Goal: Communication & Community: Answer question/provide support

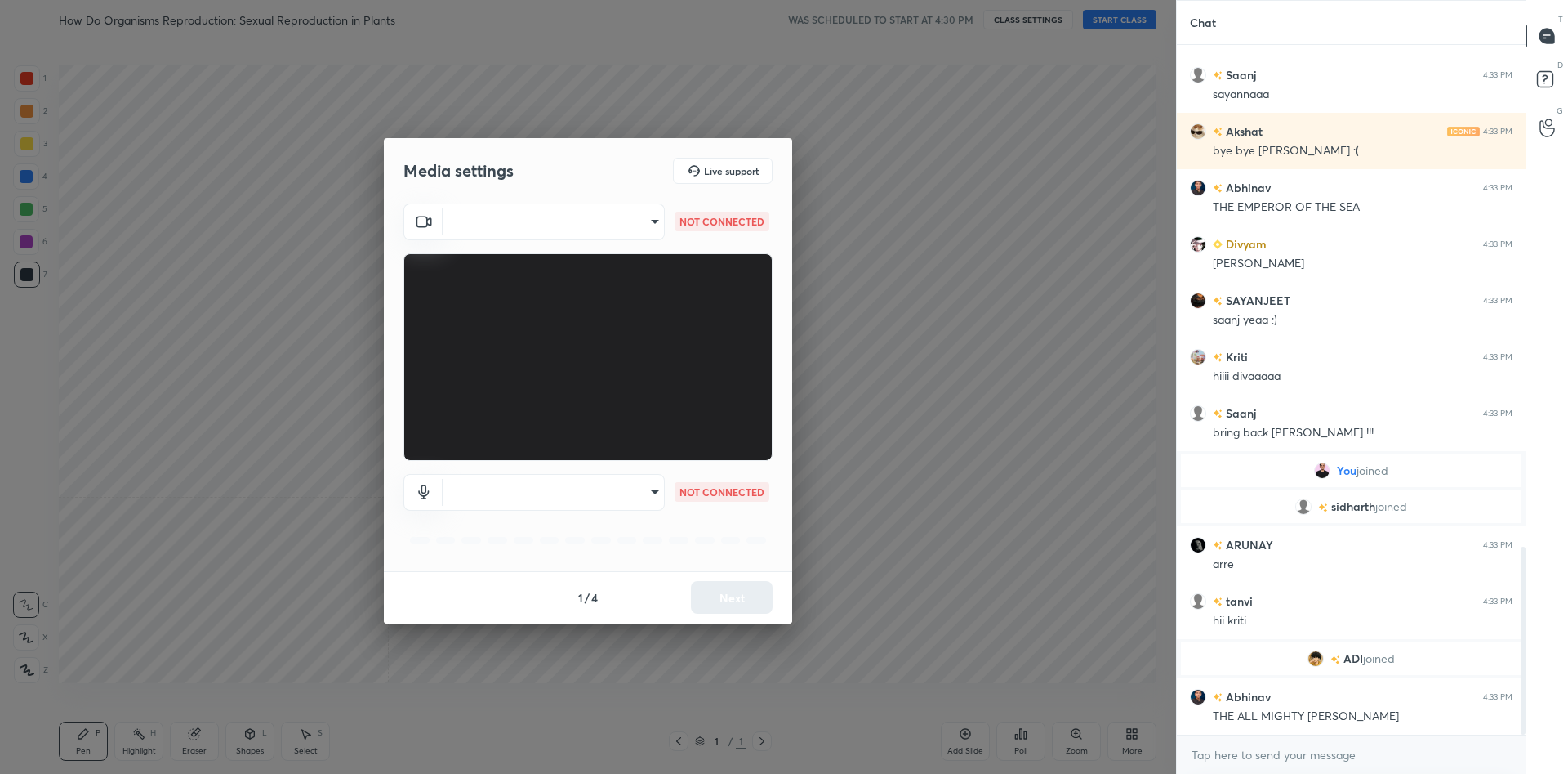
scroll to position [1837, 0]
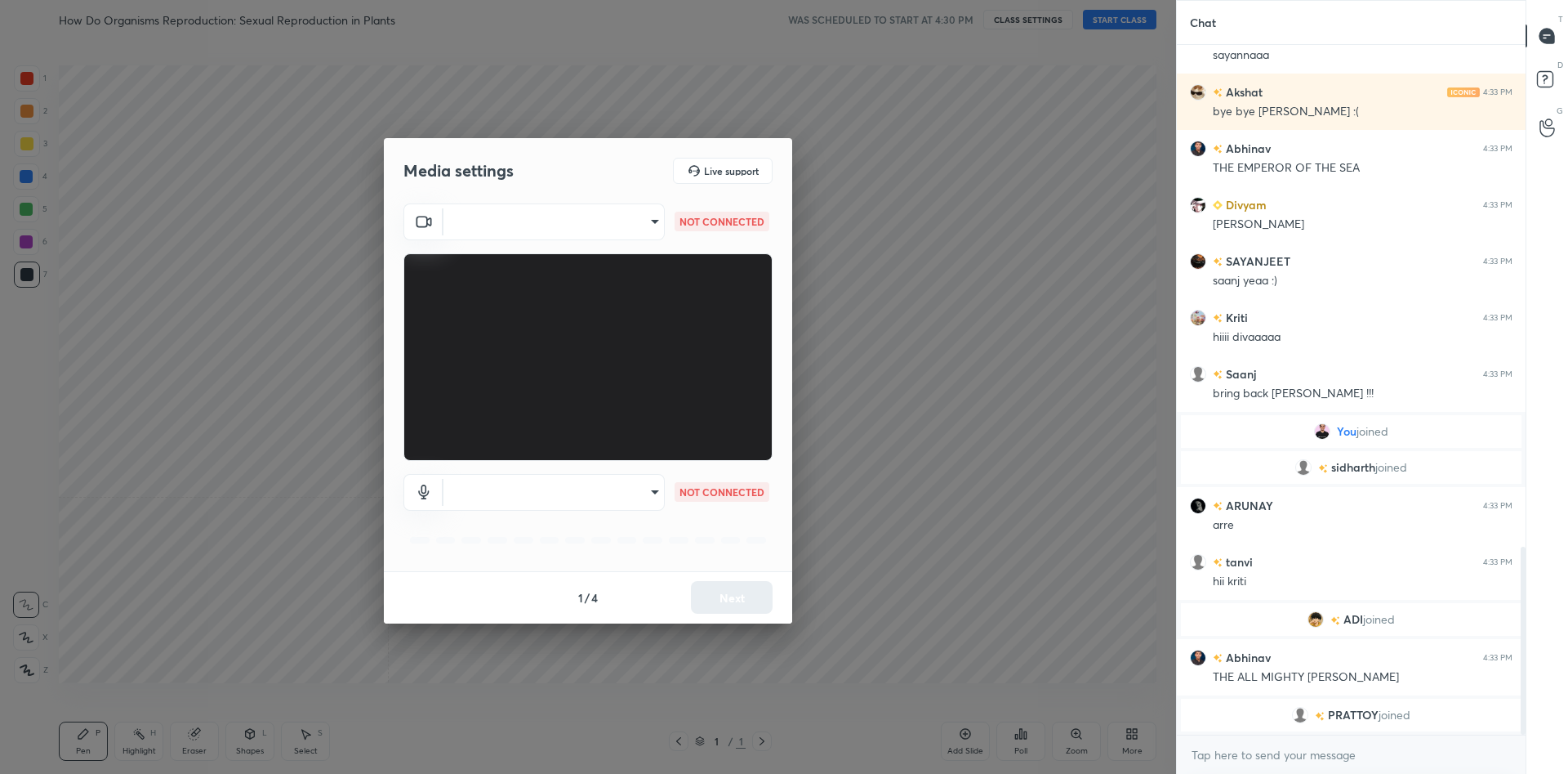
click at [563, 212] on body "1 2 3 4 5 6 7 C X Z C X Z E E Erase all H H How Do Organisms Reproduction: Sexu…" at bounding box center [784, 387] width 1568 height 774
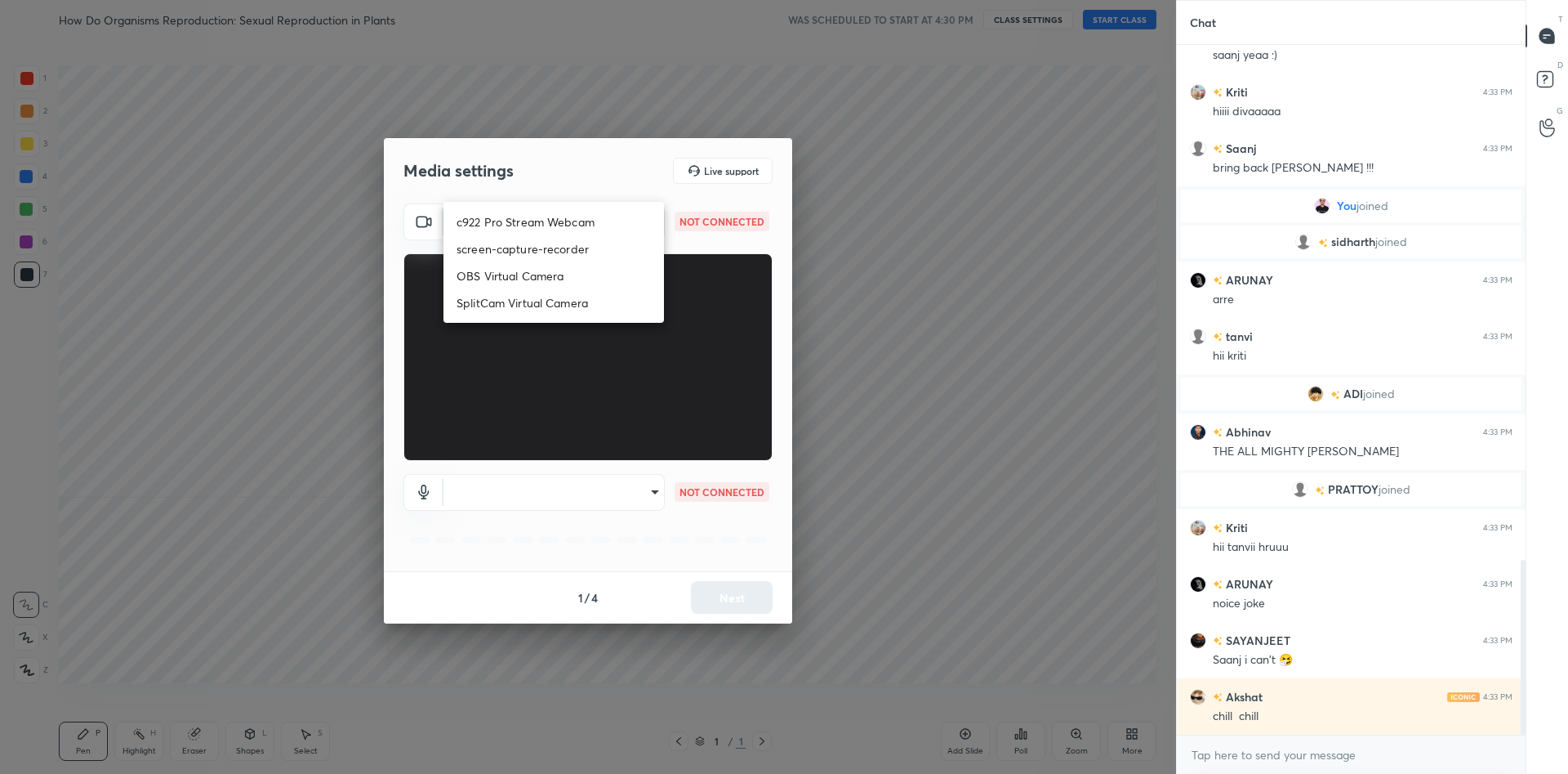
scroll to position [2088, 0]
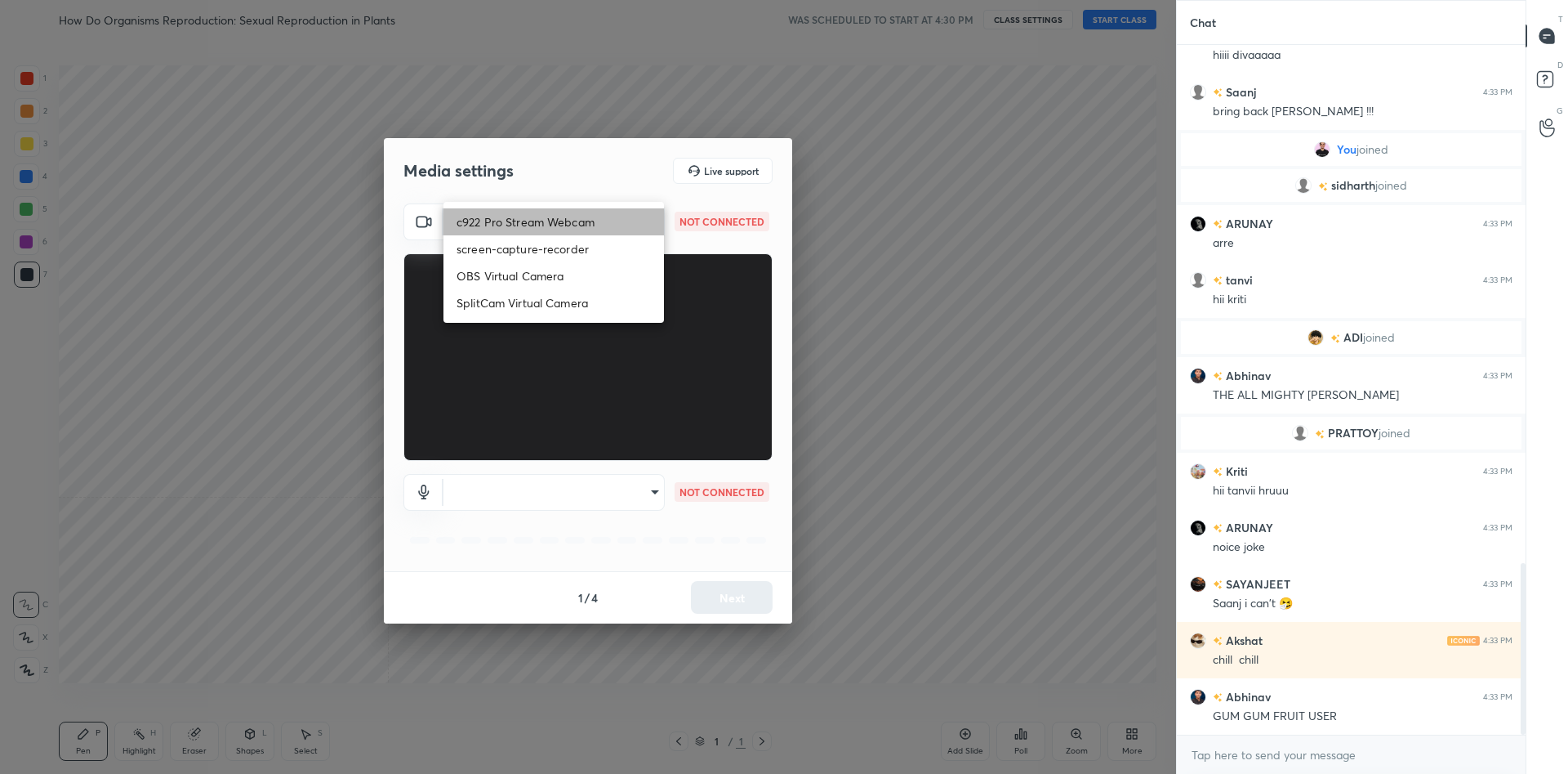
click at [573, 225] on li "c922 Pro Stream Webcam" at bounding box center [554, 222] width 221 height 27
type input "mz5XeYAkNWp2QV5IzfhKg2mI2T6XPNDecROMxnJfp9w="
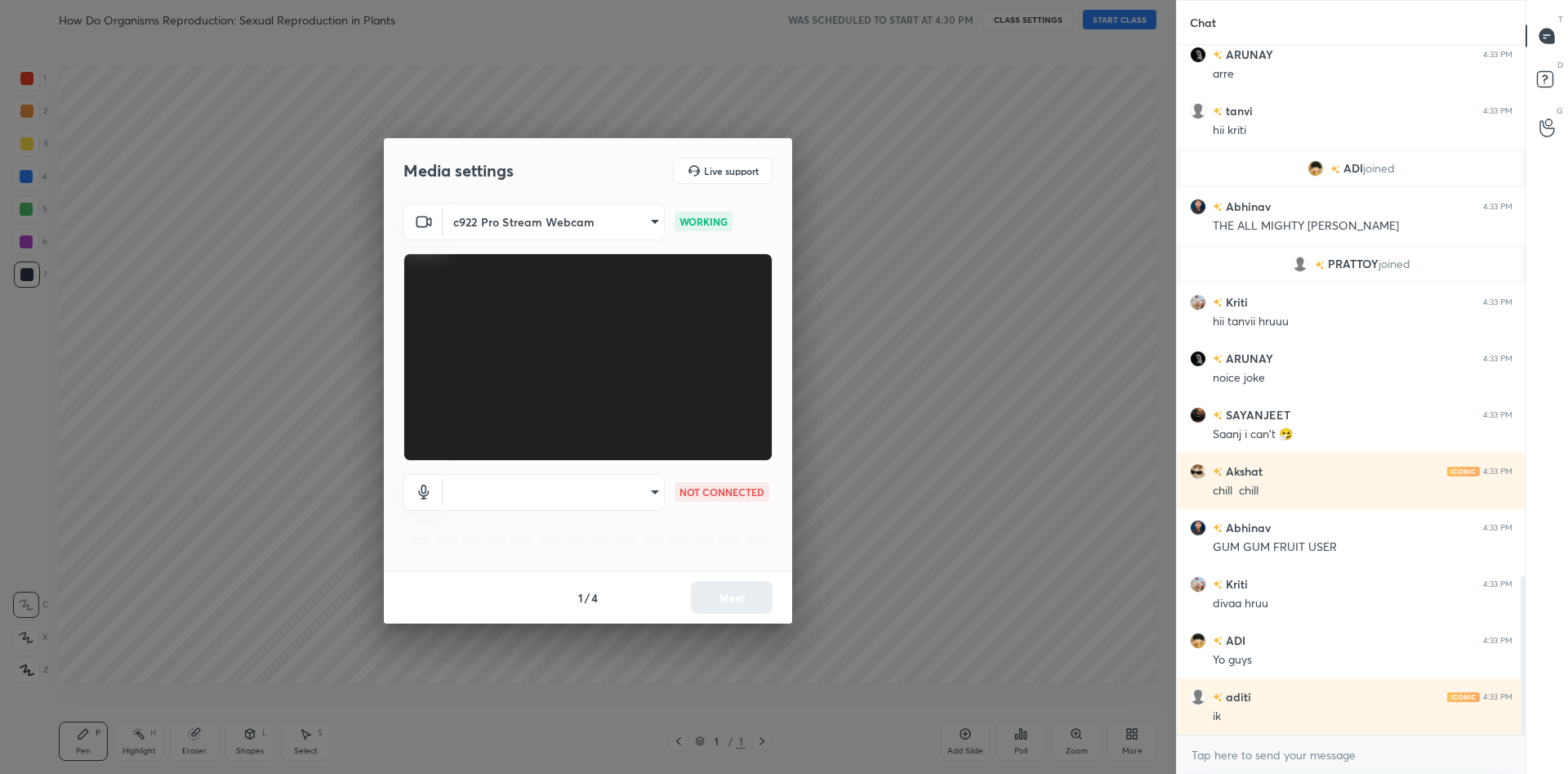
scroll to position [2313, 0]
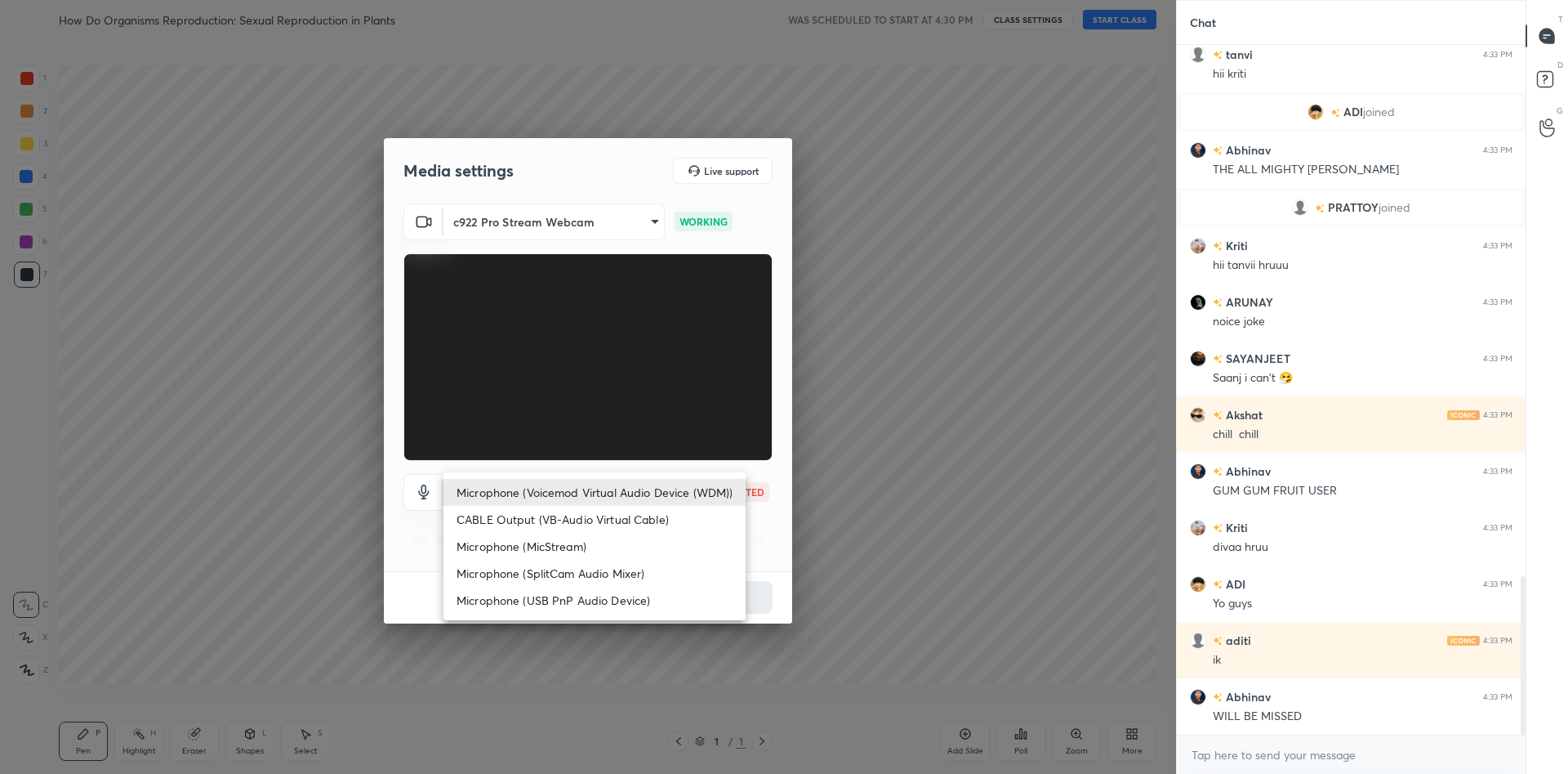
click at [601, 497] on body "1 2 3 4 5 6 7 C X Z C X Z E E Erase all H H How Do Organisms Reproduction: Sexu…" at bounding box center [784, 387] width 1568 height 774
click at [601, 494] on li "Microphone (Voicemod Virtual Audio Device (WDM))" at bounding box center [595, 492] width 303 height 27
type input "VBCGzjgTZ+0gmPAsoHgp+LhUckAxO9S5WqeSPDF+pXU="
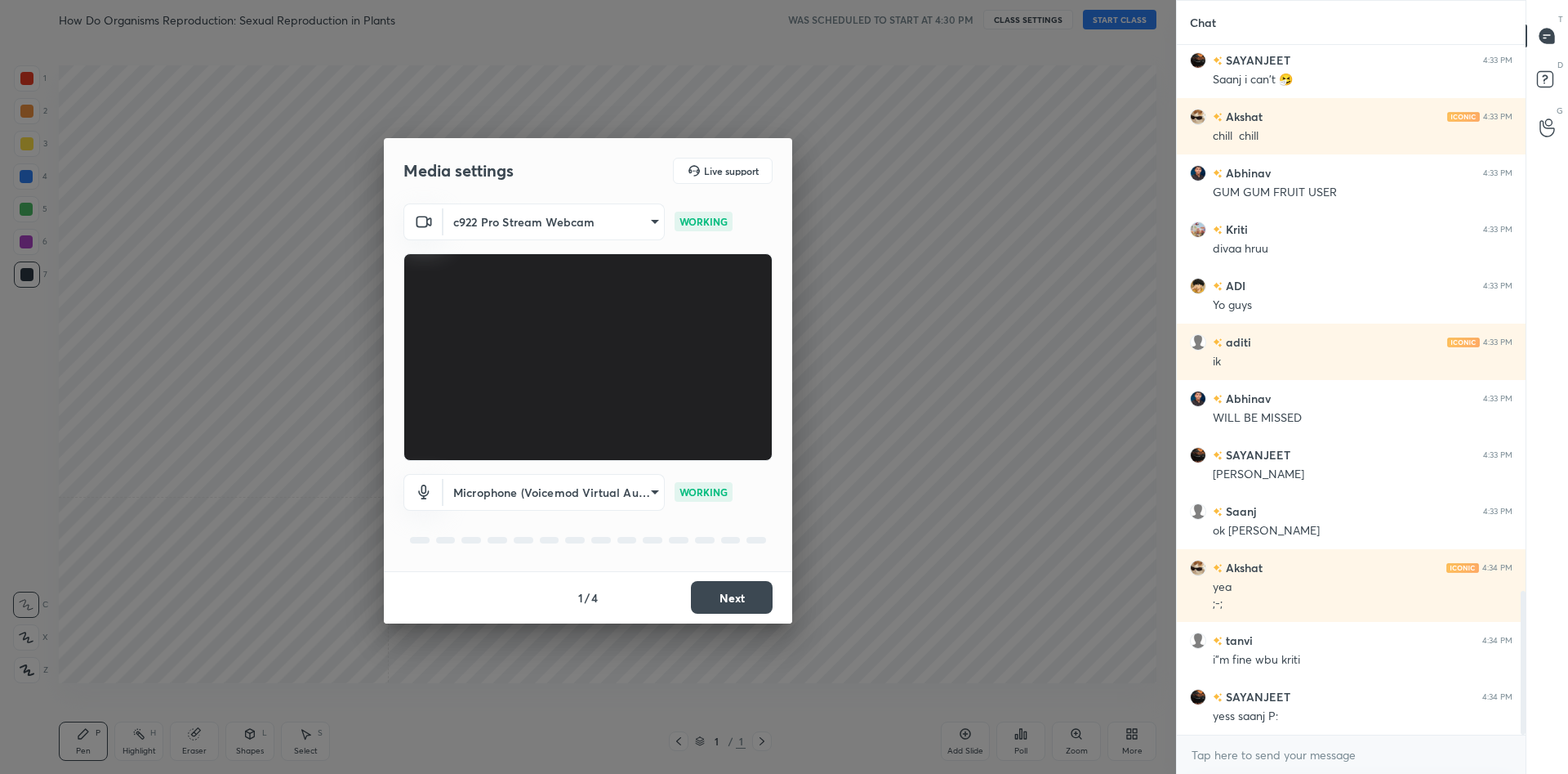
scroll to position [0, 0]
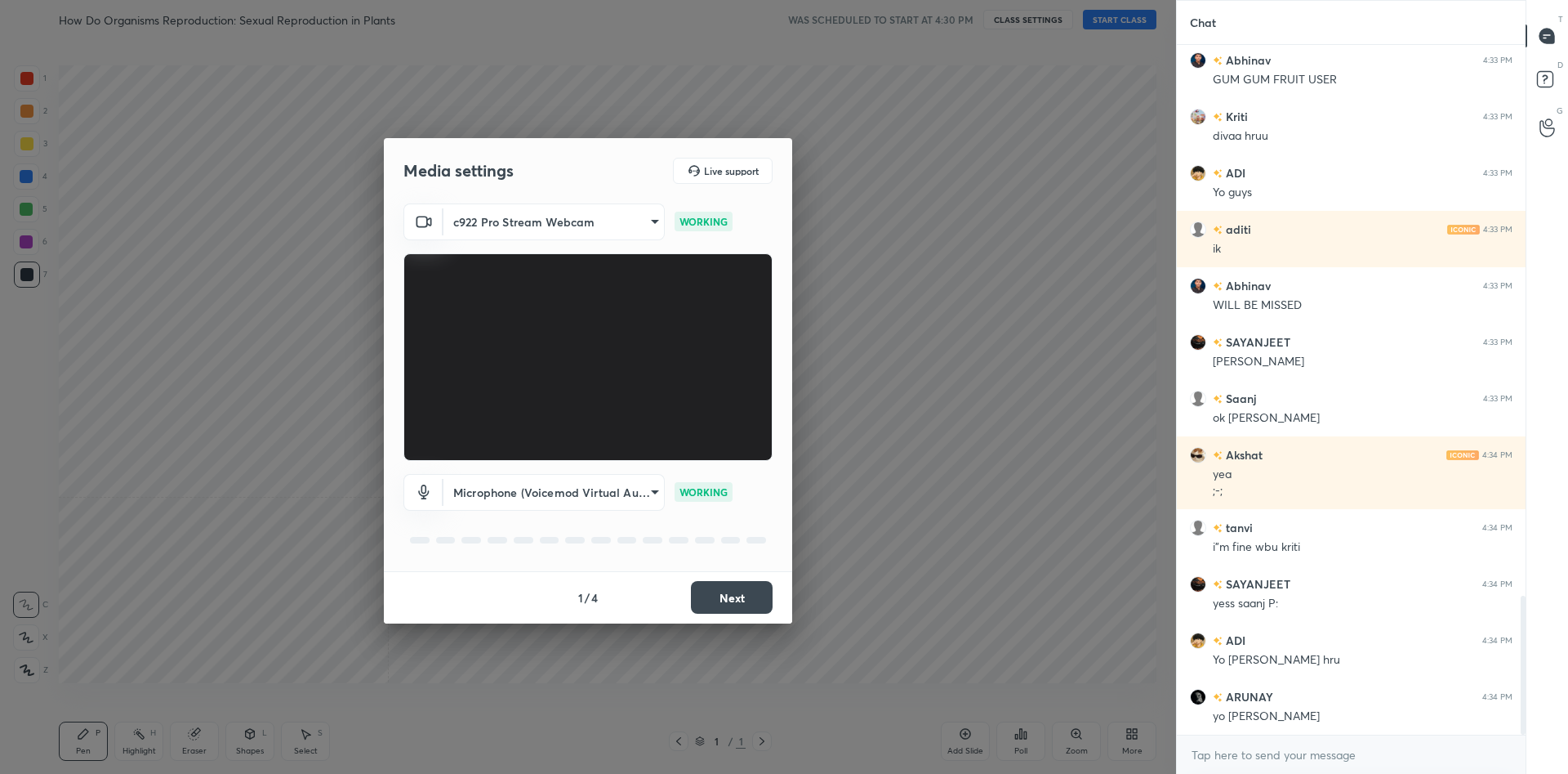
click at [725, 594] on button "Next" at bounding box center [732, 597] width 82 height 32
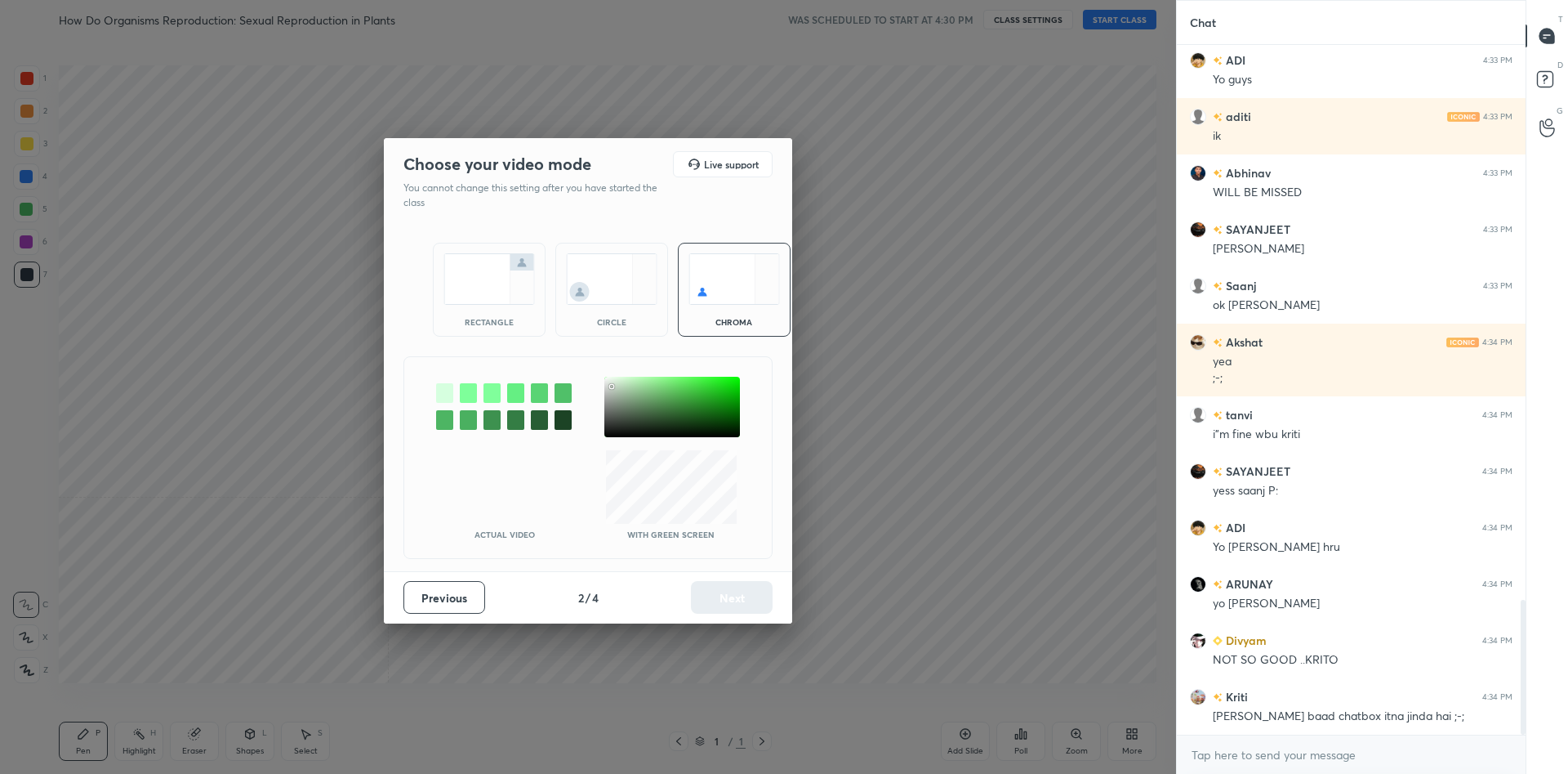
click at [612, 386] on div at bounding box center [672, 407] width 136 height 61
click at [749, 590] on button "Next" at bounding box center [732, 597] width 82 height 32
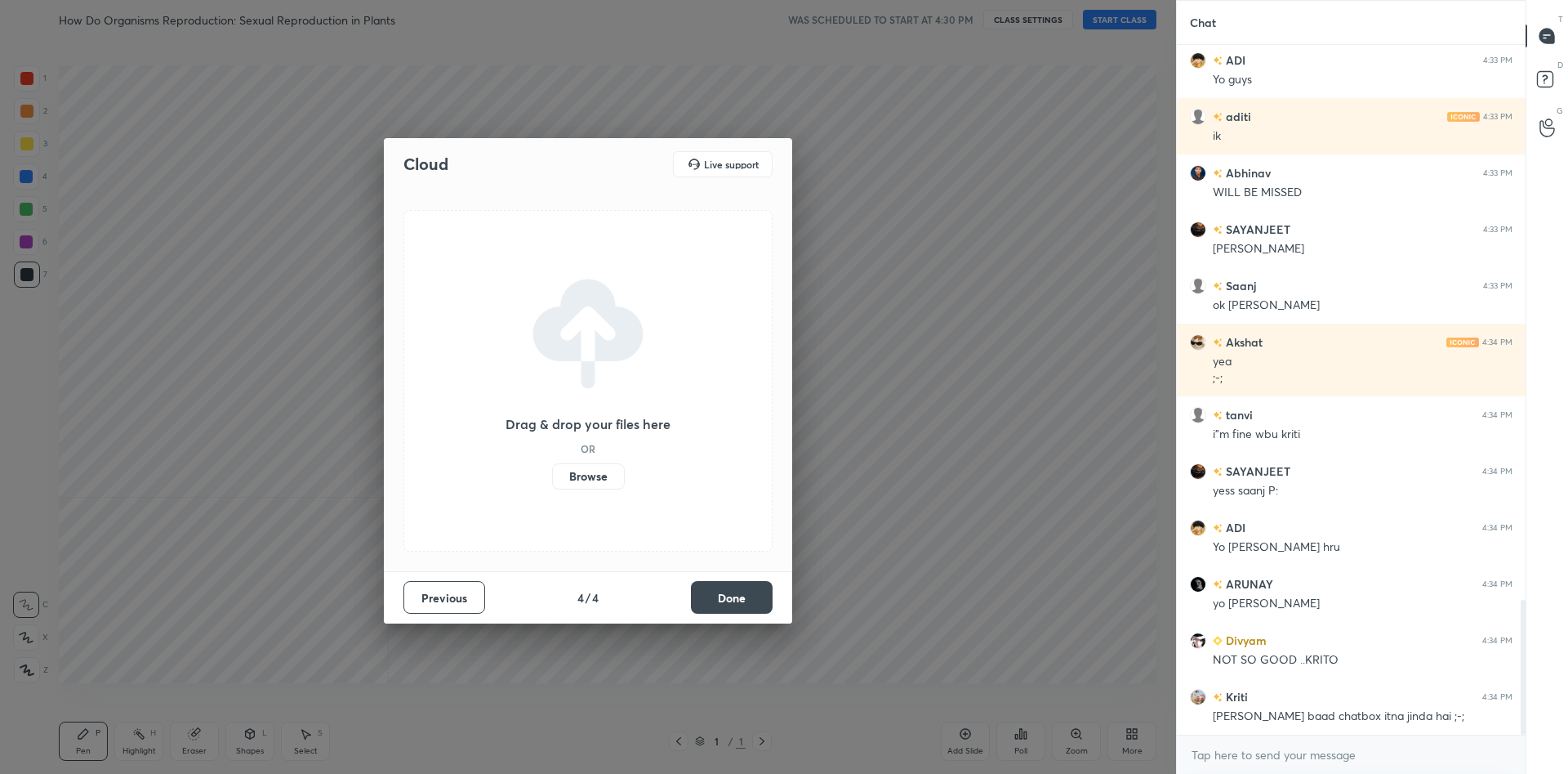
click at [749, 589] on button "Done" at bounding box center [732, 597] width 82 height 32
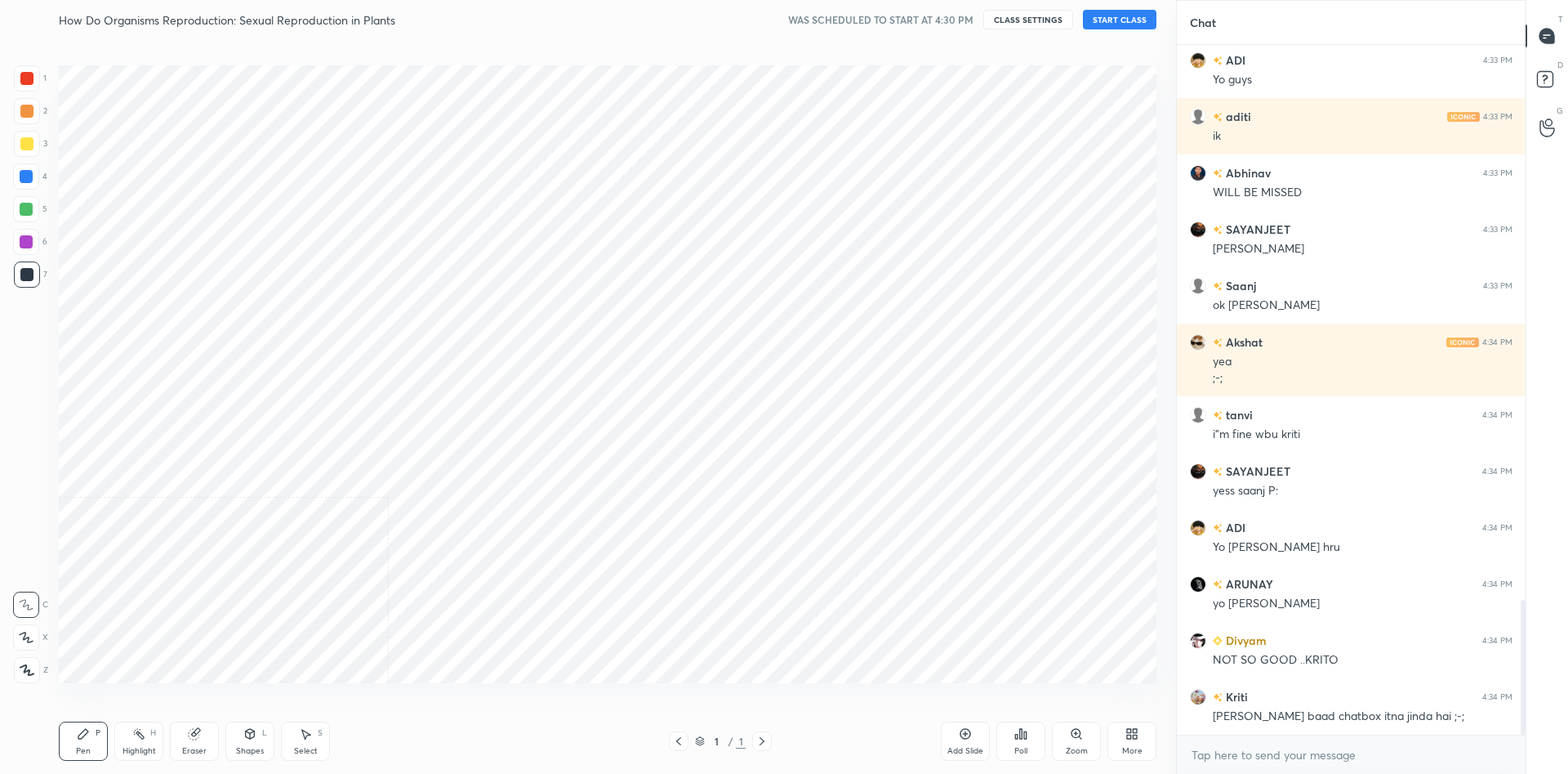
click at [749, 589] on div "Cloud Live support Drag & drop your files here OR Browse Previous 4 / 4 Done" at bounding box center [588, 387] width 1176 height 774
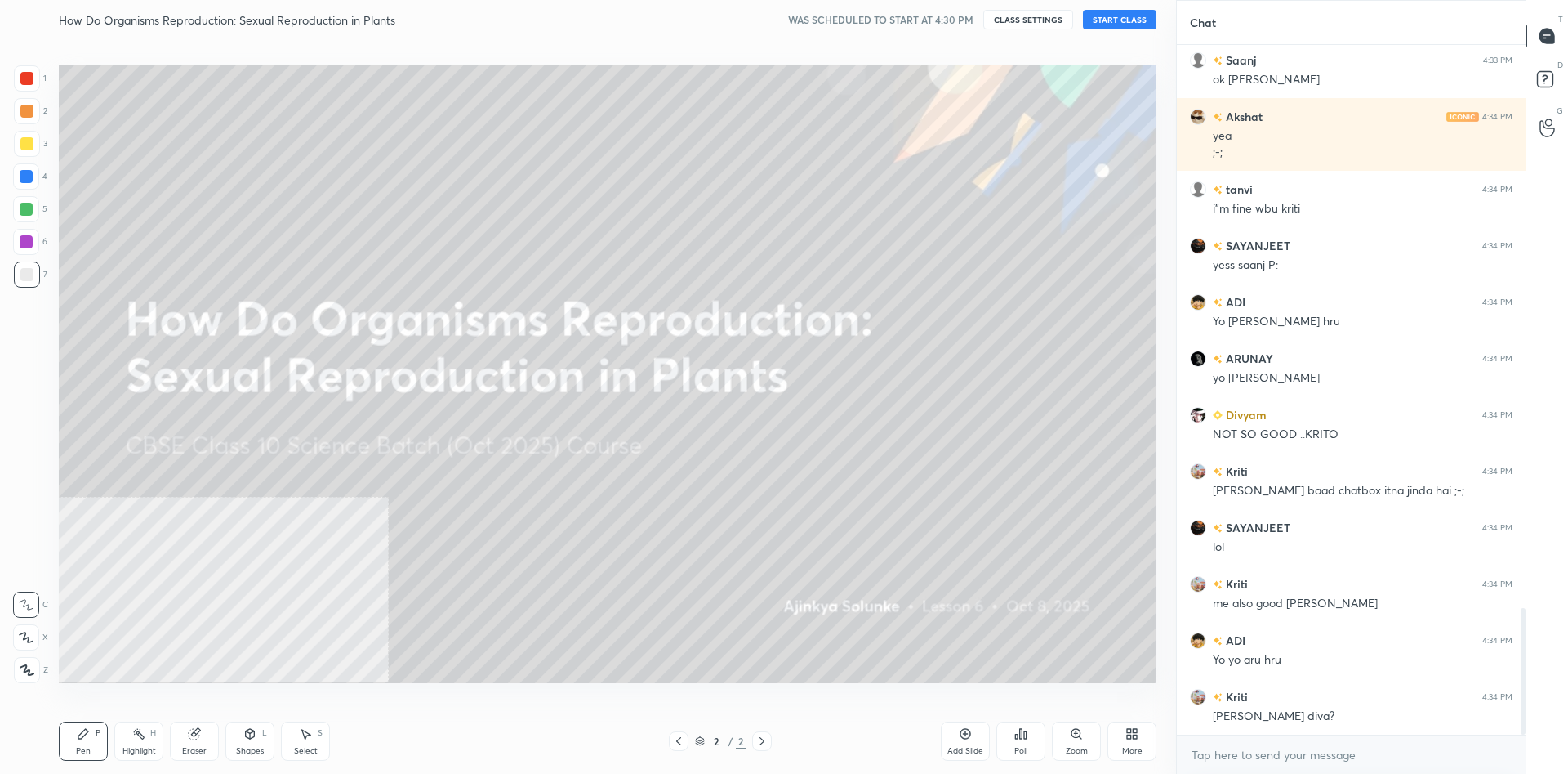
click at [1145, 22] on button "START CLASS" at bounding box center [1120, 19] width 74 height 20
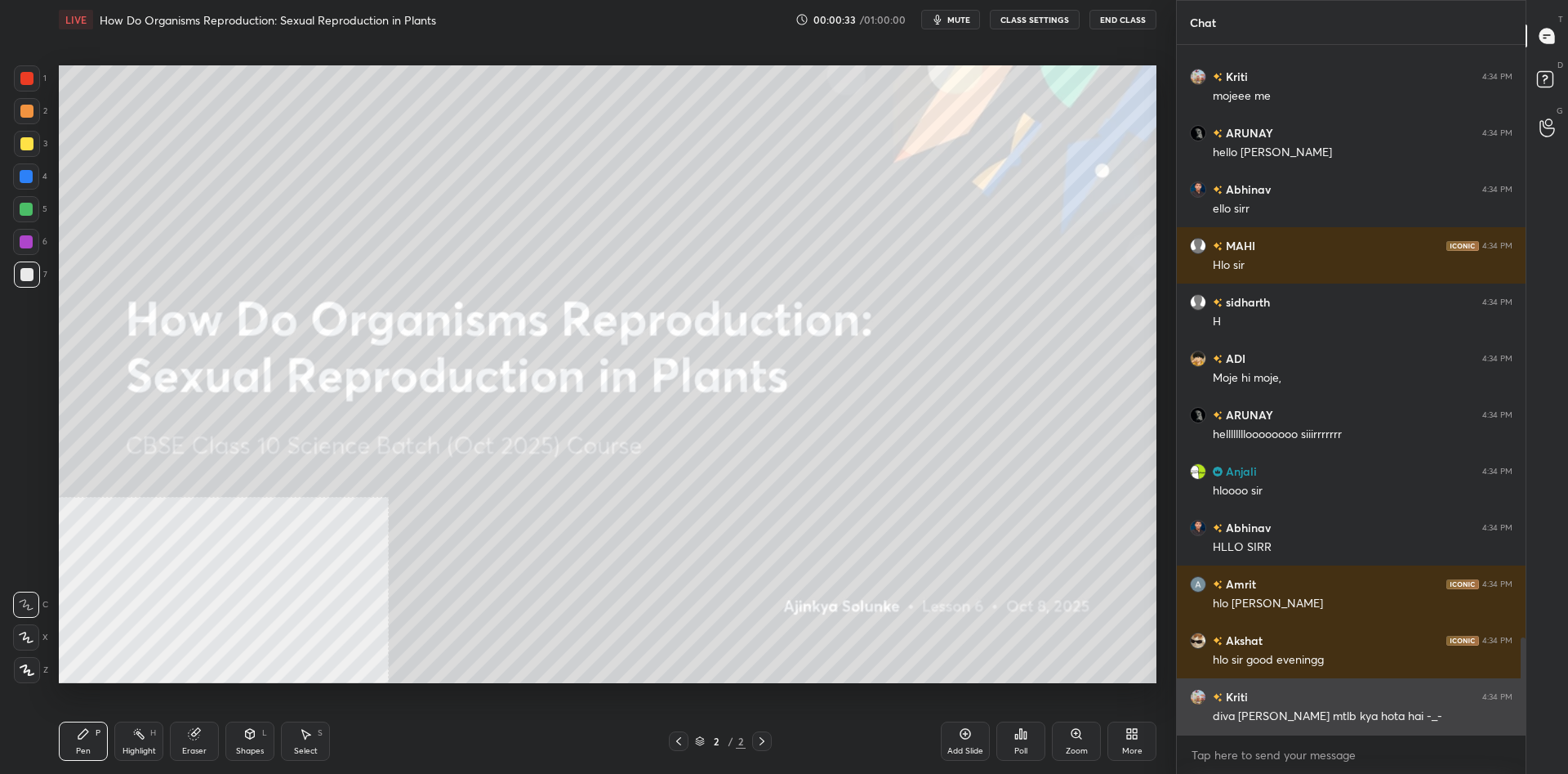
scroll to position [4240, 0]
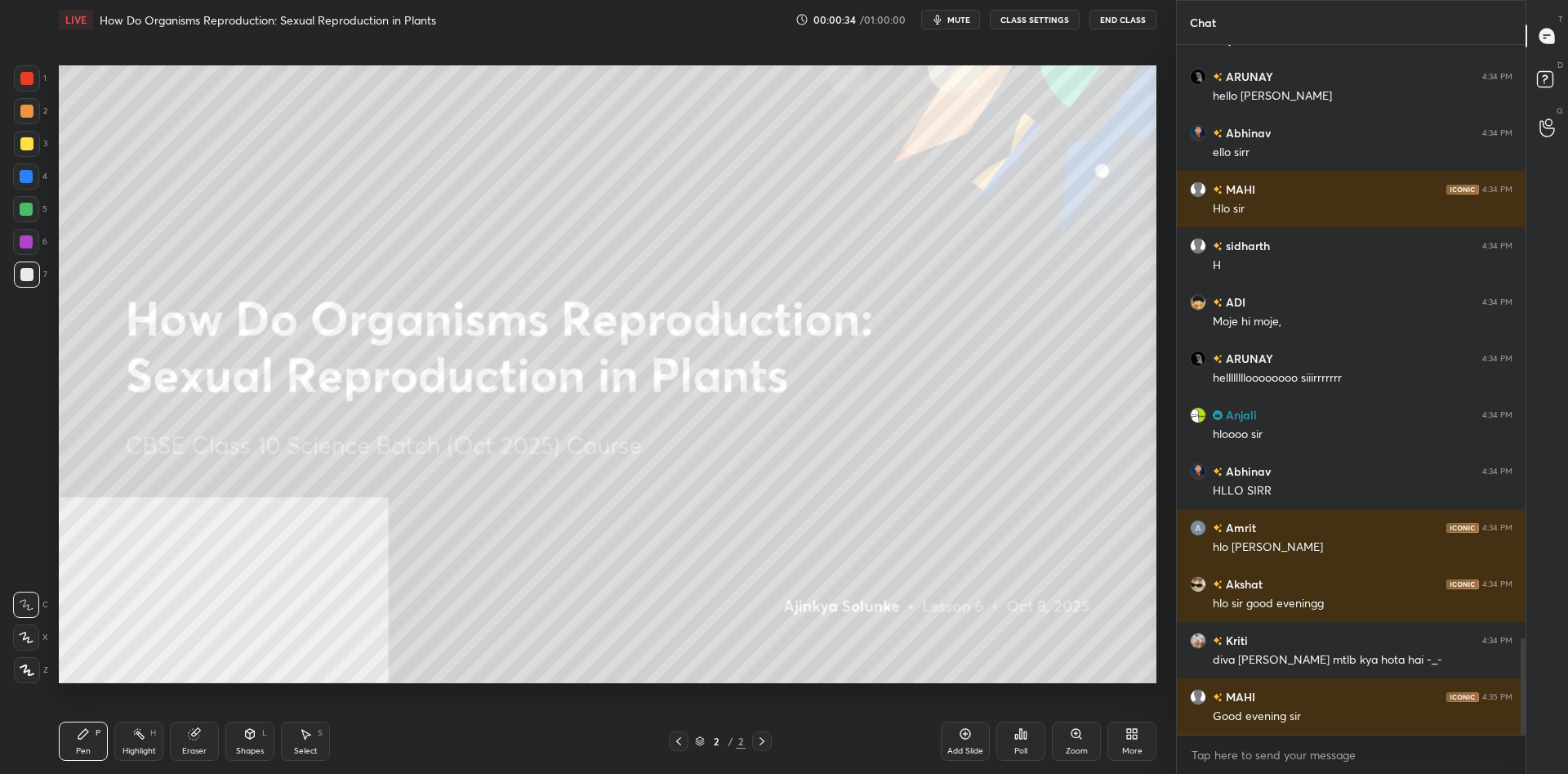
click at [1132, 745] on div "More" at bounding box center [1133, 740] width 49 height 39
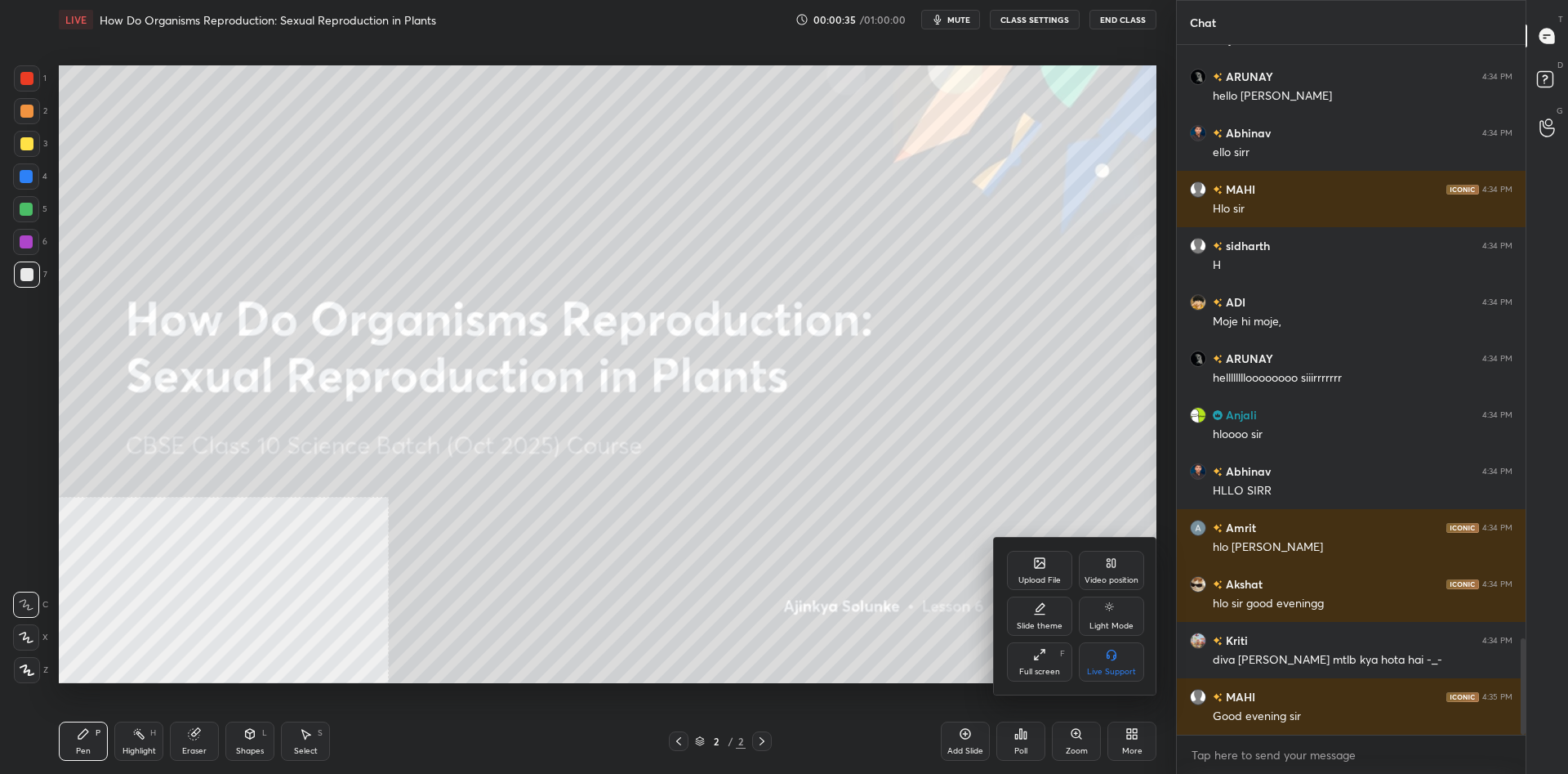
click at [1113, 580] on div "Video position" at bounding box center [1112, 580] width 54 height 9
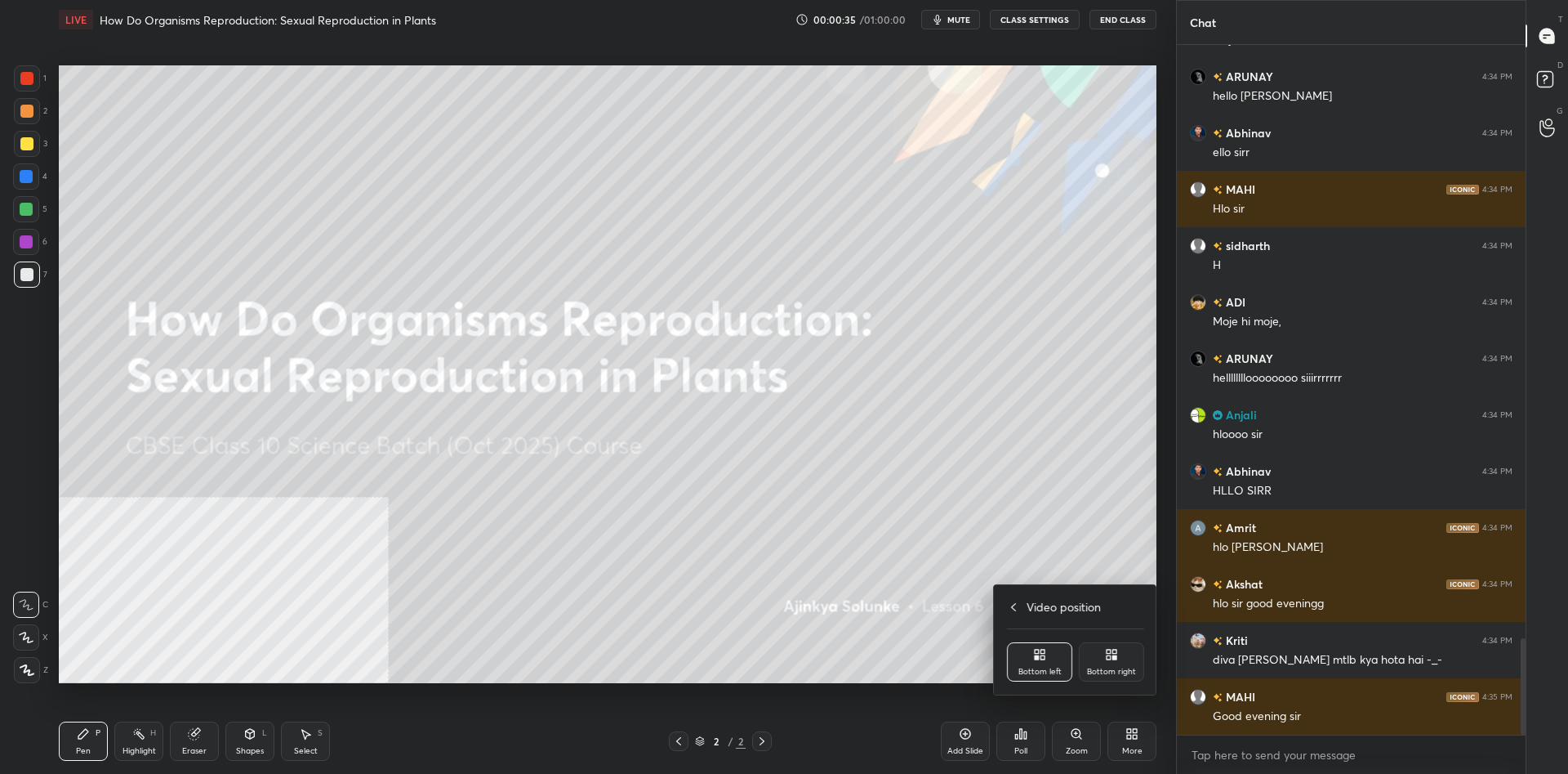
click at [1138, 658] on div "Bottom right" at bounding box center [1112, 661] width 65 height 39
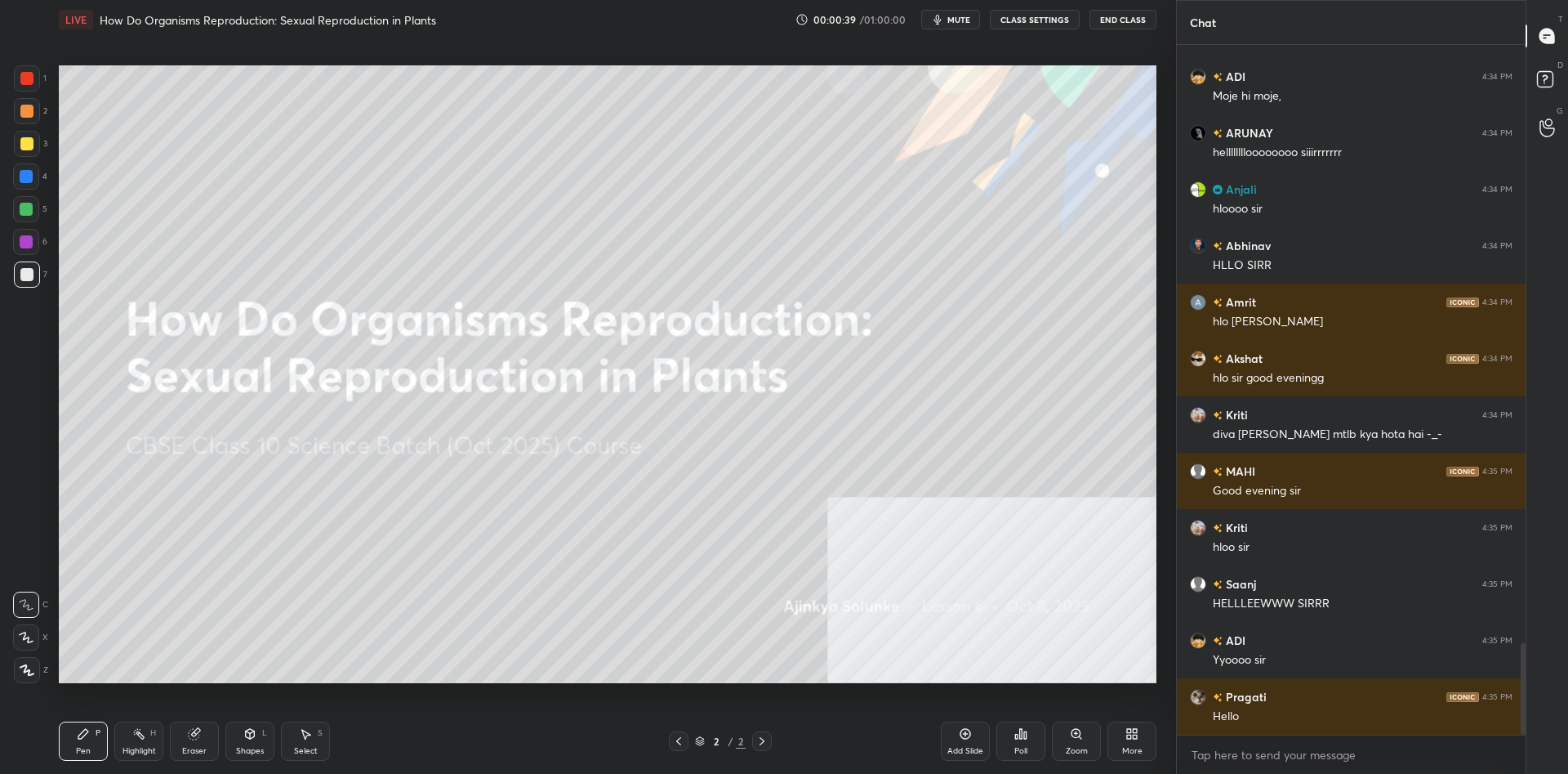
scroll to position [4522, 0]
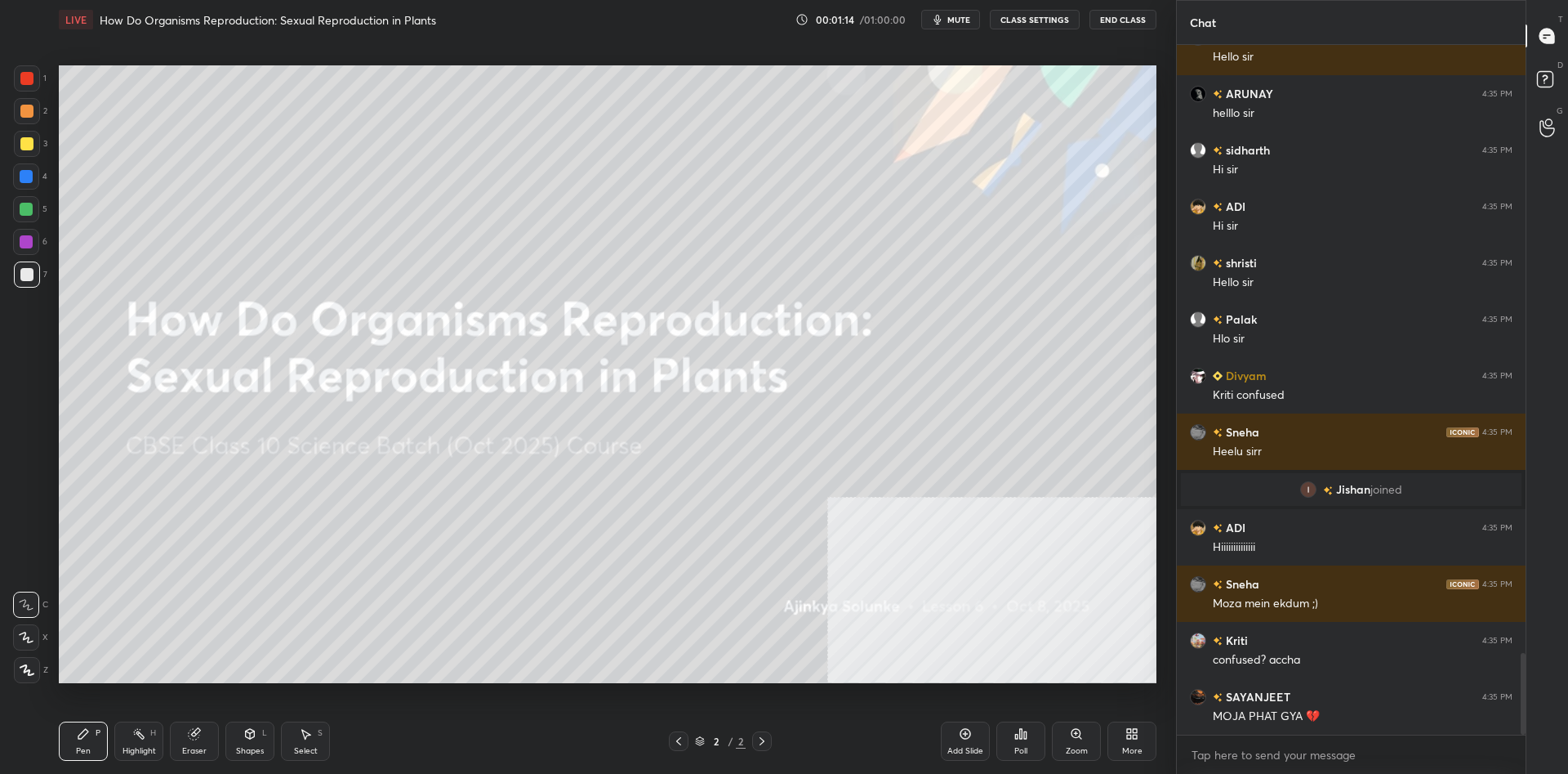
click at [973, 742] on div "Add Slide" at bounding box center [966, 740] width 49 height 39
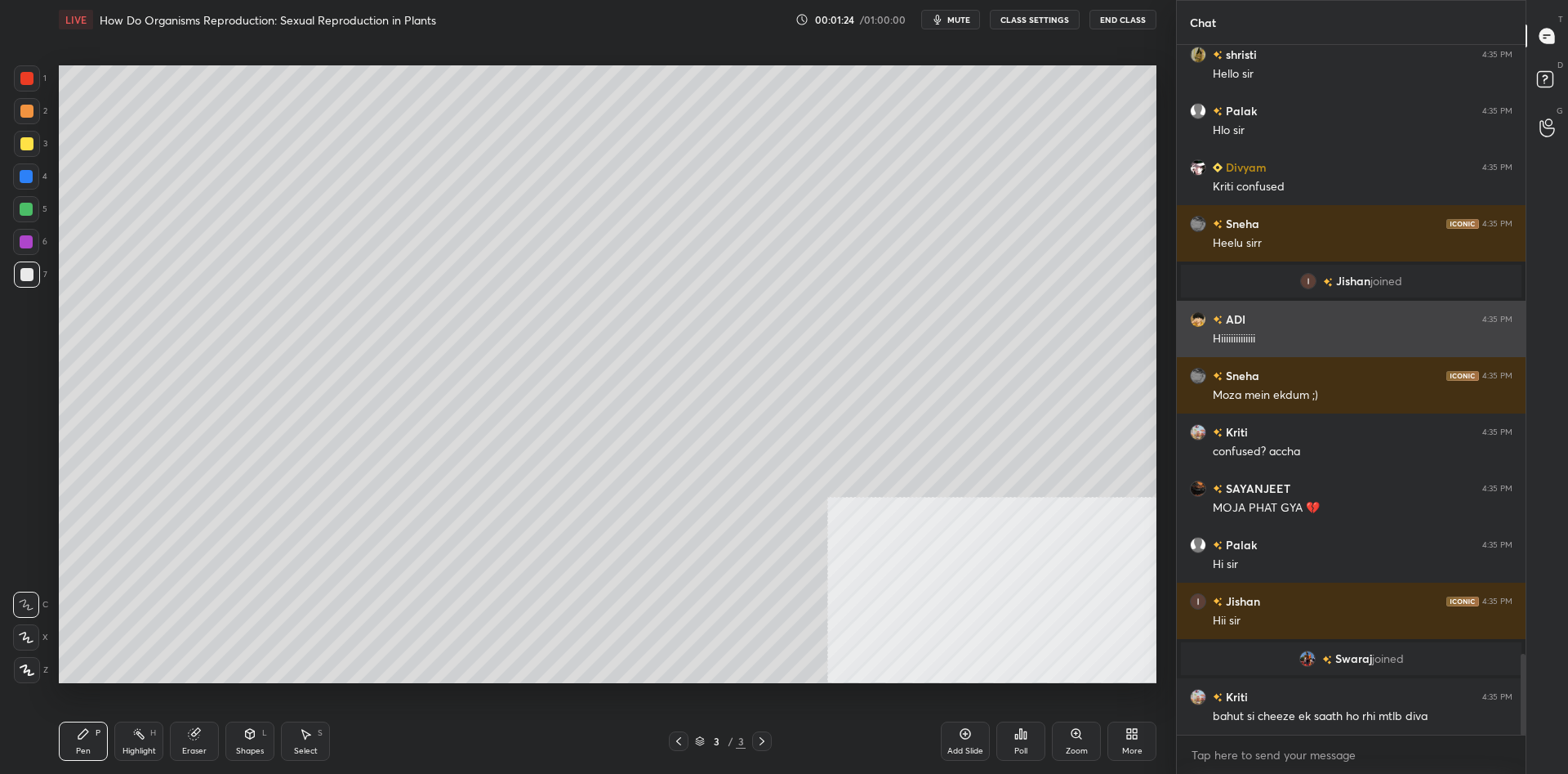
scroll to position [5185, 0]
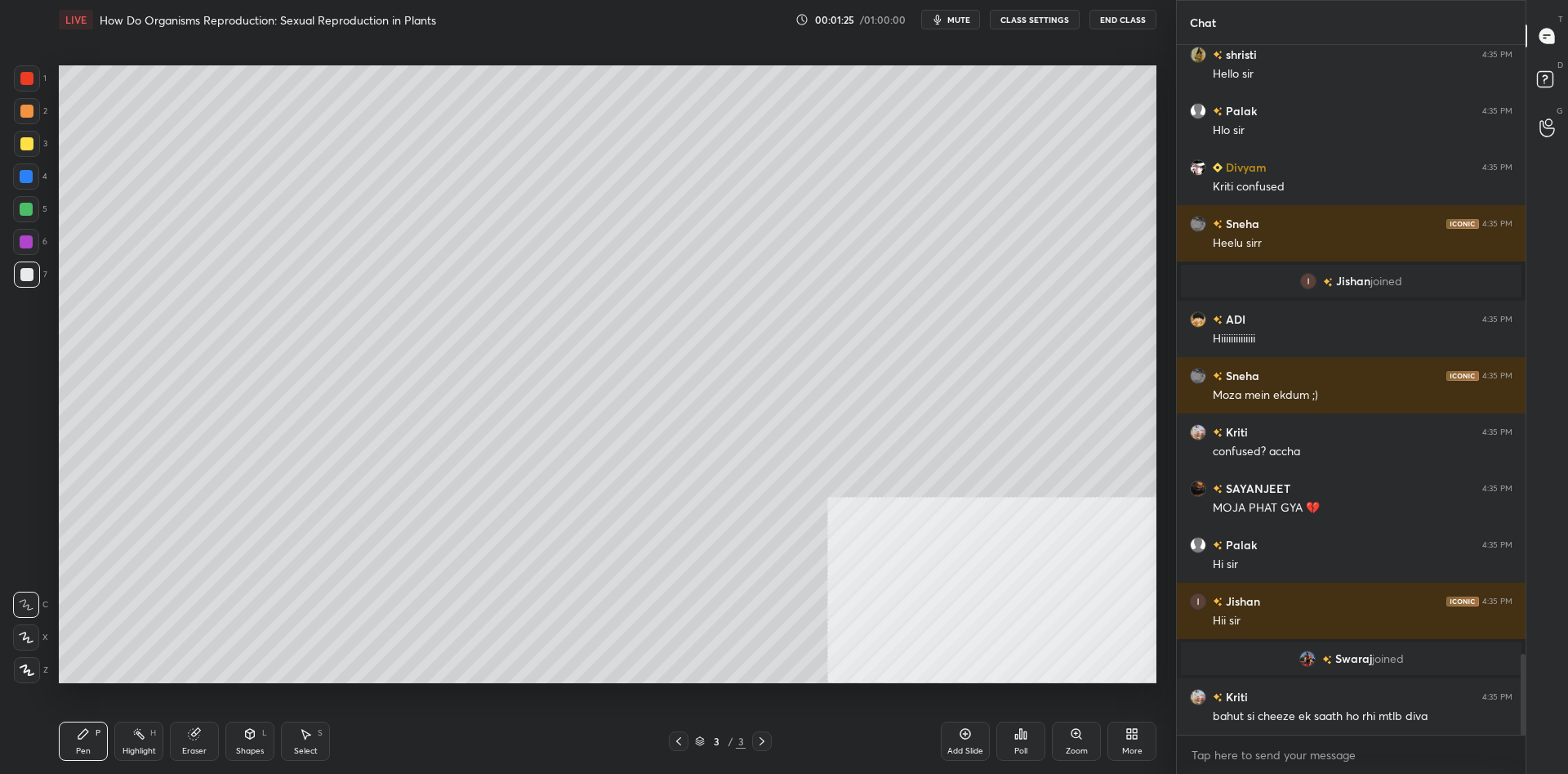
click at [973, 748] on div "Add Slide" at bounding box center [966, 750] width 36 height 9
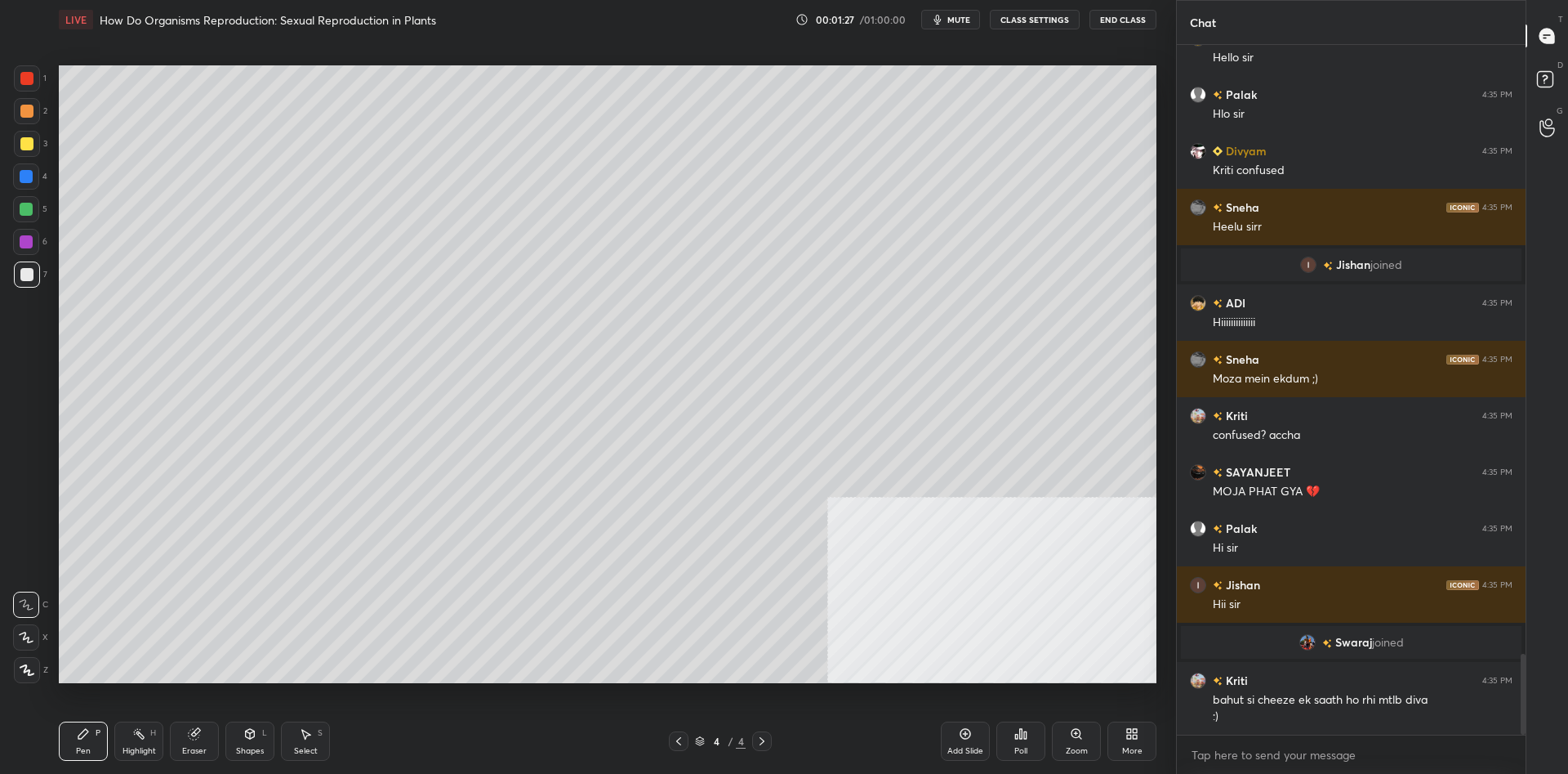
click at [1144, 746] on div "More" at bounding box center [1133, 740] width 49 height 39
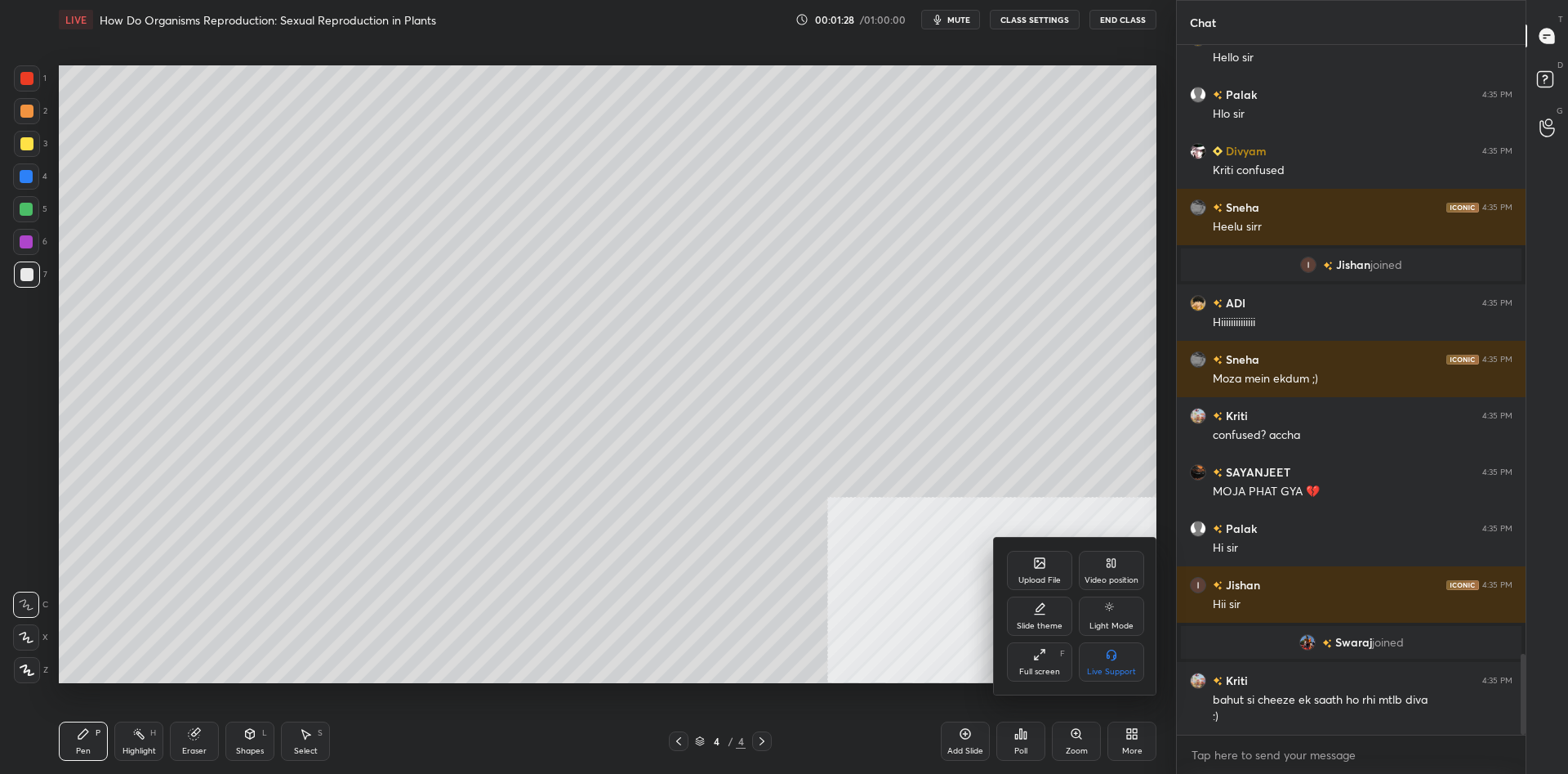
click at [1032, 562] on div "Upload File" at bounding box center [1040, 569] width 65 height 39
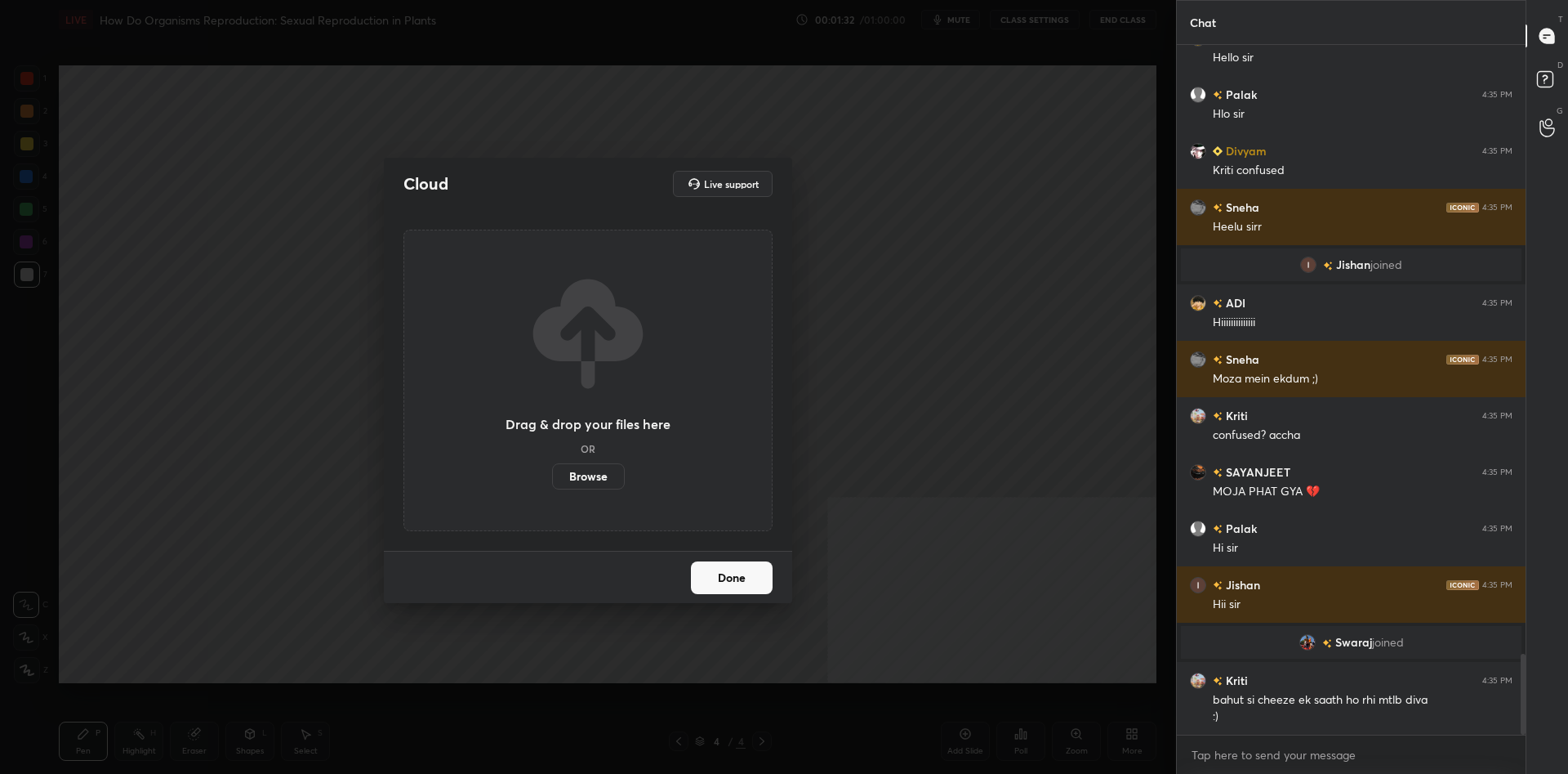
click at [582, 475] on label "Browse" at bounding box center [588, 476] width 73 height 27
click at [552, 475] on input "Browse" at bounding box center [552, 476] width 0 height 27
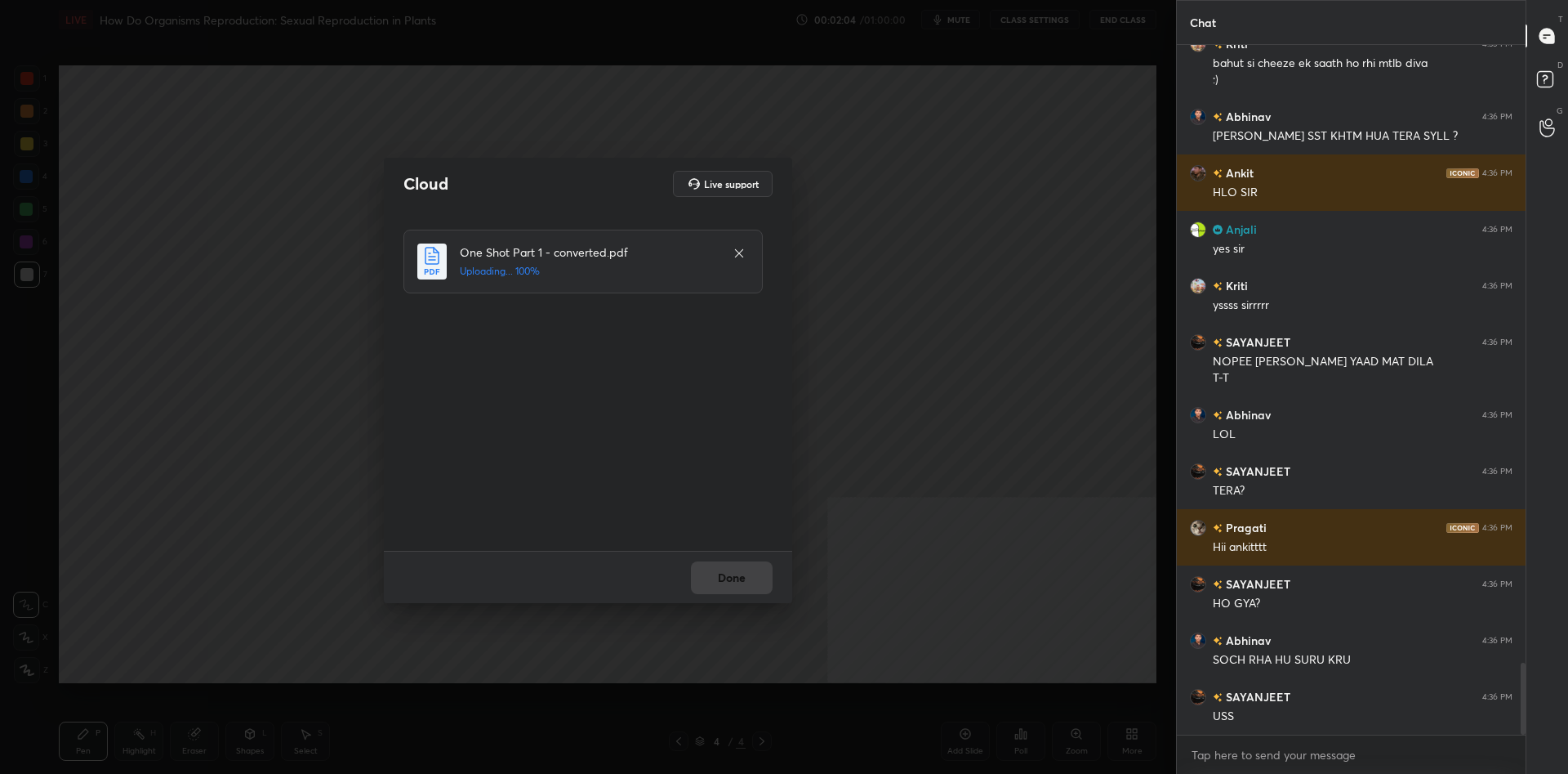
scroll to position [5893, 0]
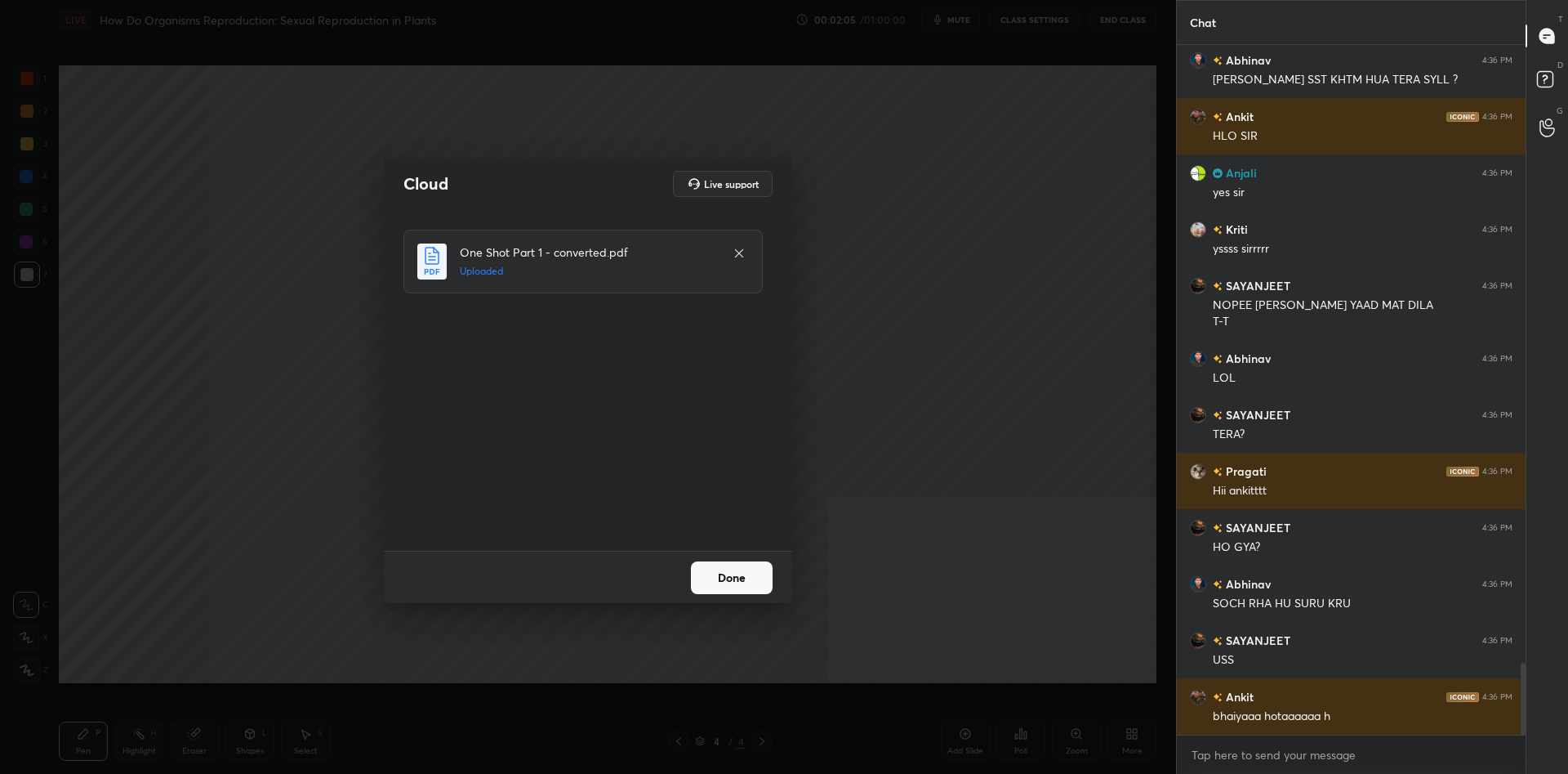
click at [729, 580] on button "Done" at bounding box center [732, 578] width 82 height 32
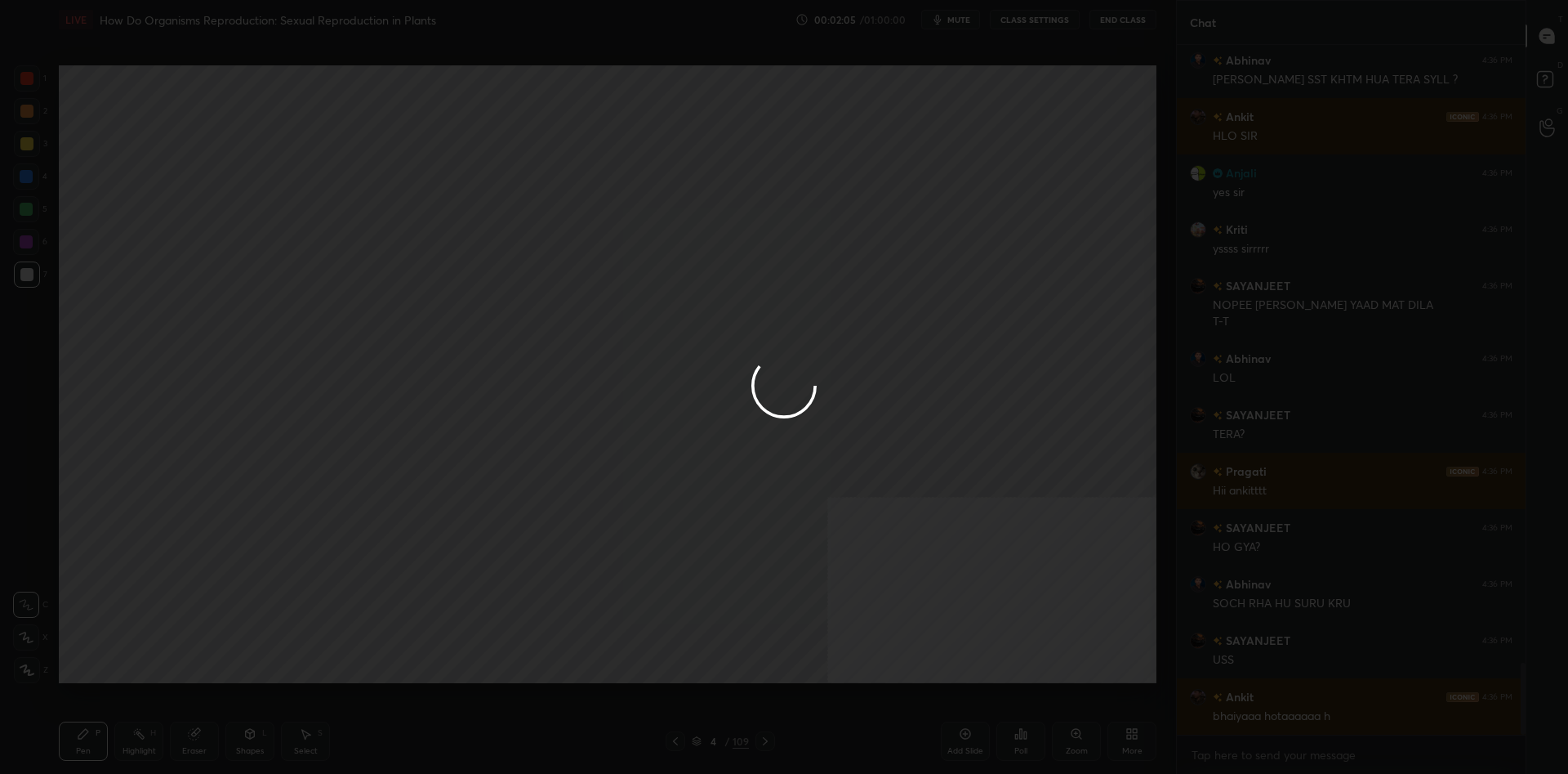
scroll to position [5950, 0]
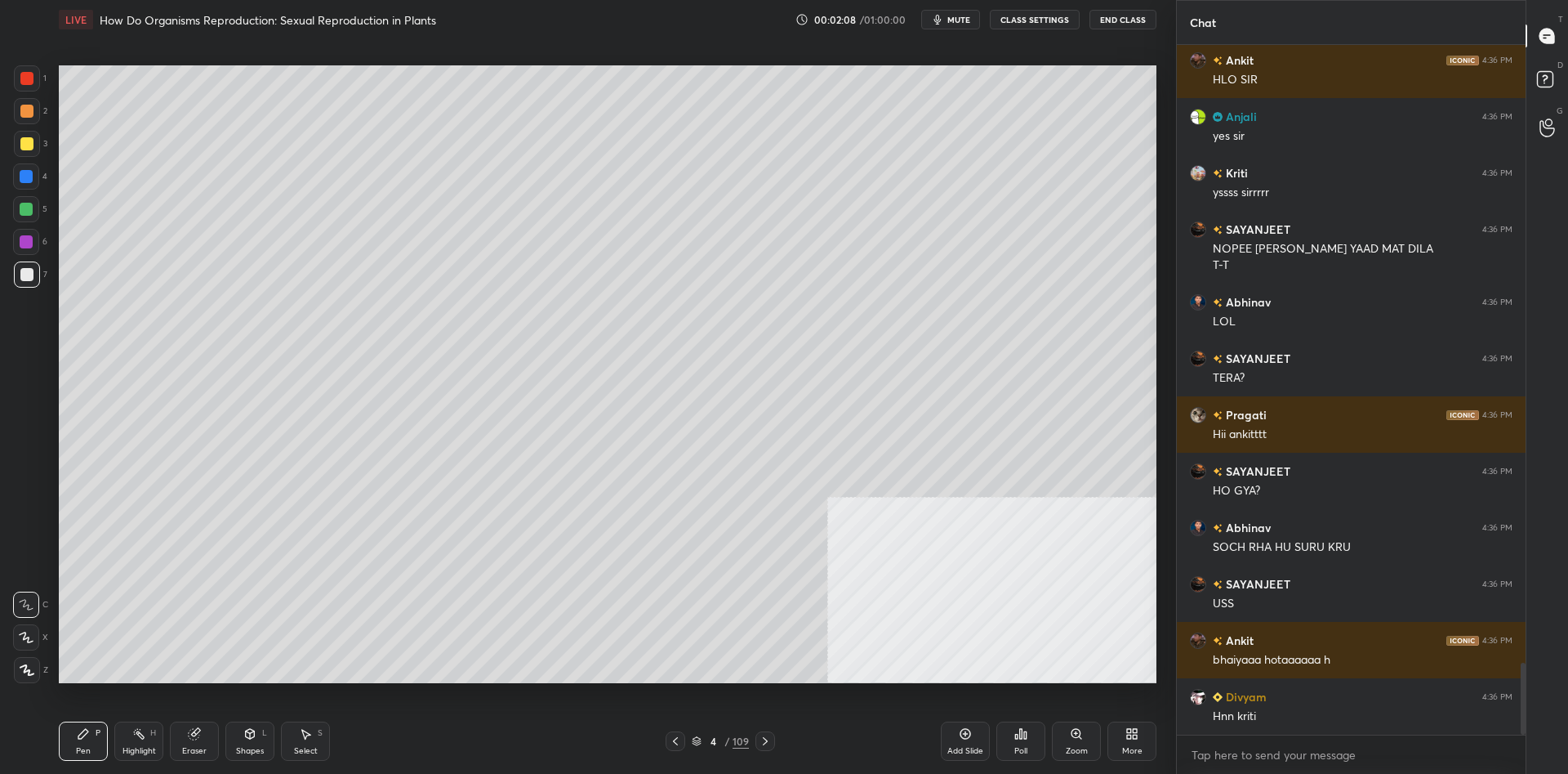
click at [729, 737] on div "/" at bounding box center [727, 741] width 5 height 9
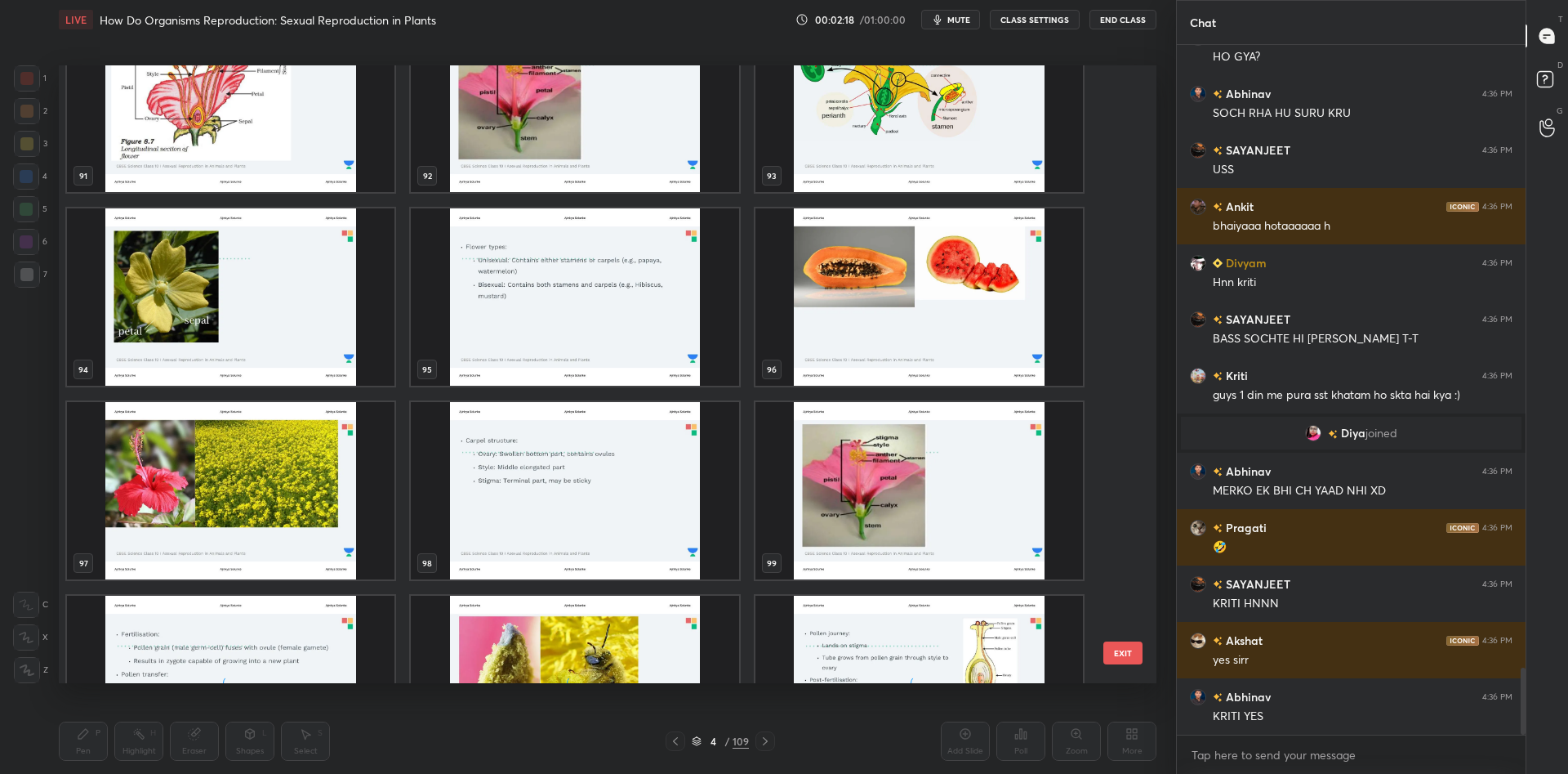
scroll to position [6440, 0]
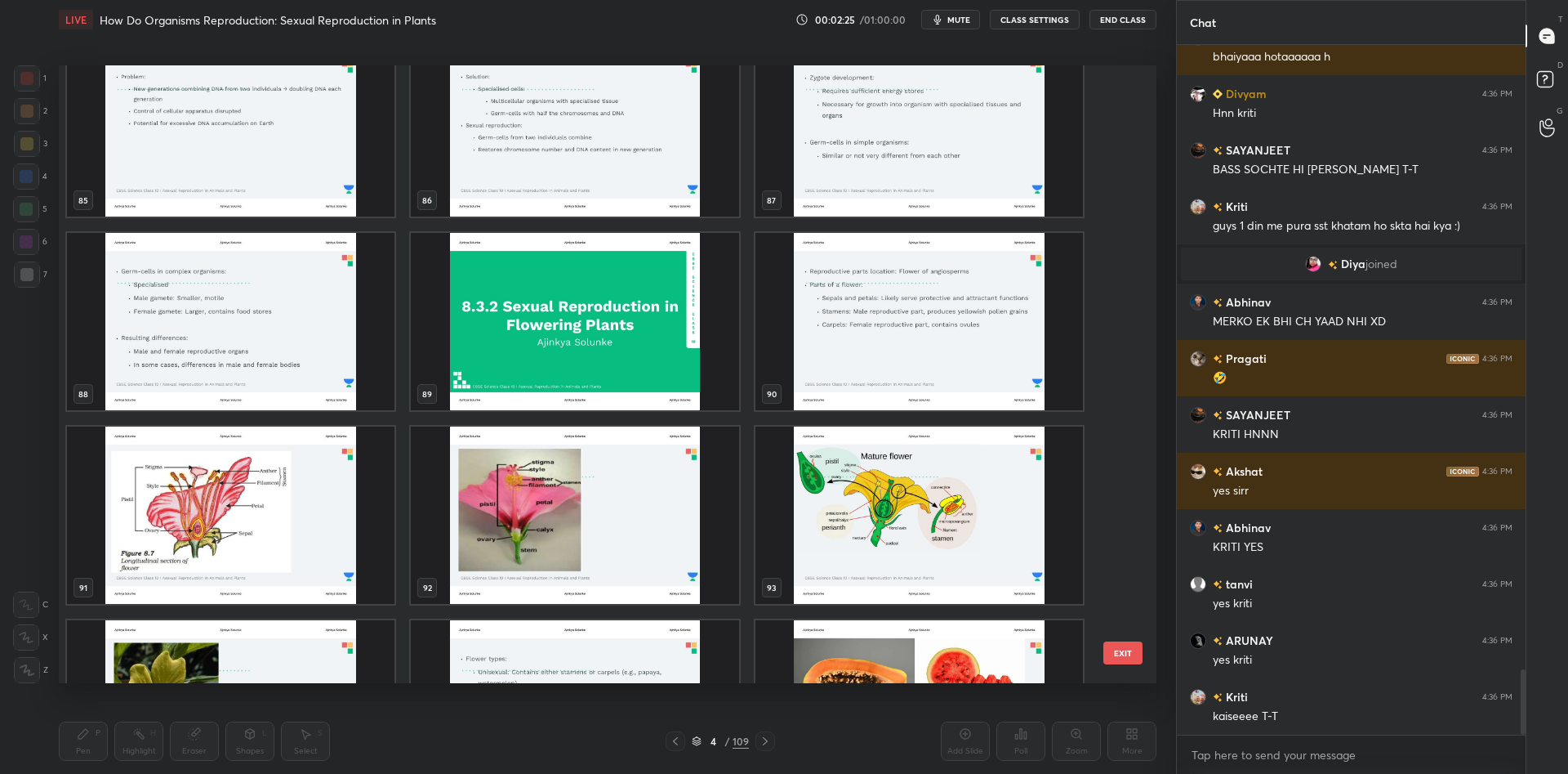
click at [539, 315] on img "grid" at bounding box center [574, 321] width 327 height 177
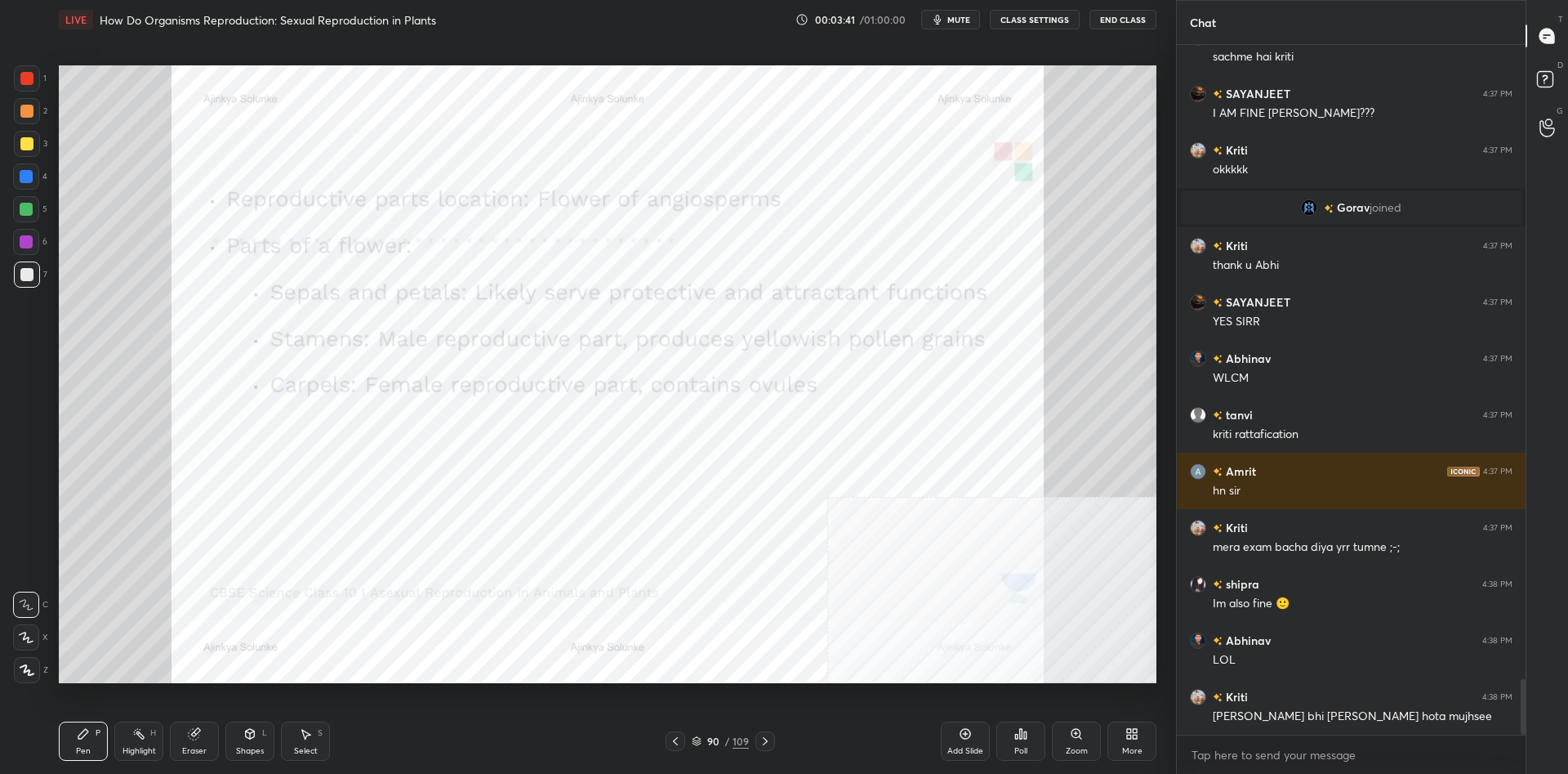
scroll to position [7866, 0]
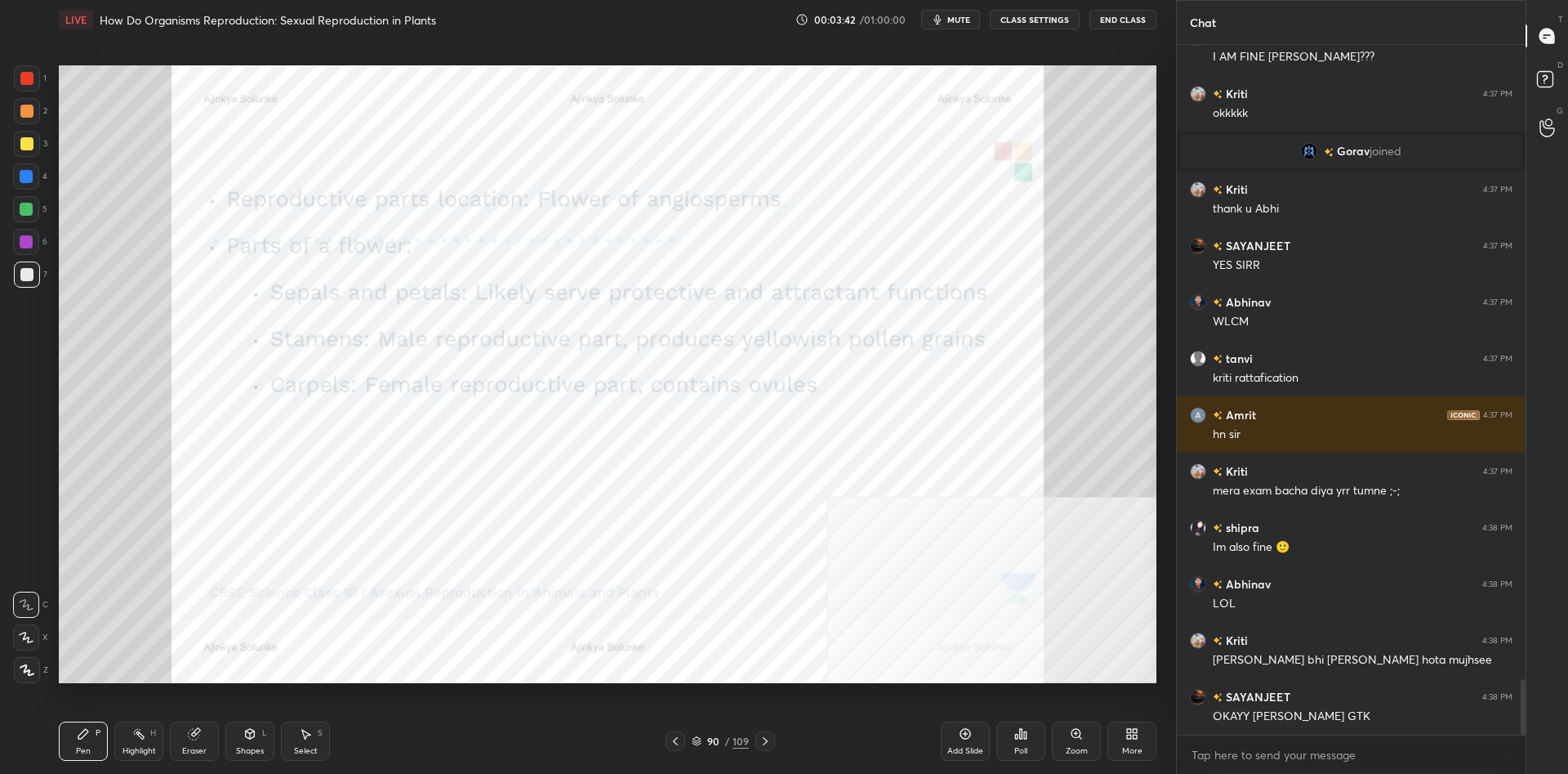
click at [38, 76] on div at bounding box center [28, 79] width 27 height 27
click at [32, 75] on div at bounding box center [28, 79] width 13 height 13
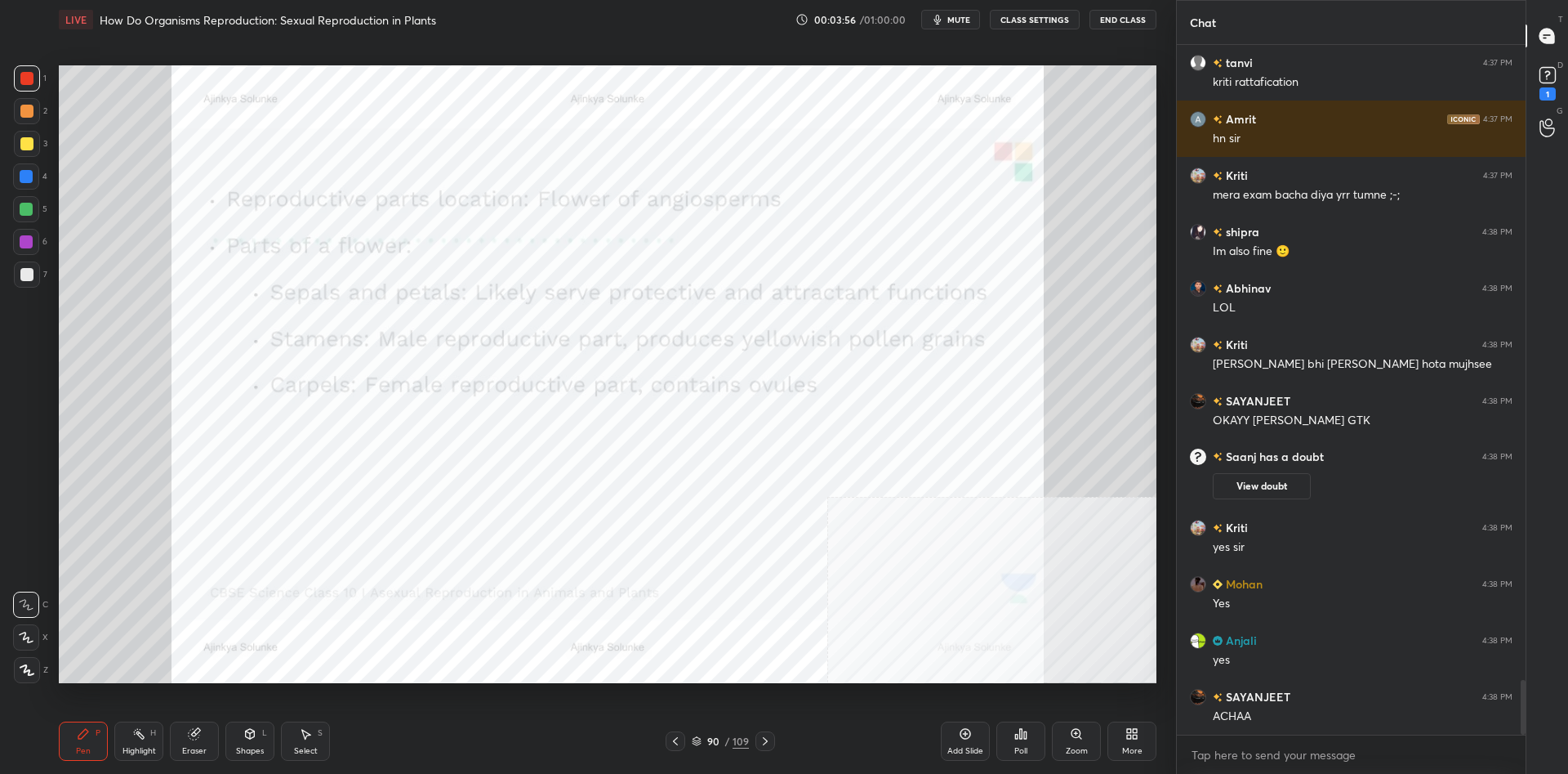
scroll to position [8081, 0]
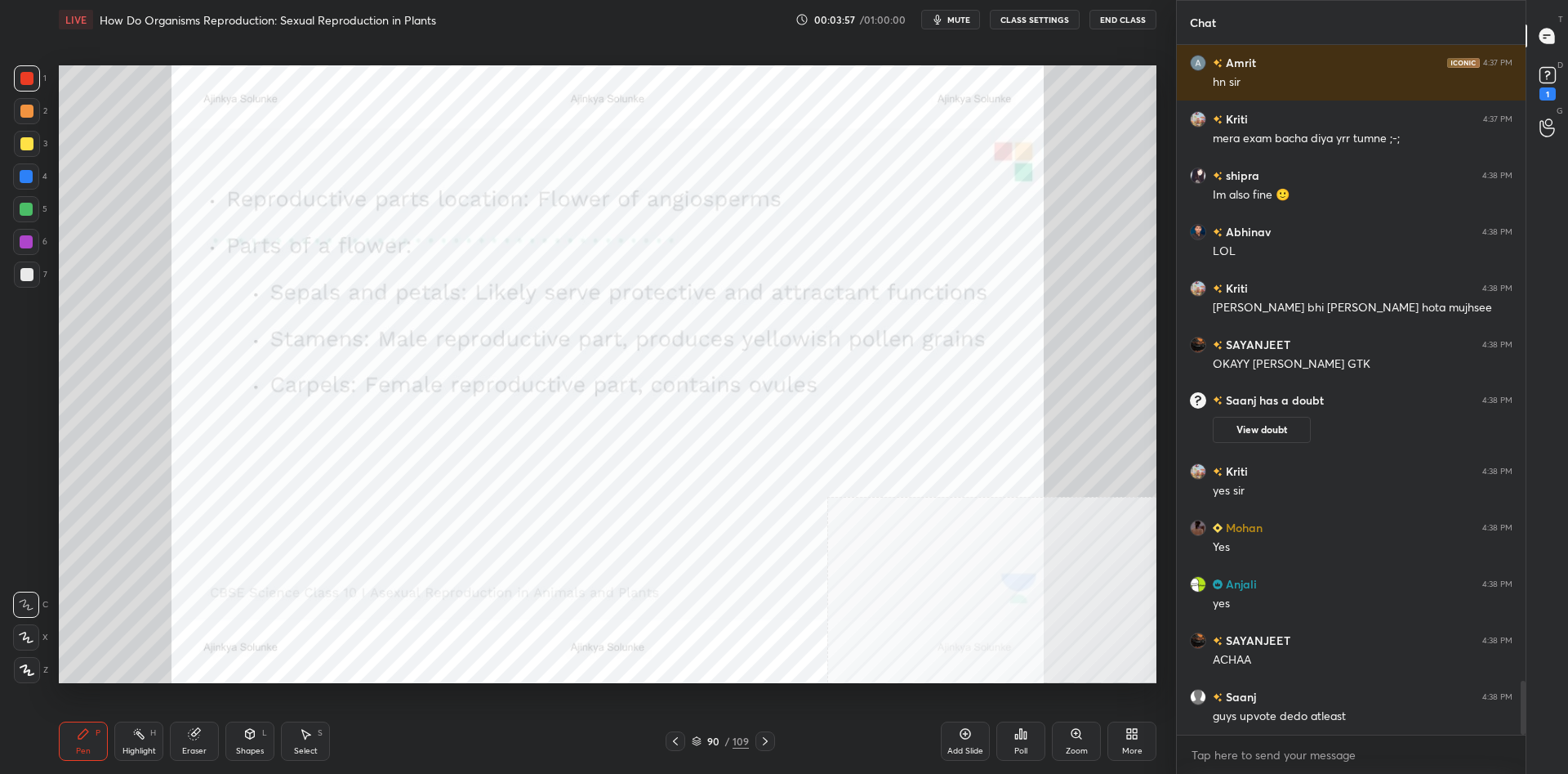
click at [31, 78] on div at bounding box center [28, 79] width 13 height 13
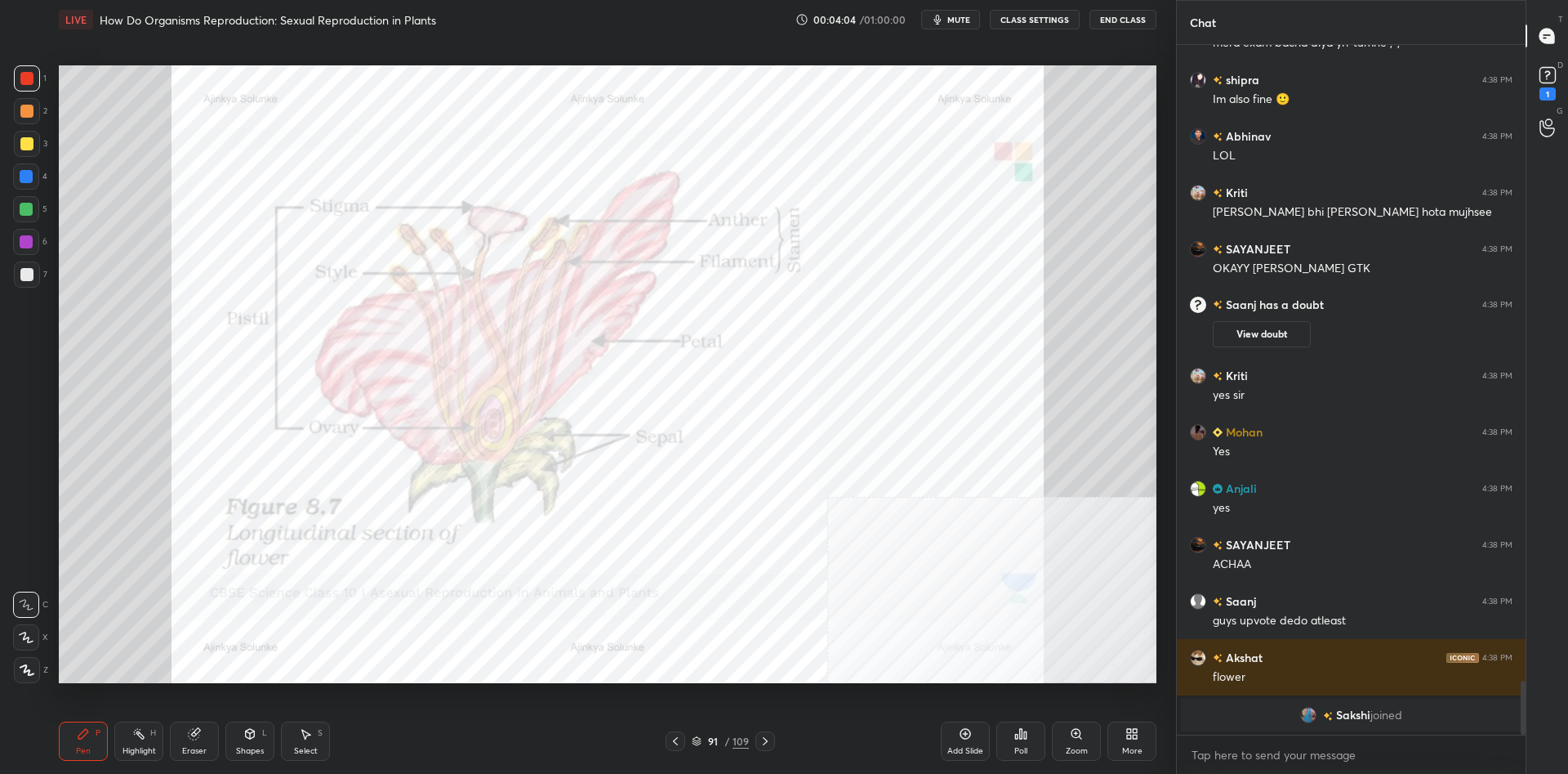
scroll to position [8122, 0]
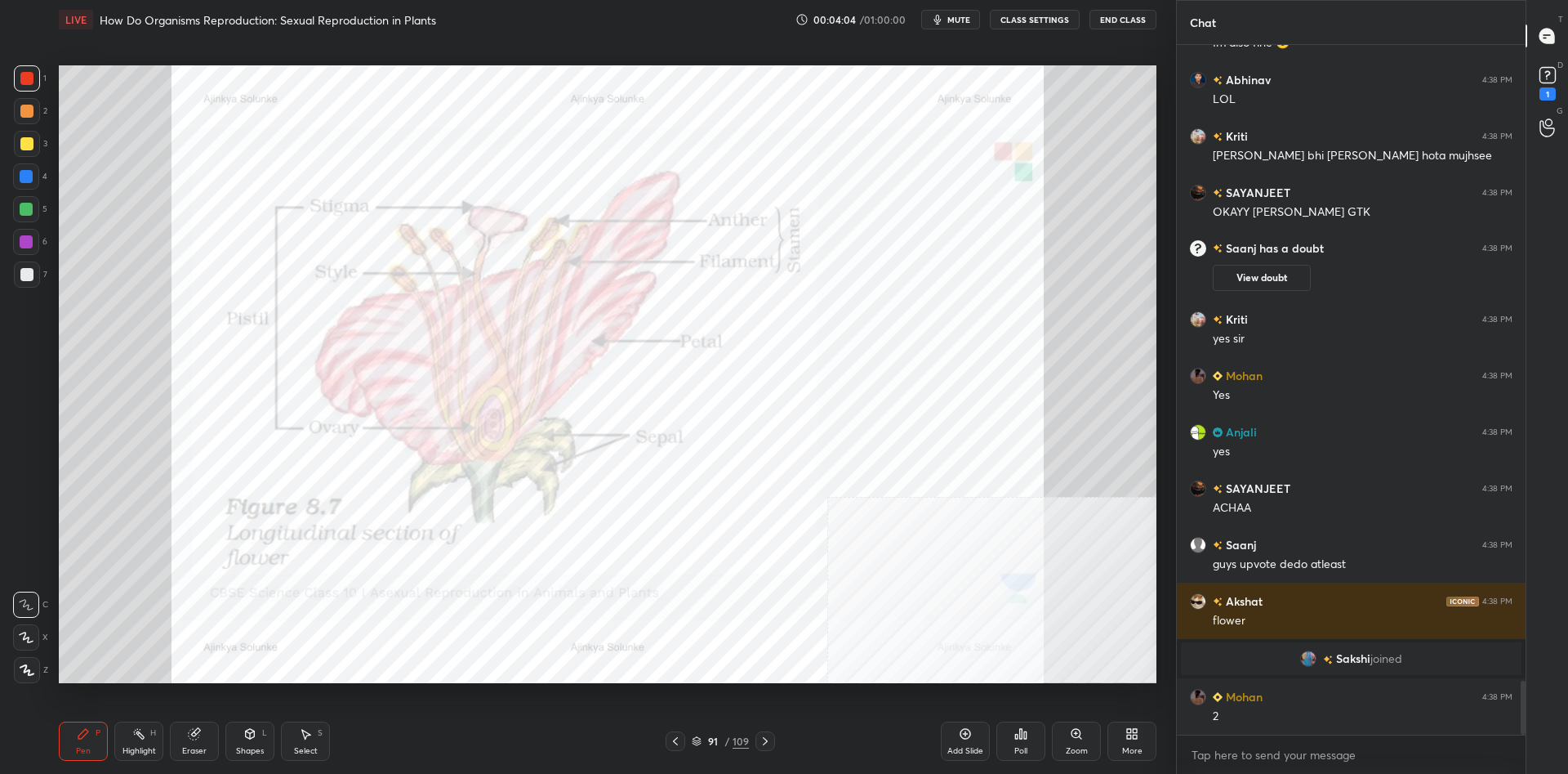
click at [136, 748] on div "Highlight" at bounding box center [138, 750] width 33 height 9
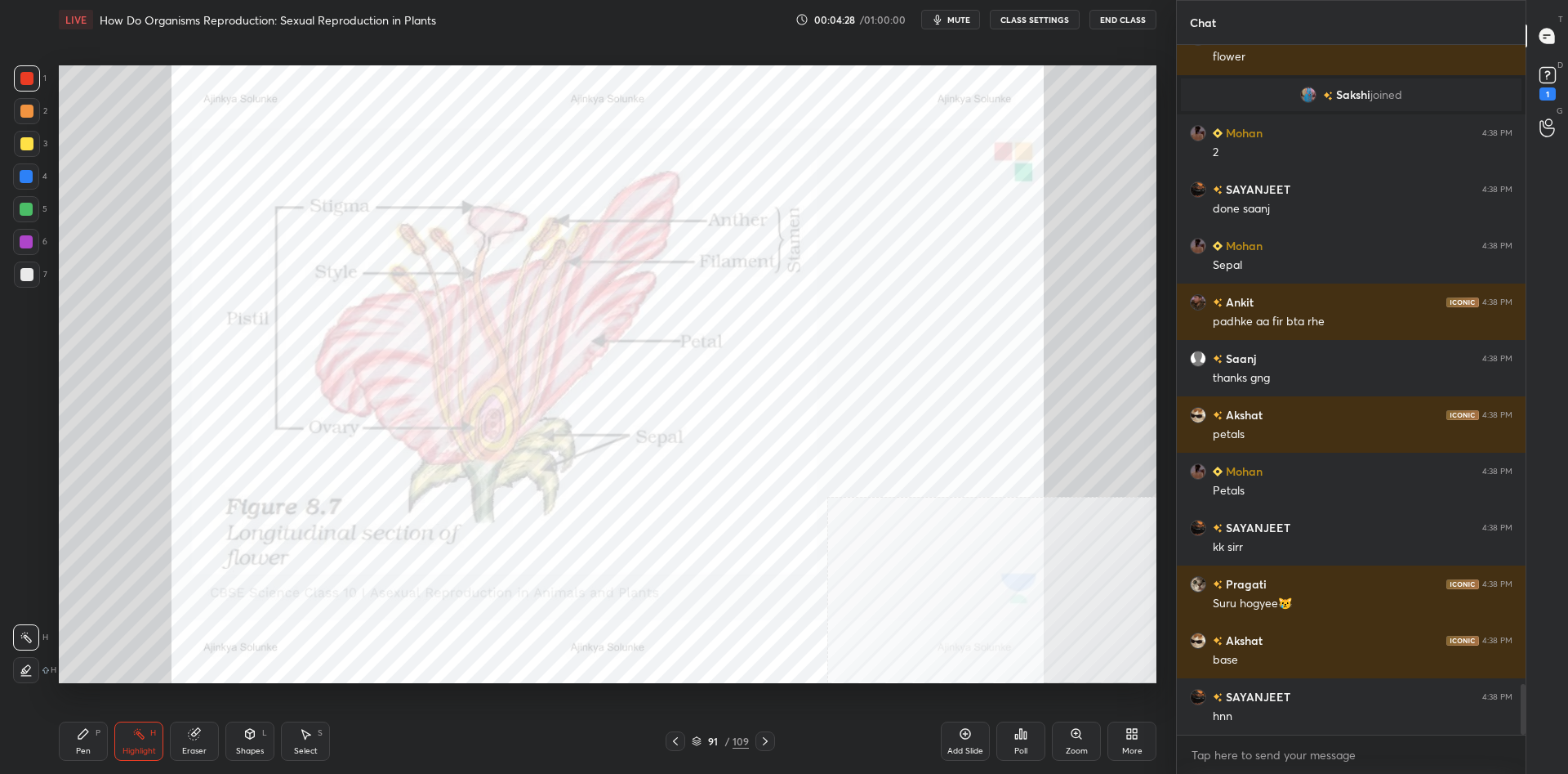
scroll to position [8743, 0]
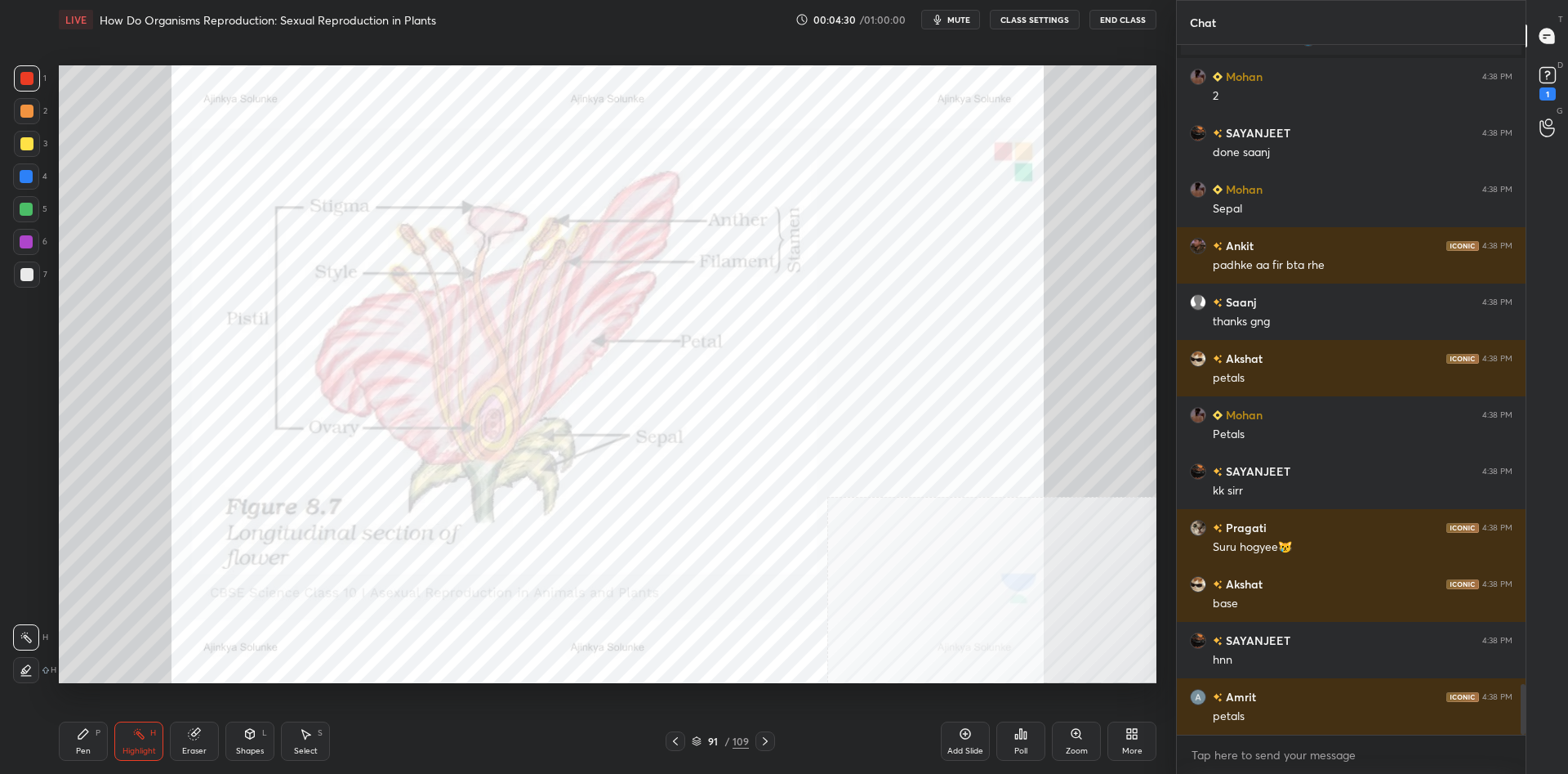
click at [85, 736] on icon at bounding box center [83, 733] width 13 height 13
click at [82, 733] on icon at bounding box center [83, 733] width 9 height 9
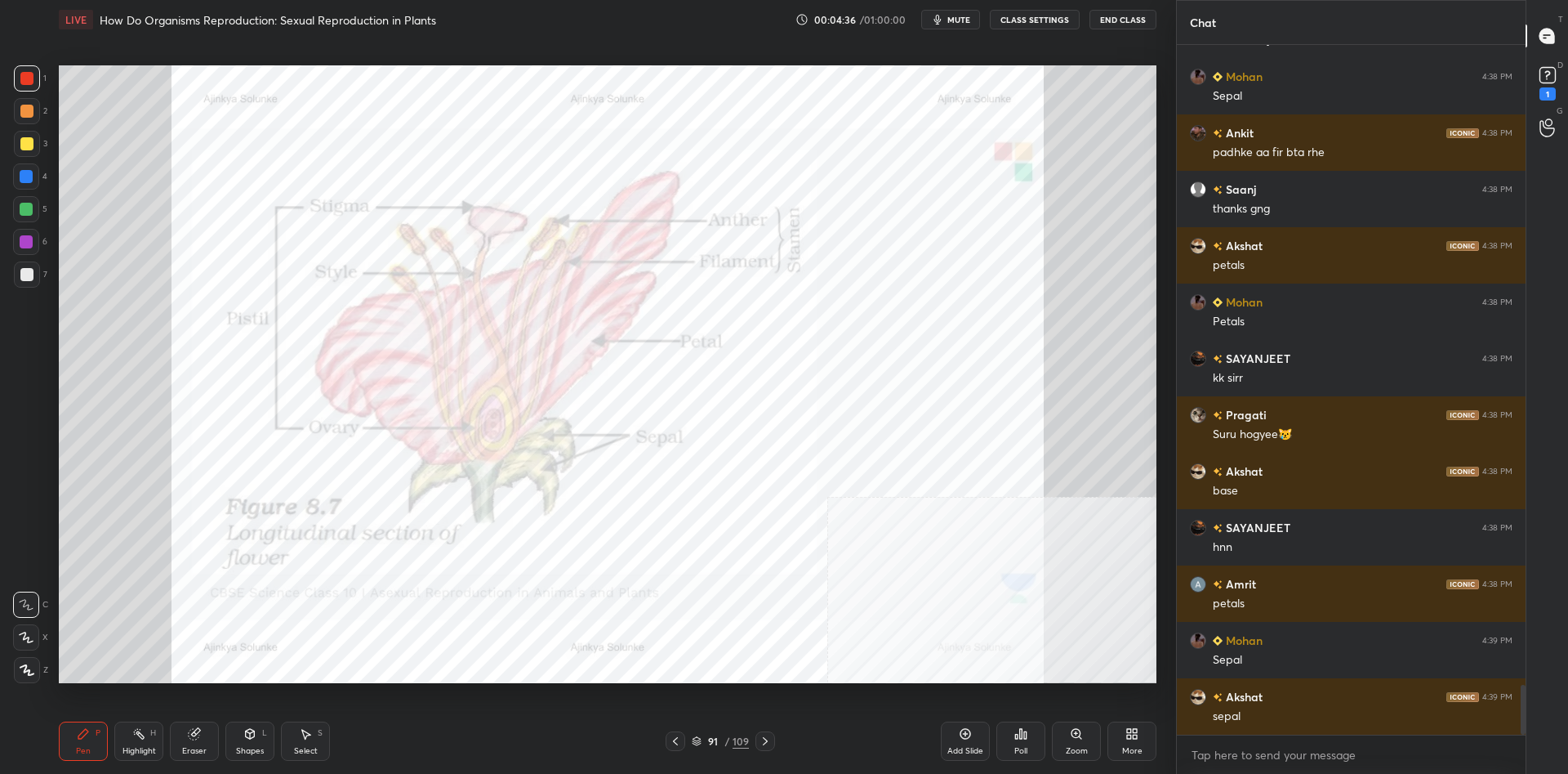
scroll to position [8911, 0]
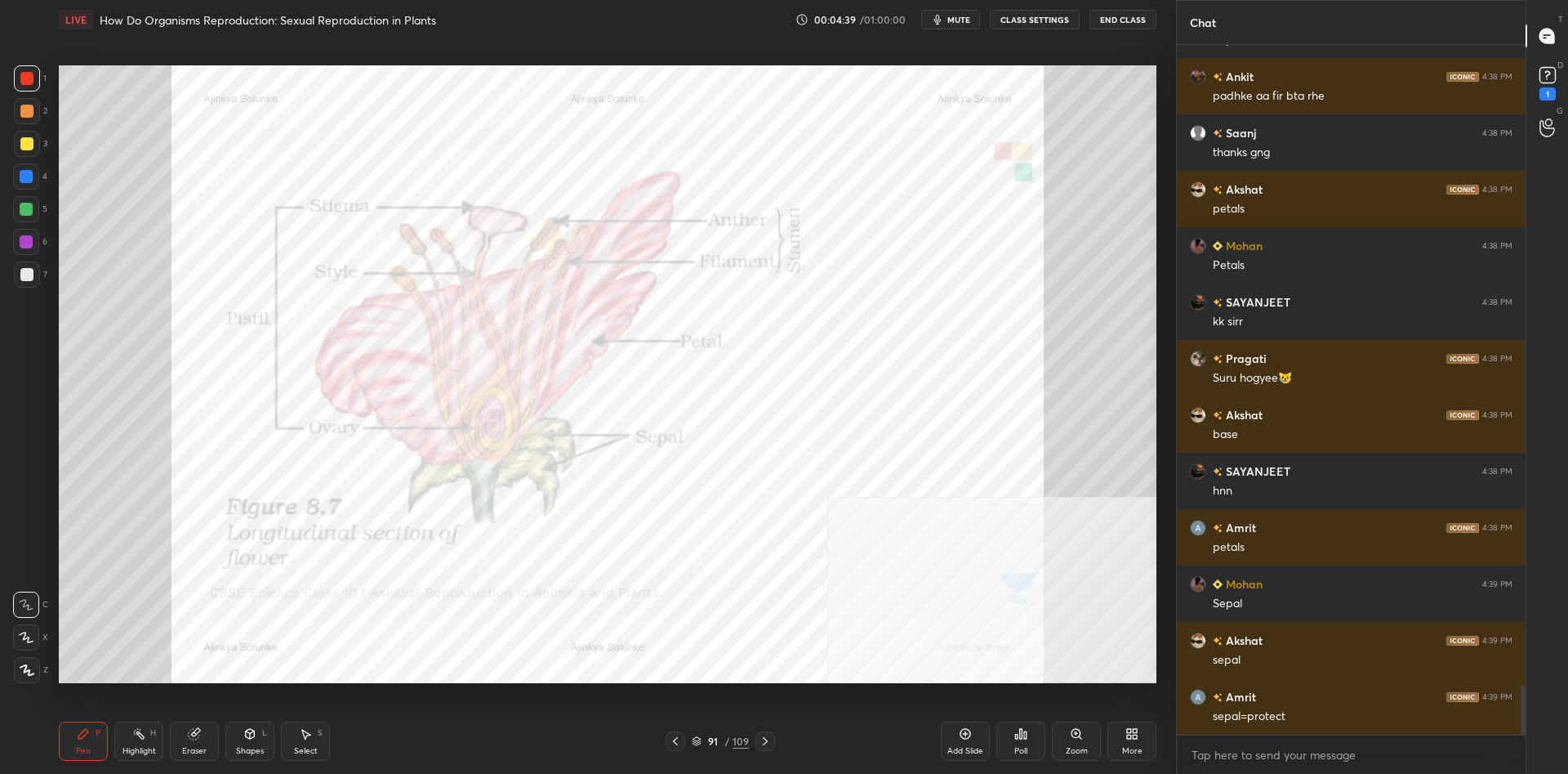
click at [39, 677] on div at bounding box center [28, 670] width 27 height 27
click at [35, 672] on div at bounding box center [28, 670] width 27 height 27
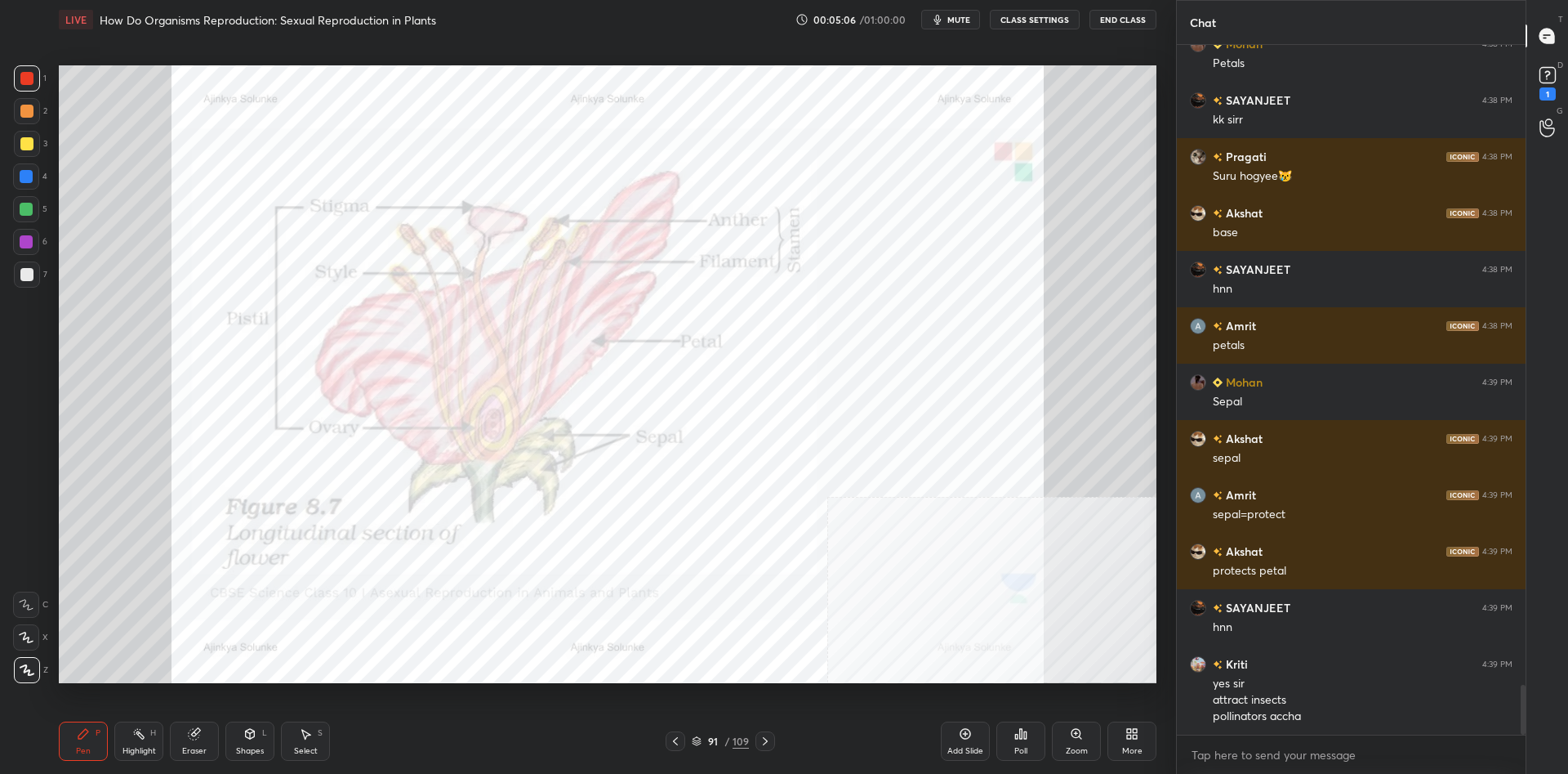
scroll to position [8878, 0]
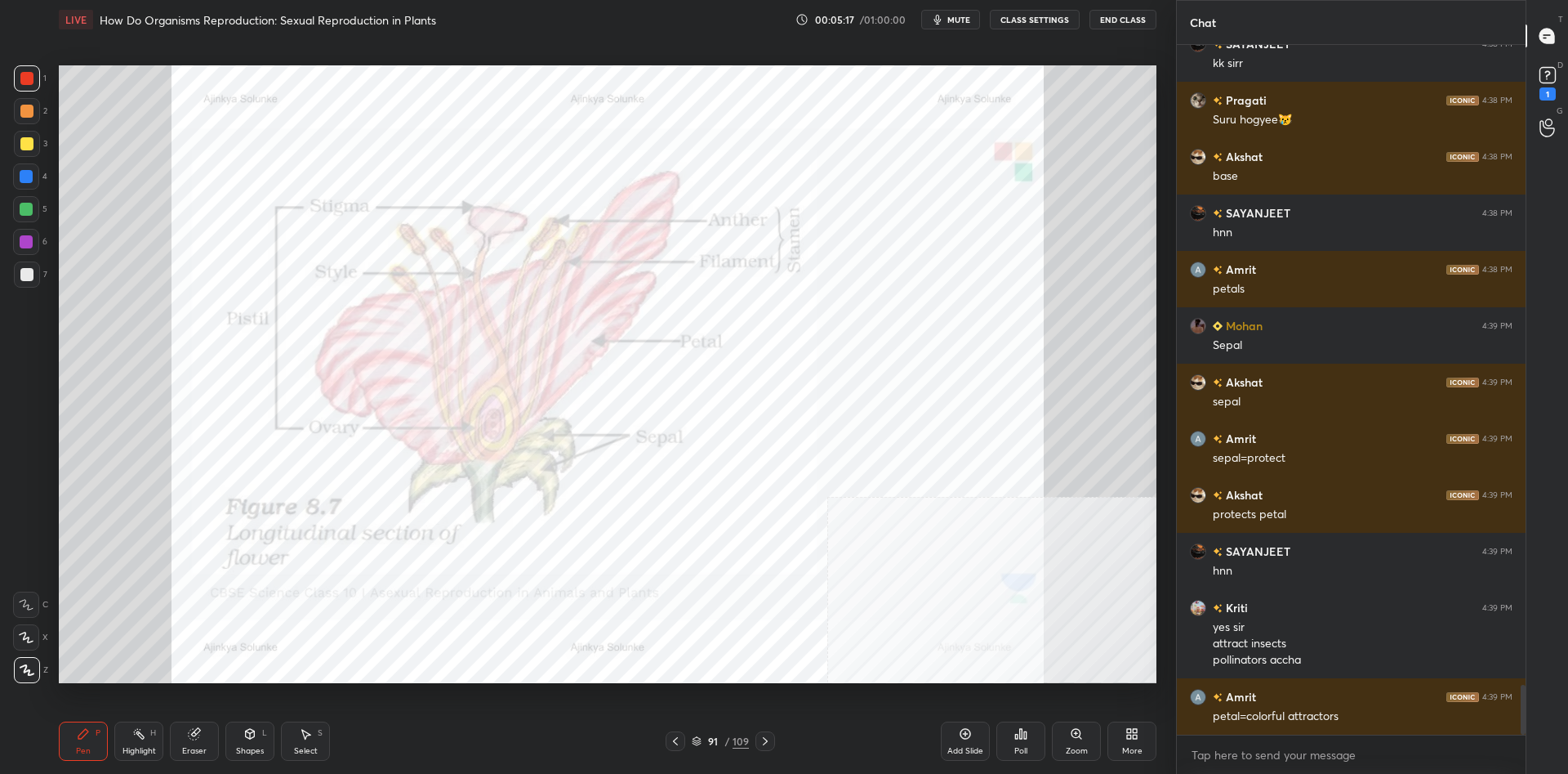
click at [129, 729] on div "Highlight H" at bounding box center [139, 740] width 49 height 39
click at [128, 727] on div "Highlight H" at bounding box center [139, 740] width 49 height 39
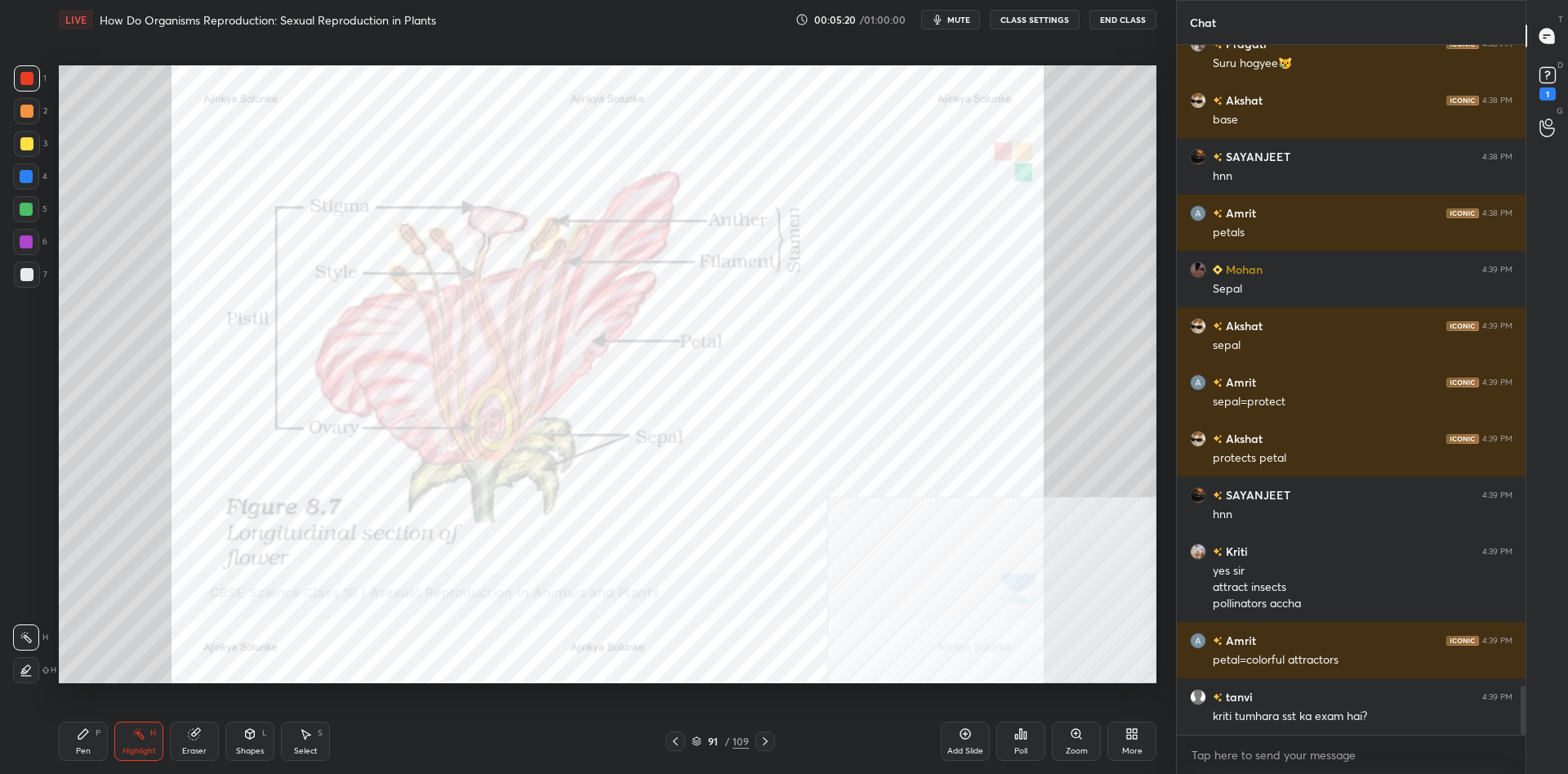
scroll to position [8991, 0]
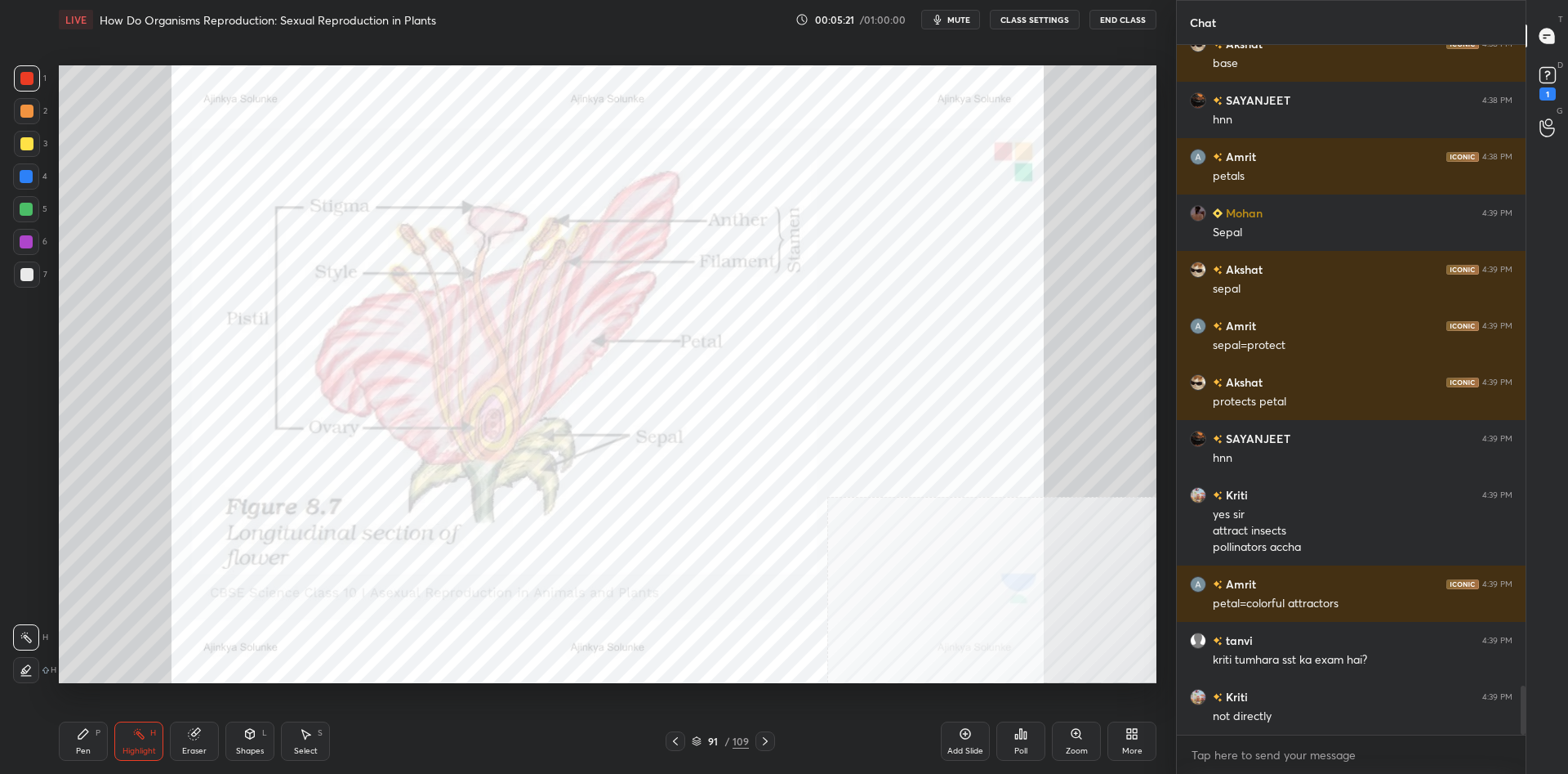
click at [73, 759] on div "Pen P" at bounding box center [83, 740] width 49 height 39
click at [15, 179] on div at bounding box center [27, 176] width 27 height 27
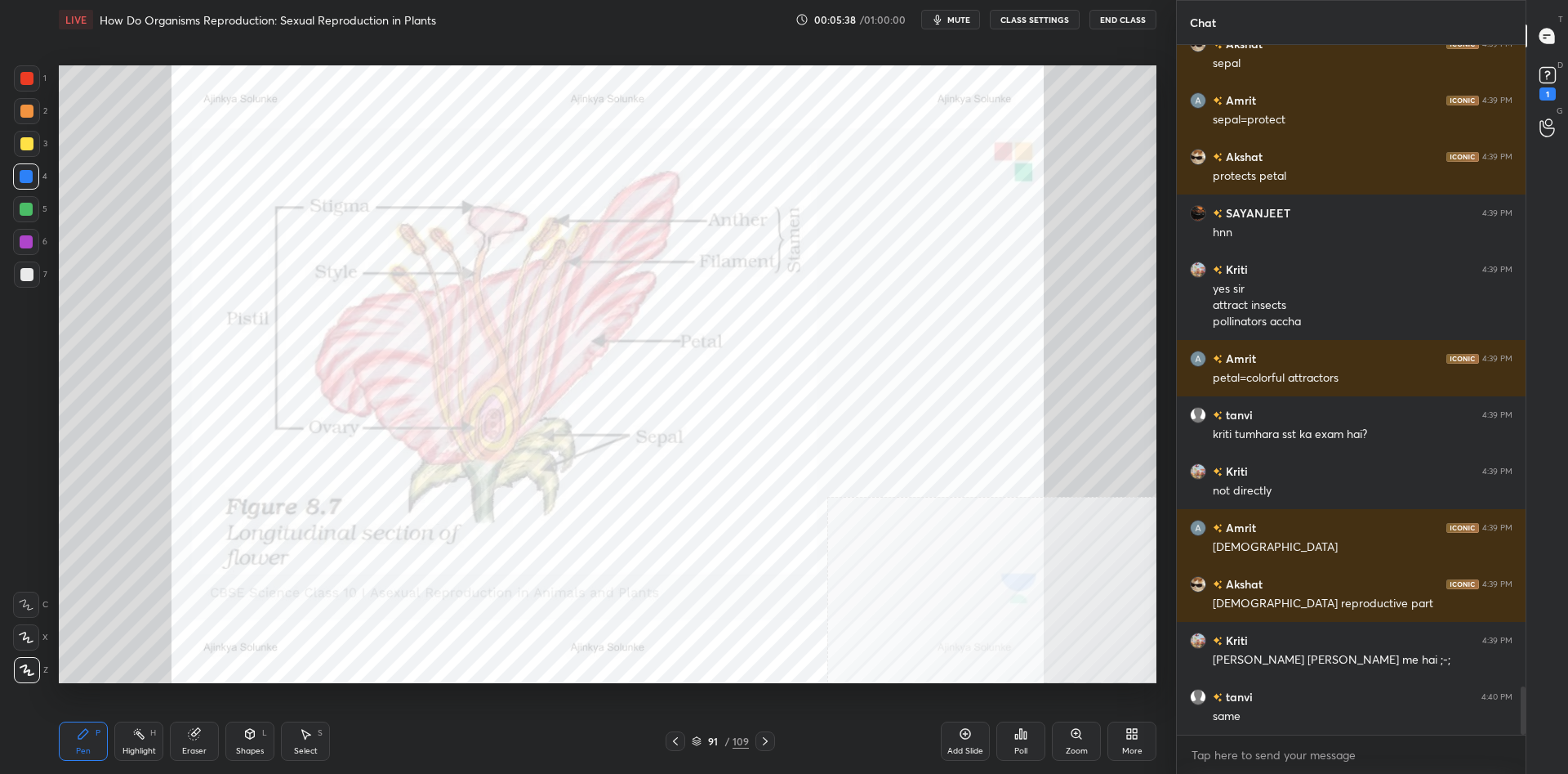
scroll to position [9273, 0]
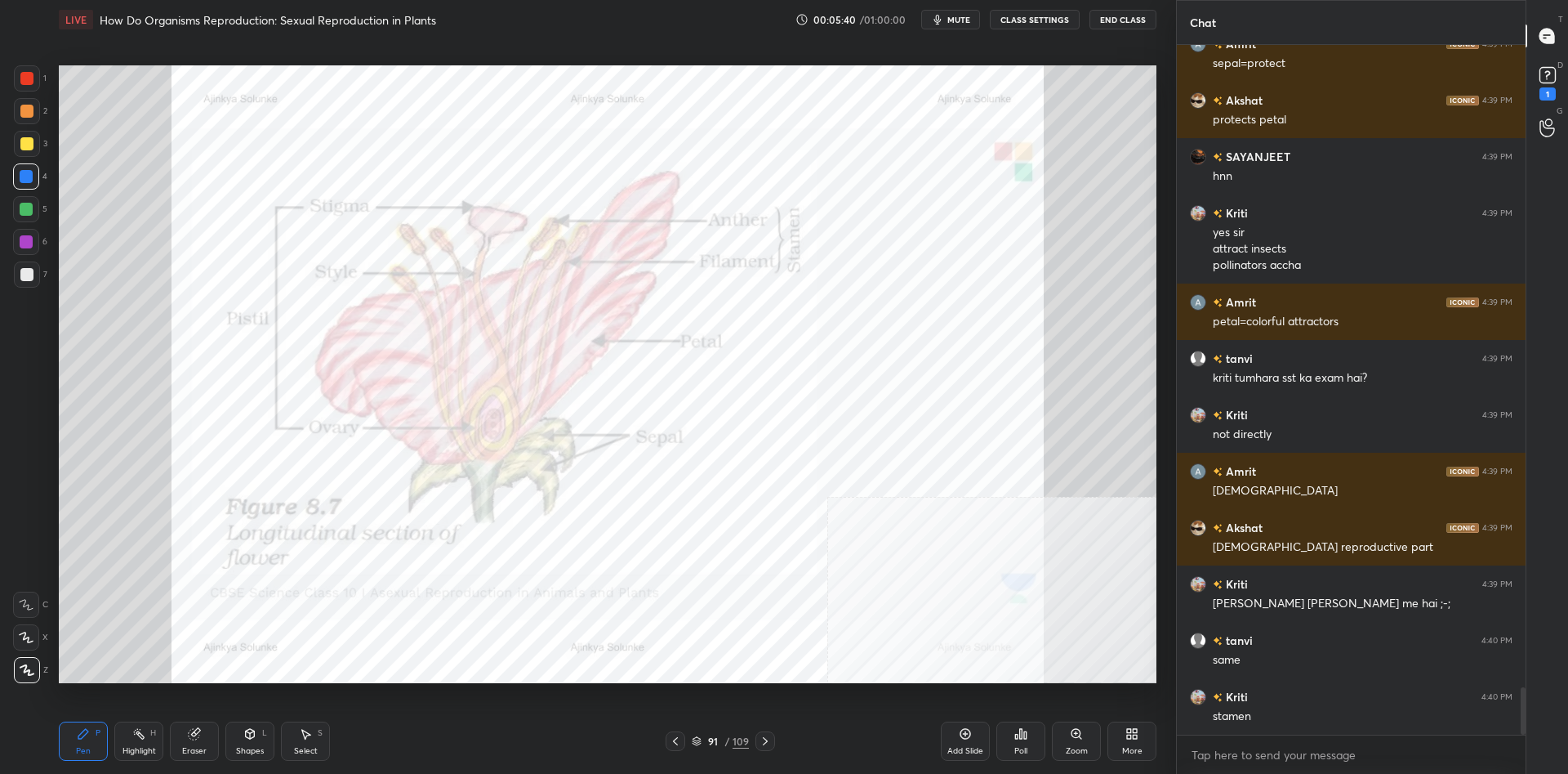
click at [147, 742] on div "Highlight H" at bounding box center [139, 740] width 49 height 39
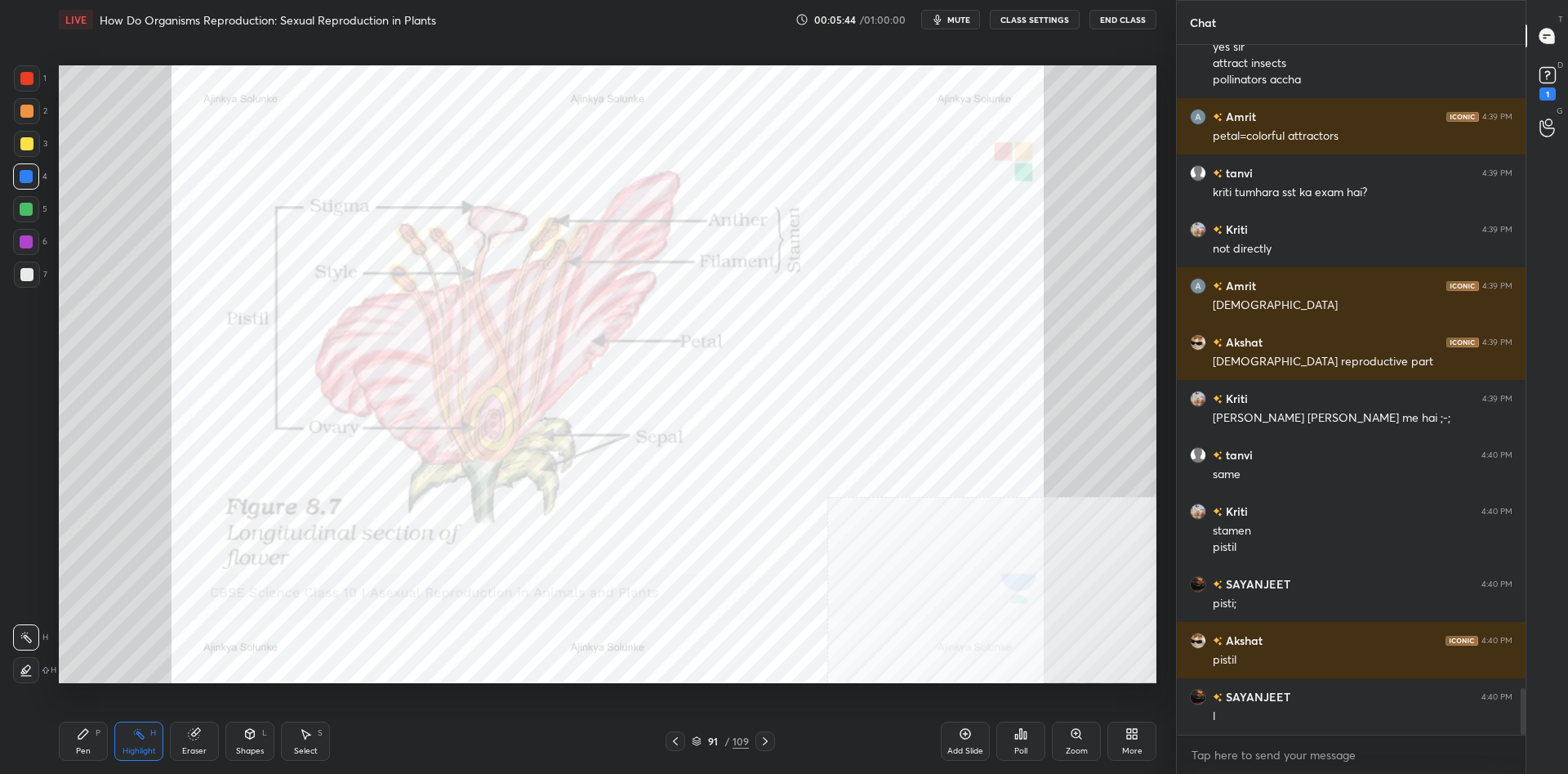
scroll to position [9515, 0]
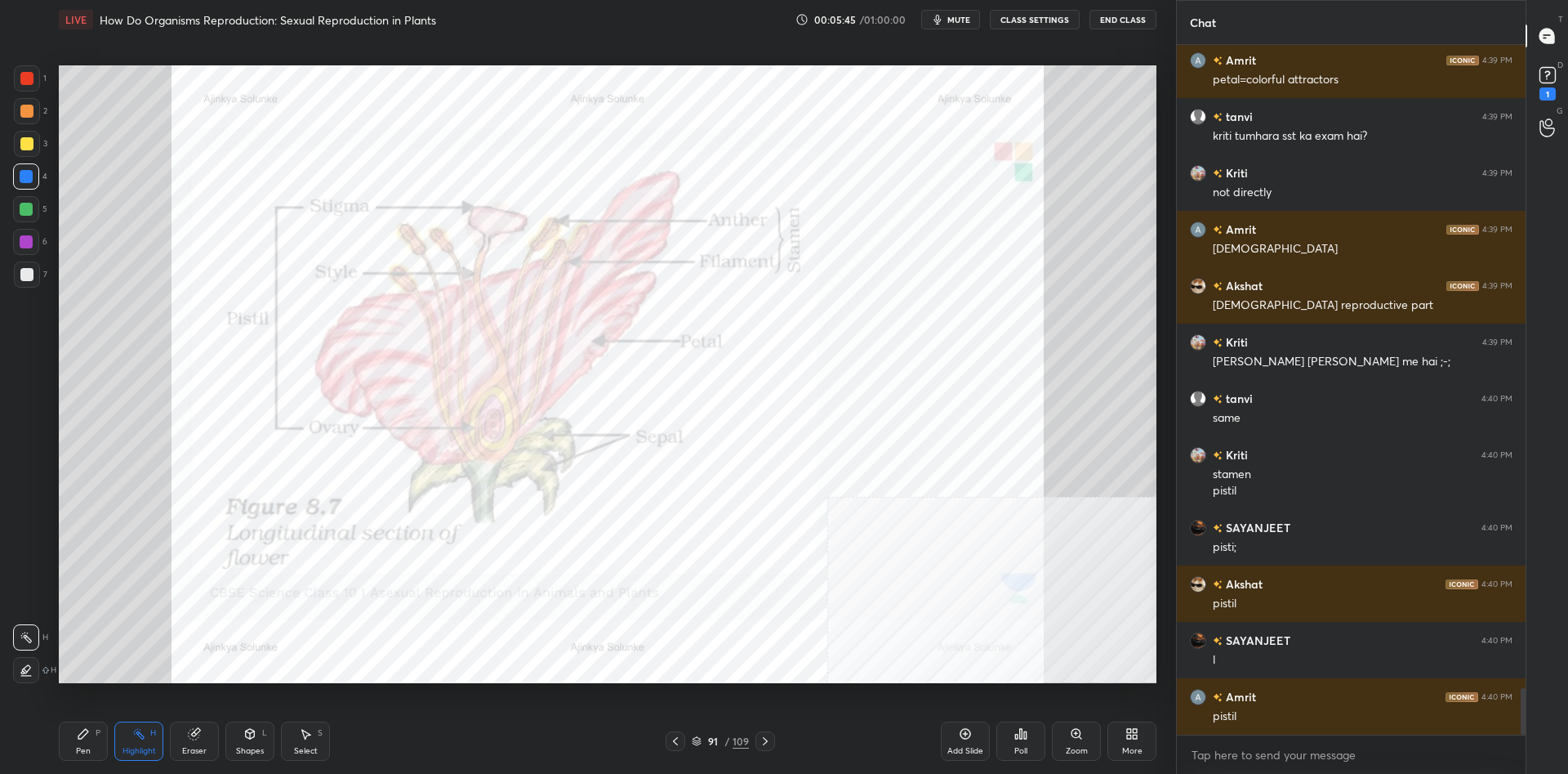
click at [67, 746] on div "Pen P" at bounding box center [83, 740] width 49 height 39
click at [78, 739] on icon at bounding box center [83, 733] width 13 height 13
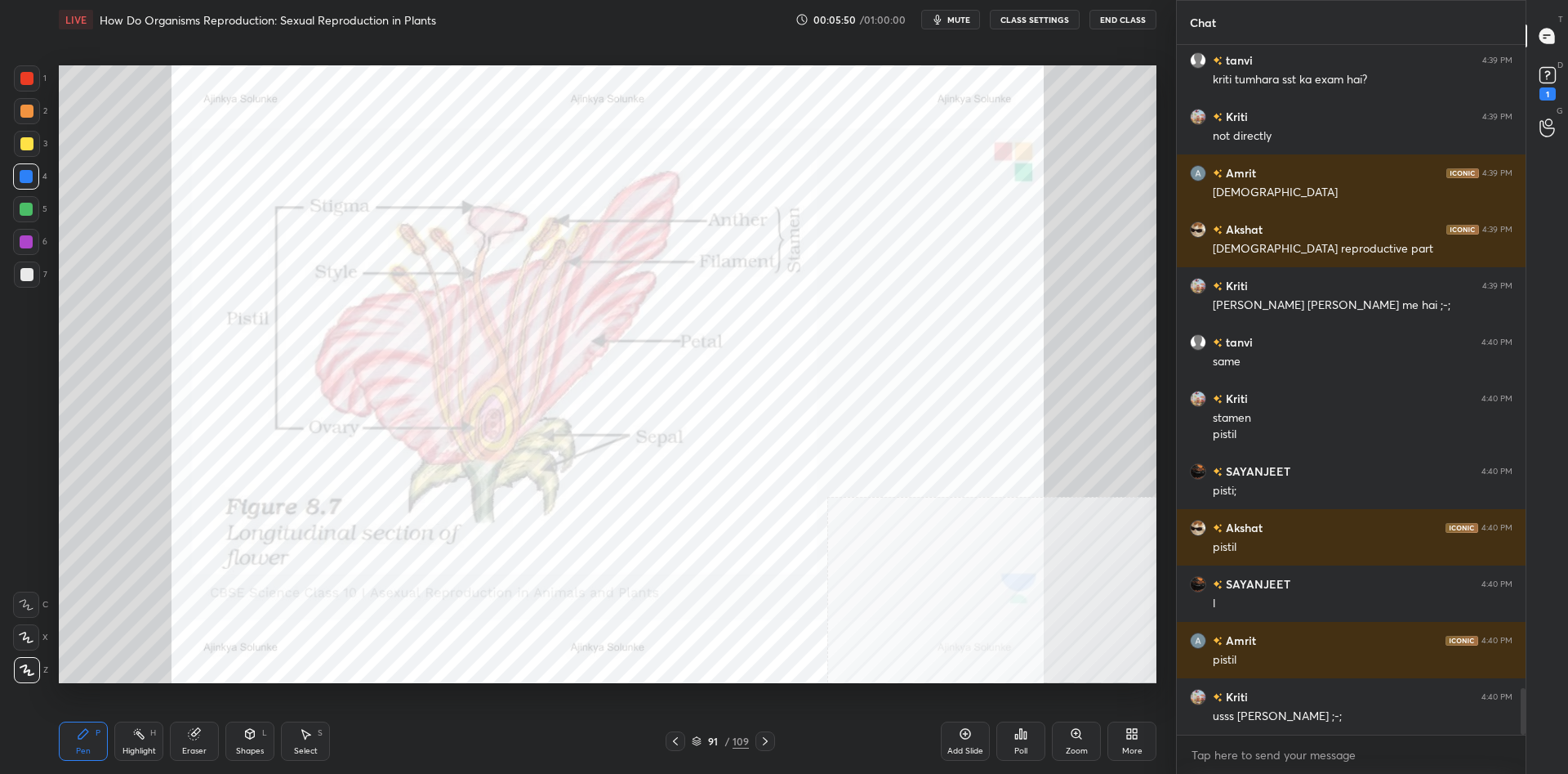
click at [126, 737] on div "Highlight H" at bounding box center [139, 740] width 49 height 39
click at [132, 732] on div "Highlight H" at bounding box center [139, 740] width 49 height 39
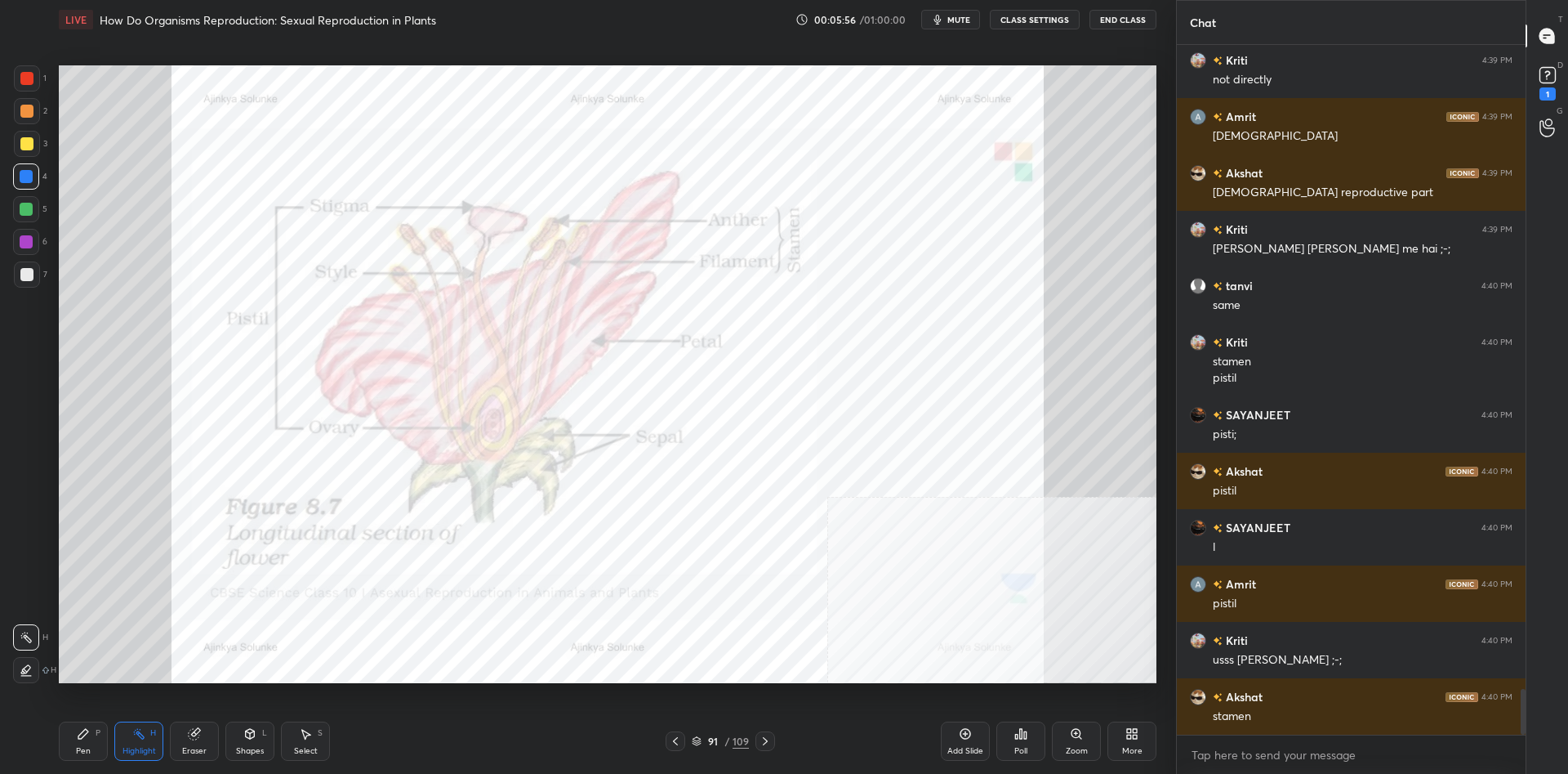
click at [56, 736] on div "LIVE How Do Organisms Reproduction: Sexual Reproduction in Plants 00:05:56 / 01…" at bounding box center [607, 387] width 1111 height 774
click at [62, 730] on div "Pen P" at bounding box center [83, 740] width 49 height 39
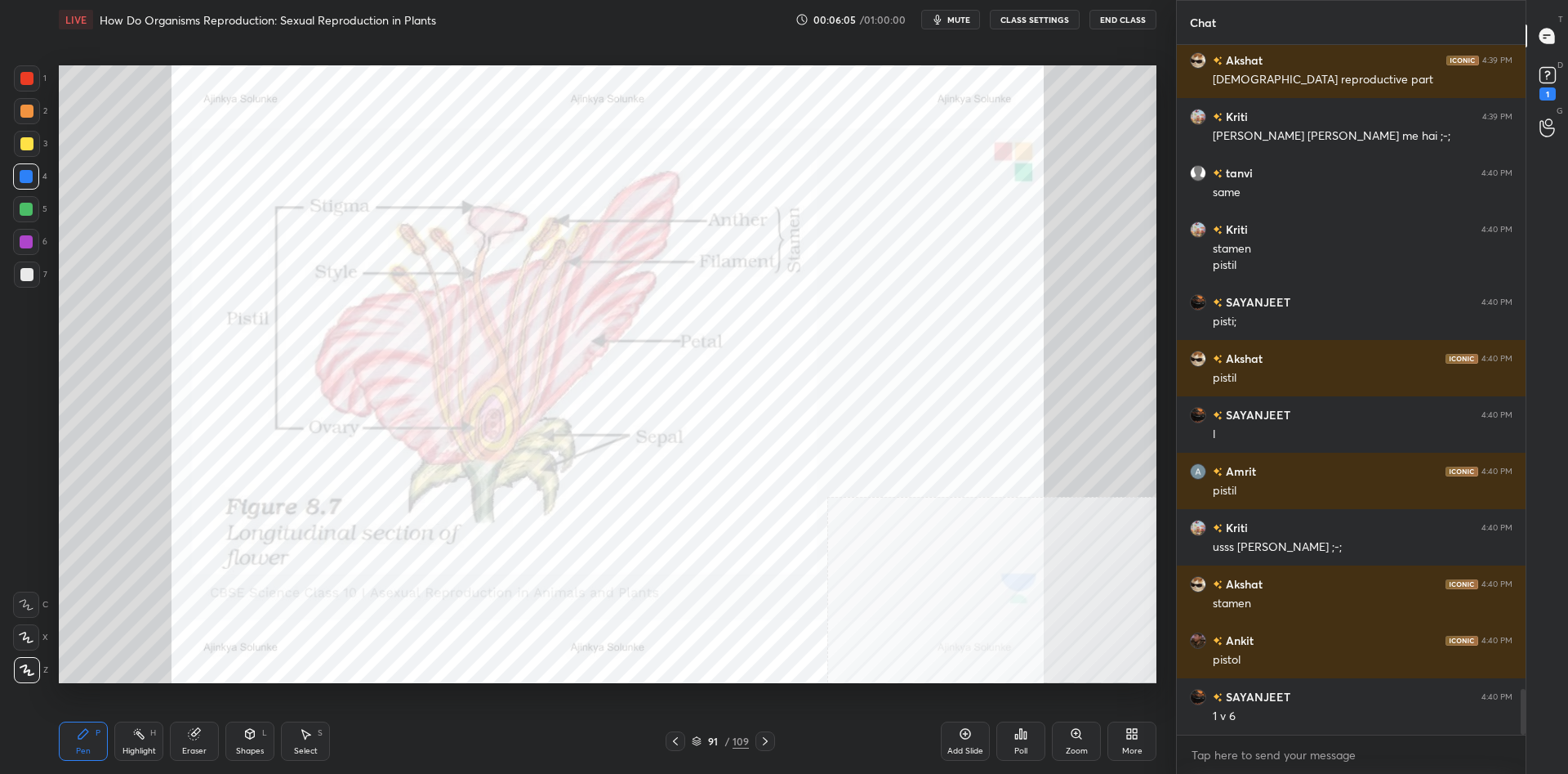
scroll to position [9796, 0]
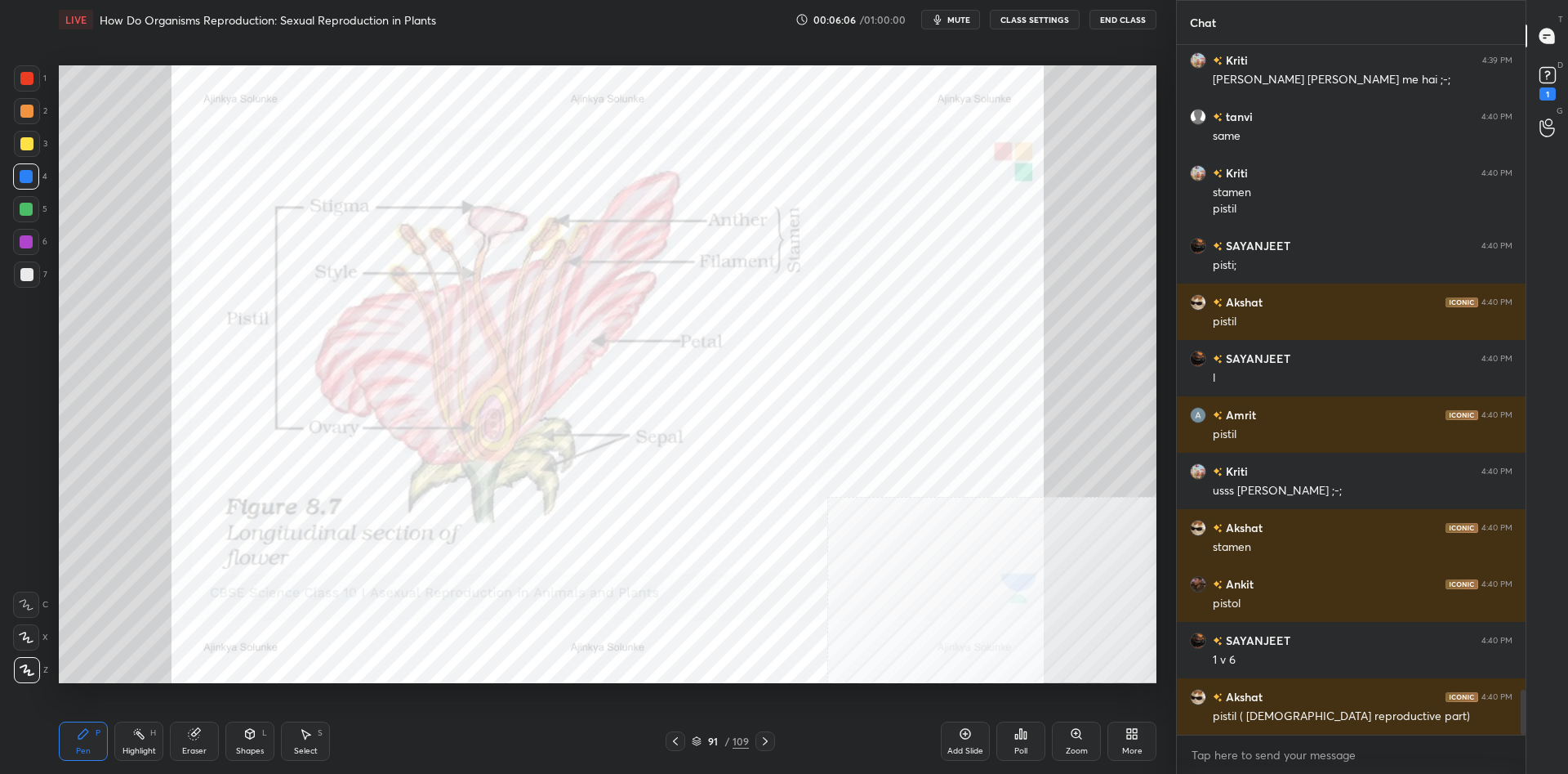
click at [953, 739] on div "Add Slide" at bounding box center [966, 740] width 49 height 39
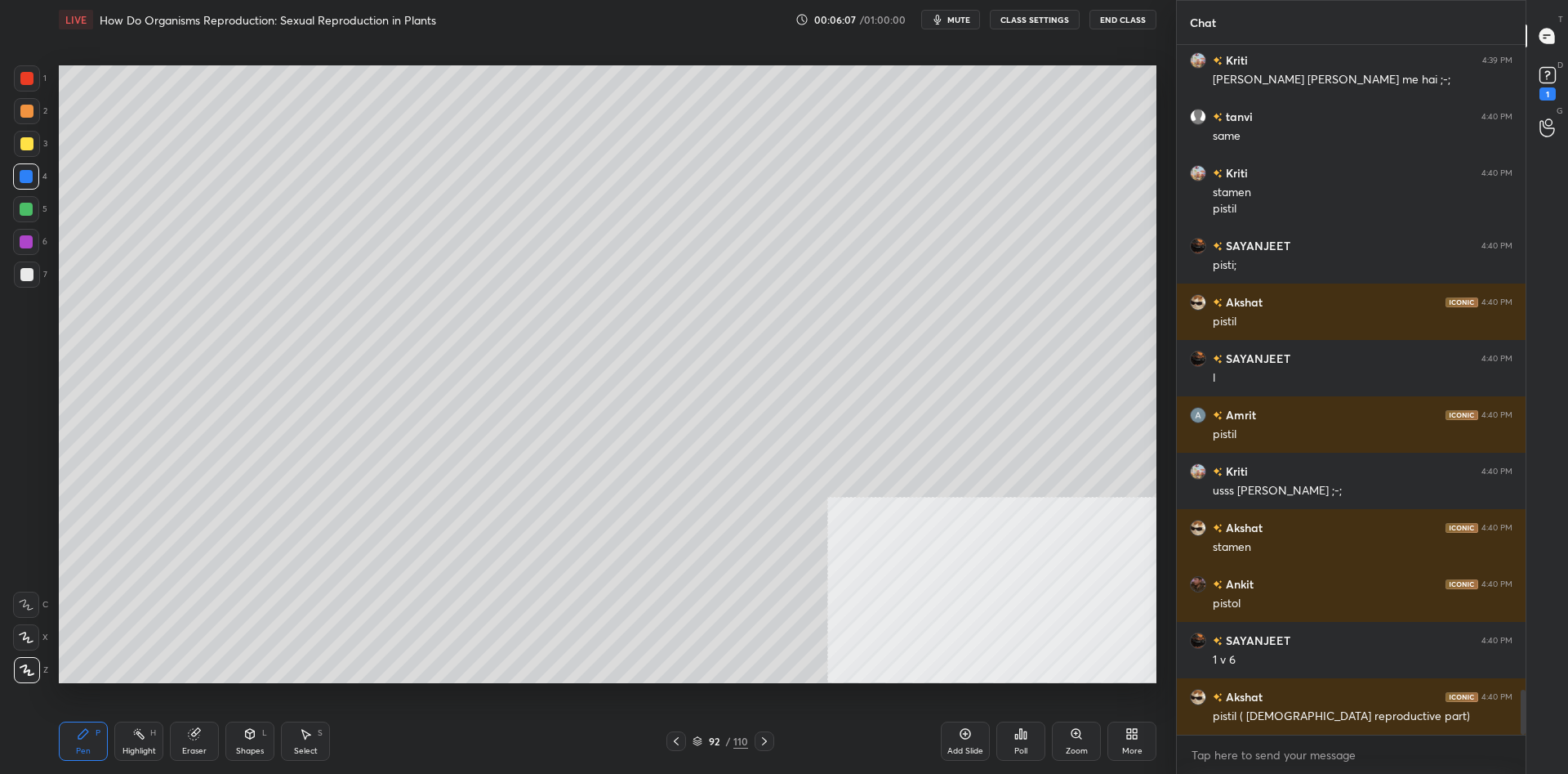
click at [19, 136] on div at bounding box center [28, 144] width 27 height 27
click at [28, 249] on div at bounding box center [27, 242] width 27 height 27
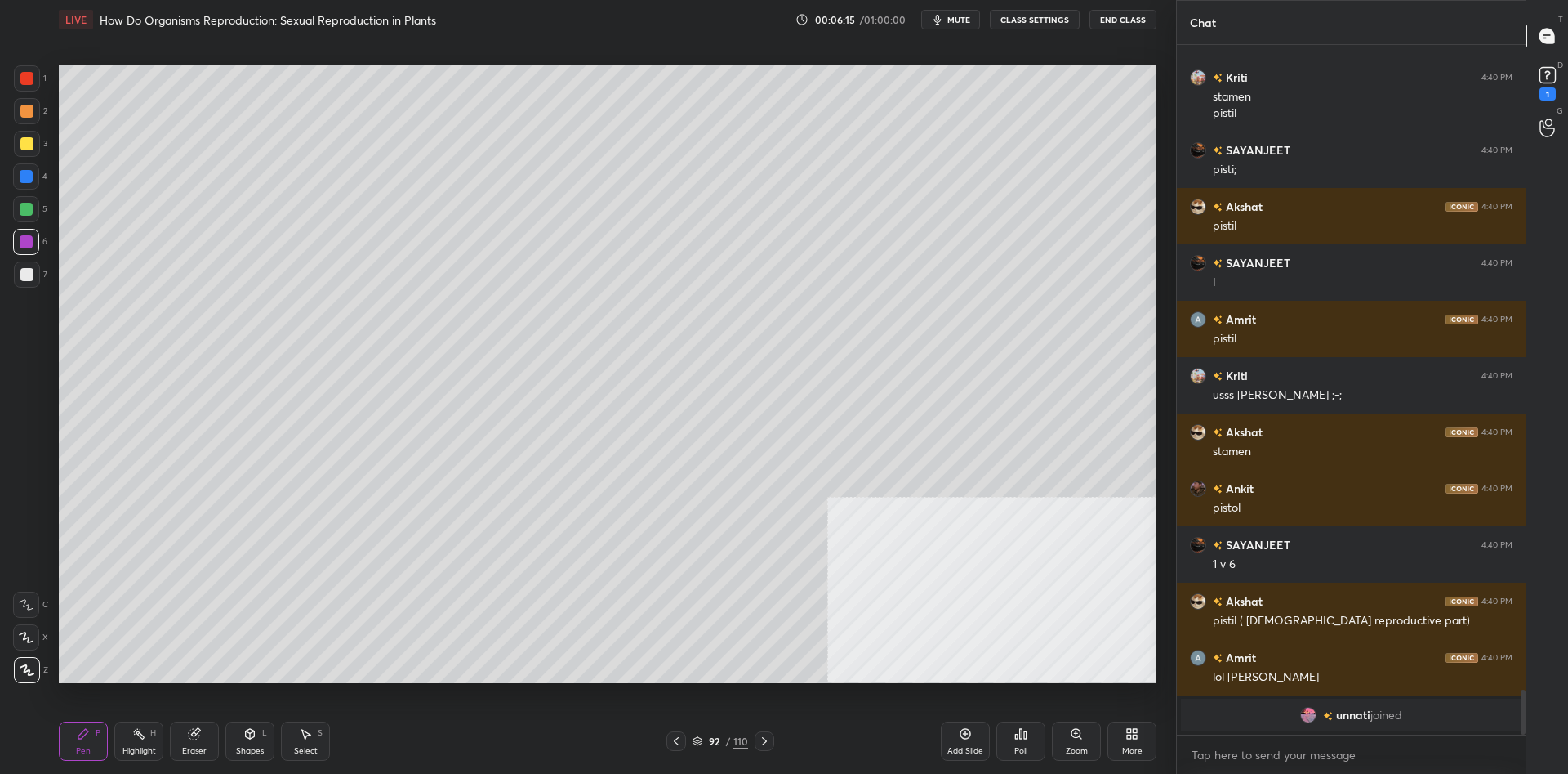
scroll to position [9711, 0]
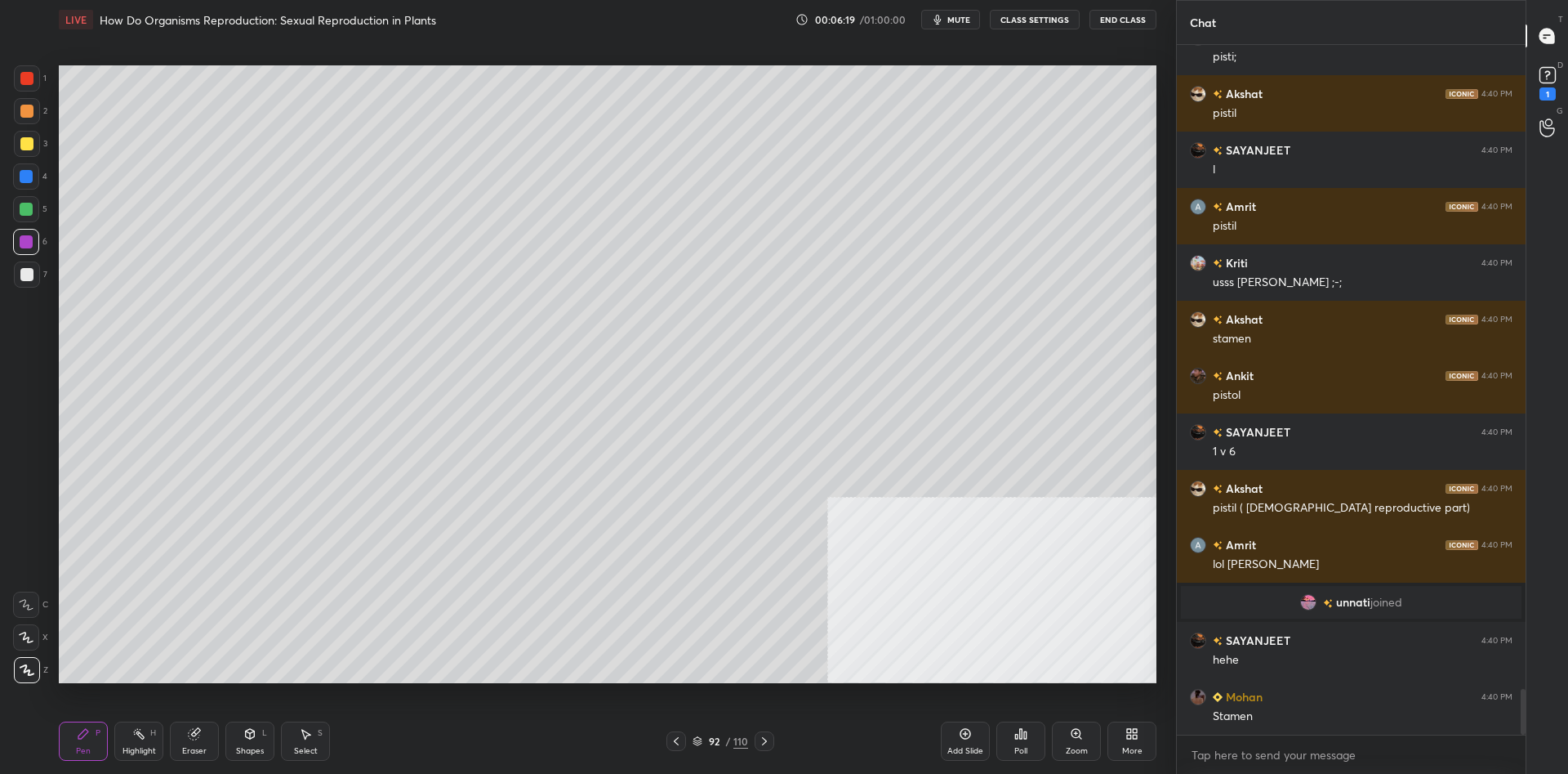
click at [42, 150] on div "3" at bounding box center [30, 144] width 33 height 27
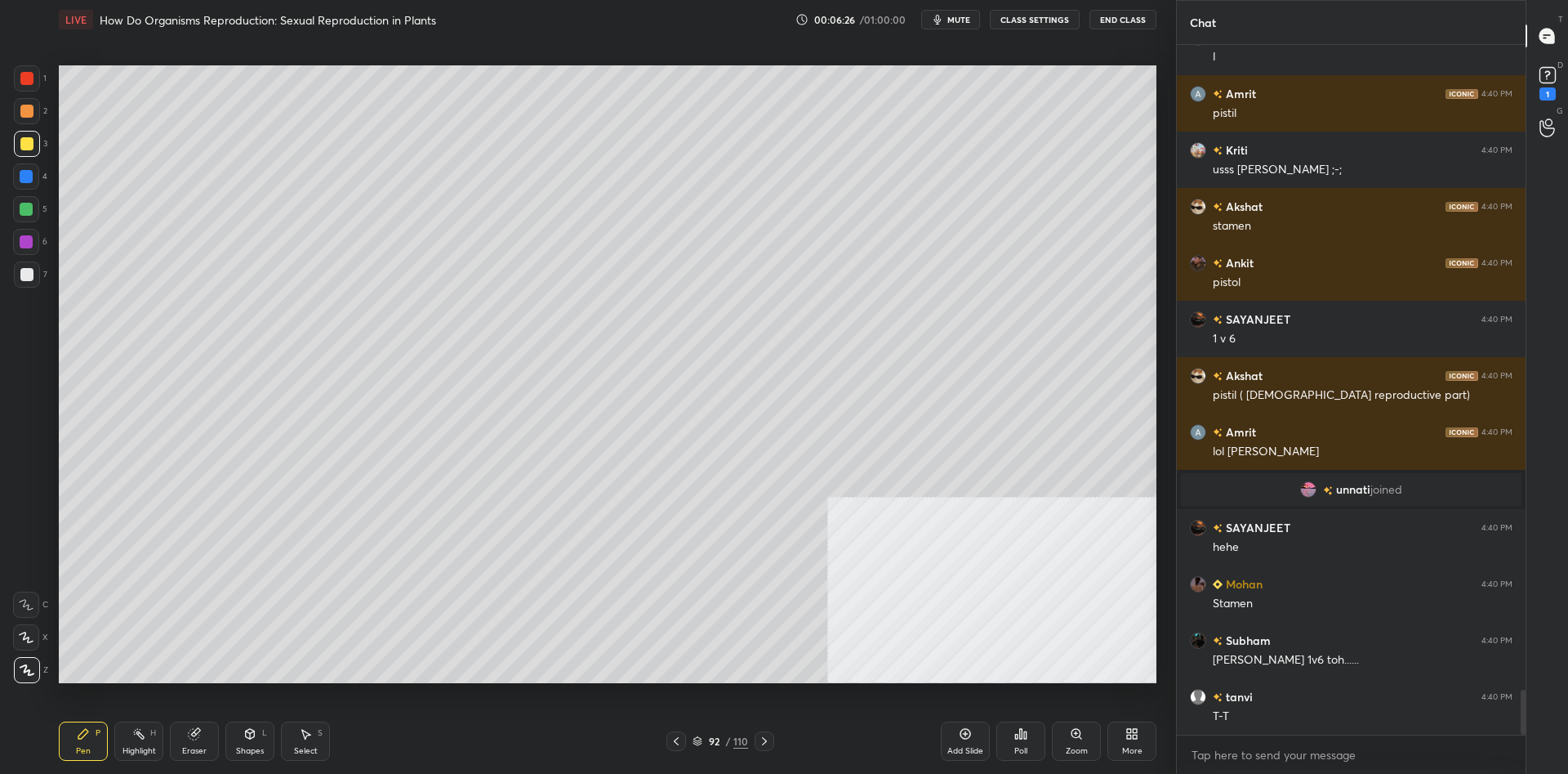
scroll to position [9881, 0]
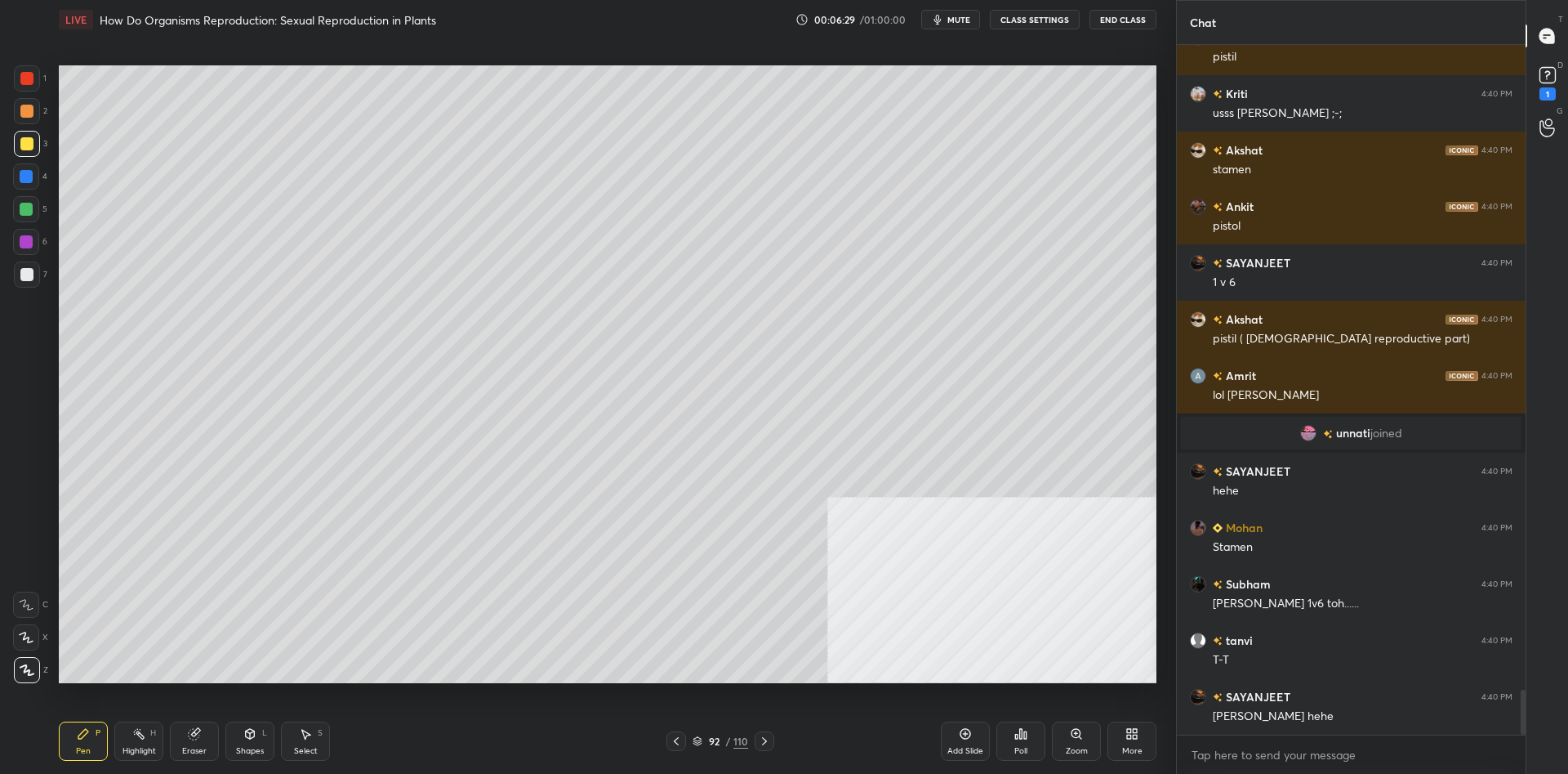
click at [31, 244] on div at bounding box center [27, 242] width 13 height 13
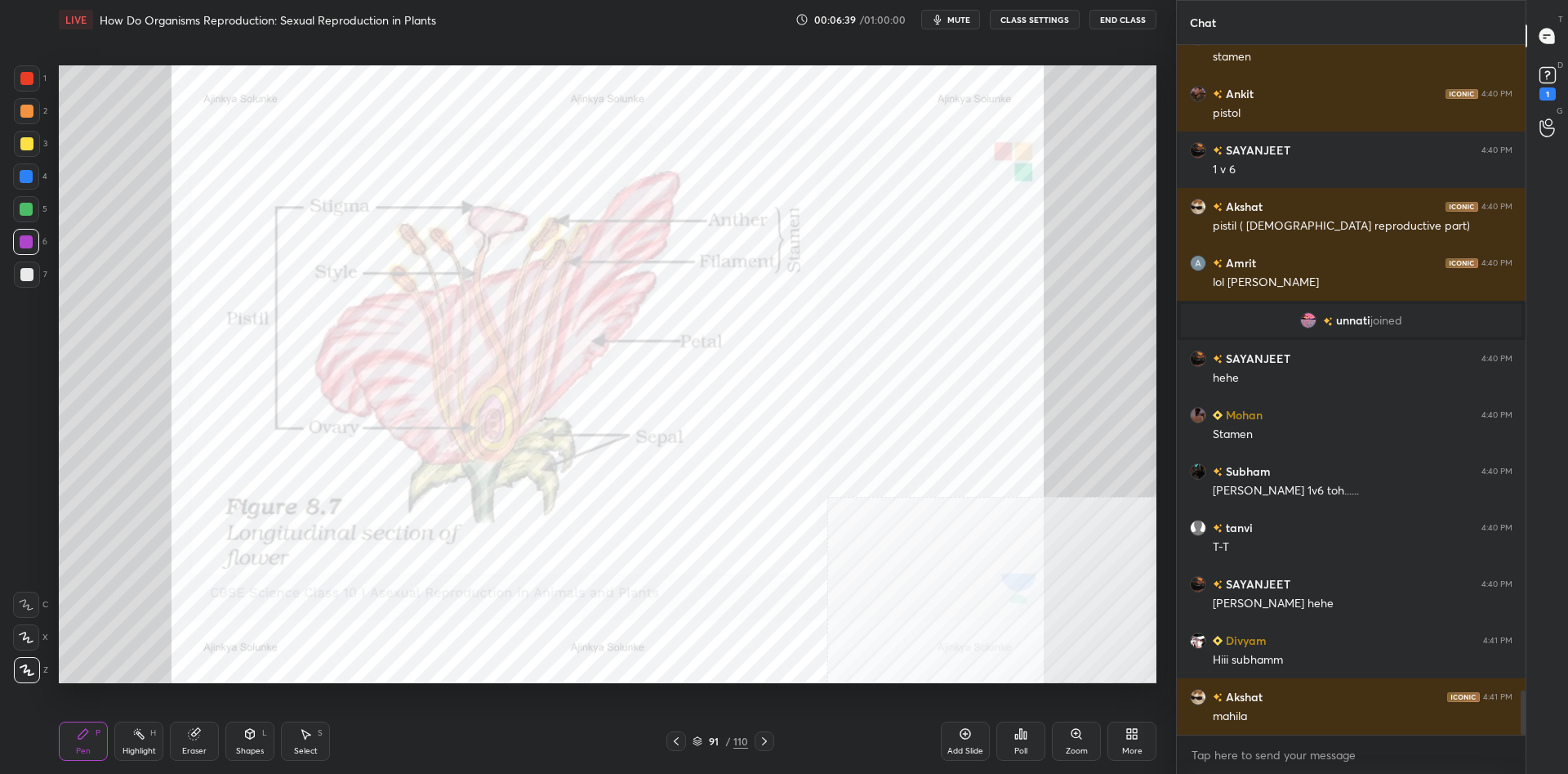
scroll to position [10256, 0]
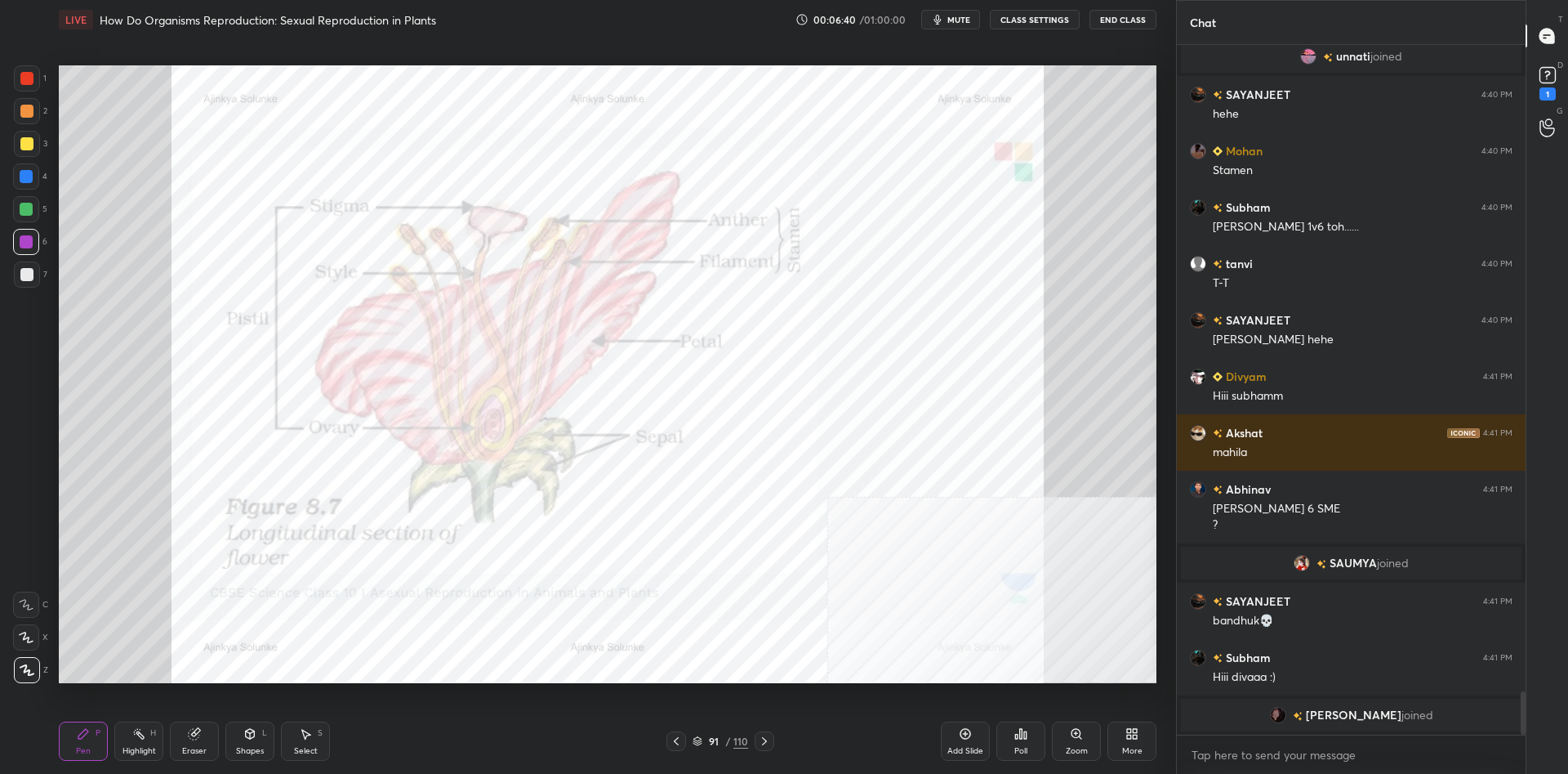
click at [115, 750] on div "Highlight H" at bounding box center [139, 740] width 49 height 39
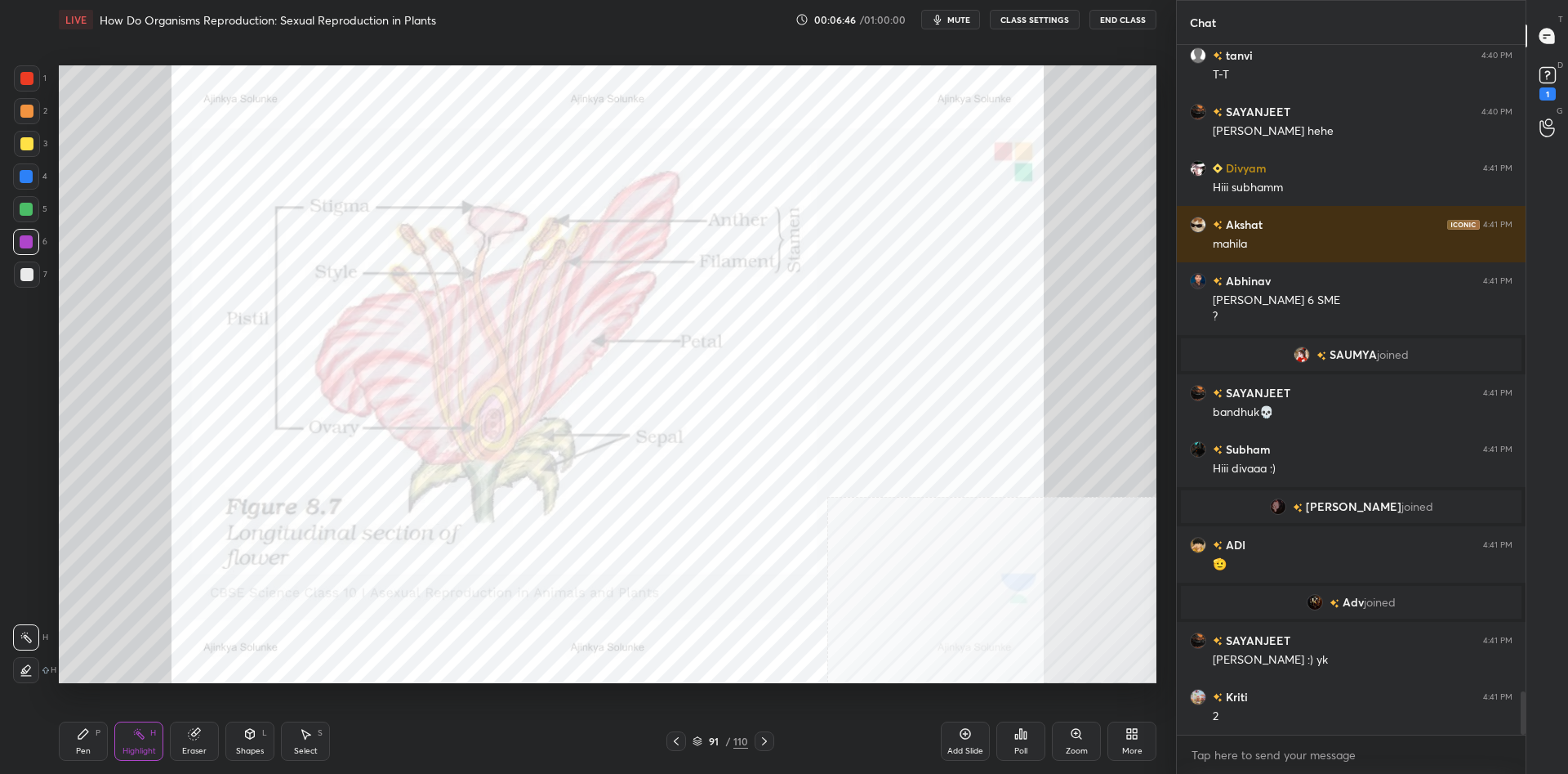
scroll to position [10256, 0]
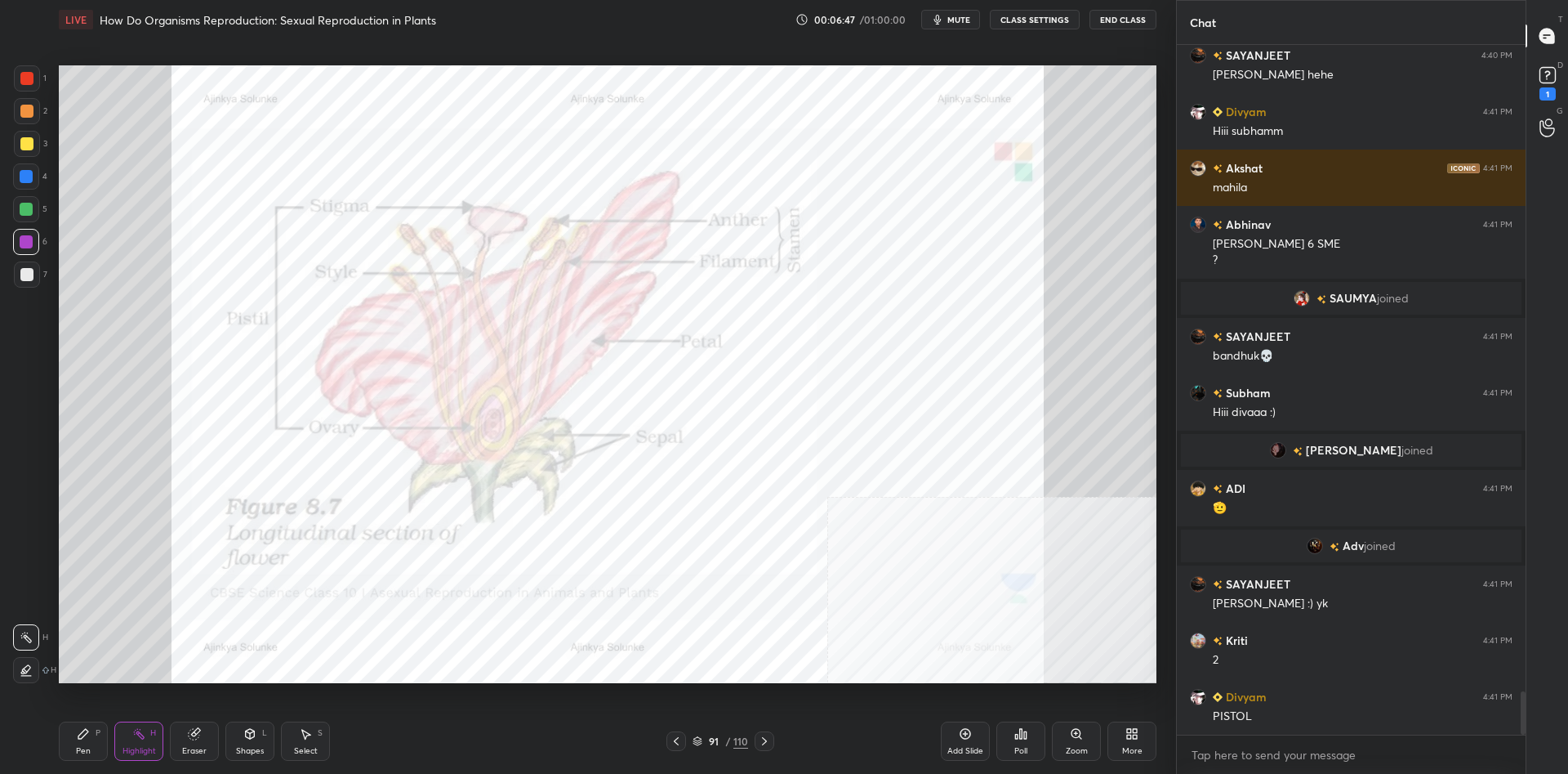
click at [970, 744] on div "Add Slide" at bounding box center [966, 740] width 49 height 39
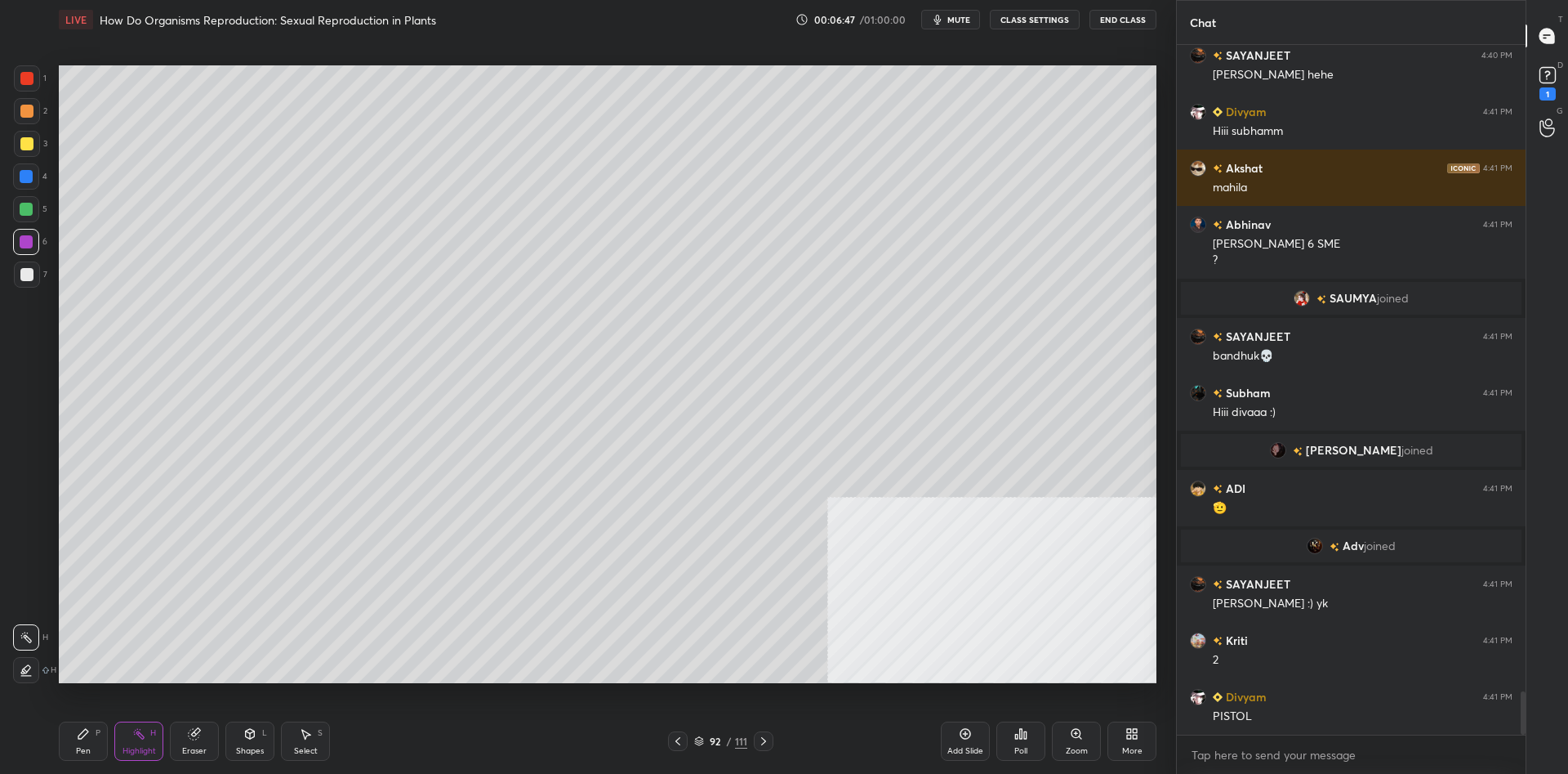
scroll to position [10311, 0]
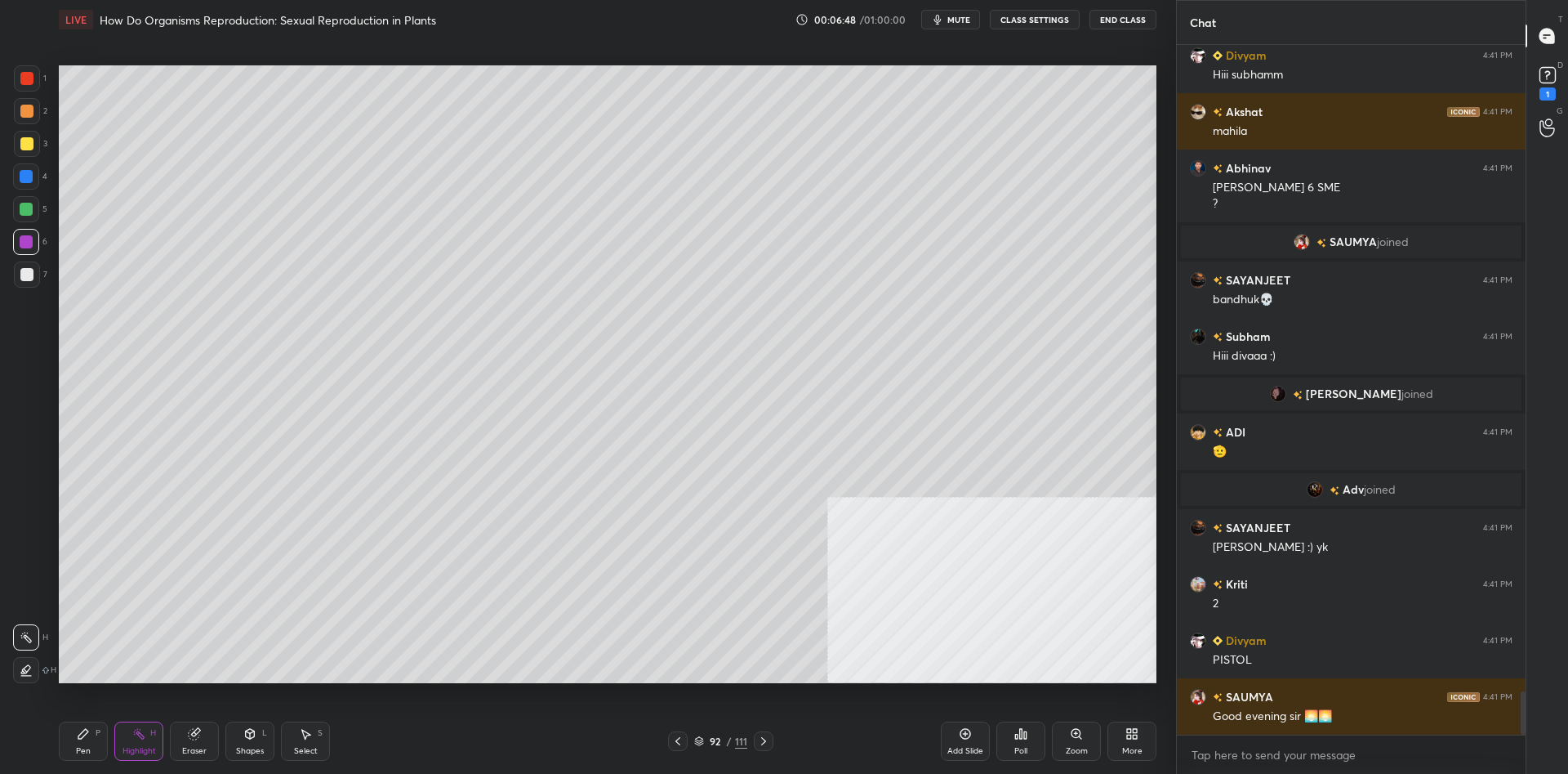
click at [78, 754] on div "Pen" at bounding box center [83, 750] width 15 height 9
click at [27, 146] on div at bounding box center [28, 144] width 13 height 13
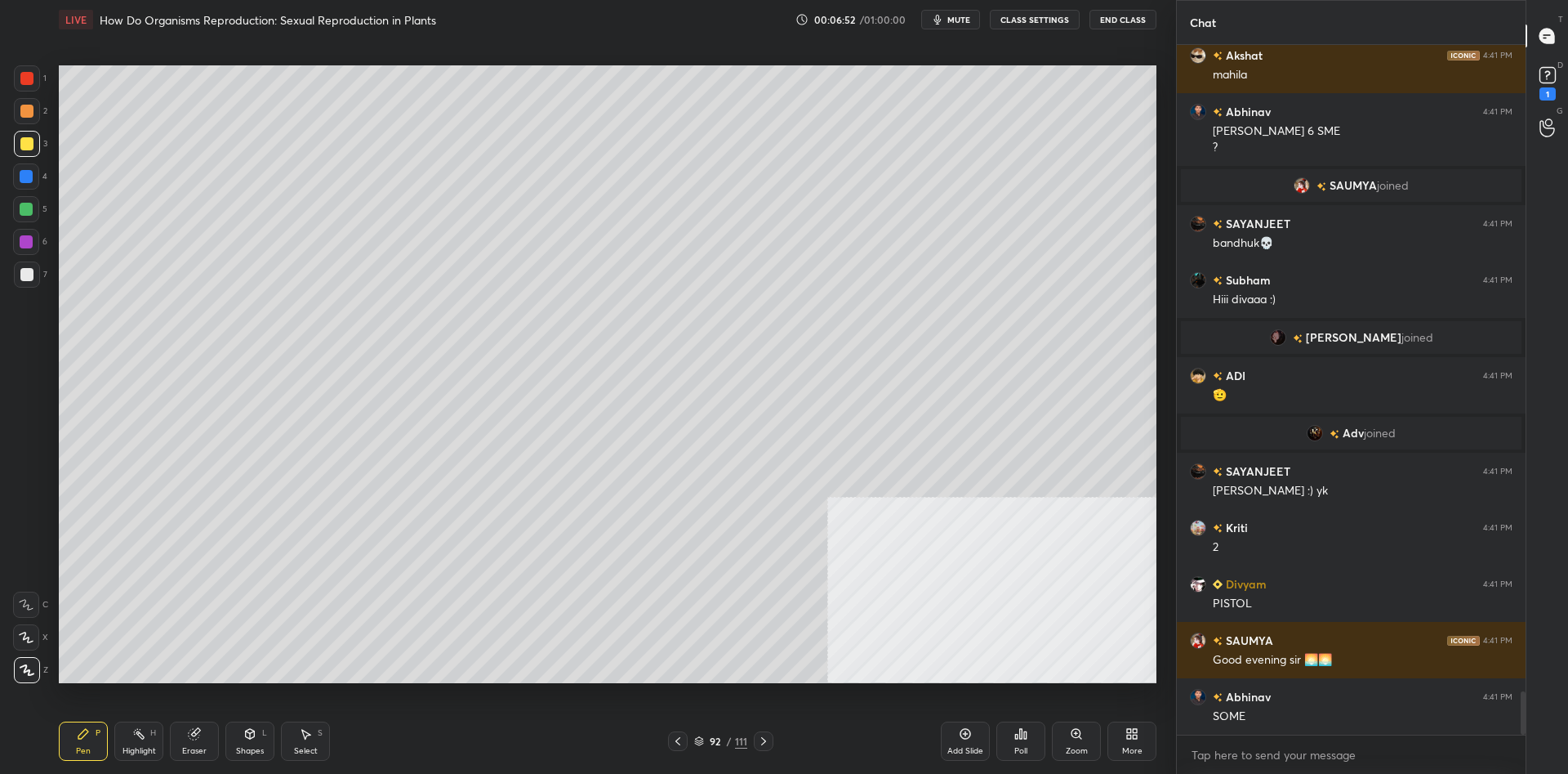
click at [28, 179] on div at bounding box center [27, 176] width 13 height 13
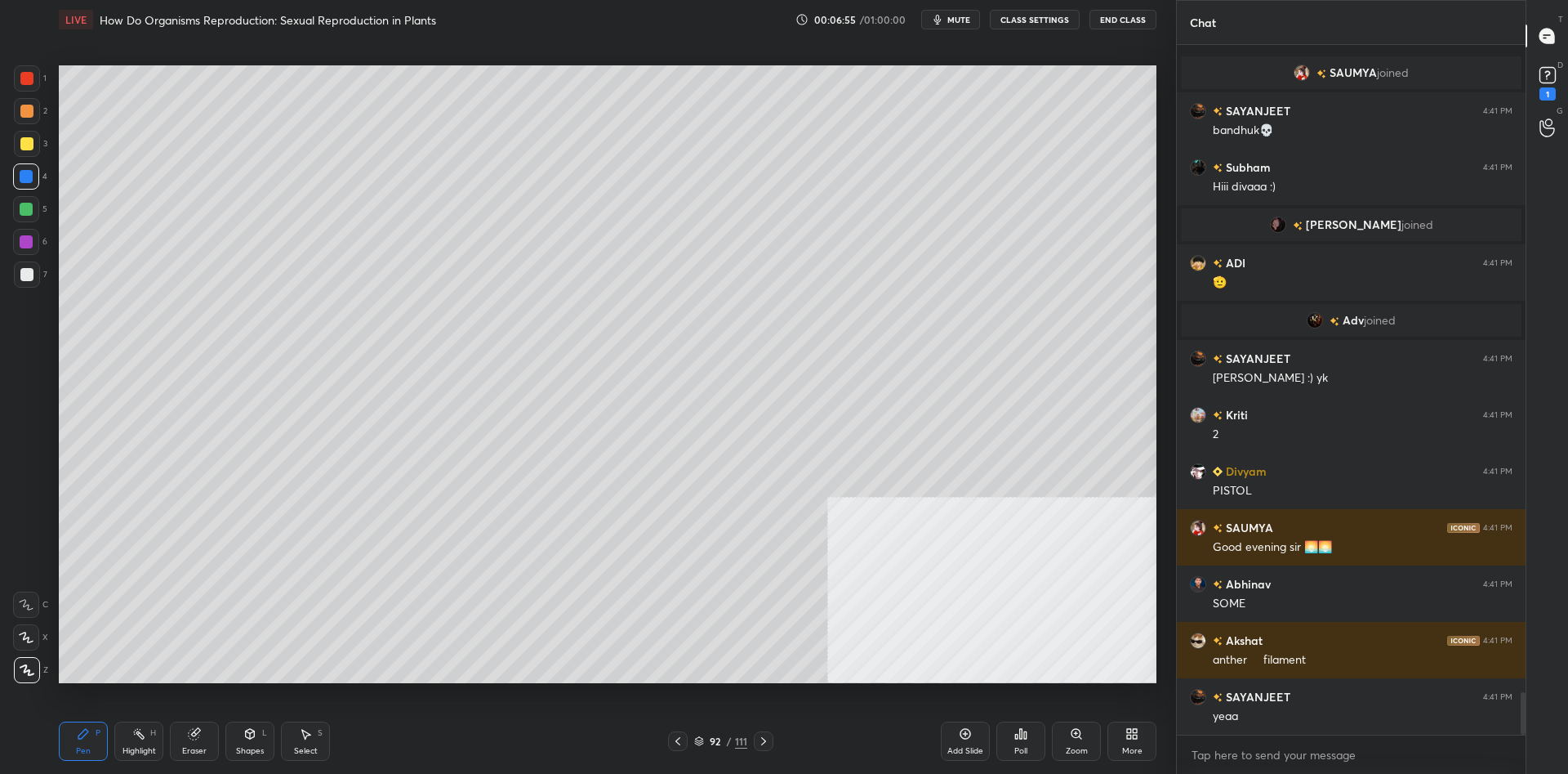
scroll to position [10537, 0]
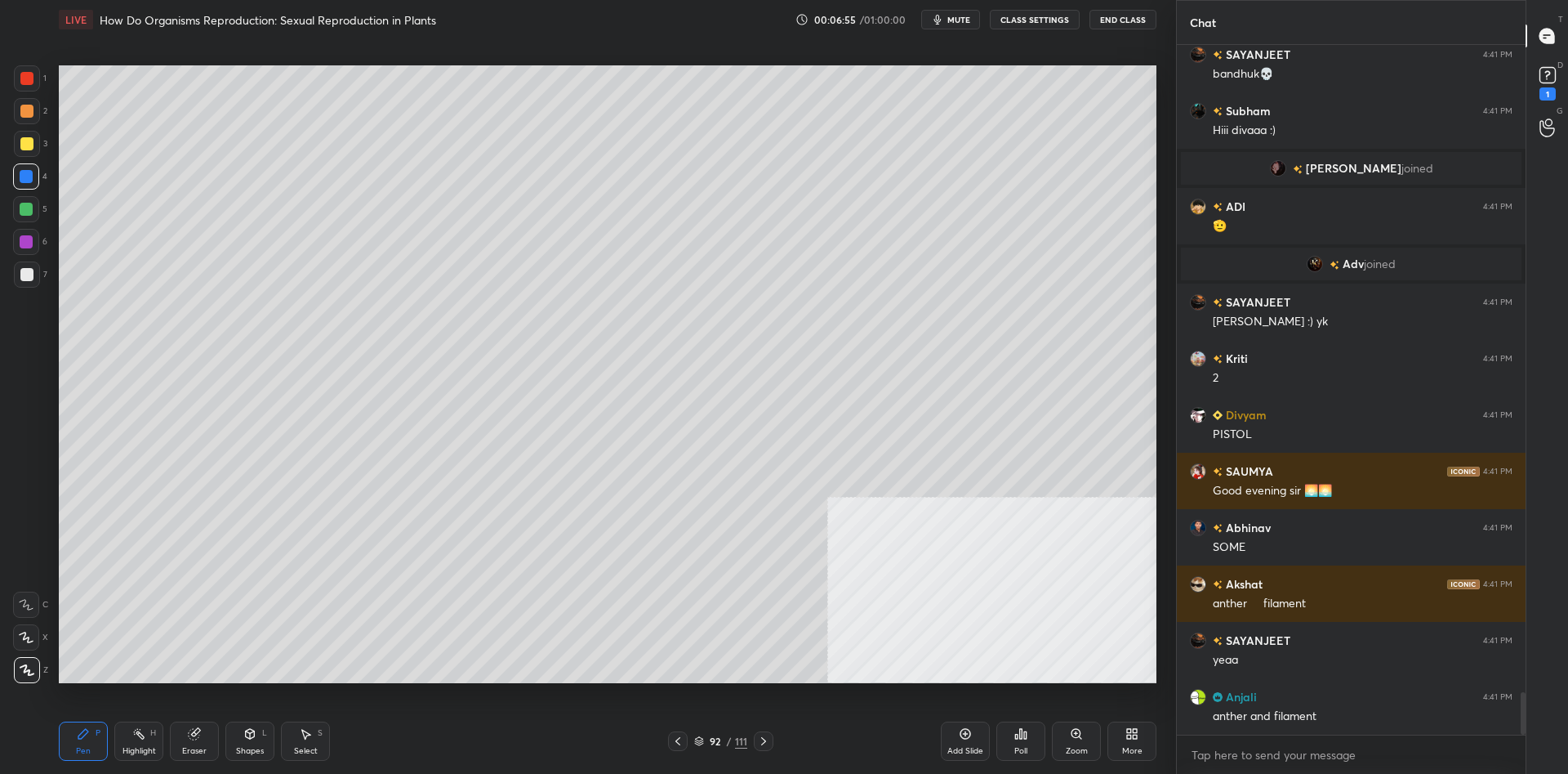
click at [25, 240] on div at bounding box center [27, 242] width 13 height 13
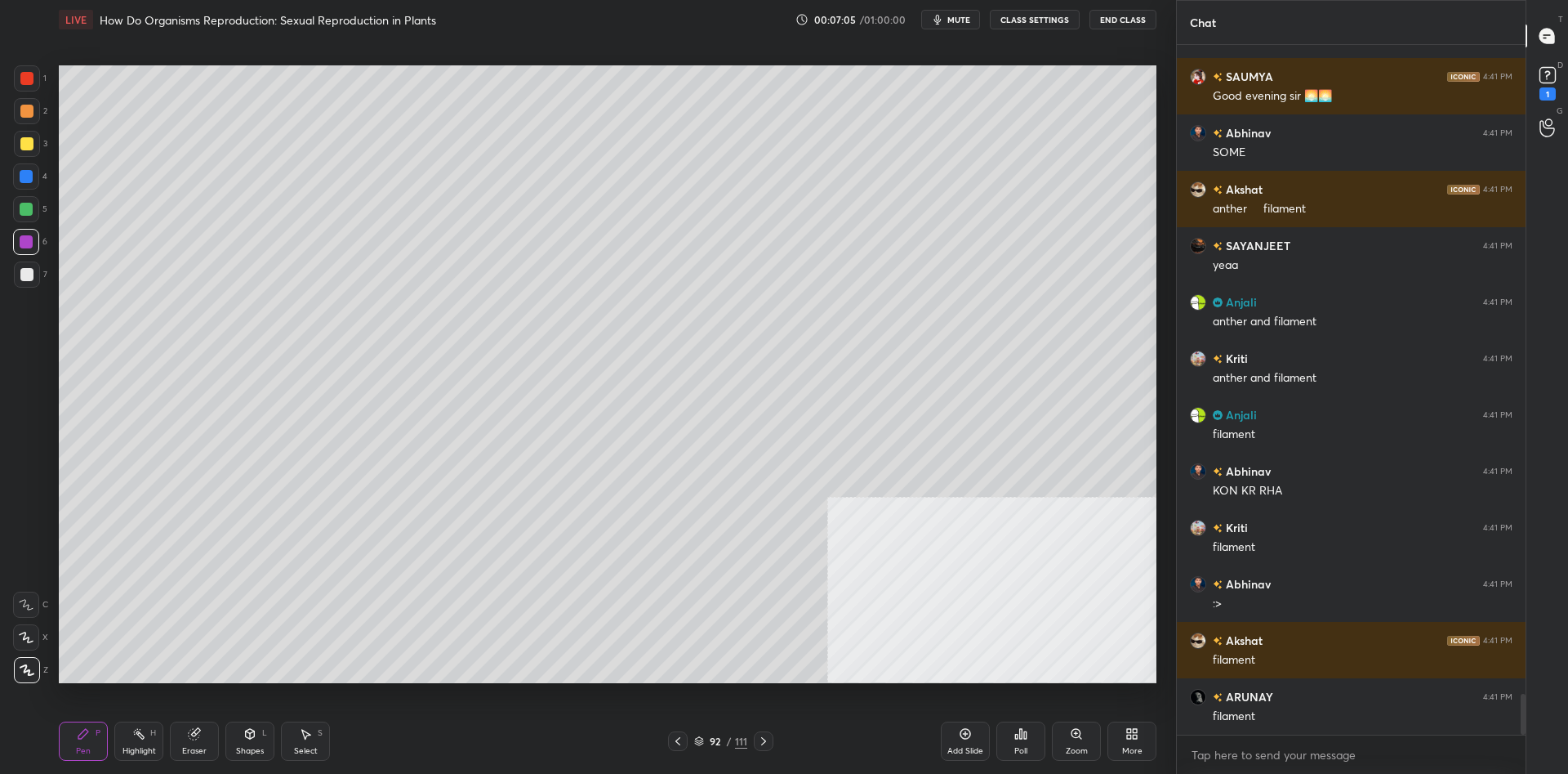
scroll to position [10988, 0]
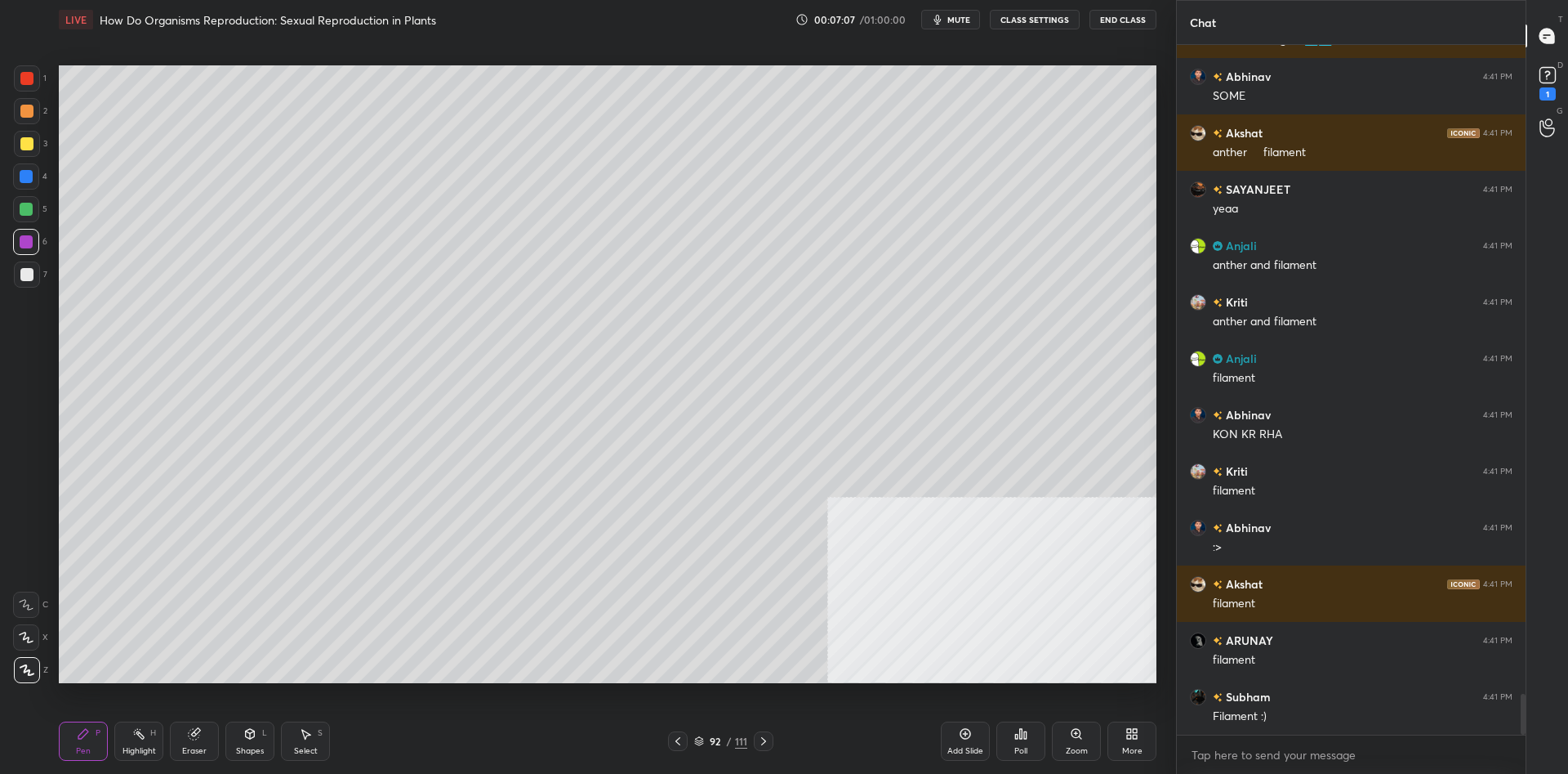
click at [35, 107] on div at bounding box center [28, 111] width 27 height 27
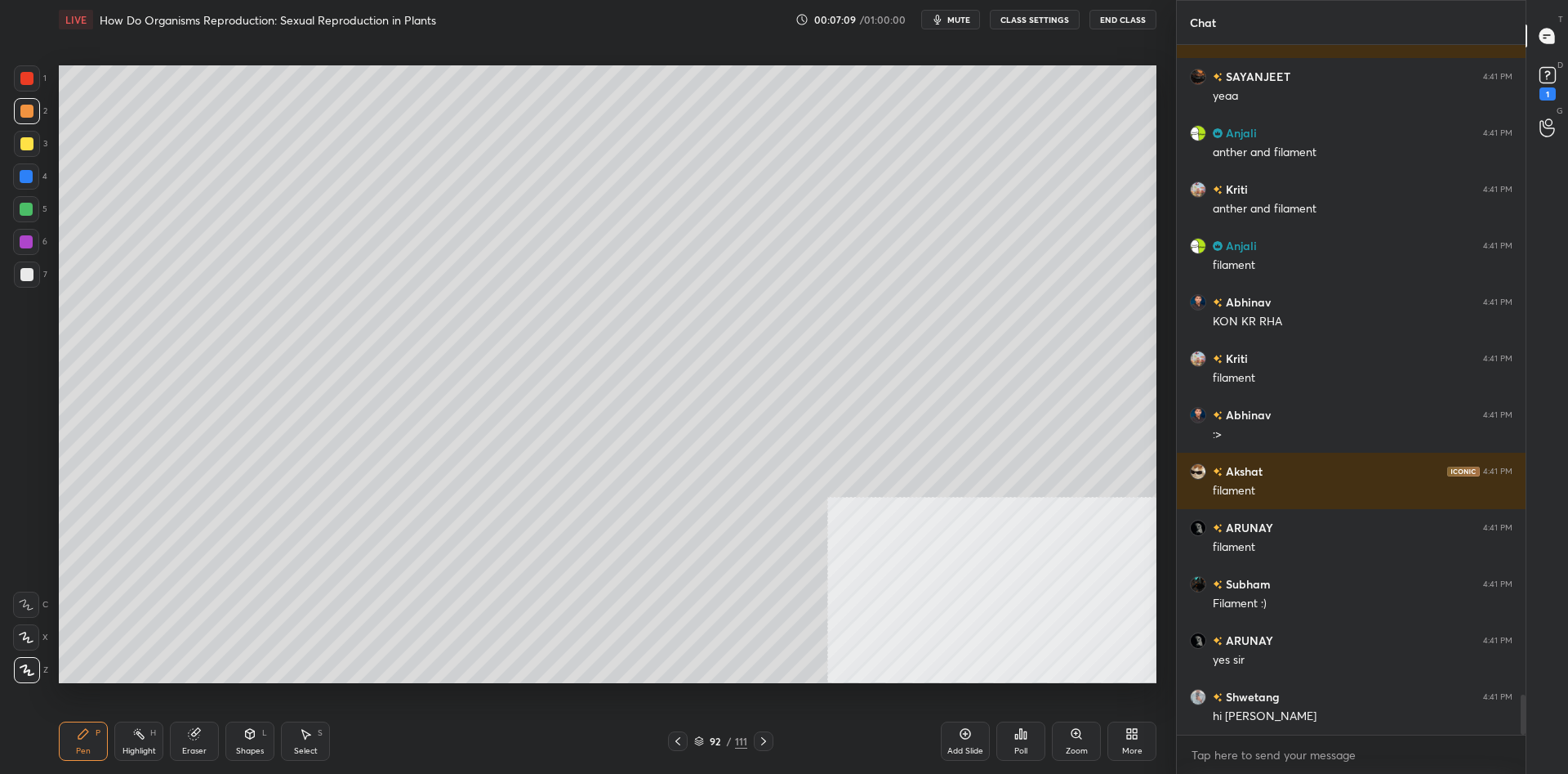
click at [30, 250] on div at bounding box center [27, 242] width 27 height 27
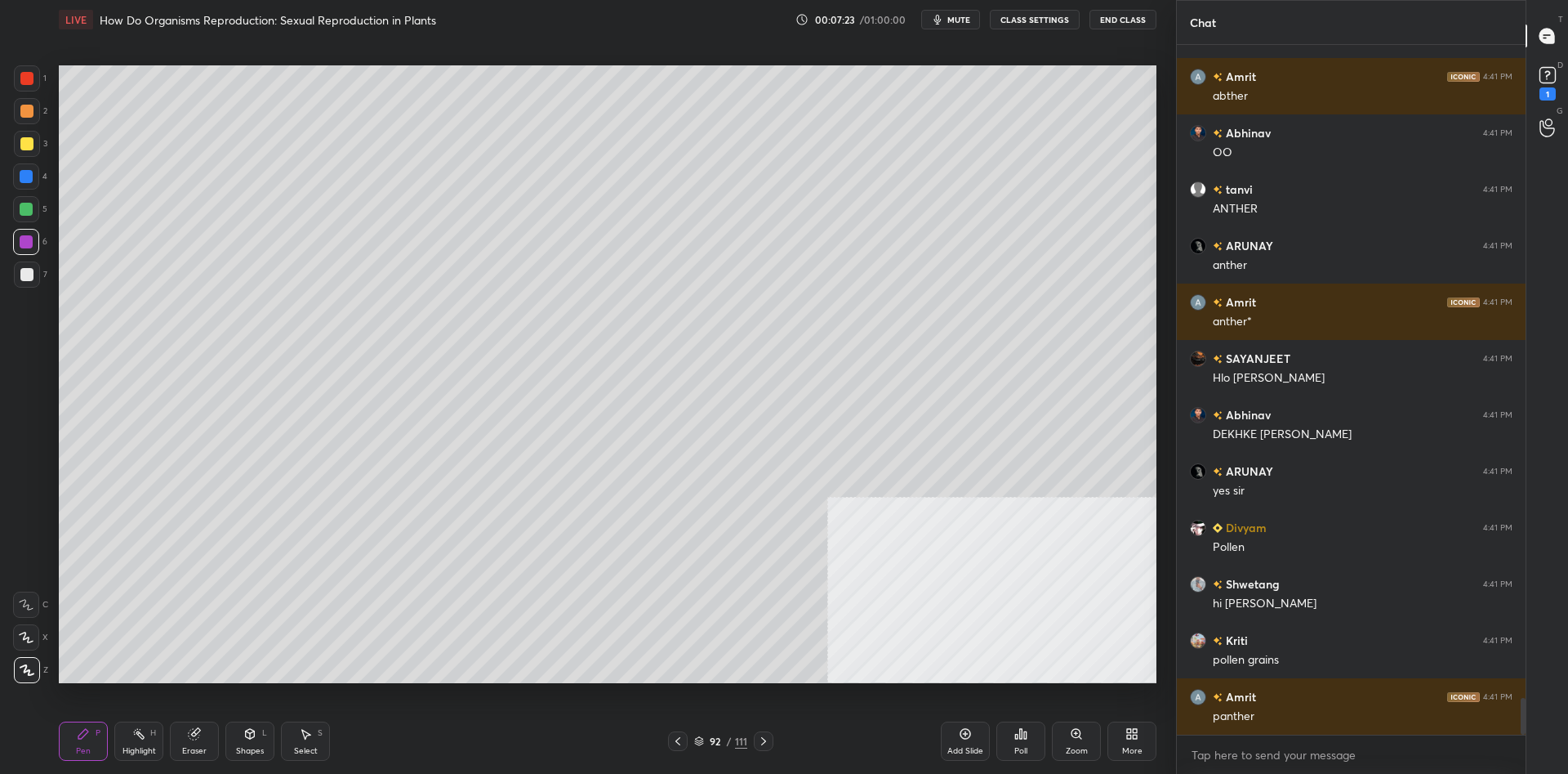
scroll to position [12284, 0]
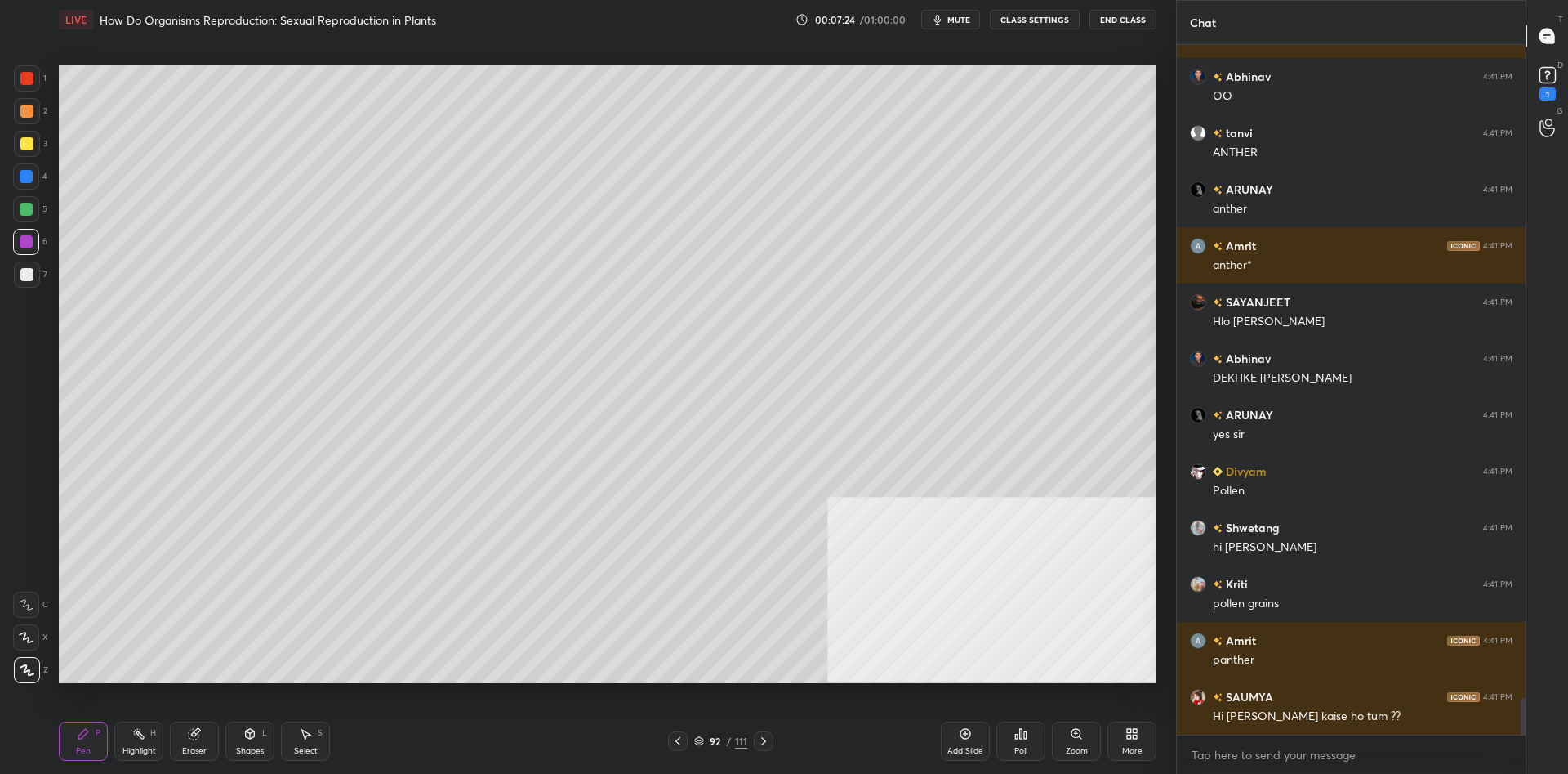
click at [29, 207] on div at bounding box center [27, 210] width 13 height 13
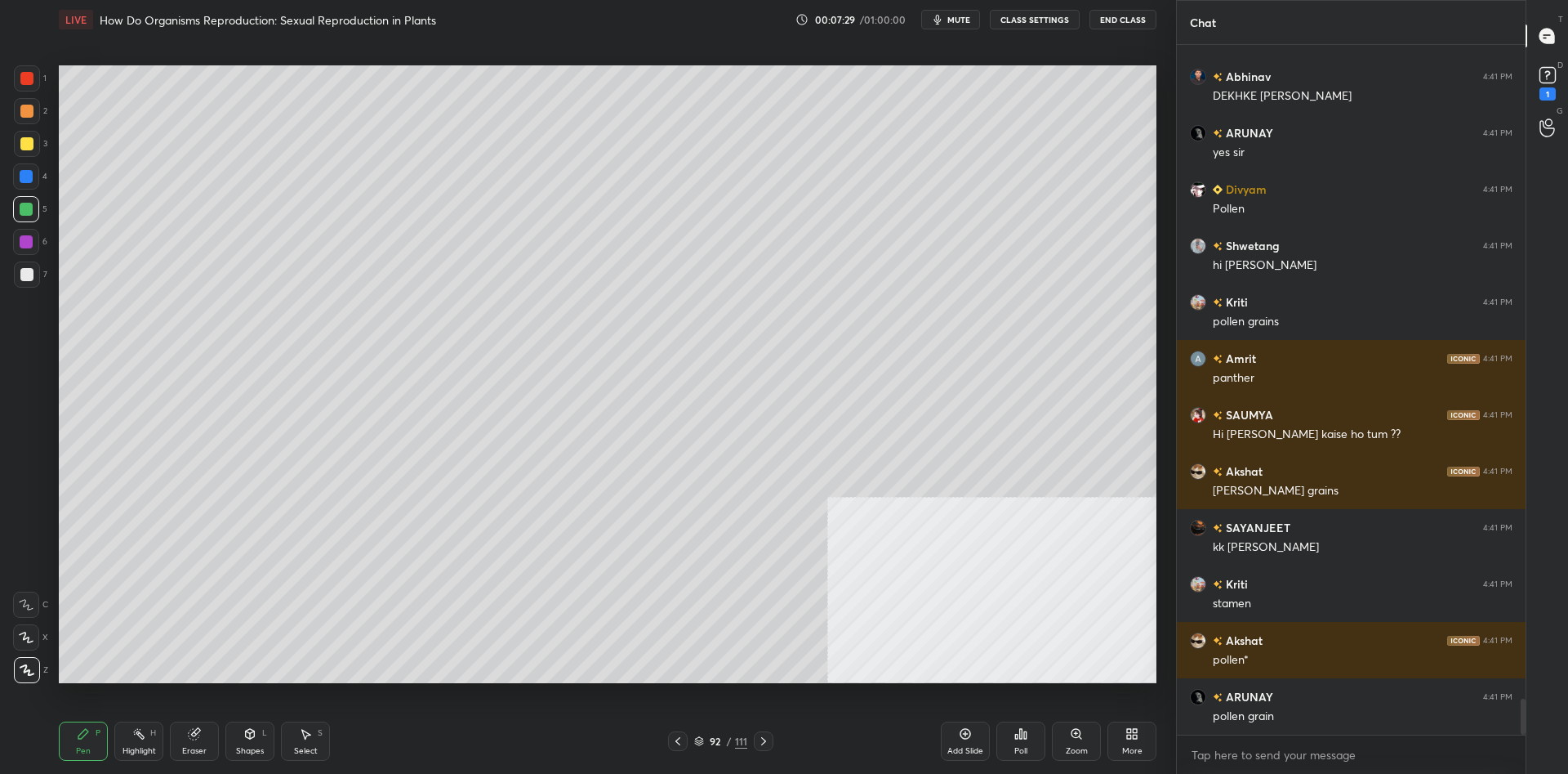
scroll to position [12622, 0]
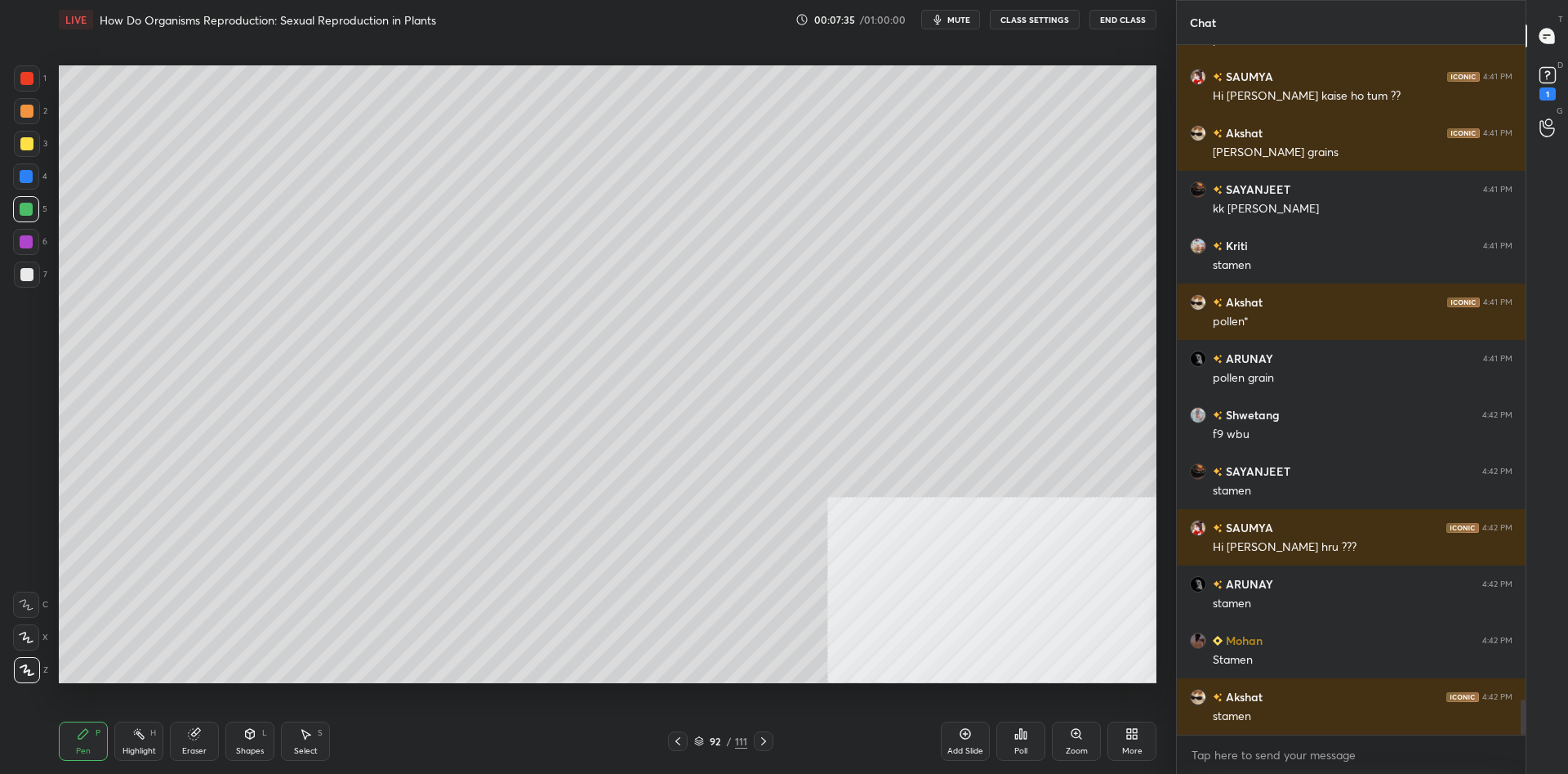
click at [28, 188] on div at bounding box center [27, 176] width 27 height 27
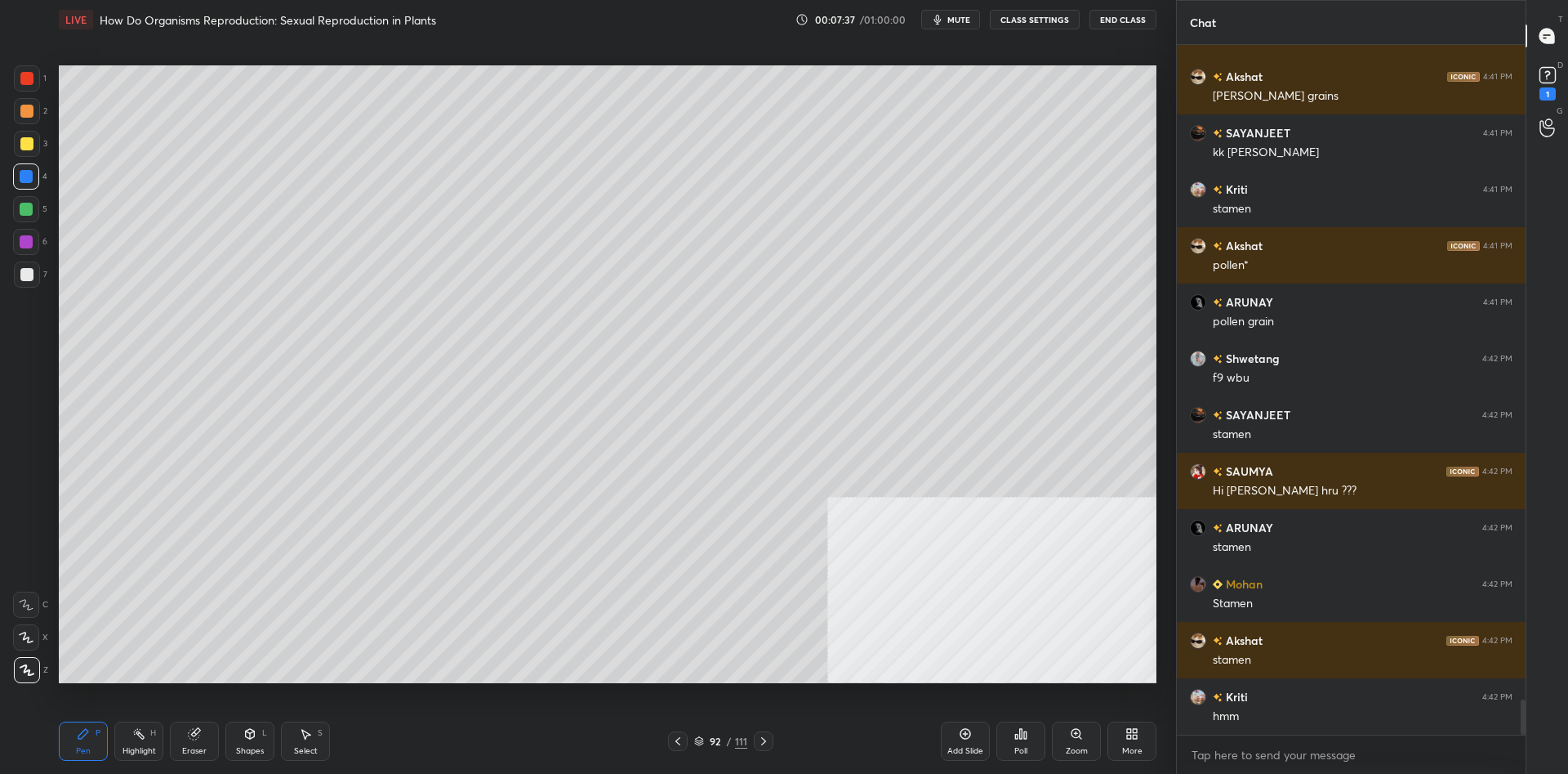
click at [23, 282] on div at bounding box center [28, 275] width 27 height 27
click at [17, 275] on div at bounding box center [28, 275] width 27 height 27
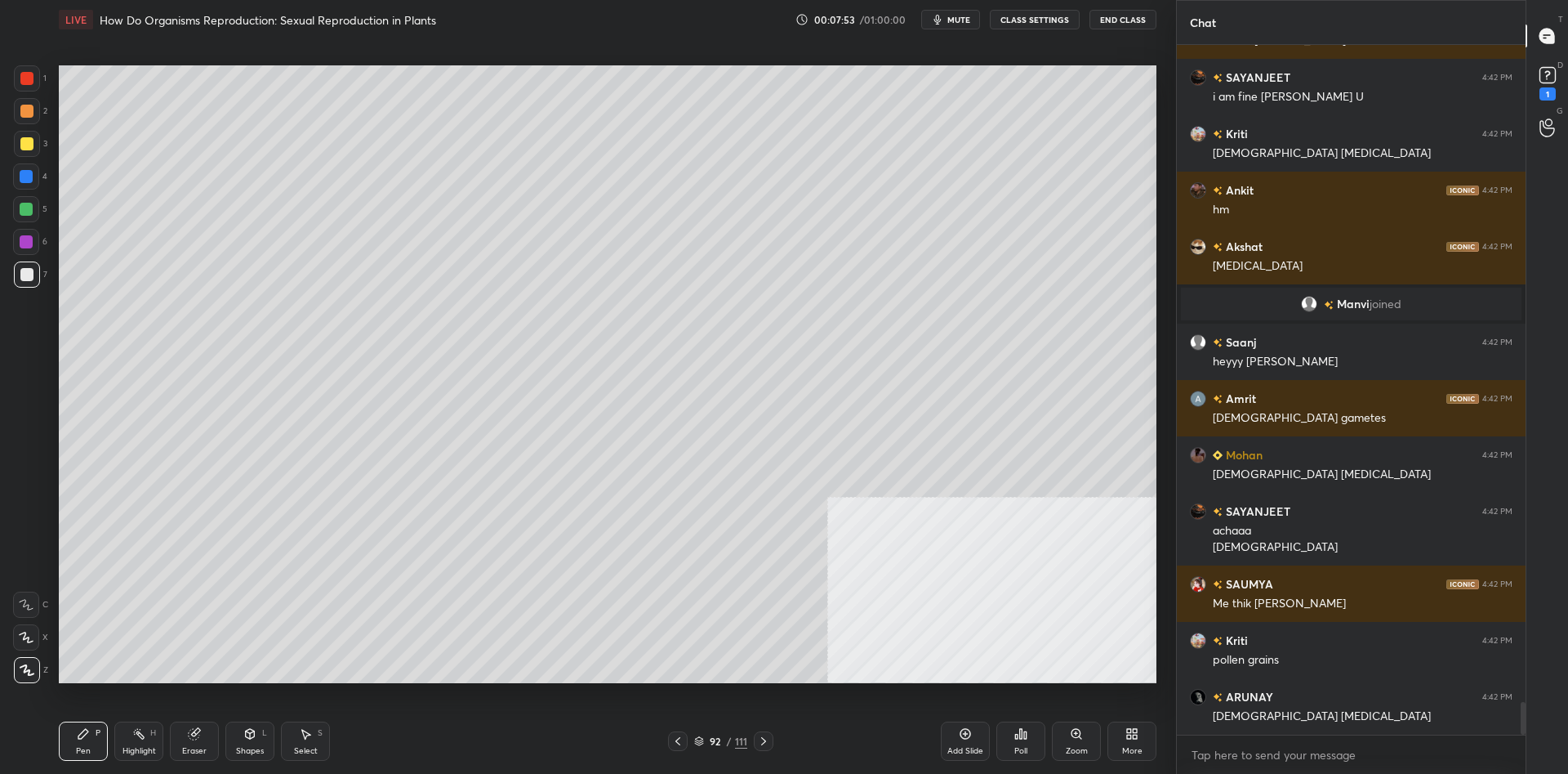
click at [951, 743] on div "Add Slide" at bounding box center [966, 740] width 49 height 39
click at [18, 210] on div at bounding box center [27, 210] width 27 height 27
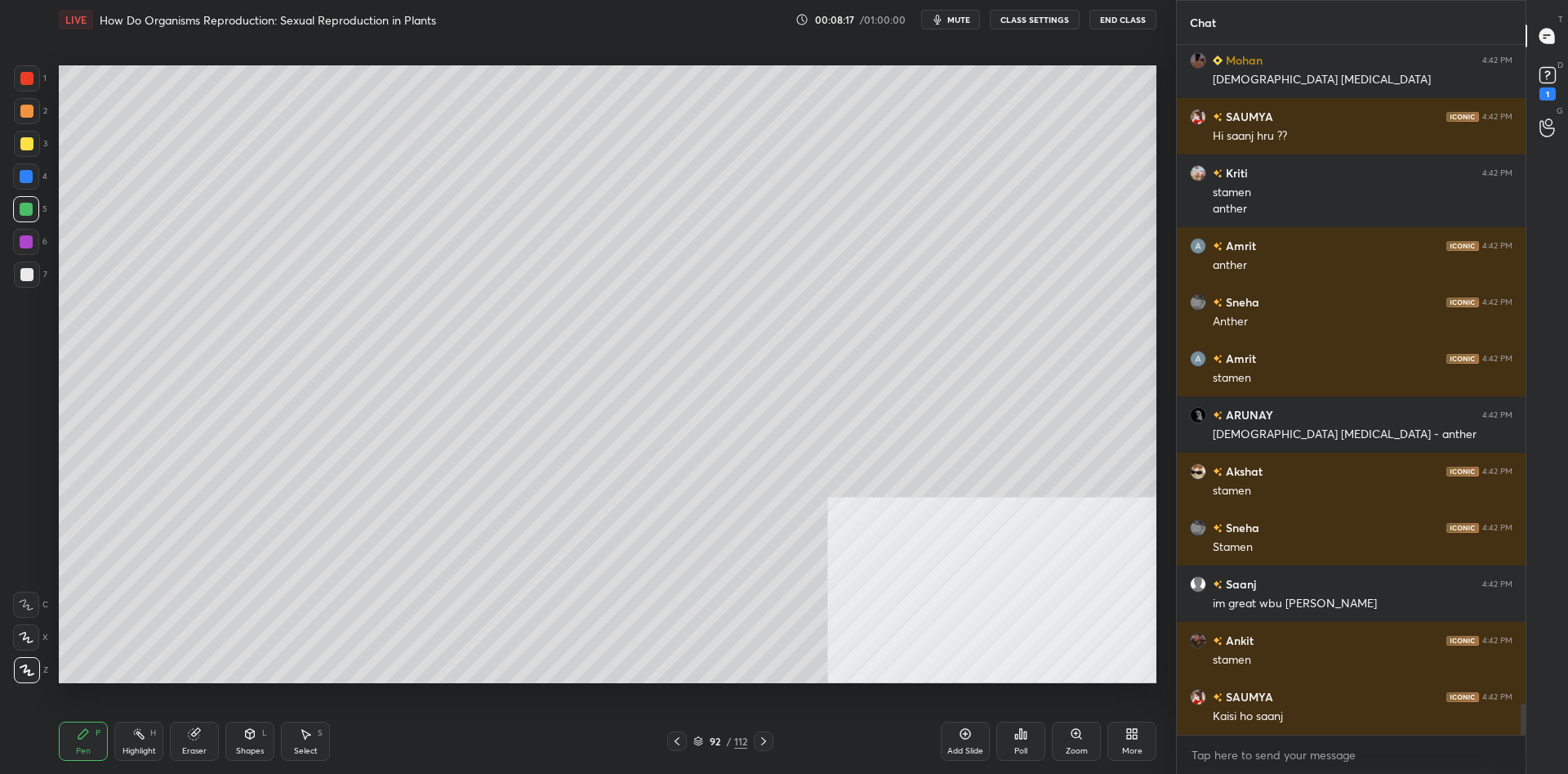
click at [960, 732] on icon at bounding box center [966, 733] width 13 height 13
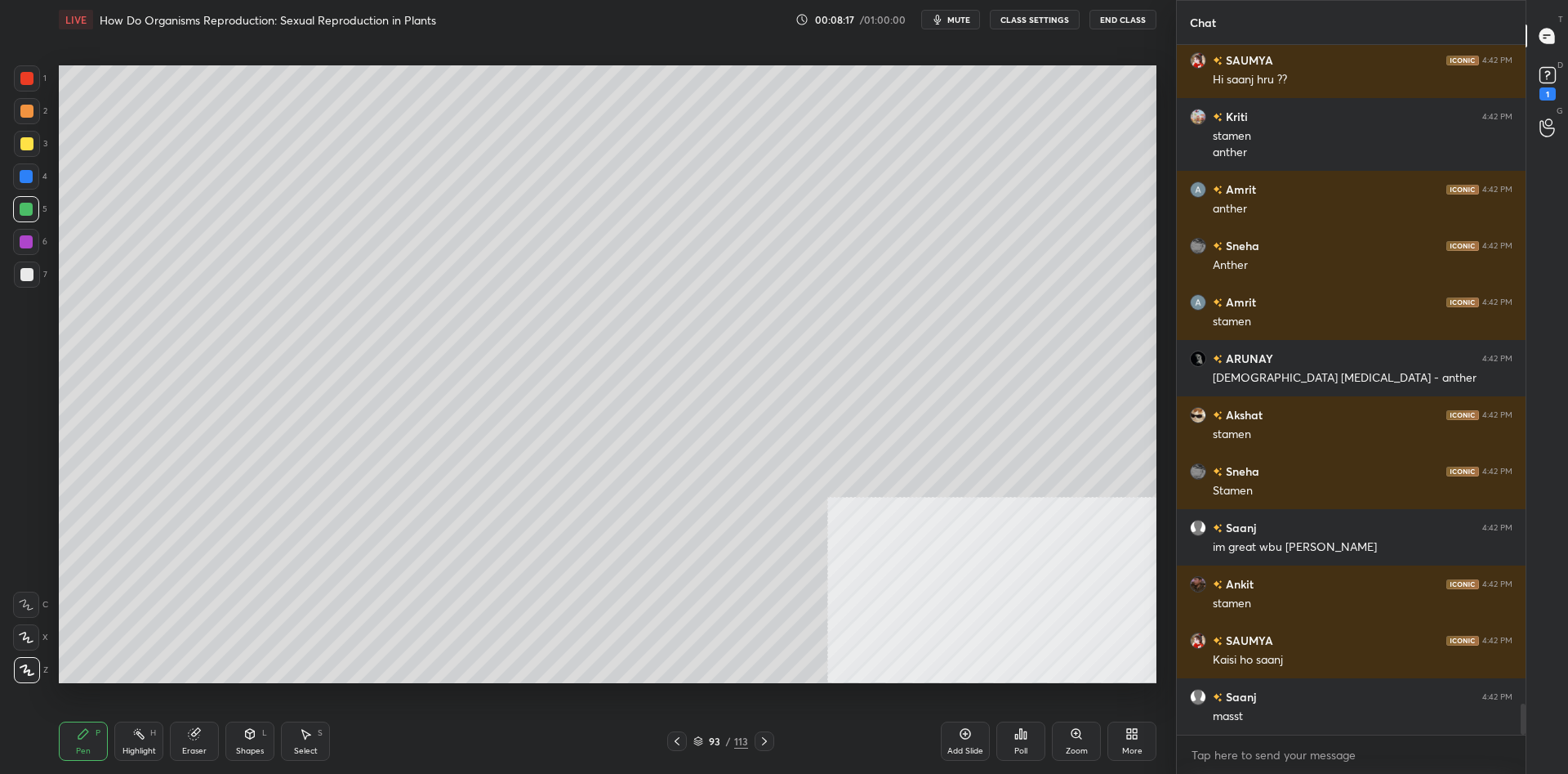
click at [20, 112] on div at bounding box center [28, 111] width 27 height 27
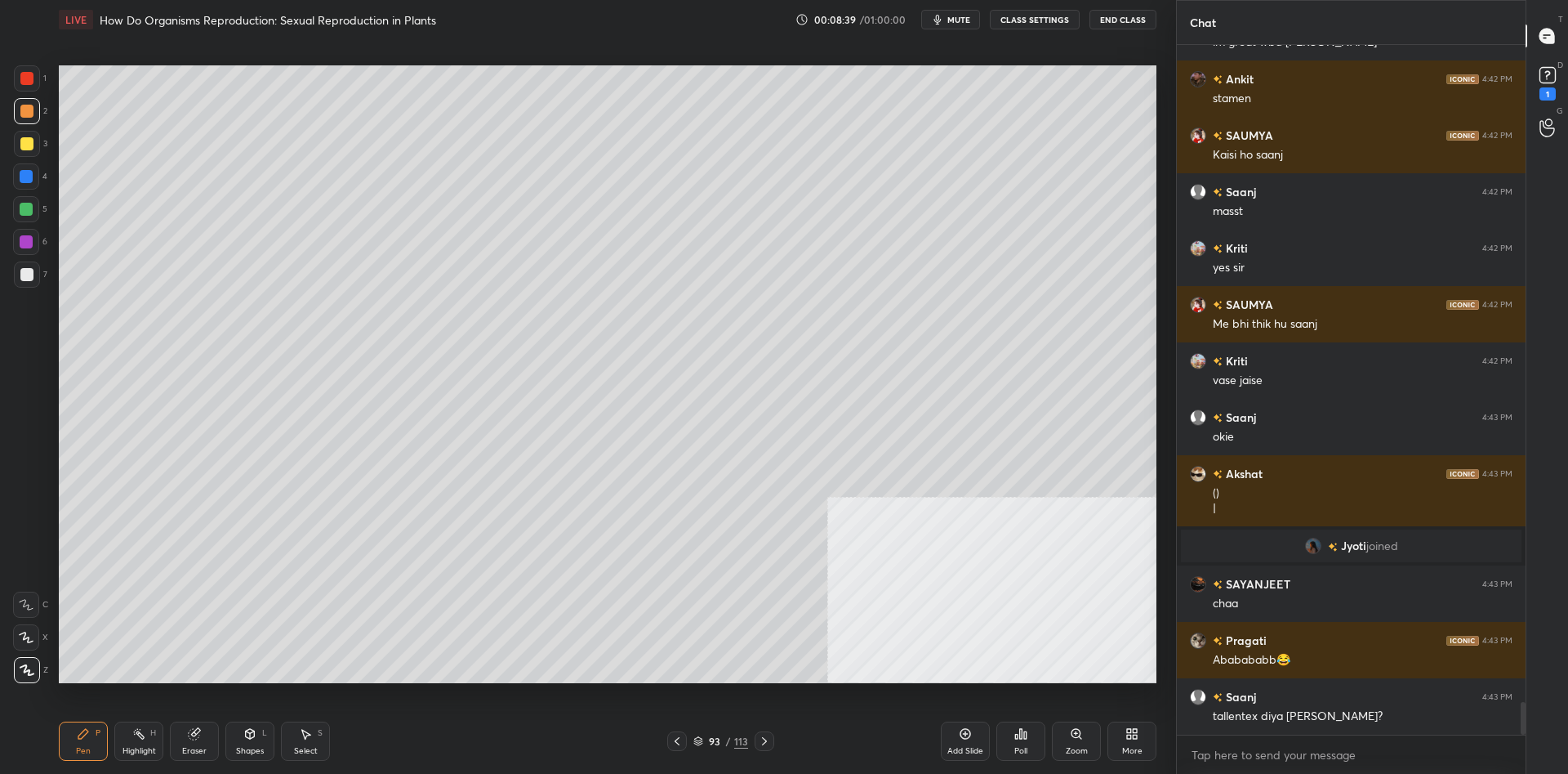
scroll to position [13888, 0]
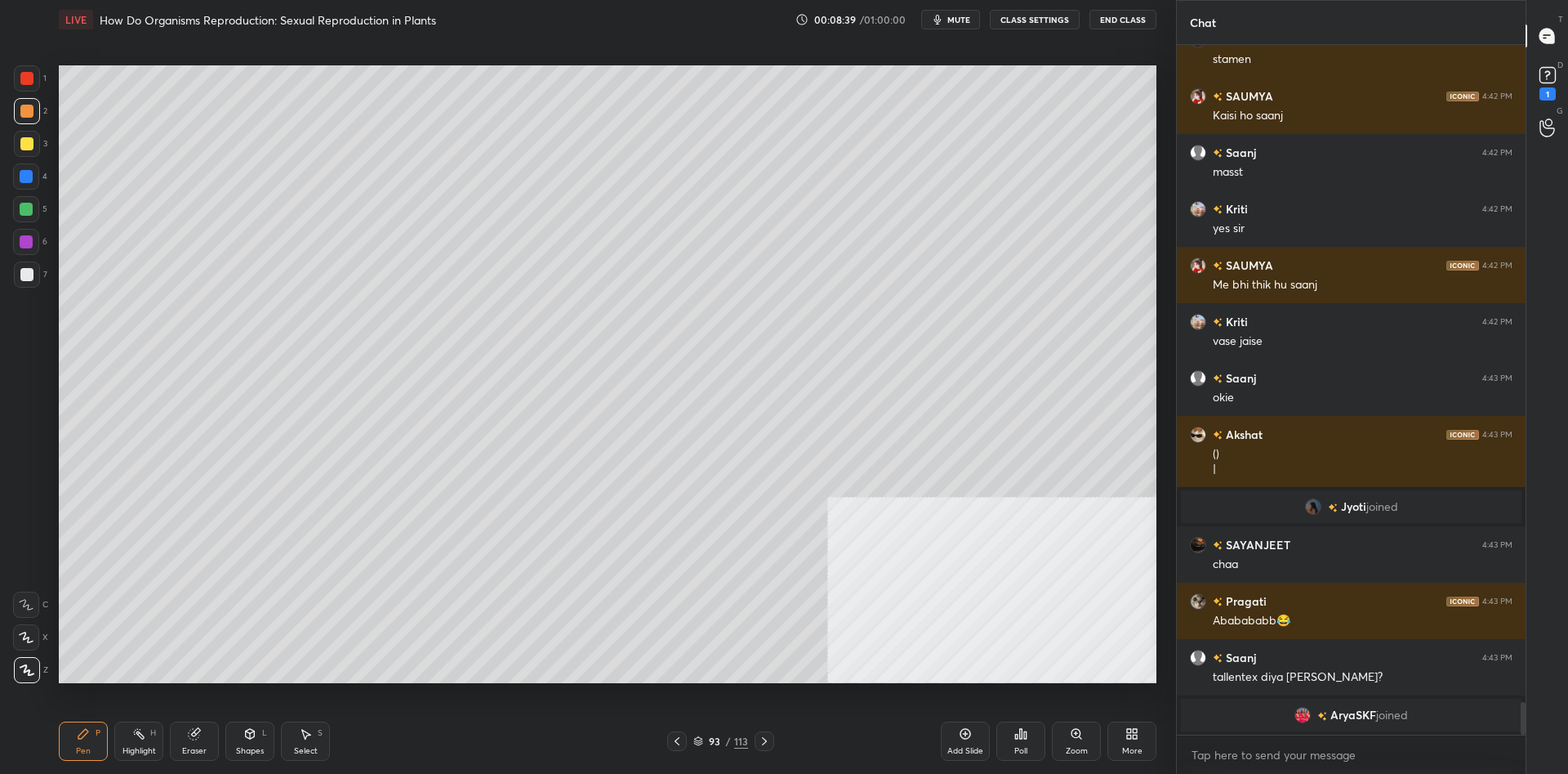
click at [23, 146] on div at bounding box center [28, 144] width 13 height 13
click at [26, 240] on div at bounding box center [27, 242] width 13 height 13
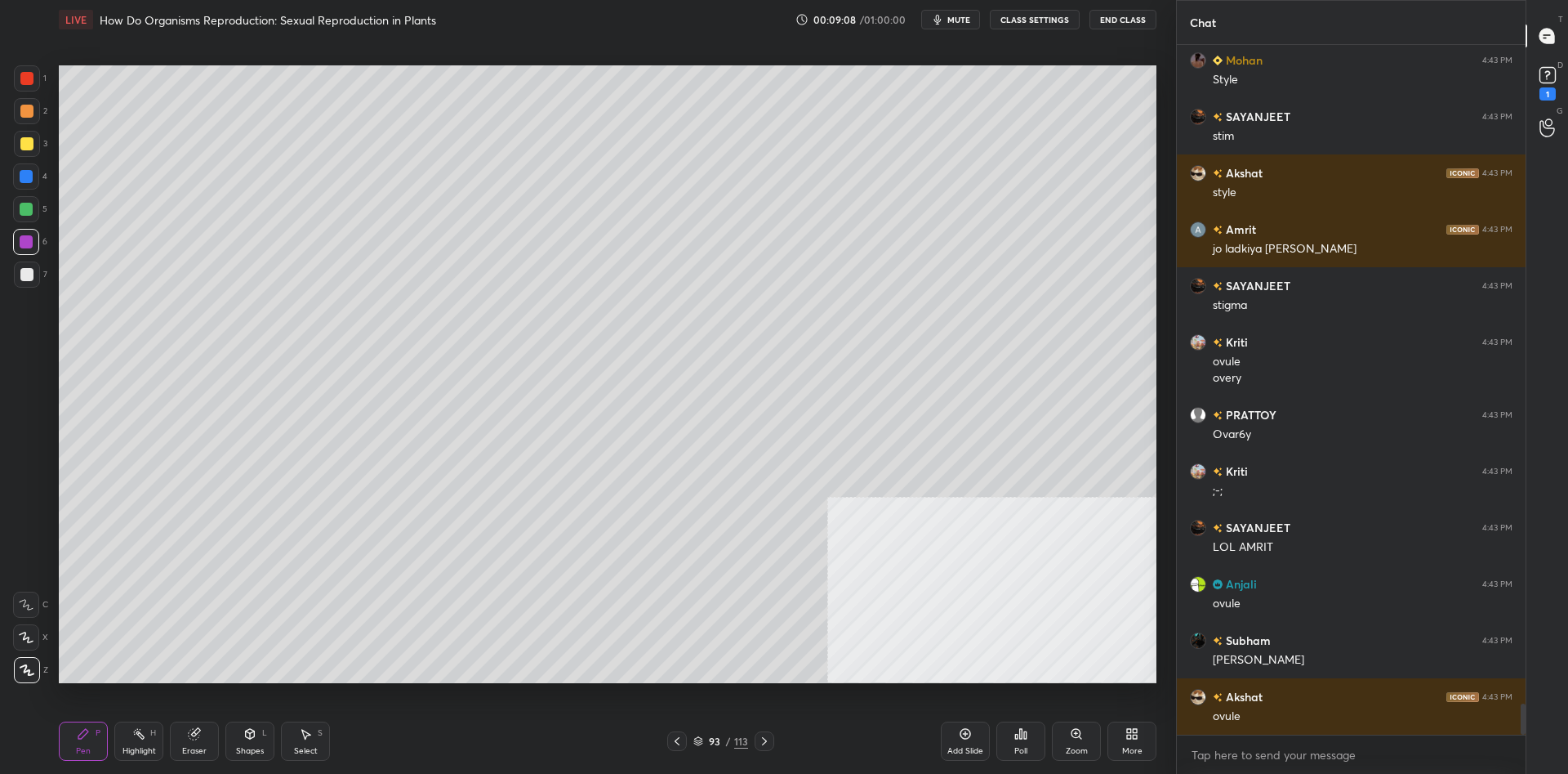
scroll to position [14801, 0]
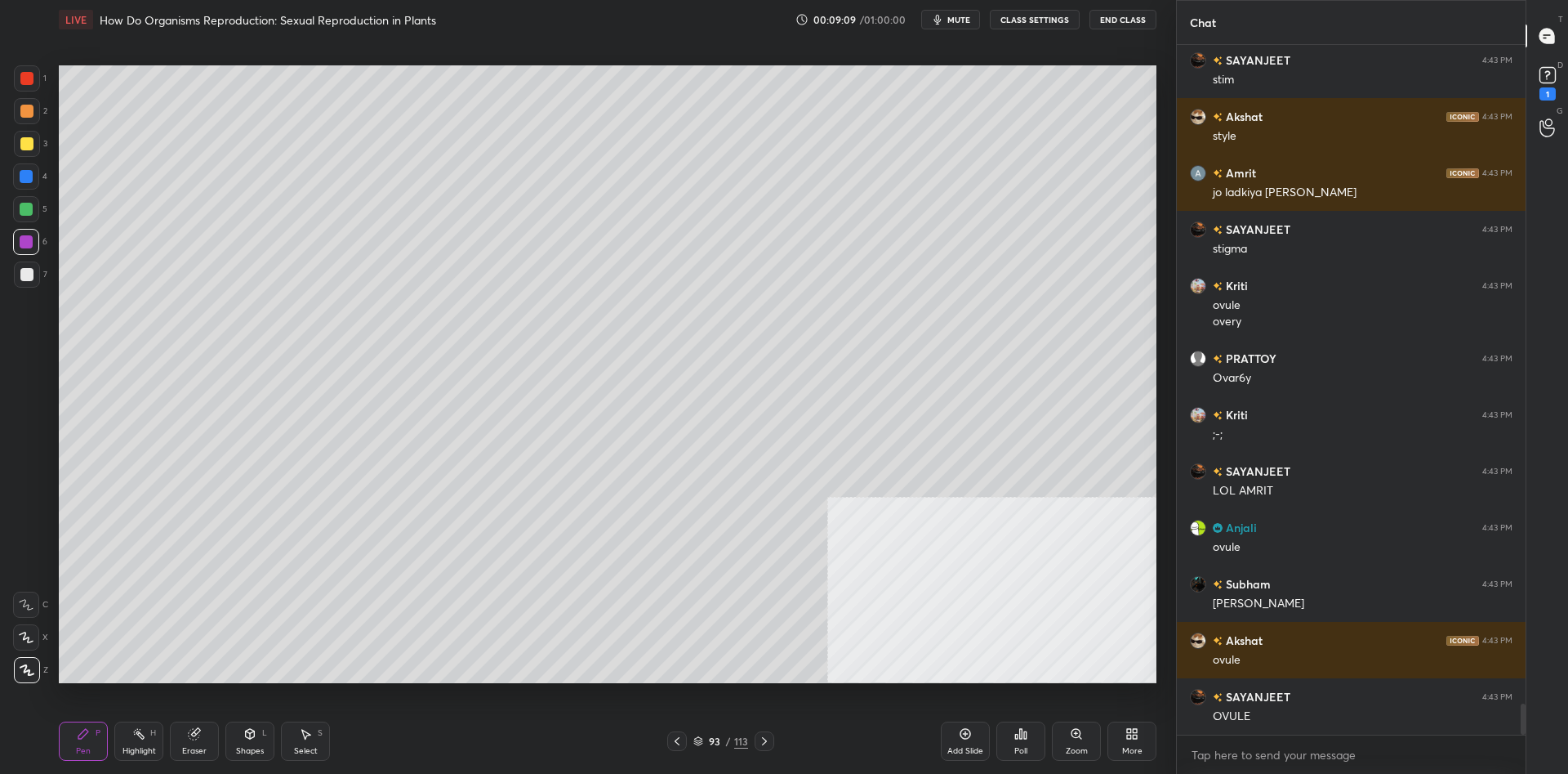
click at [28, 205] on div at bounding box center [27, 210] width 13 height 13
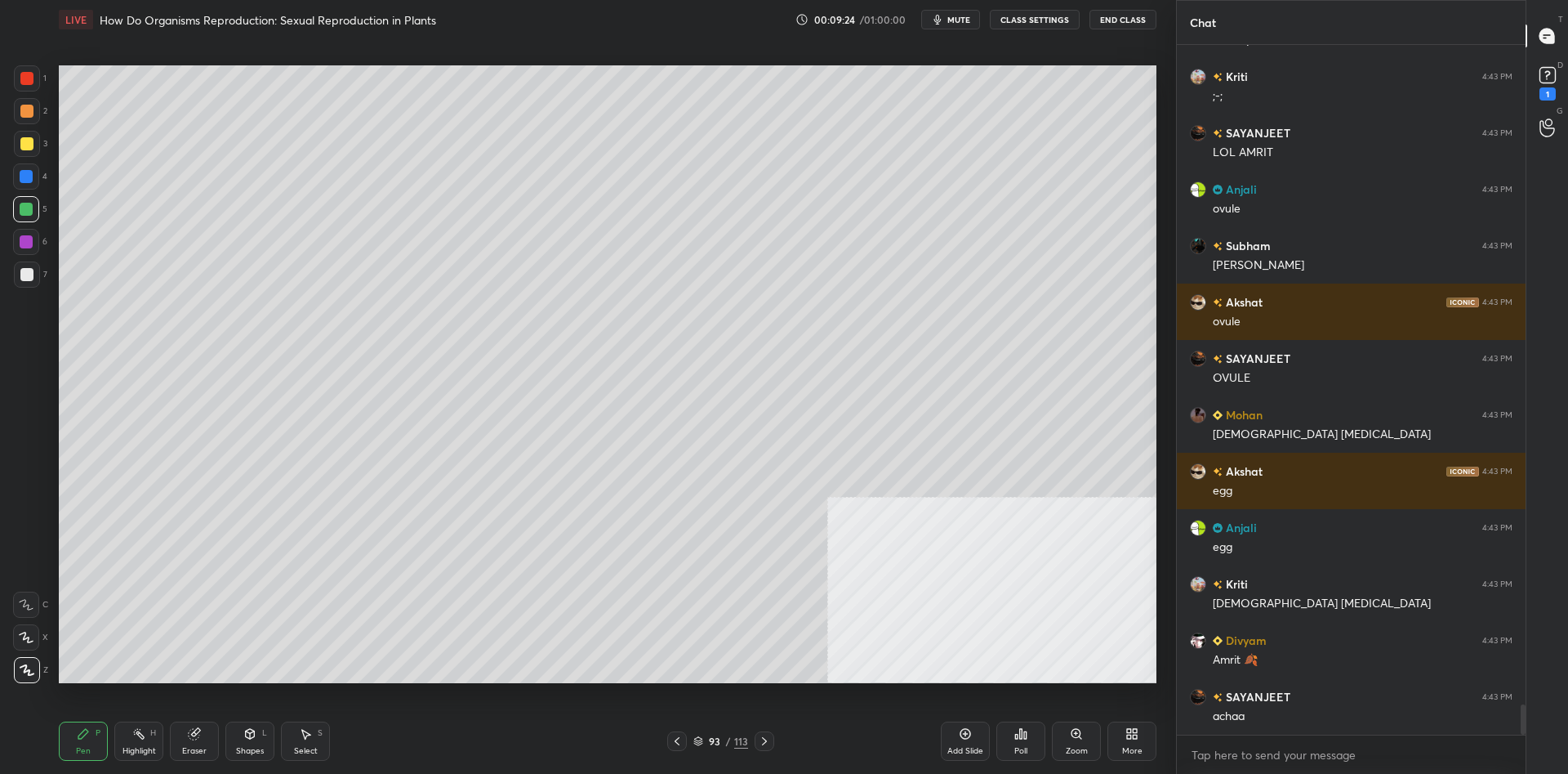
scroll to position [15195, 0]
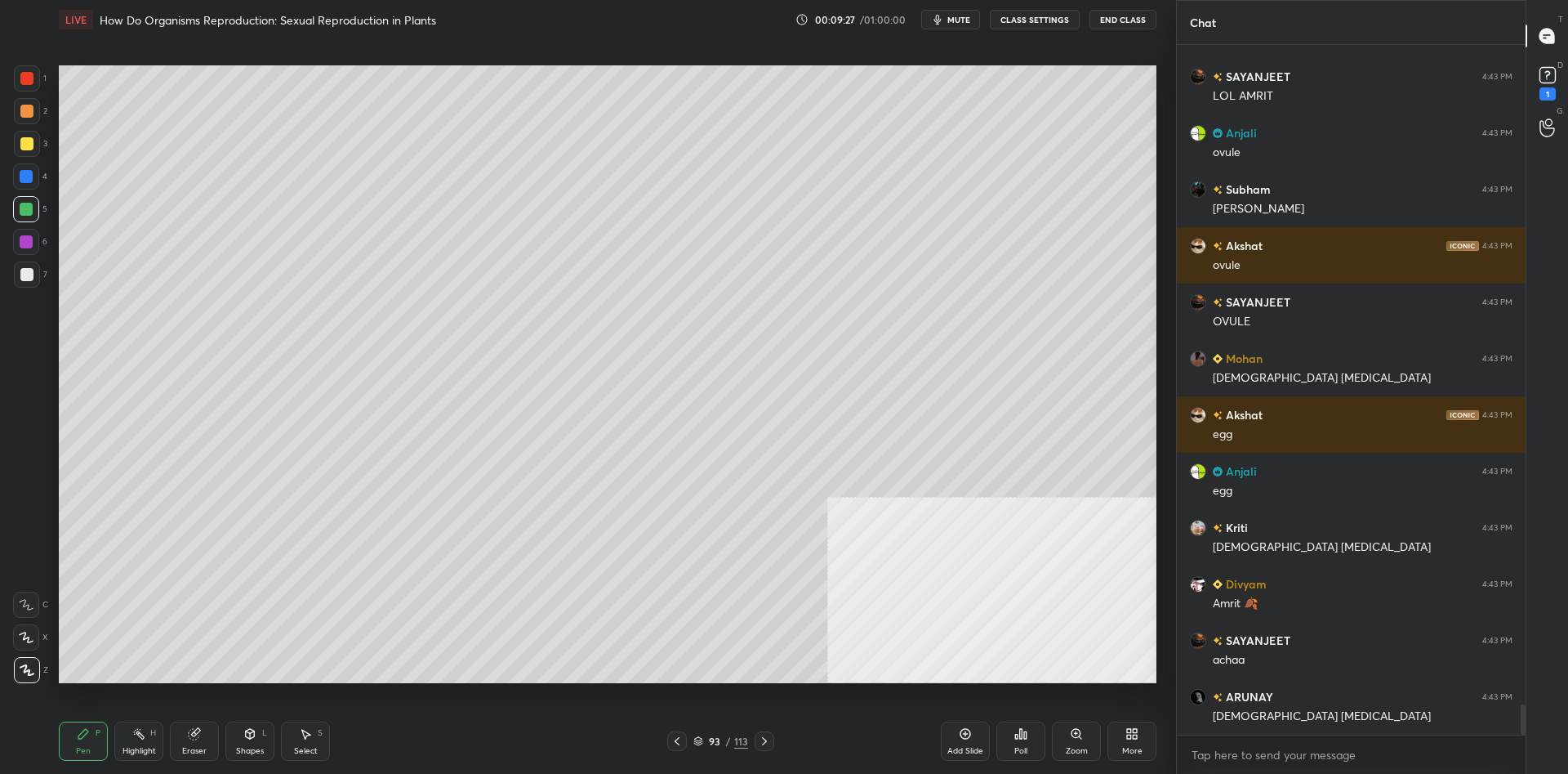
click at [136, 735] on icon at bounding box center [139, 733] width 13 height 13
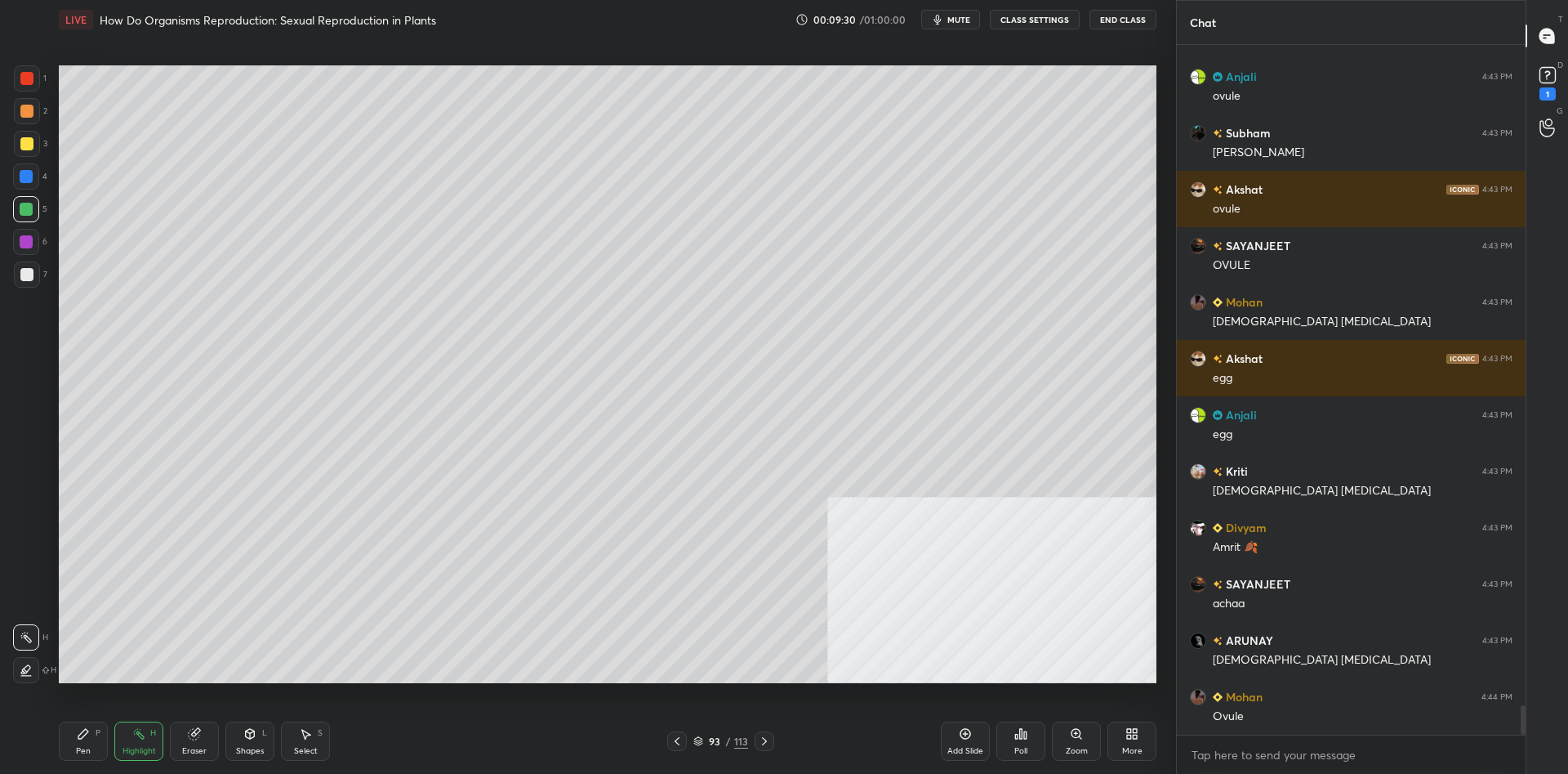
scroll to position [15308, 0]
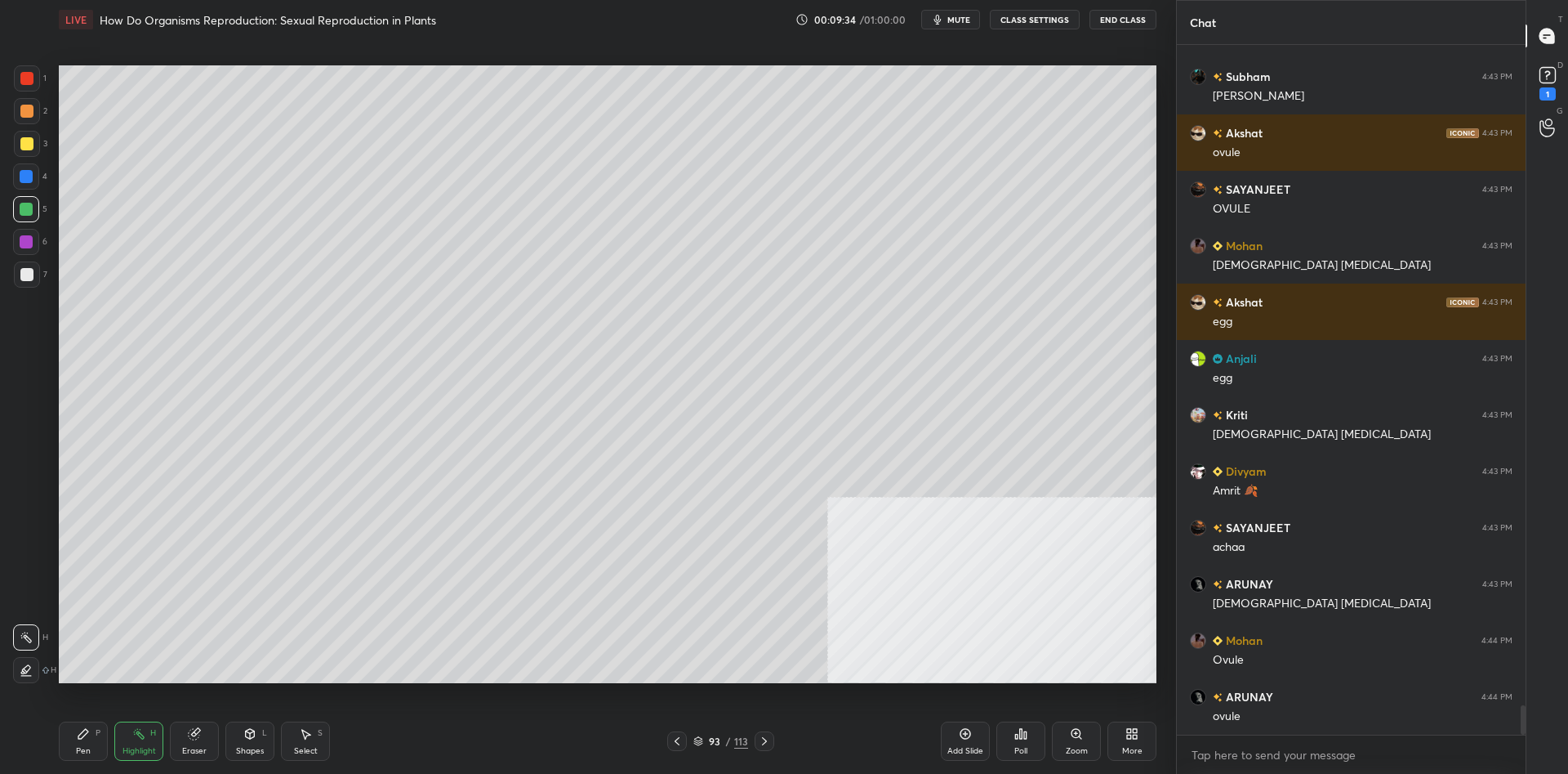
click at [115, 719] on div "Pen P Highlight H Eraser Shapes L Select S 93 / 113 Add Slide Poll Zoom More" at bounding box center [607, 741] width 1098 height 65
click at [84, 732] on icon at bounding box center [83, 733] width 9 height 9
click at [26, 269] on div at bounding box center [28, 274] width 13 height 13
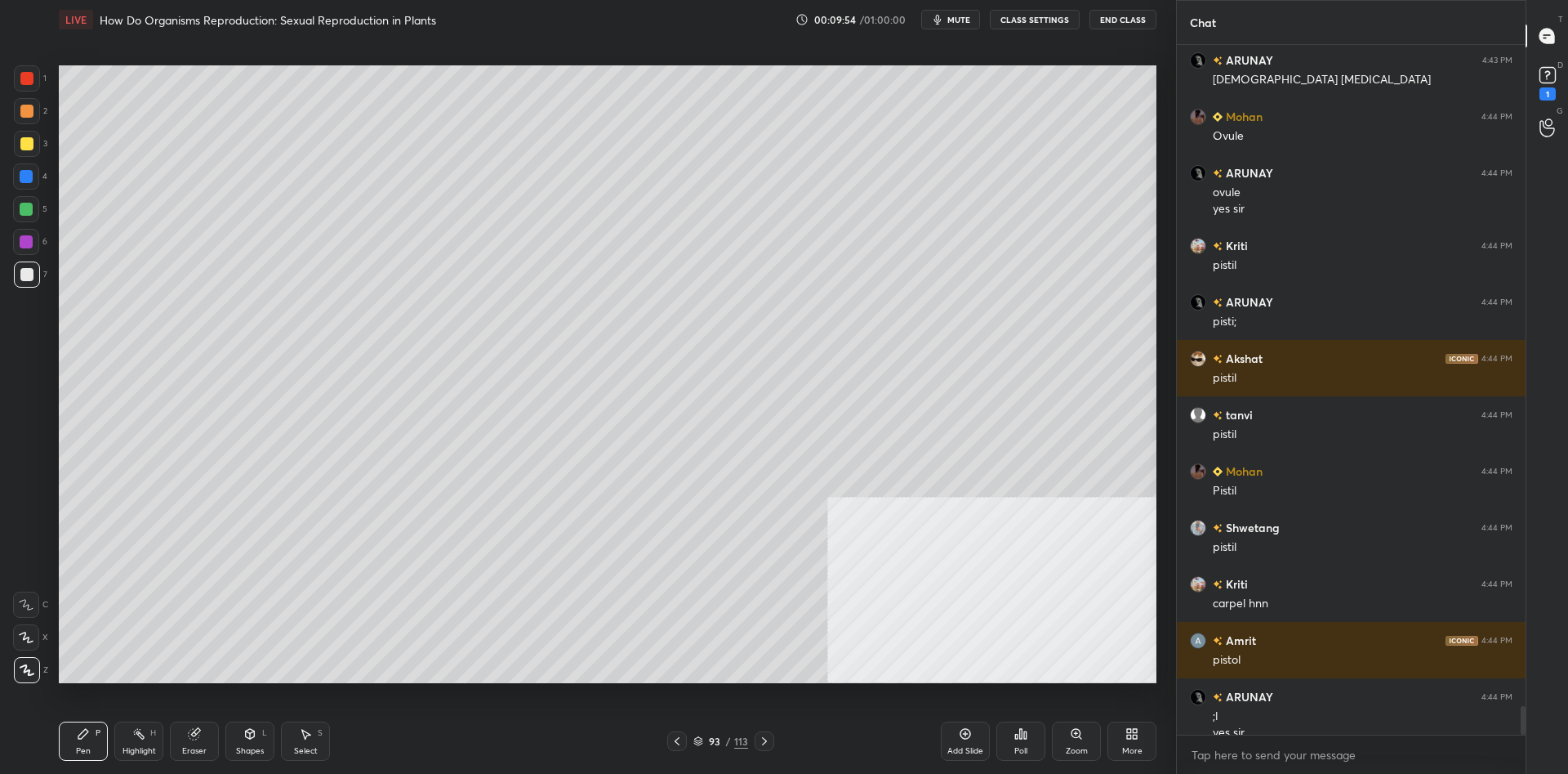
scroll to position [15848, 0]
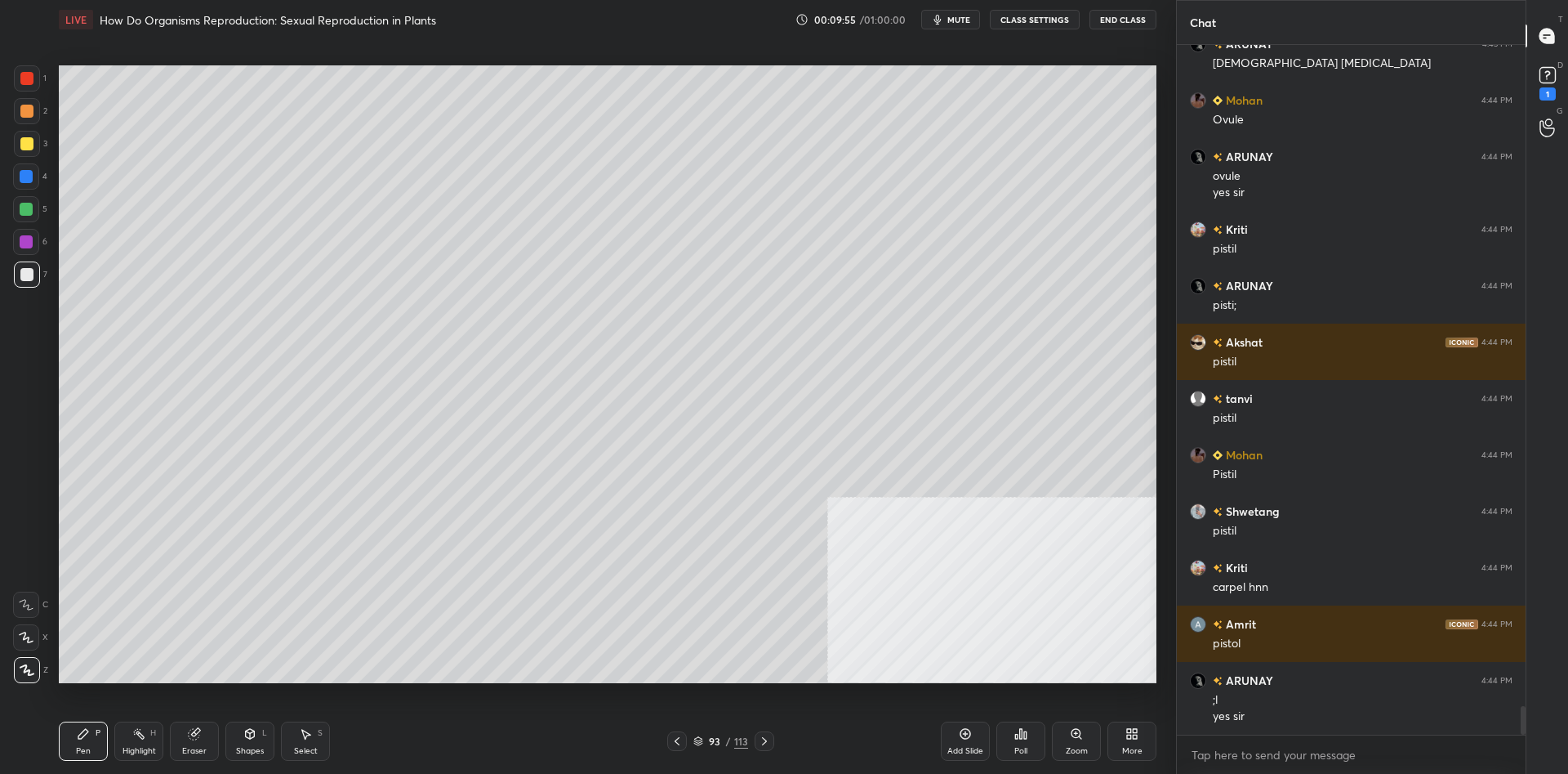
click at [32, 108] on div at bounding box center [28, 111] width 13 height 13
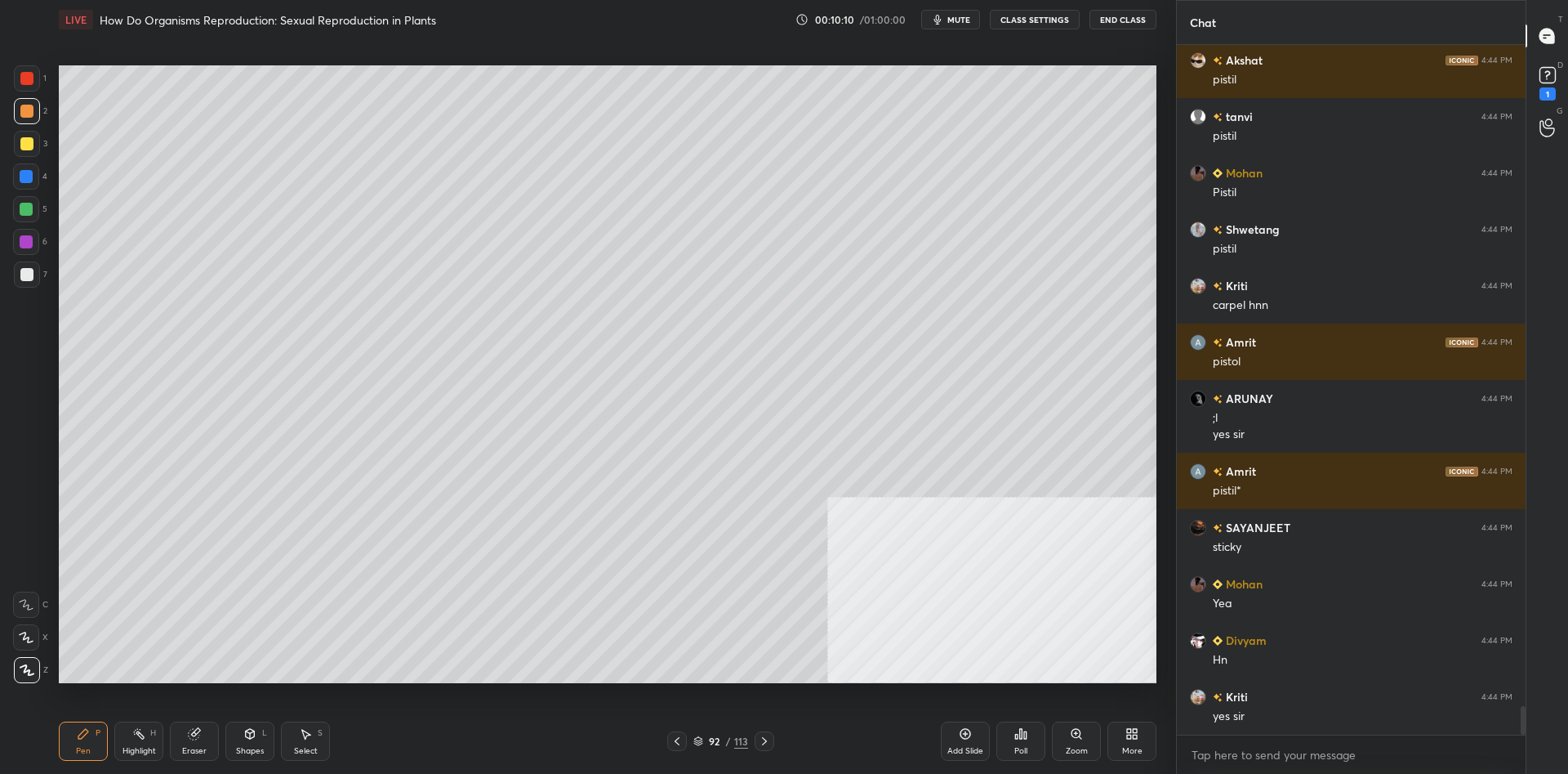
scroll to position [16187, 0]
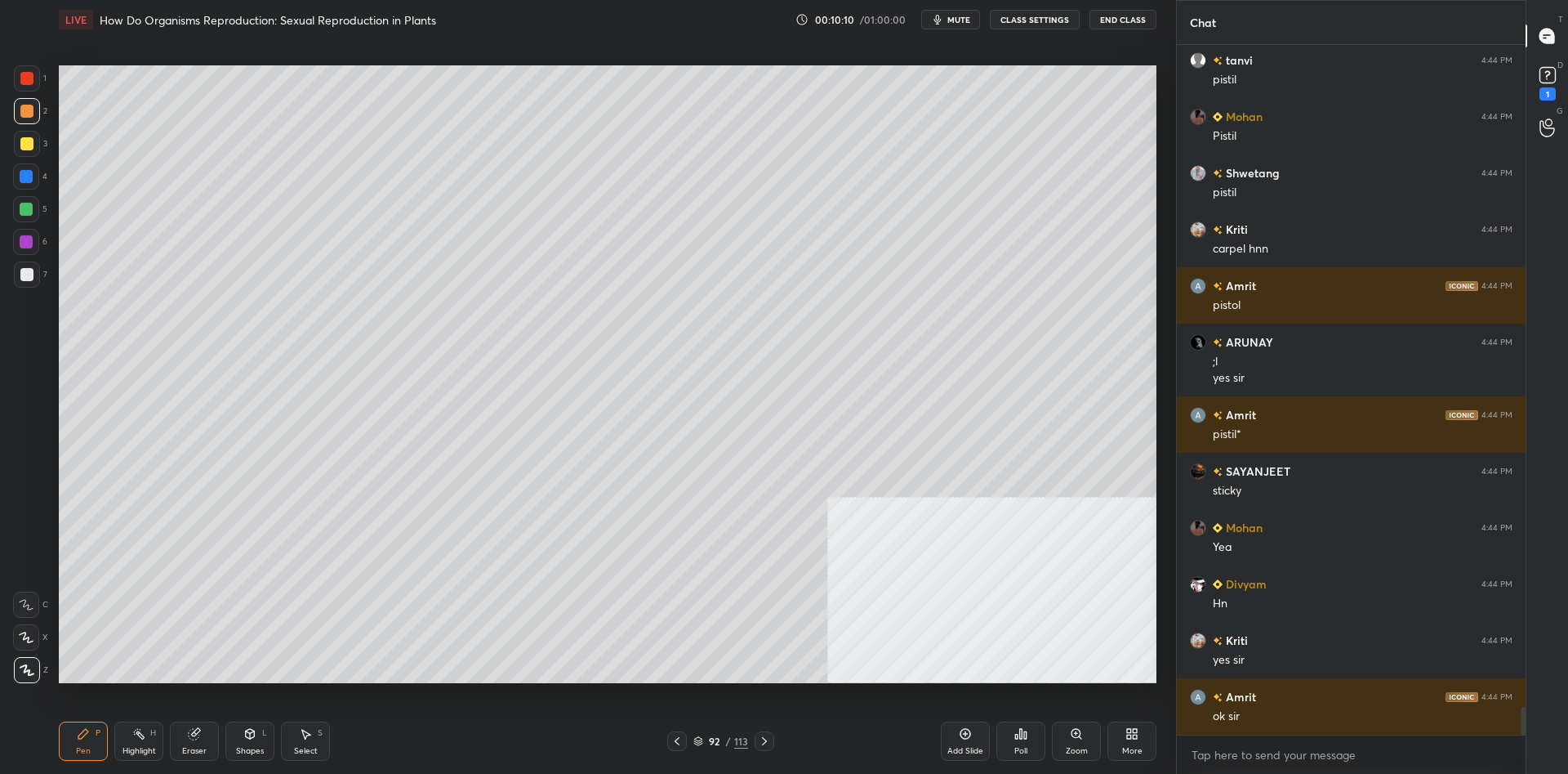
click at [147, 719] on div "Pen P Highlight H Eraser Shapes L Select S 92 / 113 Add Slide Poll Zoom More" at bounding box center [607, 741] width 1098 height 65
click at [149, 727] on div "Highlight H" at bounding box center [139, 740] width 49 height 39
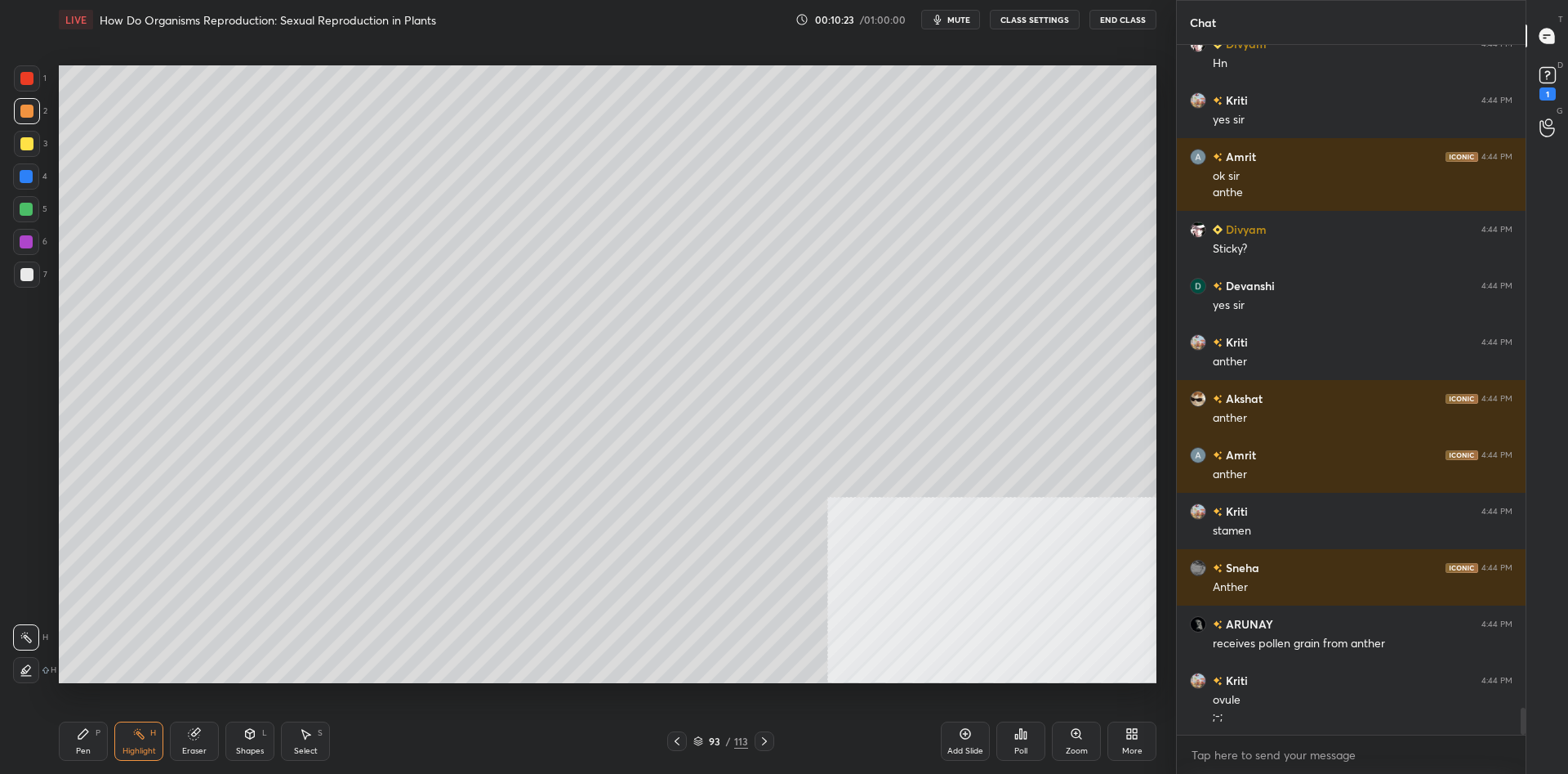
scroll to position [16782, 0]
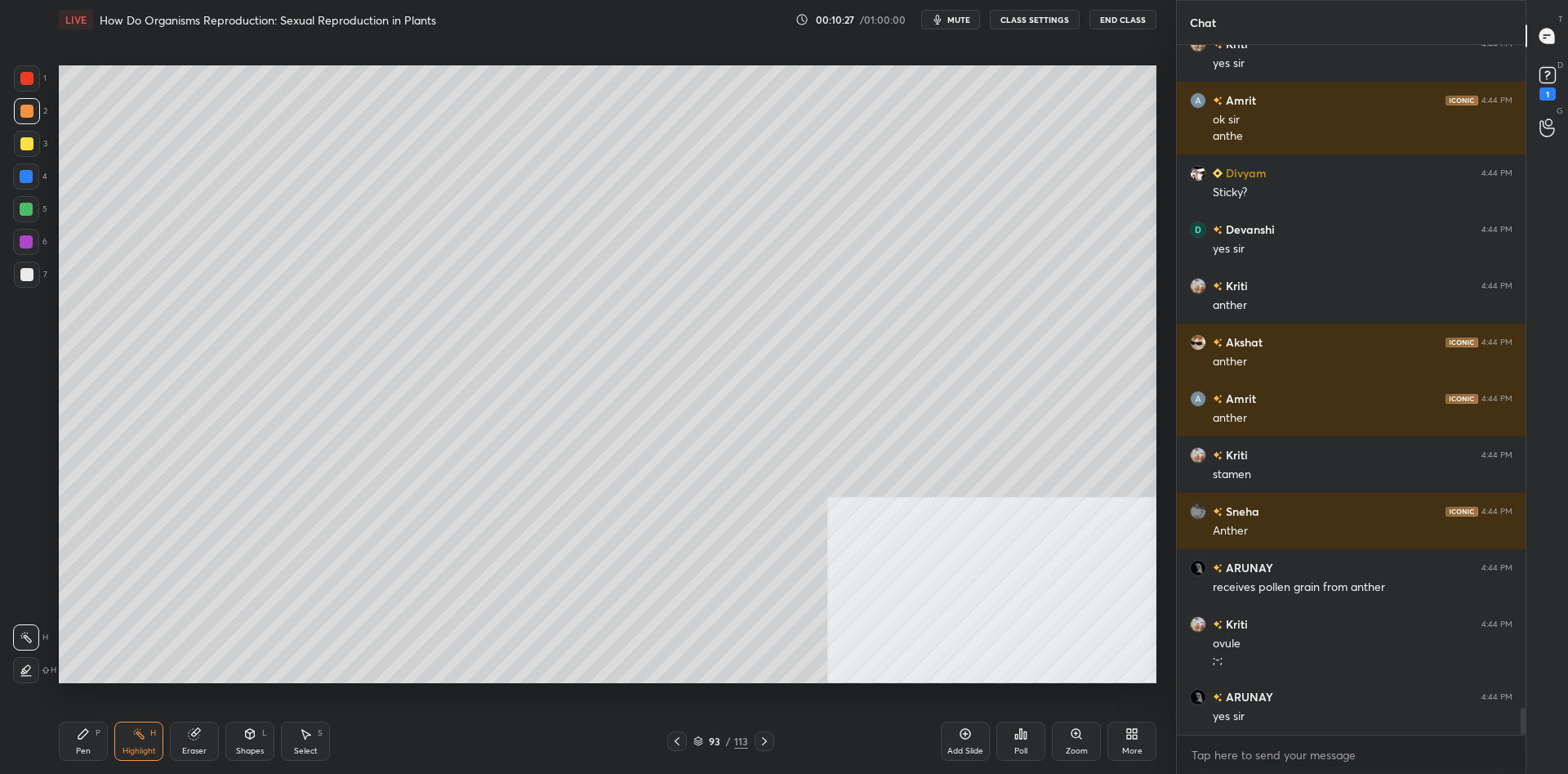
click at [989, 741] on div "Add Slide" at bounding box center [966, 740] width 49 height 39
click at [74, 747] on div "Pen P" at bounding box center [83, 740] width 49 height 39
click at [30, 144] on div at bounding box center [28, 144] width 13 height 13
click at [16, 141] on div at bounding box center [28, 144] width 27 height 27
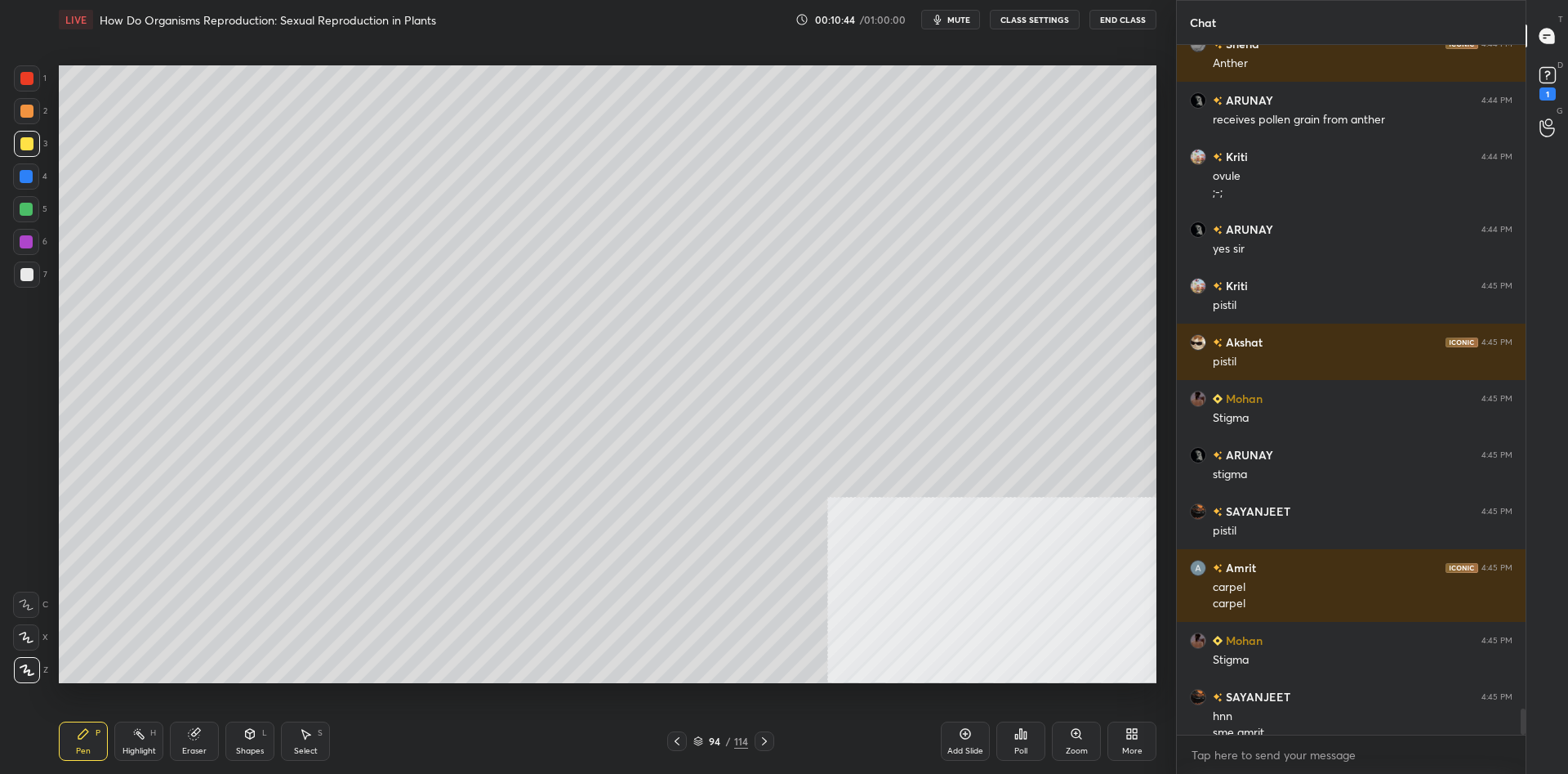
scroll to position [17266, 0]
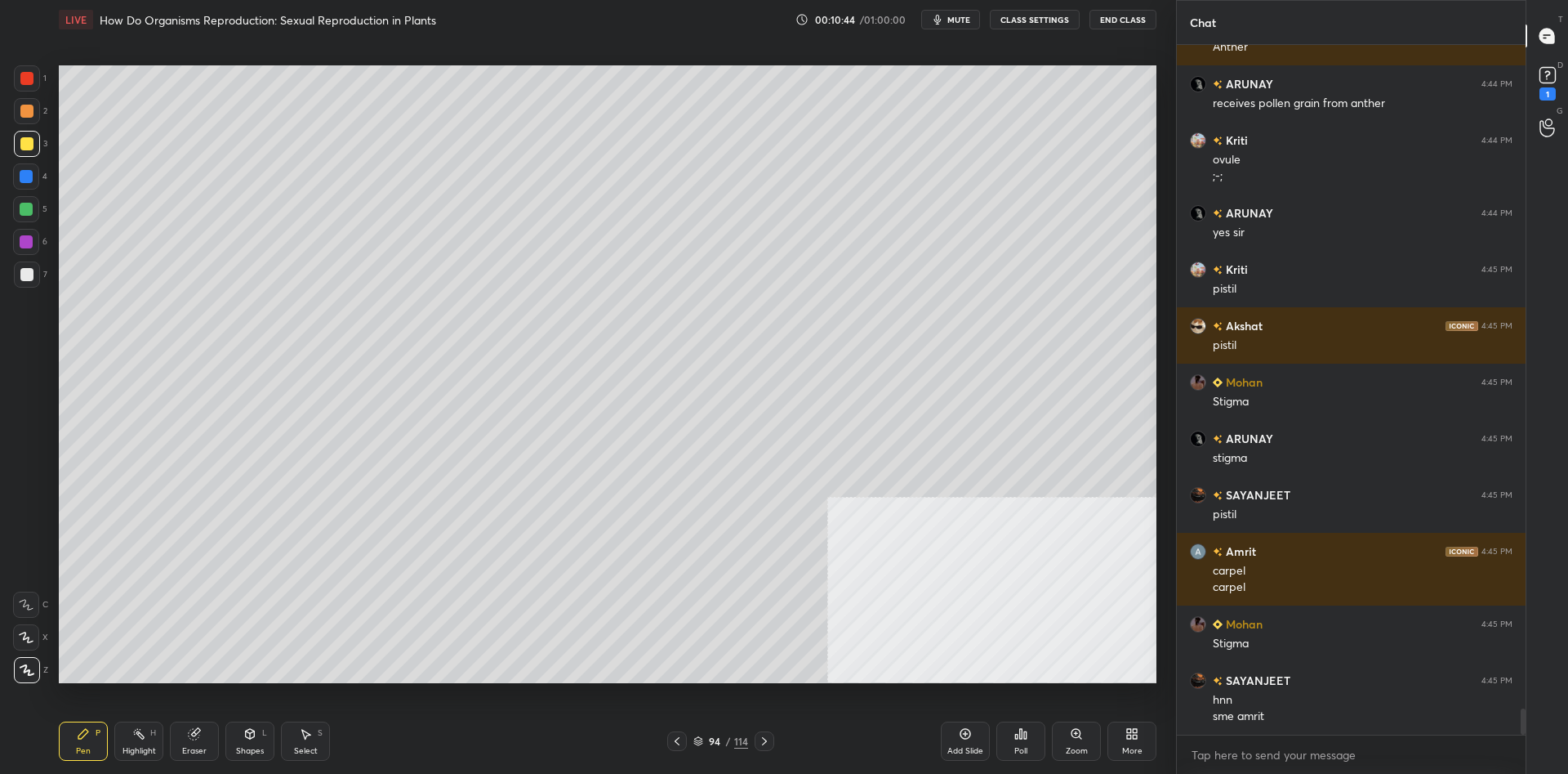
click at [27, 153] on div at bounding box center [28, 144] width 27 height 27
click at [25, 212] on div at bounding box center [27, 210] width 13 height 13
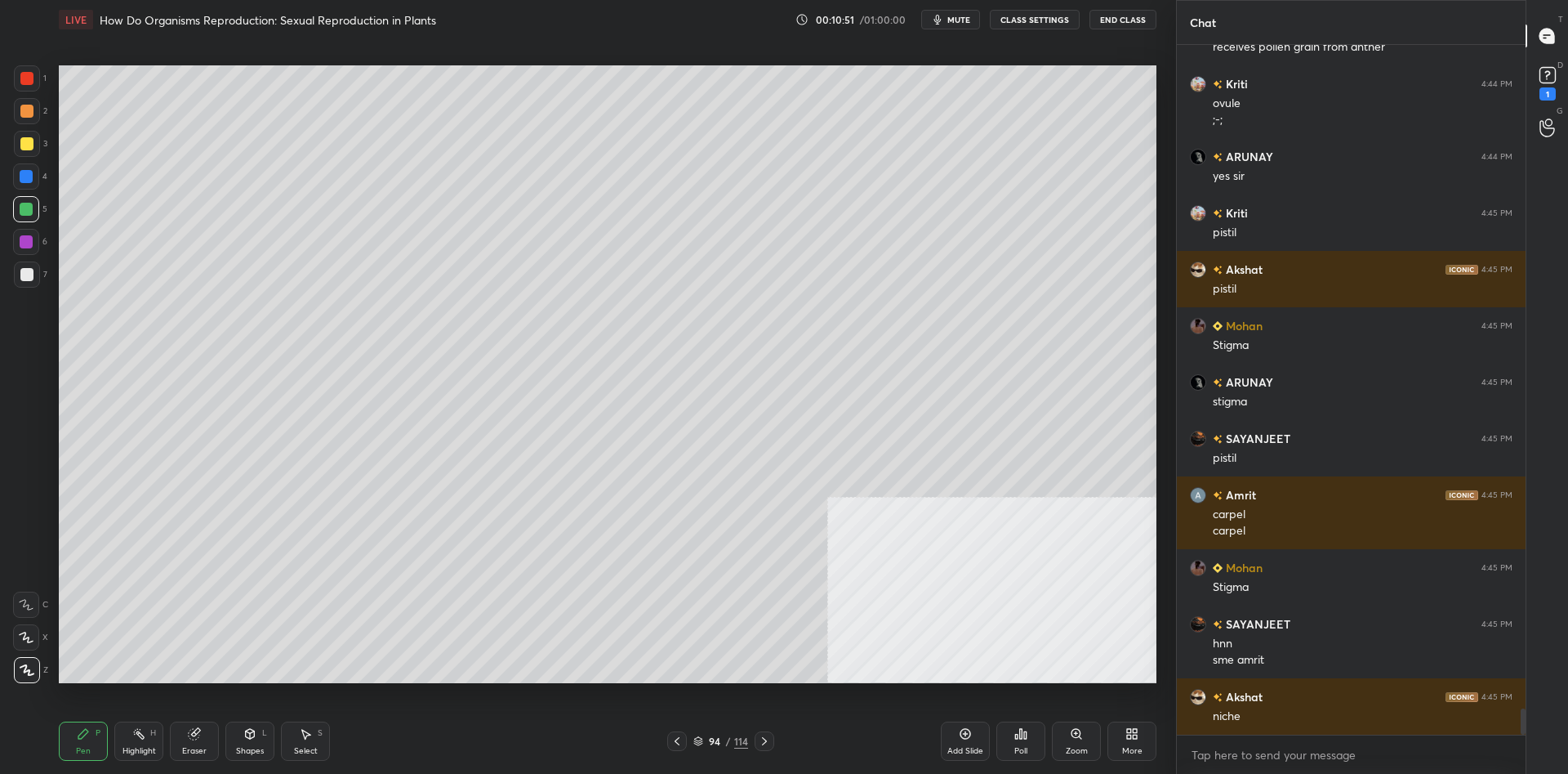
click at [28, 120] on div at bounding box center [28, 111] width 27 height 27
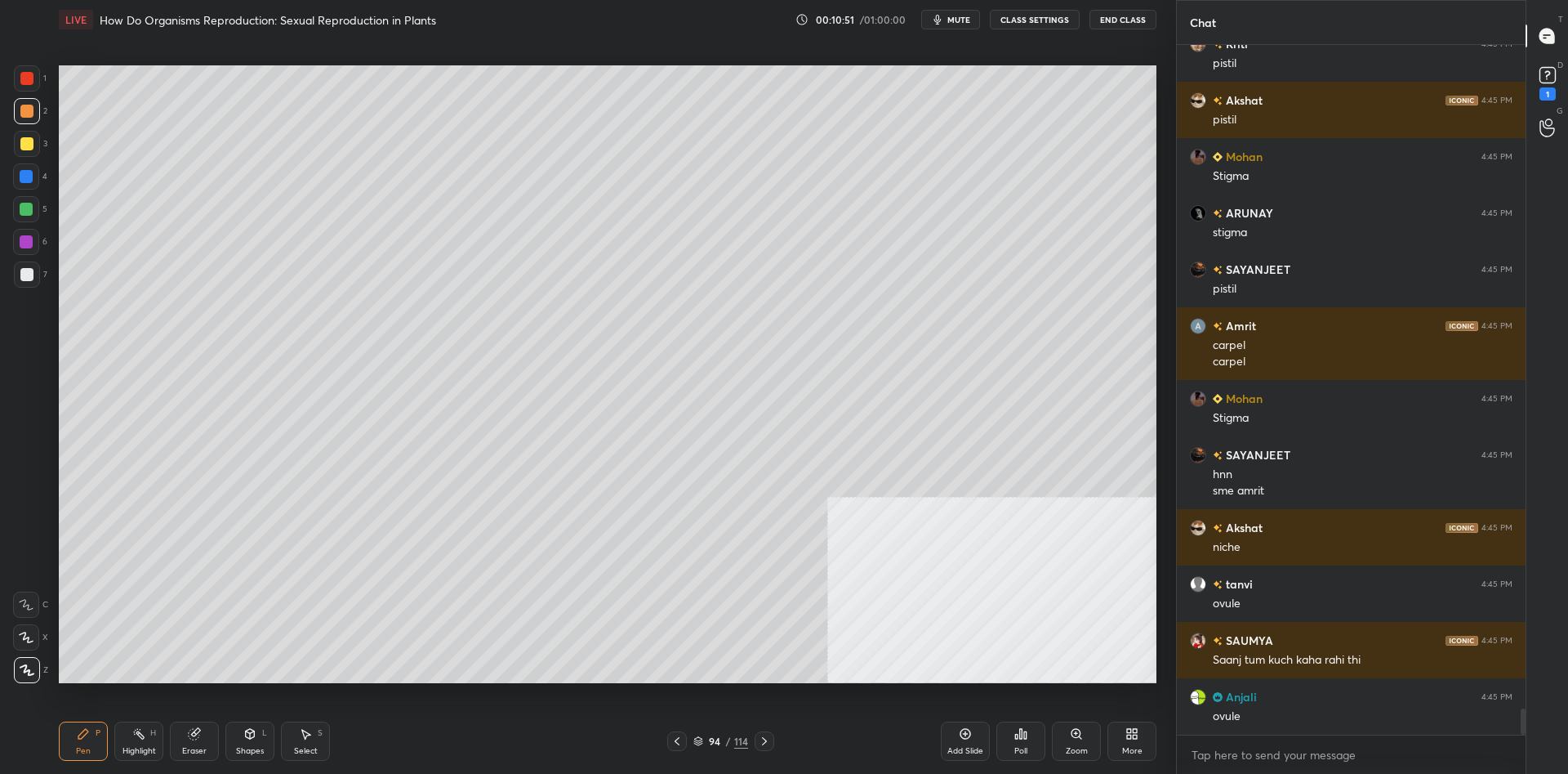
click at [32, 276] on div at bounding box center [28, 274] width 13 height 13
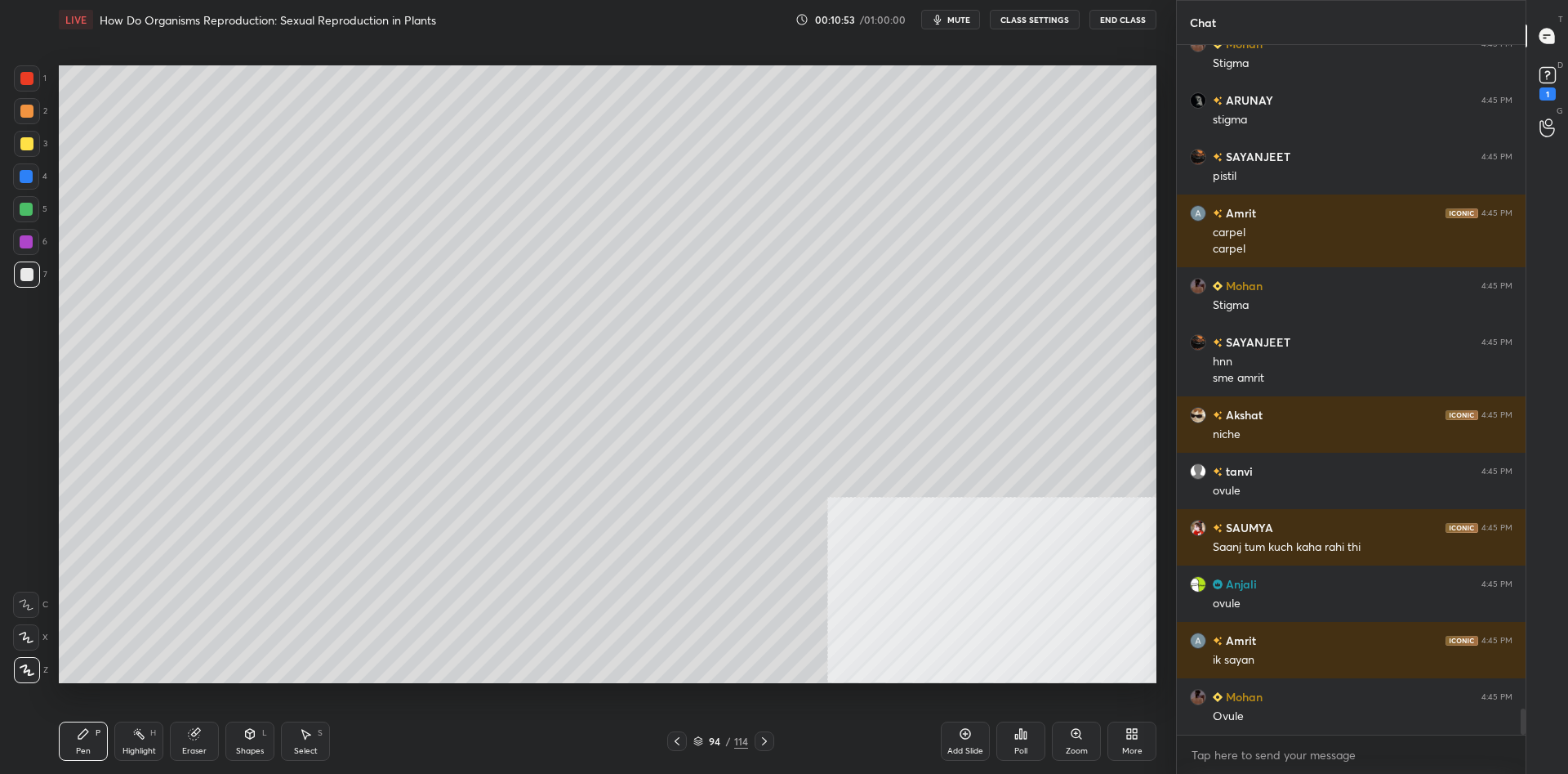
scroll to position [17644, 0]
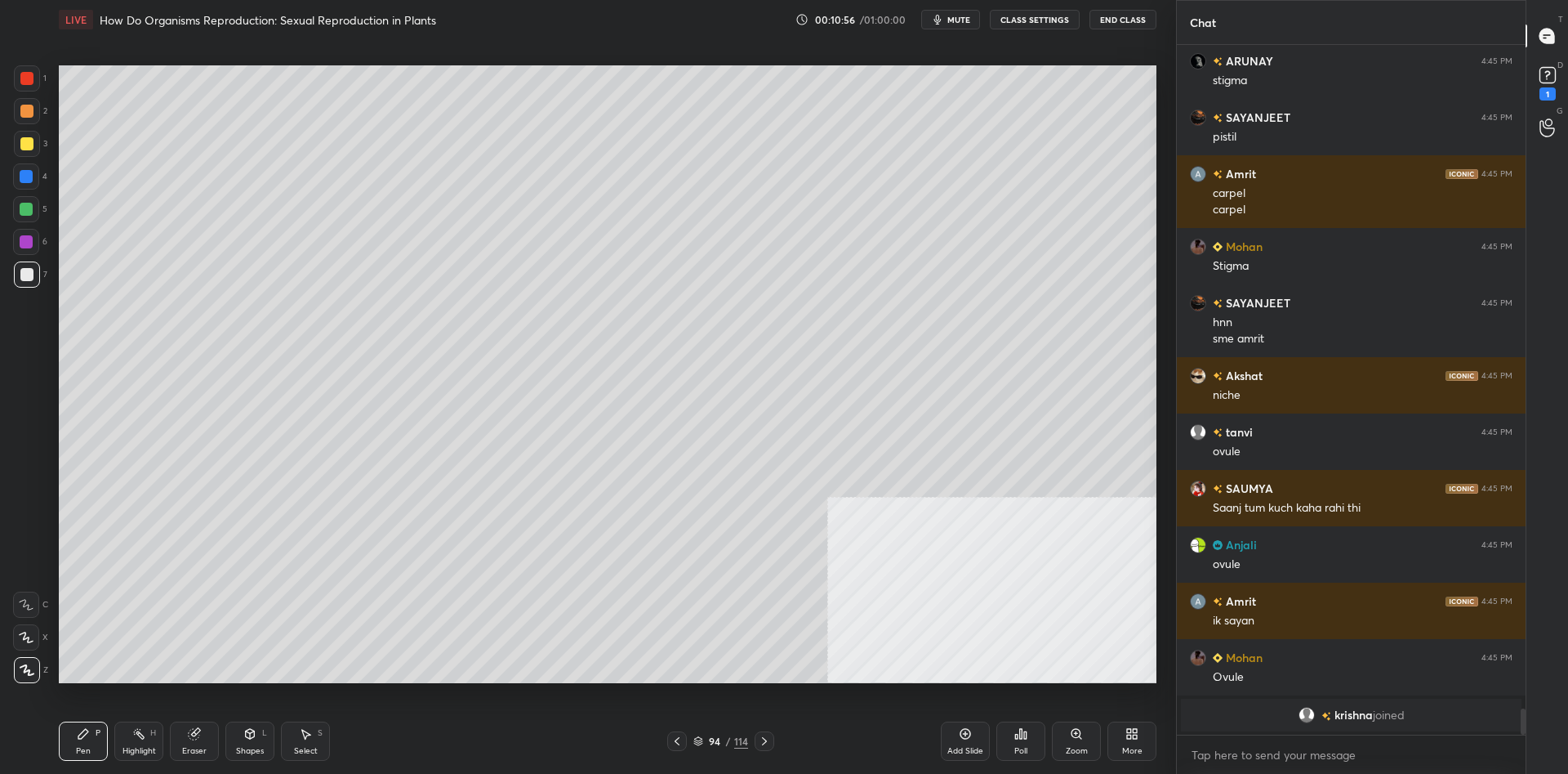
click at [39, 174] on div at bounding box center [27, 176] width 27 height 27
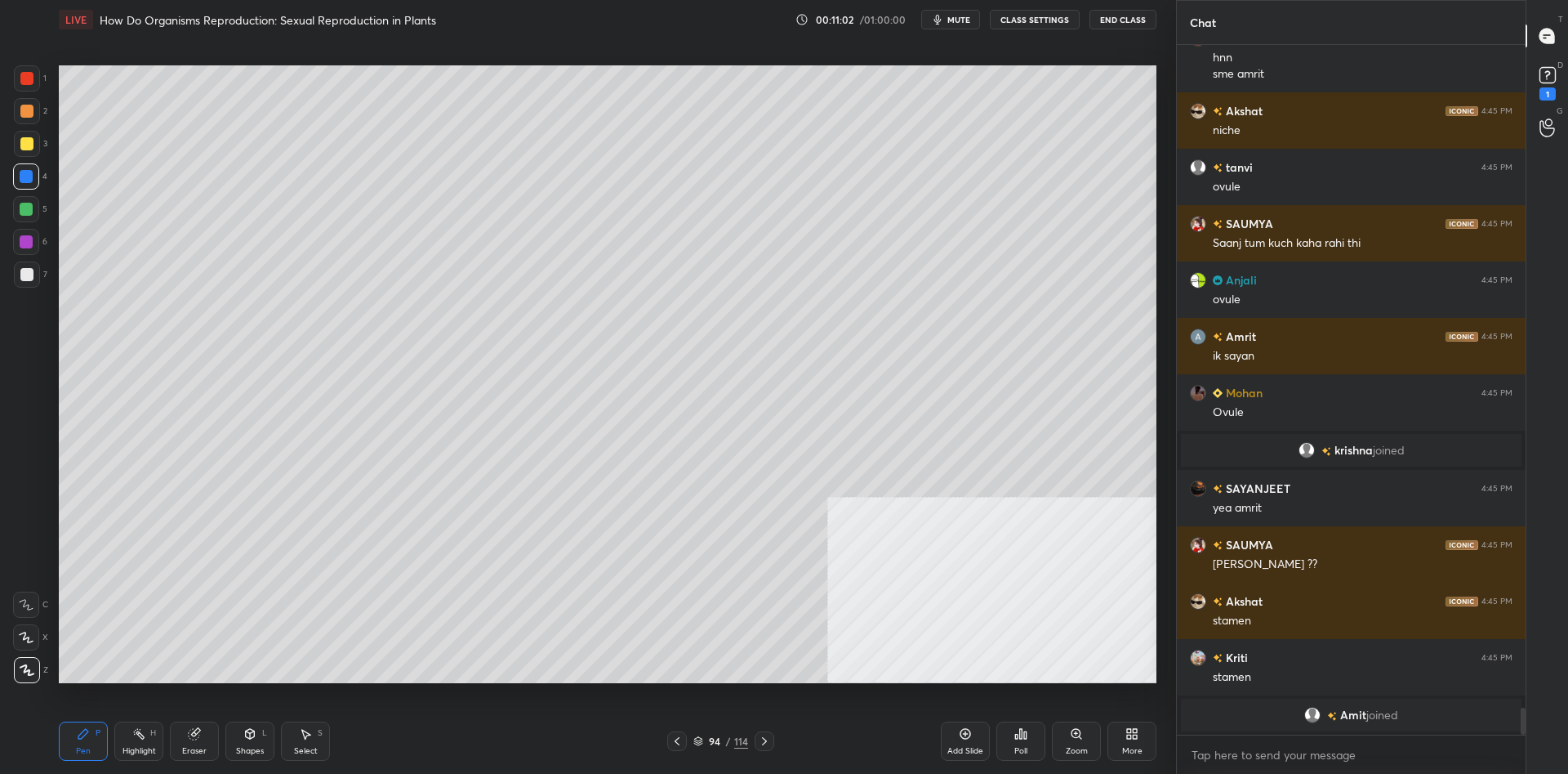
scroll to position [16800, 0]
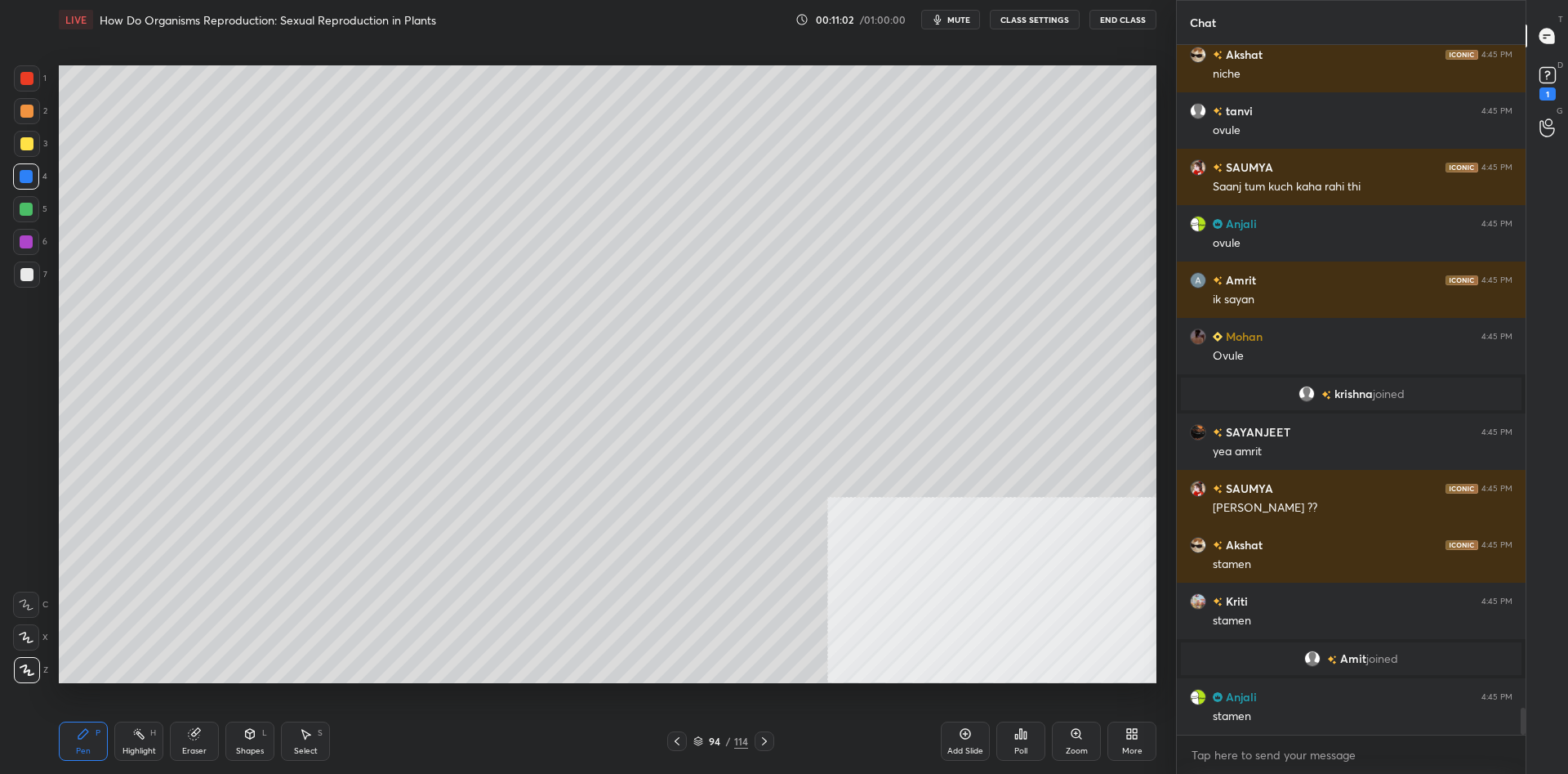
click at [22, 271] on div at bounding box center [28, 274] width 13 height 13
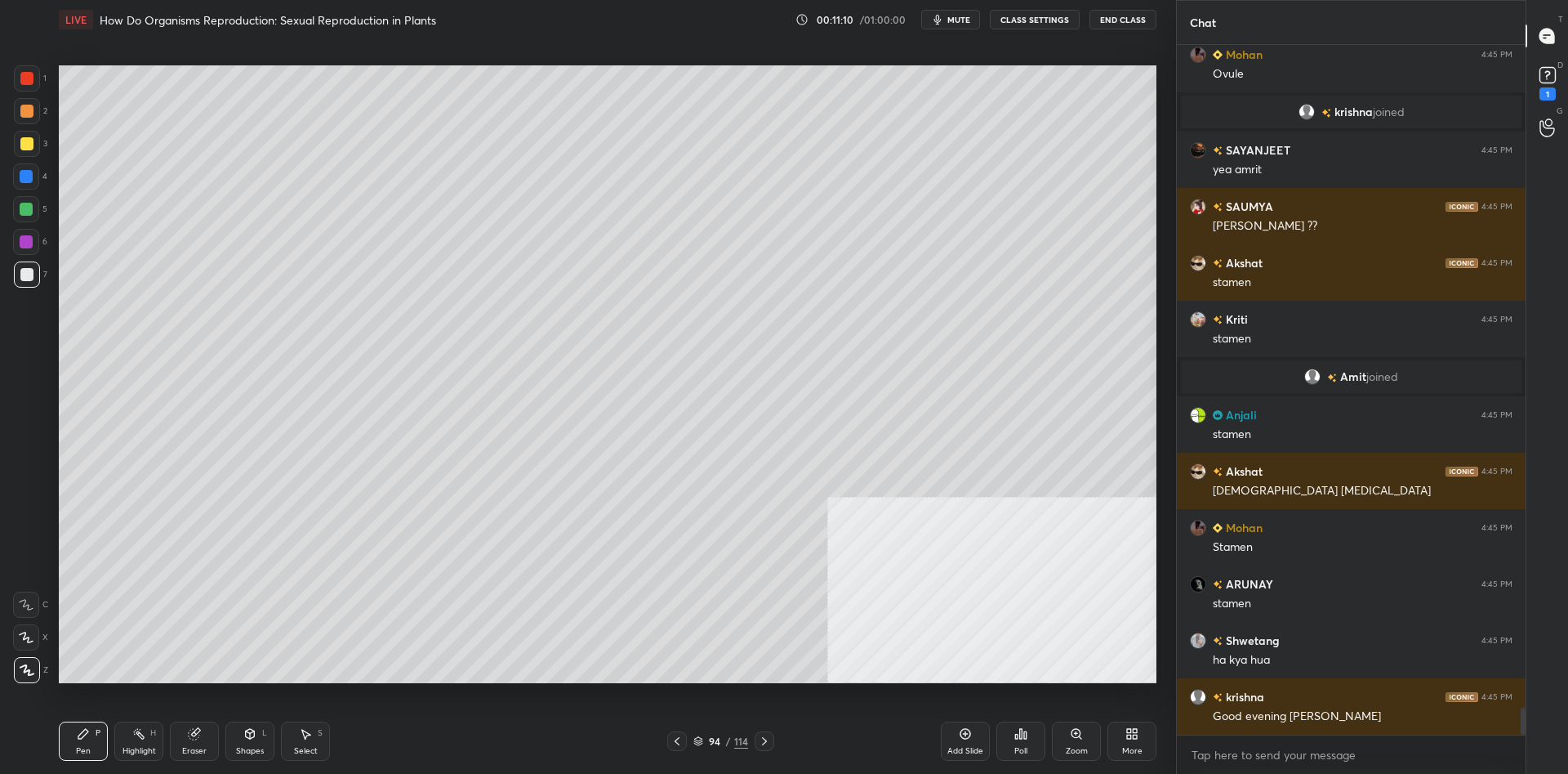
scroll to position [17139, 0]
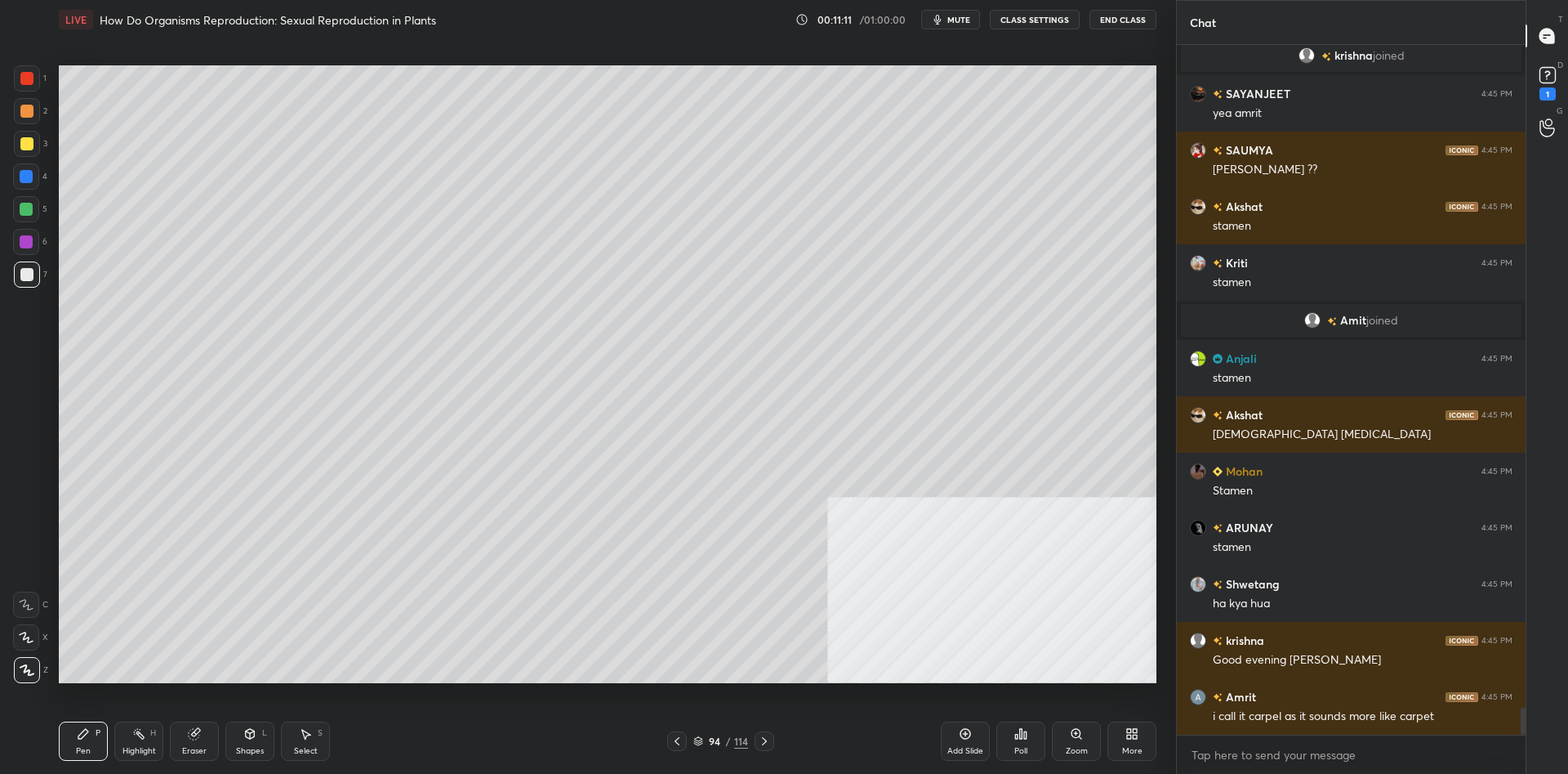
click at [30, 187] on div at bounding box center [27, 176] width 27 height 27
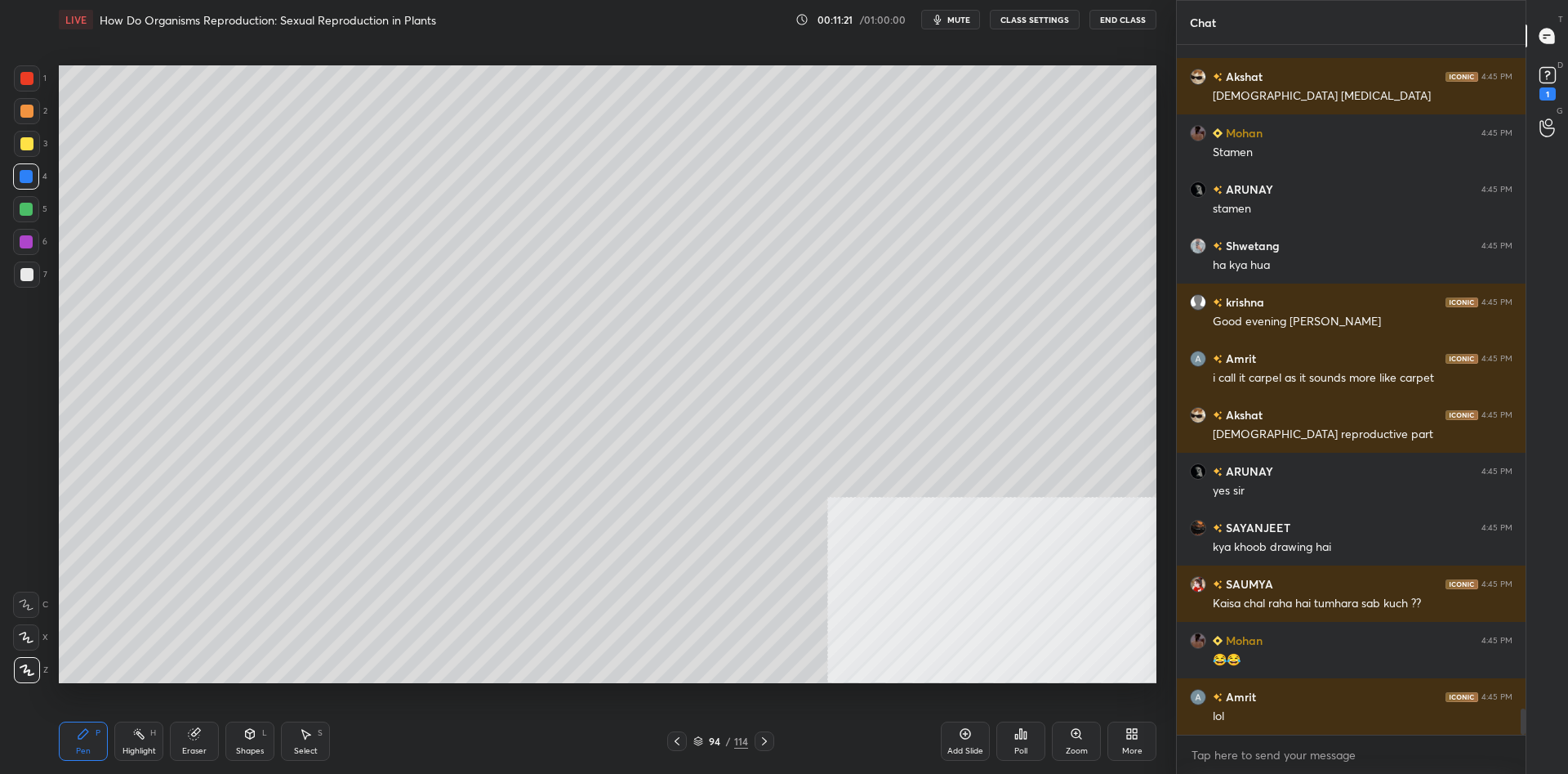
scroll to position [17645, 0]
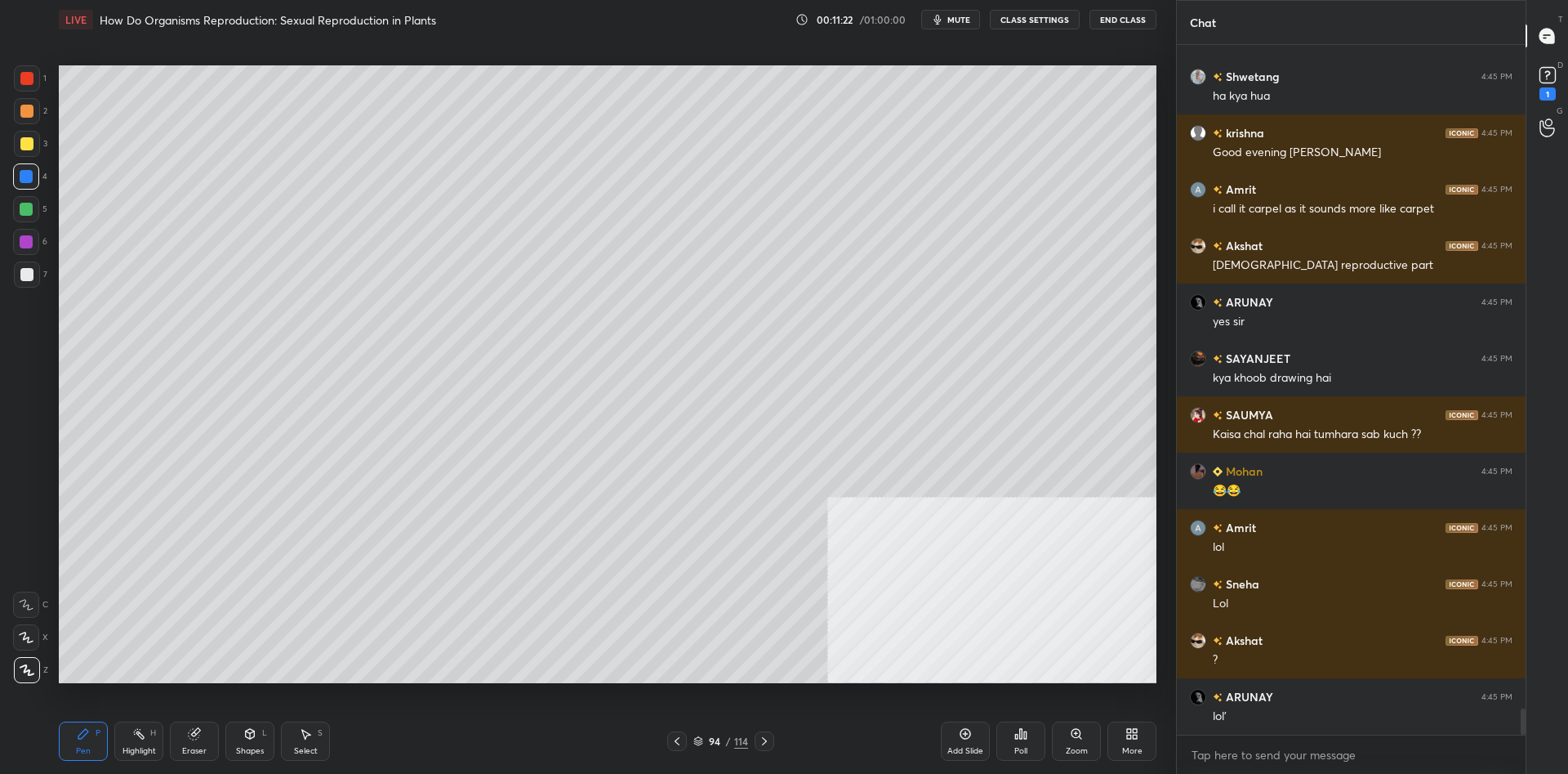
click at [31, 110] on div at bounding box center [28, 111] width 13 height 13
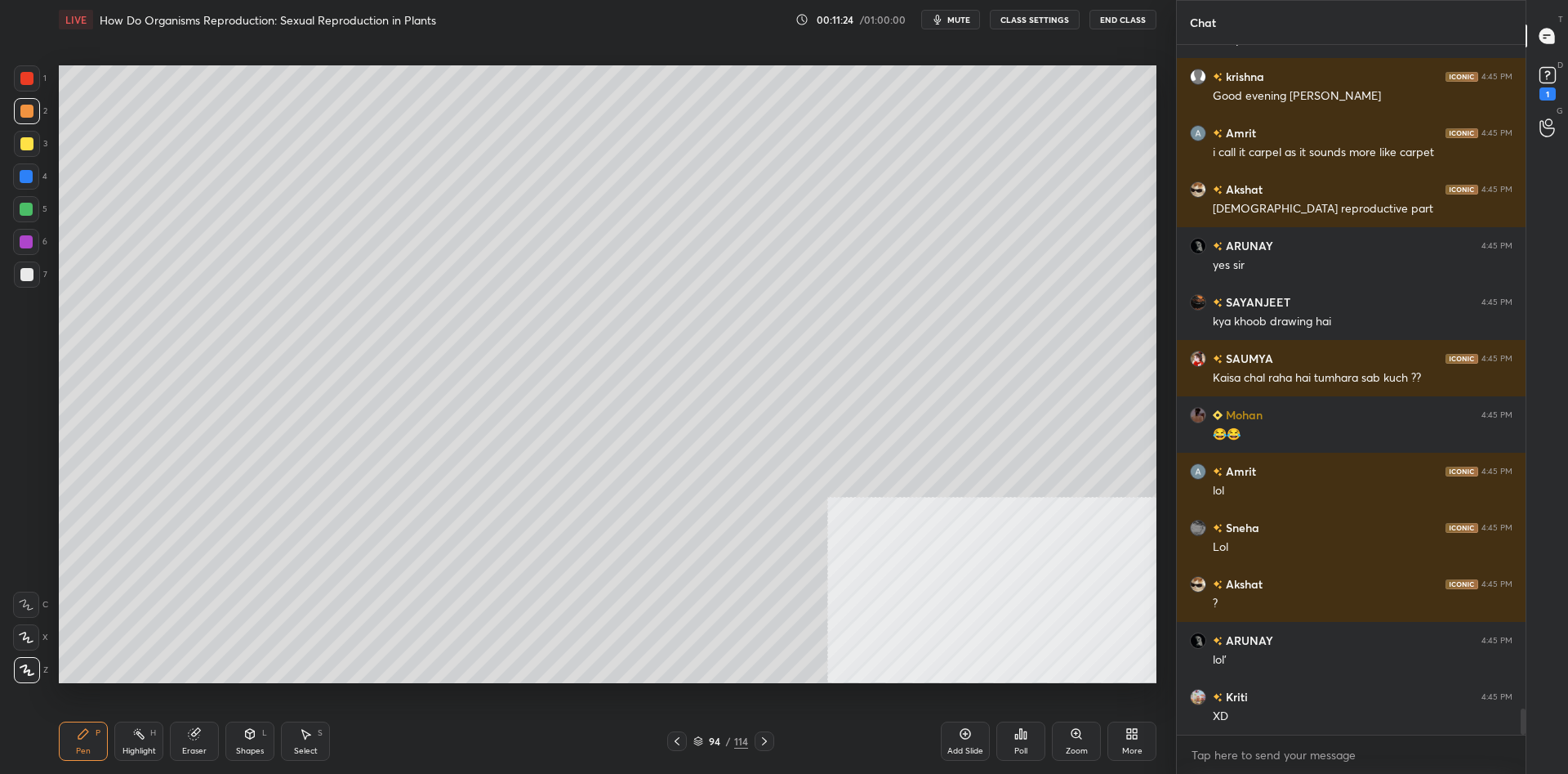
click at [140, 746] on div "Highlight" at bounding box center [138, 750] width 33 height 9
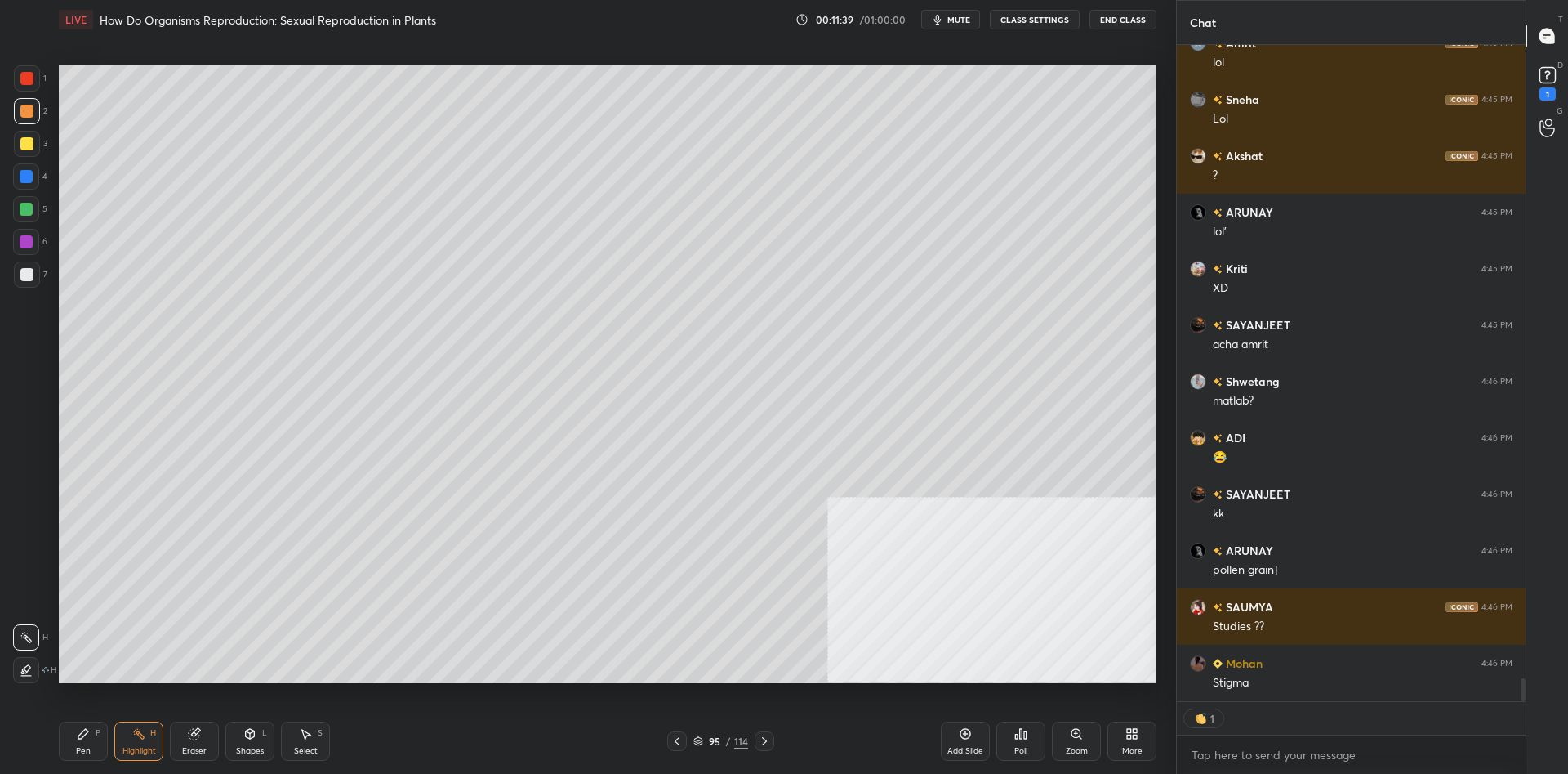
scroll to position [18187, 0]
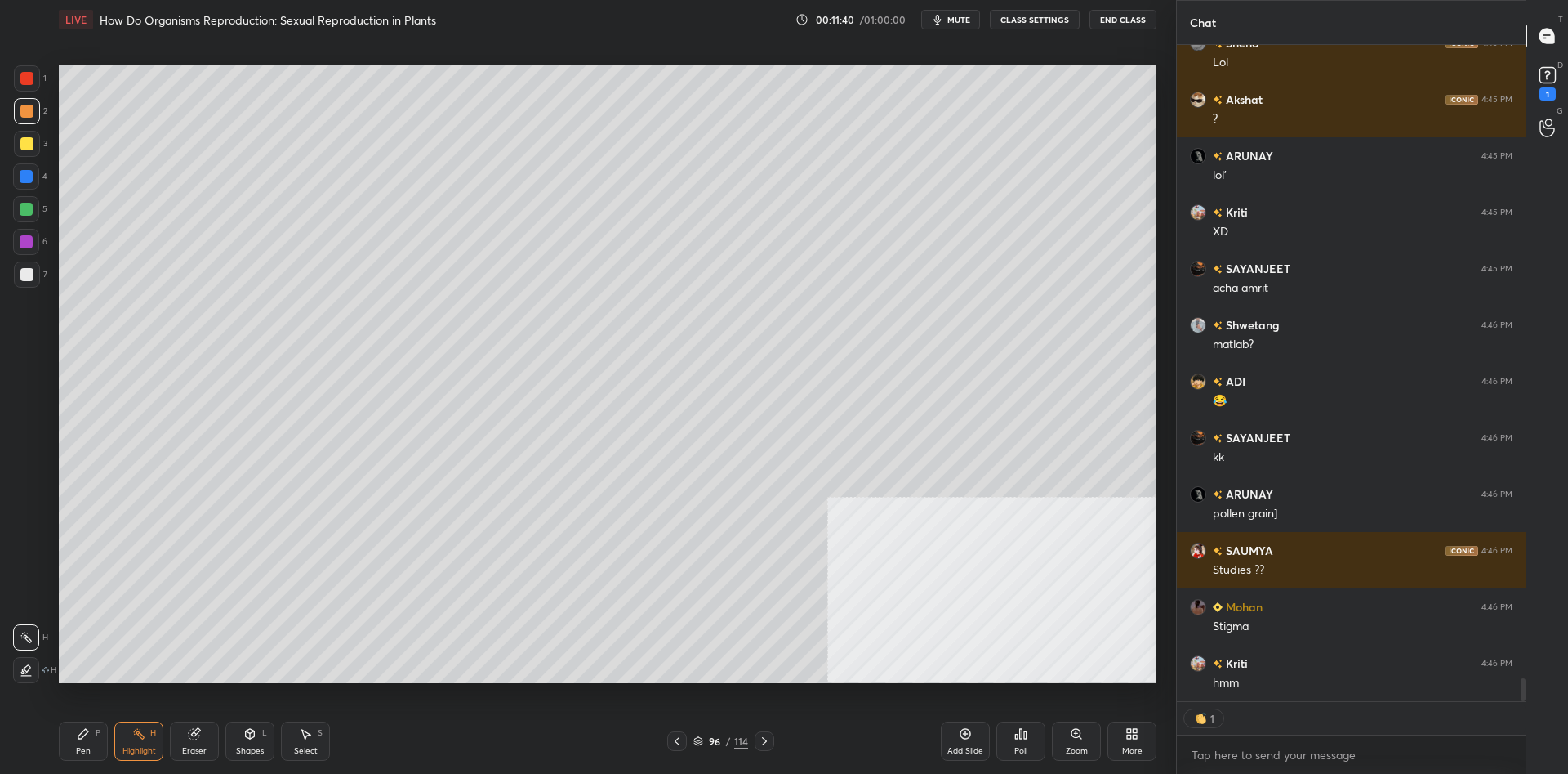
type textarea "x"
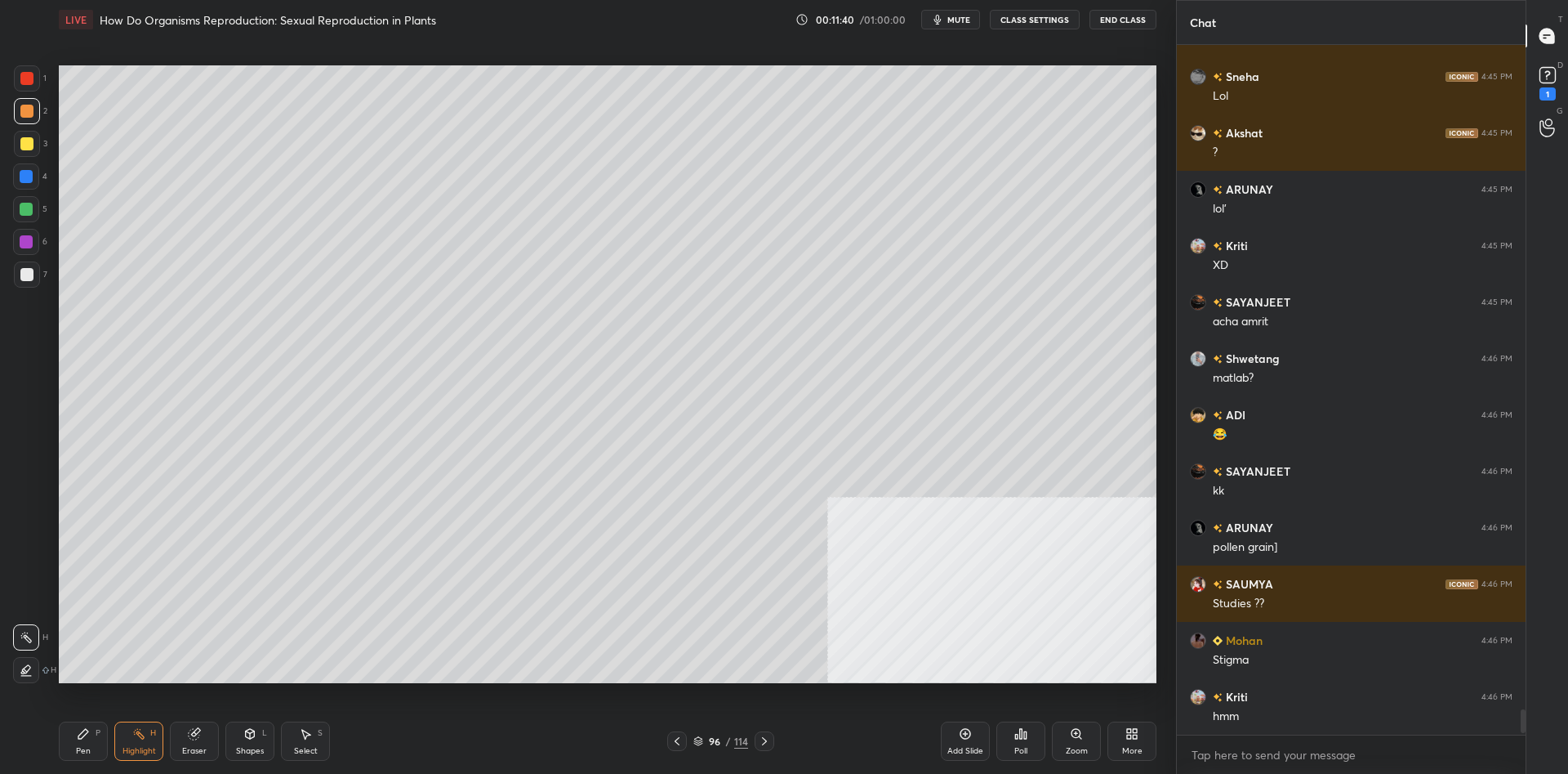
scroll to position [690, 349]
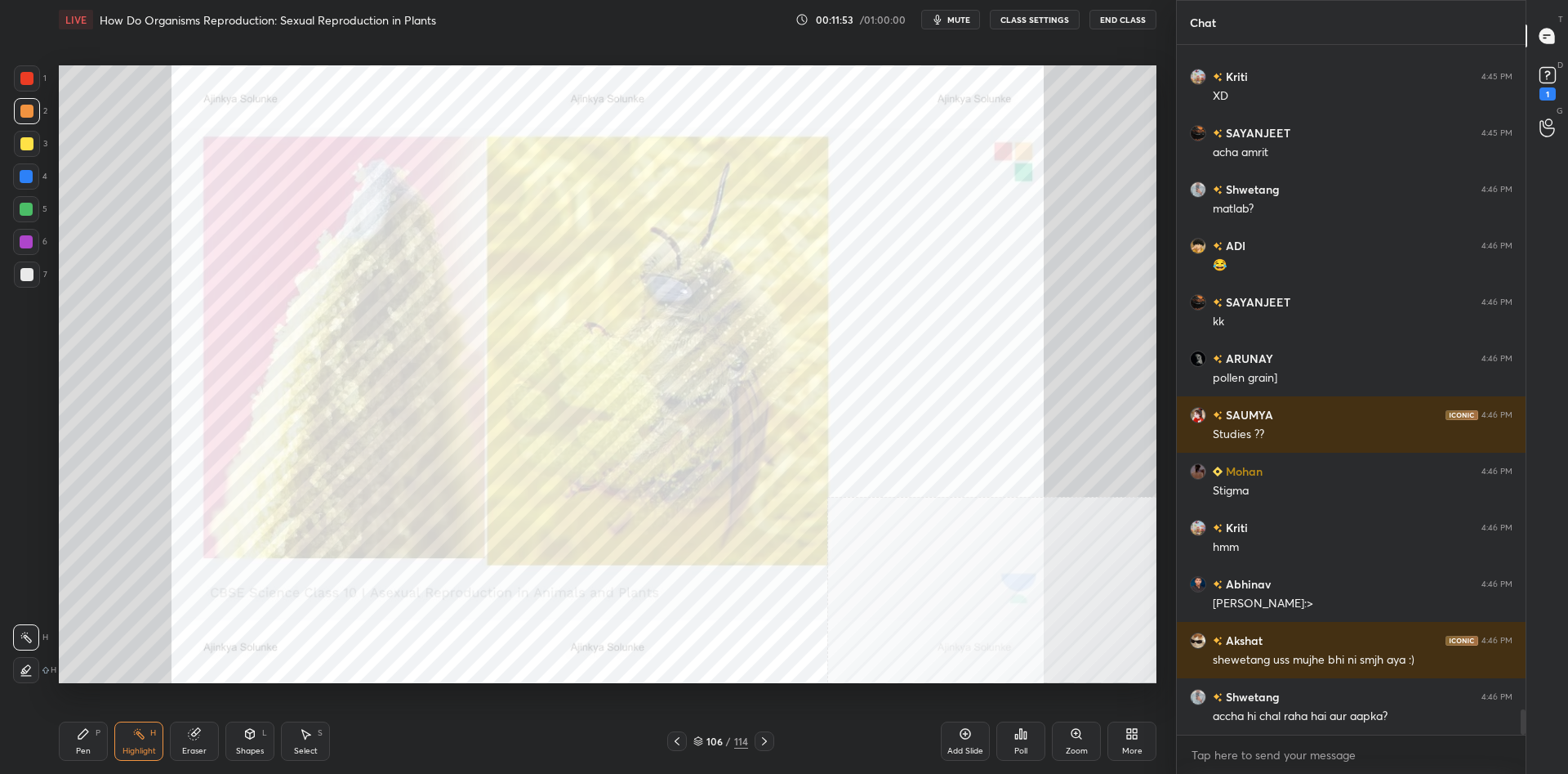
click at [1082, 745] on div "Zoom" at bounding box center [1077, 740] width 49 height 39
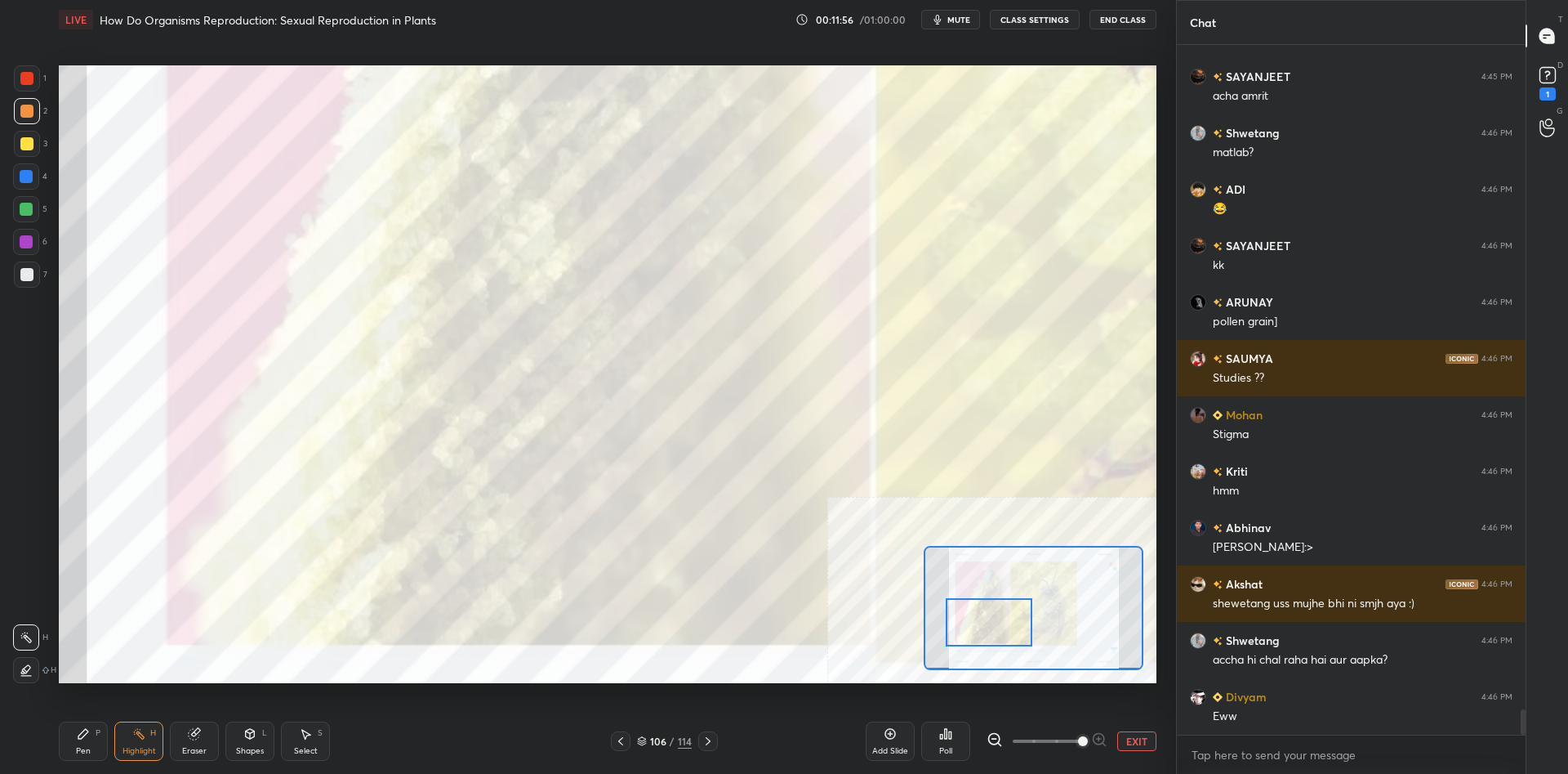
scroll to position [18435, 0]
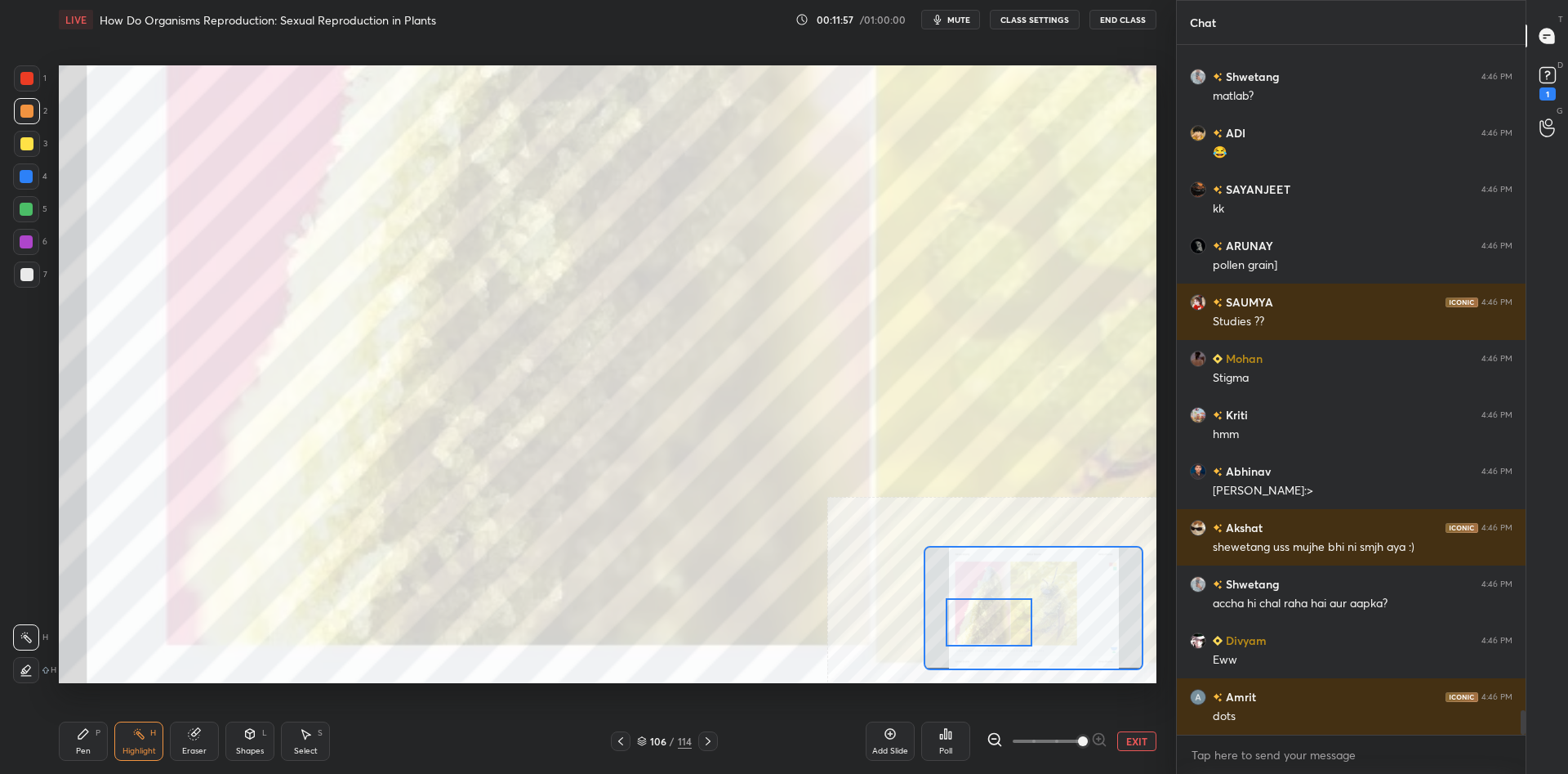
click at [103, 741] on div "Pen P" at bounding box center [83, 740] width 49 height 39
click at [103, 735] on div "Pen P" at bounding box center [83, 740] width 49 height 39
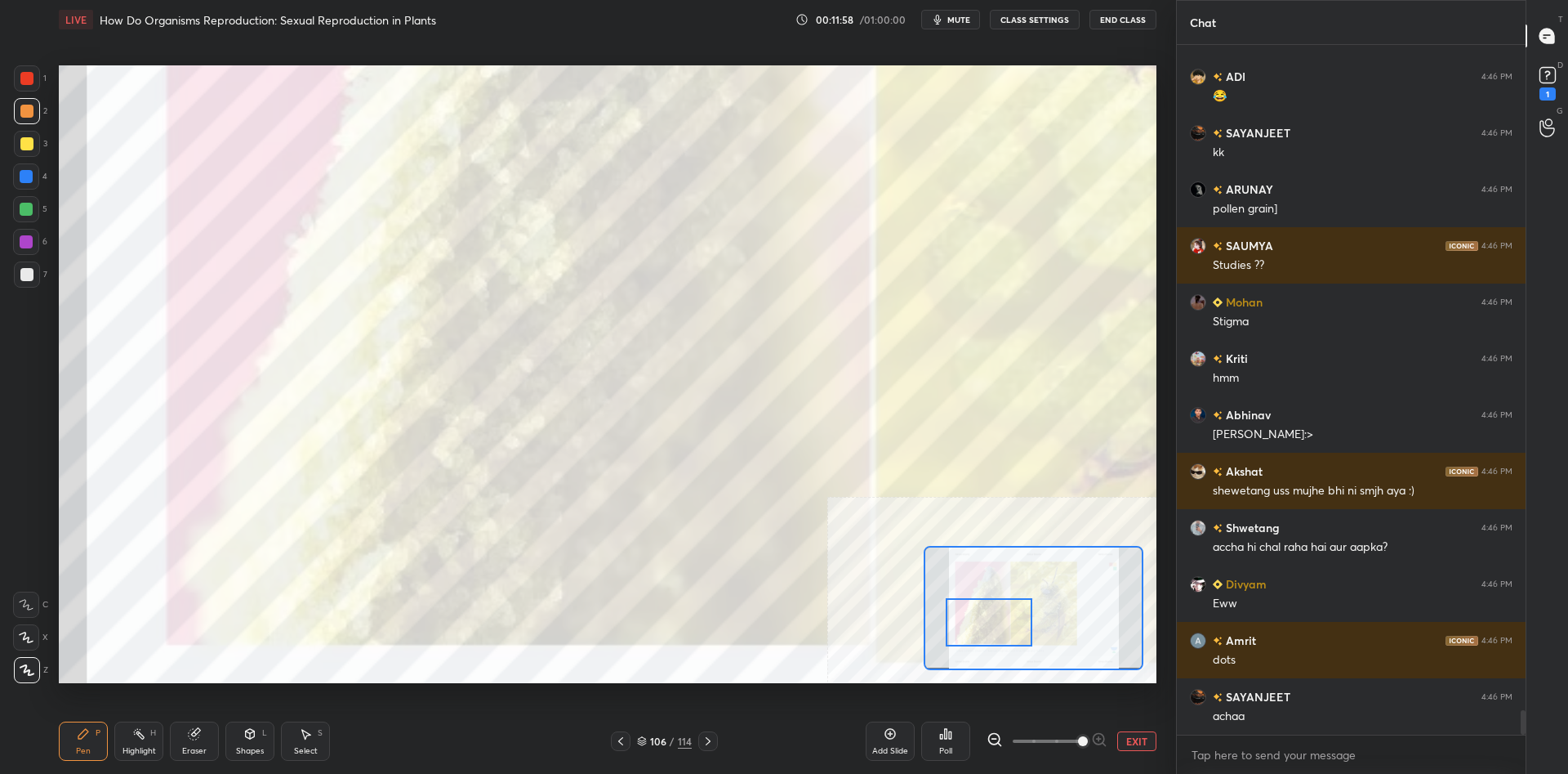
click at [34, 70] on div at bounding box center [28, 79] width 27 height 27
click at [31, 81] on div at bounding box center [28, 79] width 13 height 13
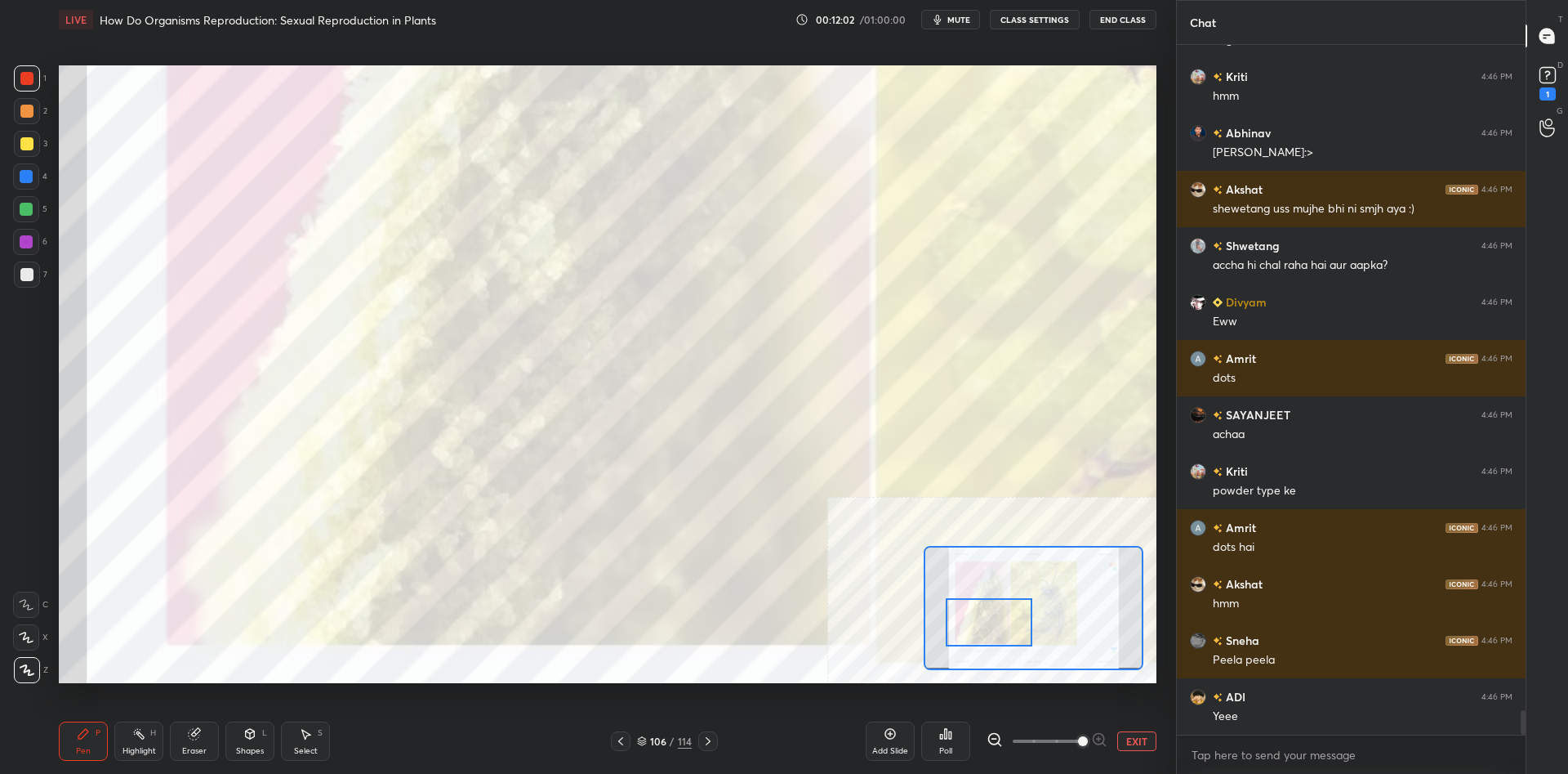
click at [1139, 744] on button "EXIT" at bounding box center [1136, 741] width 39 height 20
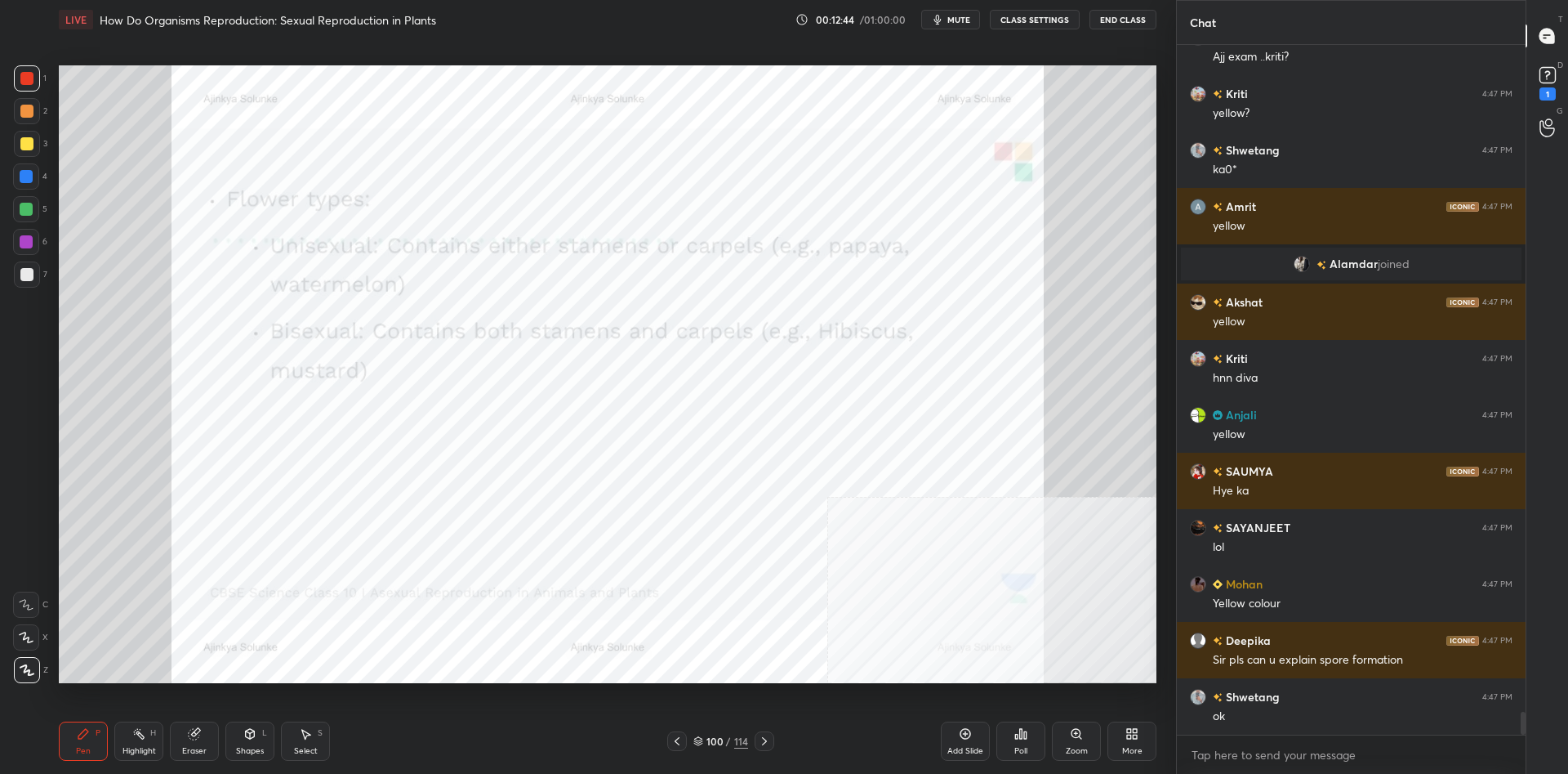
scroll to position [20422, 0]
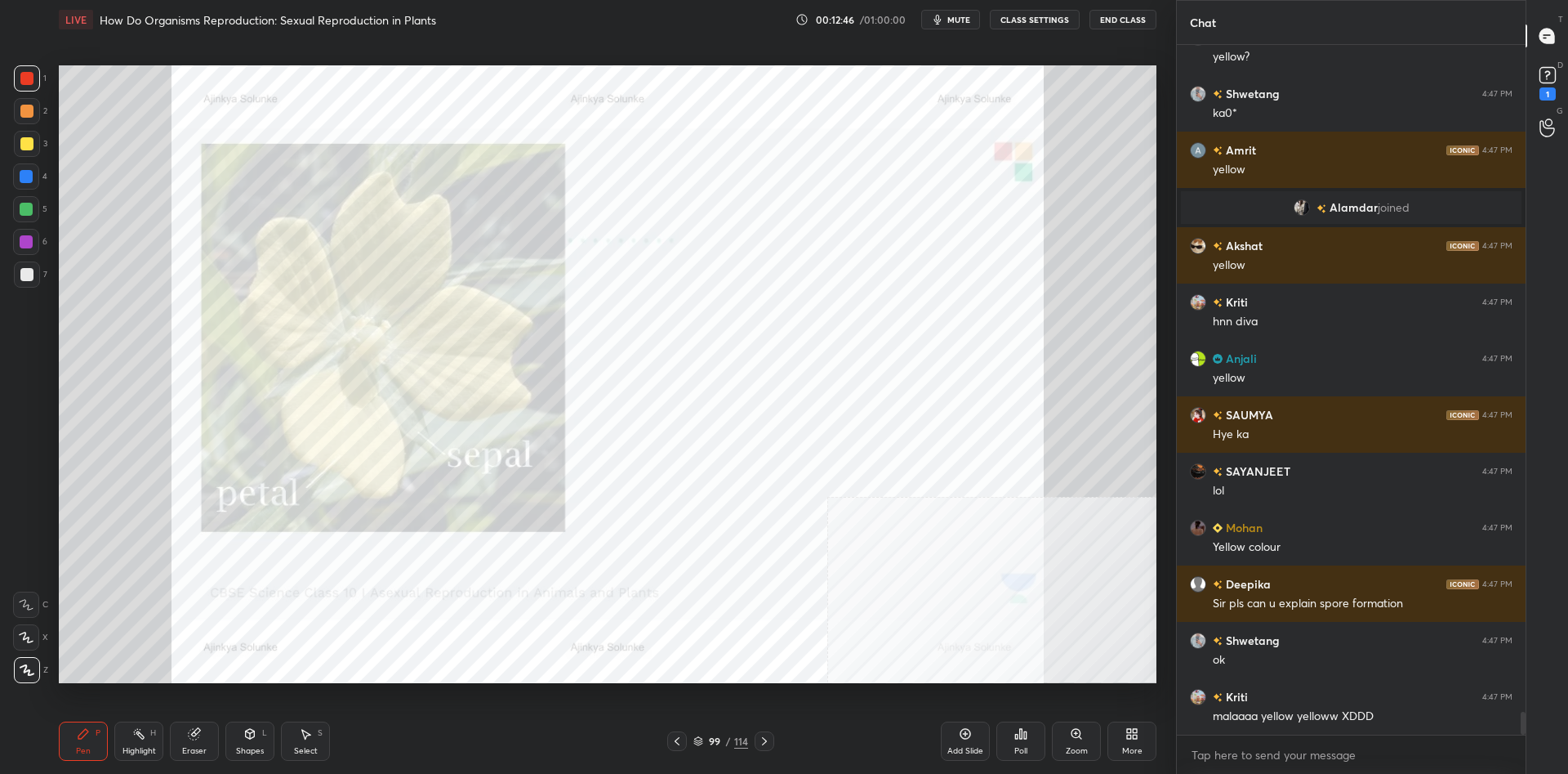
click at [960, 730] on icon at bounding box center [966, 733] width 13 height 13
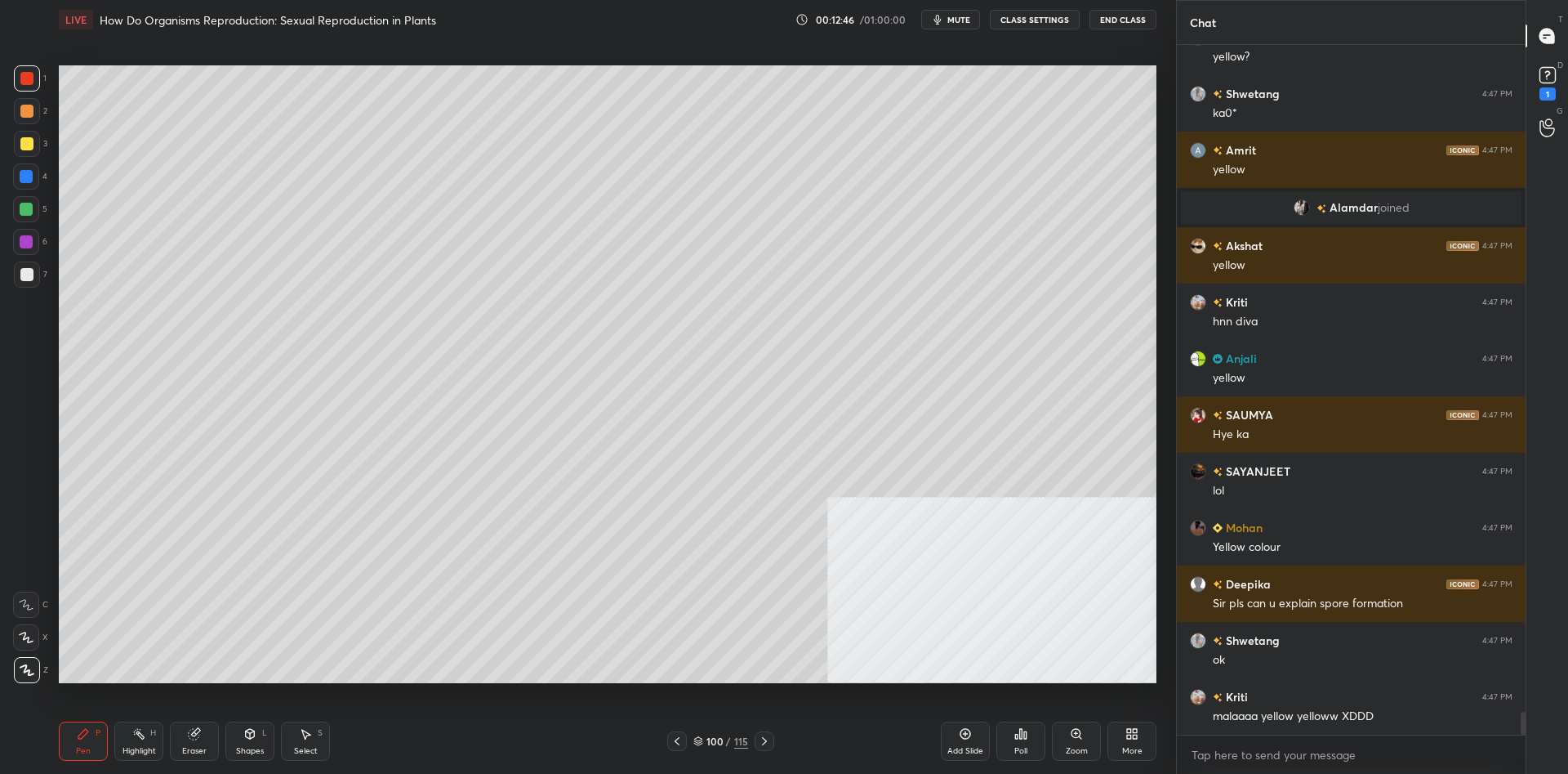
click at [29, 133] on div at bounding box center [28, 144] width 27 height 27
click at [31, 132] on div at bounding box center [28, 144] width 27 height 27
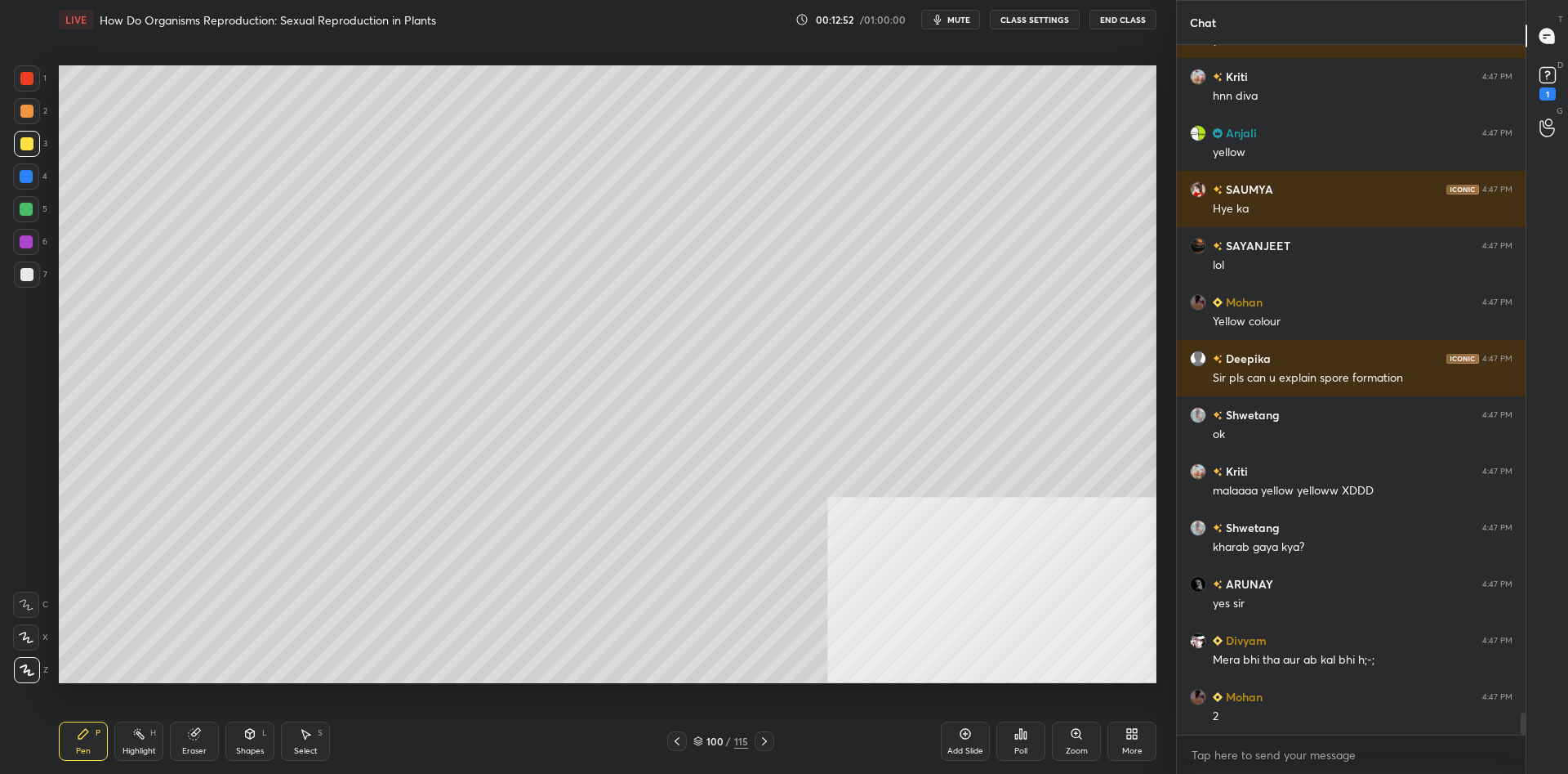
scroll to position [20686, 0]
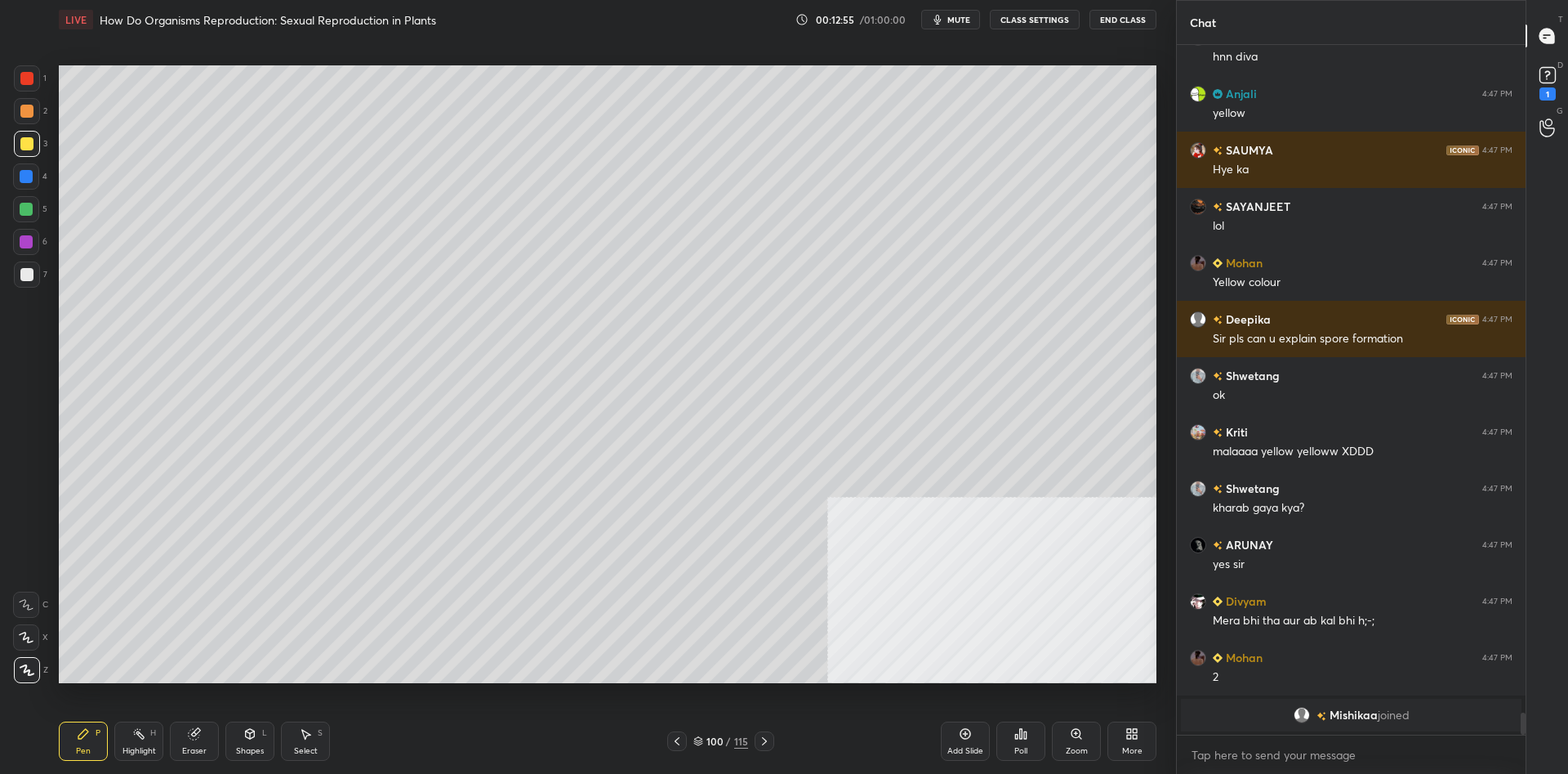
click at [39, 273] on div at bounding box center [28, 275] width 27 height 27
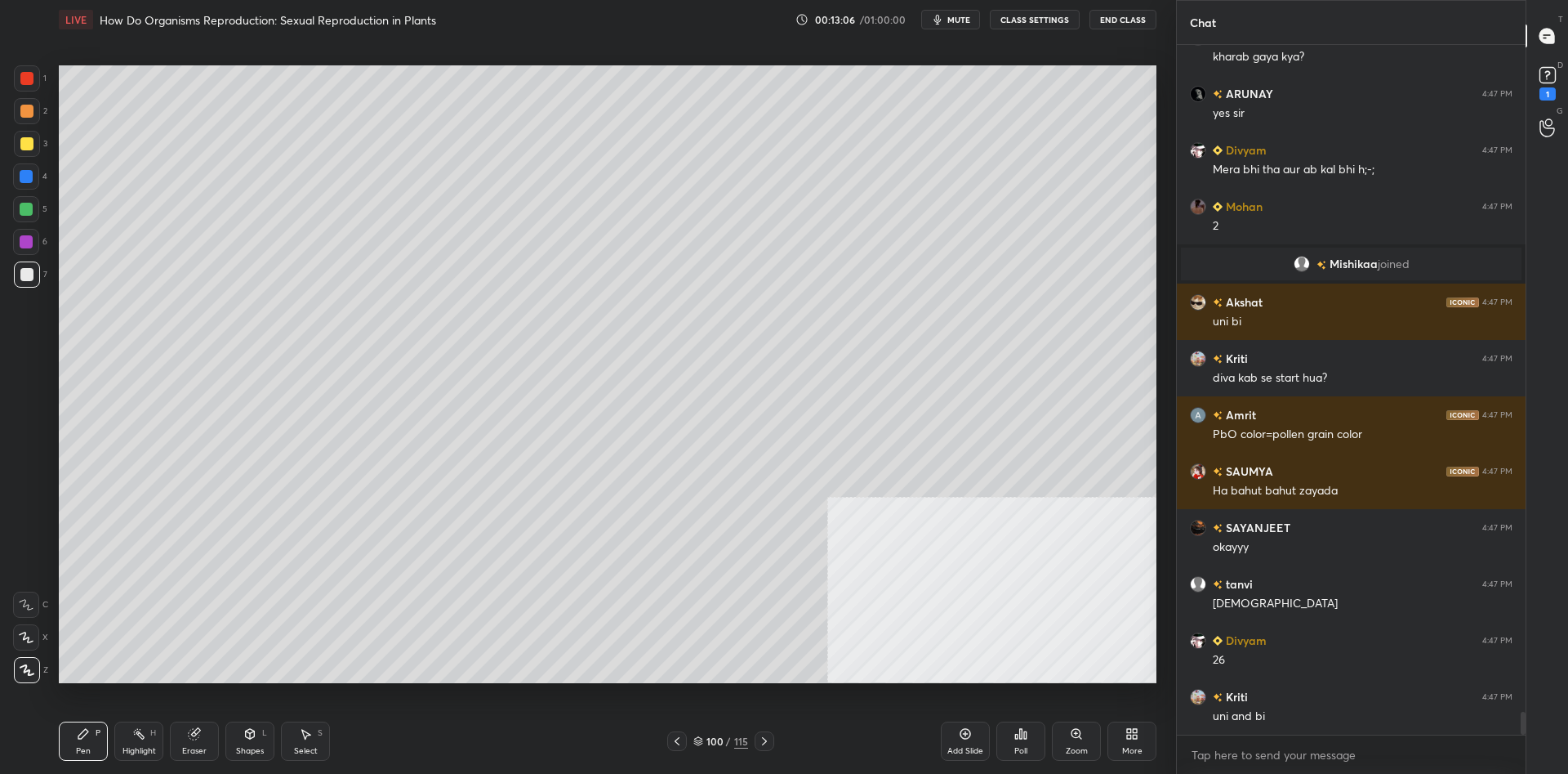
scroll to position [20078, 0]
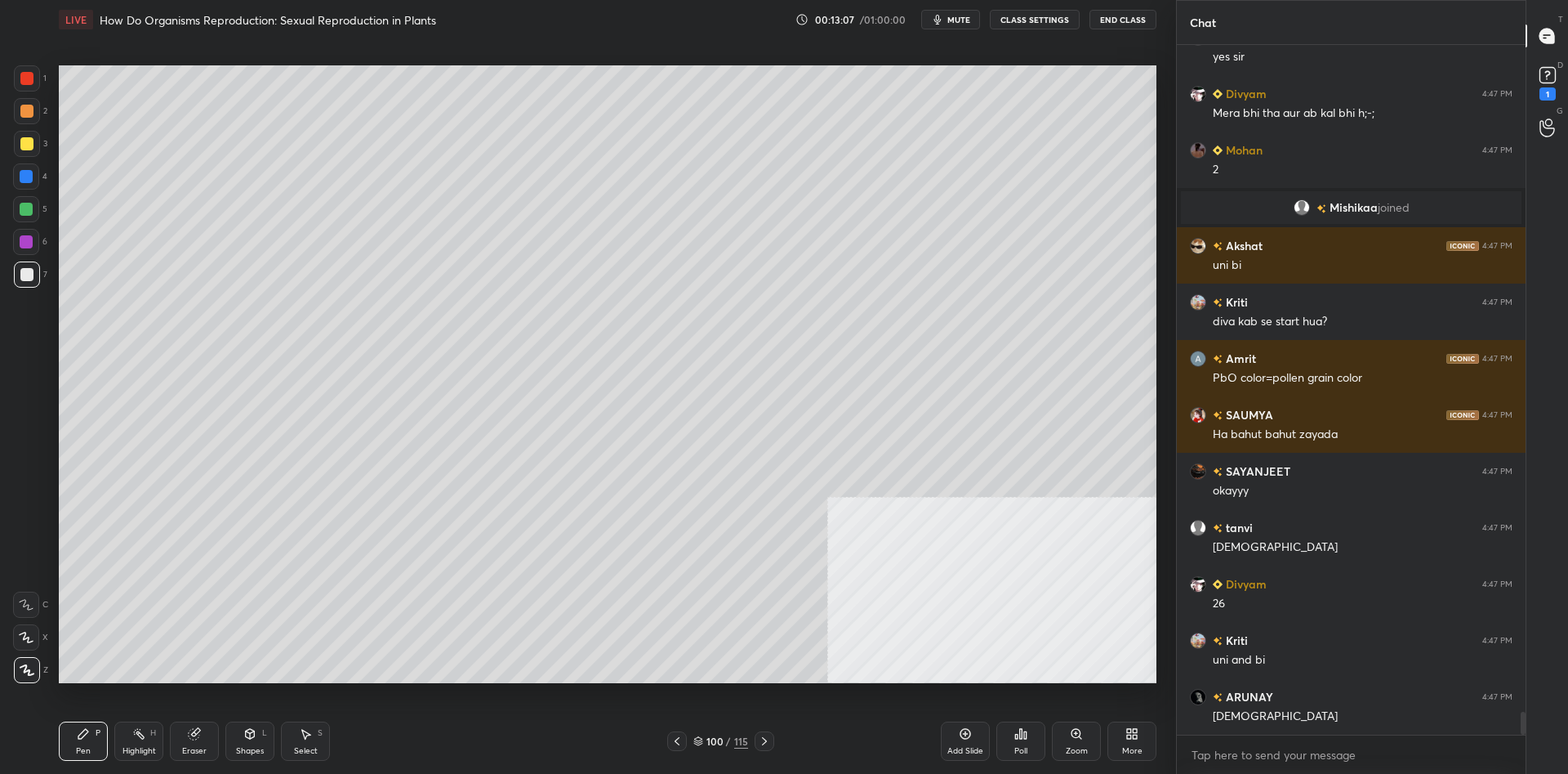
click at [28, 214] on div at bounding box center [27, 210] width 13 height 13
click at [35, 144] on div at bounding box center [28, 144] width 27 height 27
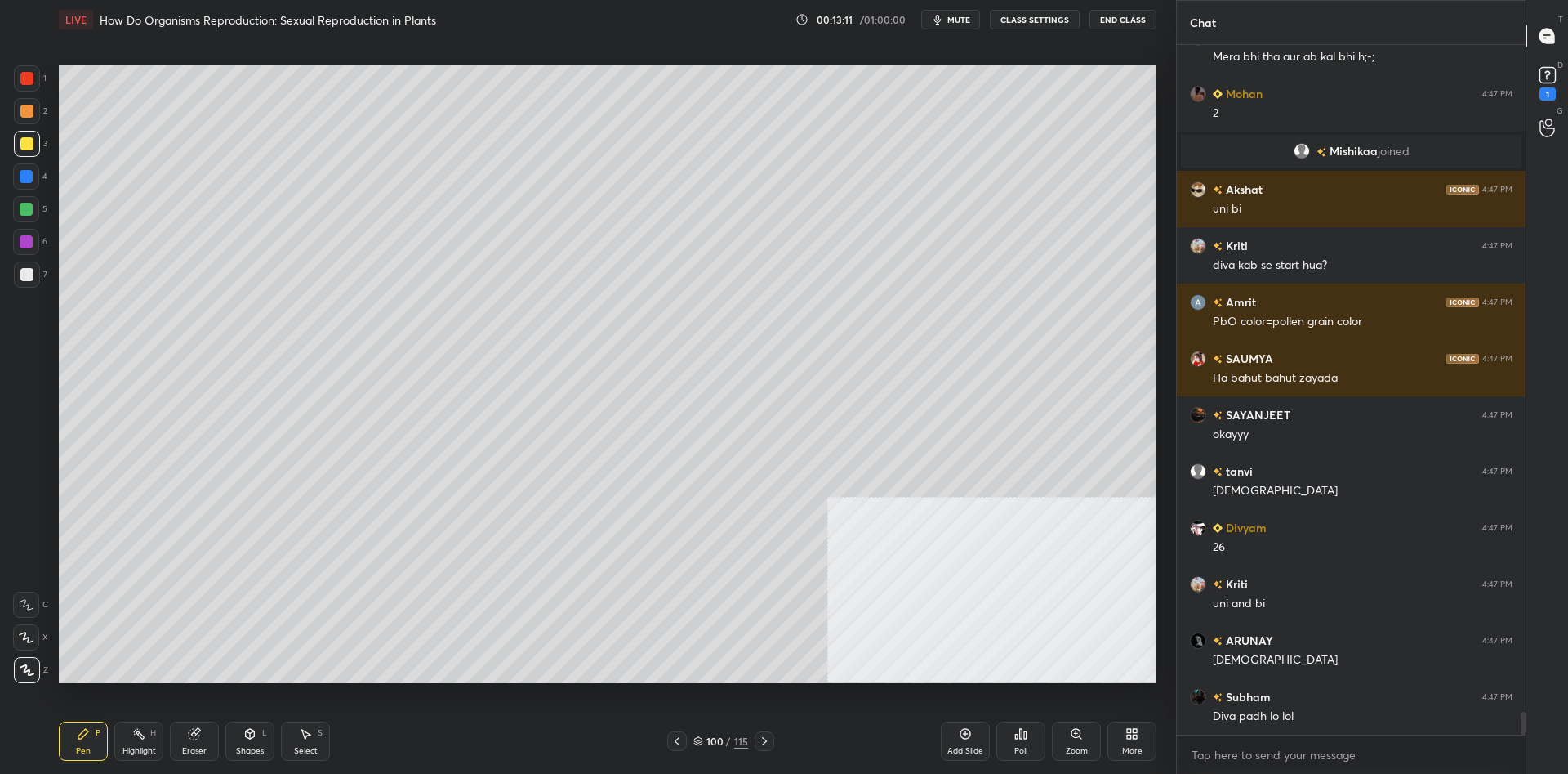
click at [27, 205] on div at bounding box center [27, 210] width 13 height 13
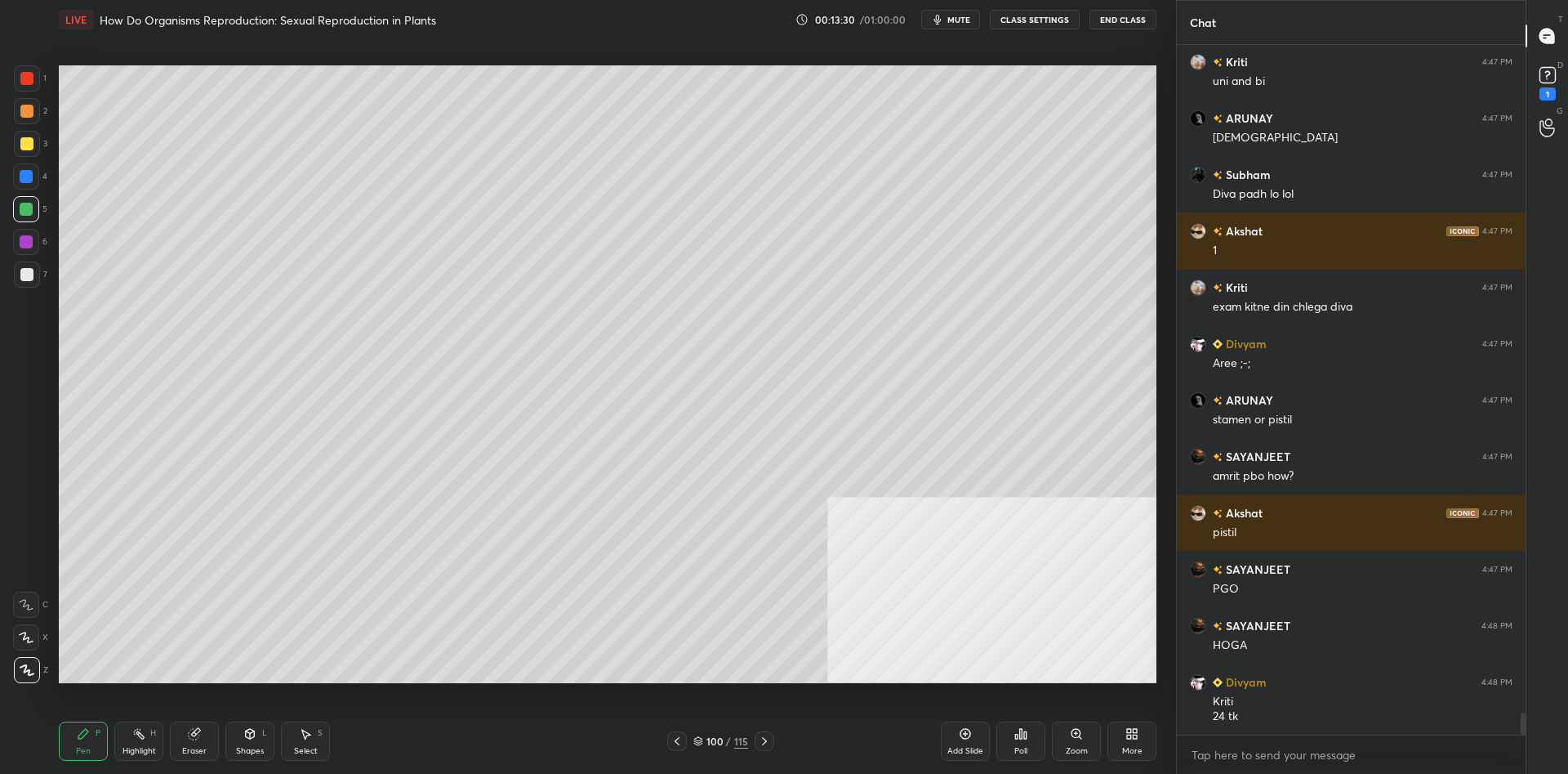
scroll to position [20712, 0]
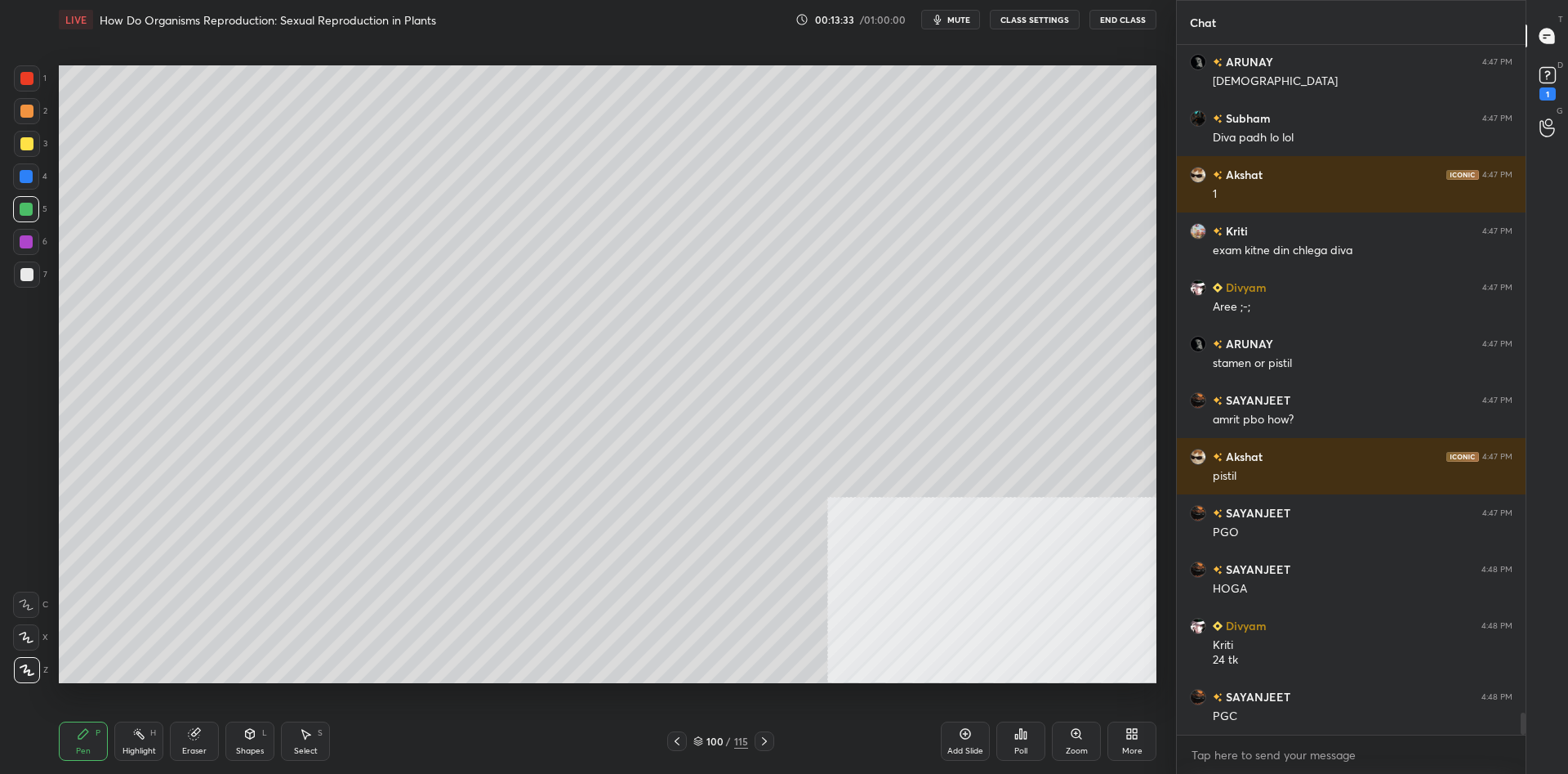
click at [1, 149] on div "1 2 3 4 5 6 7 C X Z C X Z E E Erase all H H" at bounding box center [26, 374] width 52 height 617
click at [2, 150] on div "1 2 3 4 5 6 7 C X Z C X Z E E Erase all H H" at bounding box center [26, 374] width 52 height 617
click at [18, 150] on div at bounding box center [28, 144] width 27 height 27
click at [28, 149] on div at bounding box center [28, 144] width 13 height 13
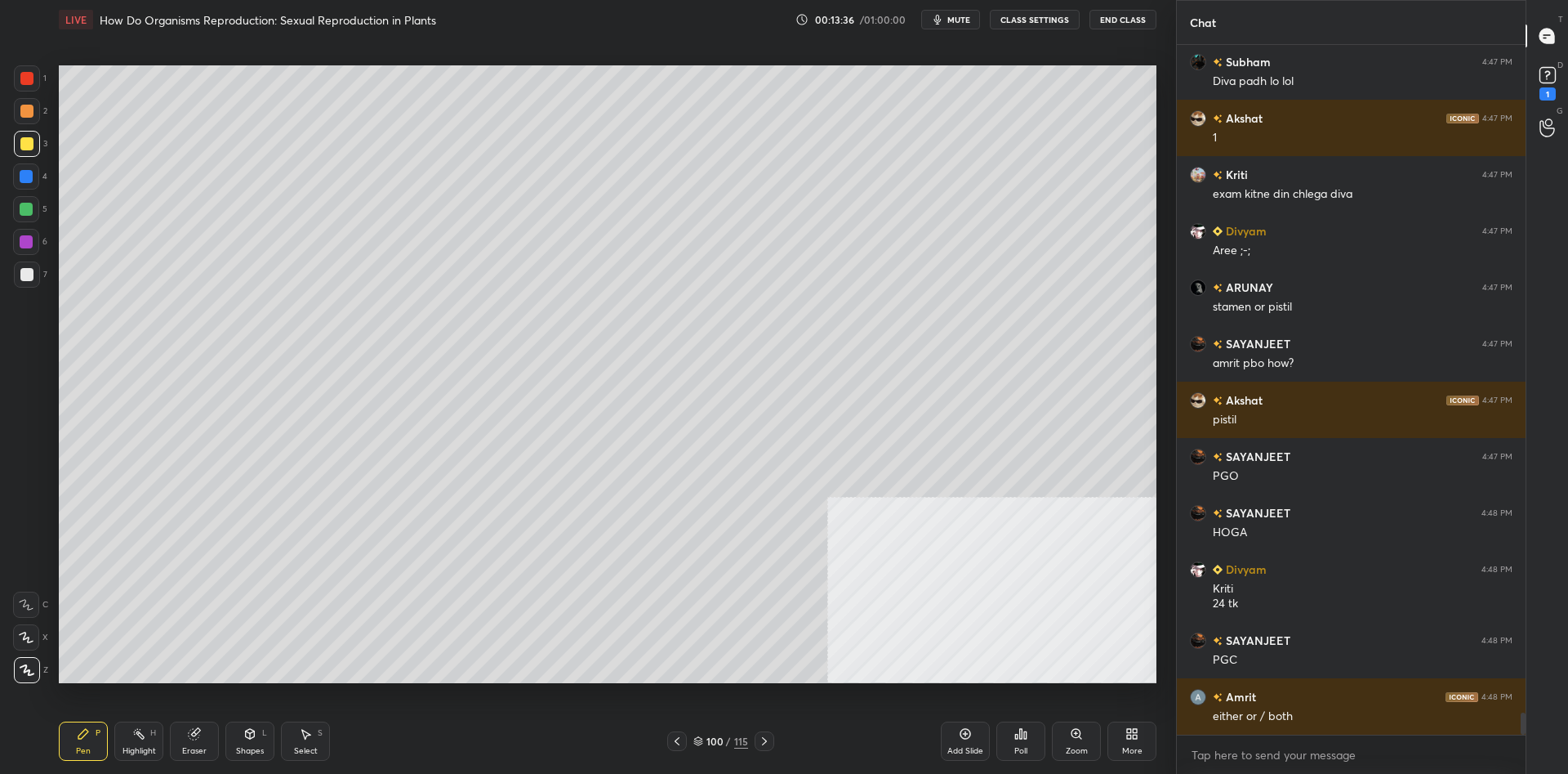
scroll to position [20825, 0]
click at [20, 211] on div at bounding box center [27, 210] width 27 height 27
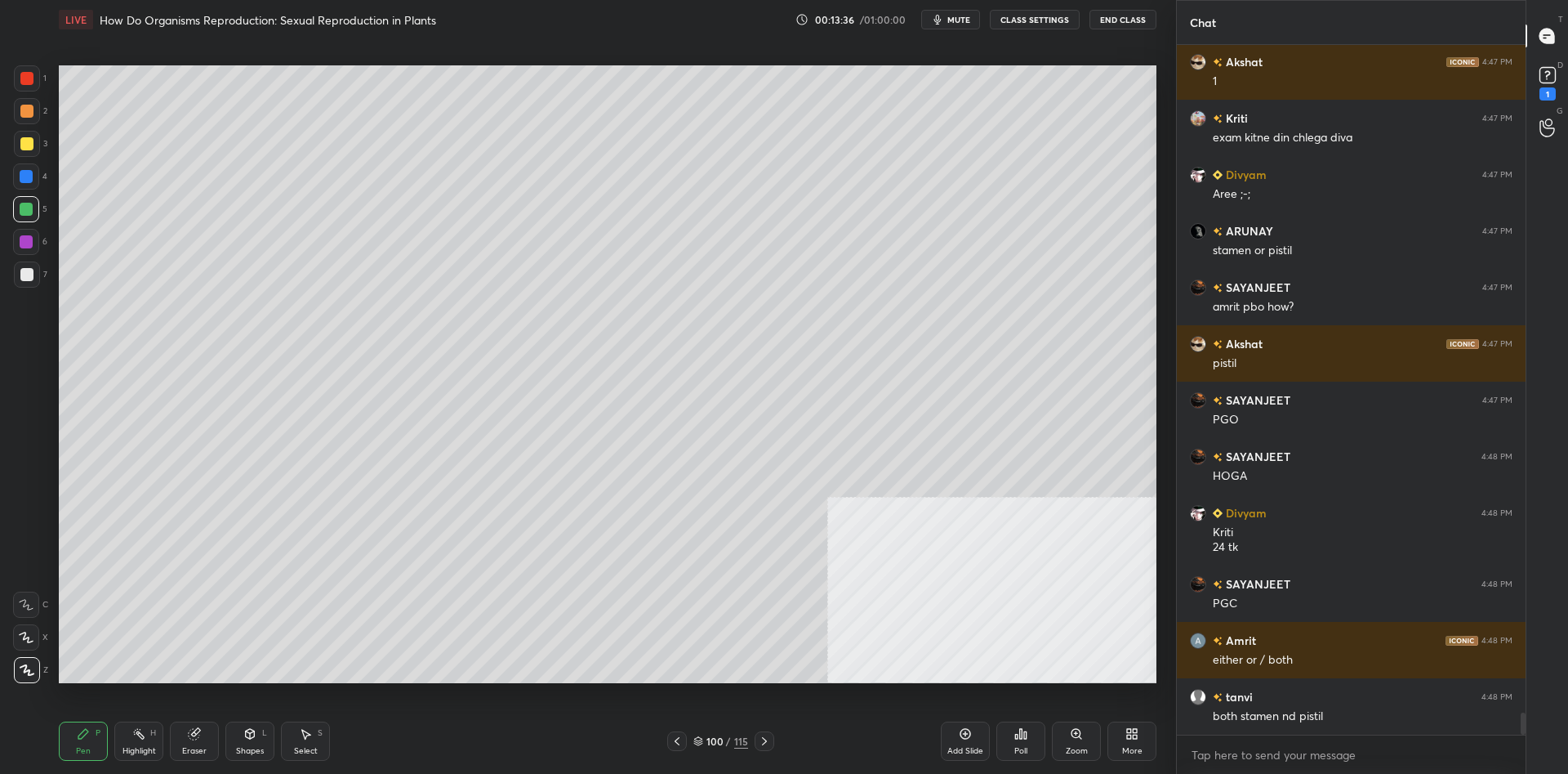
click at [28, 210] on div at bounding box center [27, 210] width 13 height 13
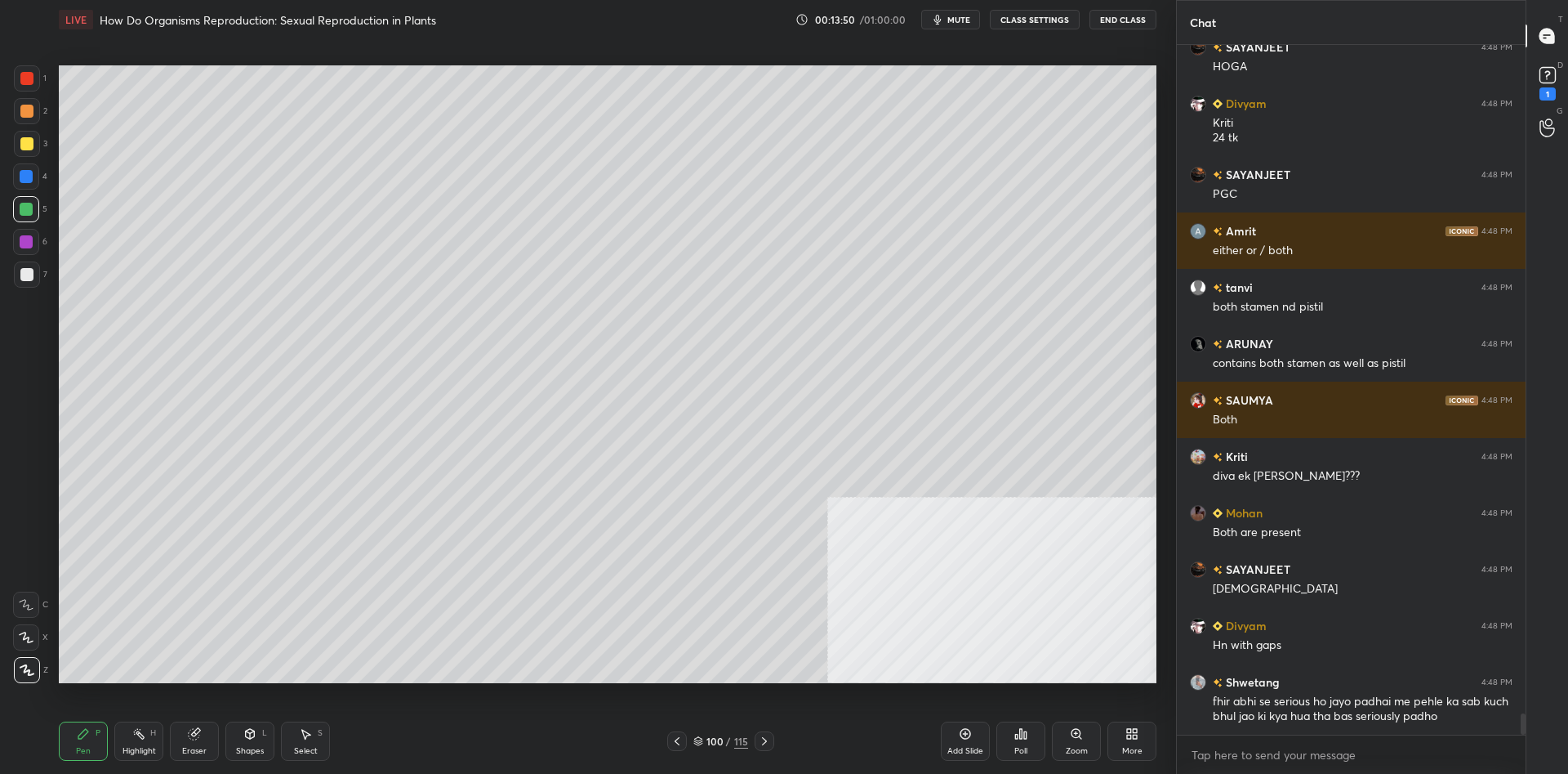
scroll to position [21291, 0]
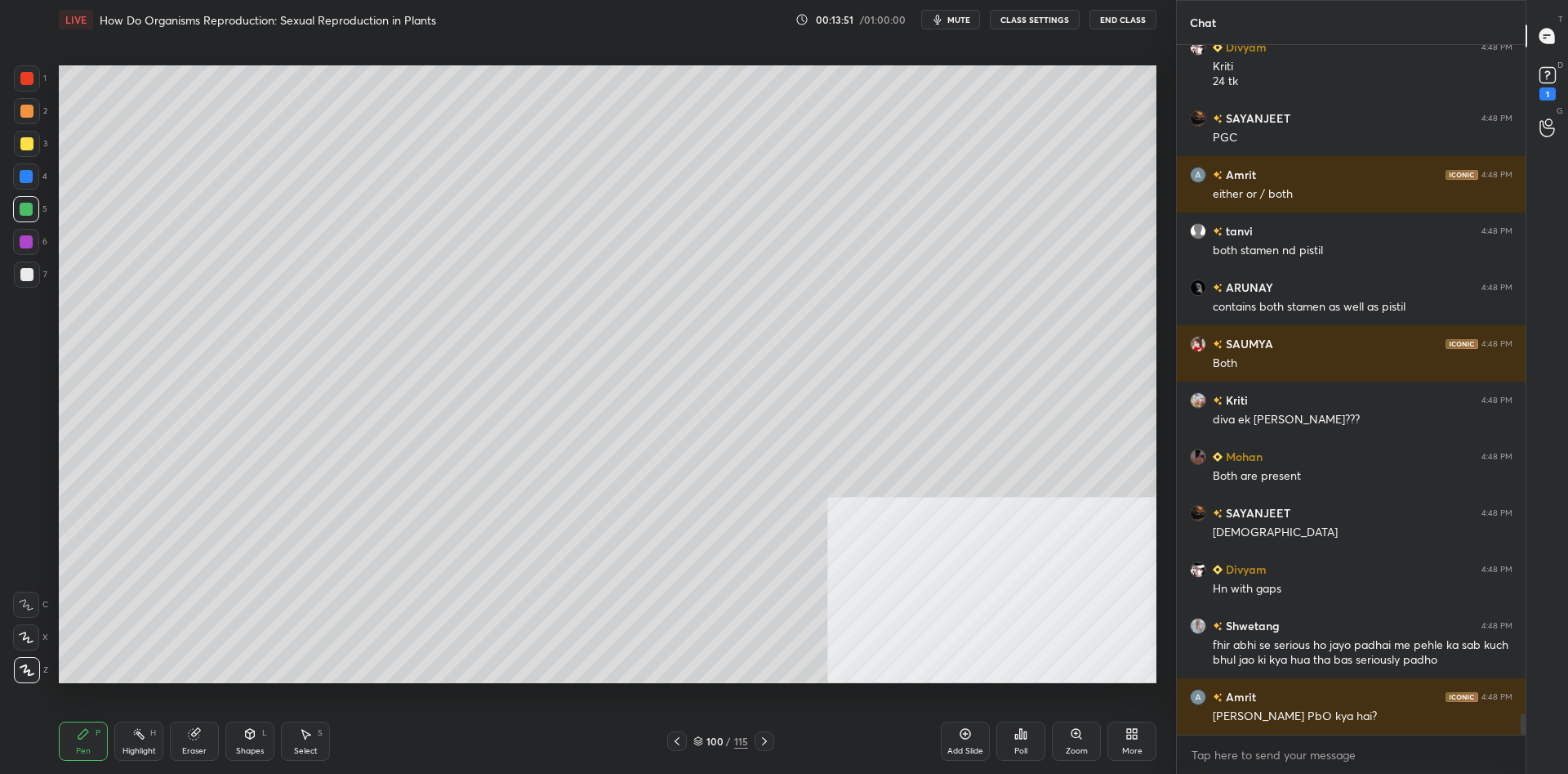
click at [22, 247] on div at bounding box center [27, 242] width 13 height 13
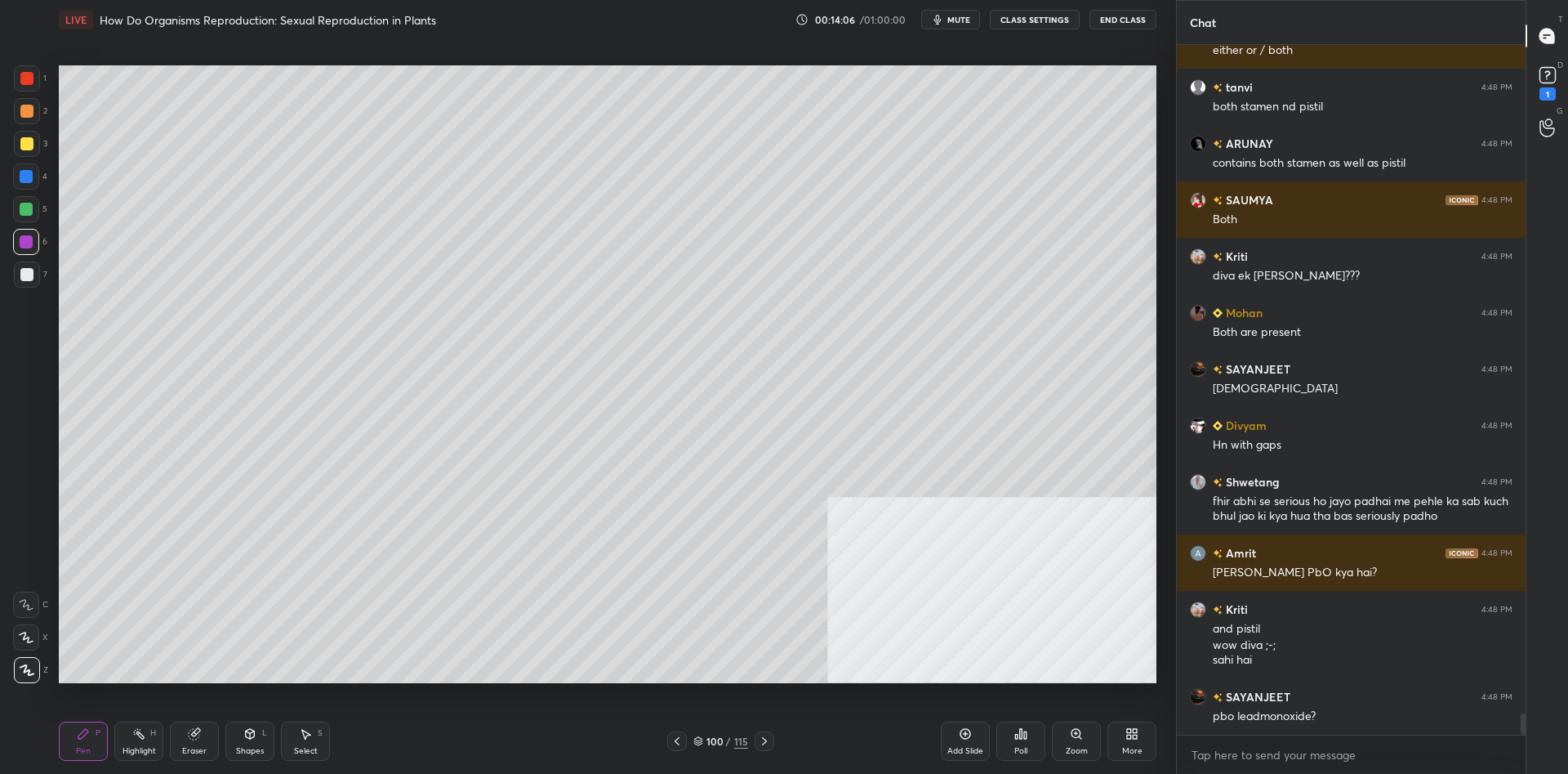
scroll to position [21491, 0]
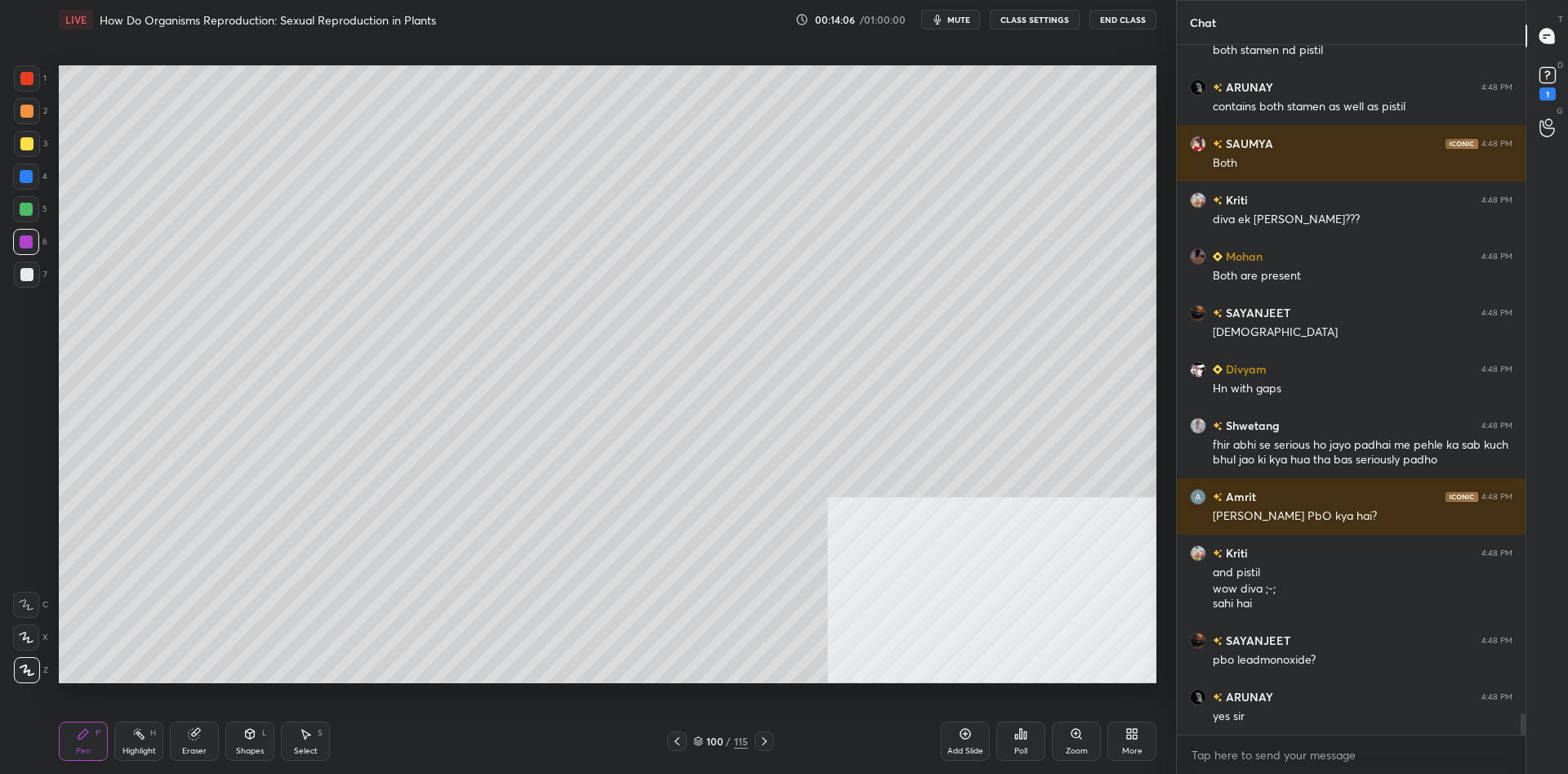
click at [36, 117] on div at bounding box center [28, 111] width 27 height 27
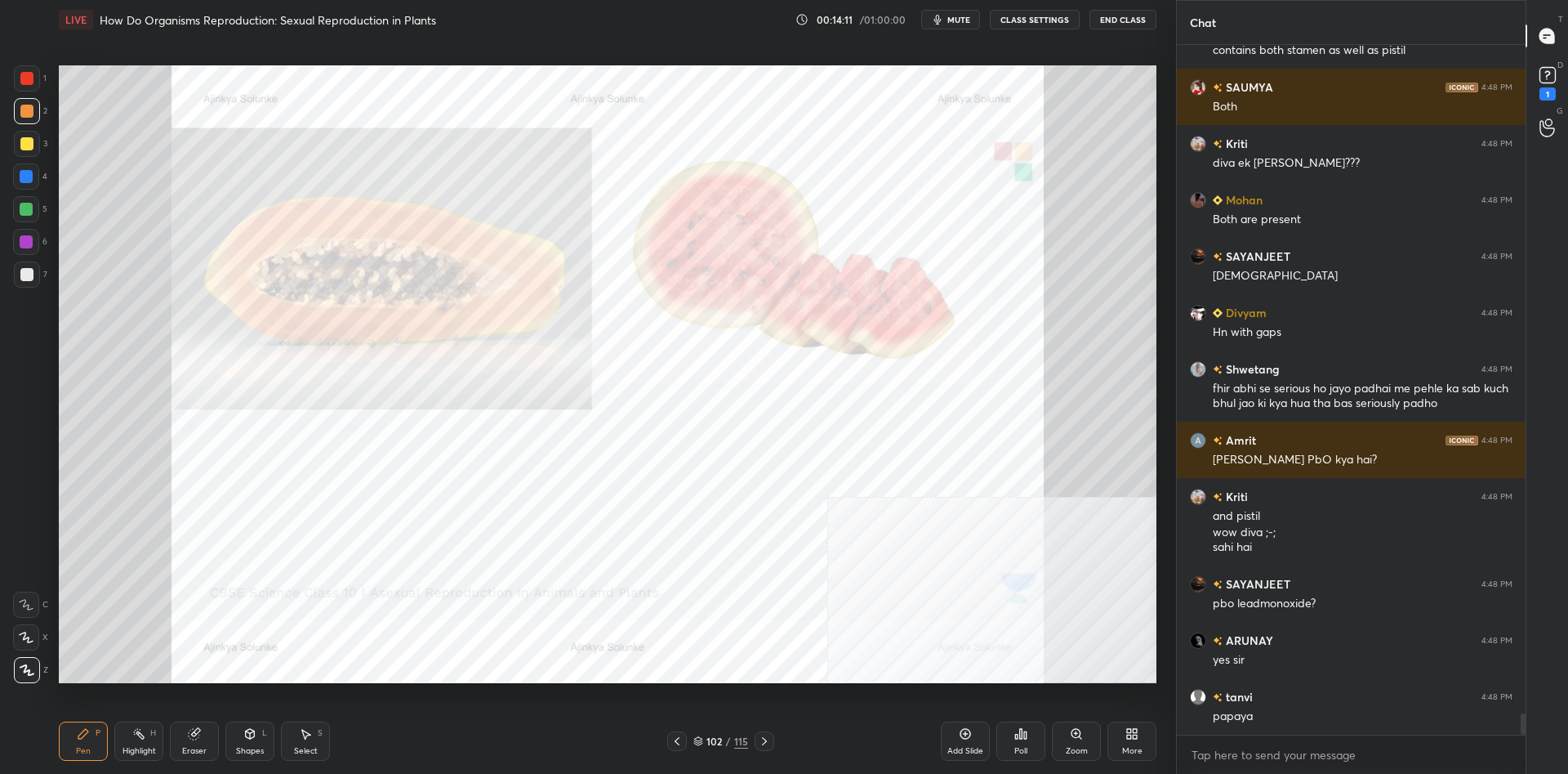
click at [45, 81] on div "1" at bounding box center [30, 79] width 32 height 27
click at [32, 81] on div at bounding box center [28, 79] width 13 height 13
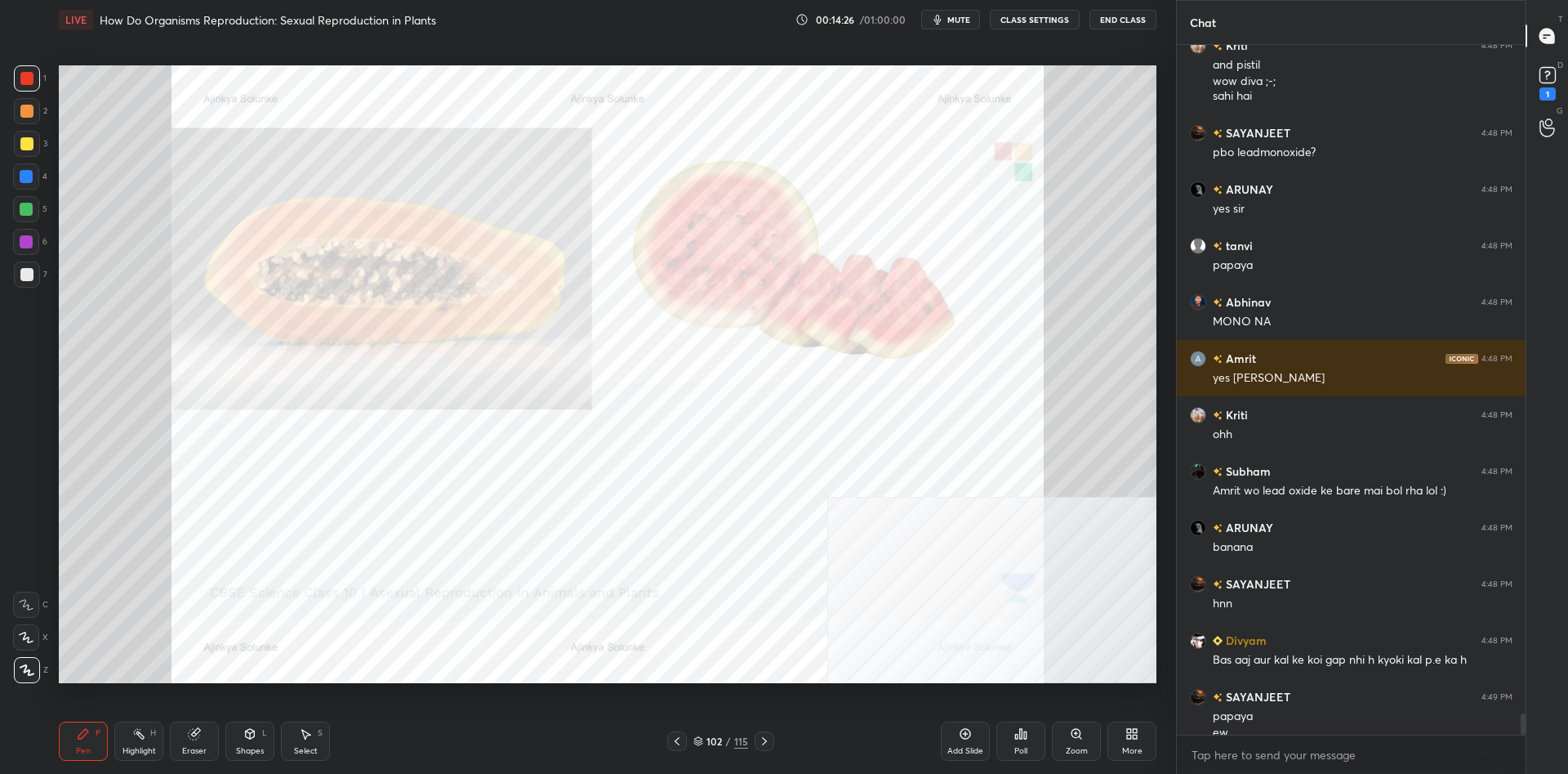
scroll to position [22014, 0]
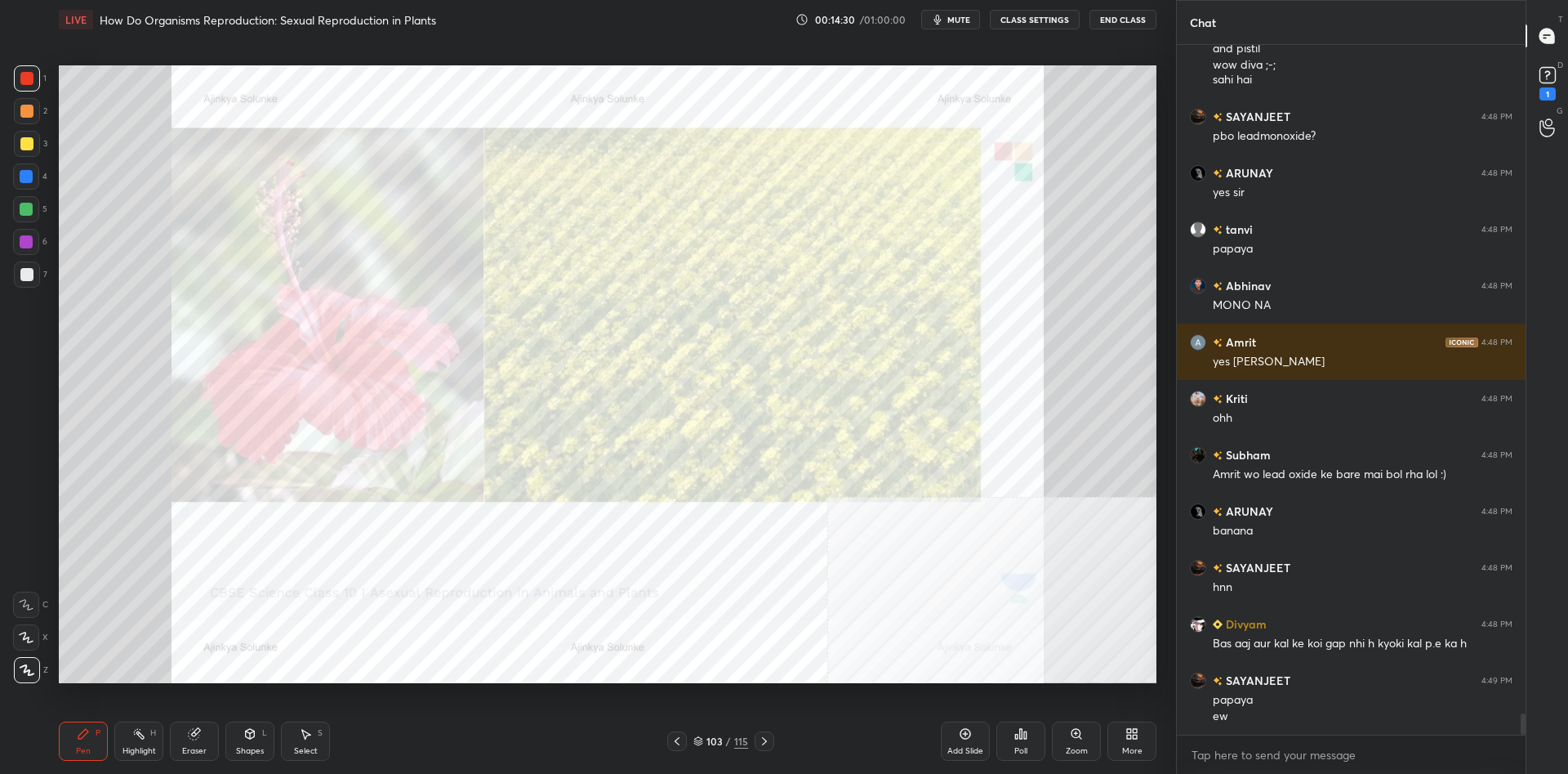
click at [121, 735] on div "Highlight H" at bounding box center [139, 740] width 49 height 39
click at [133, 738] on icon at bounding box center [139, 733] width 13 height 13
click at [52, 734] on div "LIVE How Do Organisms Reproduction: Sexual Reproduction in Plants 00:14:33 / 01…" at bounding box center [607, 387] width 1111 height 774
click at [73, 734] on div "Pen P" at bounding box center [83, 740] width 49 height 39
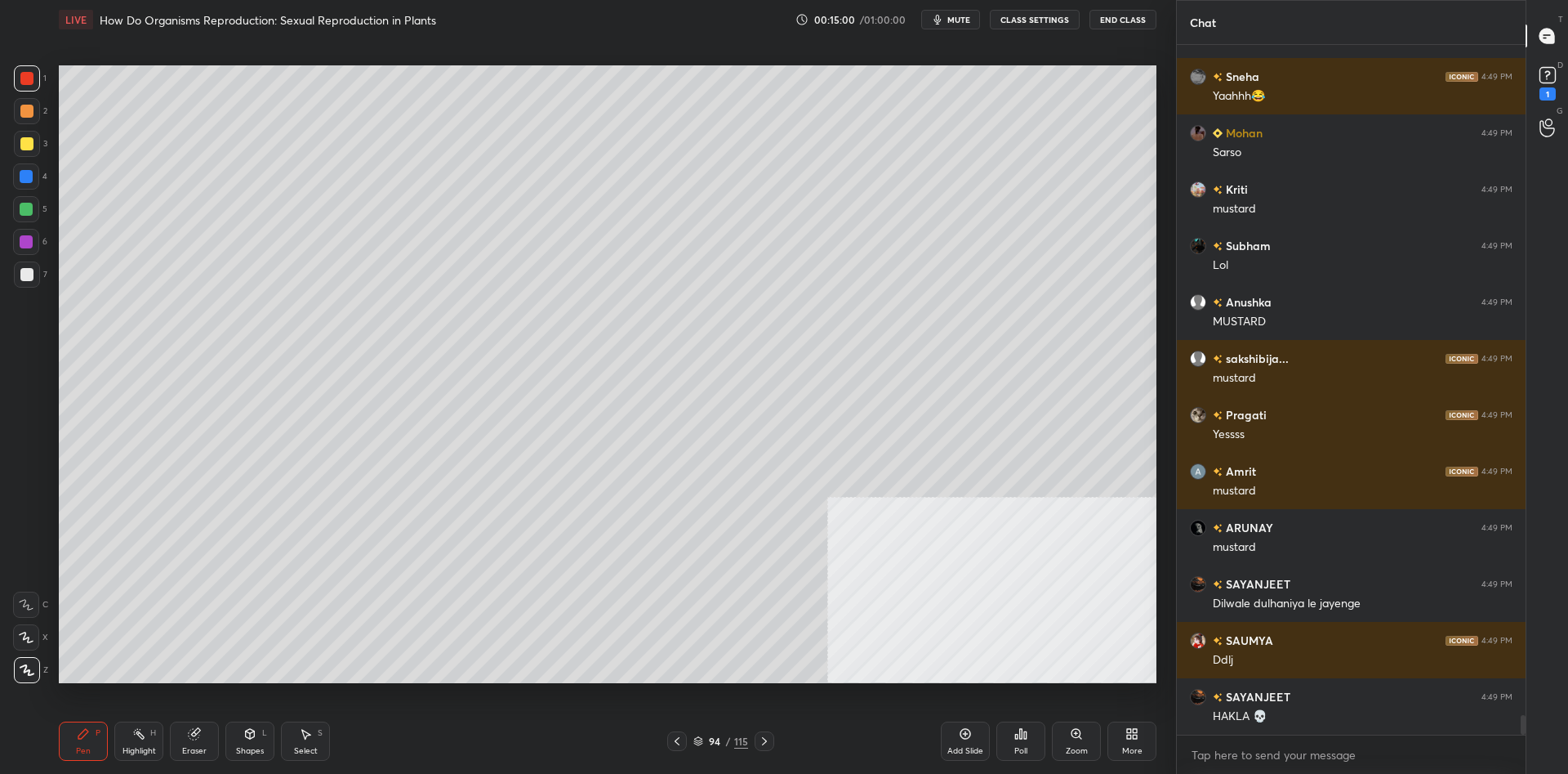
scroll to position [23581, 0]
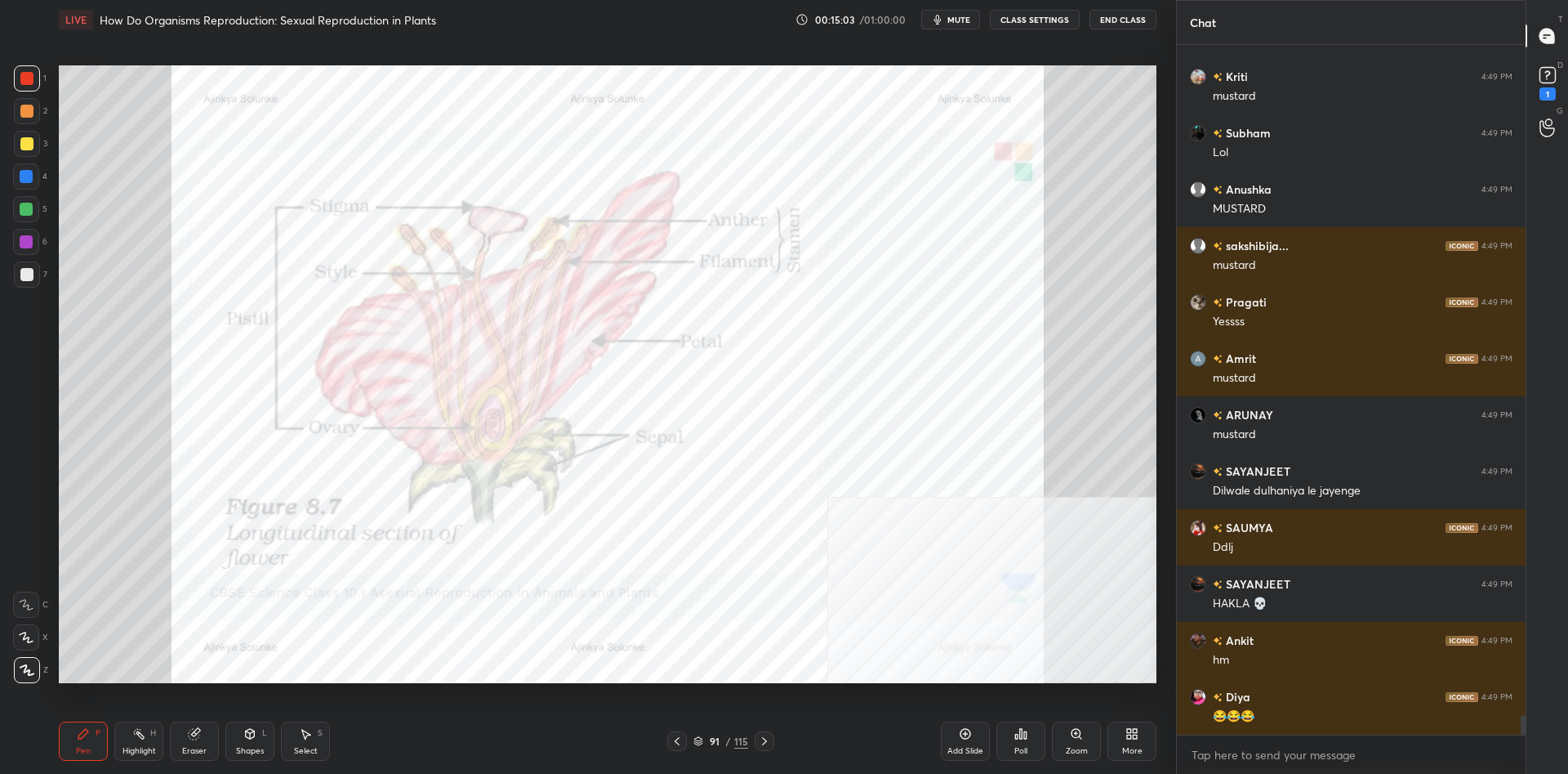
click at [128, 727] on div "Highlight H" at bounding box center [139, 740] width 49 height 39
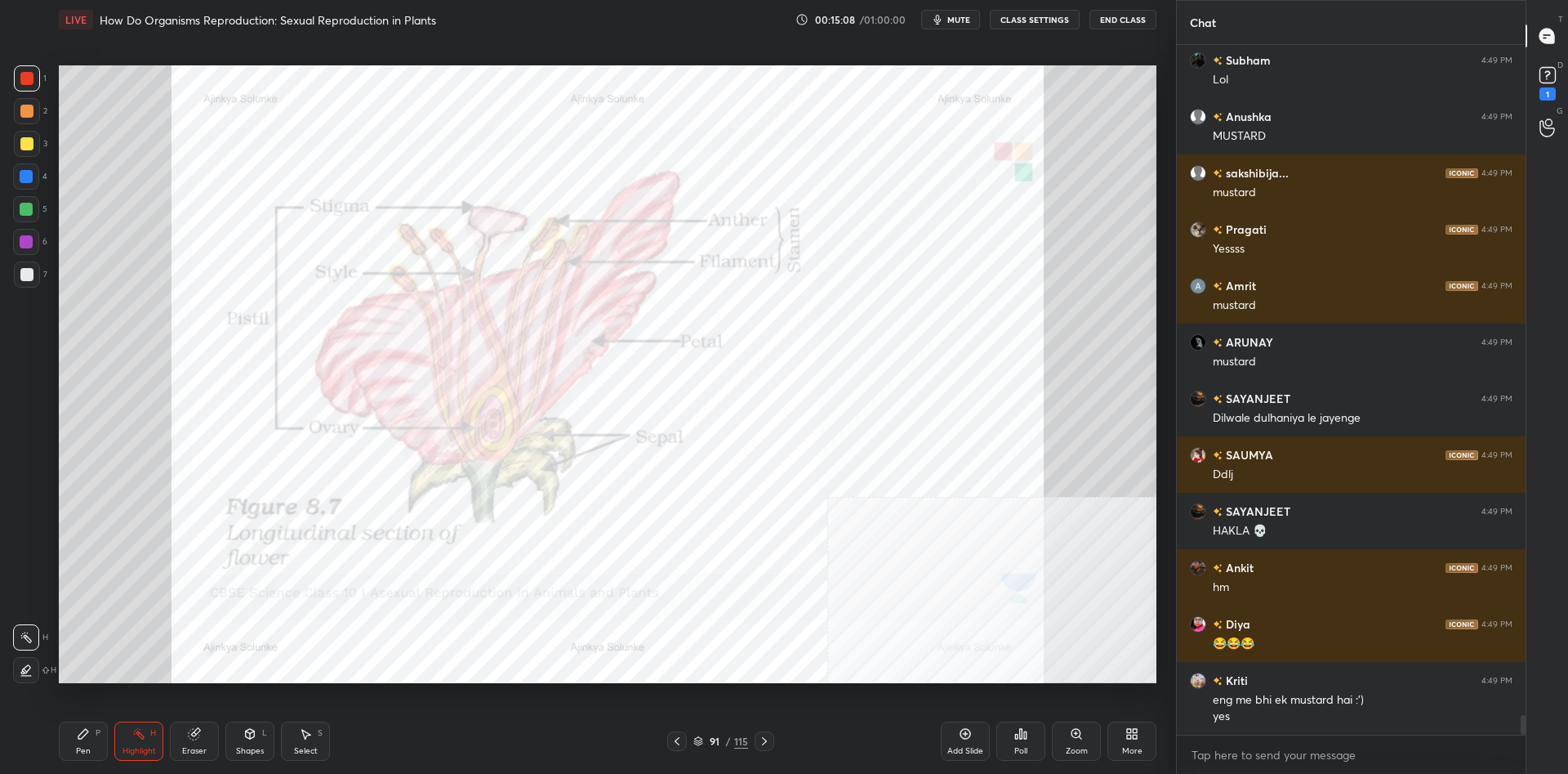
scroll to position [23711, 0]
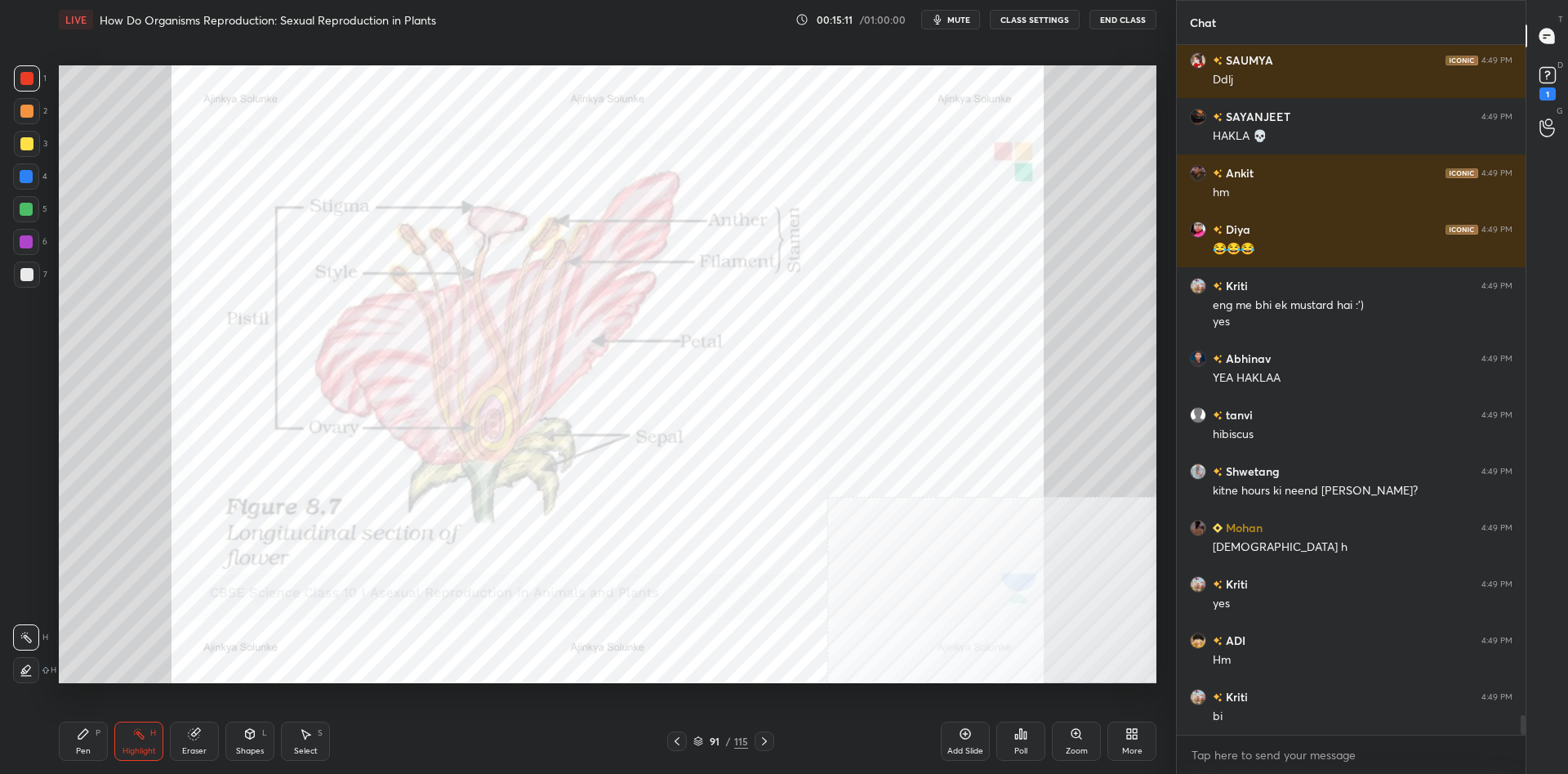
click at [73, 742] on div "Pen P" at bounding box center [83, 740] width 49 height 39
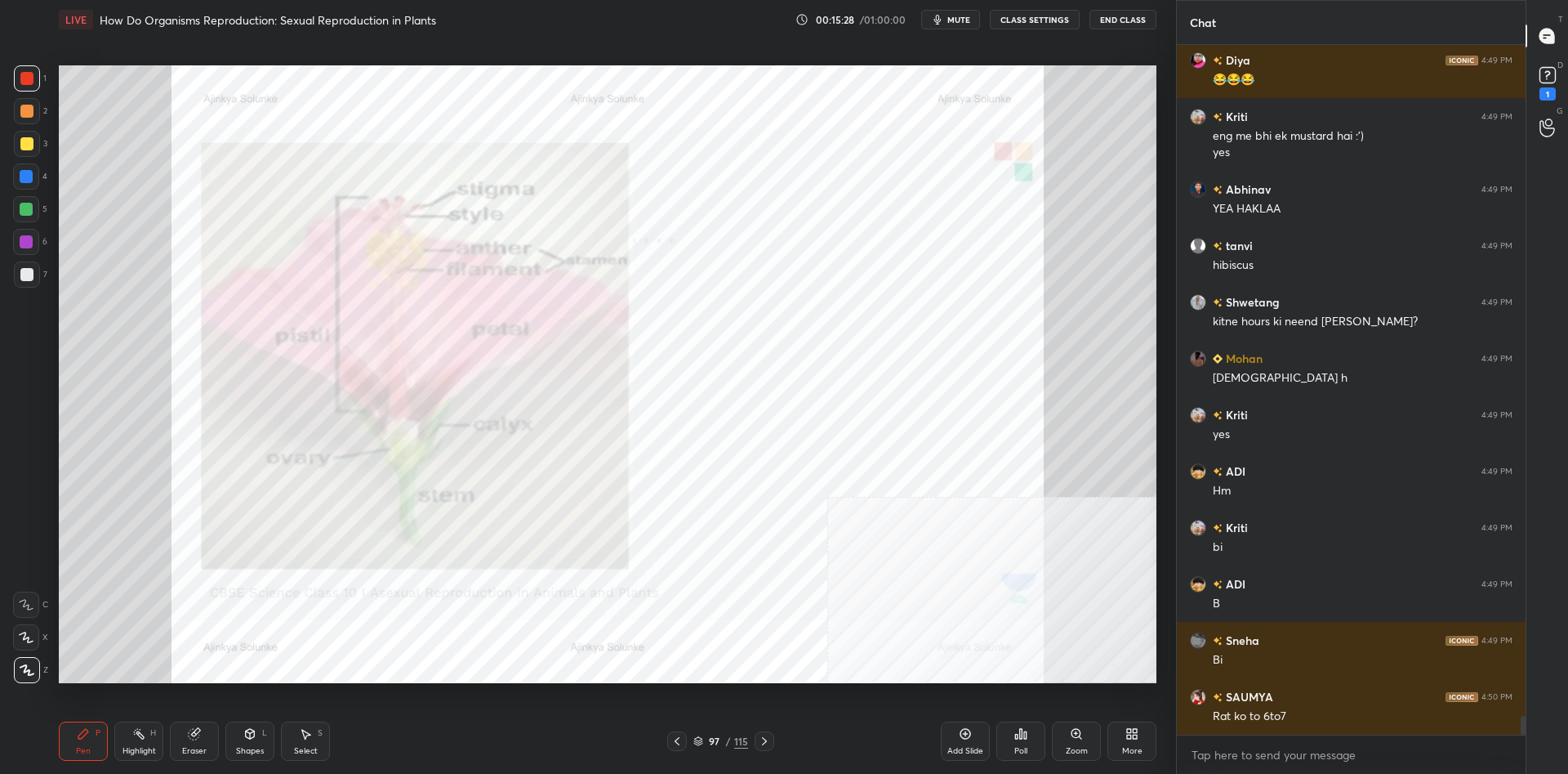
scroll to position [24275, 0]
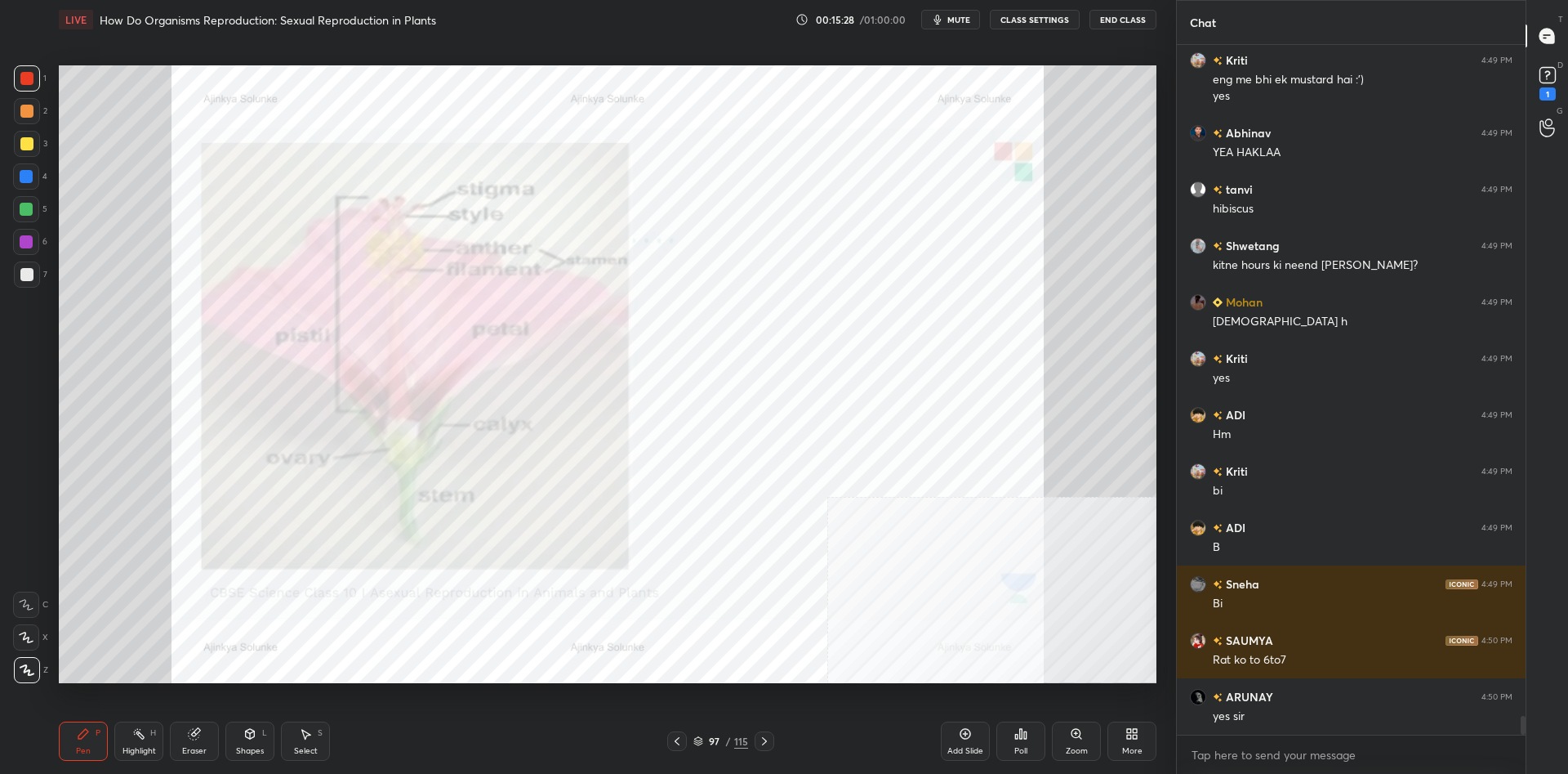
click at [951, 746] on div "Add Slide" at bounding box center [966, 750] width 36 height 9
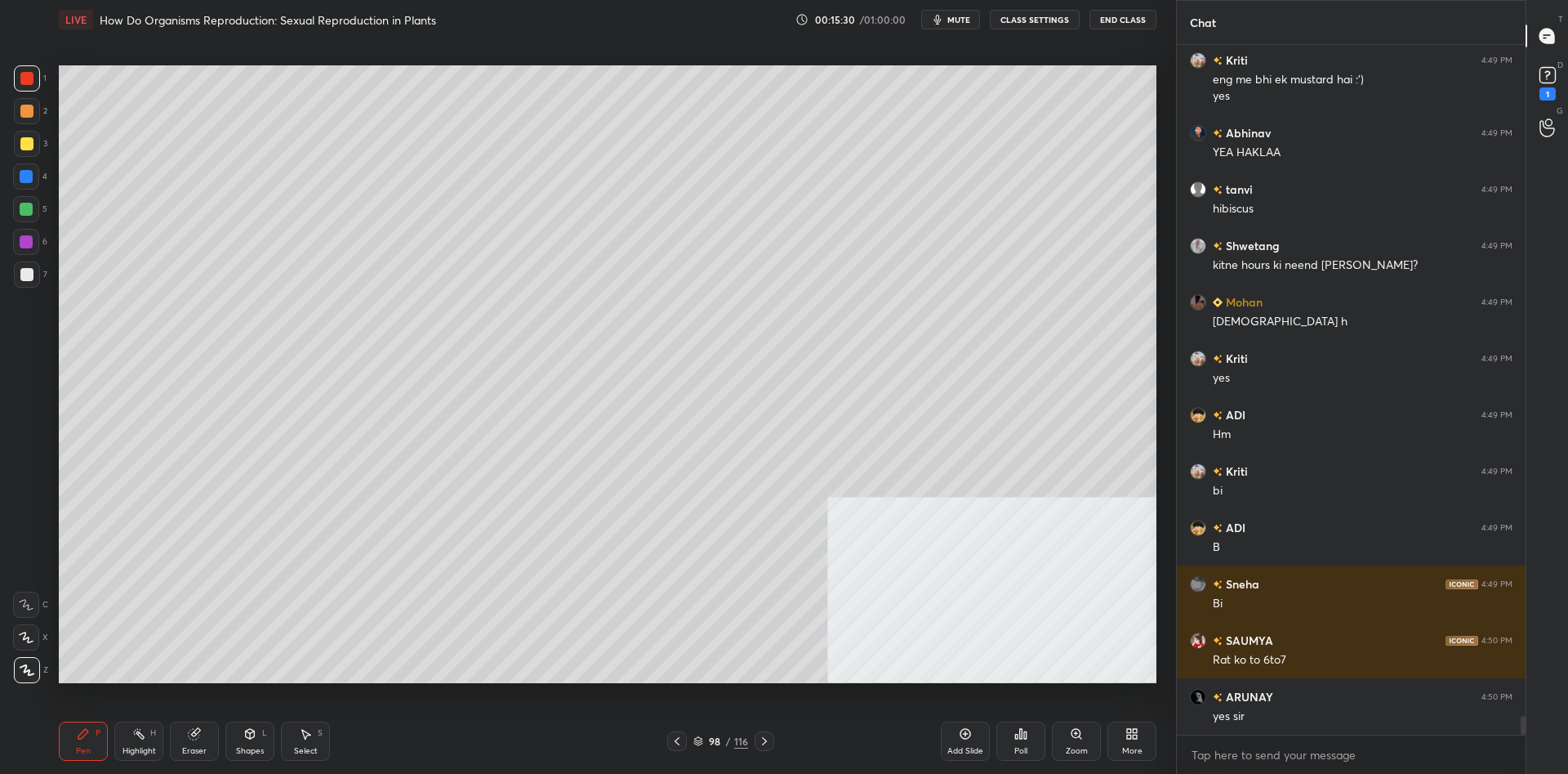
click at [38, 216] on div at bounding box center [27, 210] width 27 height 27
click at [28, 268] on div at bounding box center [28, 274] width 13 height 13
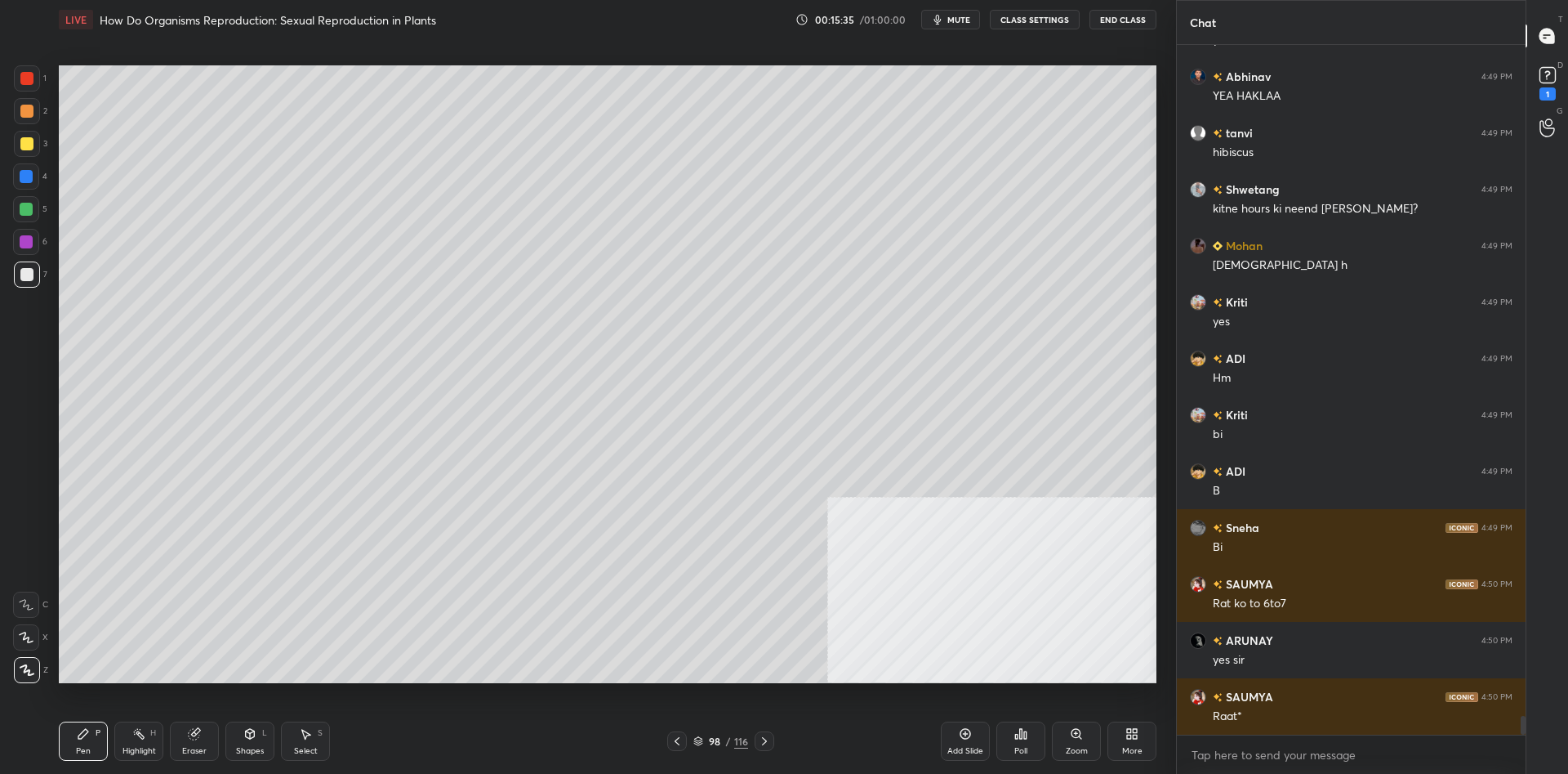
click at [28, 210] on div at bounding box center [27, 210] width 13 height 13
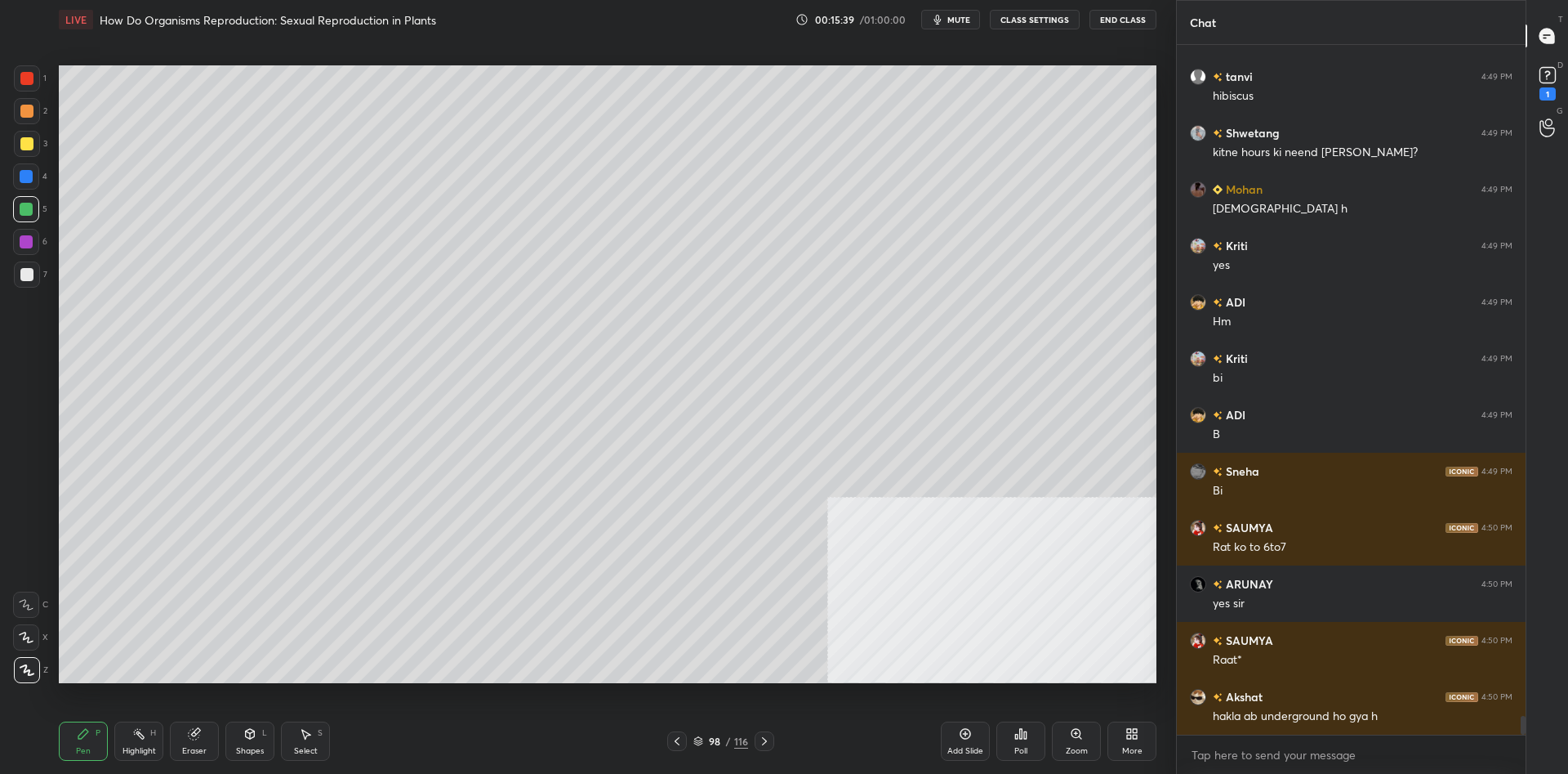
scroll to position [24458, 0]
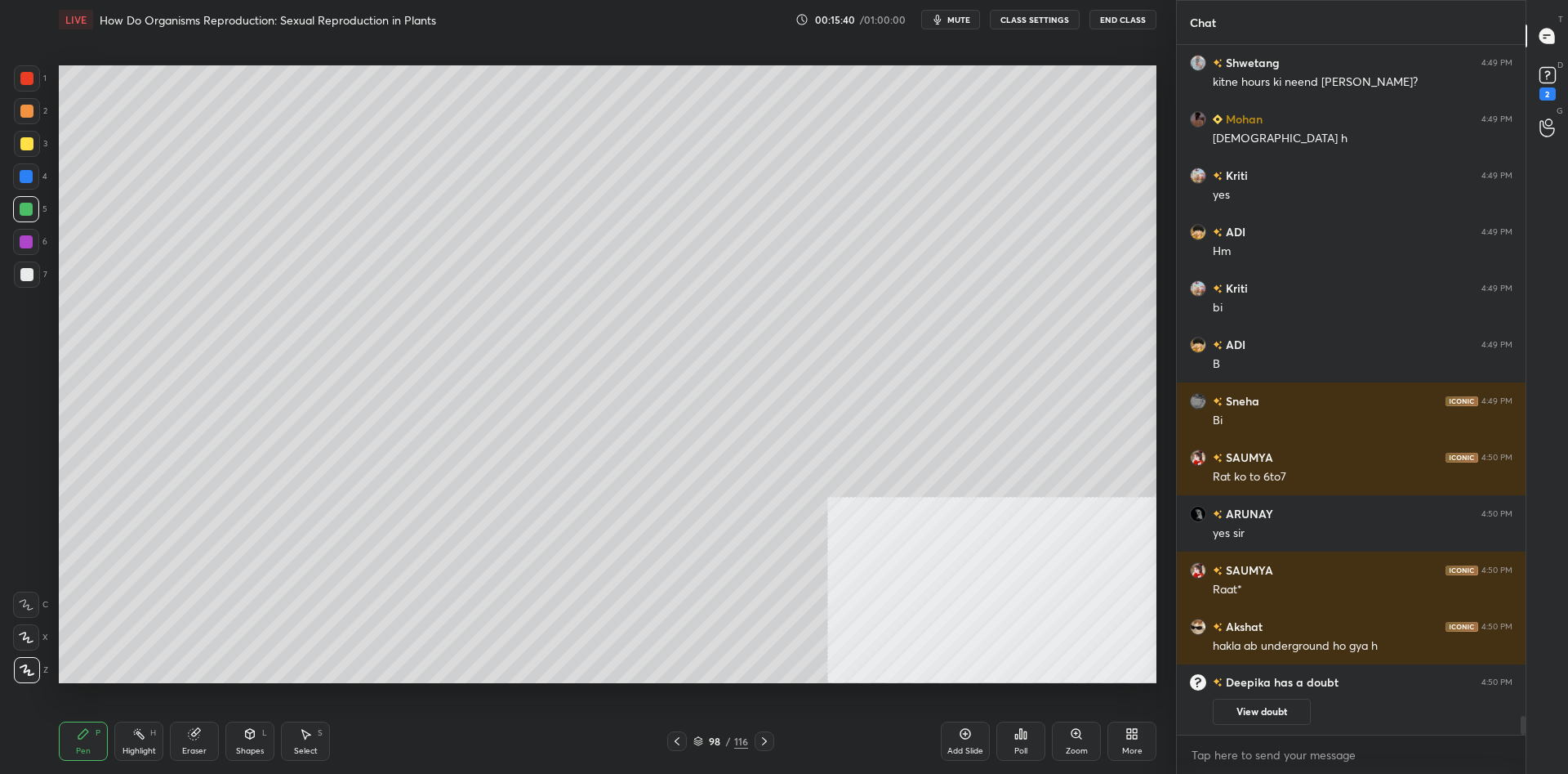
click at [26, 146] on div at bounding box center [28, 144] width 13 height 13
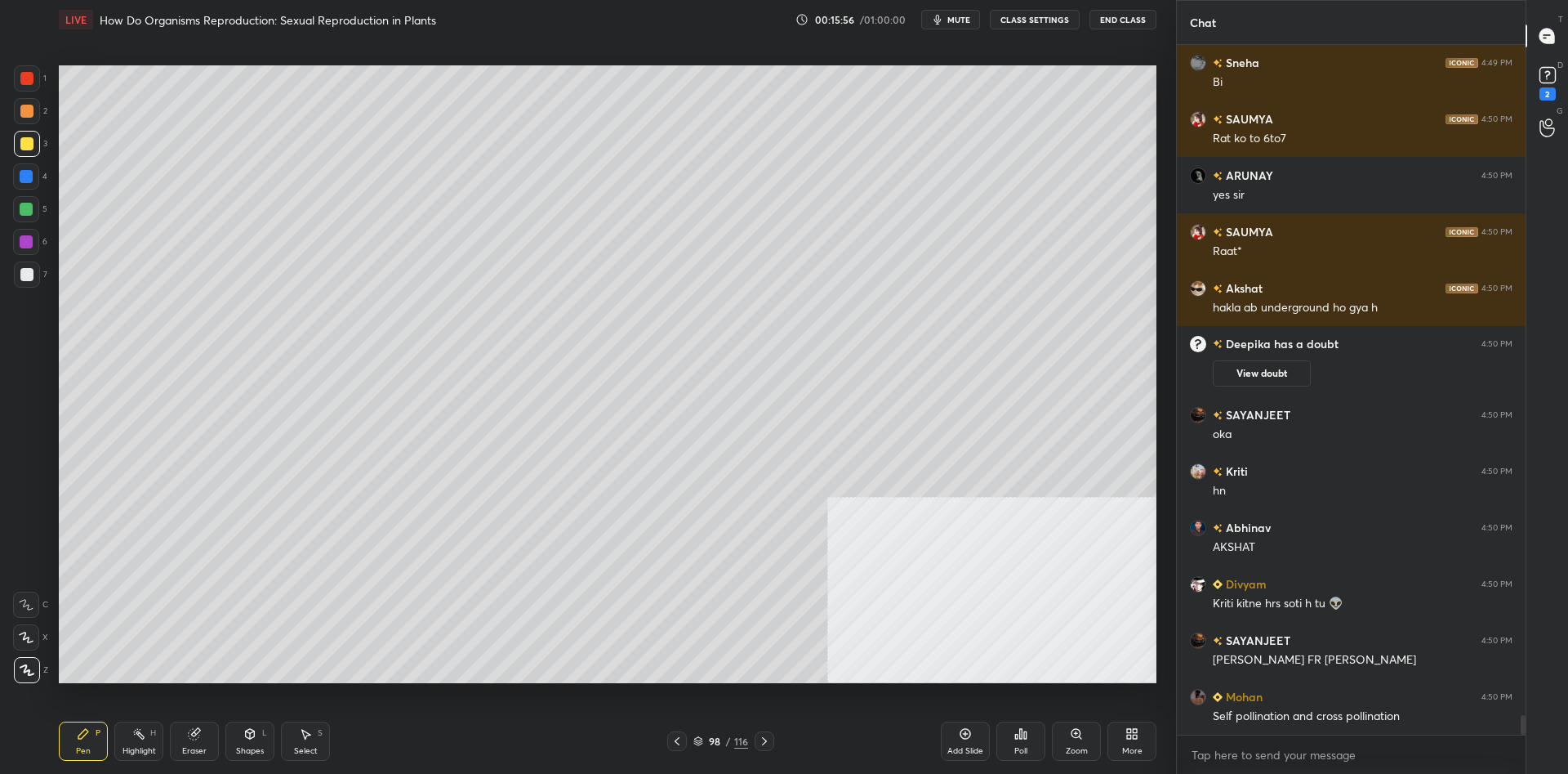
scroll to position [23429, 0]
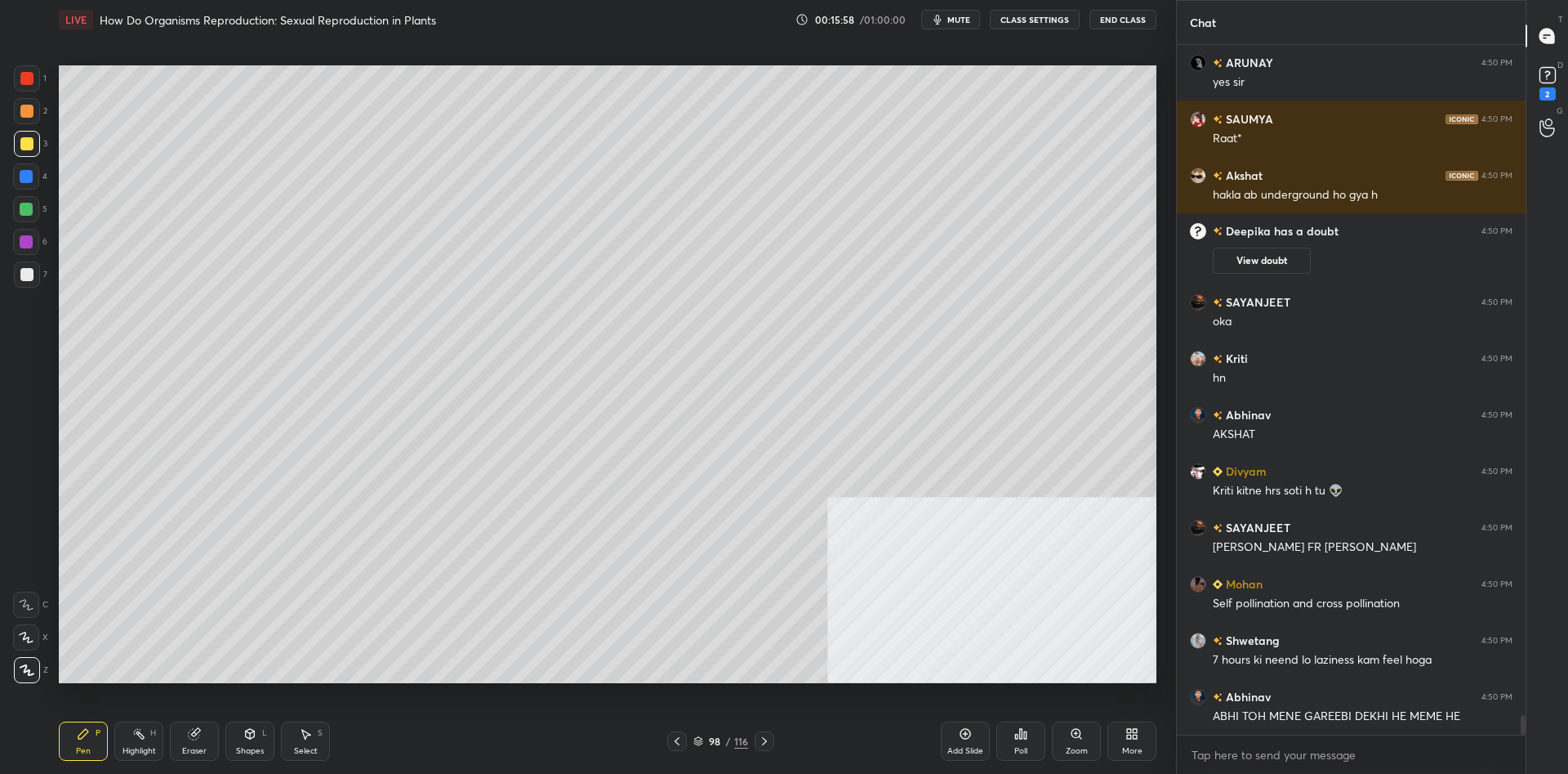
click at [31, 280] on div at bounding box center [28, 274] width 13 height 13
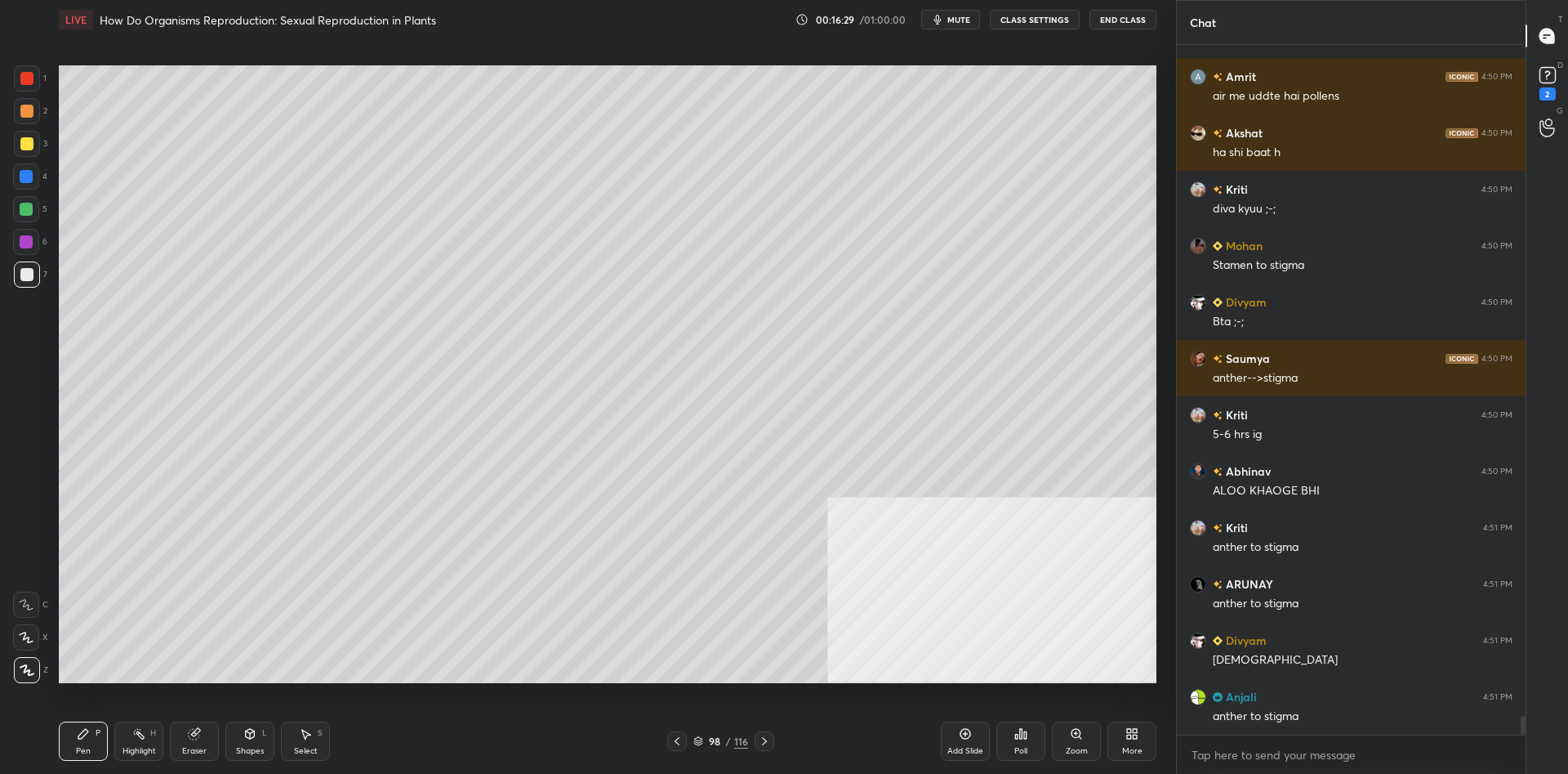
scroll to position [24217, 0]
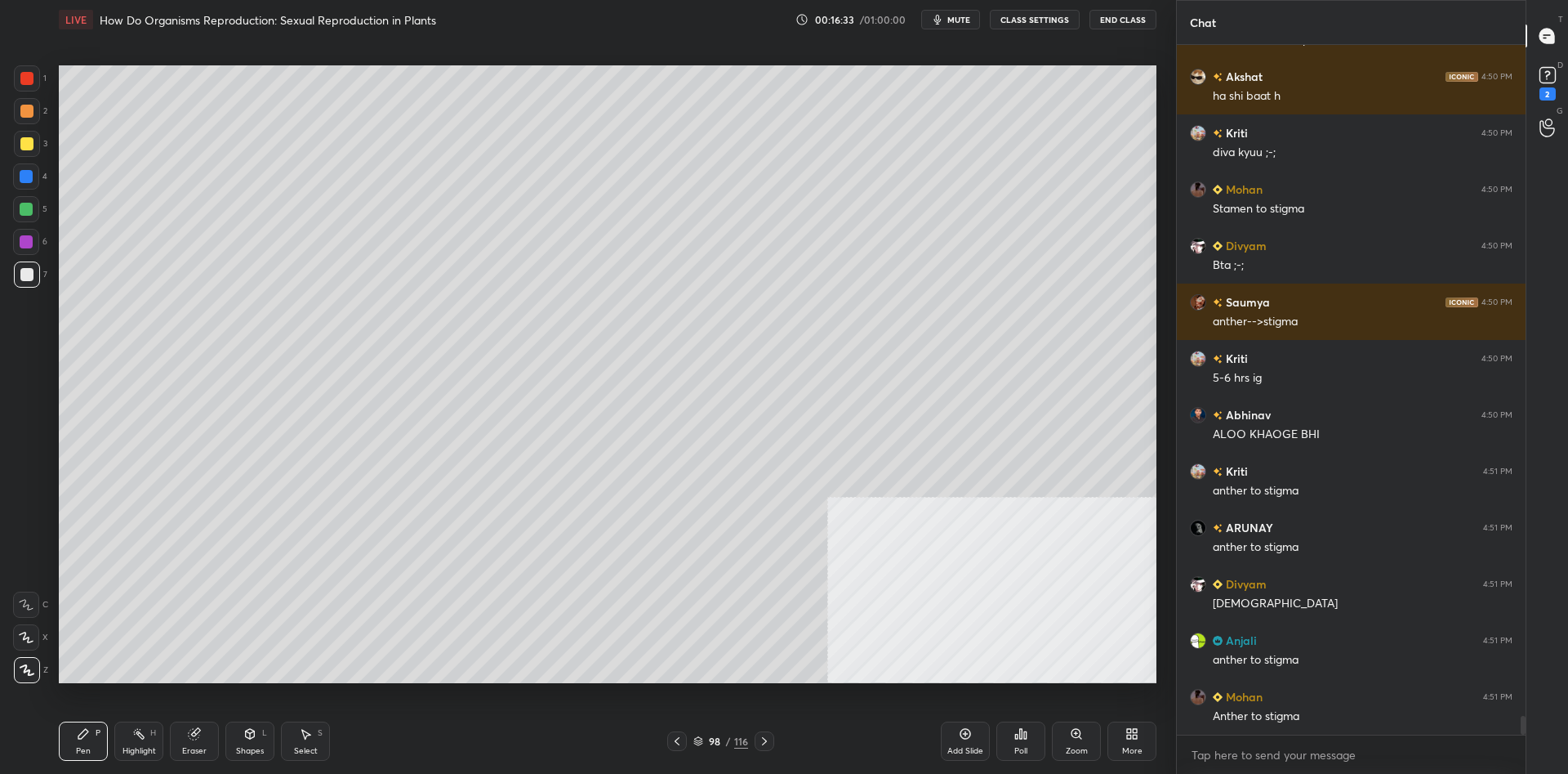
click at [27, 216] on div at bounding box center [27, 210] width 27 height 27
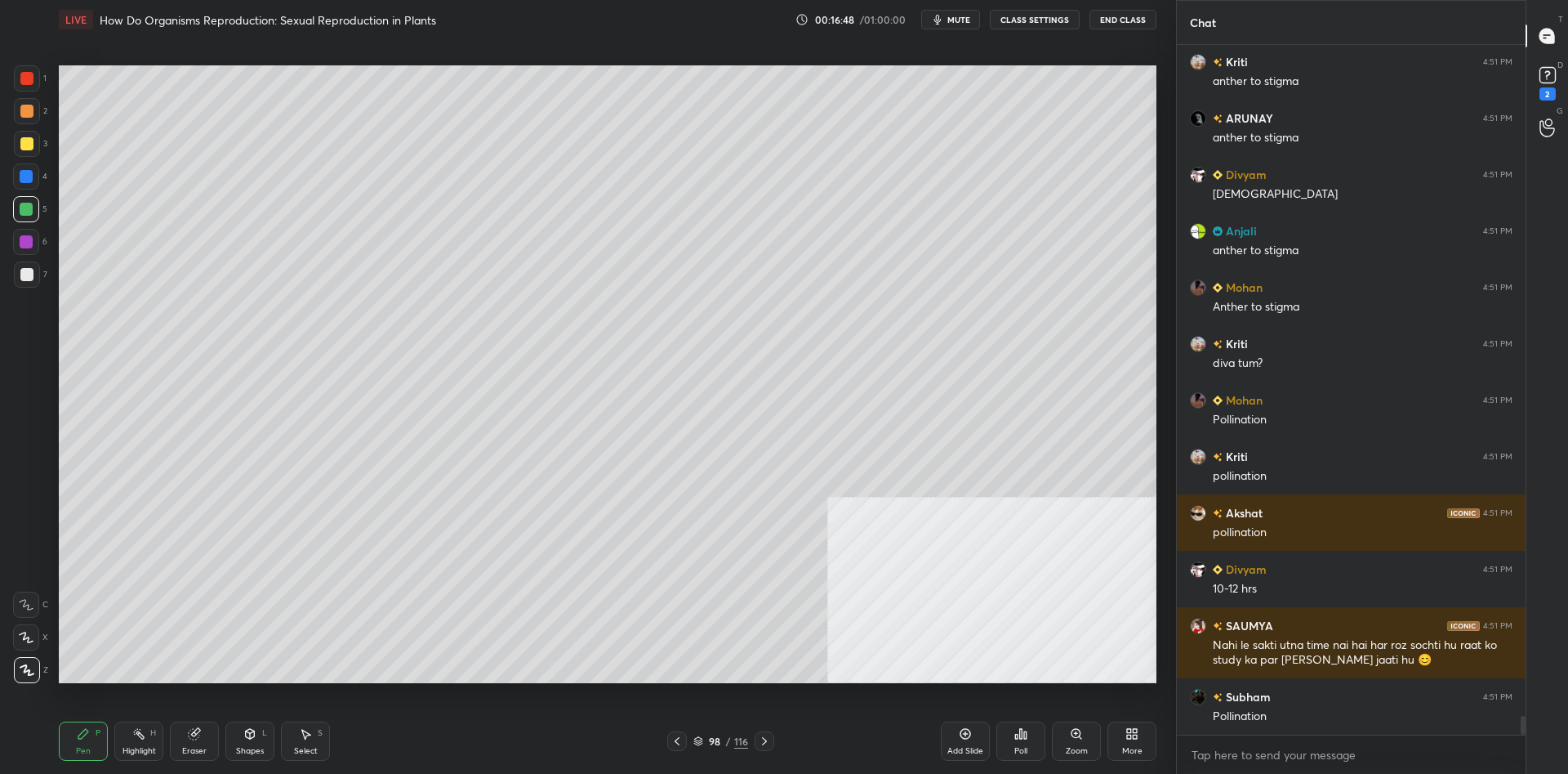
scroll to position [24698, 0]
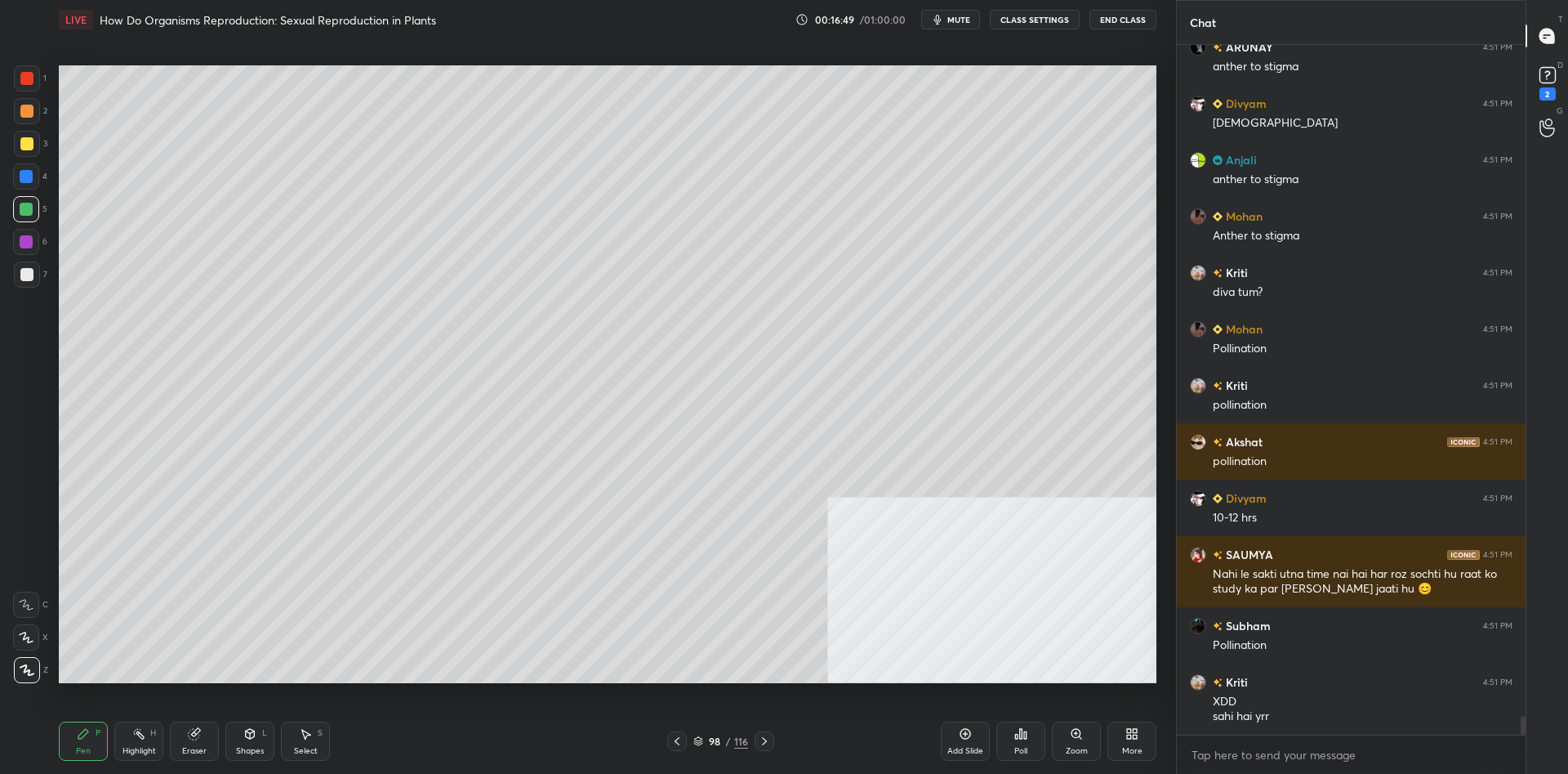
click at [21, 286] on div at bounding box center [28, 275] width 27 height 27
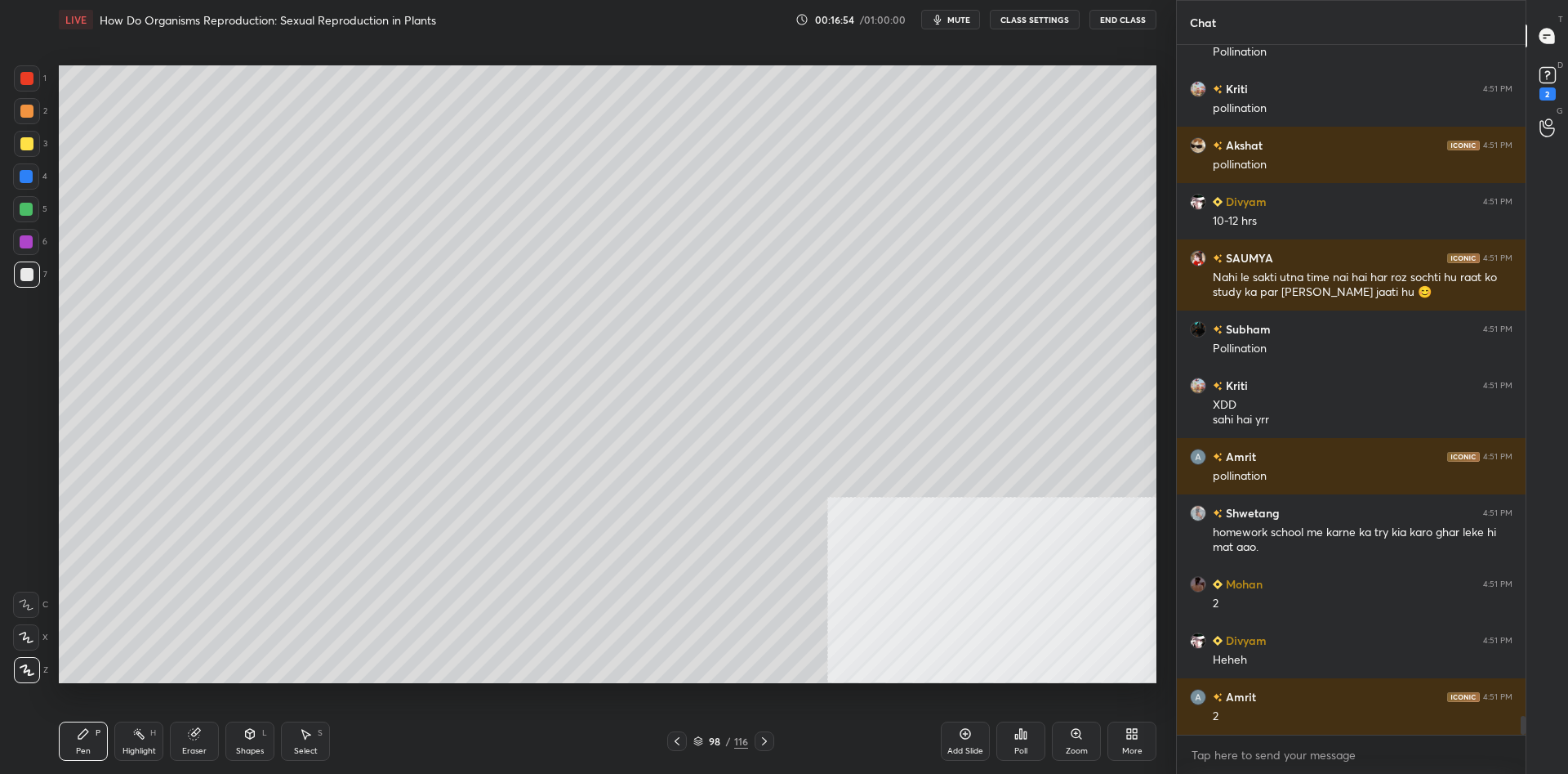
scroll to position [25051, 0]
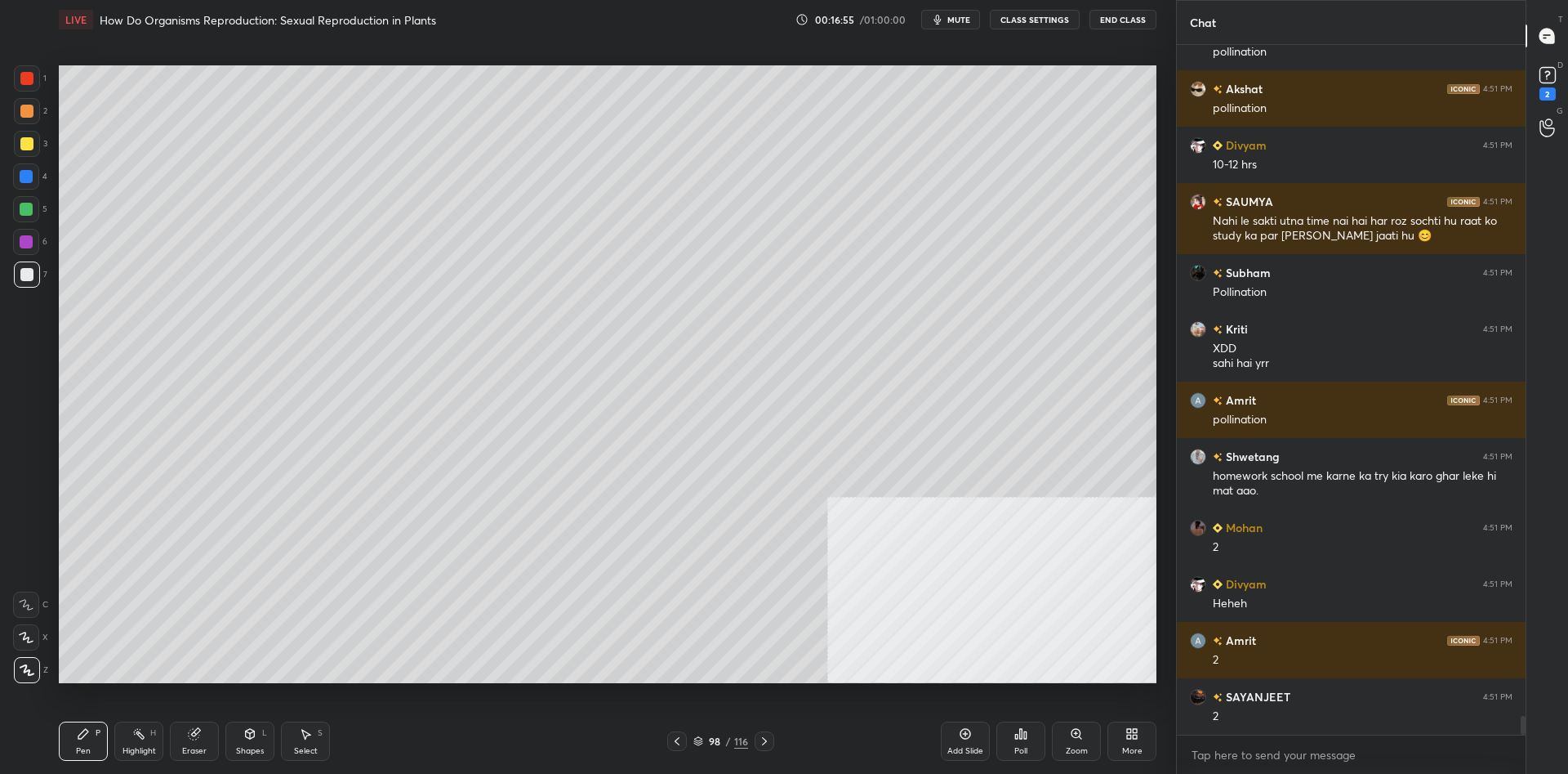
click at [24, 209] on div at bounding box center [27, 210] width 13 height 13
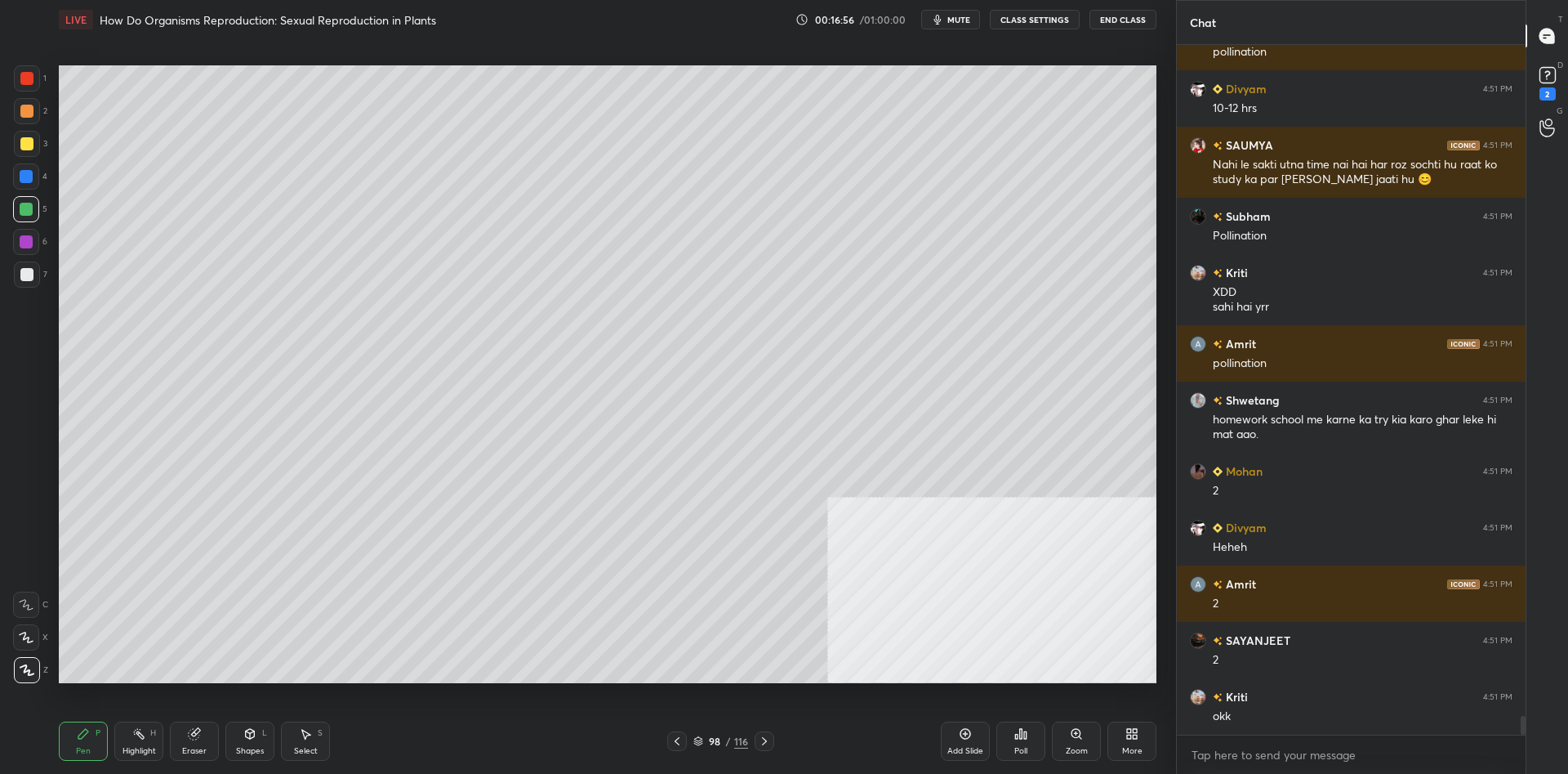
click at [15, 177] on div at bounding box center [27, 176] width 27 height 27
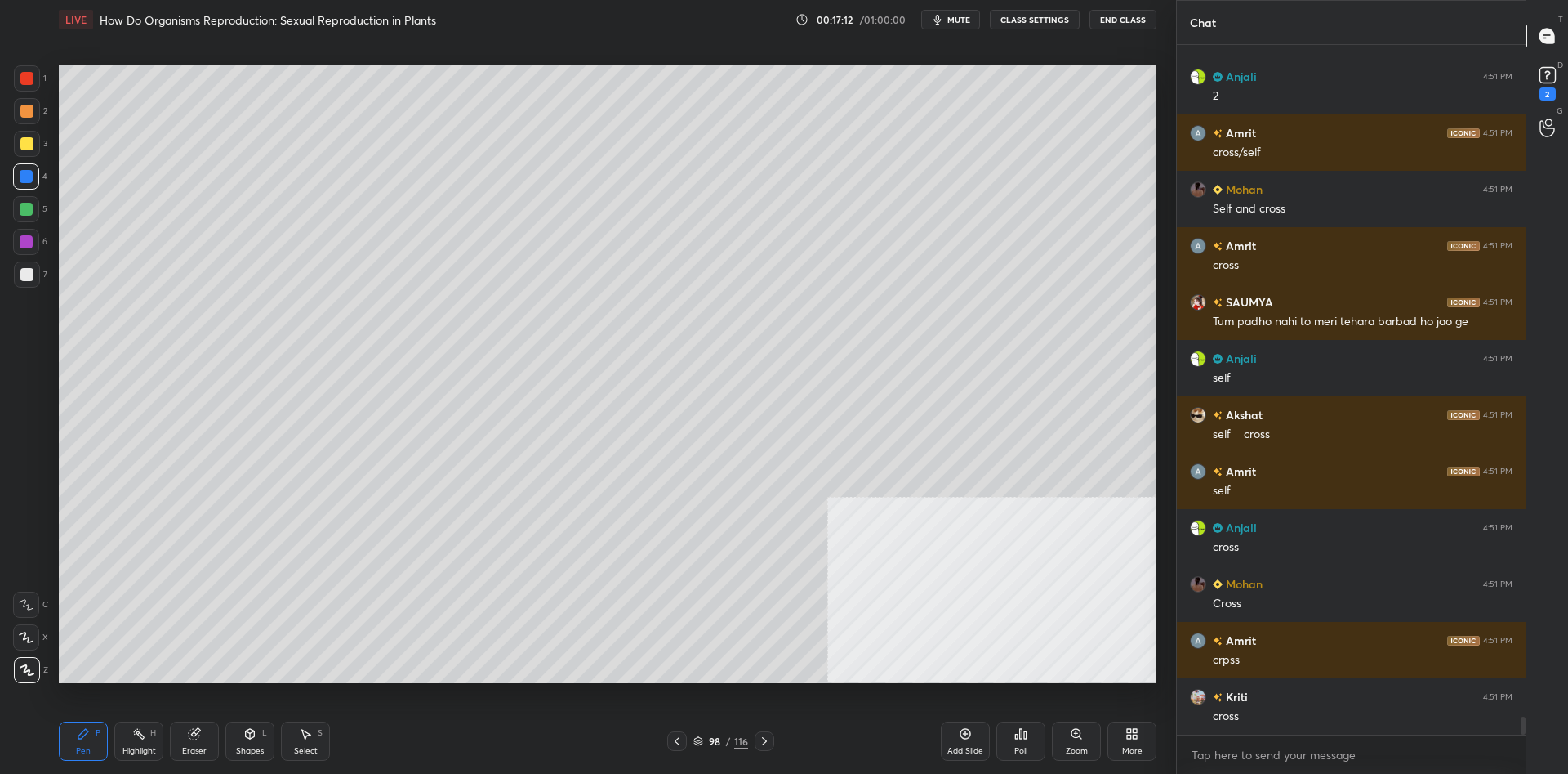
scroll to position [25912, 0]
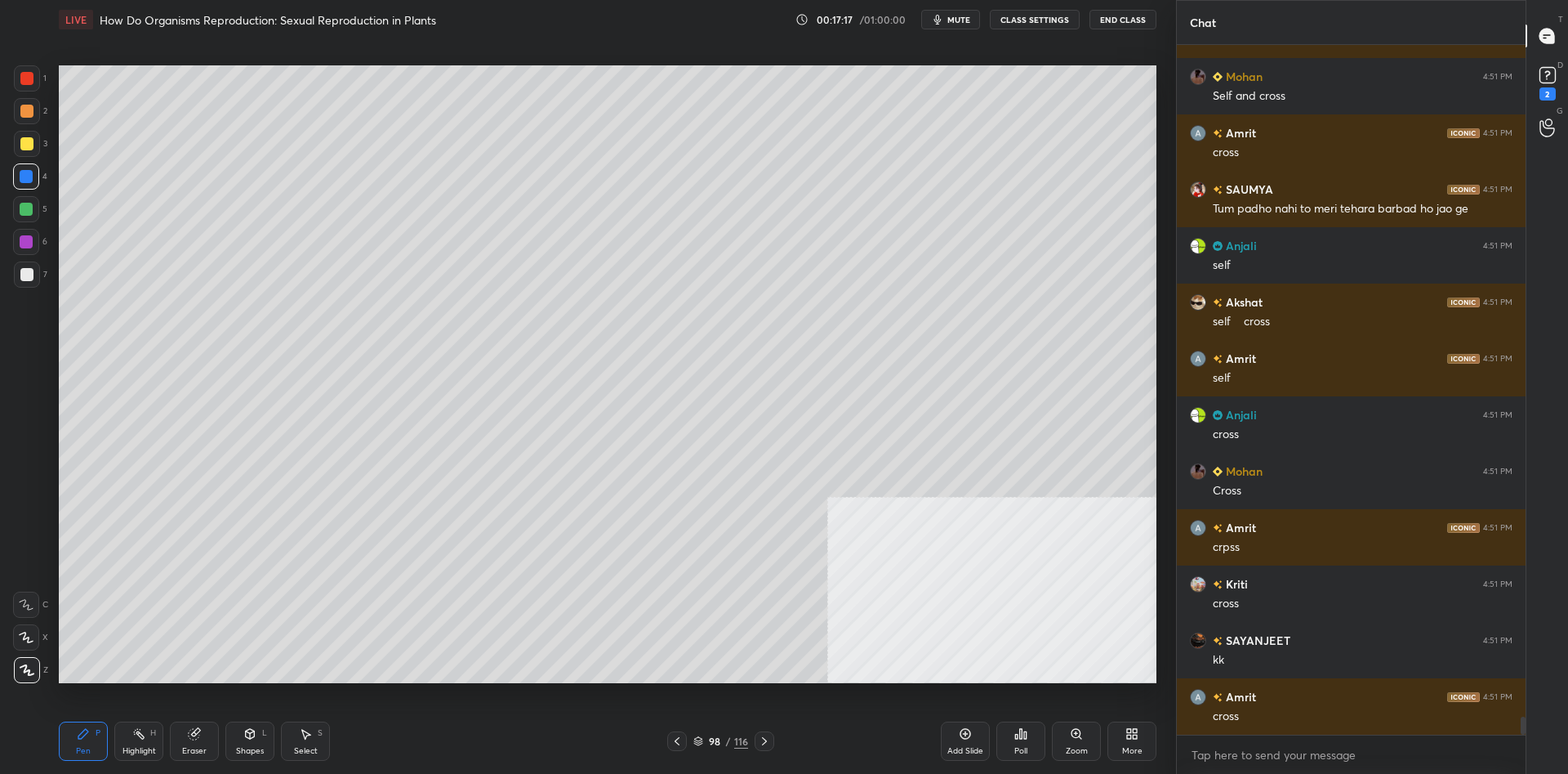
click at [38, 240] on div at bounding box center [27, 242] width 27 height 27
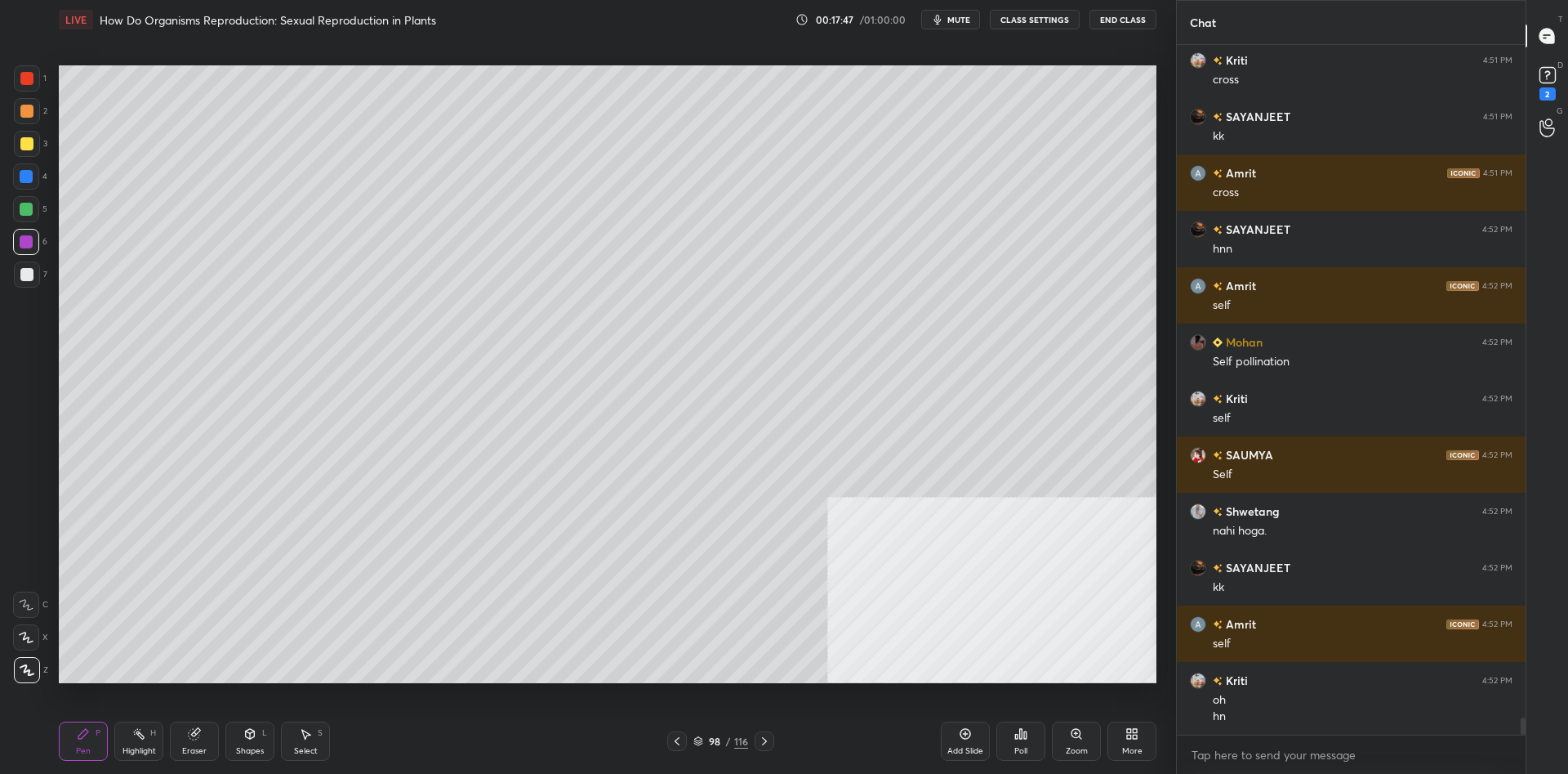
scroll to position [26492, 0]
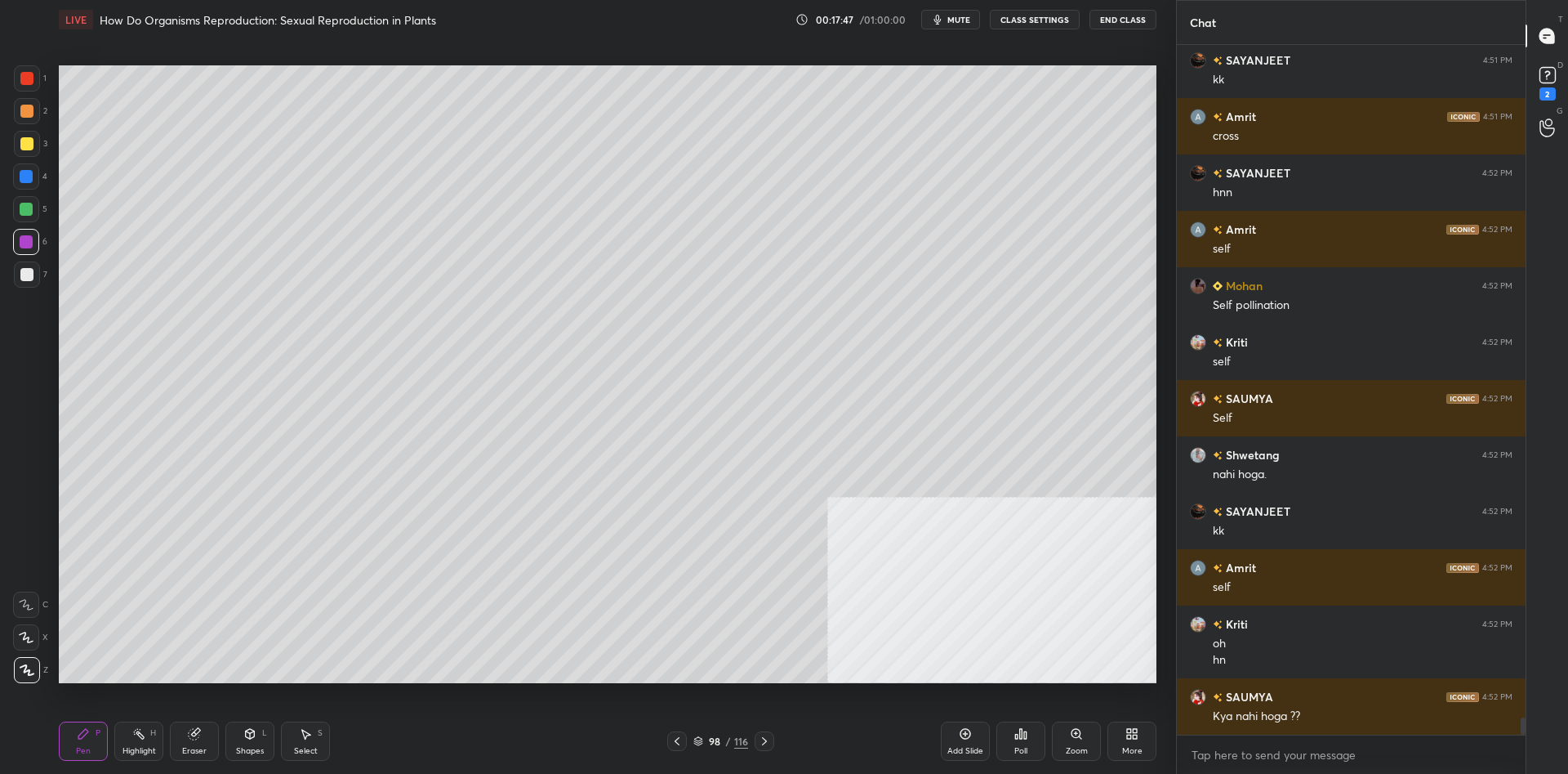
click at [35, 92] on div "1" at bounding box center [30, 82] width 32 height 32
click at [34, 85] on div at bounding box center [28, 79] width 27 height 27
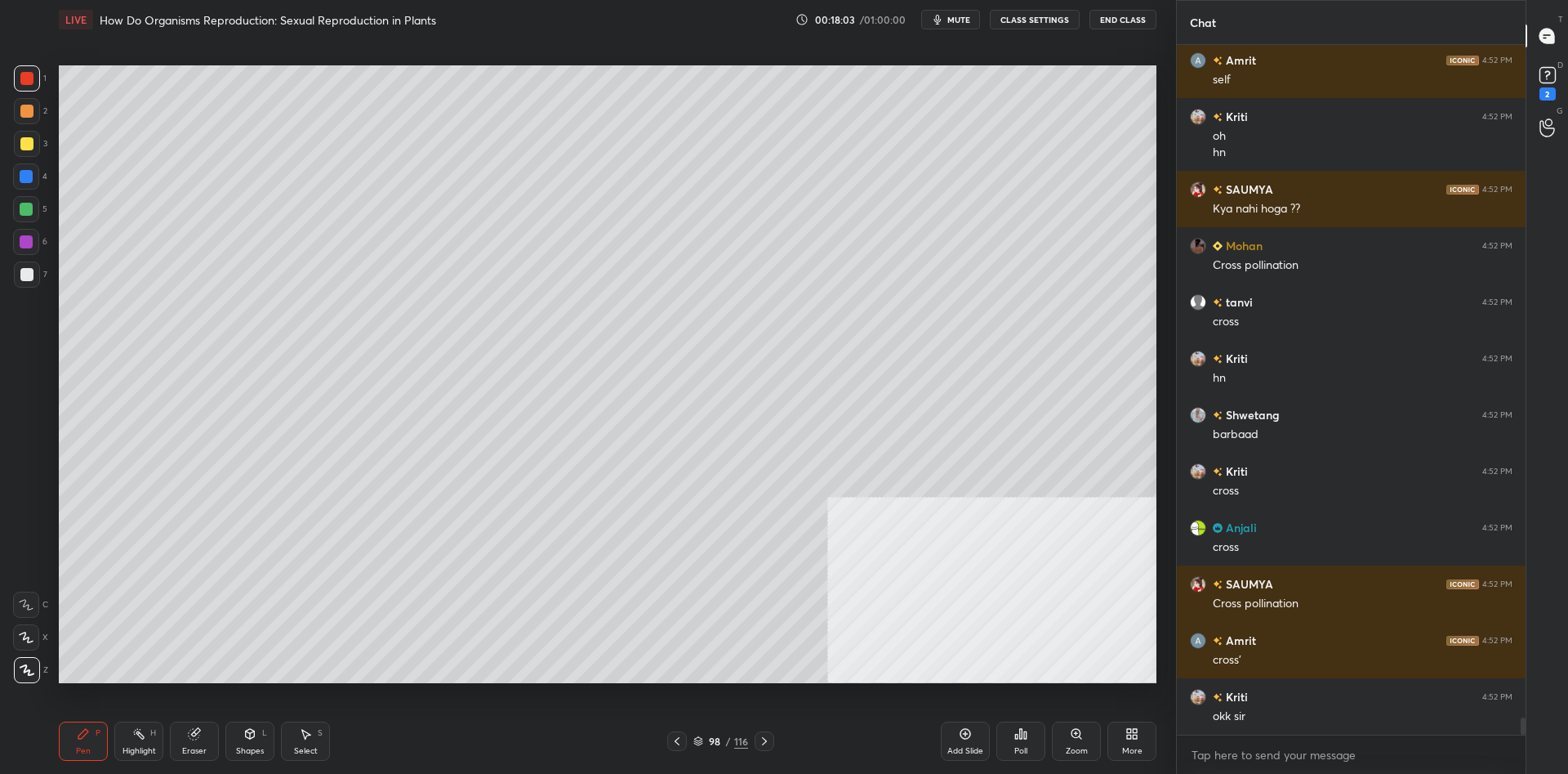
scroll to position [27056, 0]
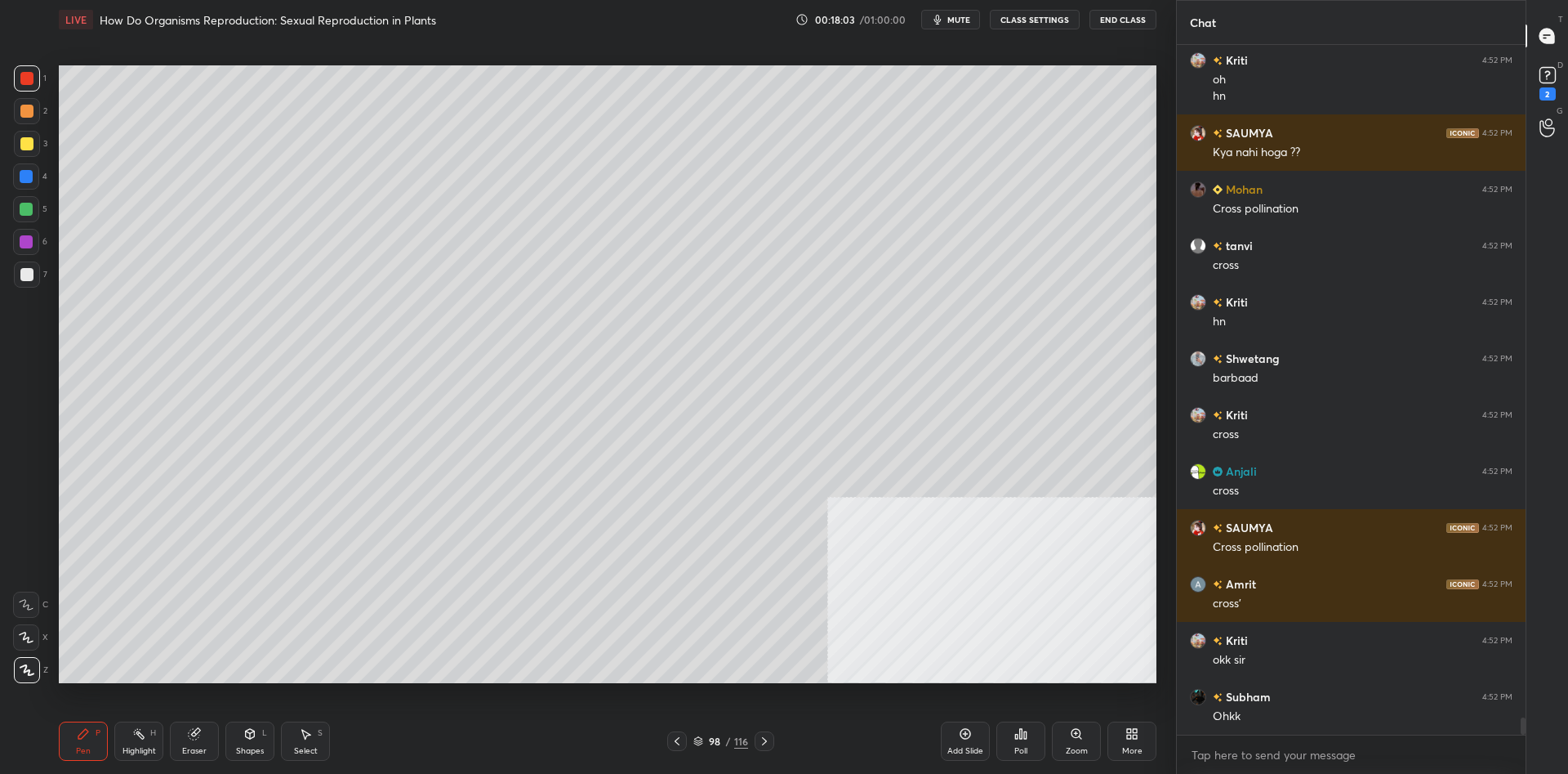
click at [27, 286] on div at bounding box center [28, 275] width 27 height 27
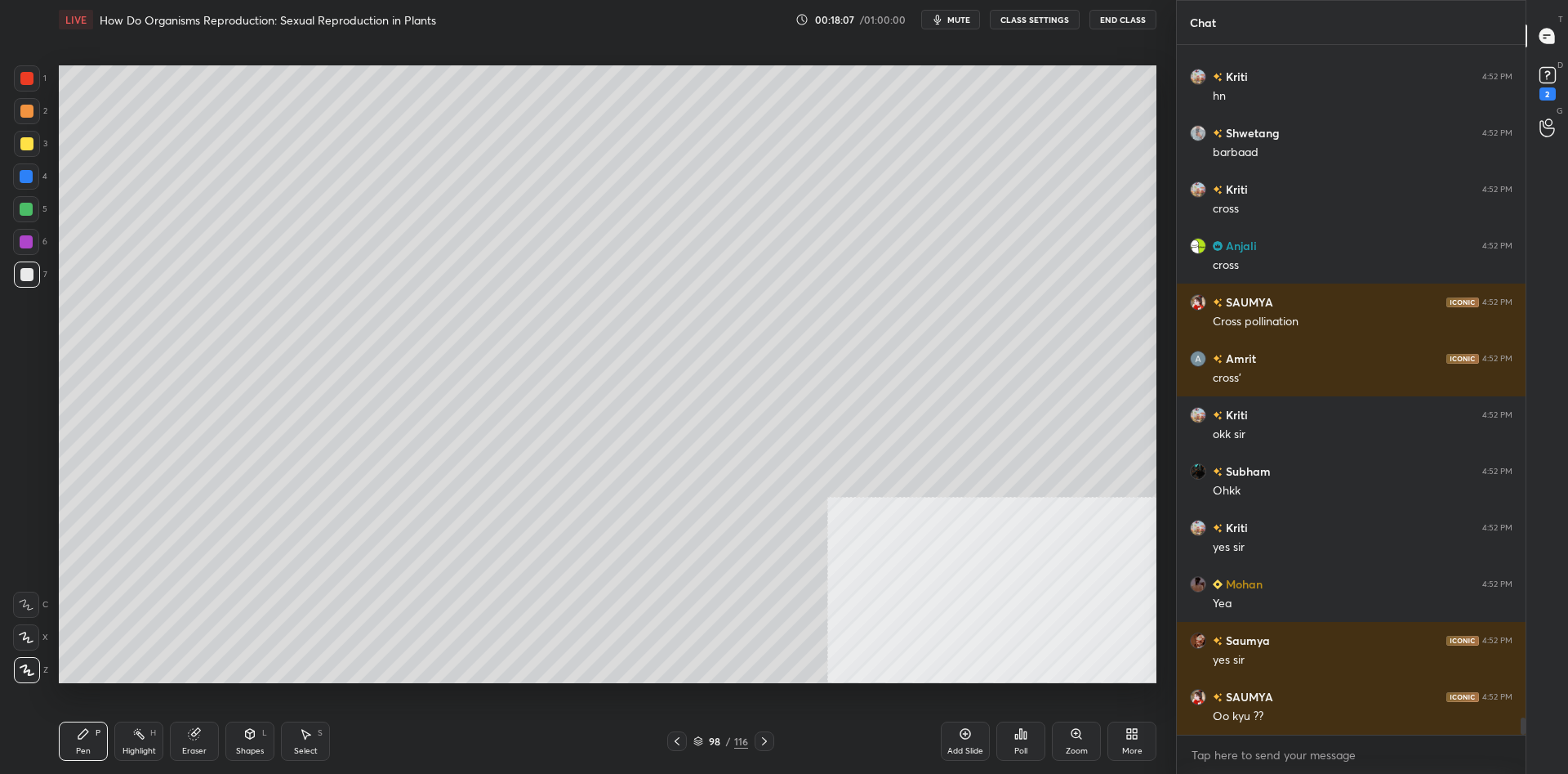
scroll to position [27338, 0]
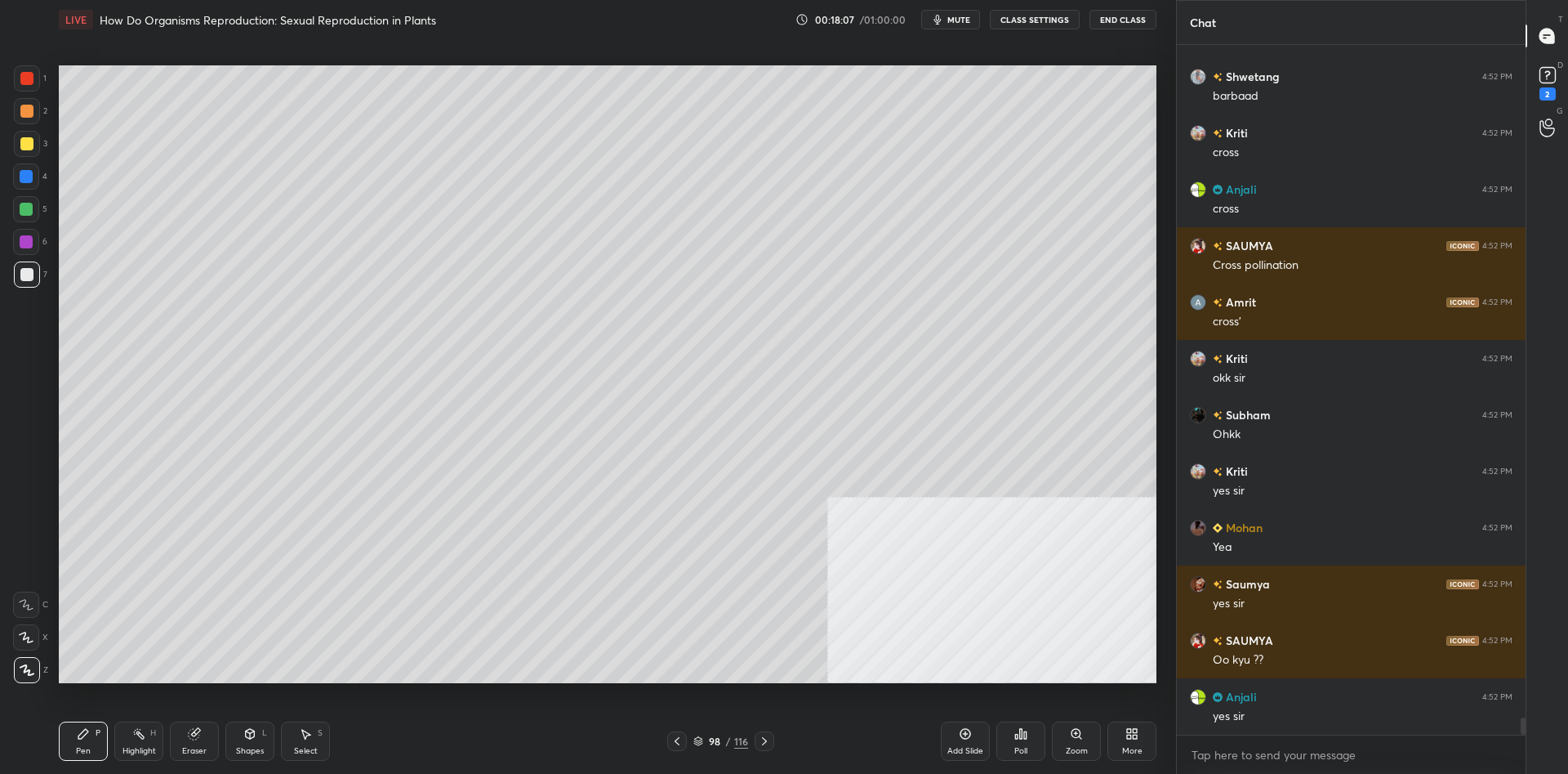
click at [27, 238] on div at bounding box center [27, 242] width 13 height 13
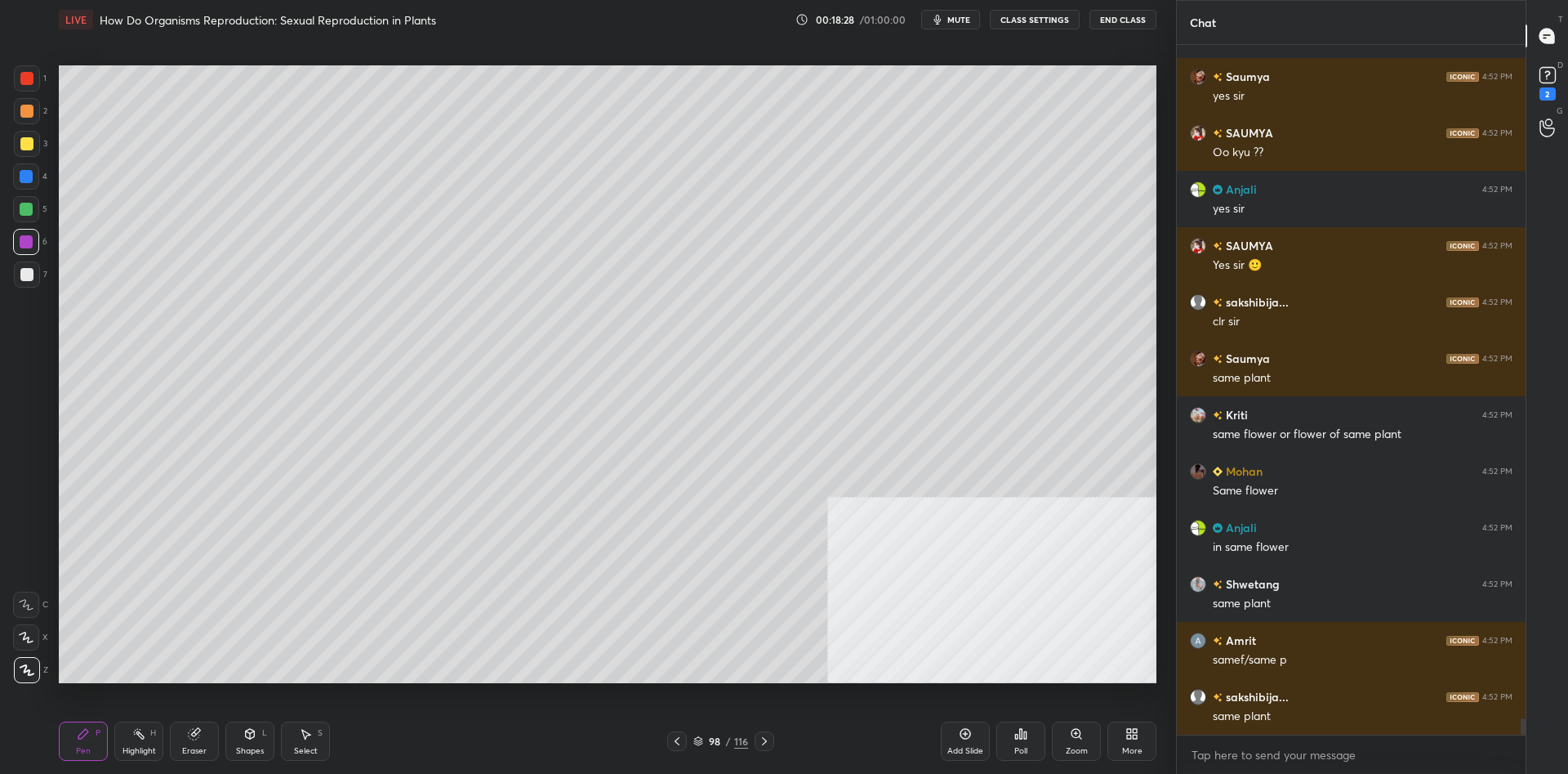
scroll to position [27901, 0]
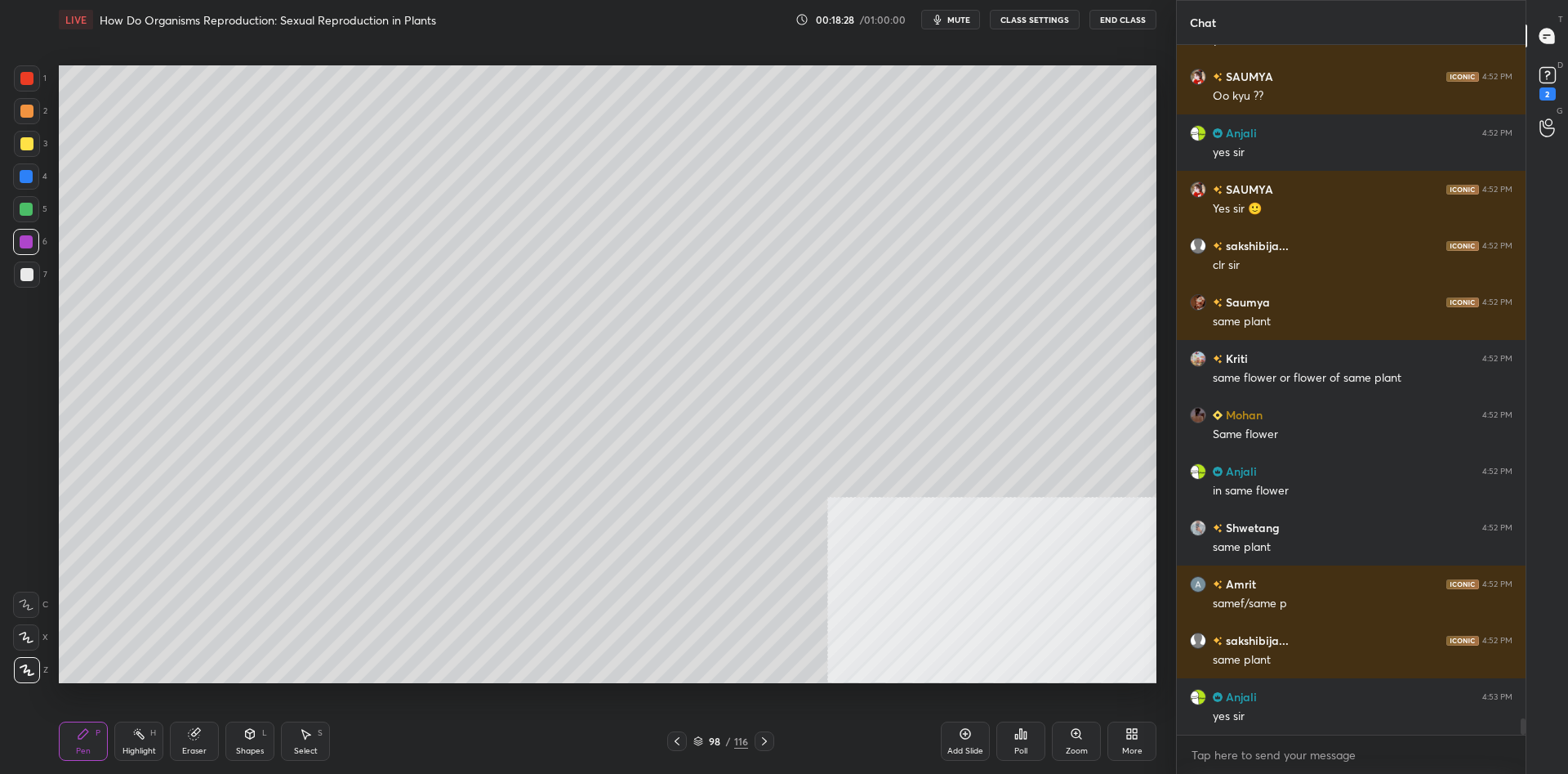
click at [24, 209] on div at bounding box center [27, 210] width 13 height 13
click at [24, 114] on div at bounding box center [28, 111] width 13 height 13
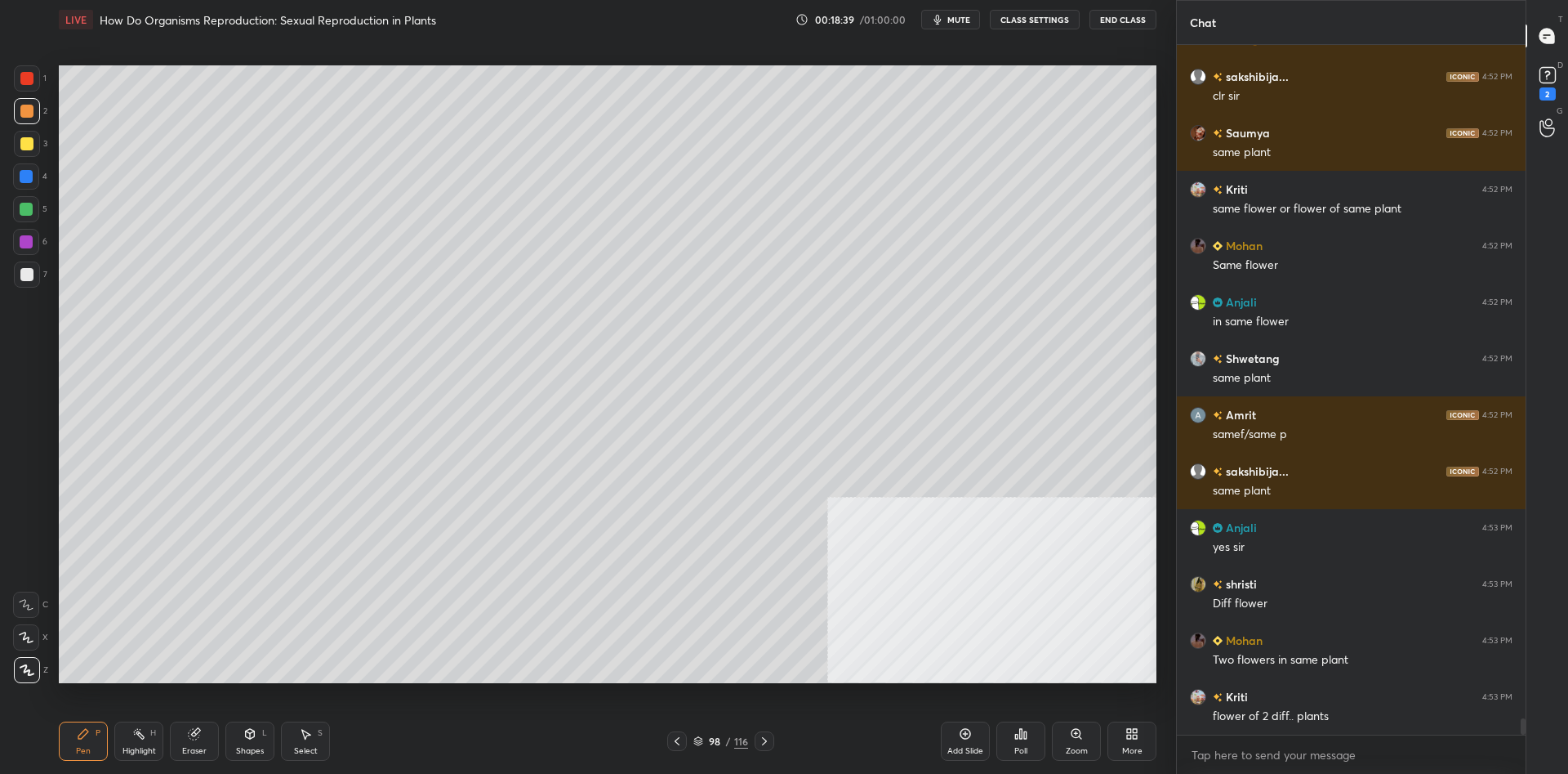
scroll to position [28127, 0]
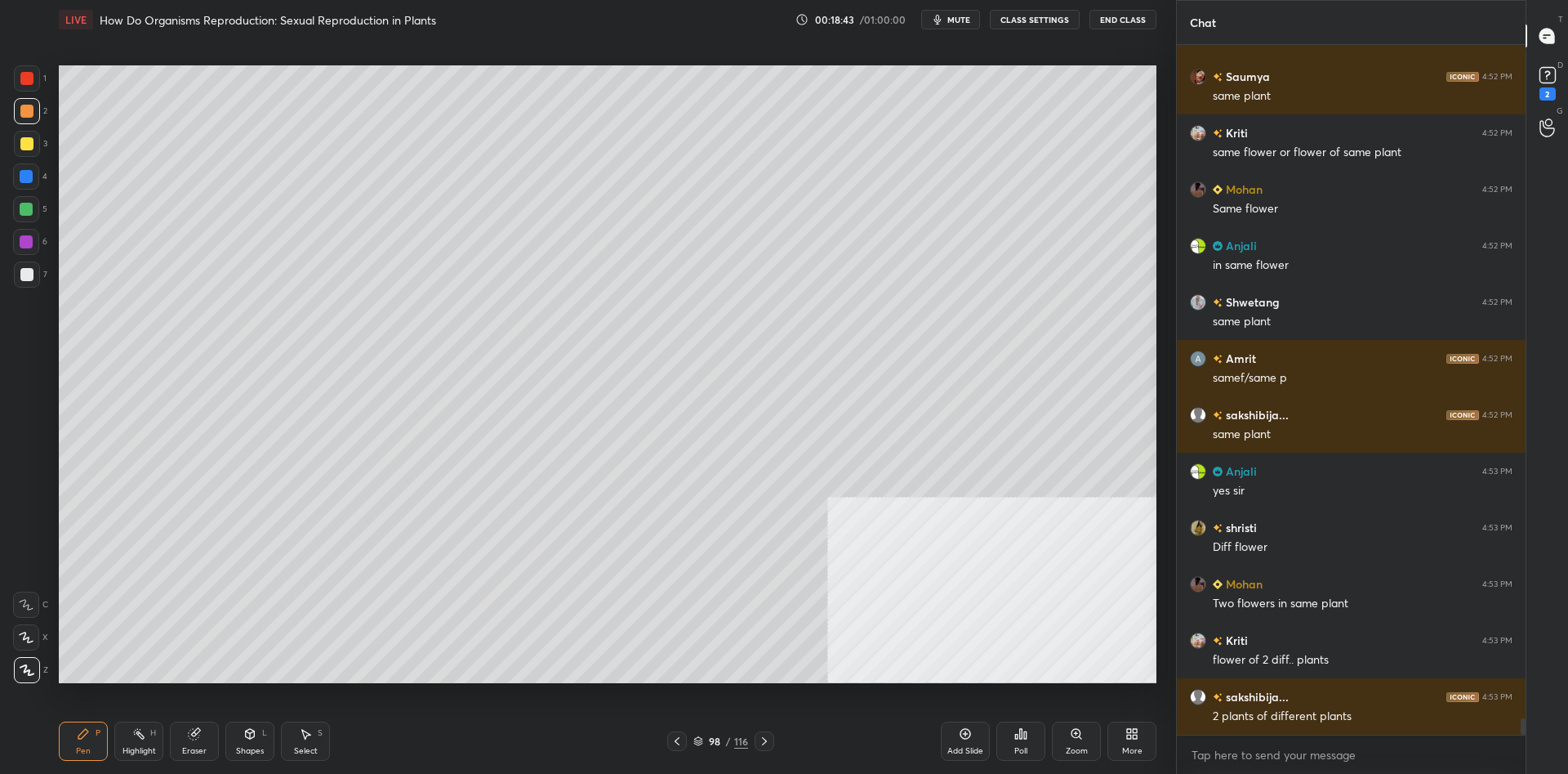
click at [125, 762] on div "Pen P Highlight H Eraser Shapes L Select S 98 / 116 Add Slide Poll Zoom More" at bounding box center [607, 741] width 1098 height 65
click at [130, 749] on div "Highlight" at bounding box center [138, 750] width 33 height 9
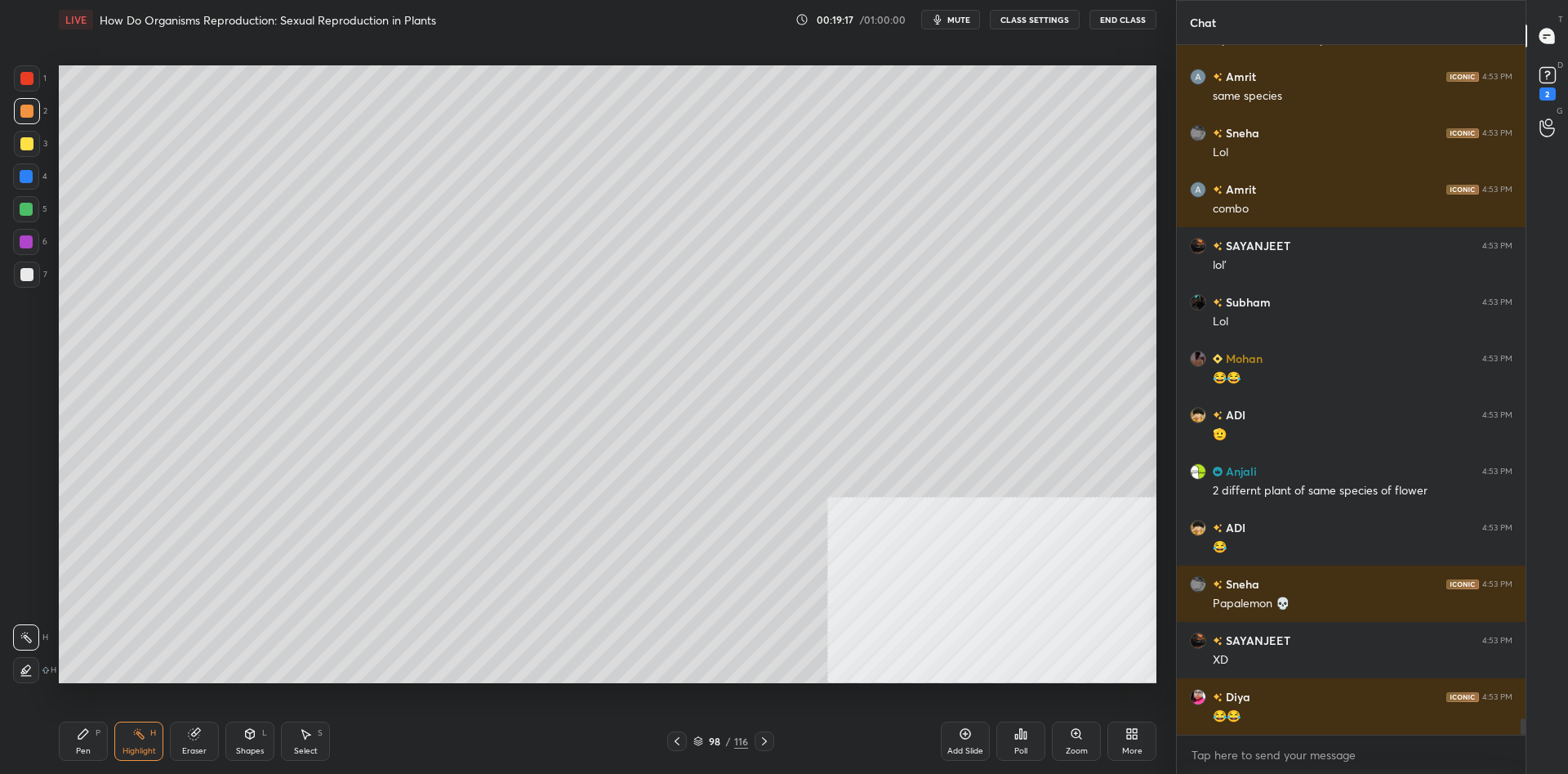
scroll to position [28859, 0]
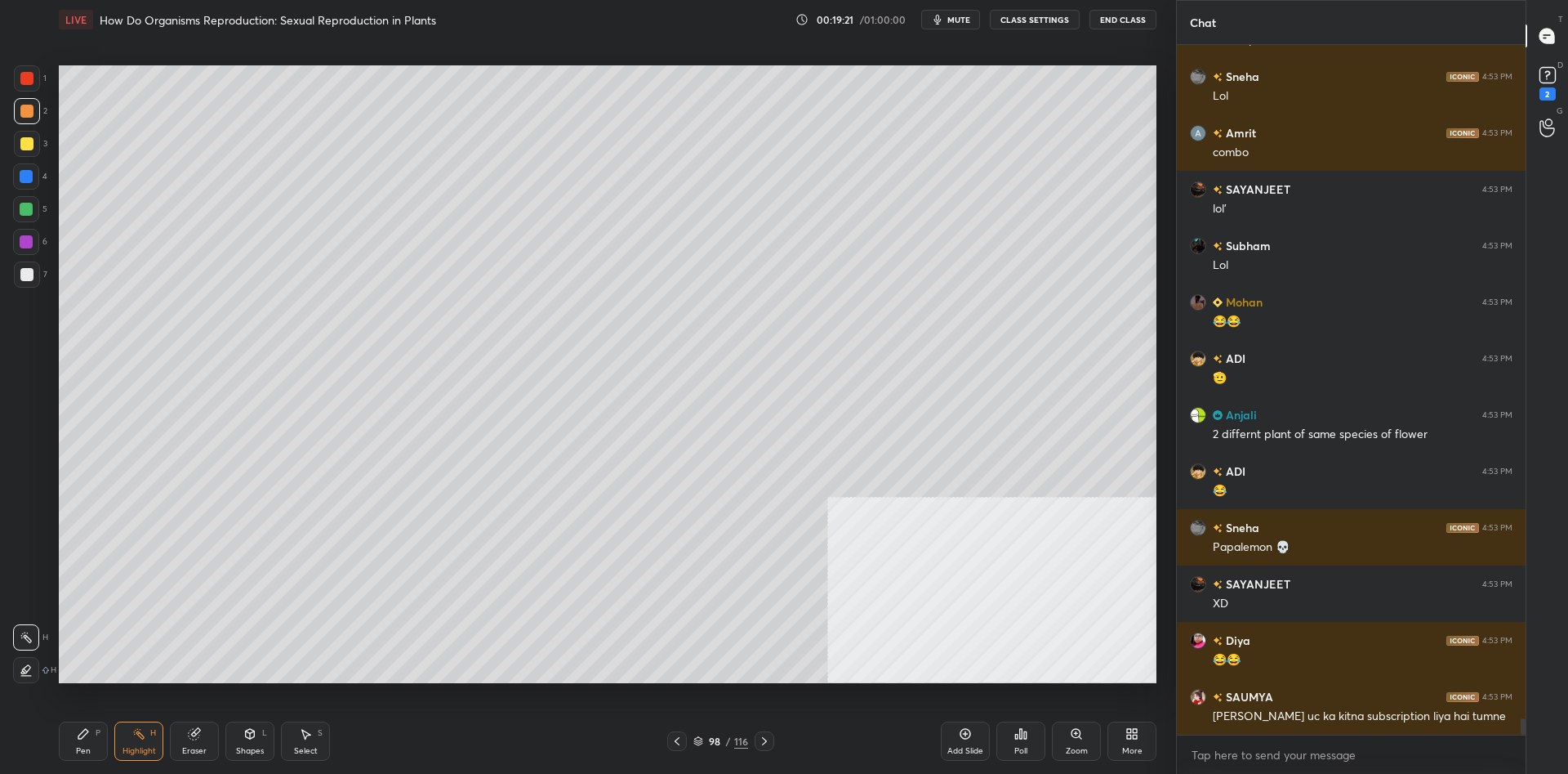
click at [967, 737] on icon at bounding box center [966, 733] width 13 height 13
click at [87, 744] on div "Pen P" at bounding box center [83, 740] width 49 height 39
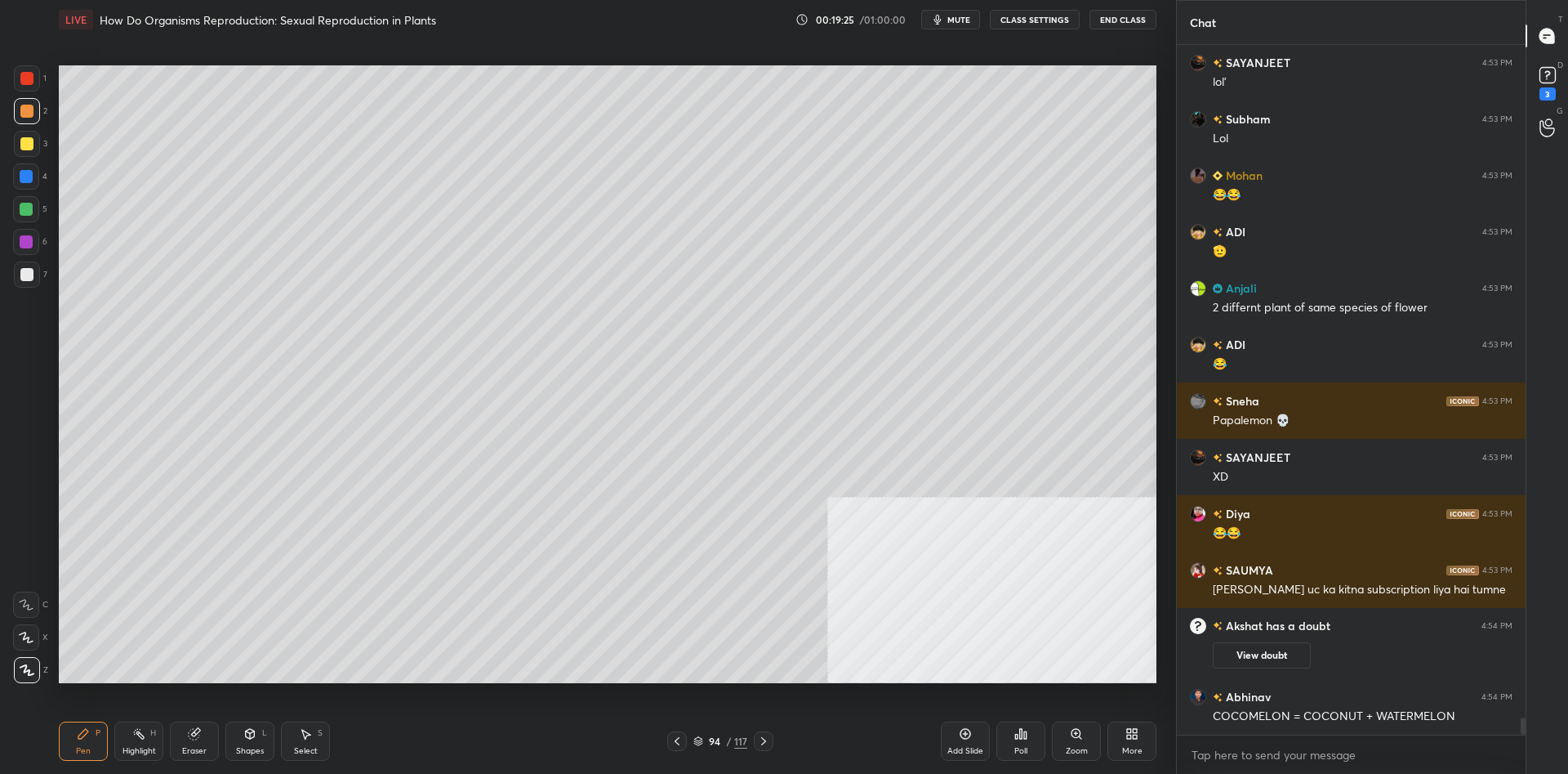
scroll to position [27281, 0]
click at [25, 209] on div at bounding box center [27, 210] width 13 height 13
click at [25, 130] on div "2" at bounding box center [30, 114] width 33 height 32
click at [32, 141] on div at bounding box center [28, 144] width 13 height 13
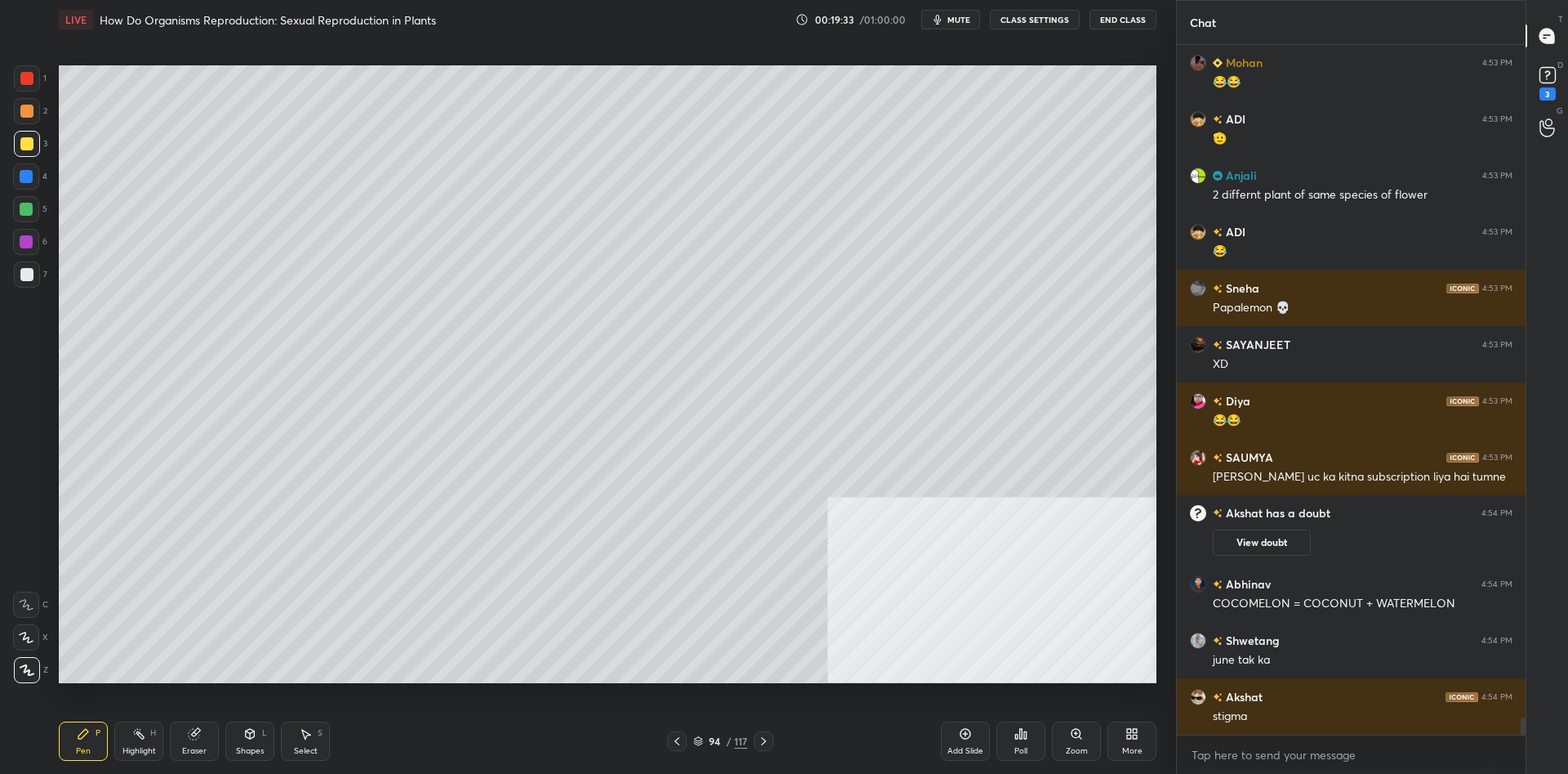
scroll to position [27505, 0]
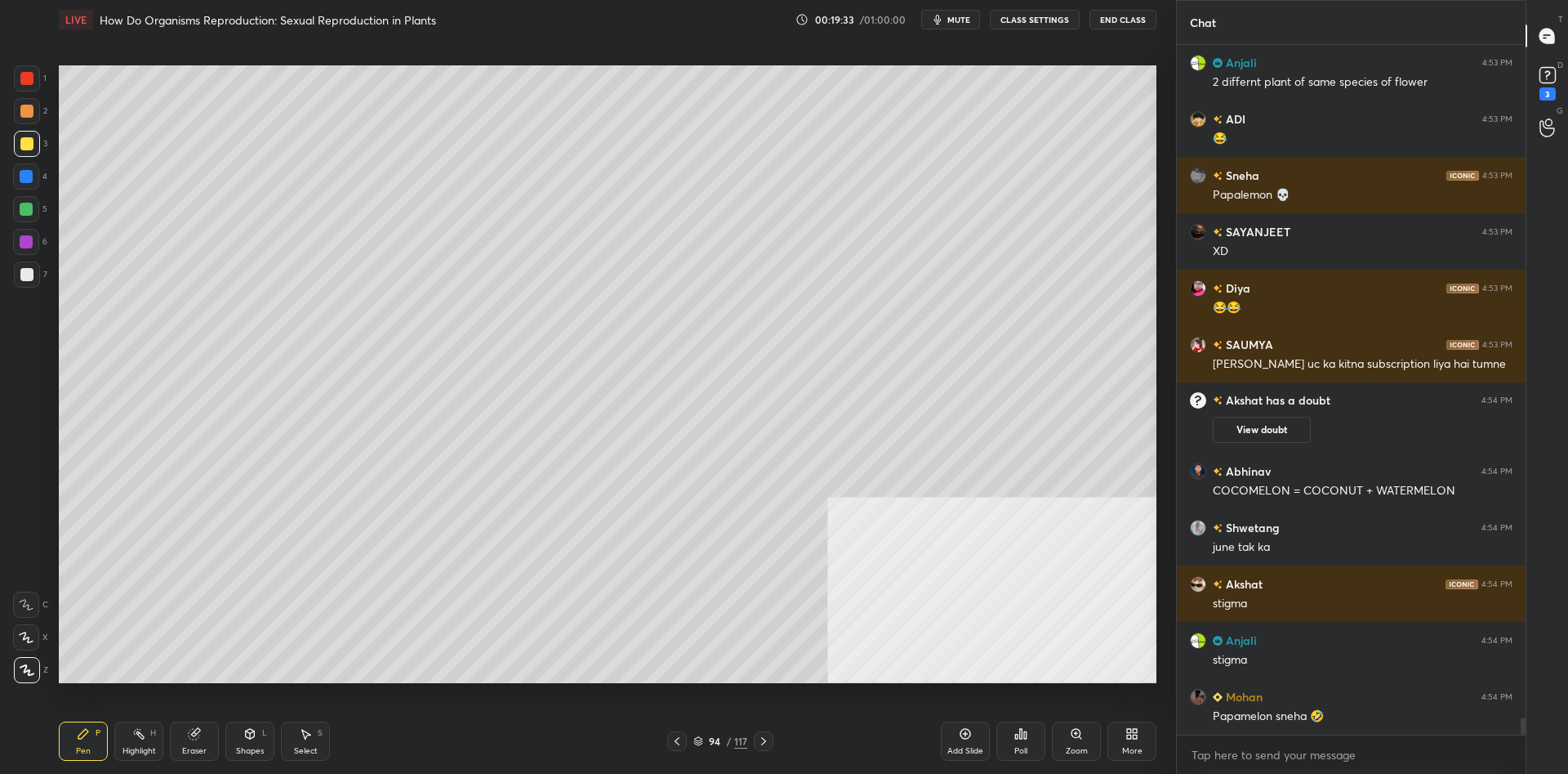
click at [32, 233] on div at bounding box center [27, 242] width 27 height 27
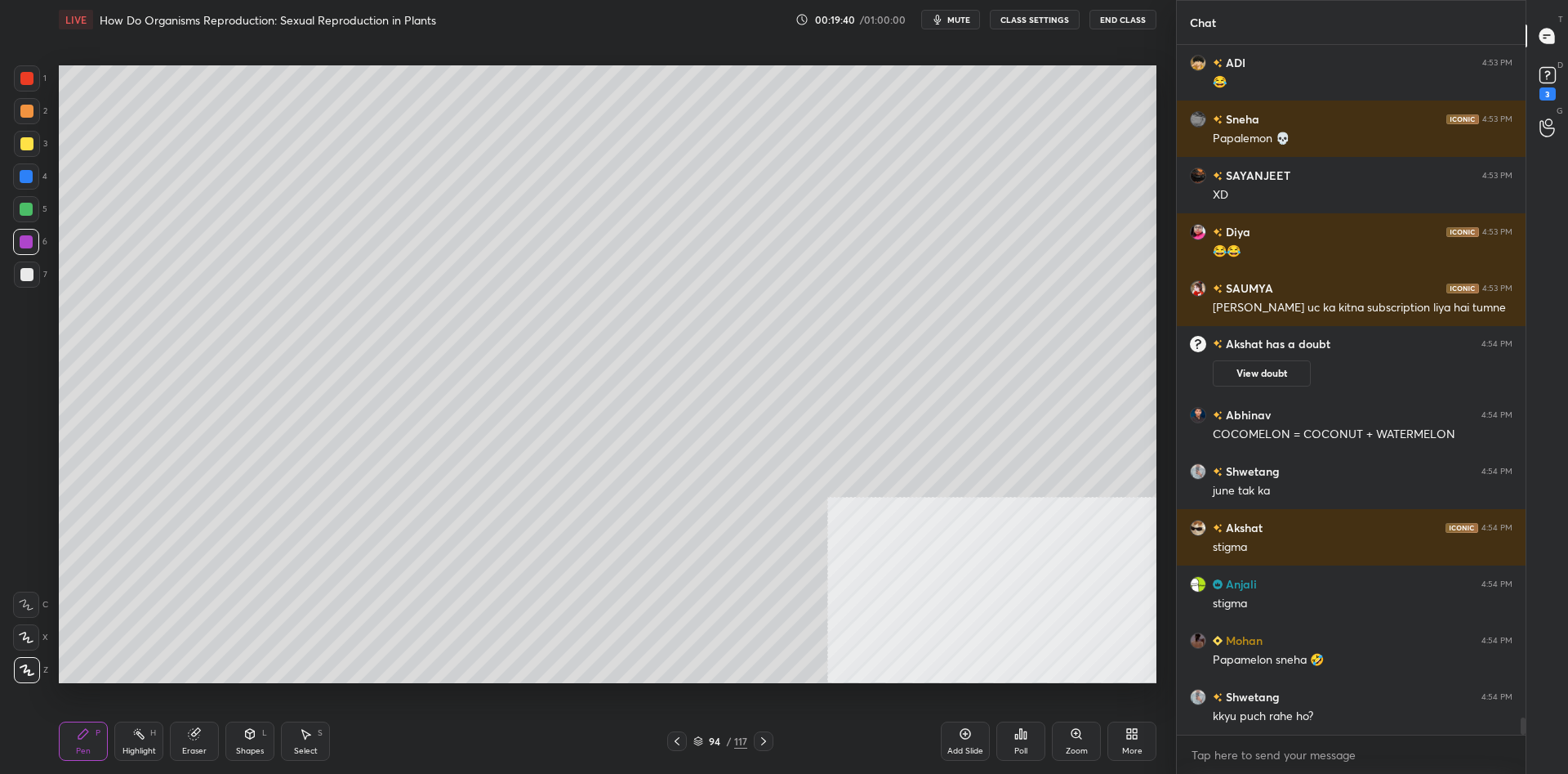
scroll to position [27618, 0]
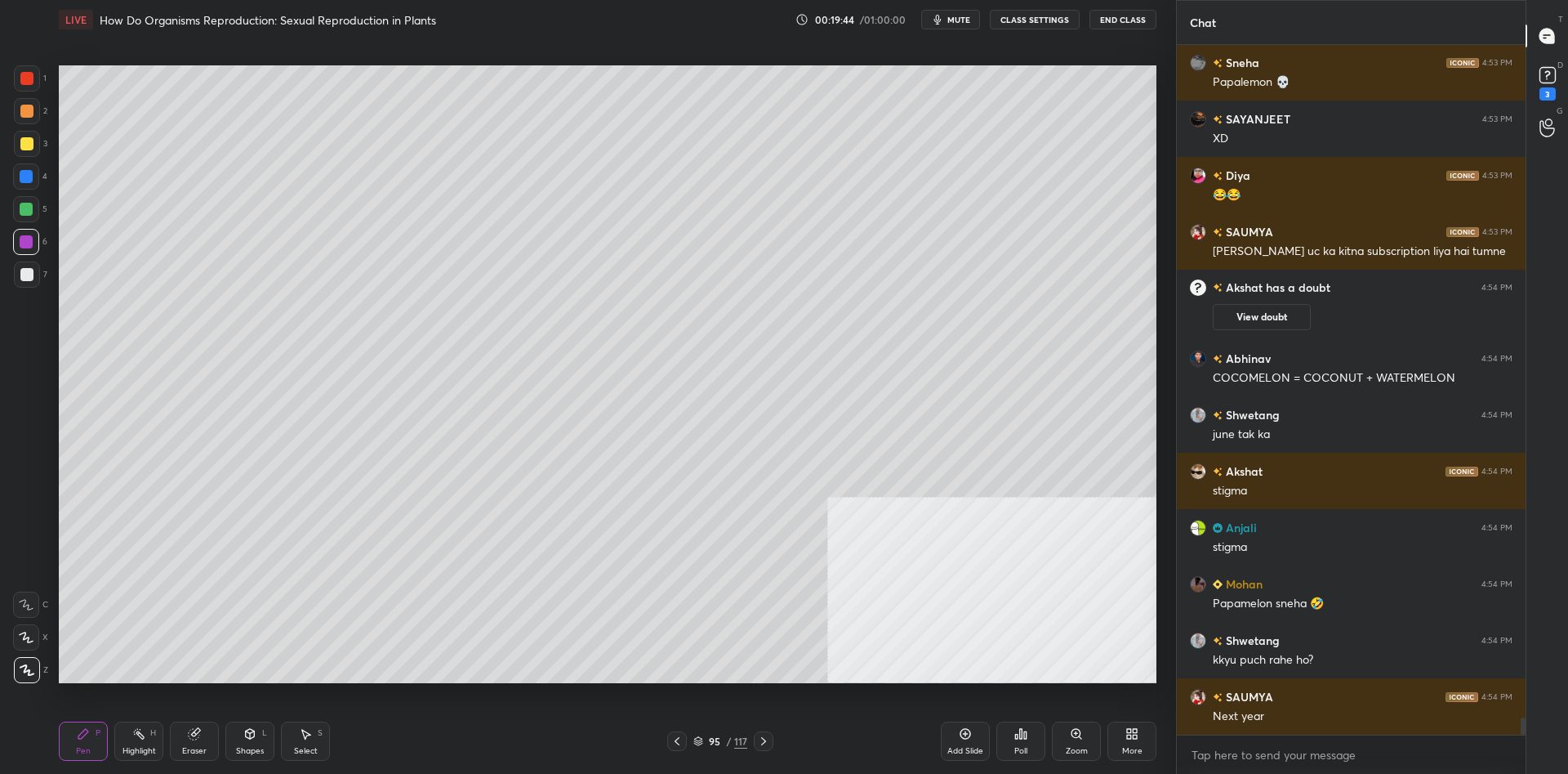
click at [26, 210] on div at bounding box center [27, 210] width 13 height 13
click at [23, 177] on div at bounding box center [27, 176] width 13 height 13
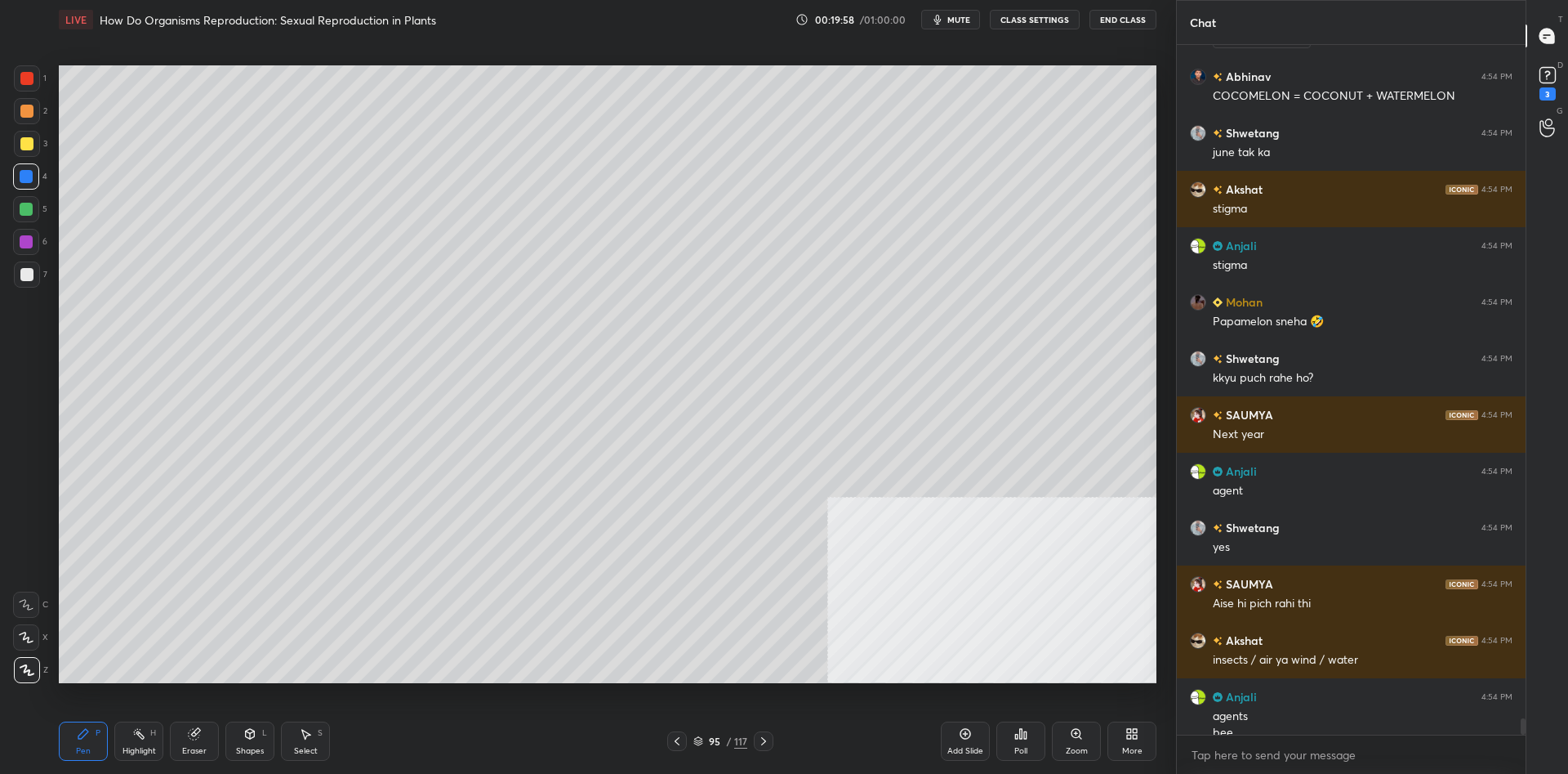
scroll to position [27917, 0]
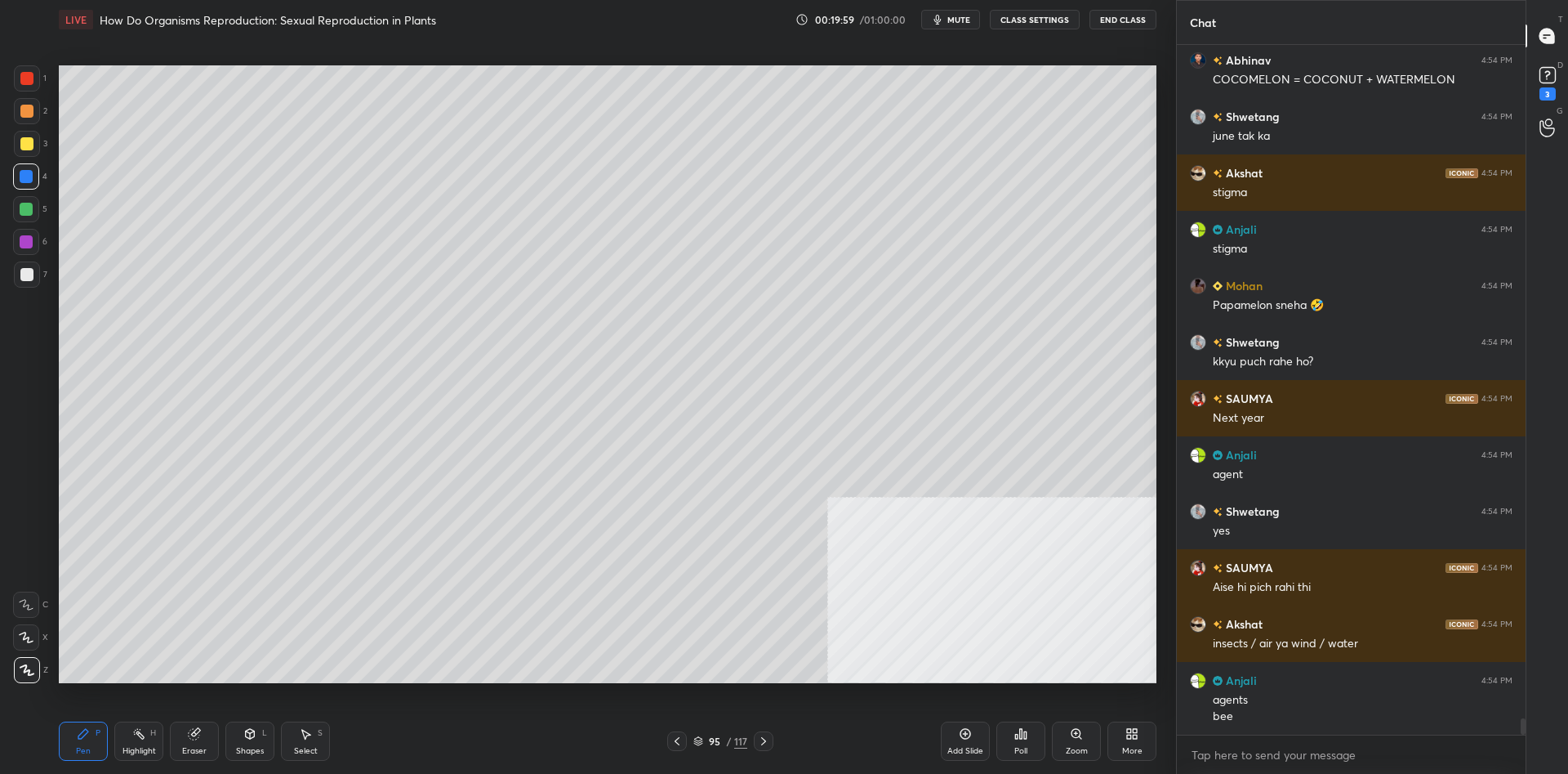
click at [30, 215] on div at bounding box center [27, 210] width 27 height 27
click at [31, 279] on div at bounding box center [28, 274] width 13 height 13
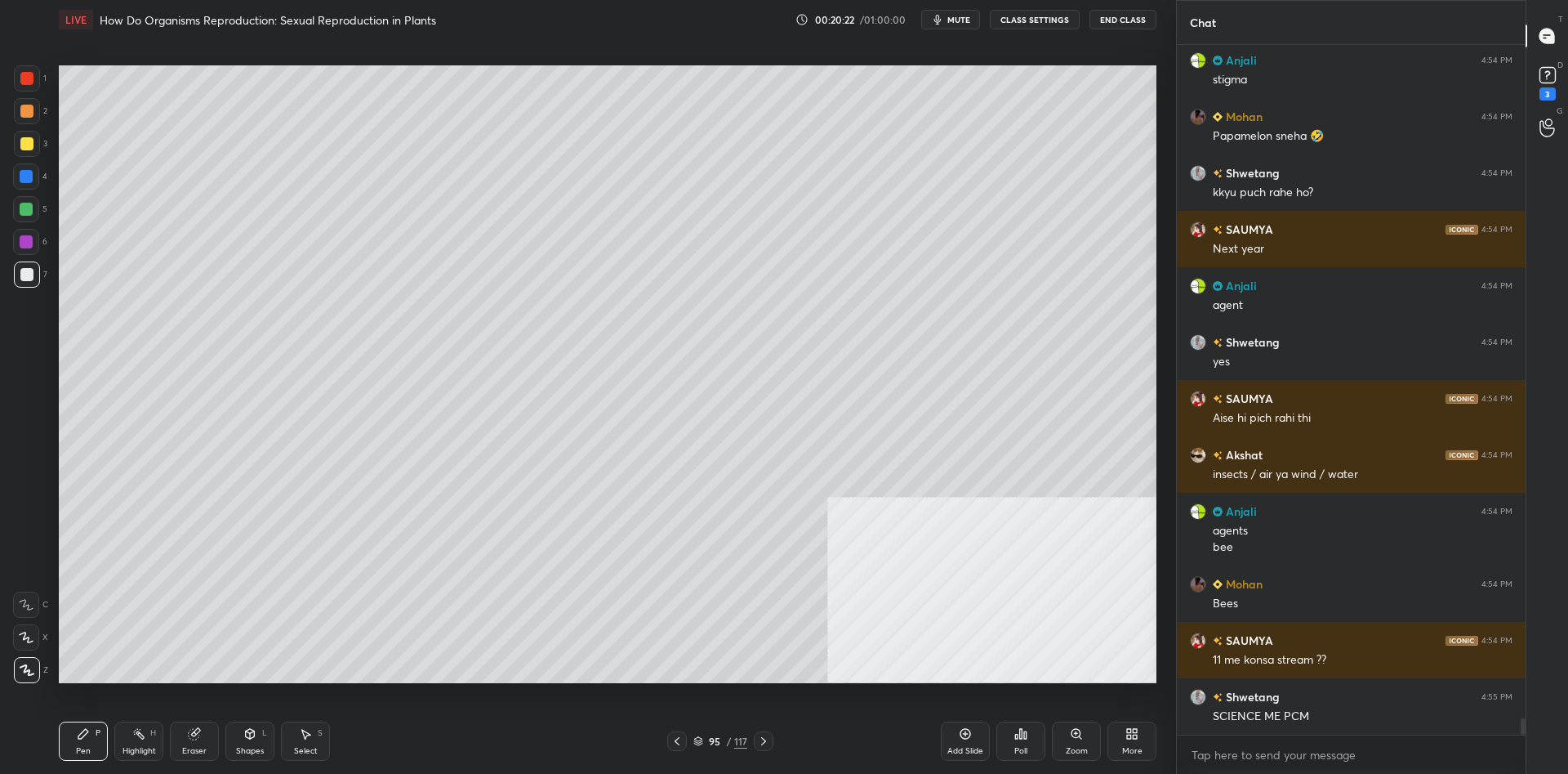
scroll to position [28142, 0]
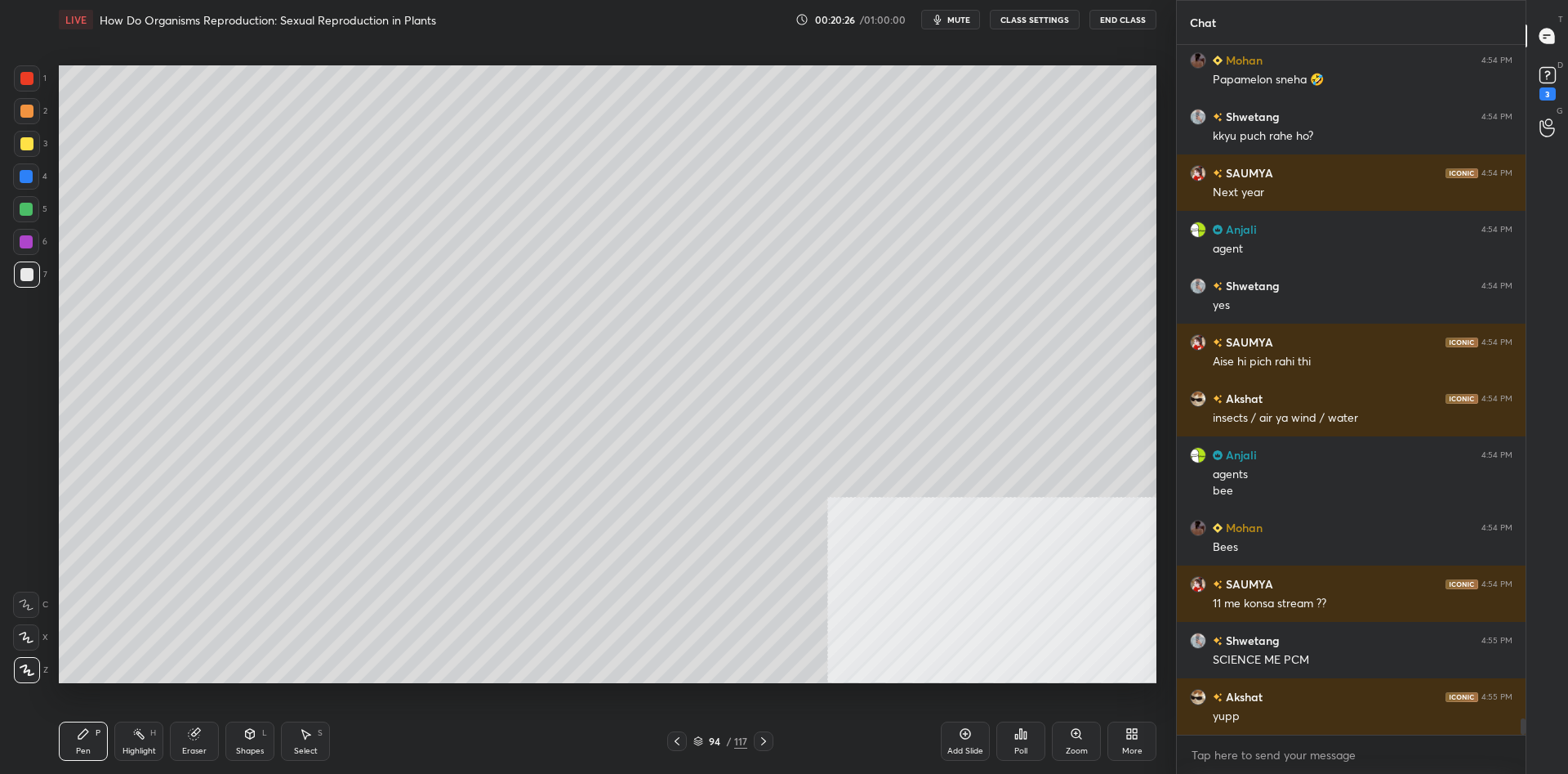
click at [28, 189] on div at bounding box center [27, 176] width 27 height 27
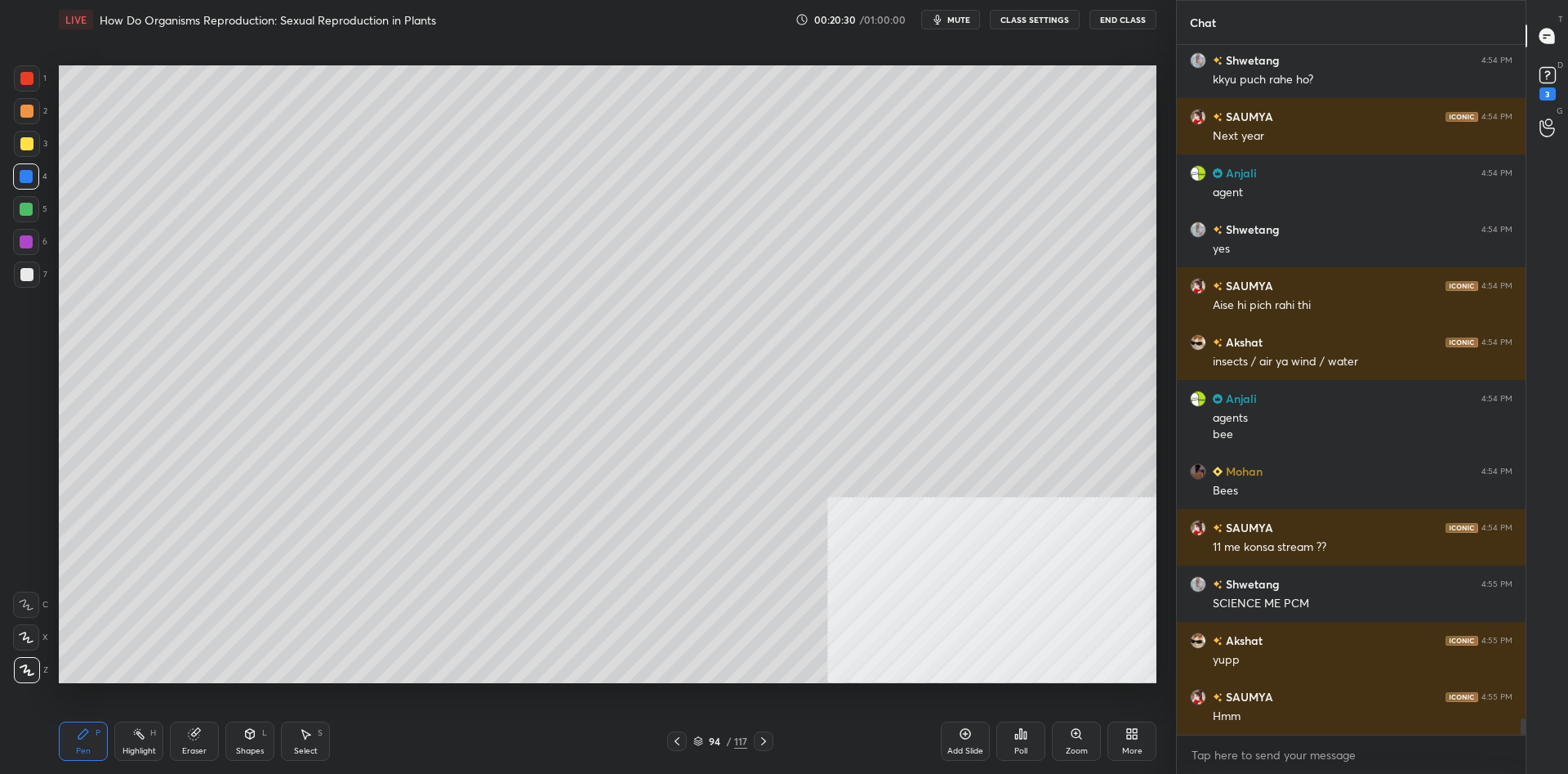
scroll to position [28255, 0]
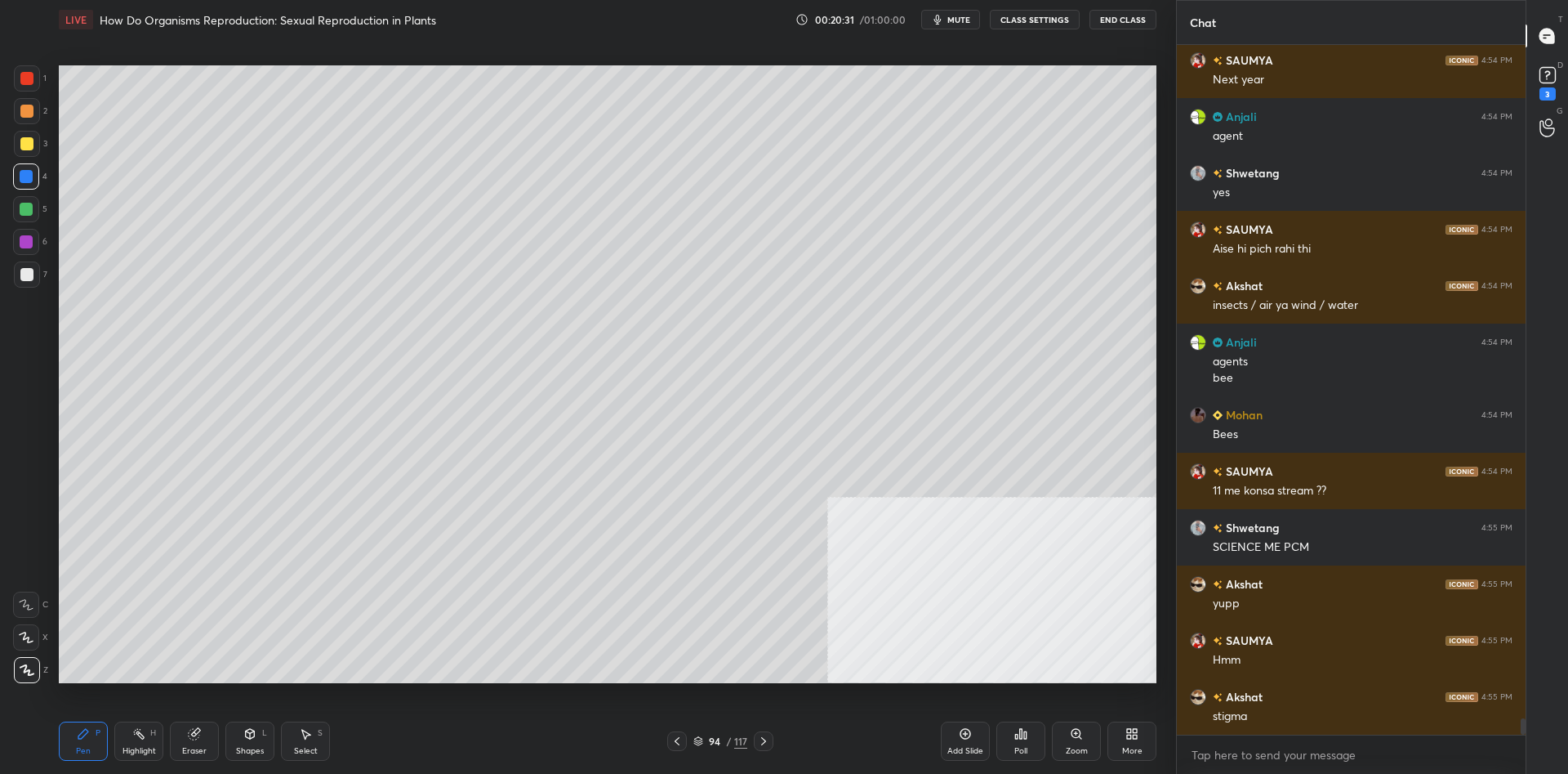
click at [22, 114] on div at bounding box center [28, 111] width 13 height 13
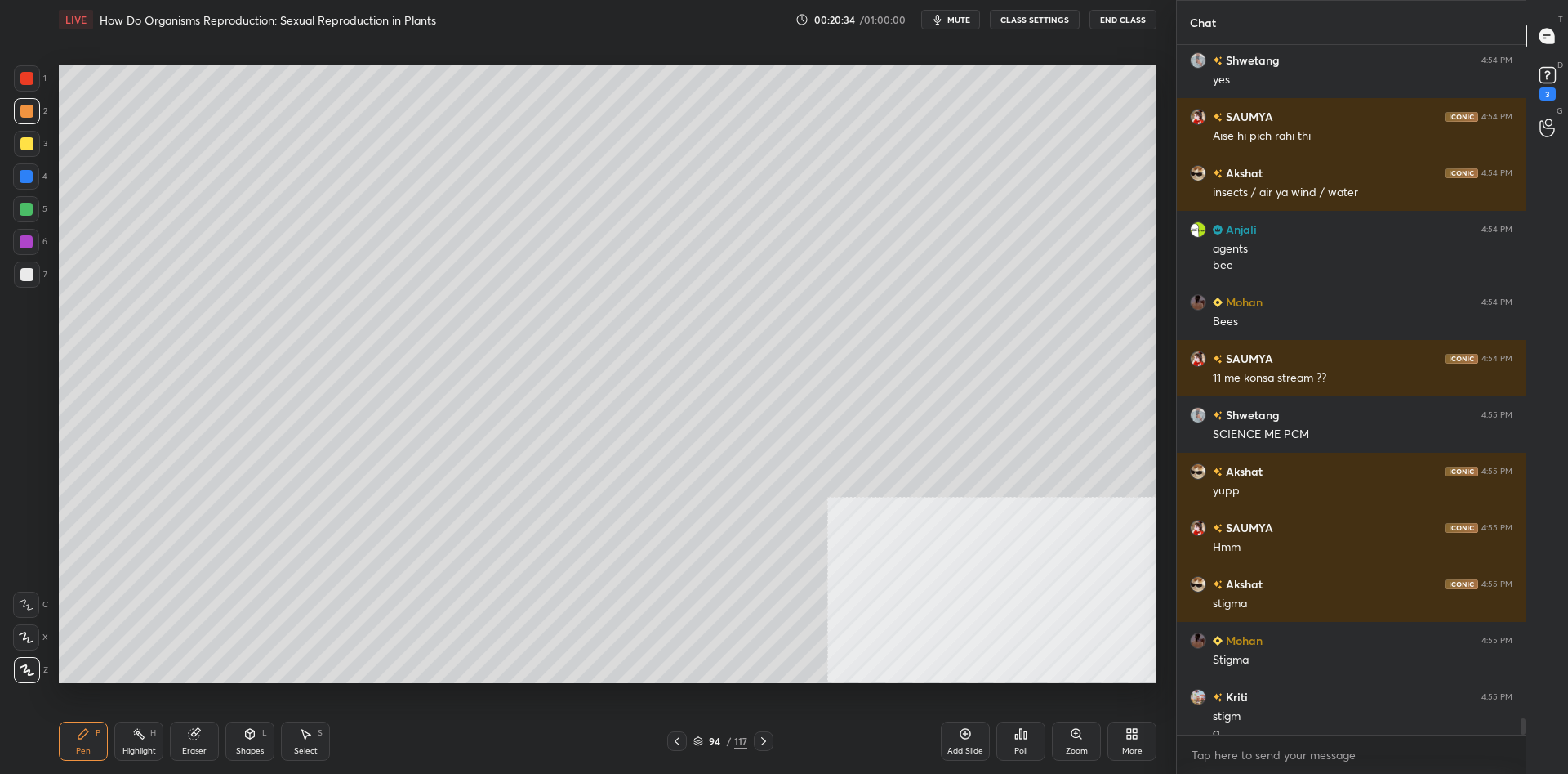
scroll to position [28120, 0]
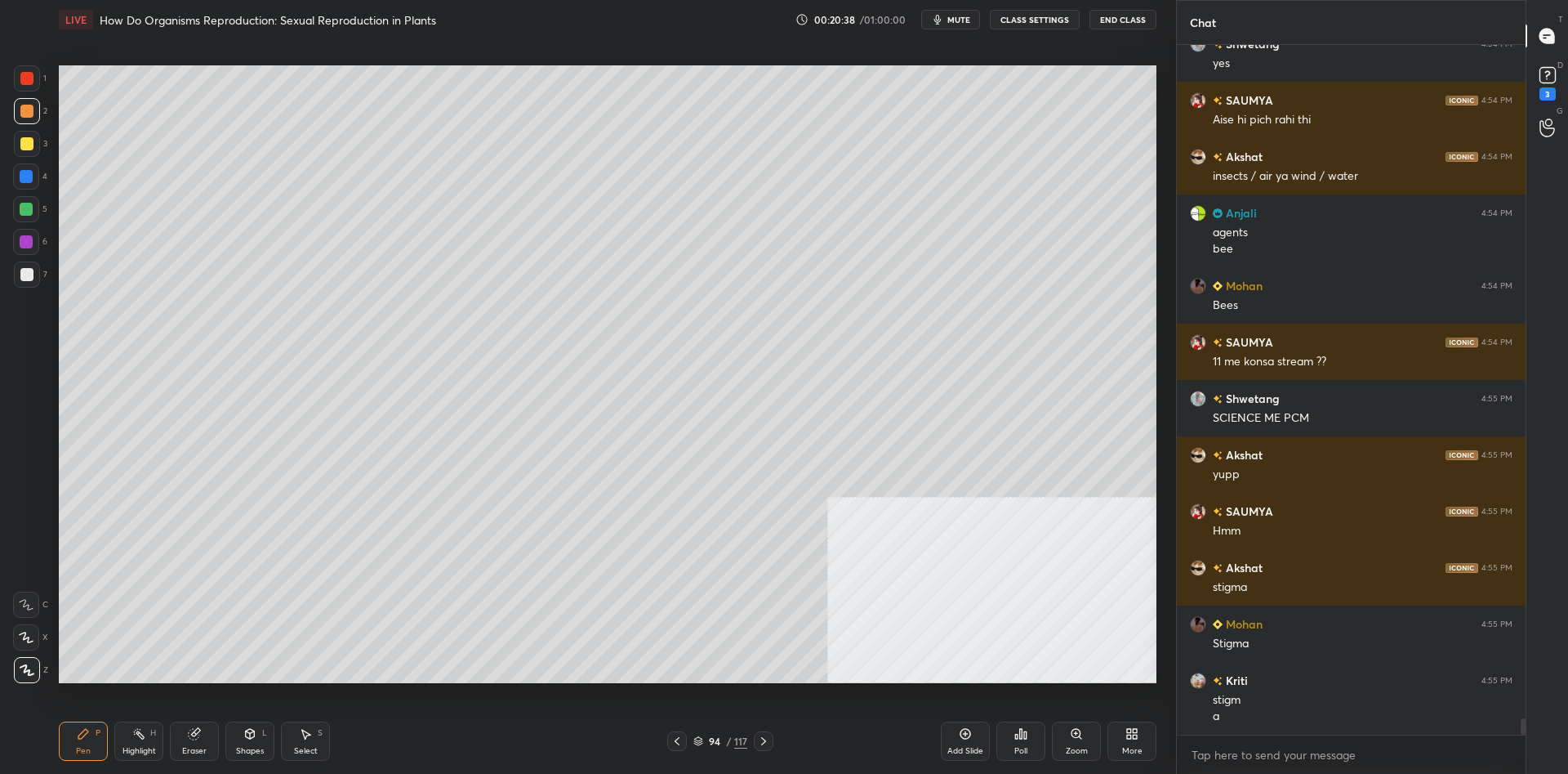
click at [22, 148] on div at bounding box center [28, 144] width 13 height 13
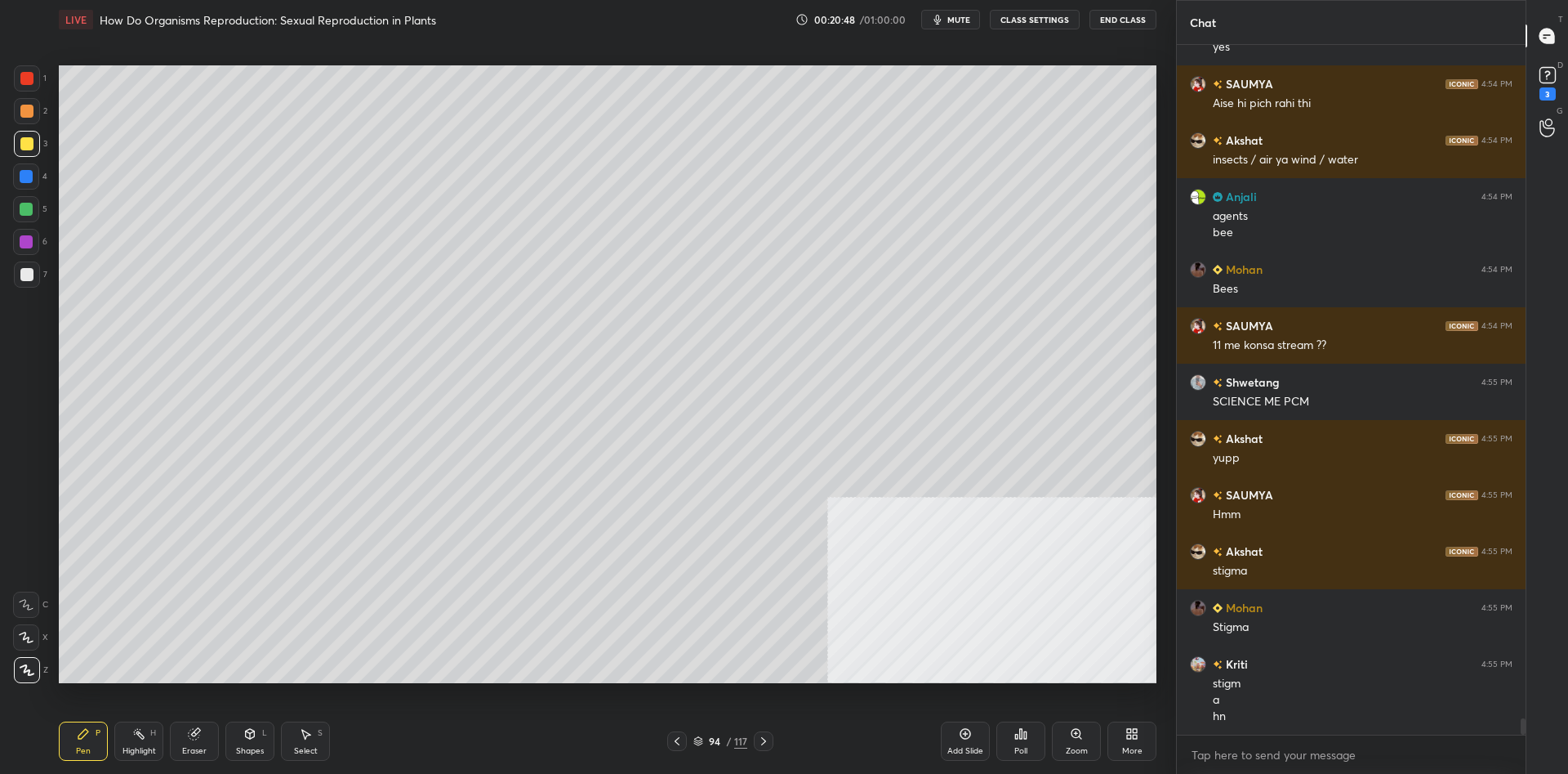
click at [25, 83] on div at bounding box center [28, 79] width 13 height 13
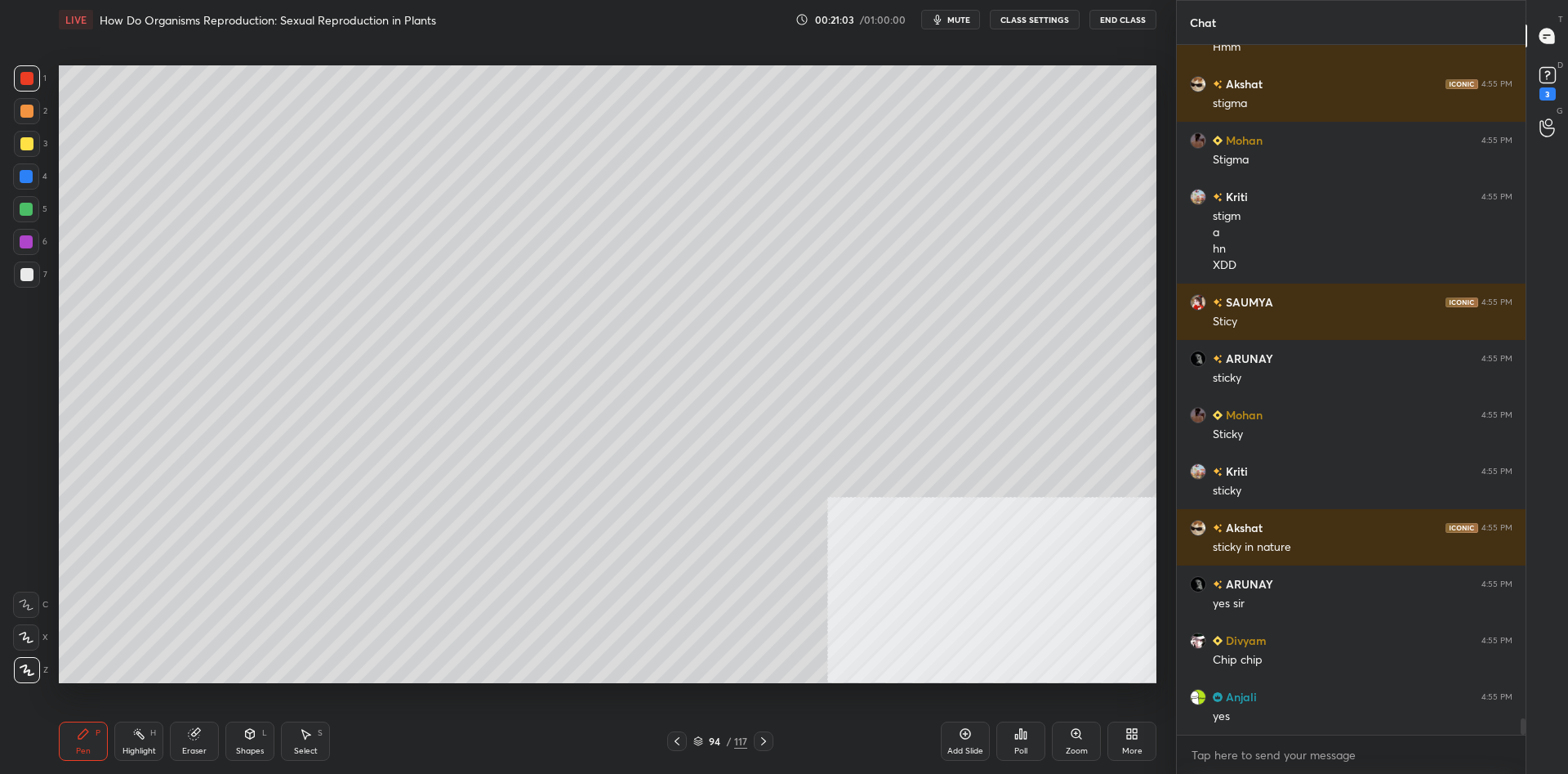
scroll to position [28660, 0]
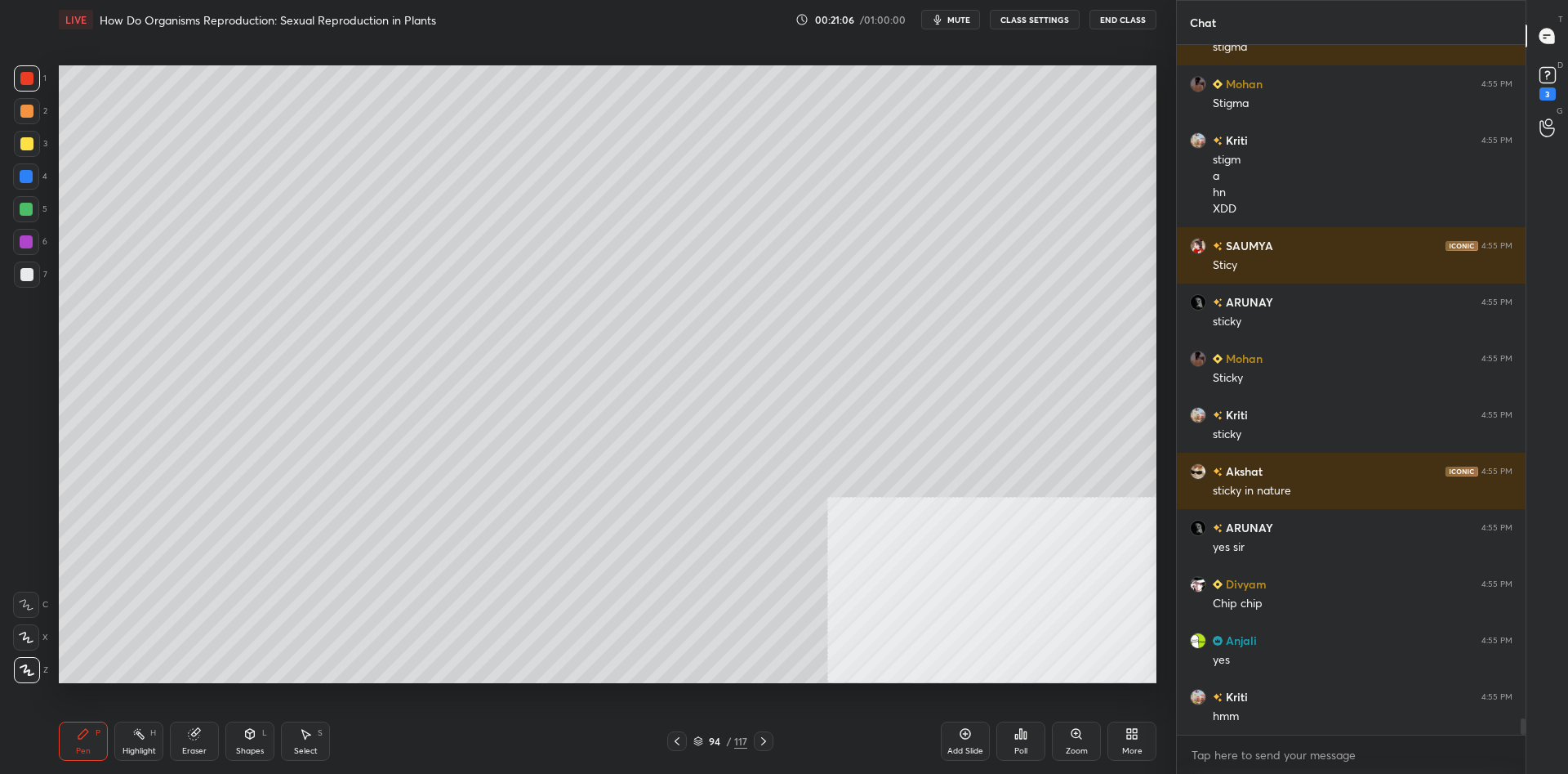
click at [47, 119] on div "1 2 3 4 5 6 7 C X Z C X Z E E Erase all H H" at bounding box center [26, 374] width 52 height 617
click at [31, 114] on div at bounding box center [28, 111] width 13 height 13
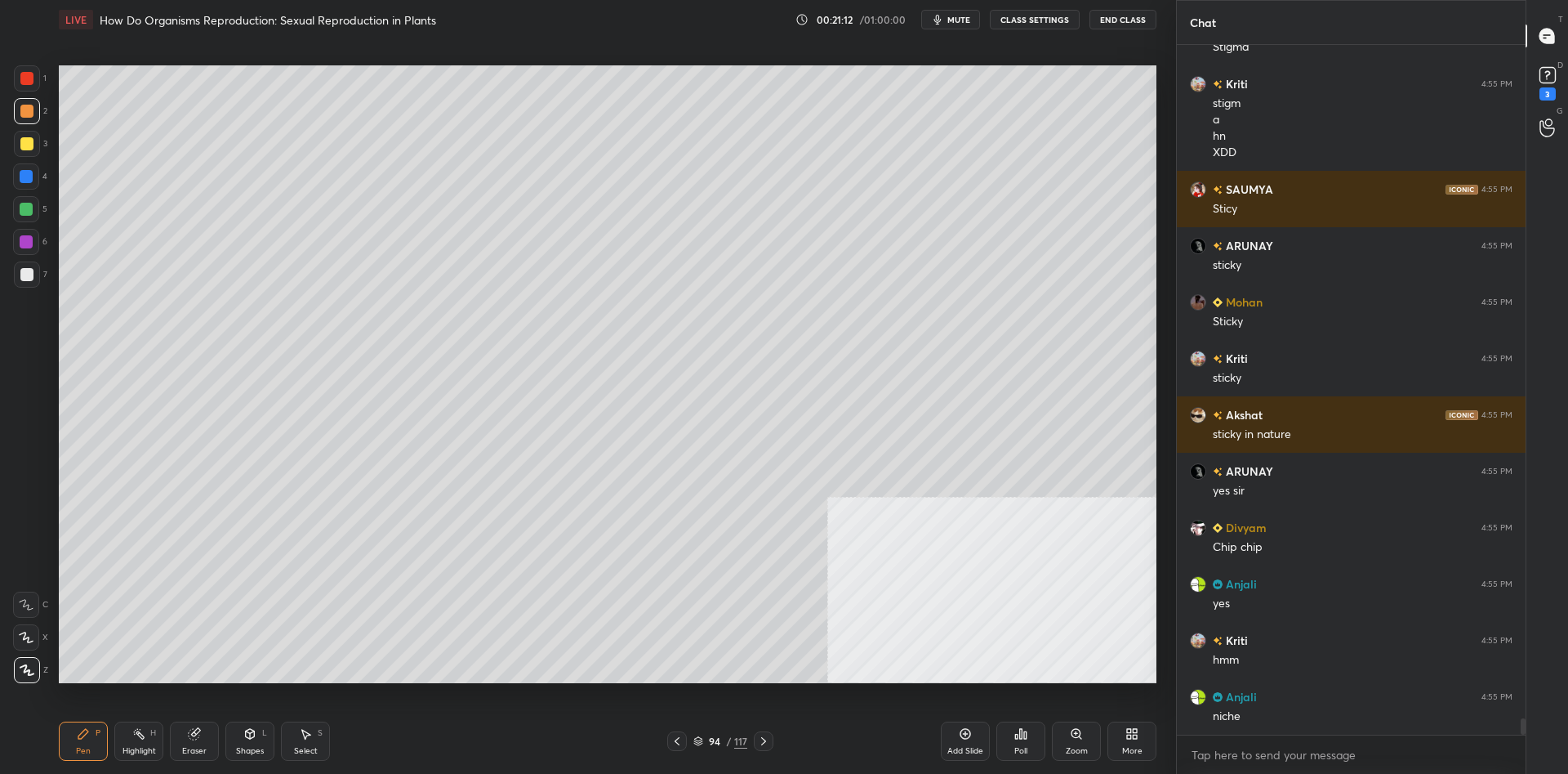
click at [129, 728] on div "Highlight H" at bounding box center [139, 740] width 49 height 39
click at [140, 732] on icon at bounding box center [139, 733] width 13 height 13
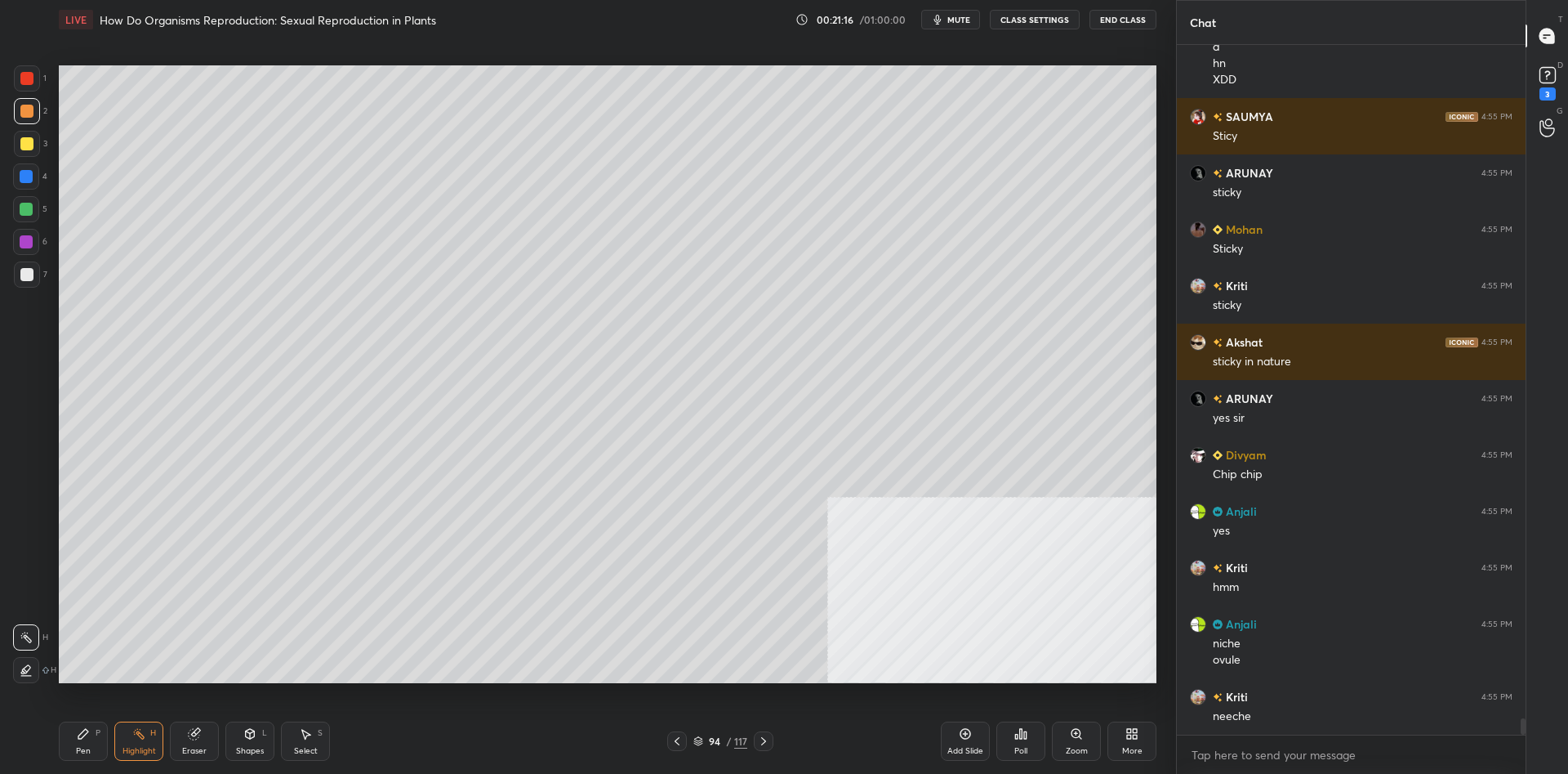
scroll to position [28846, 0]
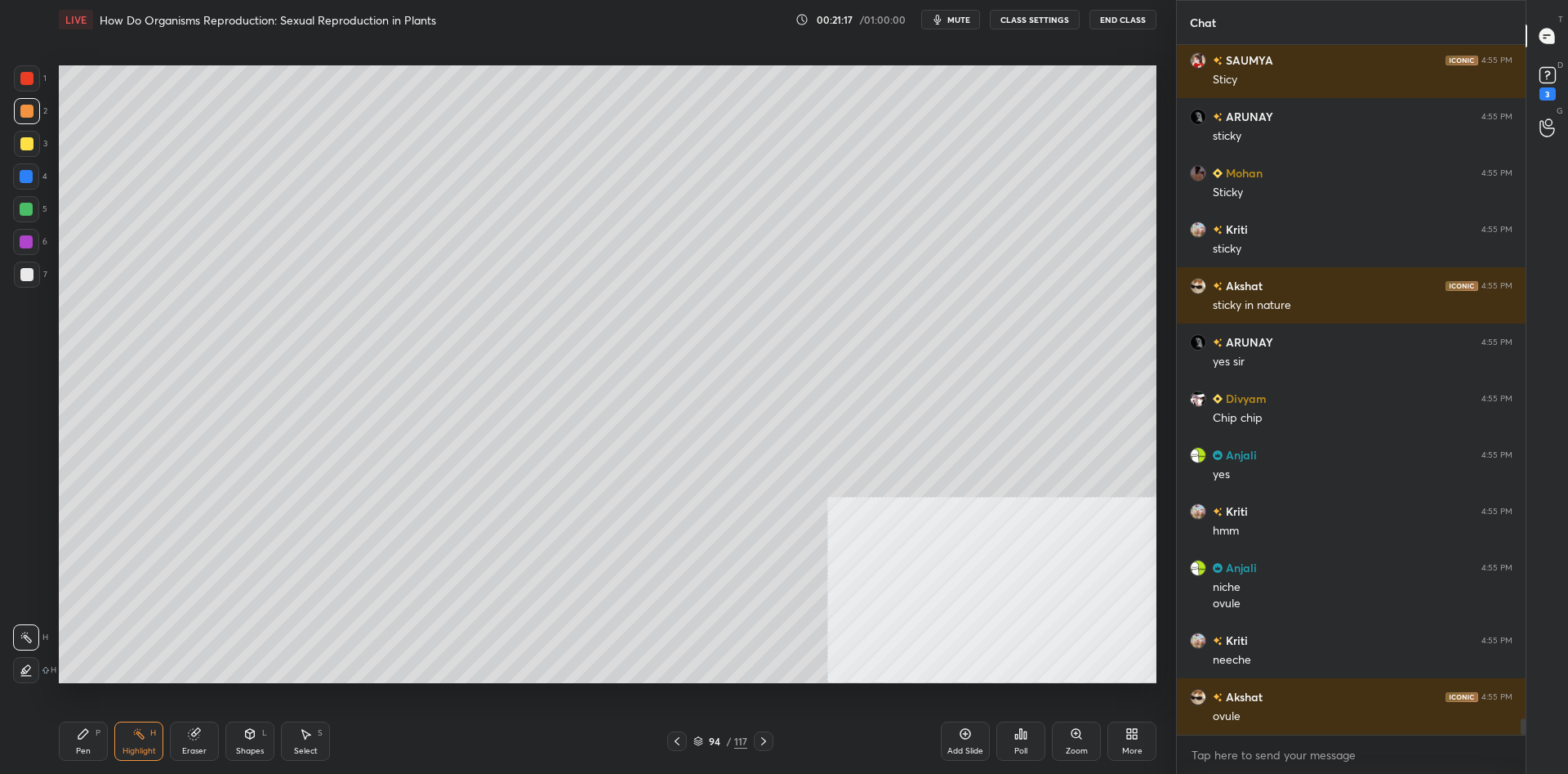
click at [77, 759] on div "Pen P" at bounding box center [83, 740] width 49 height 39
click at [80, 746] on div "Pen" at bounding box center [83, 750] width 15 height 9
click at [26, 124] on div "2" at bounding box center [30, 114] width 33 height 32
click at [33, 83] on div at bounding box center [28, 79] width 27 height 27
click at [21, 125] on div "2" at bounding box center [30, 114] width 33 height 32
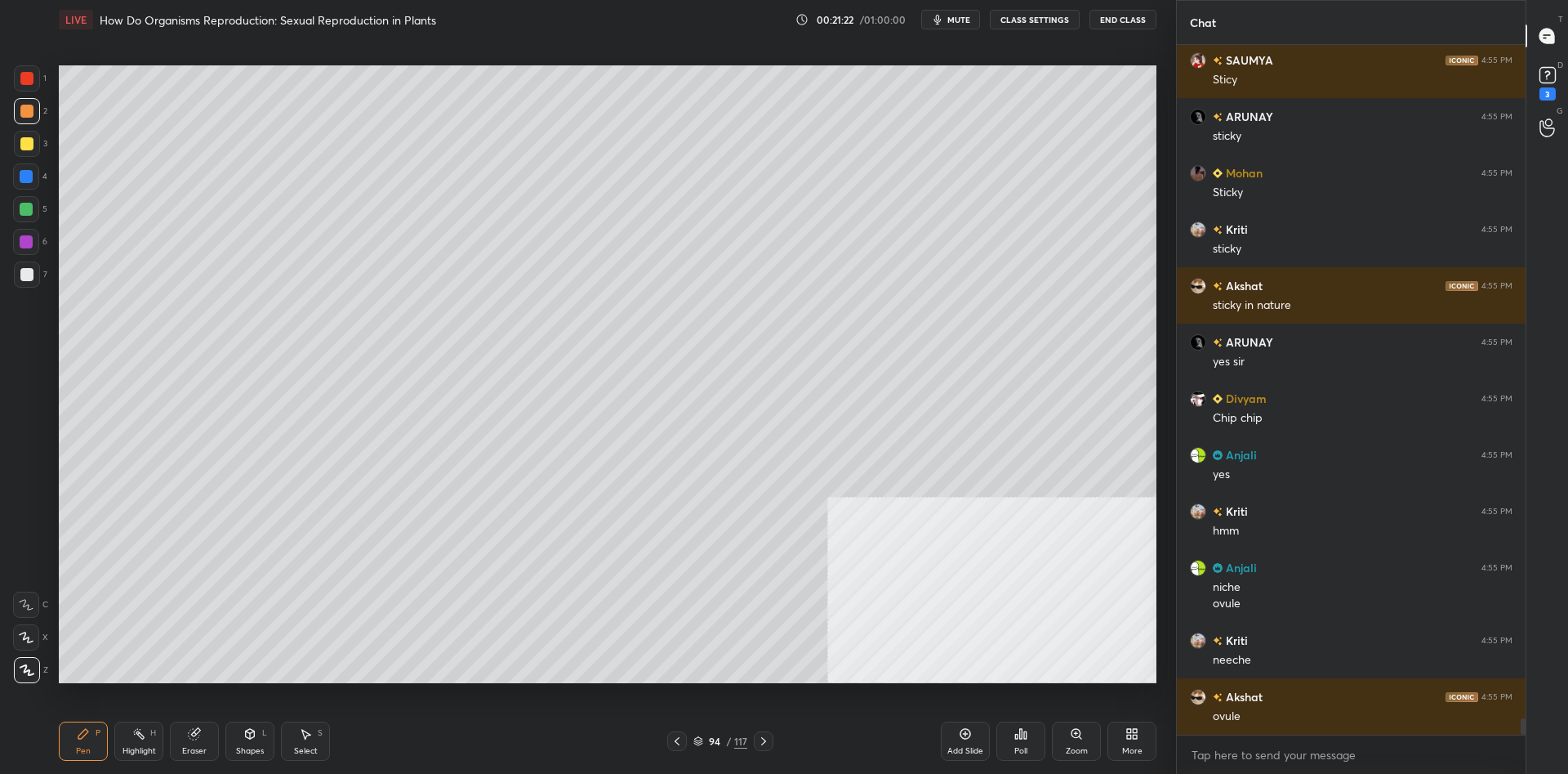
scroll to position [28902, 0]
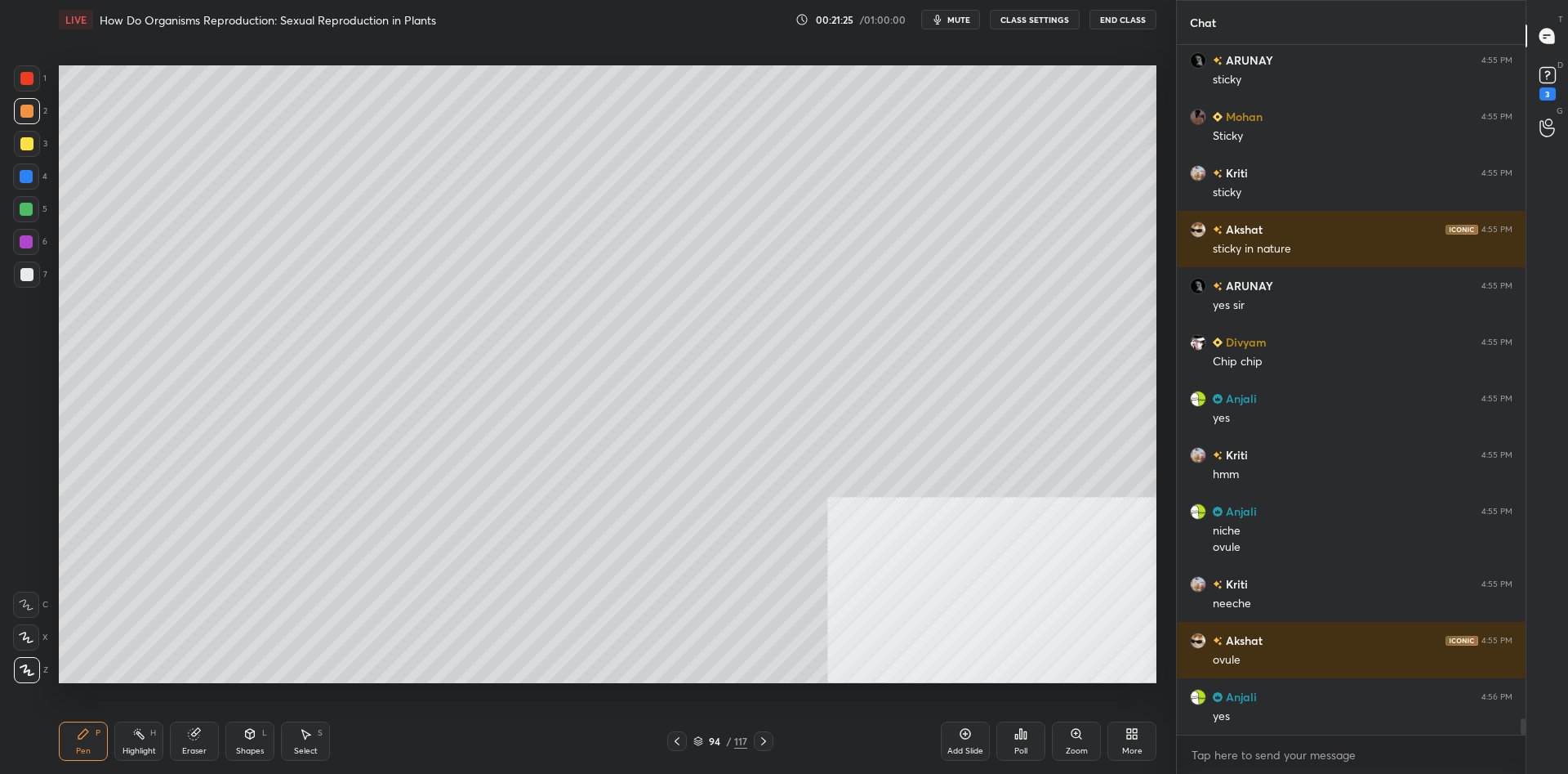
click at [23, 176] on div at bounding box center [27, 176] width 13 height 13
click at [27, 175] on div at bounding box center [27, 176] width 13 height 13
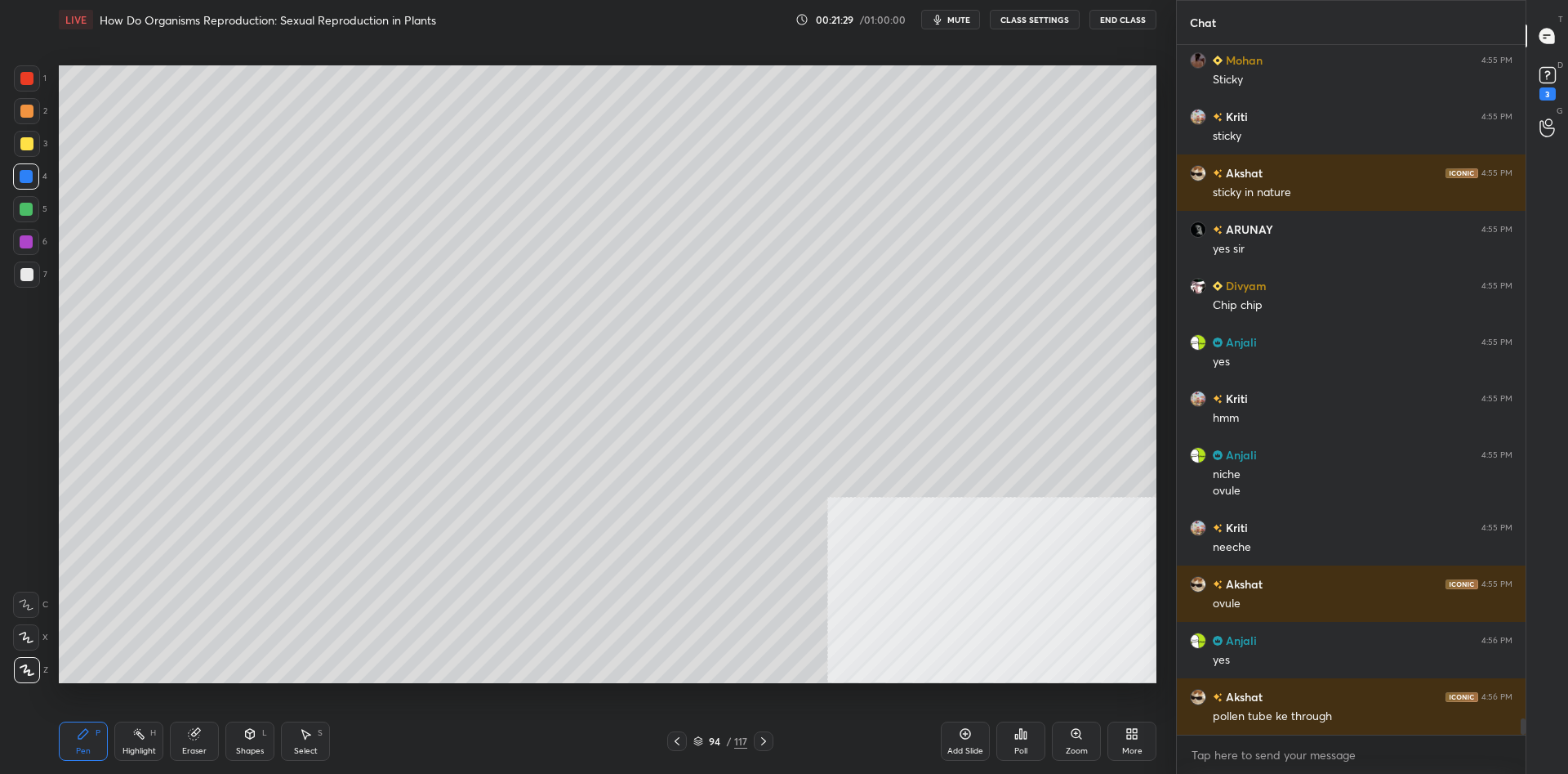
scroll to position [29015, 0]
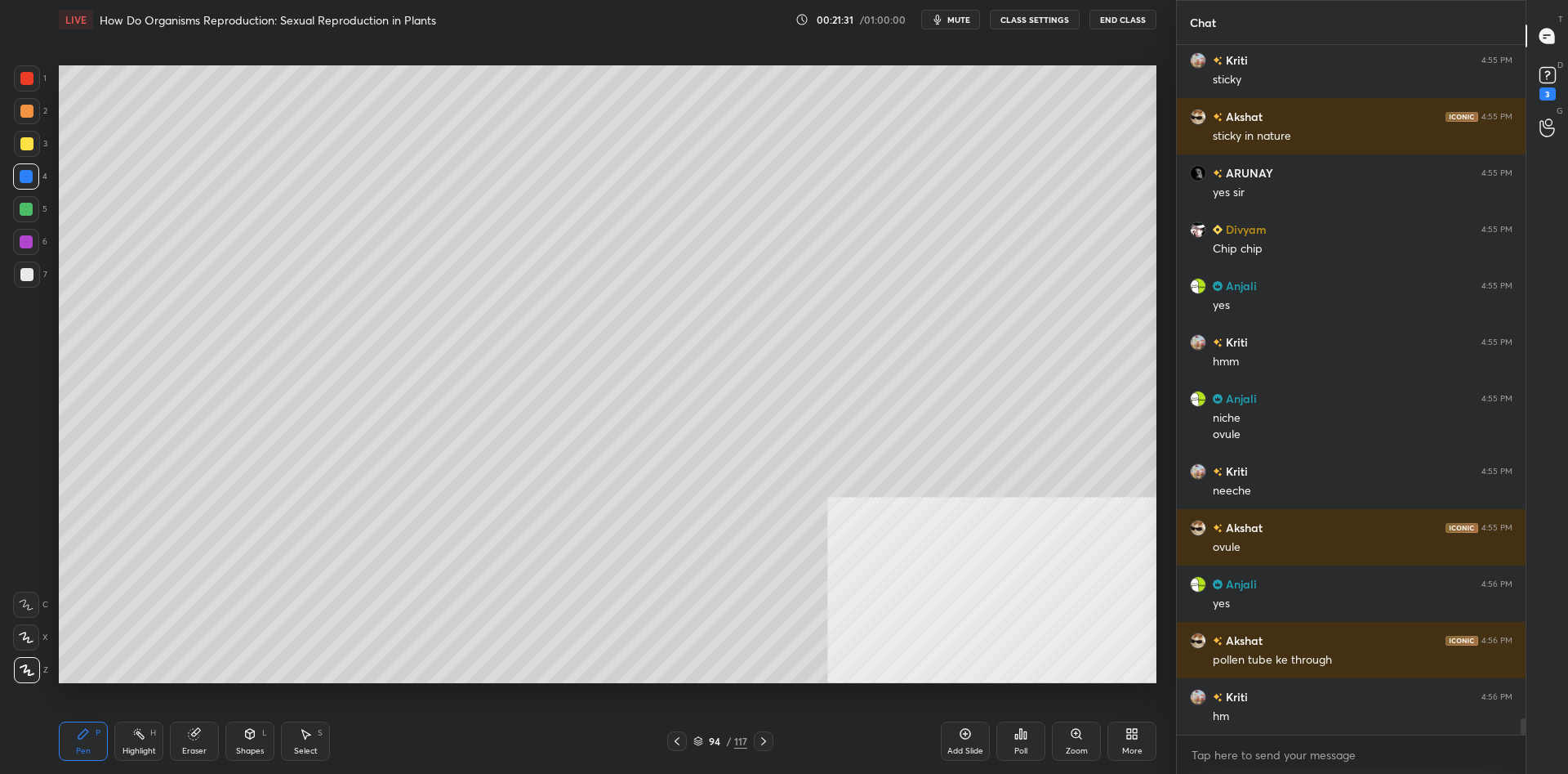
click at [35, 87] on div at bounding box center [28, 79] width 27 height 27
click at [29, 108] on div at bounding box center [28, 111] width 13 height 13
click at [25, 109] on div at bounding box center [28, 111] width 13 height 13
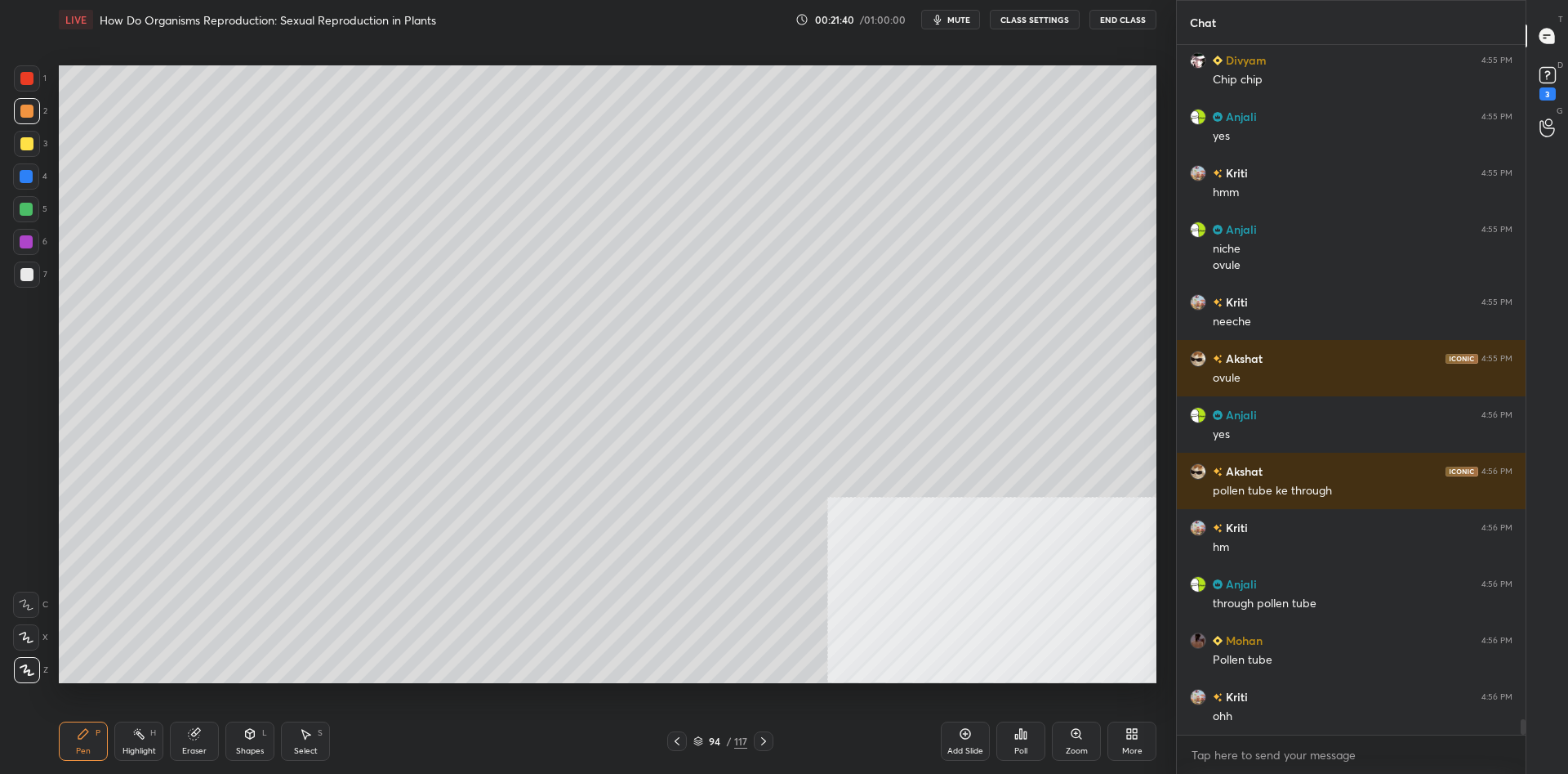
scroll to position [29240, 0]
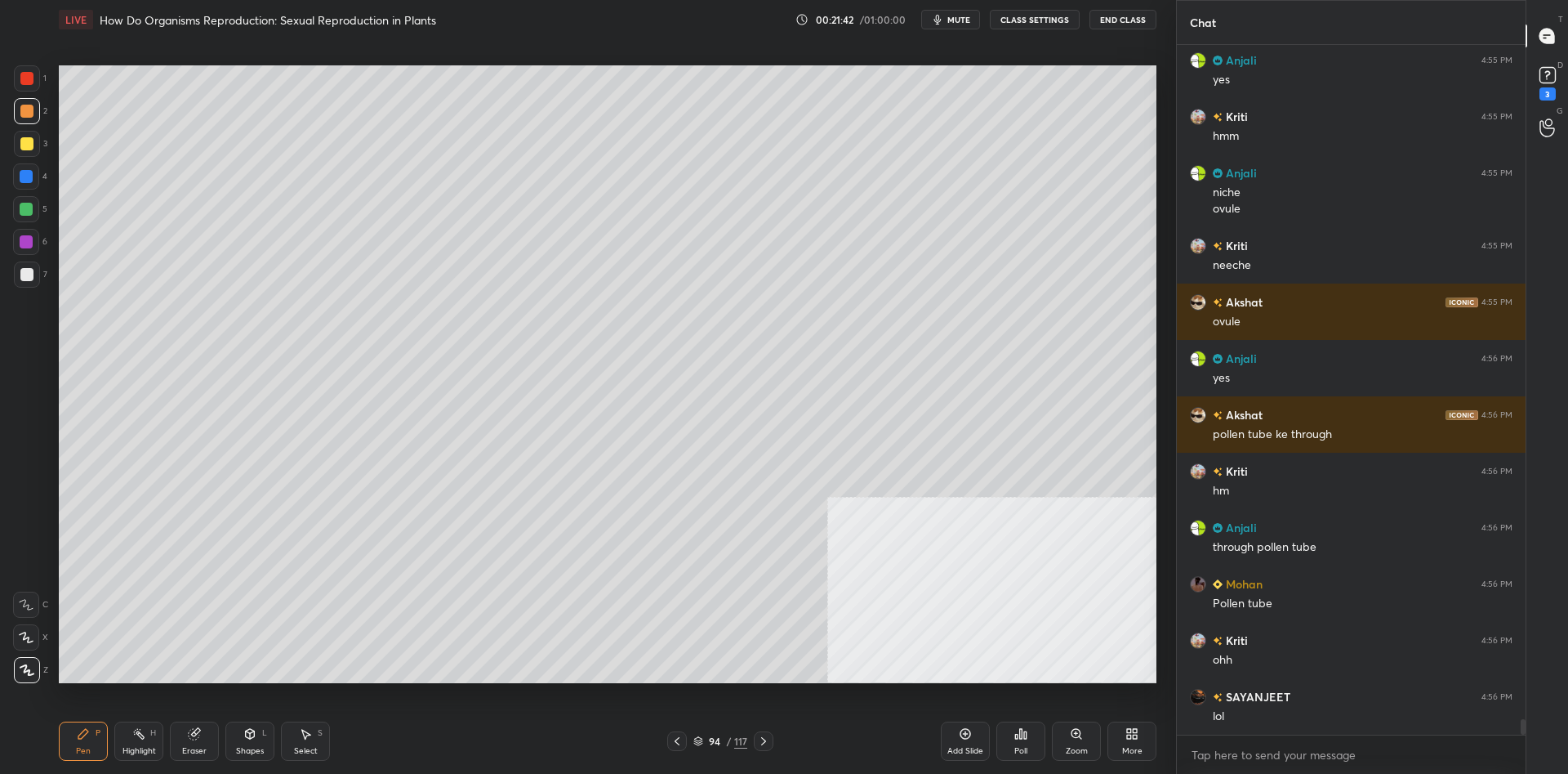
click at [31, 71] on div at bounding box center [28, 79] width 27 height 27
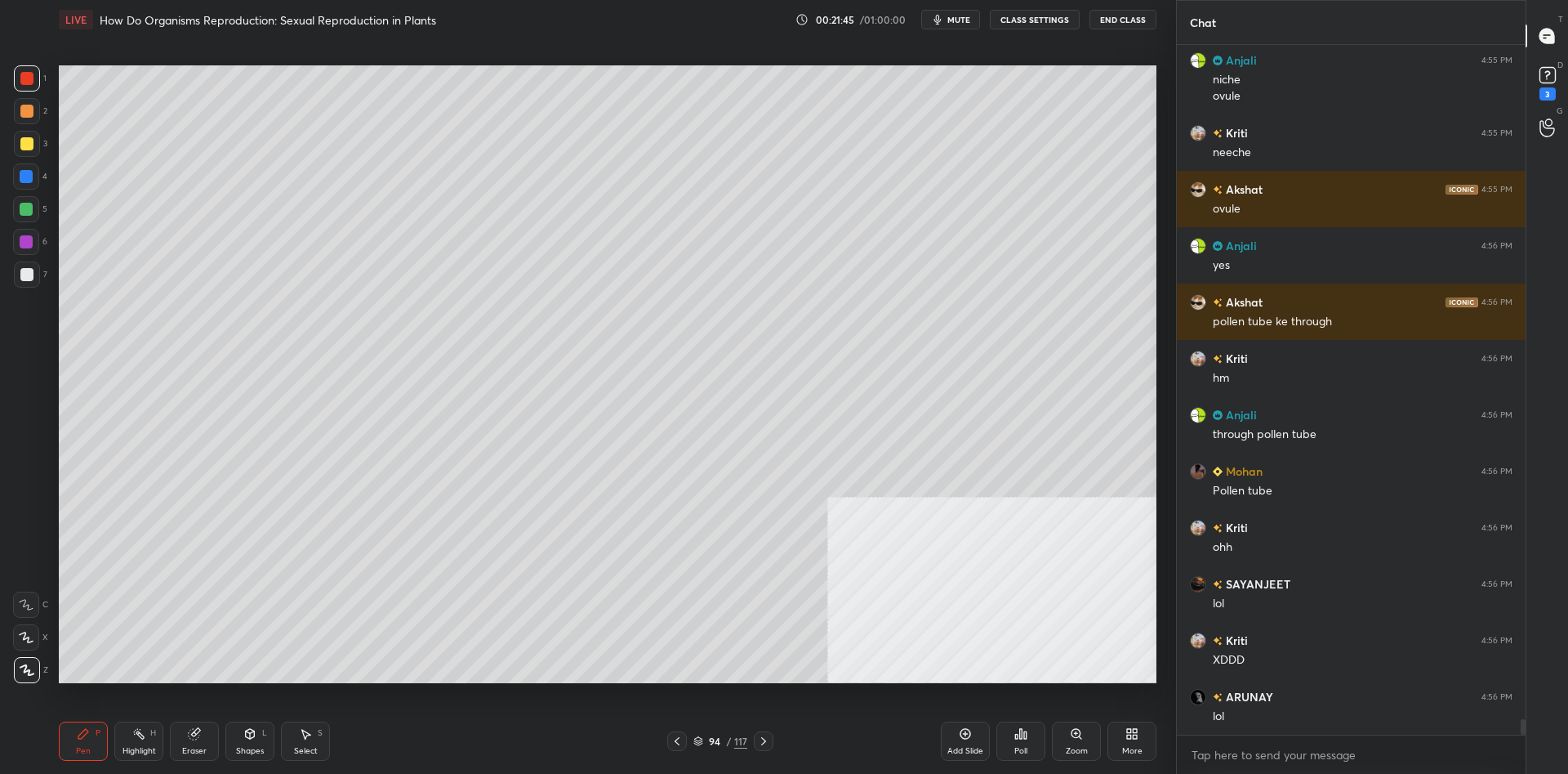
scroll to position [29465, 0]
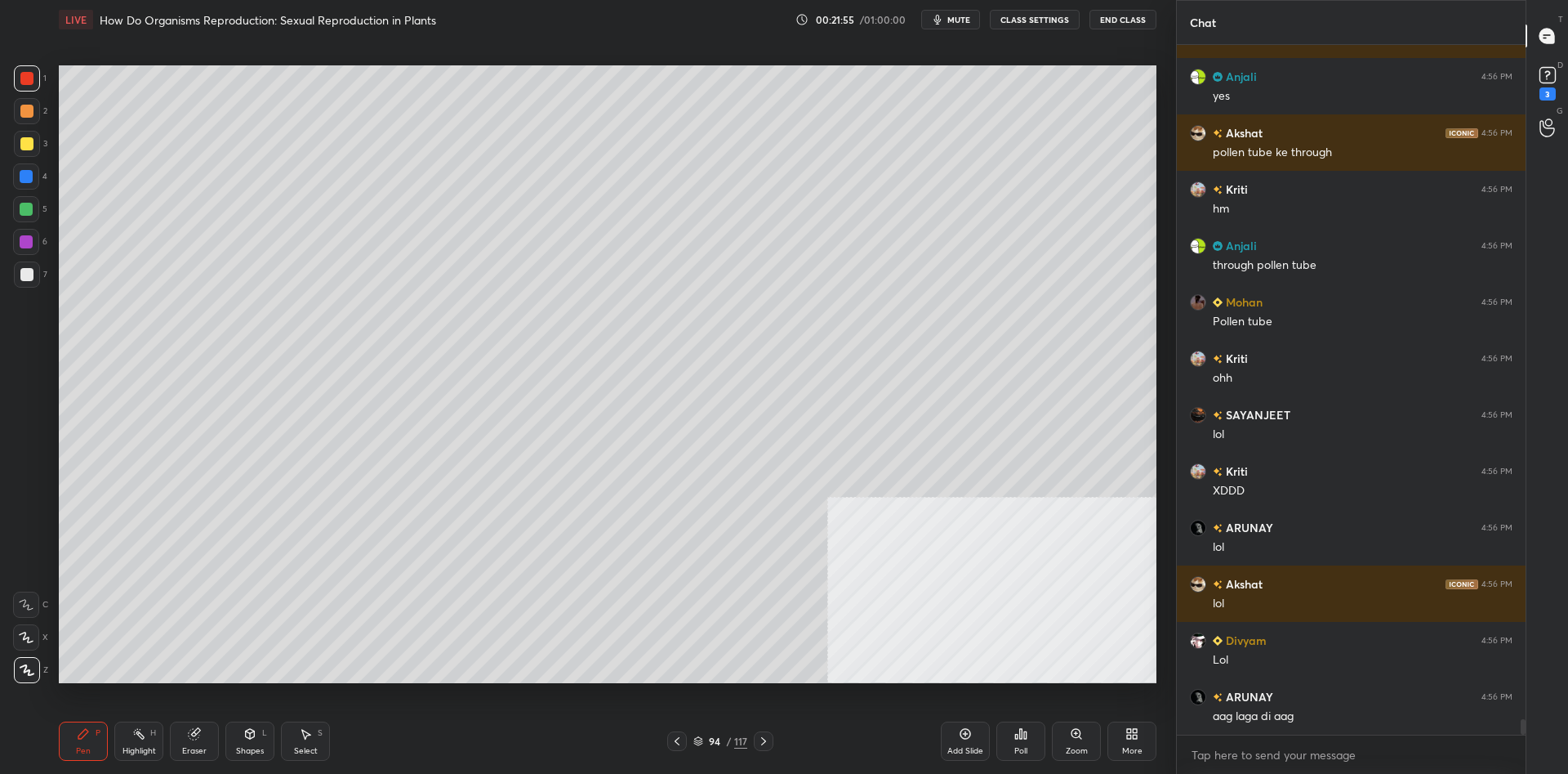
click at [34, 181] on div at bounding box center [27, 176] width 27 height 27
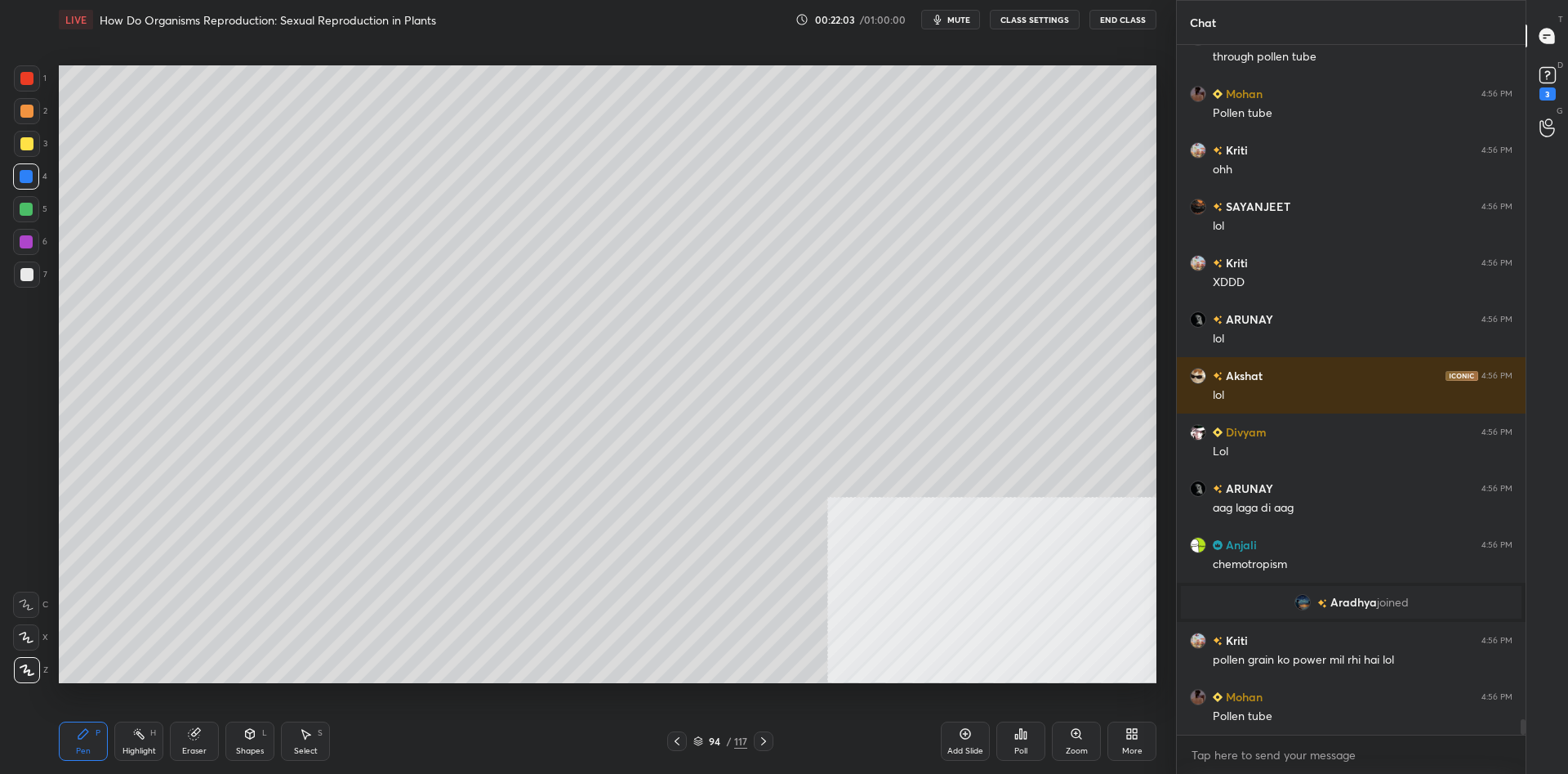
scroll to position [29273, 0]
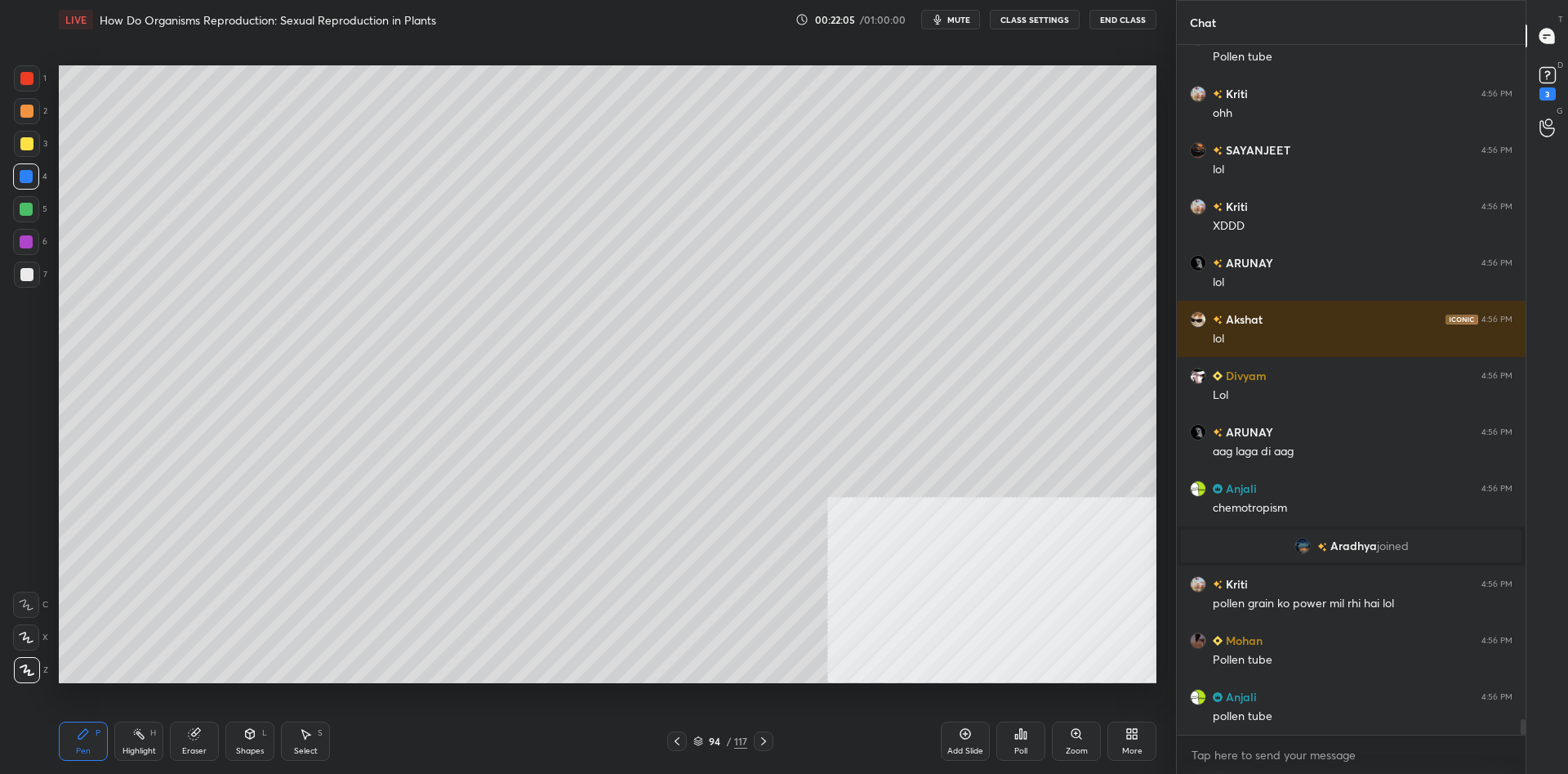
click at [23, 115] on div at bounding box center [28, 111] width 13 height 13
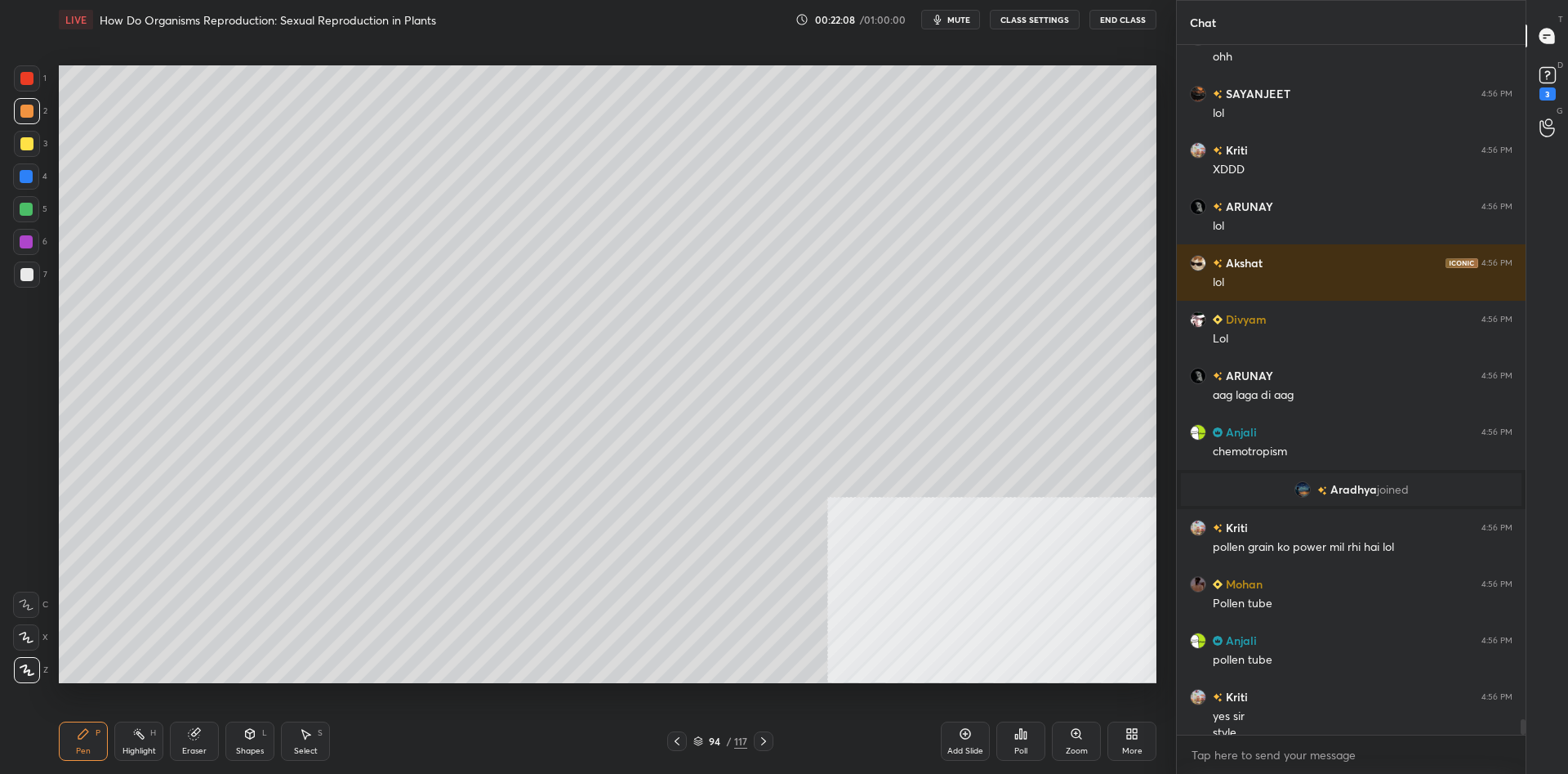
scroll to position [29346, 0]
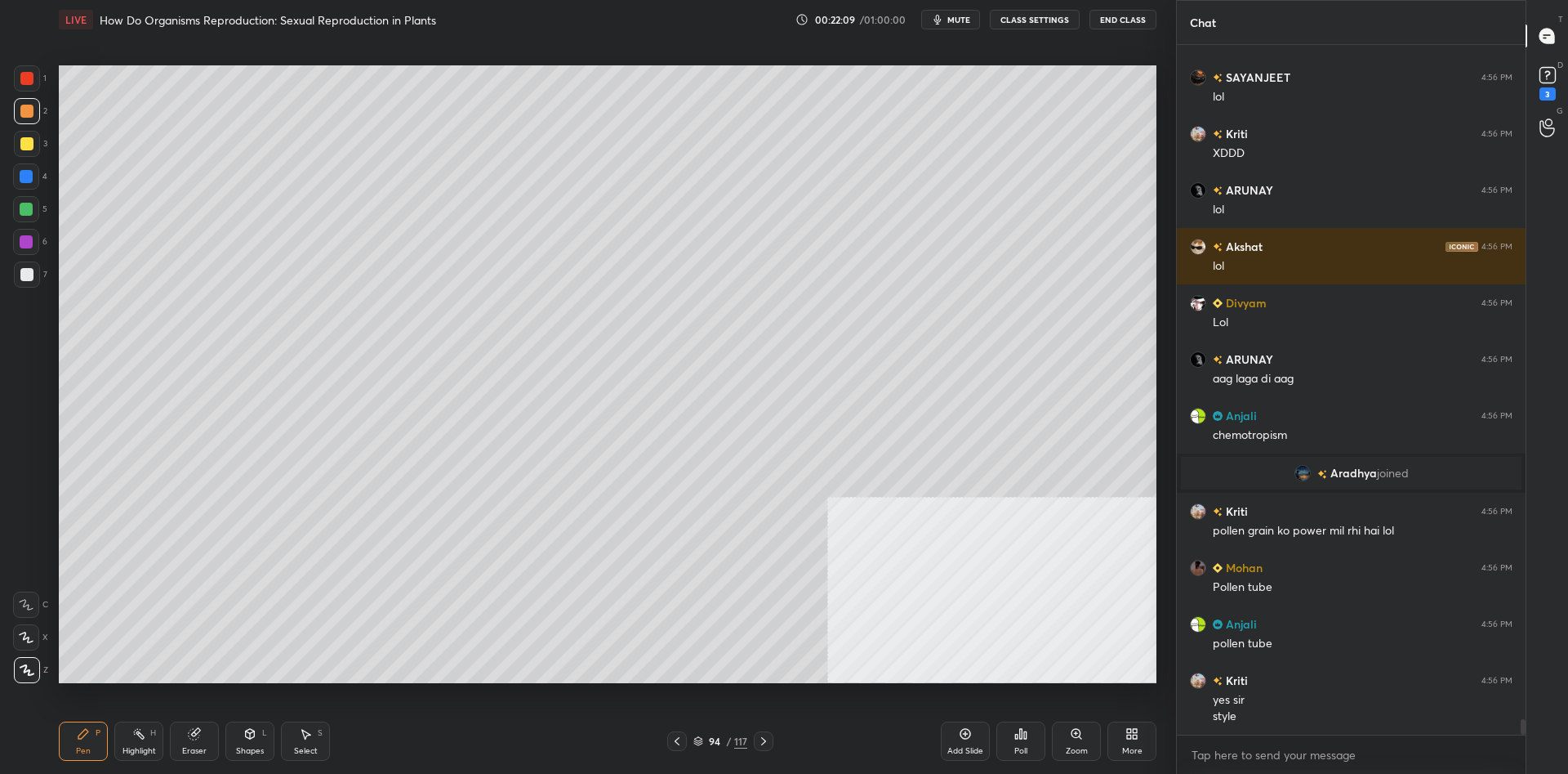
click at [31, 78] on div at bounding box center [28, 79] width 13 height 13
click at [32, 80] on div at bounding box center [28, 79] width 13 height 13
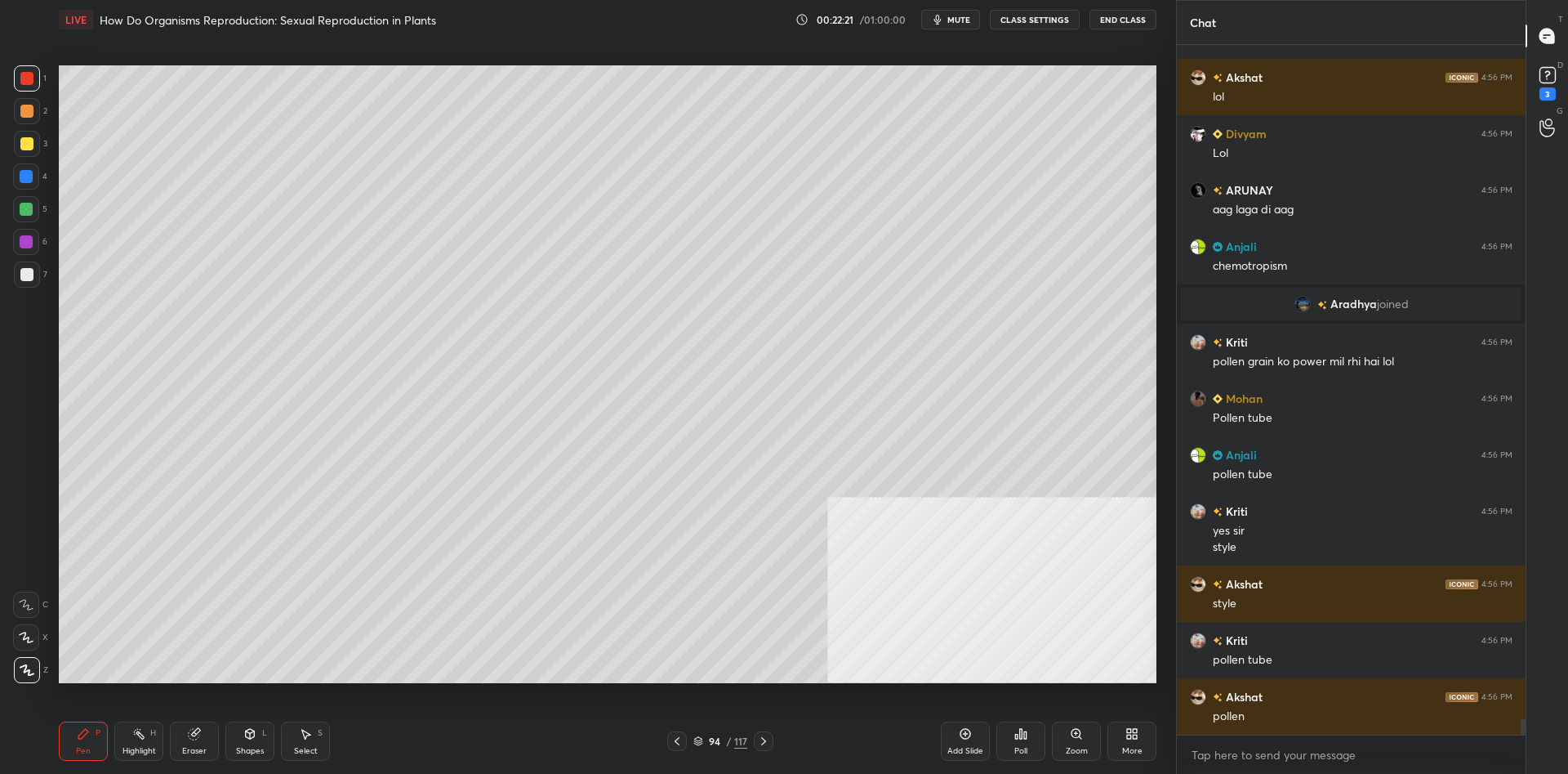
scroll to position [29570, 0]
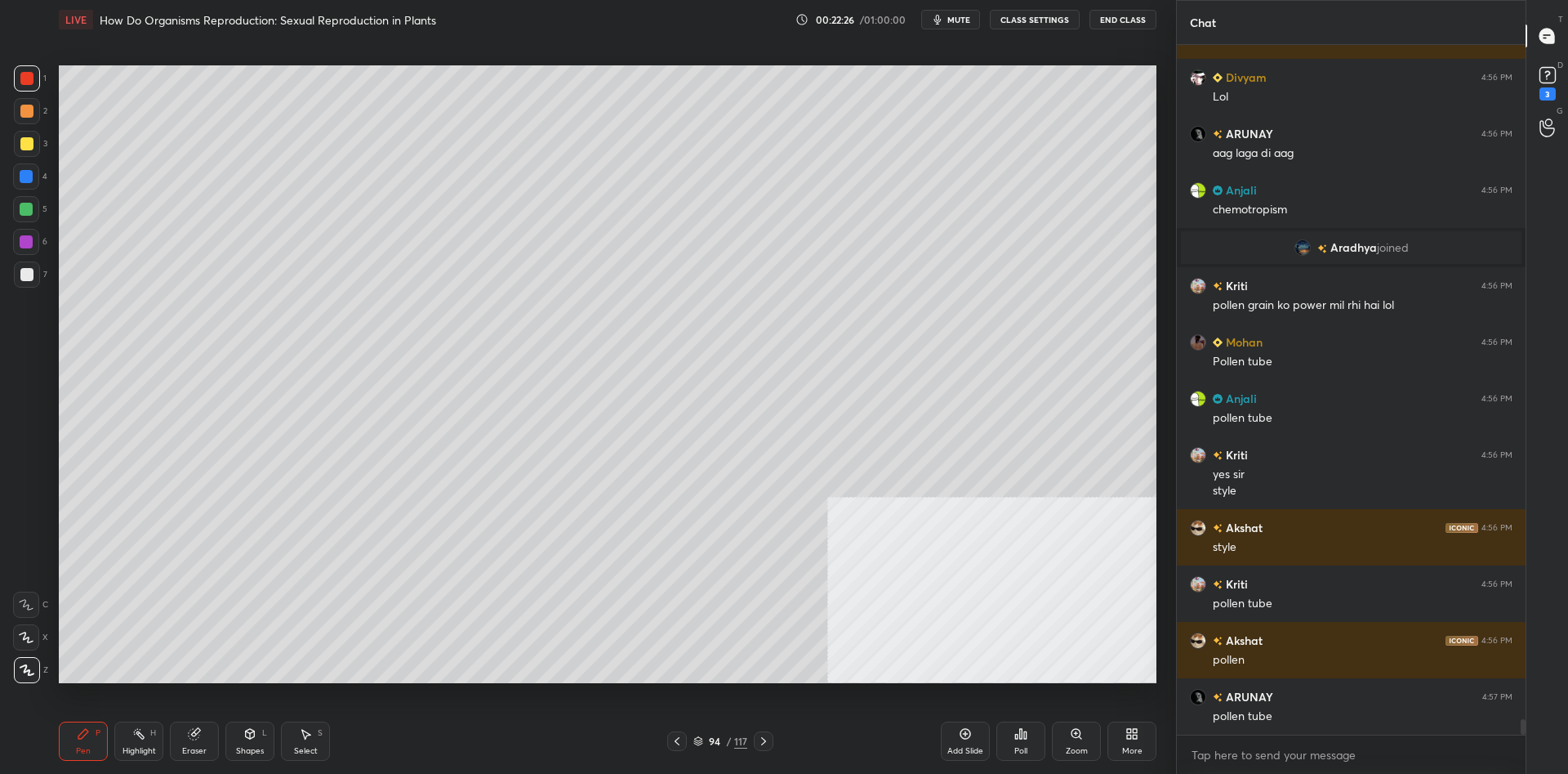
click at [150, 745] on div "Highlight H" at bounding box center [139, 740] width 49 height 39
click at [150, 733] on div "H" at bounding box center [153, 732] width 6 height 9
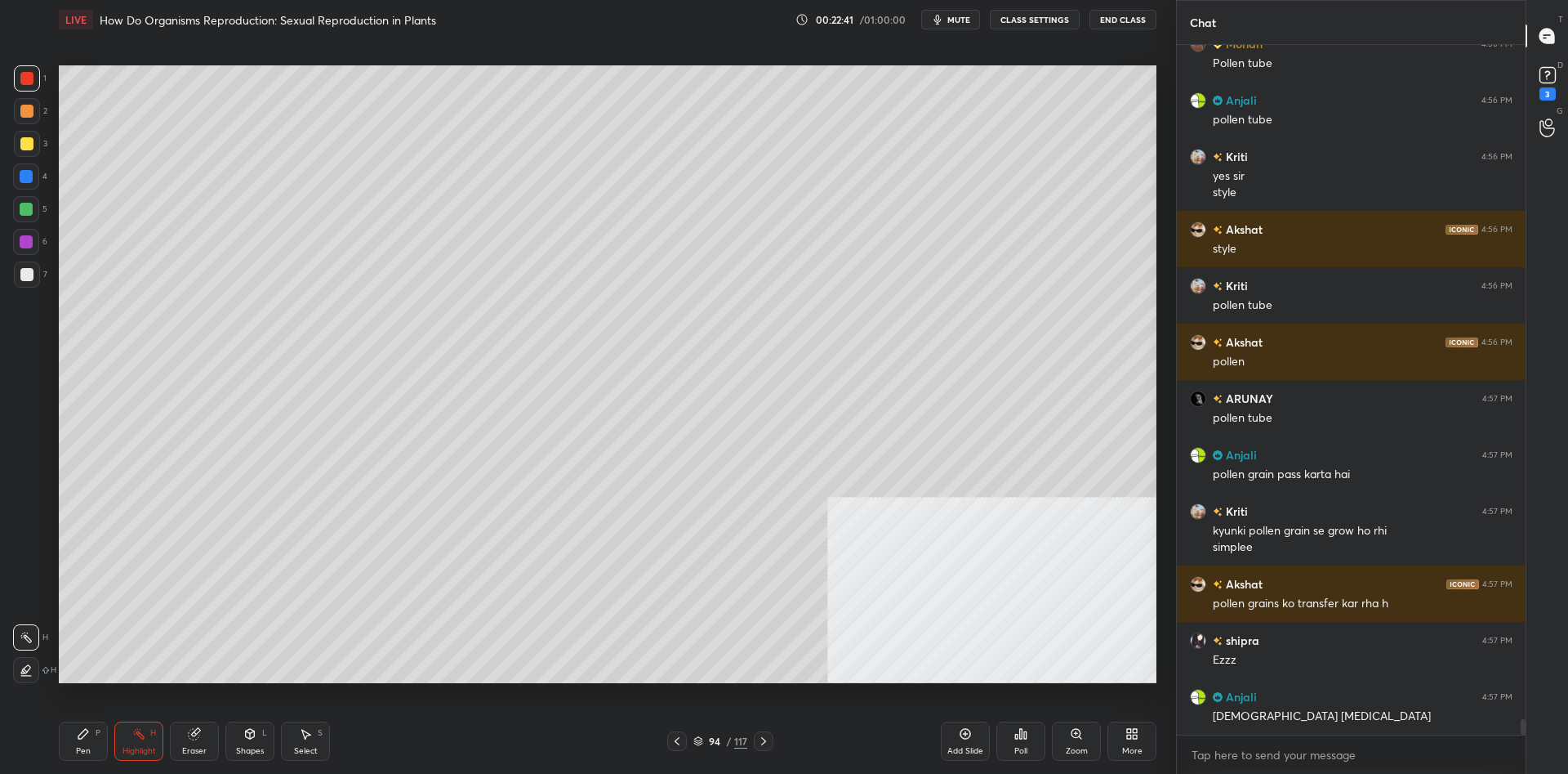
scroll to position [29925, 0]
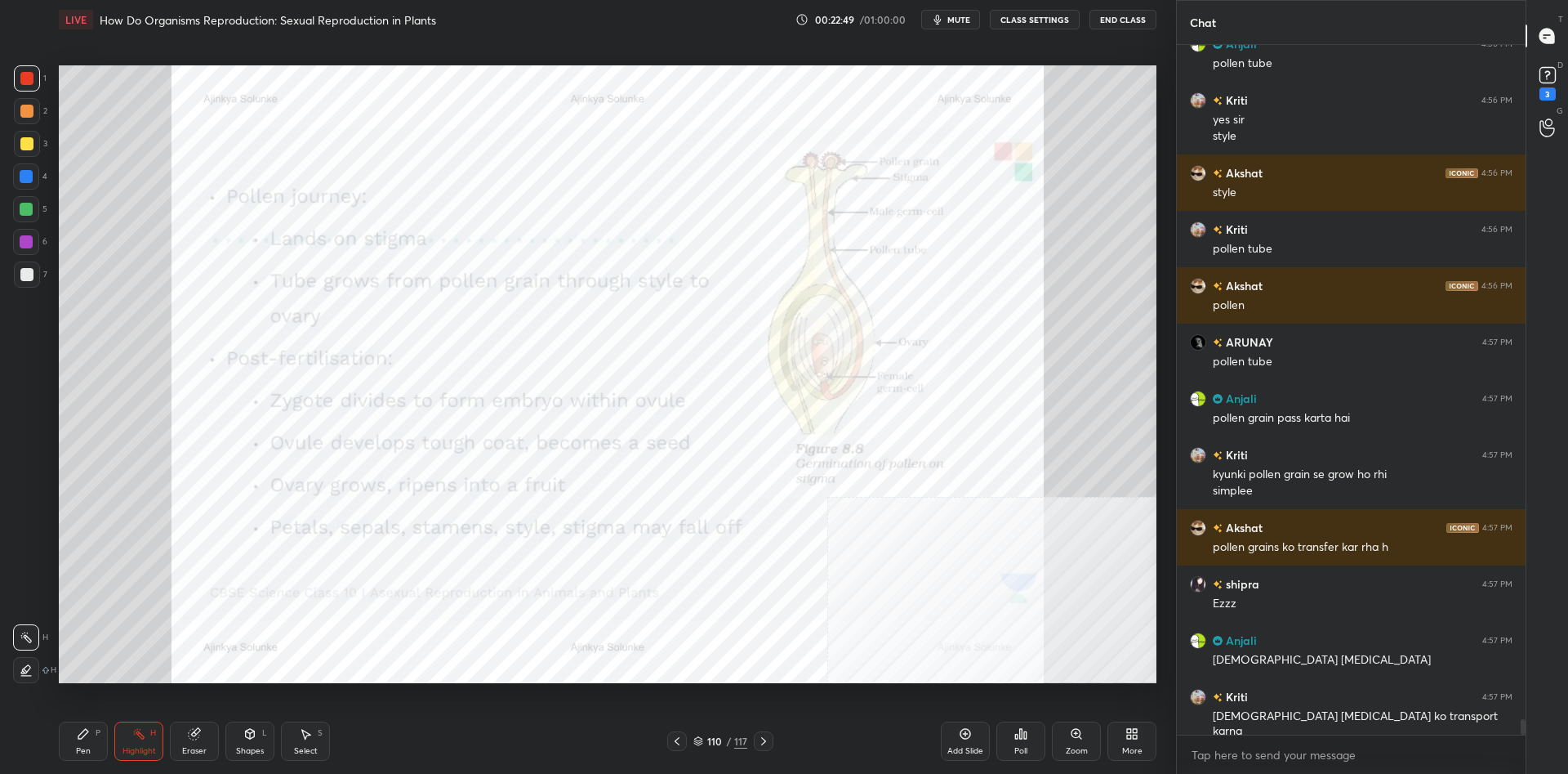
click at [1083, 744] on div "Zoom" at bounding box center [1077, 740] width 49 height 39
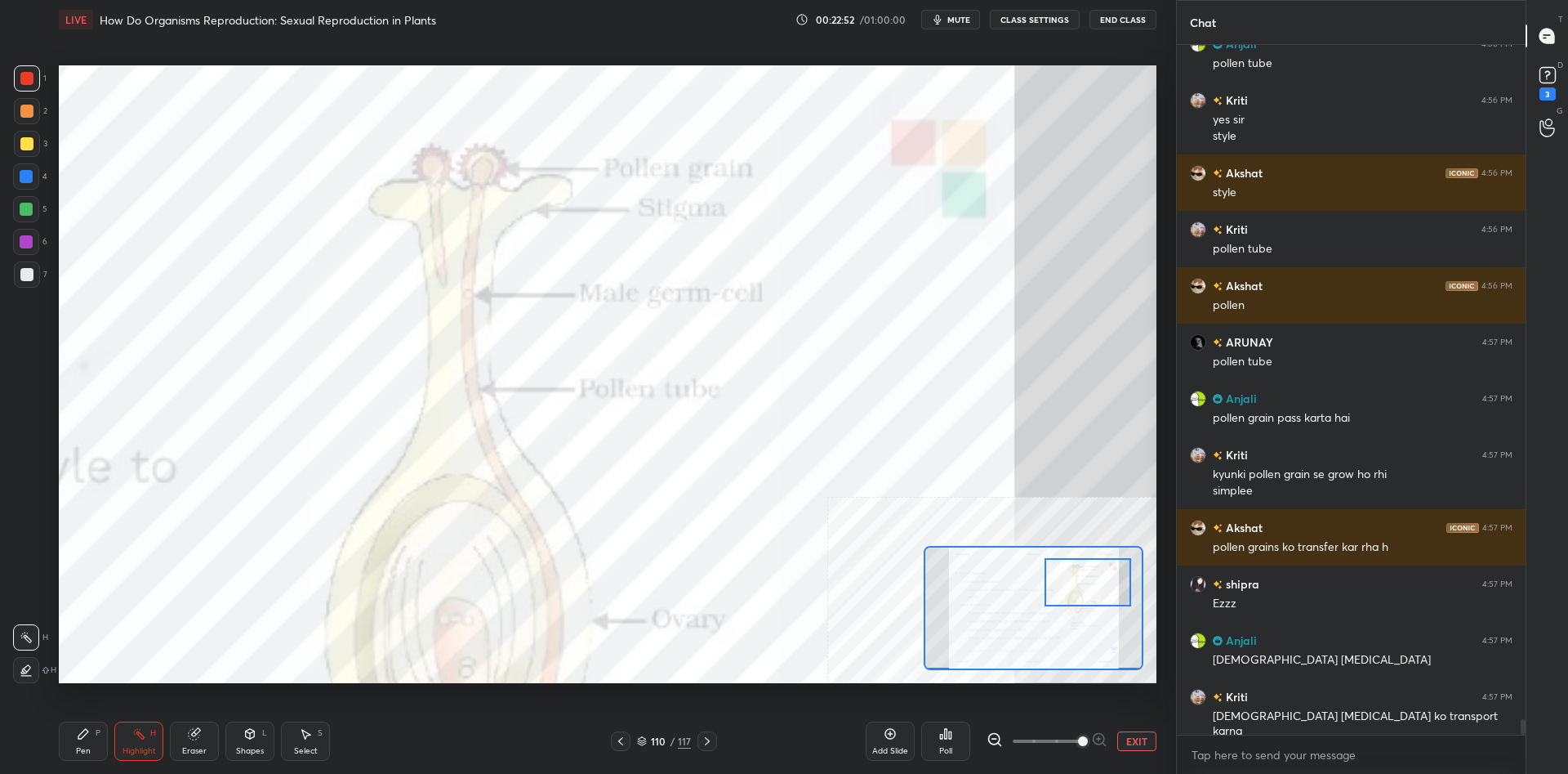
click at [82, 747] on div "Pen" at bounding box center [83, 750] width 15 height 9
click at [27, 77] on div at bounding box center [28, 79] width 13 height 13
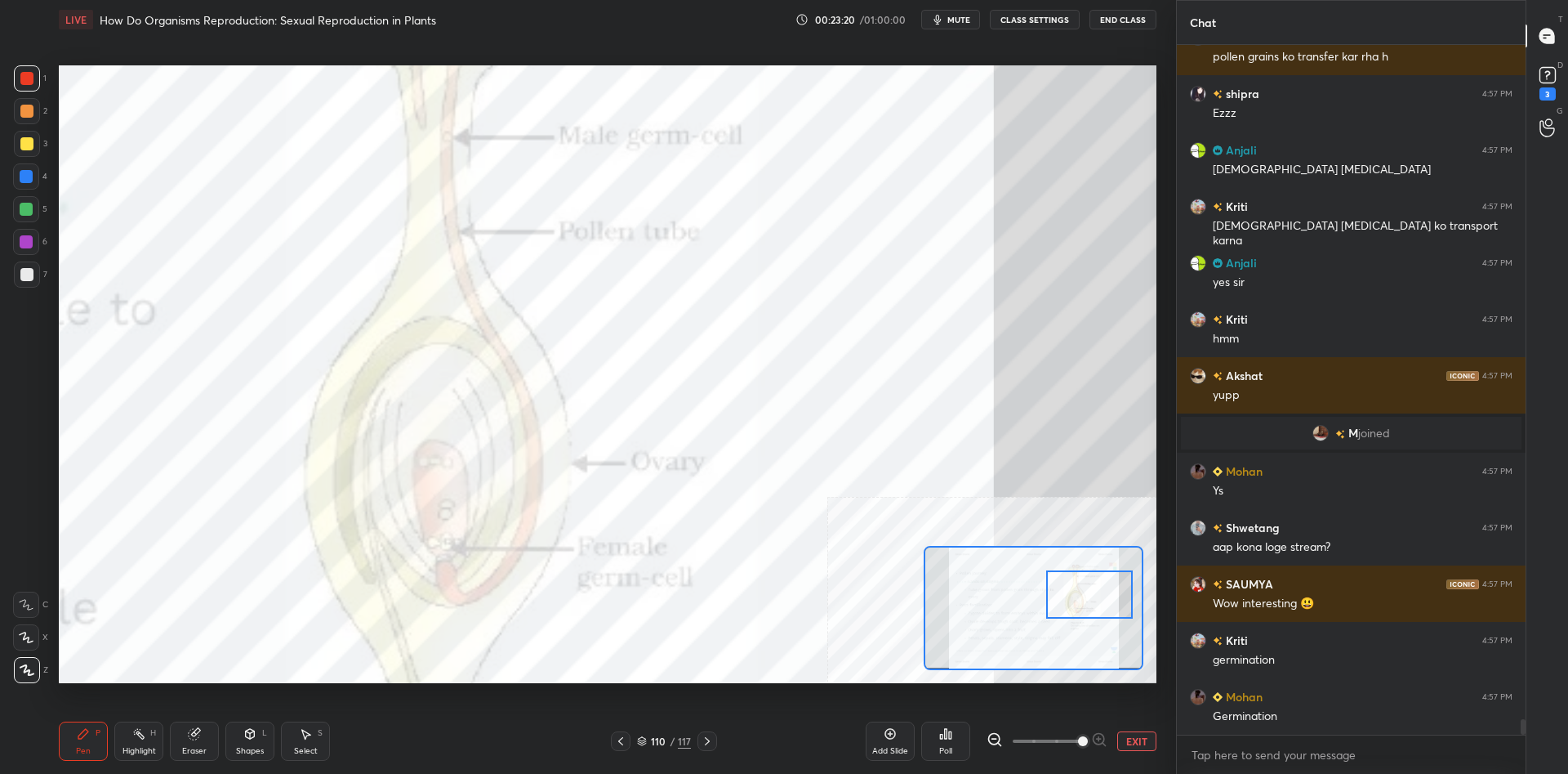
scroll to position [30160, 0]
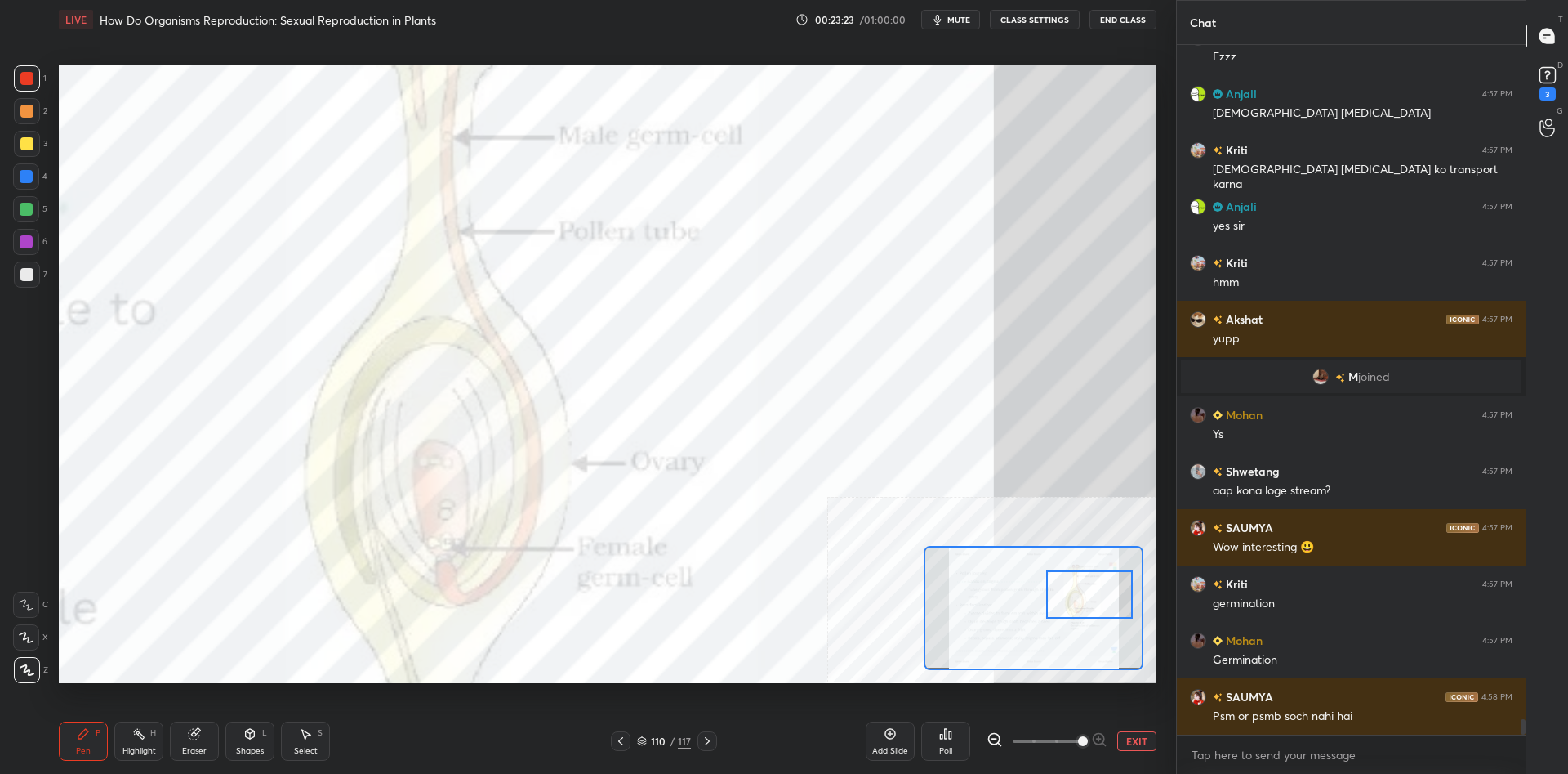
click at [151, 762] on div "Pen P Highlight H Eraser Shapes L Select S 110 / 117 Add Slide Poll EXIT" at bounding box center [607, 741] width 1098 height 65
click at [152, 738] on div "Highlight H" at bounding box center [139, 740] width 49 height 39
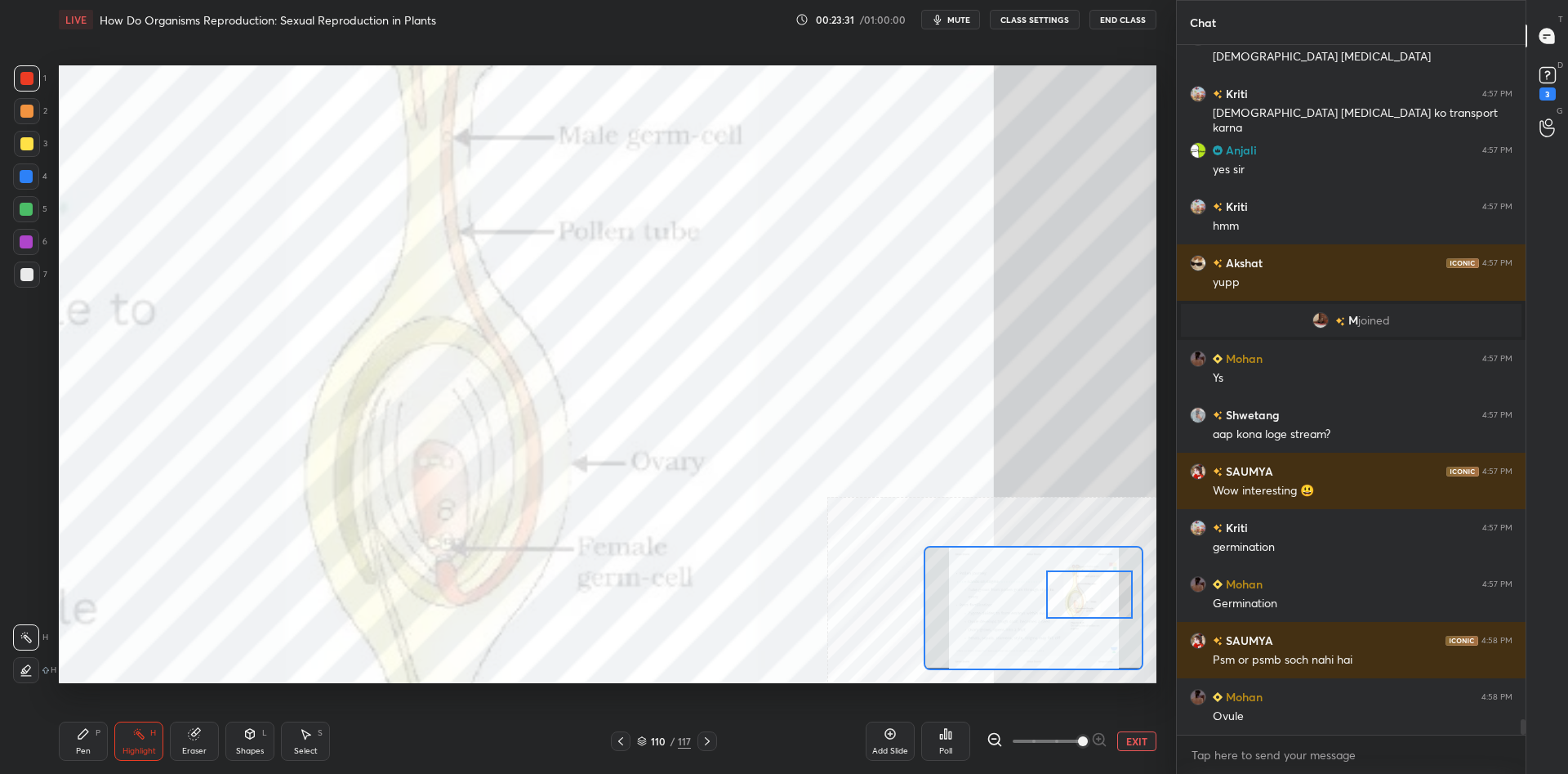
click at [1131, 742] on button "EXIT" at bounding box center [1136, 741] width 39 height 20
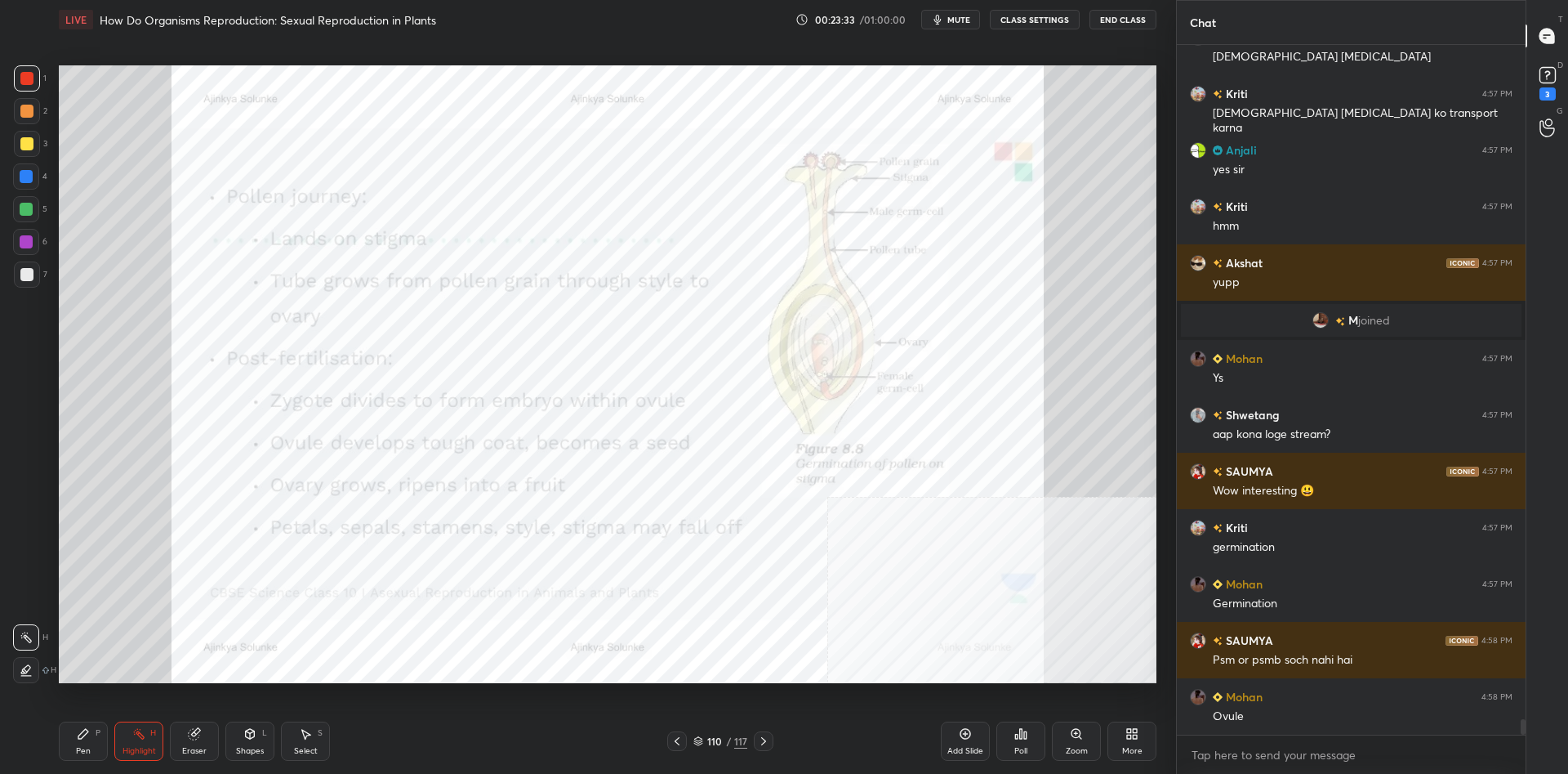
click at [968, 736] on icon at bounding box center [966, 733] width 13 height 13
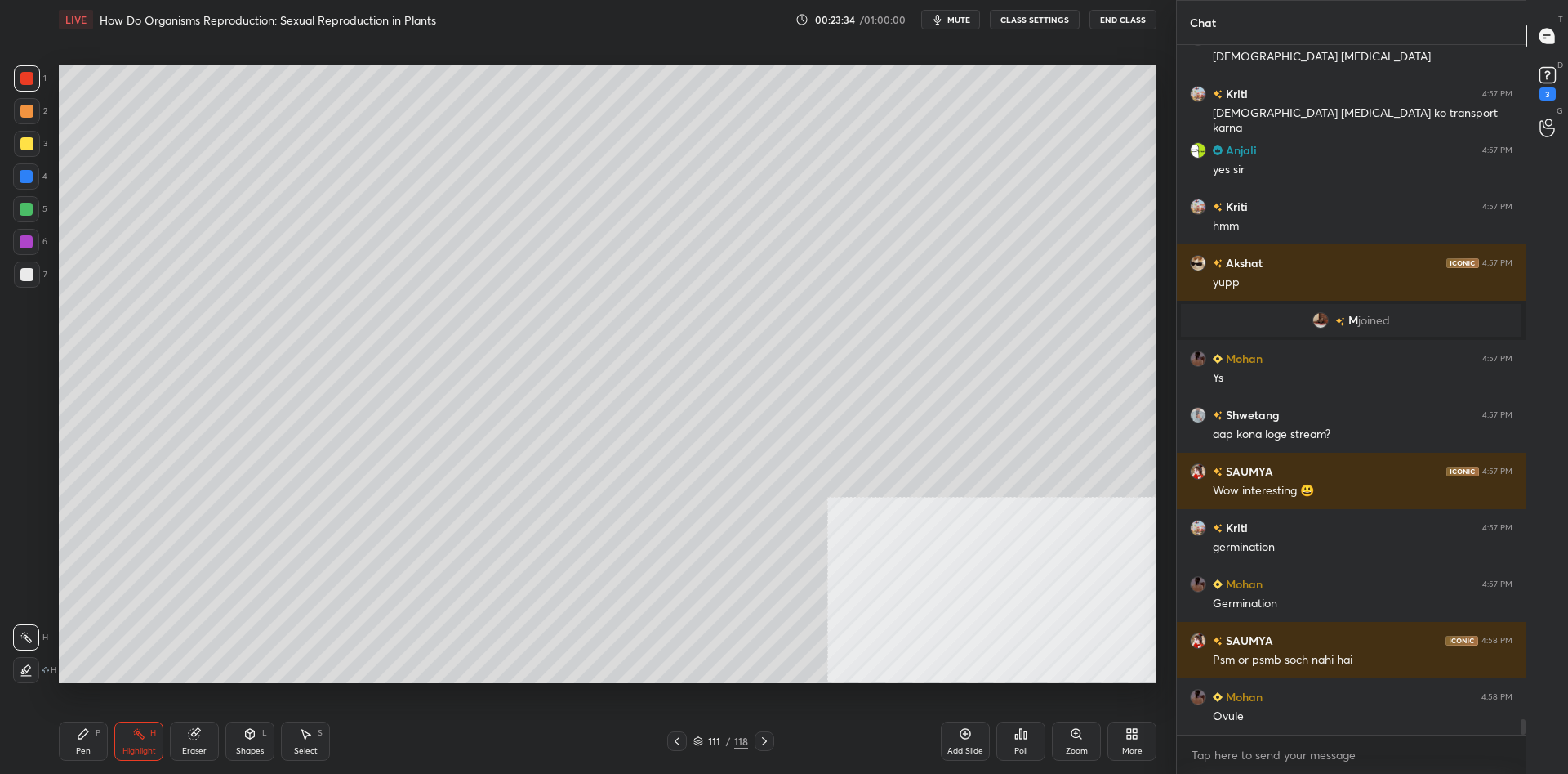
click at [85, 738] on icon at bounding box center [83, 733] width 13 height 13
click at [22, 153] on div at bounding box center [28, 144] width 27 height 27
click at [24, 149] on div at bounding box center [28, 144] width 13 height 13
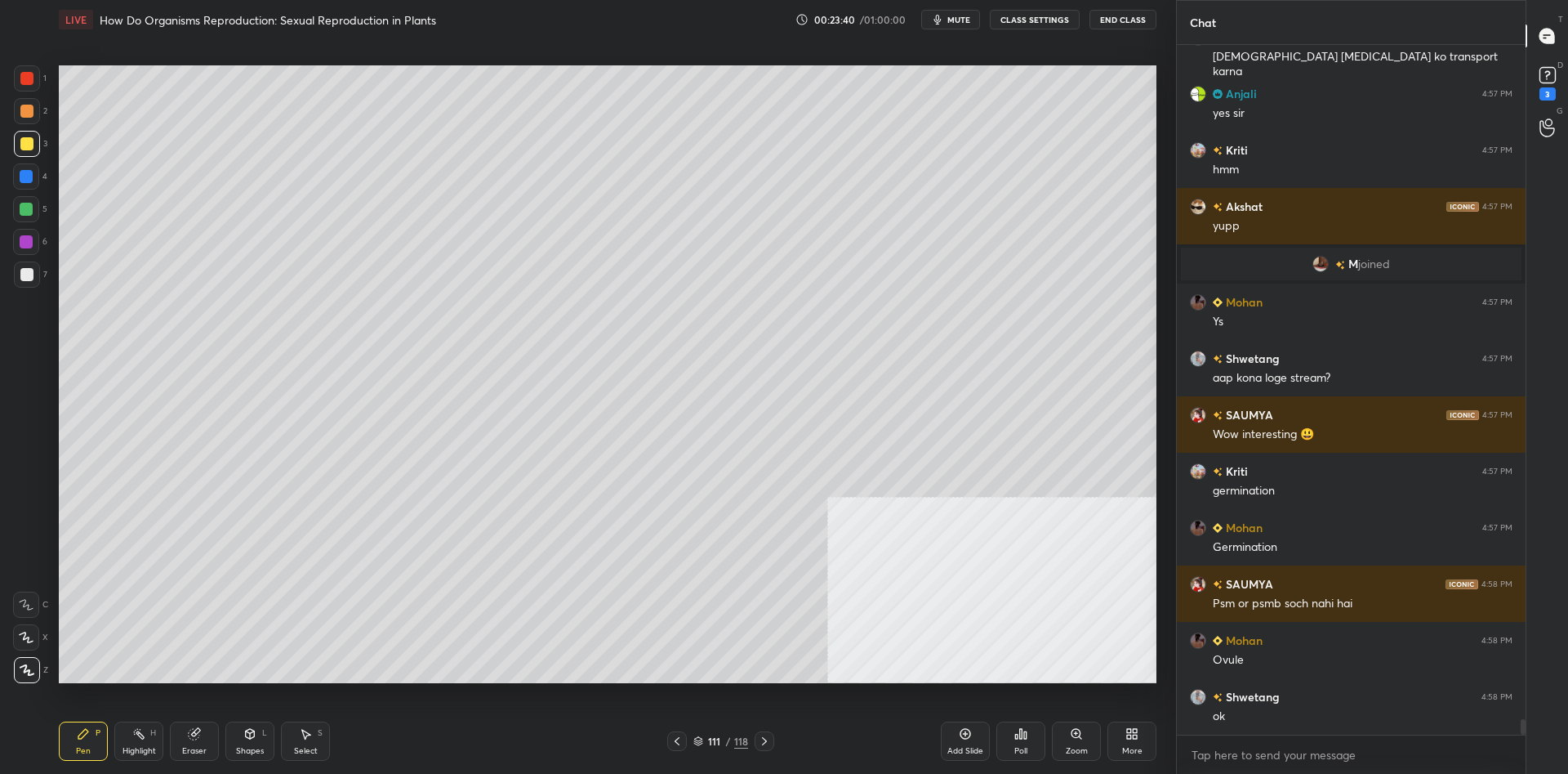
scroll to position [30329, 0]
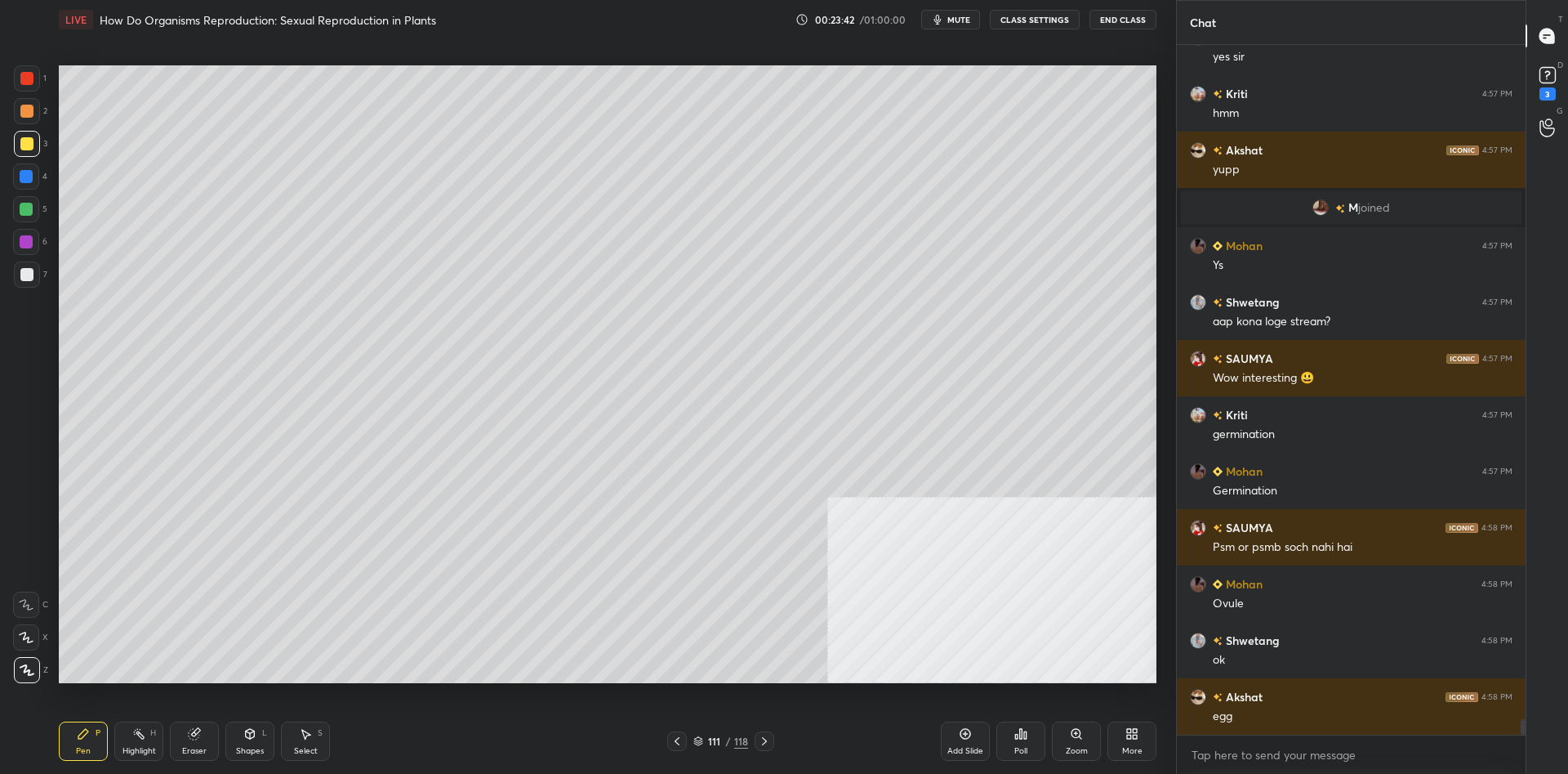
click at [38, 270] on div at bounding box center [28, 275] width 27 height 27
click at [34, 272] on div at bounding box center [28, 275] width 27 height 27
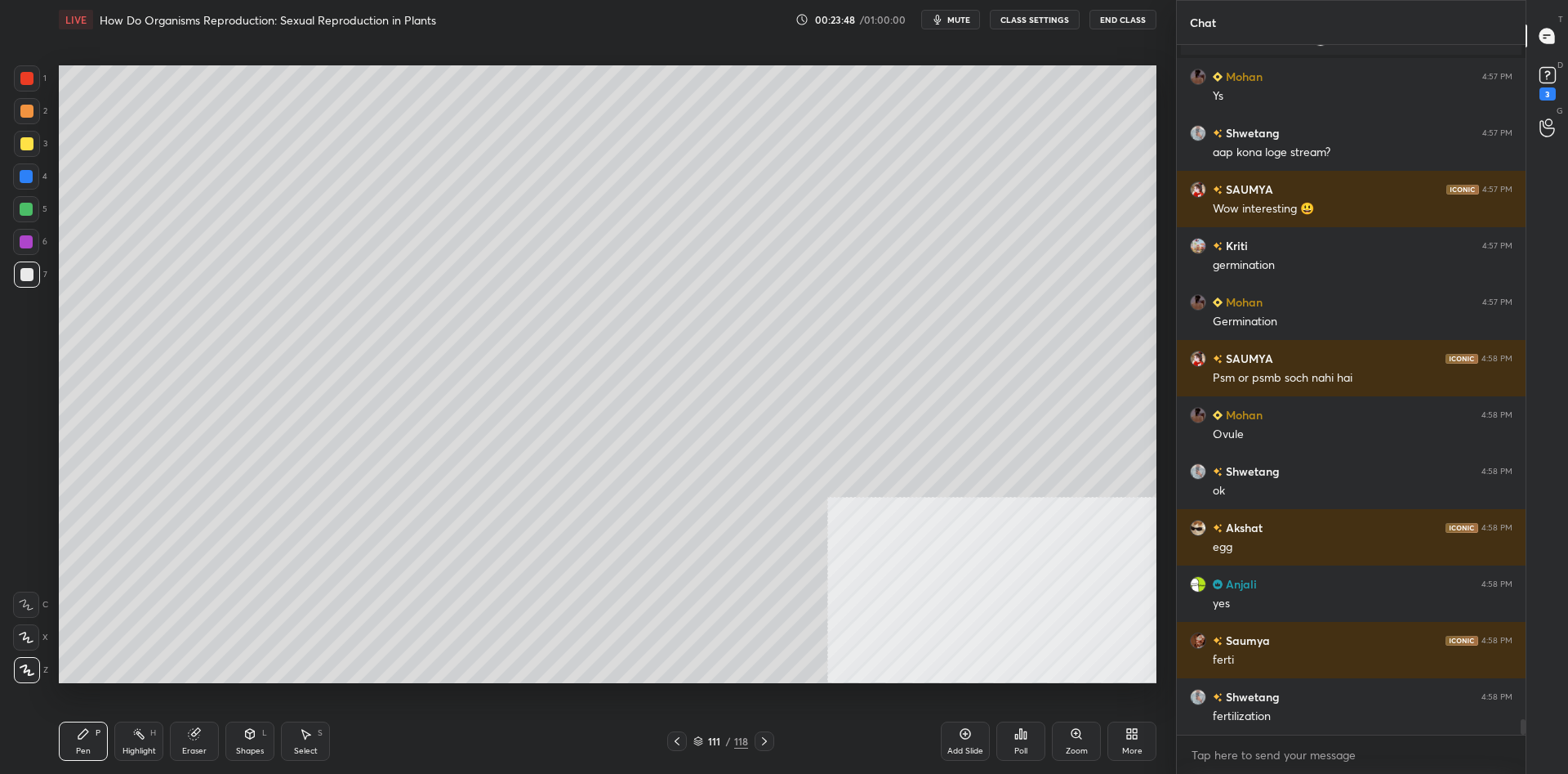
scroll to position [30570, 0]
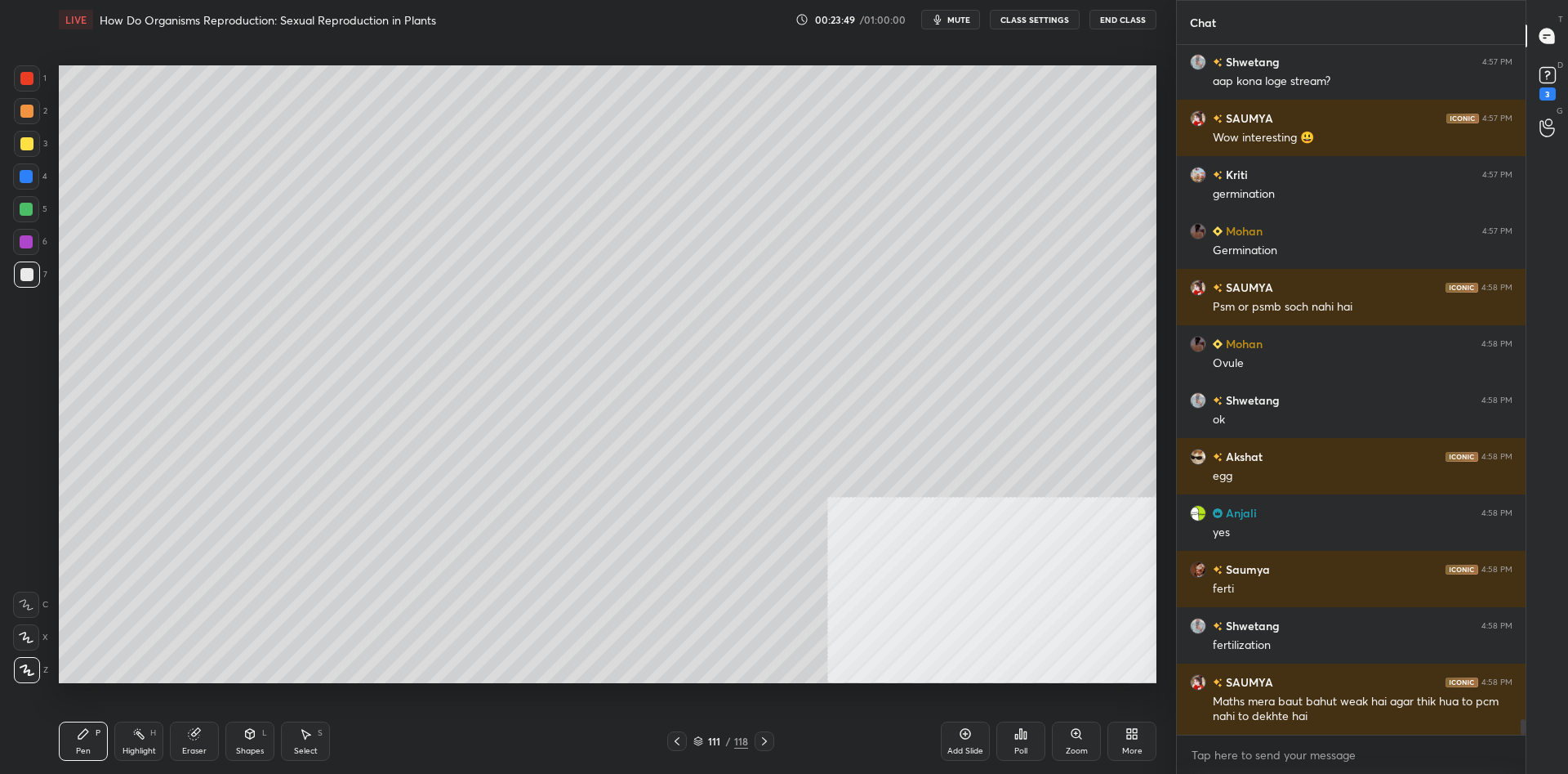
click at [27, 238] on div at bounding box center [27, 242] width 13 height 13
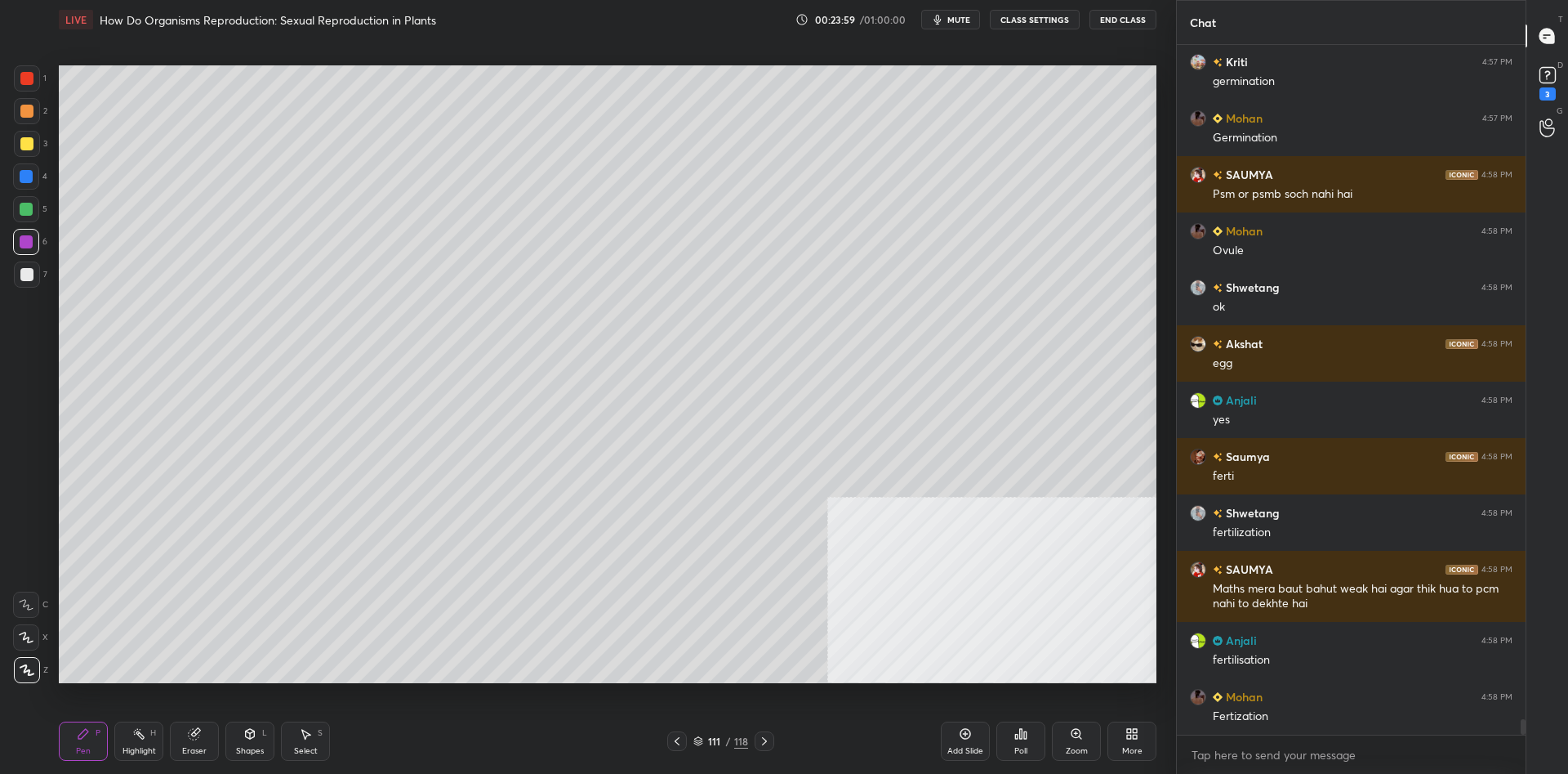
scroll to position [30739, 0]
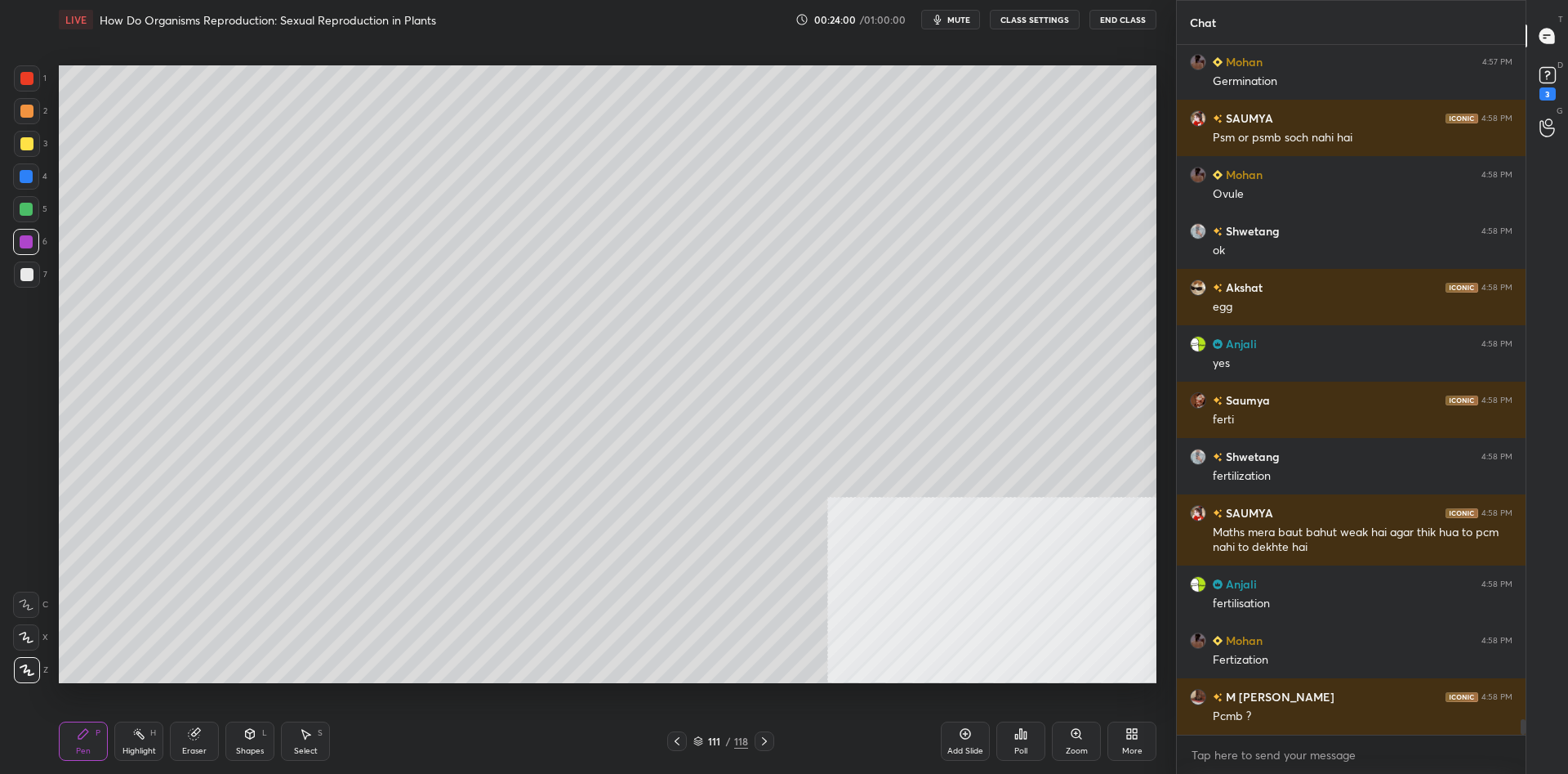
click at [27, 267] on div at bounding box center [28, 275] width 27 height 27
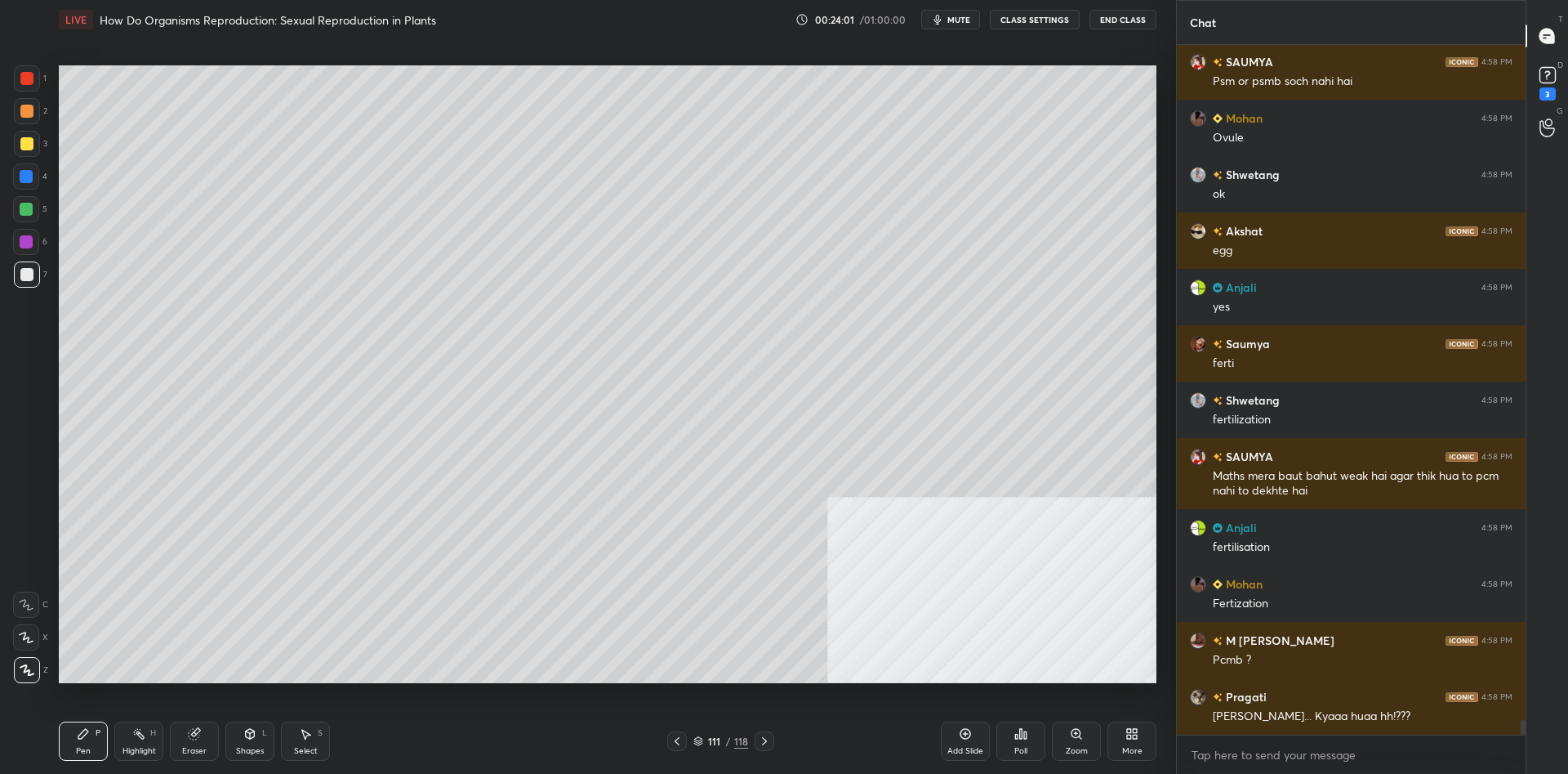
click at [26, 273] on div at bounding box center [28, 274] width 13 height 13
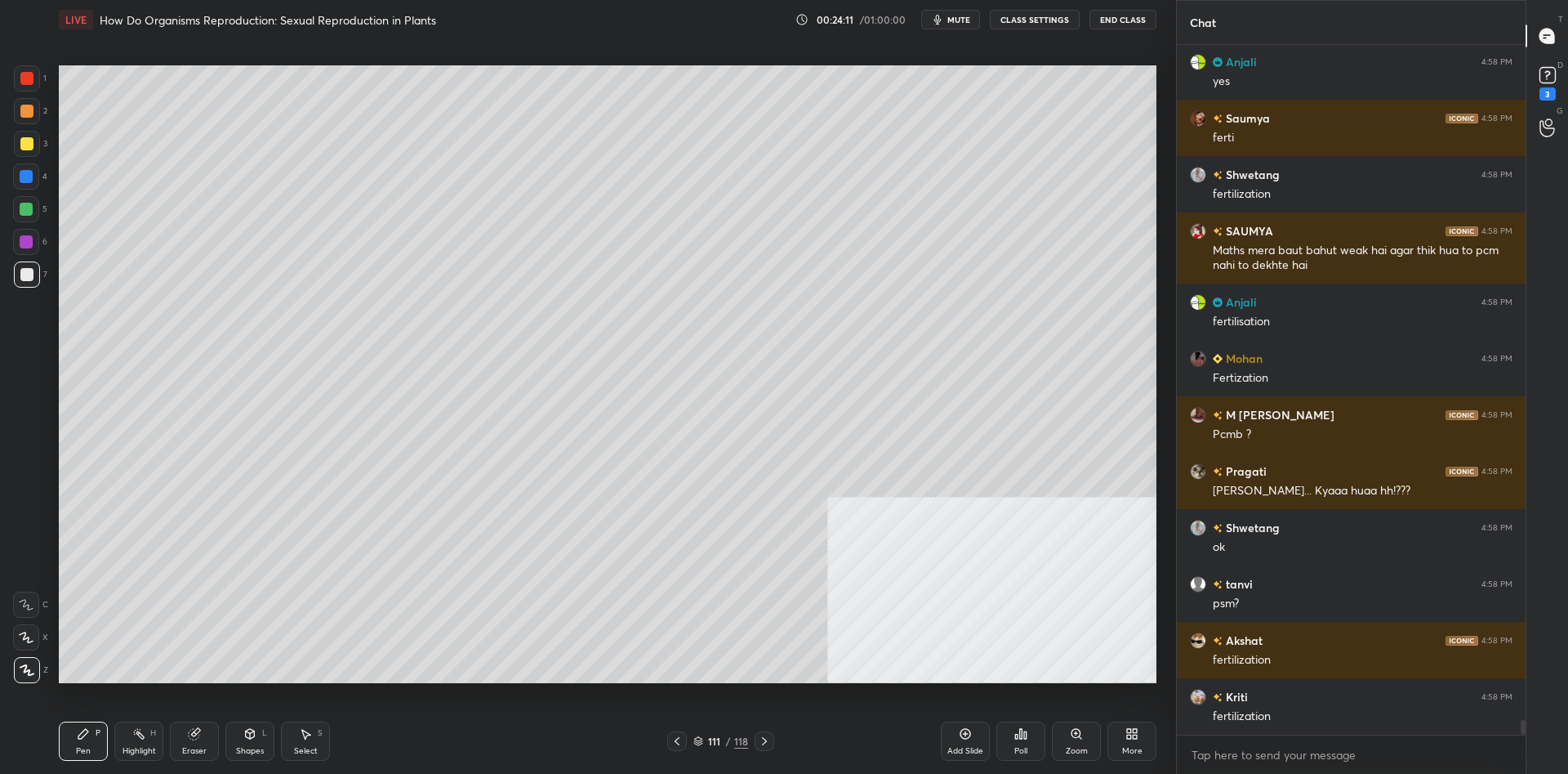
scroll to position [31077, 0]
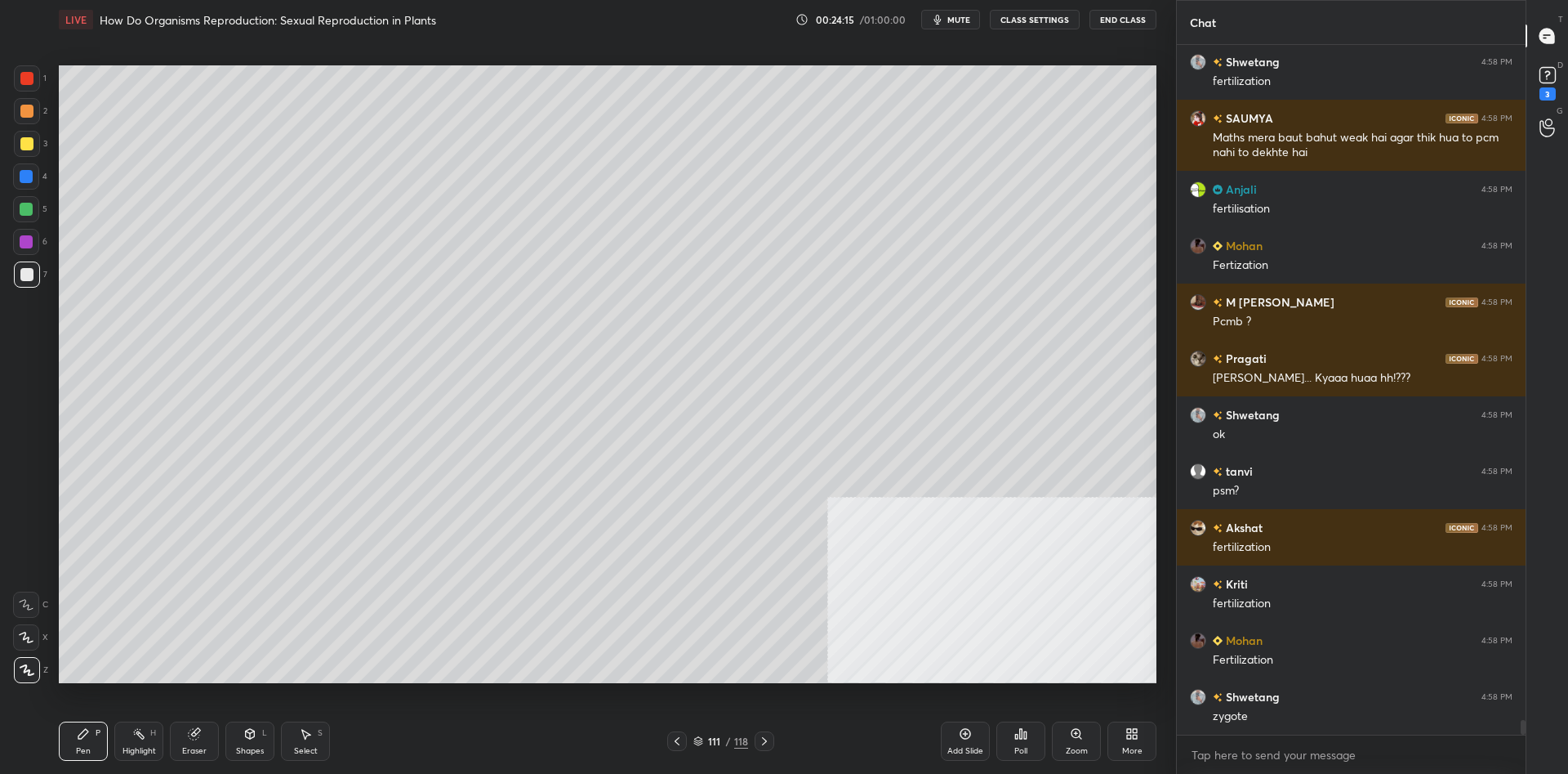
click at [43, 77] on div "1" at bounding box center [30, 79] width 32 height 27
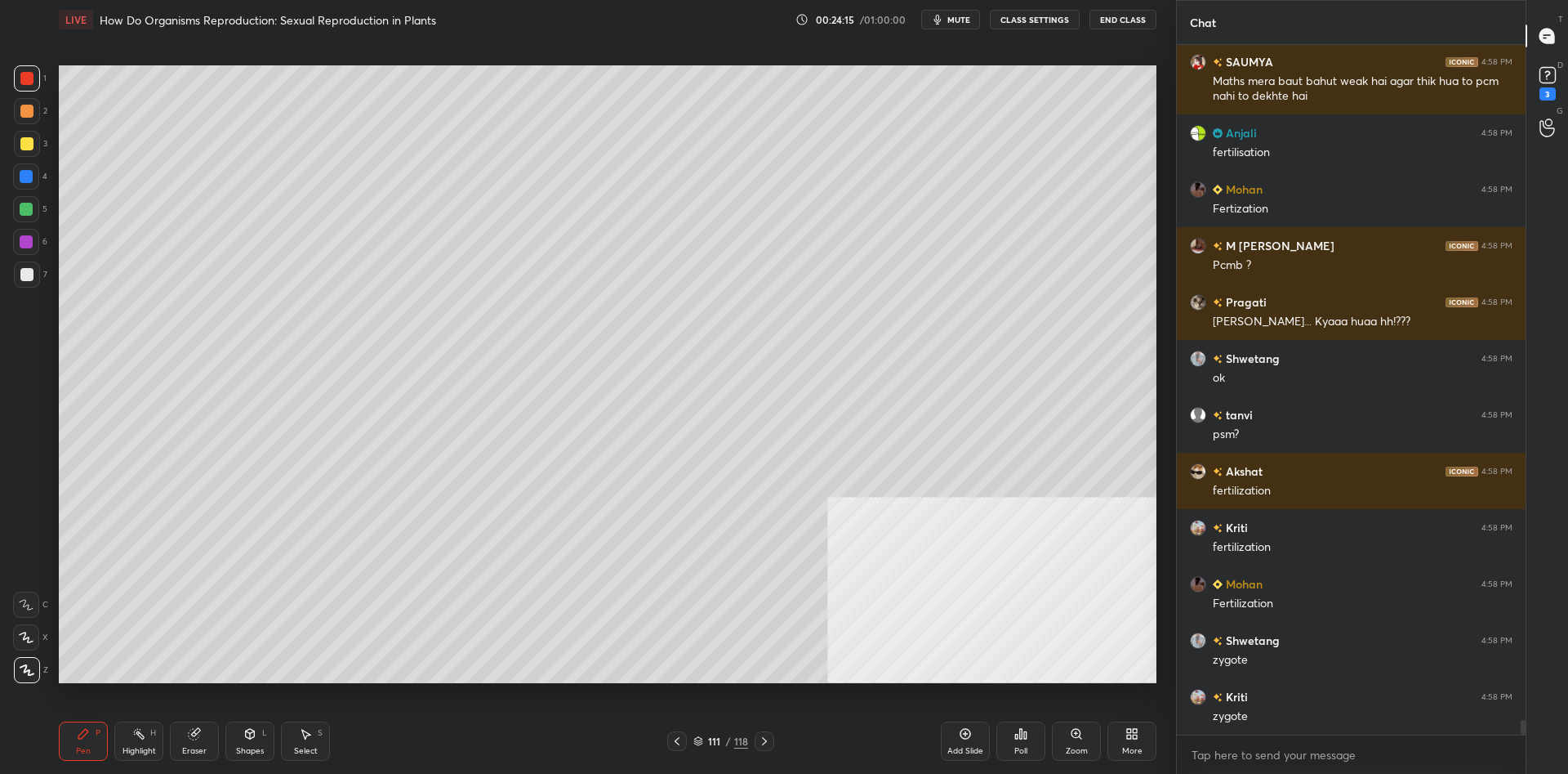
click at [38, 80] on div at bounding box center [28, 79] width 27 height 27
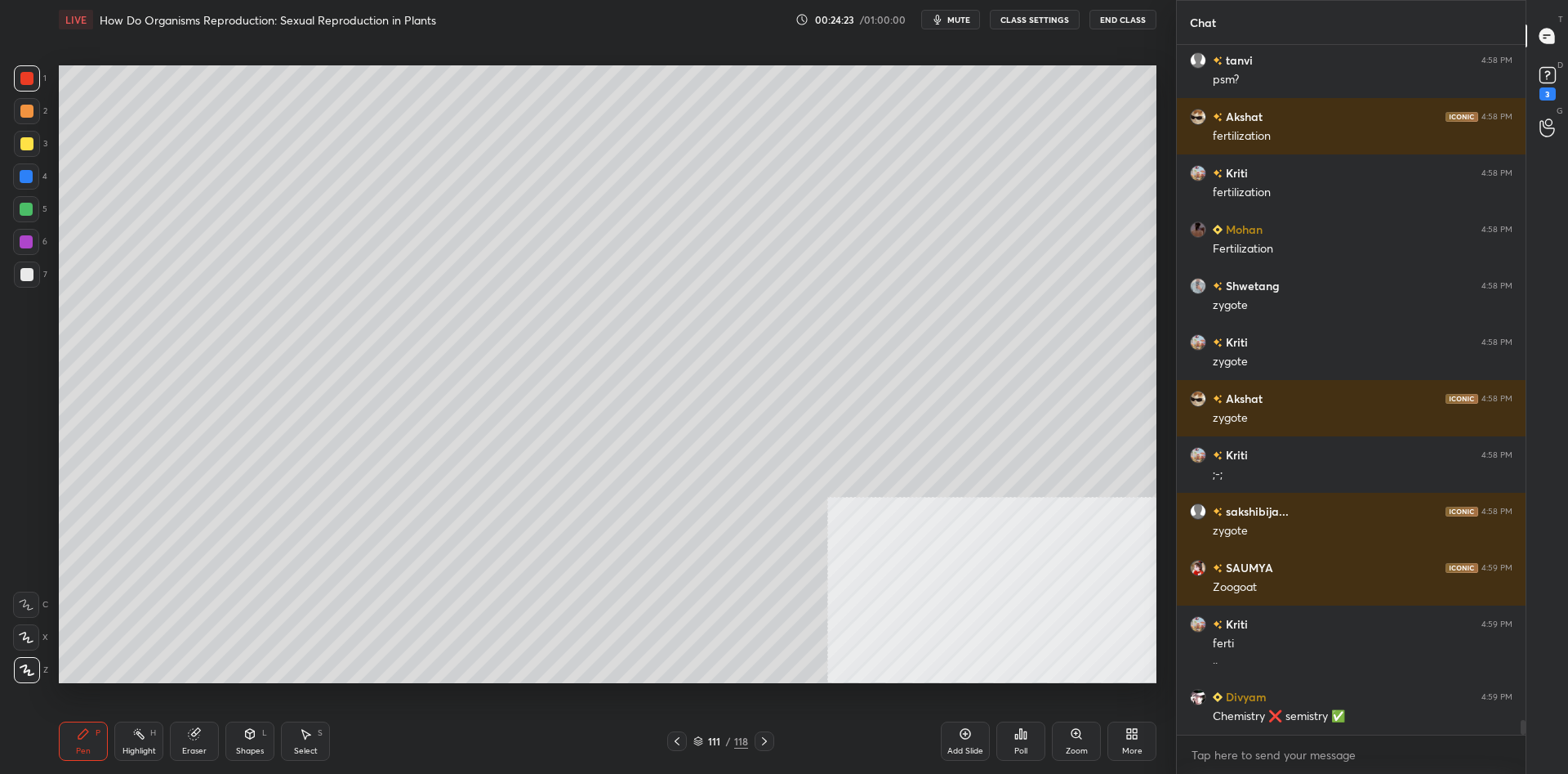
scroll to position [31600, 0]
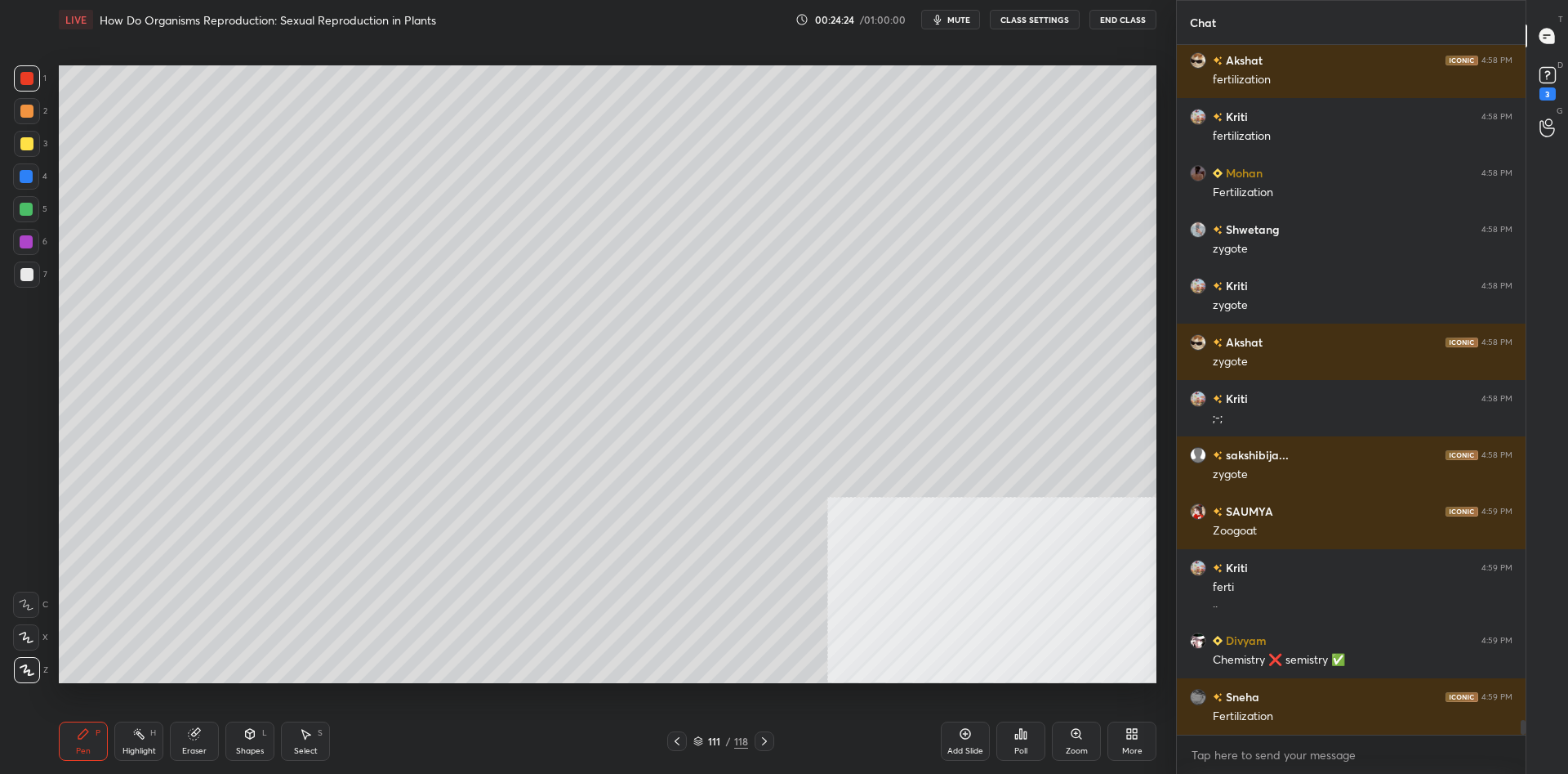
click at [32, 278] on div at bounding box center [28, 274] width 13 height 13
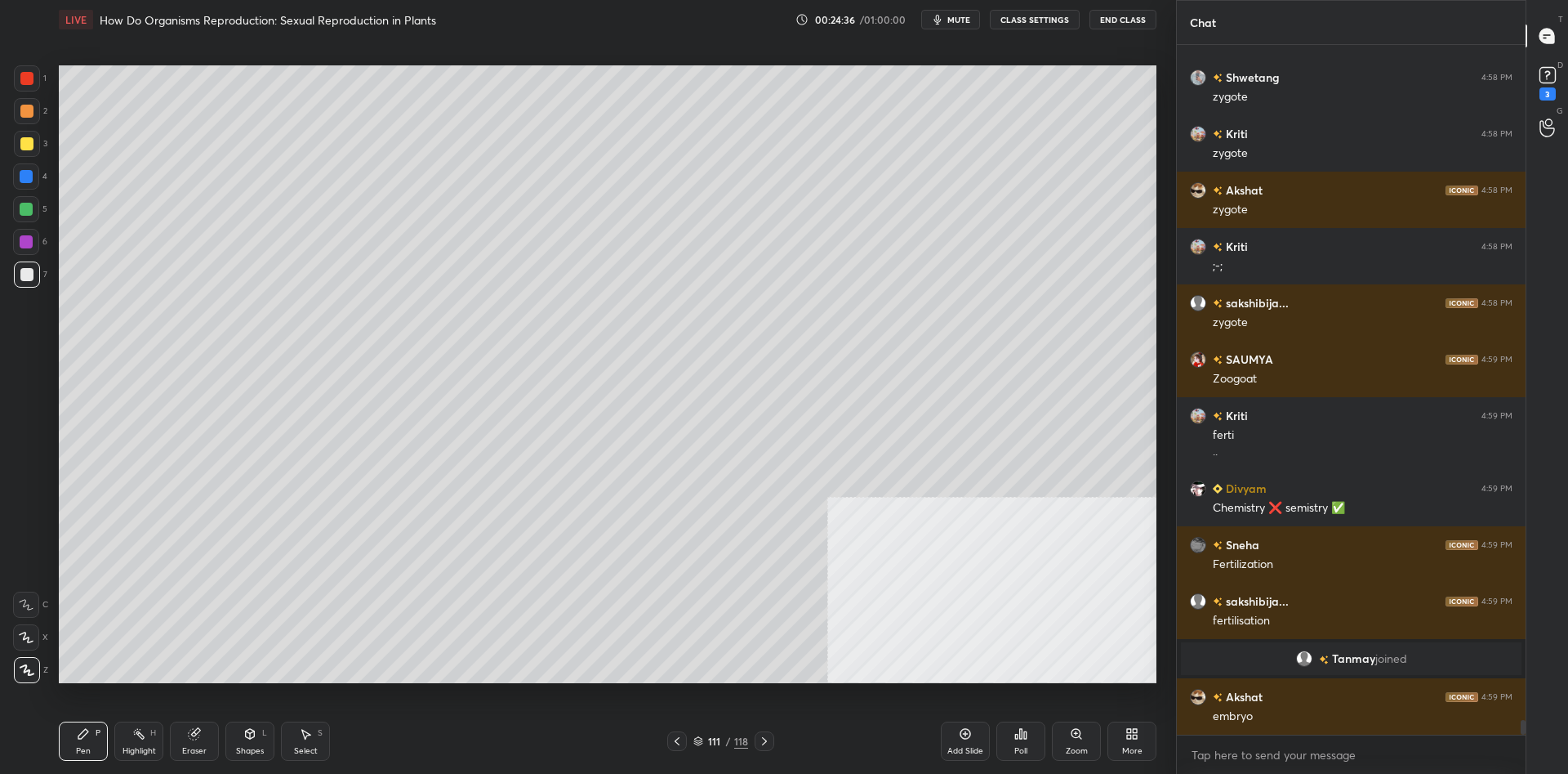
scroll to position [31314, 0]
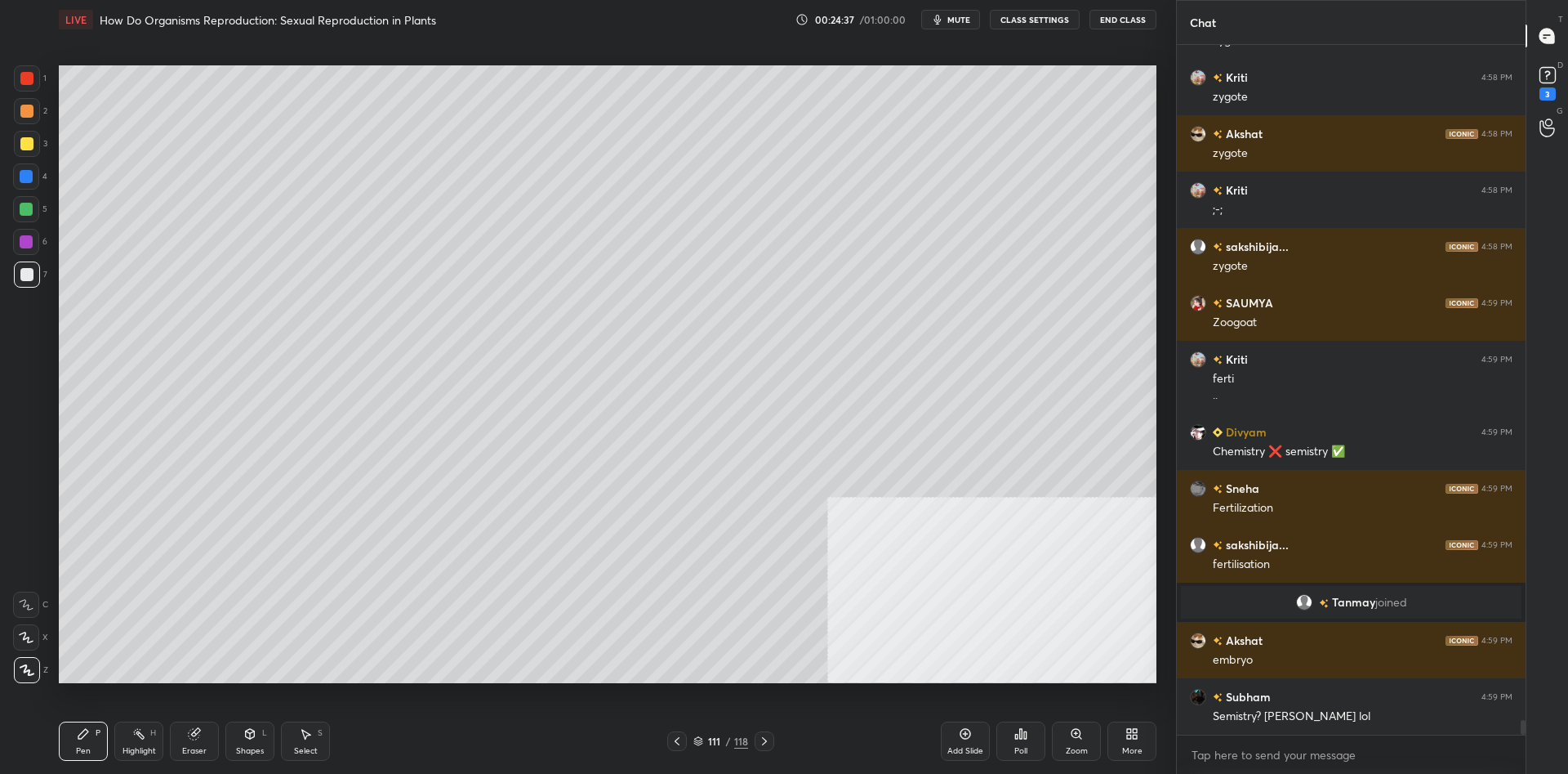
click at [27, 220] on div at bounding box center [27, 210] width 27 height 27
click at [24, 220] on div at bounding box center [27, 210] width 27 height 27
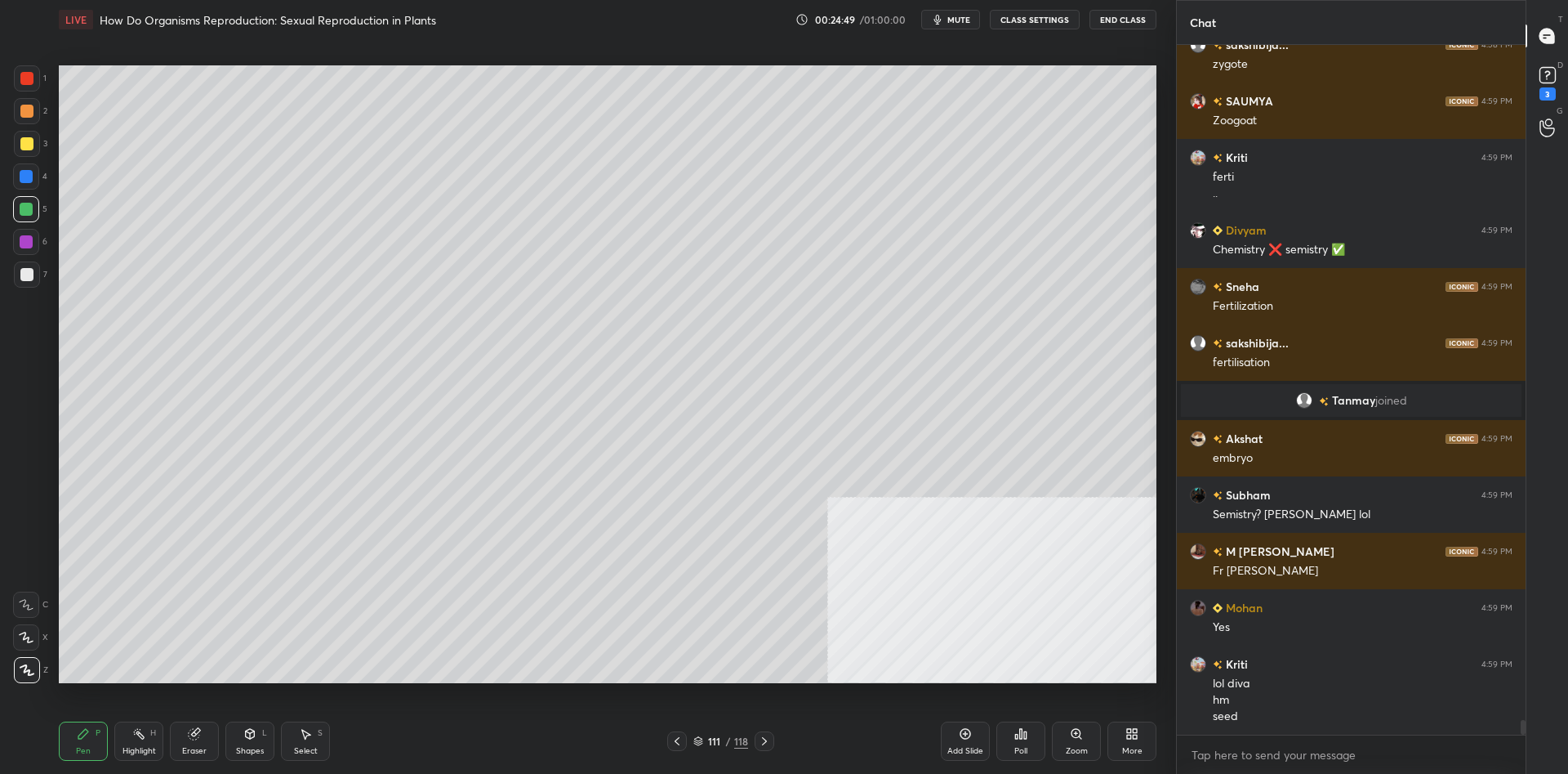
scroll to position [31572, 0]
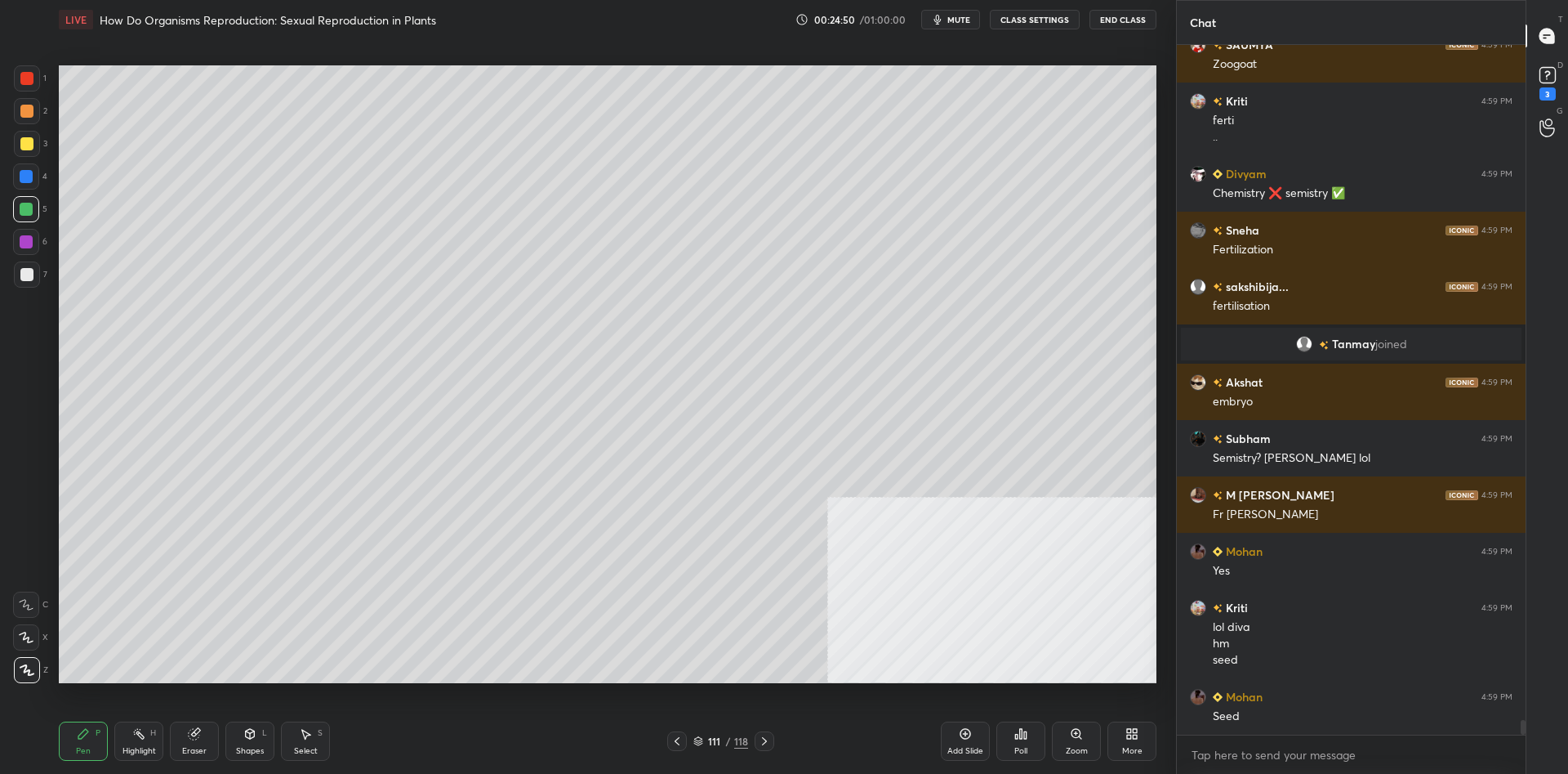
click at [27, 115] on div at bounding box center [28, 111] width 13 height 13
click at [968, 738] on icon at bounding box center [966, 733] width 10 height 10
click at [256, 732] on div "Shapes L" at bounding box center [250, 740] width 49 height 39
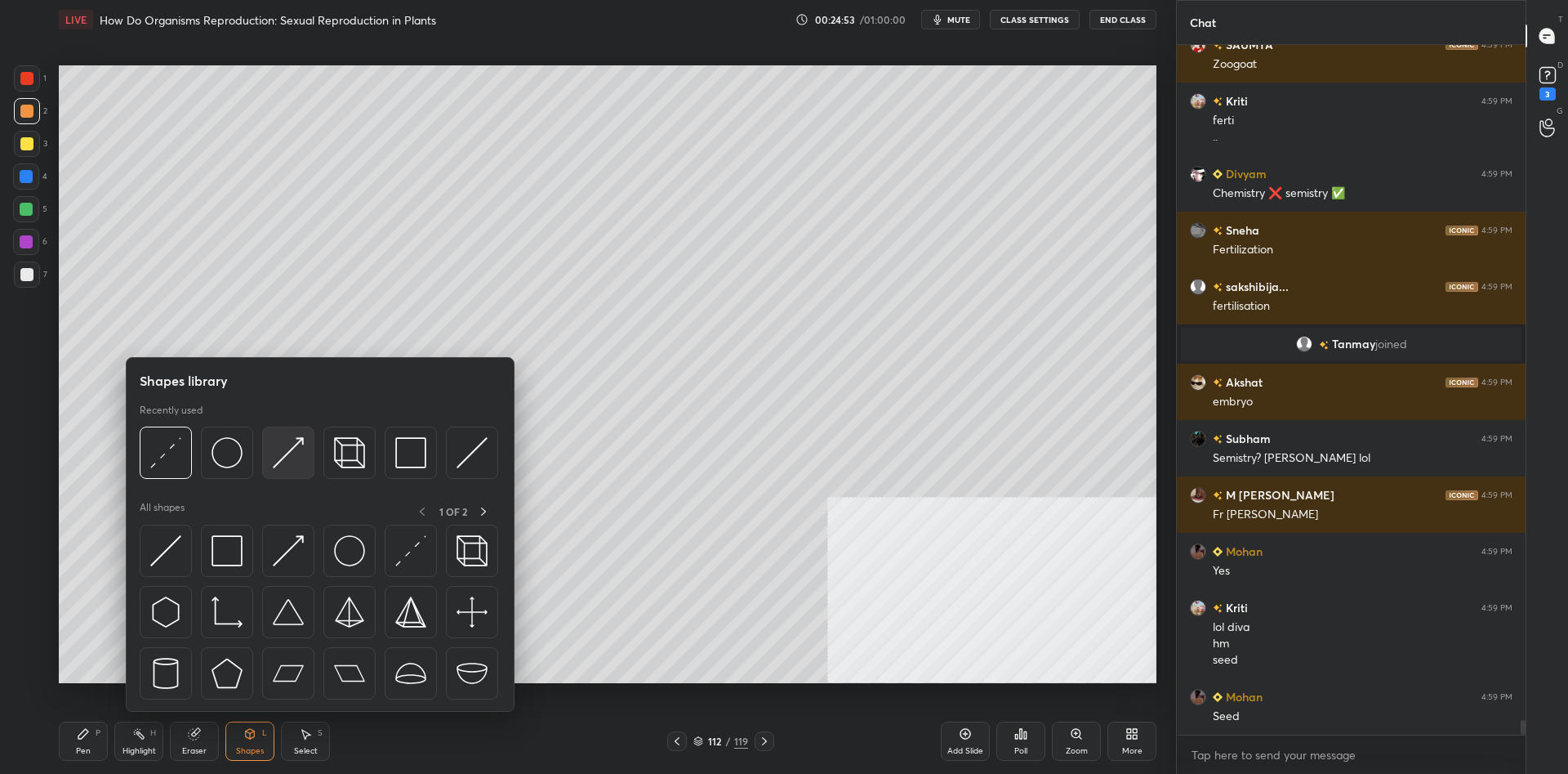
scroll to position [31629, 0]
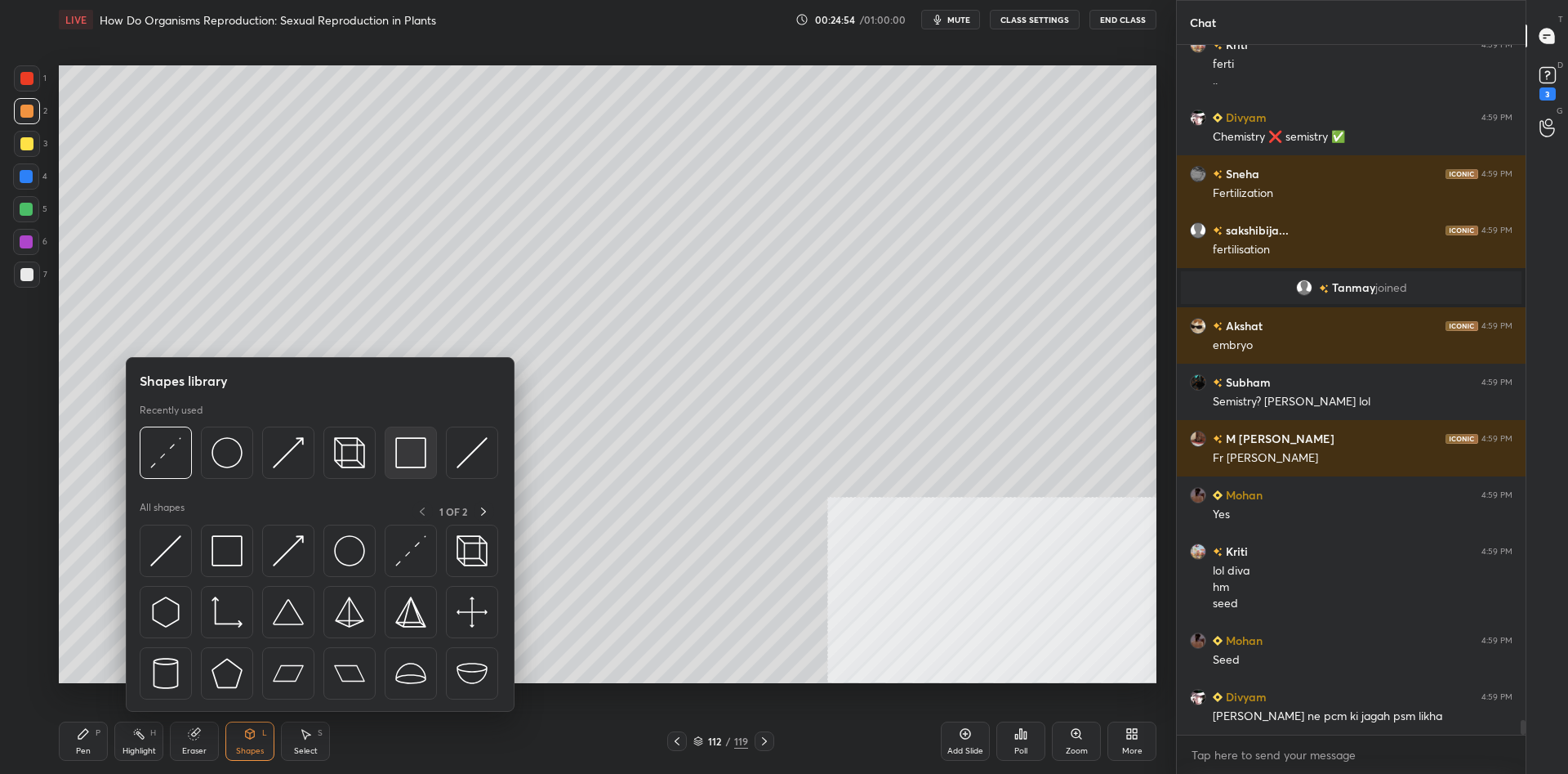
click at [413, 456] on img at bounding box center [411, 452] width 31 height 31
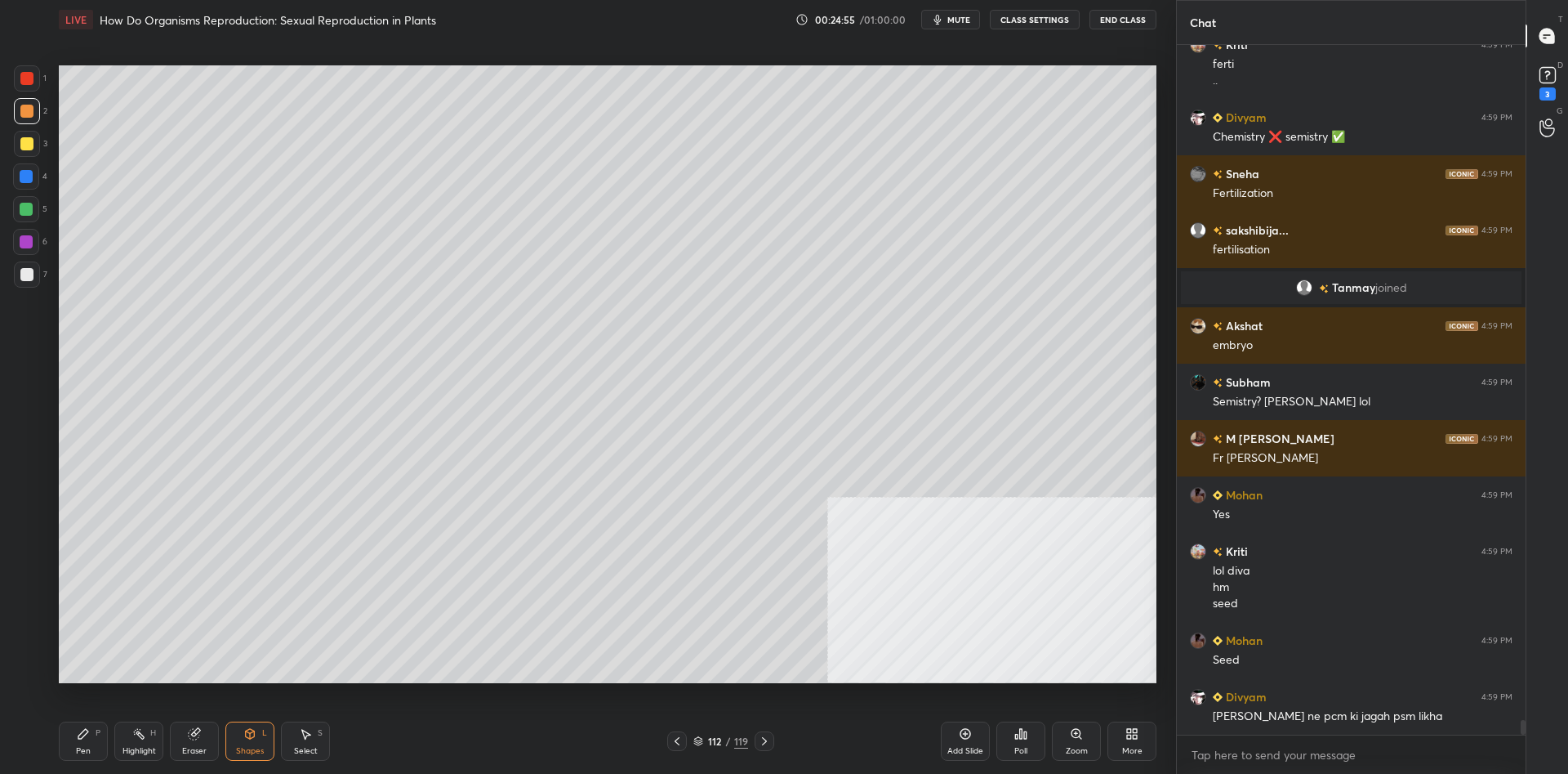
click at [29, 275] on div at bounding box center [28, 274] width 13 height 13
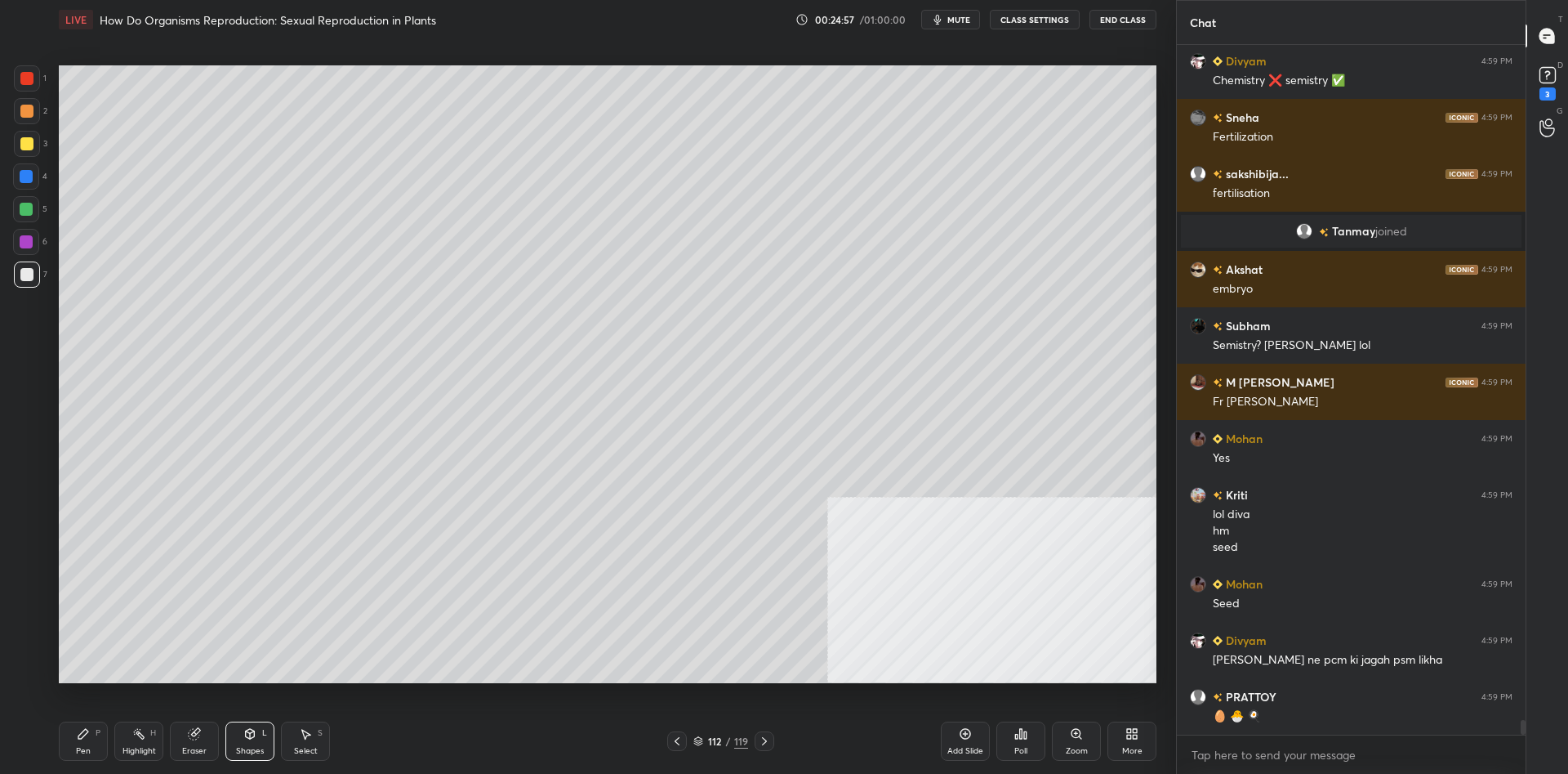
click at [87, 739] on icon at bounding box center [83, 733] width 13 height 13
click at [32, 110] on div at bounding box center [28, 111] width 13 height 13
click at [243, 742] on div "Shapes L" at bounding box center [250, 740] width 49 height 39
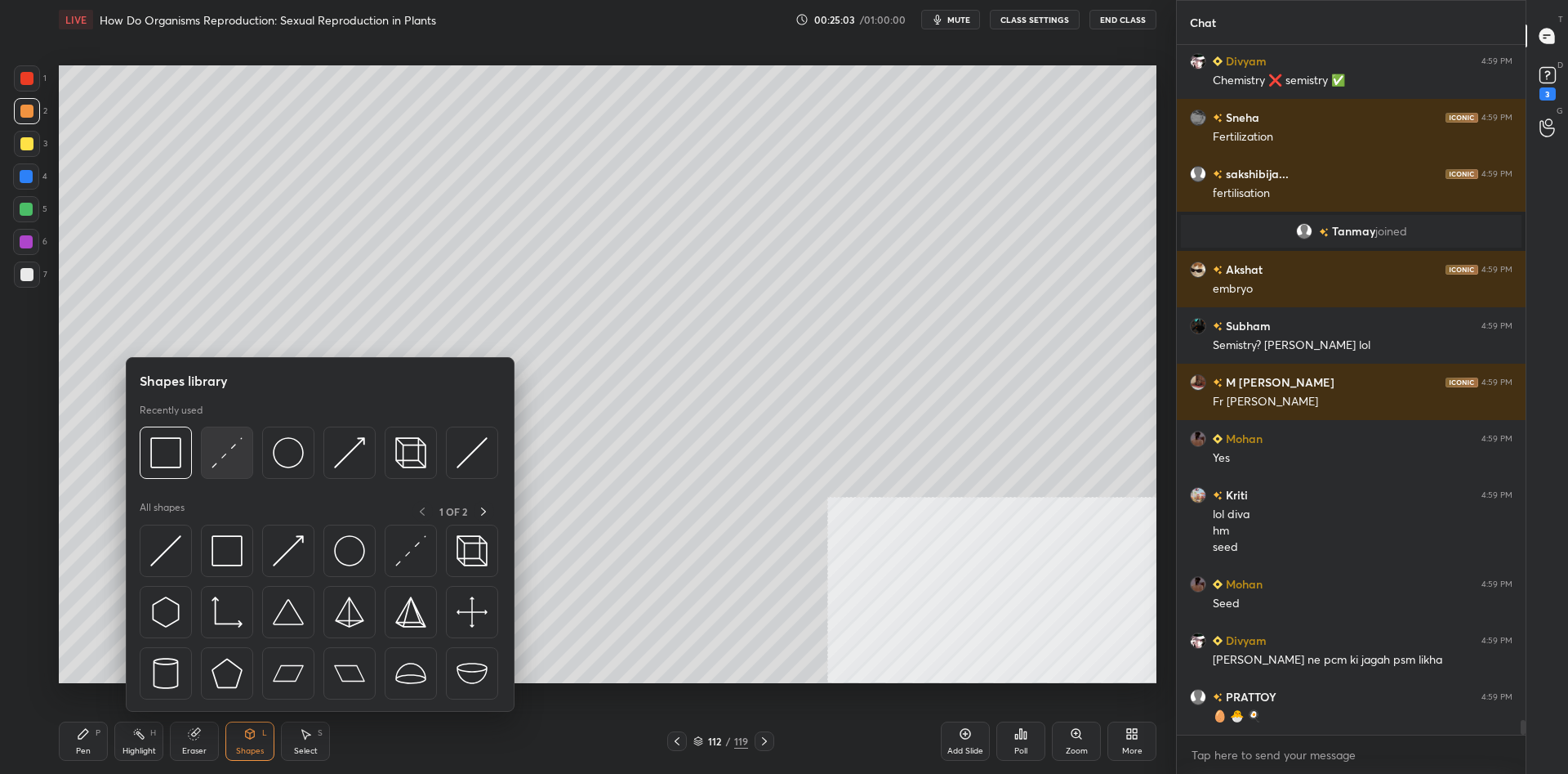
scroll to position [31742, 0]
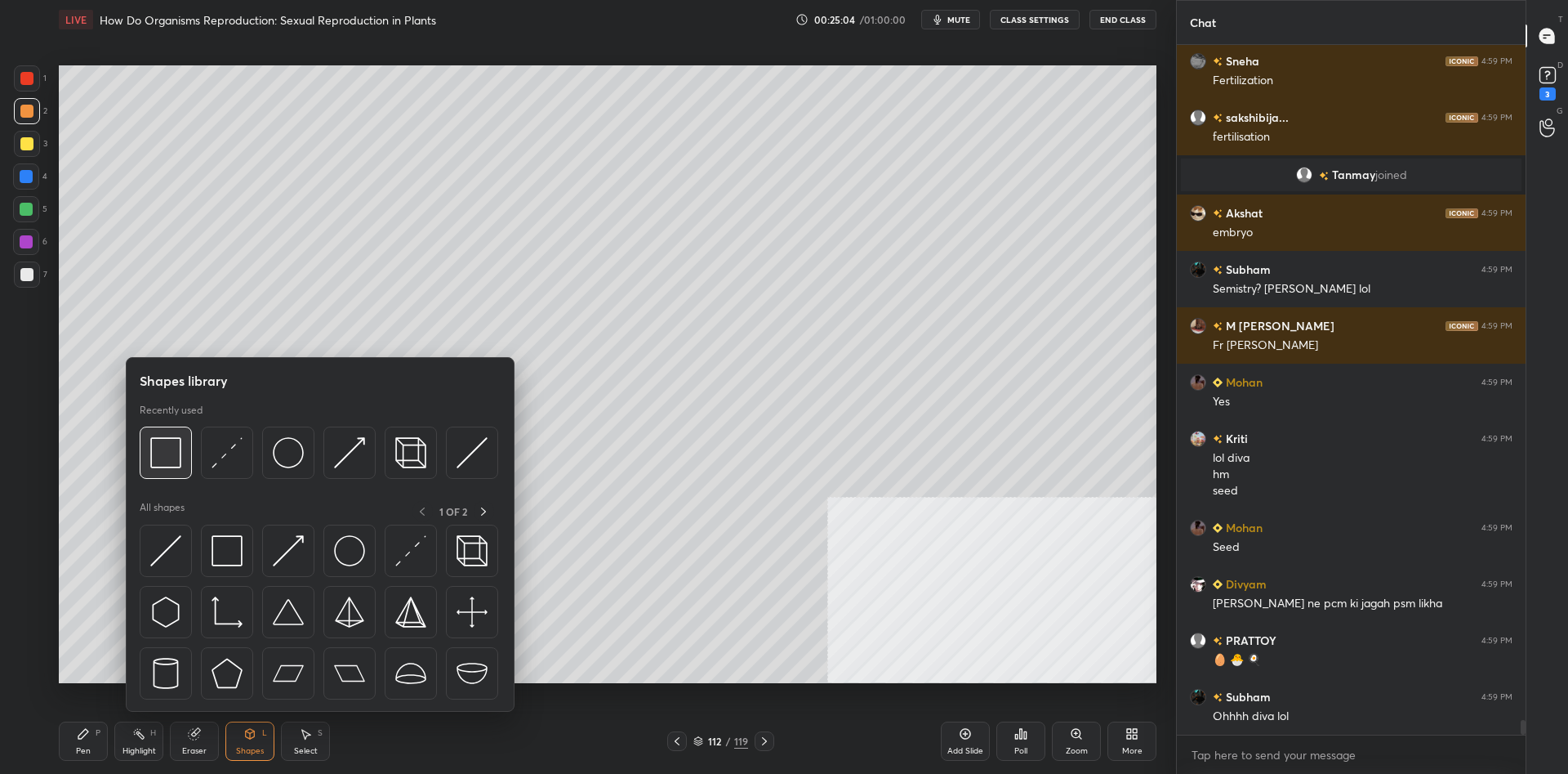
click at [170, 457] on img at bounding box center [165, 452] width 31 height 31
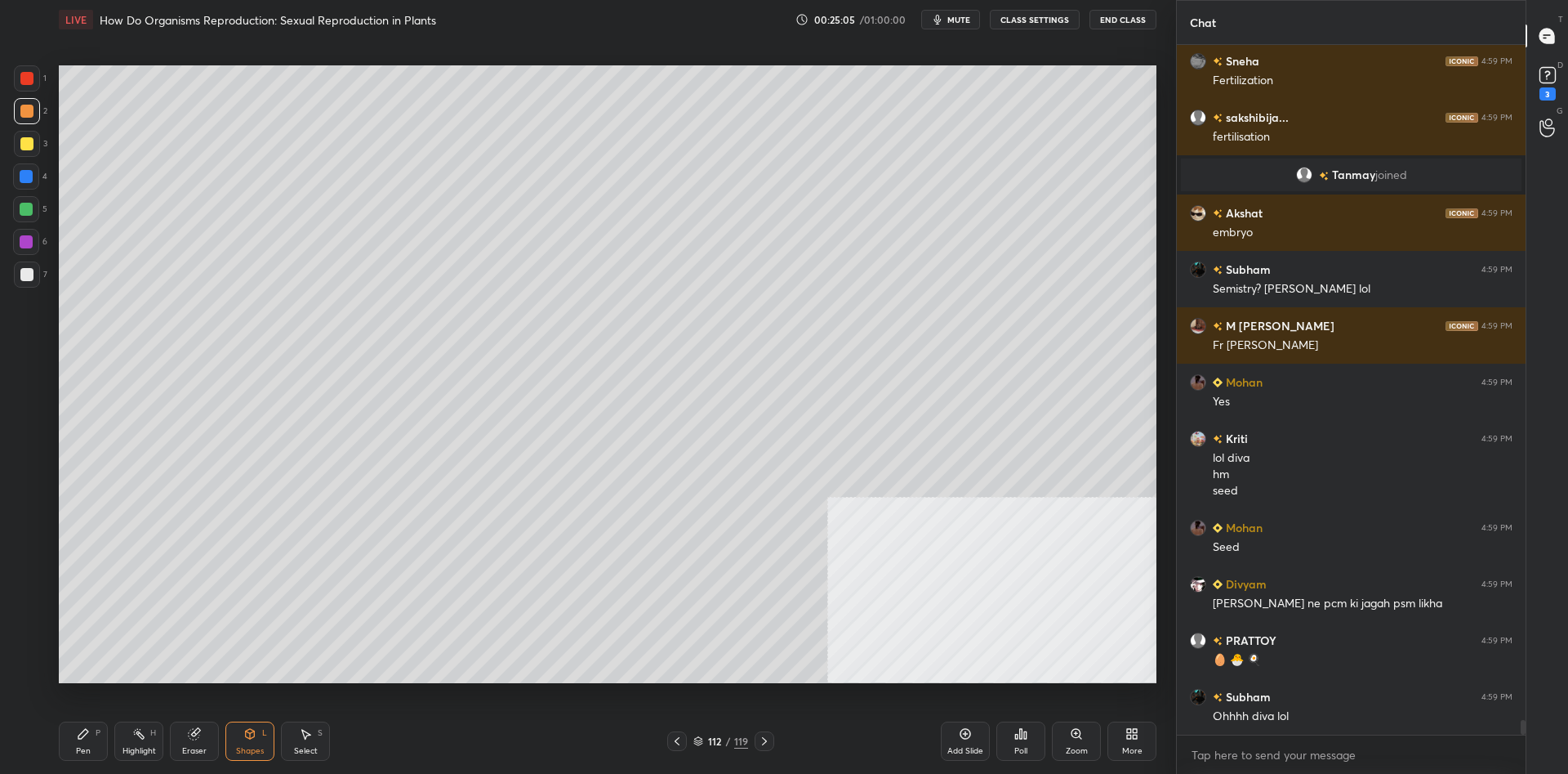
click at [35, 175] on div at bounding box center [27, 176] width 27 height 27
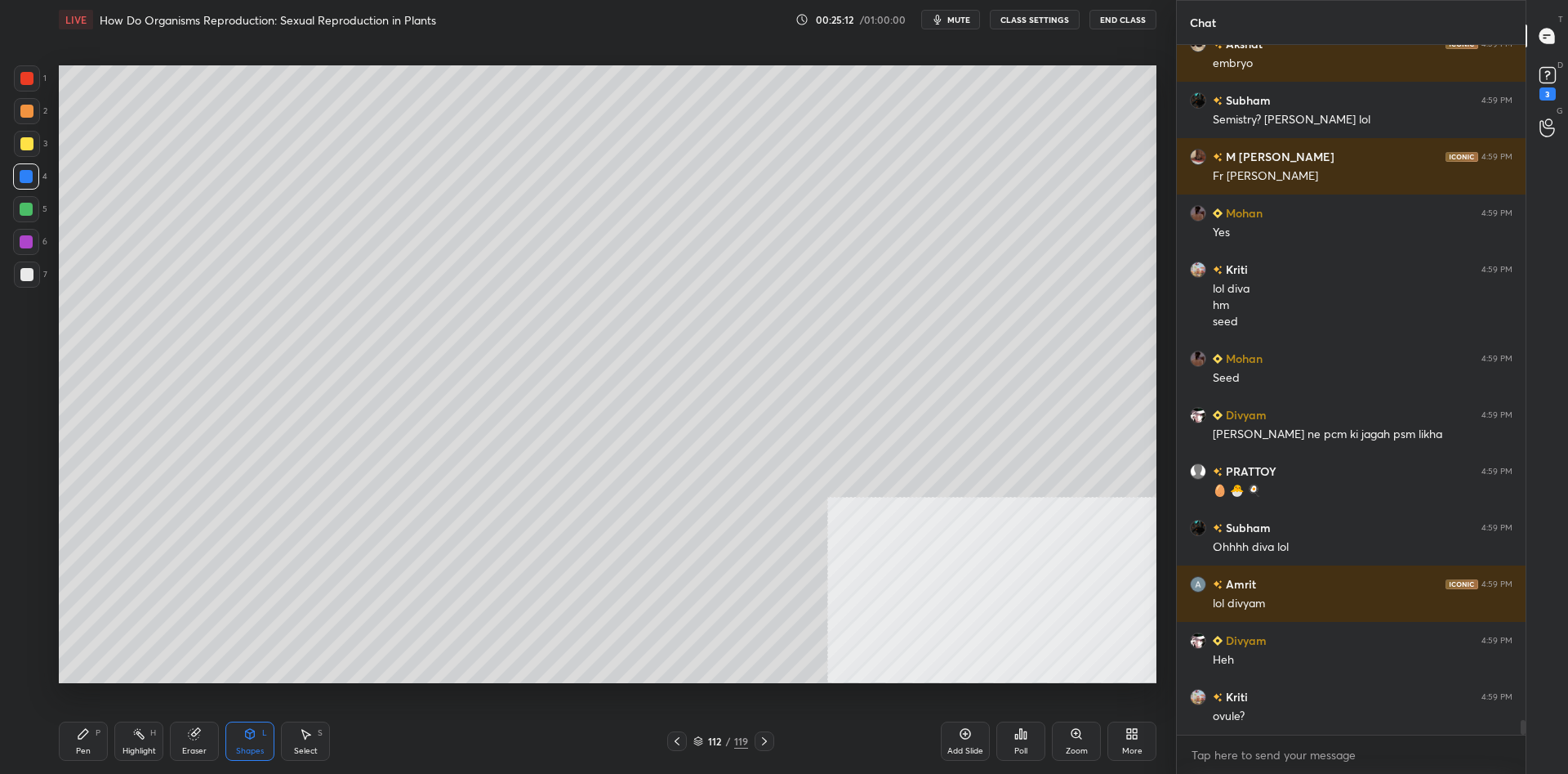
scroll to position [31966, 0]
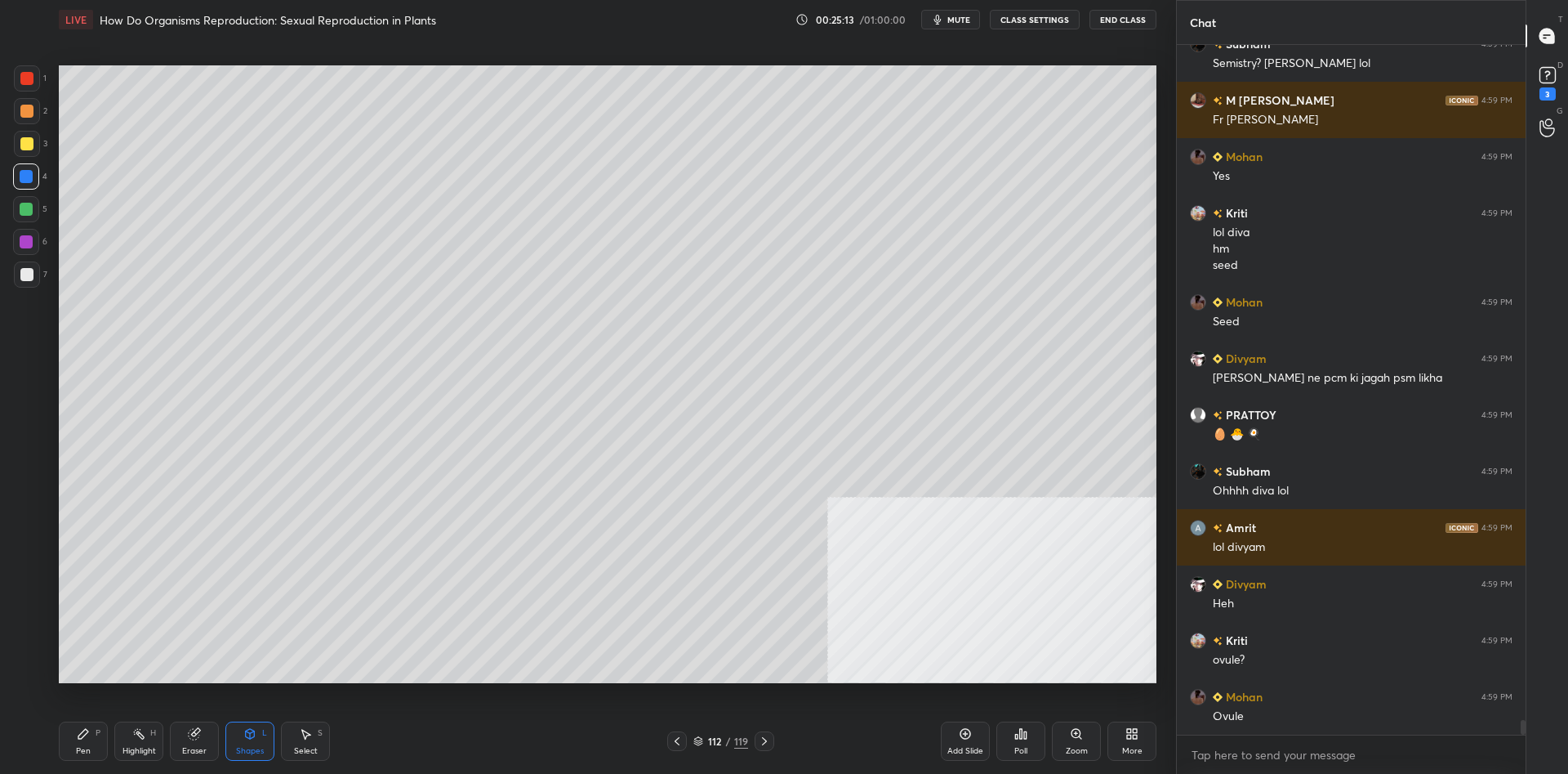
click at [85, 741] on div "Pen P" at bounding box center [83, 740] width 49 height 39
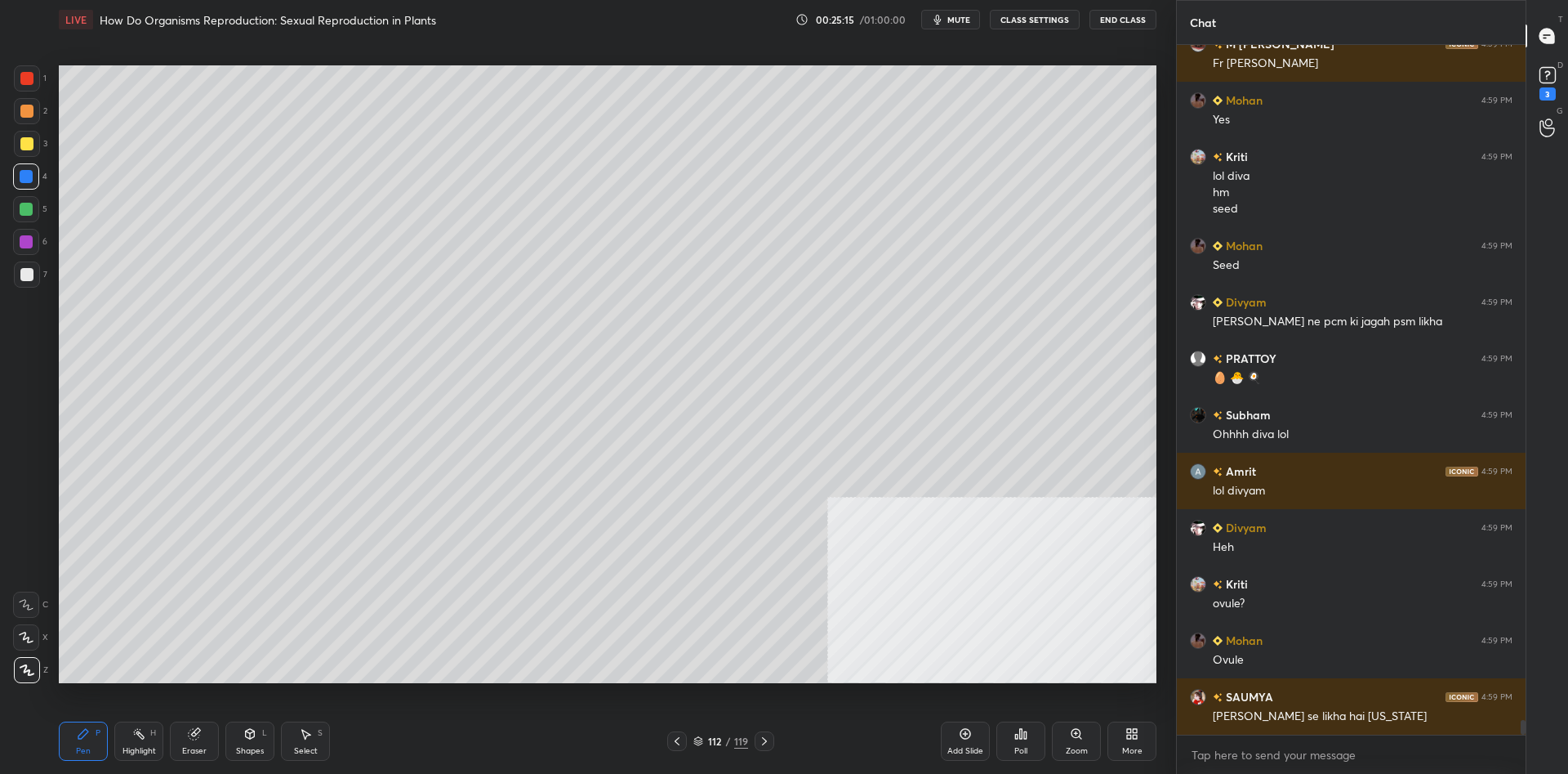
click at [35, 112] on div at bounding box center [28, 111] width 27 height 27
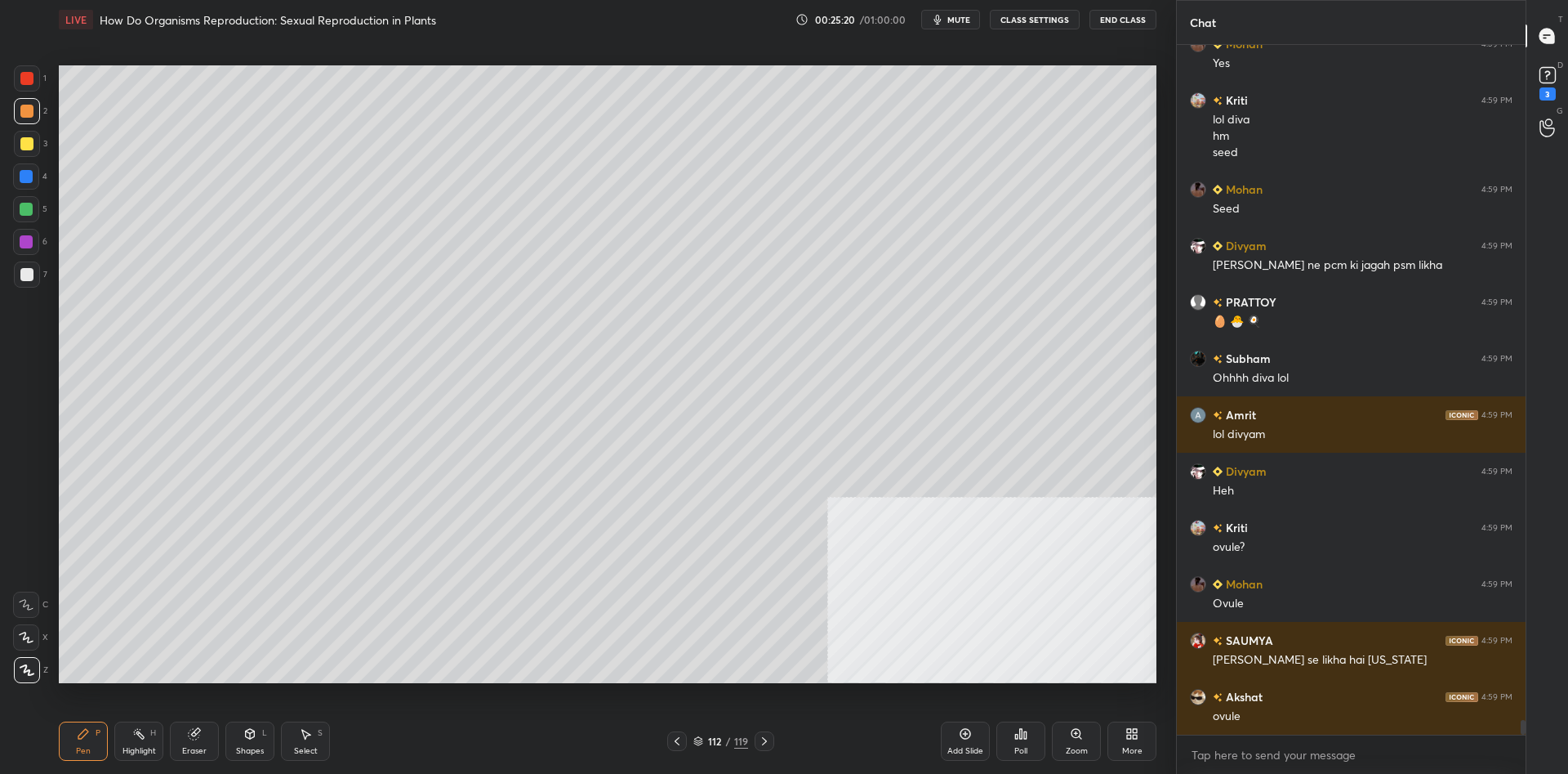
scroll to position [32135, 0]
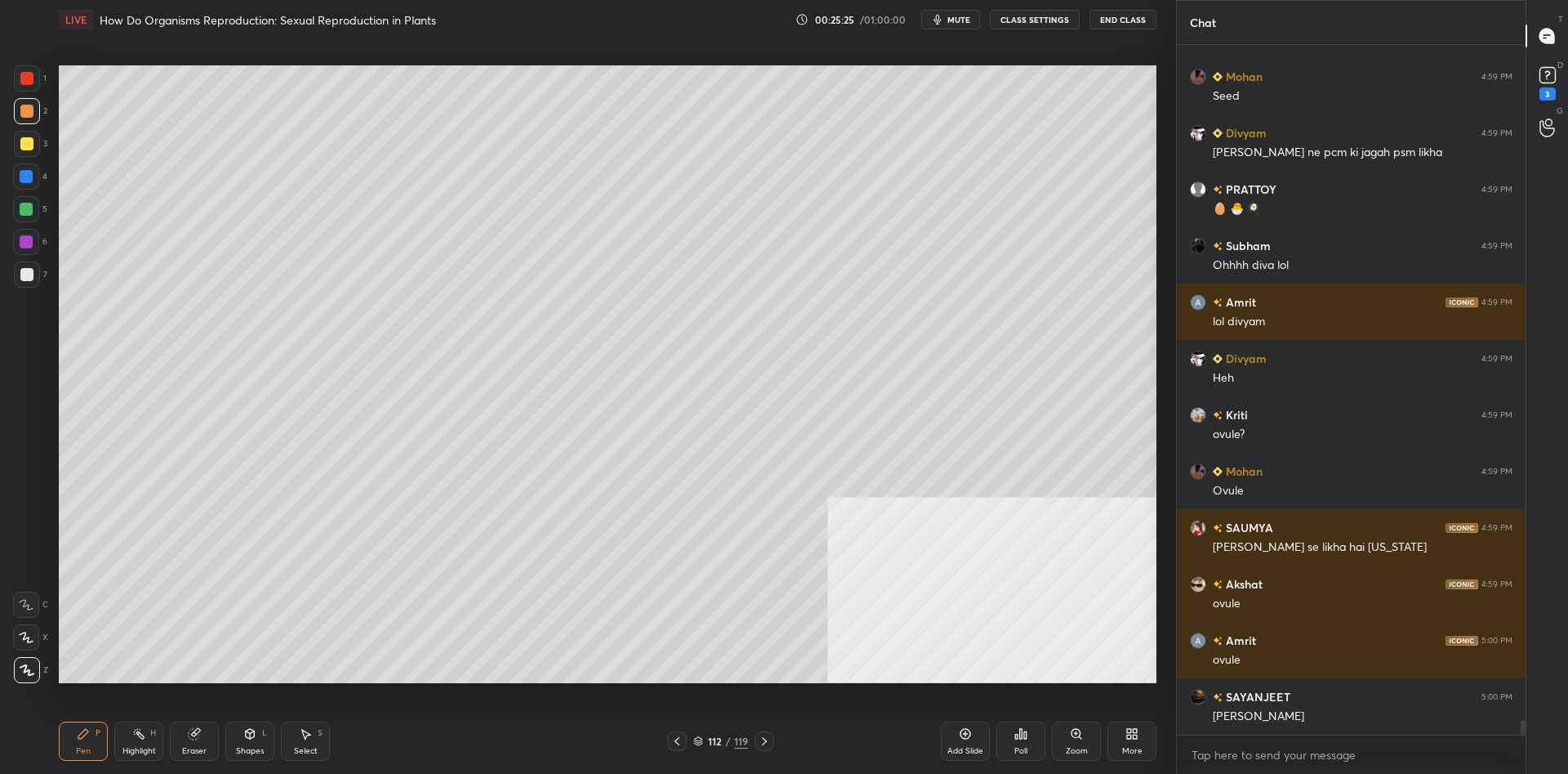
click at [81, 736] on icon at bounding box center [83, 733] width 9 height 9
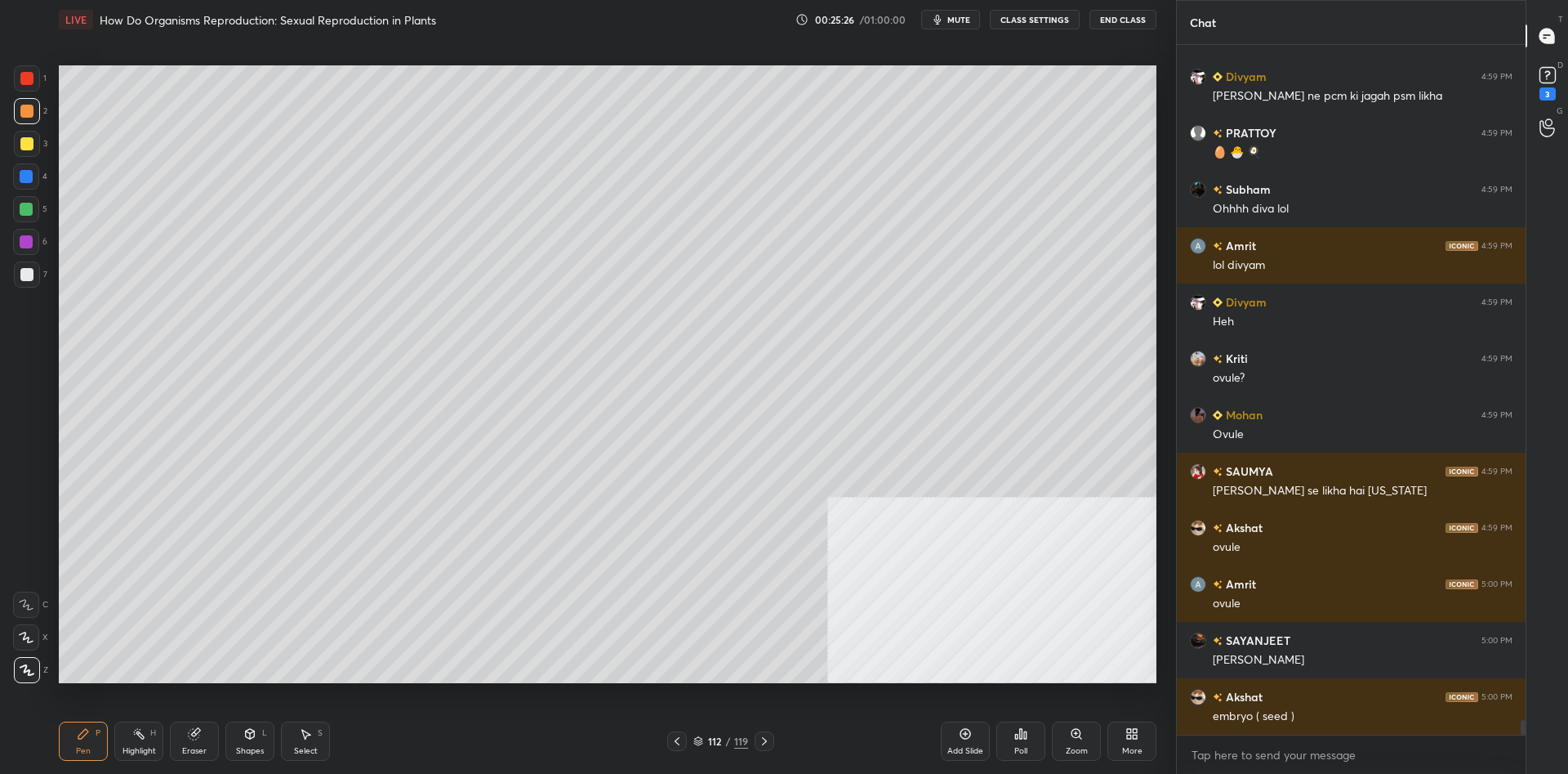
click at [32, 144] on div at bounding box center [28, 144] width 13 height 13
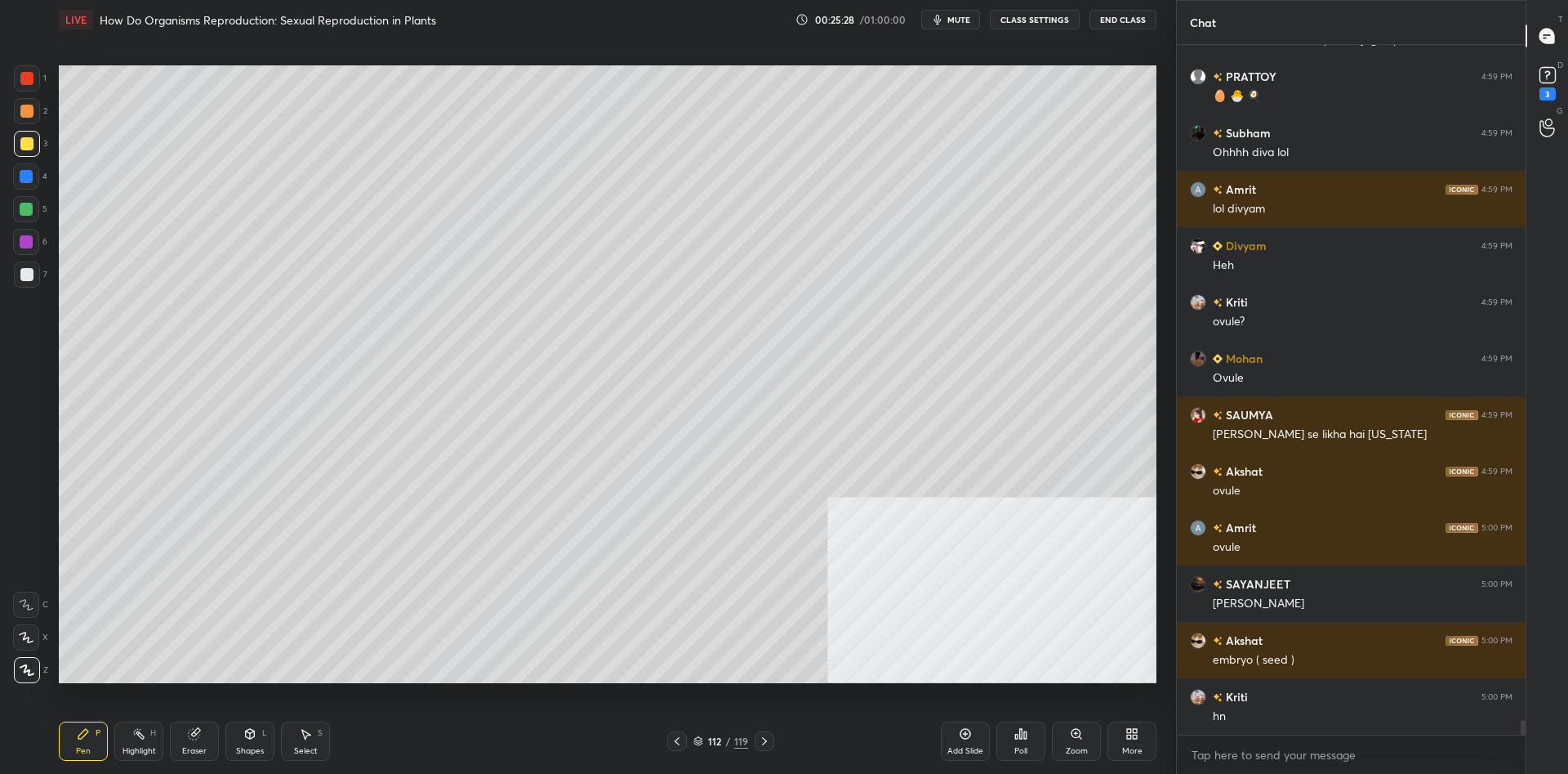
click at [31, 243] on div at bounding box center [27, 242] width 13 height 13
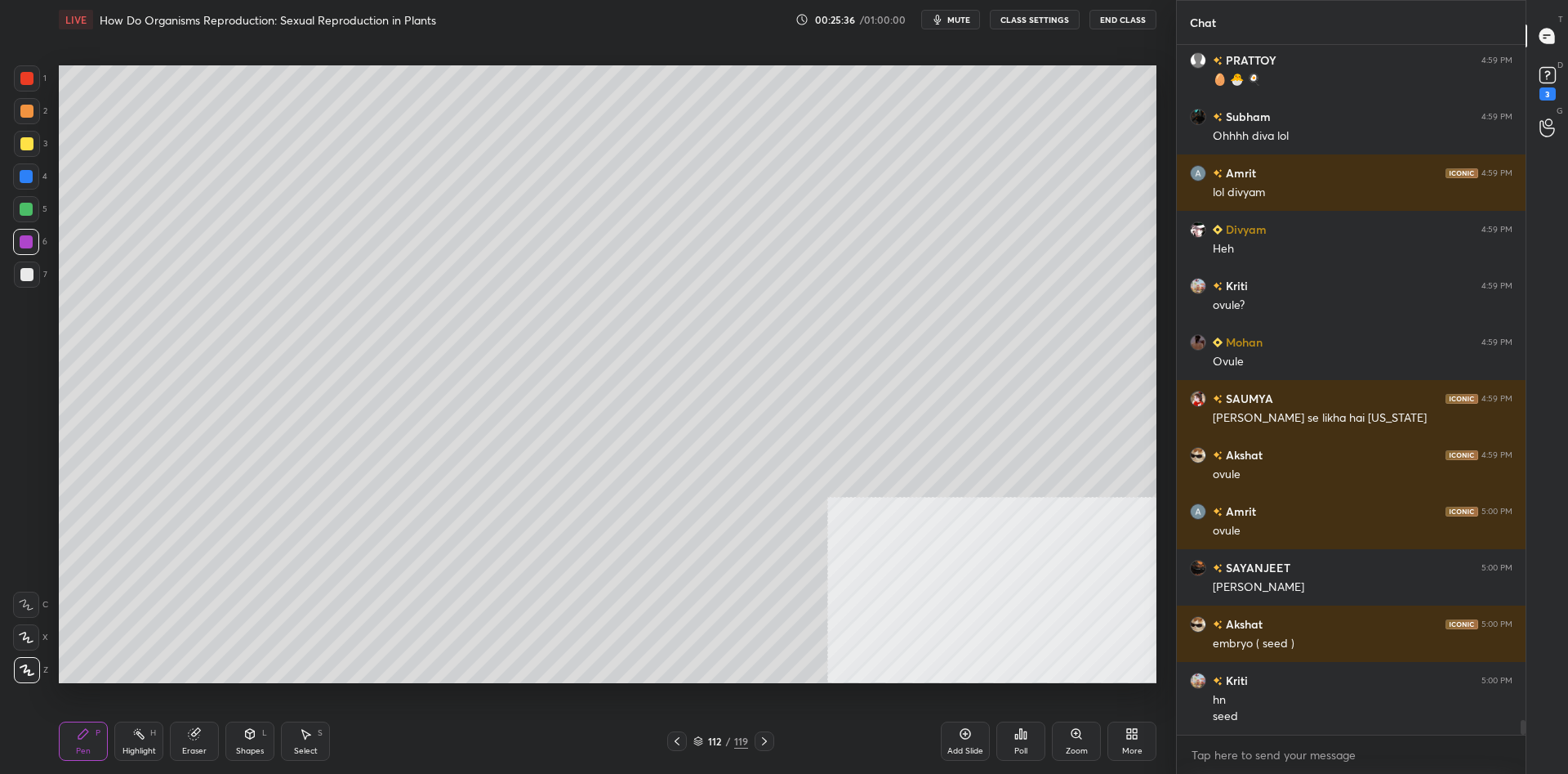
click at [27, 118] on div at bounding box center [28, 111] width 27 height 27
click at [23, 83] on div at bounding box center [28, 79] width 13 height 13
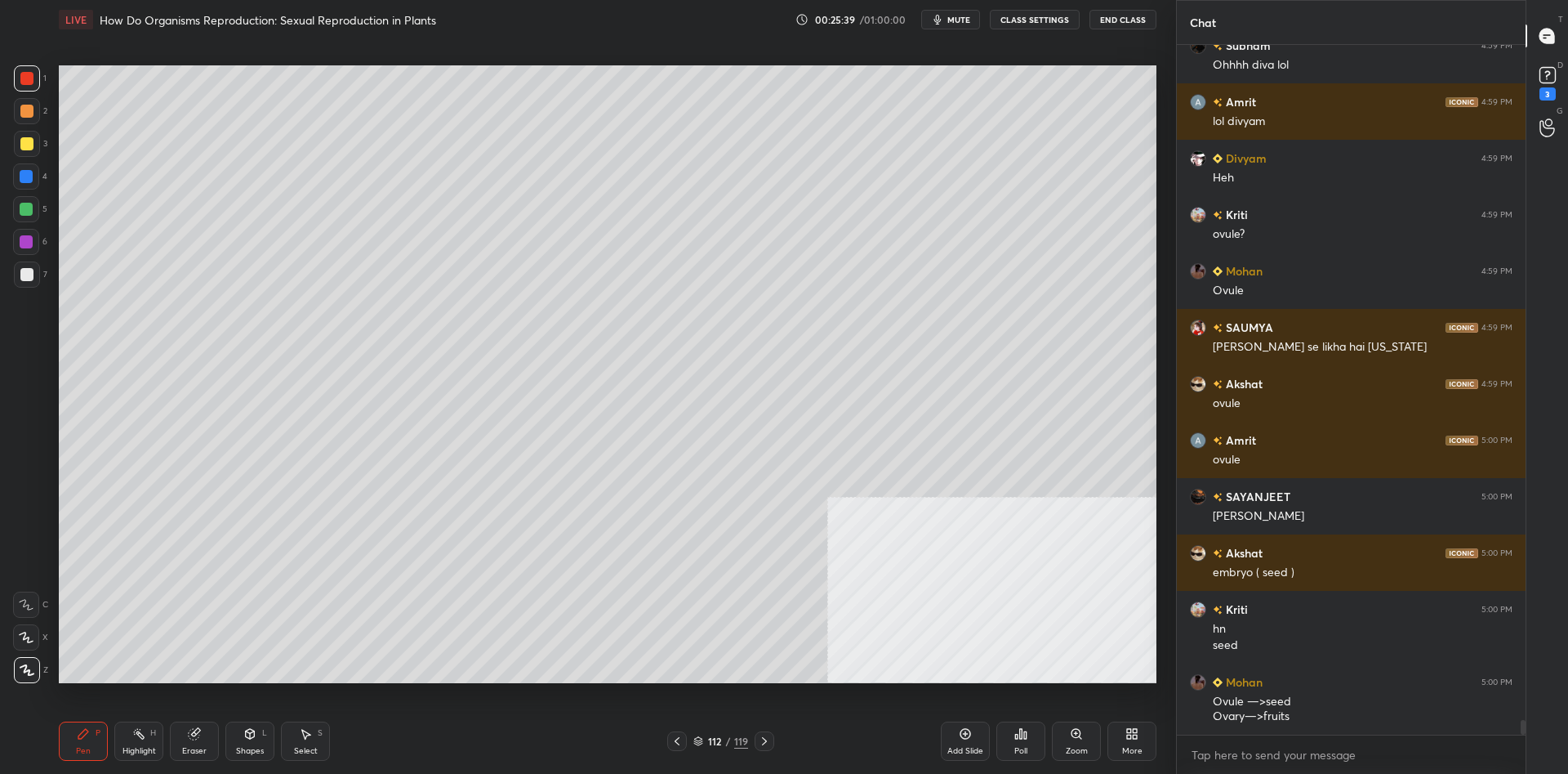
click at [27, 215] on div at bounding box center [27, 210] width 27 height 27
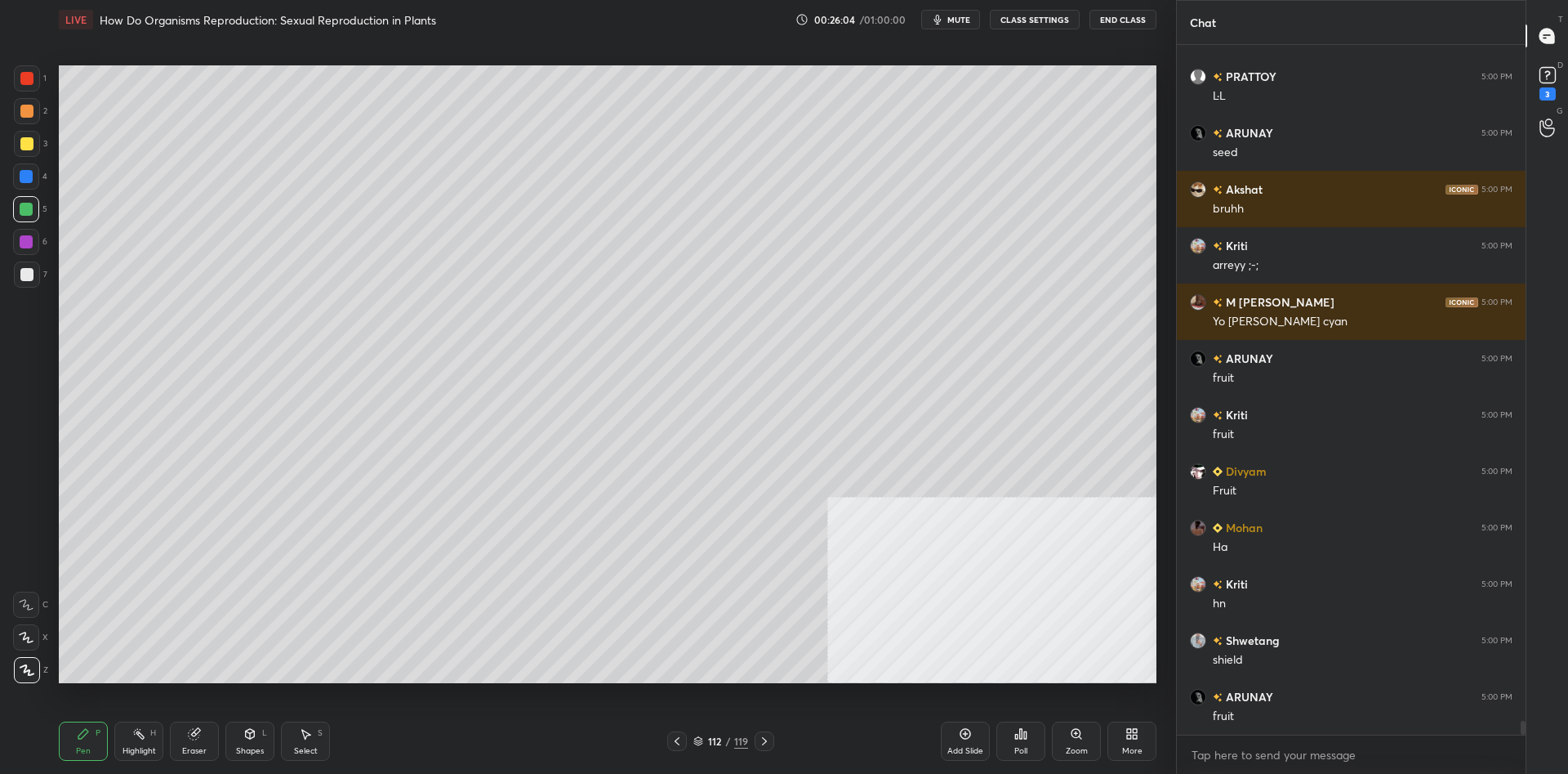
scroll to position [33181, 0]
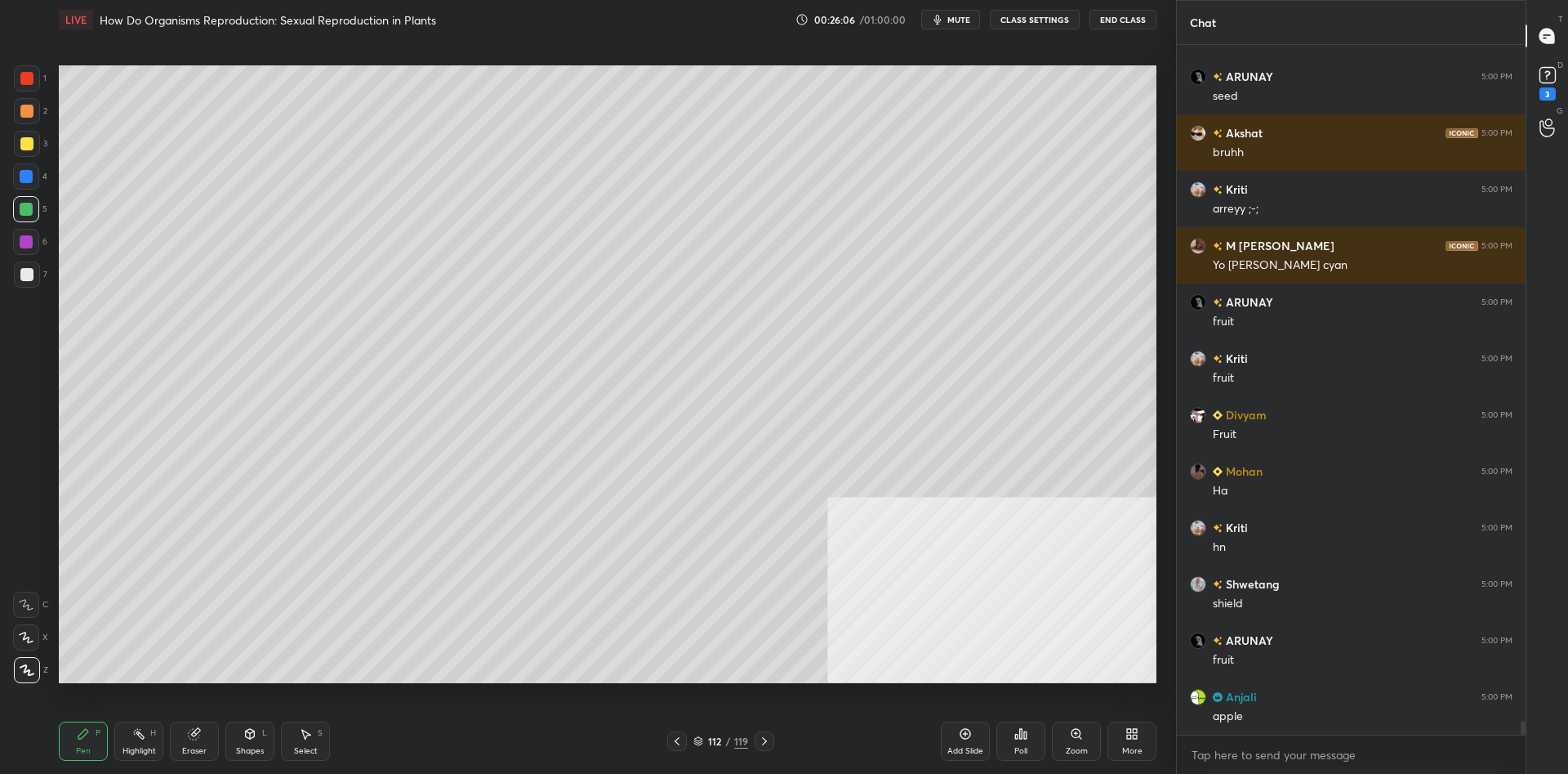
click at [955, 737] on div "Add Slide" at bounding box center [966, 740] width 49 height 39
click at [94, 734] on div "Pen P" at bounding box center [83, 740] width 49 height 39
click at [88, 737] on icon at bounding box center [83, 733] width 13 height 13
click at [28, 146] on div at bounding box center [28, 144] width 13 height 13
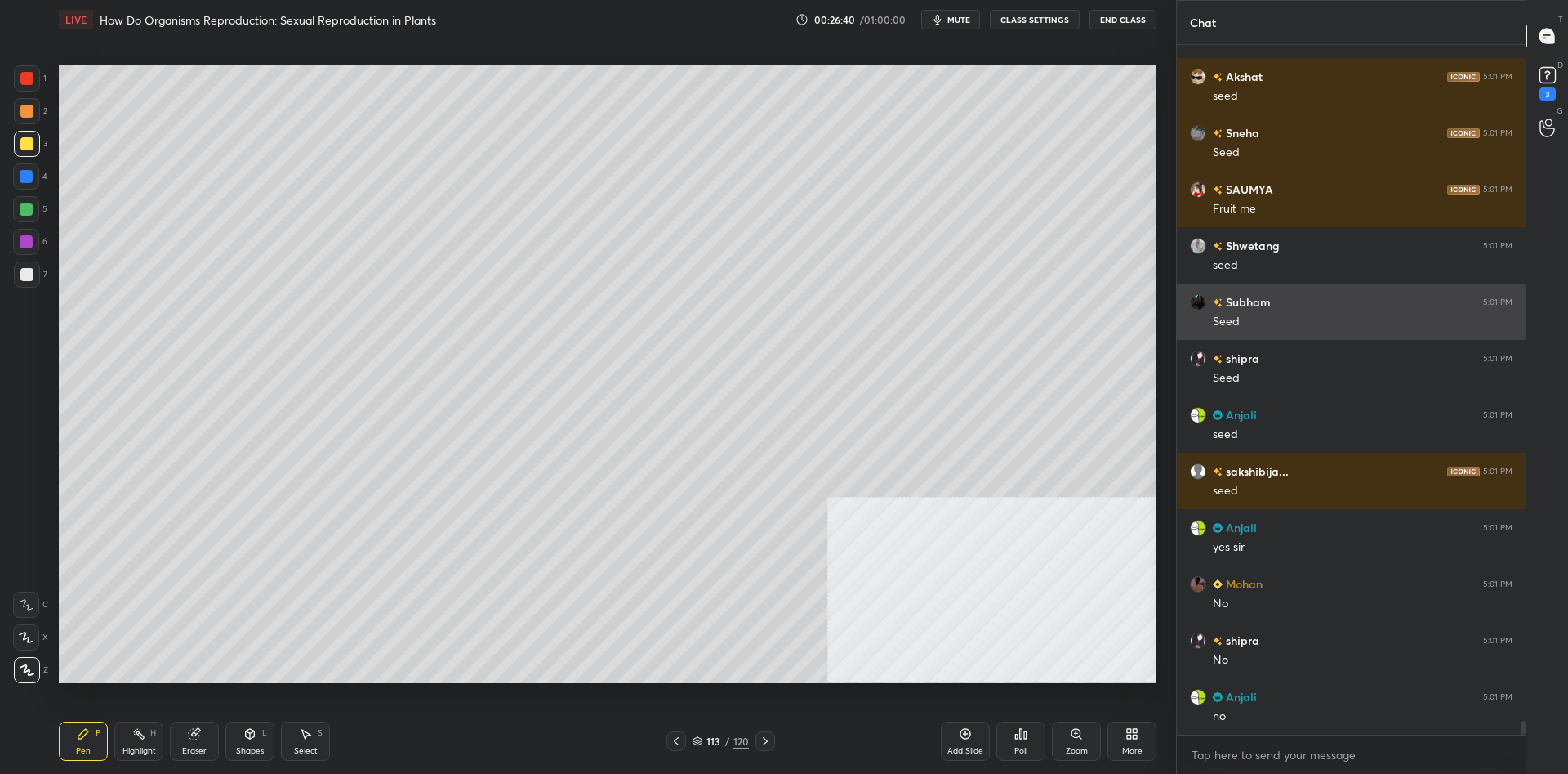
scroll to position [34494, 0]
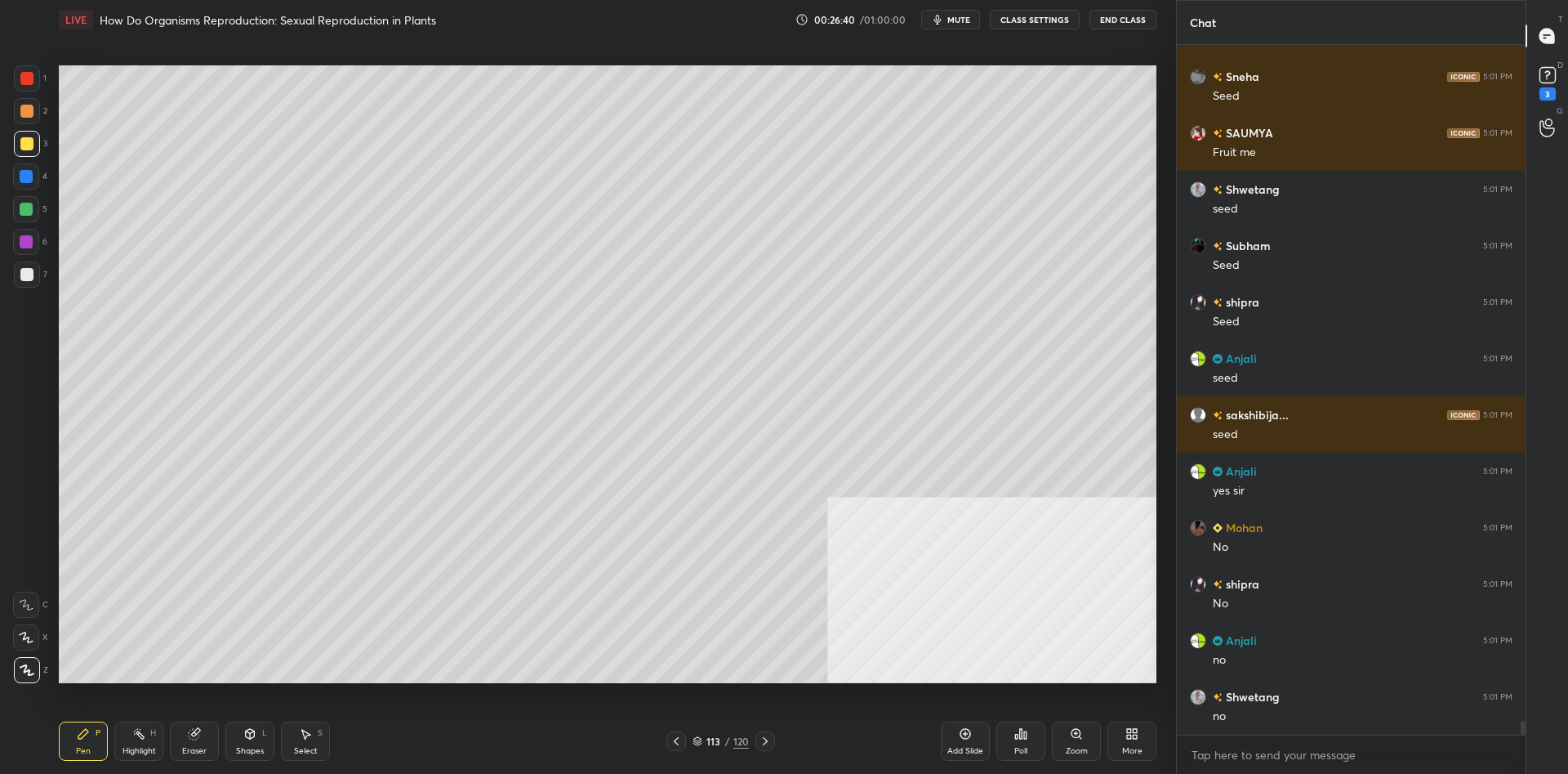
click at [27, 276] on div at bounding box center [28, 274] width 13 height 13
click at [27, 275] on div at bounding box center [28, 274] width 13 height 13
click at [961, 733] on icon at bounding box center [966, 733] width 10 height 10
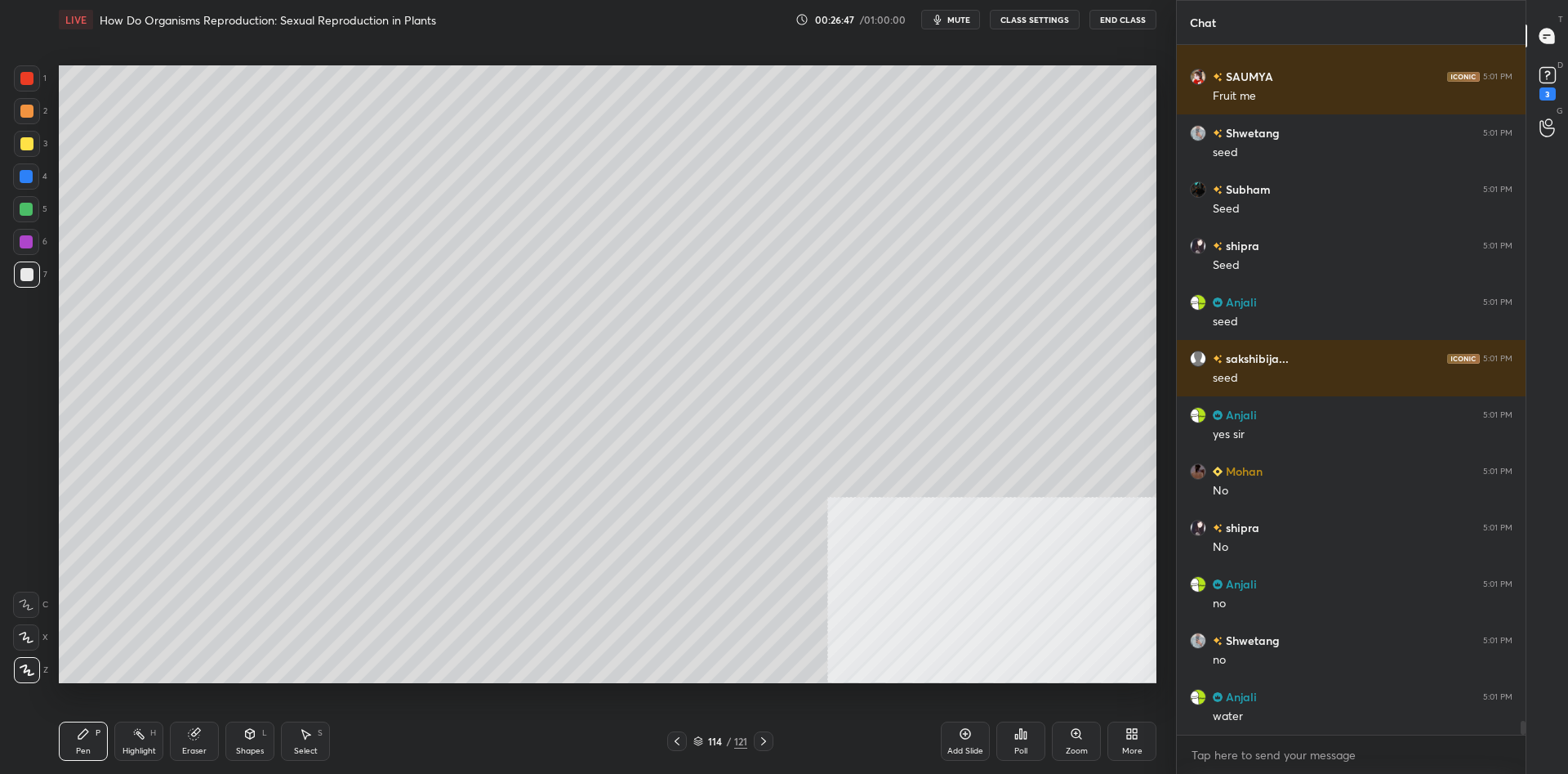
click at [32, 152] on div at bounding box center [28, 144] width 27 height 27
click at [36, 149] on div at bounding box center [28, 144] width 27 height 27
click at [23, 274] on div at bounding box center [28, 274] width 13 height 13
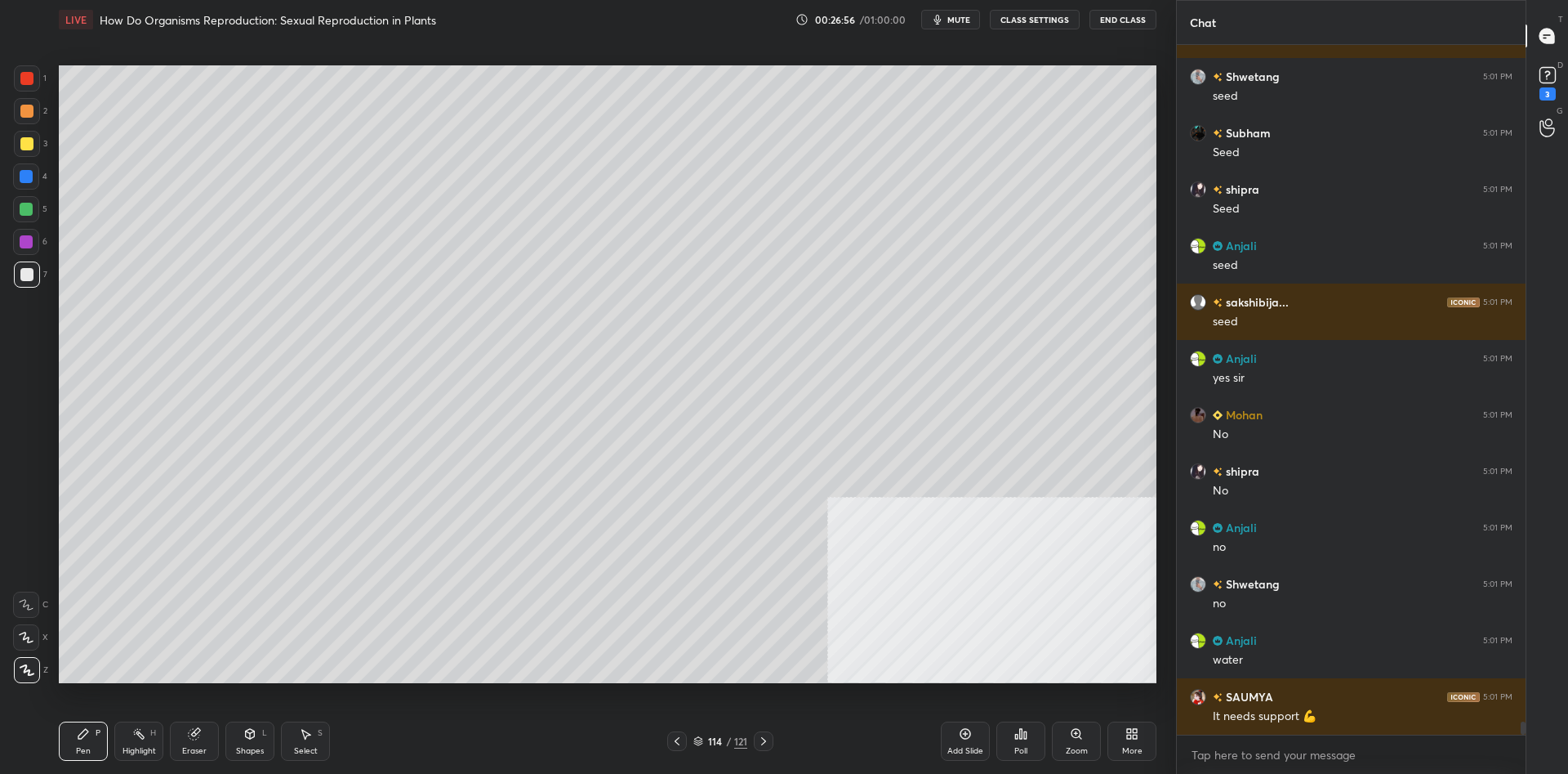
click at [21, 135] on div at bounding box center [28, 144] width 27 height 27
click at [29, 143] on div at bounding box center [28, 144] width 13 height 13
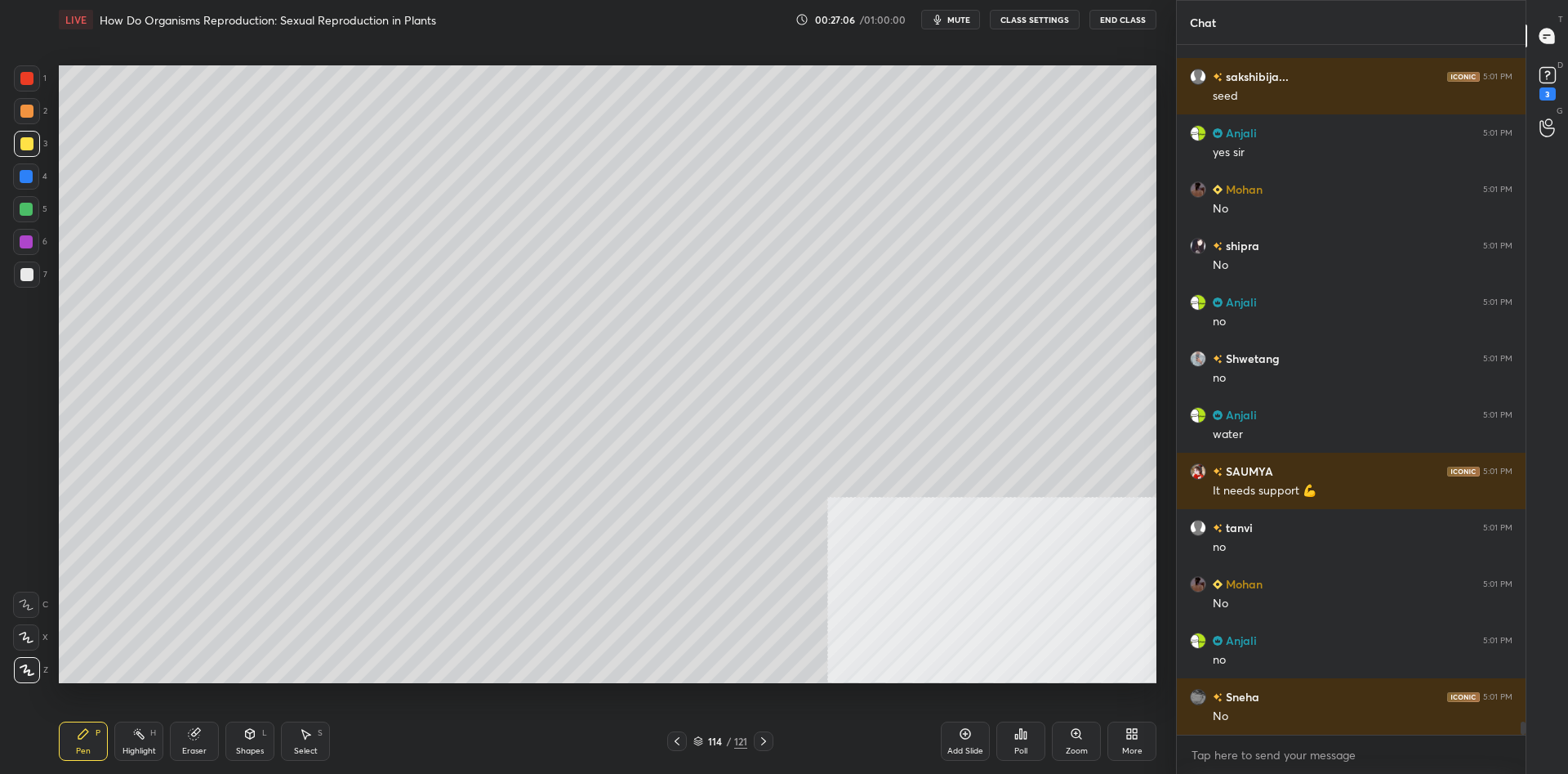
scroll to position [34889, 0]
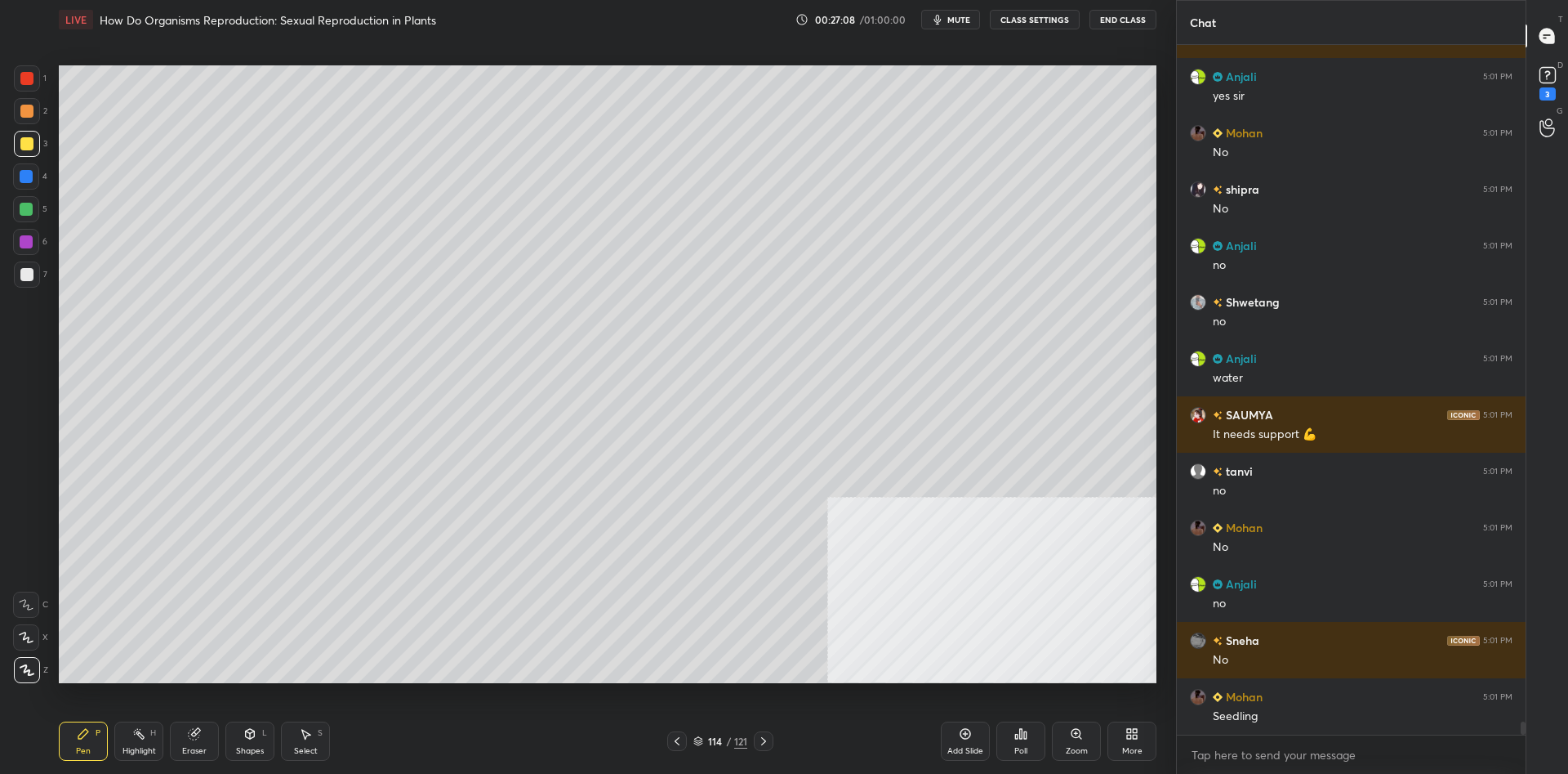
click at [9, 143] on div "1 2 3 4 5 6 7 C X Z C X Z E E Erase all H H" at bounding box center [26, 374] width 52 height 617
click at [23, 132] on div at bounding box center [28, 144] width 27 height 27
click at [21, 127] on div "2" at bounding box center [30, 114] width 33 height 32
click at [23, 140] on div at bounding box center [28, 144] width 13 height 13
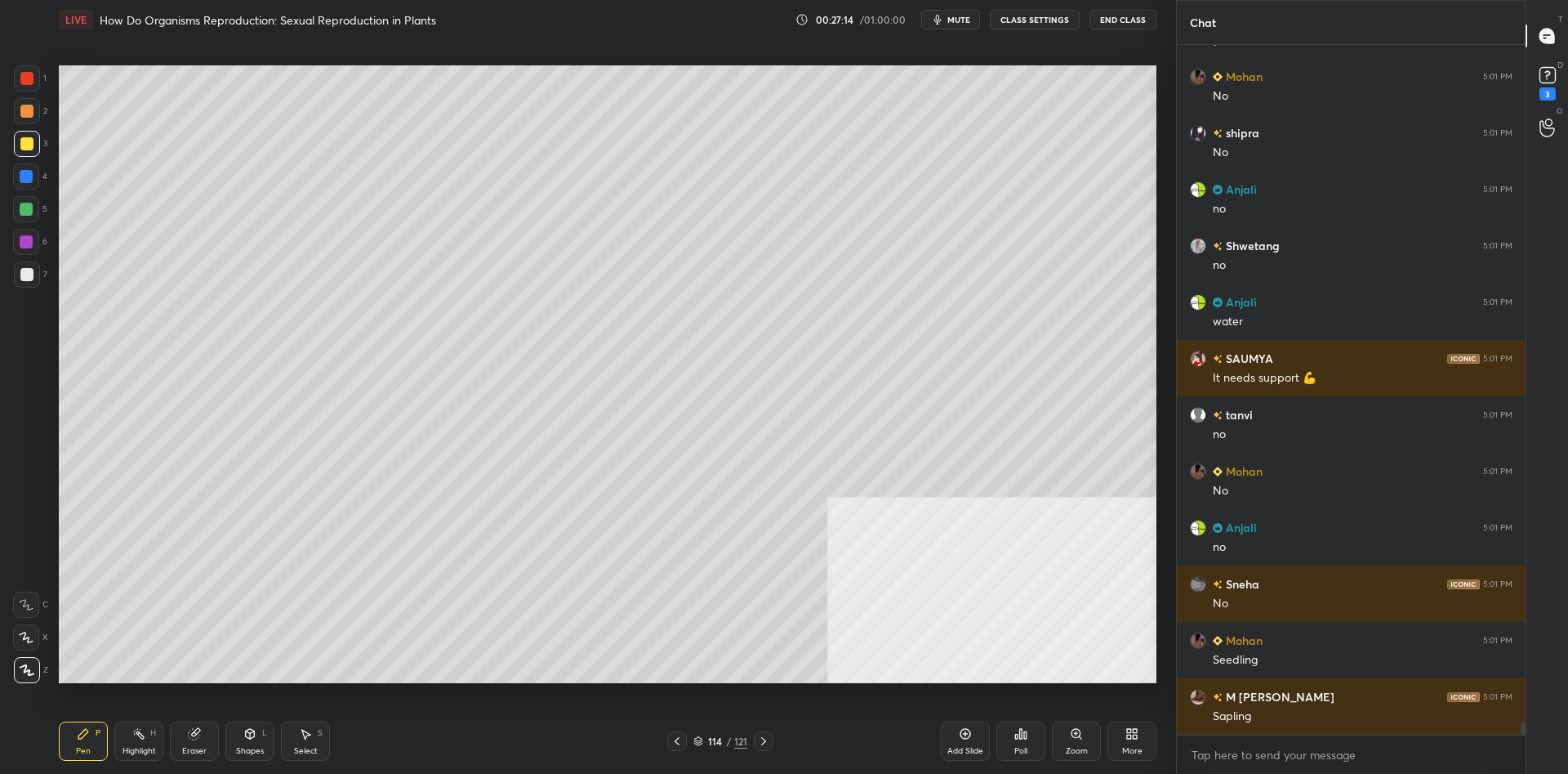
click at [50, 81] on div "1 2 3 4 5 6 7 C X Z C X Z E E Erase all H H" at bounding box center [26, 374] width 52 height 617
click at [34, 81] on div at bounding box center [28, 79] width 27 height 27
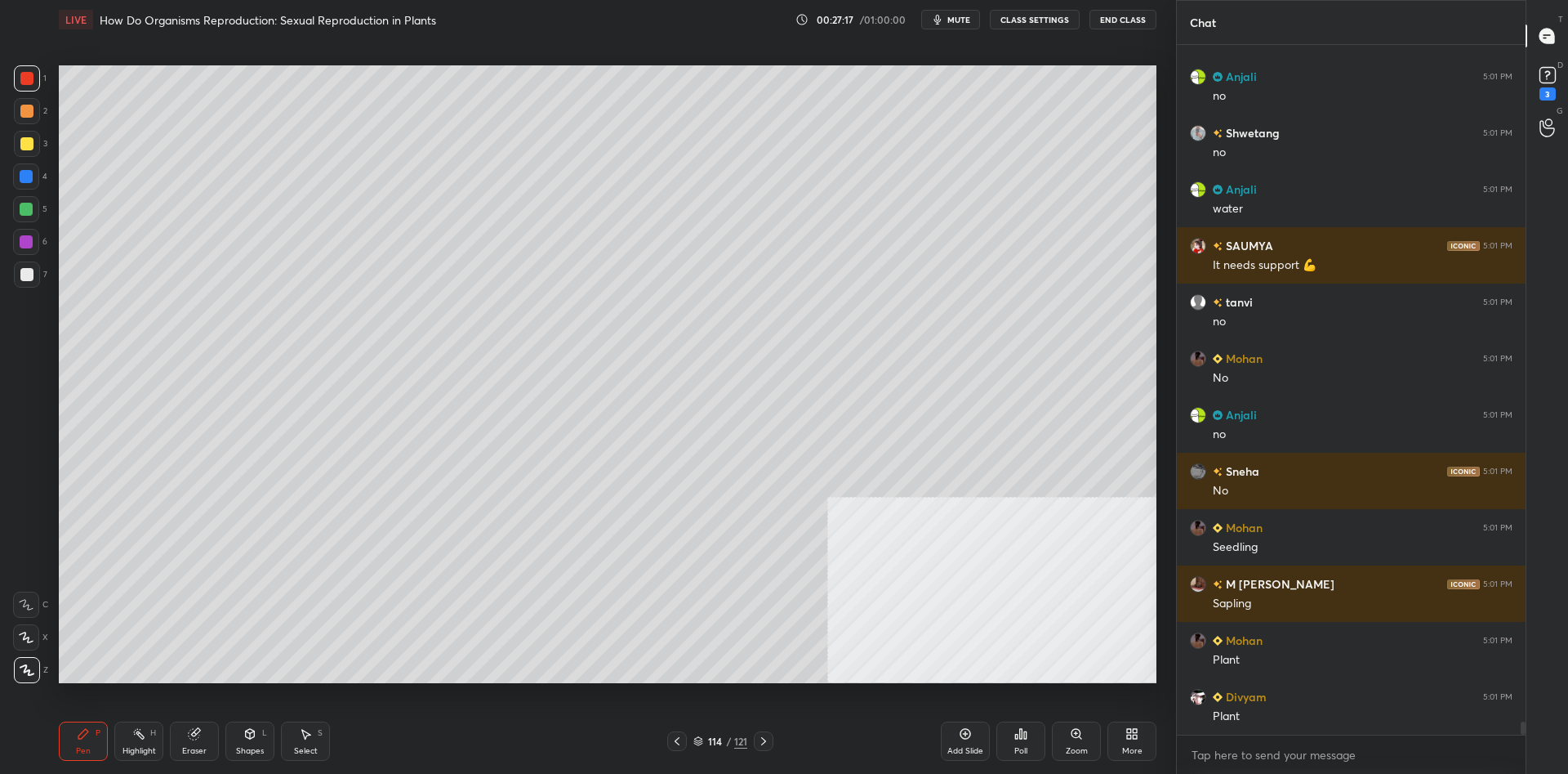
scroll to position [35114, 0]
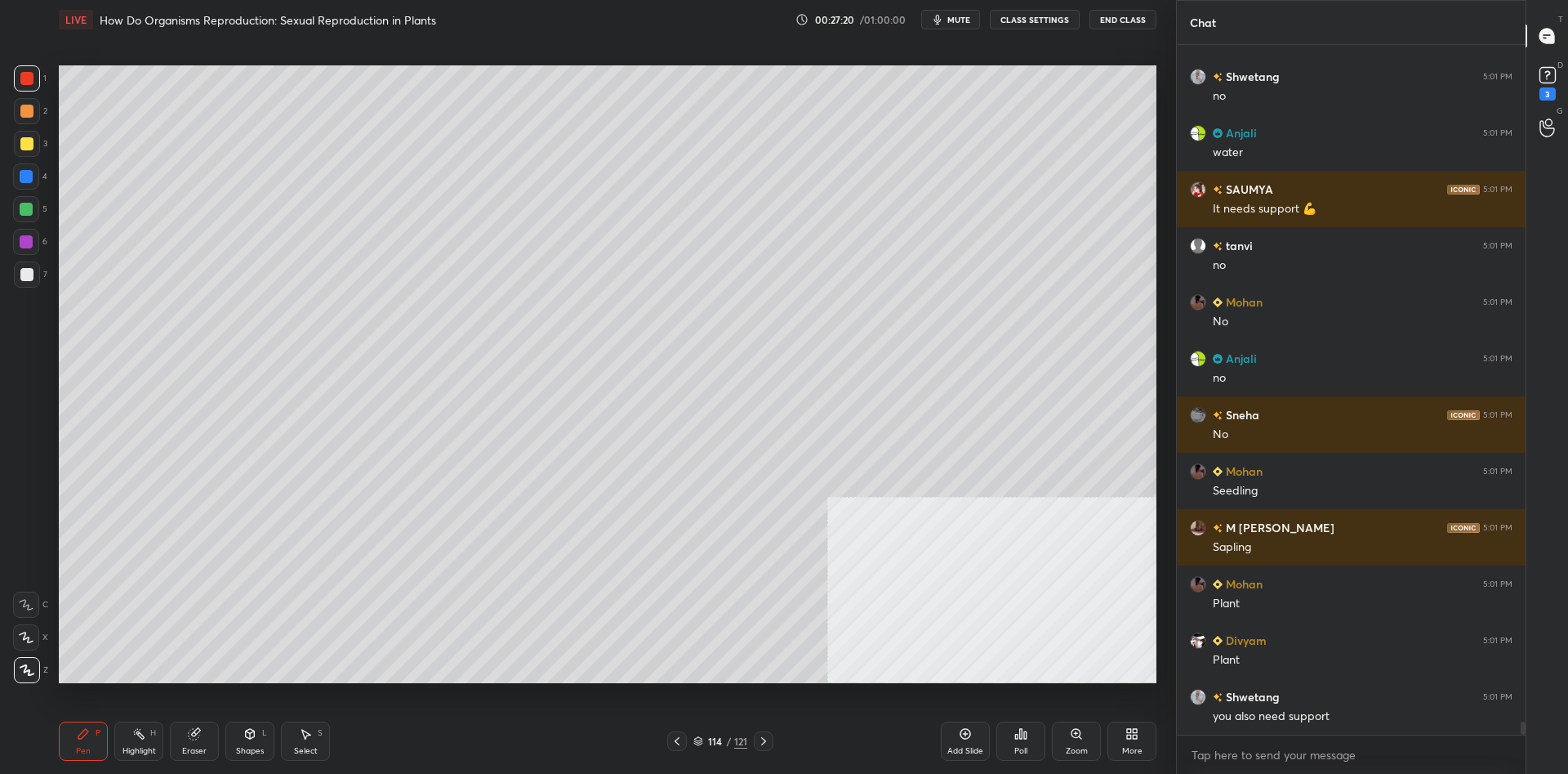
click at [25, 275] on div at bounding box center [28, 274] width 13 height 13
click at [28, 276] on div at bounding box center [28, 274] width 13 height 13
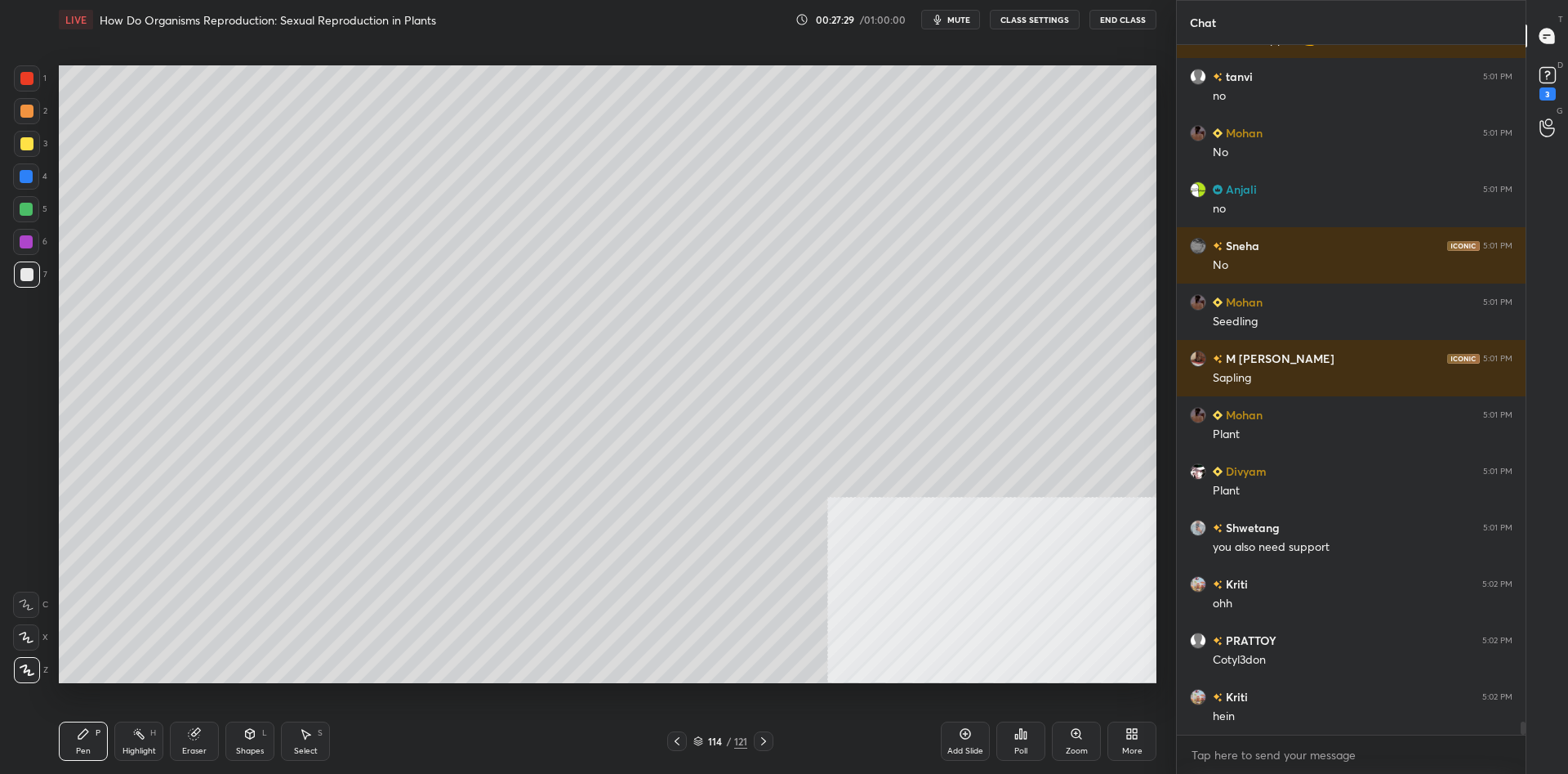
scroll to position [35300, 0]
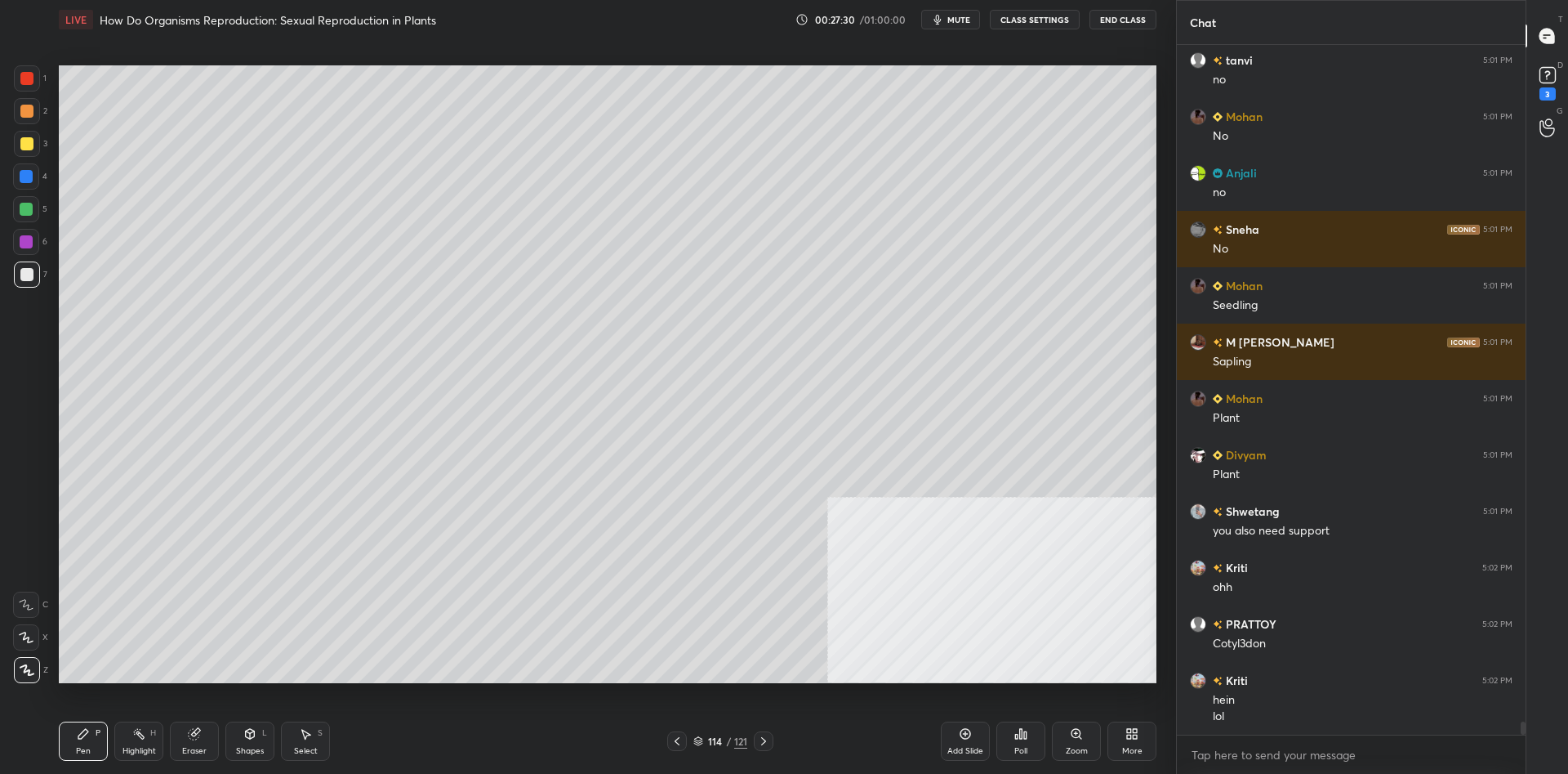
click at [30, 213] on div at bounding box center [27, 210] width 13 height 13
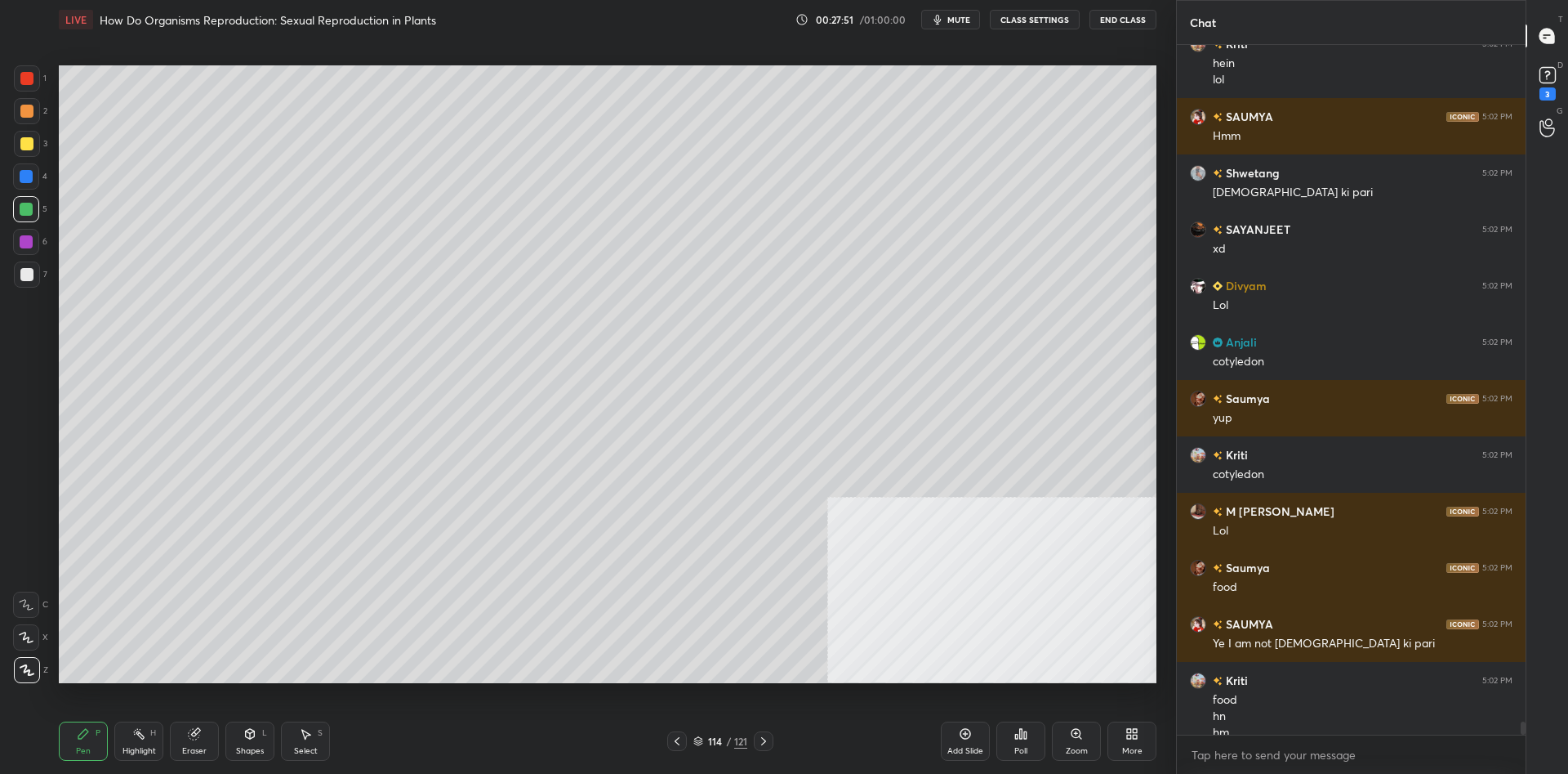
scroll to position [35952, 0]
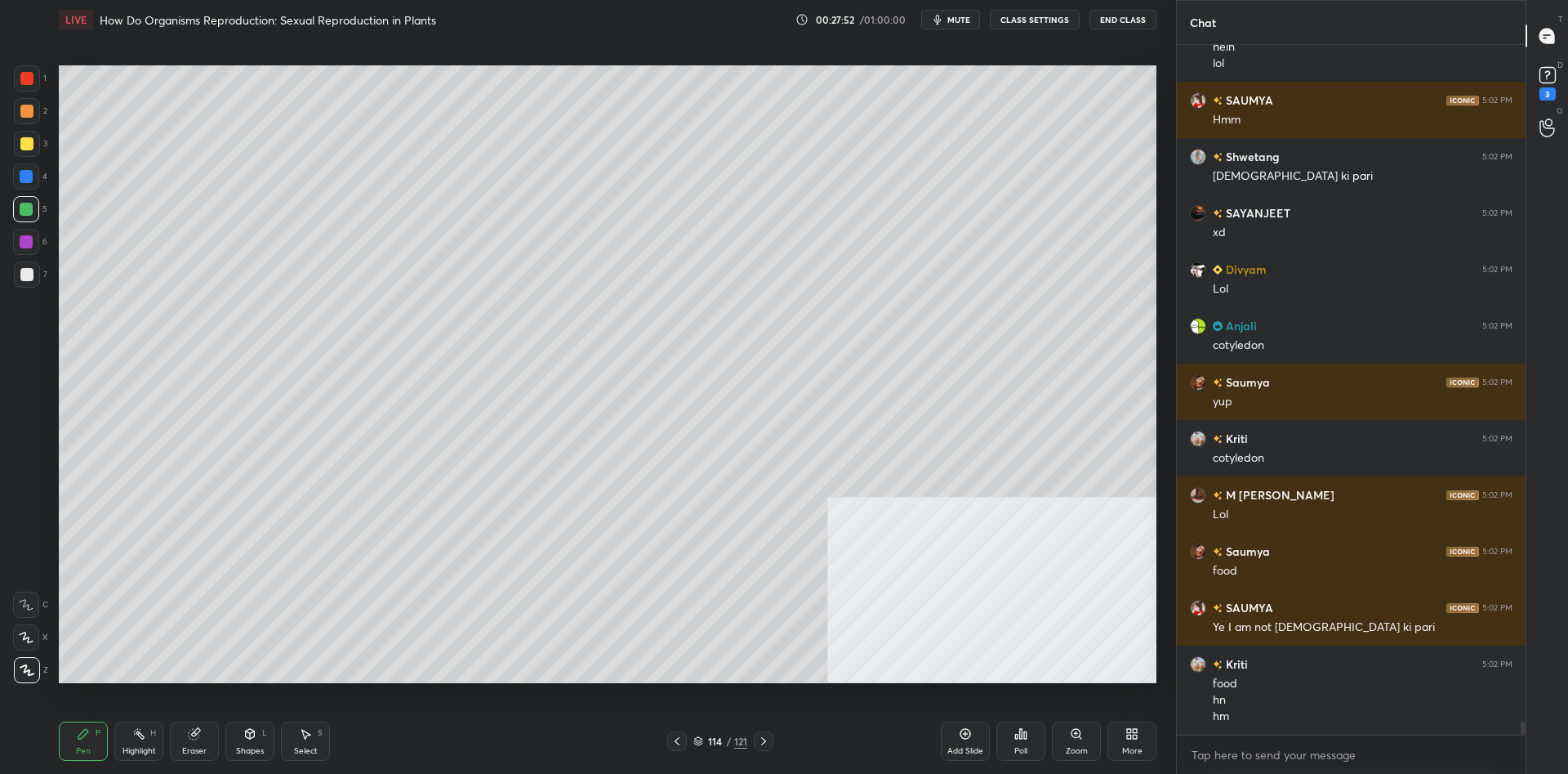
click at [29, 249] on div at bounding box center [27, 242] width 27 height 27
click at [21, 247] on div at bounding box center [27, 242] width 13 height 13
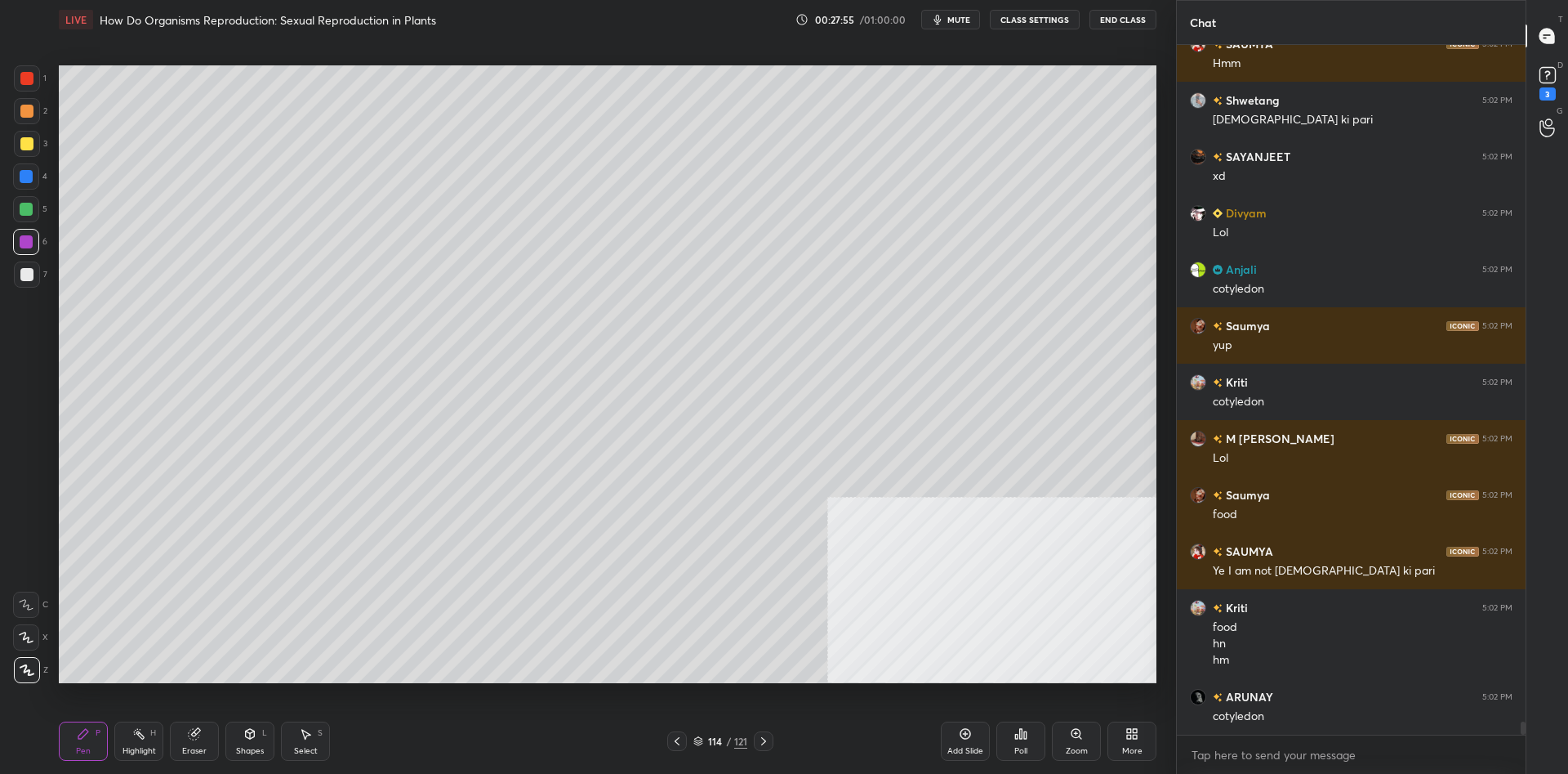
scroll to position [36065, 0]
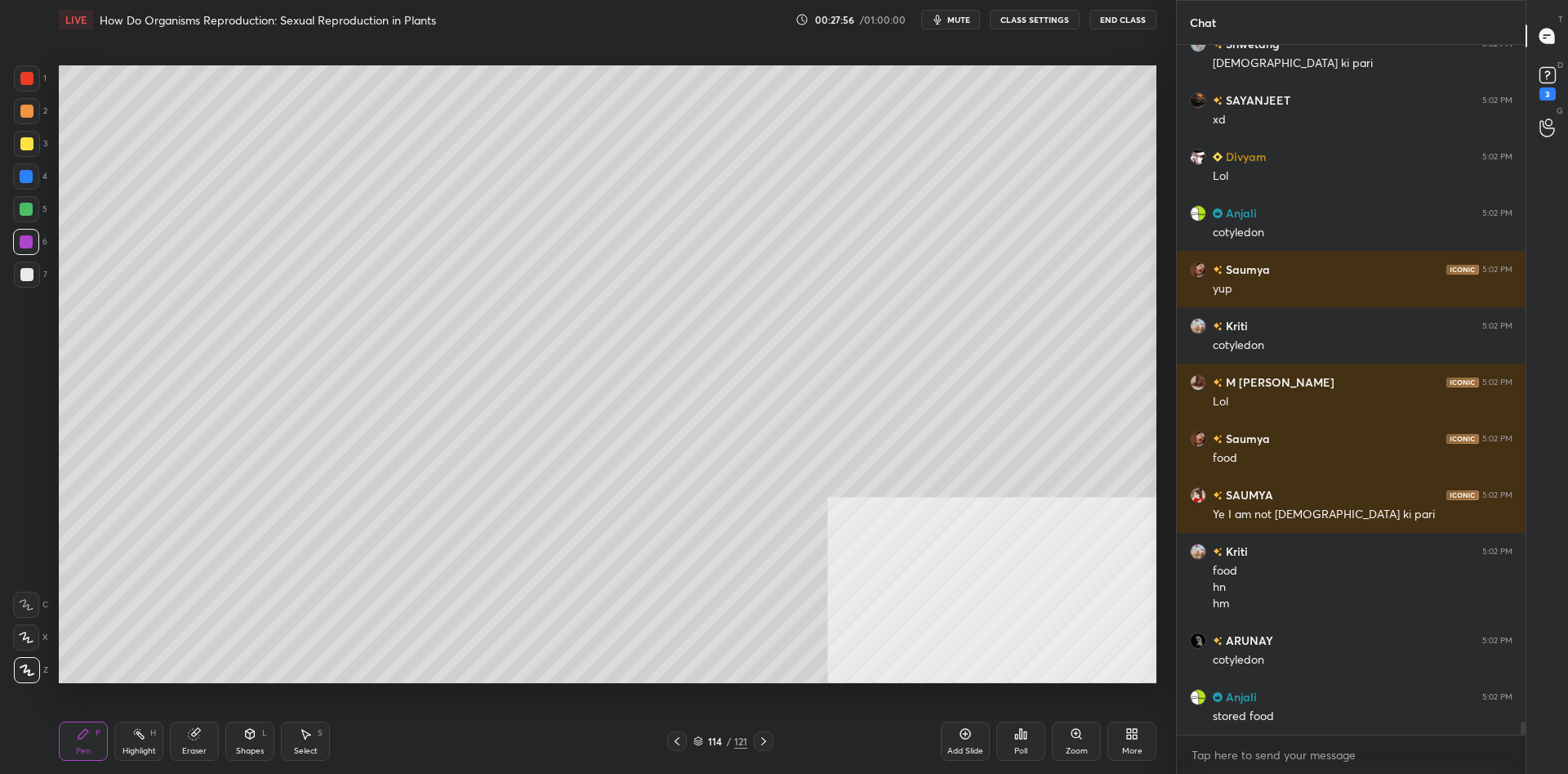
click at [27, 119] on div at bounding box center [28, 111] width 27 height 27
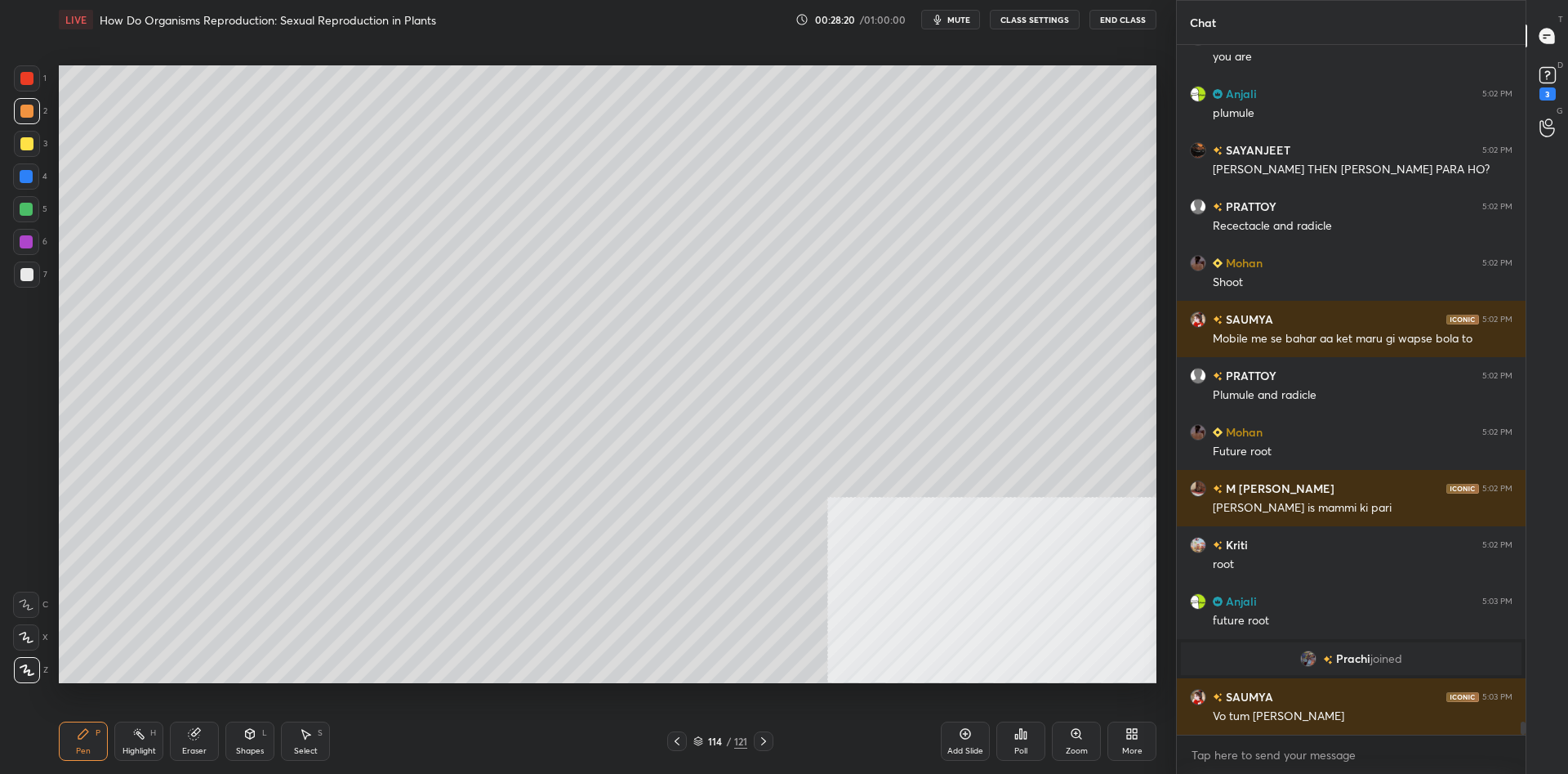
scroll to position [35221, 0]
click at [16, 174] on div at bounding box center [27, 176] width 27 height 27
click at [15, 175] on div at bounding box center [27, 176] width 27 height 27
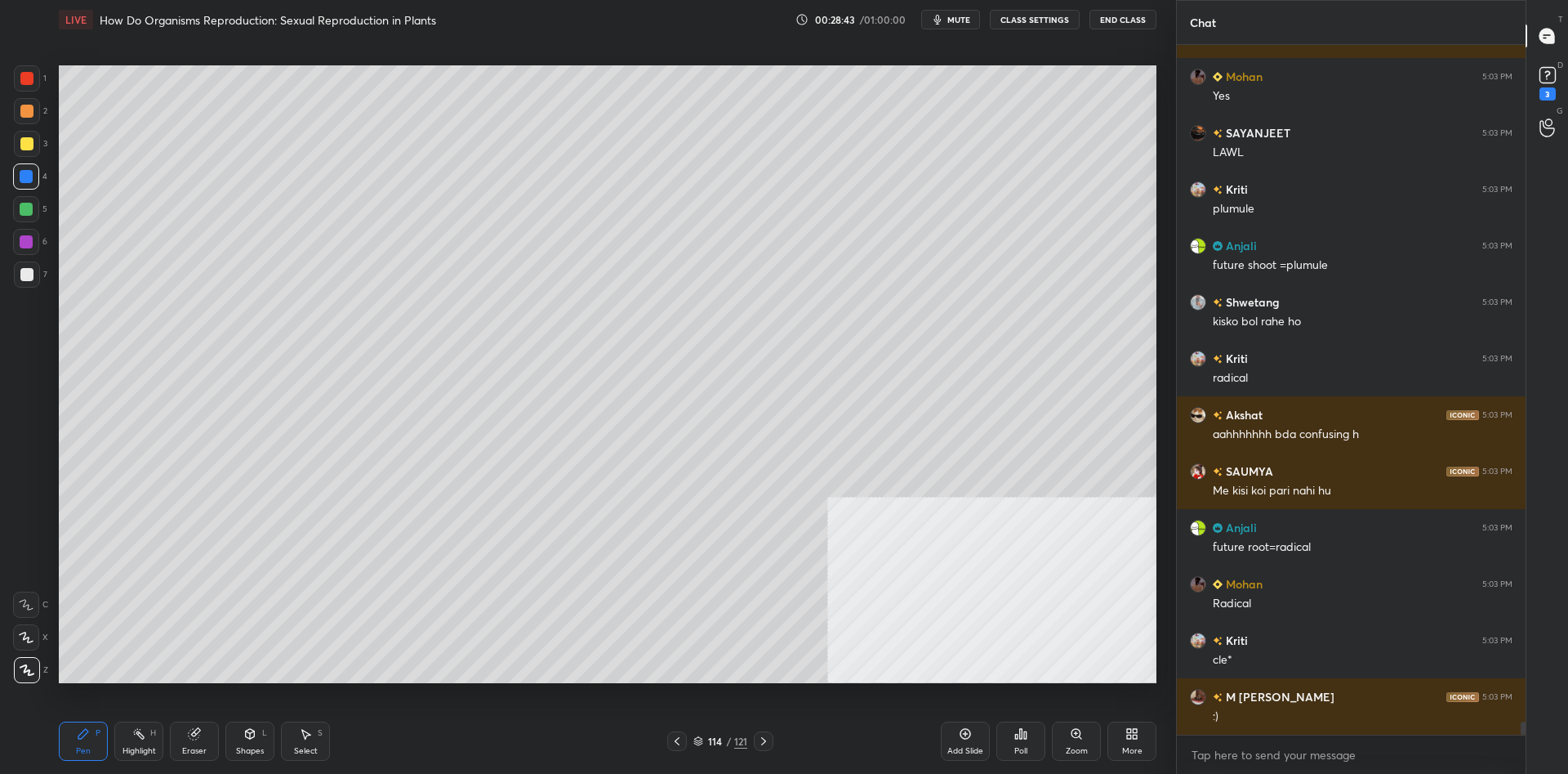
scroll to position [35954, 0]
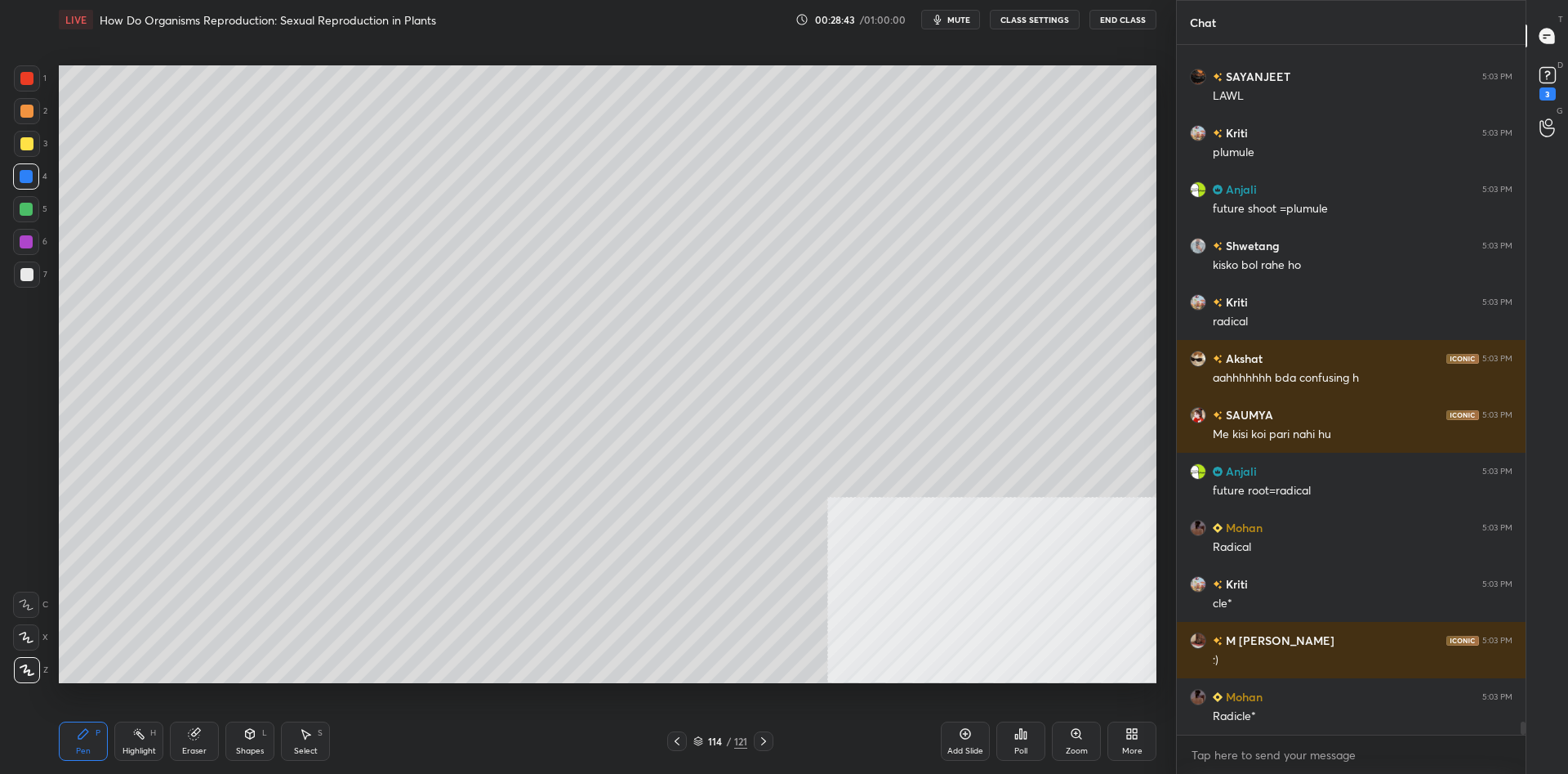
click at [9, 80] on div "1 2 3 4 5 6 7 C X Z C X Z E E Erase all H H" at bounding box center [26, 374] width 52 height 617
click at [11, 79] on div "1 2 3 4 5 6 7 C X Z C X Z E E Erase all H H" at bounding box center [26, 374] width 52 height 617
click at [29, 83] on div at bounding box center [28, 79] width 13 height 13
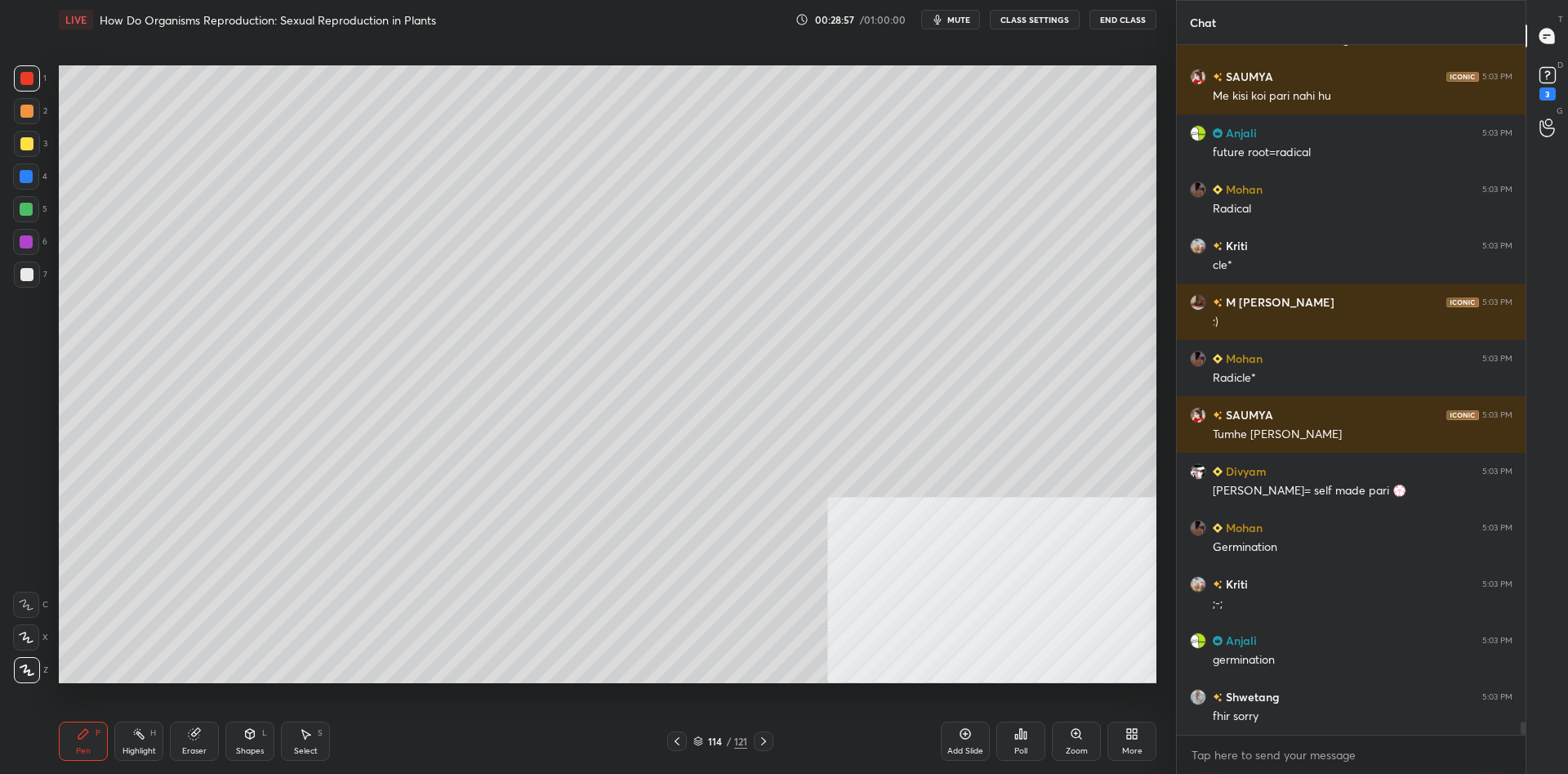
scroll to position [36348, 0]
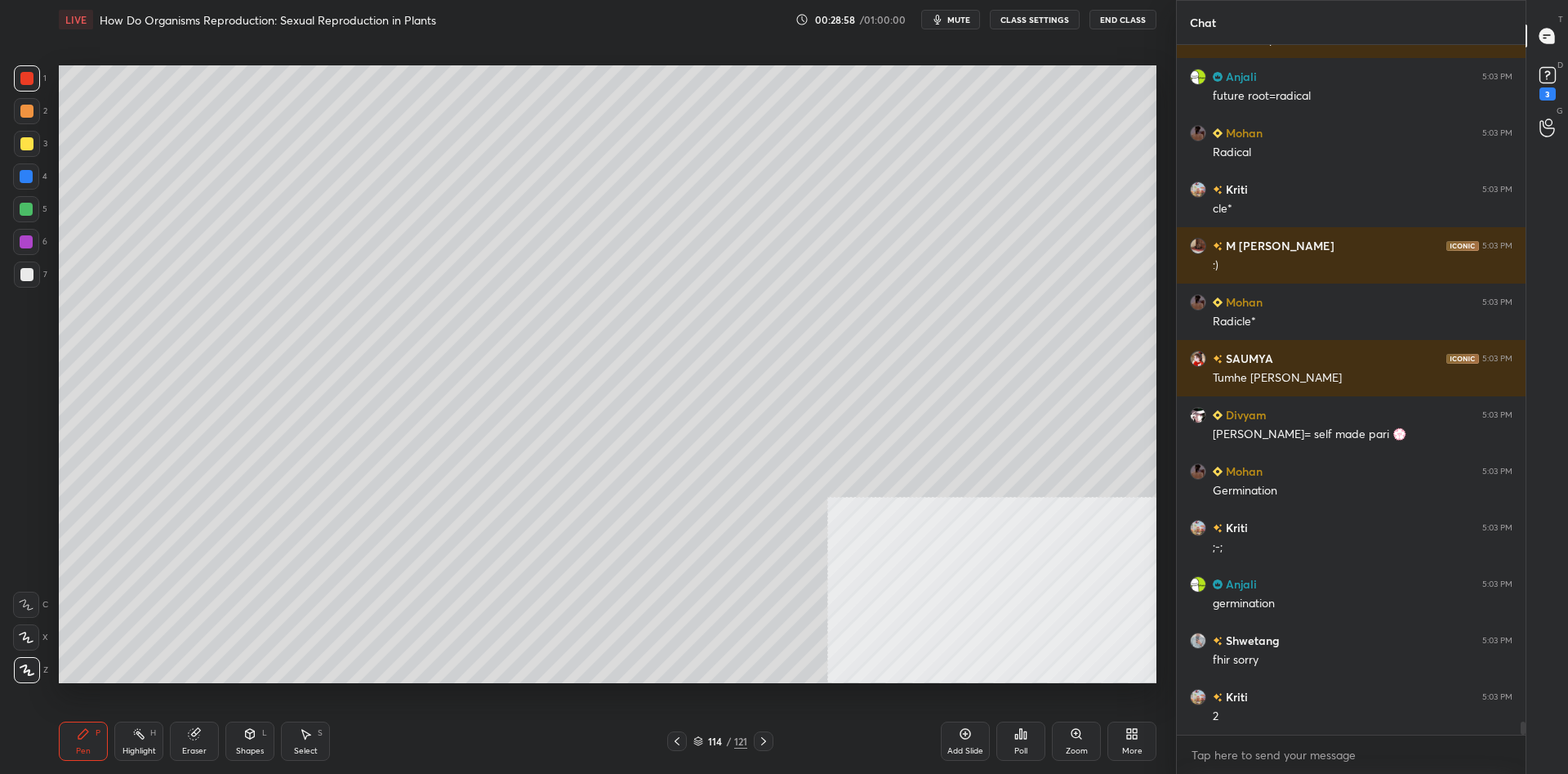
click at [968, 743] on div "Add Slide" at bounding box center [966, 740] width 49 height 39
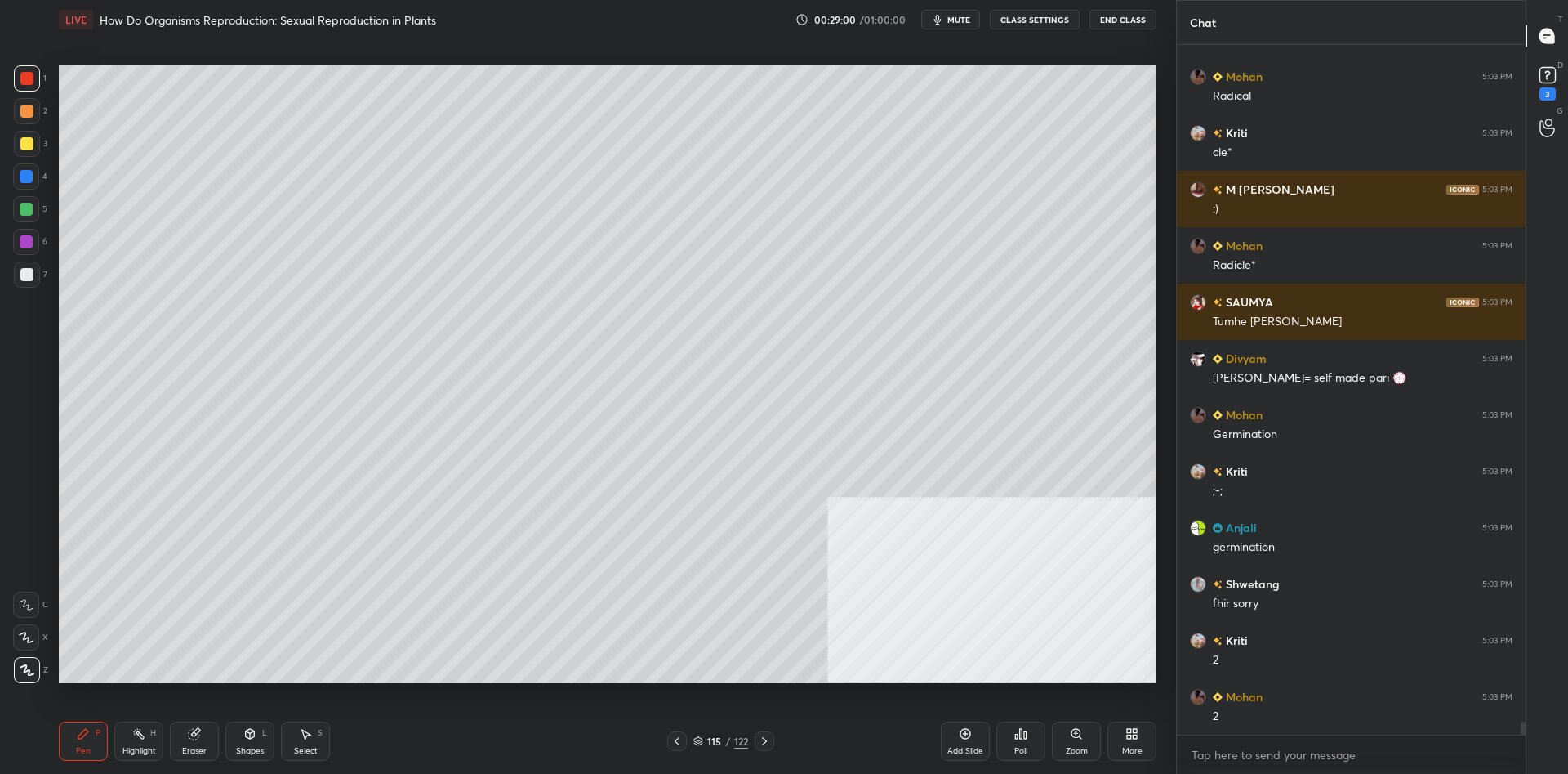
scroll to position [36461, 0]
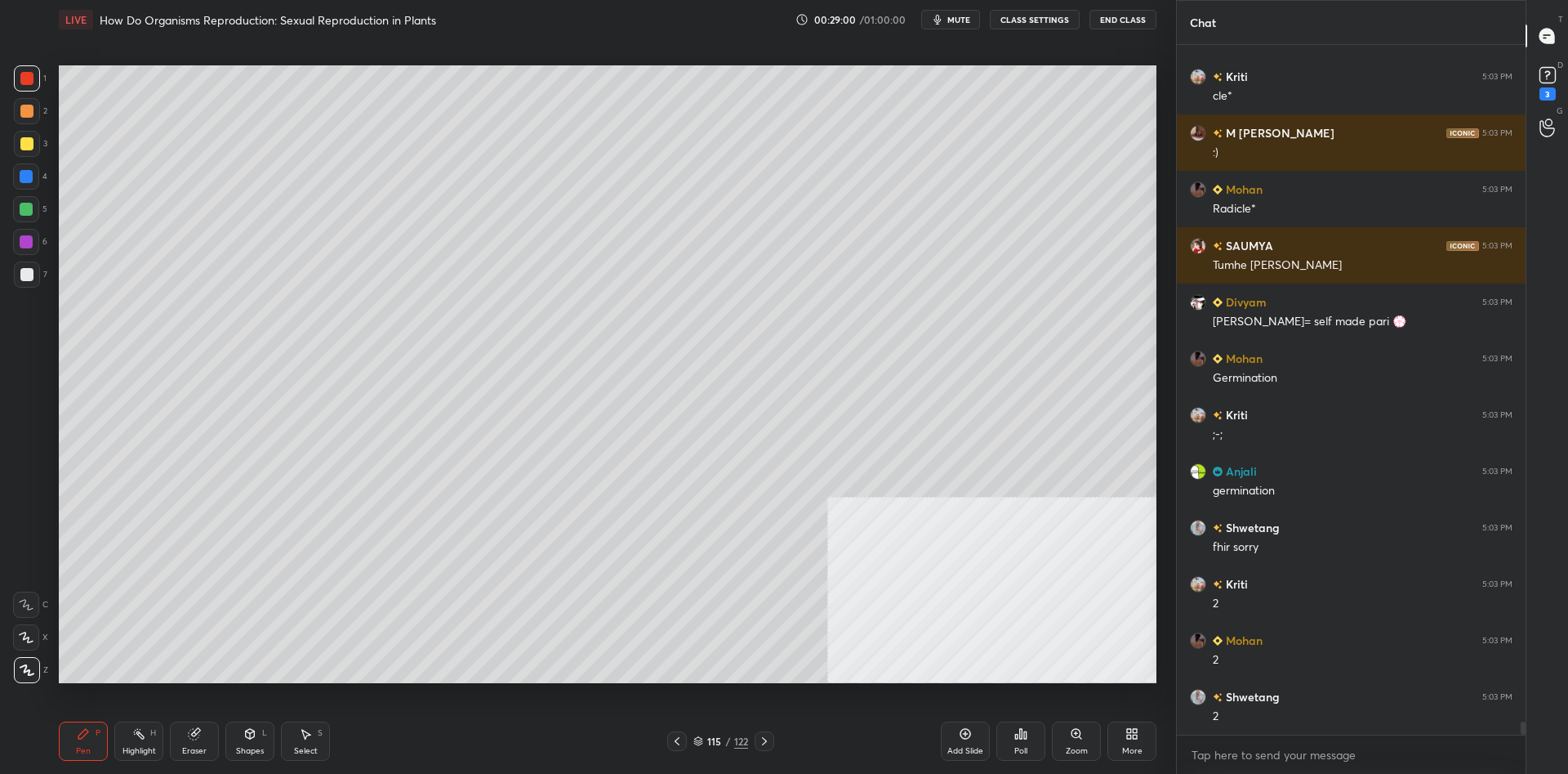
click at [11, 149] on div "1 2 3 4 5 6 7 C X Z C X Z E E Erase all H H" at bounding box center [26, 374] width 52 height 617
click at [28, 149] on div at bounding box center [28, 144] width 13 height 13
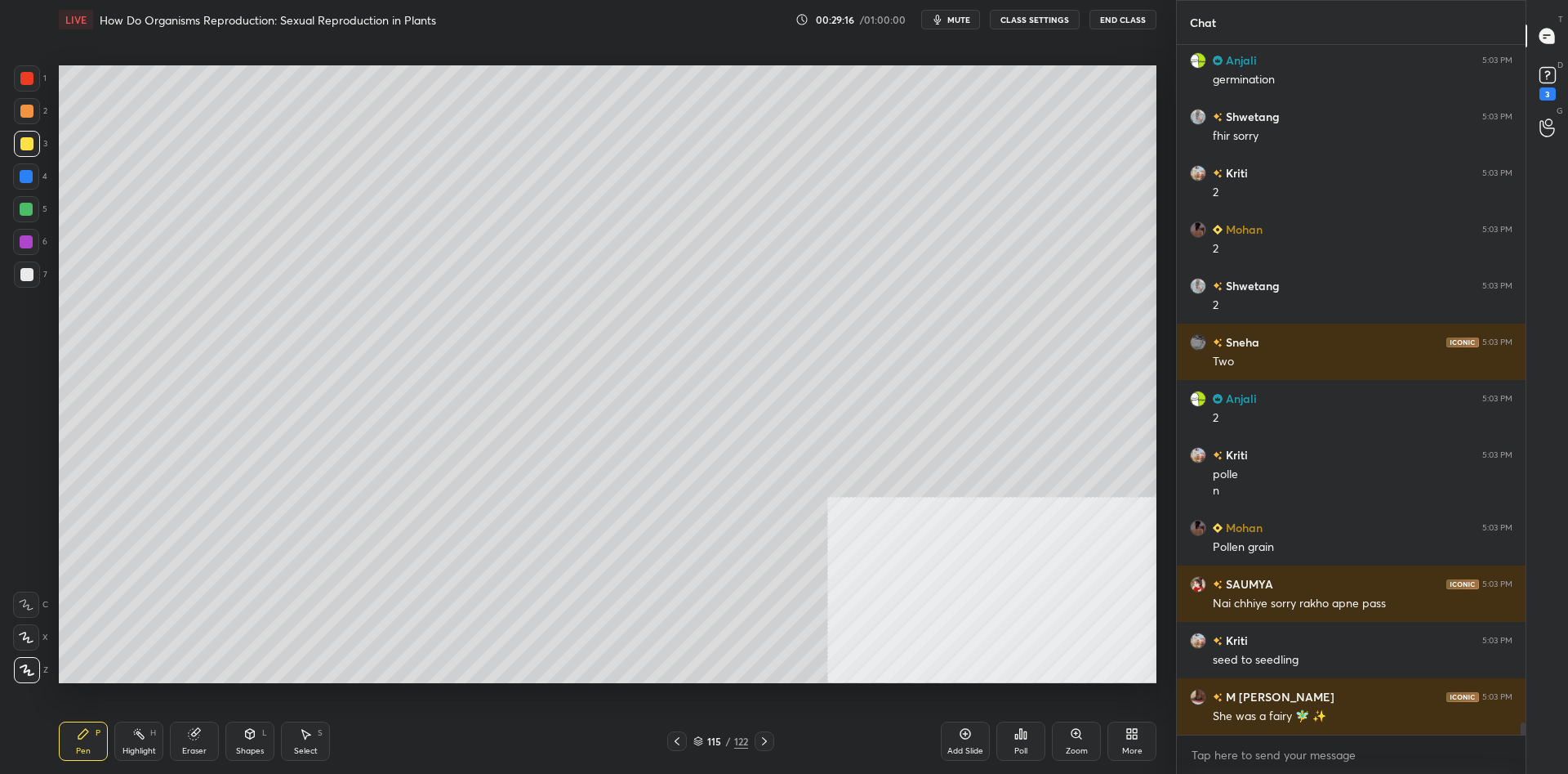
scroll to position [36928, 0]
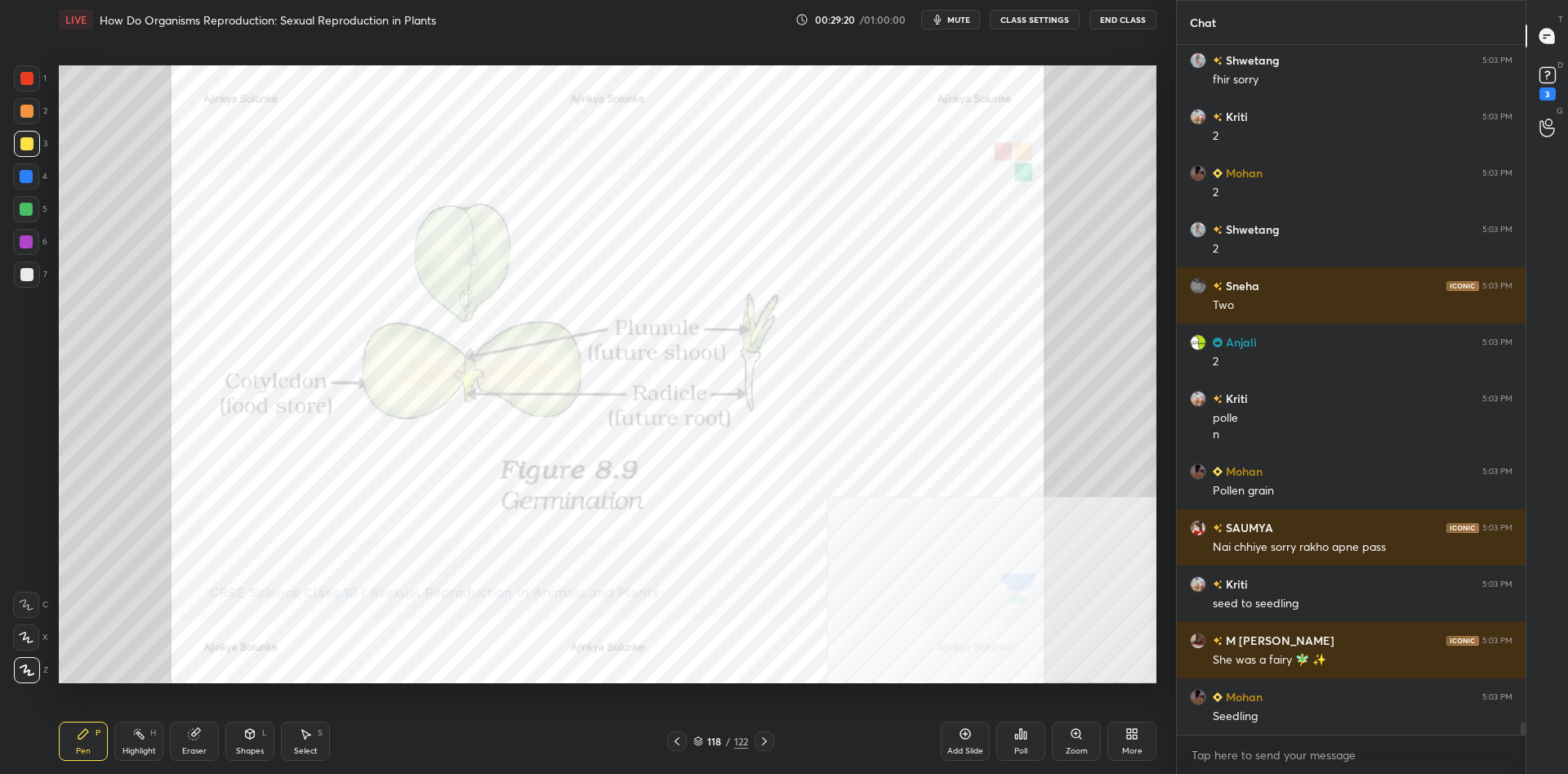
click at [40, 71] on div at bounding box center [28, 79] width 27 height 27
click at [41, 73] on div "1" at bounding box center [30, 79] width 32 height 27
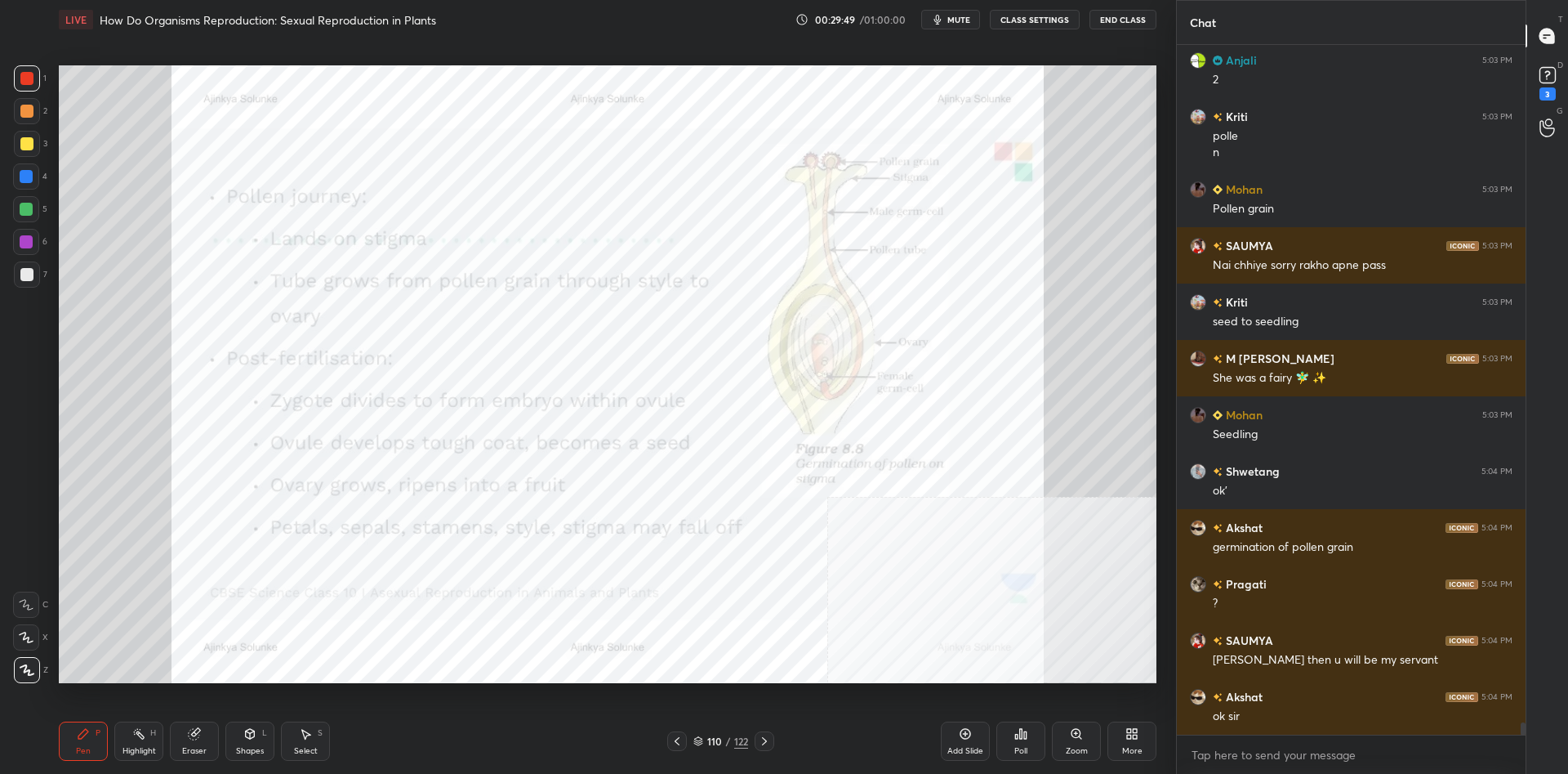
scroll to position [37281, 0]
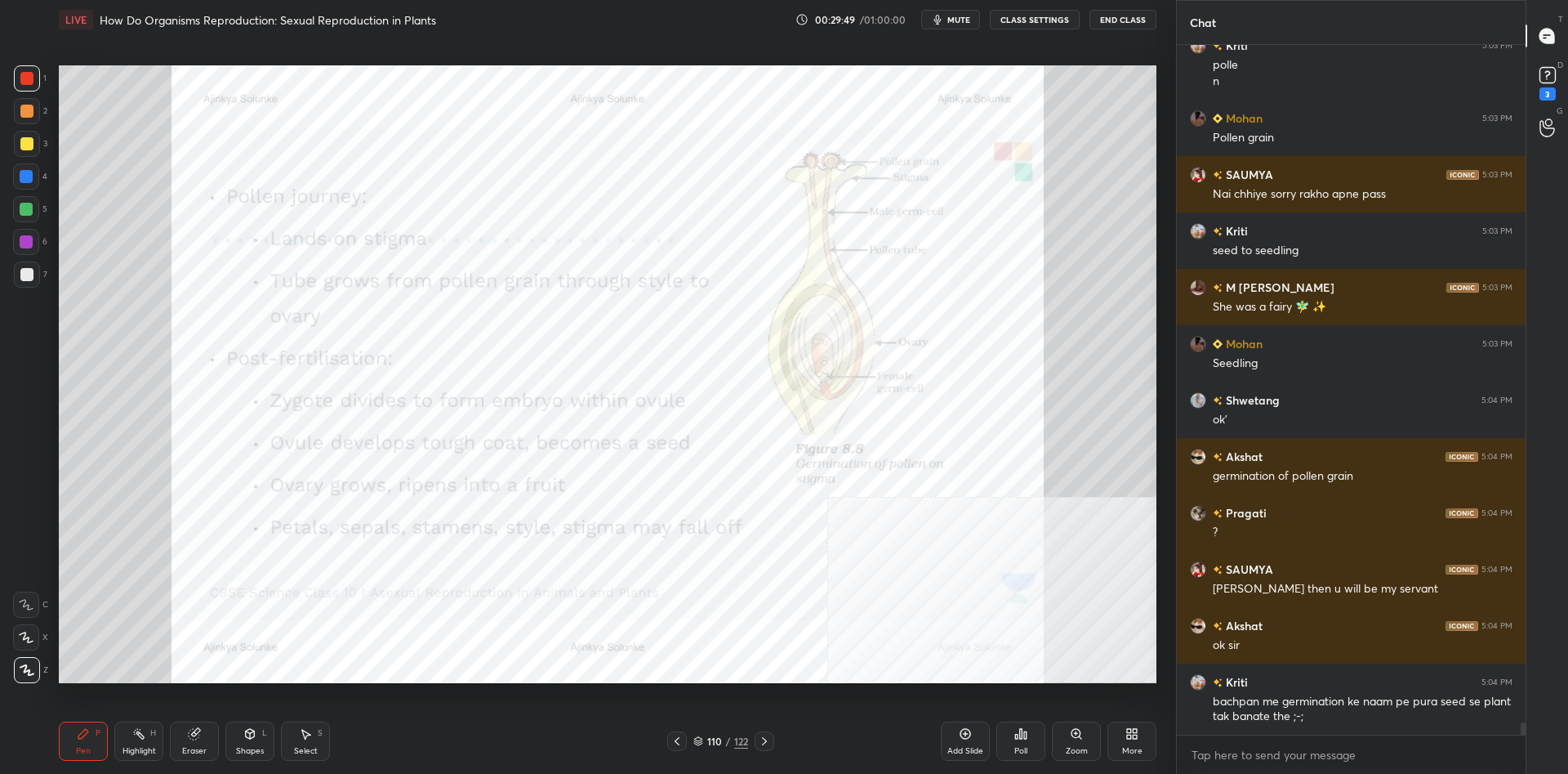
click at [728, 740] on div "/" at bounding box center [729, 741] width 5 height 9
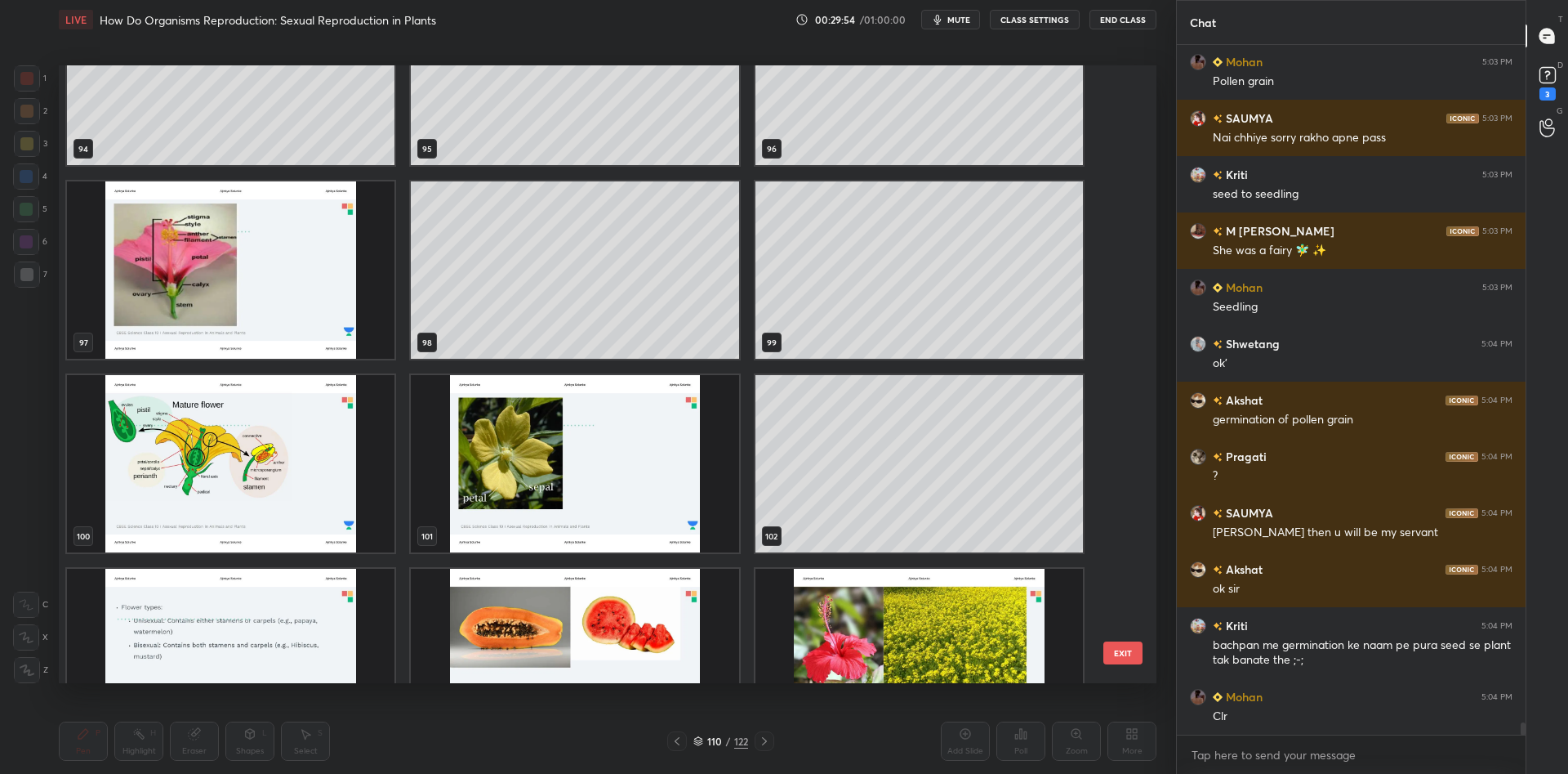
scroll to position [6085, 0]
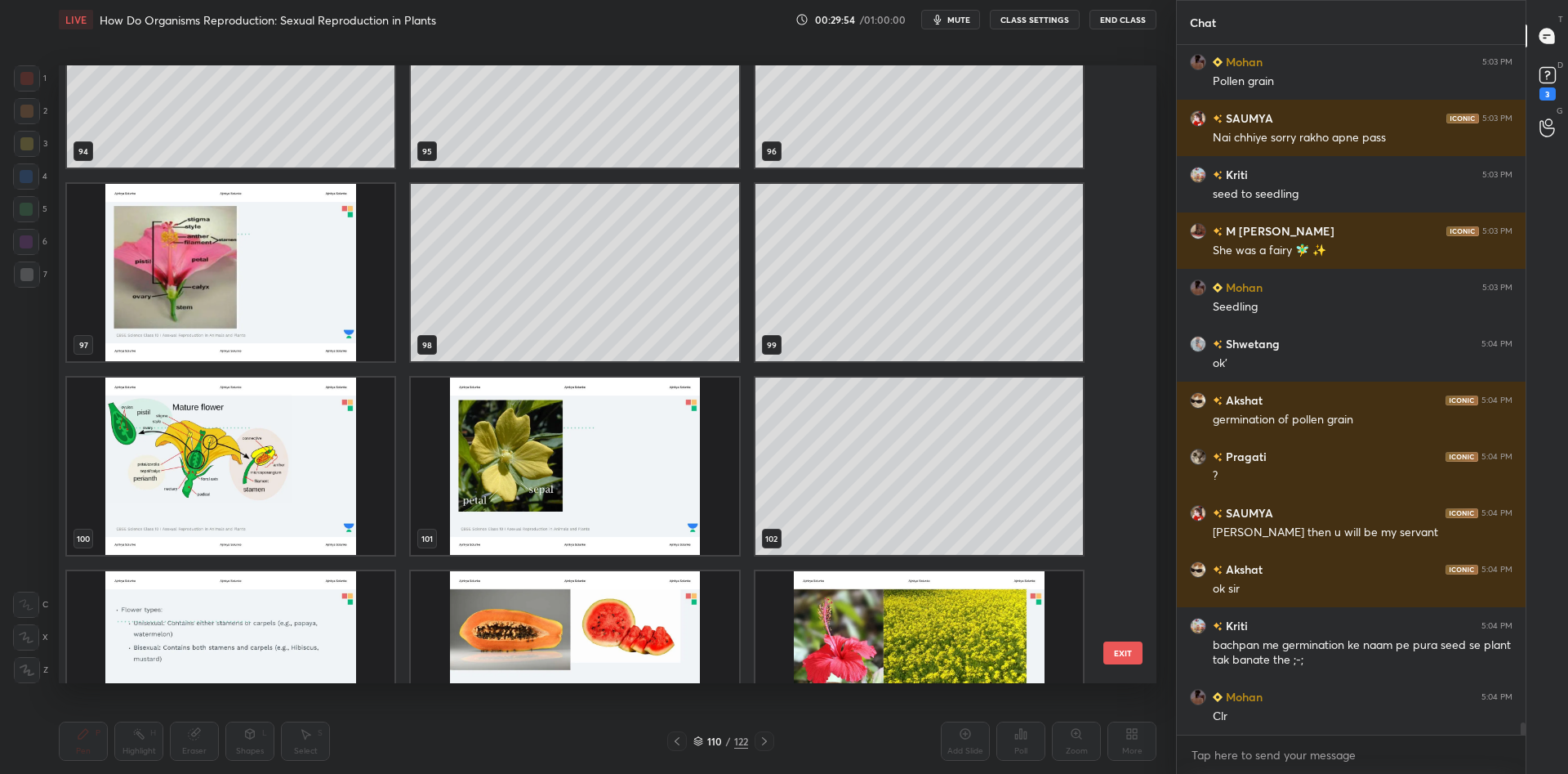
click at [283, 301] on img "grid" at bounding box center [231, 272] width 327 height 177
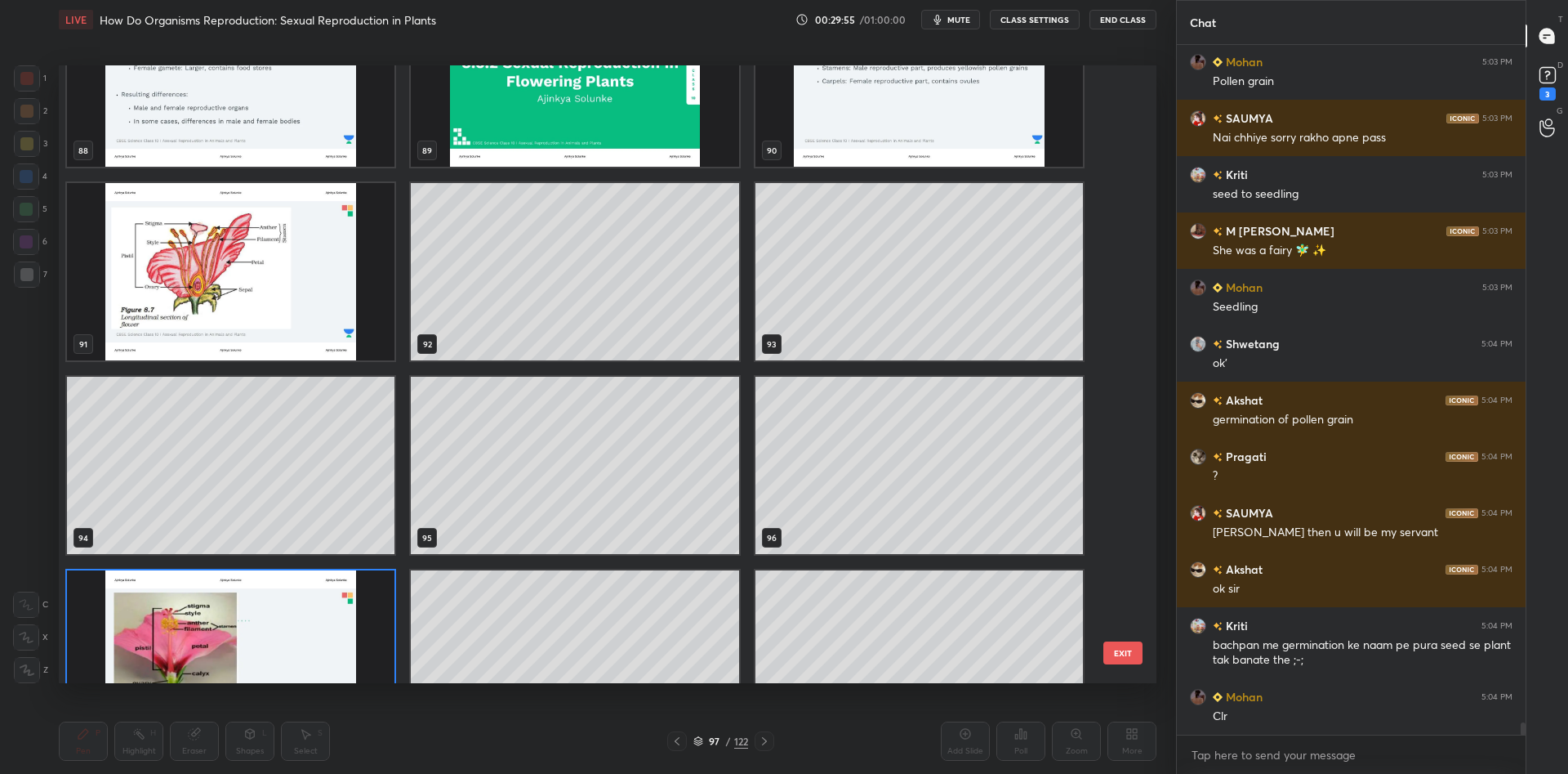
scroll to position [5673, 0]
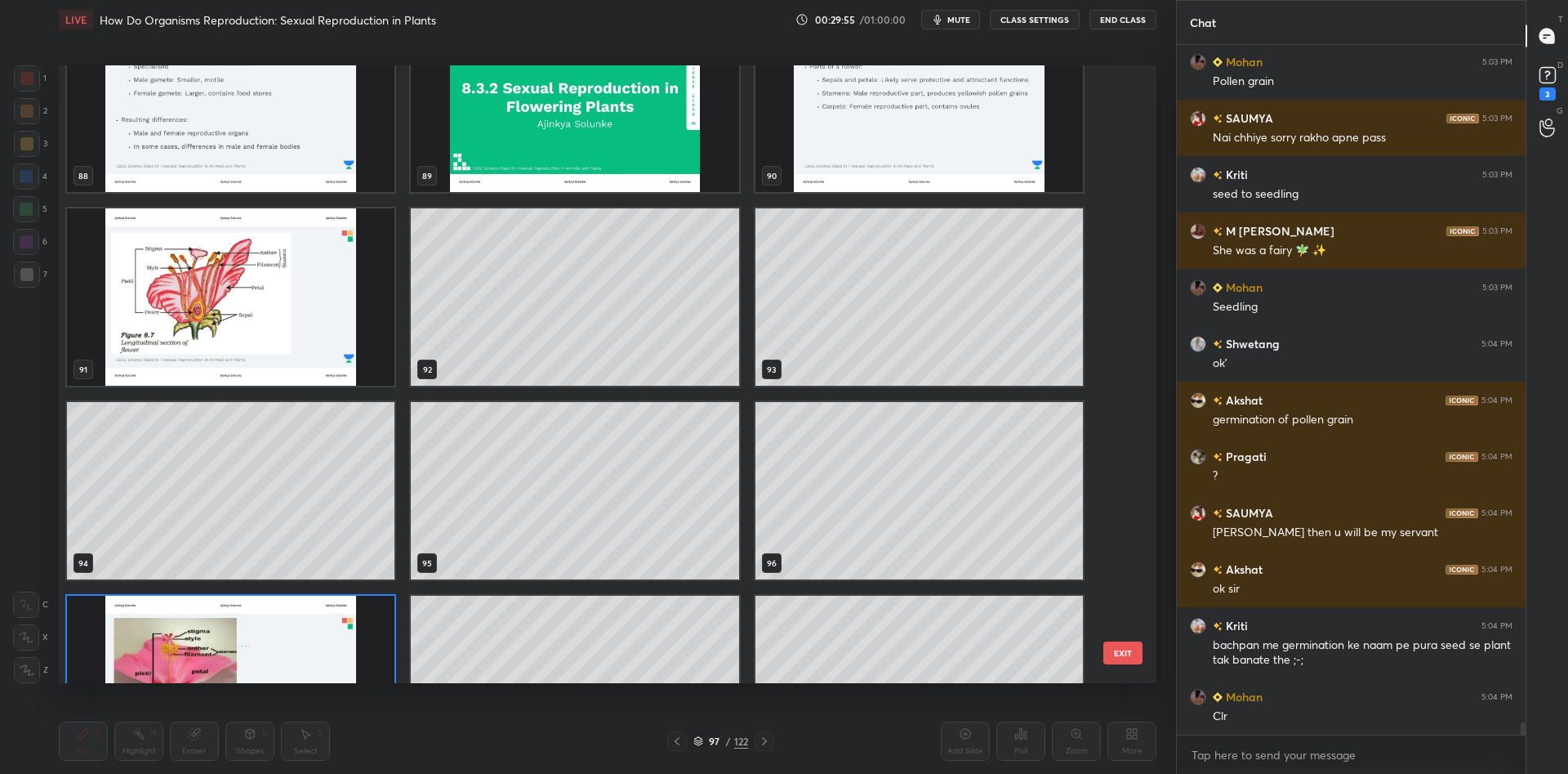
click at [347, 315] on img "grid" at bounding box center [231, 297] width 327 height 177
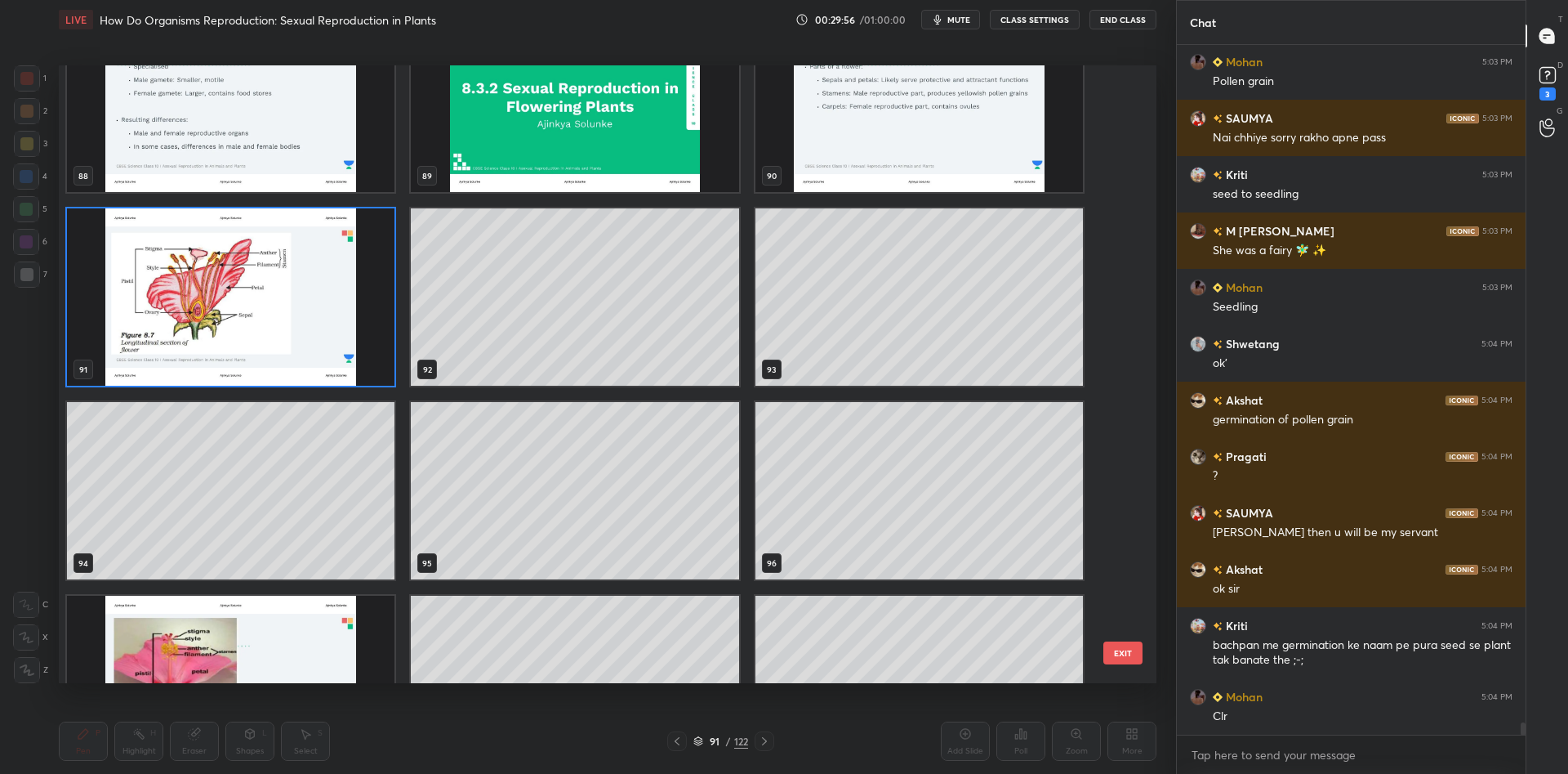
click at [347, 315] on img "grid" at bounding box center [231, 297] width 327 height 177
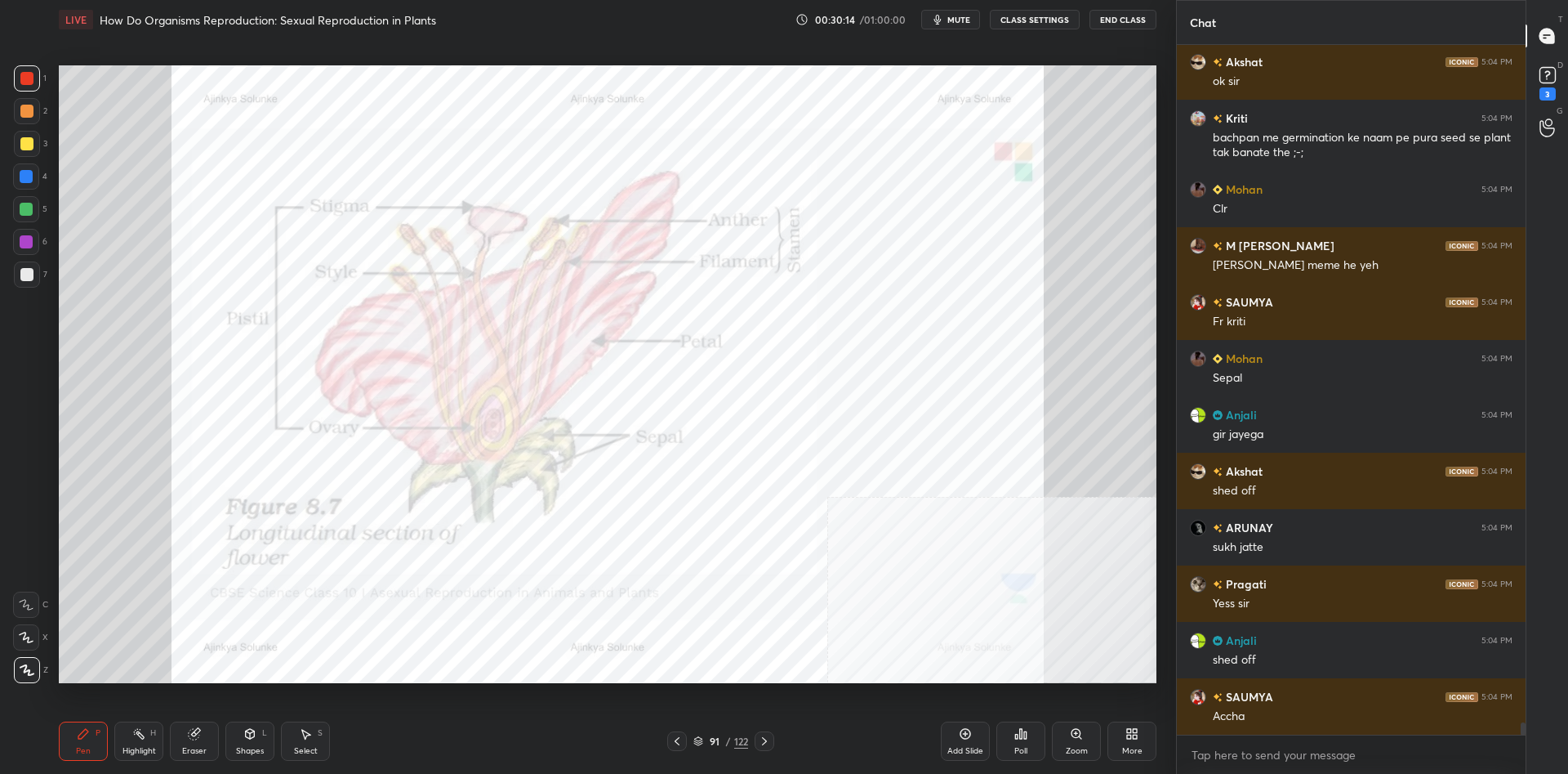
scroll to position [37900, 0]
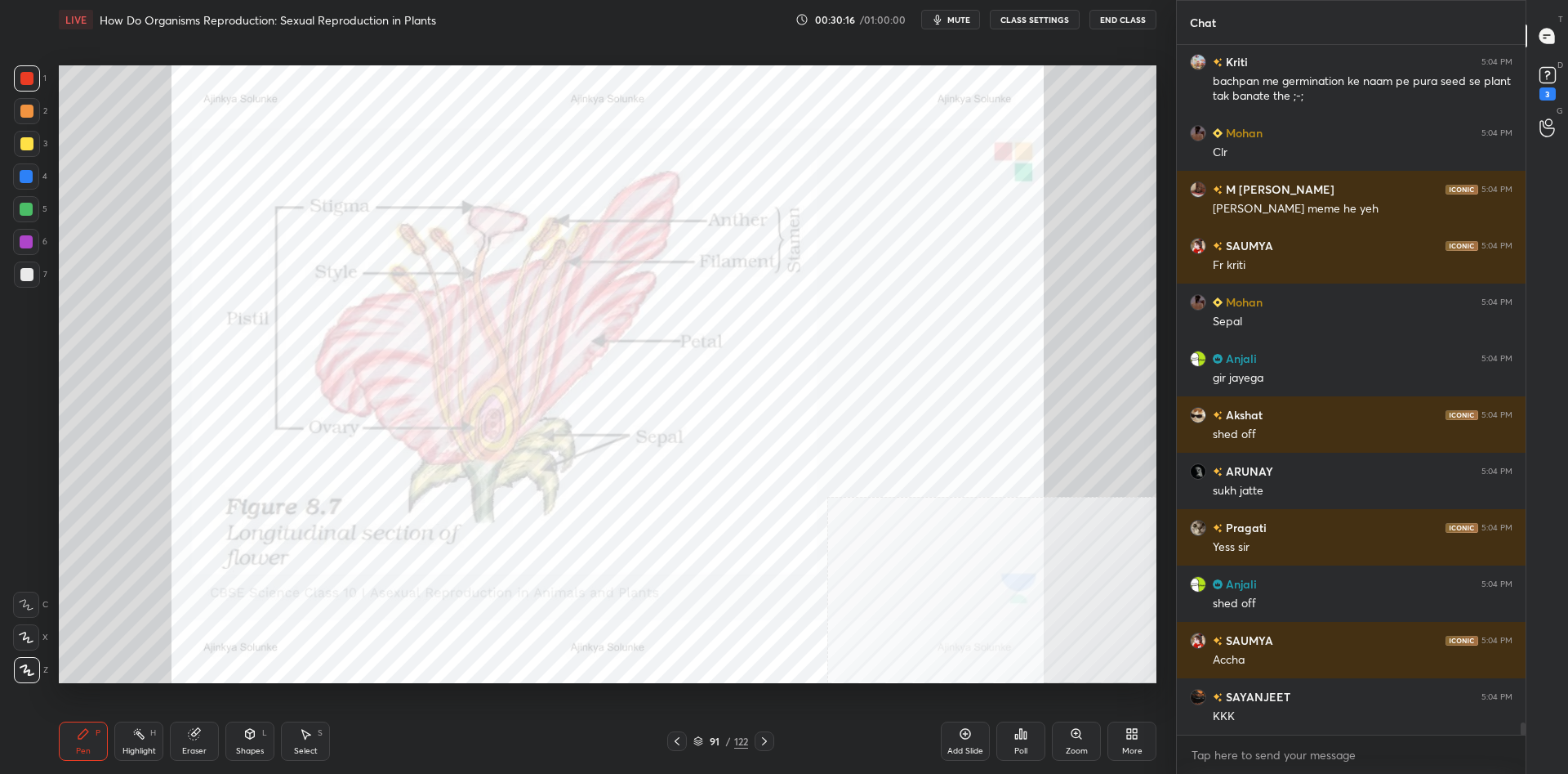
click at [1124, 742] on div "More" at bounding box center [1133, 740] width 49 height 39
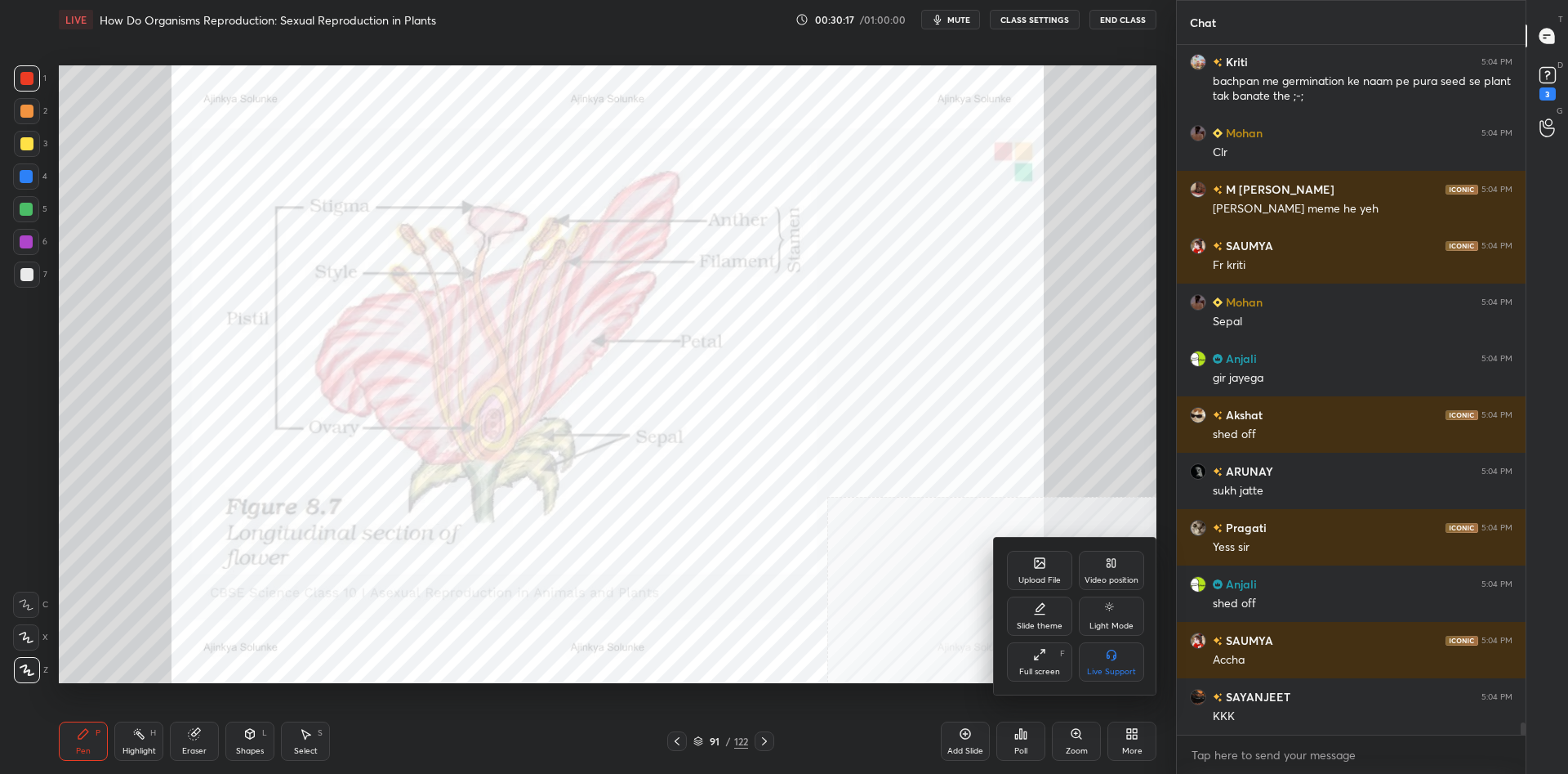
click at [1053, 570] on div "Upload File" at bounding box center [1040, 569] width 65 height 39
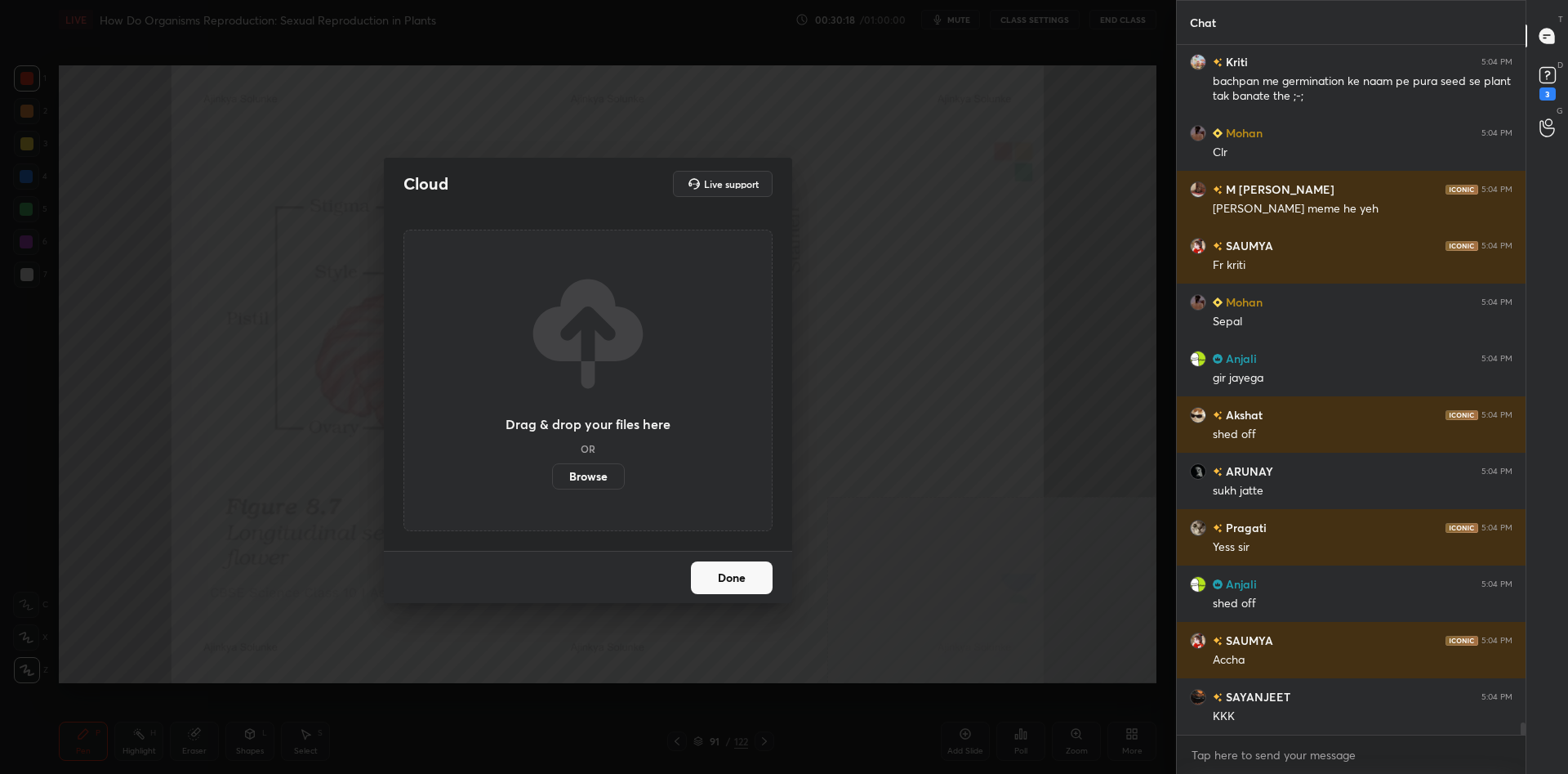
click at [579, 471] on label "Browse" at bounding box center [588, 476] width 73 height 27
click at [552, 471] on input "Browse" at bounding box center [552, 476] width 0 height 27
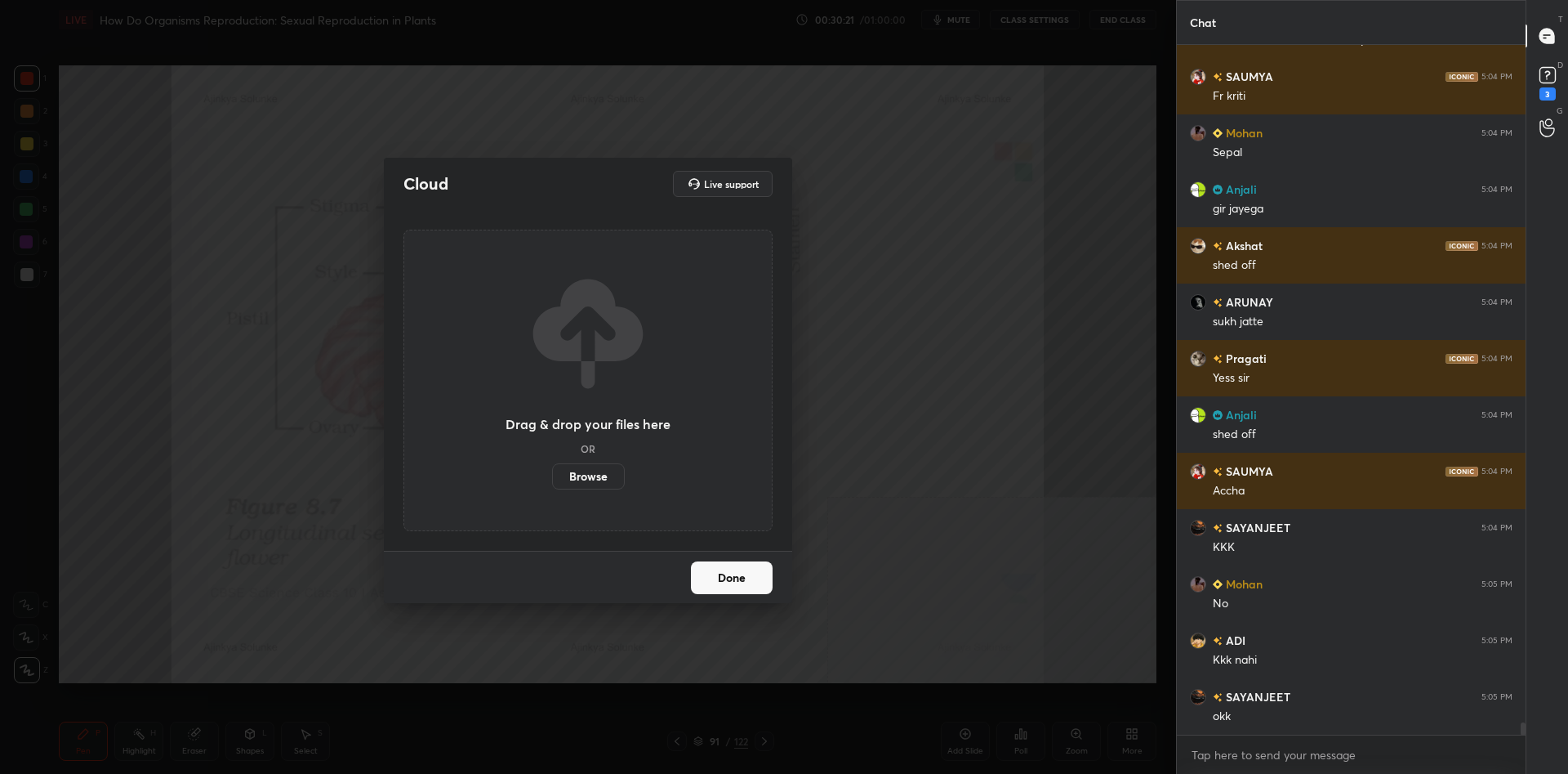
scroll to position [38126, 0]
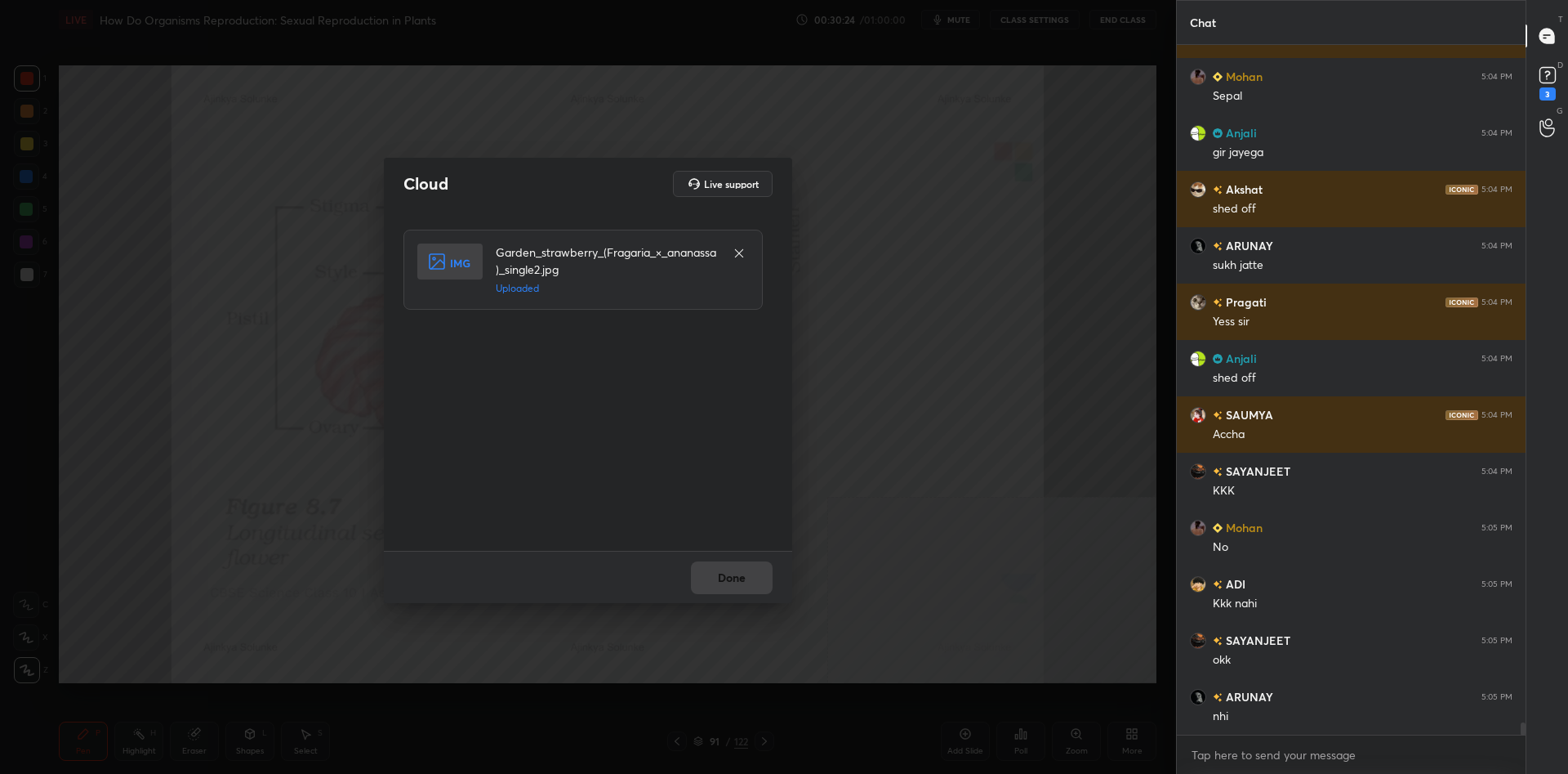
click at [740, 580] on button "Done" at bounding box center [732, 578] width 82 height 32
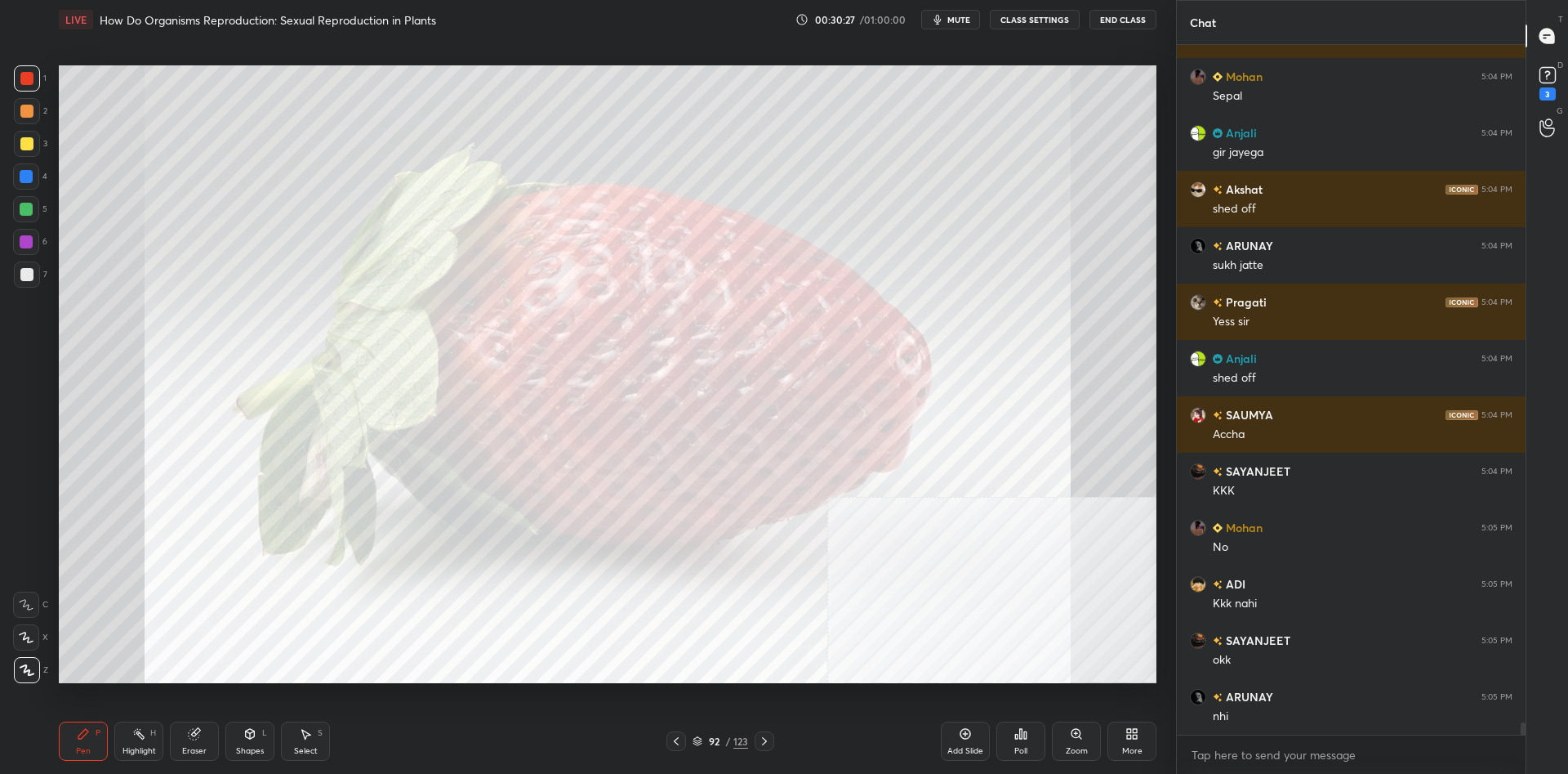
click at [23, 144] on div at bounding box center [28, 144] width 13 height 13
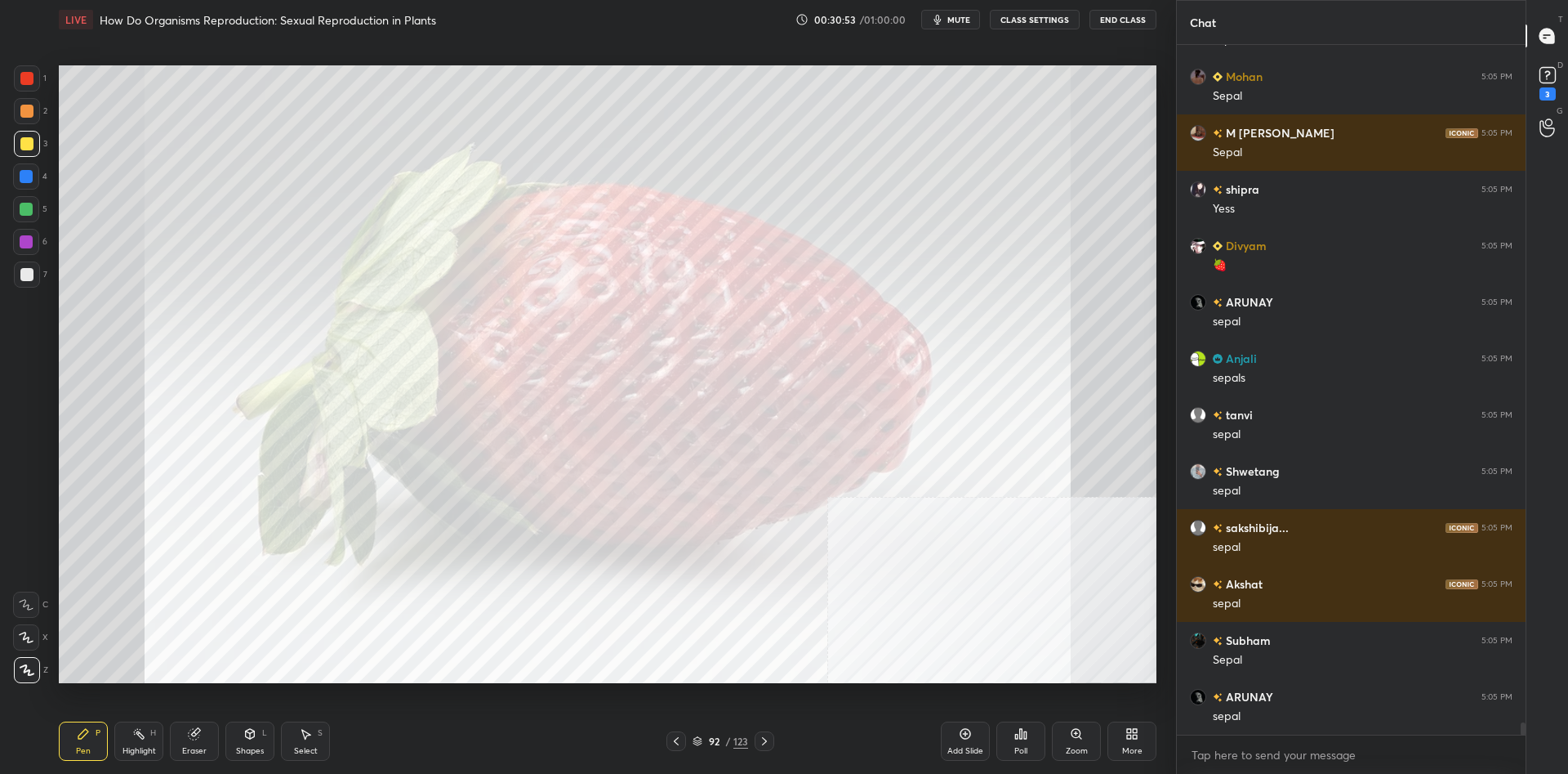
scroll to position [39213, 0]
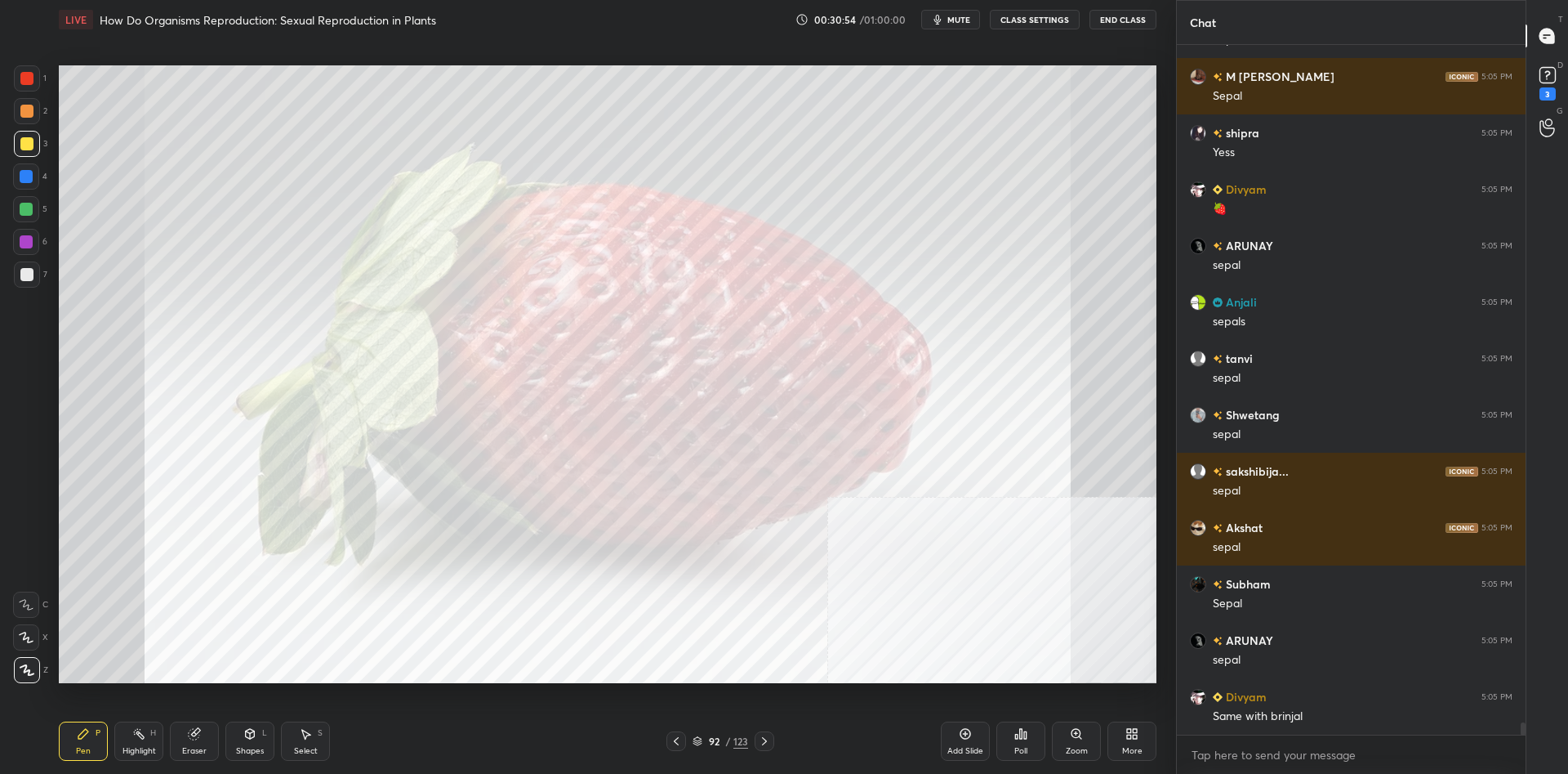
click at [712, 740] on div "92" at bounding box center [713, 741] width 16 height 9
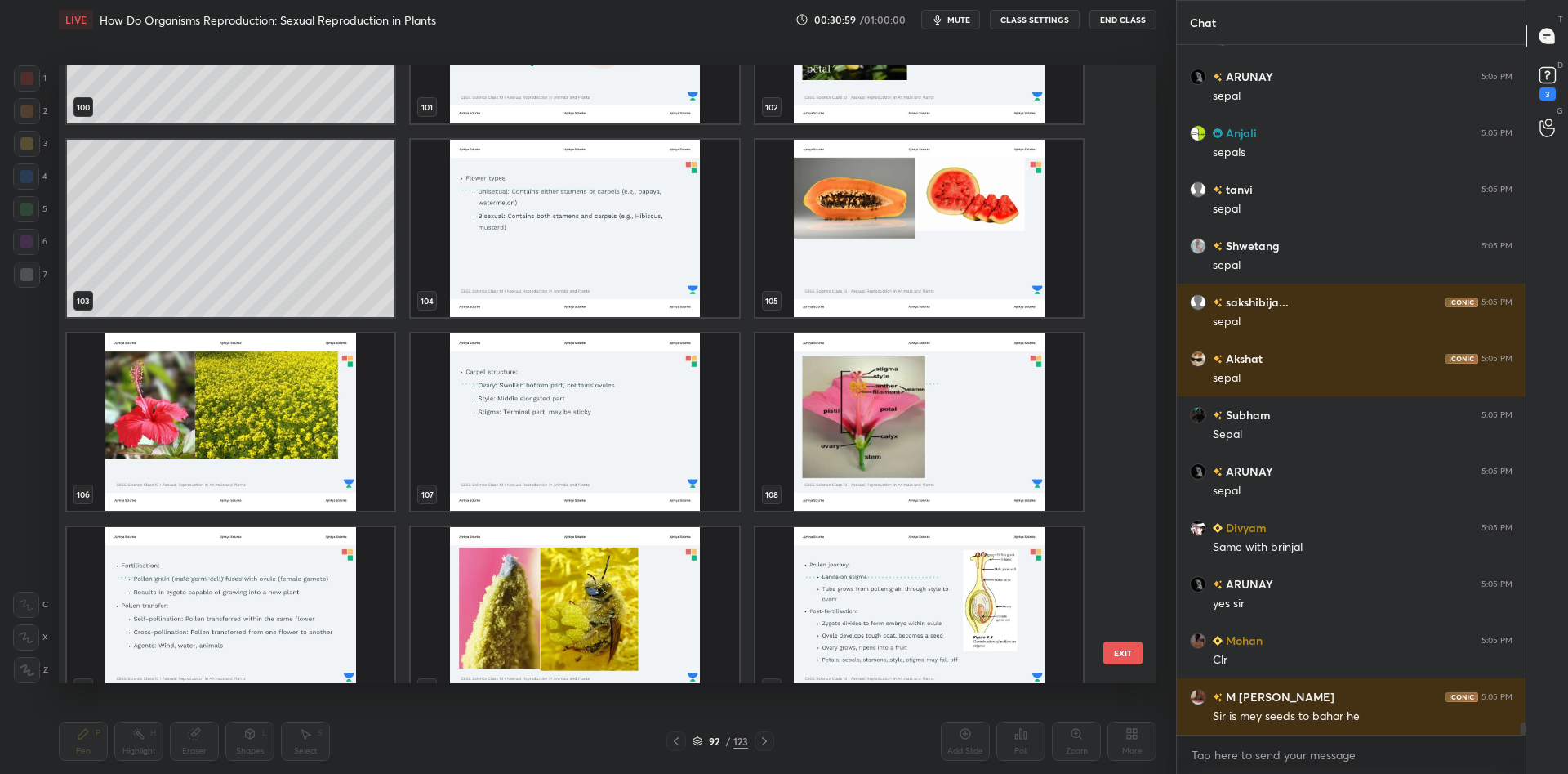
scroll to position [6104, 0]
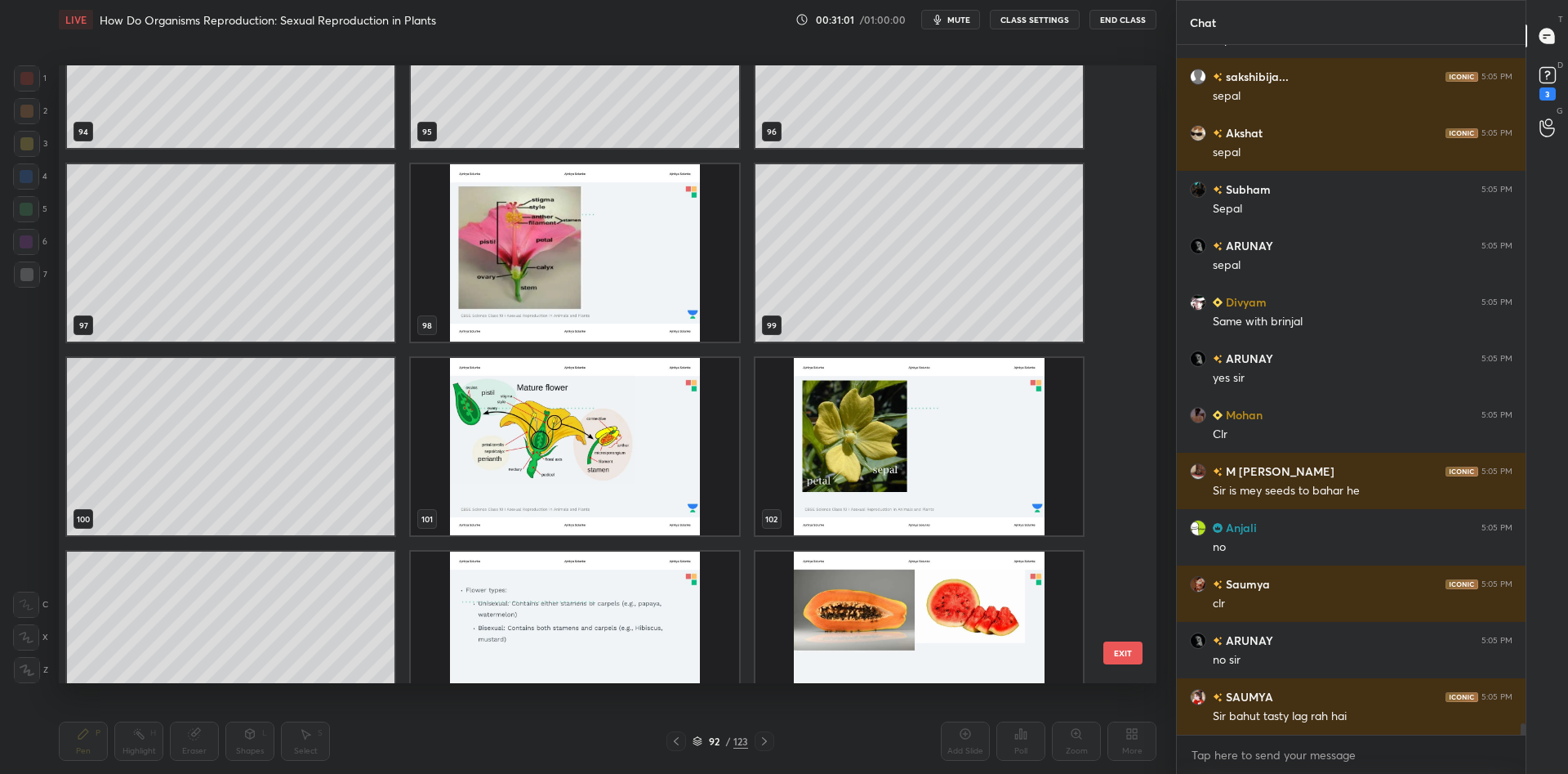
click at [646, 250] on img "grid" at bounding box center [574, 252] width 327 height 177
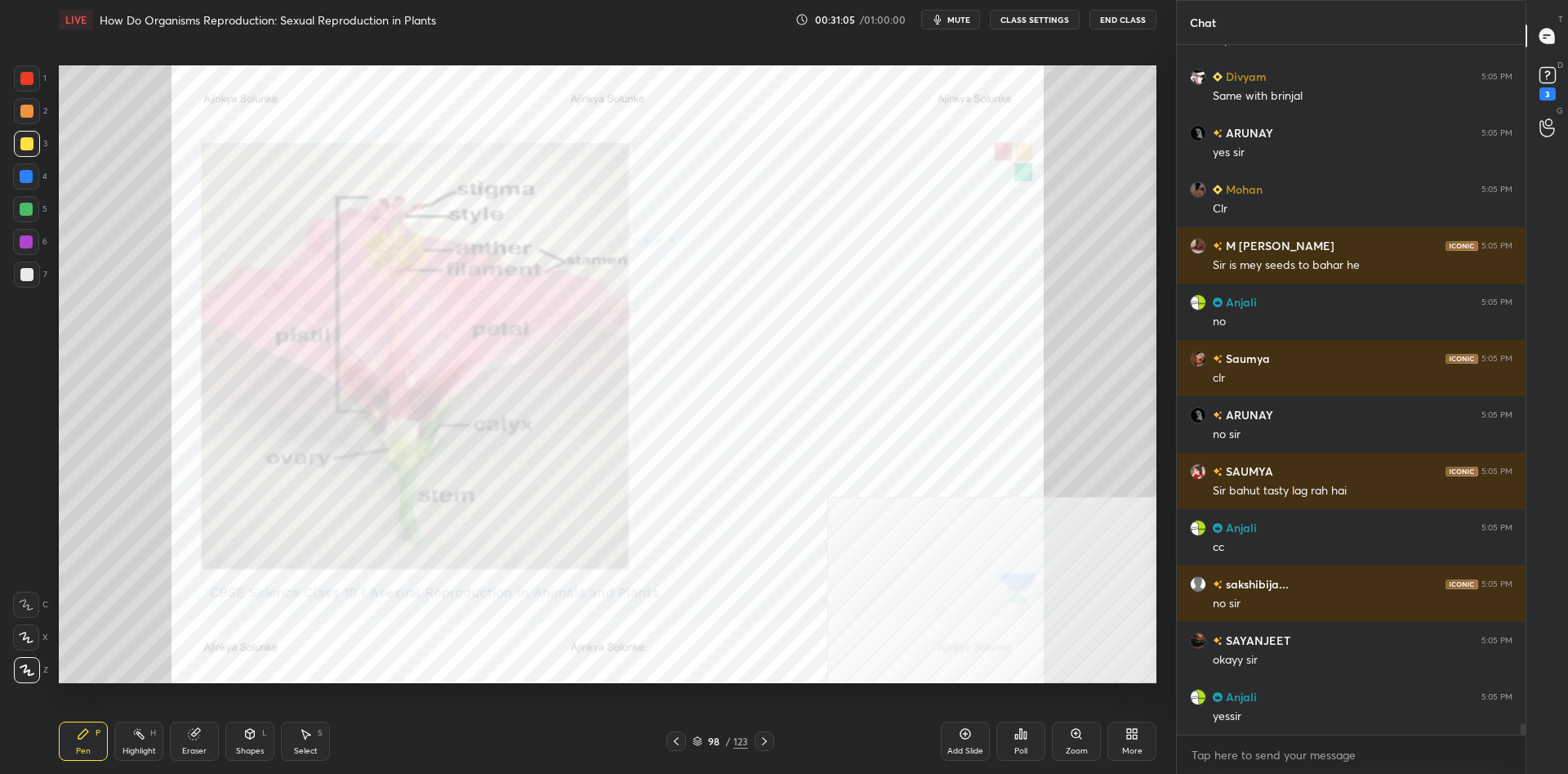
click at [1080, 738] on icon at bounding box center [1077, 733] width 13 height 13
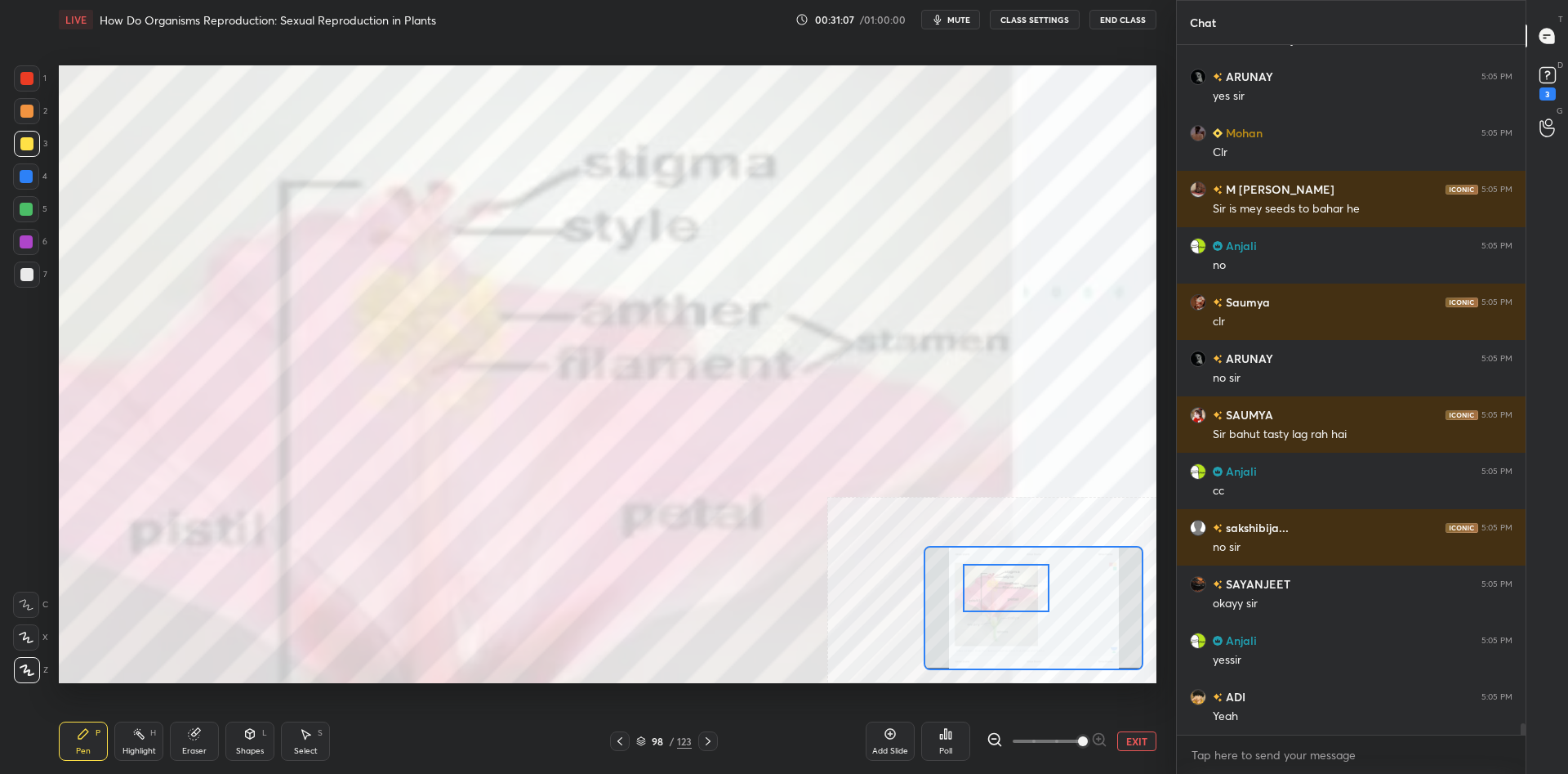
click at [74, 750] on div "Pen P" at bounding box center [83, 740] width 49 height 39
click at [20, 67] on div at bounding box center [28, 79] width 27 height 27
click at [23, 272] on div at bounding box center [28, 274] width 13 height 13
click at [21, 273] on div at bounding box center [28, 274] width 13 height 13
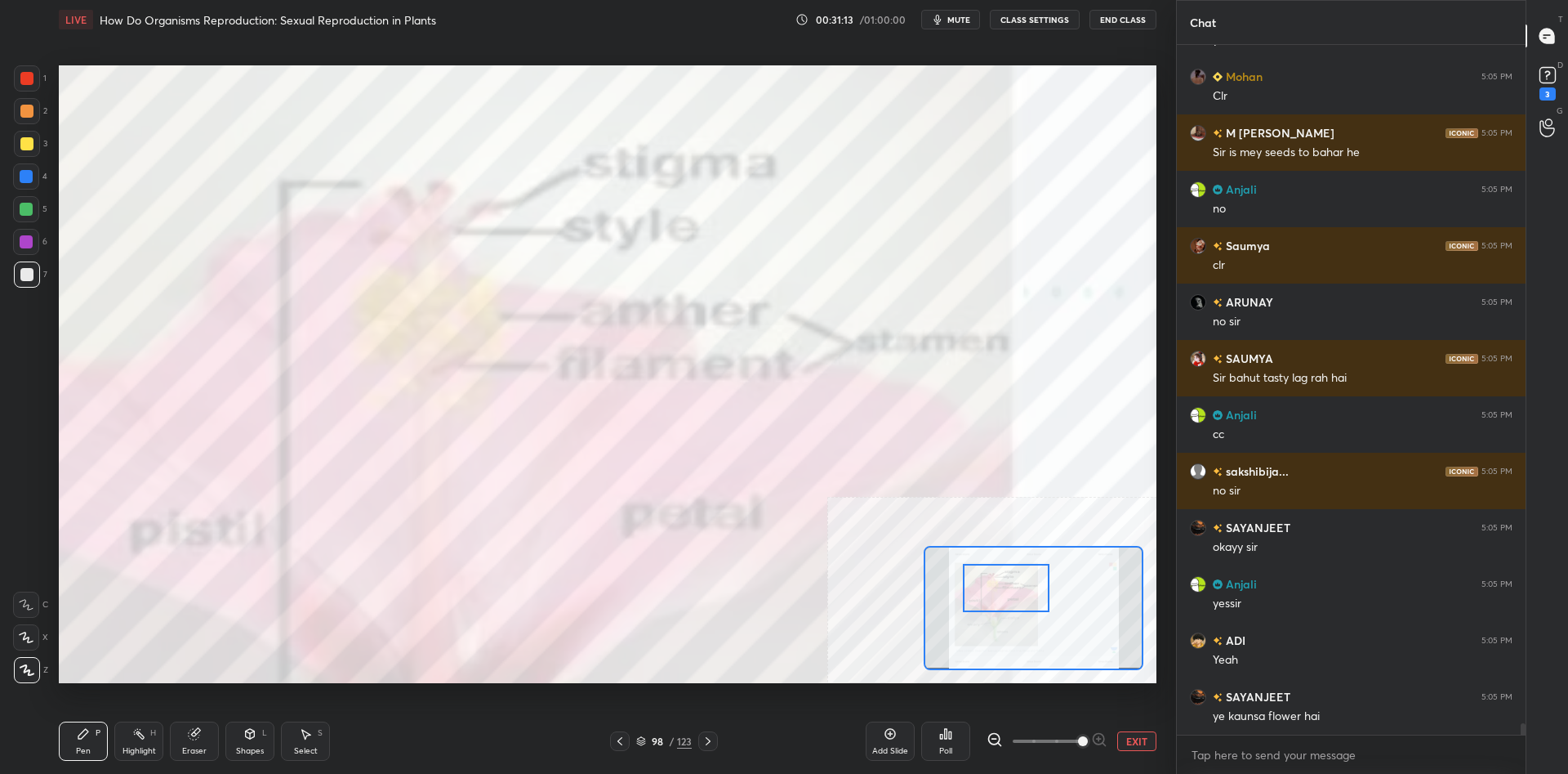
click at [1133, 739] on button "EXIT" at bounding box center [1136, 741] width 39 height 20
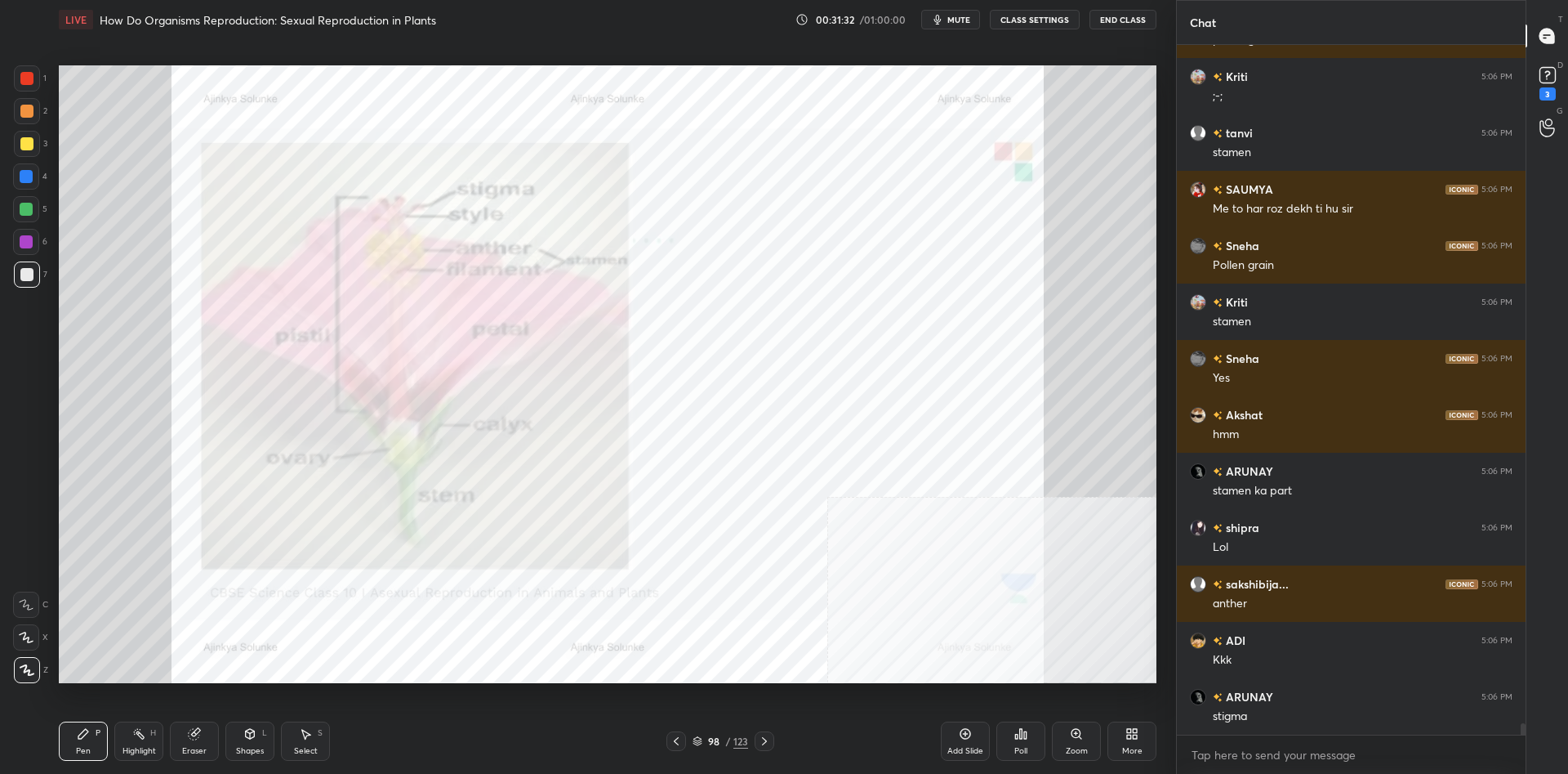
click at [27, 104] on div at bounding box center [28, 111] width 13 height 13
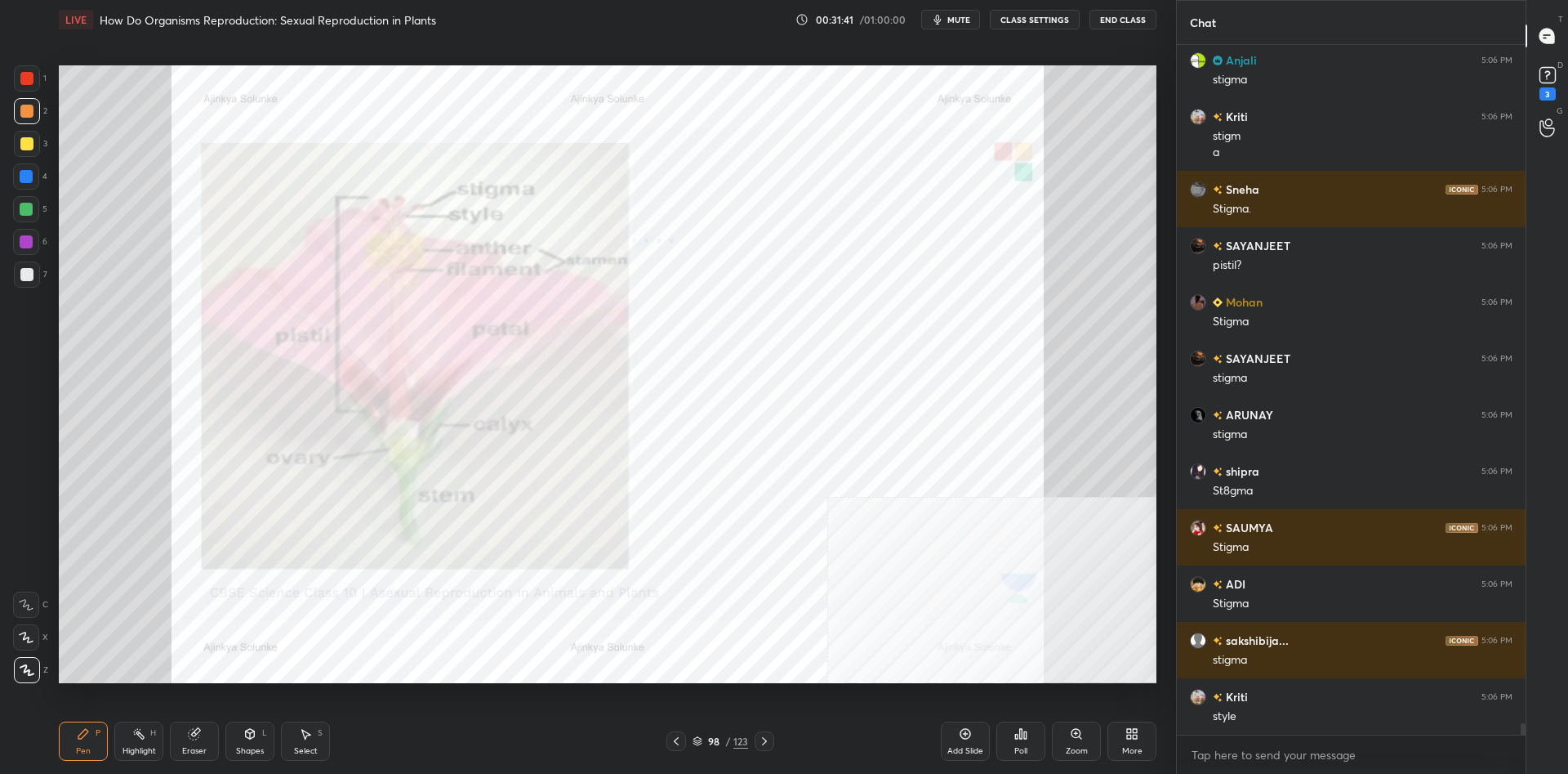
click at [28, 291] on div "7" at bounding box center [30, 278] width 33 height 32
click at [28, 283] on div at bounding box center [28, 275] width 27 height 27
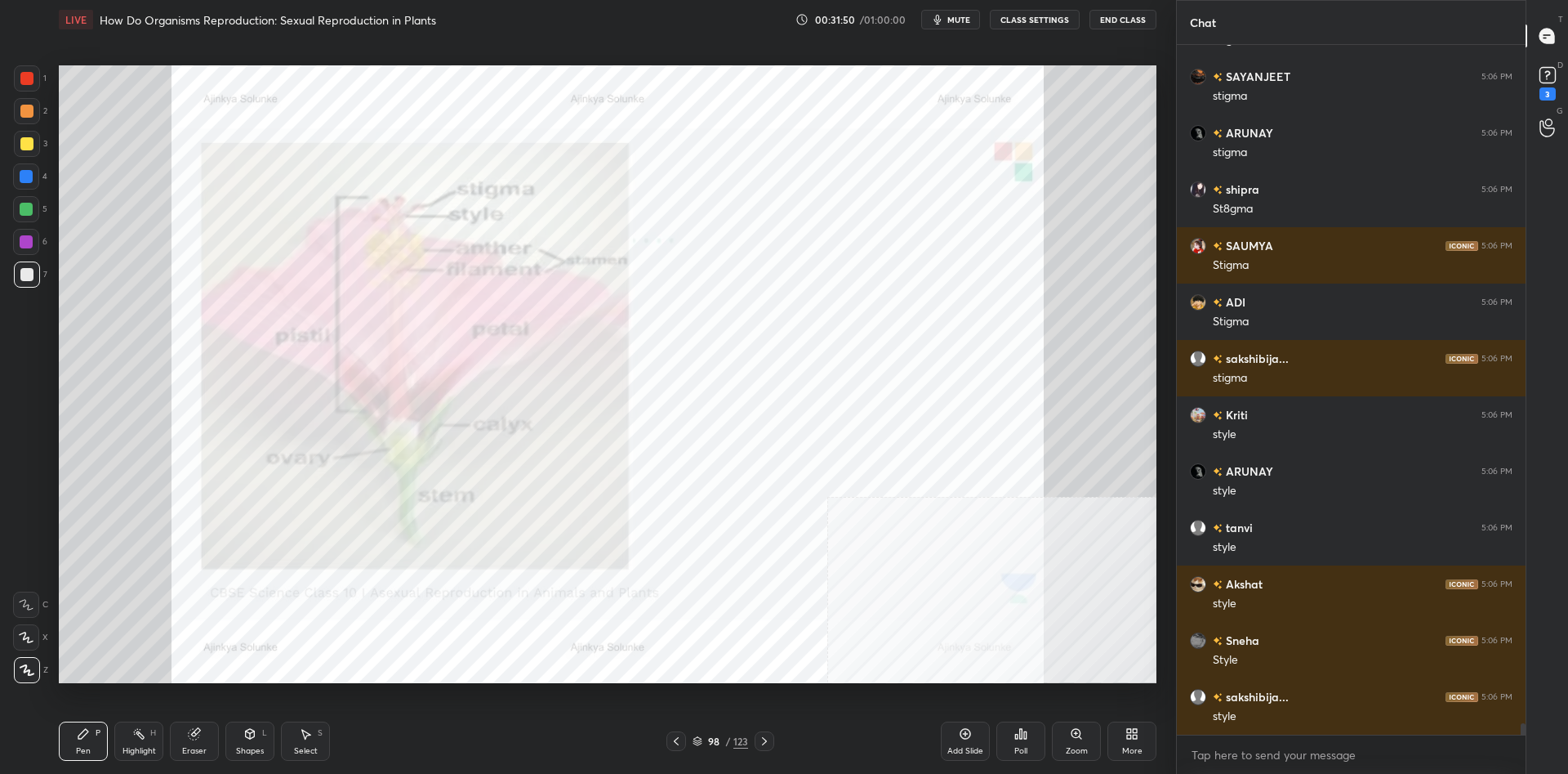
click at [22, 80] on div at bounding box center [28, 79] width 13 height 13
click at [19, 76] on div at bounding box center [28, 79] width 27 height 27
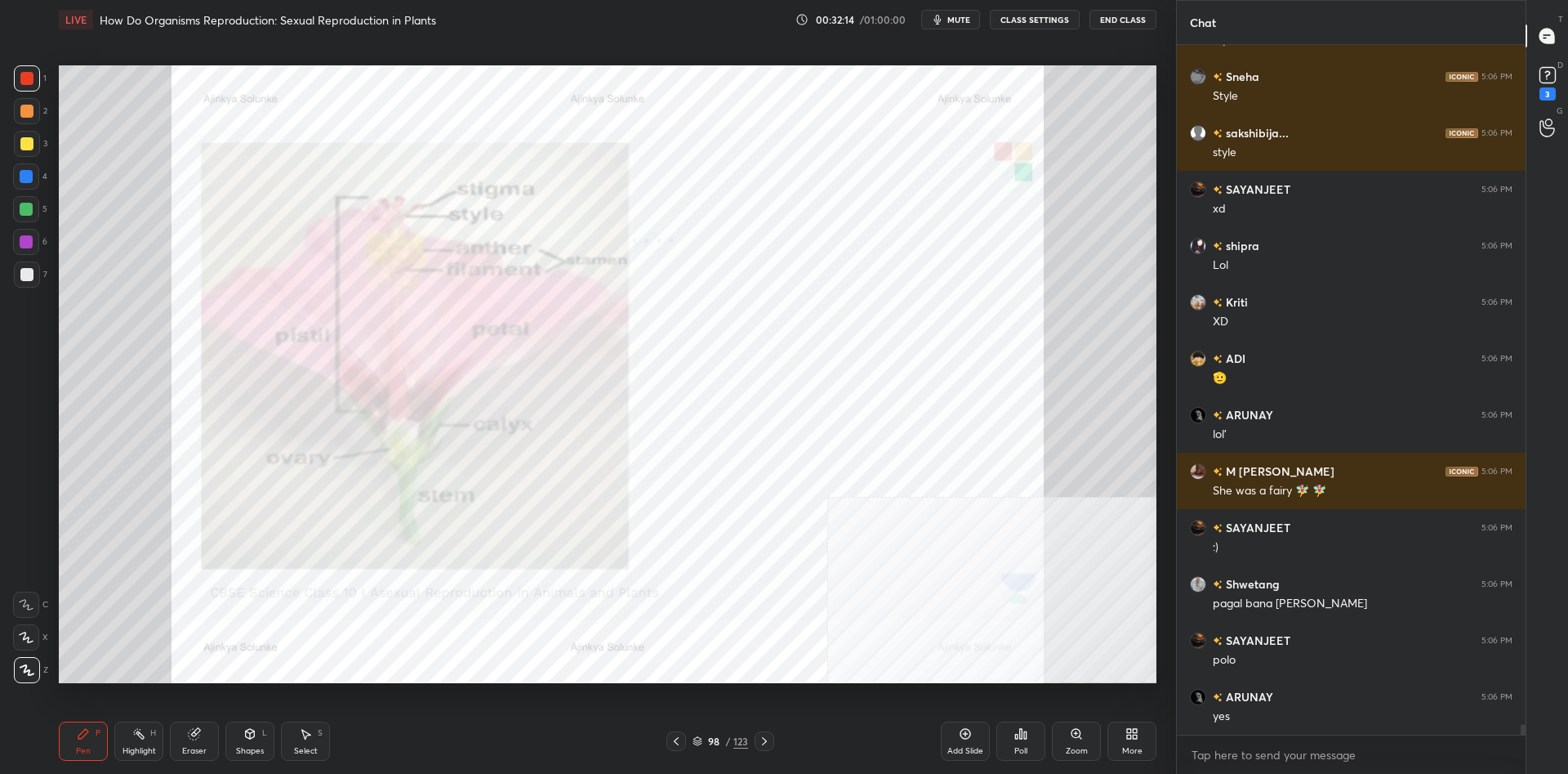
scroll to position [43061, 0]
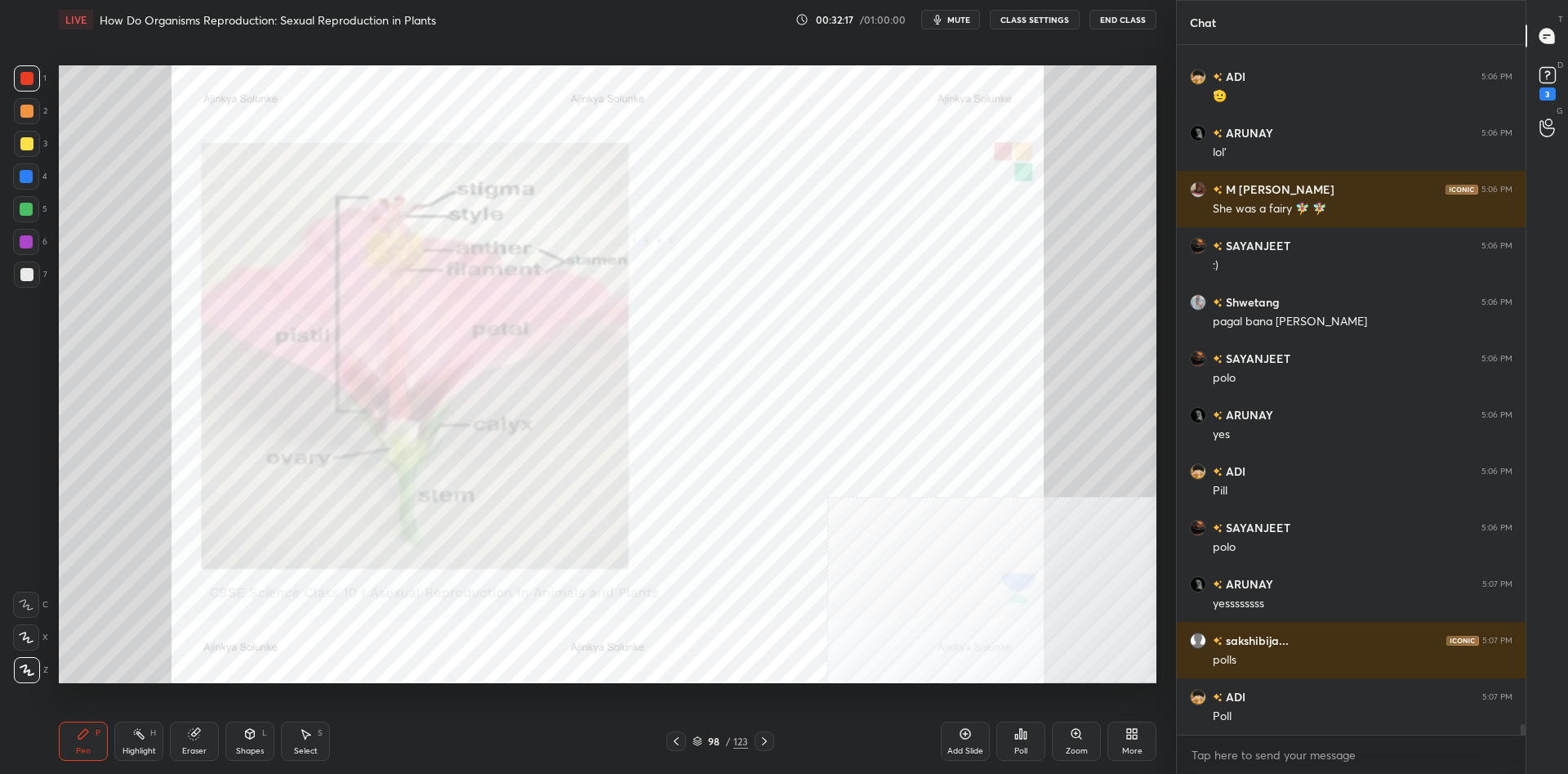
click at [956, 728] on div "Add Slide" at bounding box center [966, 740] width 49 height 39
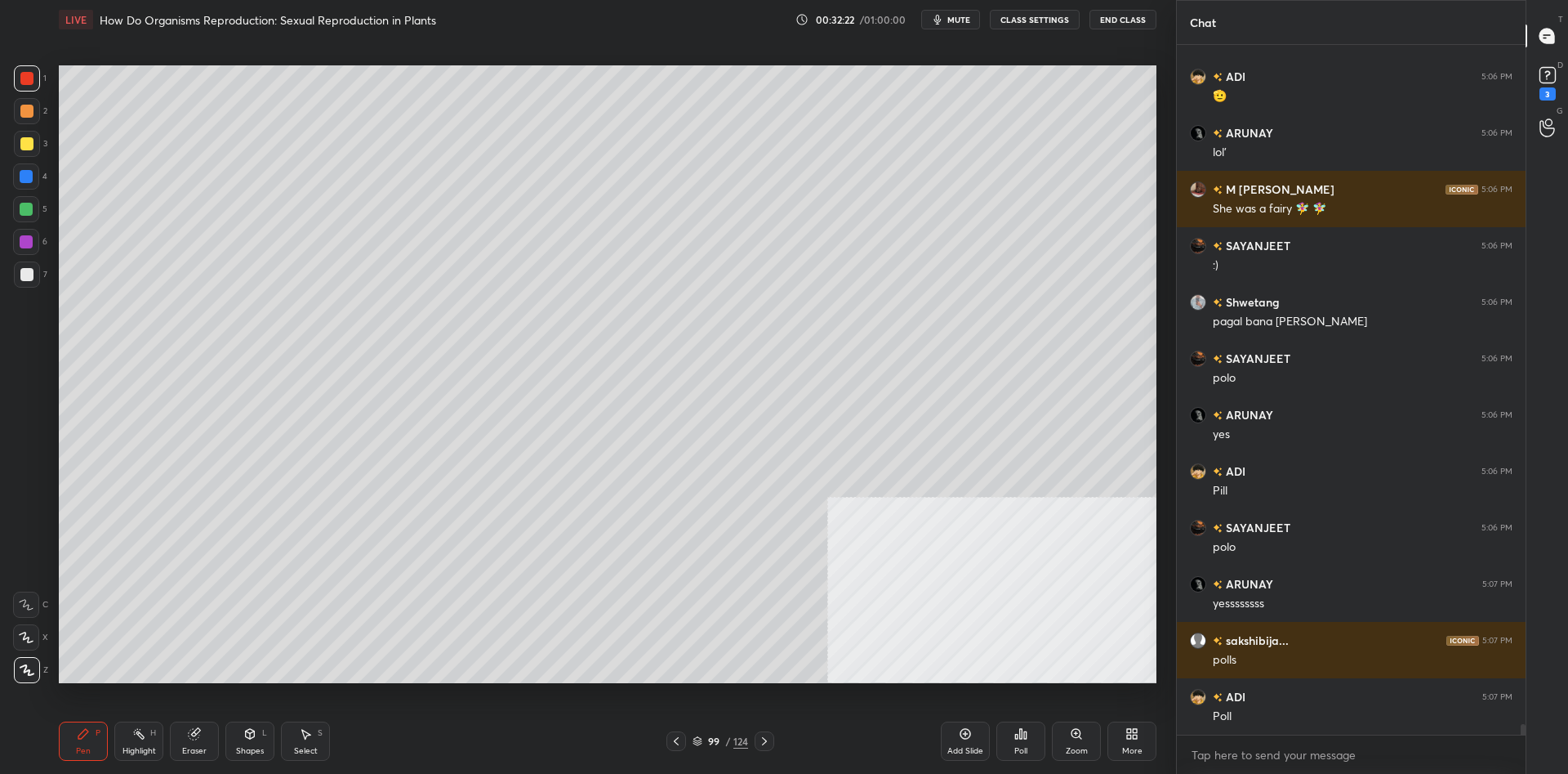
scroll to position [43287, 0]
click at [1127, 728] on icon at bounding box center [1133, 733] width 13 height 13
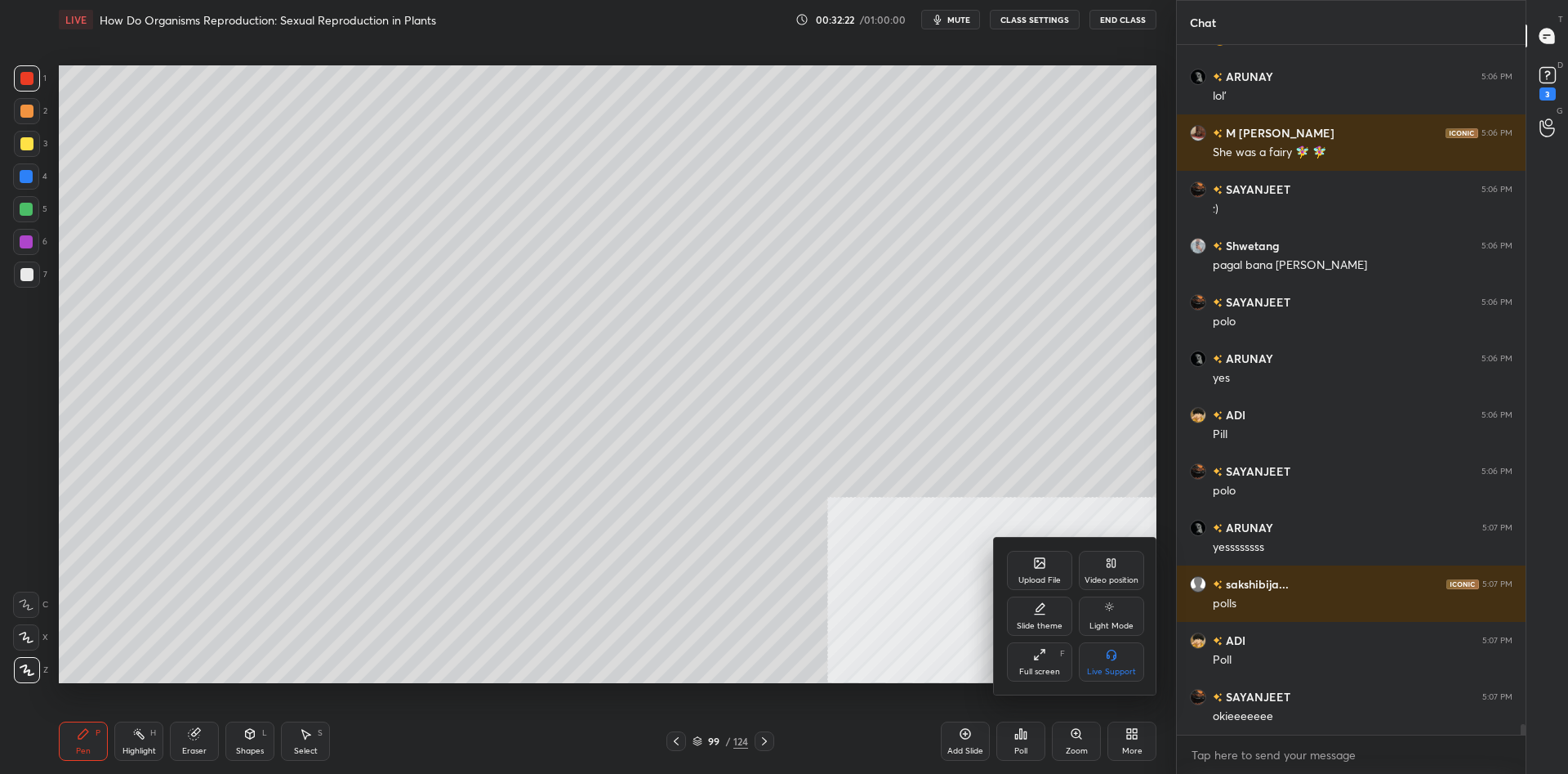
click at [1050, 566] on div "Upload File" at bounding box center [1040, 569] width 65 height 39
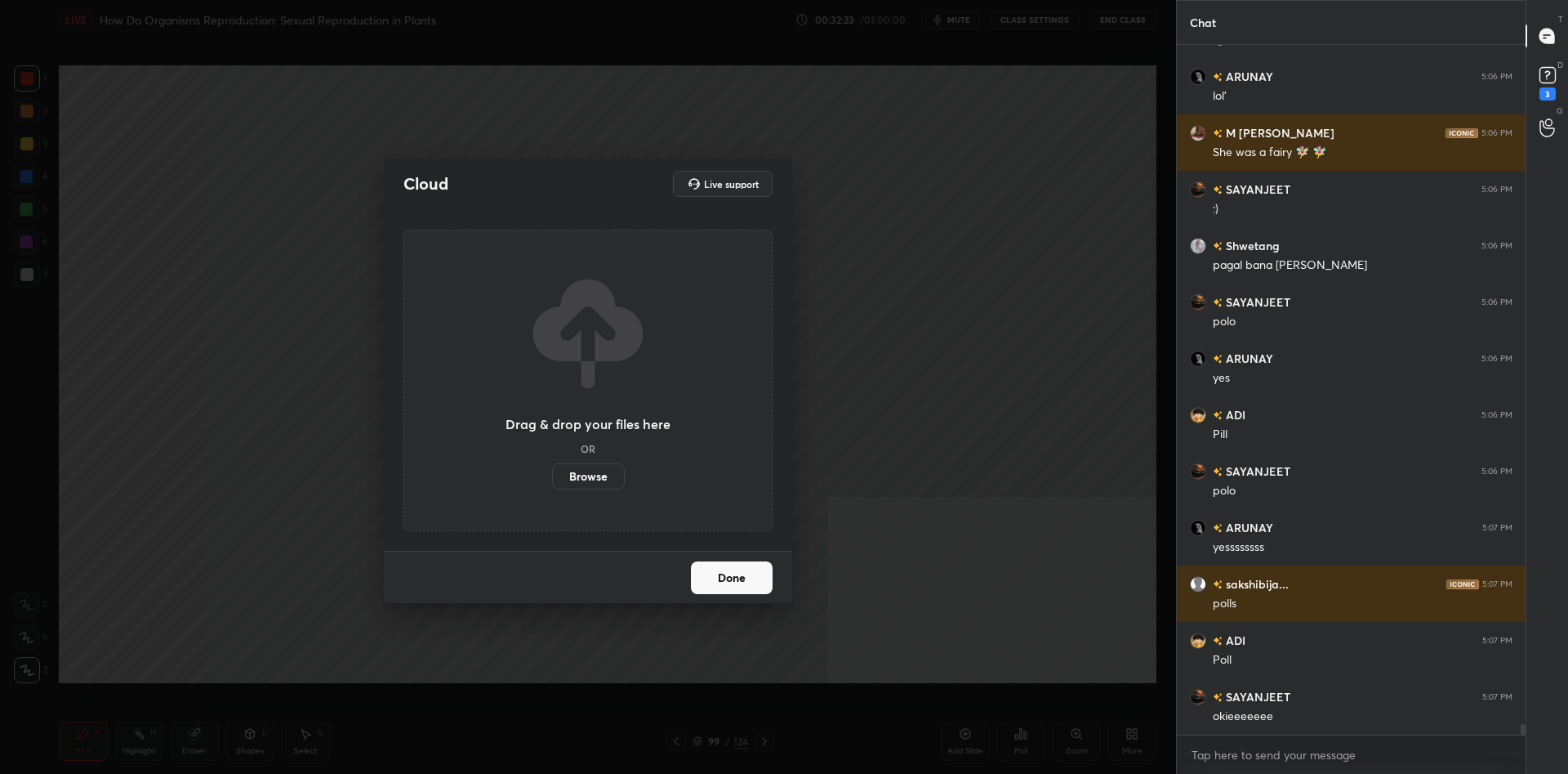
click at [590, 479] on label "Browse" at bounding box center [588, 476] width 73 height 27
click at [552, 479] on input "Browse" at bounding box center [552, 476] width 0 height 27
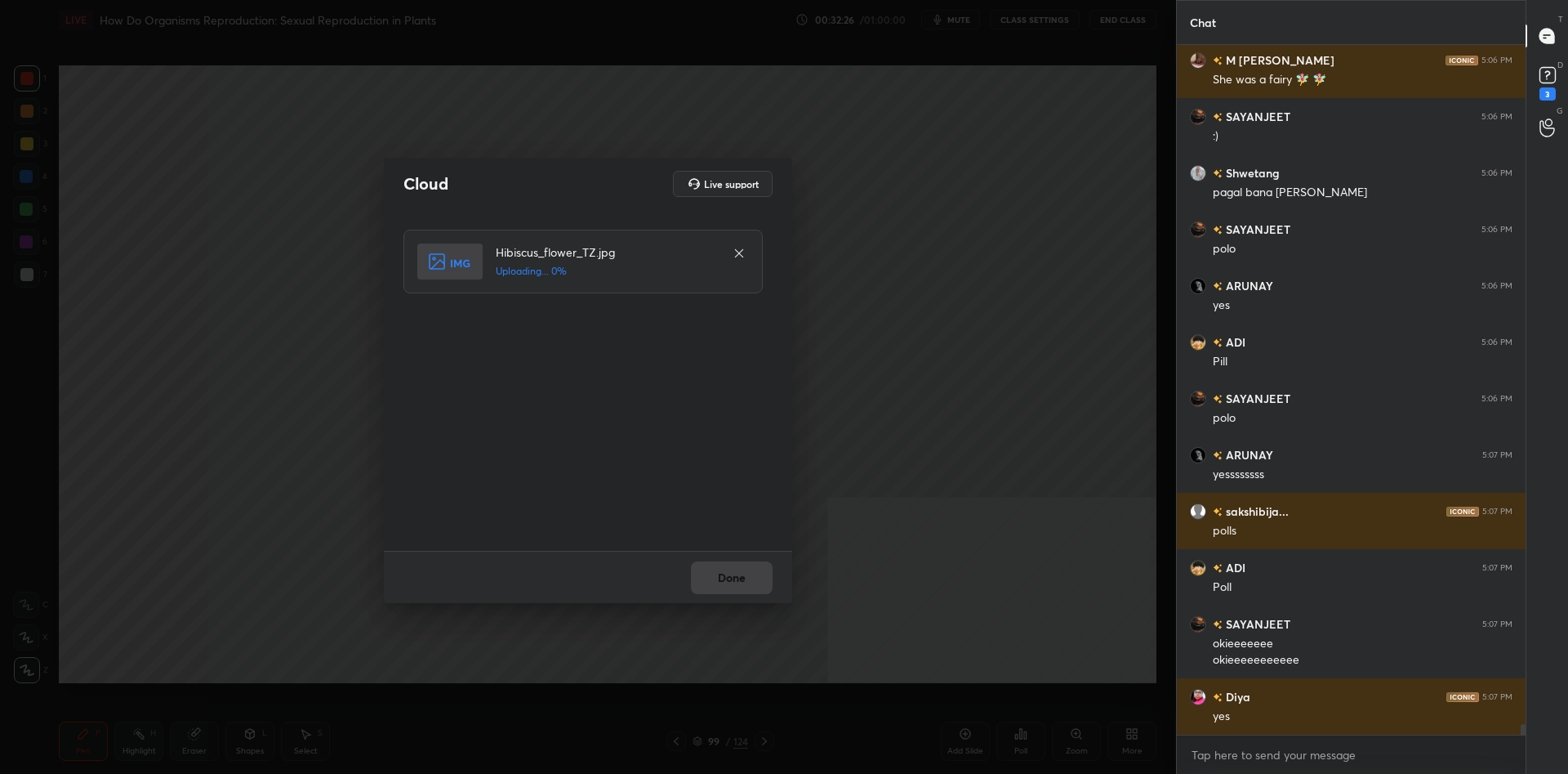
scroll to position [43416, 0]
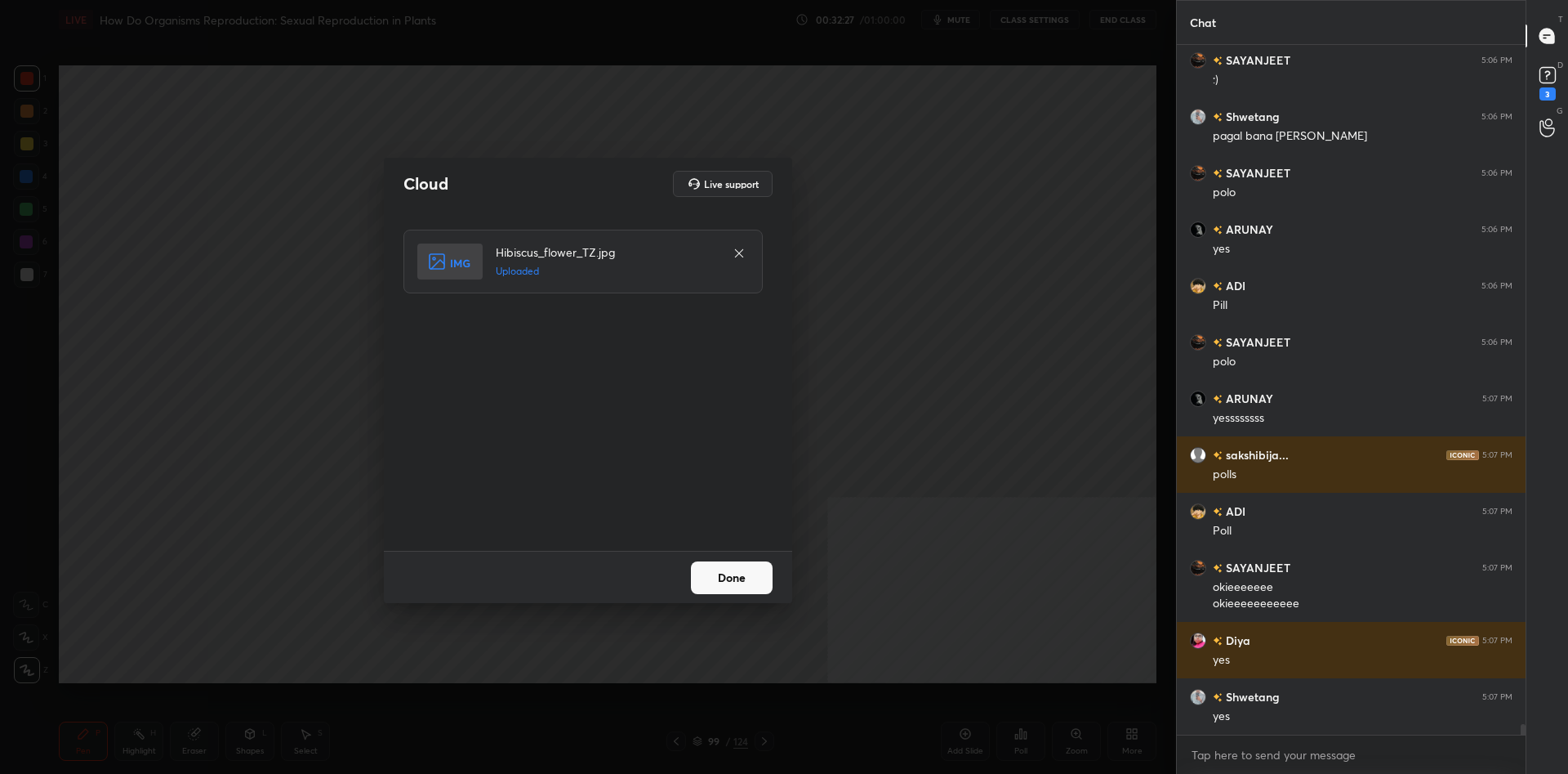
click at [729, 563] on button "Done" at bounding box center [732, 578] width 82 height 32
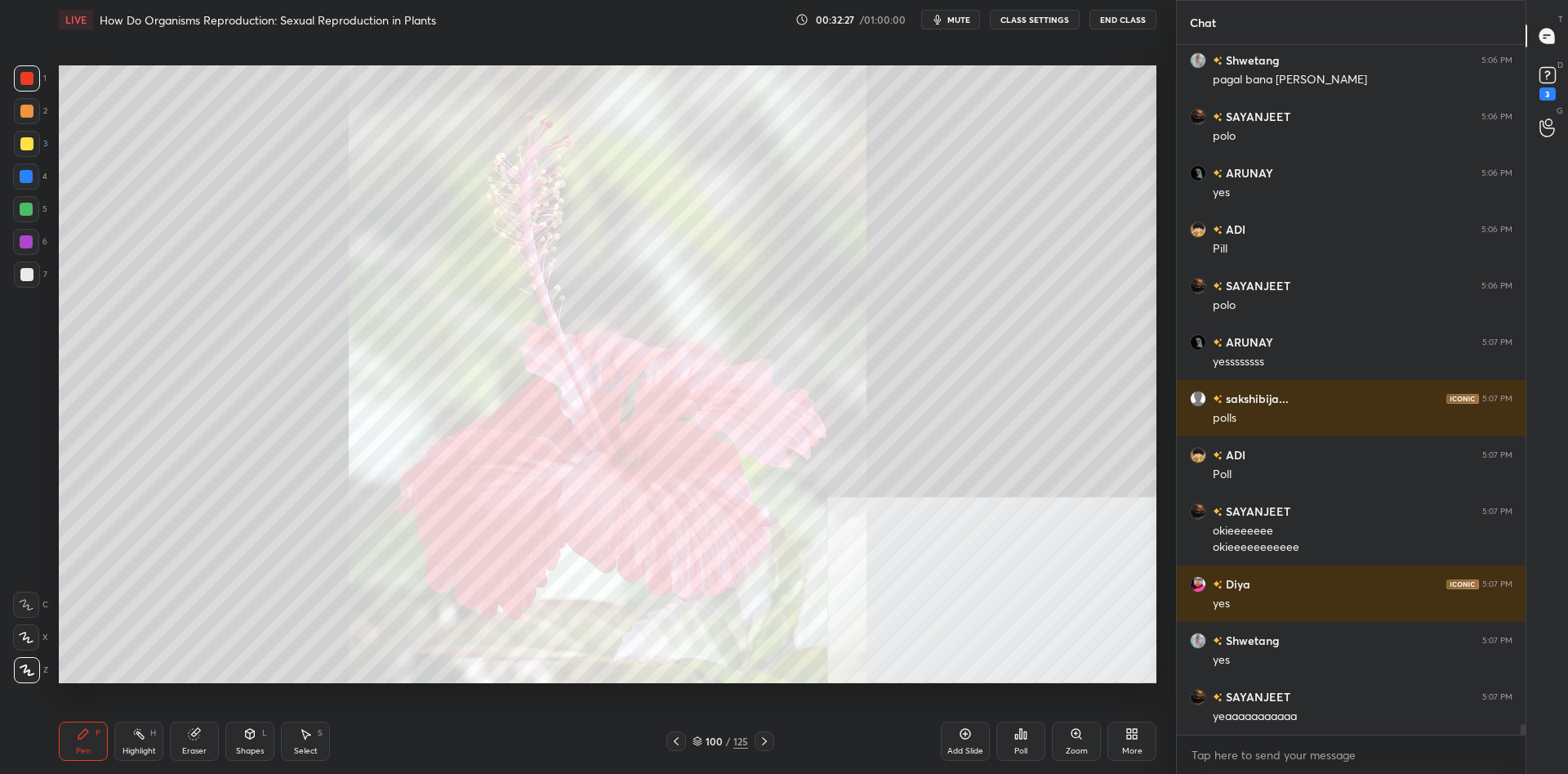
scroll to position [43529, 0]
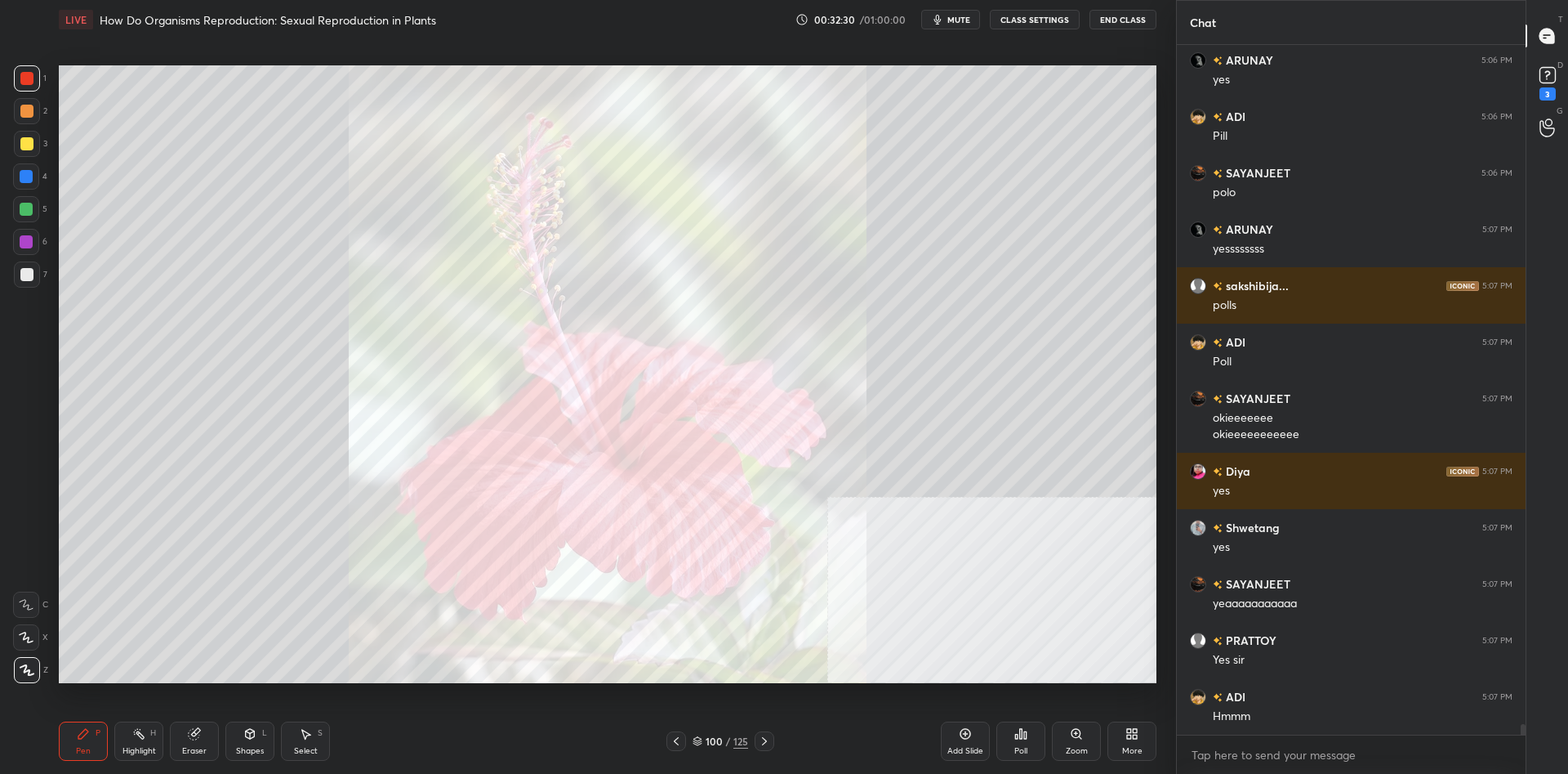
click at [21, 147] on div at bounding box center [28, 144] width 13 height 13
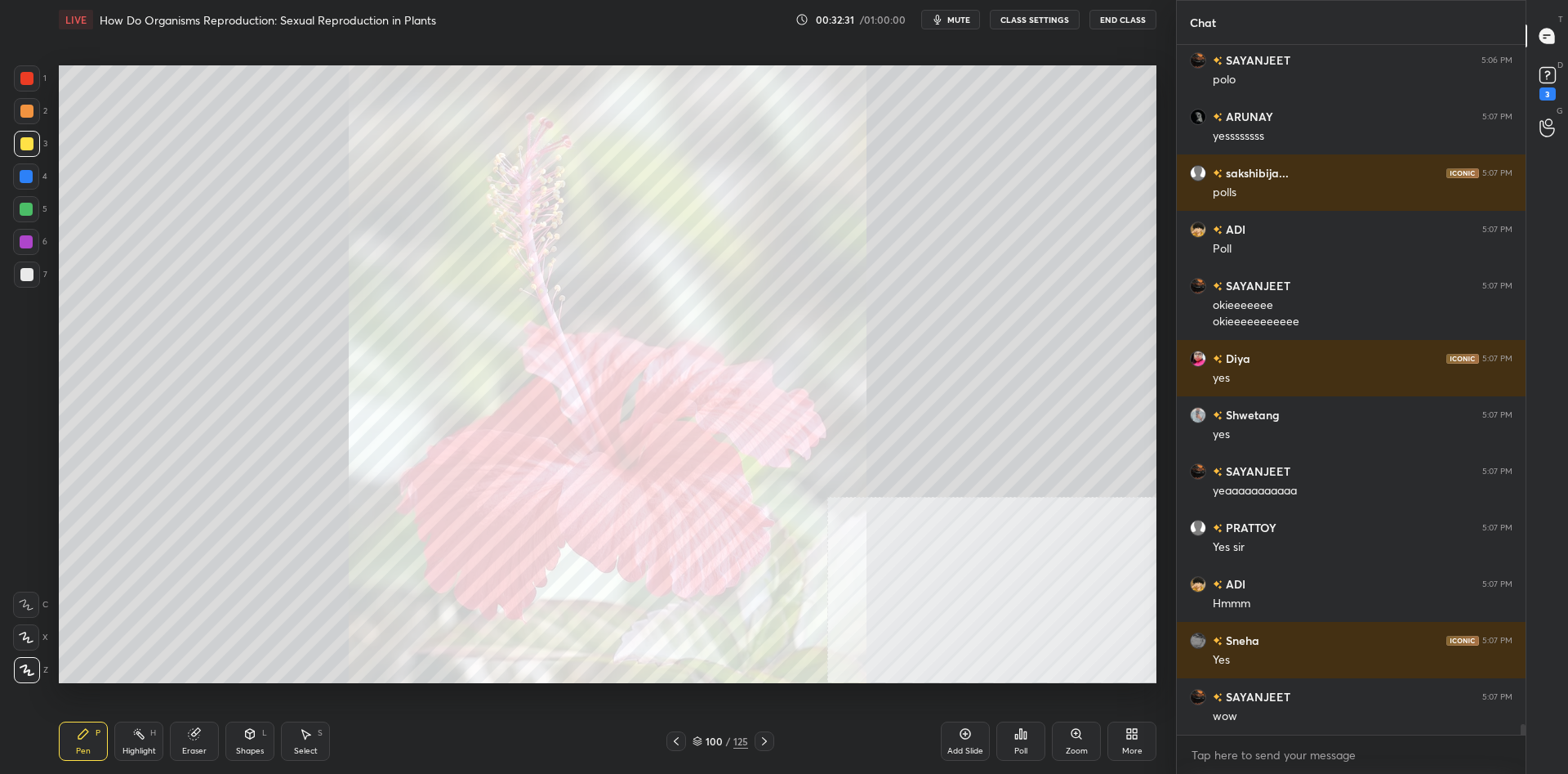
scroll to position [43755, 0]
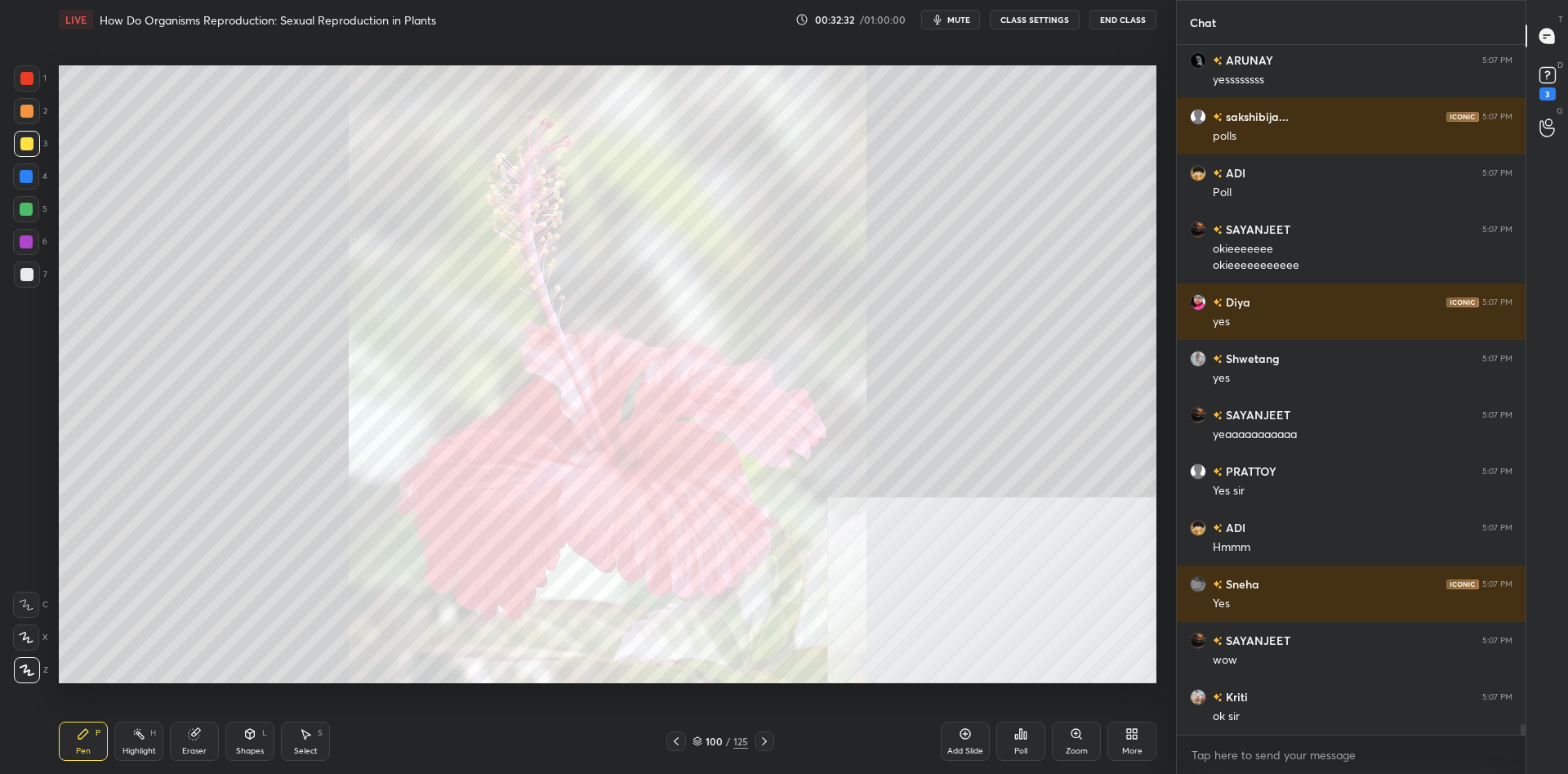
click at [1069, 747] on div "Zoom" at bounding box center [1077, 750] width 22 height 9
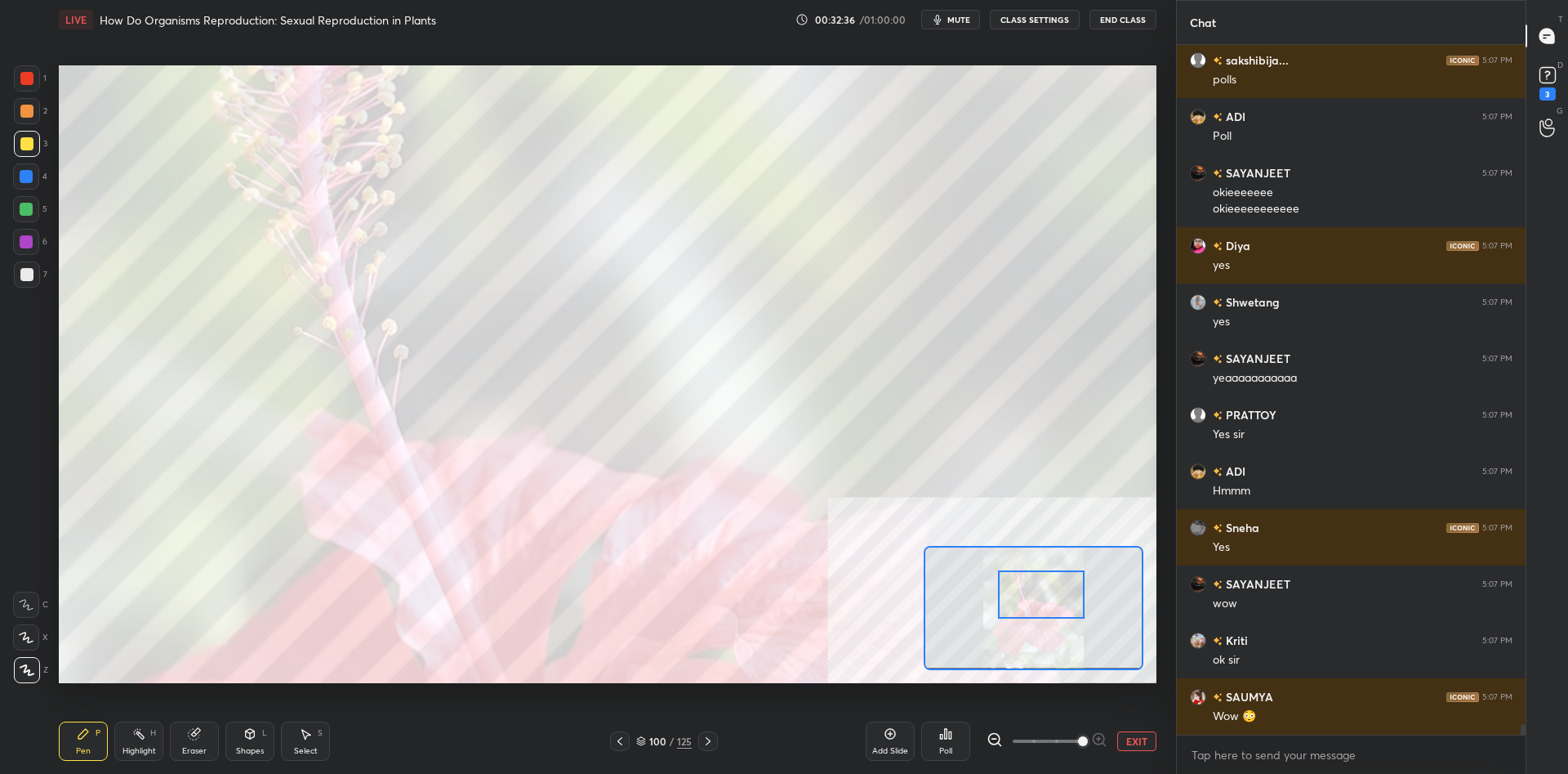
click at [30, 272] on div at bounding box center [28, 274] width 13 height 13
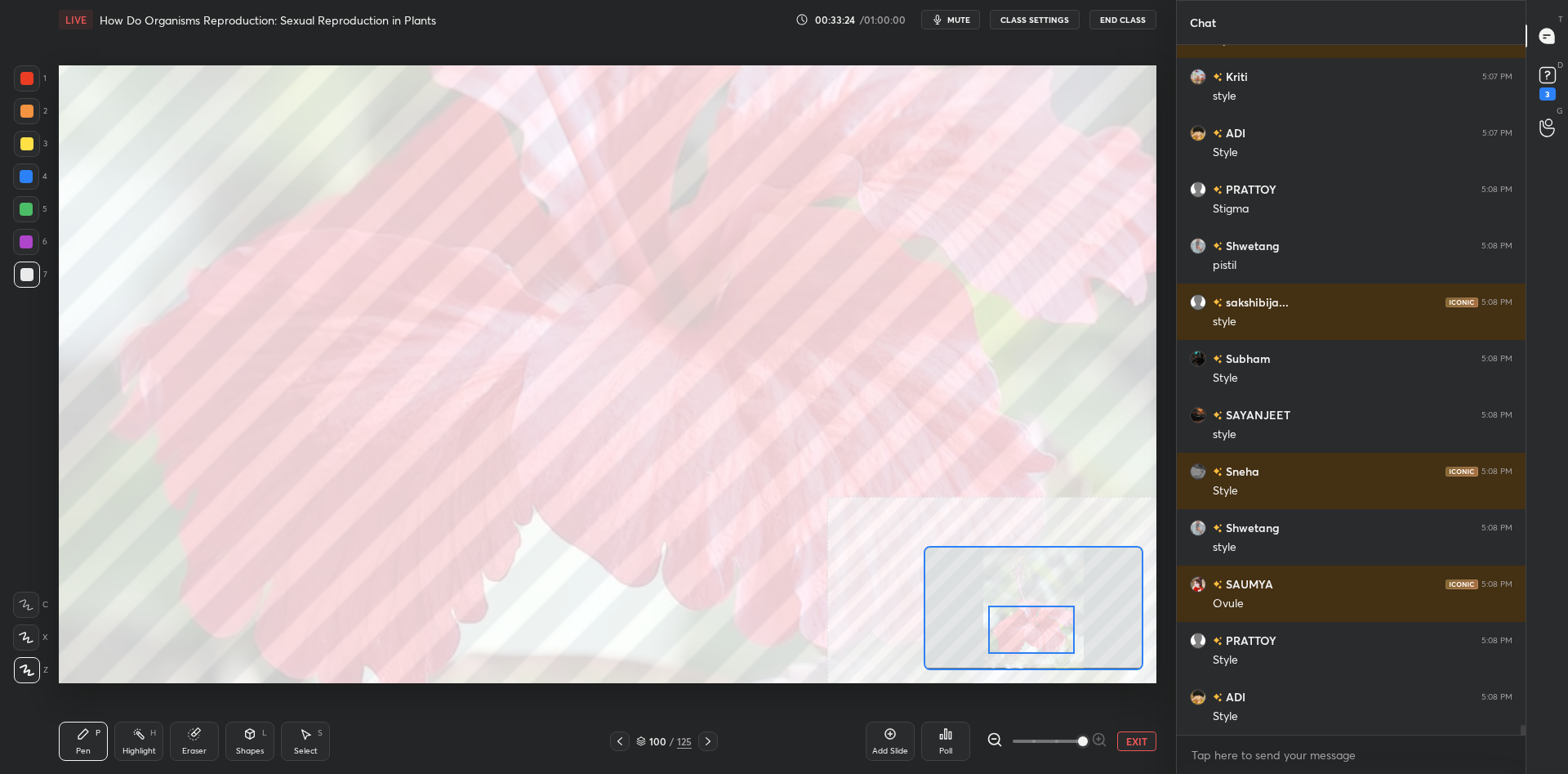
scroll to position [47474, 0]
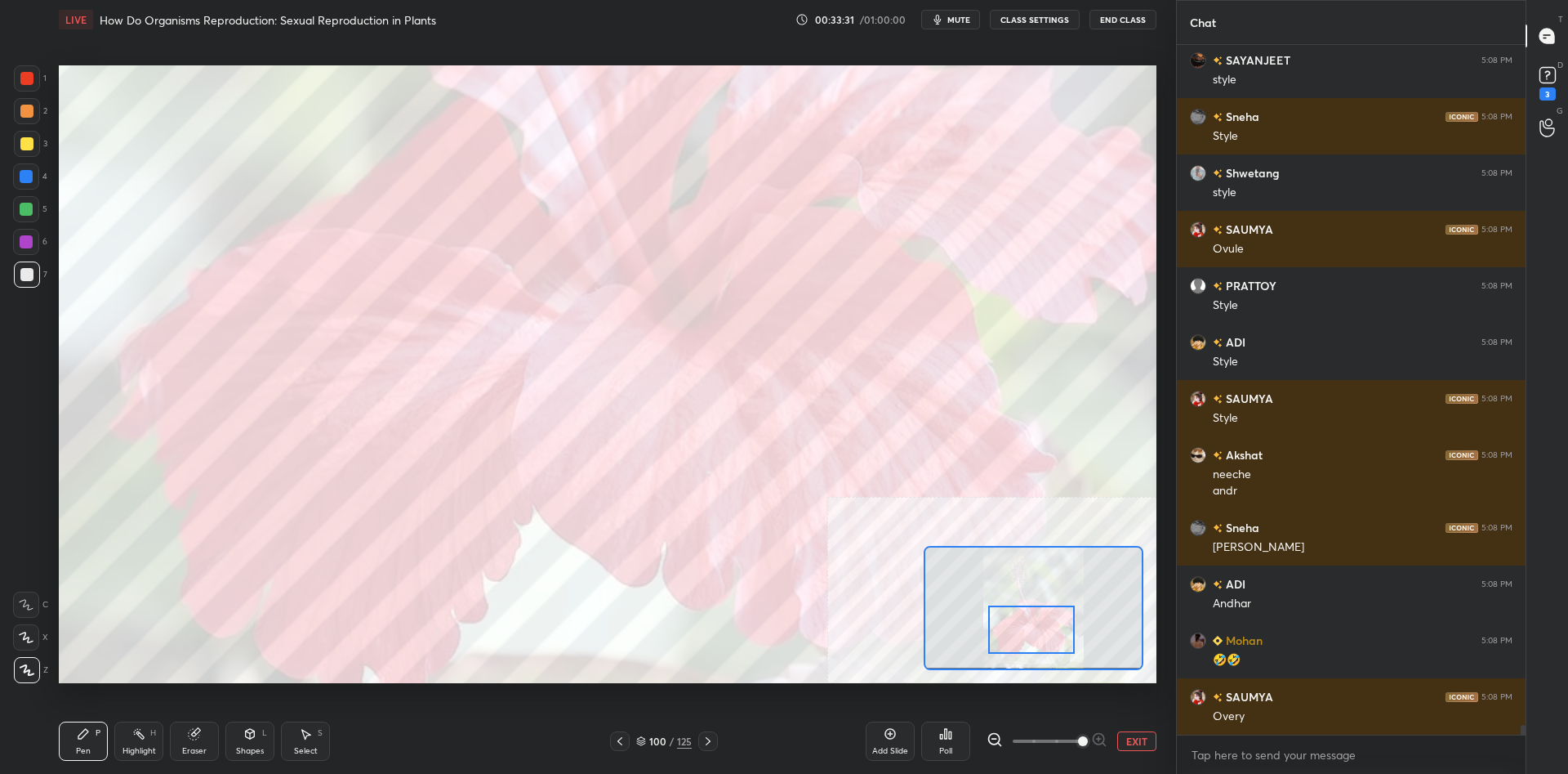
click at [1147, 741] on button "EXIT" at bounding box center [1136, 741] width 39 height 20
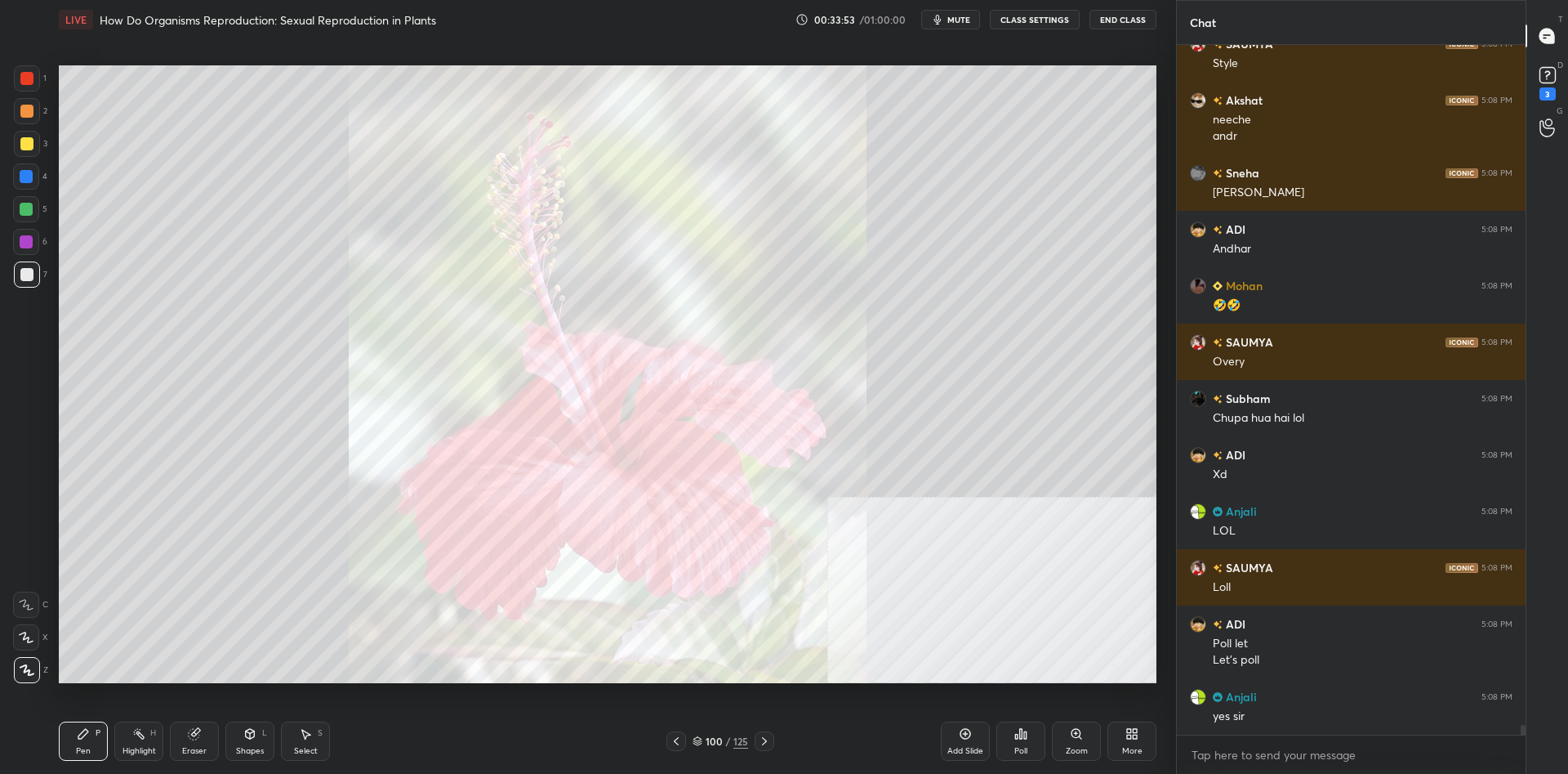
scroll to position [48183, 0]
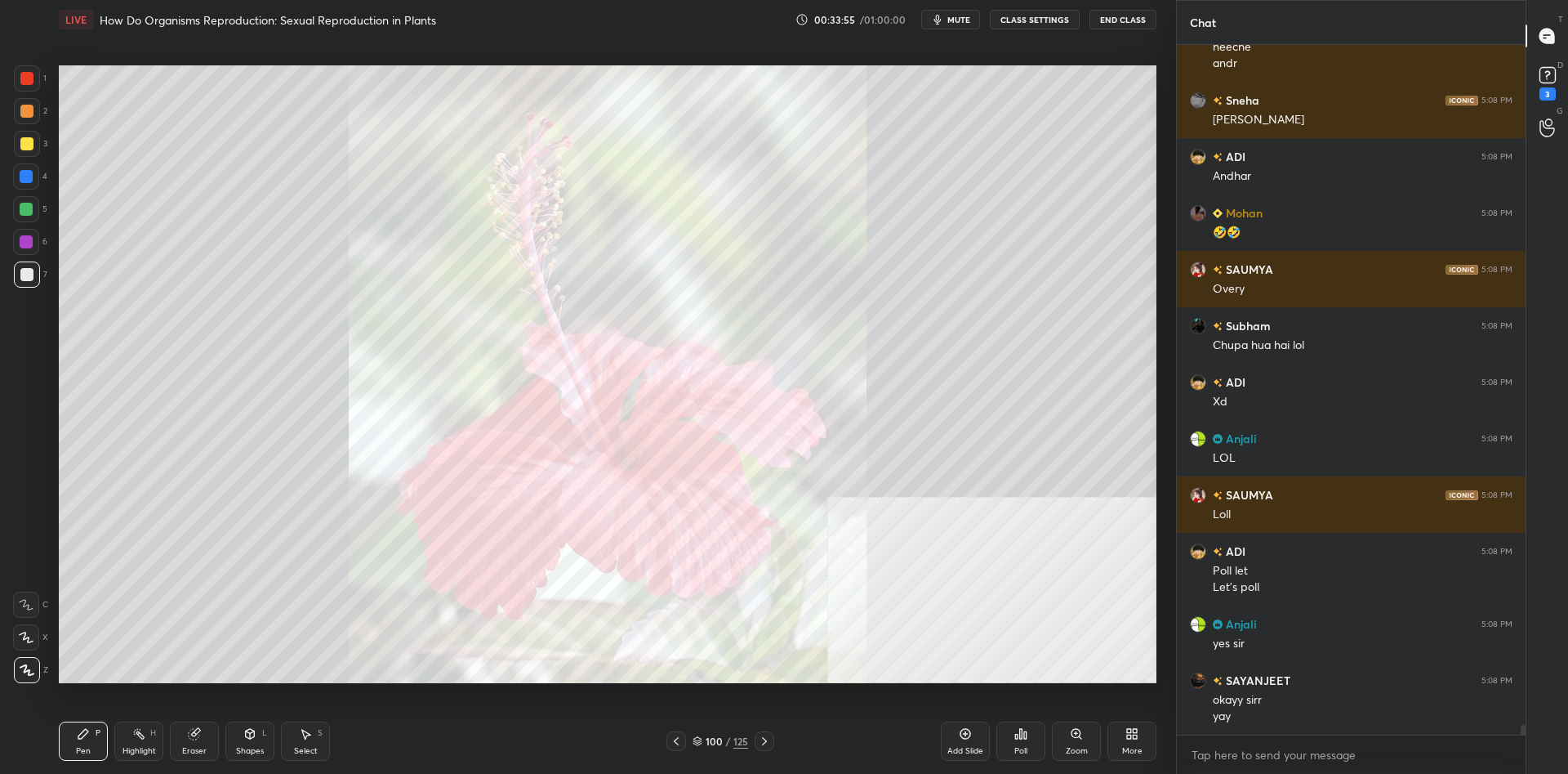
click at [965, 732] on icon at bounding box center [966, 733] width 13 height 13
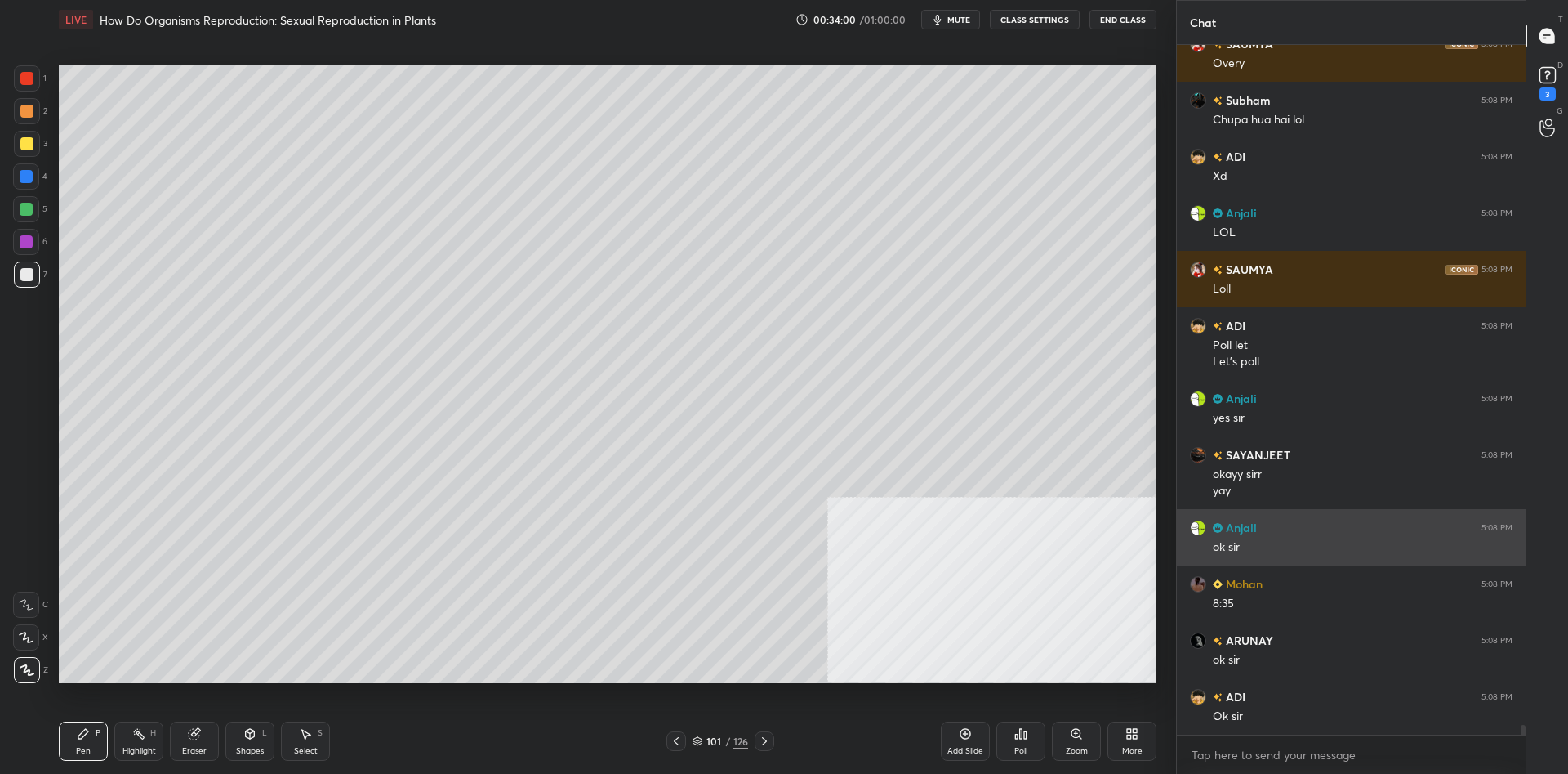
scroll to position [48481, 0]
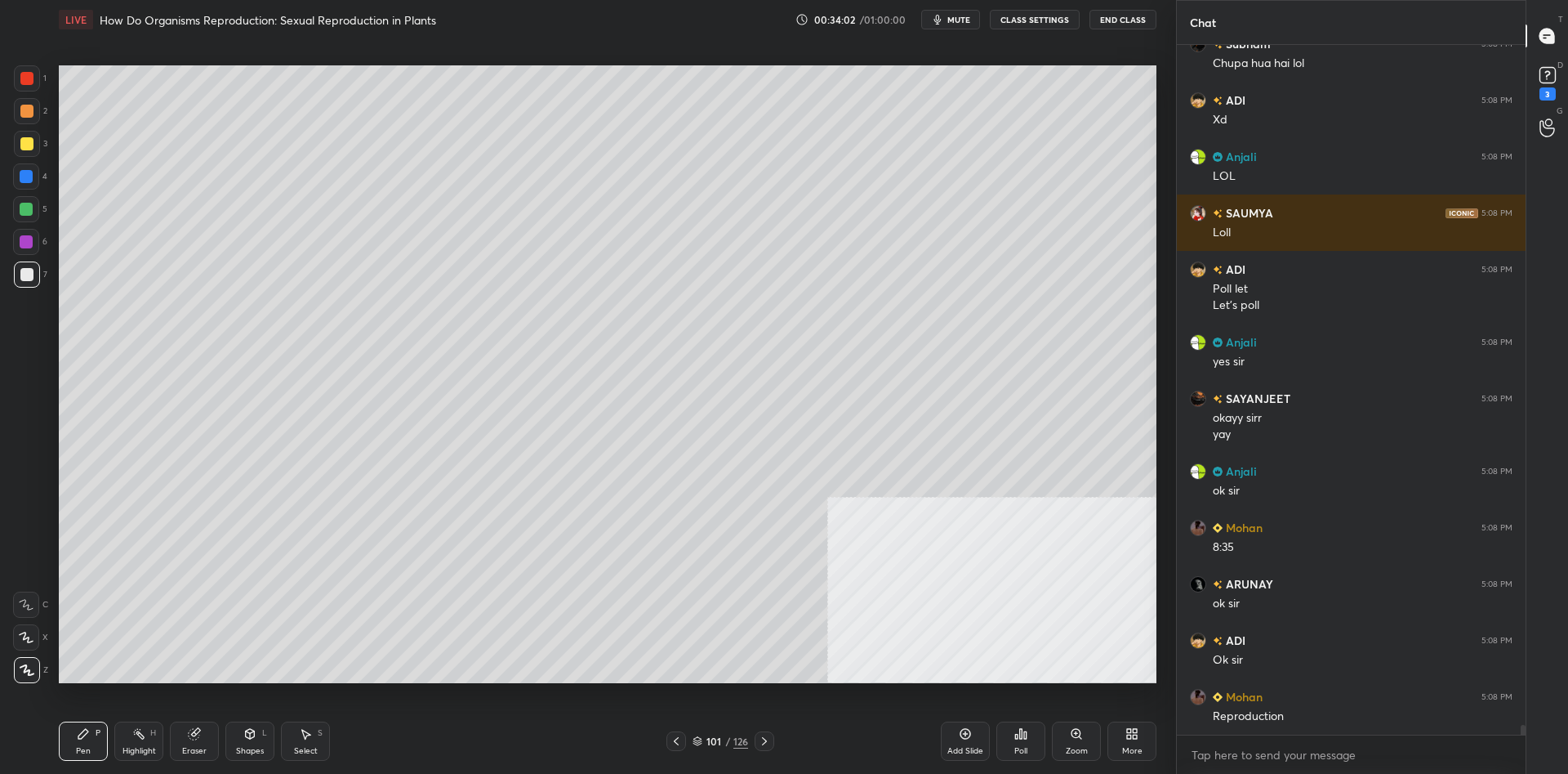
click at [945, 732] on div "Add Slide" at bounding box center [966, 740] width 49 height 39
click at [1129, 744] on div "More" at bounding box center [1133, 740] width 49 height 39
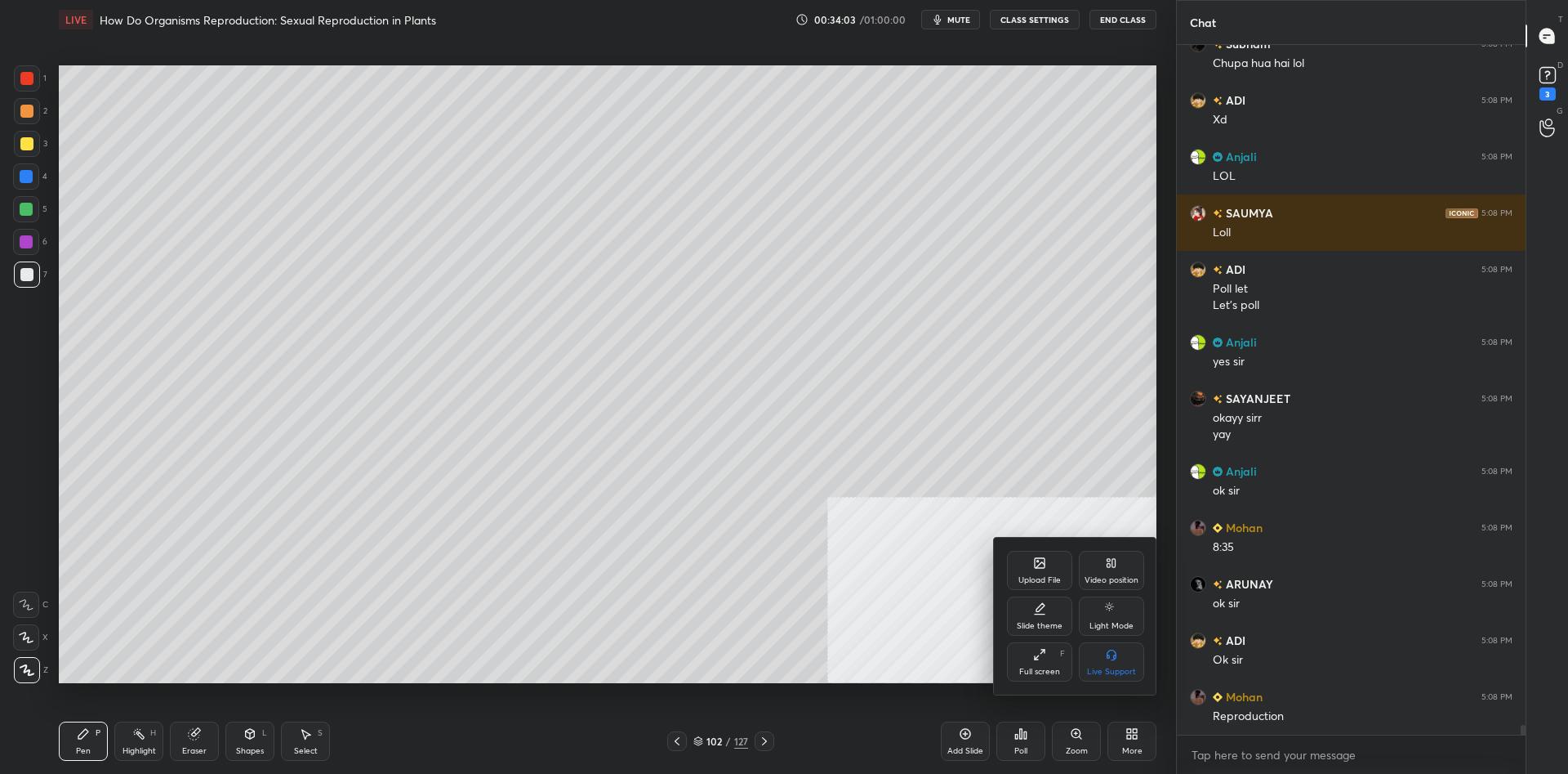
scroll to position [48537, 0]
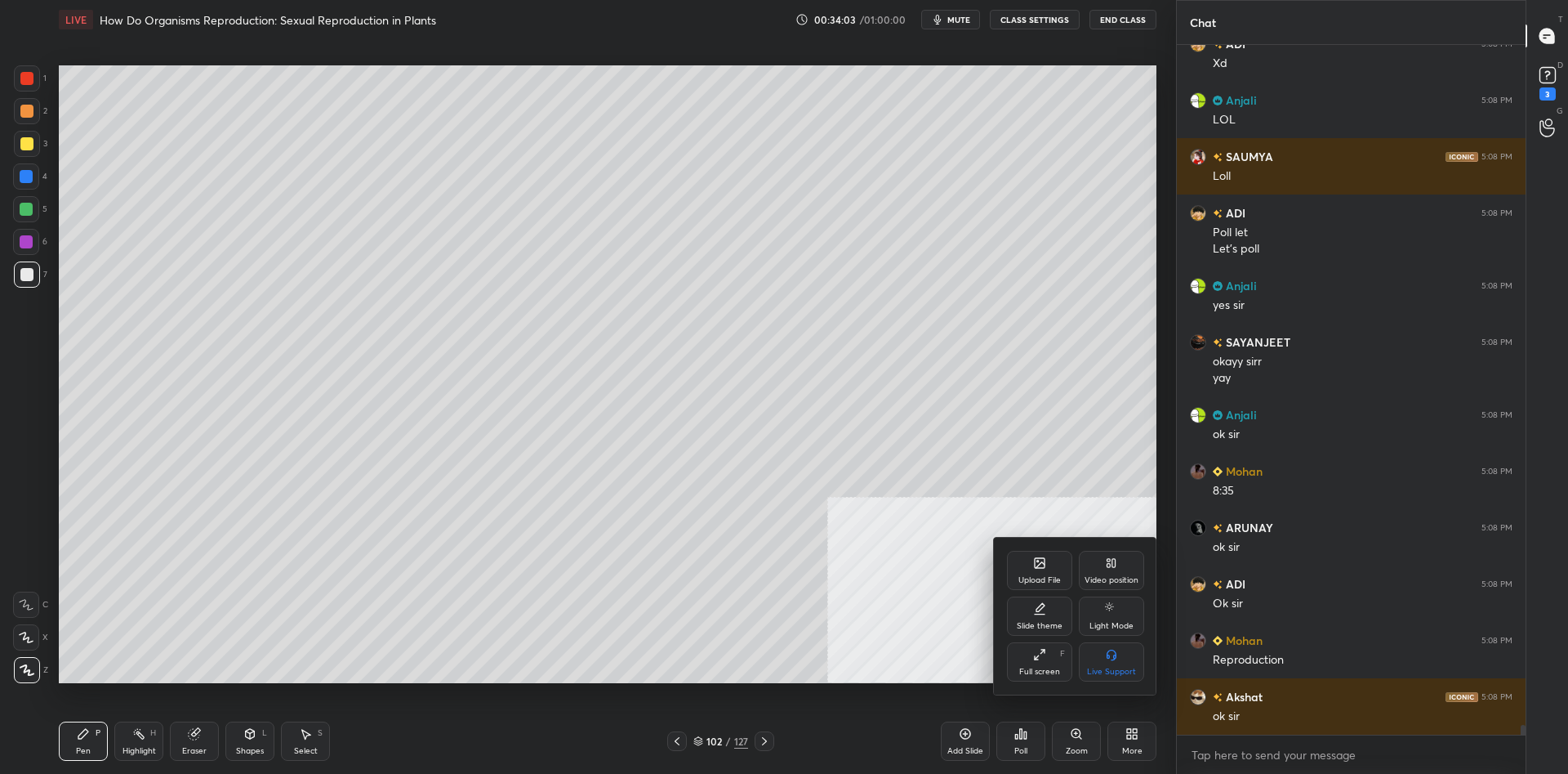
click at [1029, 567] on div "Upload File" at bounding box center [1040, 569] width 65 height 39
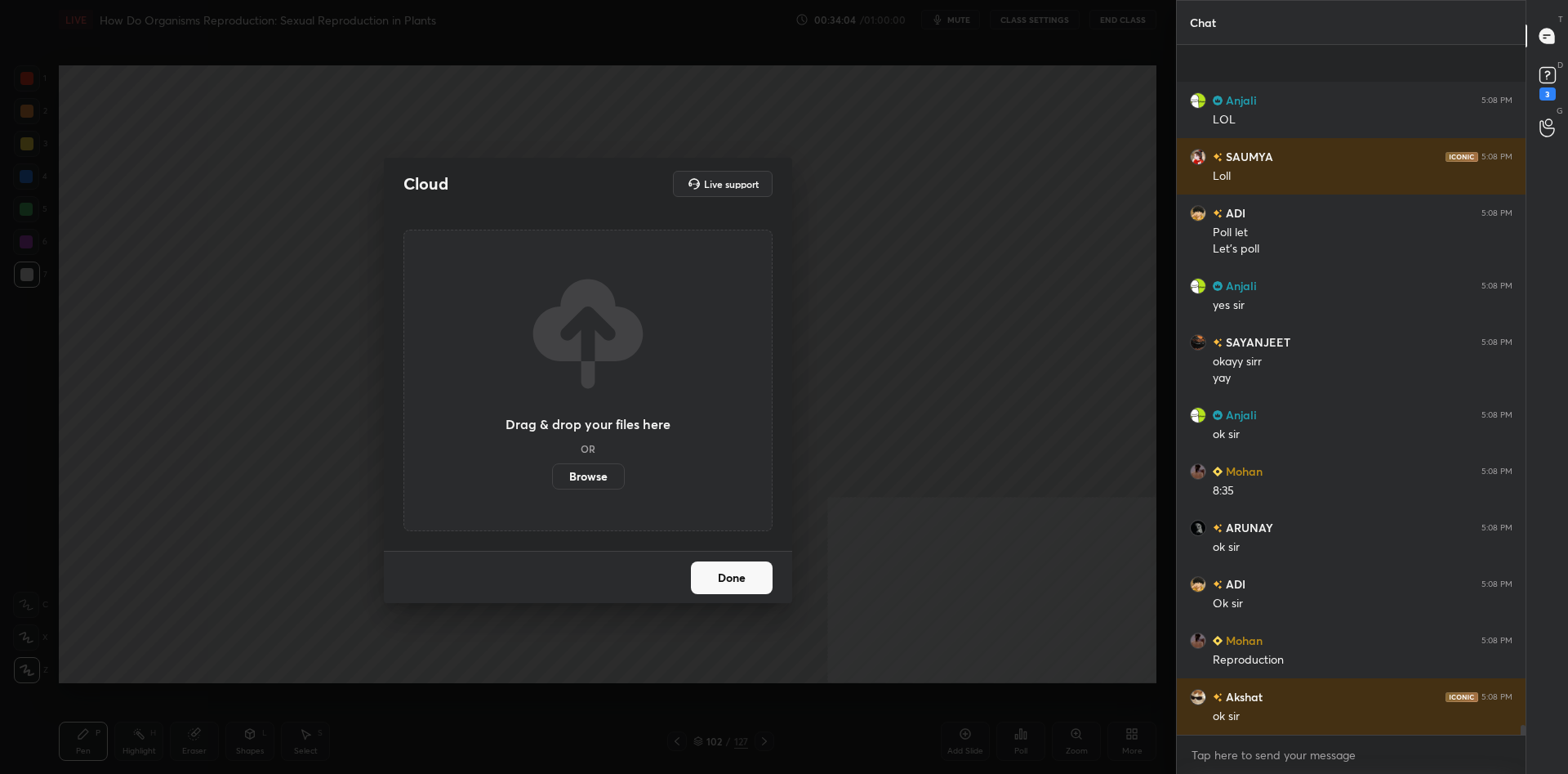
scroll to position [48650, 0]
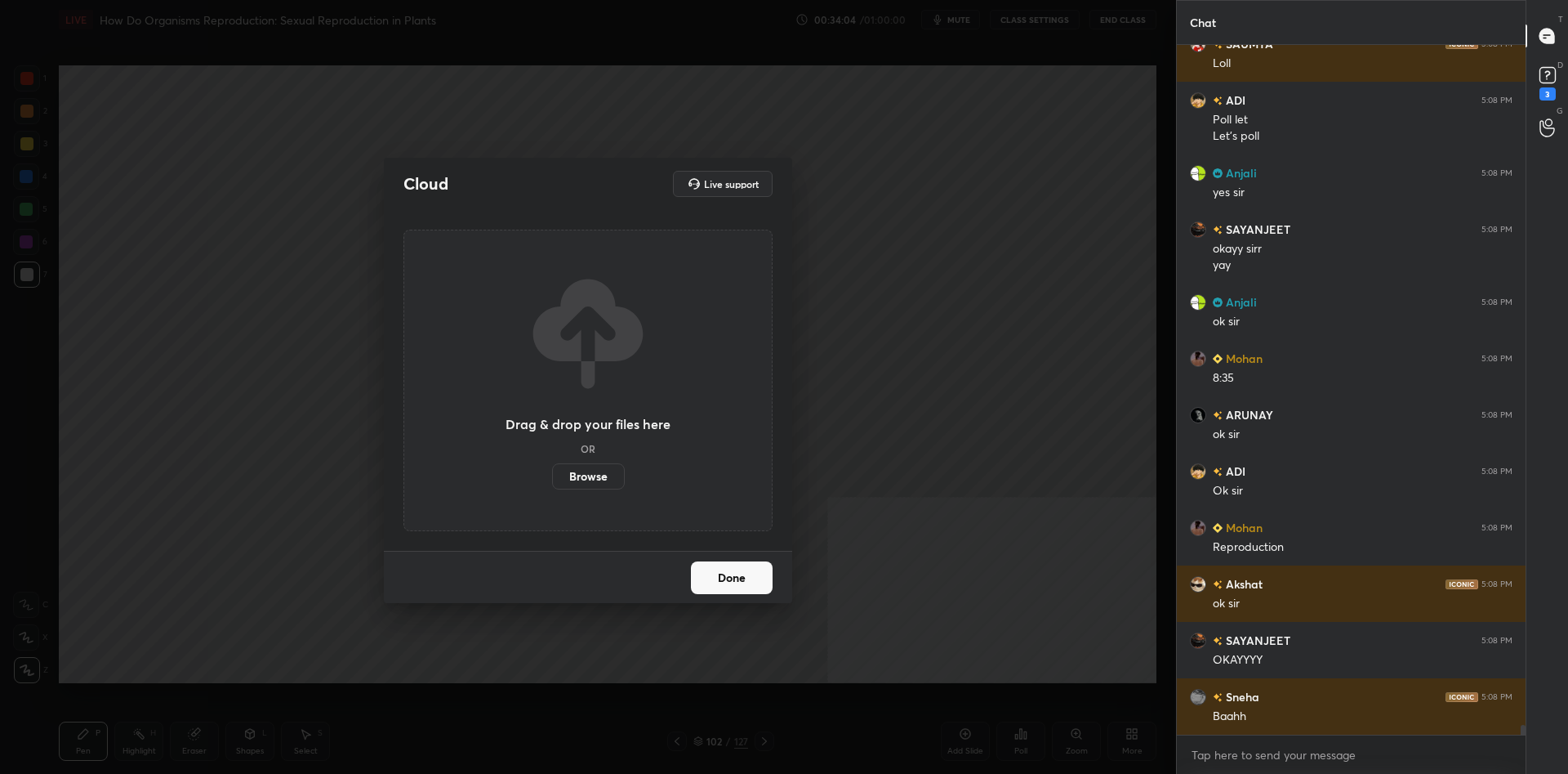
click at [602, 483] on label "Browse" at bounding box center [588, 476] width 73 height 27
click at [552, 483] on input "Browse" at bounding box center [552, 476] width 0 height 27
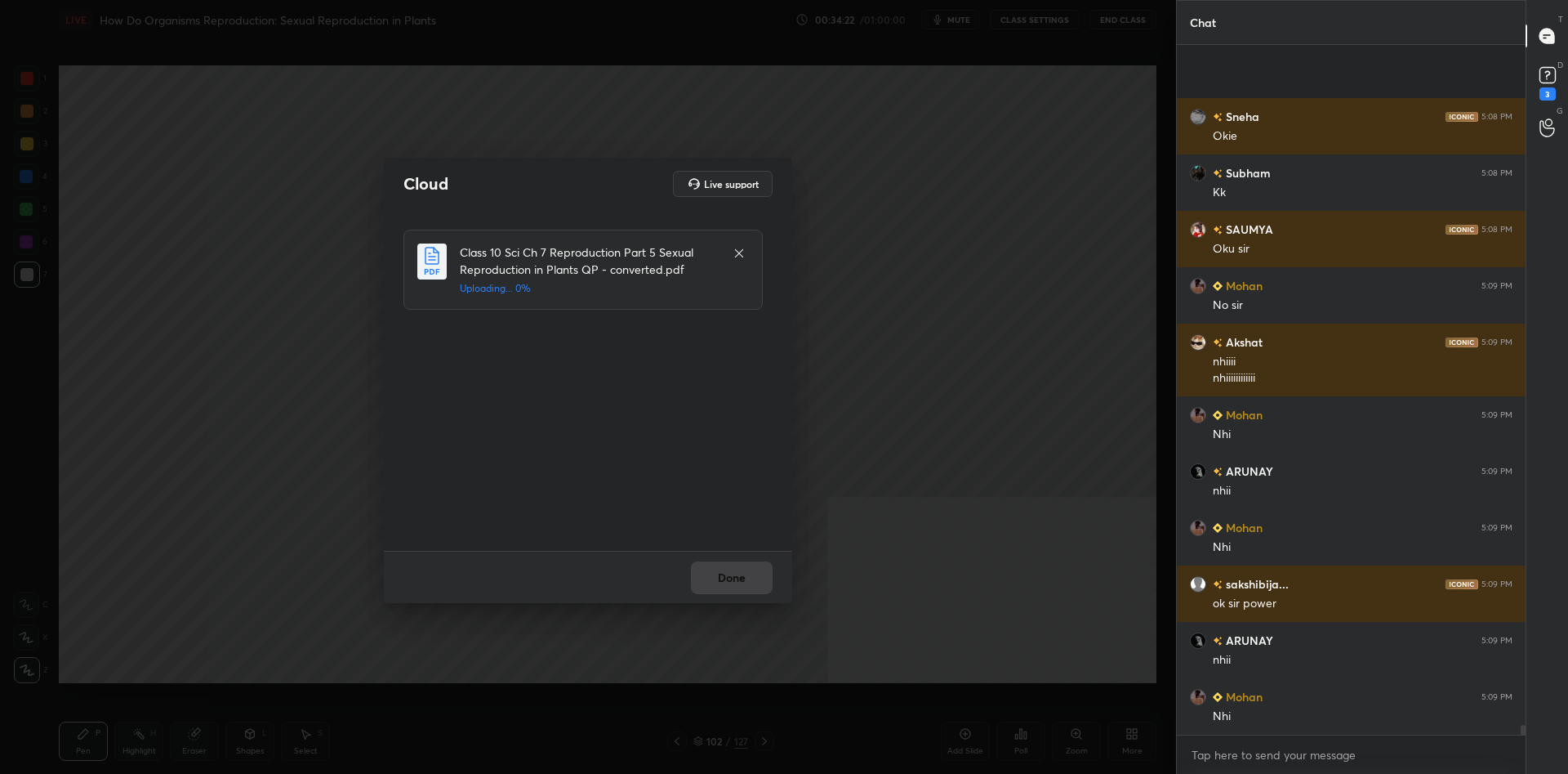
scroll to position [49512, 0]
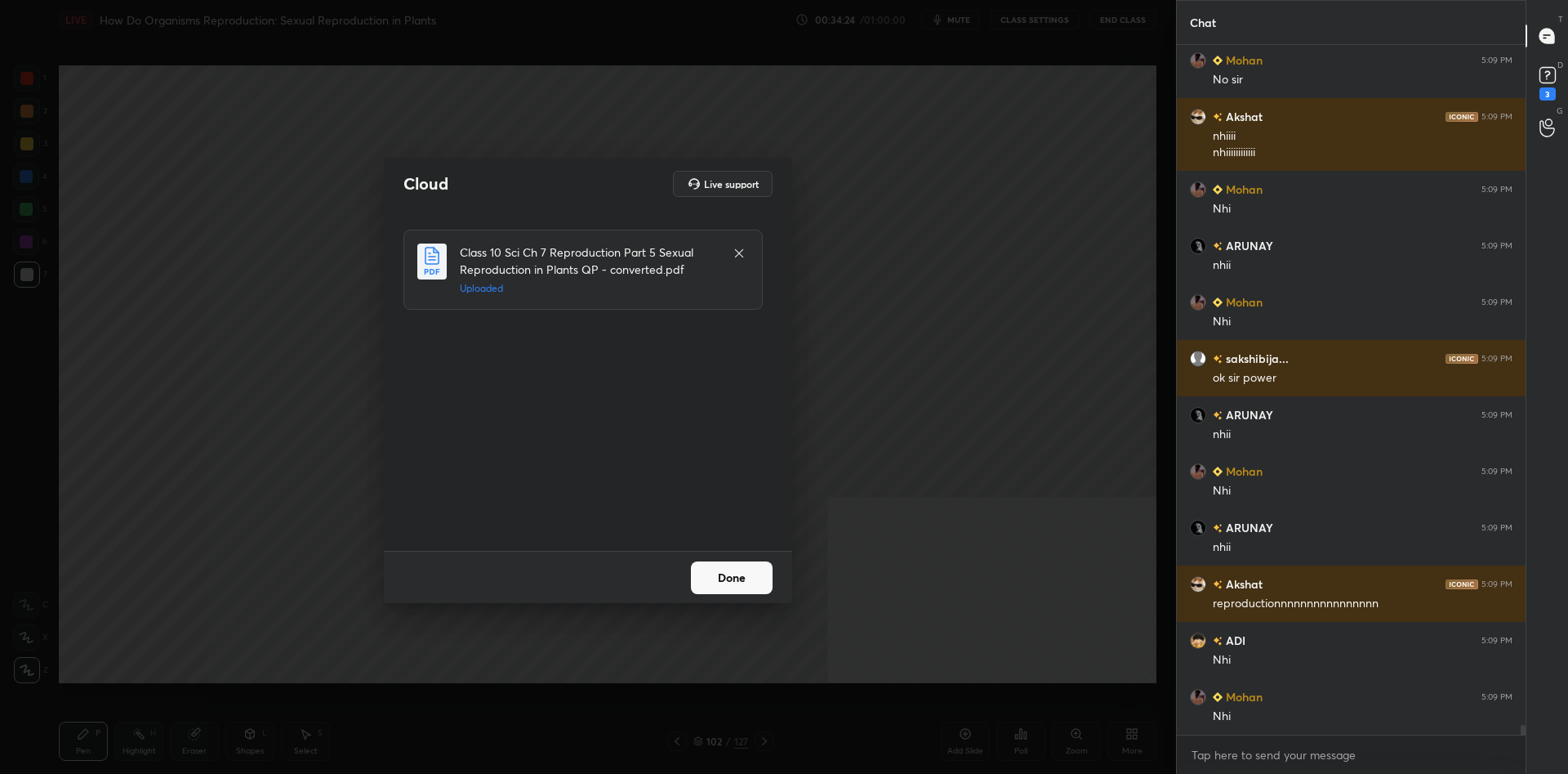
click at [725, 591] on button "Done" at bounding box center [732, 578] width 82 height 32
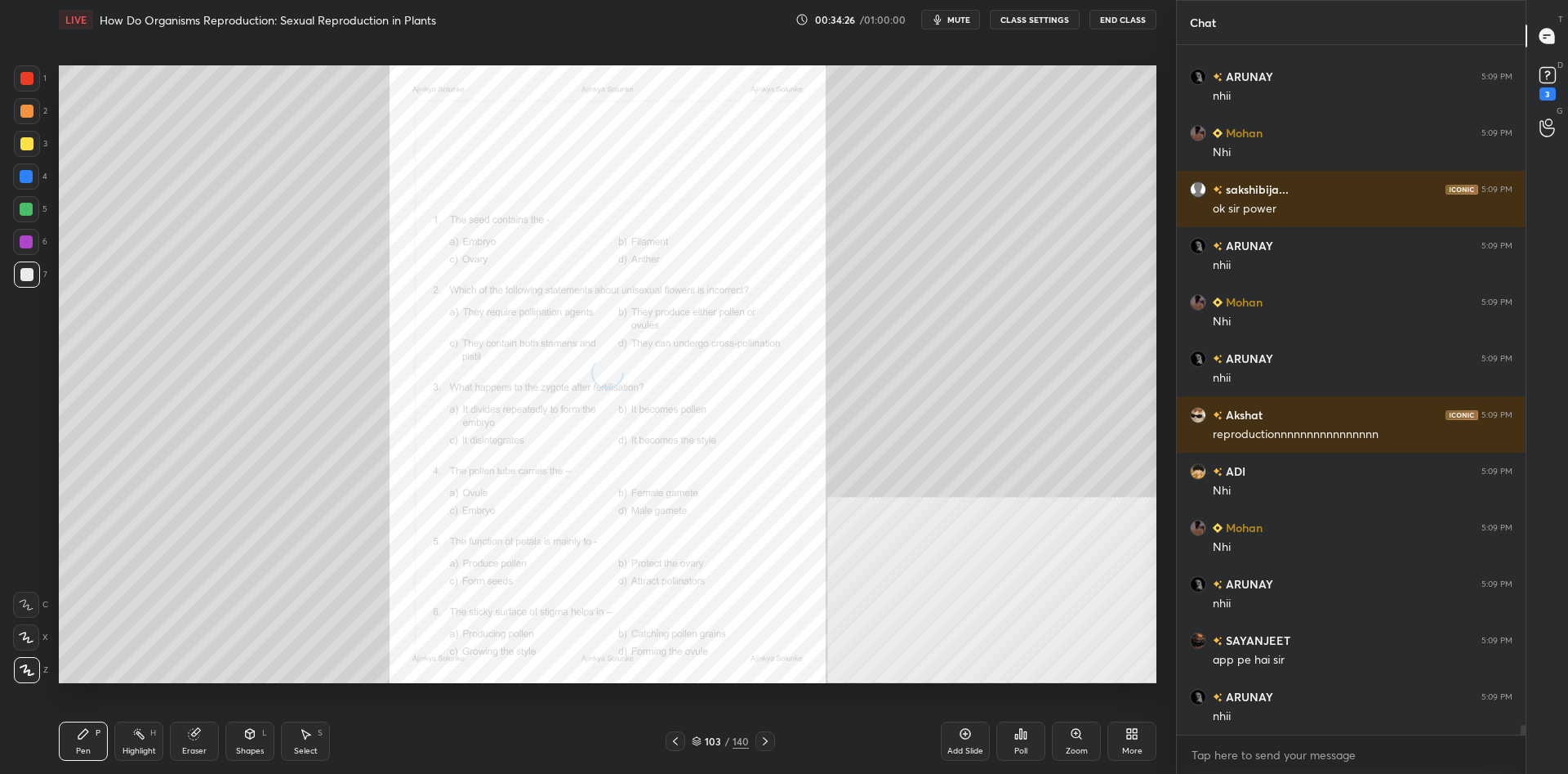
scroll to position [49850, 0]
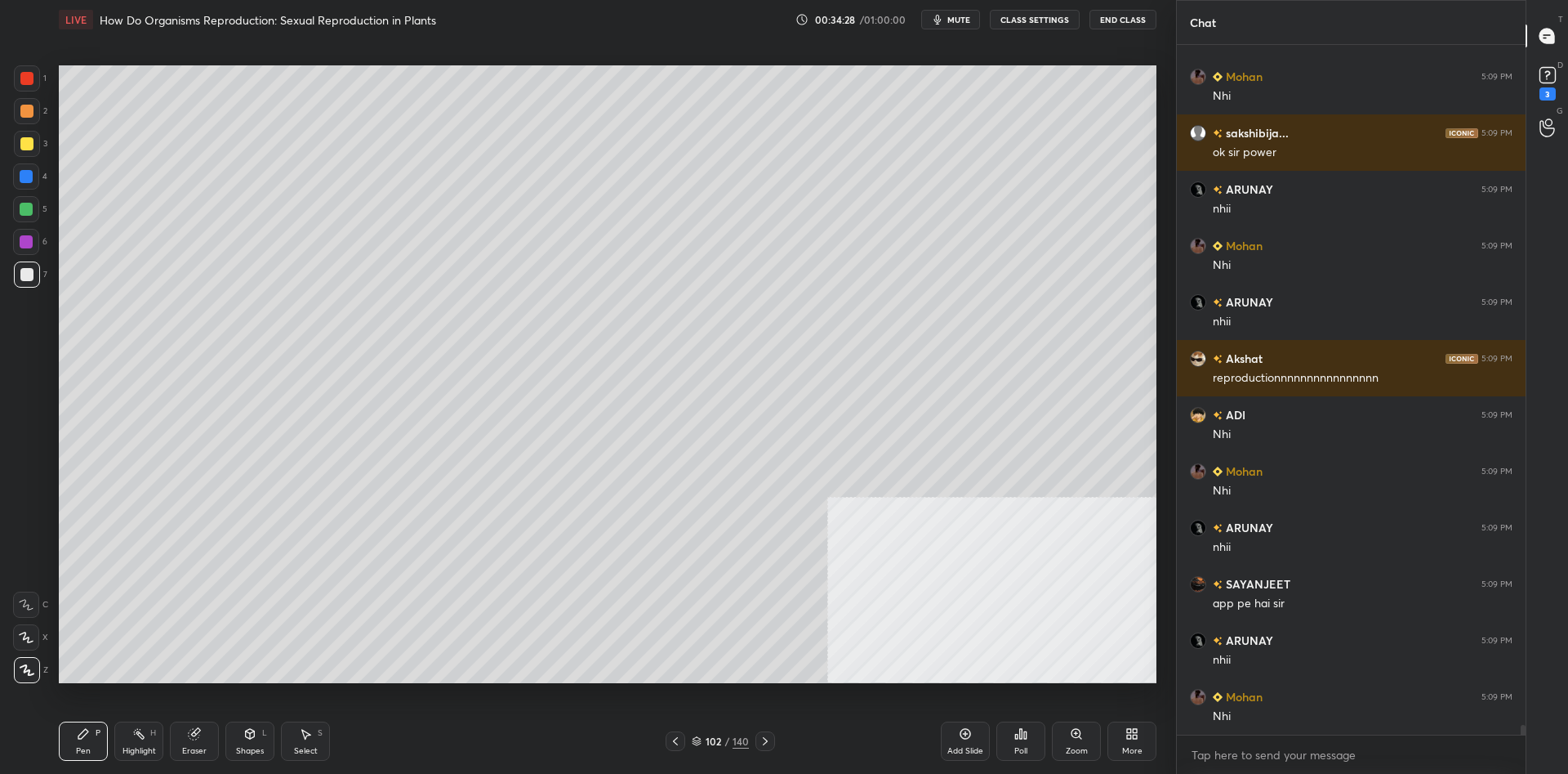
click at [710, 747] on div "102 / 140" at bounding box center [720, 741] width 57 height 15
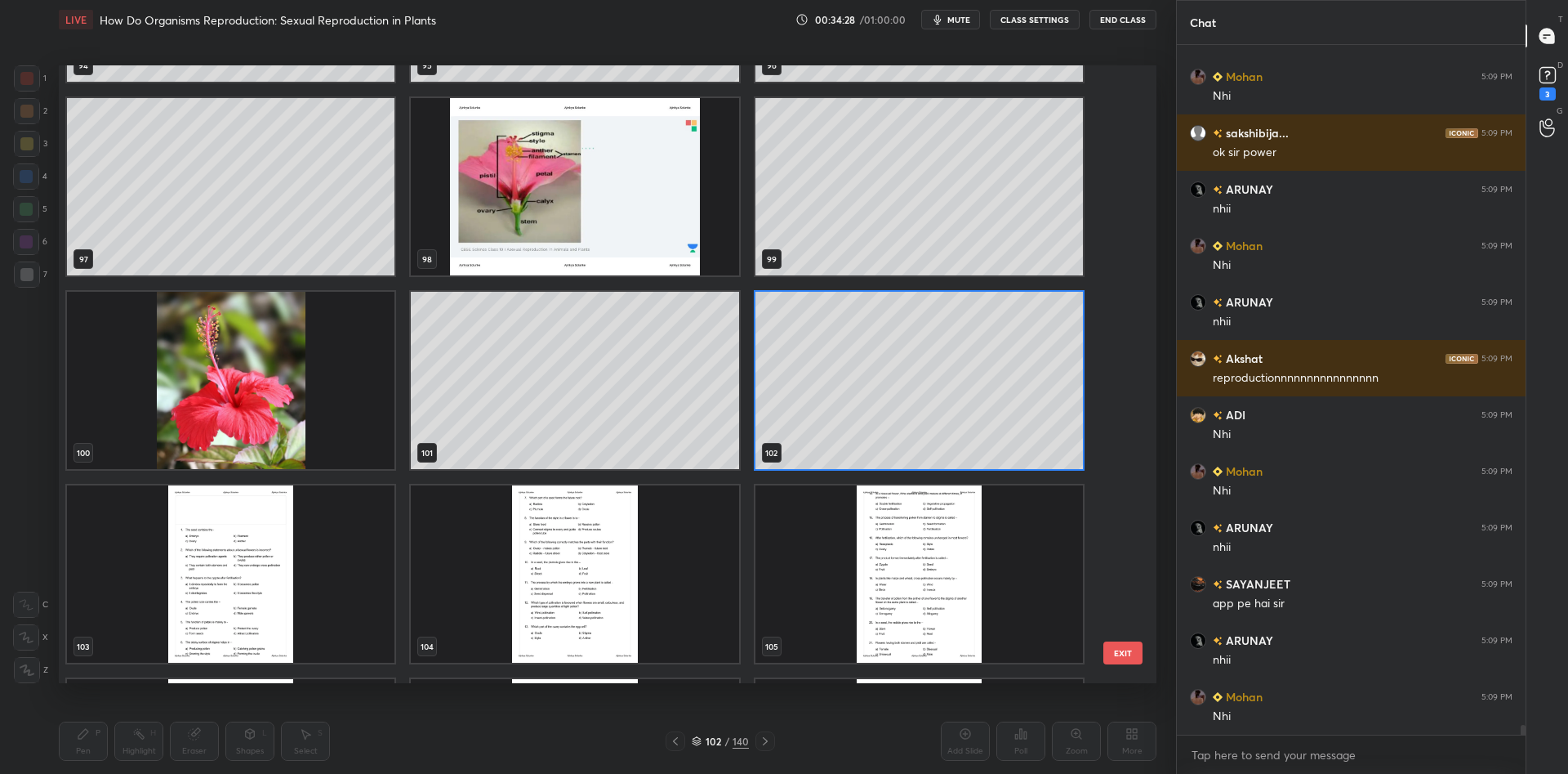
scroll to position [49907, 0]
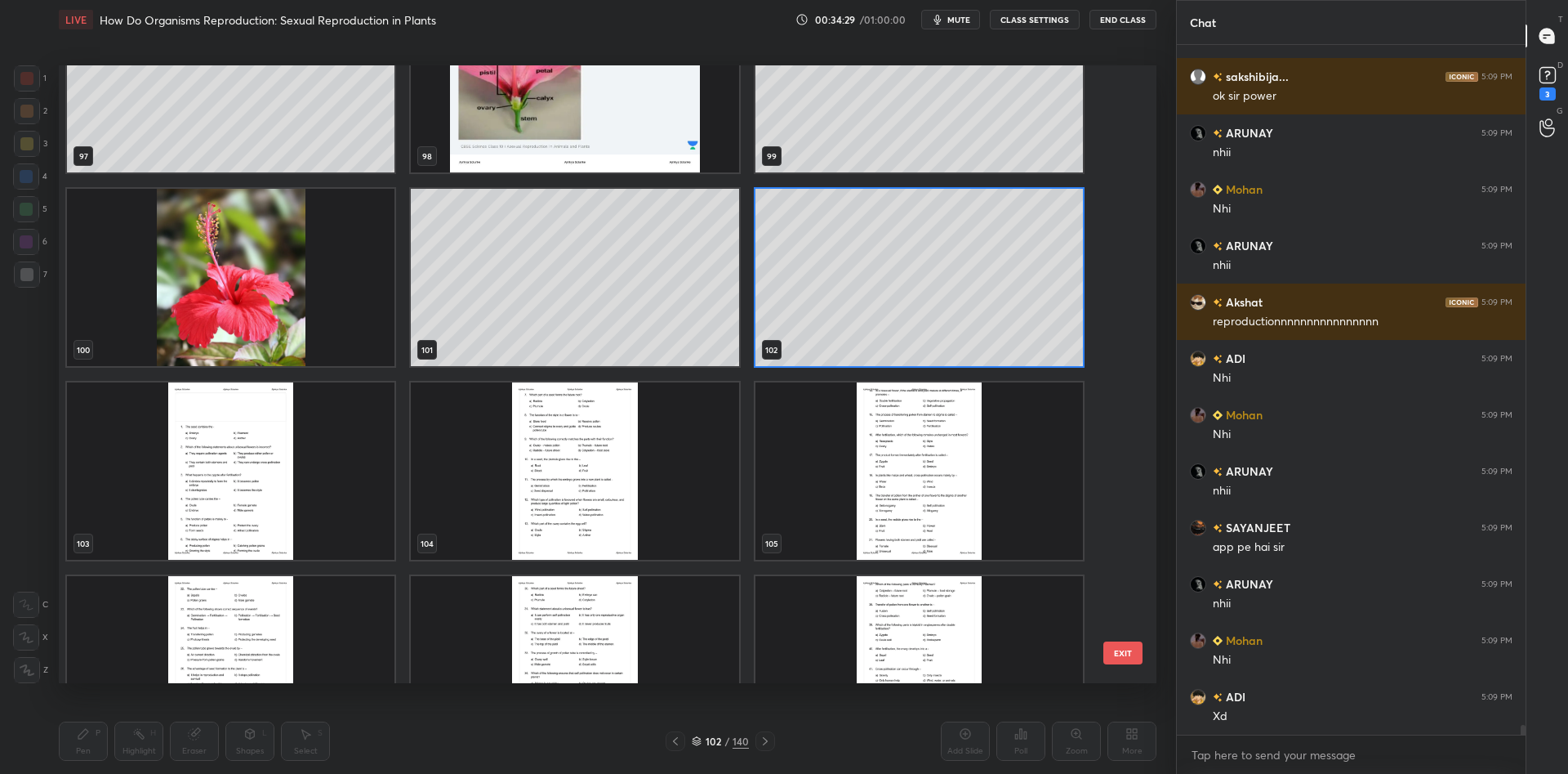
click at [167, 475] on img "grid" at bounding box center [231, 470] width 327 height 177
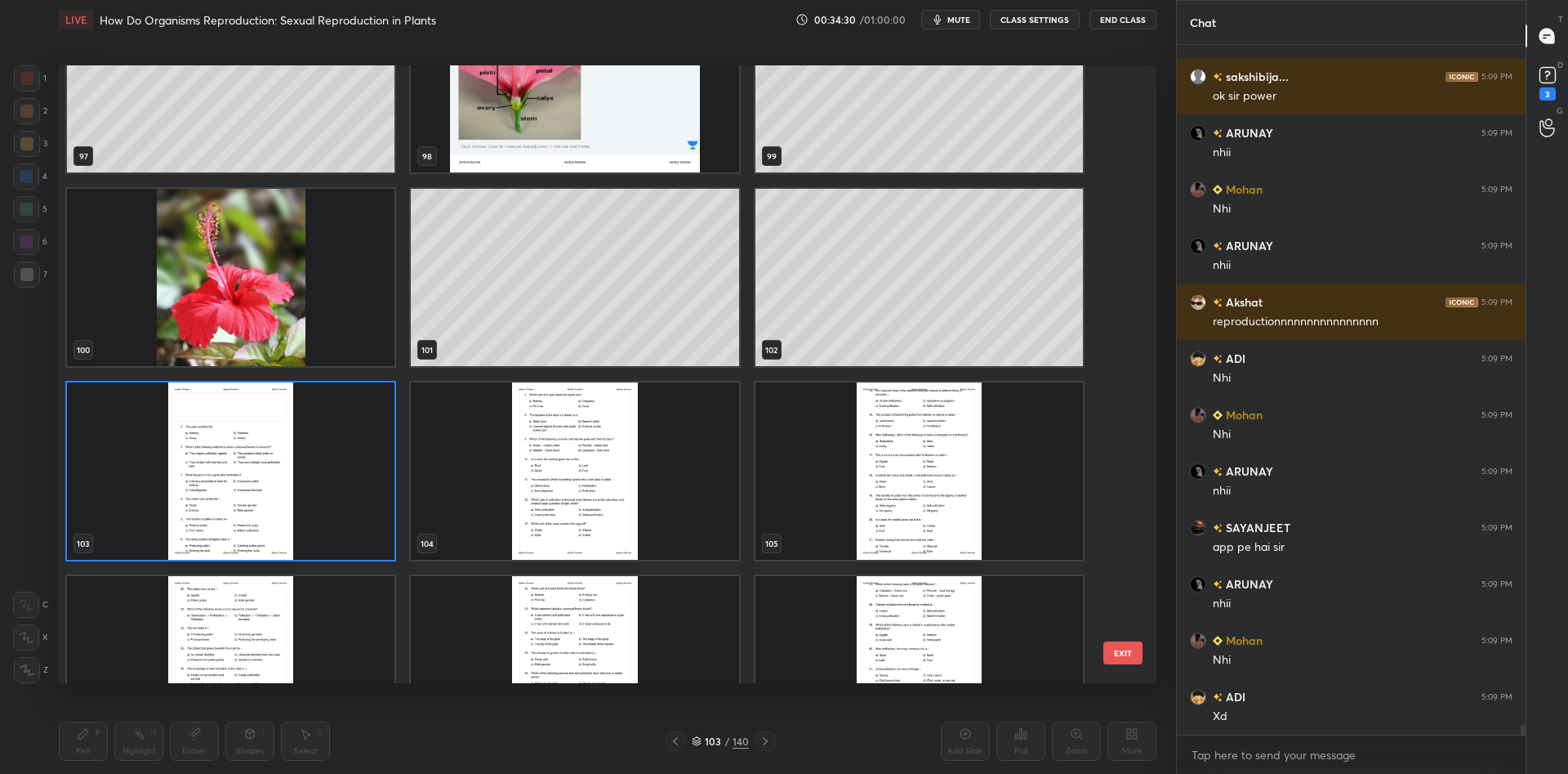
click at [355, 434] on img "grid" at bounding box center [231, 470] width 327 height 177
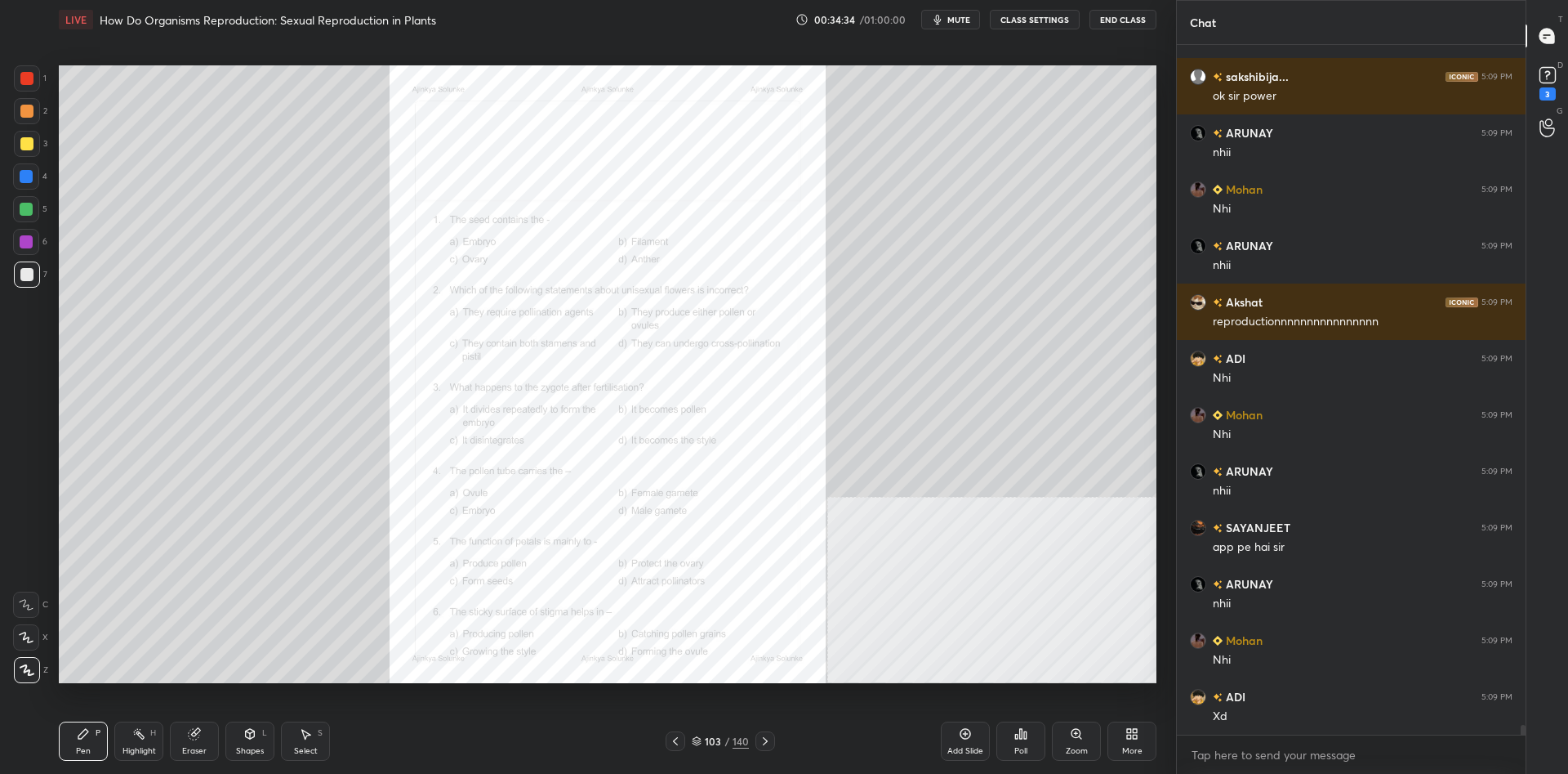
scroll to position [49963, 0]
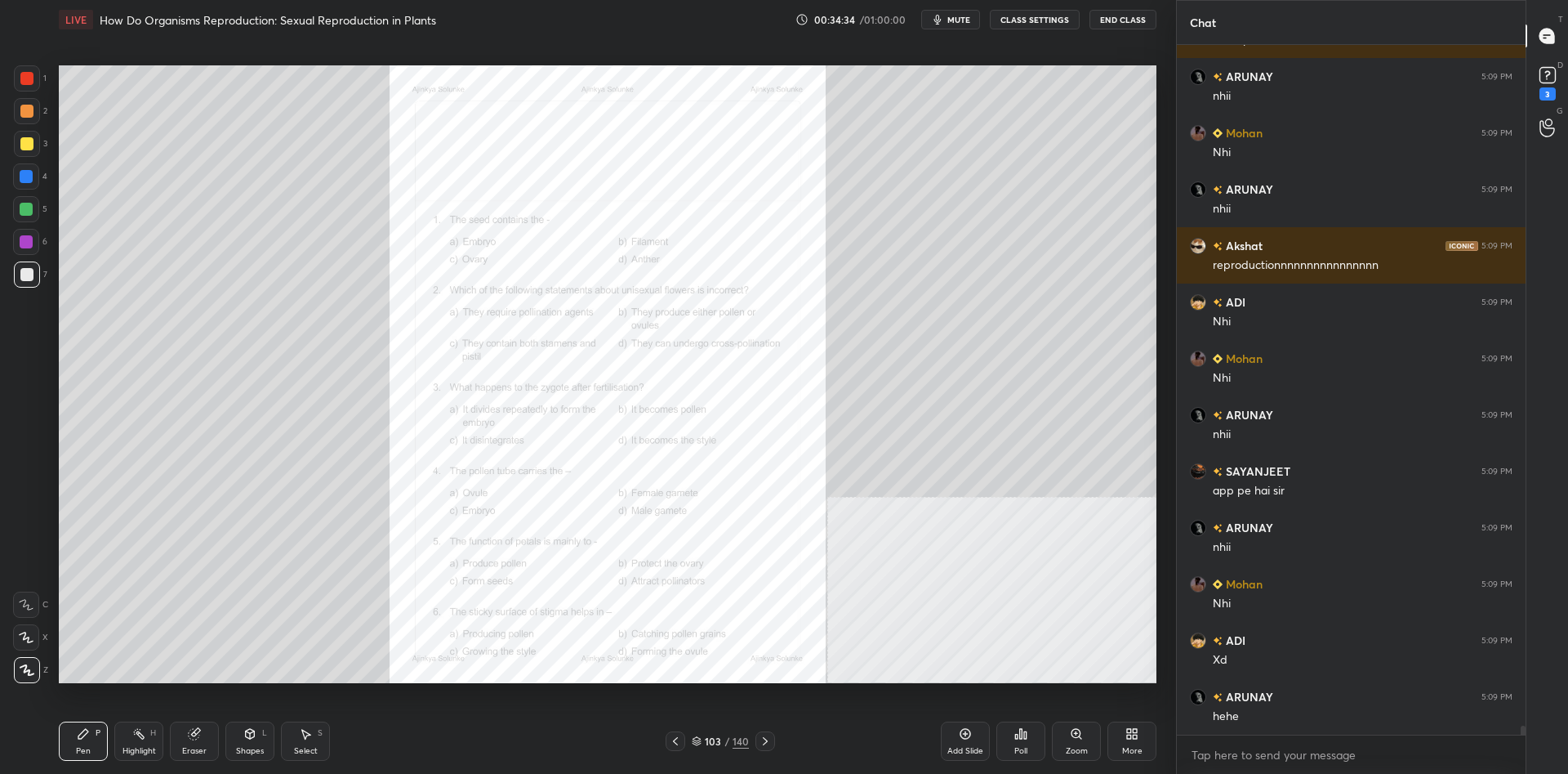
click at [1074, 745] on div "Zoom" at bounding box center [1077, 740] width 49 height 39
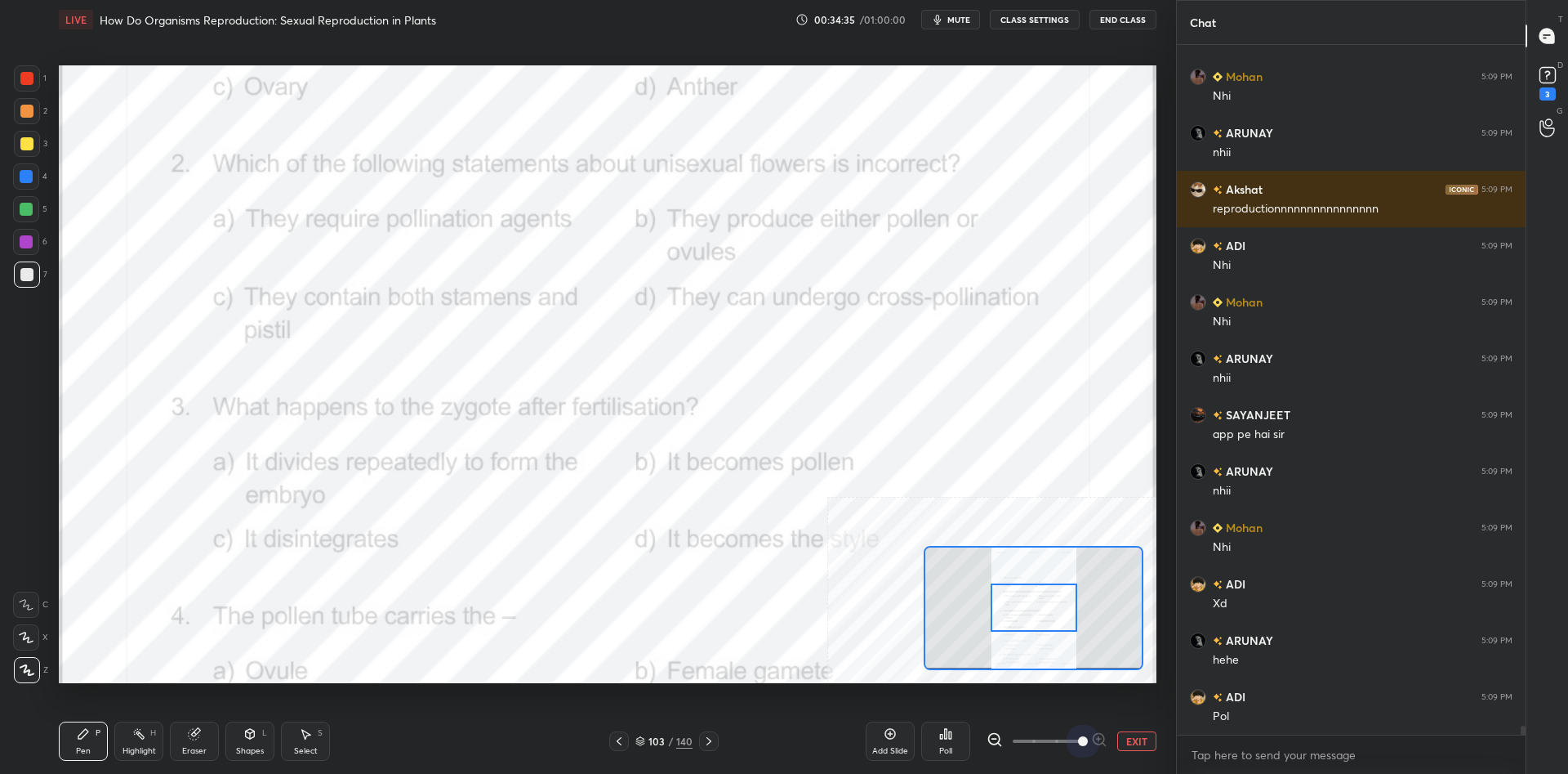
drag, startPoint x: 1047, startPoint y: 741, endPoint x: 1136, endPoint y: 739, distance: 89.0
click at [1136, 739] on div "EXIT" at bounding box center [1071, 741] width 170 height 20
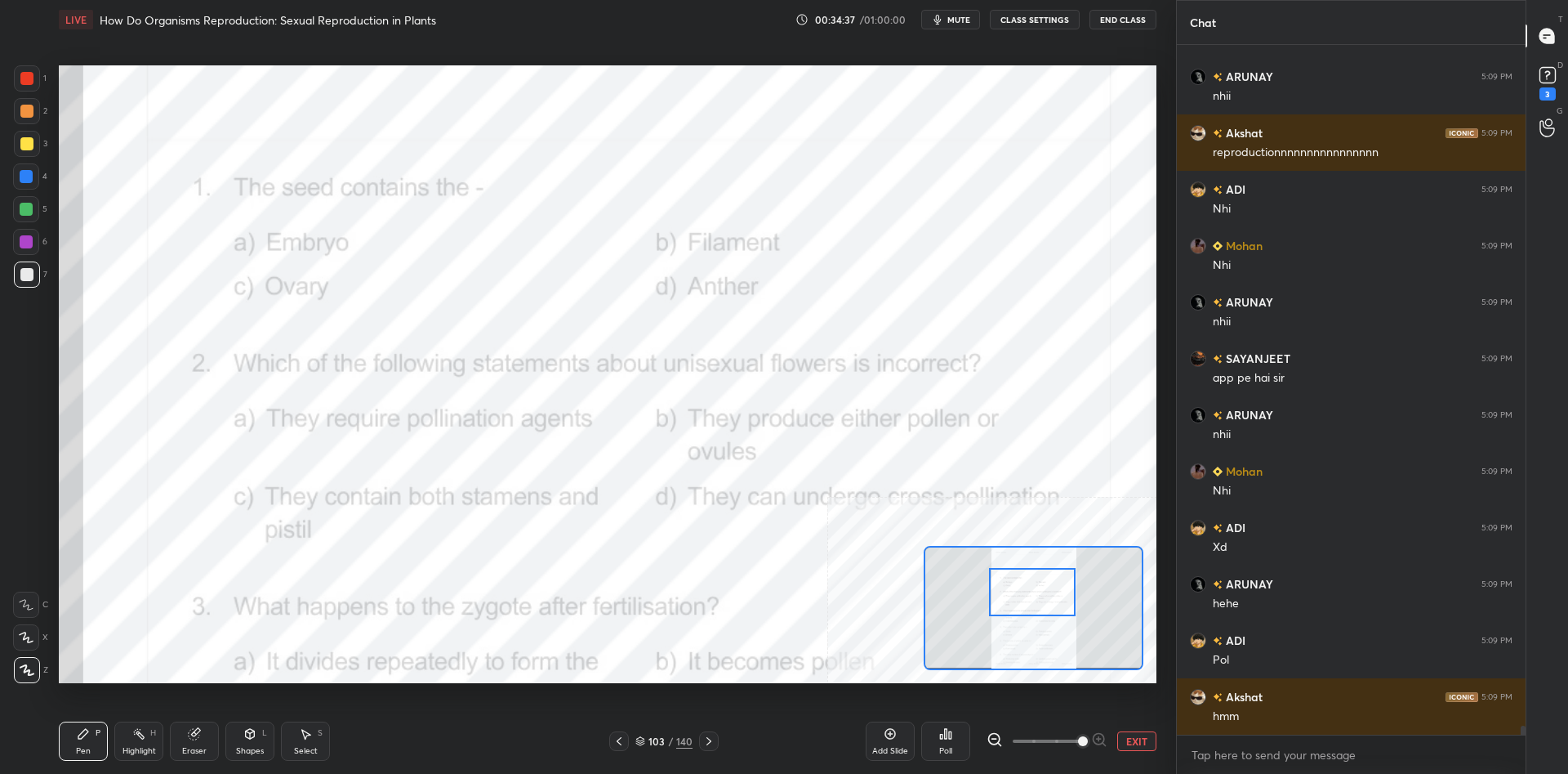
drag, startPoint x: 1035, startPoint y: 610, endPoint x: 1033, endPoint y: 595, distance: 15.1
click at [1033, 595] on div at bounding box center [1032, 592] width 86 height 48
click at [12, 76] on div "1 2 3 4 5 6 7 C X Z C X Z E E Erase all H H" at bounding box center [26, 374] width 52 height 617
click at [30, 79] on div at bounding box center [28, 79] width 13 height 13
click at [136, 735] on icon at bounding box center [139, 733] width 13 height 13
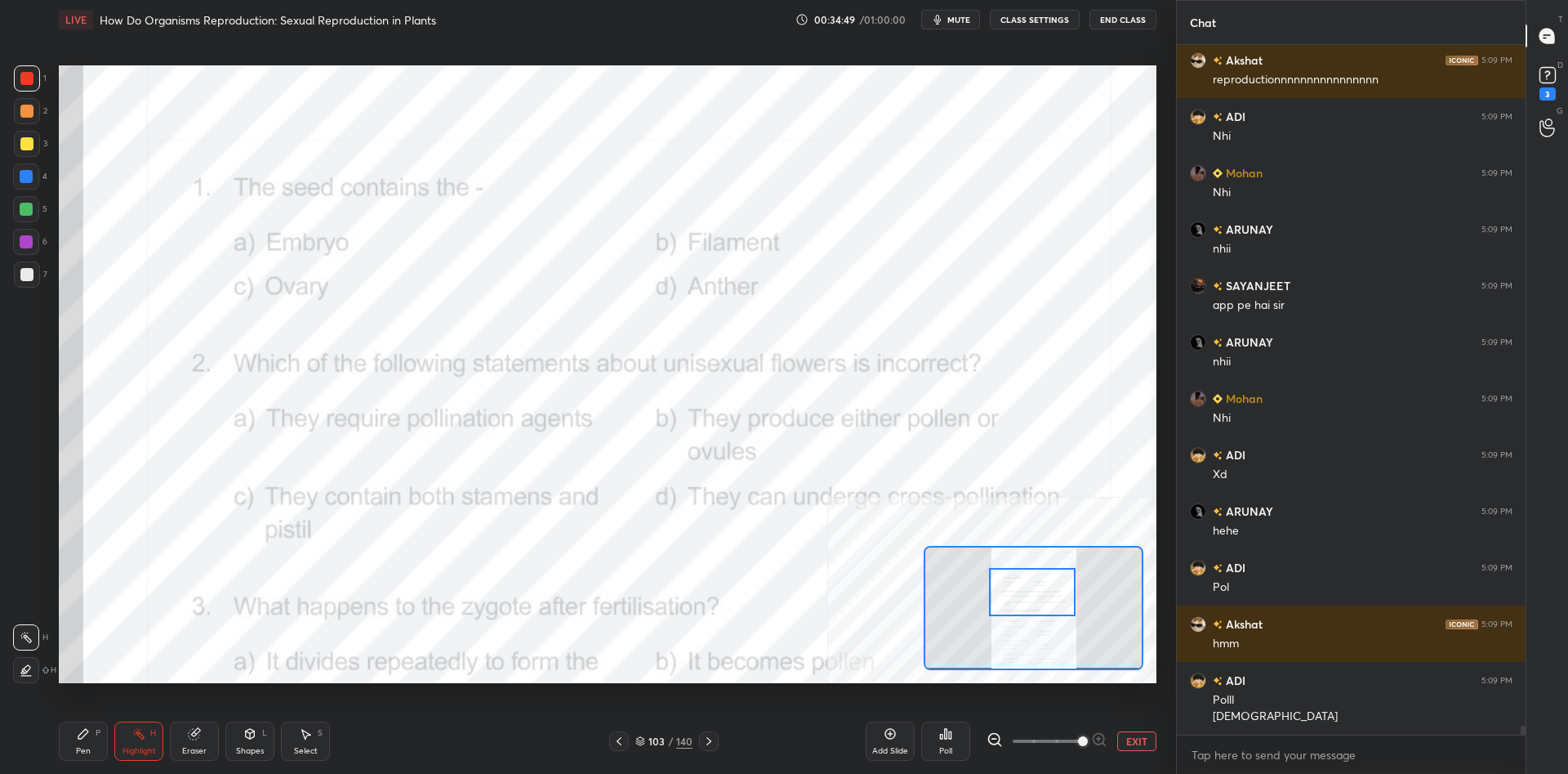
click at [944, 741] on div "Poll" at bounding box center [946, 740] width 49 height 39
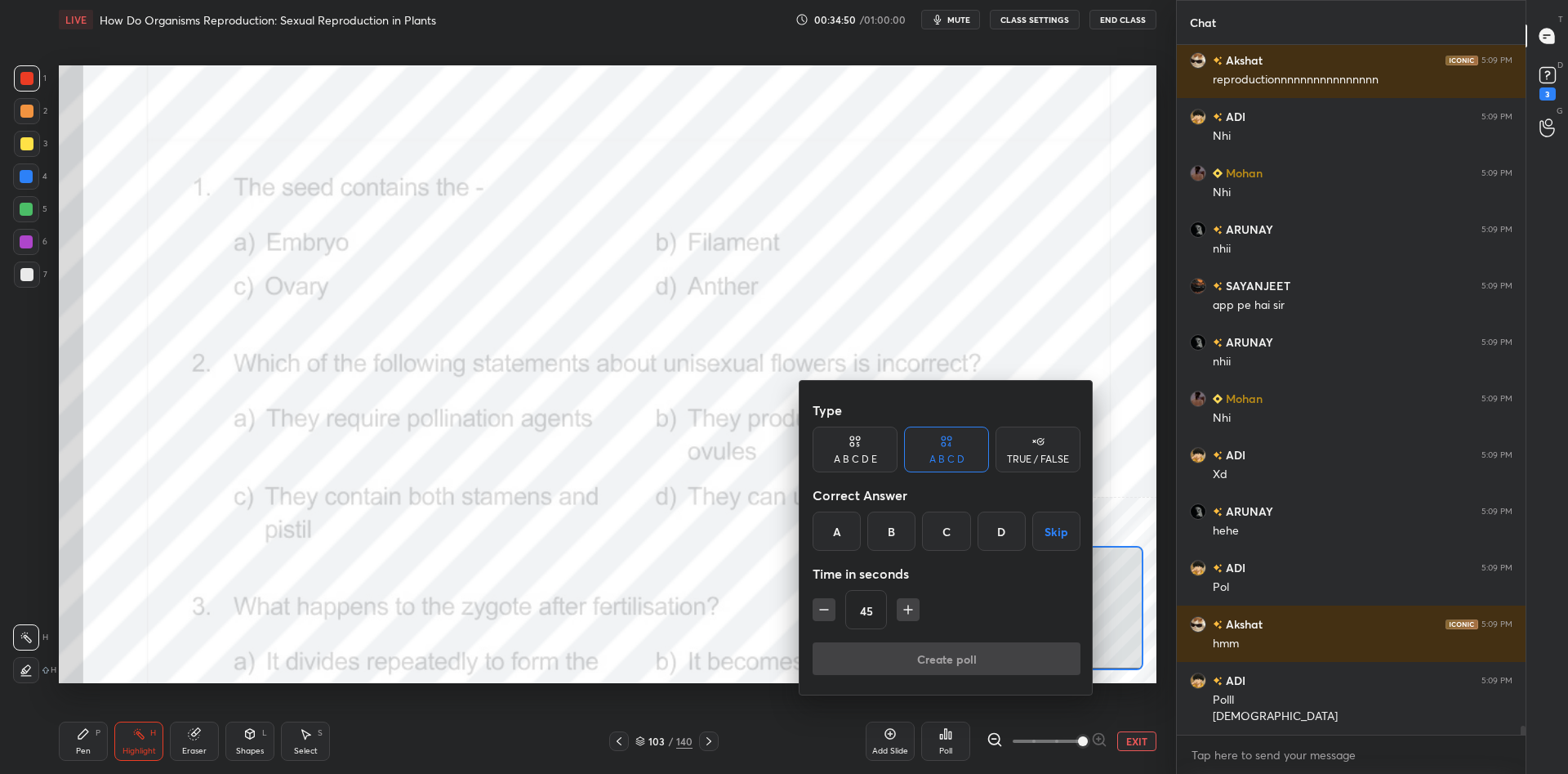
click at [843, 526] on div "A" at bounding box center [837, 530] width 48 height 39
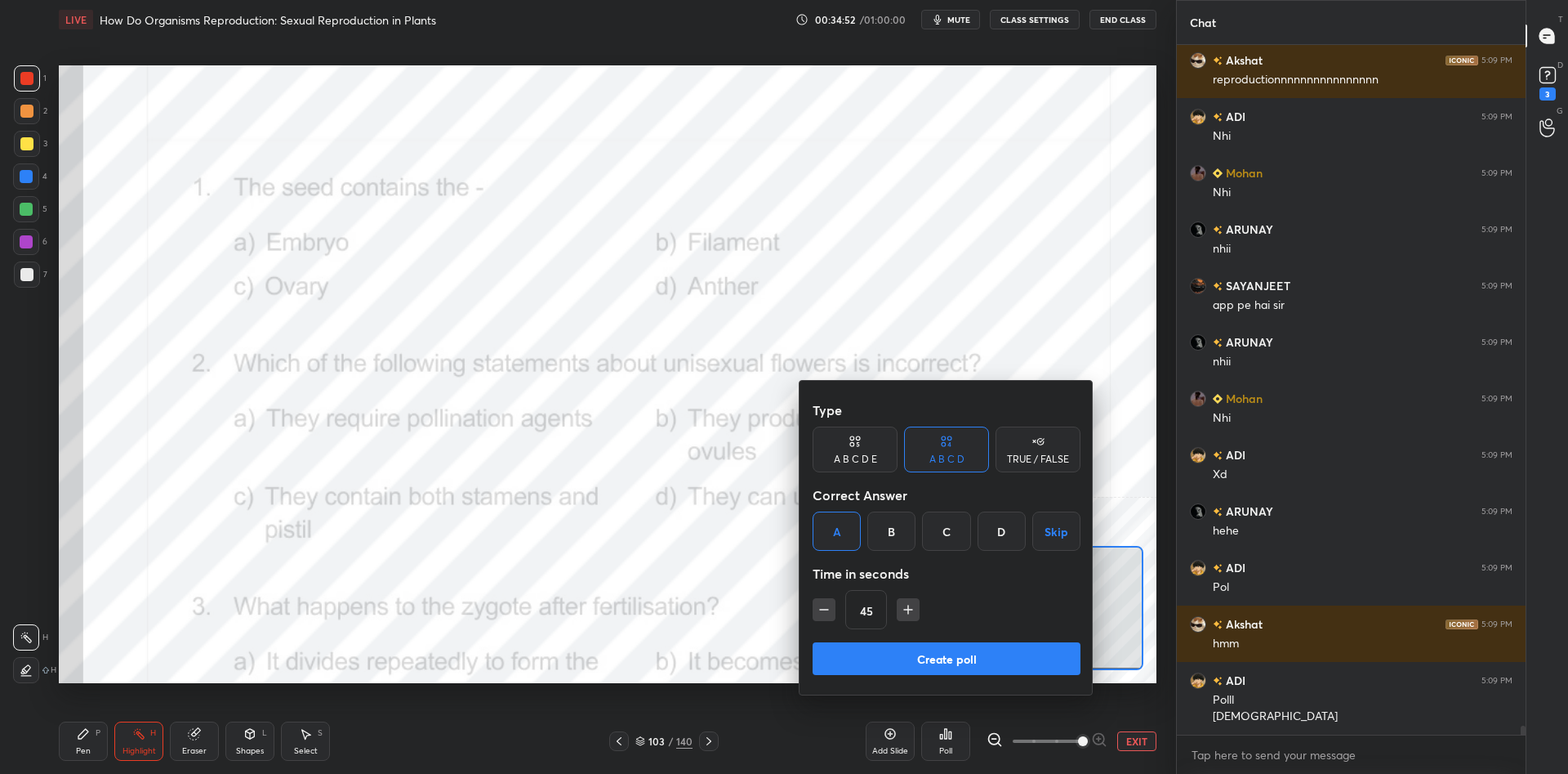
click at [821, 608] on icon "button" at bounding box center [823, 609] width 16 height 16
type input "15"
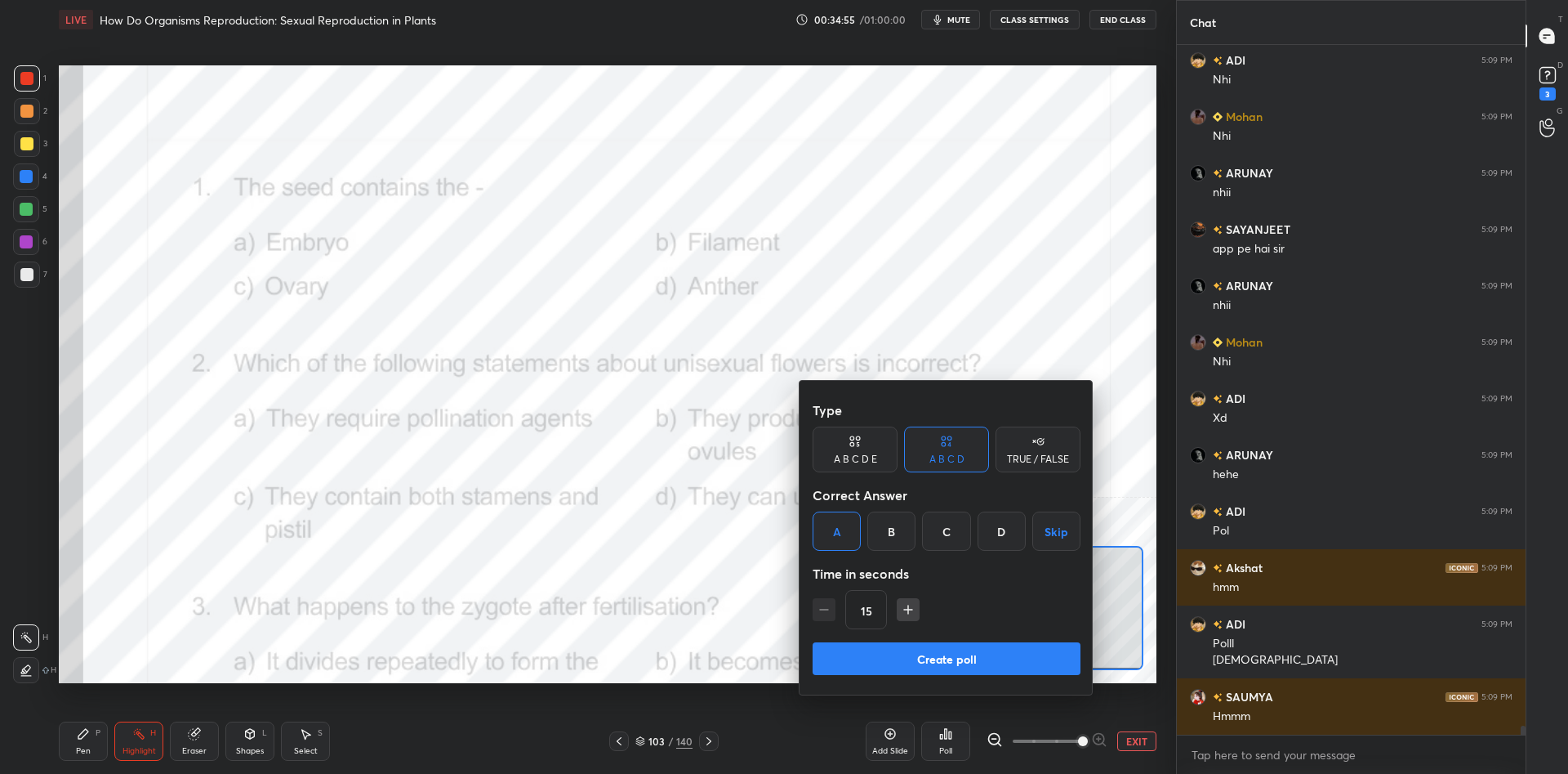
click at [946, 664] on button "Create poll" at bounding box center [947, 658] width 267 height 32
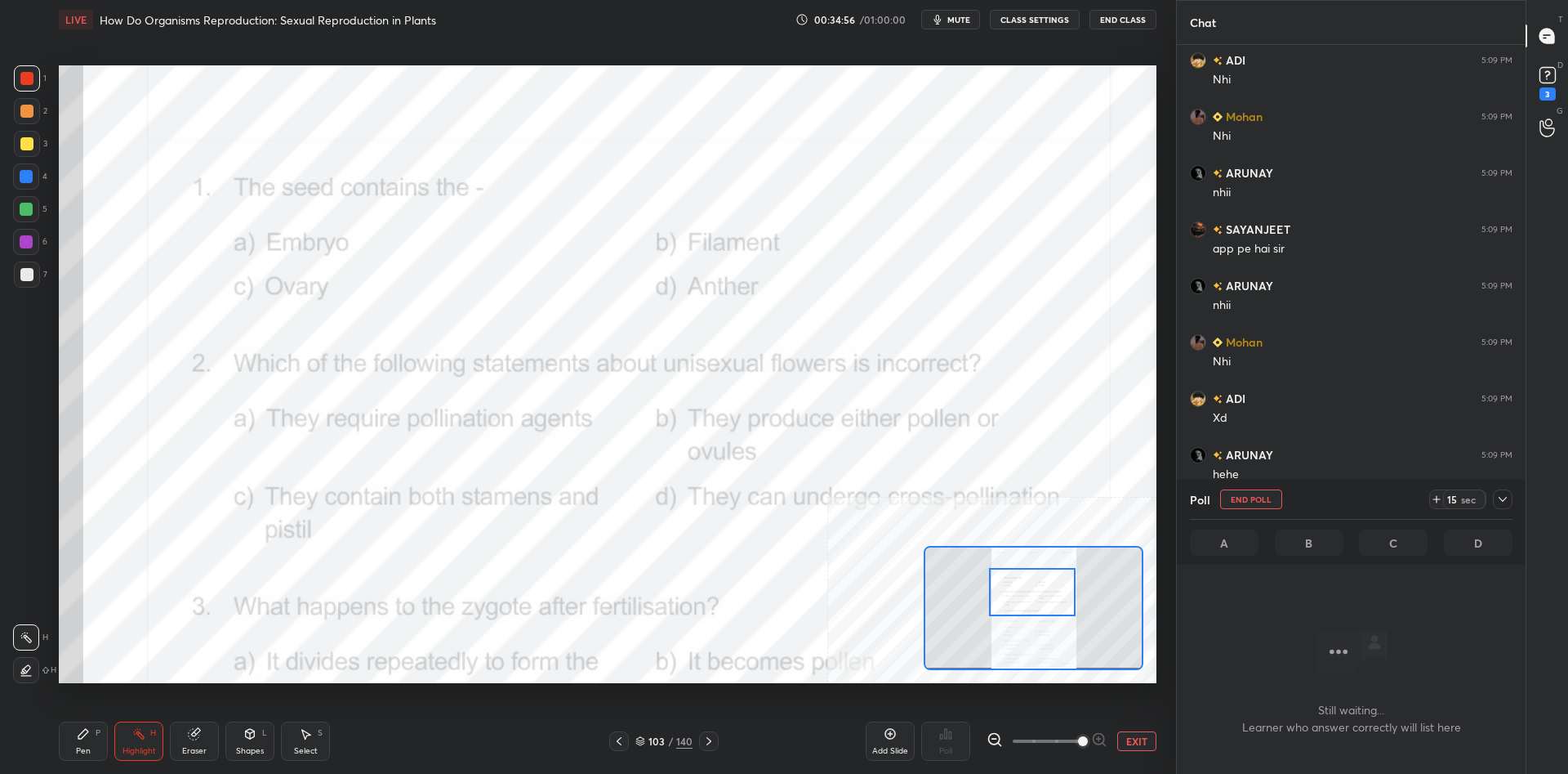
scroll to position [604, 349]
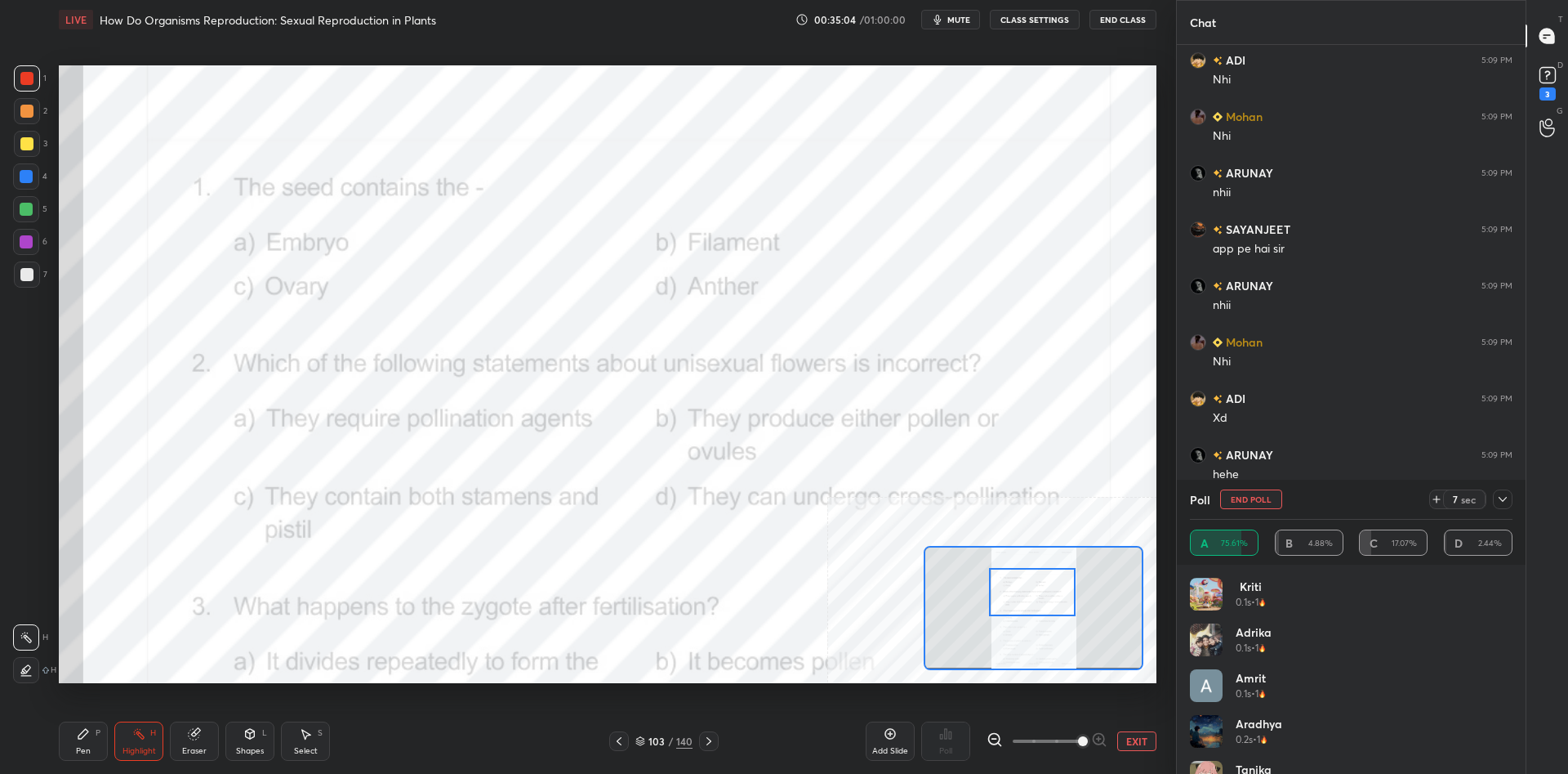
click at [88, 745] on div "Pen P" at bounding box center [83, 740] width 49 height 39
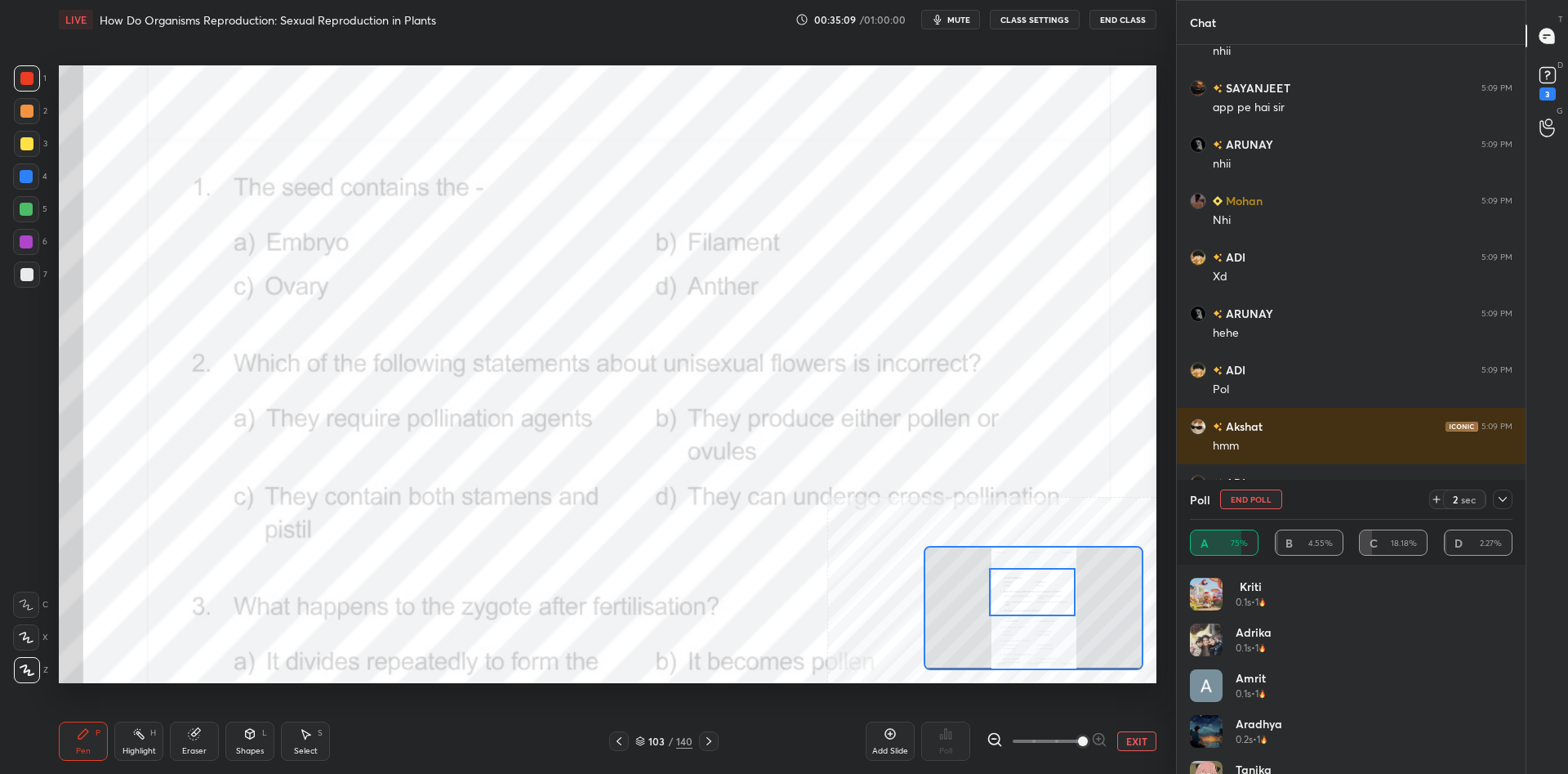
click at [15, 241] on div at bounding box center [27, 242] width 27 height 27
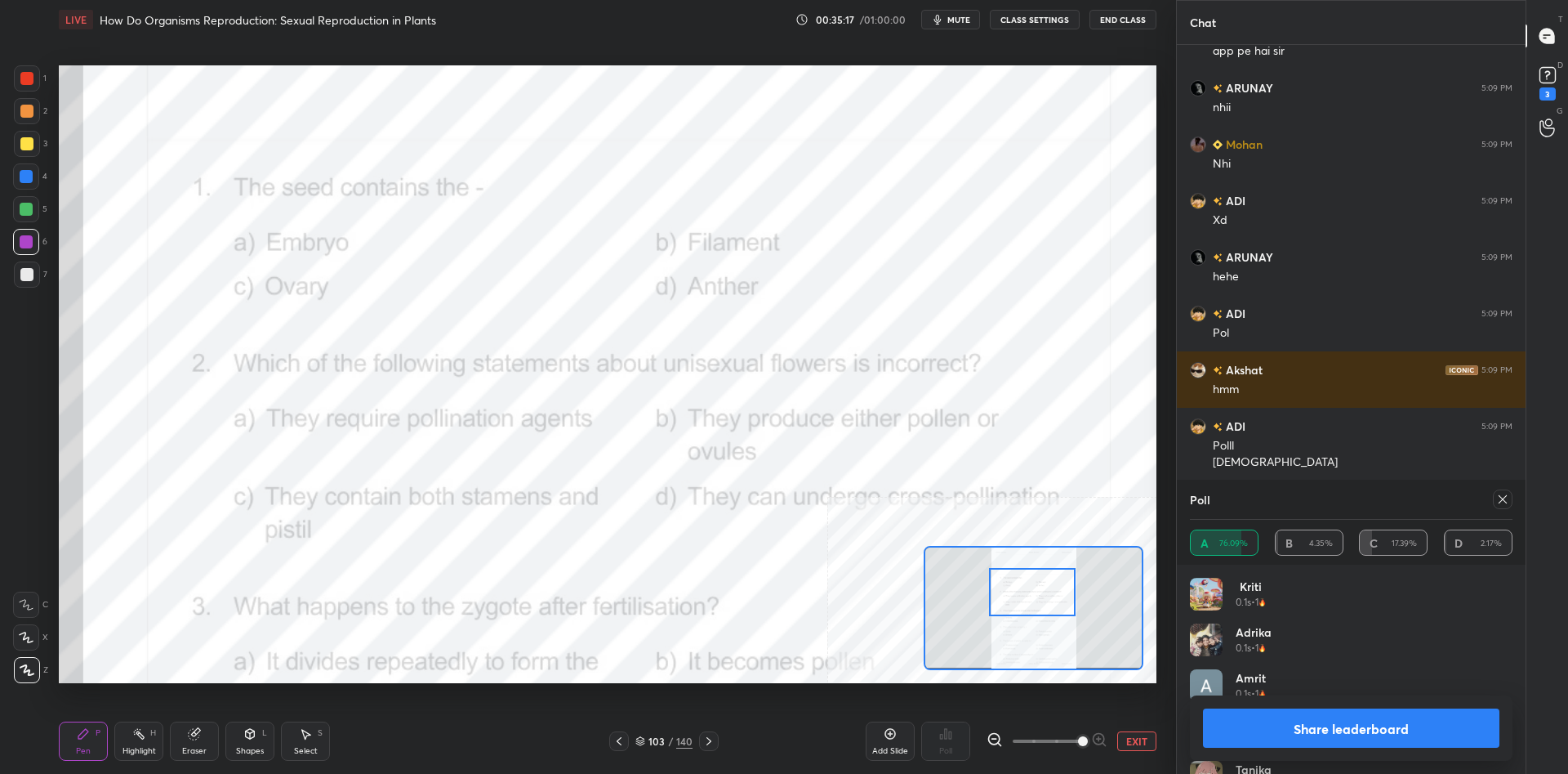
click at [1277, 730] on button "Share leaderboard" at bounding box center [1351, 728] width 297 height 39
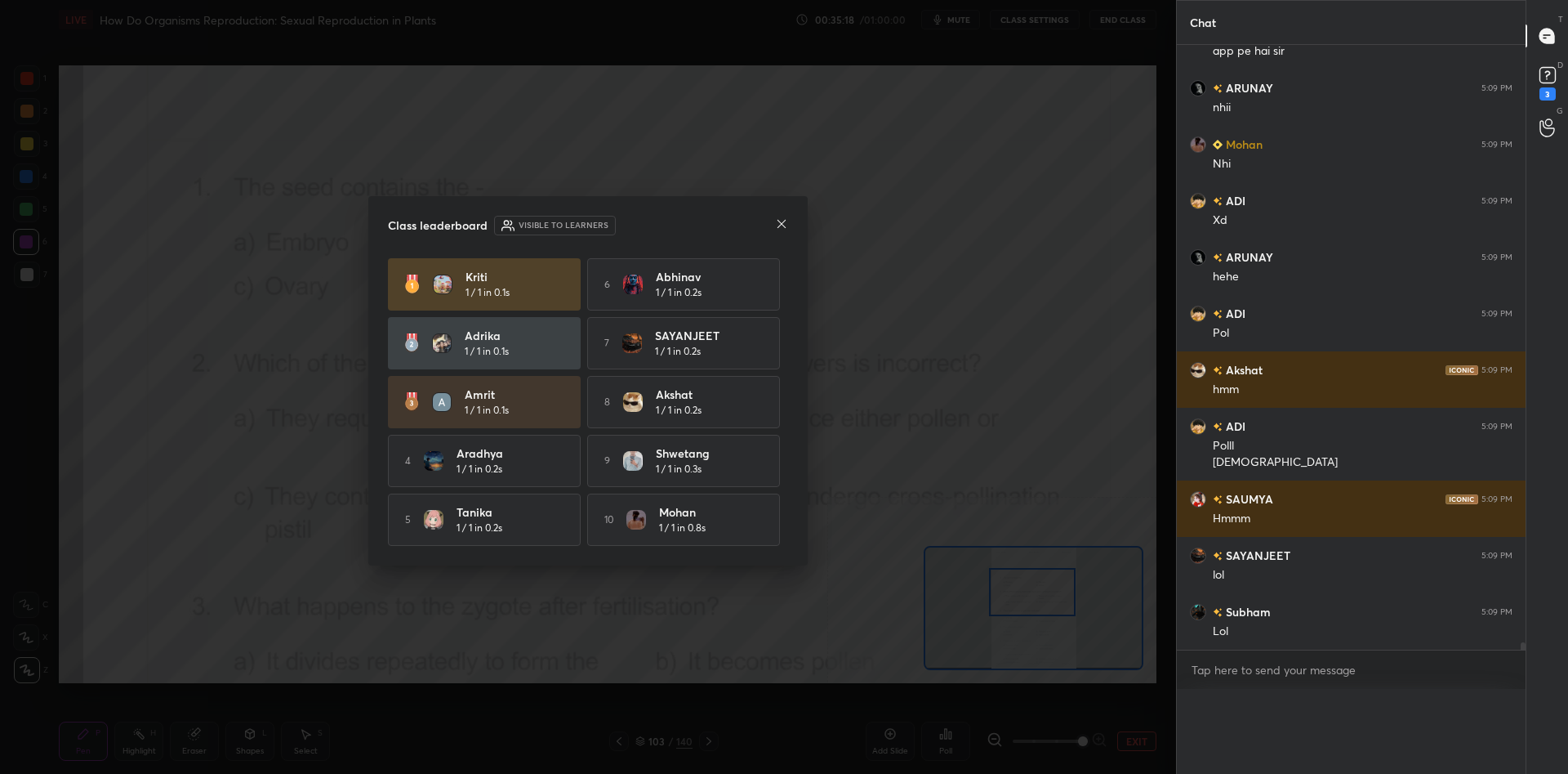
scroll to position [647, 349]
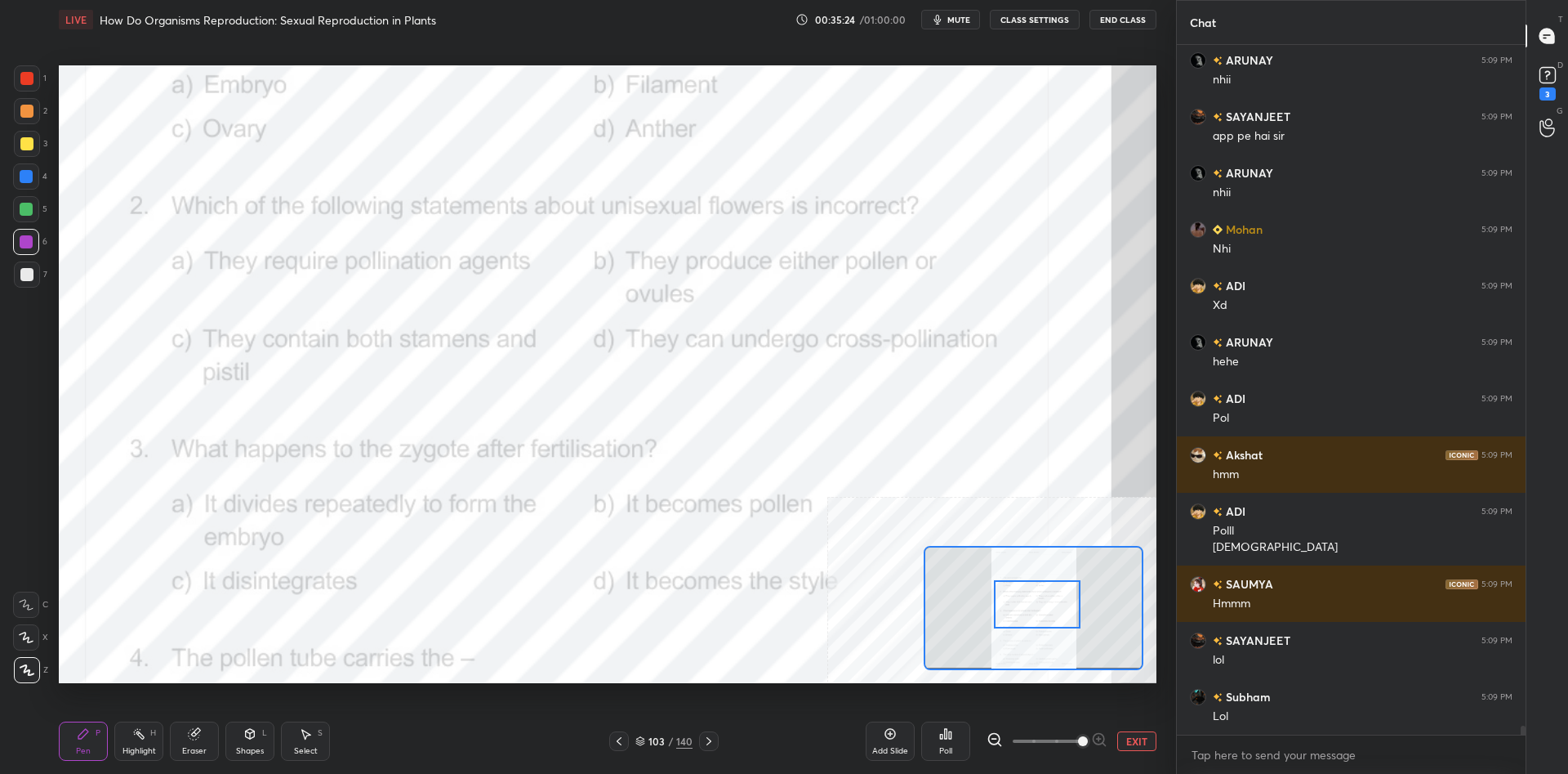
drag, startPoint x: 1026, startPoint y: 597, endPoint x: 1031, endPoint y: 609, distance: 13.0
click at [1031, 609] on div at bounding box center [1037, 603] width 86 height 48
drag, startPoint x: 150, startPoint y: 729, endPoint x: 157, endPoint y: 687, distance: 42.6
click at [150, 730] on div "Highlight H" at bounding box center [139, 740] width 49 height 39
click at [949, 738] on icon at bounding box center [946, 733] width 13 height 13
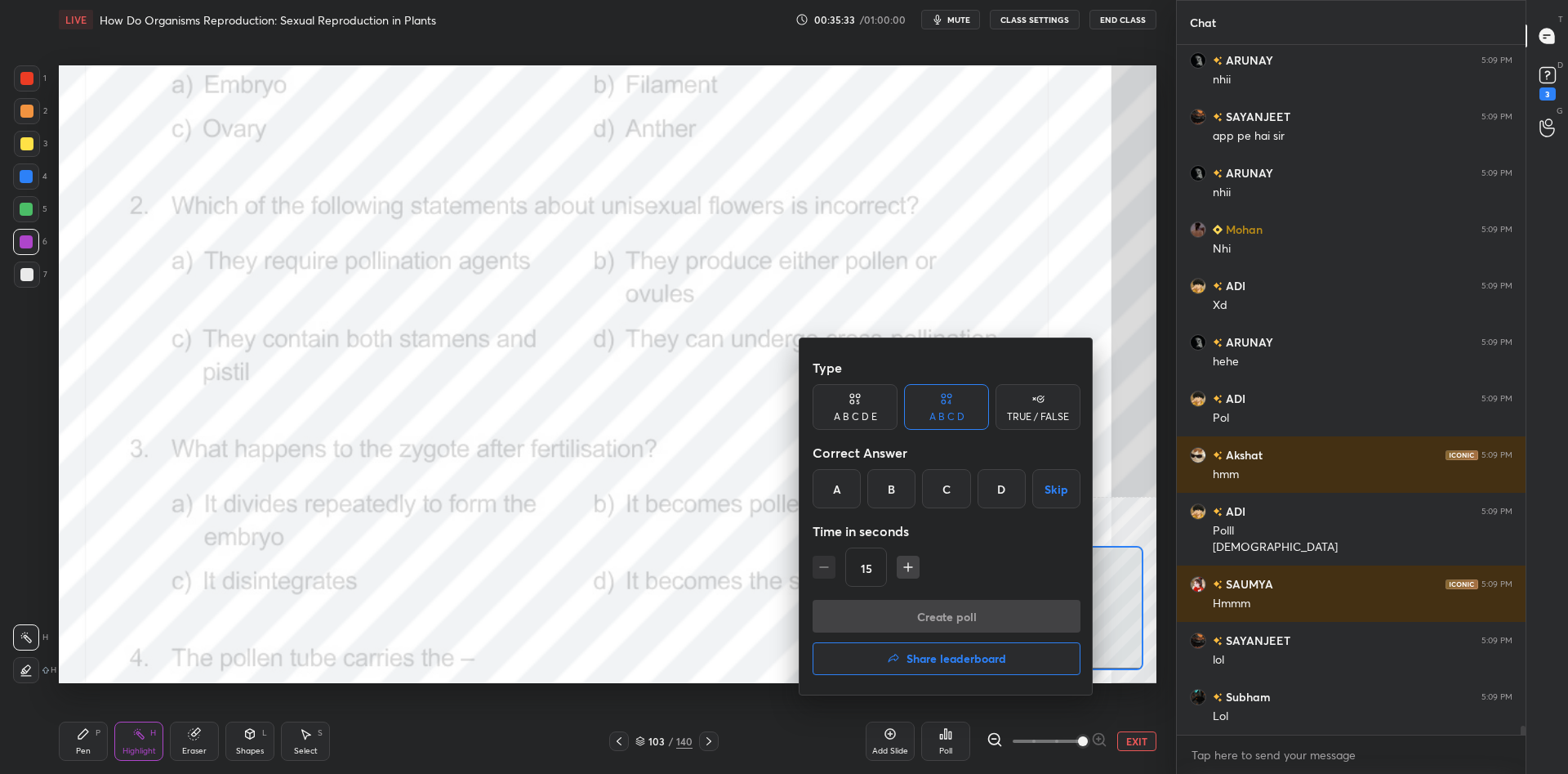
click at [932, 498] on div "C" at bounding box center [946, 488] width 48 height 39
click at [950, 627] on button "Create poll" at bounding box center [947, 616] width 267 height 32
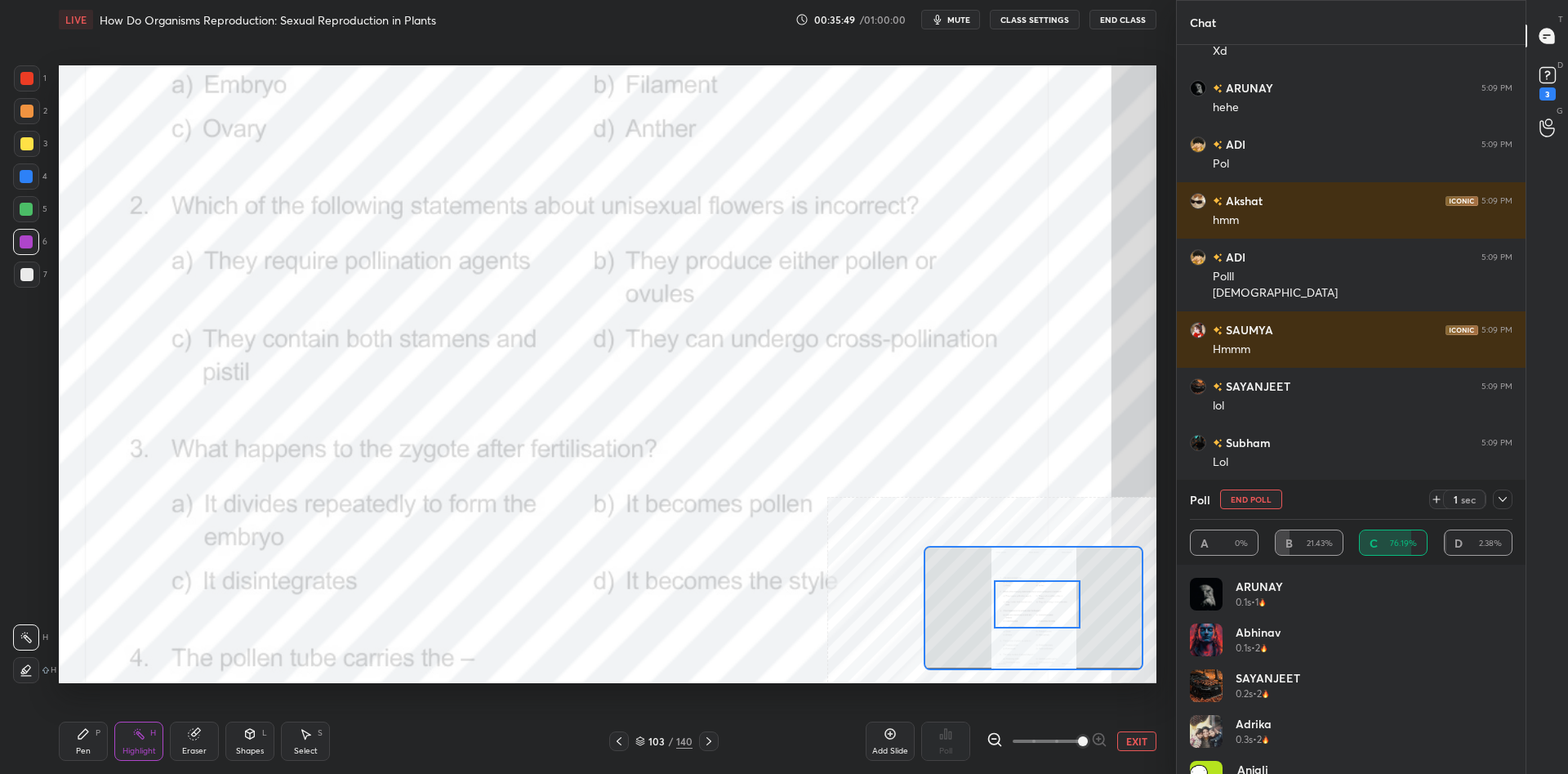
click at [100, 770] on div "Pen P Highlight H Eraser Shapes L Select S 103 / 140 Add Slide Poll EXIT" at bounding box center [607, 741] width 1098 height 65
click at [91, 755] on div "Pen P" at bounding box center [83, 740] width 49 height 39
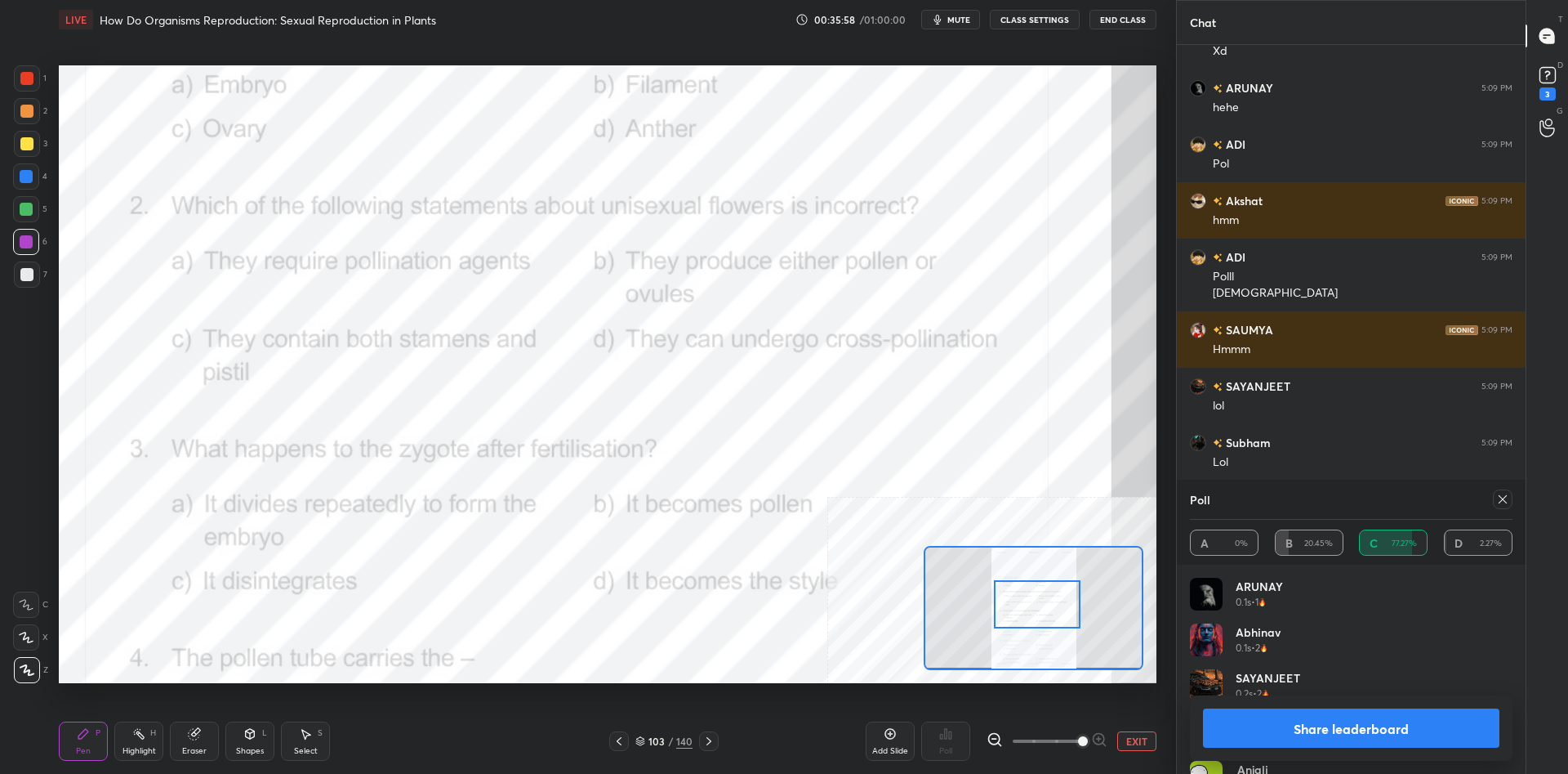
click at [1302, 736] on button "Share leaderboard" at bounding box center [1351, 728] width 297 height 39
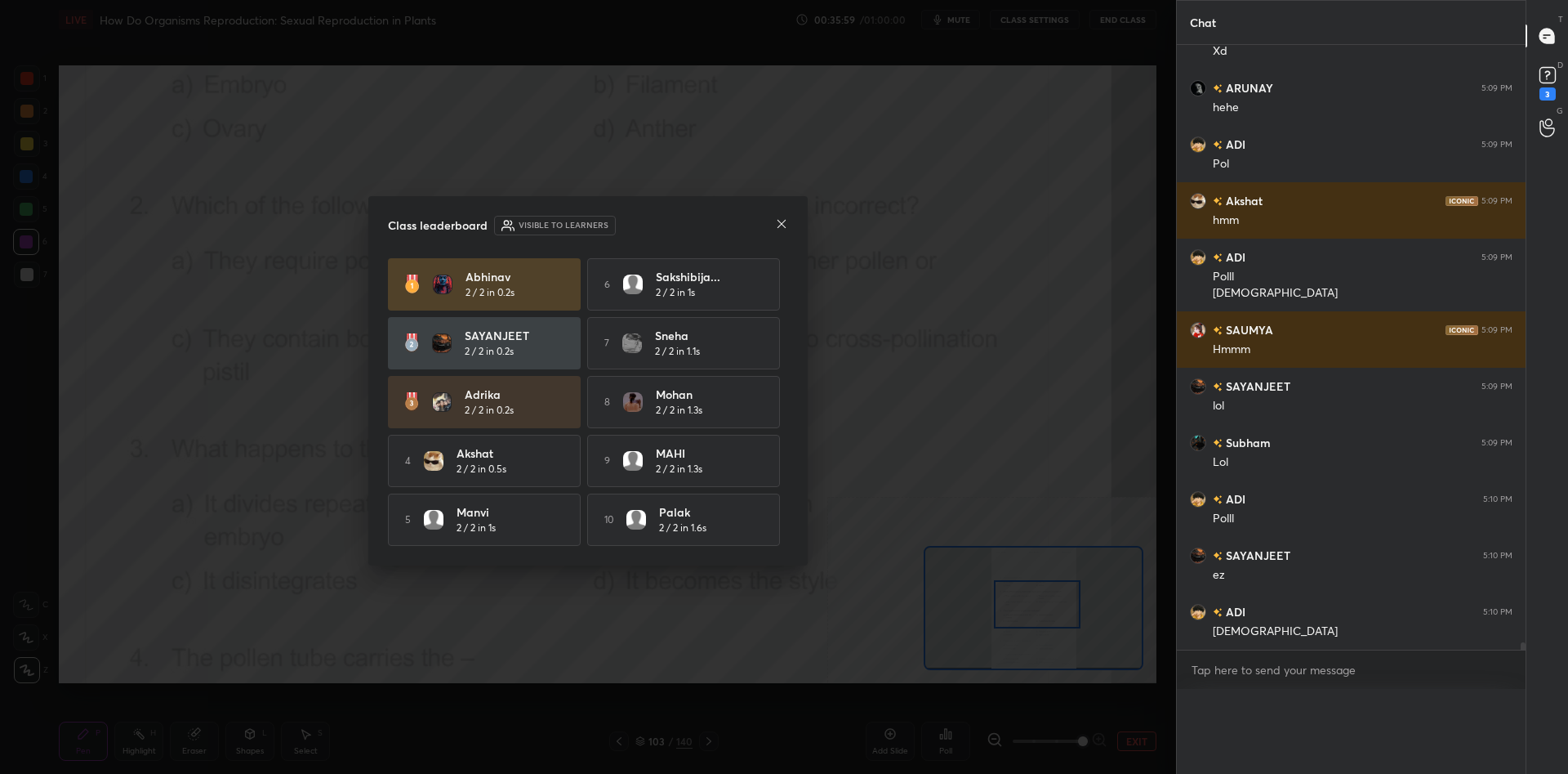
scroll to position [0, 0]
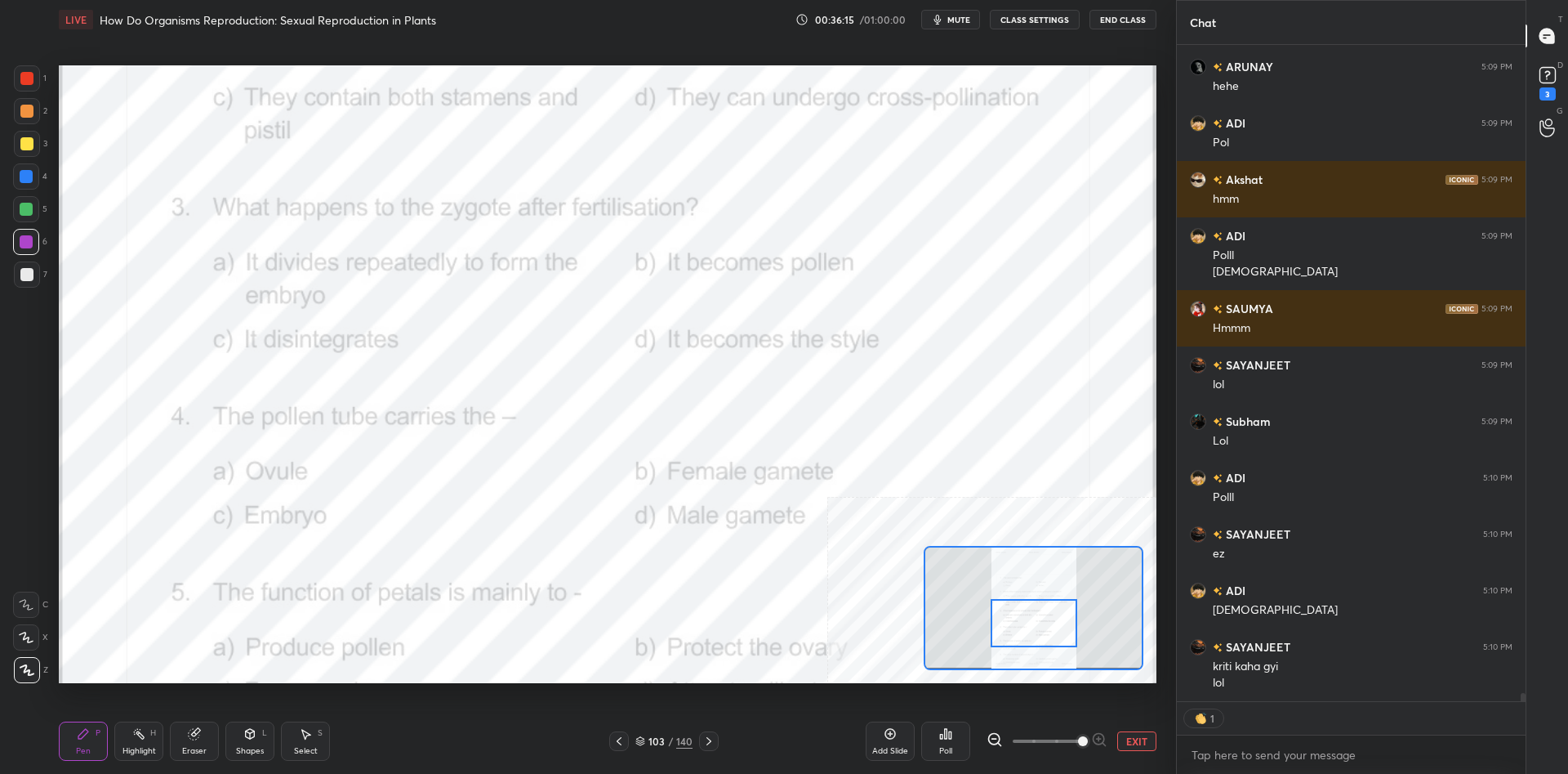
click at [141, 755] on div "Highlight" at bounding box center [138, 750] width 33 height 9
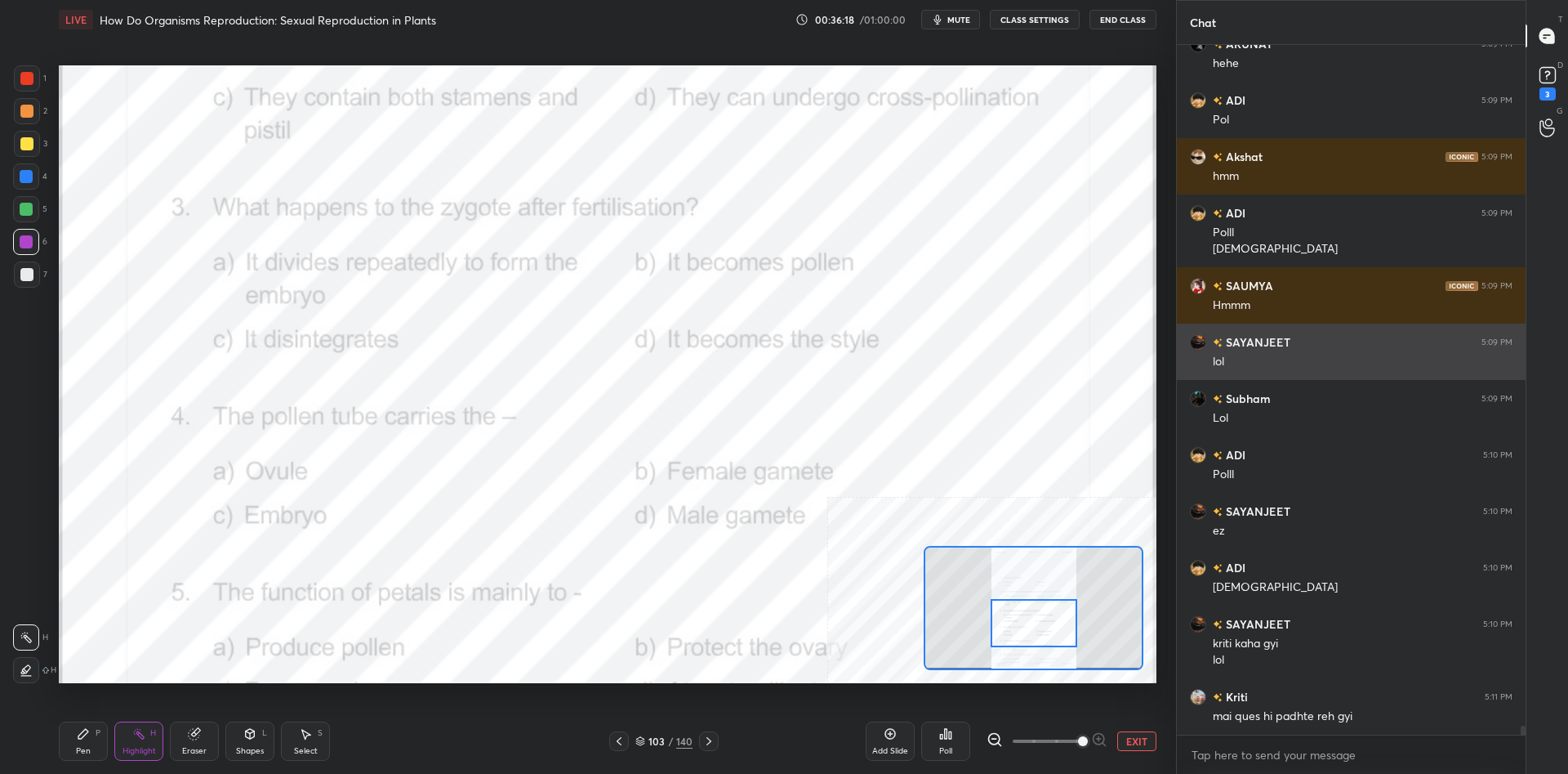
scroll to position [50615, 0]
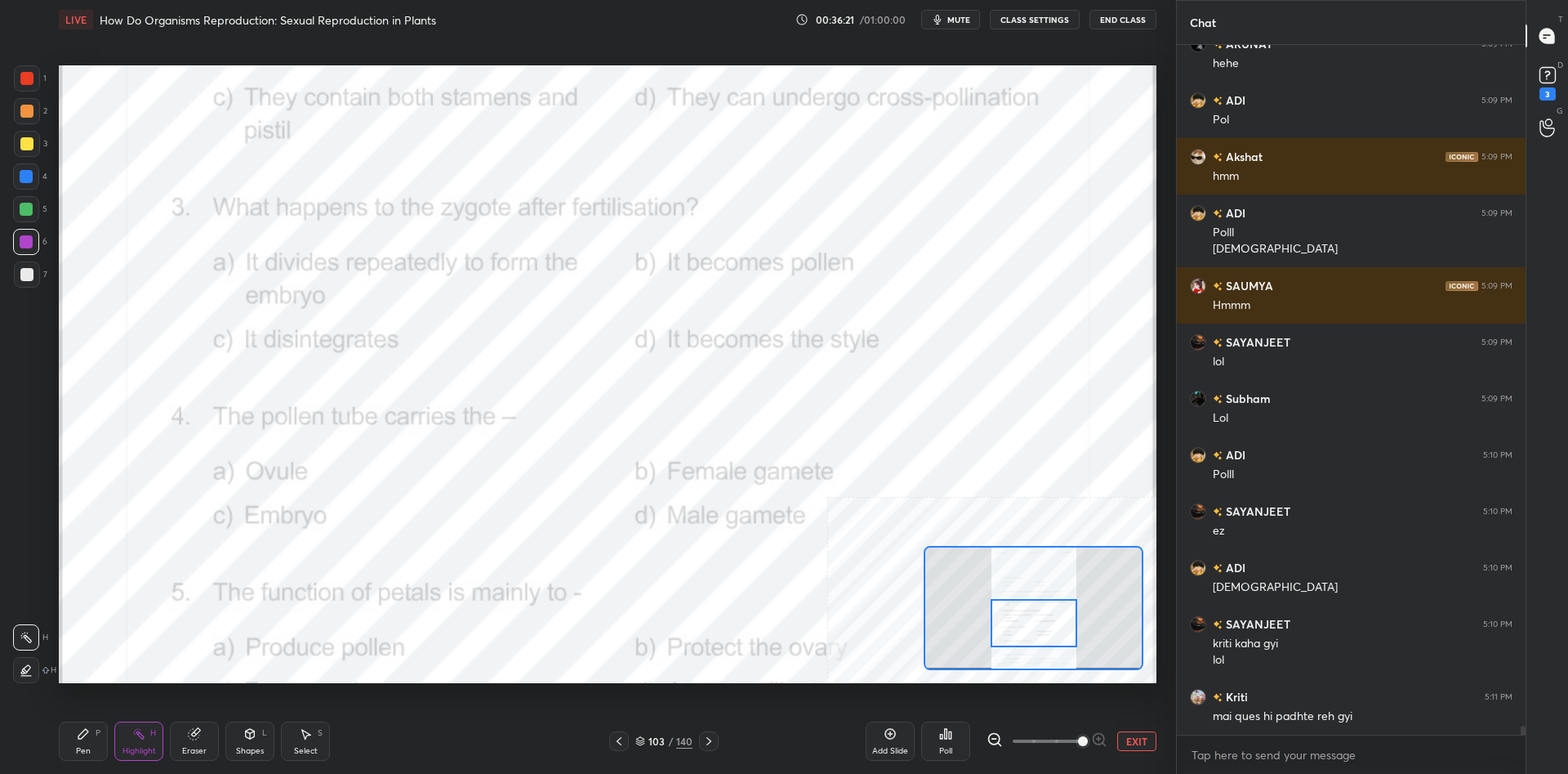
click at [948, 736] on icon at bounding box center [946, 733] width 13 height 13
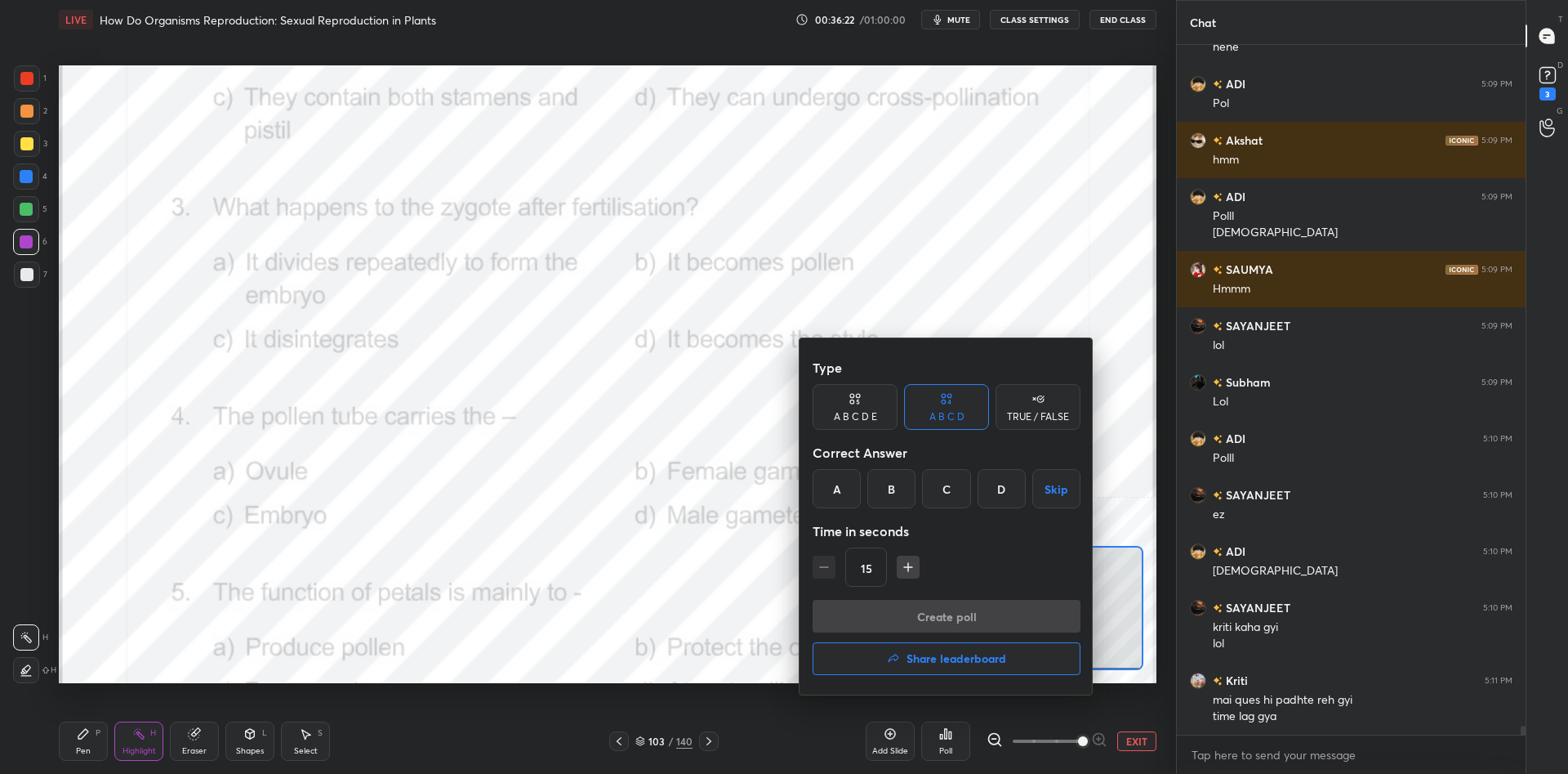
click at [839, 500] on div "A" at bounding box center [837, 488] width 48 height 39
click at [891, 612] on button "Create poll" at bounding box center [947, 616] width 267 height 32
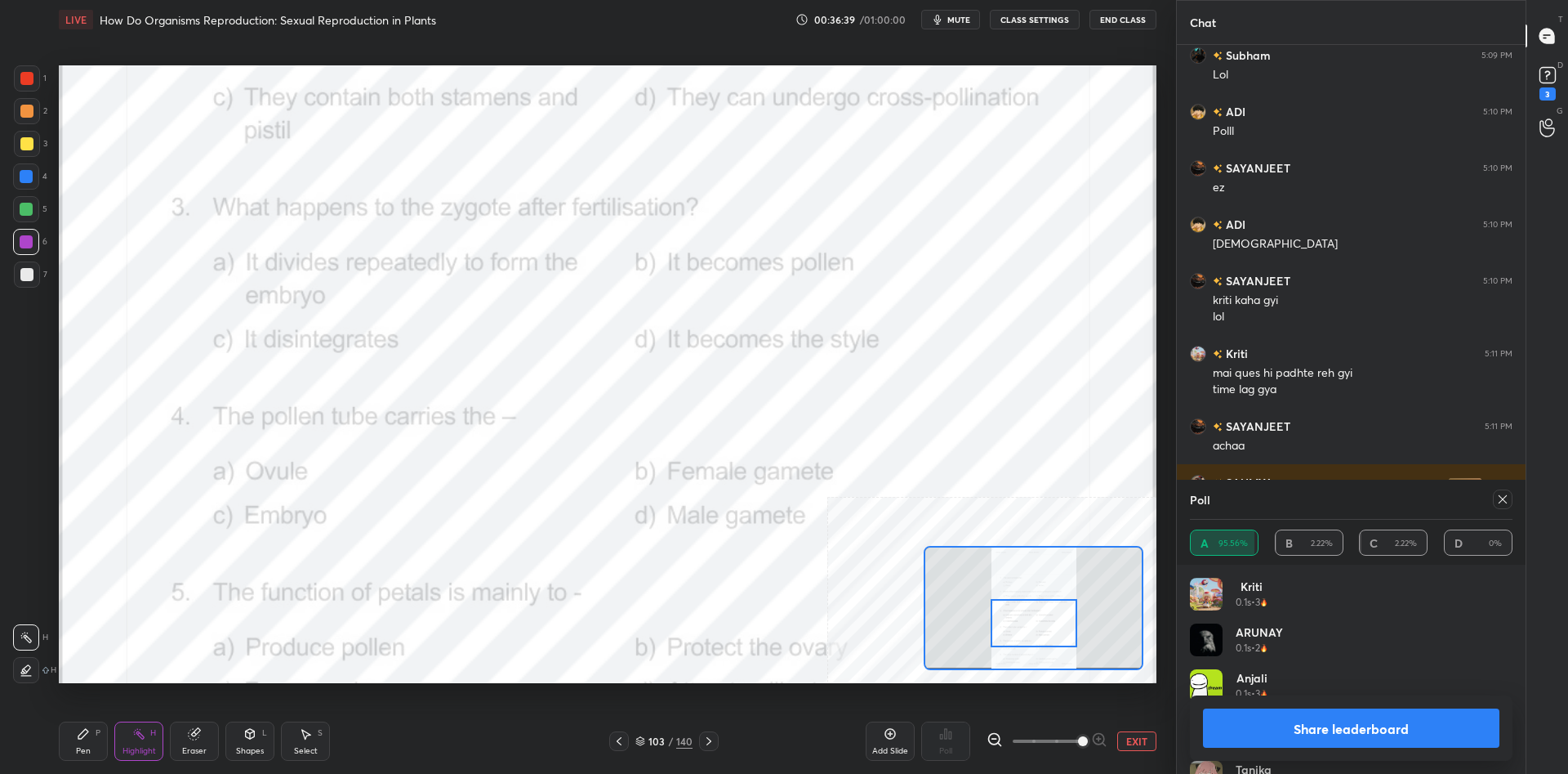
click at [1262, 737] on button "Share leaderboard" at bounding box center [1351, 728] width 297 height 39
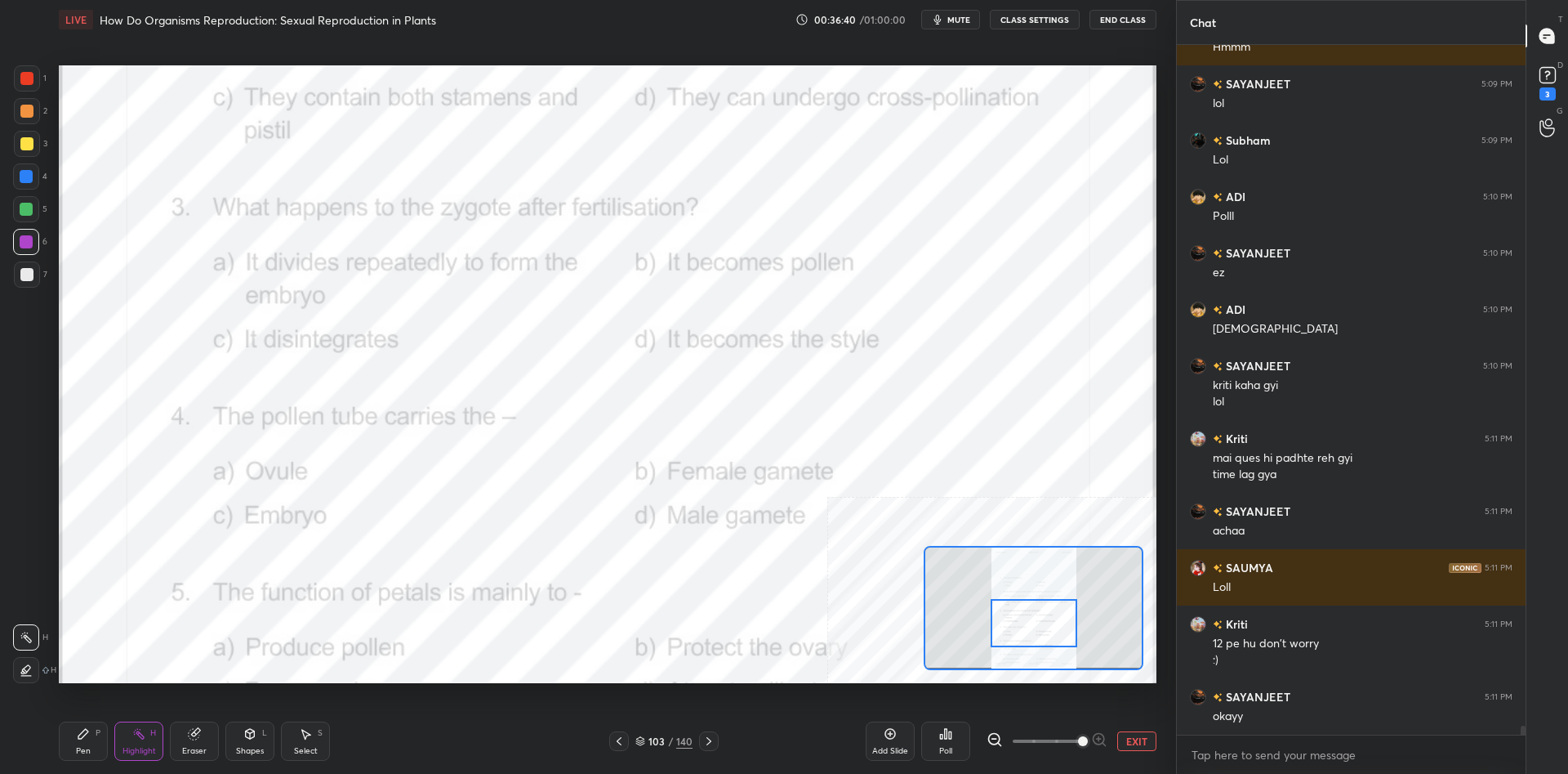
click at [94, 756] on div "Pen P" at bounding box center [83, 740] width 49 height 39
click at [109, 743] on div "Pen P Highlight H Eraser Shapes L Select S" at bounding box center [260, 740] width 403 height 39
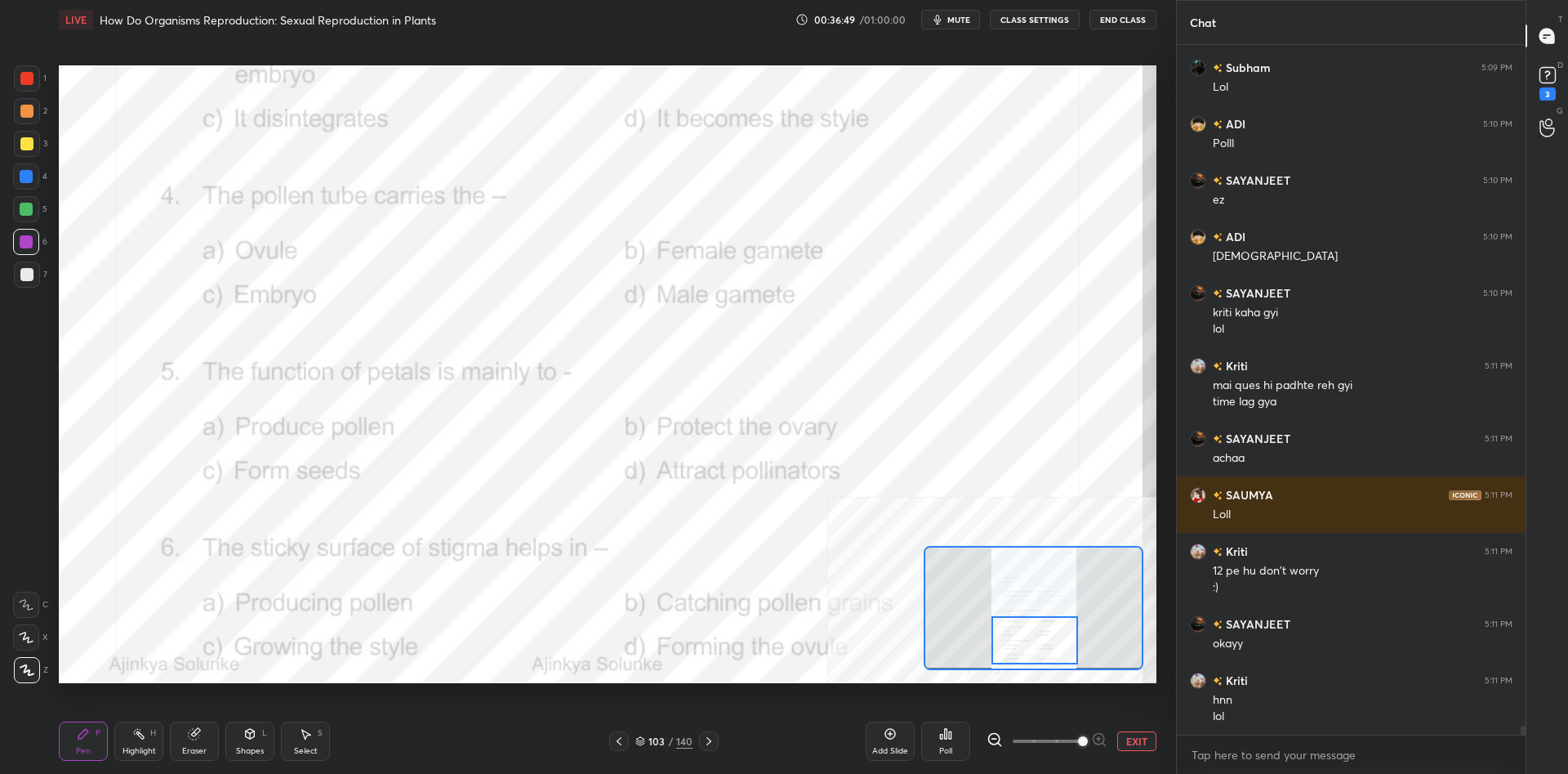
click at [143, 742] on div "Highlight H" at bounding box center [139, 740] width 49 height 39
click at [958, 745] on div "Poll" at bounding box center [946, 740] width 49 height 39
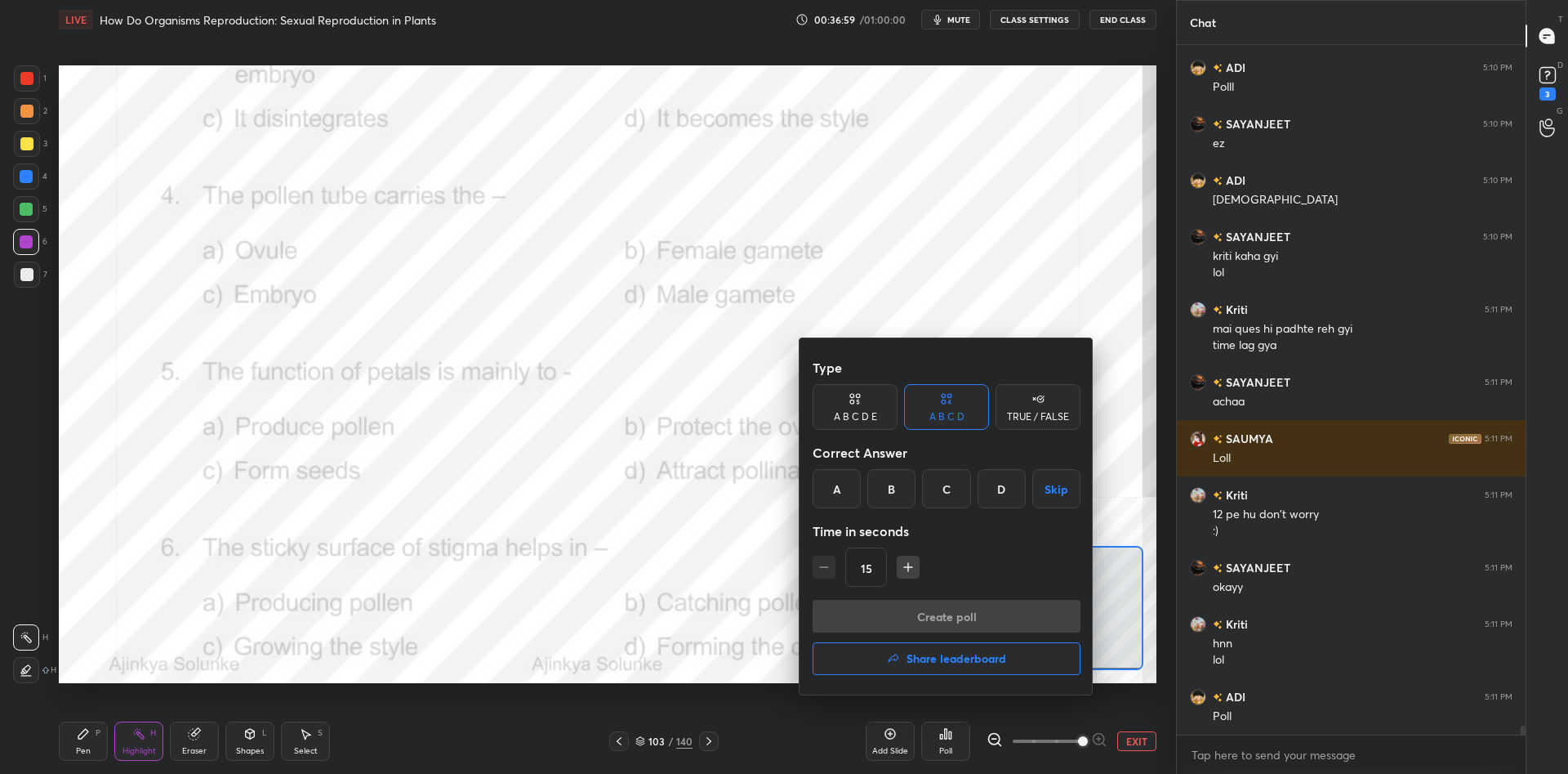
click at [1003, 489] on div "D" at bounding box center [1002, 488] width 48 height 39
click at [974, 612] on button "Create poll" at bounding box center [947, 616] width 267 height 32
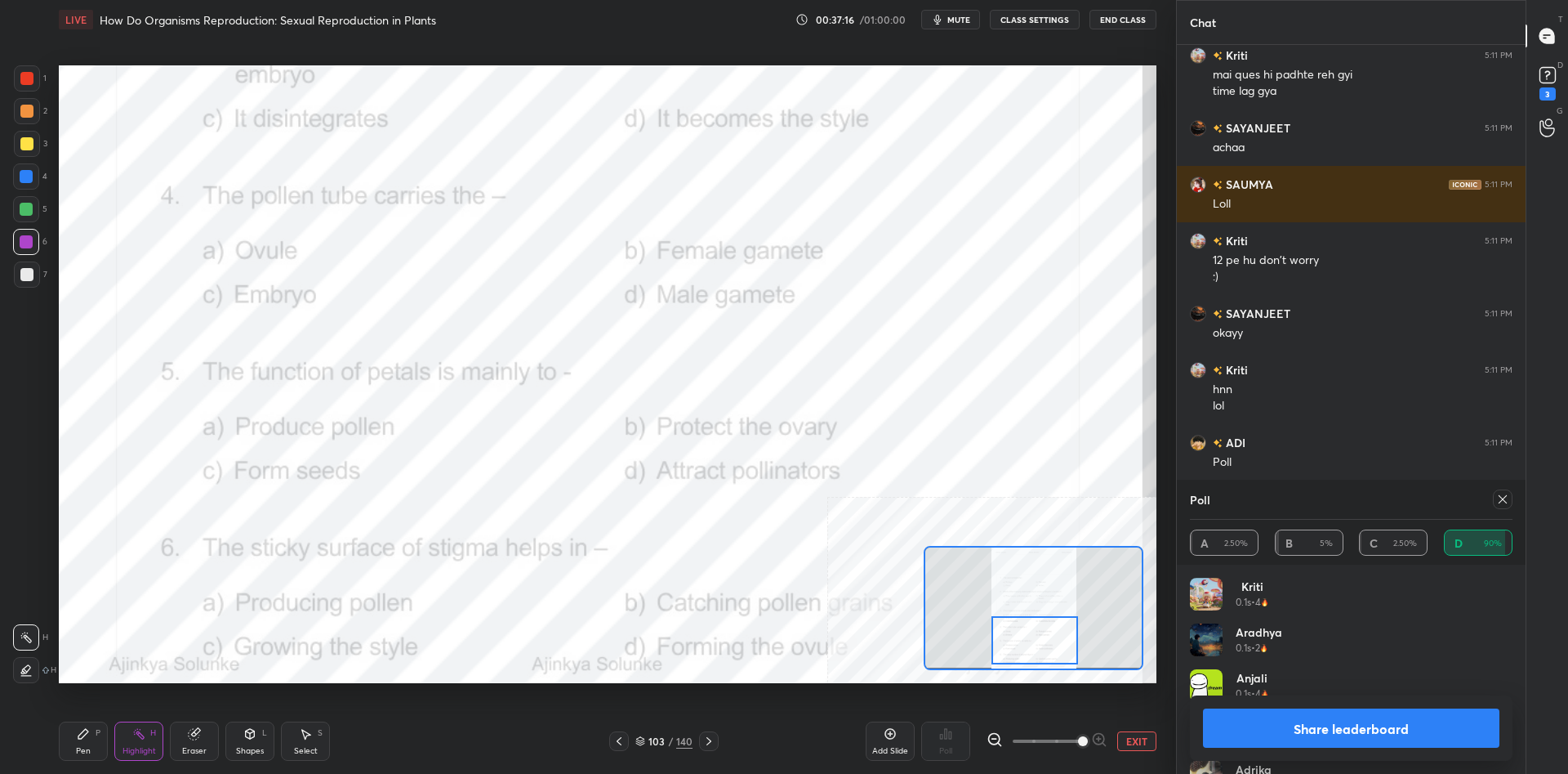
click at [1257, 741] on button "Share leaderboard" at bounding box center [1351, 728] width 297 height 39
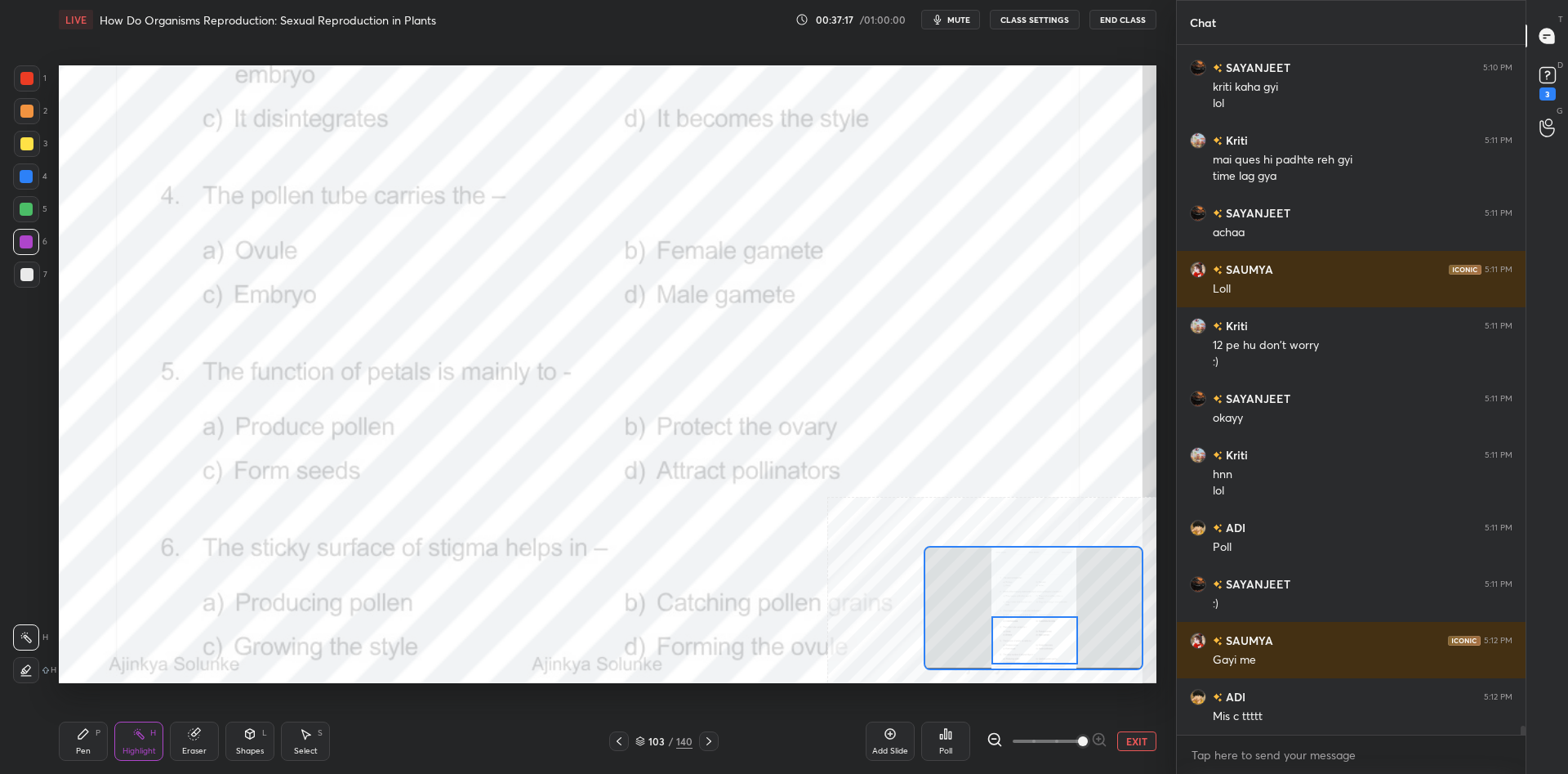
click at [130, 737] on div "Highlight H" at bounding box center [139, 740] width 49 height 39
click at [115, 734] on div "Highlight H" at bounding box center [139, 740] width 49 height 39
click at [97, 756] on div "Pen P" at bounding box center [83, 740] width 49 height 39
click at [142, 745] on div "Highlight H" at bounding box center [139, 740] width 49 height 39
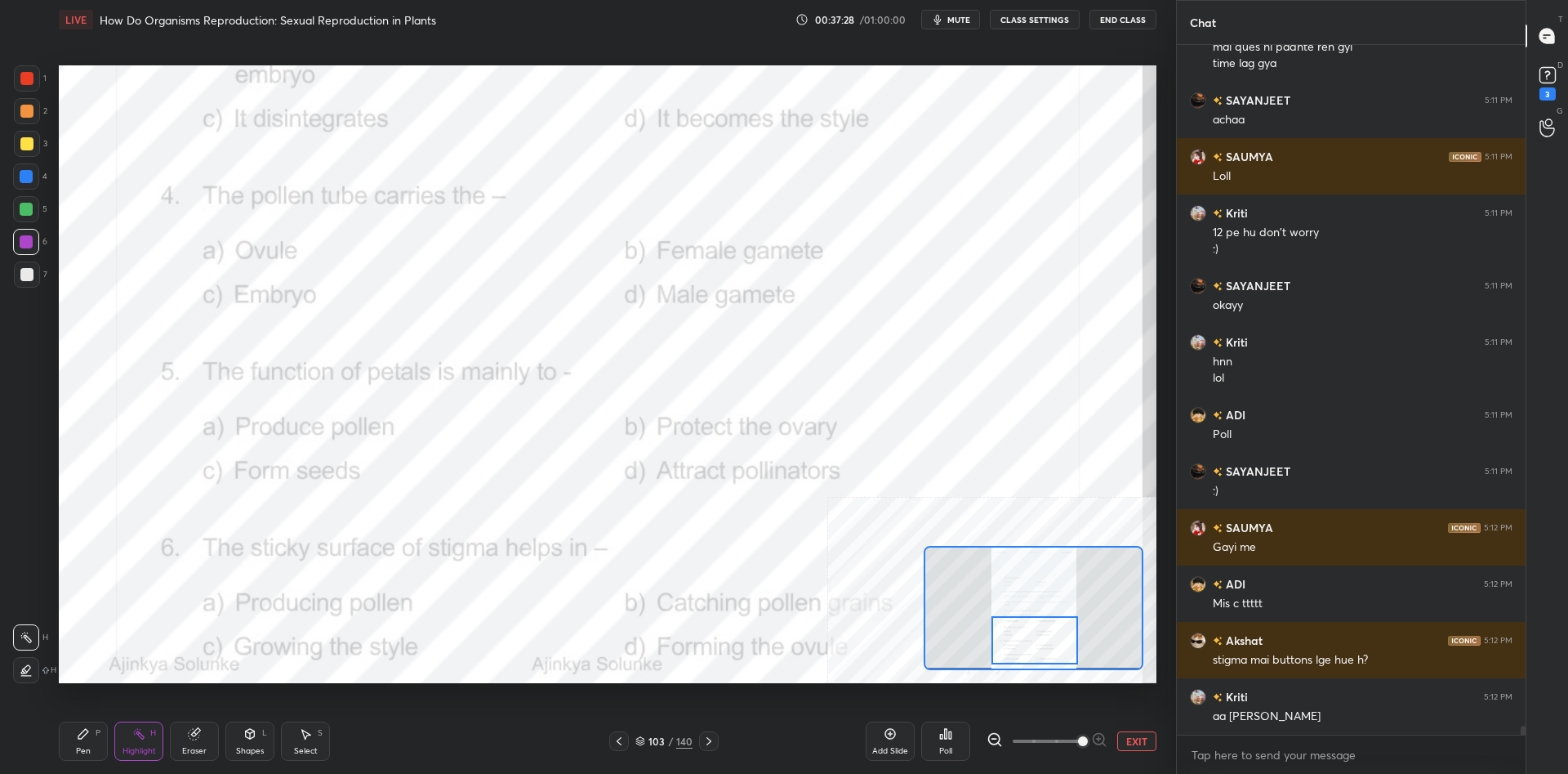
click at [941, 745] on div "Poll" at bounding box center [946, 740] width 49 height 39
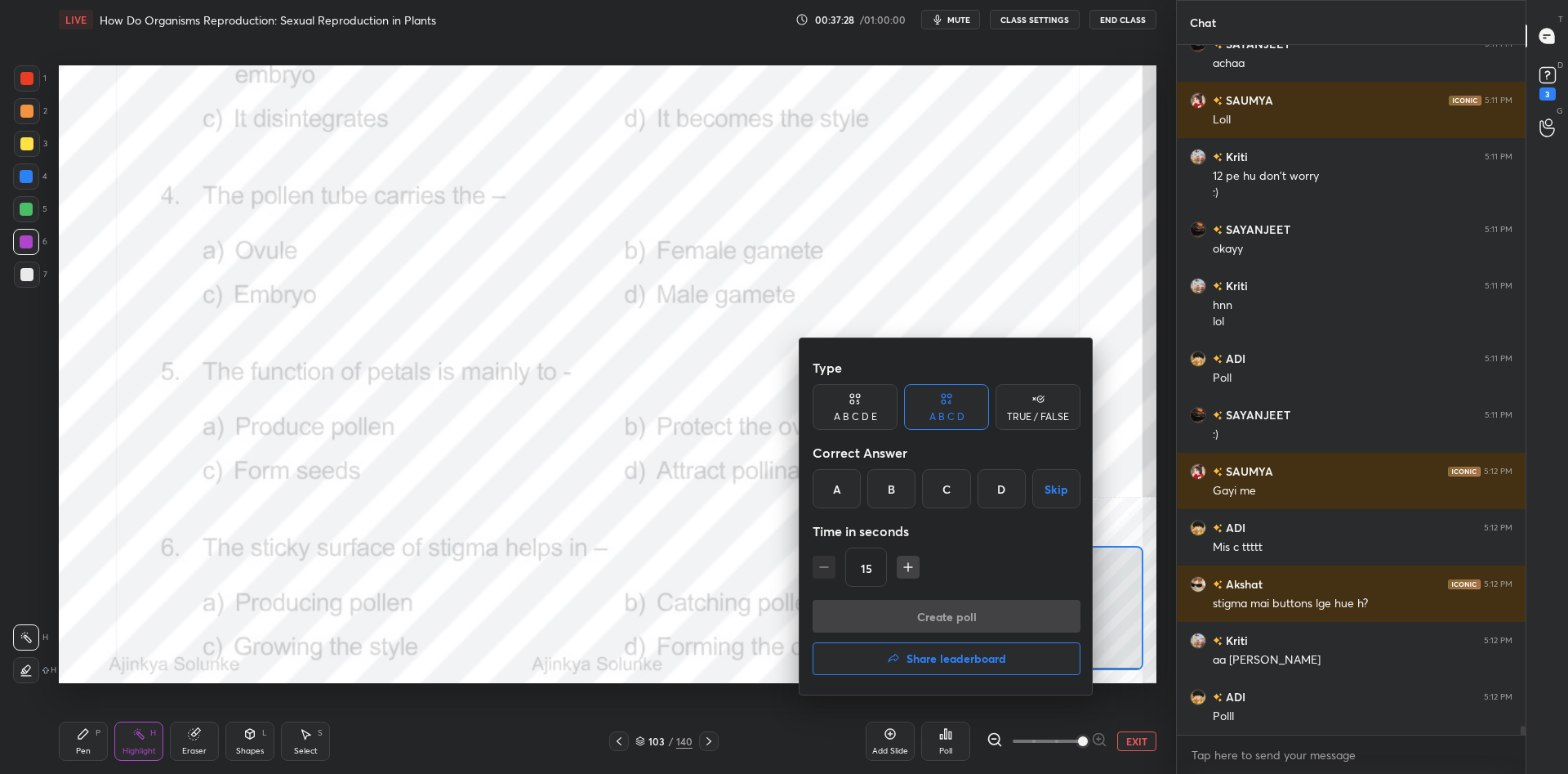
click at [998, 492] on div "D" at bounding box center [1002, 488] width 48 height 39
click at [987, 609] on button "Create poll" at bounding box center [947, 616] width 267 height 32
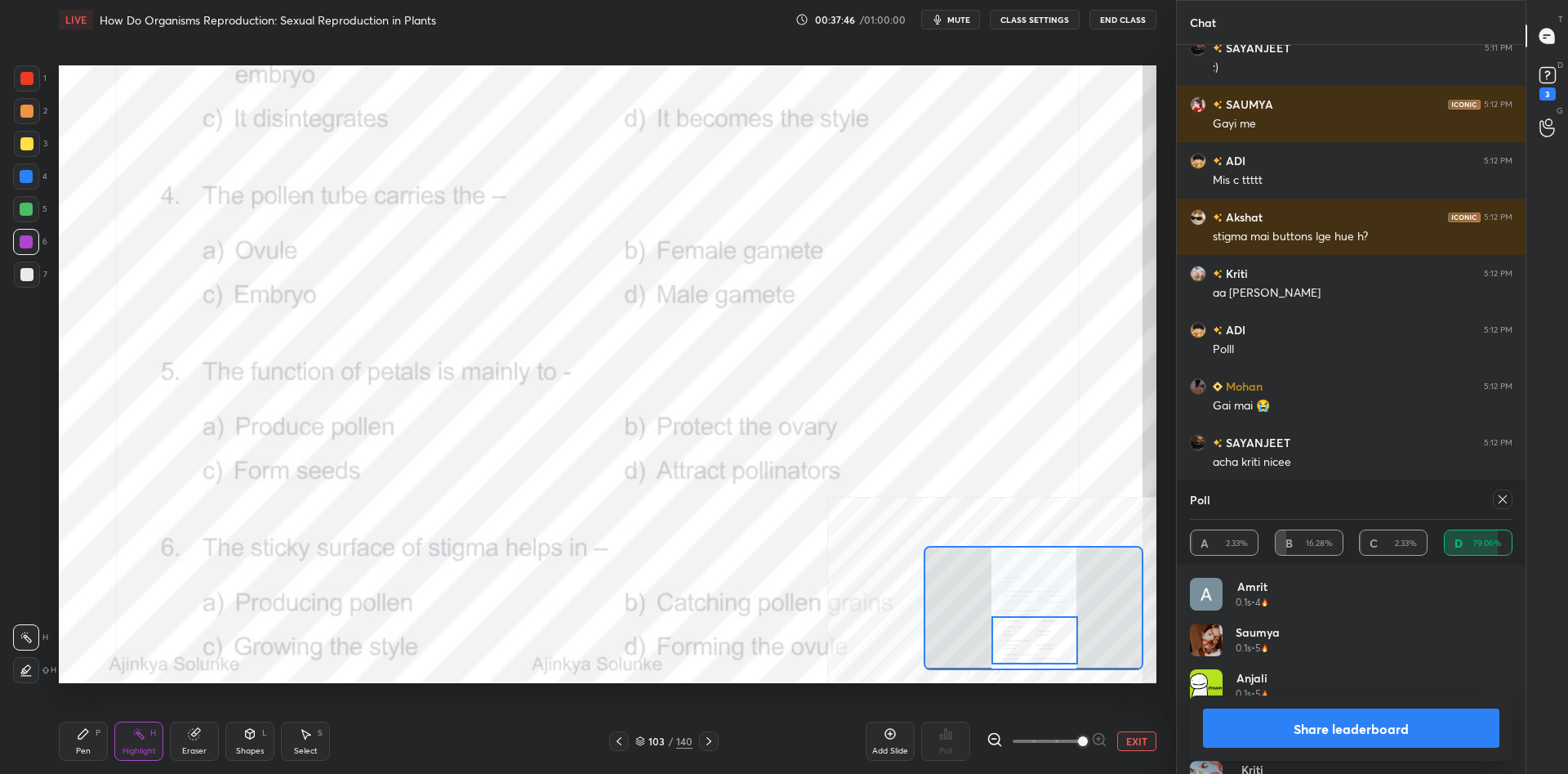
click at [1319, 748] on div "Share leaderboard" at bounding box center [1352, 728] width 323 height 65
click at [1311, 735] on button "Share leaderboard" at bounding box center [1351, 728] width 297 height 39
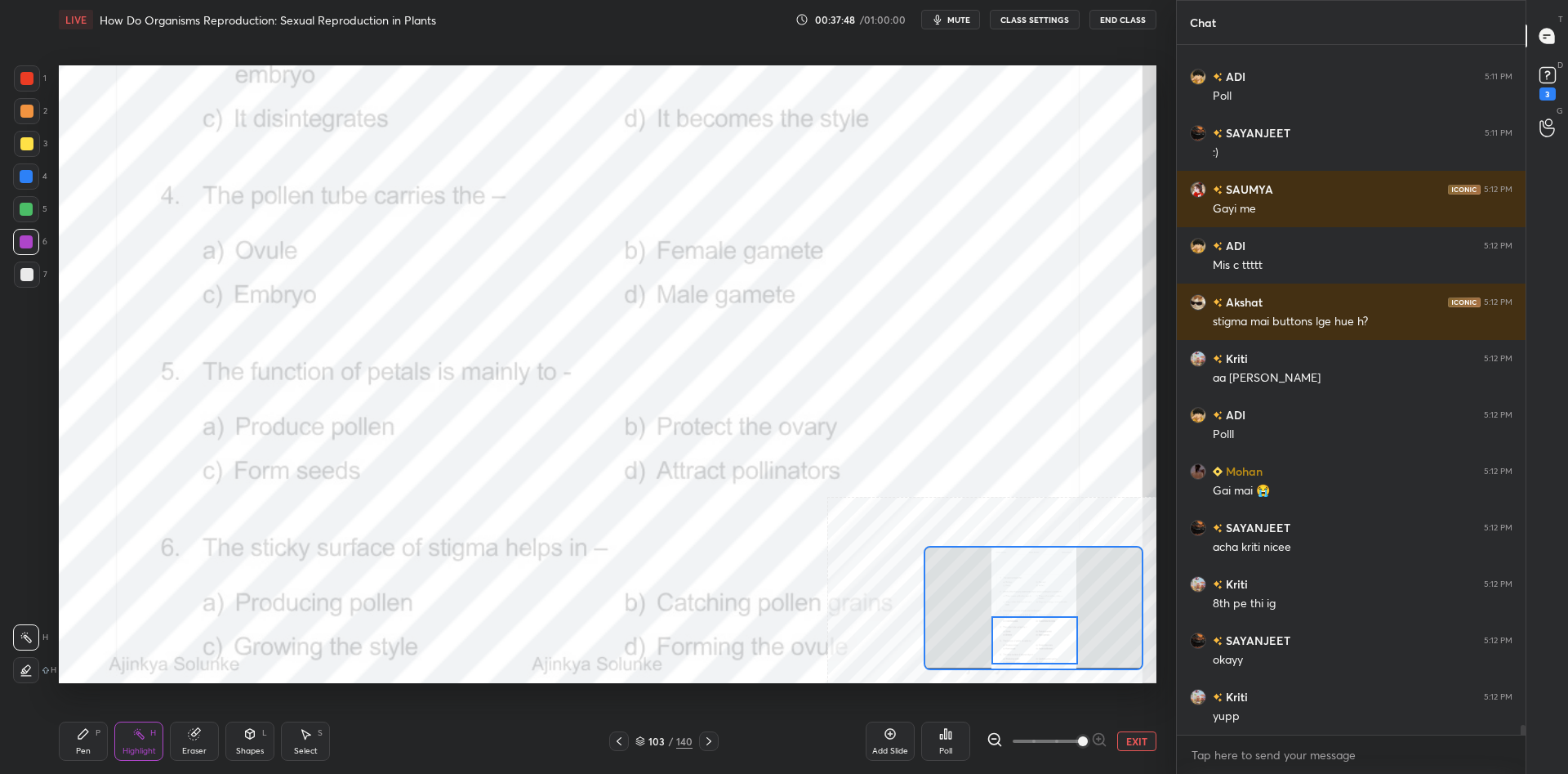
click at [79, 746] on div "Pen" at bounding box center [83, 750] width 15 height 9
click at [81, 742] on div "Pen P" at bounding box center [83, 740] width 49 height 39
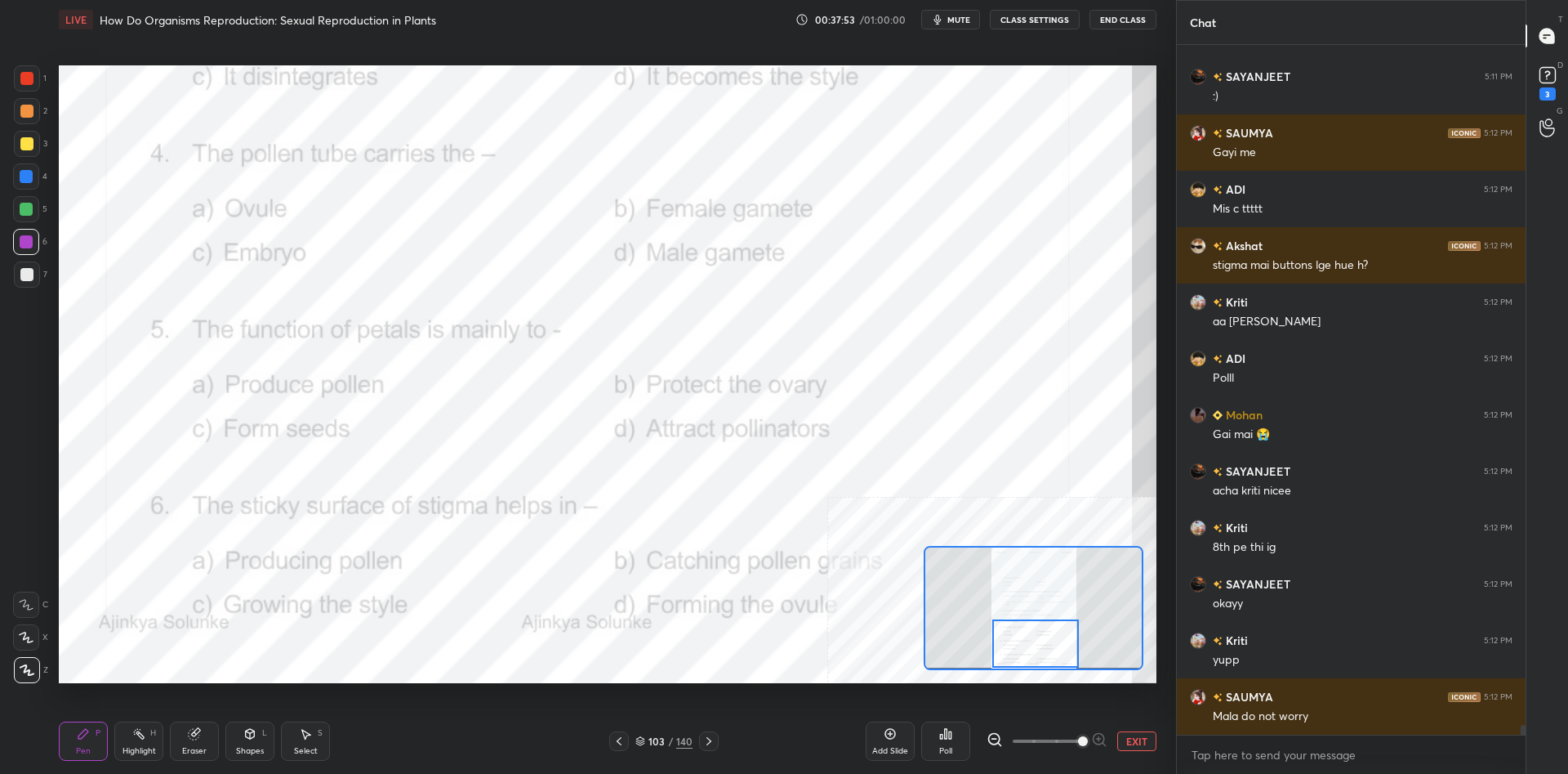
click at [105, 754] on div "Pen P" at bounding box center [83, 740] width 49 height 39
click at [126, 749] on div "Highlight" at bounding box center [138, 750] width 33 height 9
click at [139, 746] on div "Highlight" at bounding box center [138, 750] width 33 height 9
click at [940, 740] on div "Poll" at bounding box center [946, 740] width 49 height 39
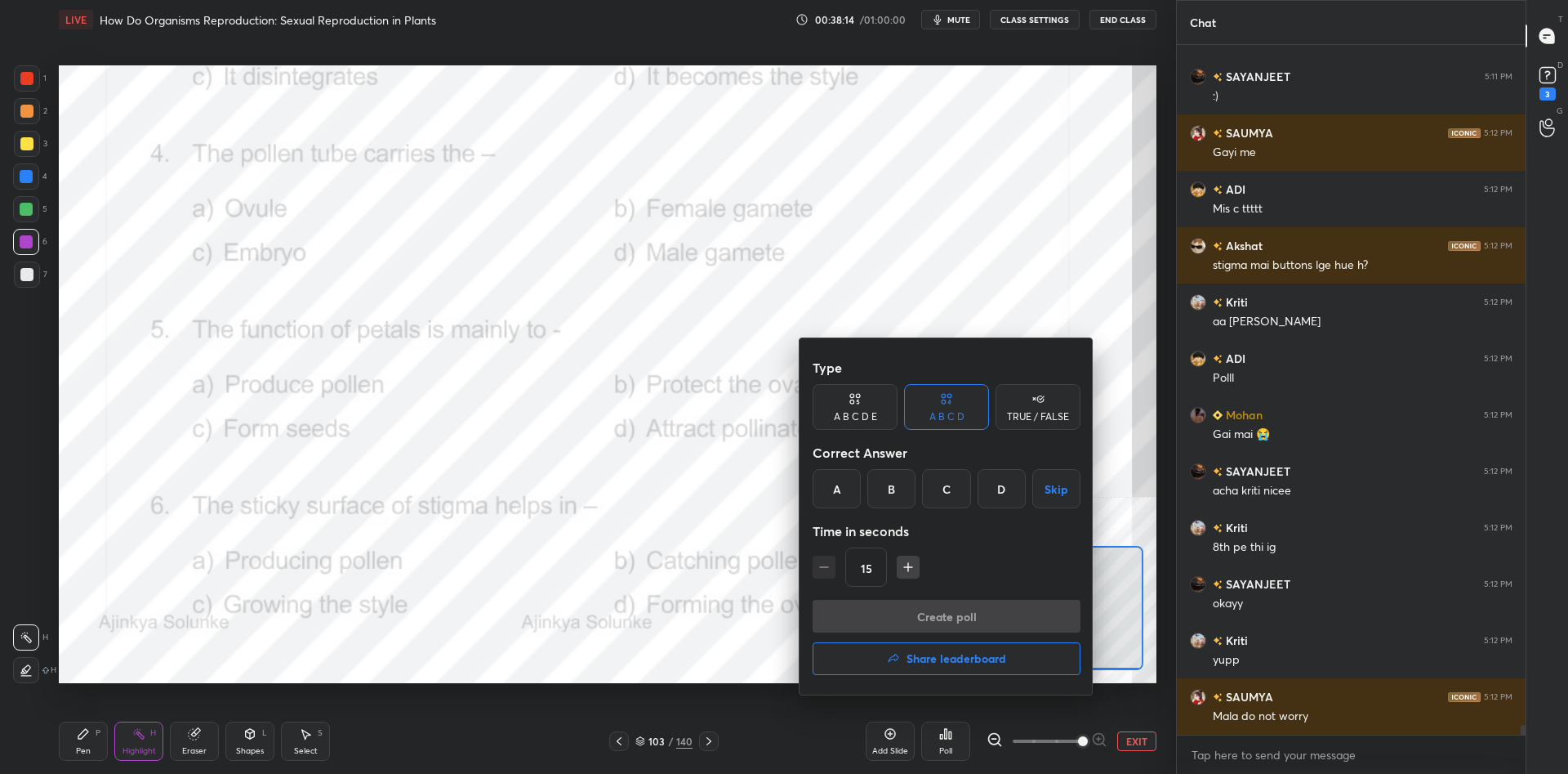
click at [903, 496] on div "B" at bounding box center [892, 488] width 48 height 39
click at [918, 603] on button "Create poll" at bounding box center [947, 616] width 267 height 32
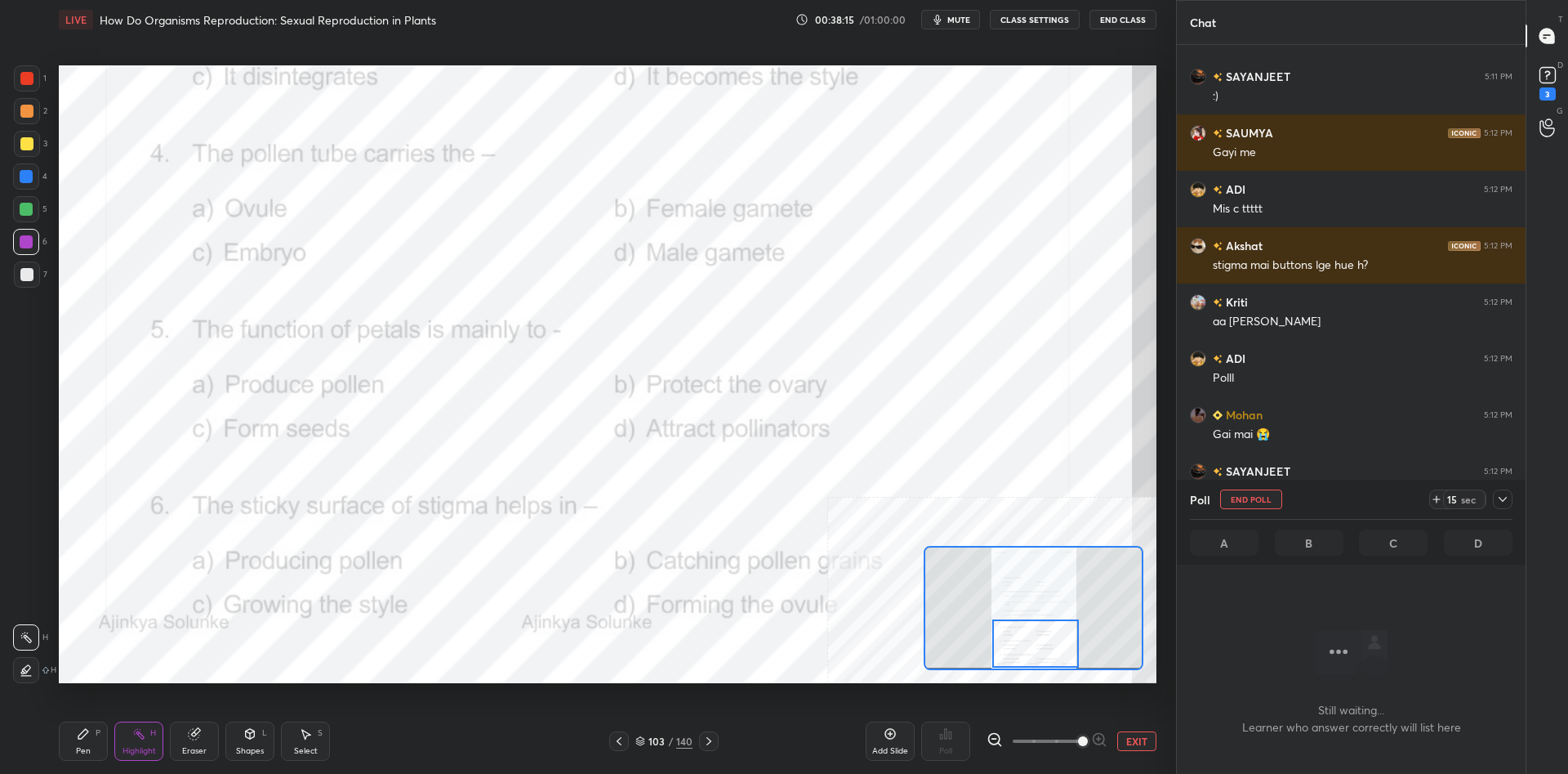
scroll to position [686, 349]
click at [1509, 501] on div at bounding box center [1503, 499] width 20 height 20
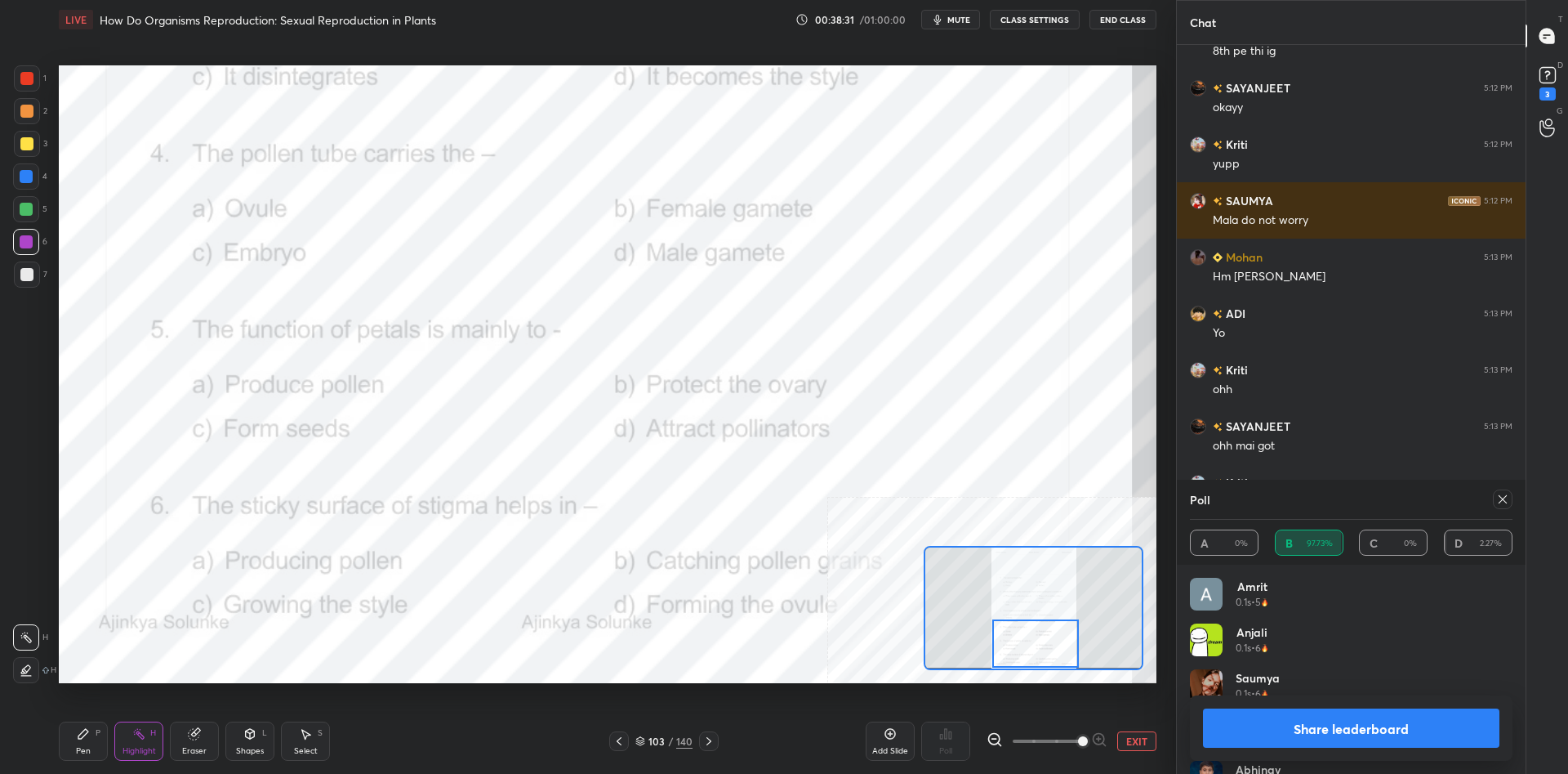
click at [1262, 720] on button "Share leaderboard" at bounding box center [1351, 728] width 297 height 39
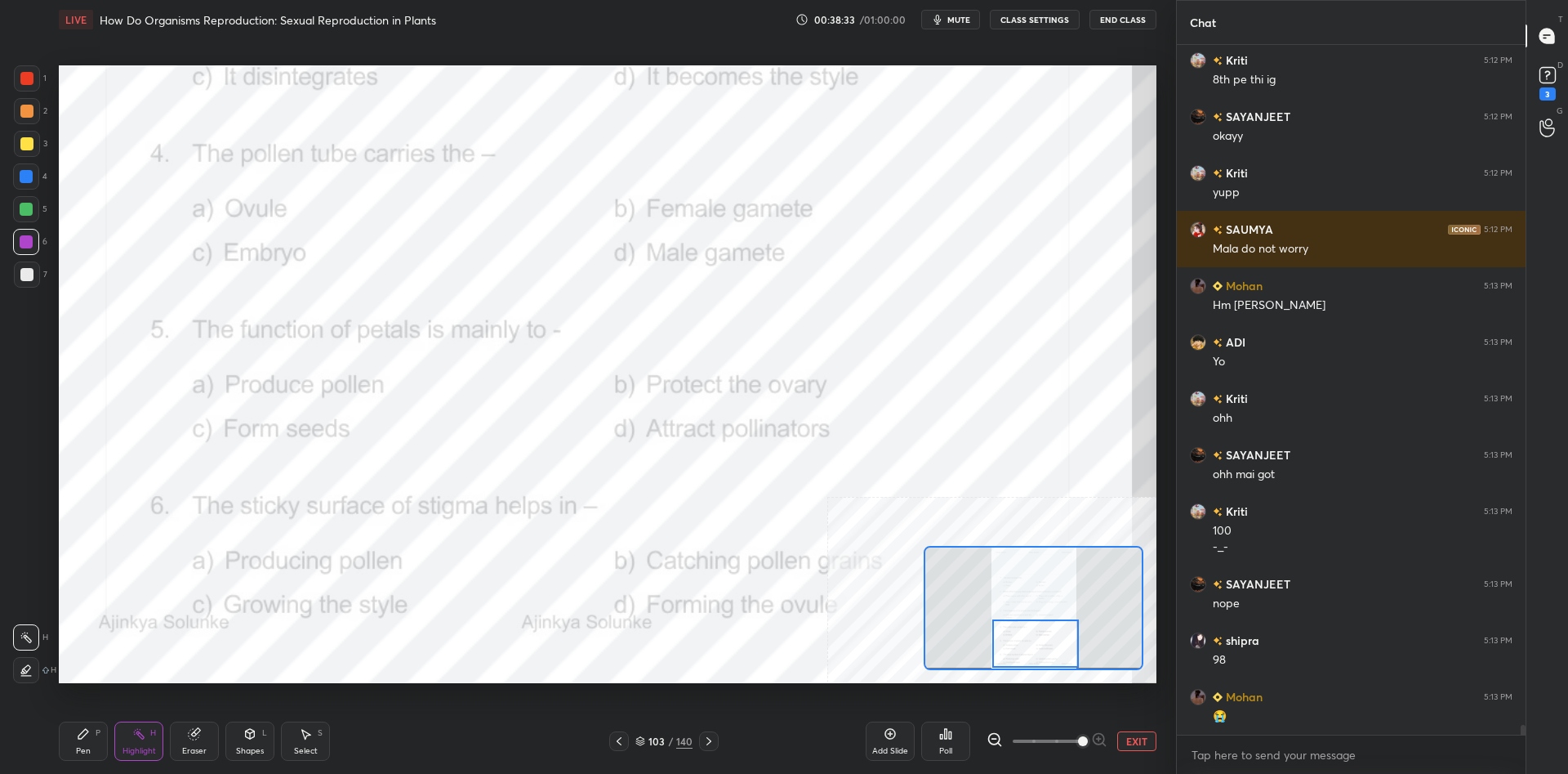
click at [47, 743] on div "1 2 3 4 5 6 7 C X Z C X Z E E Erase all H H LIVE How Do Organisms Reproduction:…" at bounding box center [581, 387] width 1163 height 774
click at [78, 738] on icon at bounding box center [83, 733] width 13 height 13
click at [83, 736] on icon at bounding box center [83, 733] width 9 height 9
click at [1143, 742] on button "EXIT" at bounding box center [1136, 741] width 39 height 20
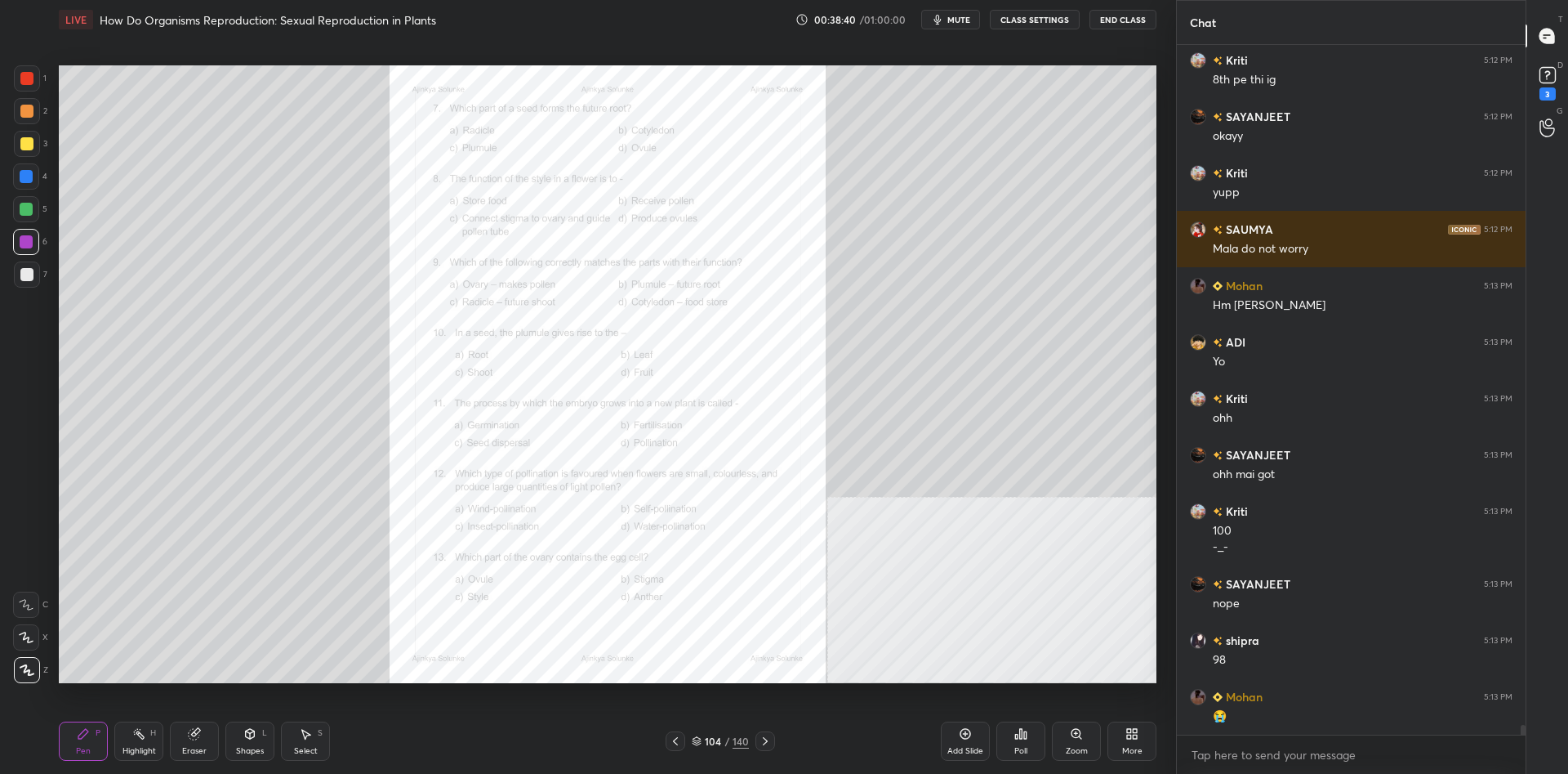
click at [1071, 738] on icon at bounding box center [1077, 733] width 13 height 13
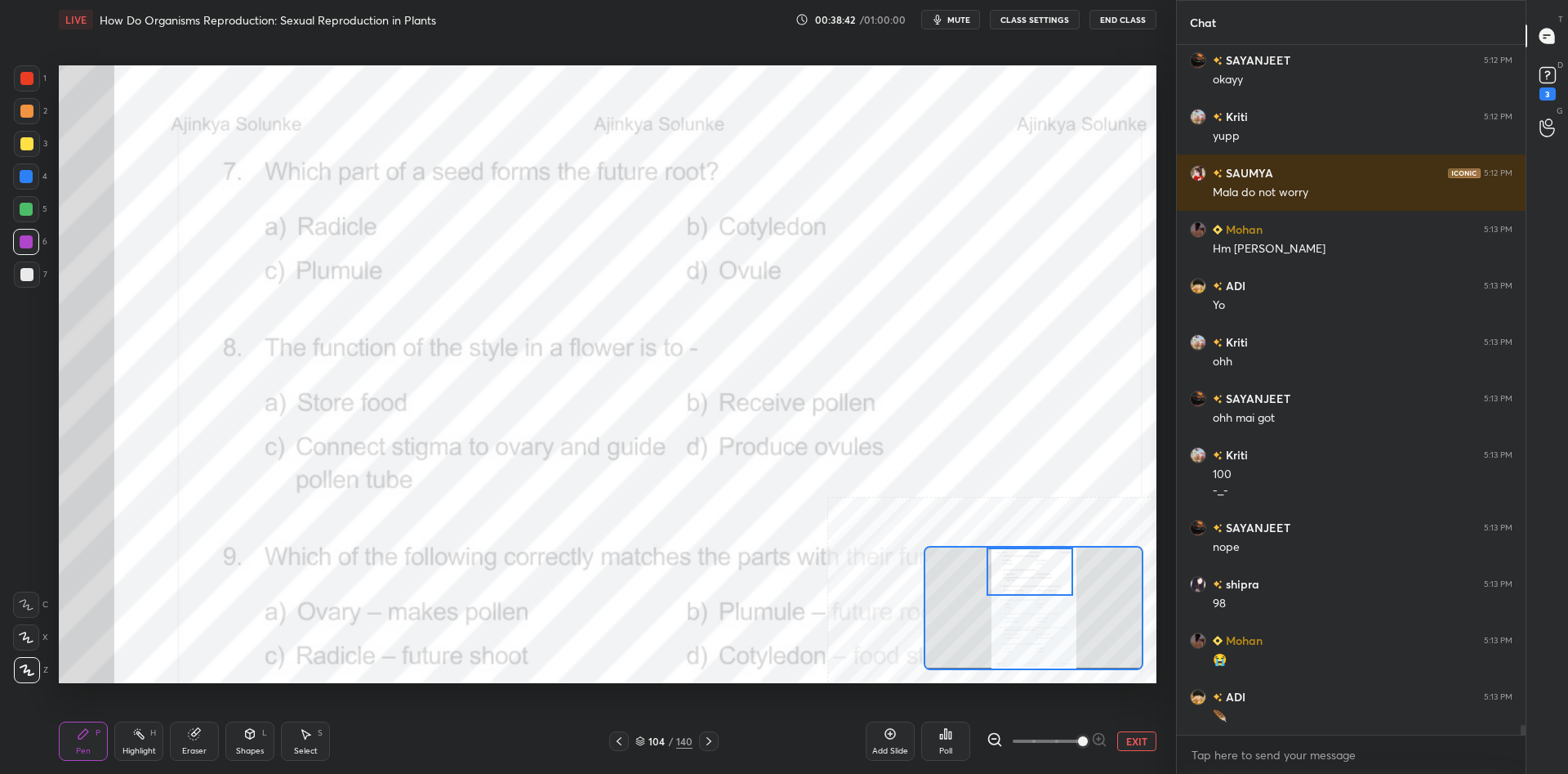
click at [147, 742] on div "Highlight H" at bounding box center [139, 740] width 49 height 39
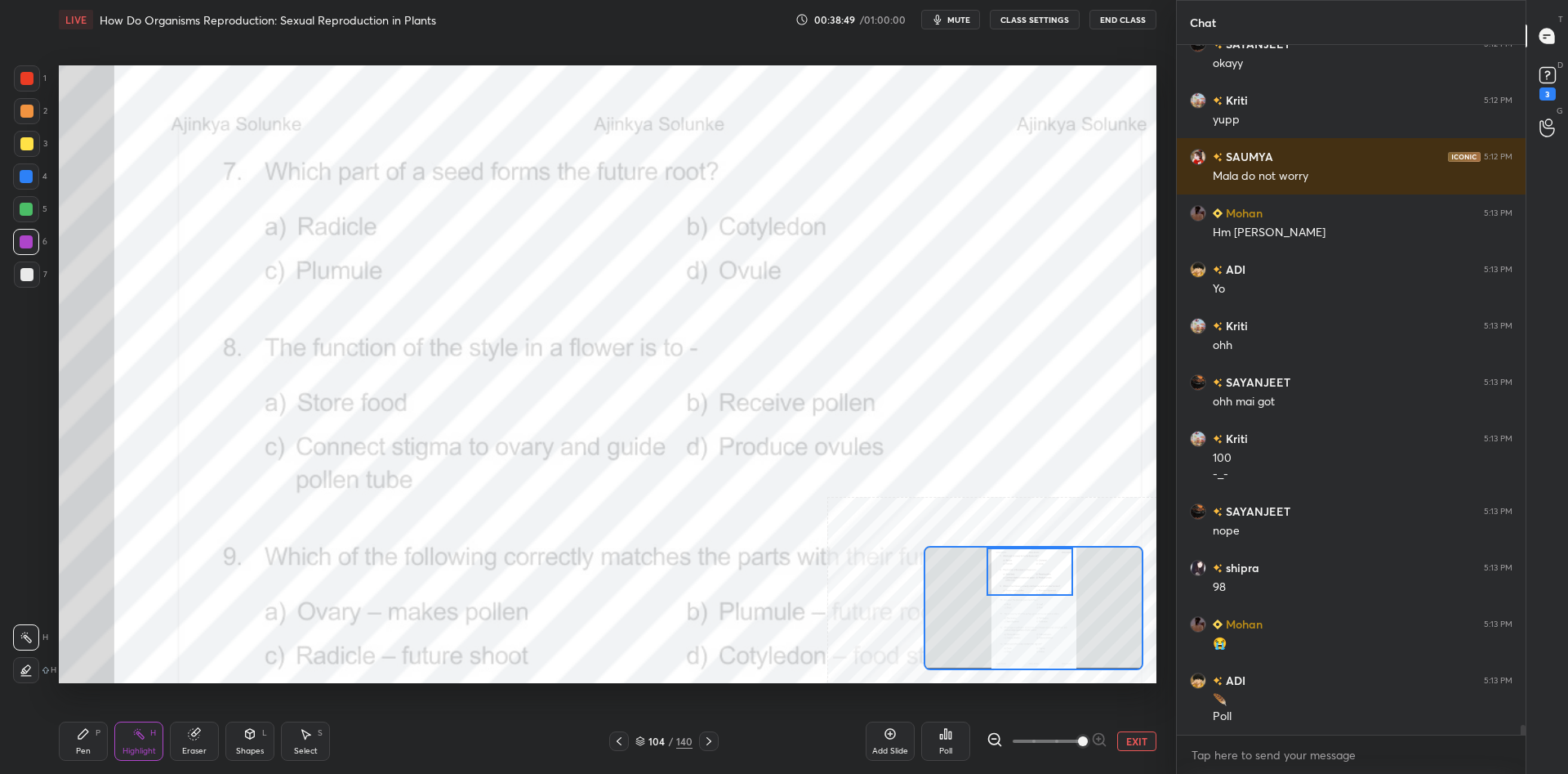
click at [954, 733] on div "Poll" at bounding box center [946, 740] width 49 height 39
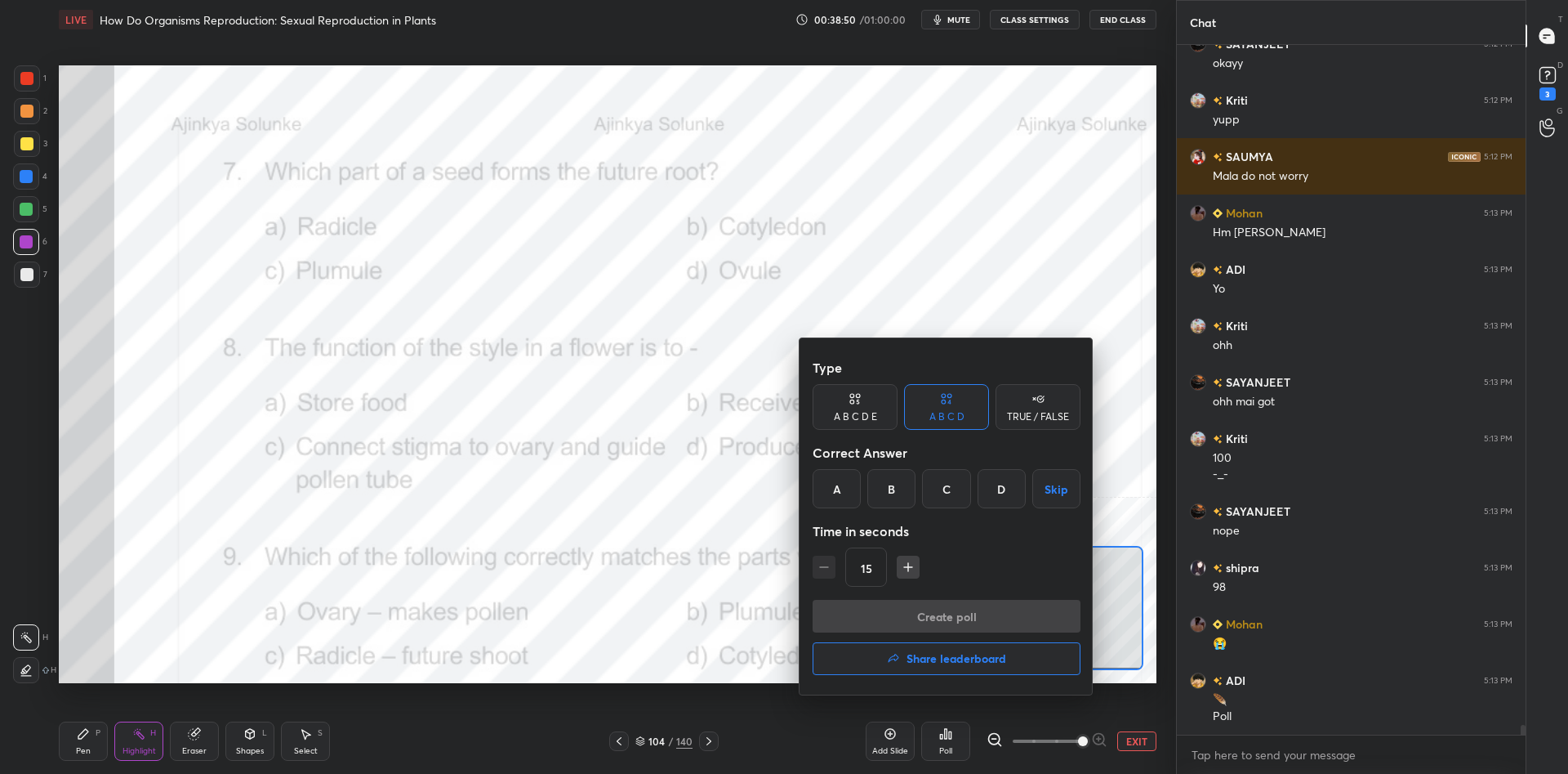
click at [837, 488] on div "A" at bounding box center [837, 488] width 48 height 39
click at [916, 611] on button "Create poll" at bounding box center [947, 616] width 267 height 32
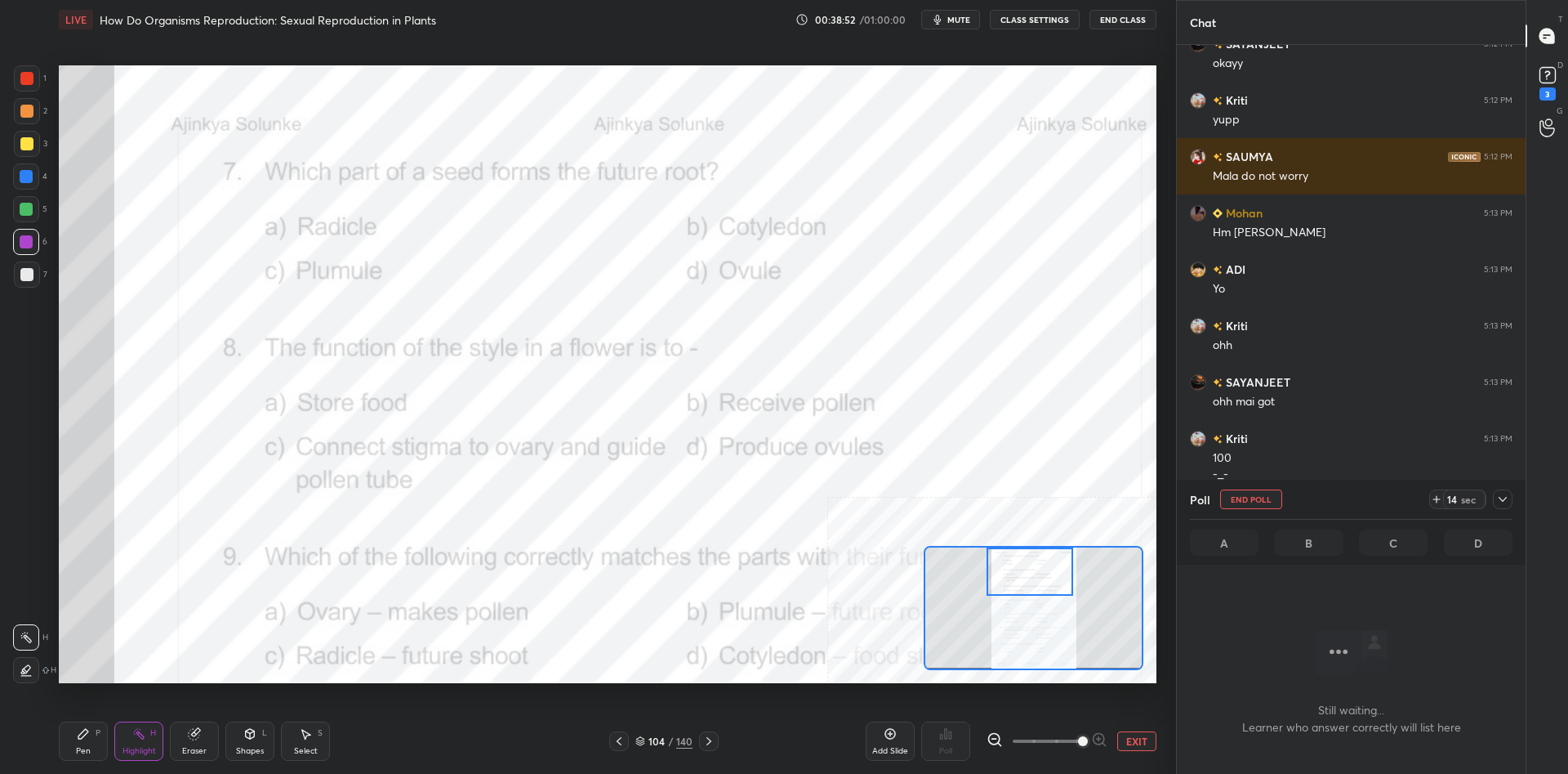
click at [73, 738] on div "Pen P" at bounding box center [83, 740] width 49 height 39
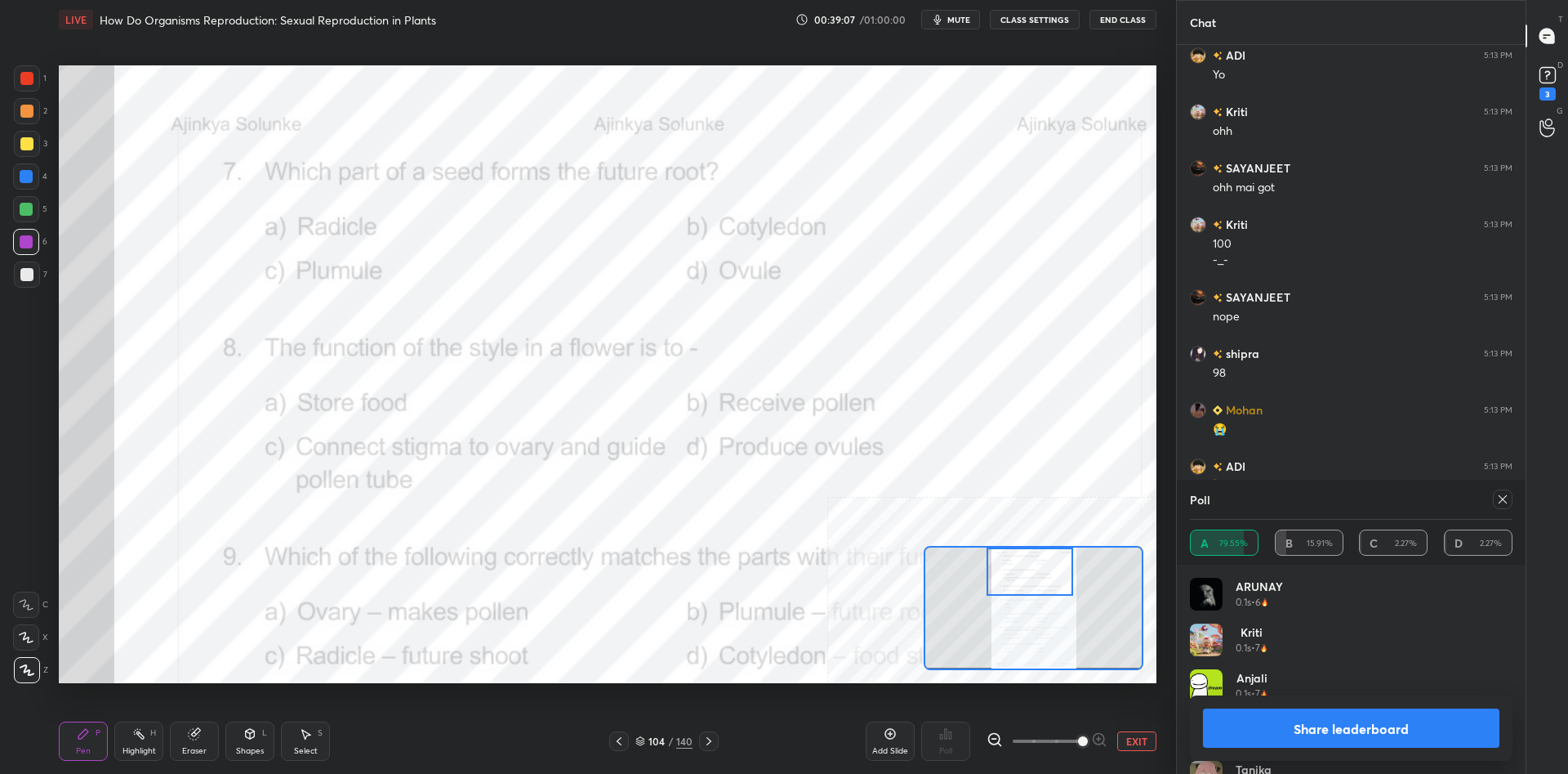
click at [1262, 718] on button "Share leaderboard" at bounding box center [1351, 728] width 297 height 39
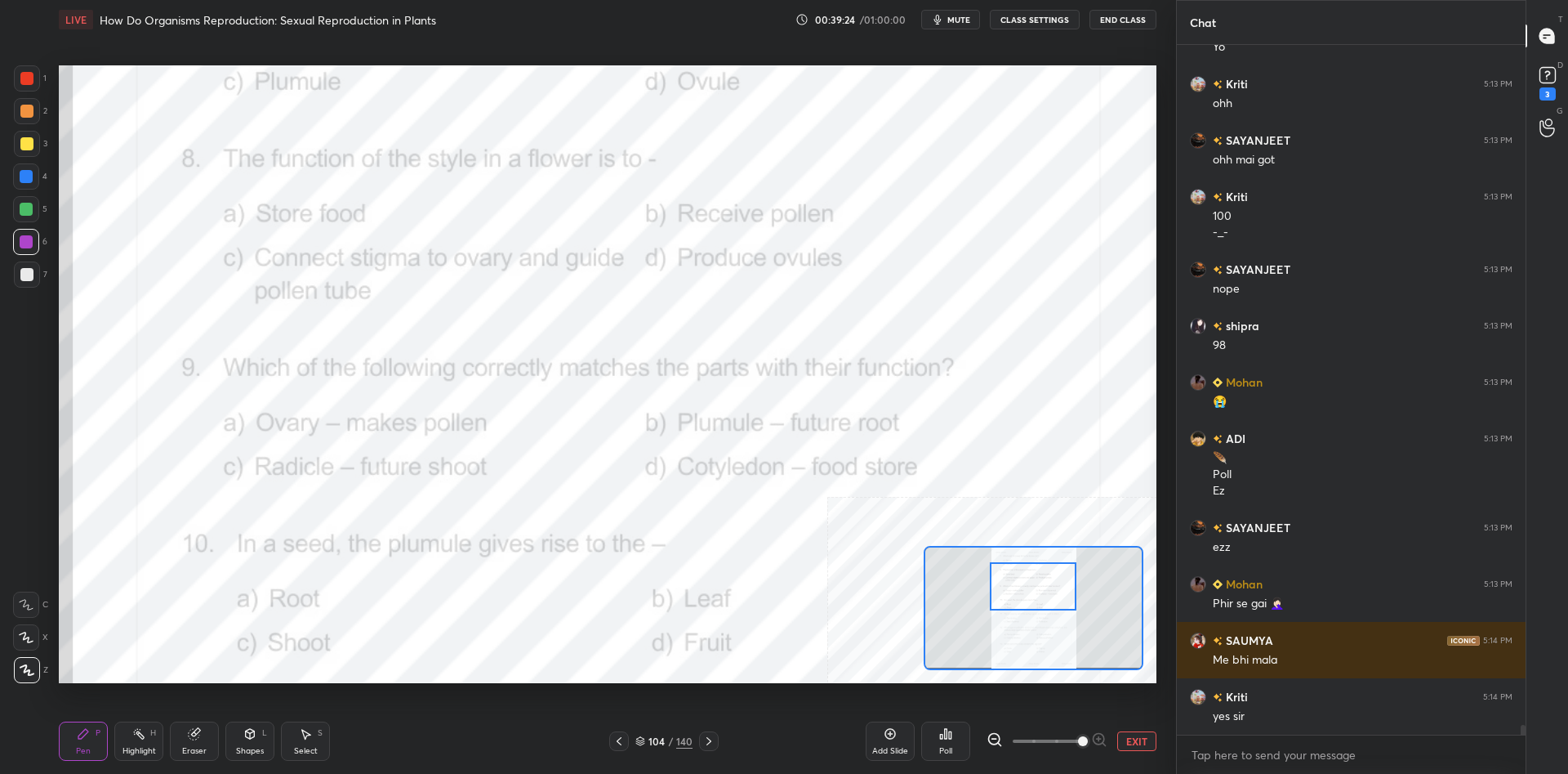
click at [158, 748] on div "Highlight H" at bounding box center [139, 740] width 49 height 39
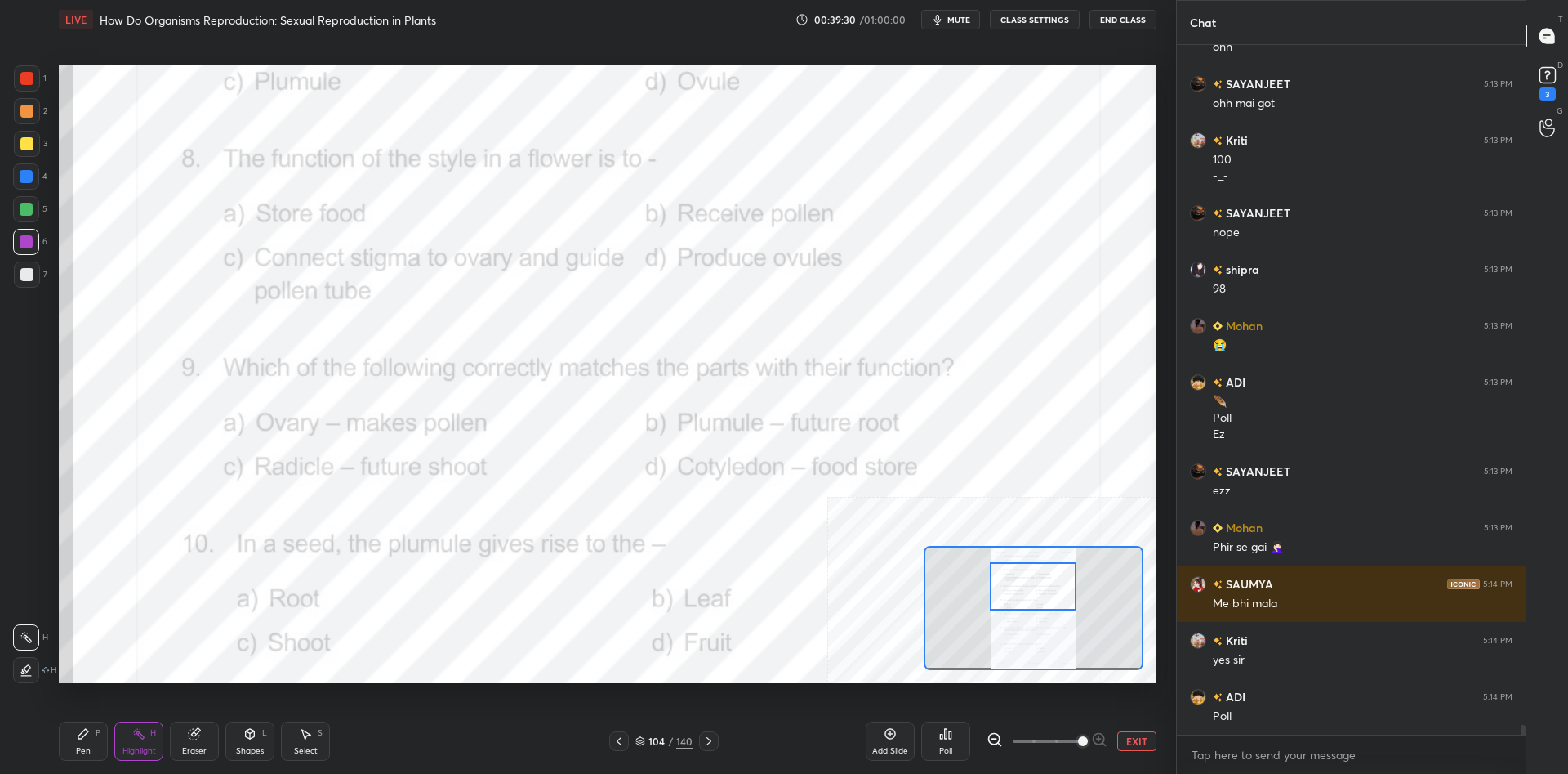
click at [948, 729] on icon at bounding box center [946, 733] width 13 height 13
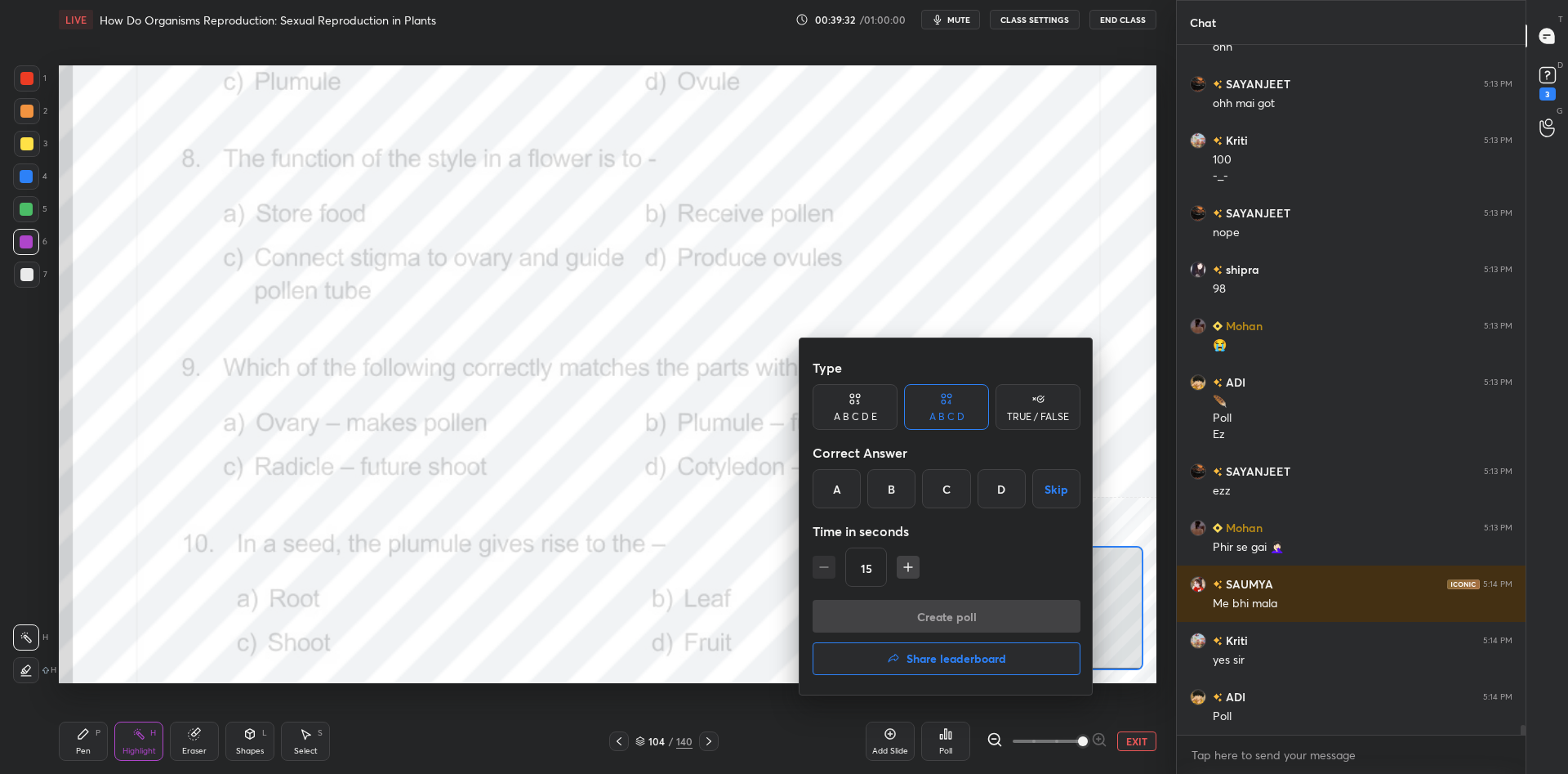
click at [947, 495] on div "C" at bounding box center [946, 488] width 48 height 39
click at [933, 621] on button "Create poll" at bounding box center [947, 616] width 267 height 32
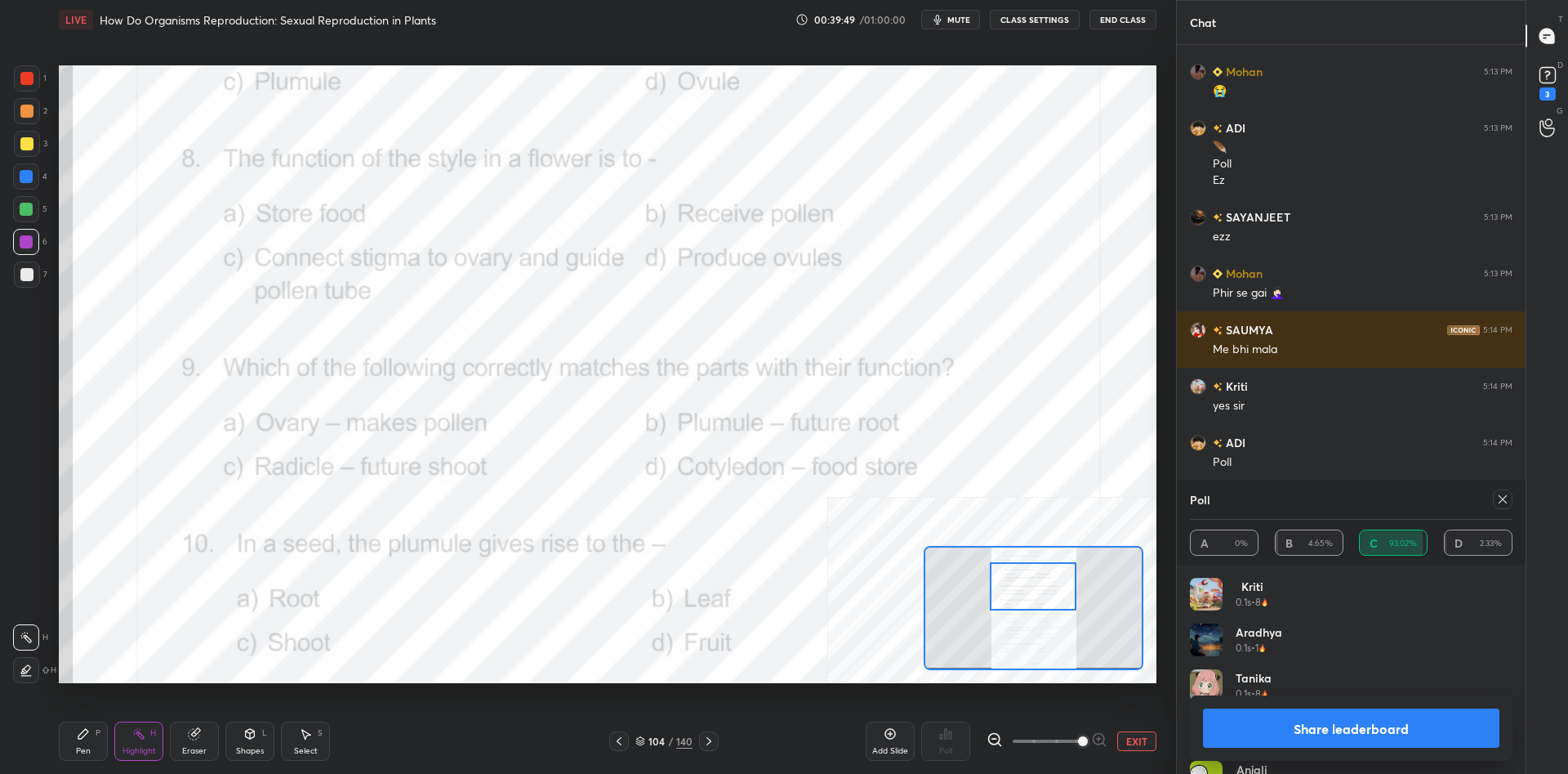
click at [1293, 727] on button "Share leaderboard" at bounding box center [1351, 728] width 297 height 39
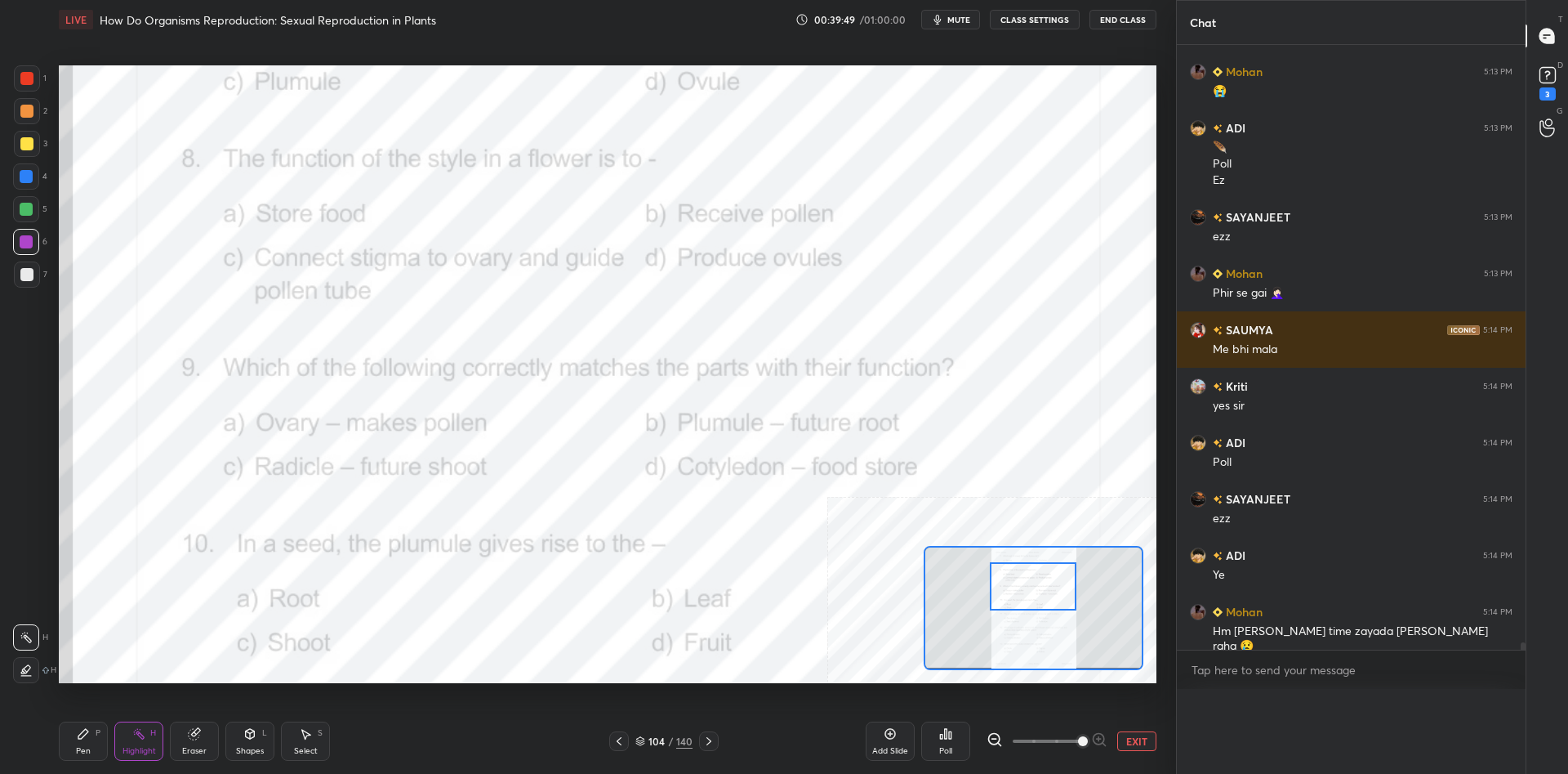
click at [1293, 724] on div "Poll A 0% B 4.65% C 93.02% D 2.33% Kriti 0.1s • 8 [PERSON_NAME] 0.1s • 1 [PERSO…" at bounding box center [1352, 731] width 349 height 85
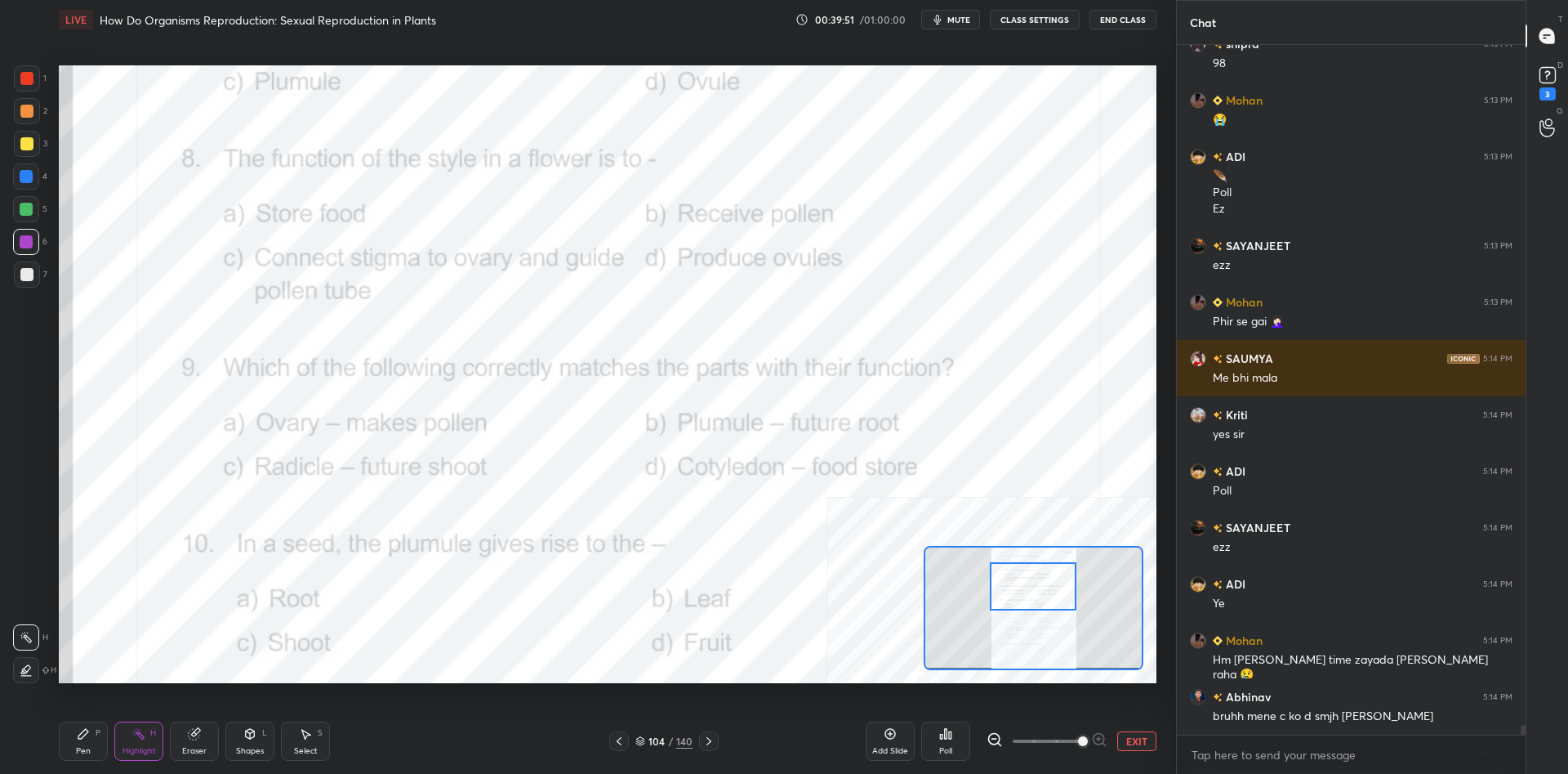
click at [77, 739] on icon at bounding box center [83, 733] width 13 height 13
click at [81, 742] on div "Pen P" at bounding box center [83, 740] width 49 height 39
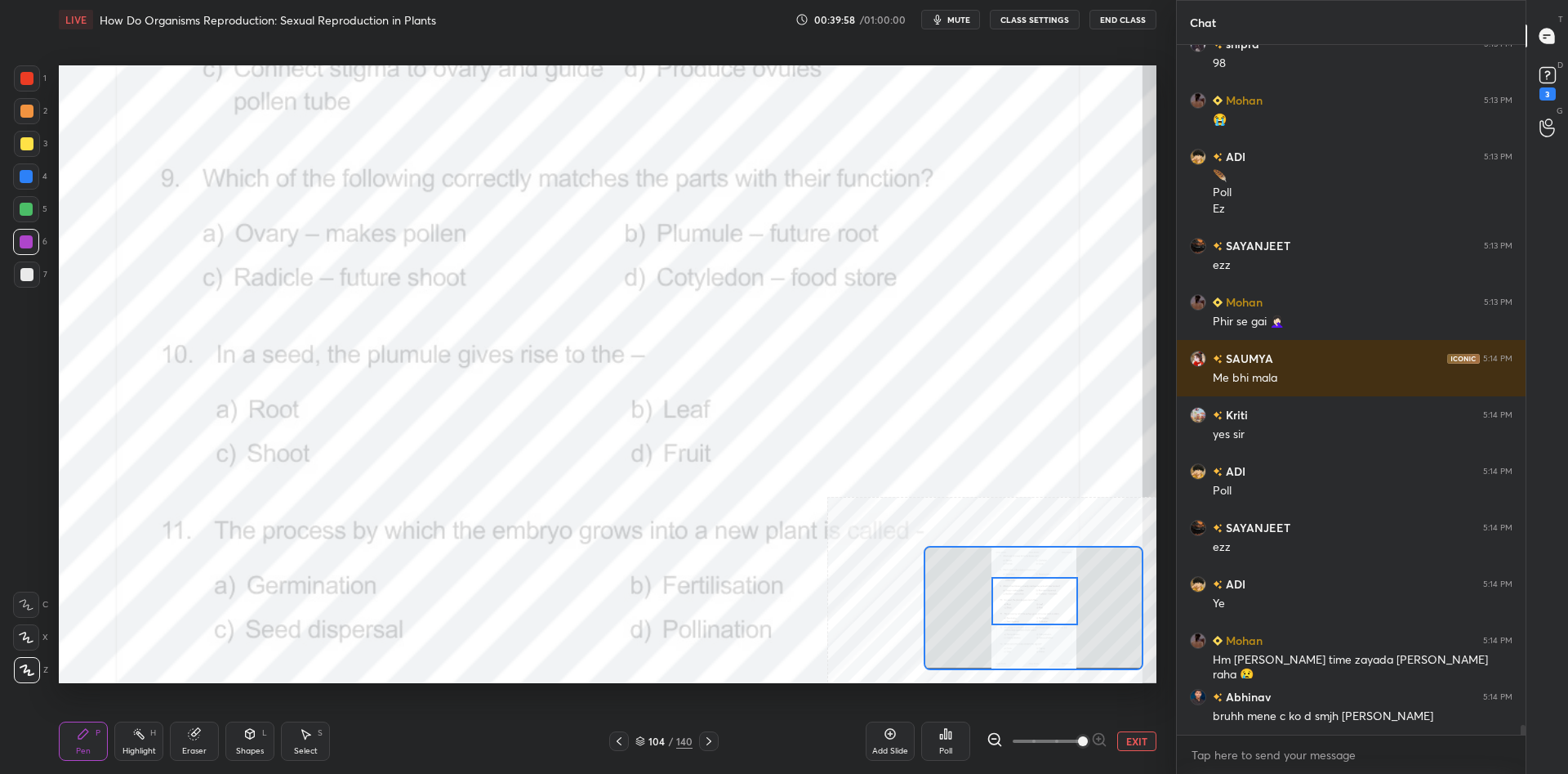
click at [107, 742] on div "Pen P" at bounding box center [83, 740] width 49 height 39
click at [128, 738] on div "Highlight H" at bounding box center [139, 740] width 49 height 39
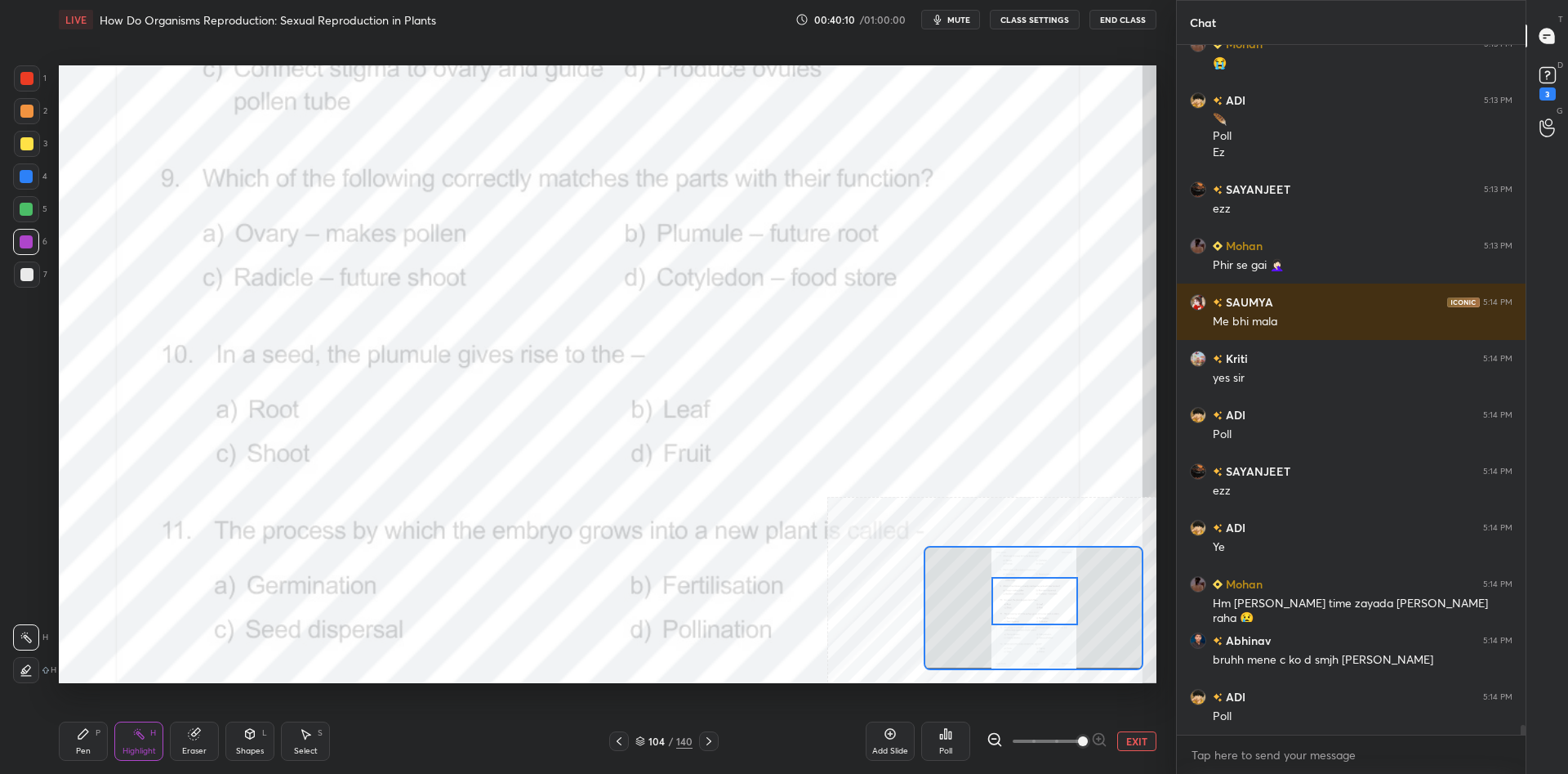
click at [951, 746] on div "Poll" at bounding box center [946, 750] width 13 height 9
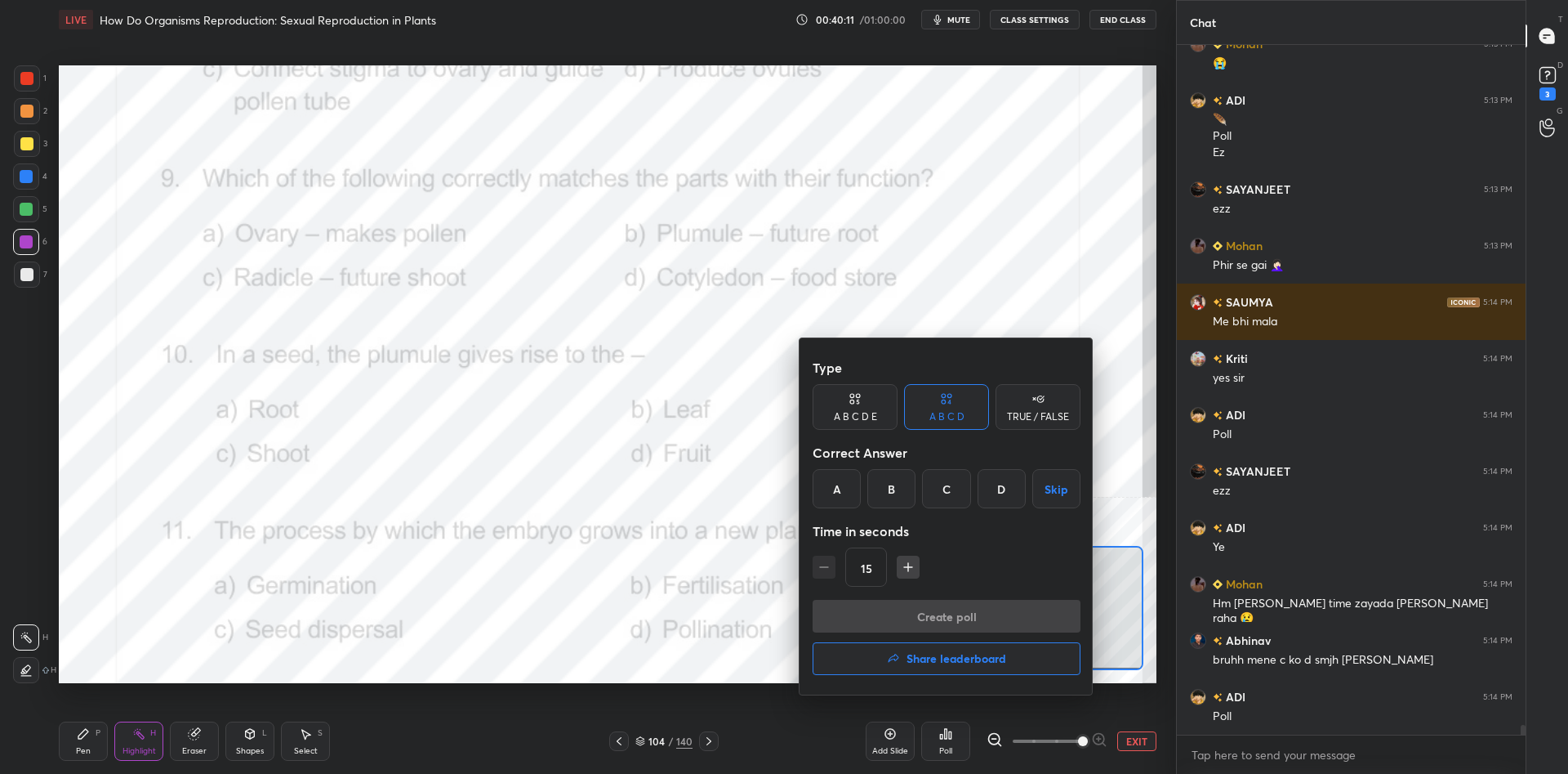
click at [1019, 493] on div "D" at bounding box center [1002, 488] width 48 height 39
click at [996, 608] on button "Create poll" at bounding box center [947, 616] width 267 height 32
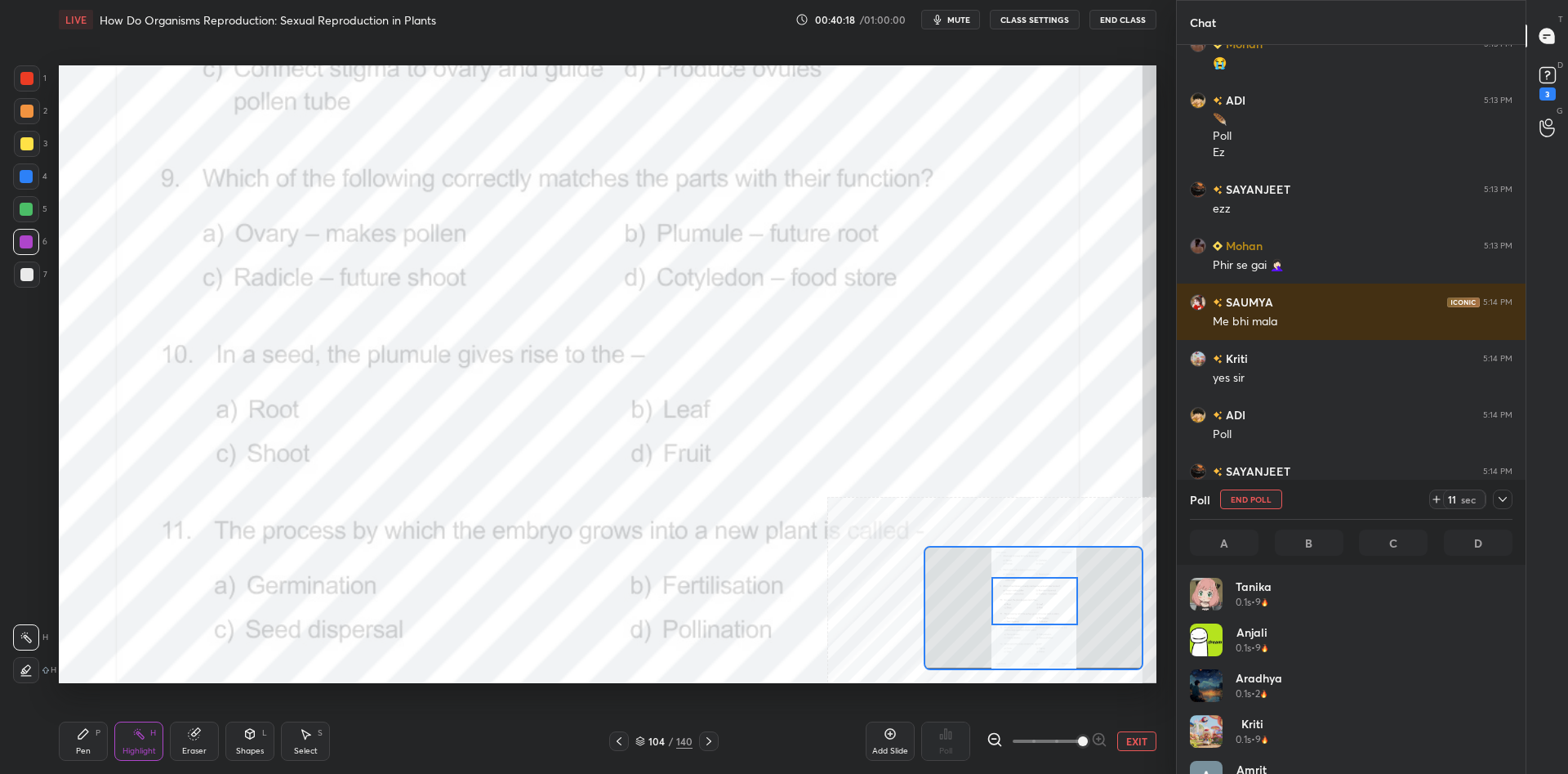
click at [94, 732] on div "Pen P" at bounding box center [83, 740] width 49 height 39
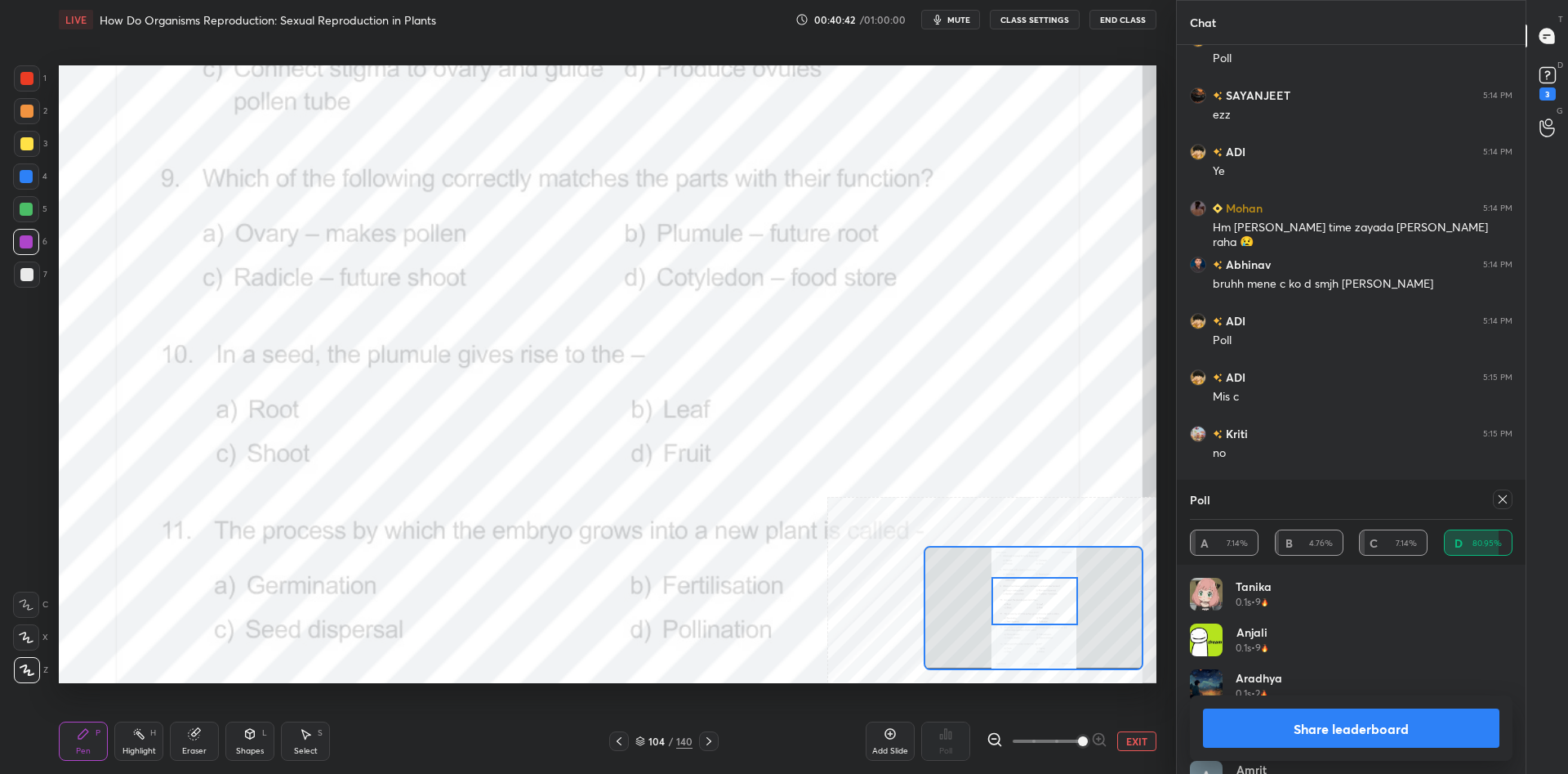
click at [1337, 739] on button "Share leaderboard" at bounding box center [1351, 728] width 297 height 39
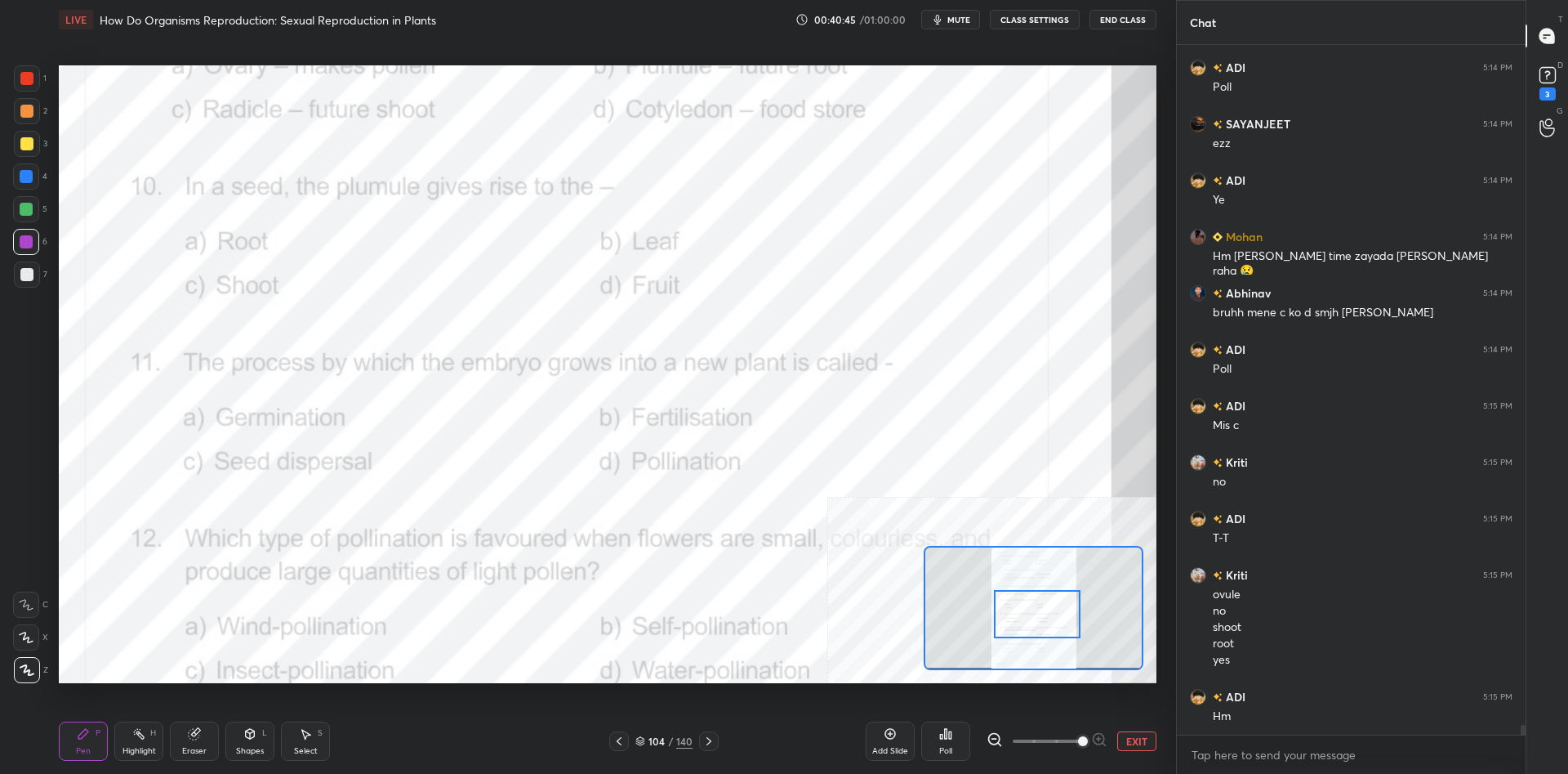
click at [133, 748] on div "Highlight" at bounding box center [138, 750] width 33 height 9
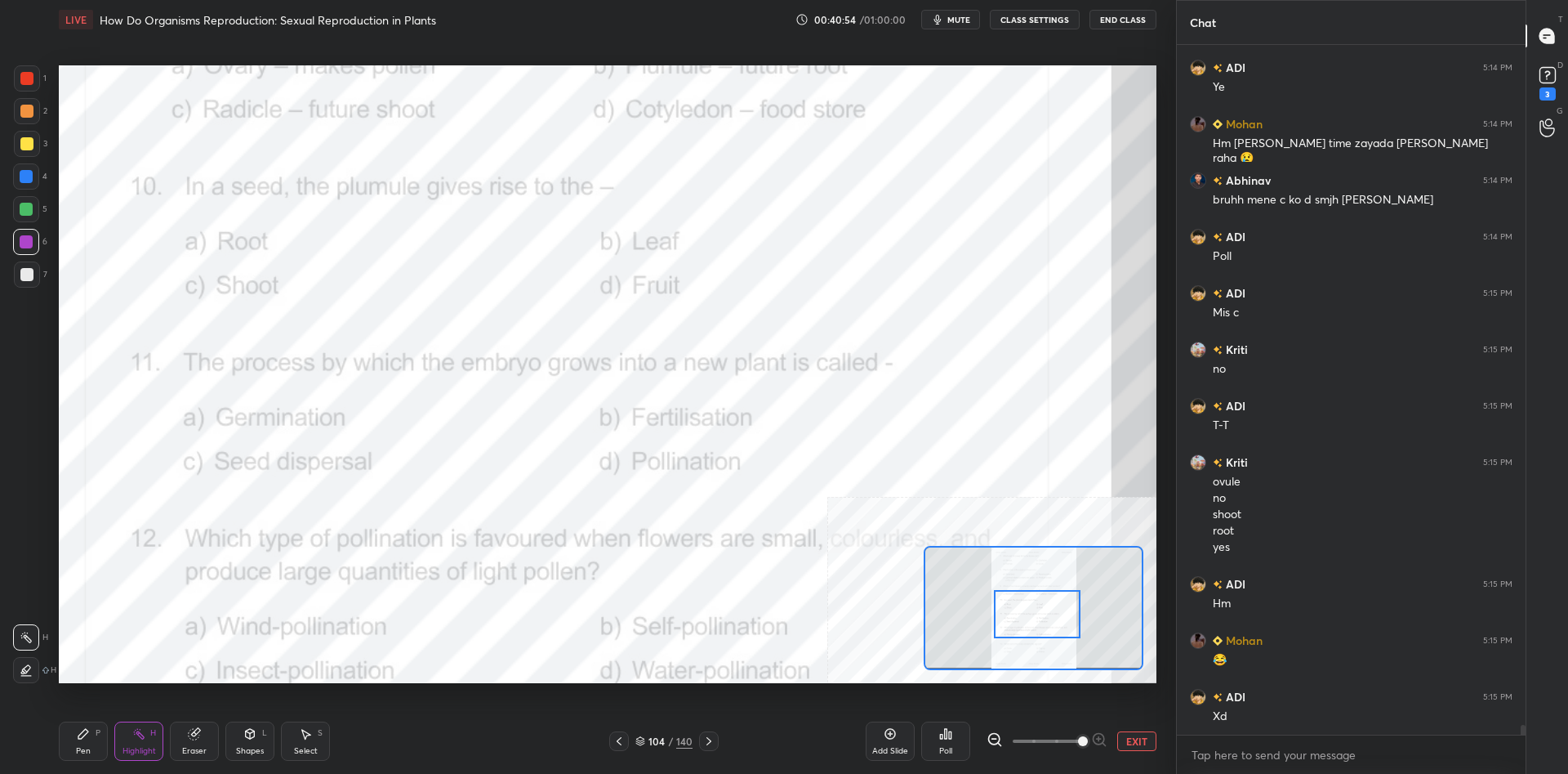
scroll to position [48732, 0]
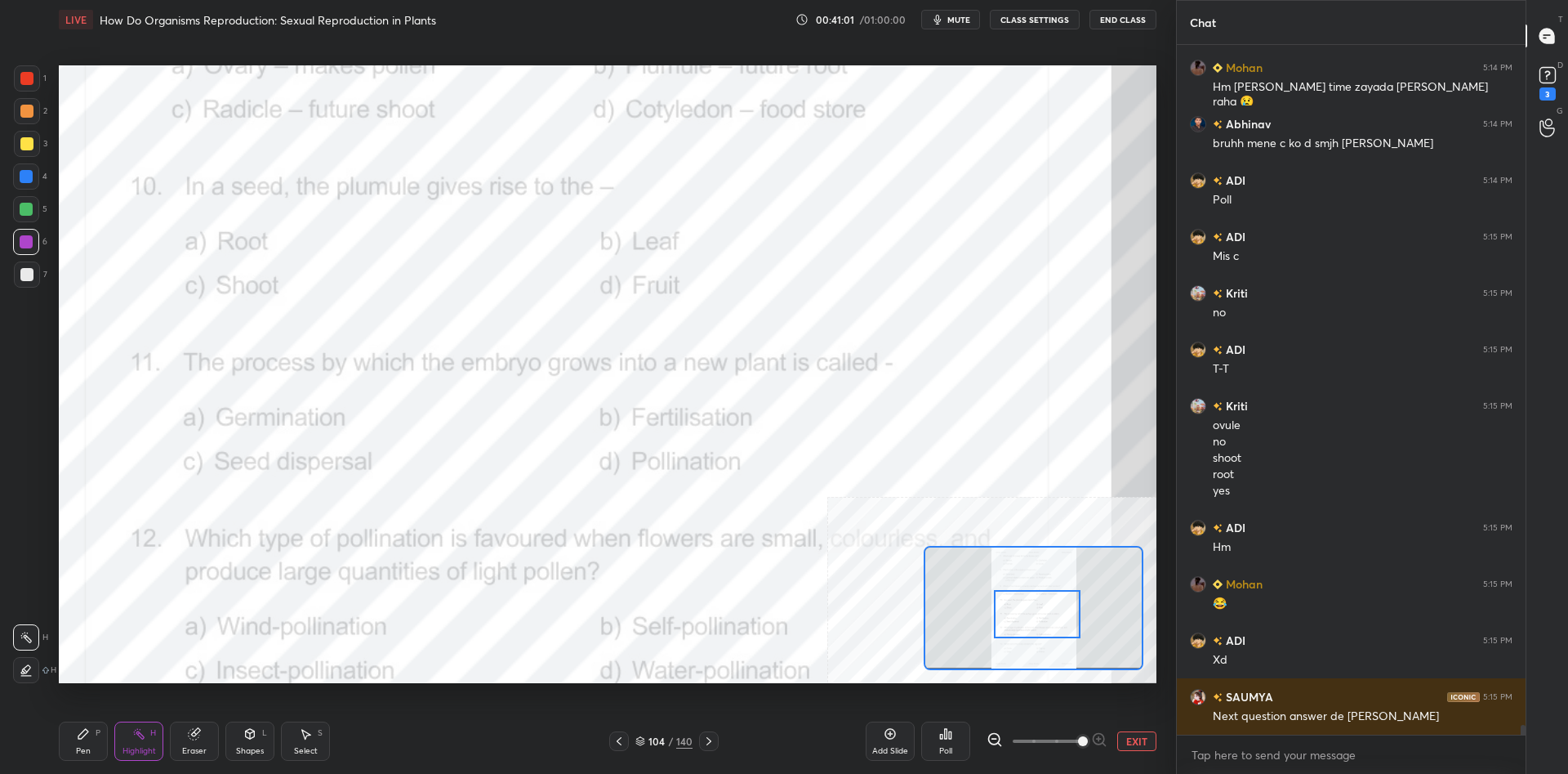
click at [950, 727] on div "Poll" at bounding box center [946, 740] width 49 height 39
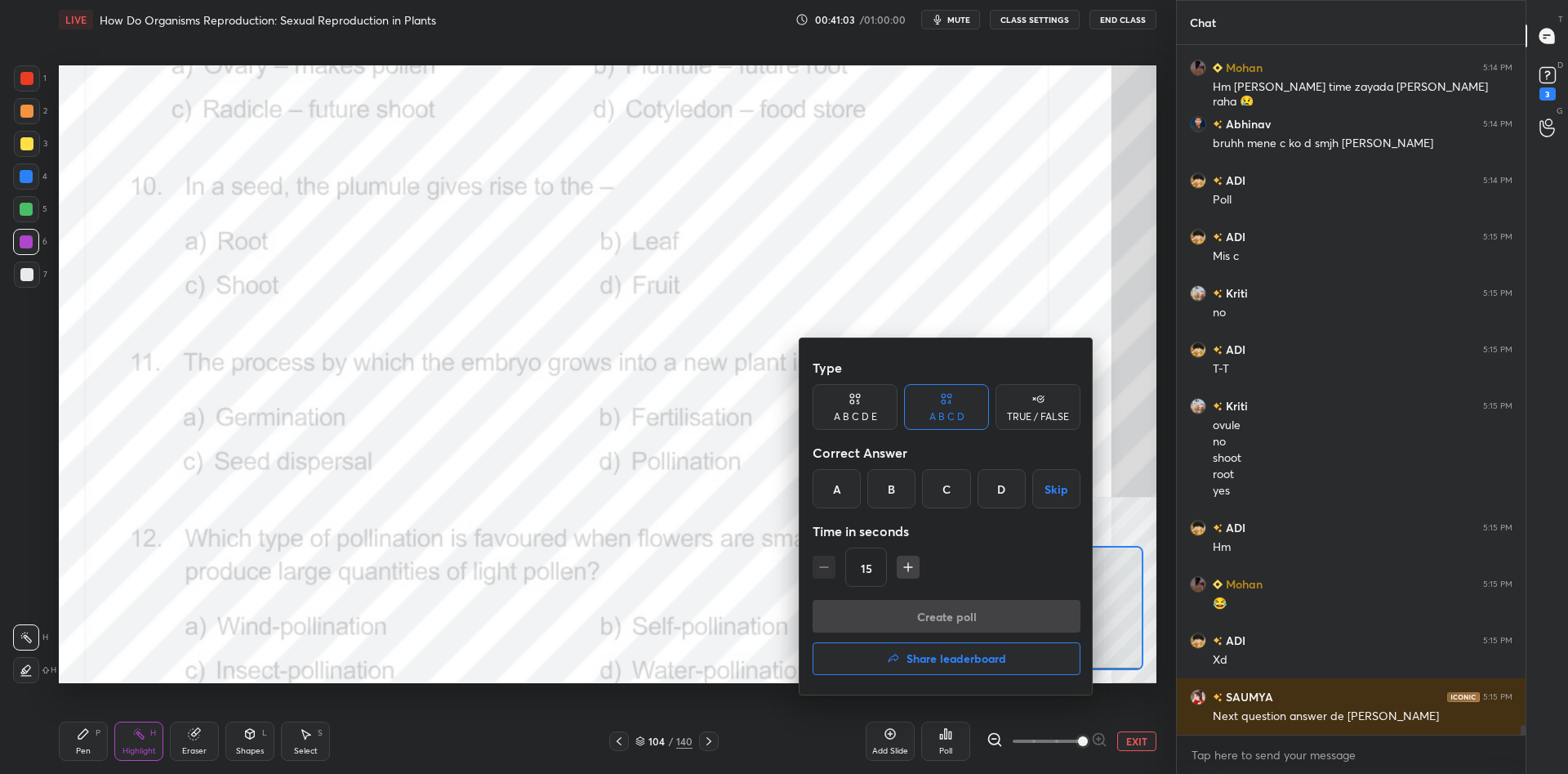
click at [974, 480] on div "A B C D Skip" at bounding box center [947, 488] width 267 height 39
click at [951, 491] on div "C" at bounding box center [946, 488] width 48 height 39
click at [951, 620] on button "Create poll" at bounding box center [947, 616] width 267 height 32
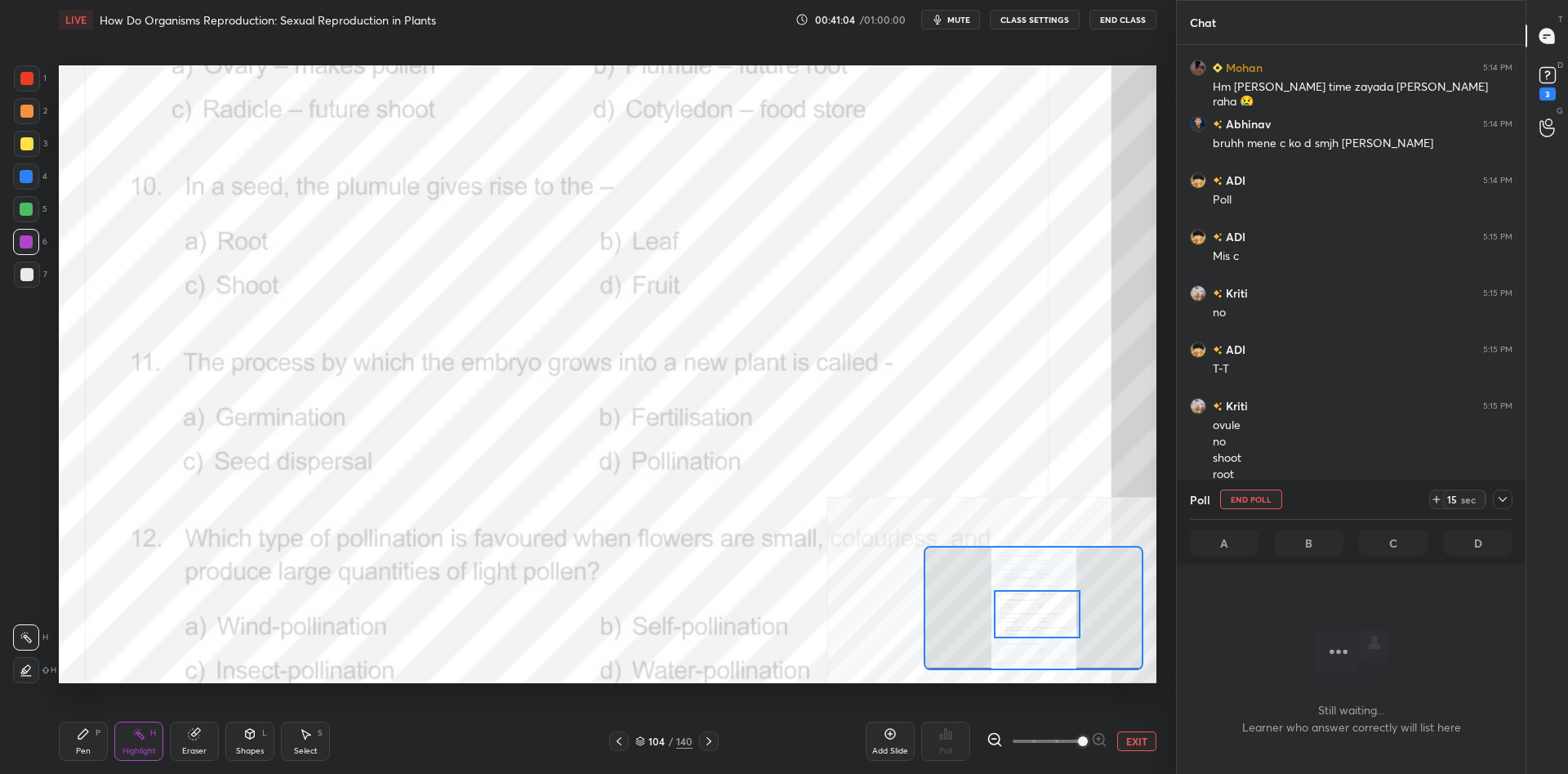
scroll to position [606, 349]
click at [1495, 501] on div at bounding box center [1503, 499] width 20 height 20
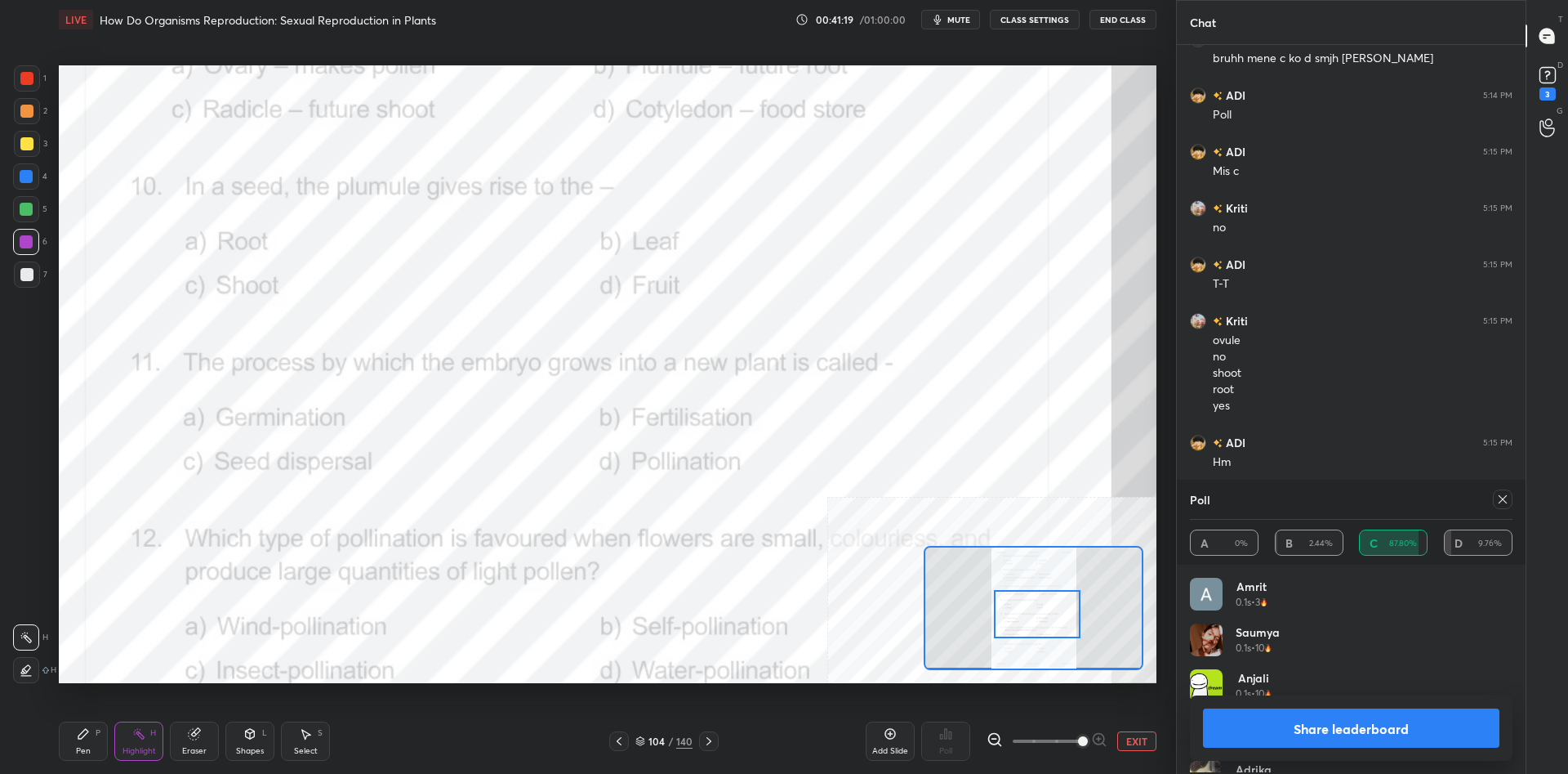
scroll to position [194, 323]
click at [1282, 721] on button "Share leaderboard" at bounding box center [1351, 728] width 297 height 39
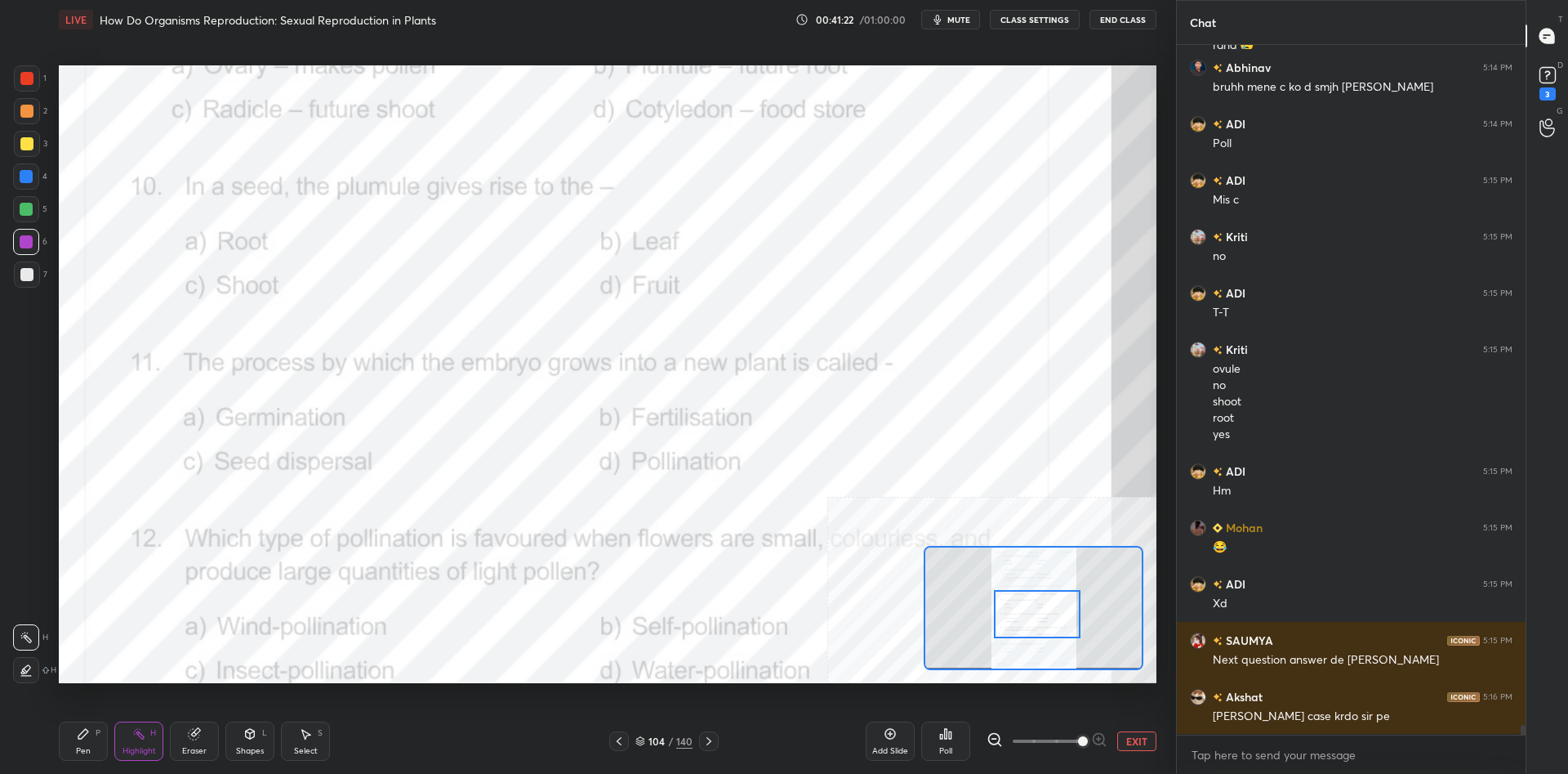
click at [94, 738] on div "Pen P" at bounding box center [83, 740] width 49 height 39
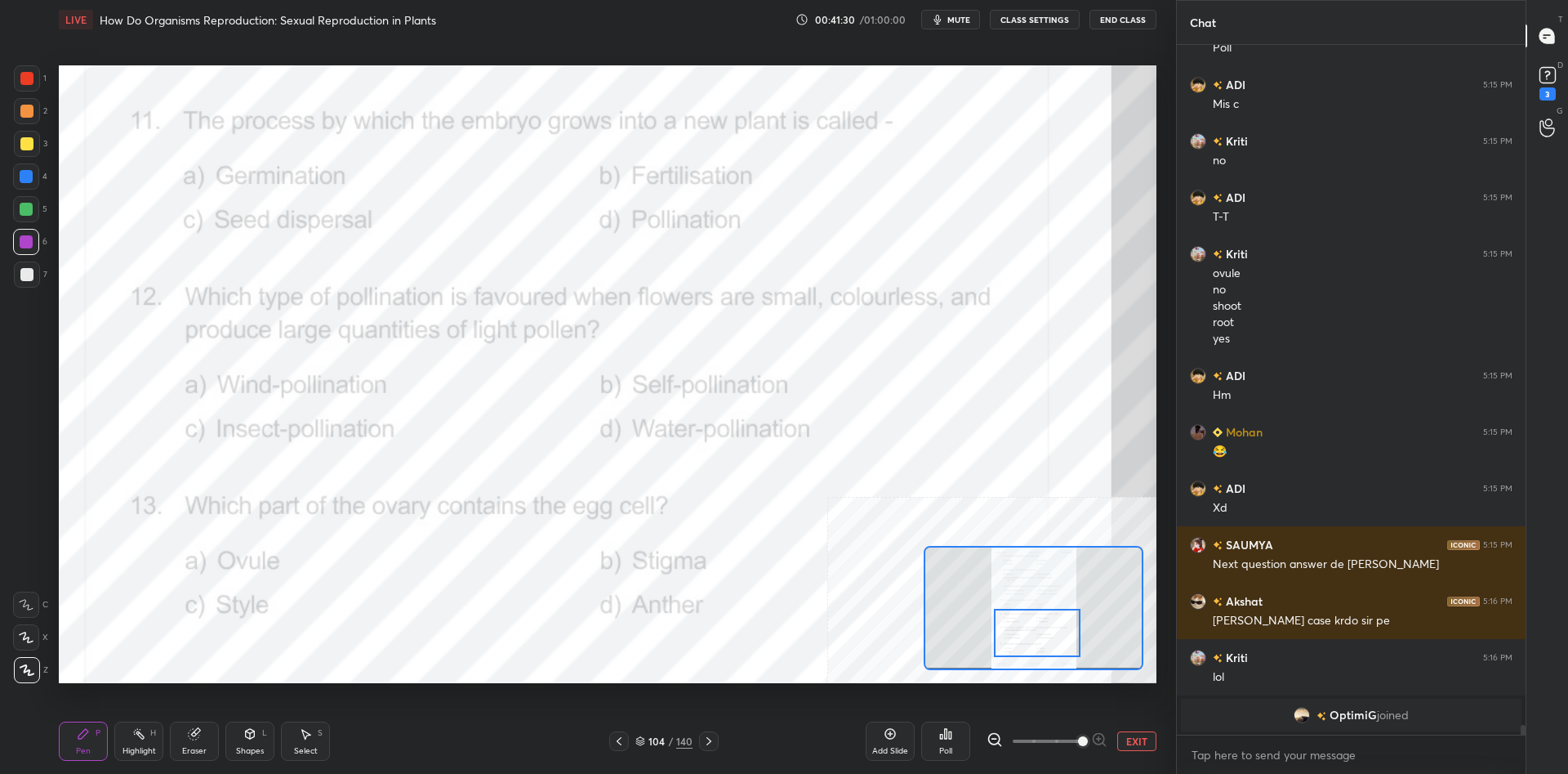
click at [129, 742] on div "Highlight H" at bounding box center [139, 740] width 49 height 39
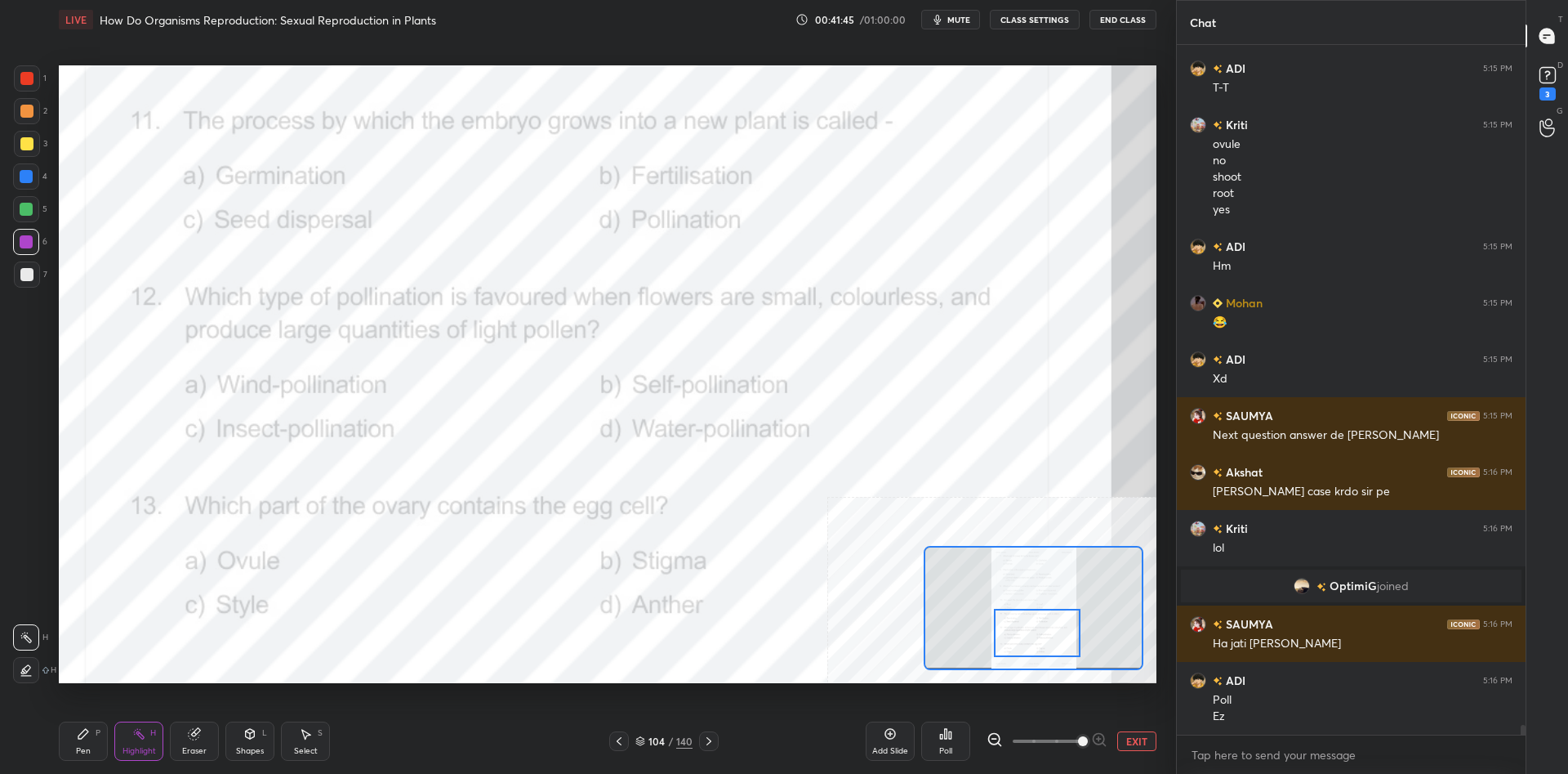
click at [962, 734] on div "Poll" at bounding box center [946, 740] width 49 height 39
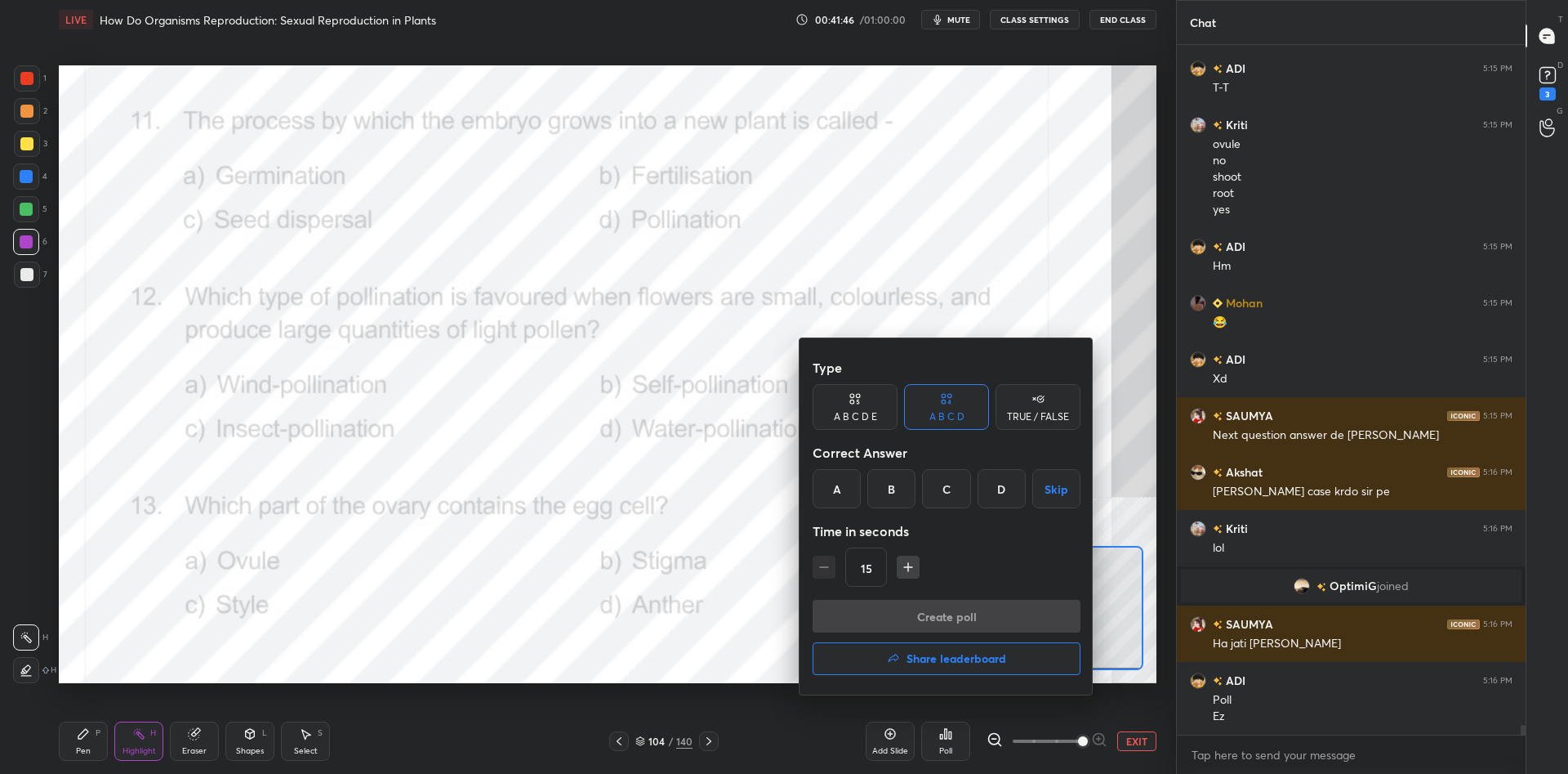
click at [855, 480] on div "A" at bounding box center [837, 488] width 48 height 39
click at [875, 608] on button "Create poll" at bounding box center [947, 616] width 267 height 32
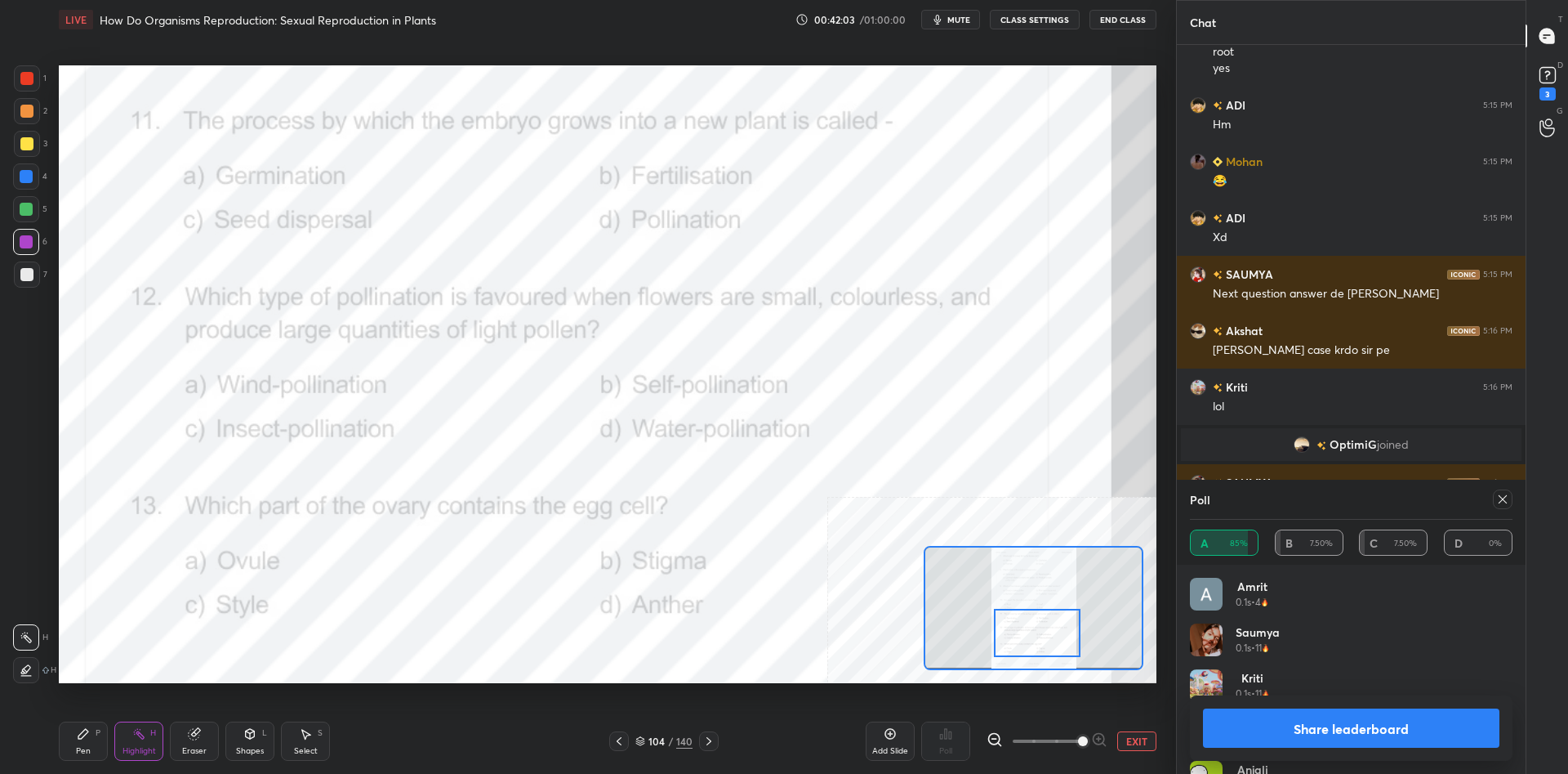
click at [1397, 712] on button "Share leaderboard" at bounding box center [1351, 728] width 297 height 39
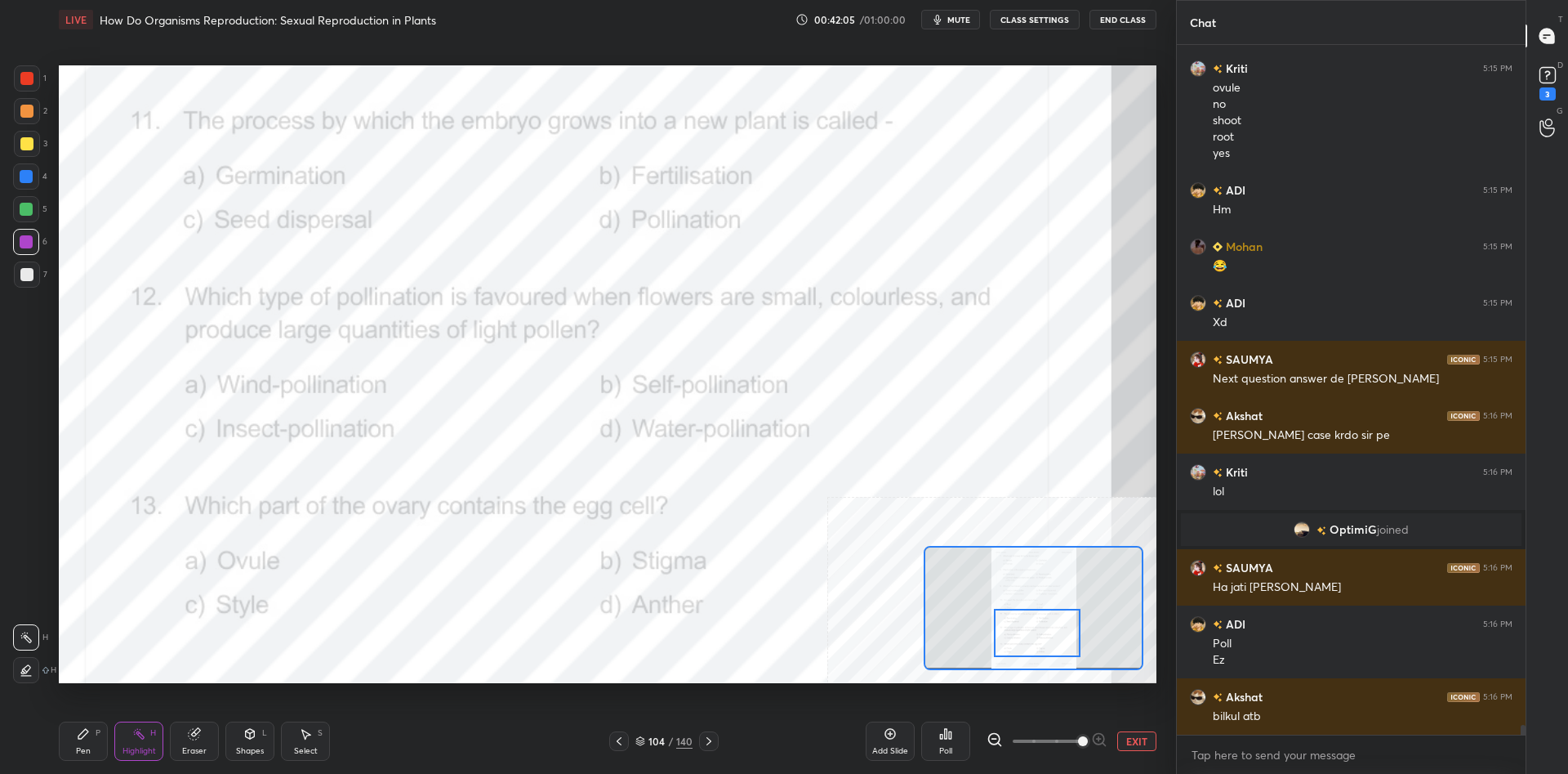
click at [96, 738] on div "Pen P" at bounding box center [83, 740] width 49 height 39
click at [88, 736] on icon at bounding box center [83, 733] width 13 height 13
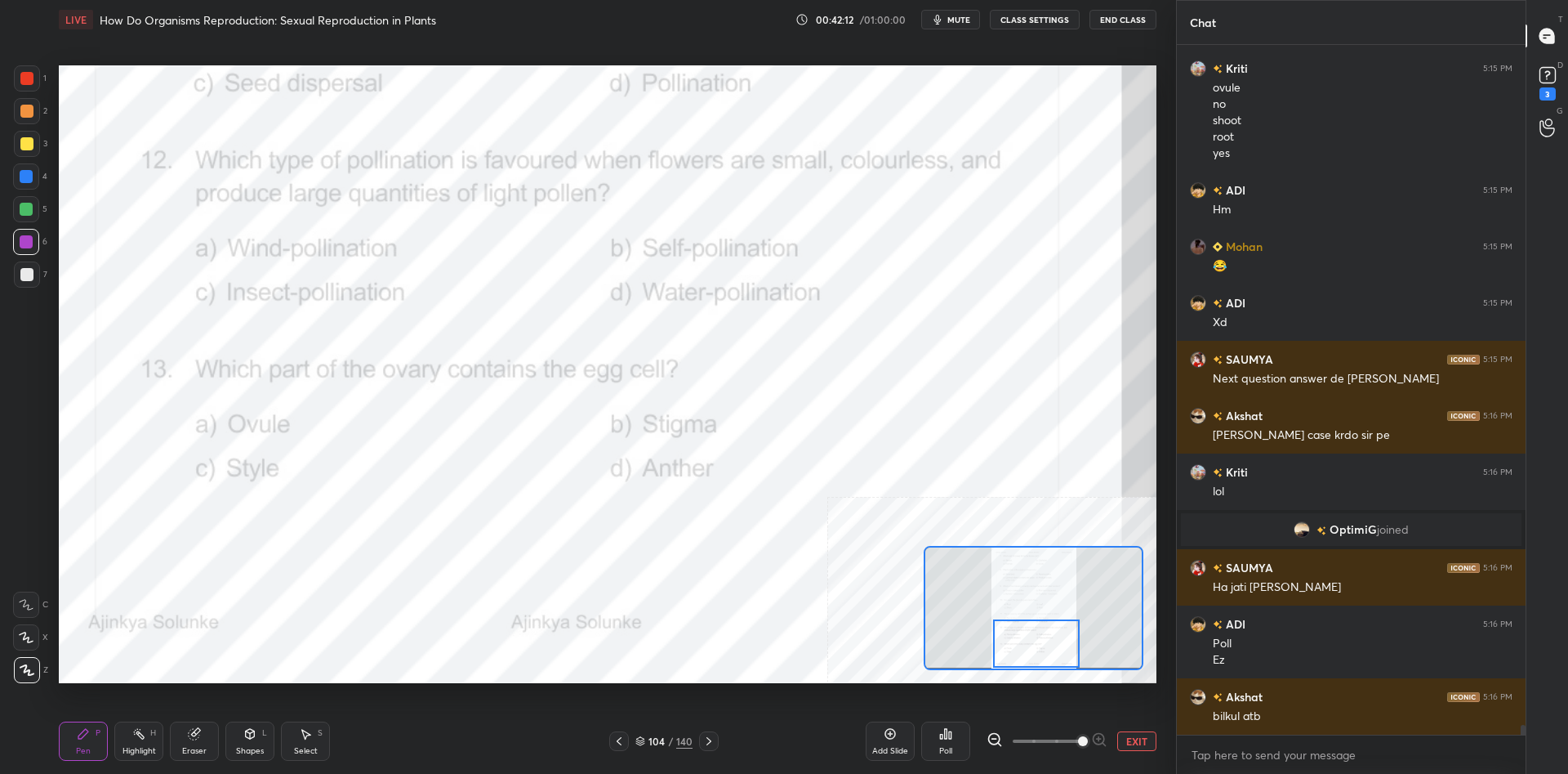
click at [111, 745] on div "Pen P Highlight H Eraser Shapes L Select S" at bounding box center [260, 740] width 403 height 39
click at [132, 728] on div "Highlight H" at bounding box center [139, 740] width 49 height 39
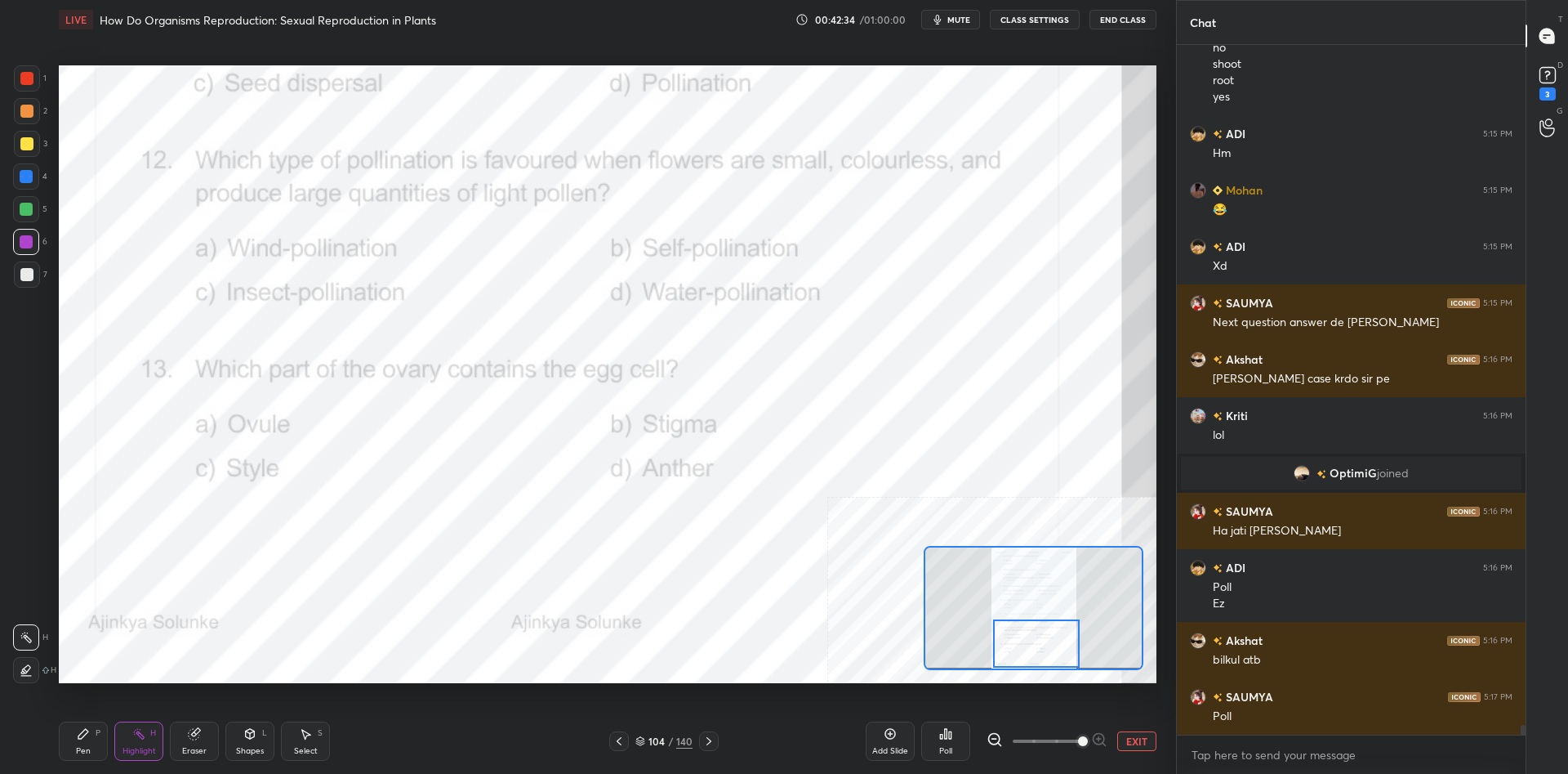
click at [944, 731] on icon at bounding box center [946, 733] width 13 height 13
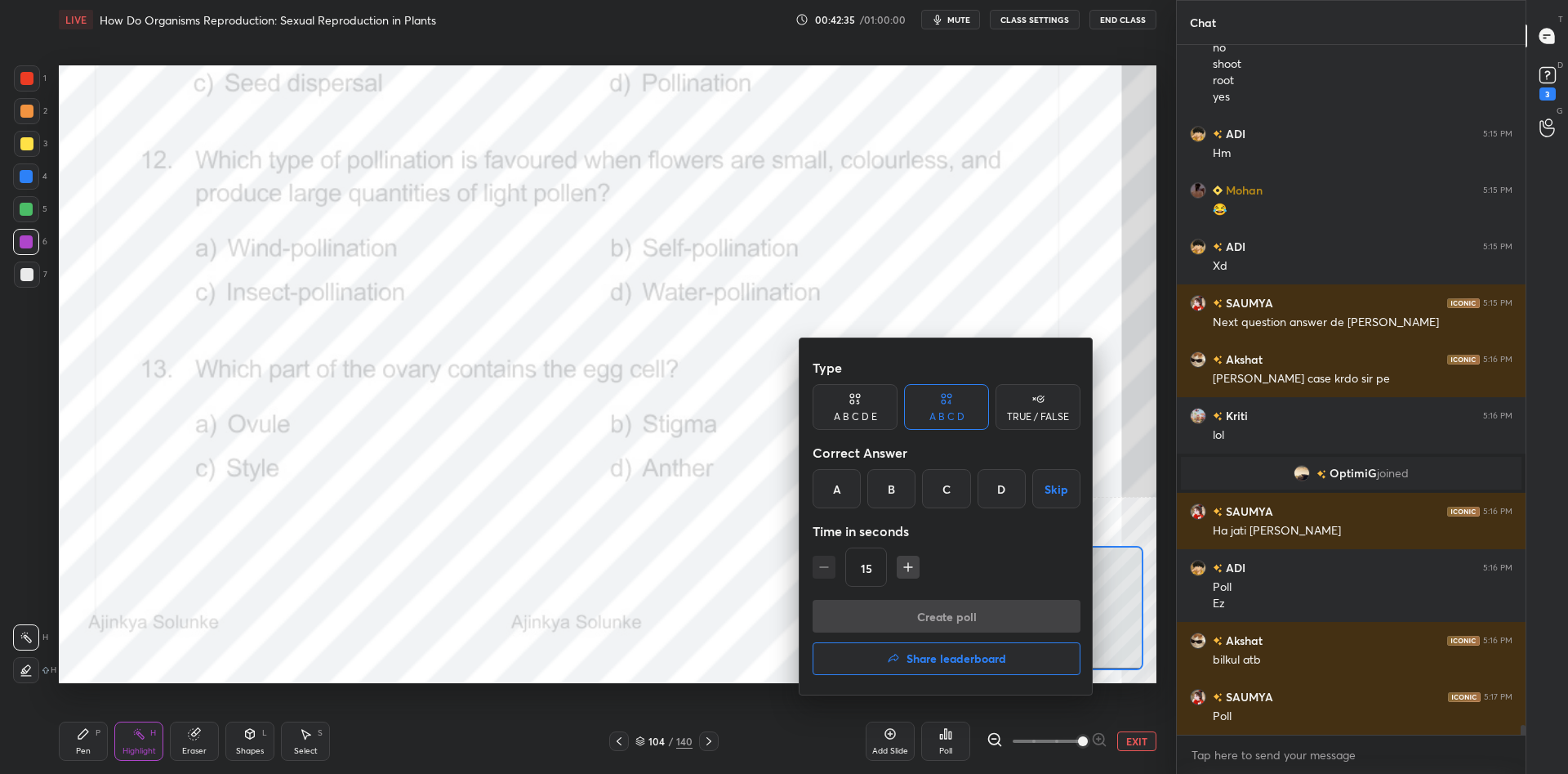
click at [850, 499] on div "A" at bounding box center [837, 488] width 48 height 39
click at [882, 607] on button "Create poll" at bounding box center [947, 616] width 267 height 32
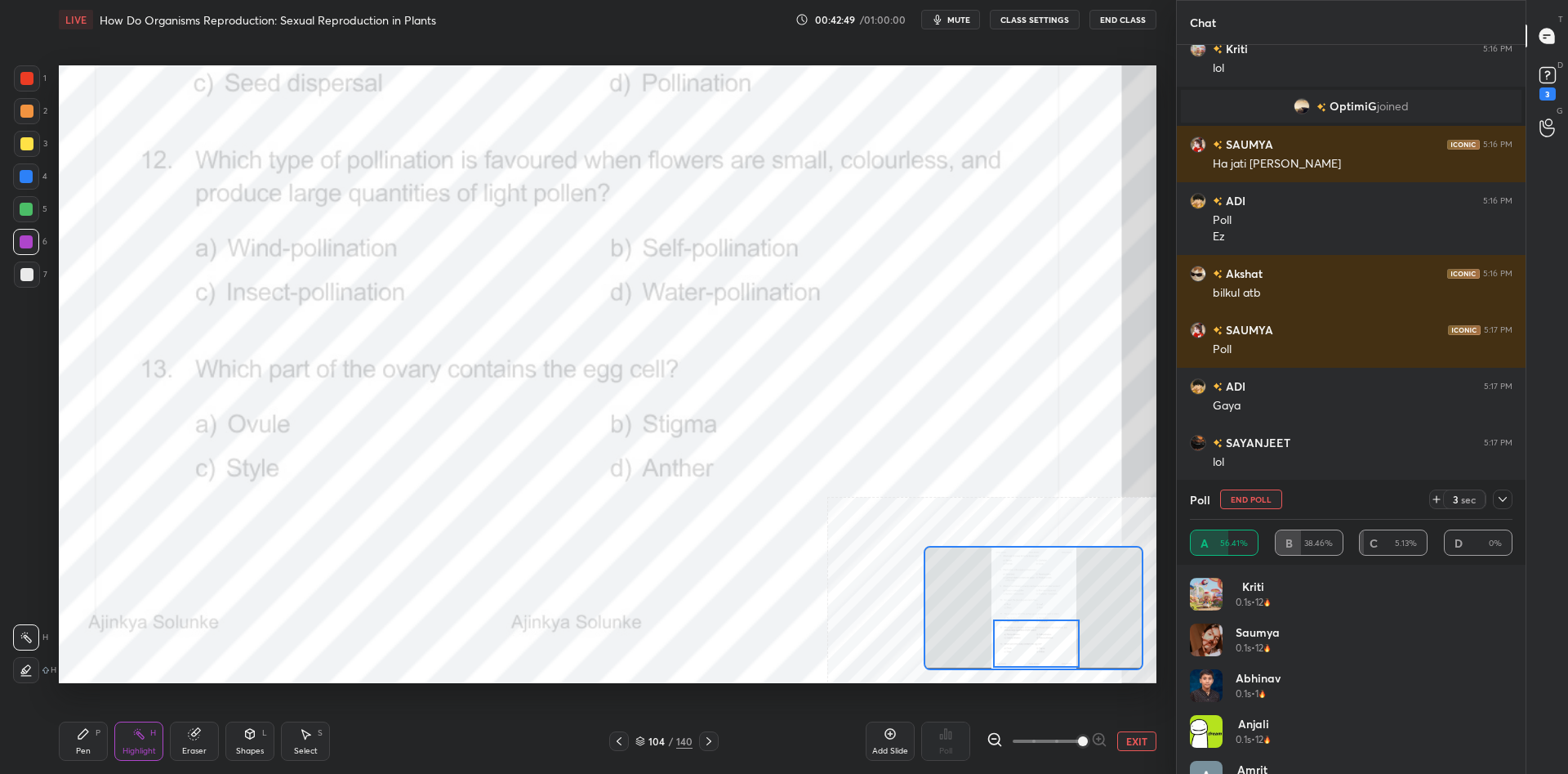
scroll to position [48908, 0]
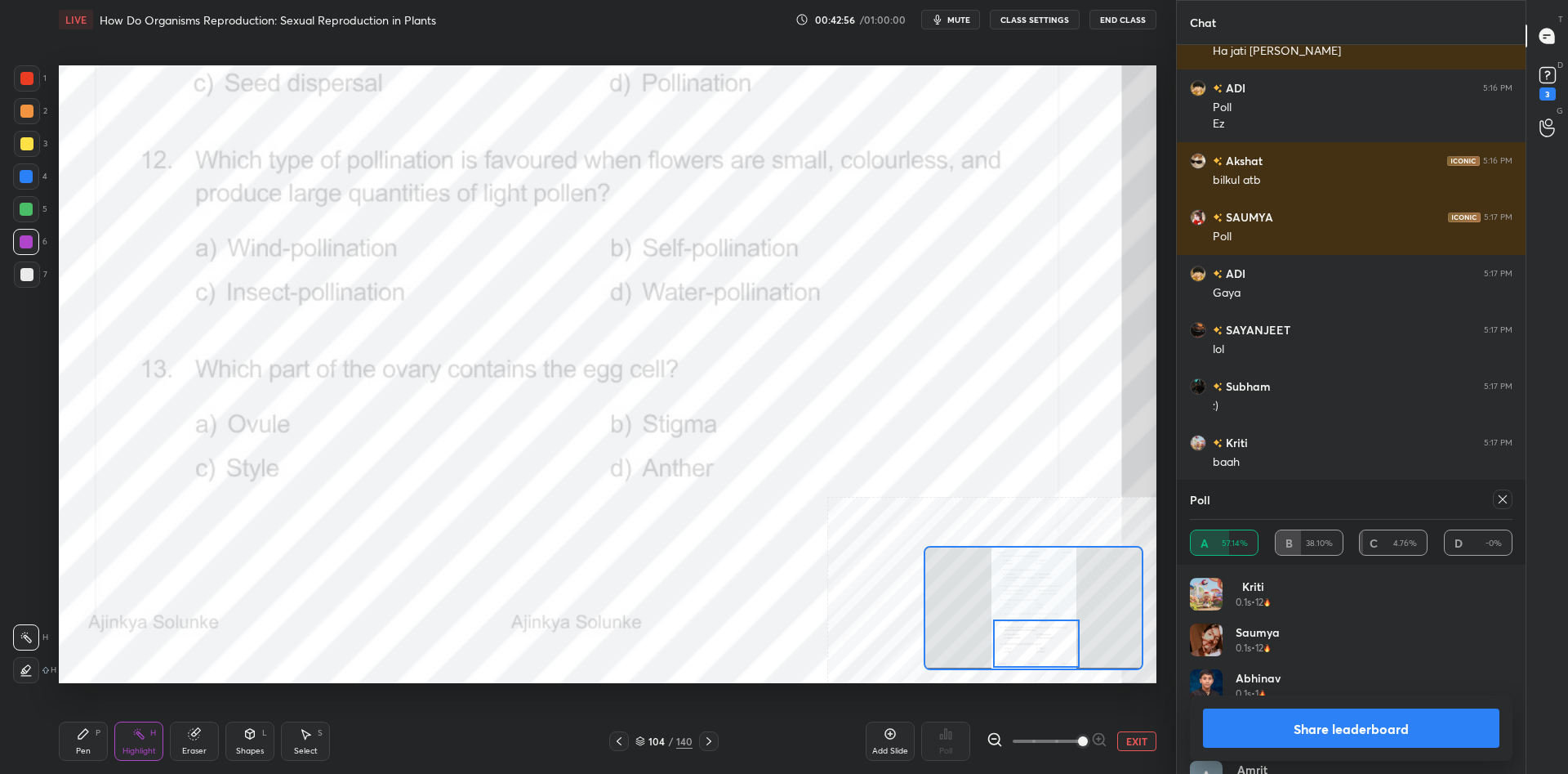
click at [1232, 740] on button "Share leaderboard" at bounding box center [1351, 728] width 297 height 39
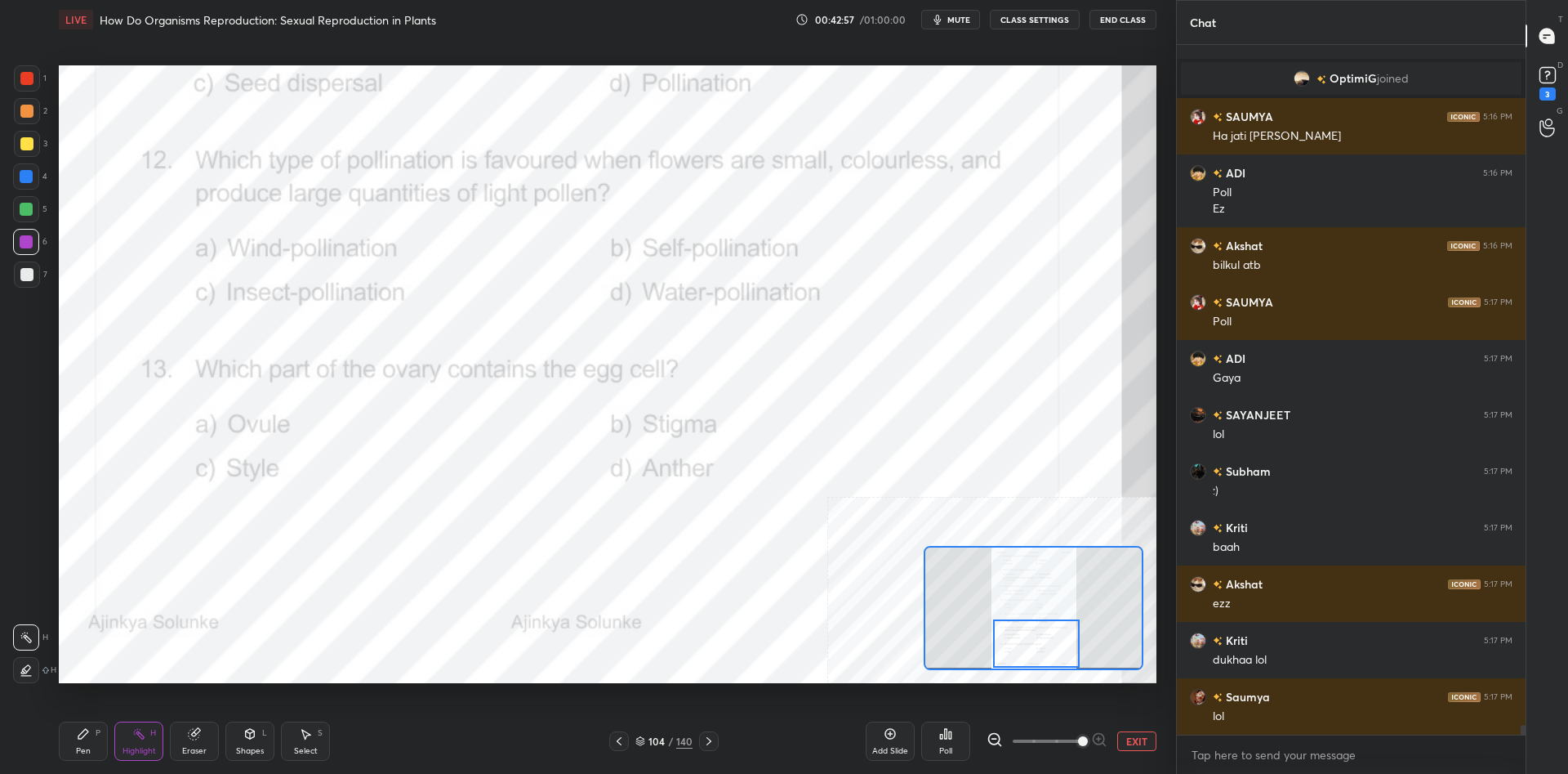
click at [80, 747] on div "Pen" at bounding box center [83, 750] width 15 height 9
click at [82, 743] on div "Pen P" at bounding box center [83, 740] width 49 height 39
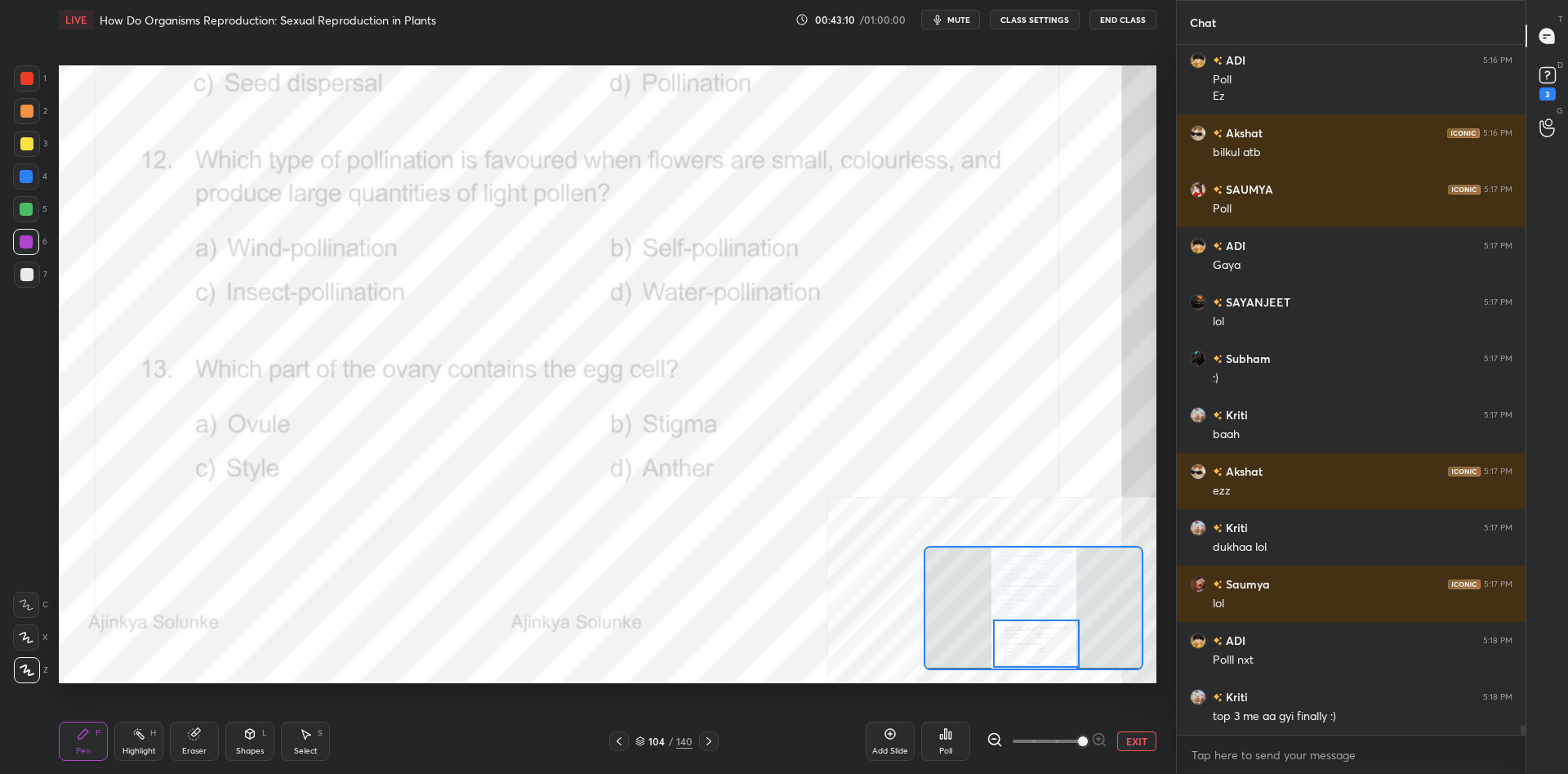
click at [1027, 644] on div at bounding box center [1036, 643] width 86 height 48
click at [133, 735] on icon at bounding box center [139, 733] width 13 height 13
click at [90, 734] on div "Pen P" at bounding box center [83, 740] width 49 height 39
click at [90, 733] on div "Pen P" at bounding box center [83, 740] width 49 height 39
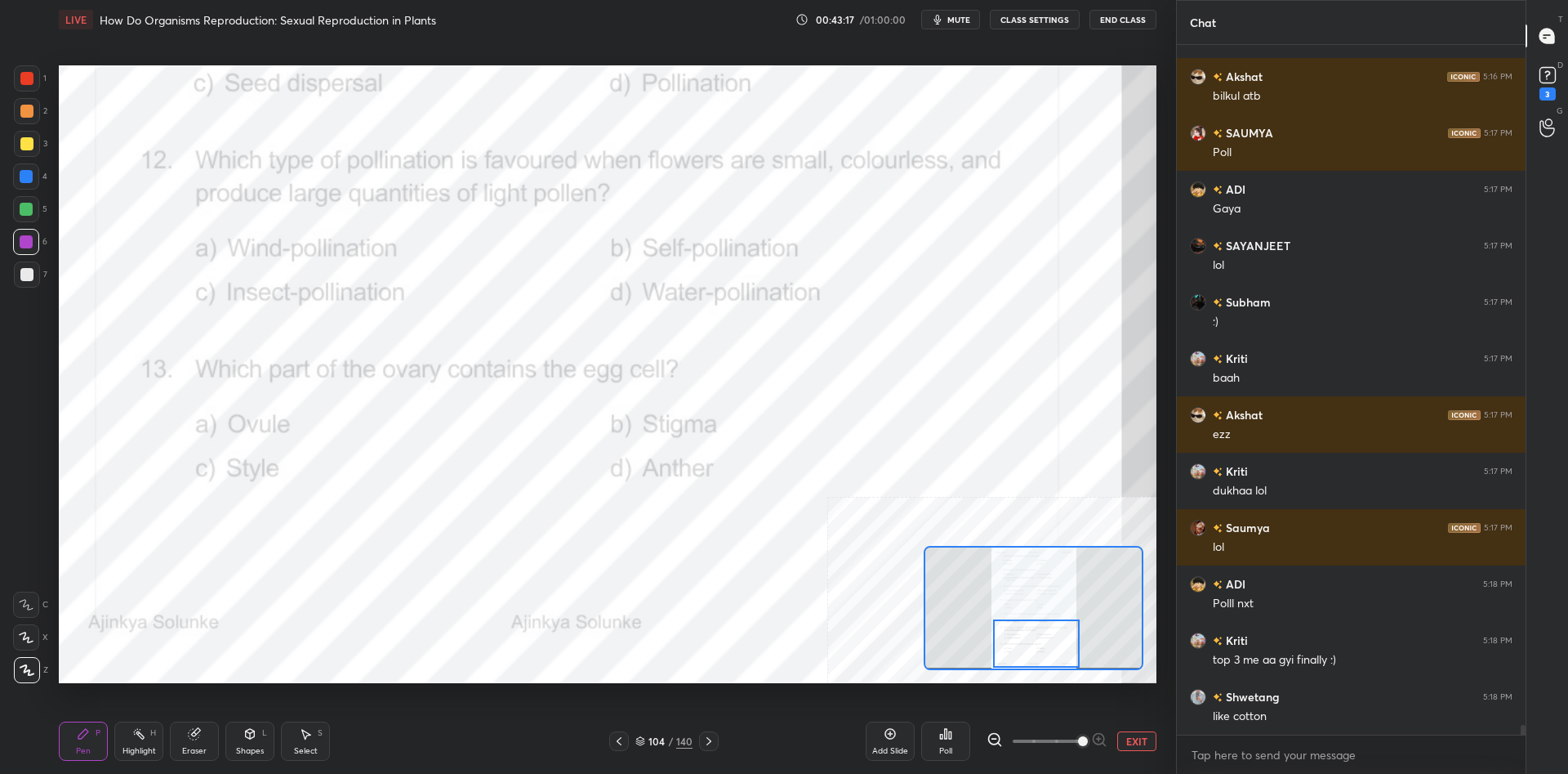
click at [133, 746] on div "Highlight" at bounding box center [138, 750] width 33 height 9
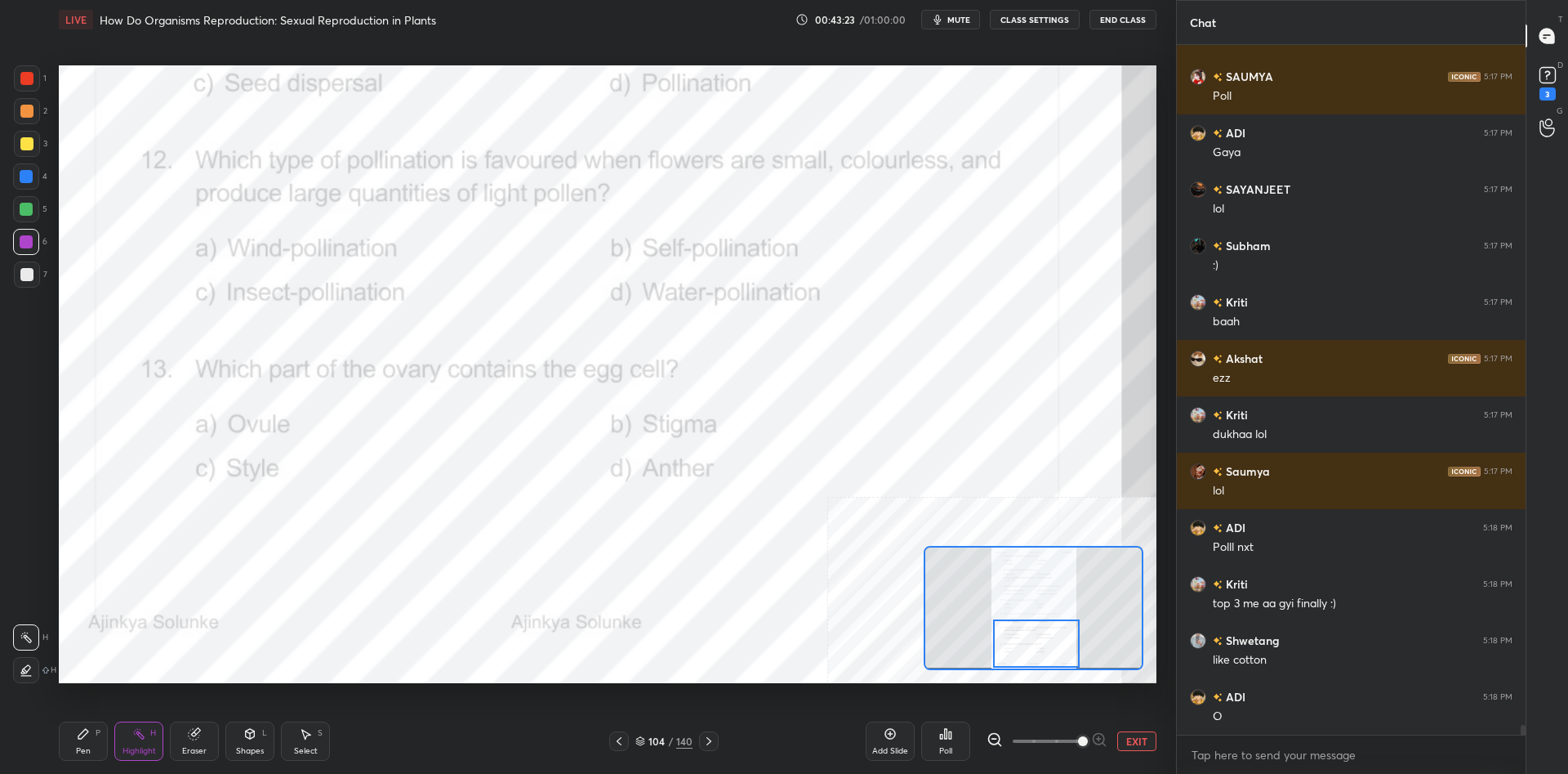
click at [956, 741] on div "Poll" at bounding box center [946, 740] width 49 height 39
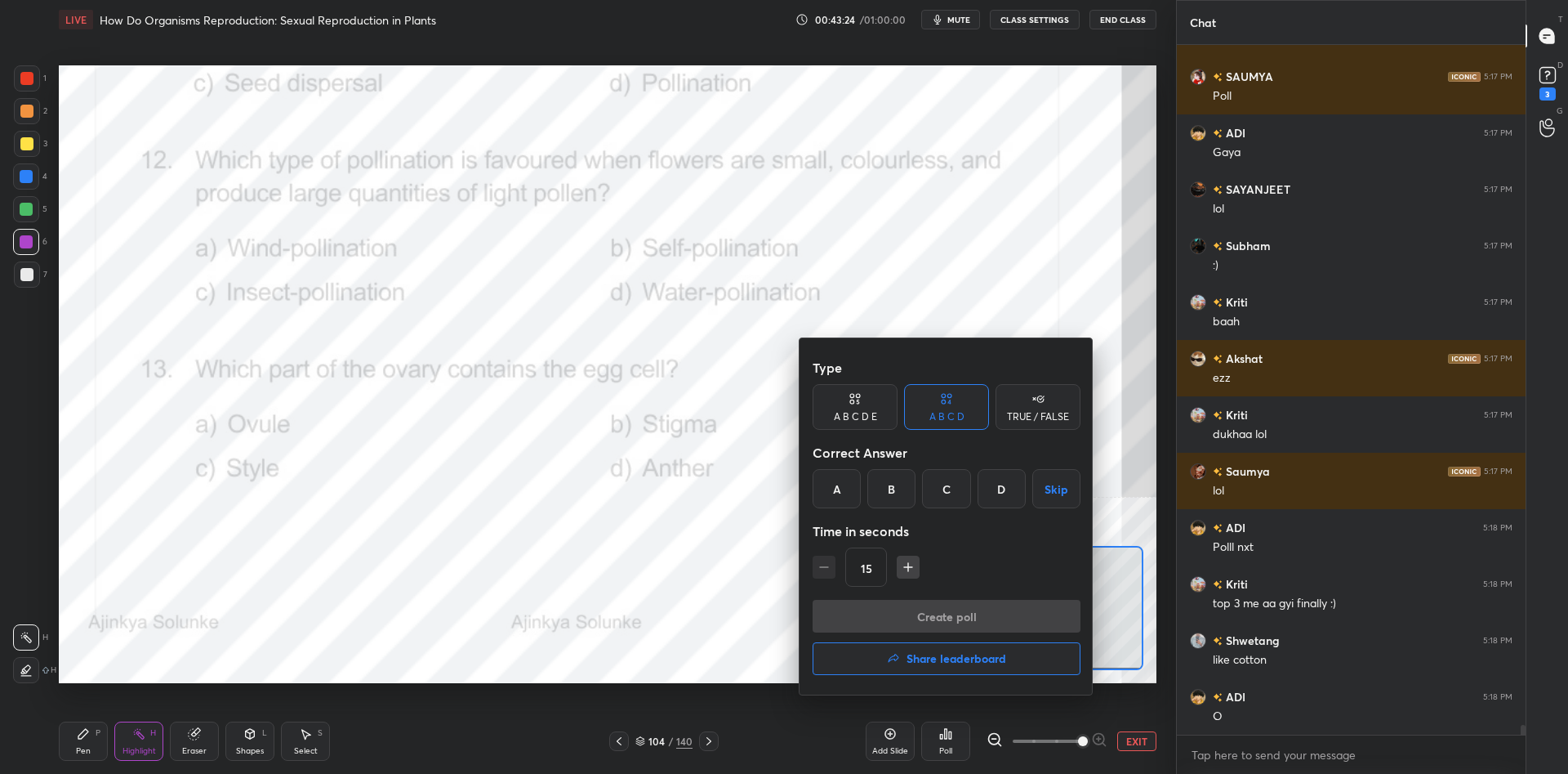
click at [837, 493] on div "A" at bounding box center [837, 488] width 48 height 39
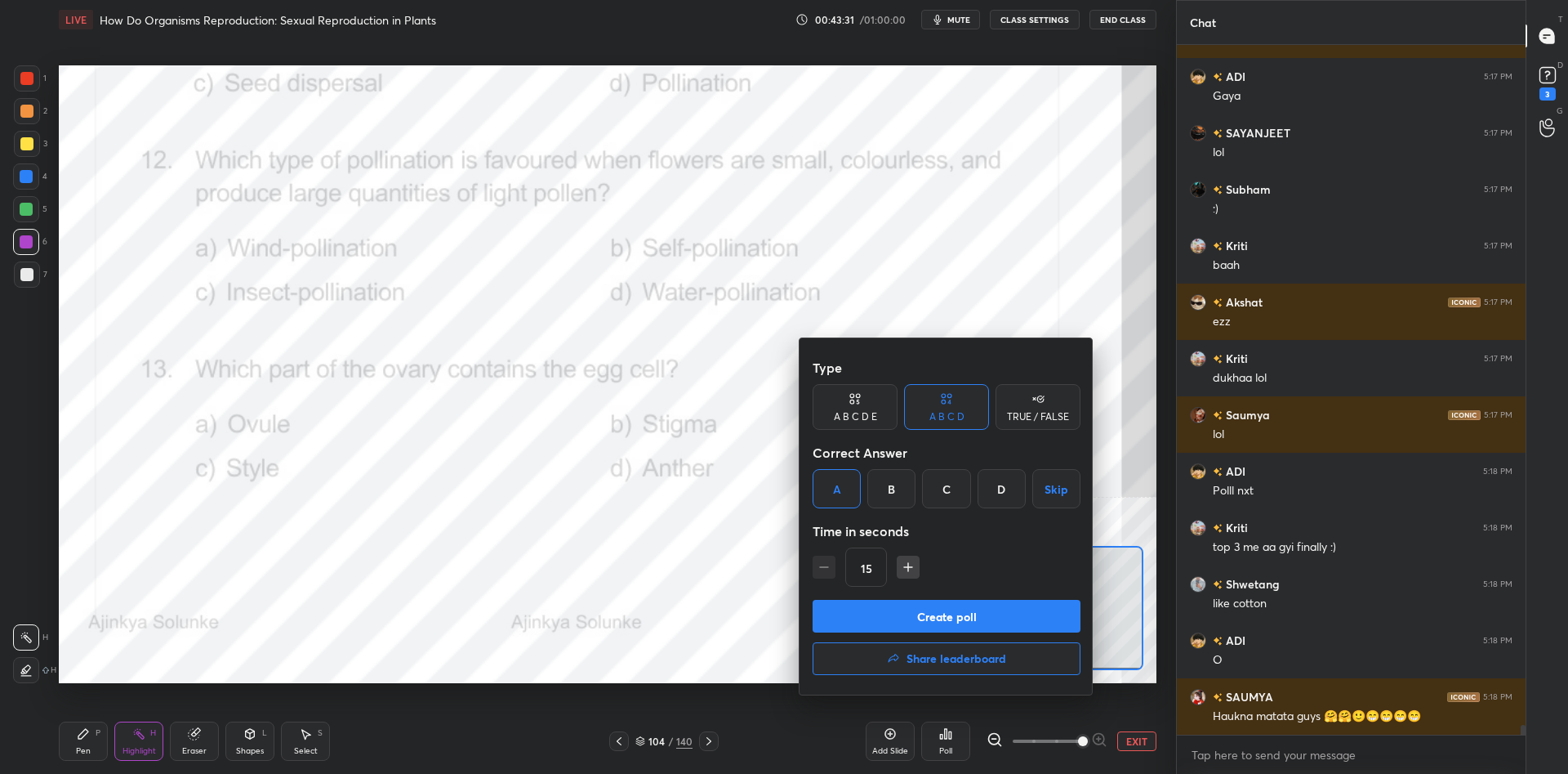
click at [890, 615] on button "Create poll" at bounding box center [947, 616] width 267 height 32
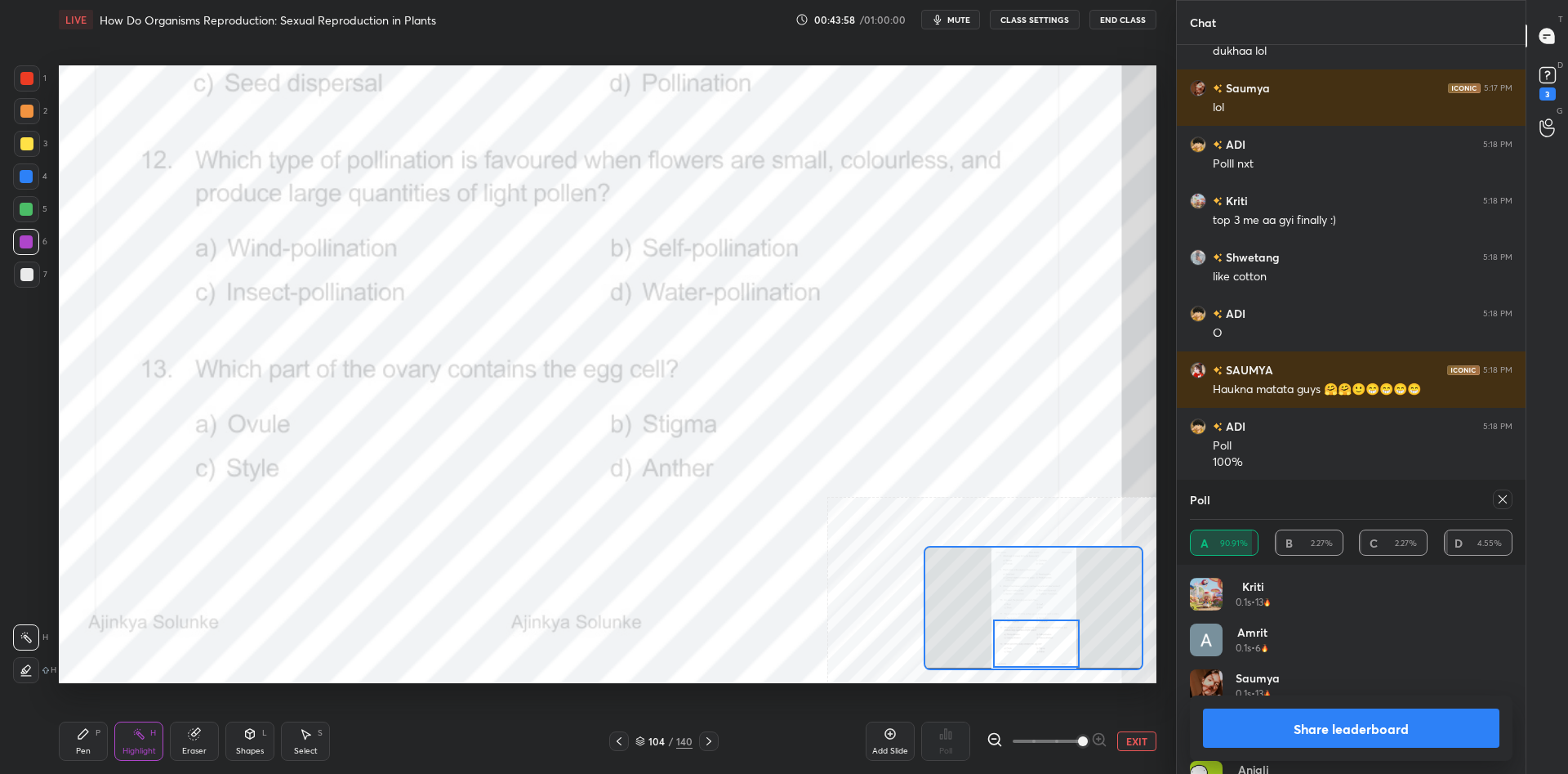
scroll to position [49544, 0]
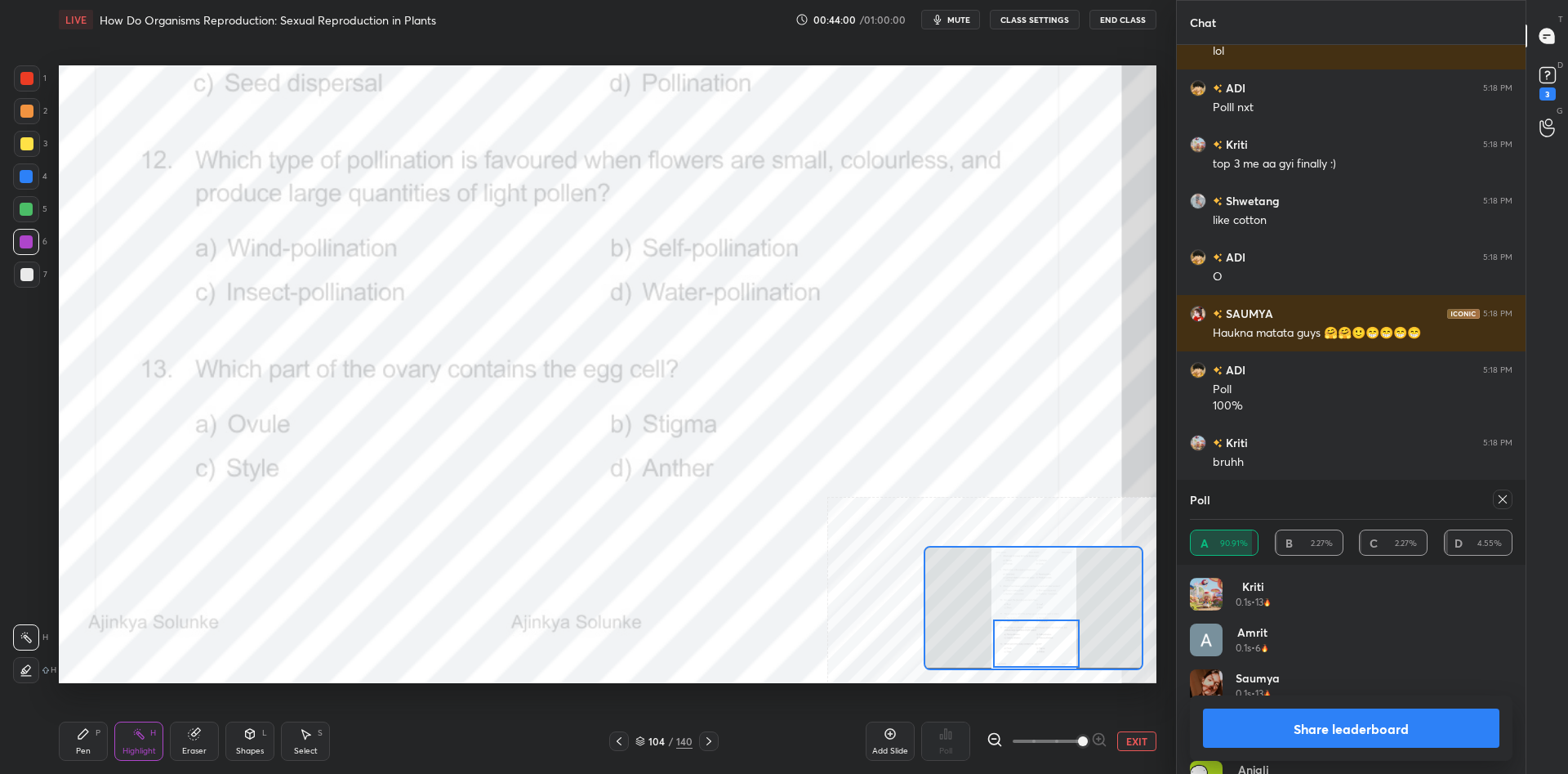
click at [1328, 717] on button "Share leaderboard" at bounding box center [1351, 728] width 297 height 39
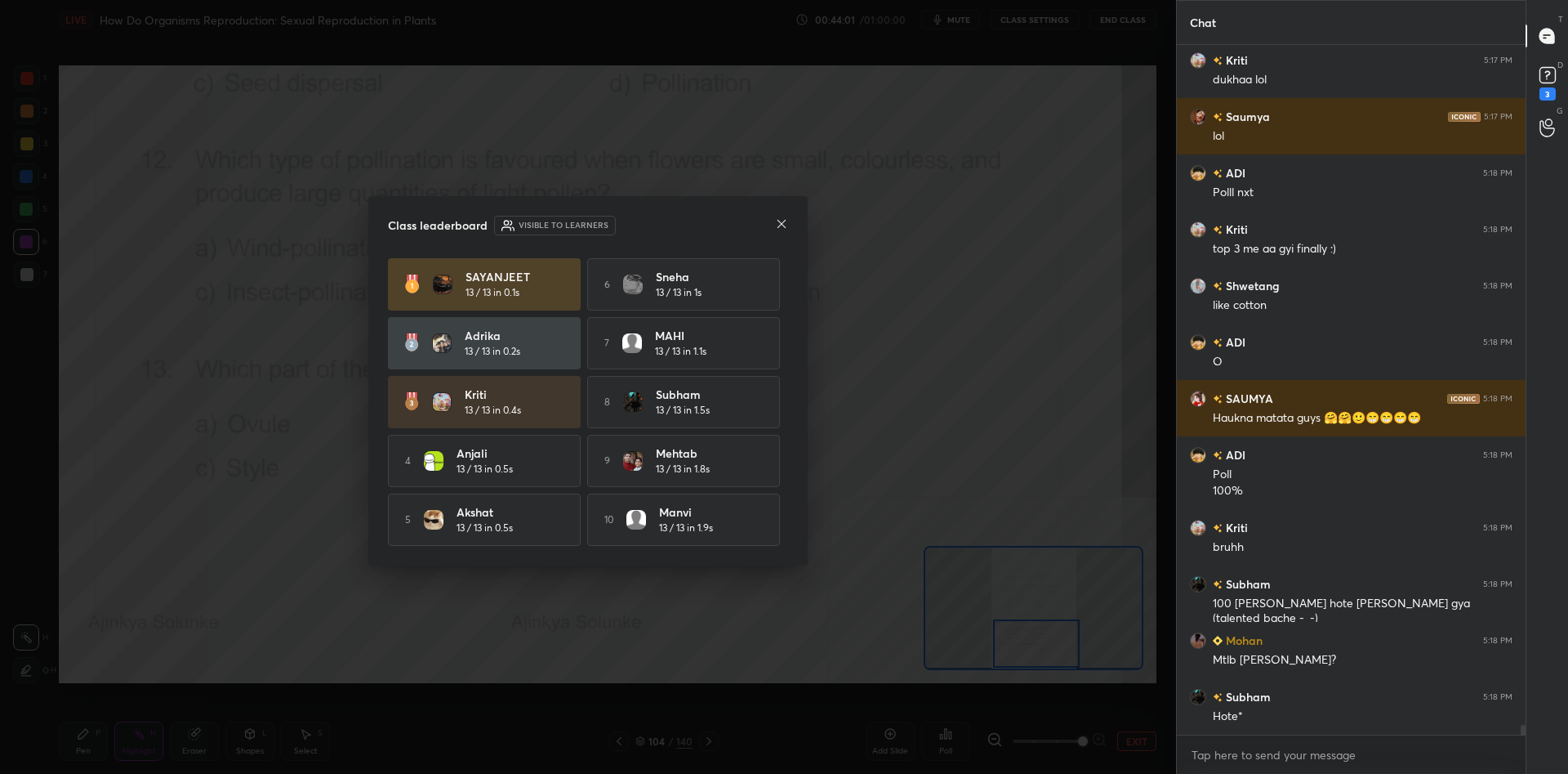
scroll to position [1, 1]
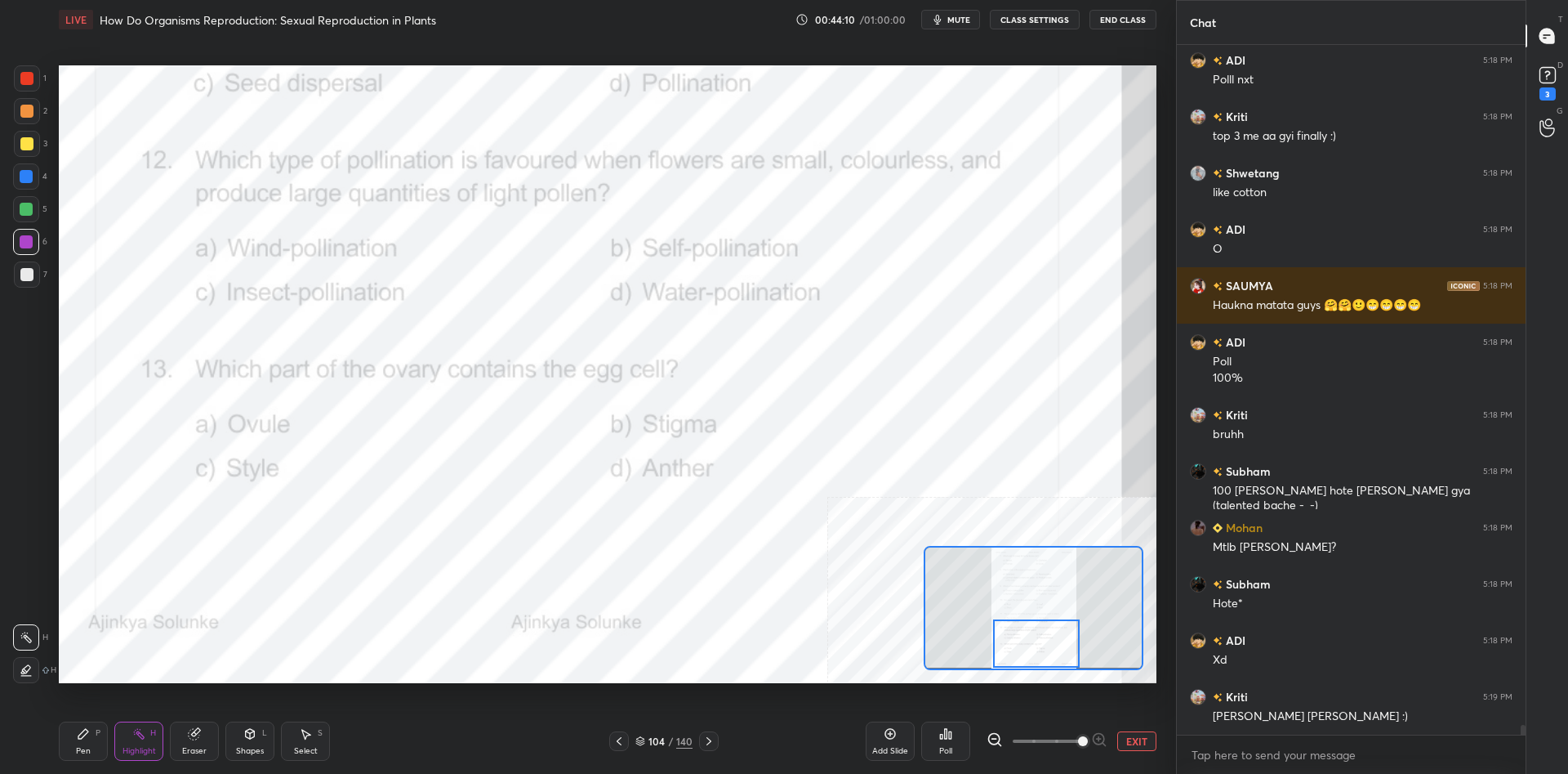
click at [71, 739] on div "Pen P" at bounding box center [83, 740] width 49 height 39
click at [78, 734] on icon at bounding box center [83, 733] width 13 height 13
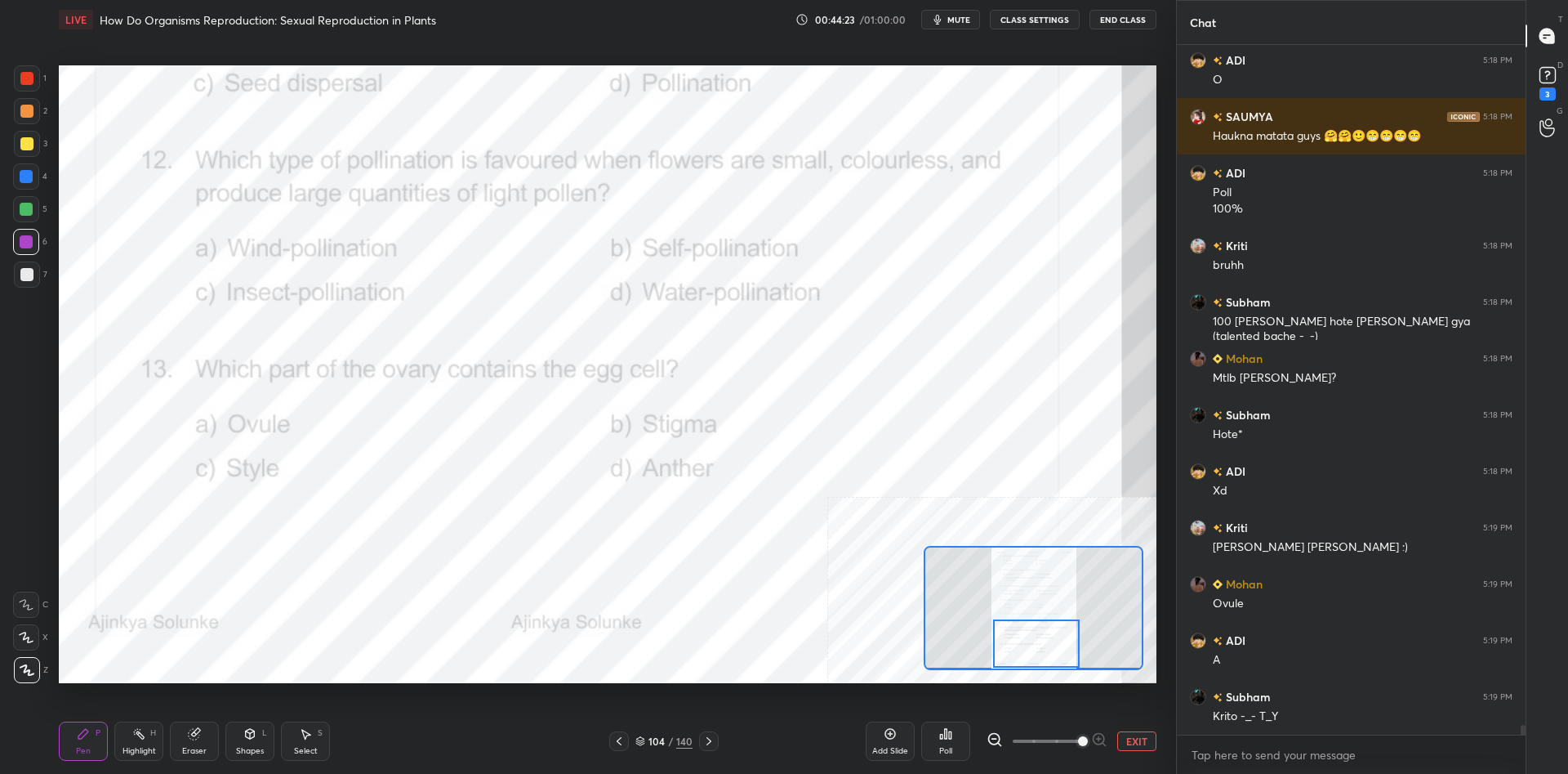
click at [661, 744] on div "104" at bounding box center [656, 741] width 16 height 9
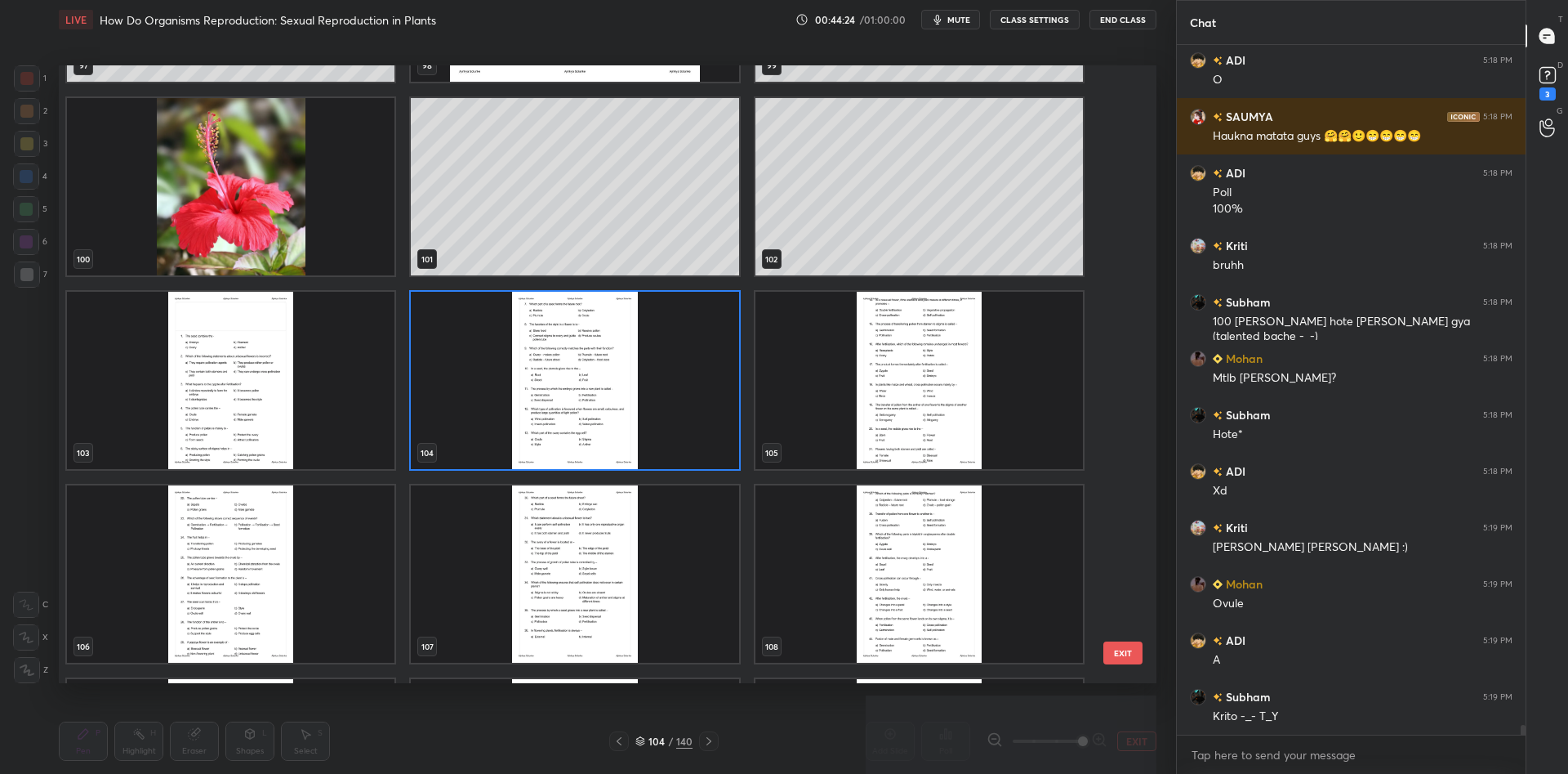
click at [911, 368] on img "grid" at bounding box center [919, 379] width 327 height 177
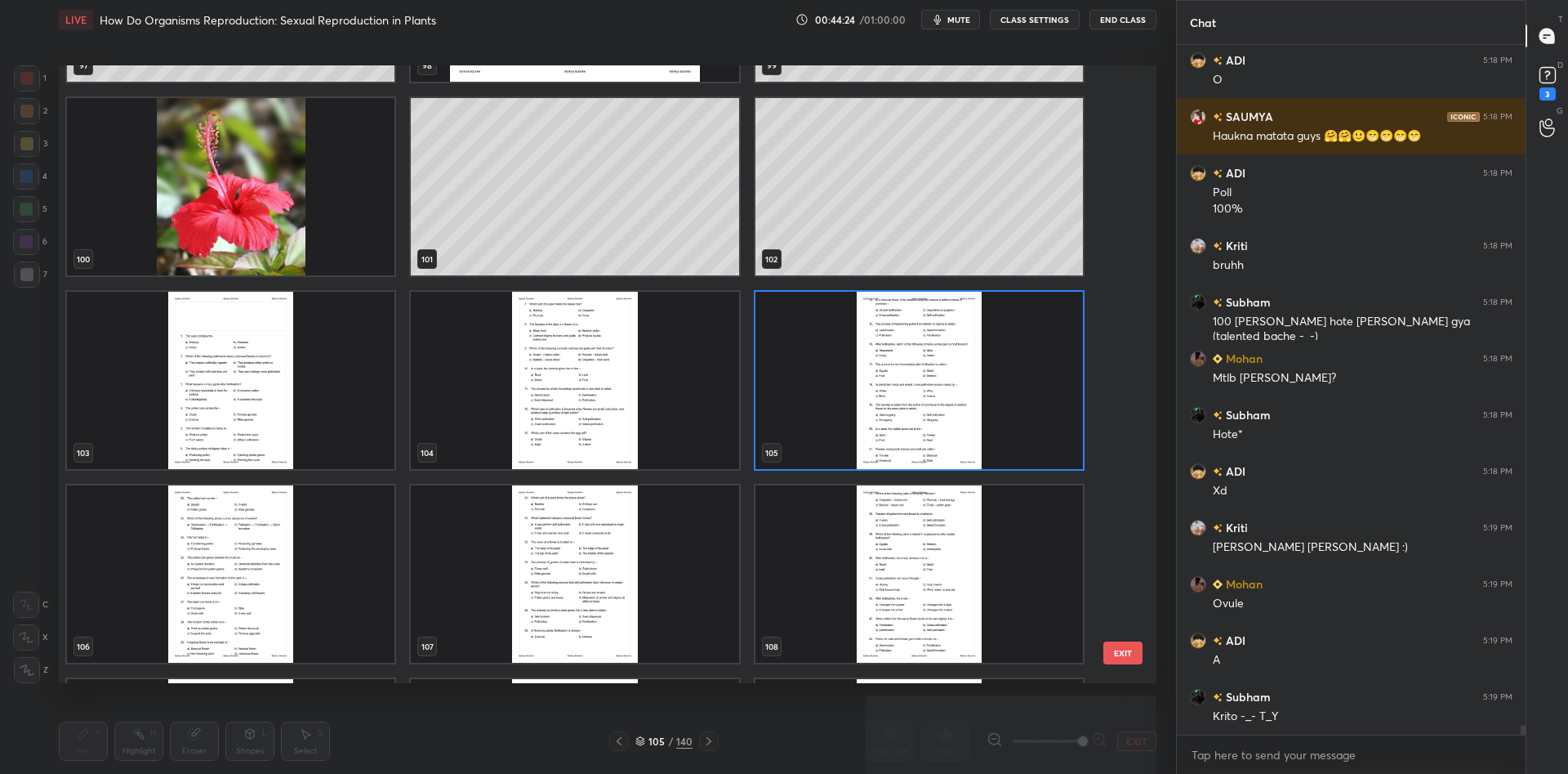
click at [911, 368] on img "grid" at bounding box center [919, 379] width 327 height 177
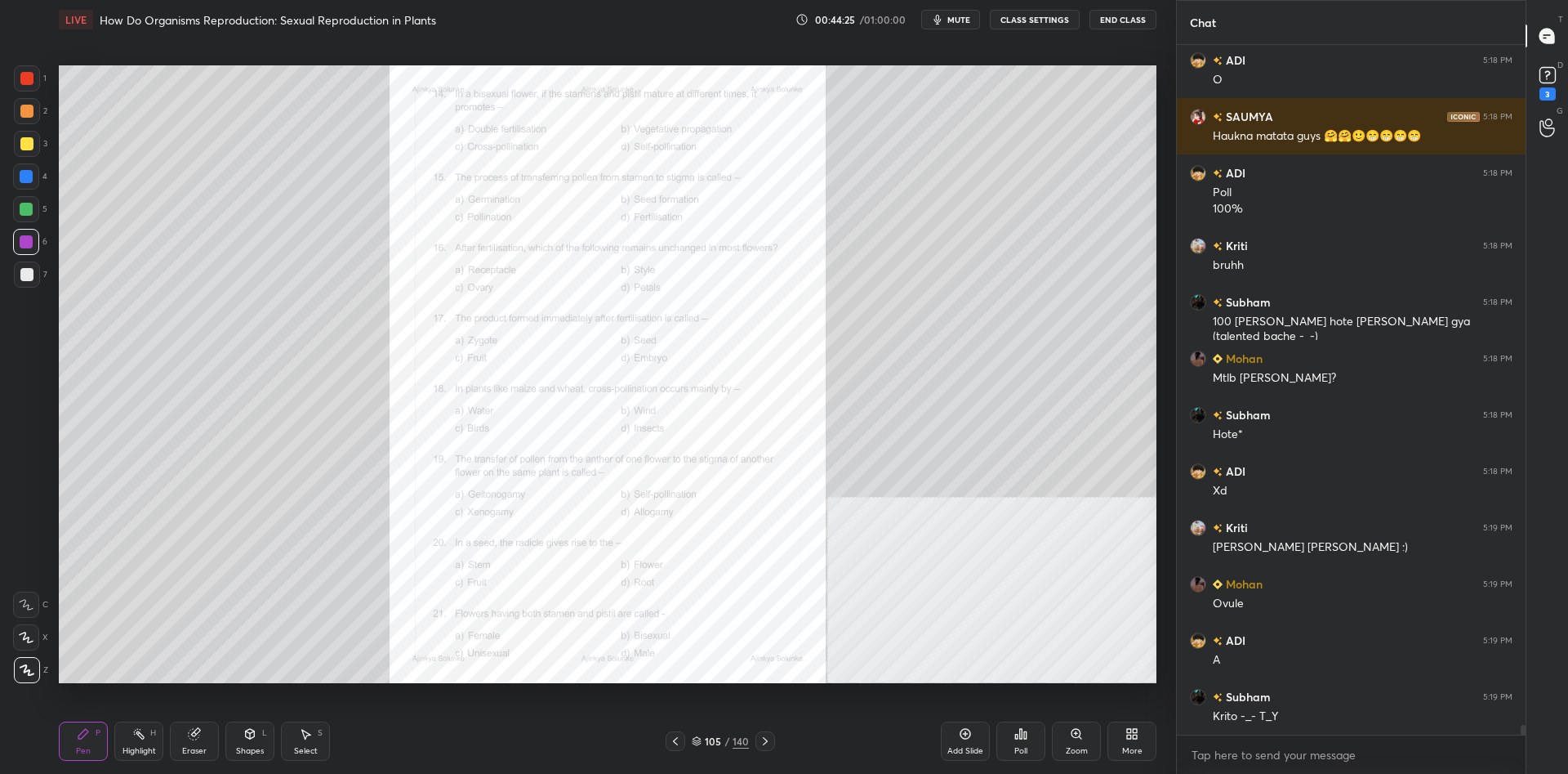
click at [1085, 737] on div "Zoom" at bounding box center [1077, 740] width 49 height 39
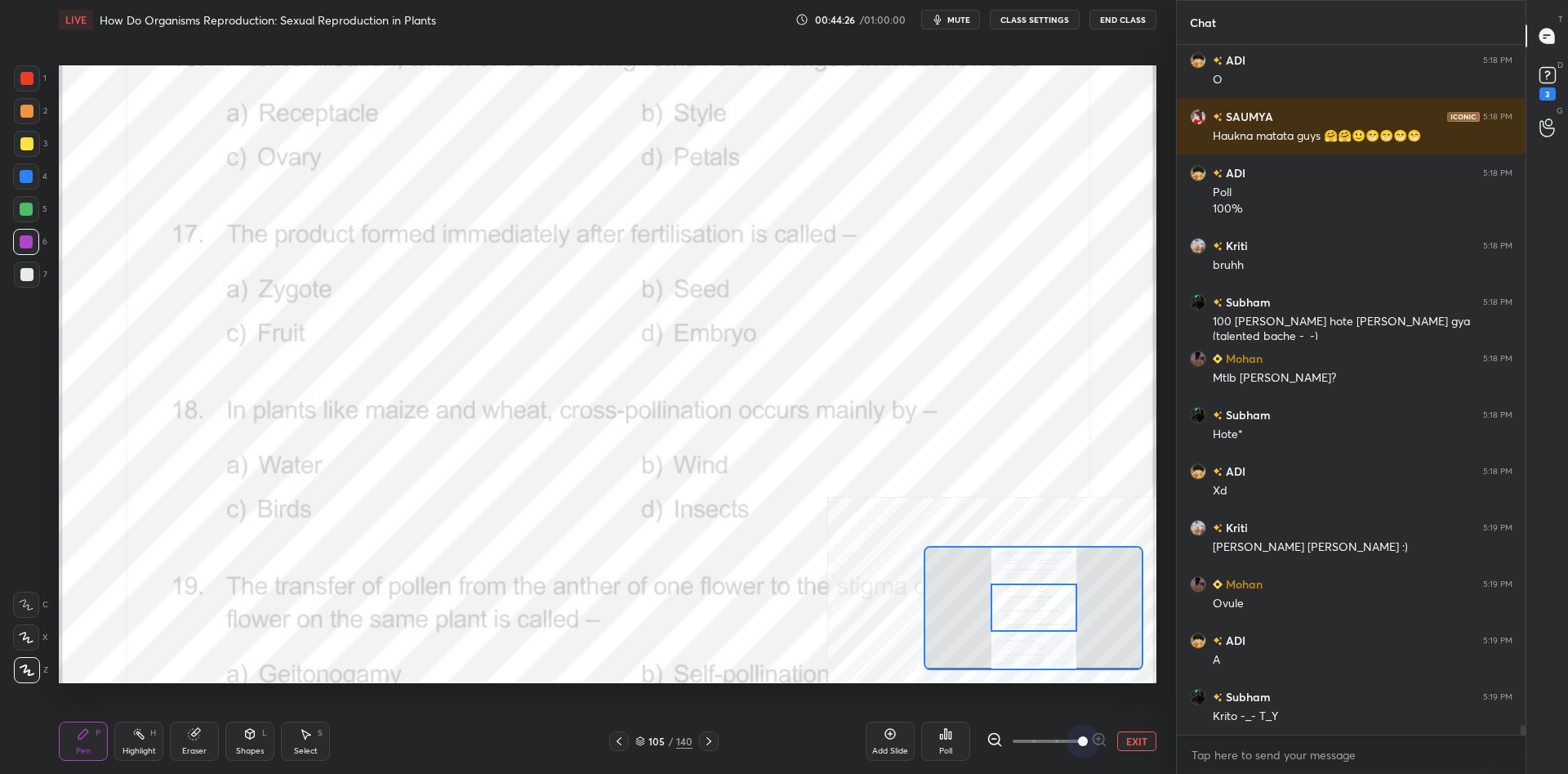
drag, startPoint x: 1079, startPoint y: 746, endPoint x: 1168, endPoint y: 732, distance: 90.1
click at [1168, 737] on div "1 2 3 4 5 6 7 C X Z C X Z E E Erase all H H LIVE How Do Organisms Reproduction:…" at bounding box center [588, 387] width 1176 height 774
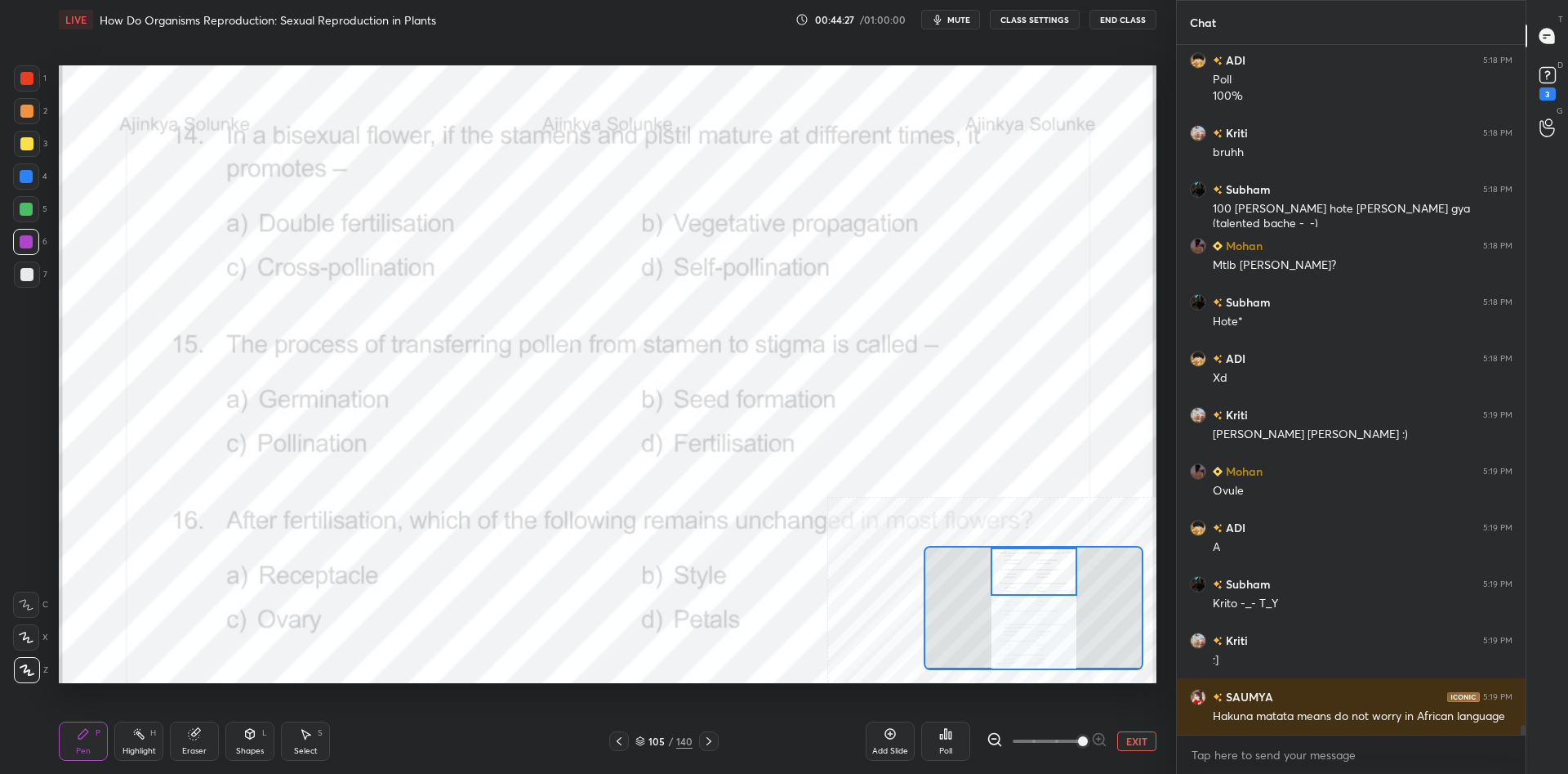
click at [1034, 508] on div "Setting up your live class Poll for secs No correct answer Start poll" at bounding box center [607, 374] width 1098 height 617
click at [138, 738] on icon at bounding box center [139, 733] width 13 height 13
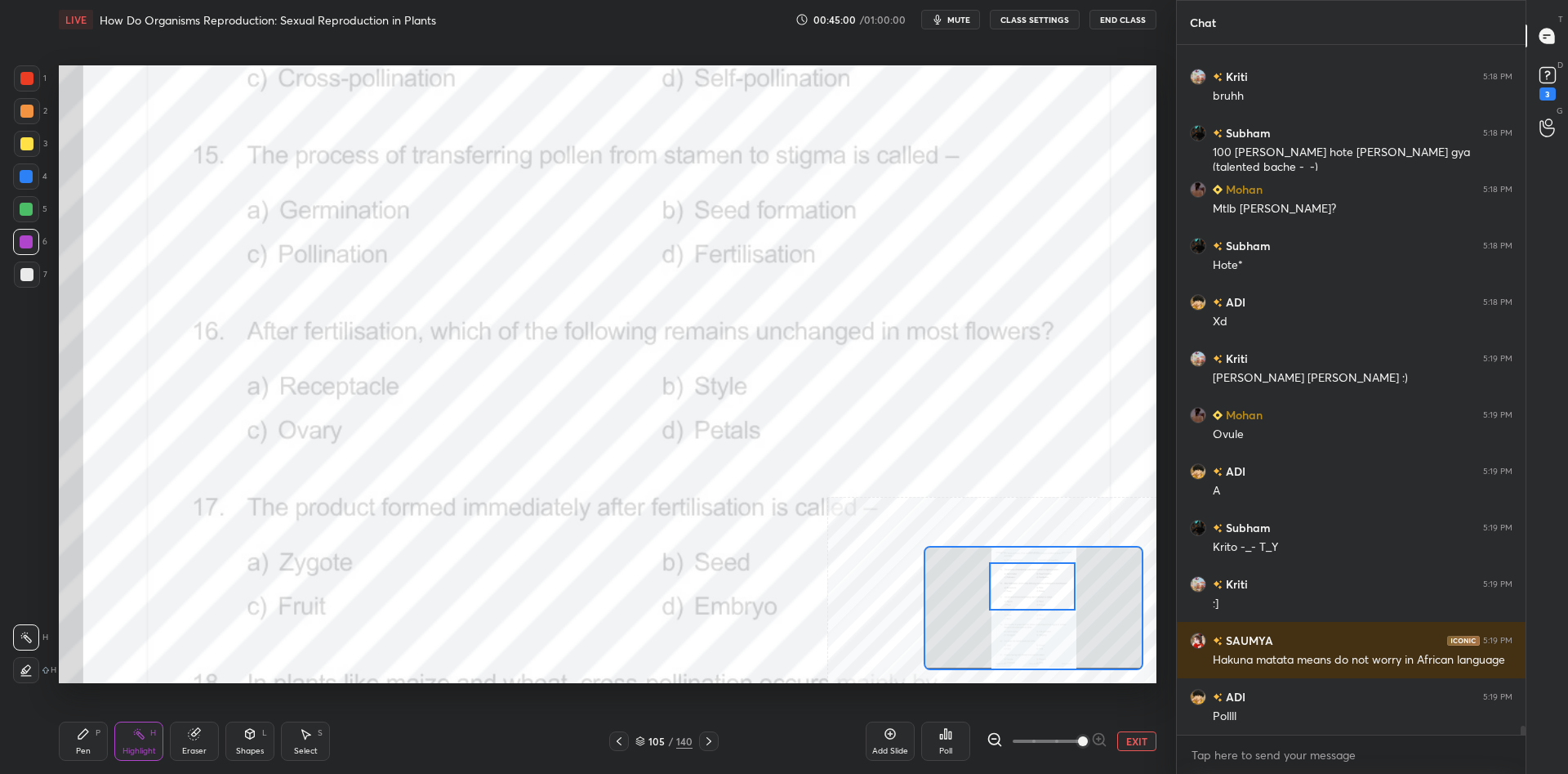
scroll to position [49967, 0]
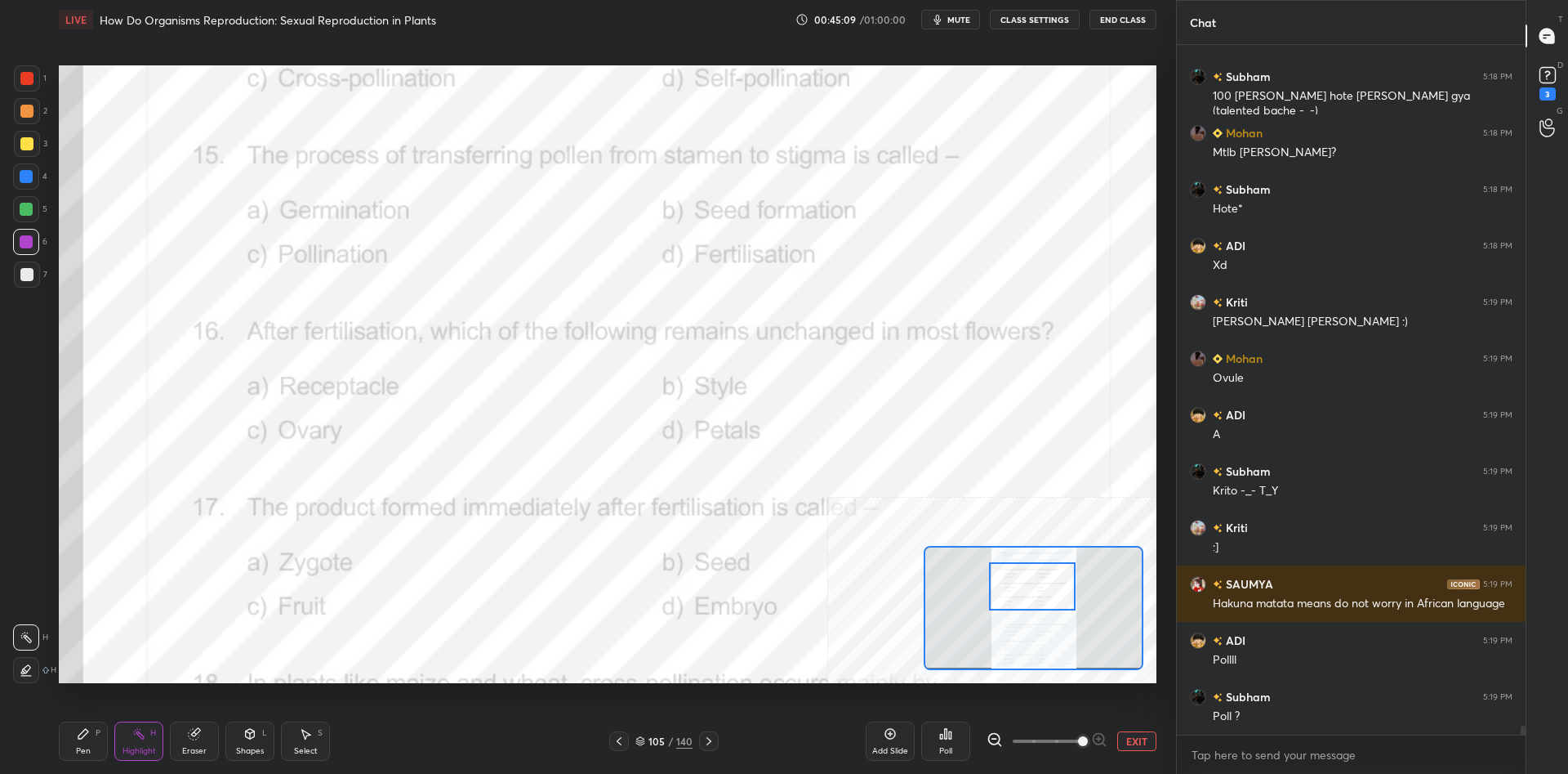
click at [946, 747] on div "Poll" at bounding box center [946, 750] width 13 height 9
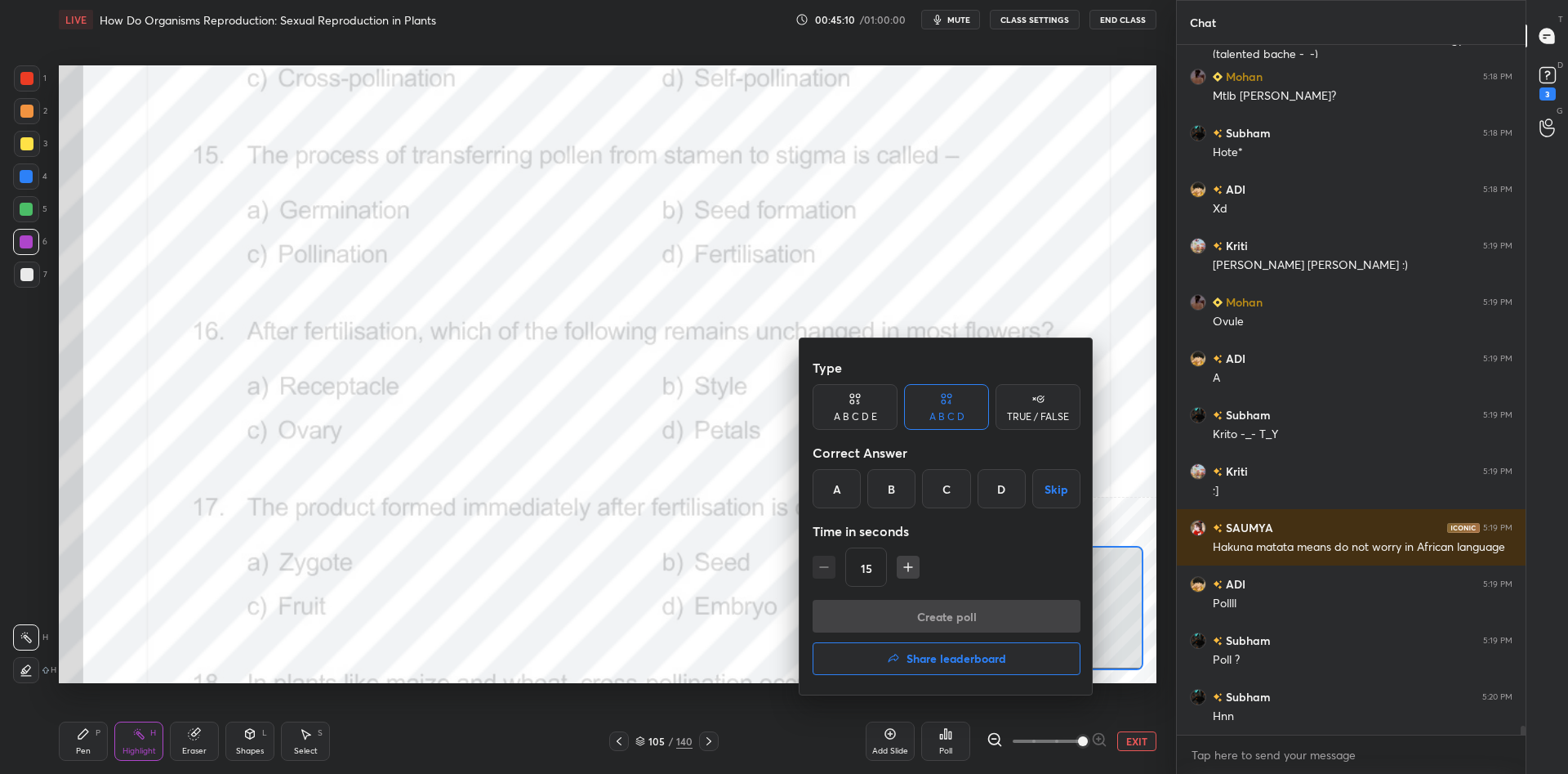
click at [934, 488] on div "C" at bounding box center [946, 488] width 48 height 39
click at [968, 603] on button "Create poll" at bounding box center [947, 616] width 267 height 32
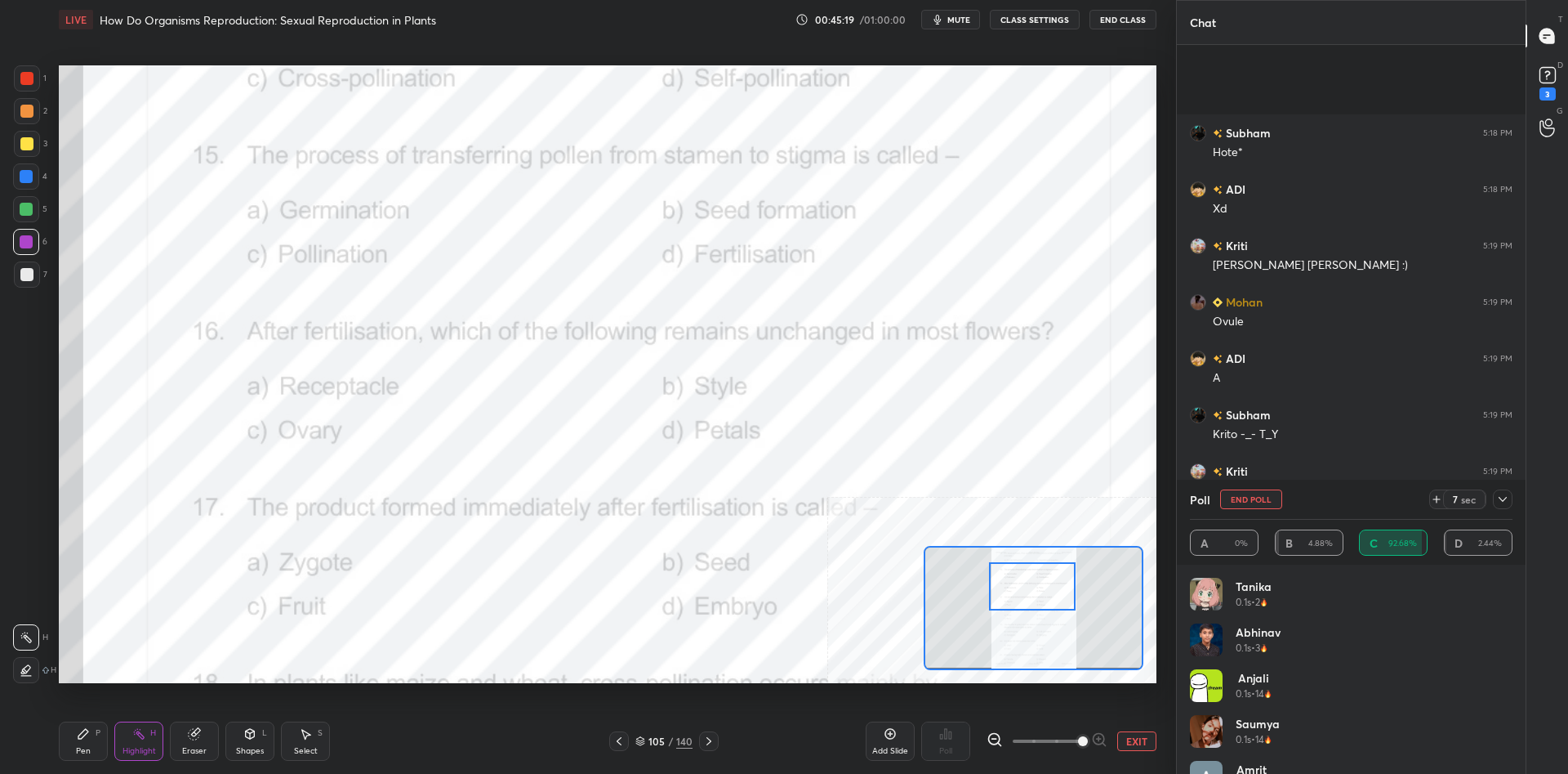
scroll to position [50164, 0]
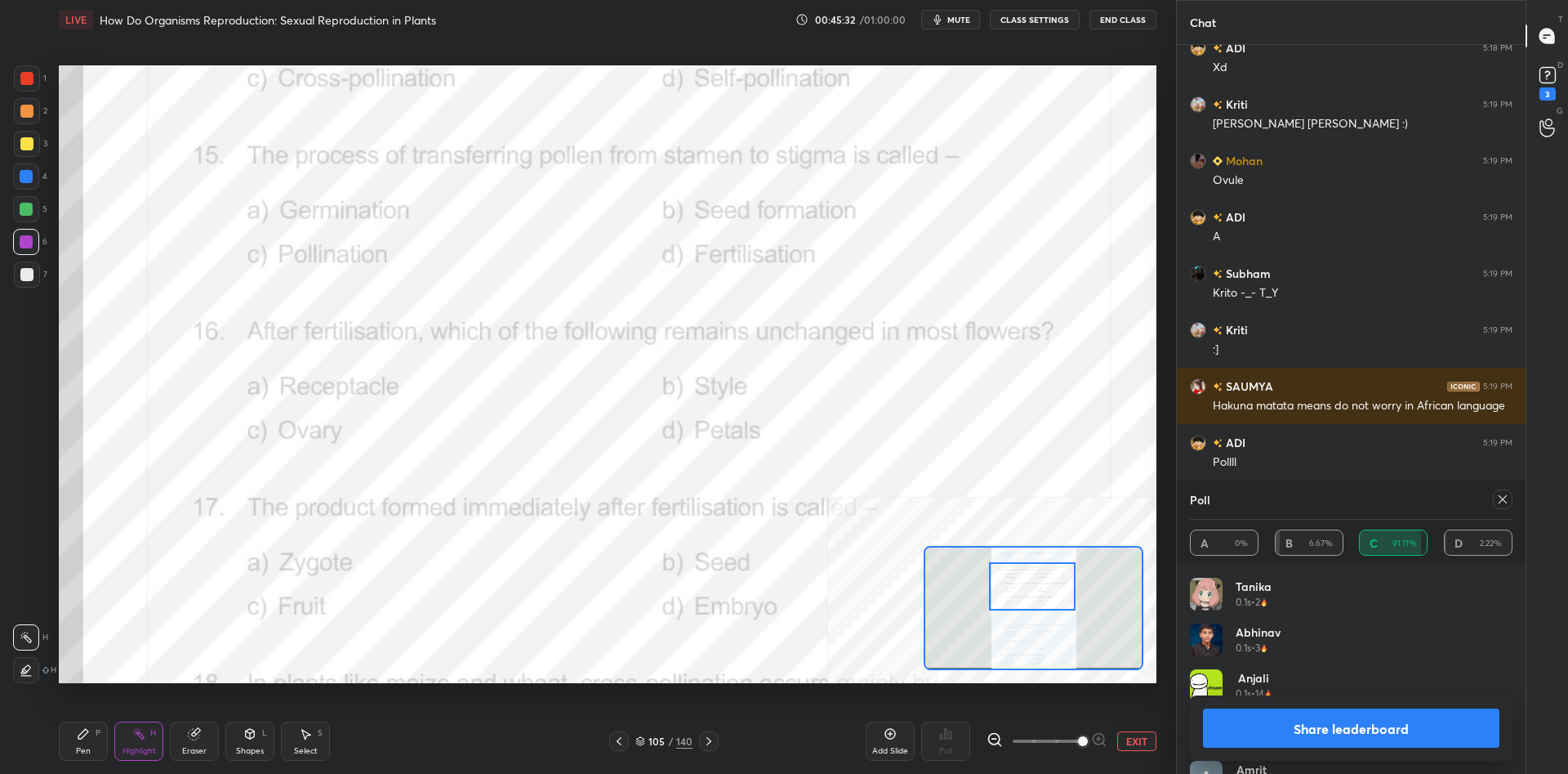
click at [1301, 743] on button "Share leaderboard" at bounding box center [1351, 728] width 297 height 39
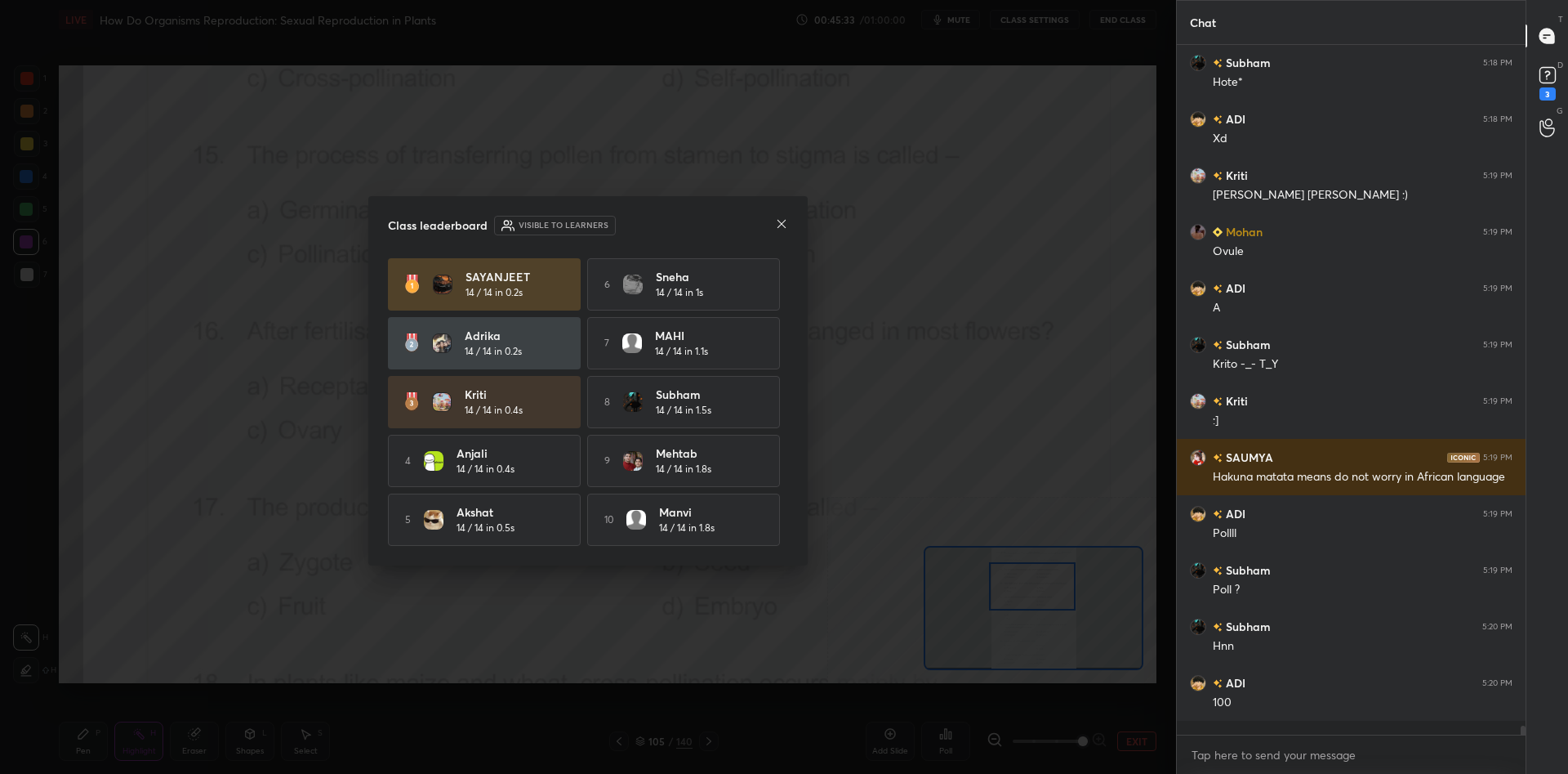
scroll to position [0, 1]
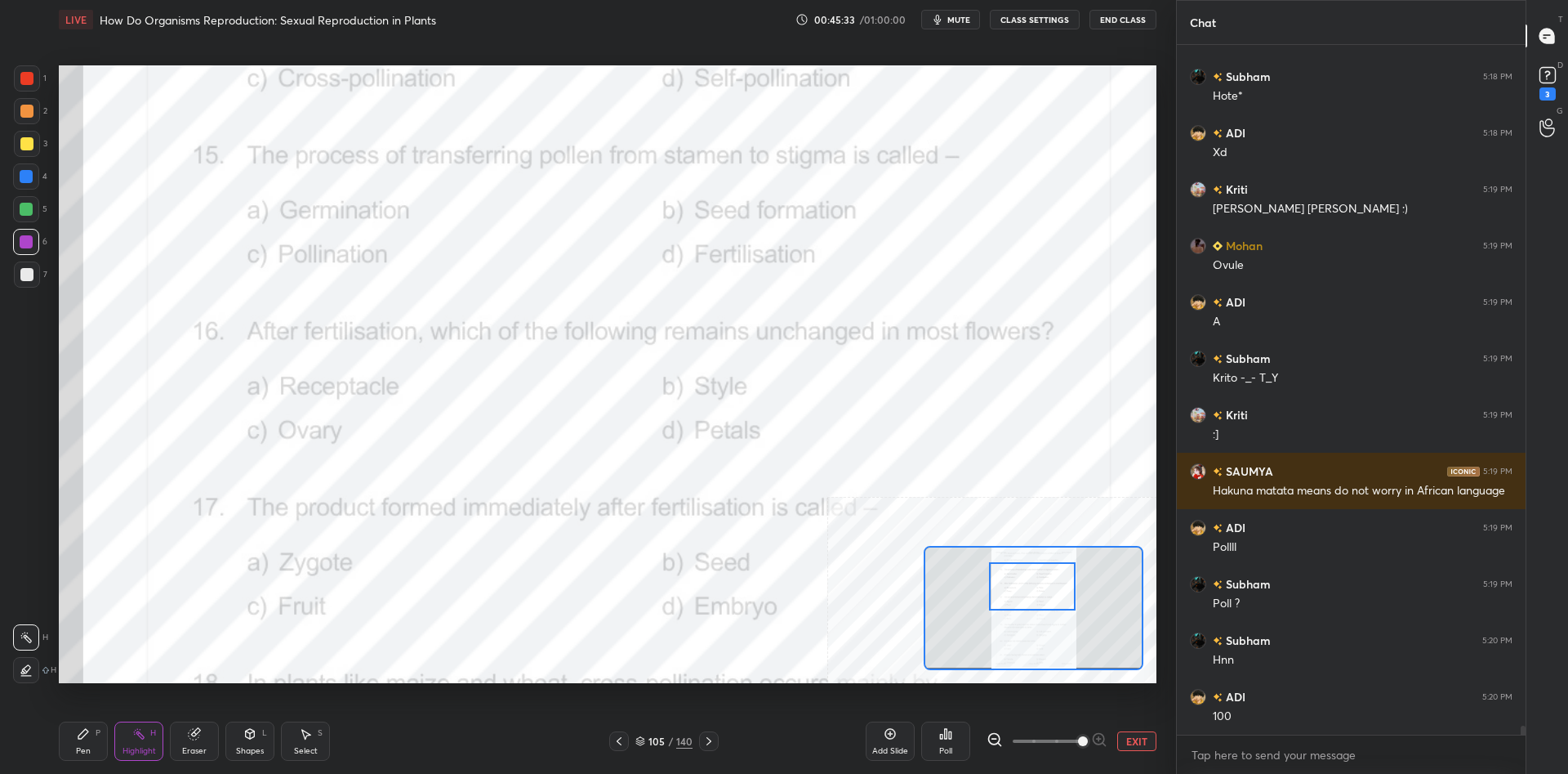
click at [94, 738] on div "Pen P" at bounding box center [83, 740] width 49 height 39
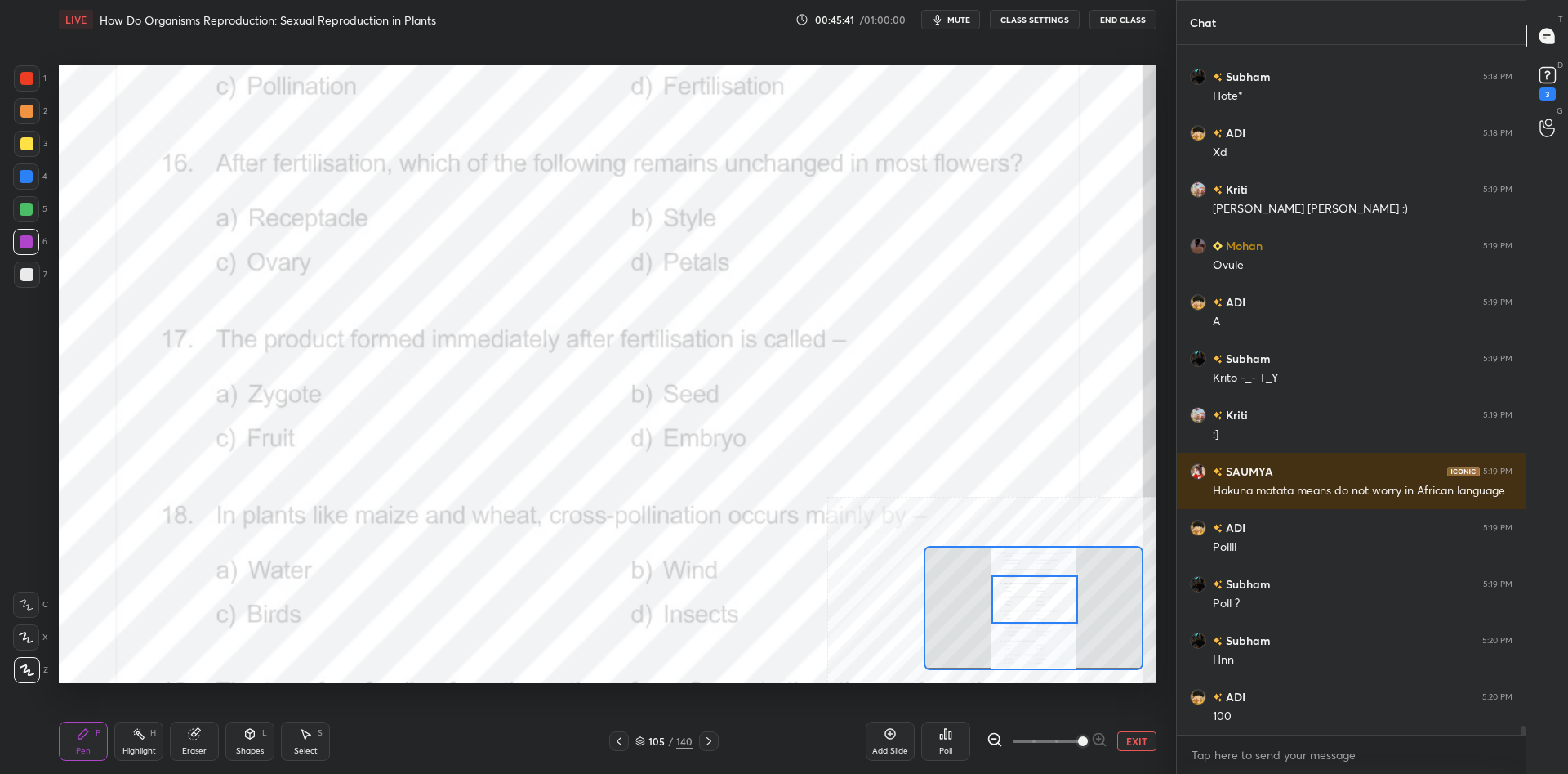
click at [127, 743] on div "Highlight H" at bounding box center [139, 740] width 49 height 39
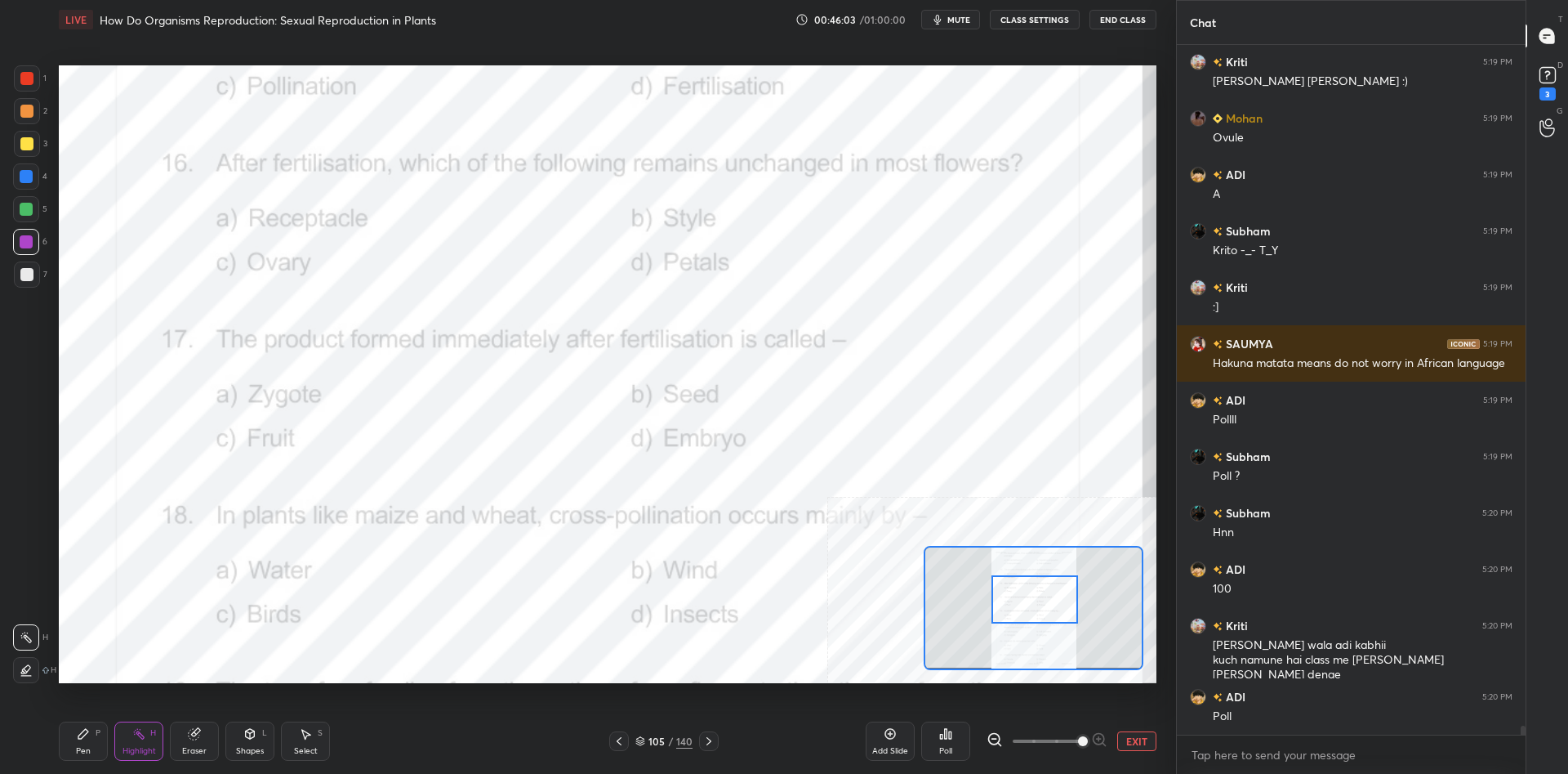
scroll to position [50263, 0]
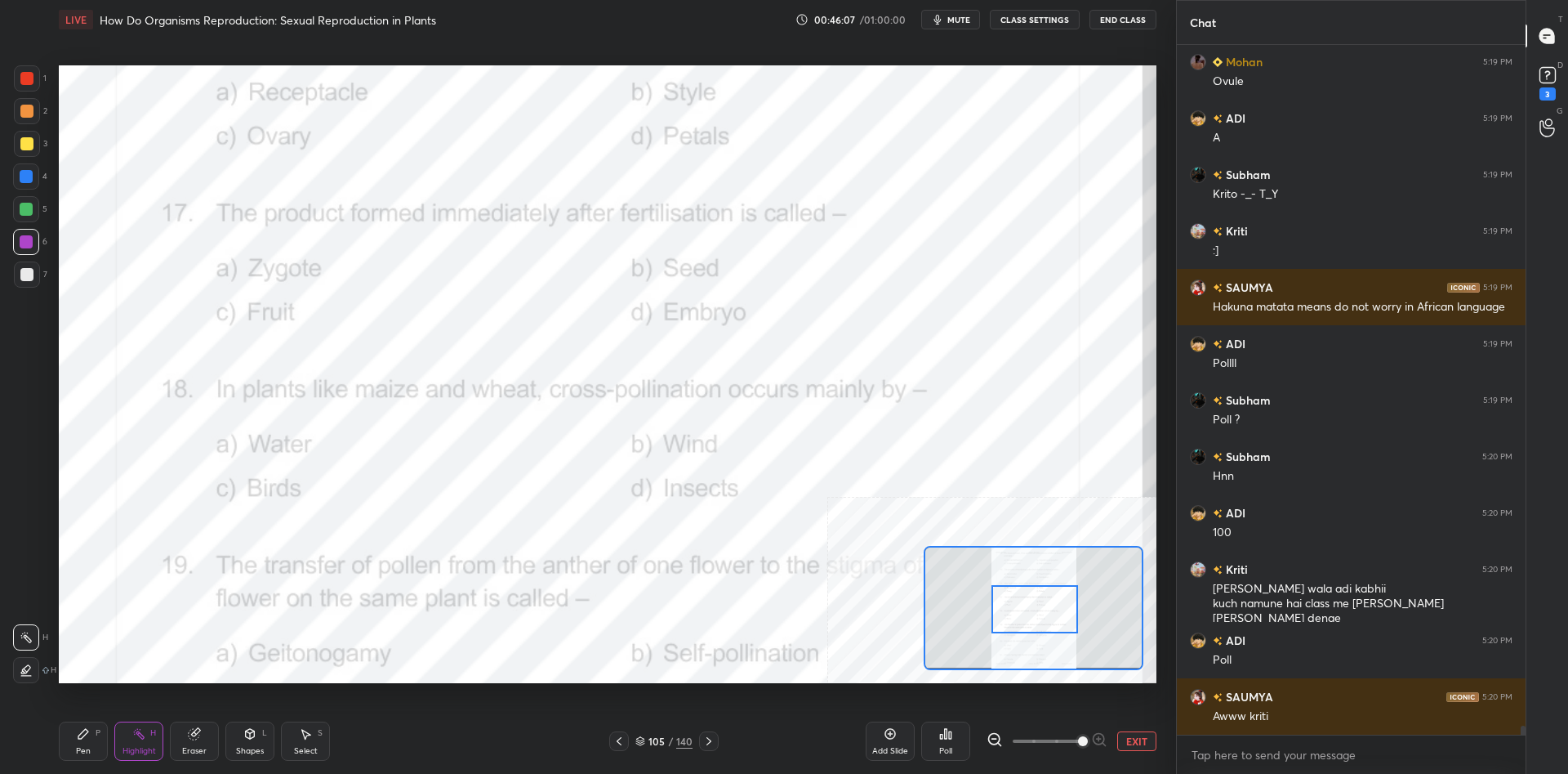
click at [1027, 621] on div at bounding box center [1034, 609] width 86 height 48
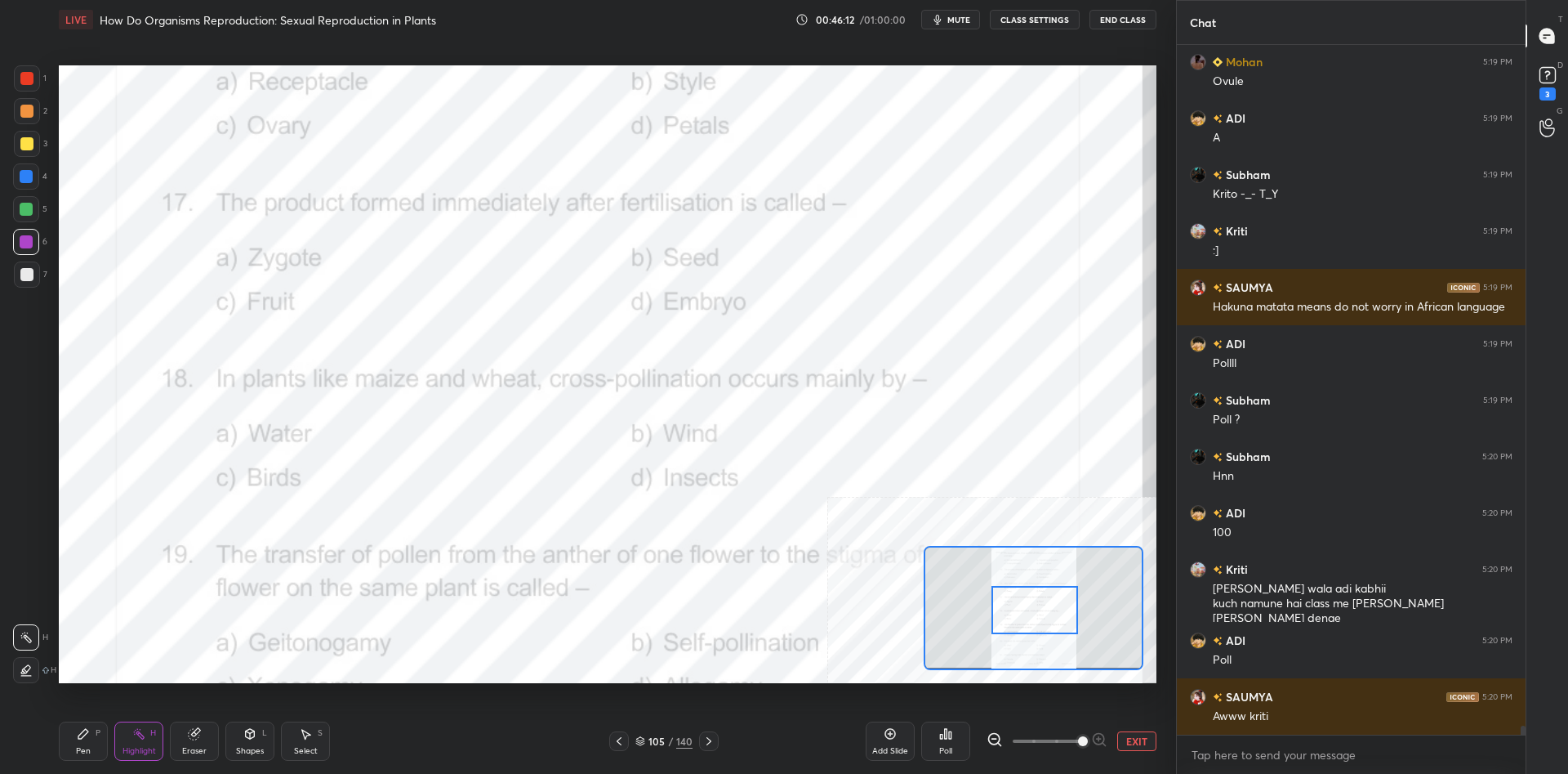
scroll to position [50319, 0]
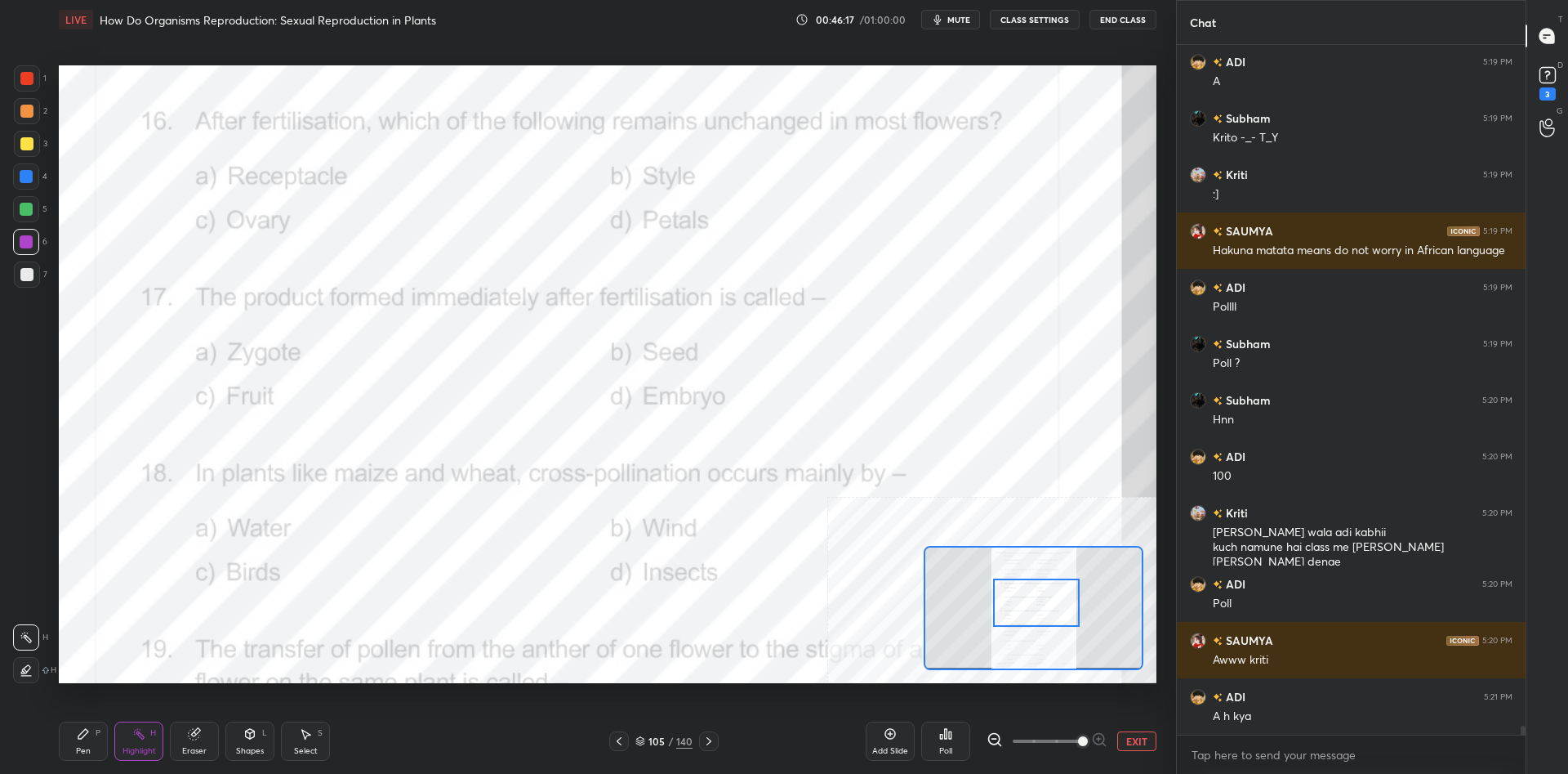
click at [1022, 600] on div at bounding box center [1036, 602] width 86 height 48
click at [936, 740] on div "Poll" at bounding box center [946, 740] width 49 height 39
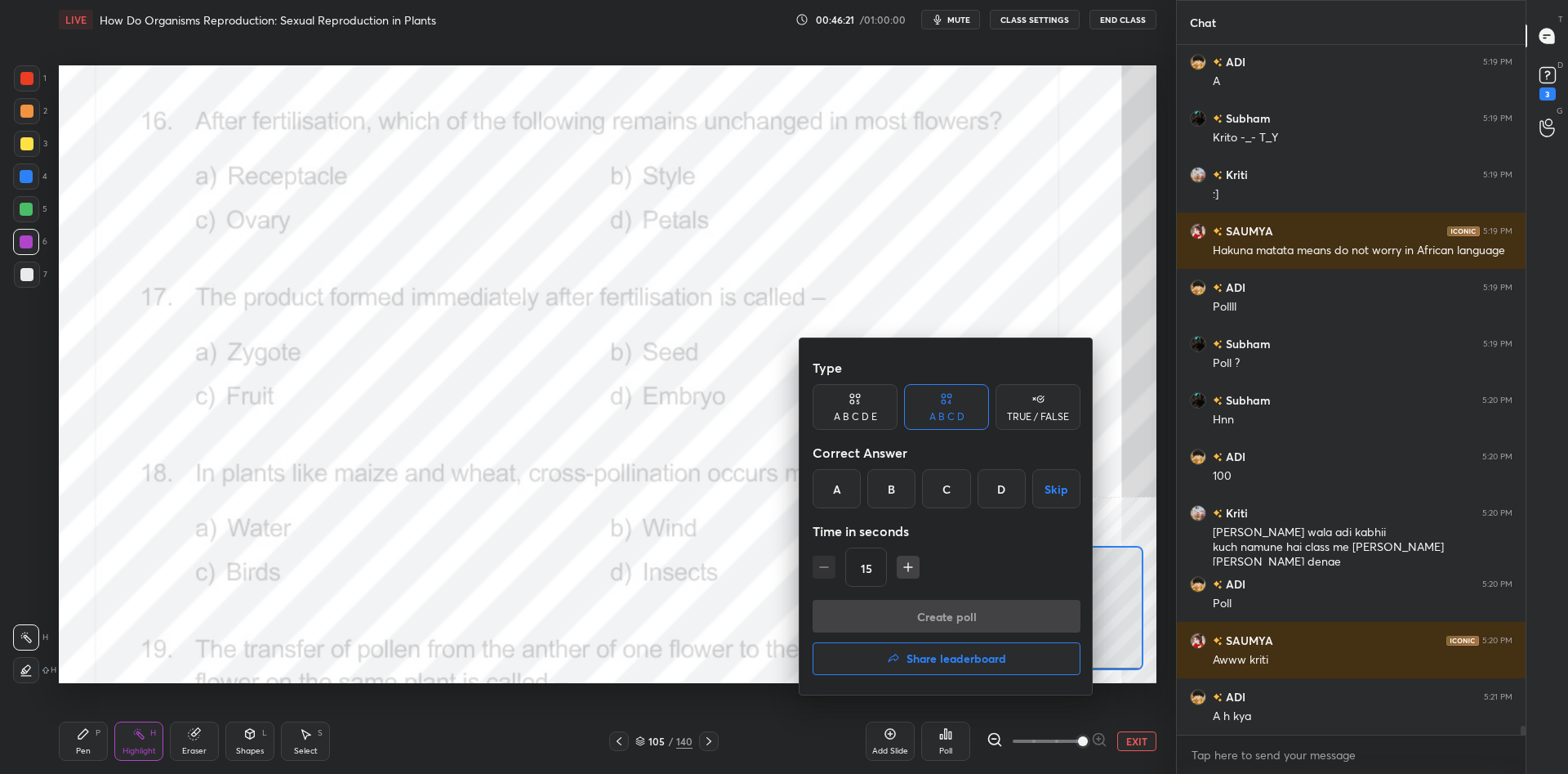
scroll to position [50375, 0]
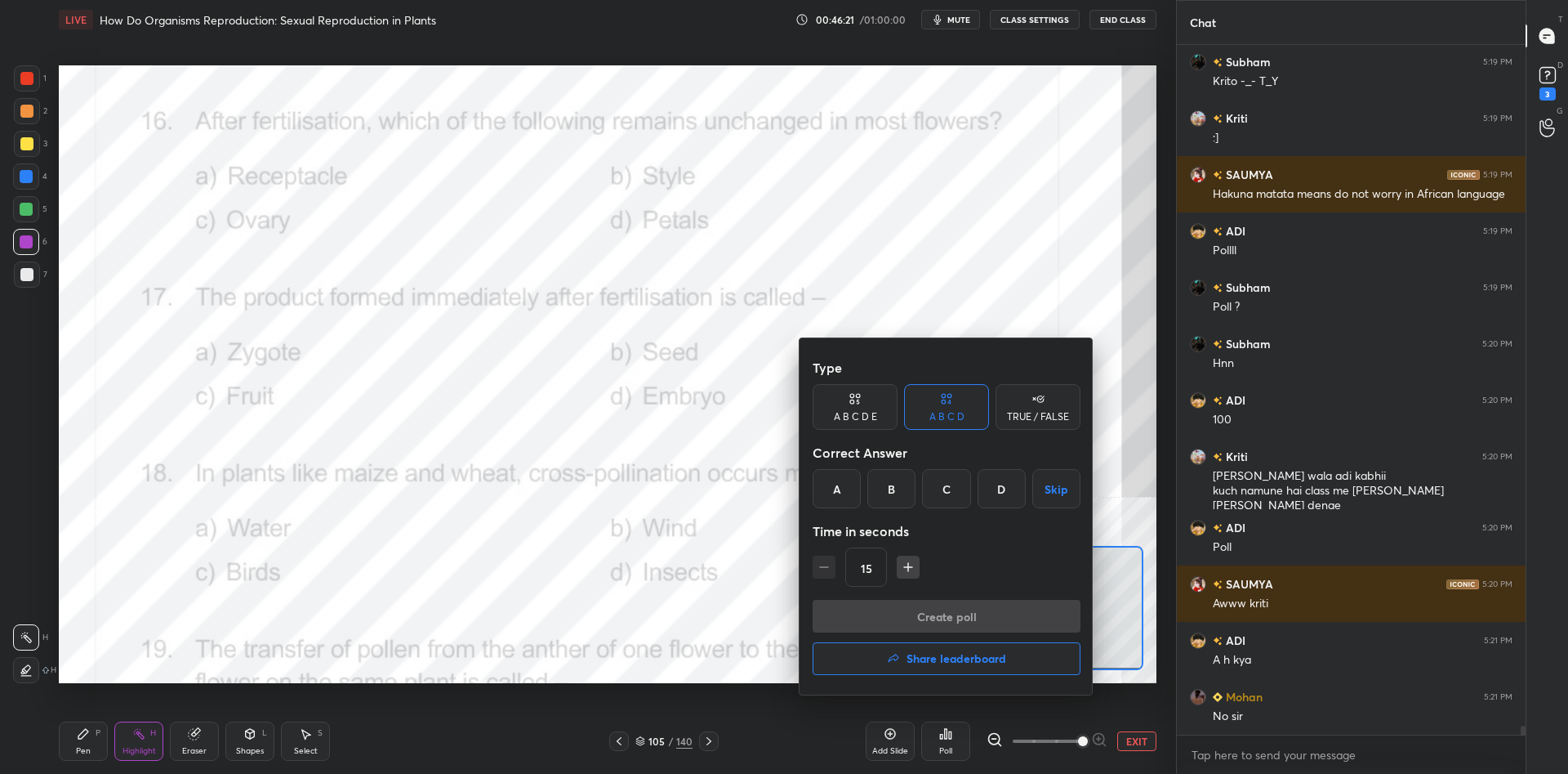
click at [852, 490] on div "A" at bounding box center [837, 488] width 48 height 39
click at [879, 622] on button "Create poll" at bounding box center [947, 616] width 267 height 32
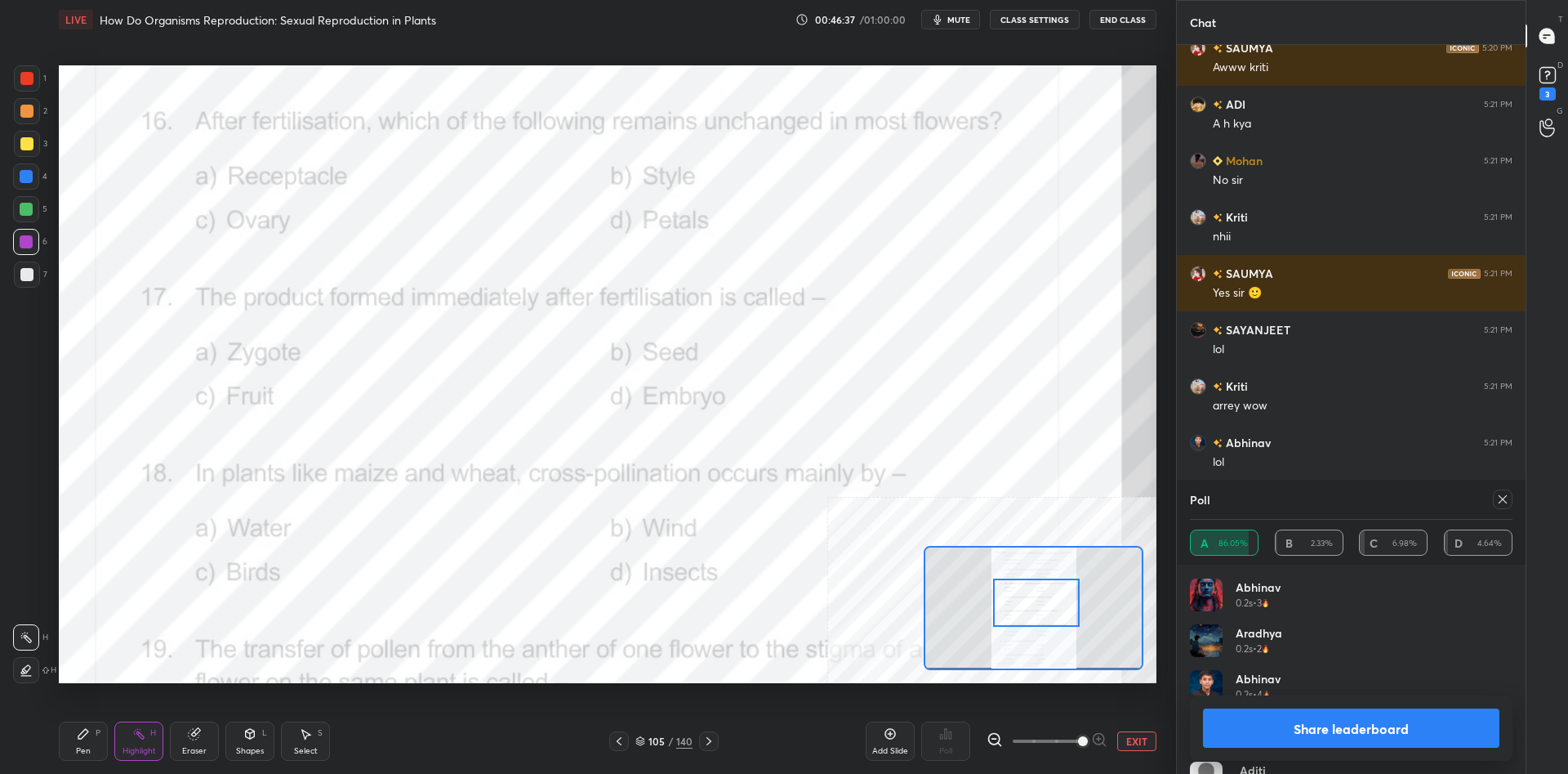
scroll to position [309, 0]
drag, startPoint x: 1269, startPoint y: 724, endPoint x: 1250, endPoint y: 682, distance: 46.1
click at [1268, 724] on button "Share leaderboard" at bounding box center [1351, 728] width 297 height 39
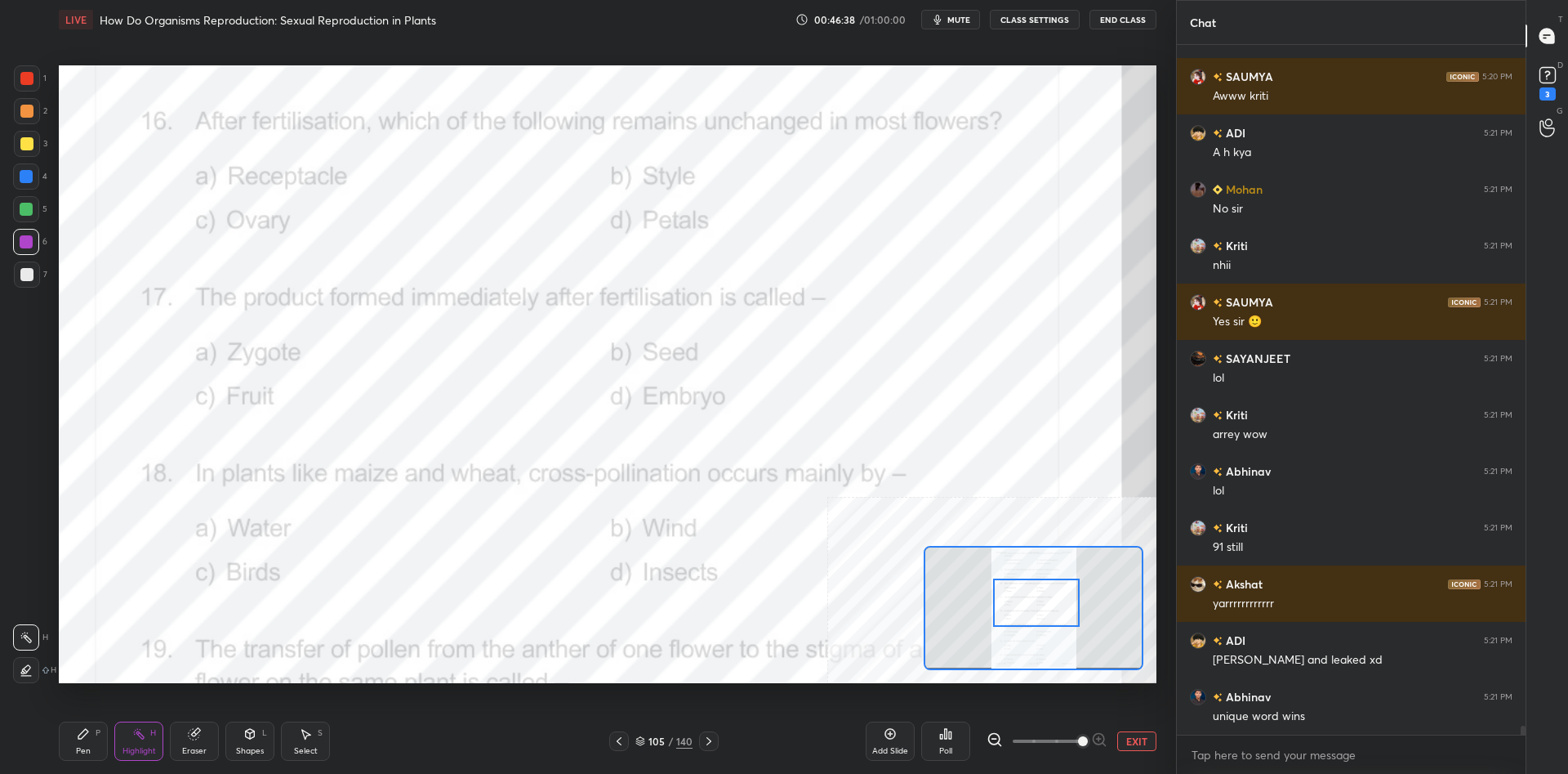
scroll to position [690, 349]
click at [75, 736] on div "Pen P" at bounding box center [83, 740] width 49 height 39
click at [680, 745] on div "140" at bounding box center [684, 741] width 16 height 15
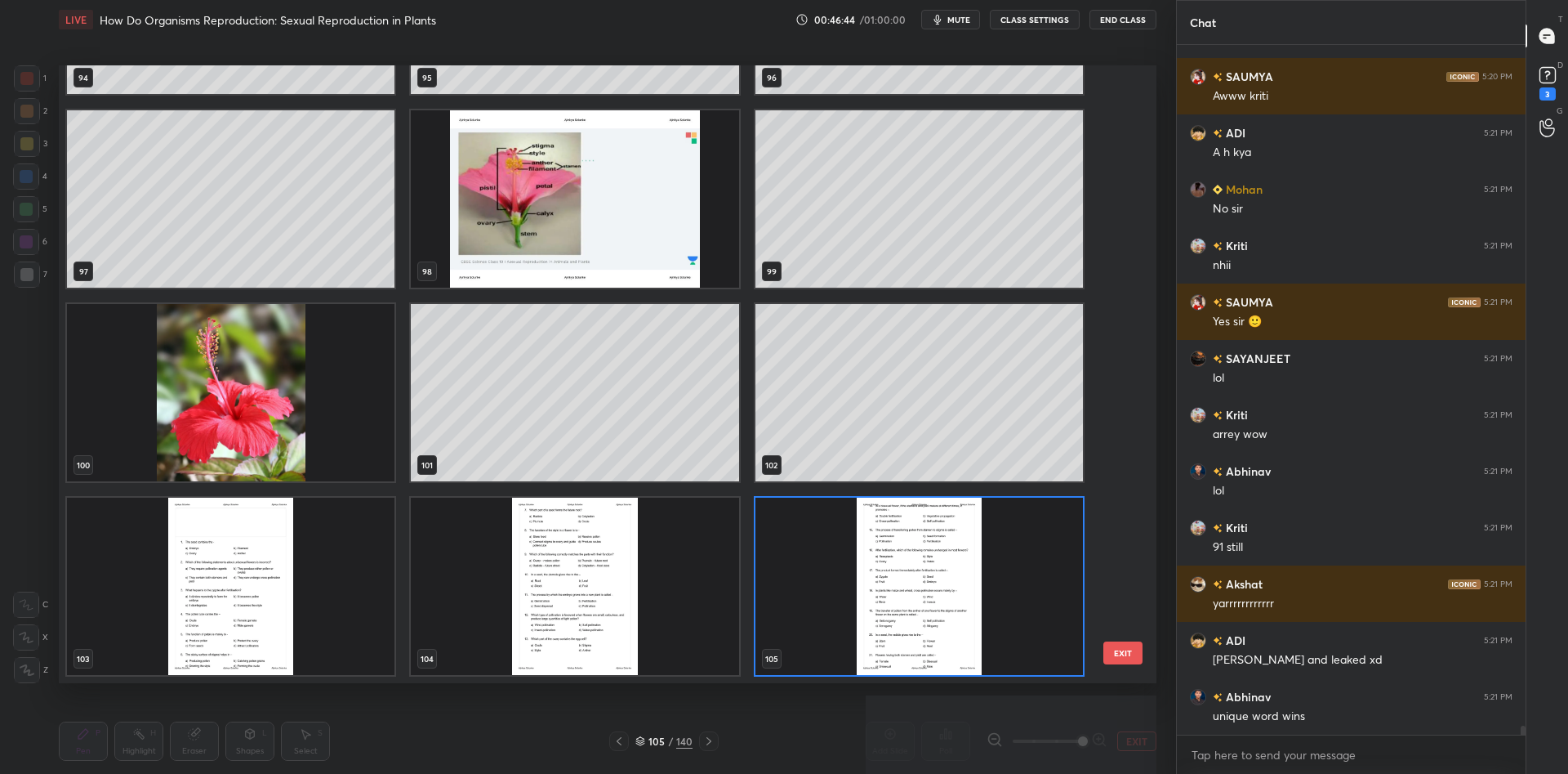
click at [583, 245] on img "grid" at bounding box center [574, 198] width 327 height 177
click at [580, 246] on img "grid" at bounding box center [574, 198] width 327 height 177
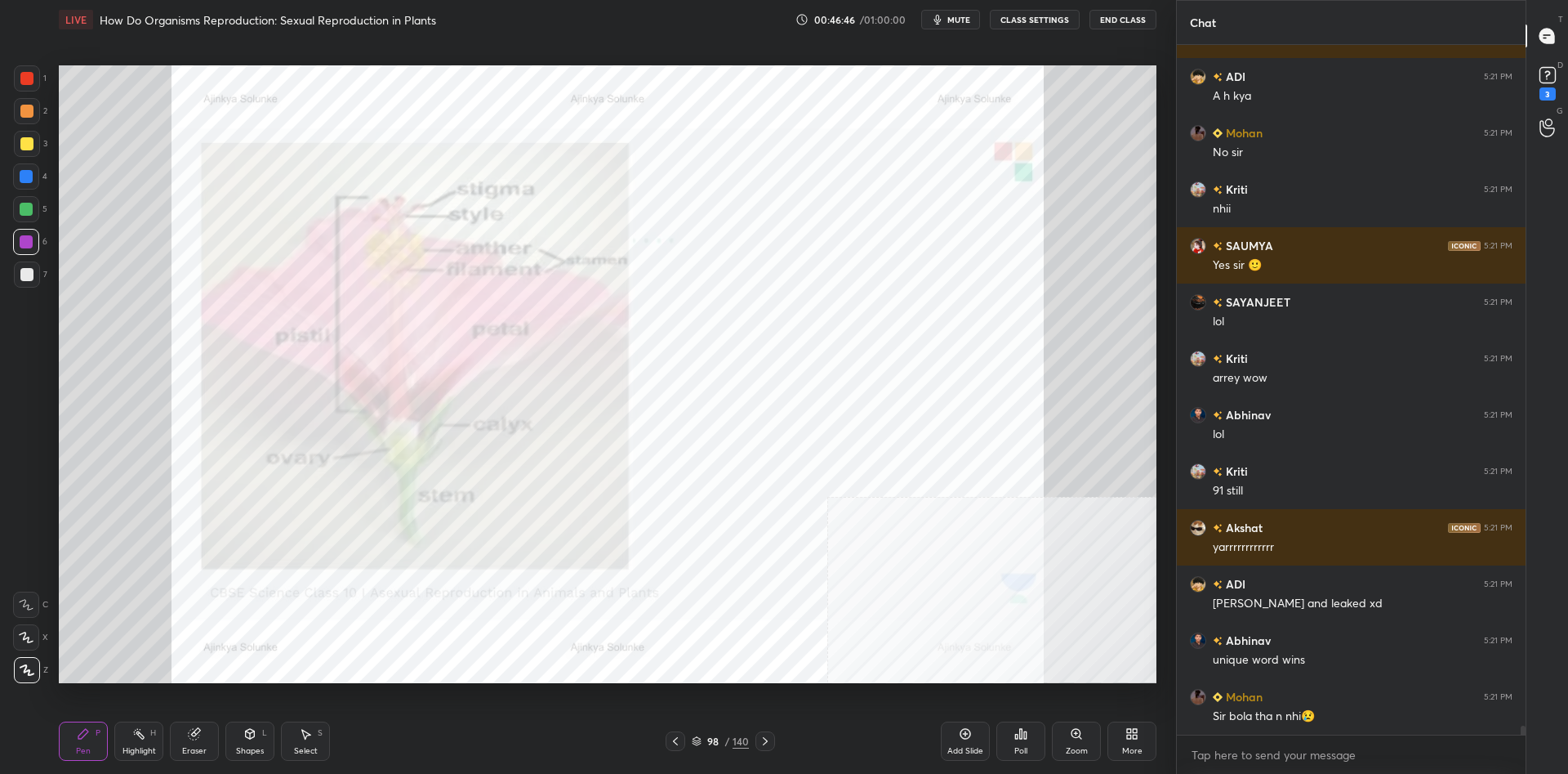
click at [27, 95] on div "1" at bounding box center [30, 82] width 32 height 32
click at [24, 87] on div at bounding box center [28, 79] width 27 height 27
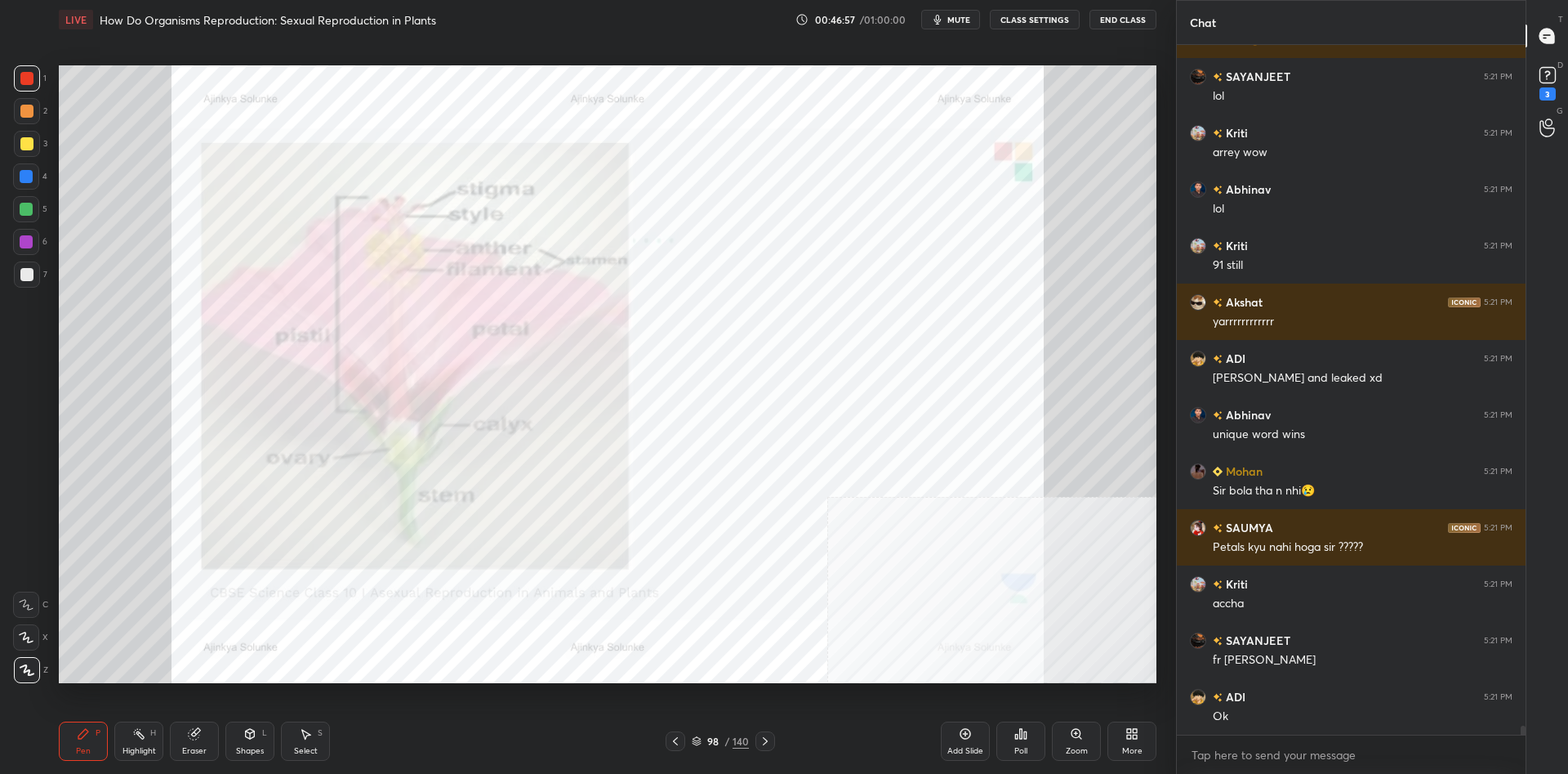
click at [711, 745] on div "98" at bounding box center [712, 741] width 16 height 9
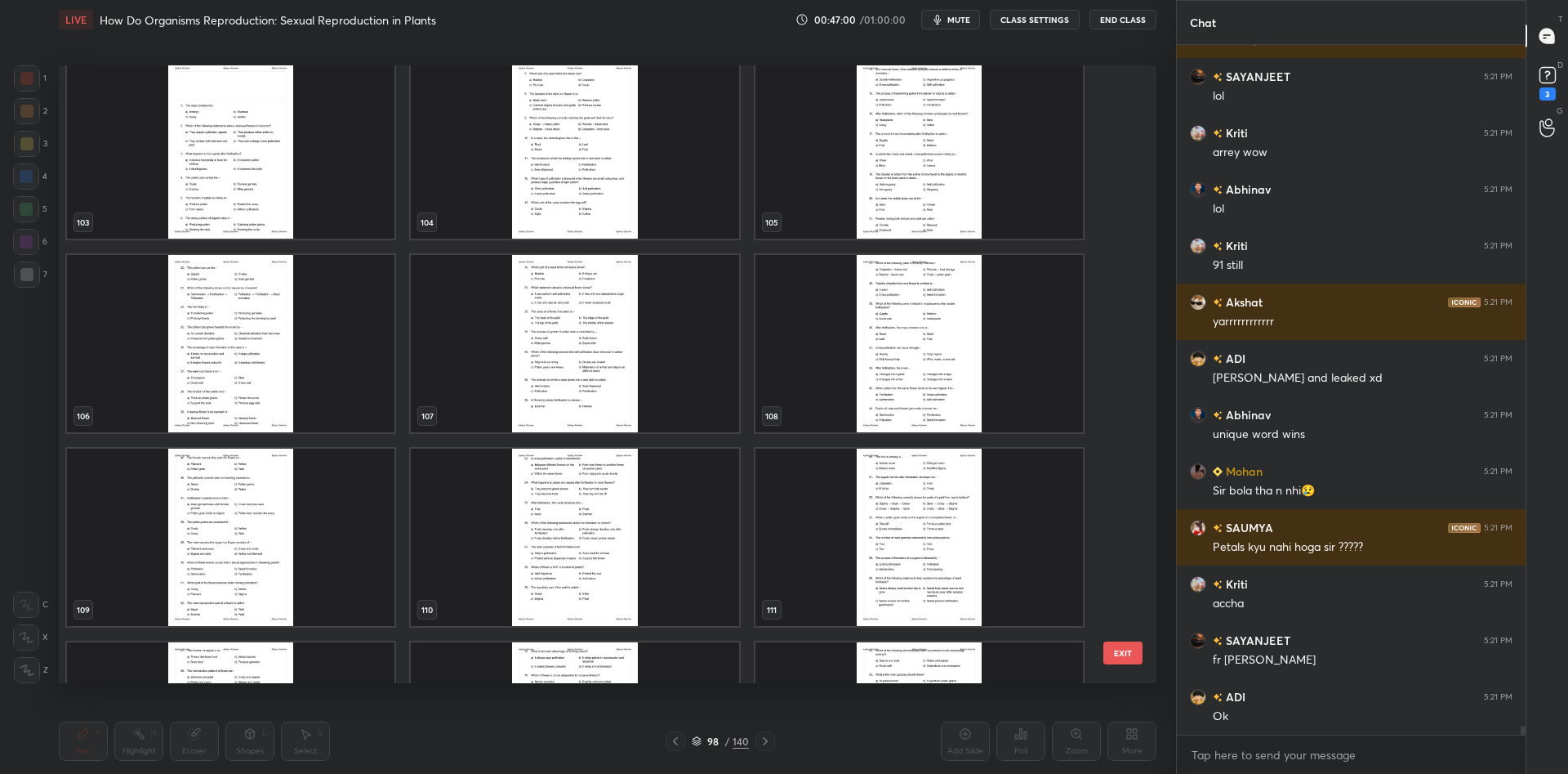
click at [629, 144] on img "grid" at bounding box center [574, 150] width 327 height 177
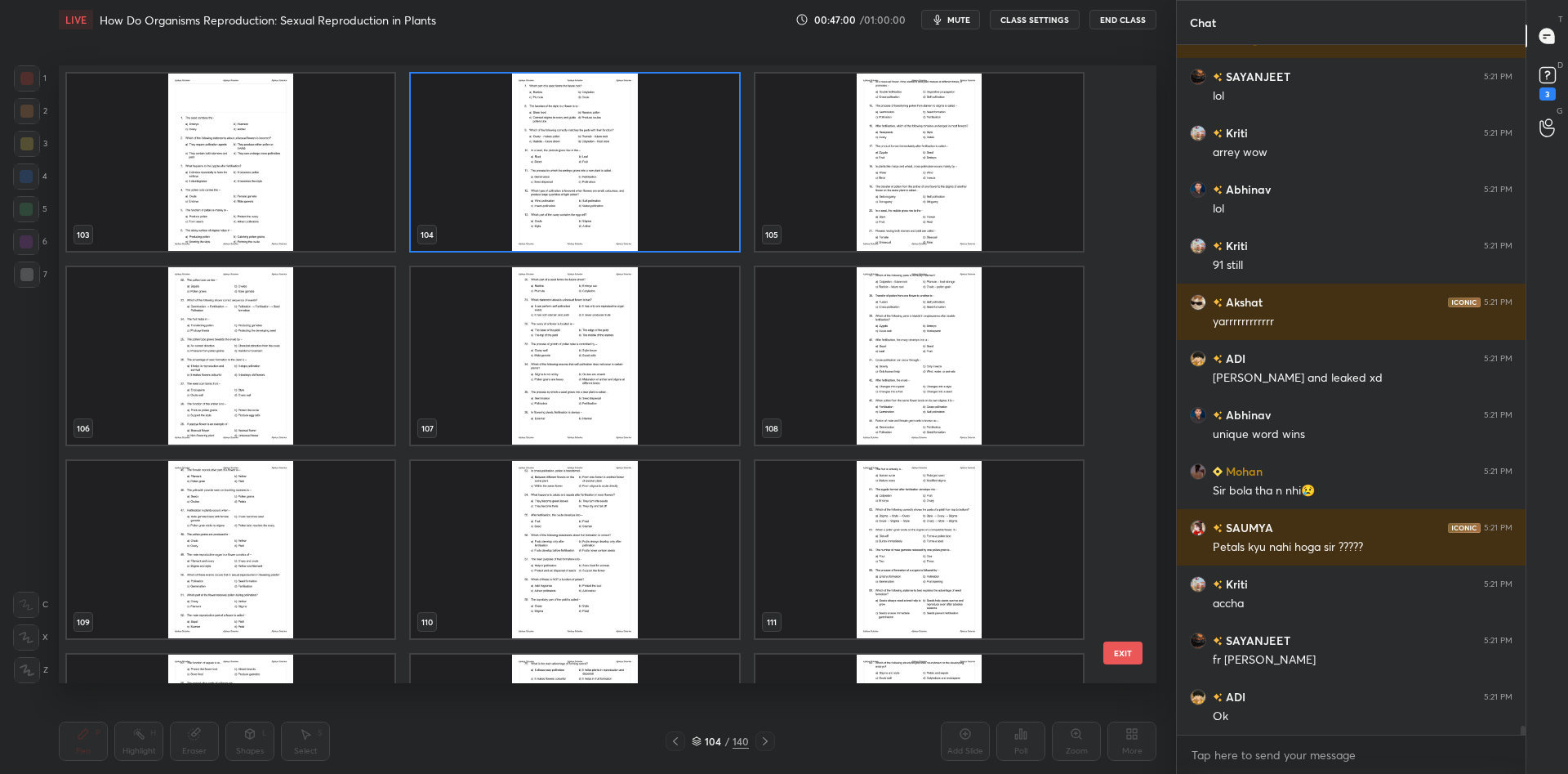
click at [629, 144] on img "grid" at bounding box center [574, 162] width 327 height 177
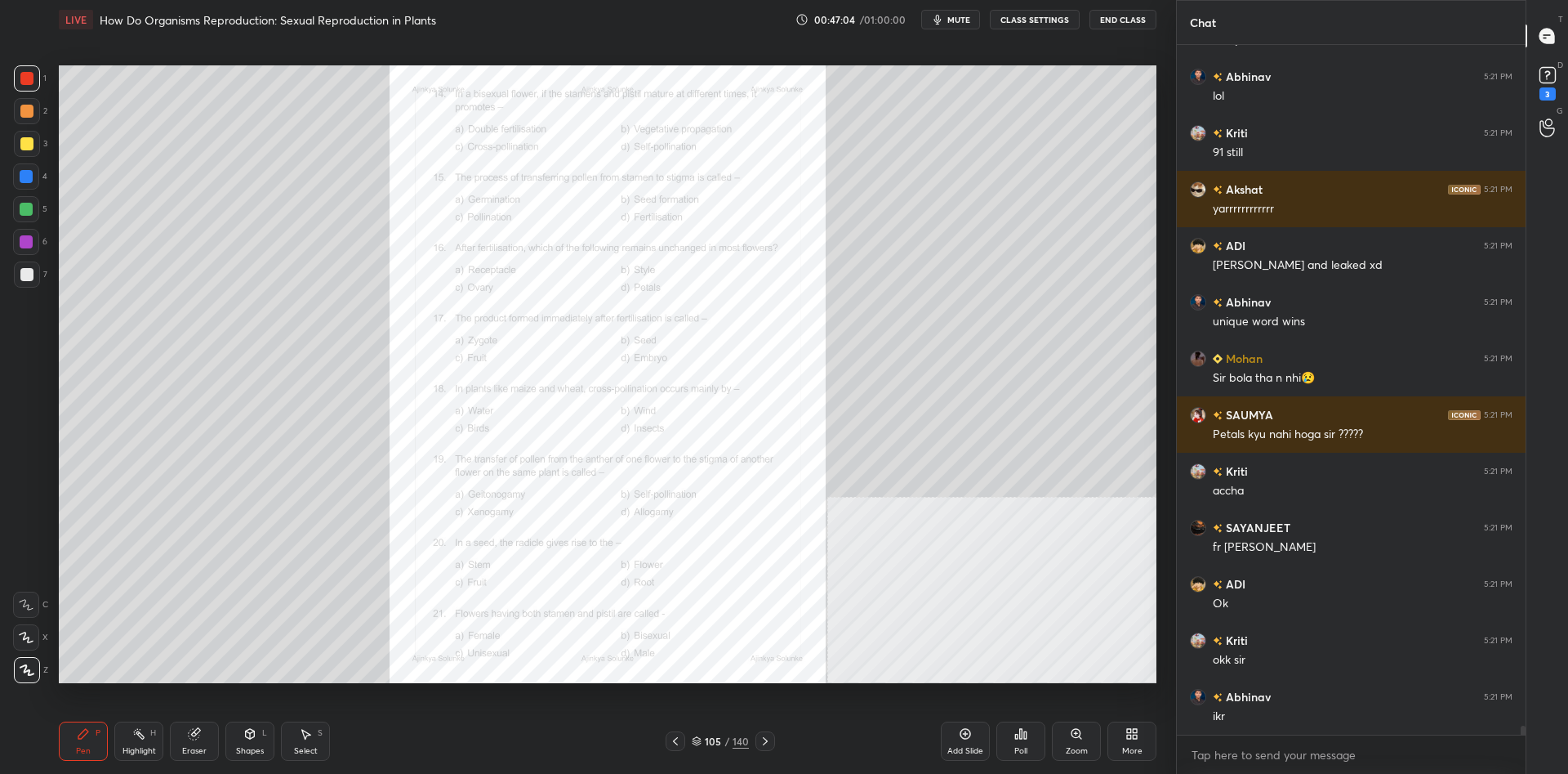
click at [1080, 751] on div "Zoom" at bounding box center [1077, 750] width 22 height 9
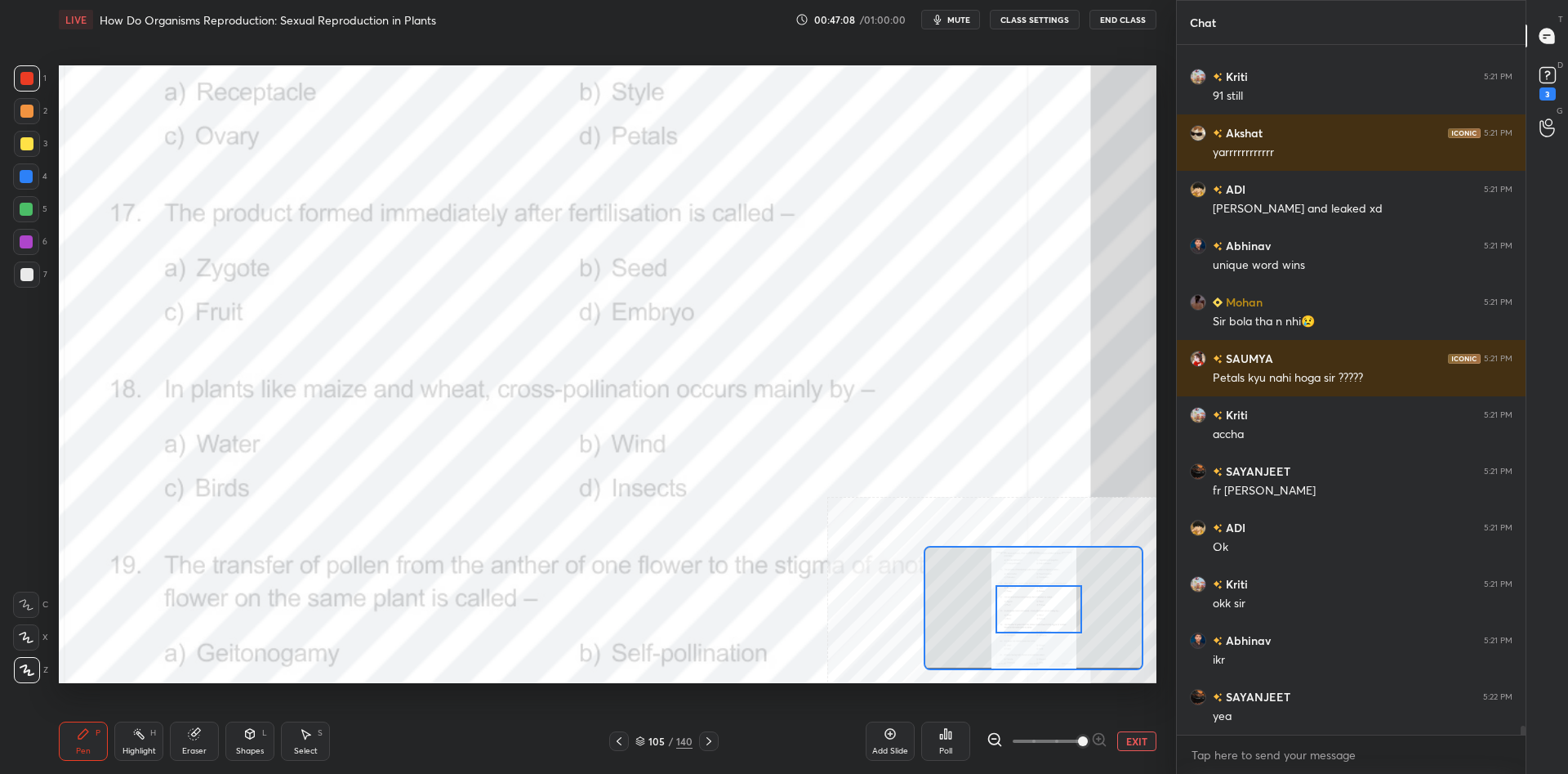
click at [131, 747] on div "Highlight" at bounding box center [138, 750] width 33 height 9
click at [939, 745] on div "Poll" at bounding box center [946, 740] width 49 height 39
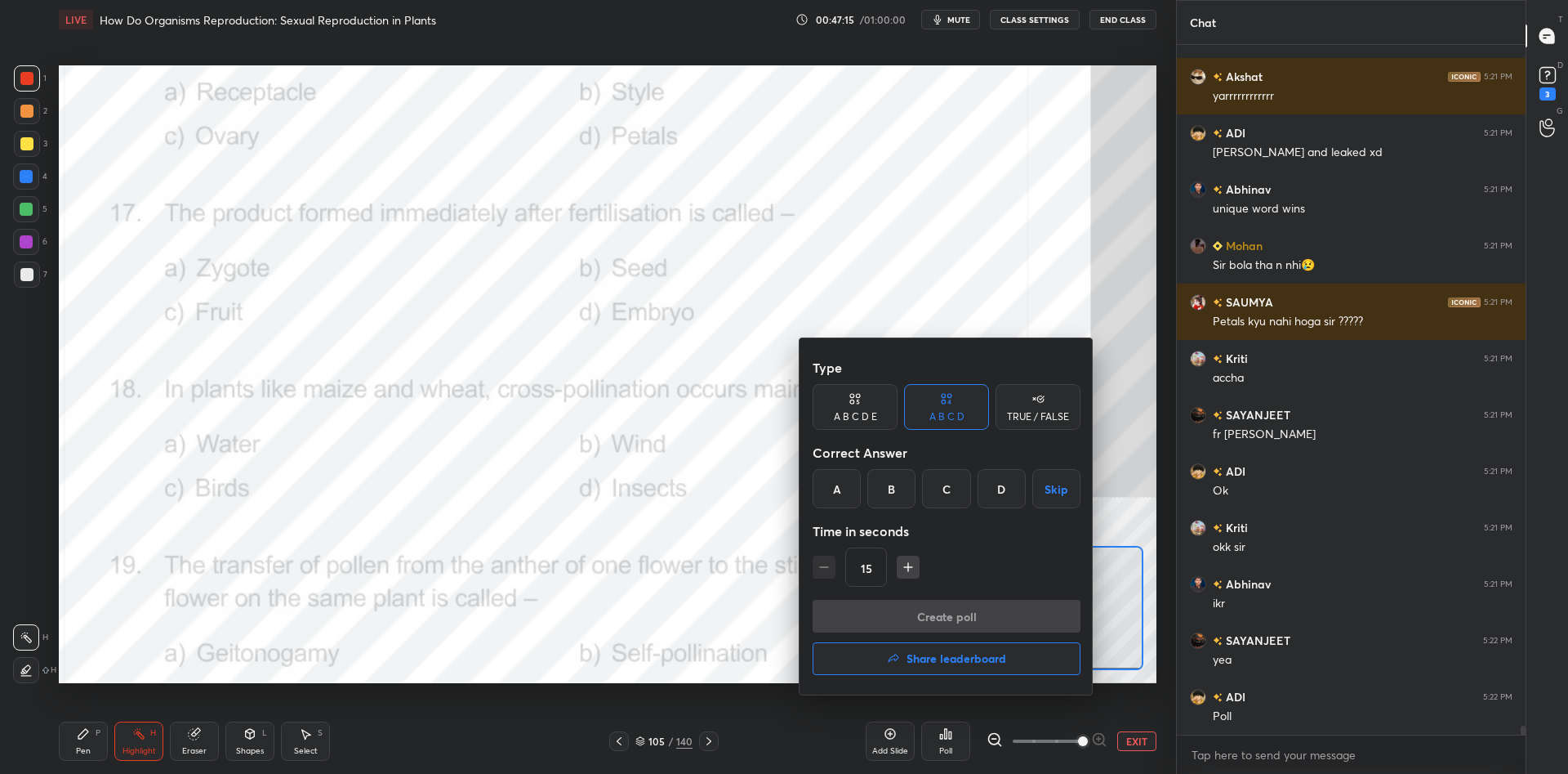
click at [819, 493] on div "A" at bounding box center [837, 488] width 48 height 39
click at [895, 624] on button "Create poll" at bounding box center [947, 616] width 267 height 32
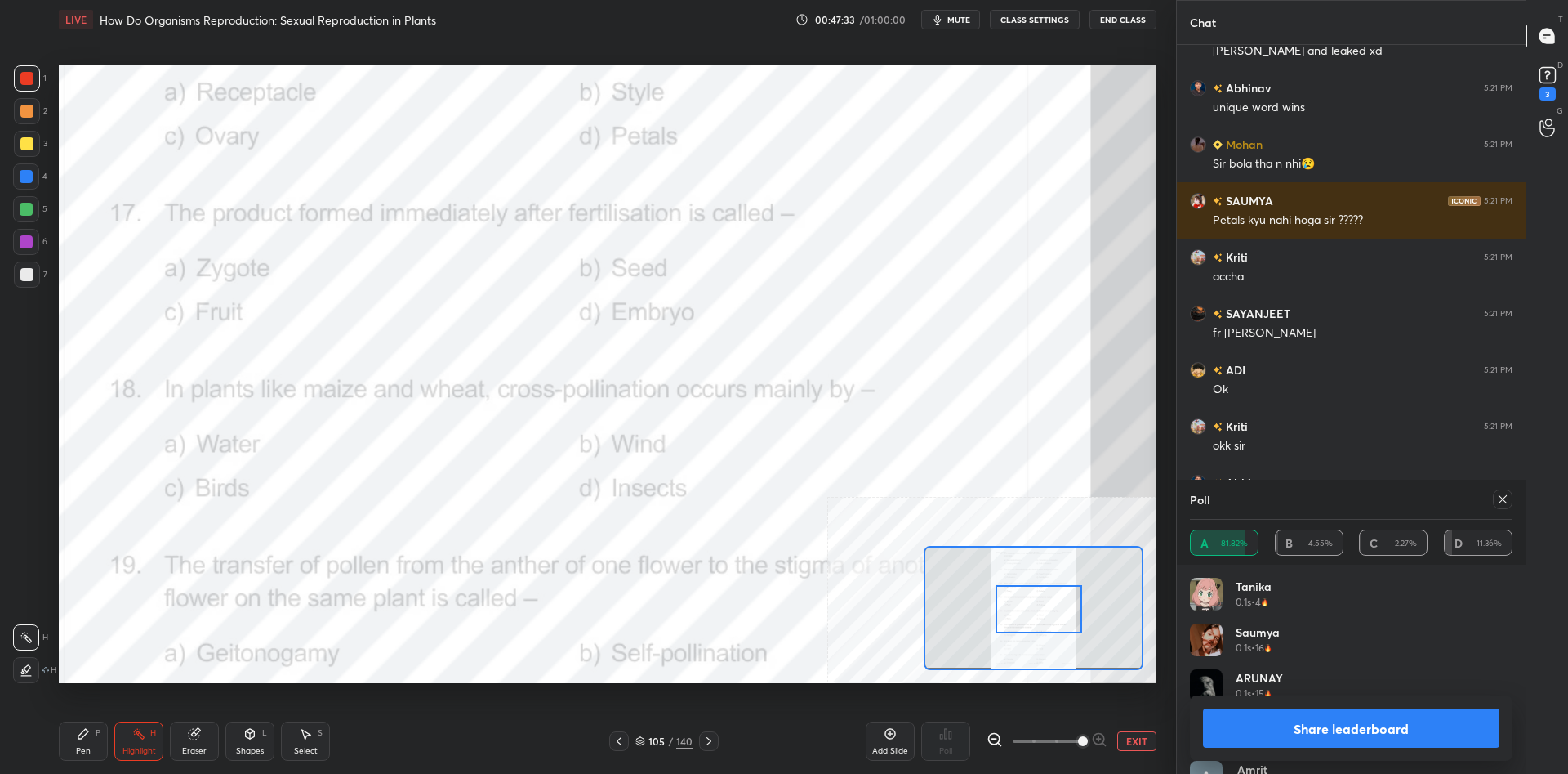
click at [1320, 728] on button "Share leaderboard" at bounding box center [1351, 728] width 297 height 39
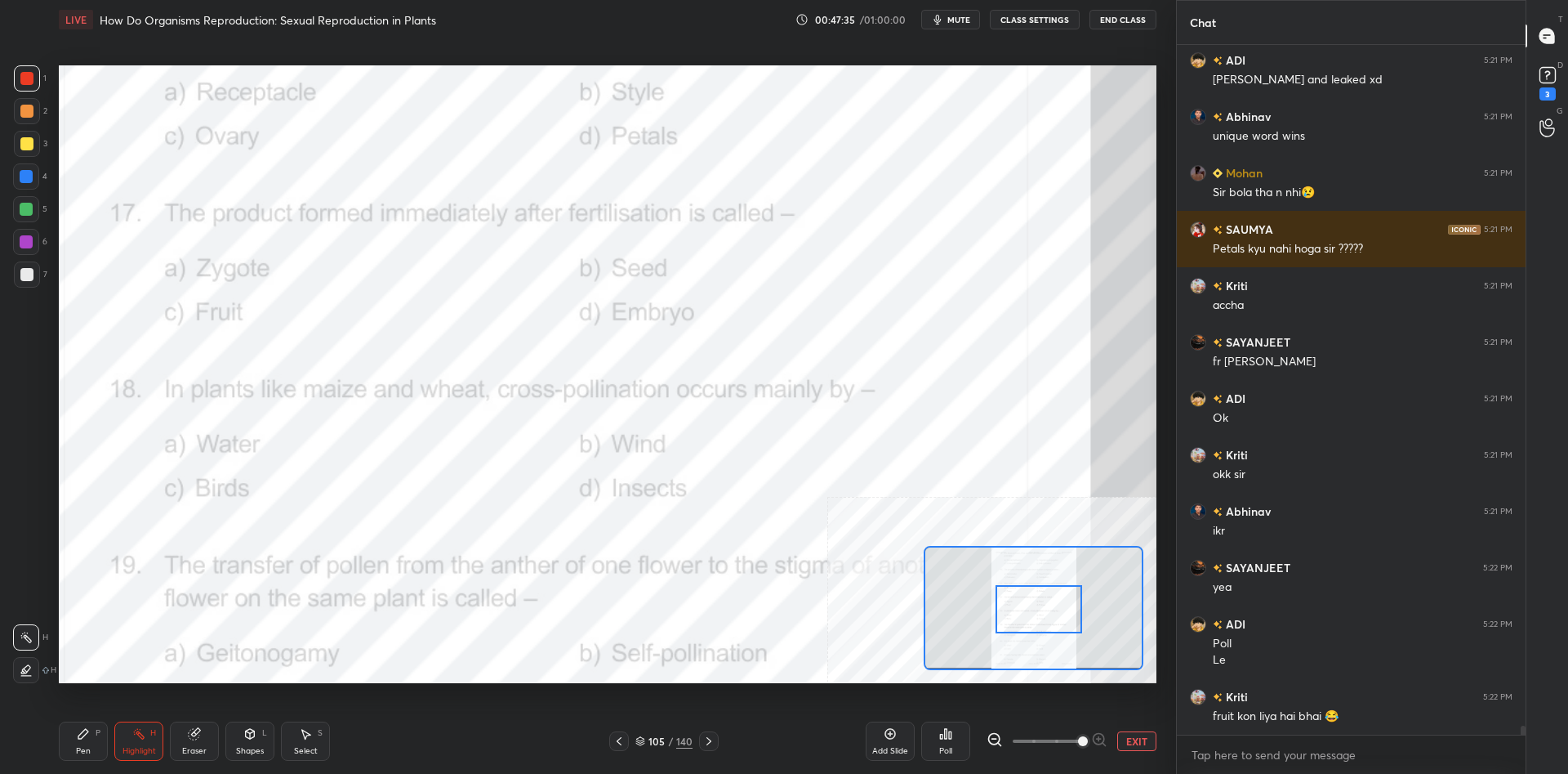
click at [62, 750] on div "Pen P" at bounding box center [83, 740] width 49 height 39
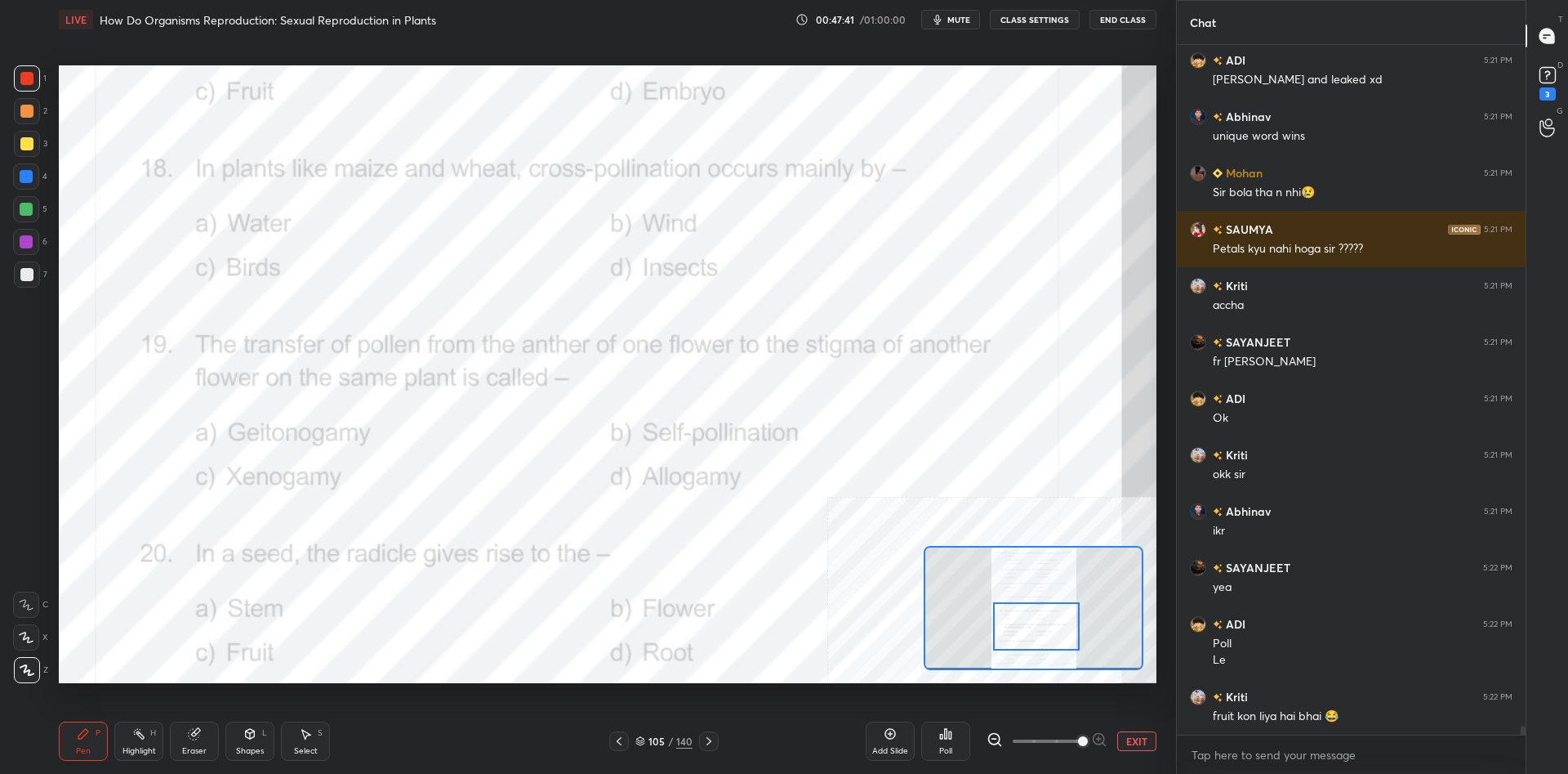
click at [162, 746] on div "Highlight H" at bounding box center [139, 740] width 49 height 39
click at [157, 745] on div "Highlight H" at bounding box center [139, 740] width 49 height 39
click at [949, 736] on icon at bounding box center [946, 733] width 13 height 13
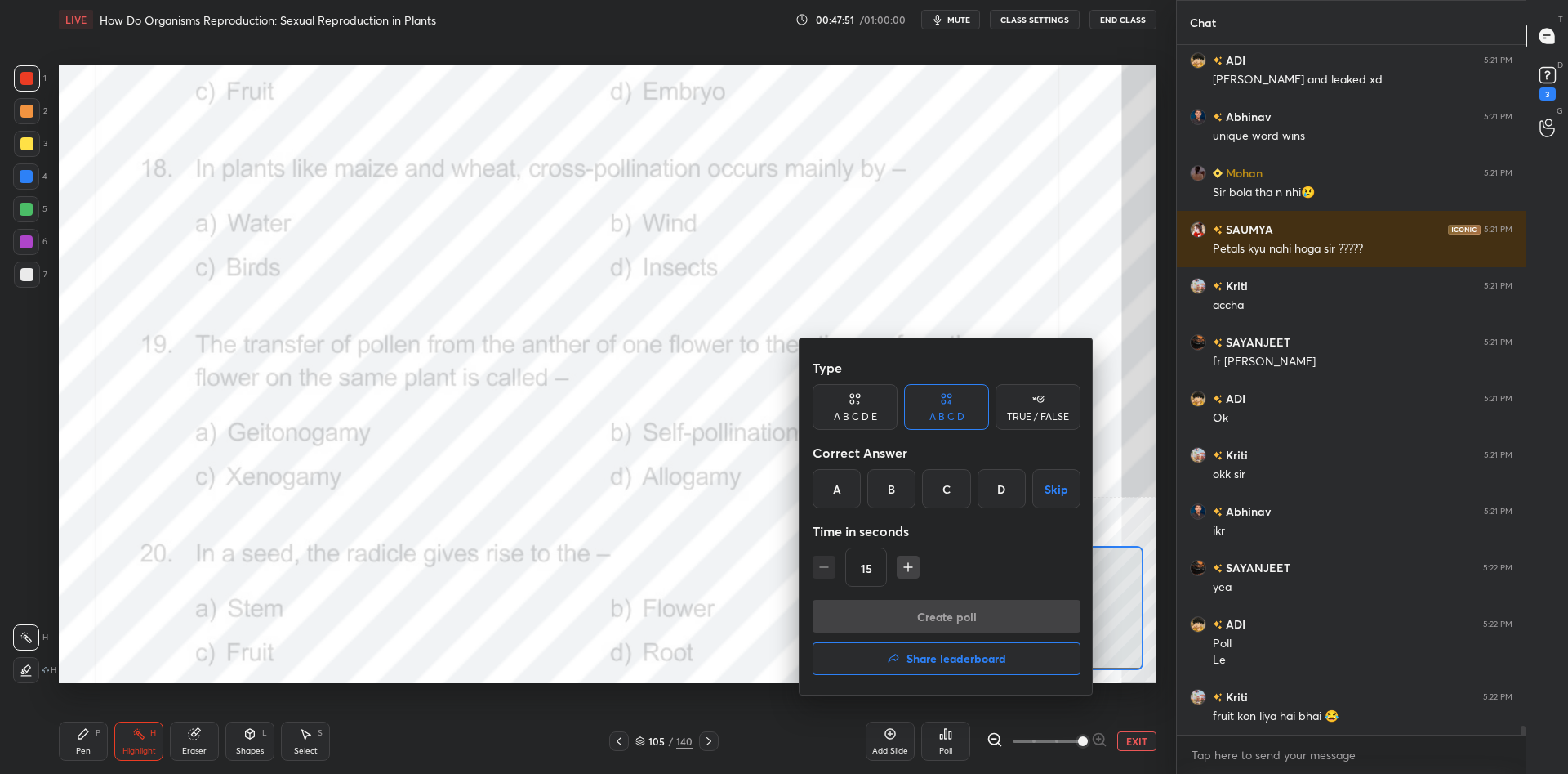
click at [891, 498] on div "B" at bounding box center [892, 488] width 48 height 39
click at [904, 632] on button "Create poll" at bounding box center [947, 616] width 267 height 32
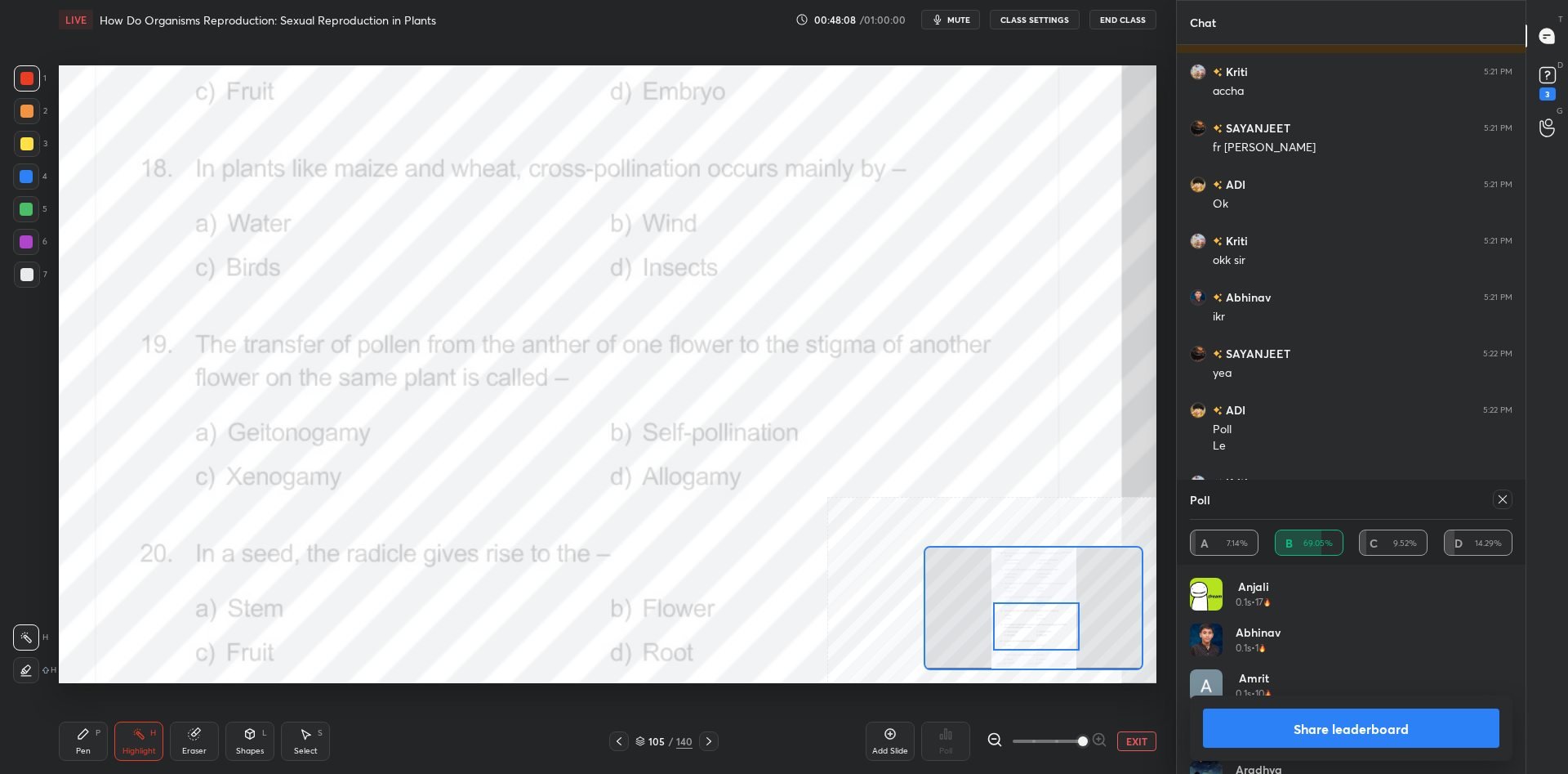
click at [1298, 732] on button "Share leaderboard" at bounding box center [1351, 728] width 297 height 39
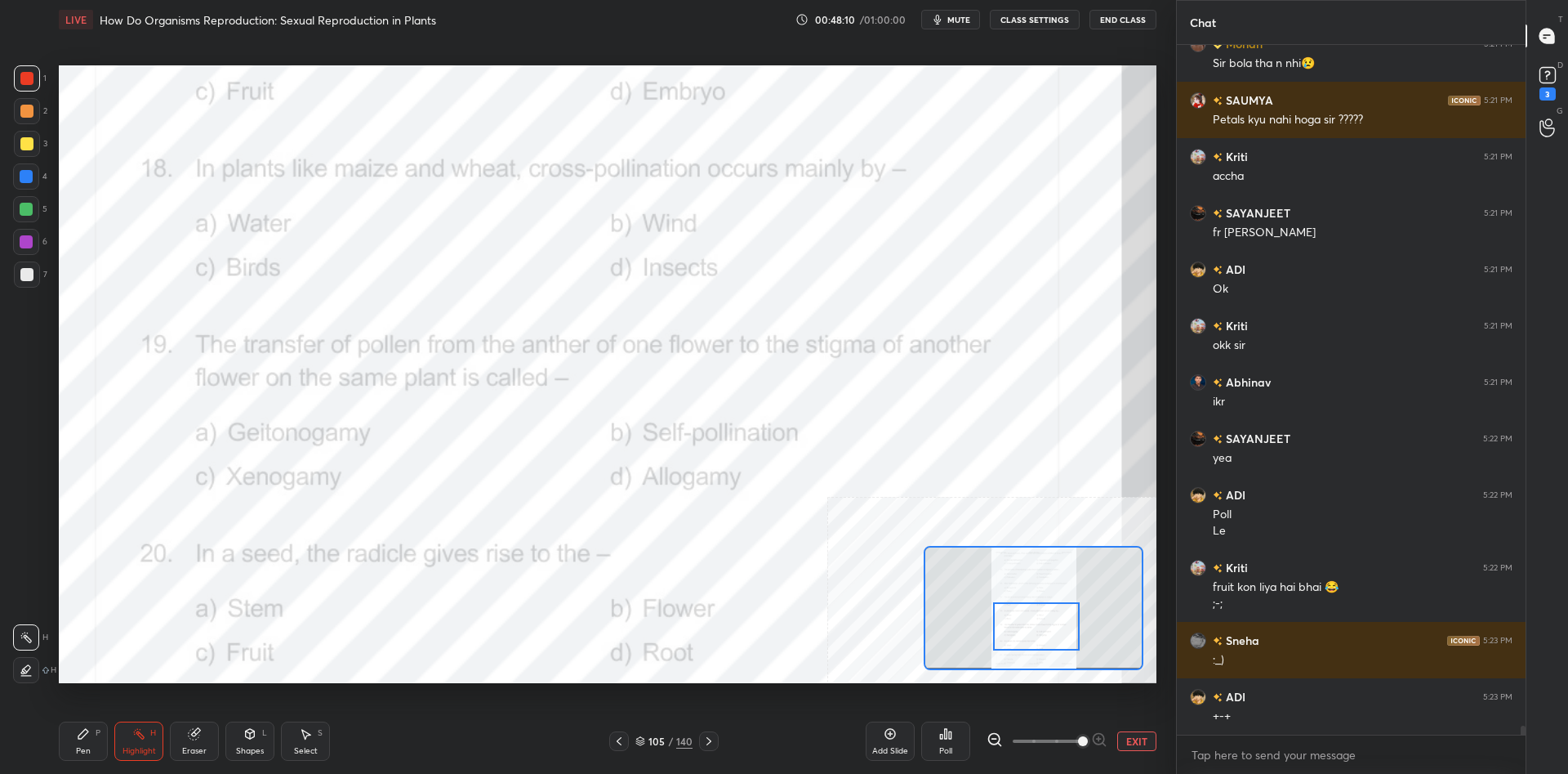
click at [88, 719] on div "Pen P Highlight H Eraser Shapes L Select S 105 / 140 Add Slide Poll EXIT" at bounding box center [607, 741] width 1098 height 65
click at [94, 727] on div "Pen P" at bounding box center [83, 740] width 49 height 39
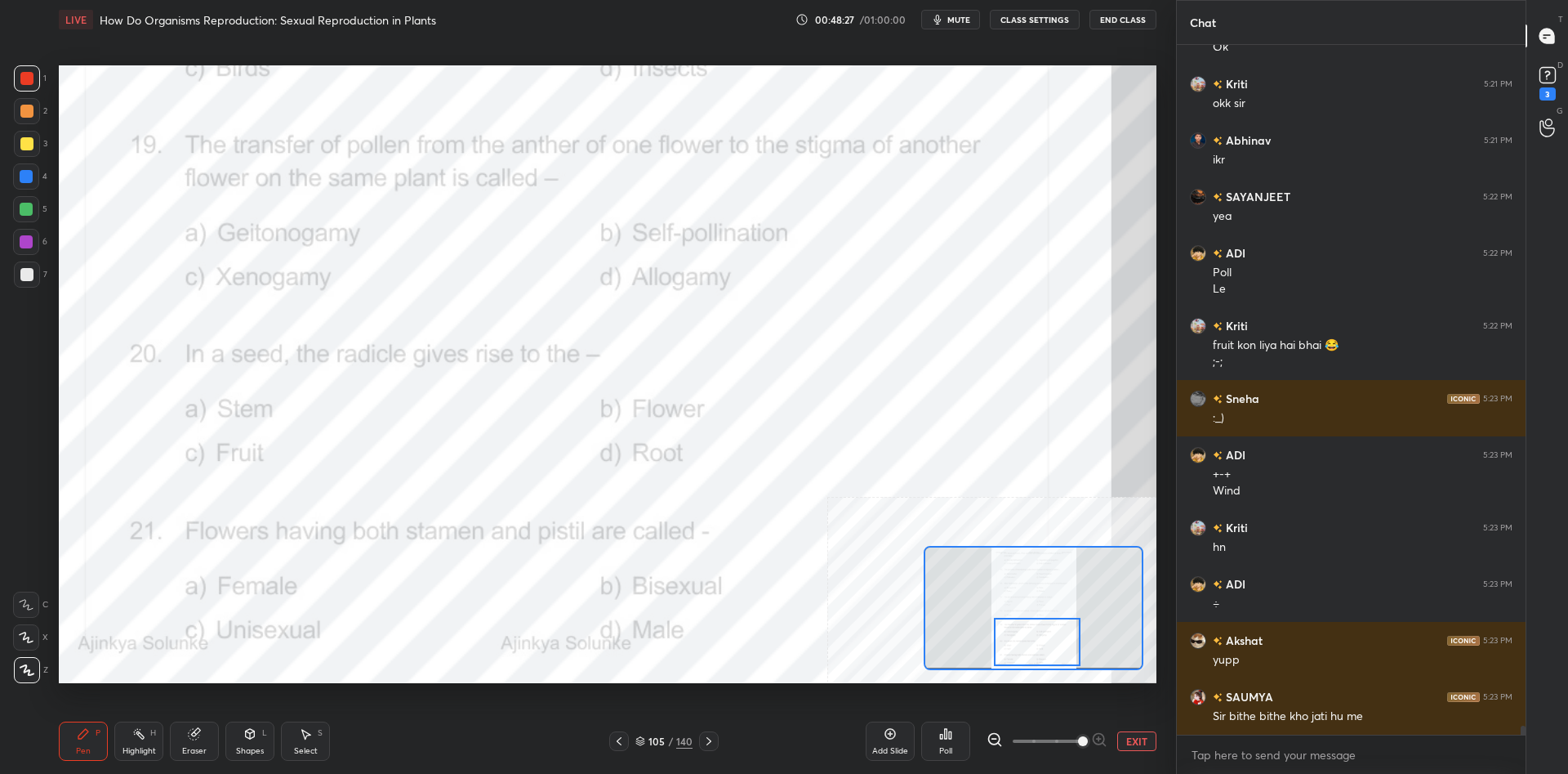
drag, startPoint x: 1038, startPoint y: 626, endPoint x: 1039, endPoint y: 641, distance: 15.0
click at [1039, 641] on div at bounding box center [1037, 641] width 86 height 48
click at [144, 727] on div "Highlight H" at bounding box center [139, 740] width 49 height 39
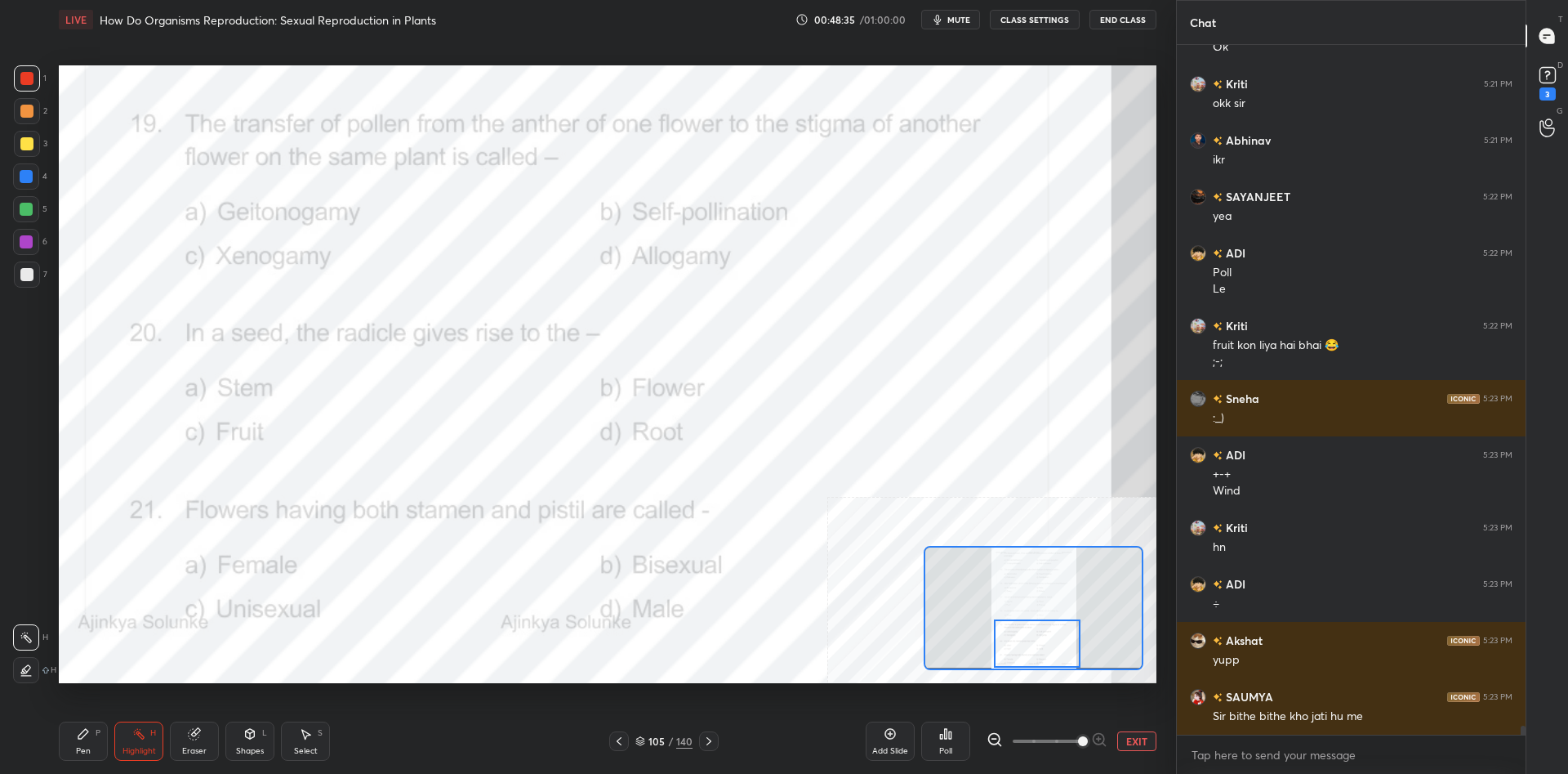
drag, startPoint x: 1038, startPoint y: 637, endPoint x: 1039, endPoint y: 647, distance: 10.0
click at [1039, 647] on div at bounding box center [1037, 643] width 86 height 48
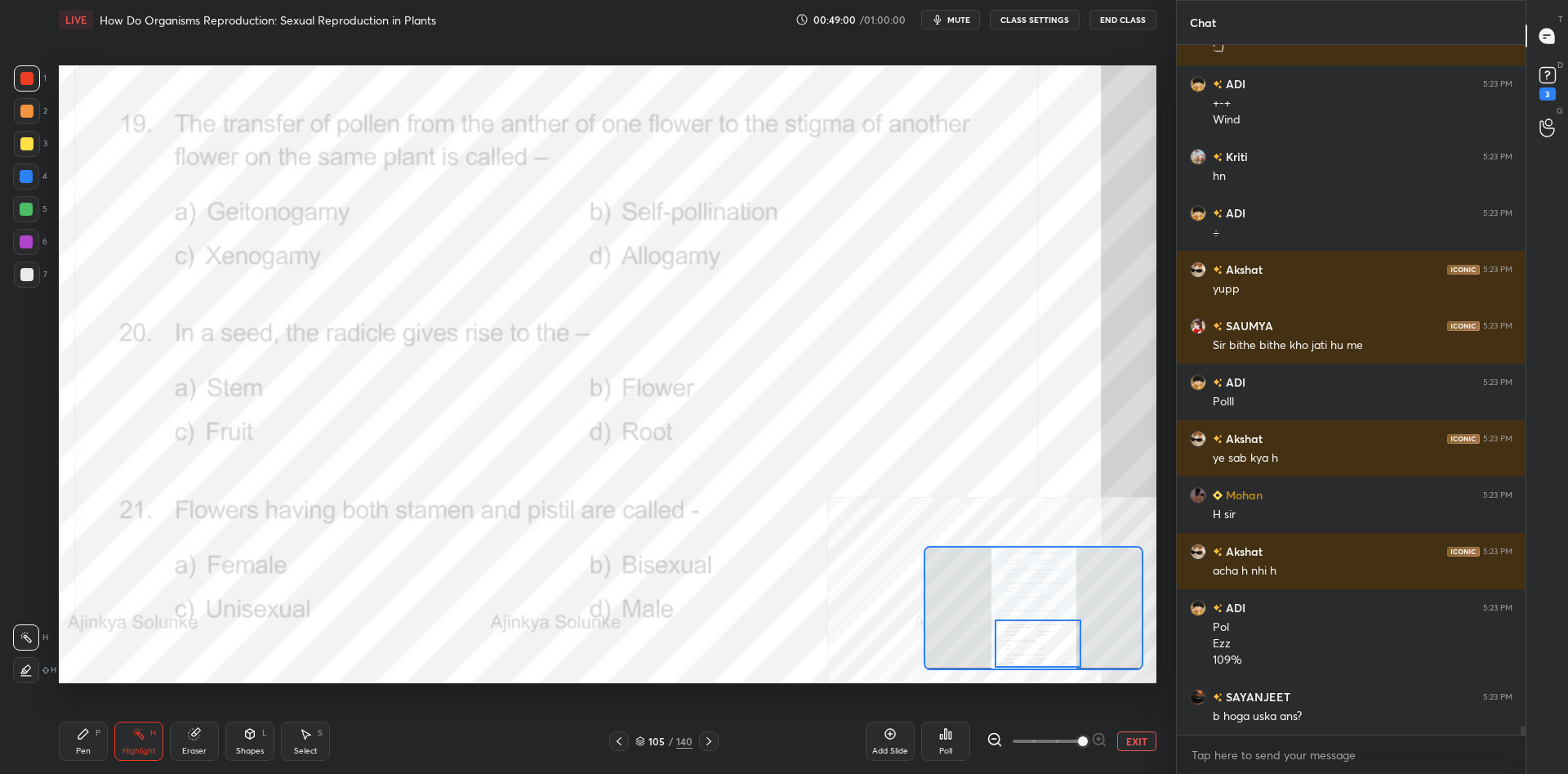
click at [944, 739] on icon at bounding box center [946, 733] width 13 height 13
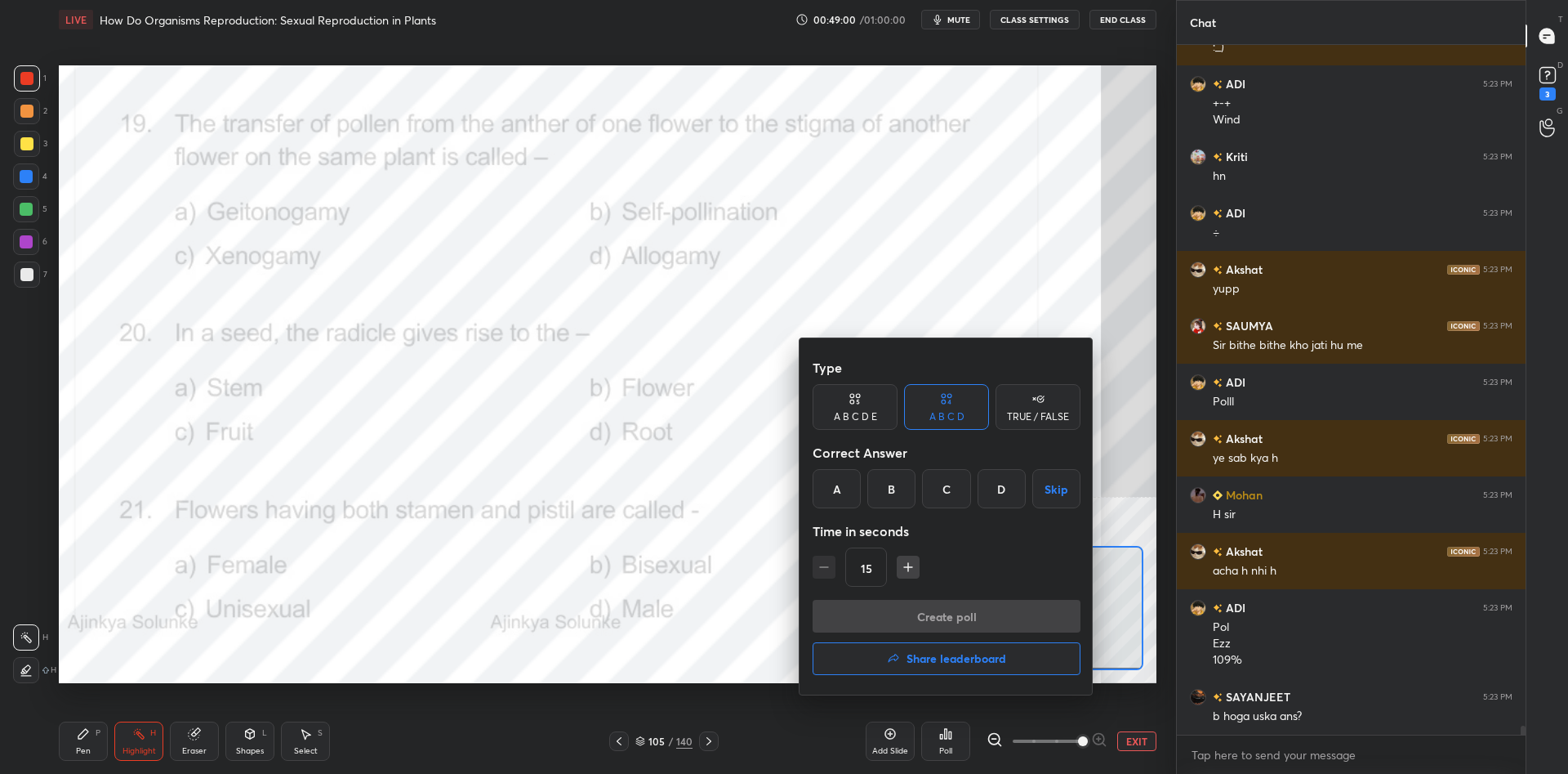
click at [979, 480] on div "D" at bounding box center [1002, 488] width 48 height 39
click at [995, 612] on button "Create poll" at bounding box center [947, 616] width 267 height 32
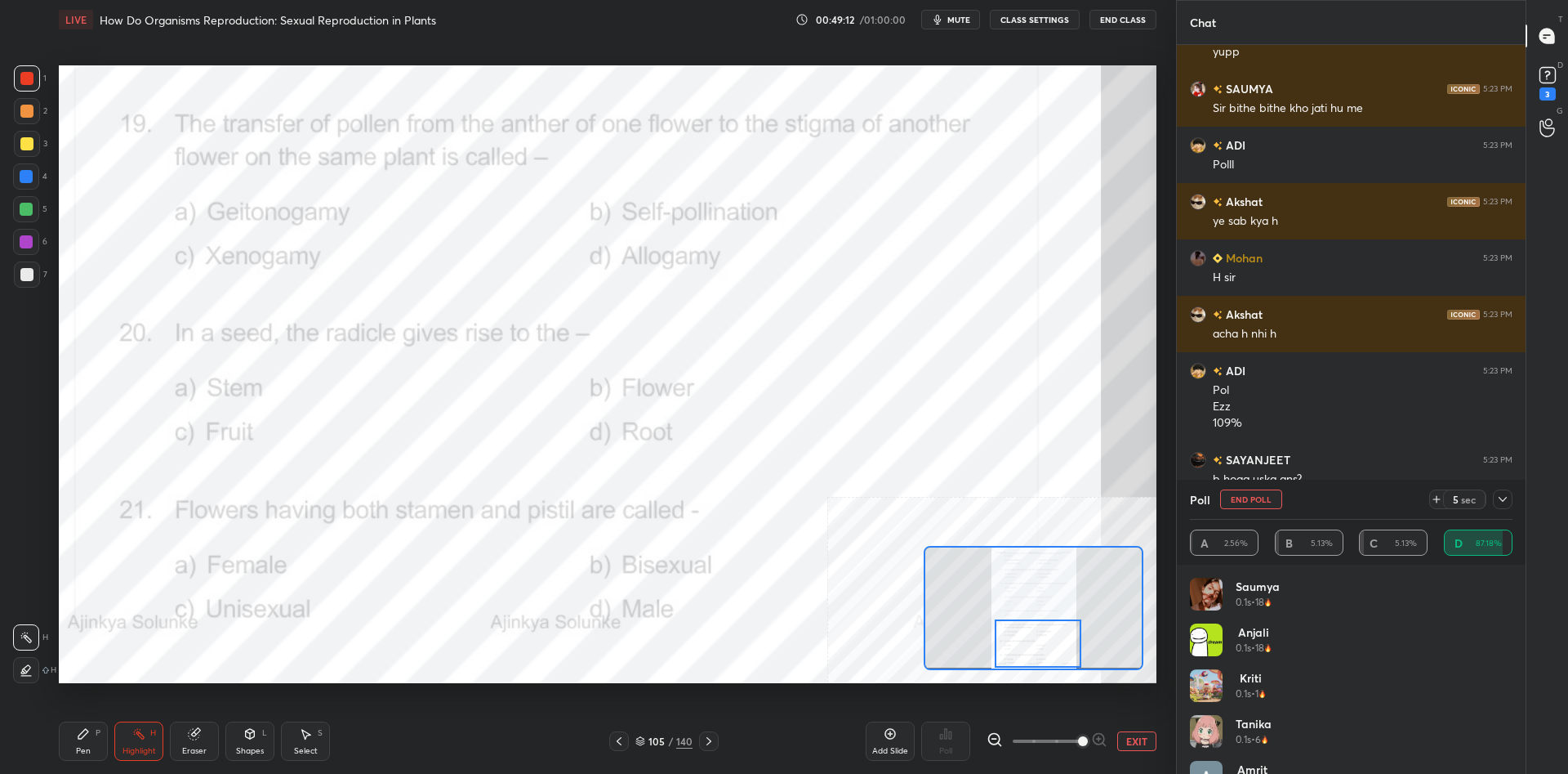
scroll to position [51267, 0]
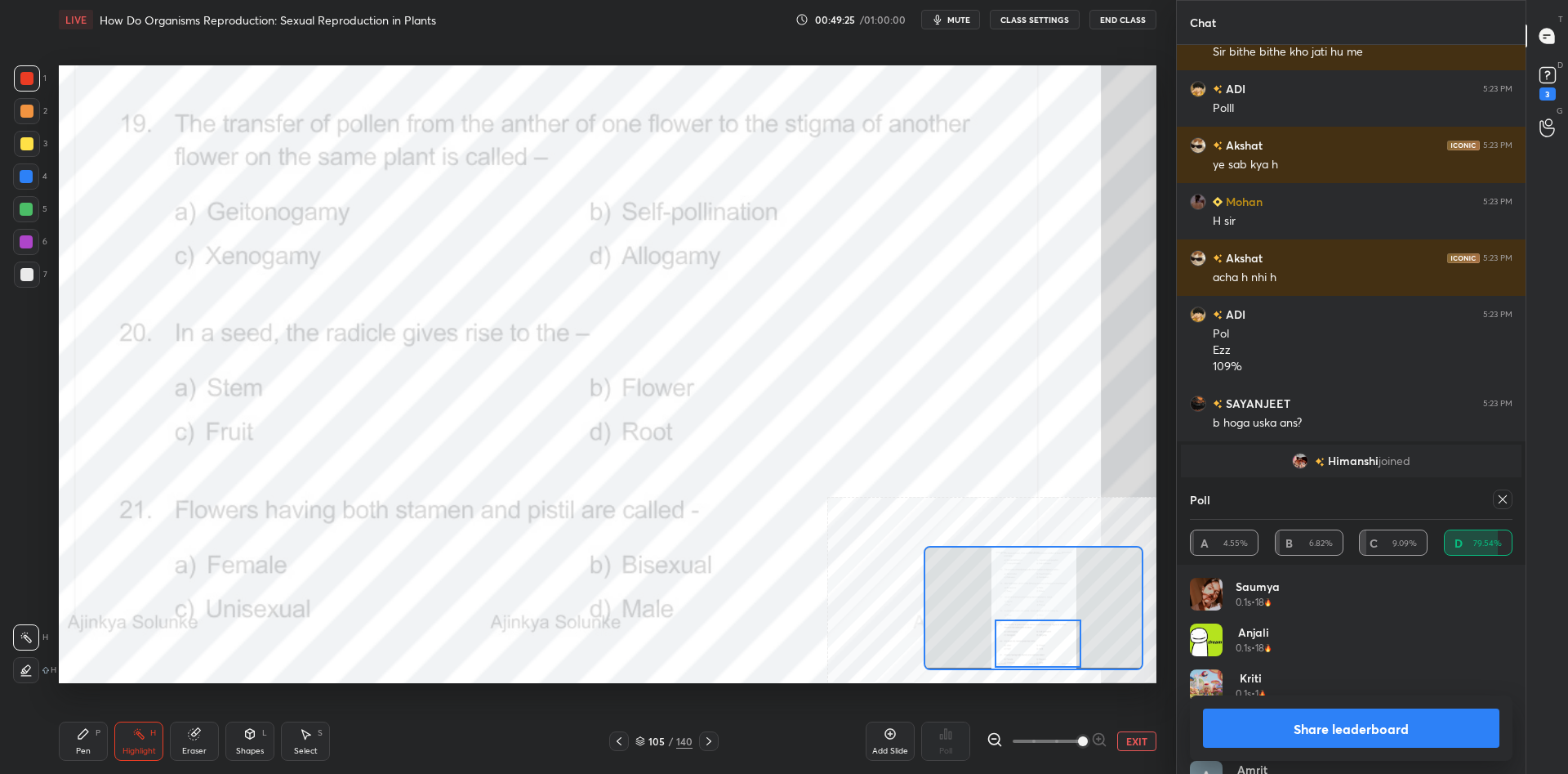
click at [1281, 742] on button "Share leaderboard" at bounding box center [1351, 728] width 297 height 39
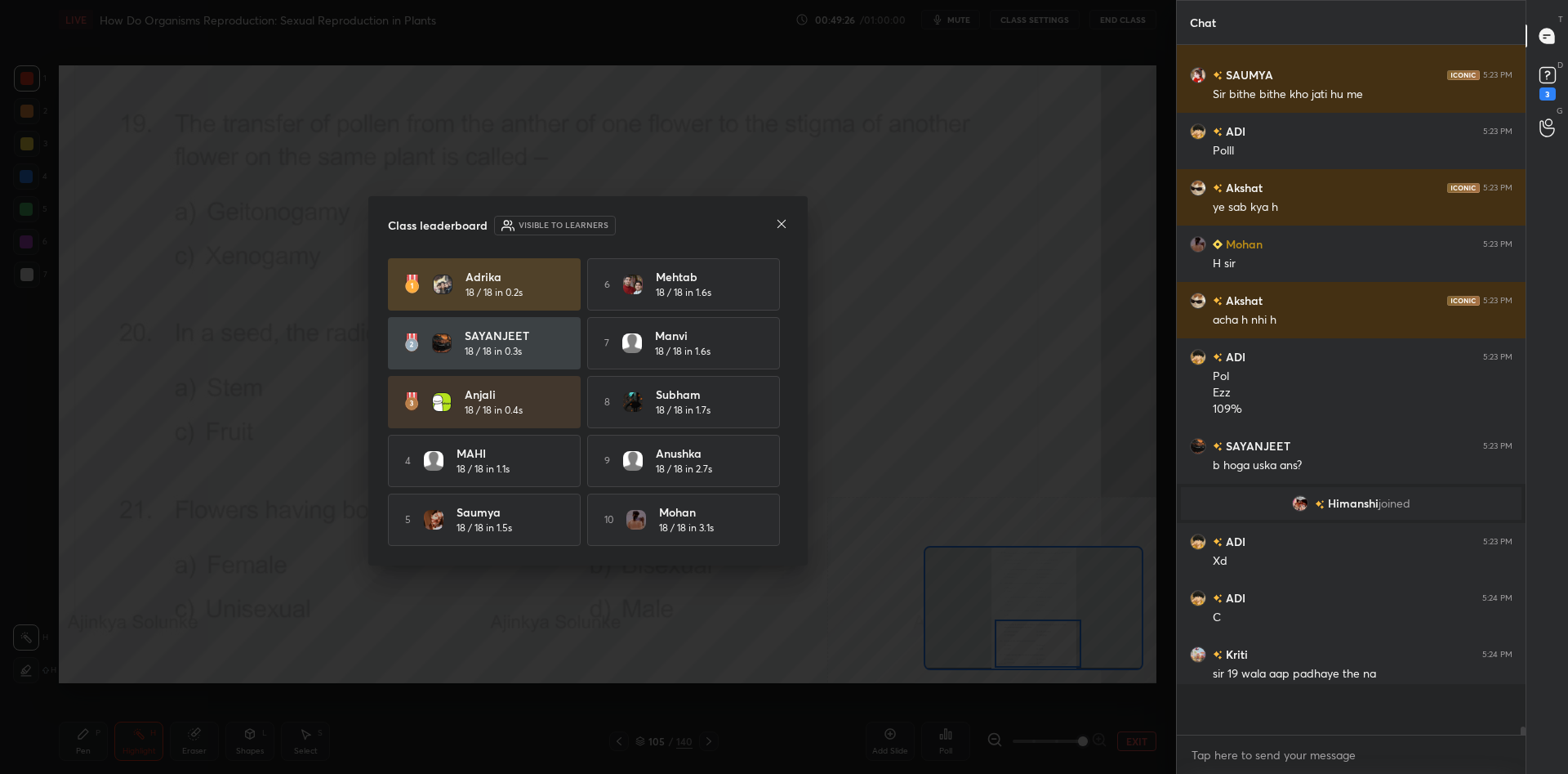
scroll to position [1, 1]
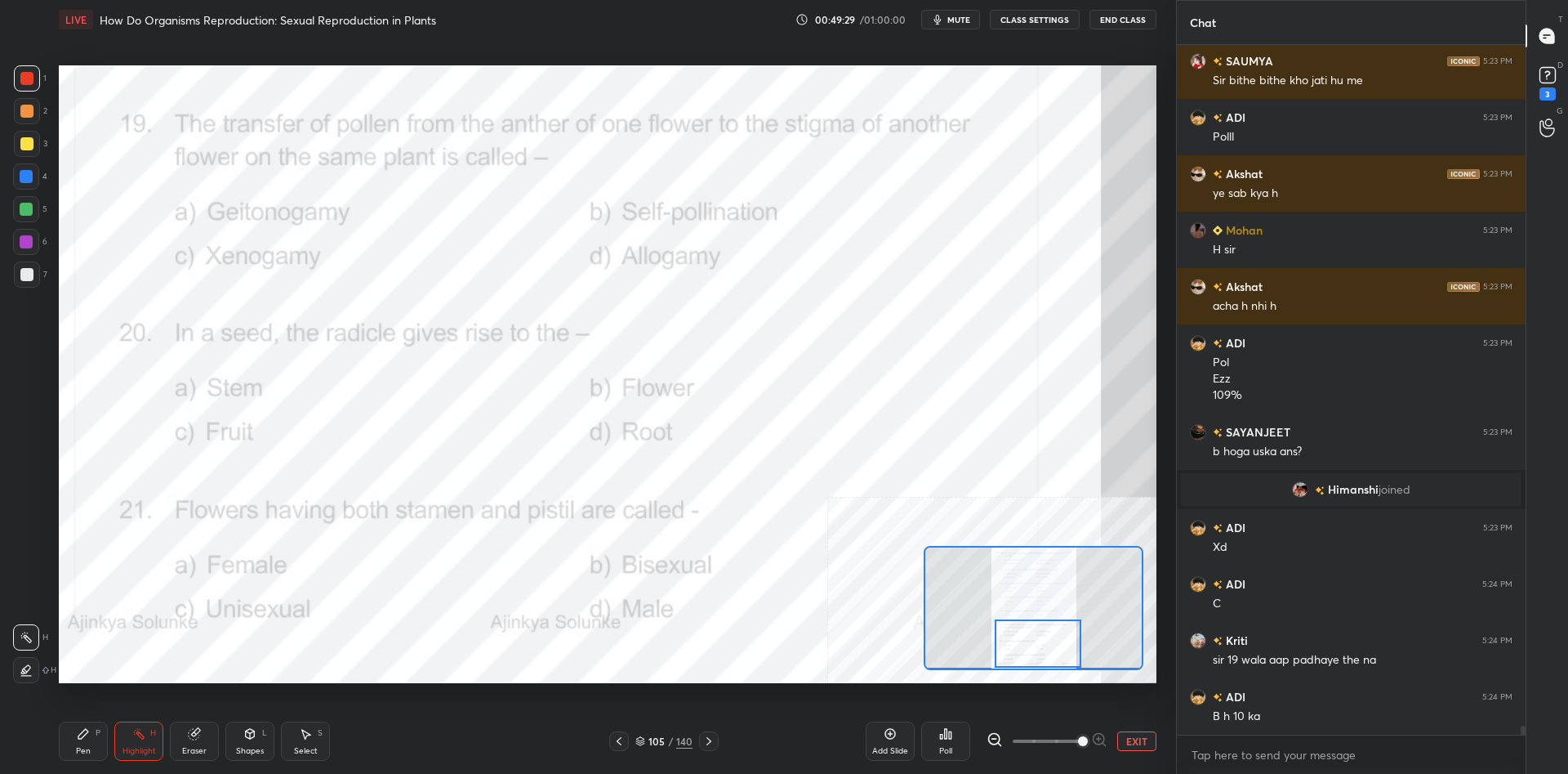
click at [91, 737] on div "Pen P" at bounding box center [83, 740] width 49 height 39
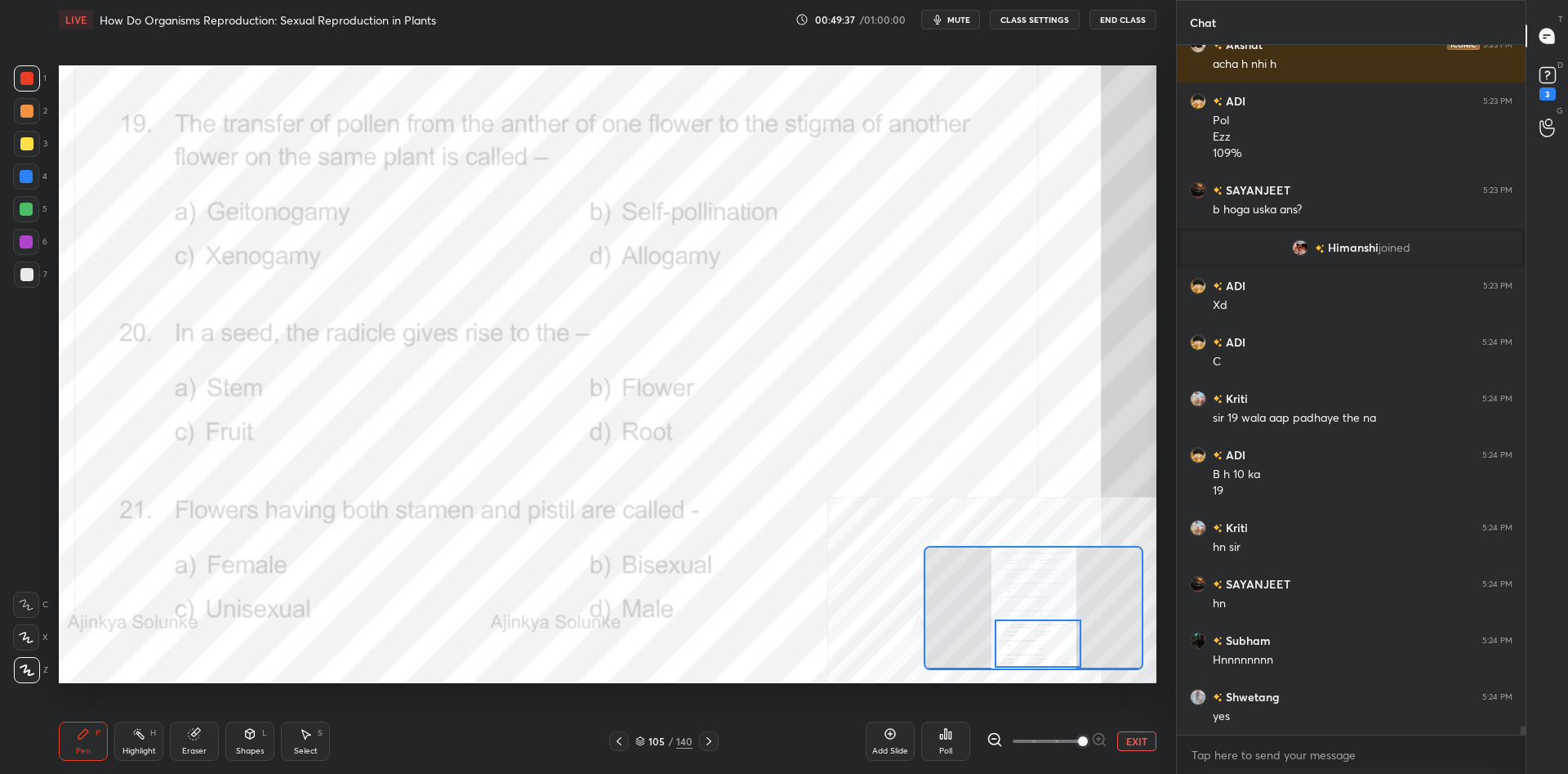
click at [1134, 744] on button "EXIT" at bounding box center [1136, 741] width 39 height 20
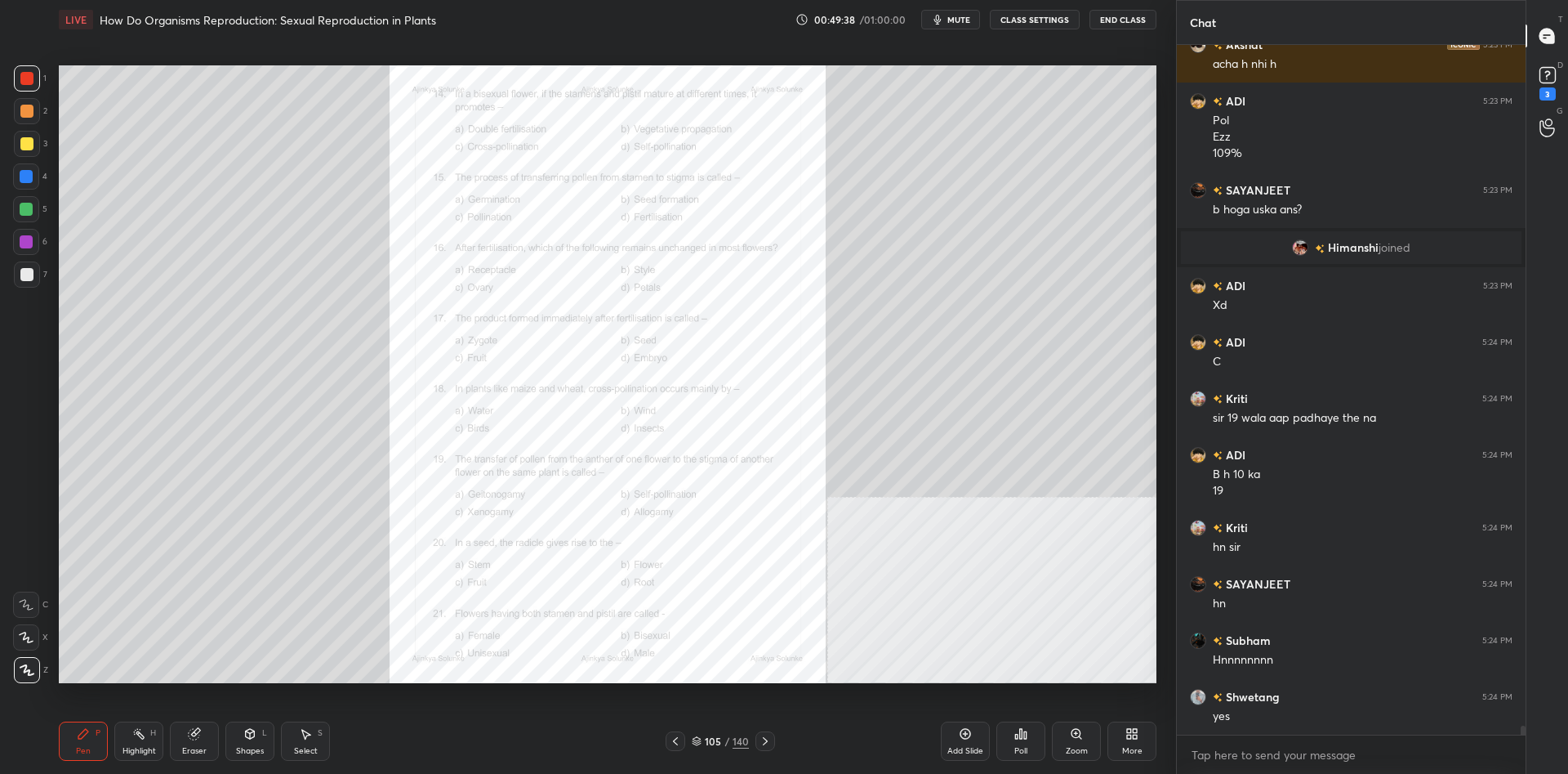
click at [709, 736] on div "105" at bounding box center [712, 741] width 16 height 9
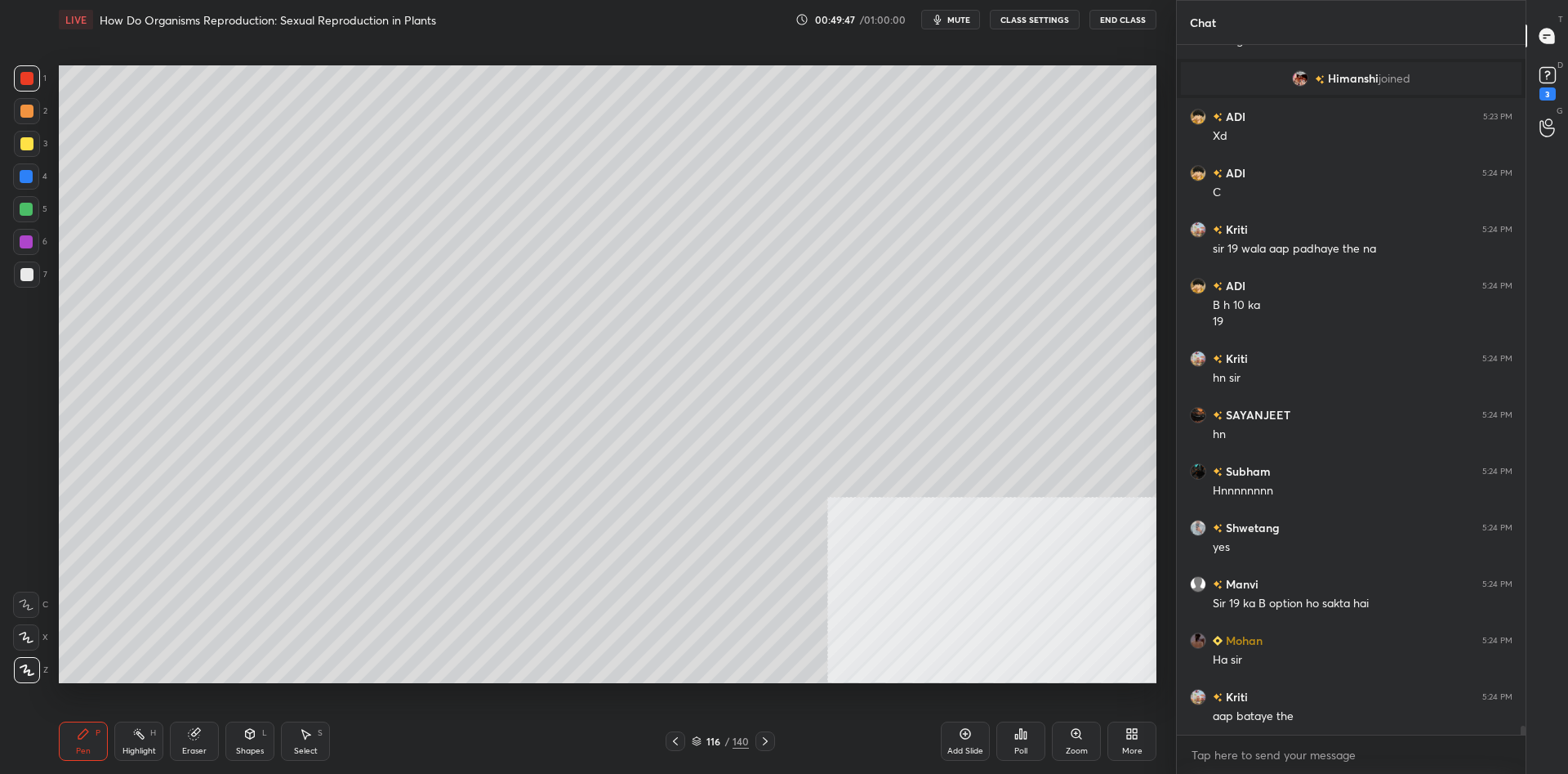
click at [156, 734] on div "Highlight H" at bounding box center [139, 740] width 49 height 39
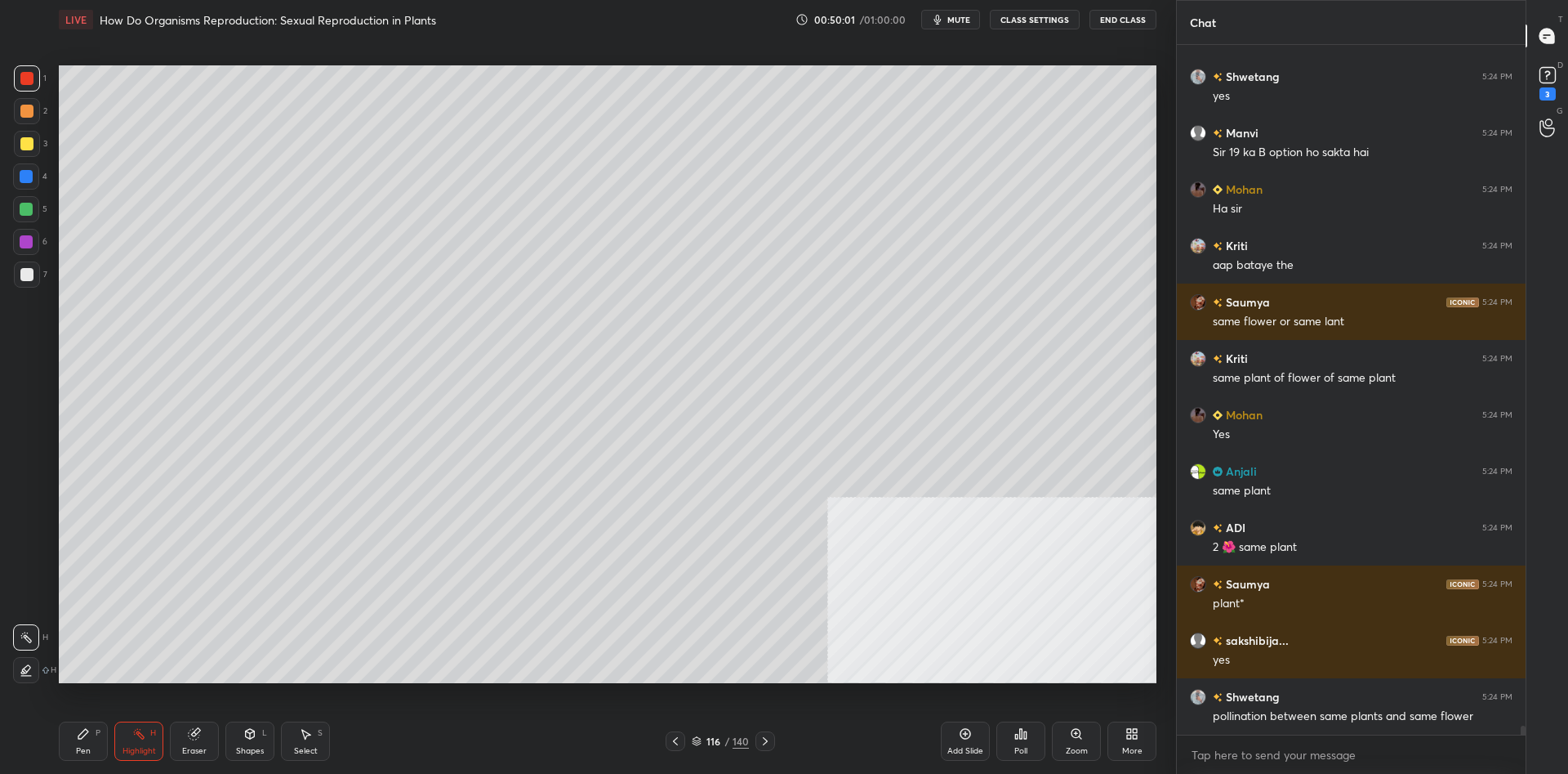
click at [70, 737] on div "Pen P" at bounding box center [83, 740] width 49 height 39
click at [75, 735] on div "Pen P" at bounding box center [83, 740] width 49 height 39
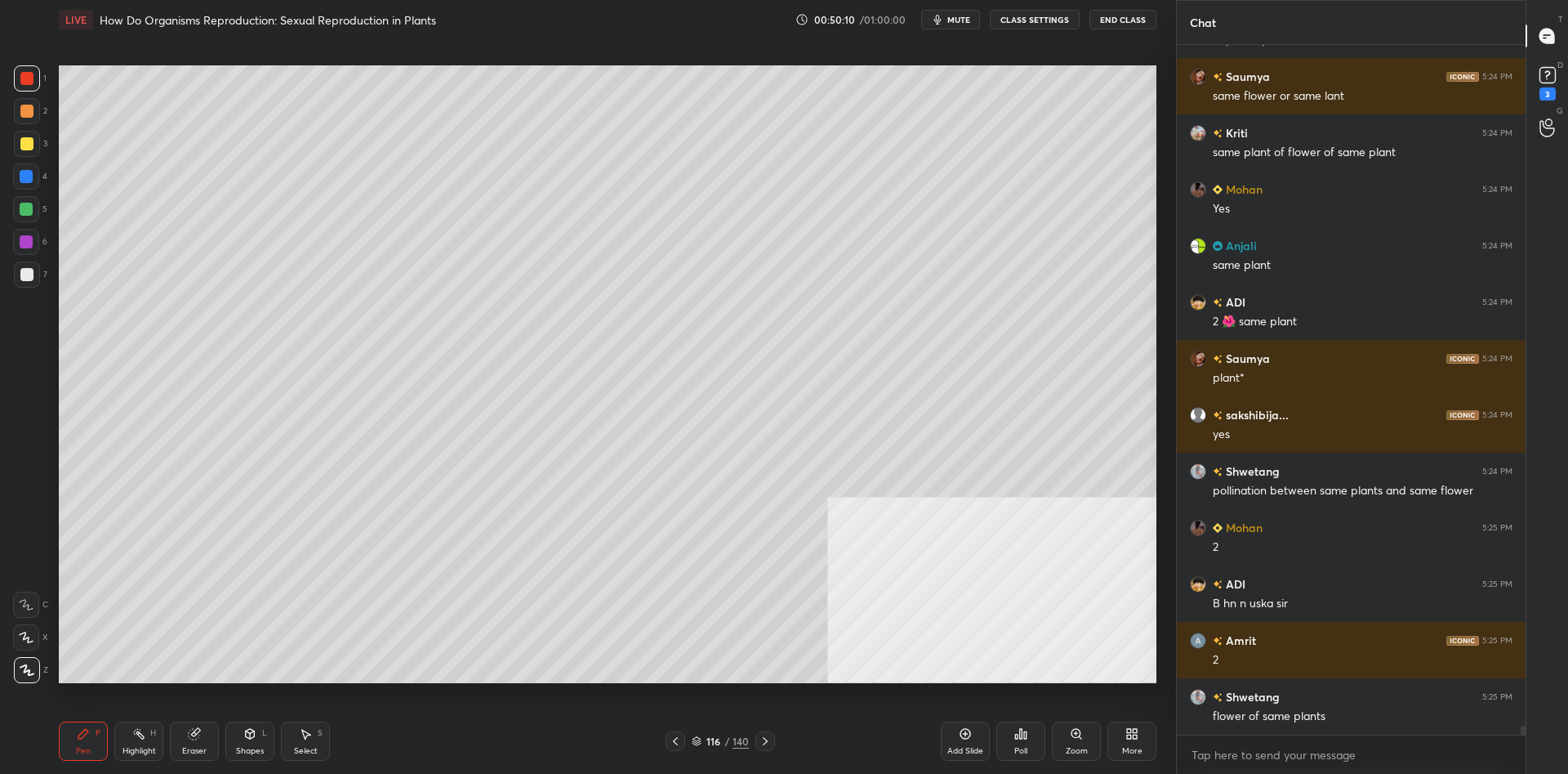
click at [33, 277] on div at bounding box center [28, 275] width 27 height 27
click at [27, 280] on div at bounding box center [28, 274] width 13 height 13
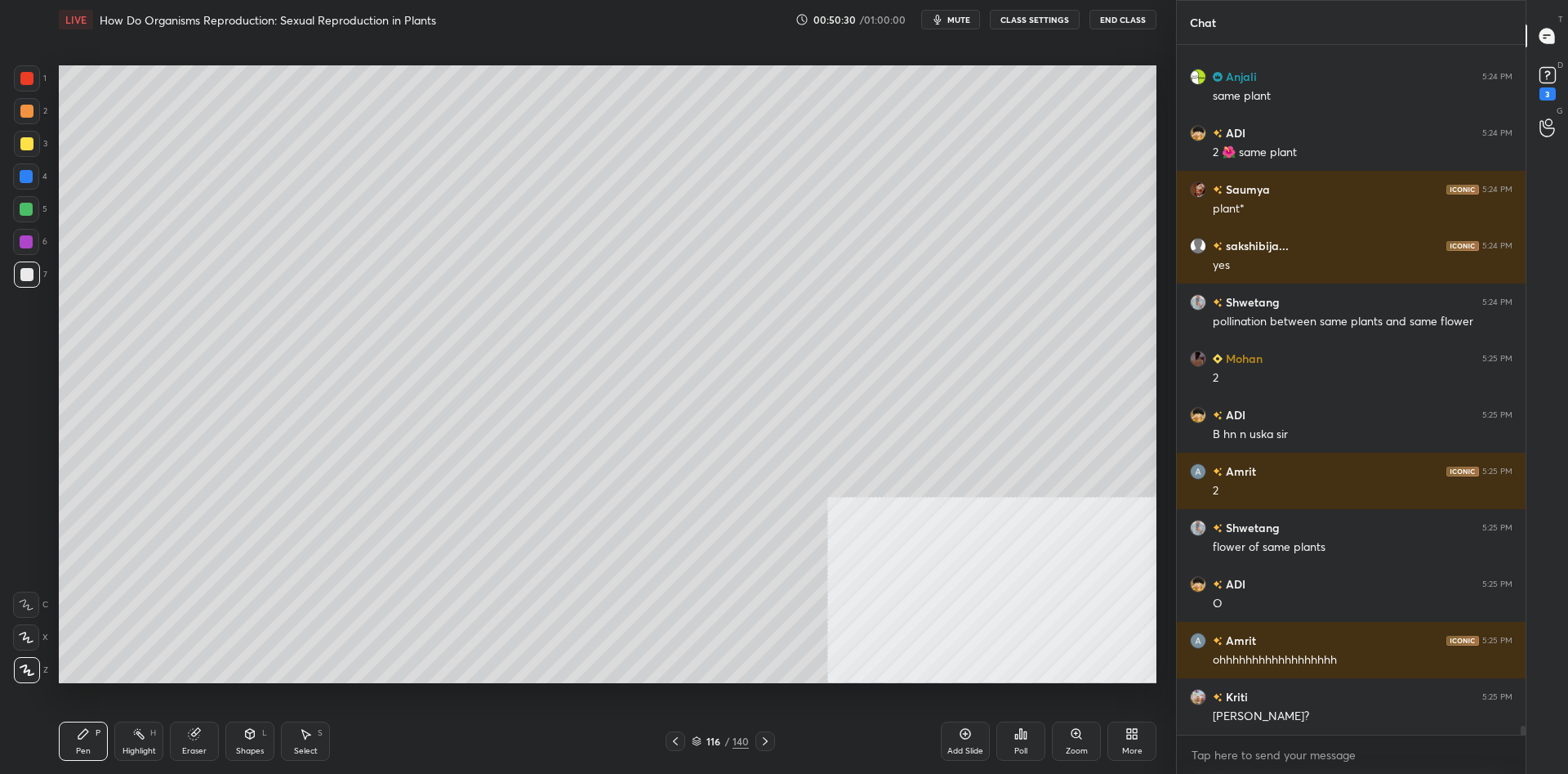
scroll to position [52551, 0]
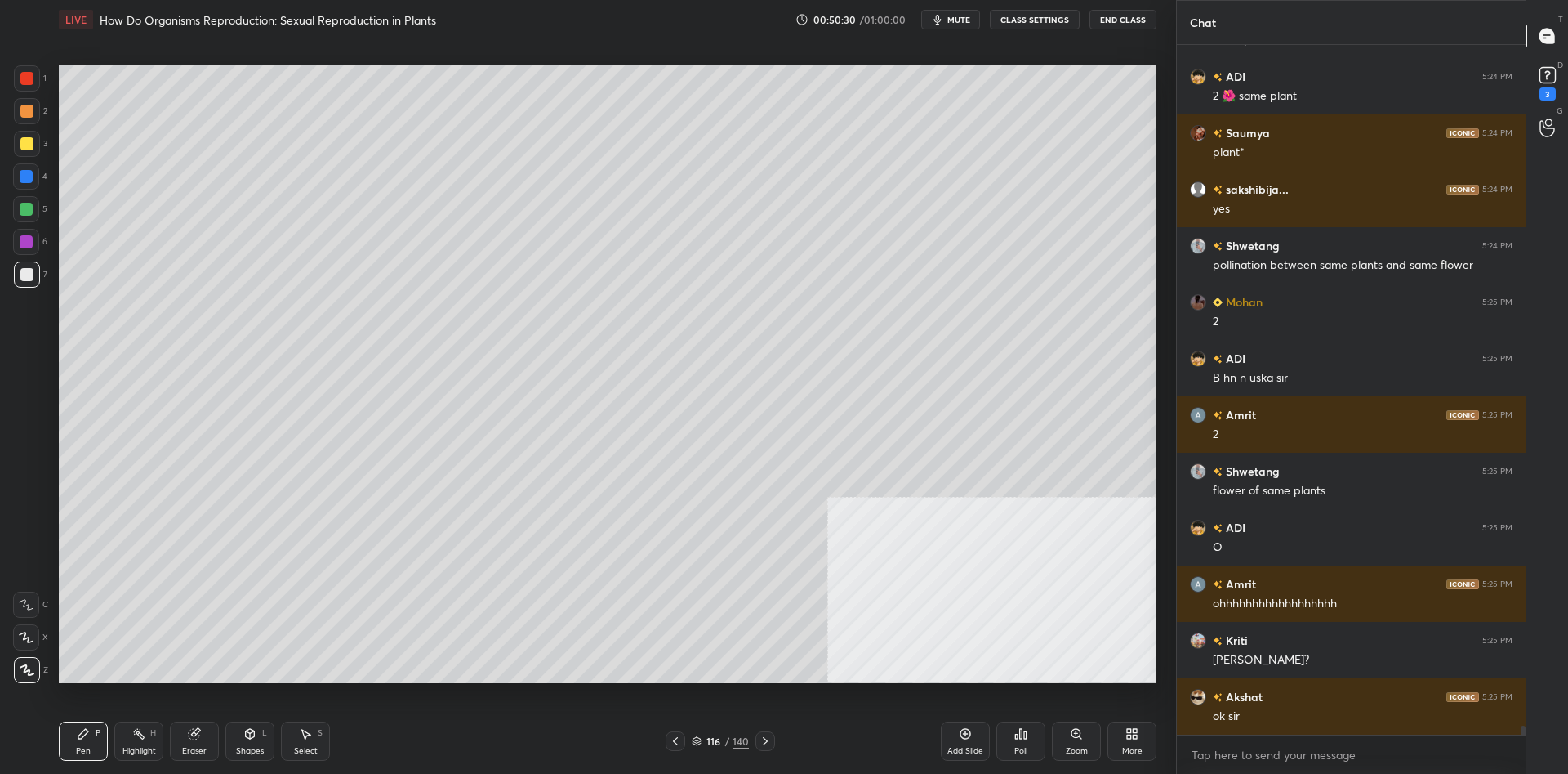
click at [174, 761] on div "Pen P Highlight H Eraser Shapes L Select S 116 / 140 Add Slide Poll Zoom More" at bounding box center [607, 741] width 1098 height 65
click at [146, 746] on div "Highlight" at bounding box center [138, 750] width 33 height 9
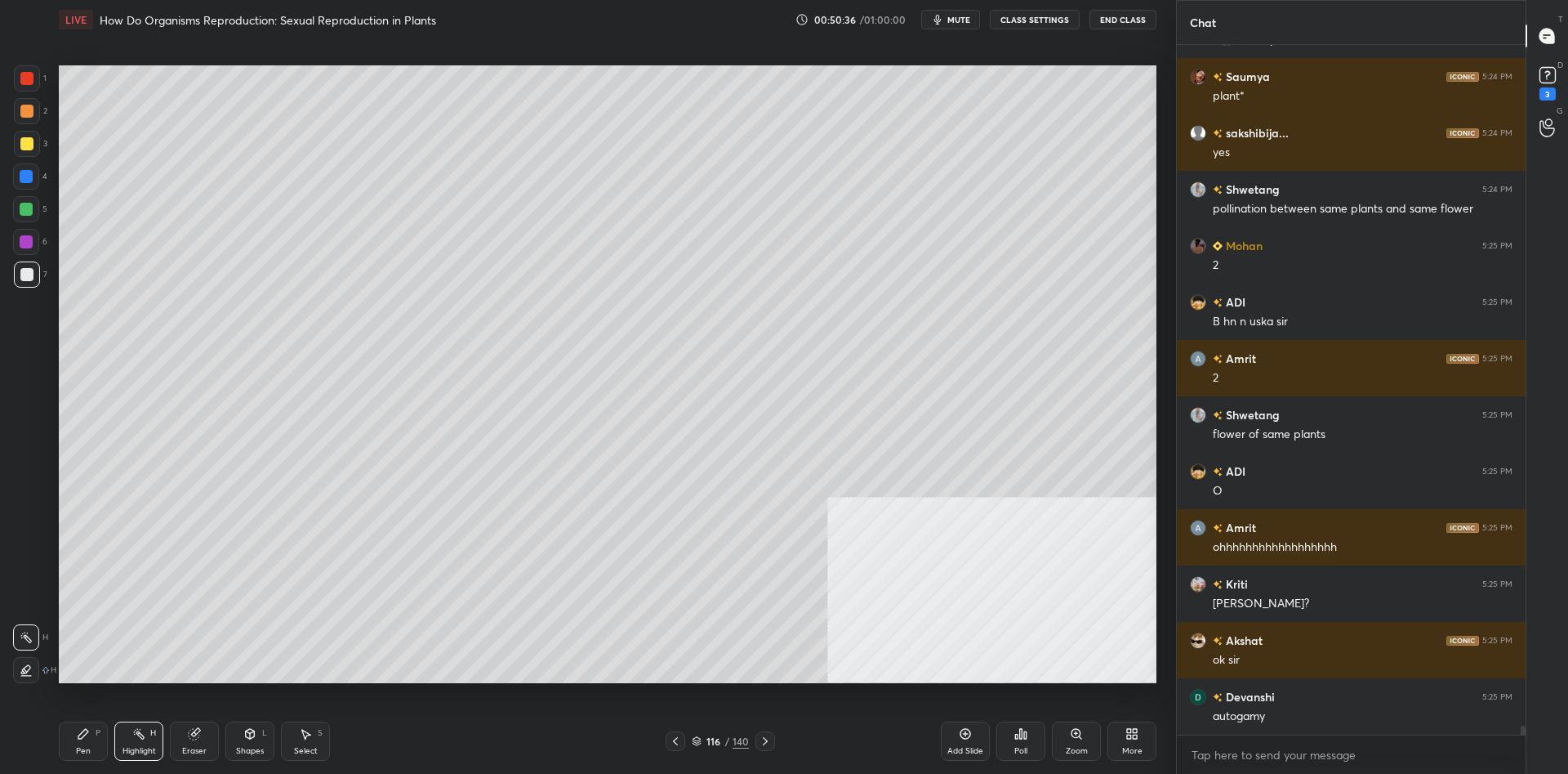
scroll to position [52664, 0]
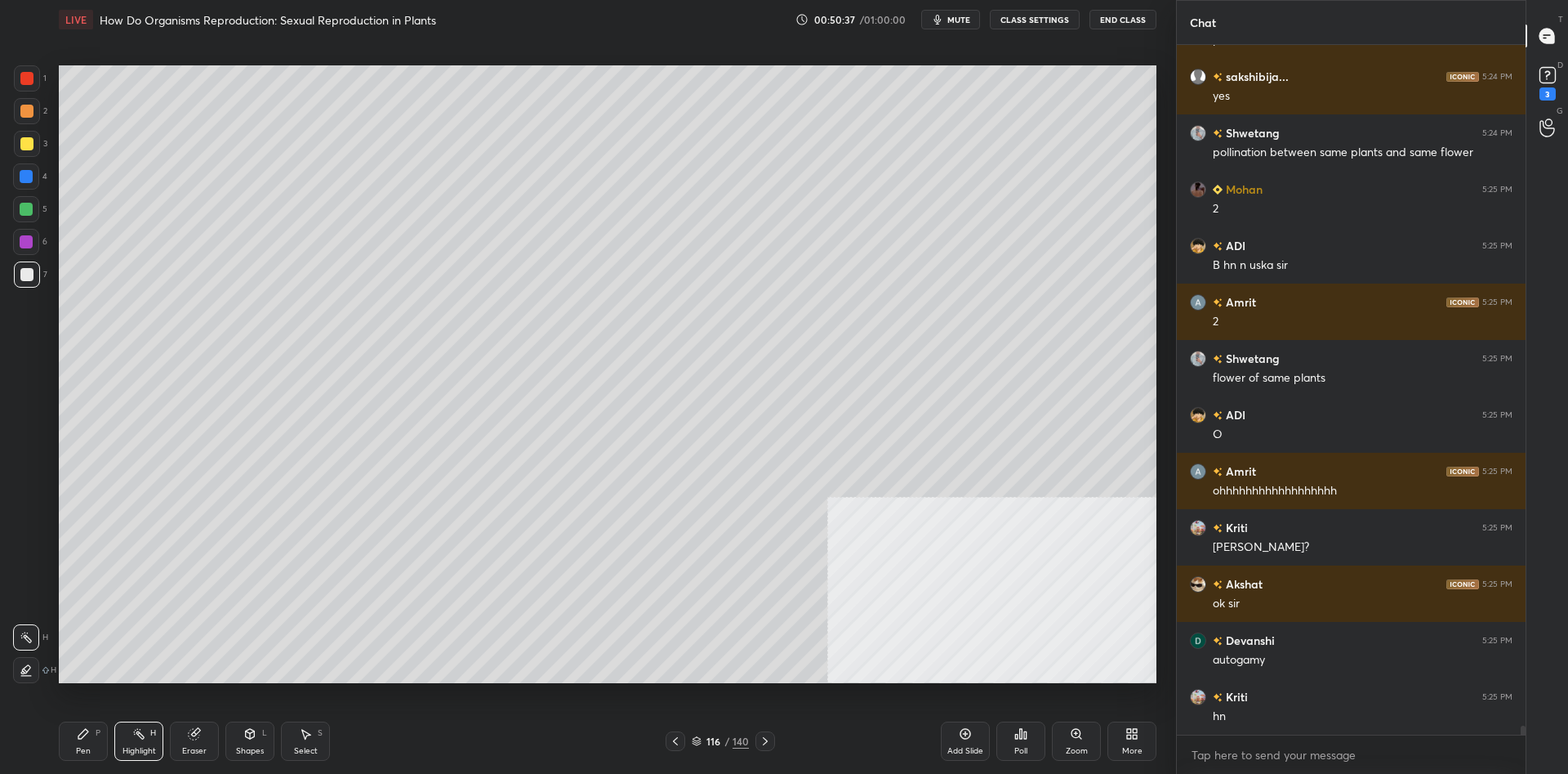
click at [79, 734] on icon at bounding box center [83, 733] width 13 height 13
click at [84, 732] on icon at bounding box center [83, 733] width 9 height 9
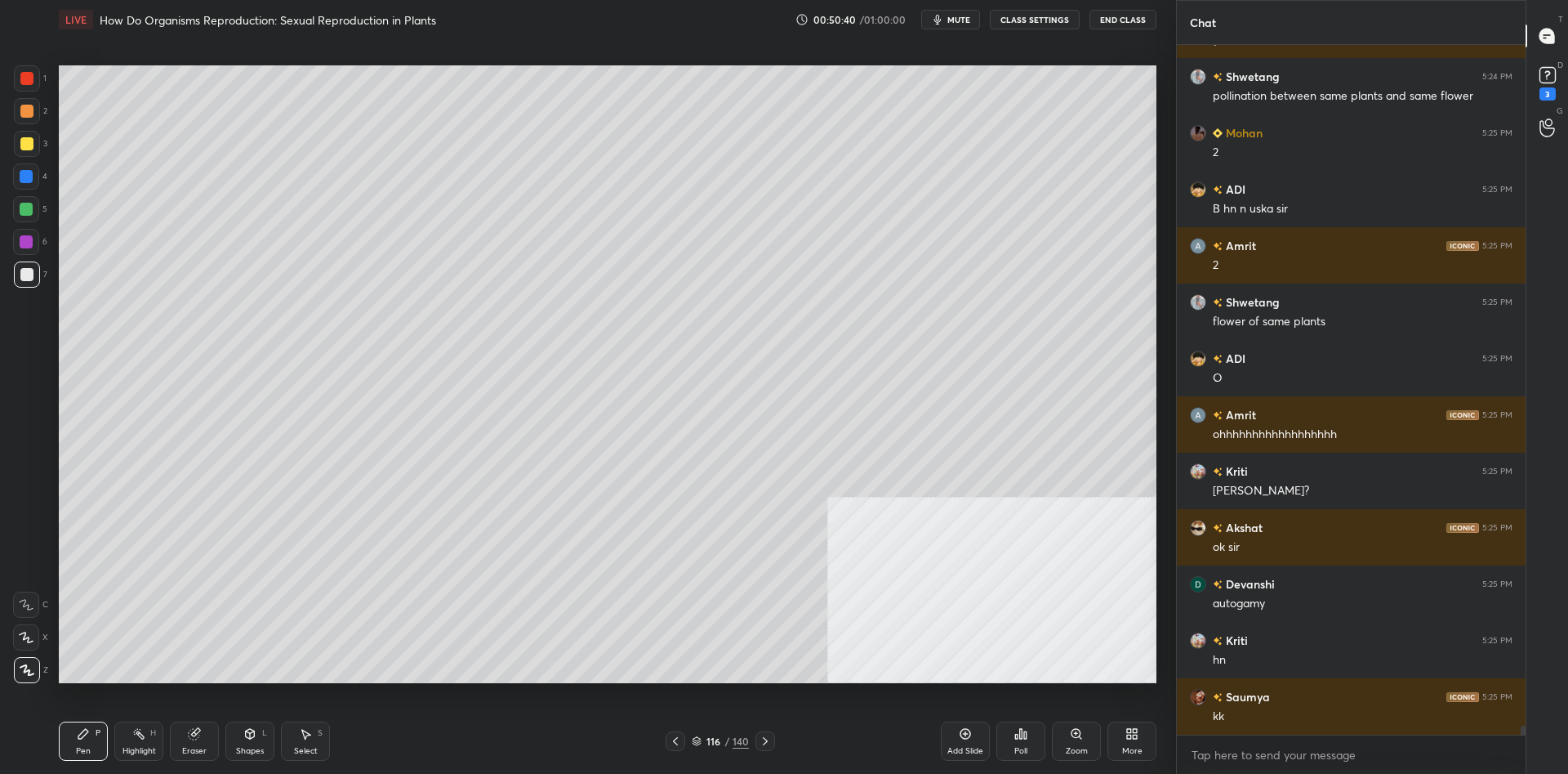
scroll to position [52862, 0]
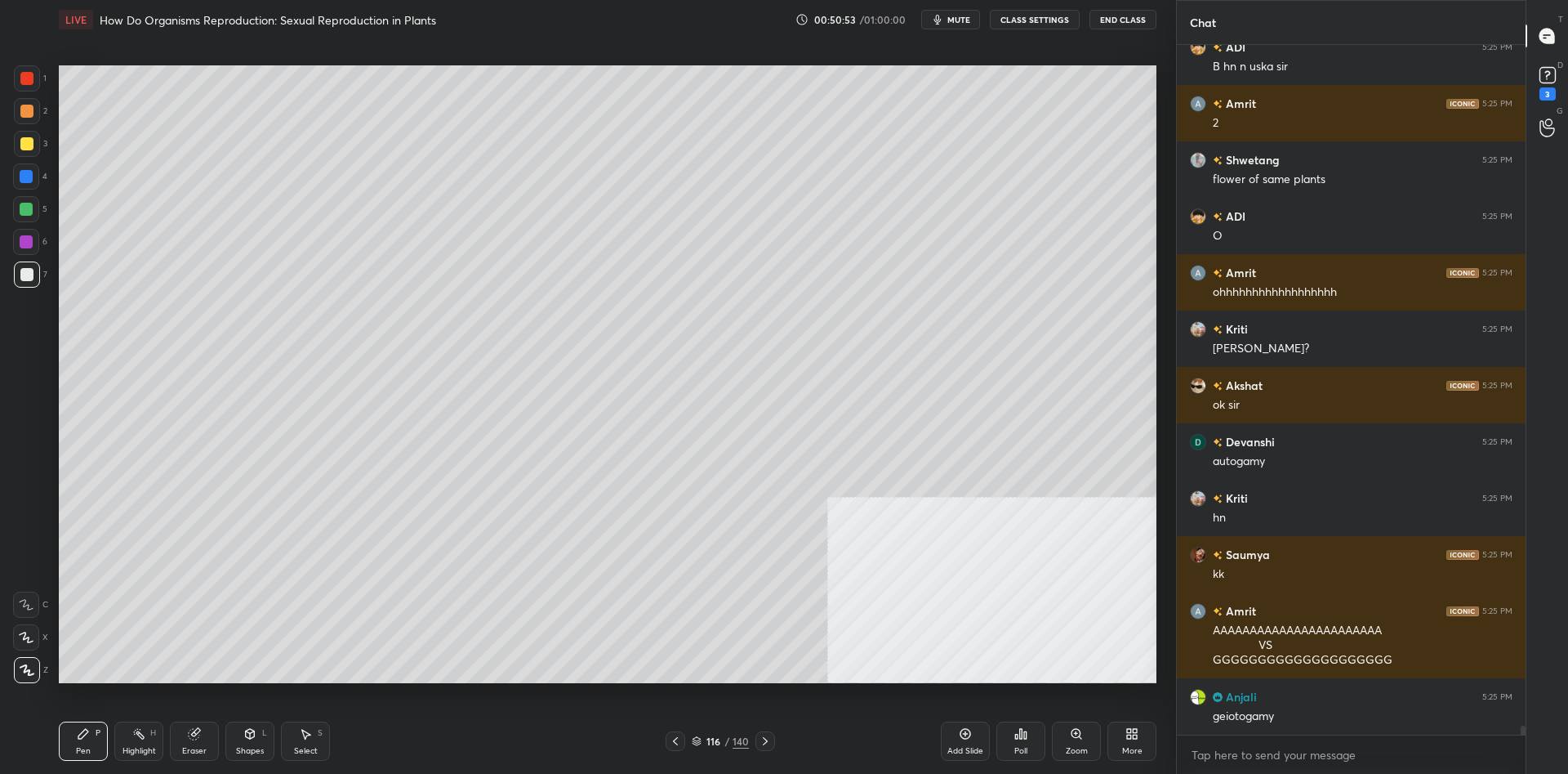
click at [145, 742] on div "Highlight H" at bounding box center [139, 740] width 49 height 39
click at [147, 734] on div "Highlight H" at bounding box center [139, 740] width 49 height 39
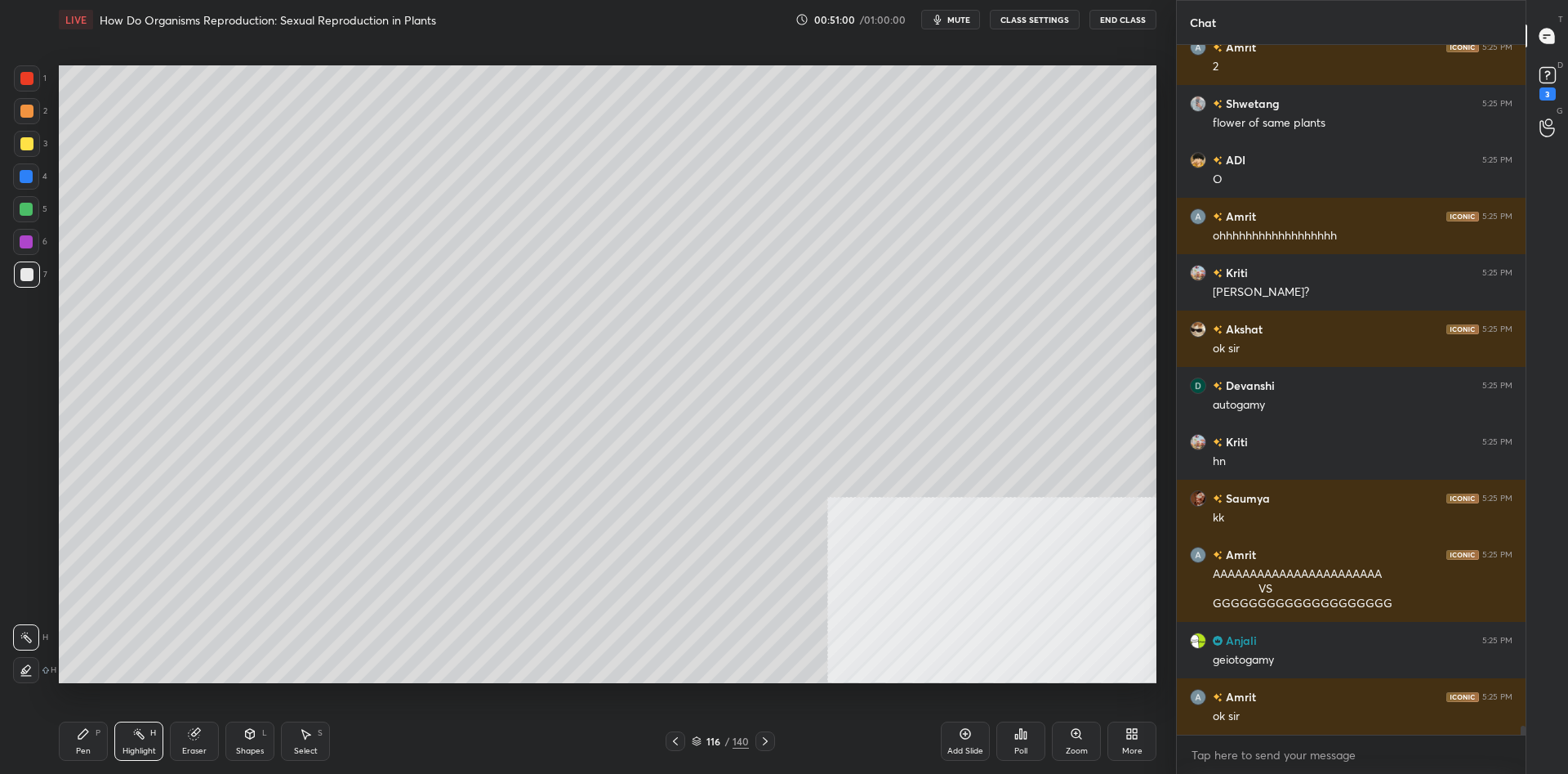
scroll to position [52975, 0]
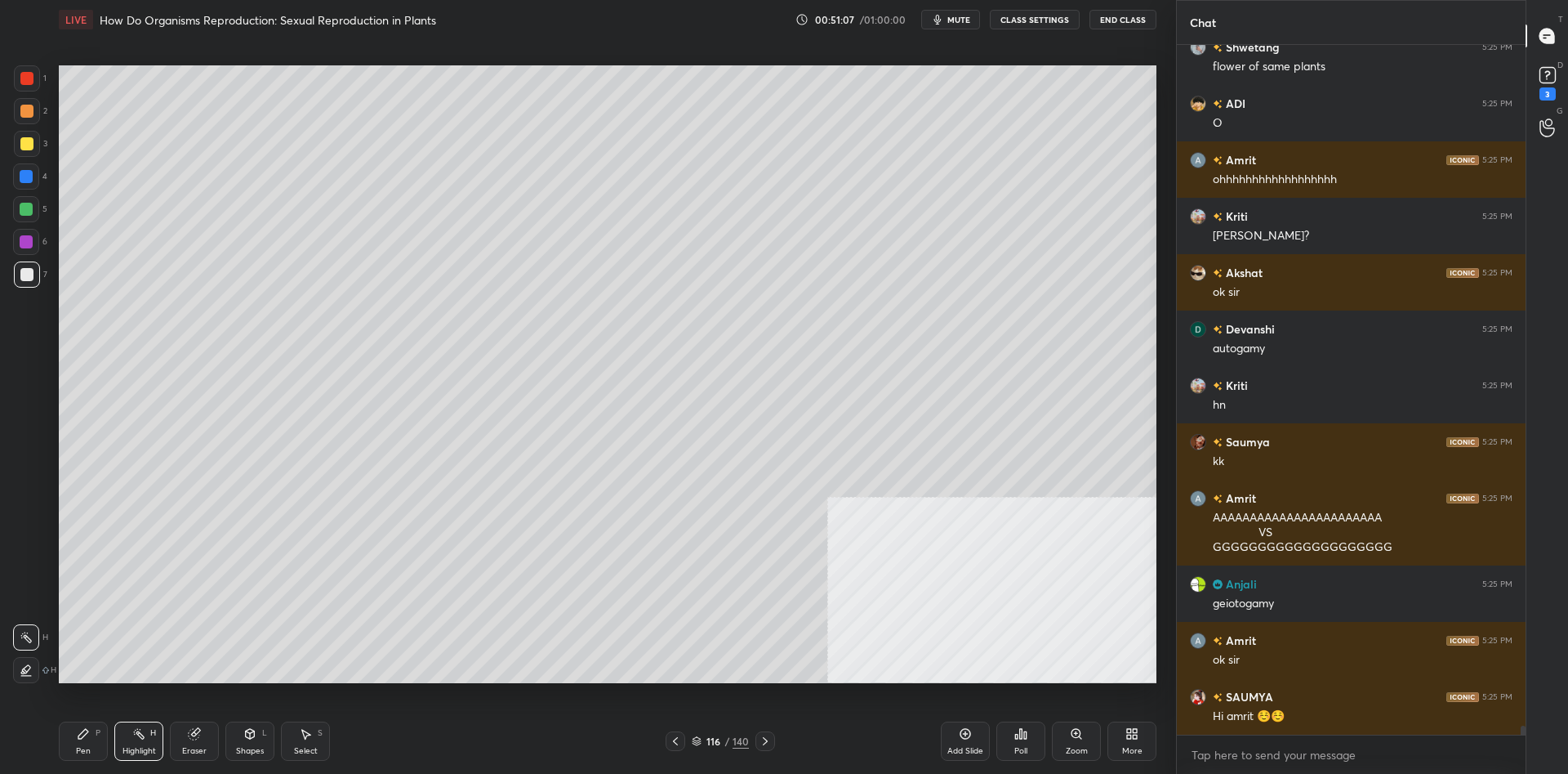
click at [92, 739] on div "Pen P" at bounding box center [83, 740] width 49 height 39
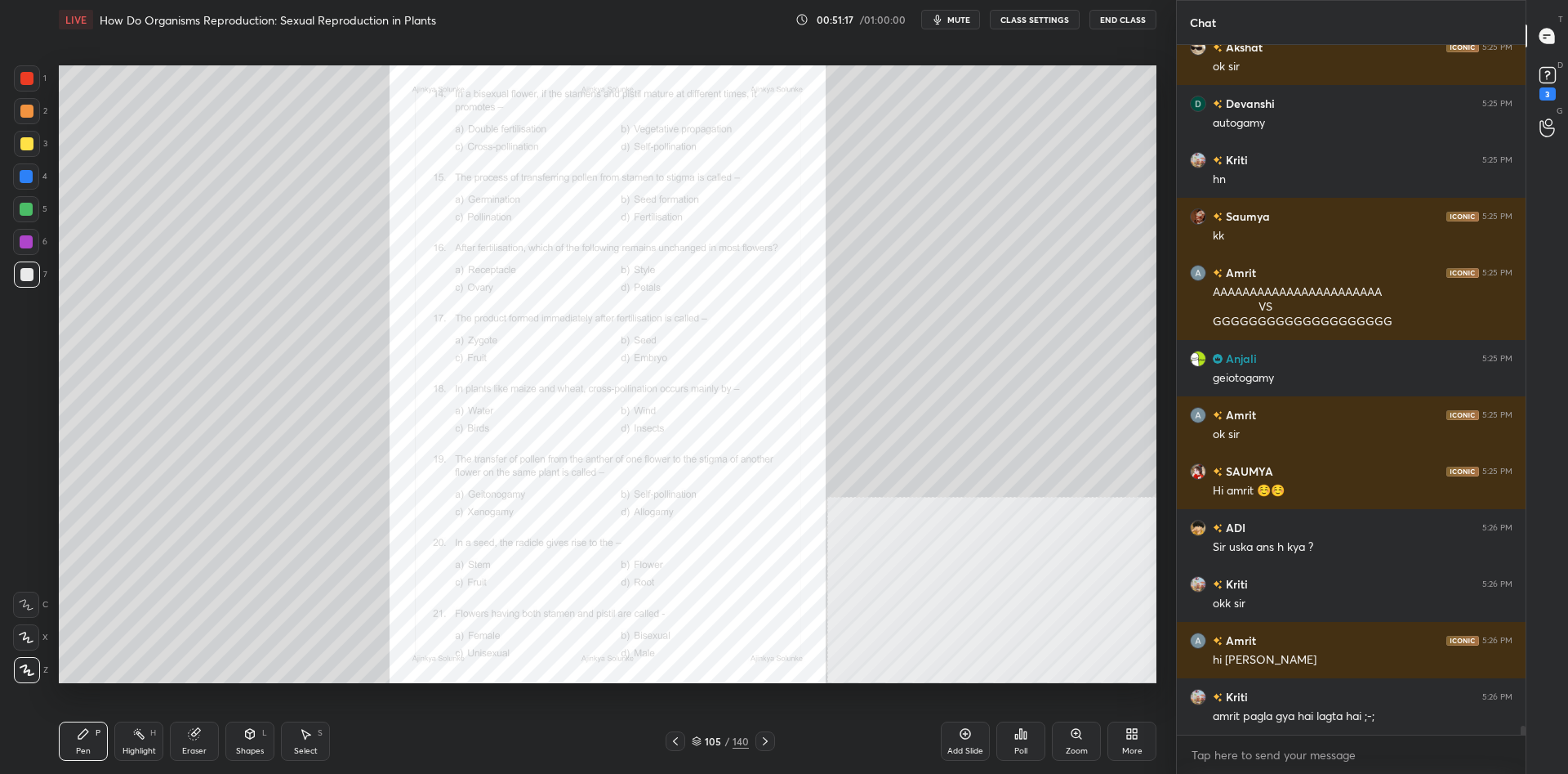
scroll to position [53257, 0]
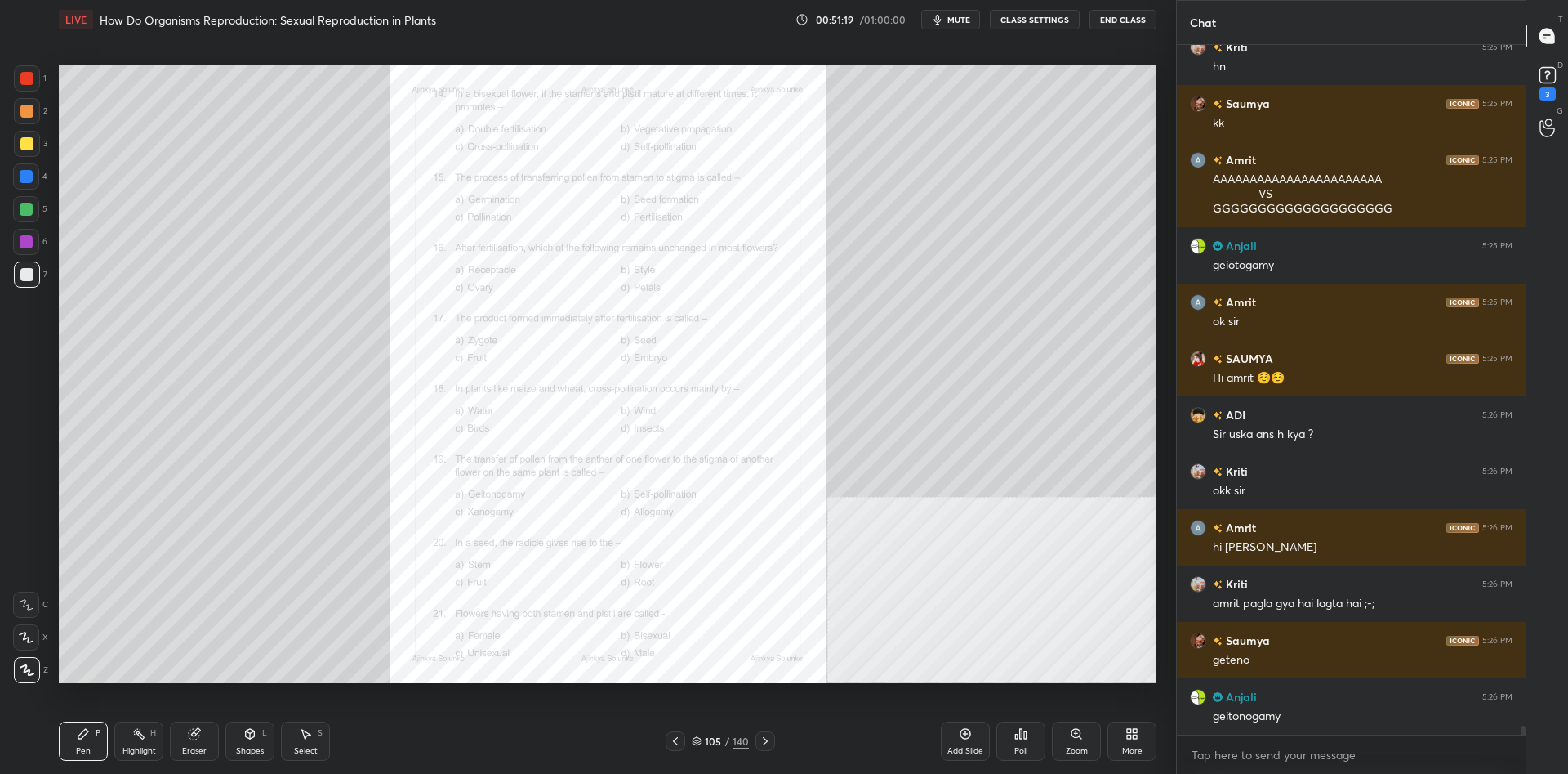
click at [1075, 740] on div "Zoom" at bounding box center [1077, 740] width 49 height 39
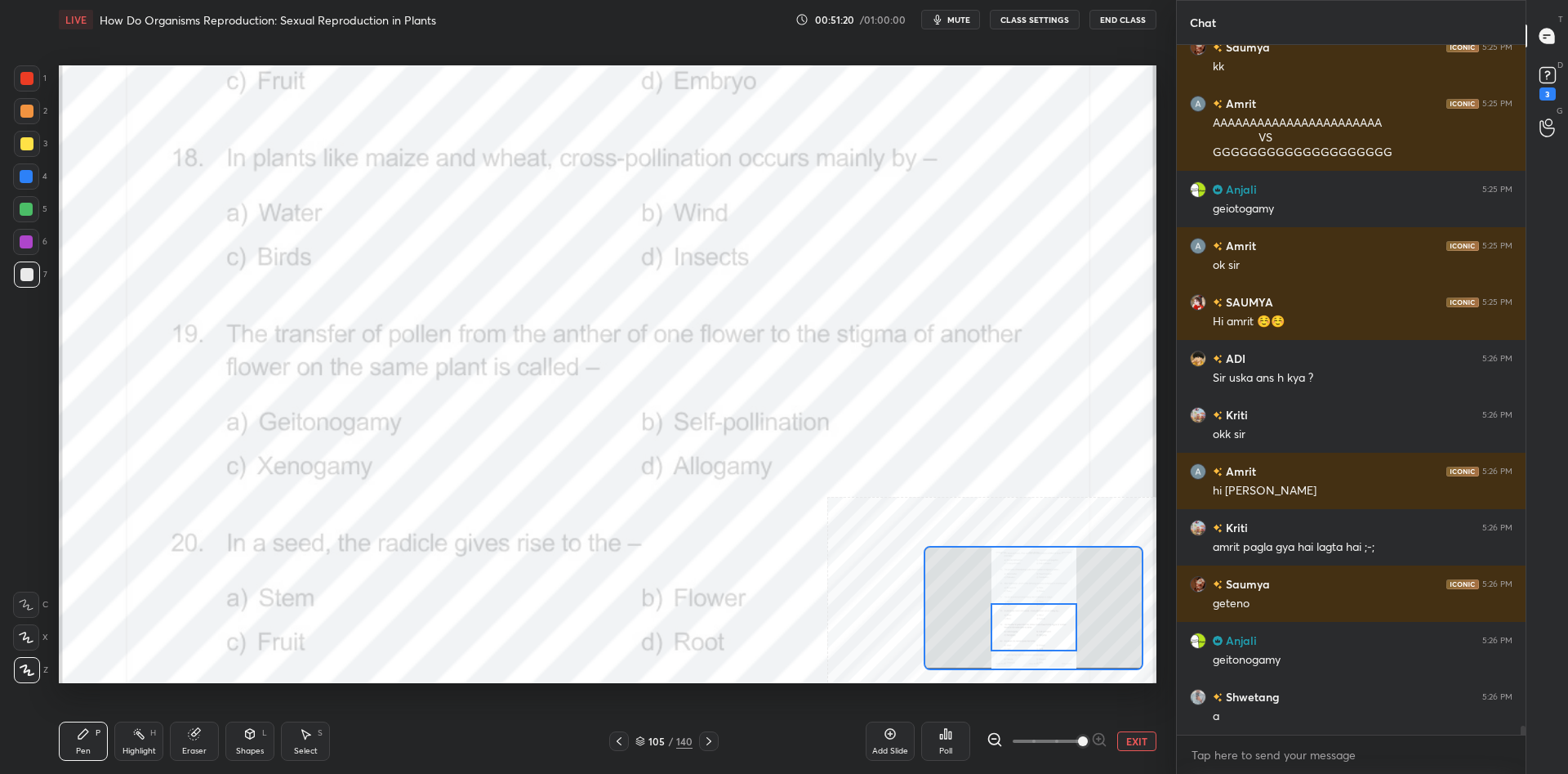
scroll to position [52812, 0]
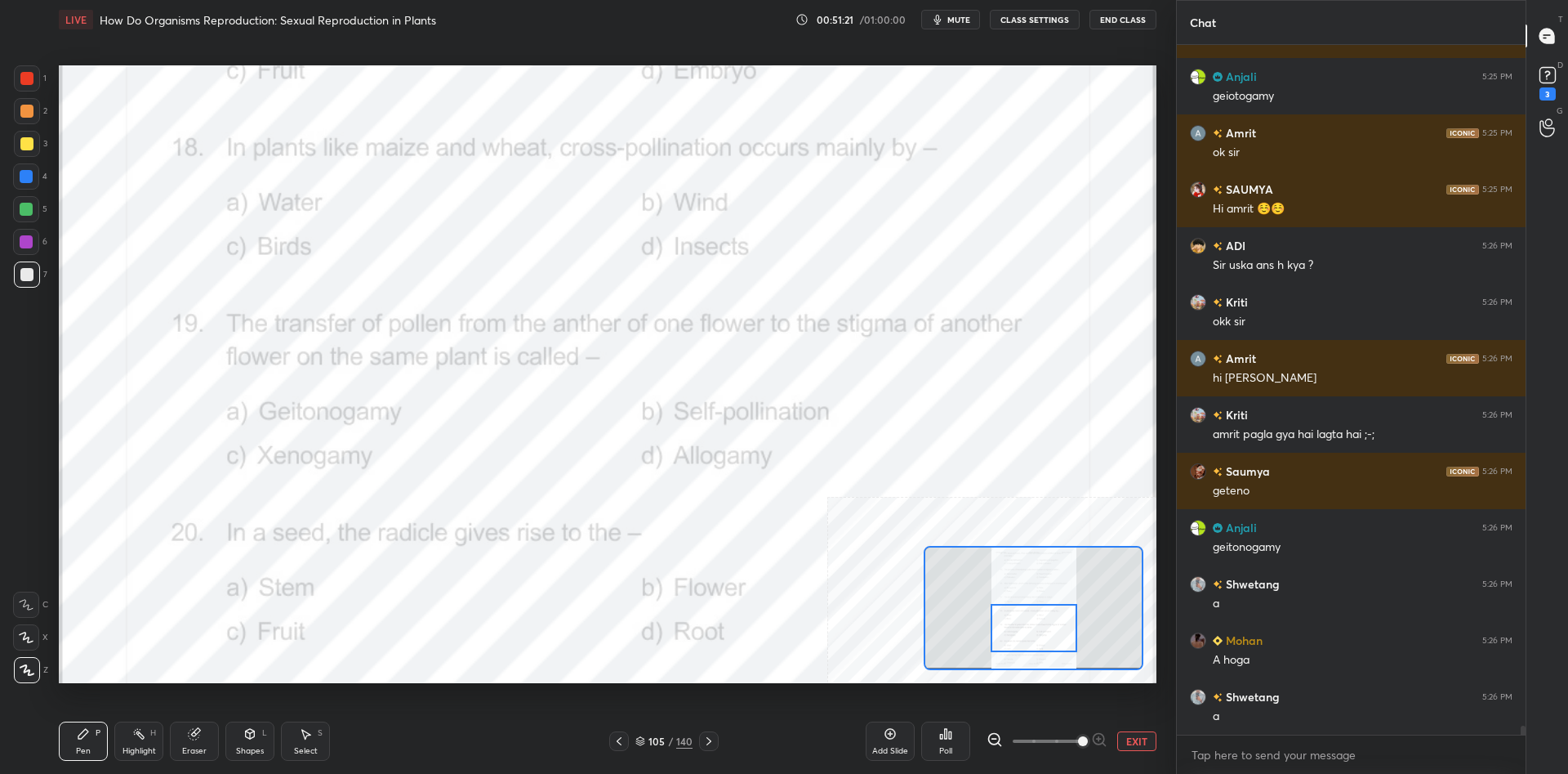
click at [33, 92] on div "1" at bounding box center [30, 82] width 32 height 32
click at [32, 83] on div at bounding box center [28, 79] width 13 height 13
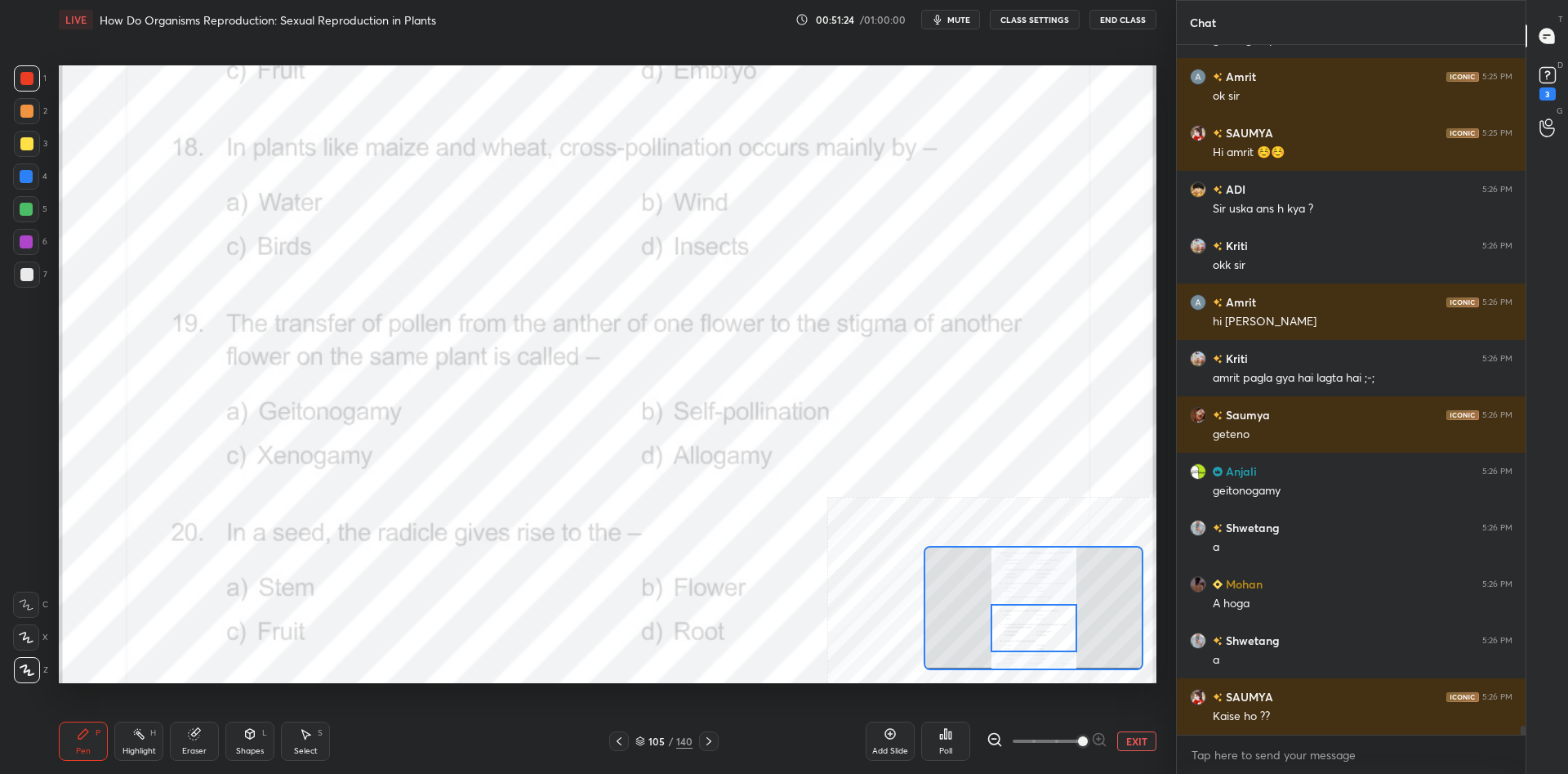
scroll to position [52879, 0]
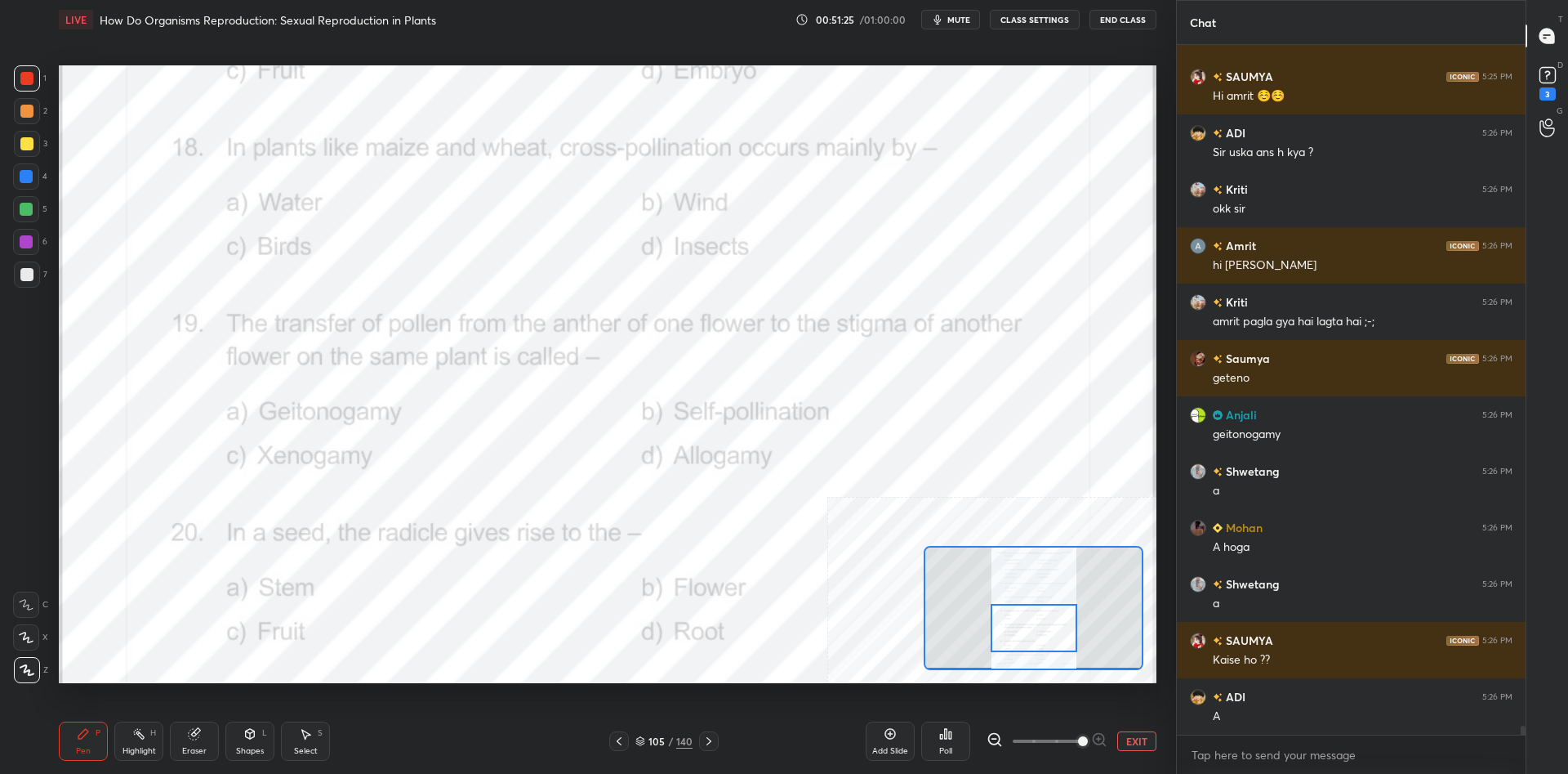
click at [137, 734] on icon at bounding box center [139, 733] width 13 height 13
click at [140, 727] on div "Highlight H" at bounding box center [139, 740] width 49 height 39
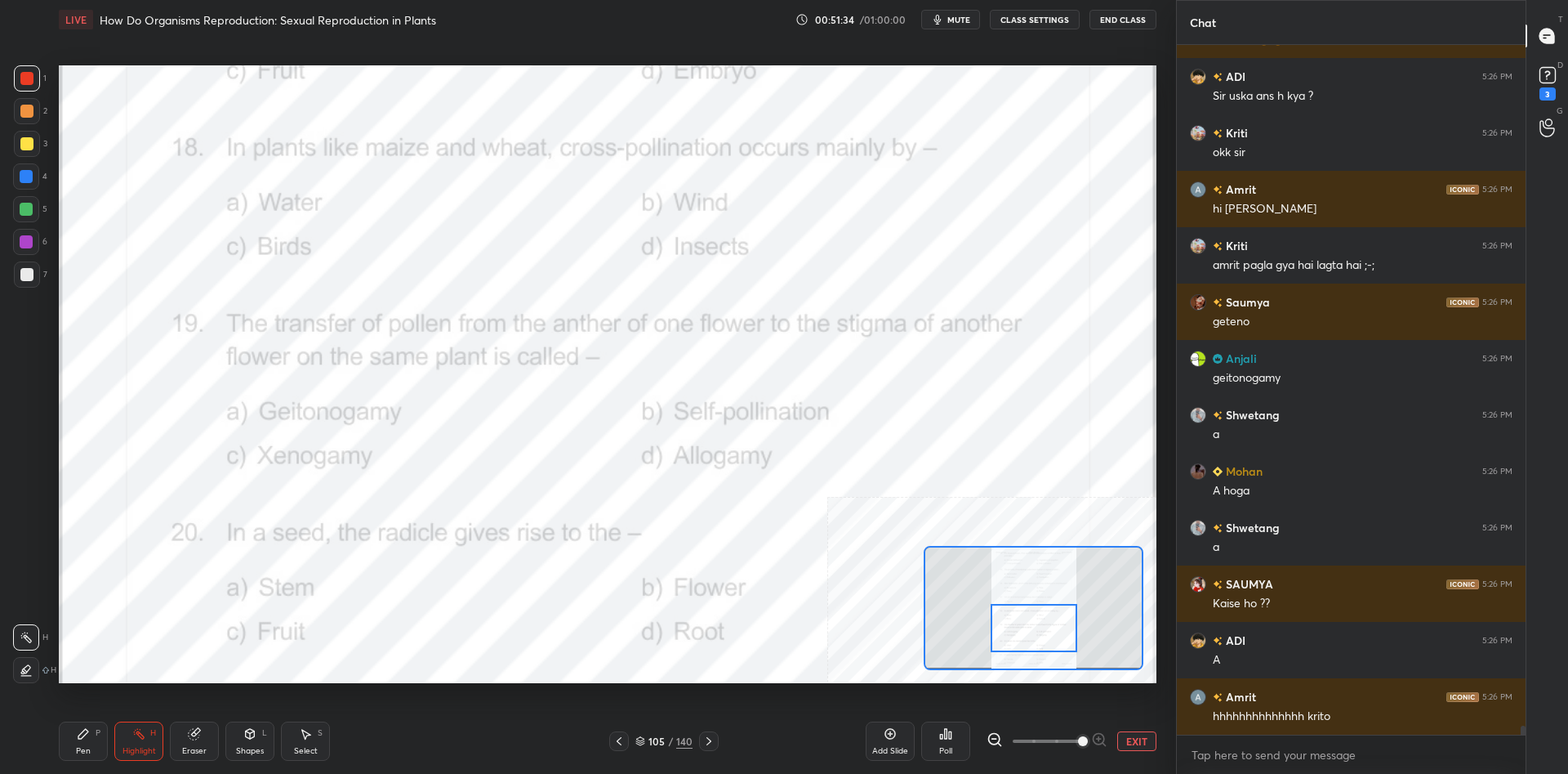
scroll to position [52991, 0]
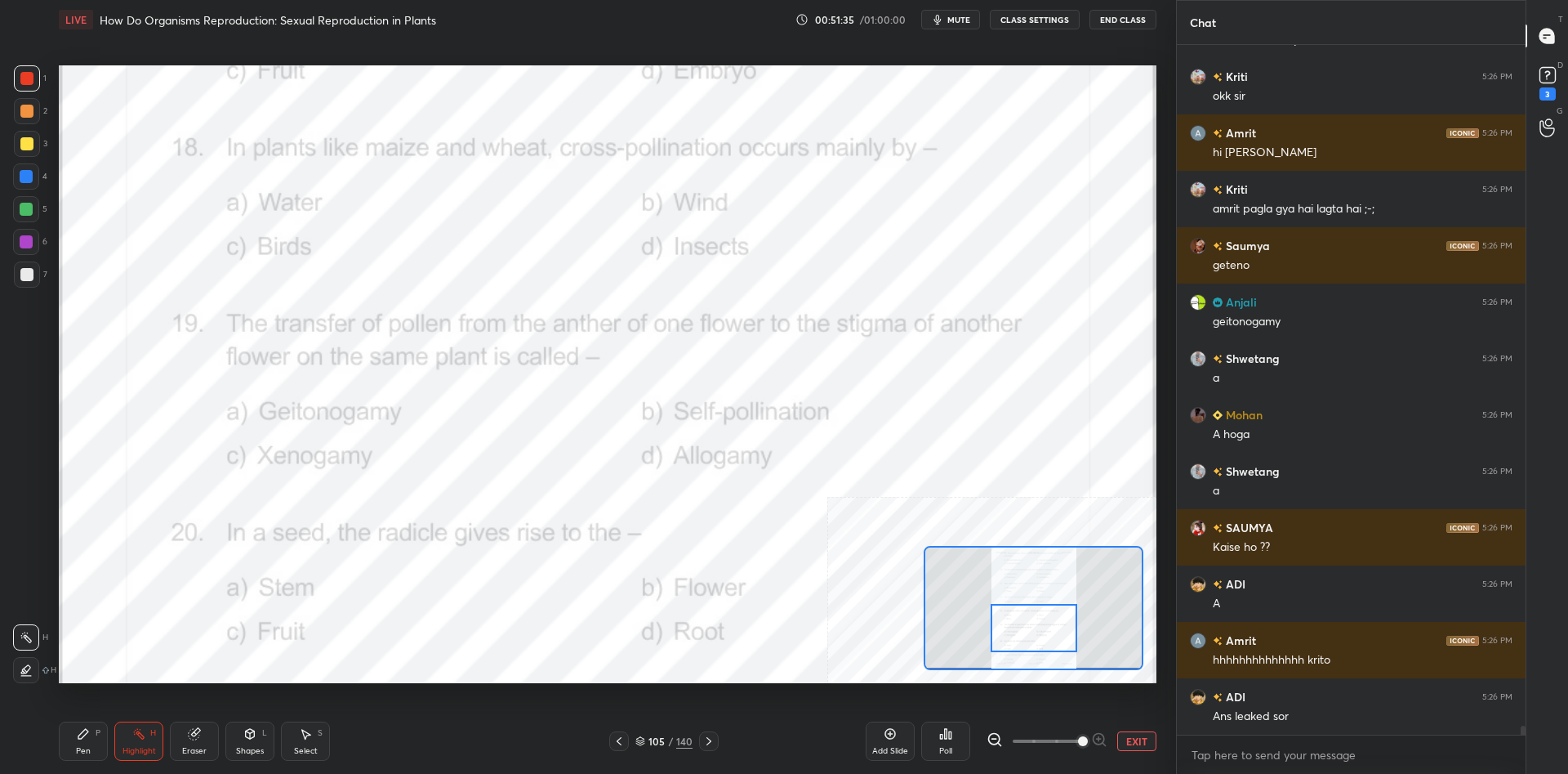
click at [939, 742] on div "Poll" at bounding box center [946, 740] width 49 height 39
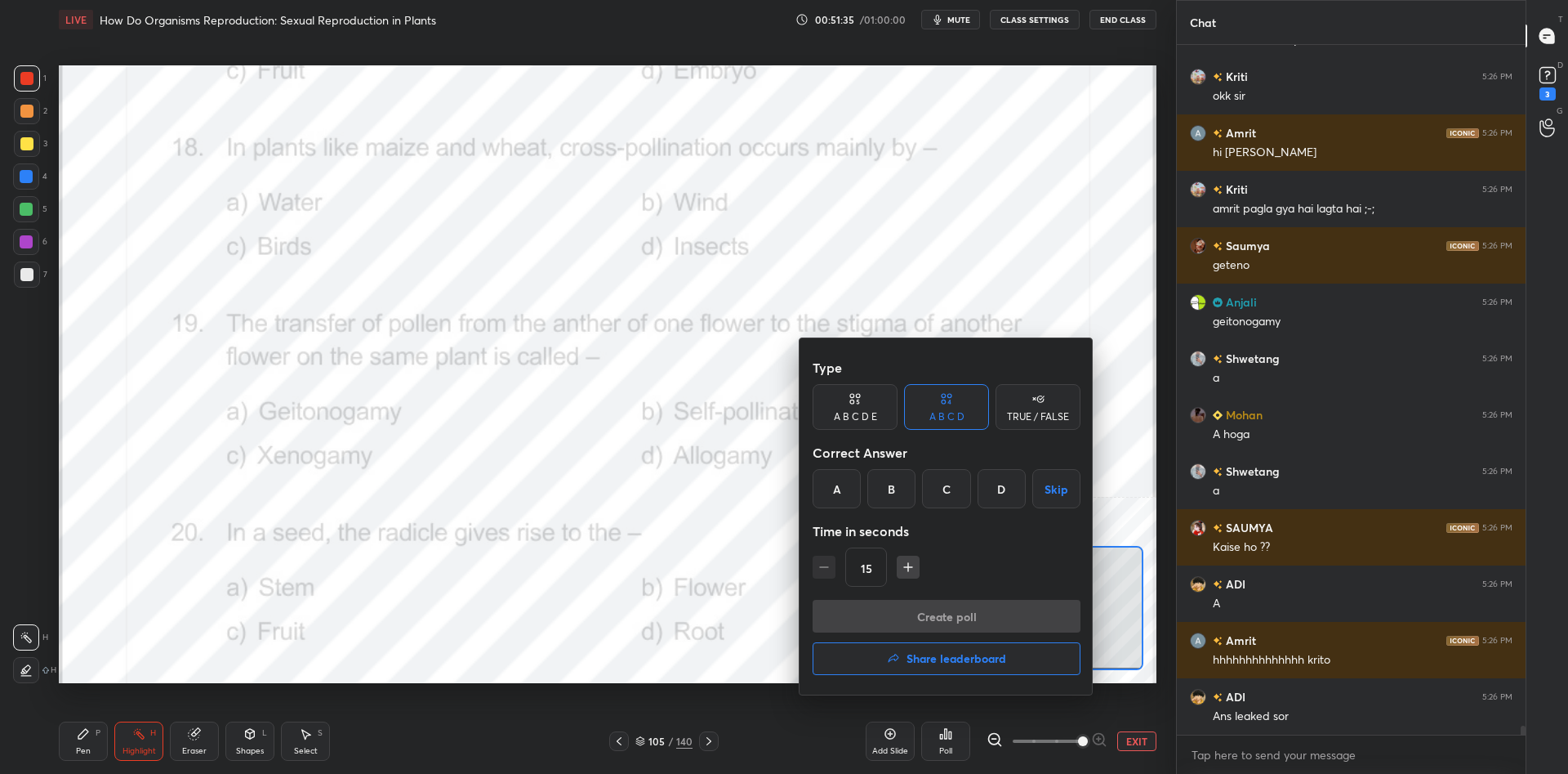
click at [833, 490] on div "A" at bounding box center [837, 488] width 48 height 39
click at [880, 620] on button "Create poll" at bounding box center [947, 616] width 267 height 32
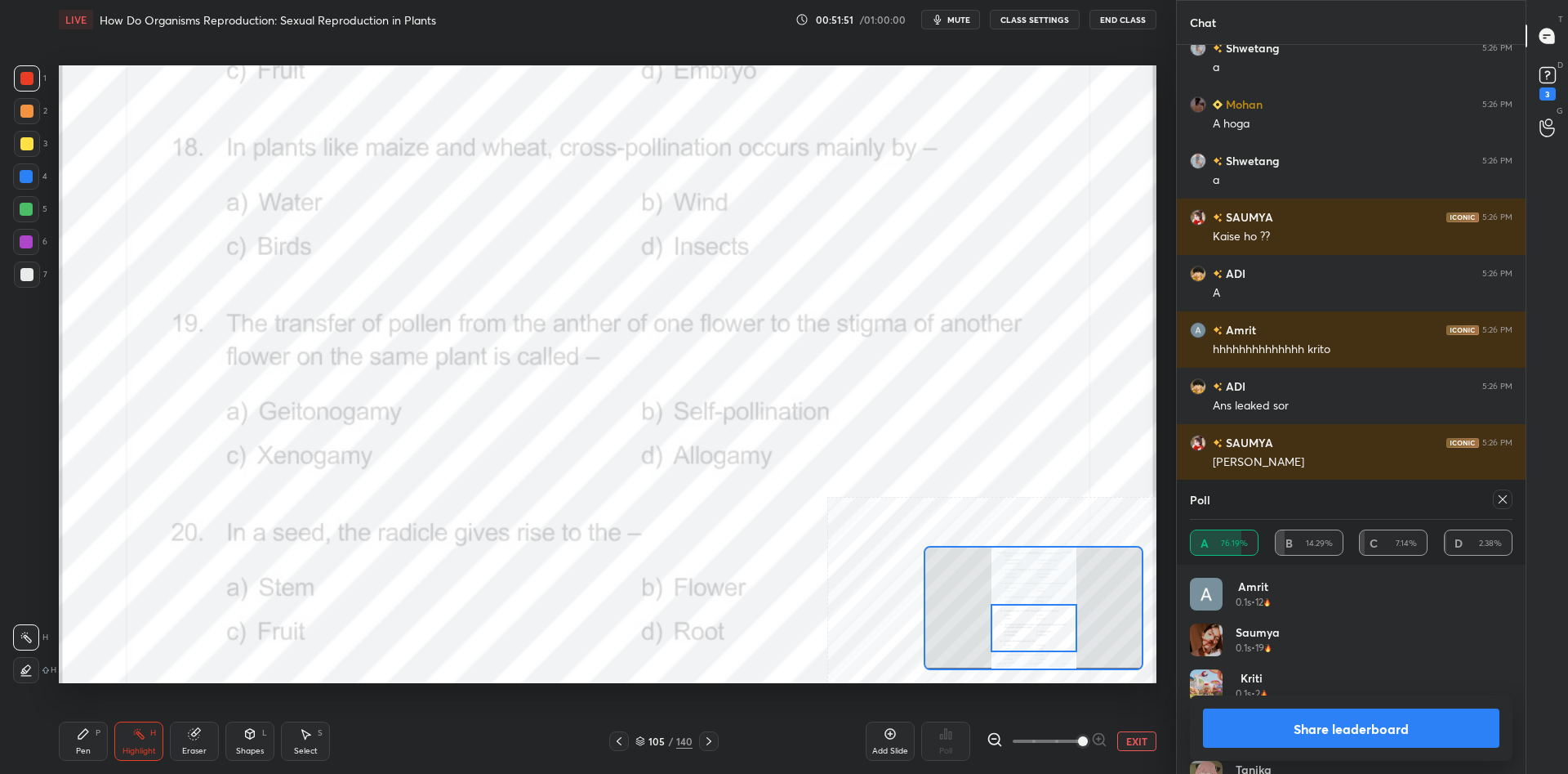
scroll to position [53358, 0]
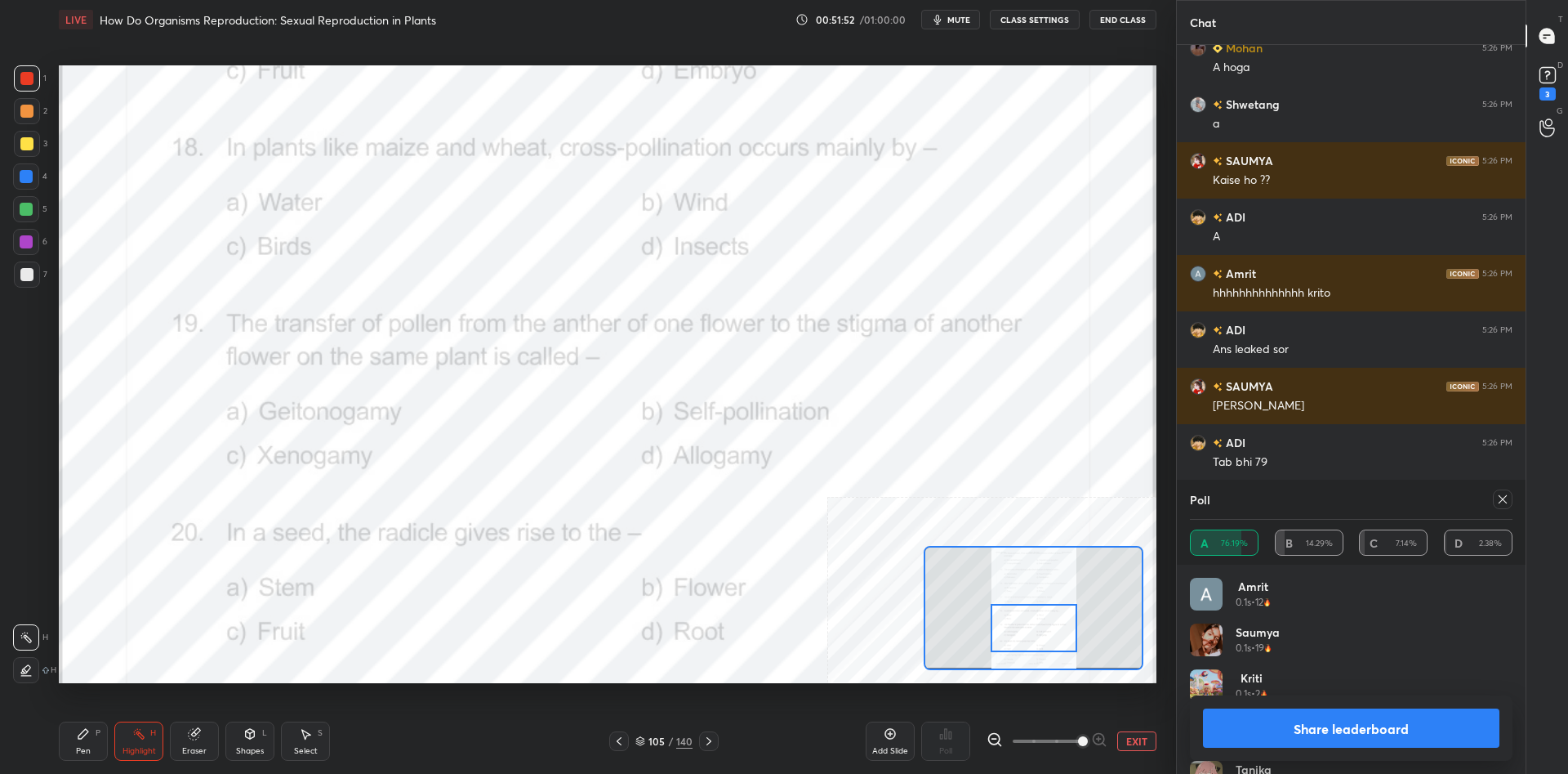
click at [1285, 720] on button "Share leaderboard" at bounding box center [1351, 728] width 297 height 39
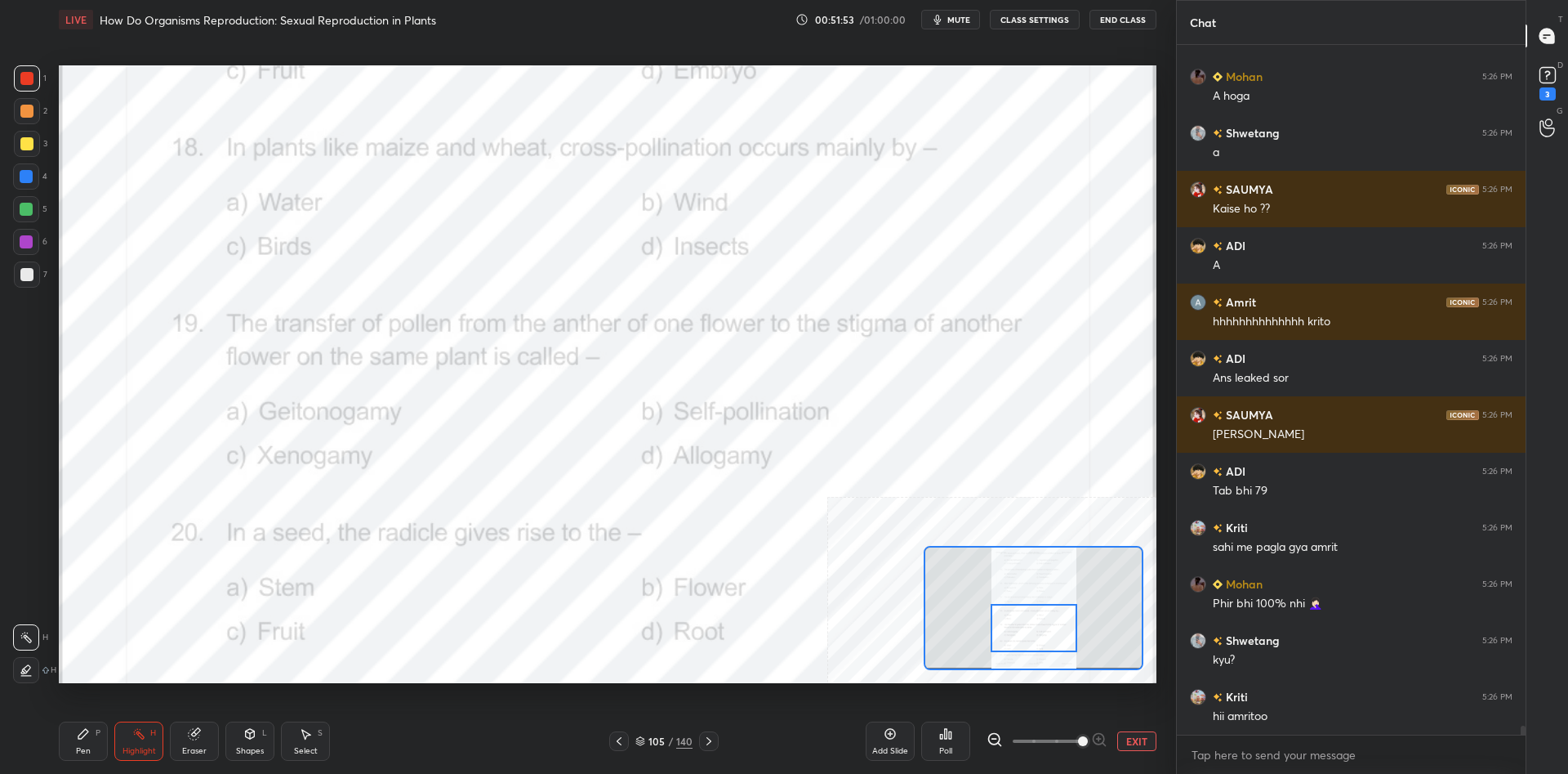
scroll to position [1, 1]
click at [98, 734] on div "P" at bounding box center [98, 732] width 5 height 9
click at [94, 732] on div "Pen P" at bounding box center [83, 740] width 49 height 39
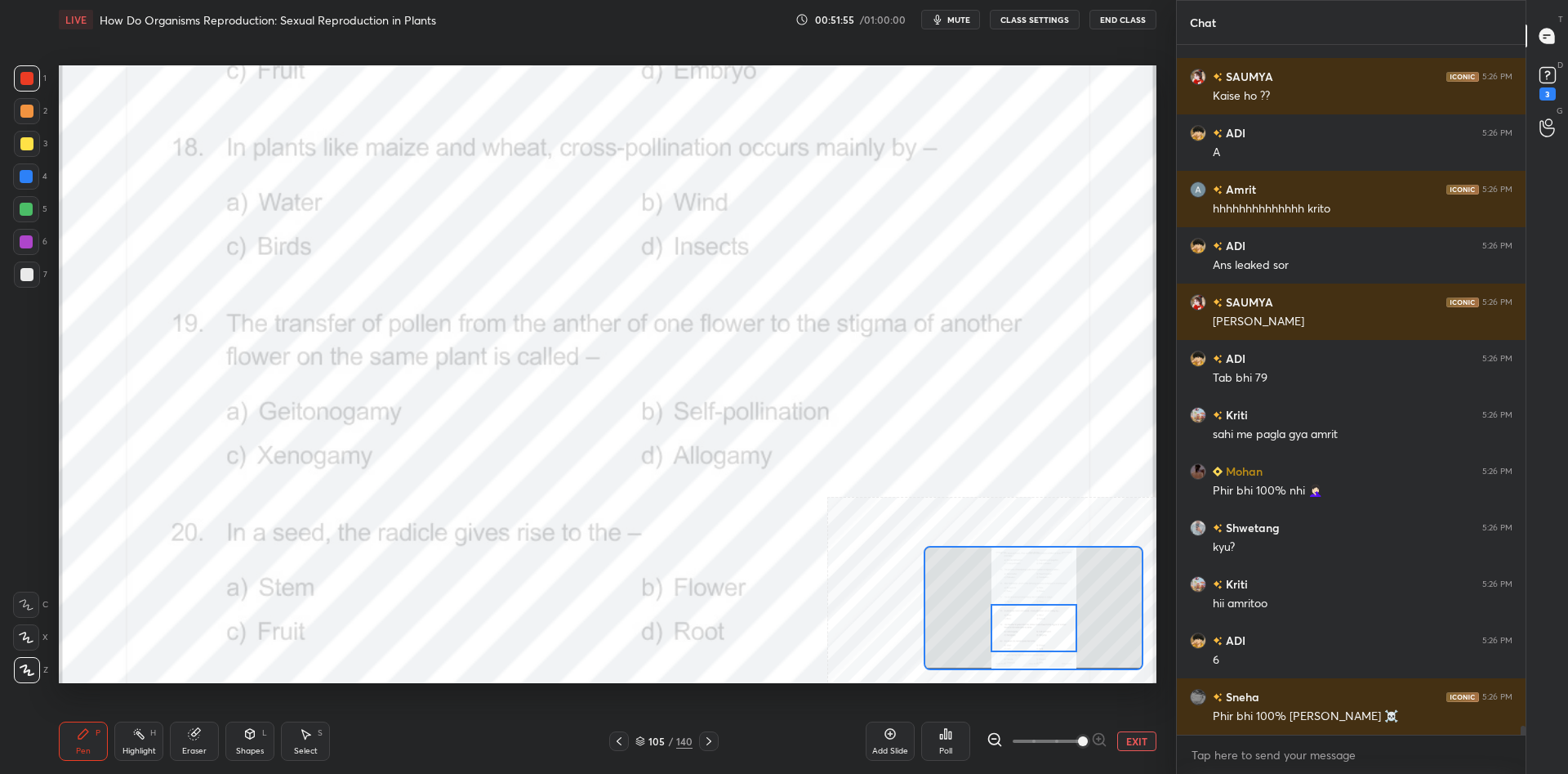
click at [1138, 747] on button "EXIT" at bounding box center [1136, 741] width 39 height 20
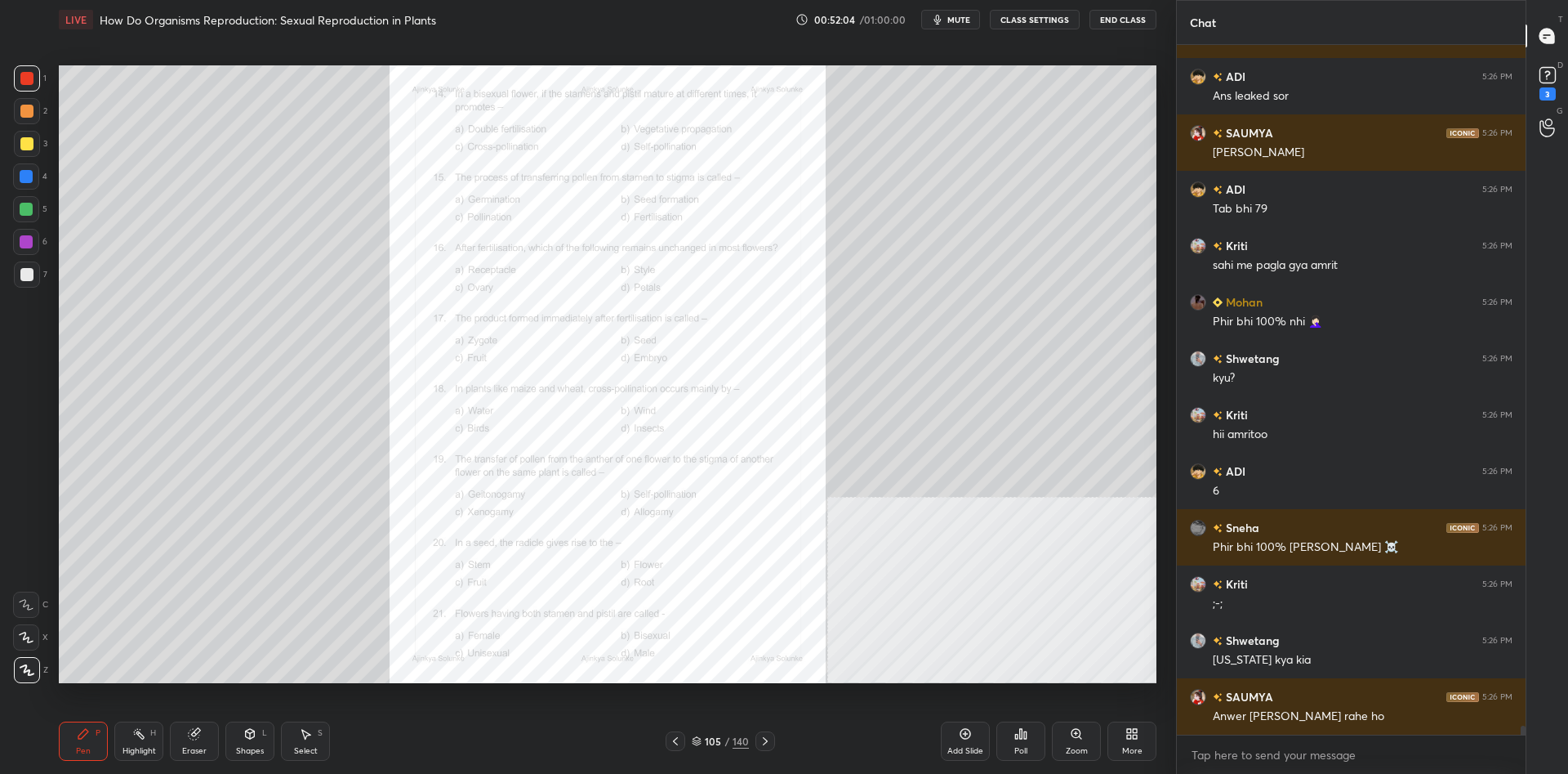
click at [24, 267] on div at bounding box center [28, 274] width 13 height 13
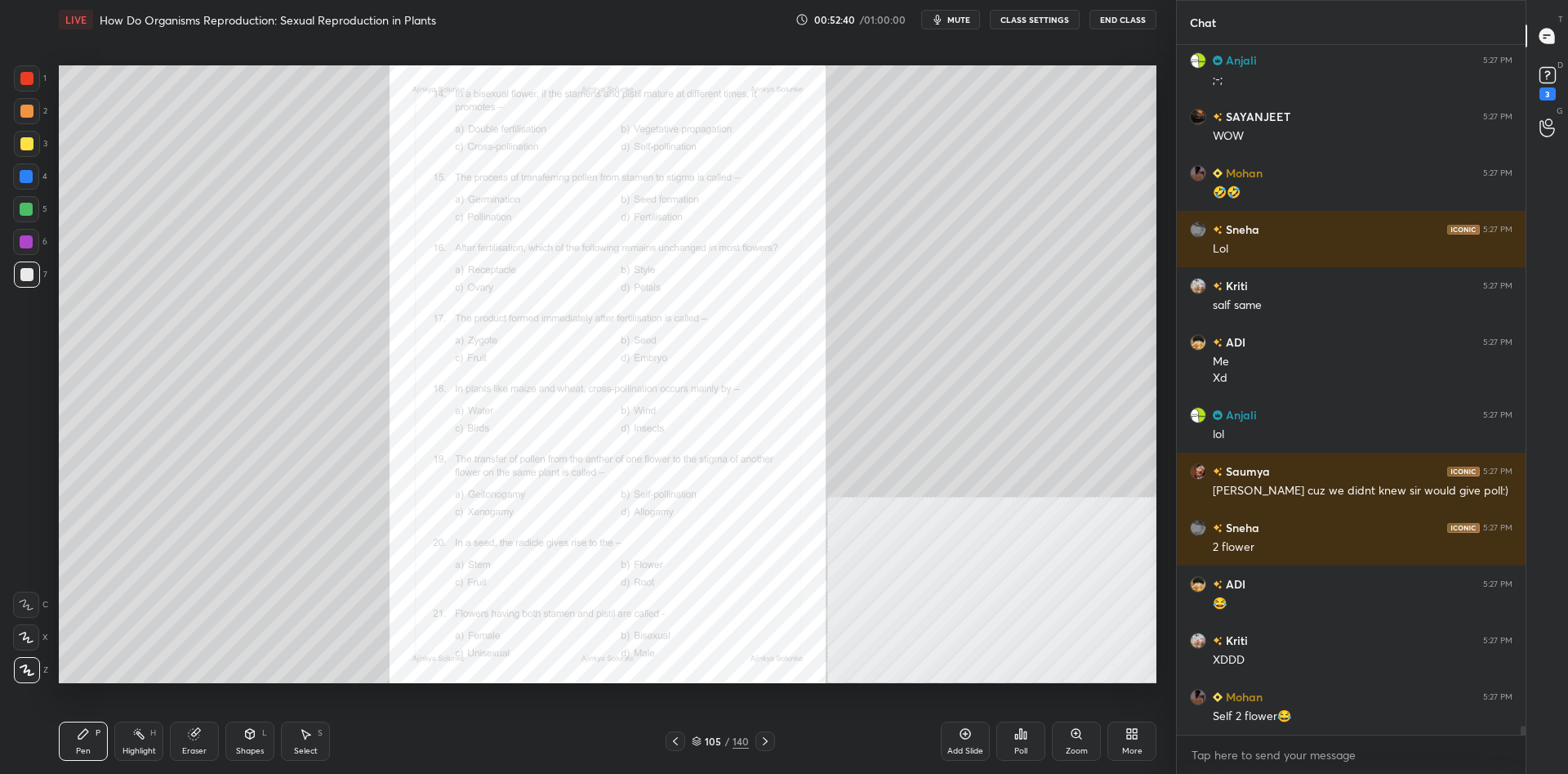
scroll to position [54473, 0]
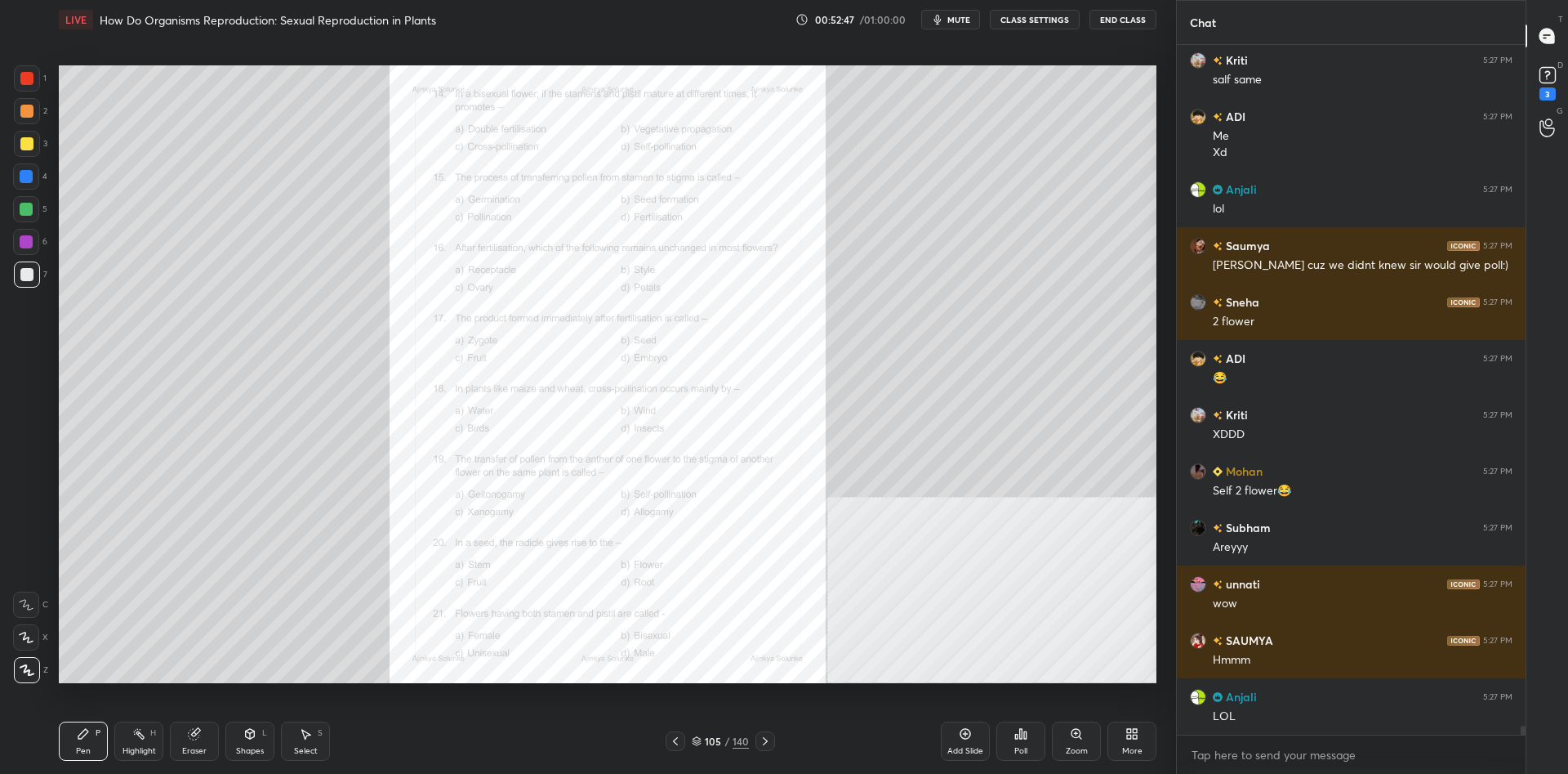
click at [21, 85] on div at bounding box center [28, 79] width 27 height 27
click at [697, 738] on icon at bounding box center [696, 739] width 9 height 4
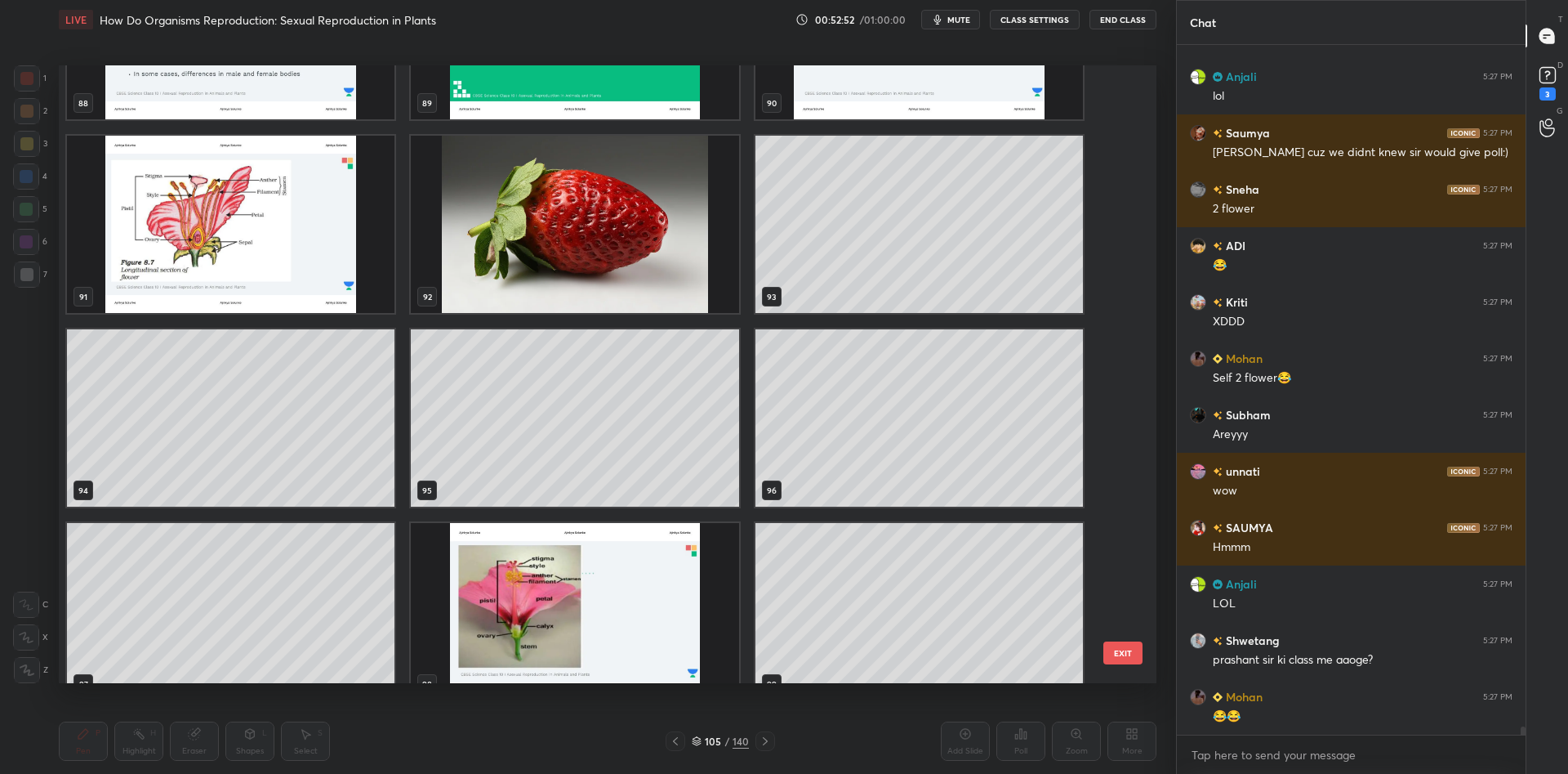
scroll to position [54868, 0]
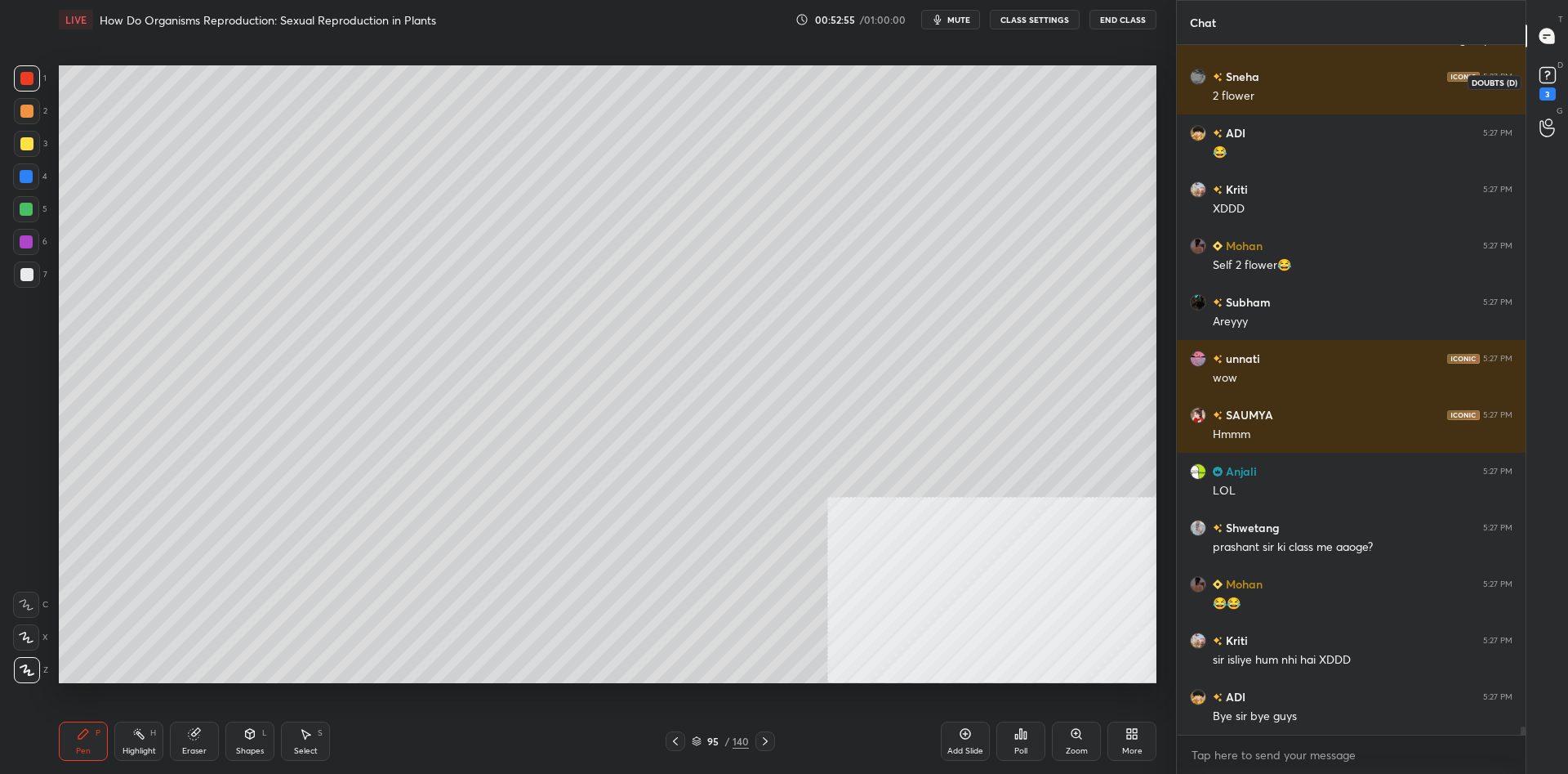
click at [1543, 66] on icon at bounding box center [1548, 75] width 25 height 25
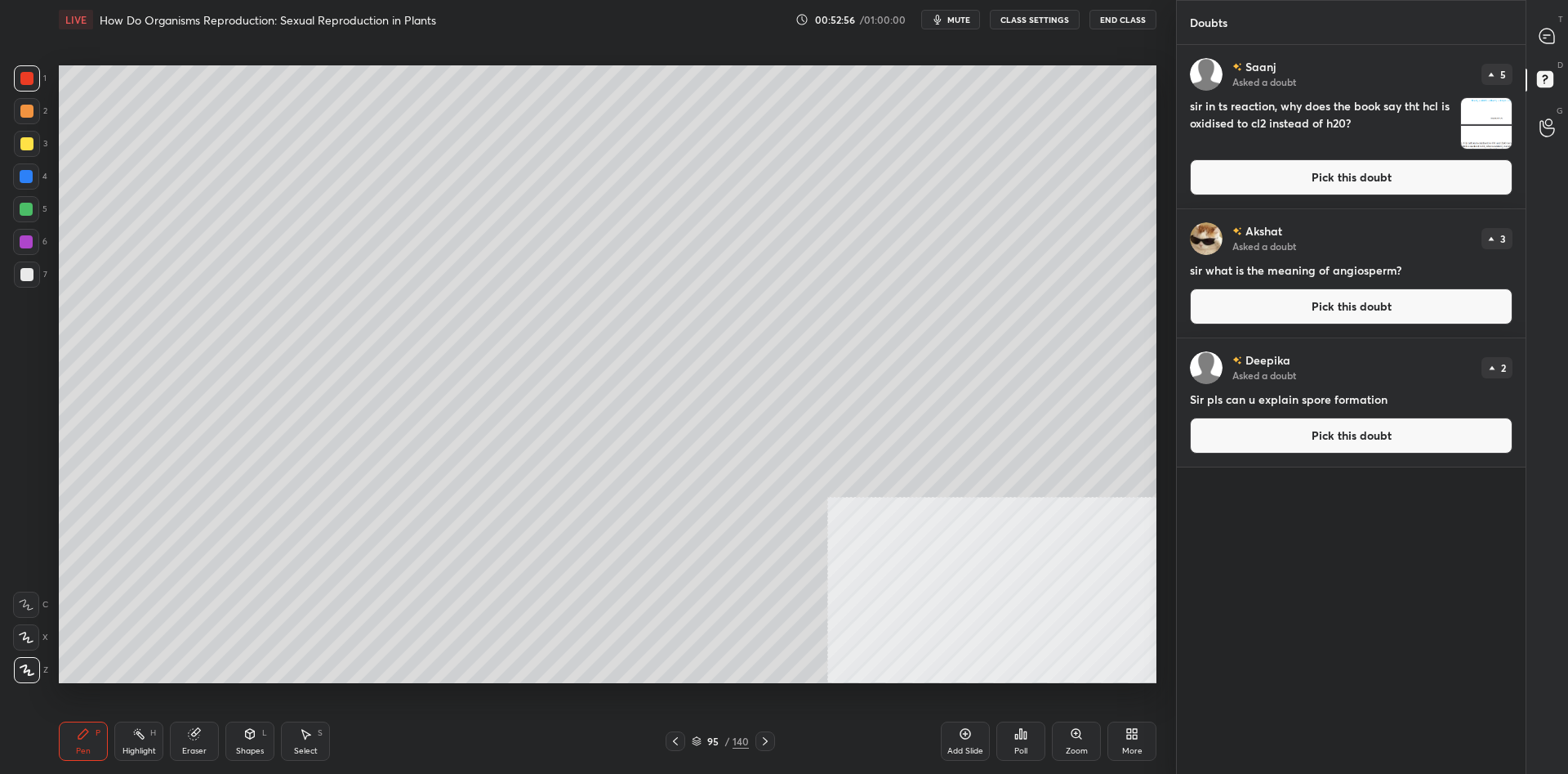
click at [1333, 175] on button "Pick this doubt" at bounding box center [1352, 177] width 323 height 36
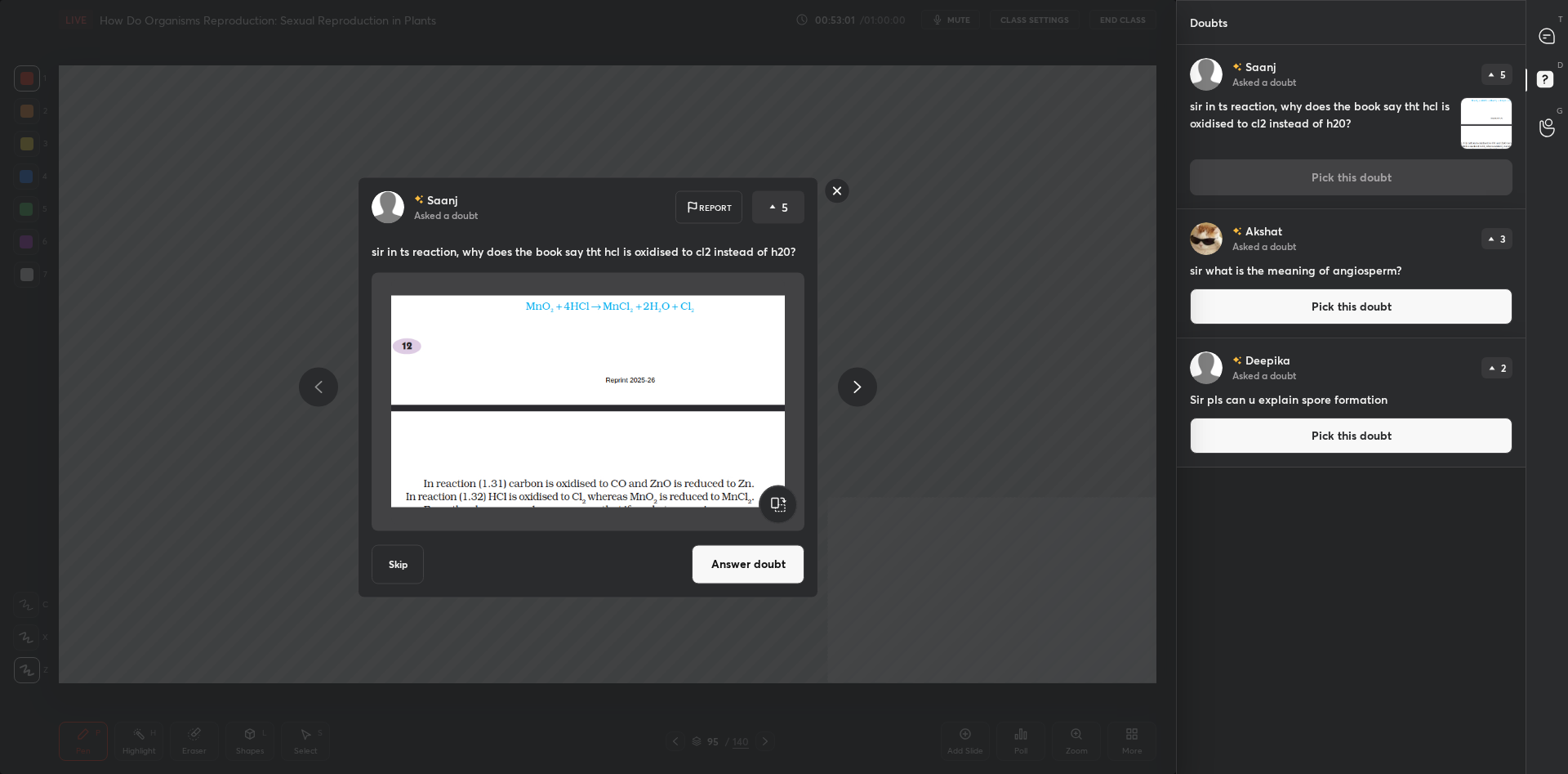
click at [725, 562] on button "Answer doubt" at bounding box center [747, 563] width 113 height 39
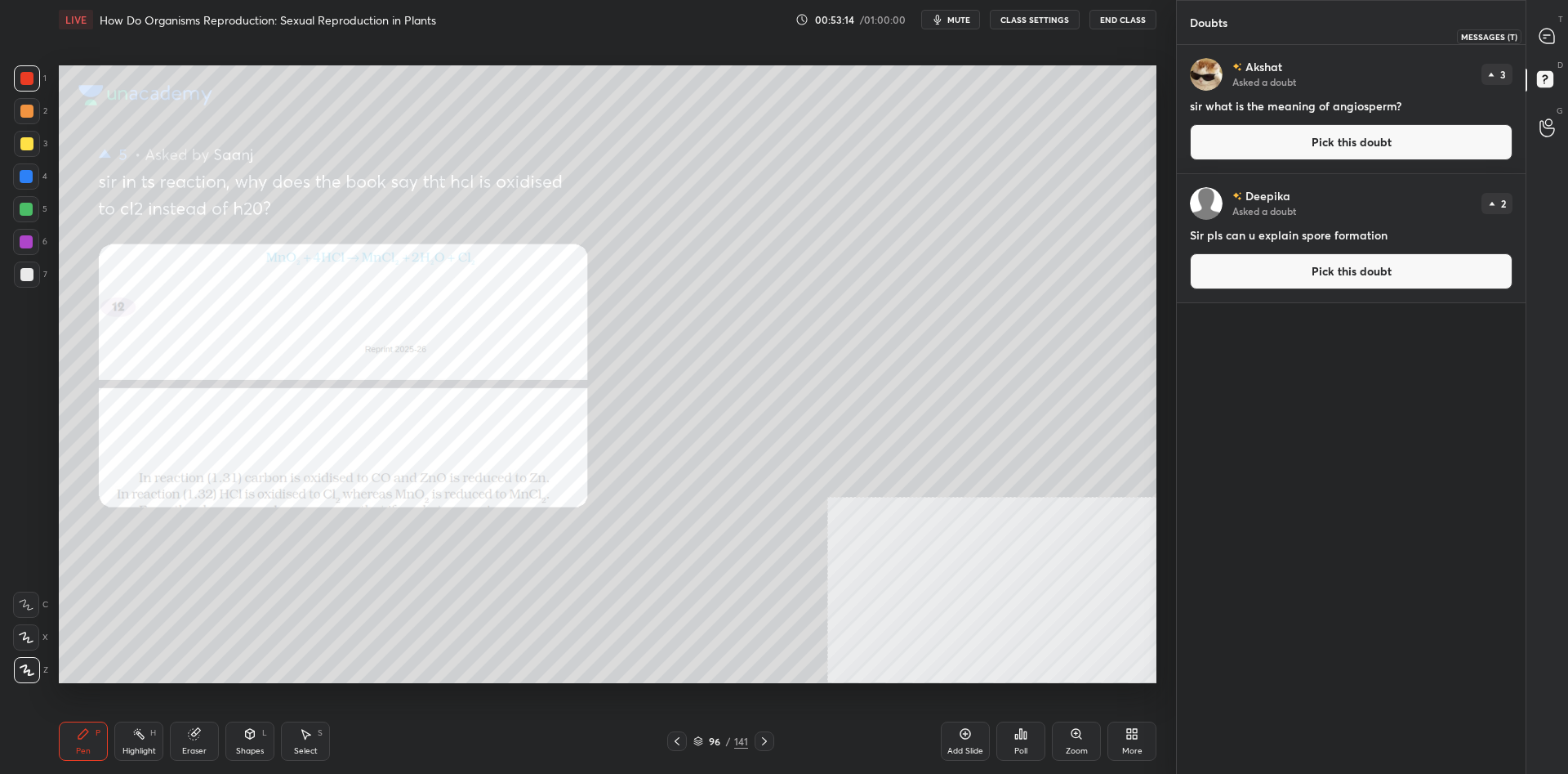
click at [1550, 32] on icon at bounding box center [1547, 36] width 15 height 15
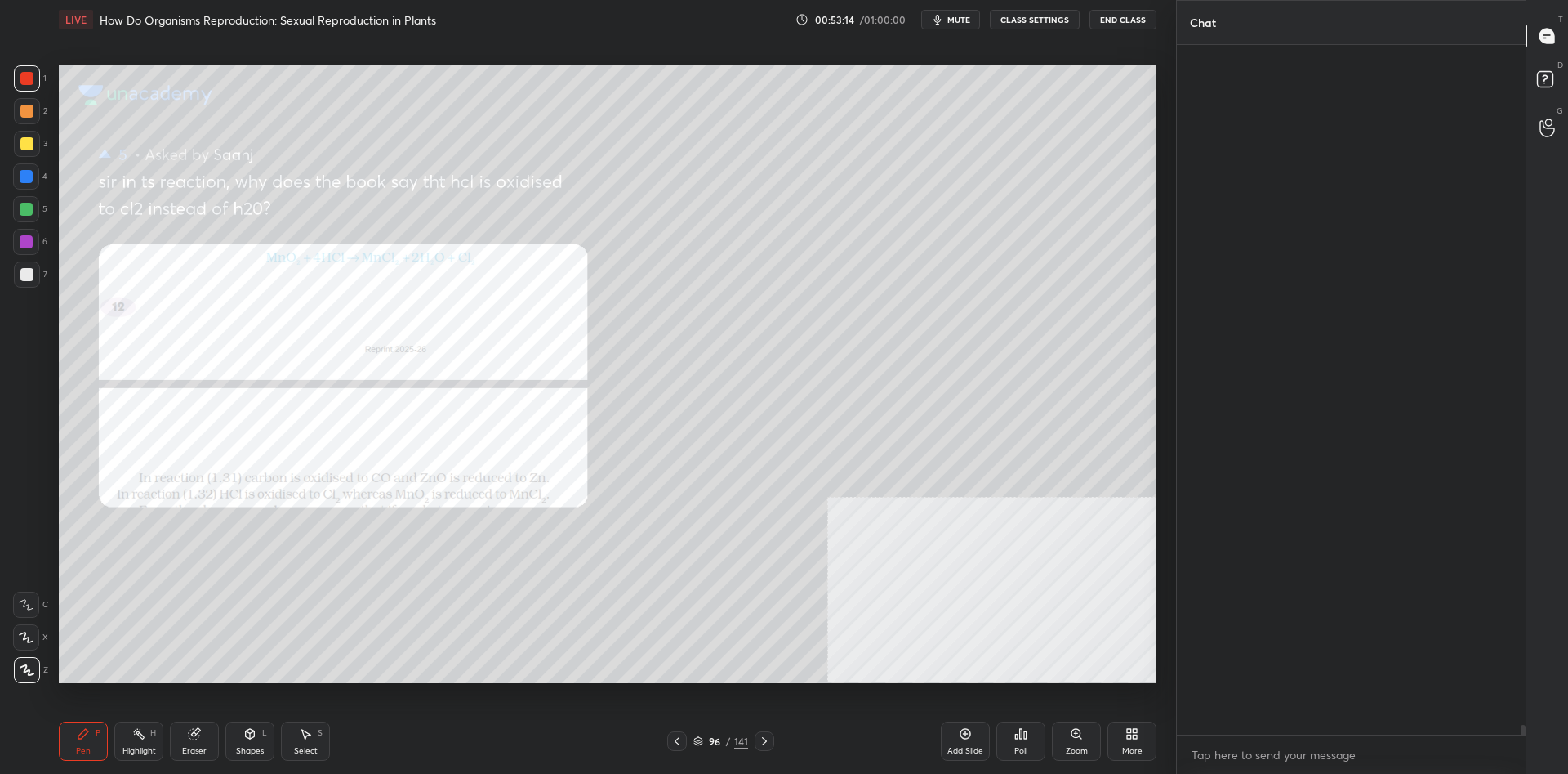
scroll to position [690, 349]
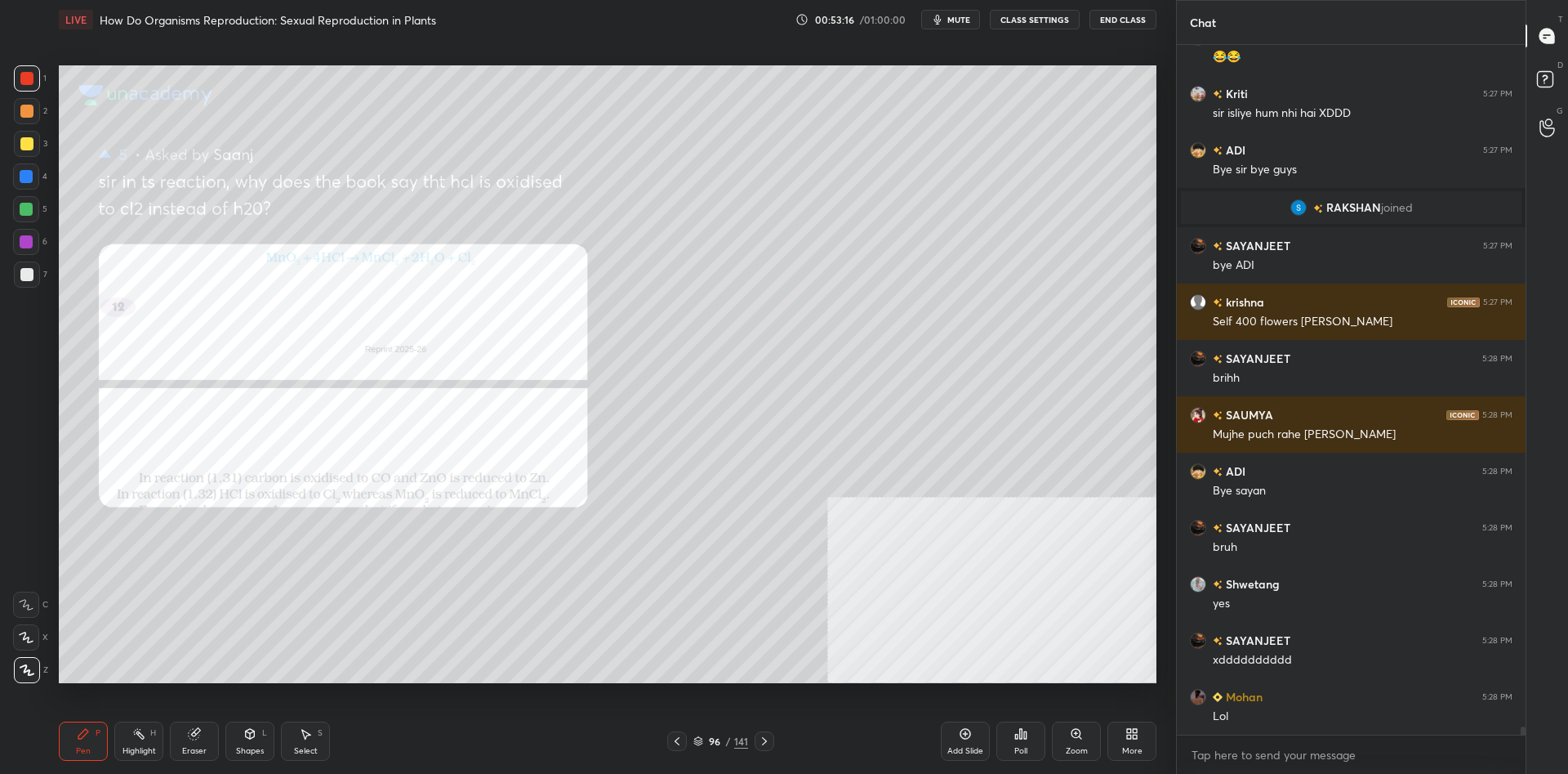
click at [1027, 737] on div "Poll" at bounding box center [1022, 740] width 49 height 39
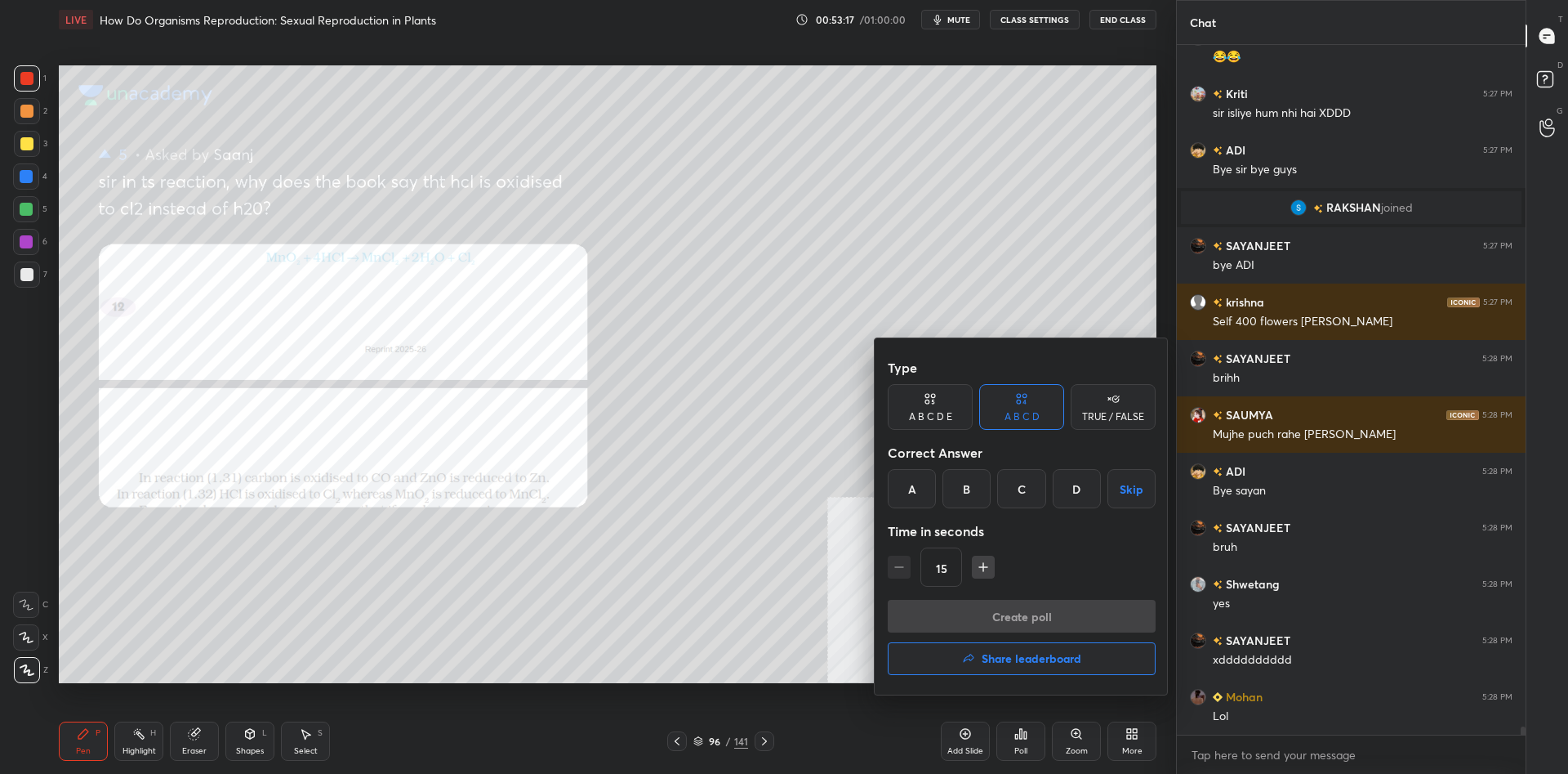
click at [1074, 721] on div at bounding box center [784, 387] width 1568 height 774
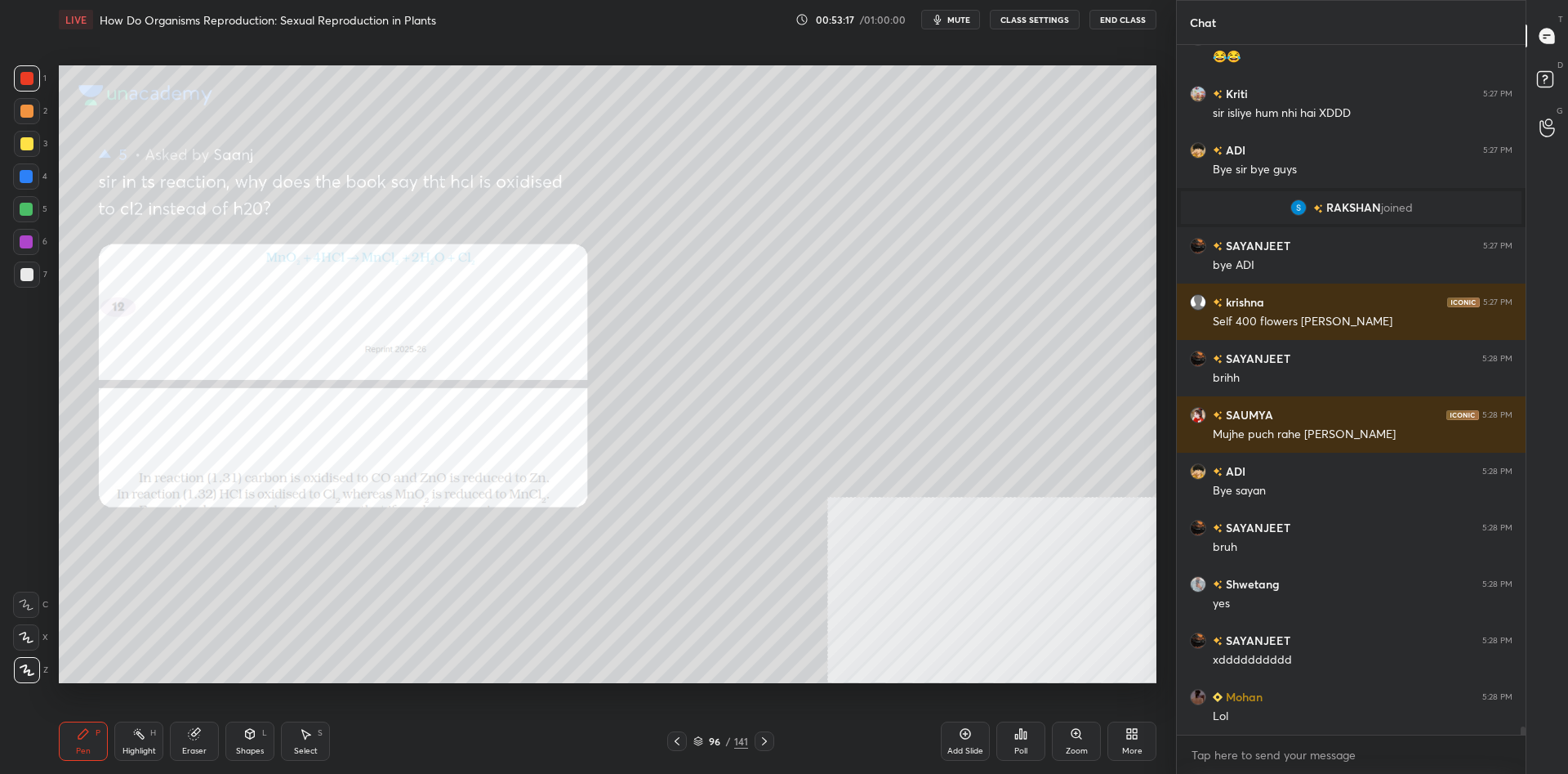
click at [1083, 746] on div "Type A B C D E A B C D TRUE / FALSE Correct Answer A B C D Skip Time in seconds…" at bounding box center [784, 387] width 1568 height 774
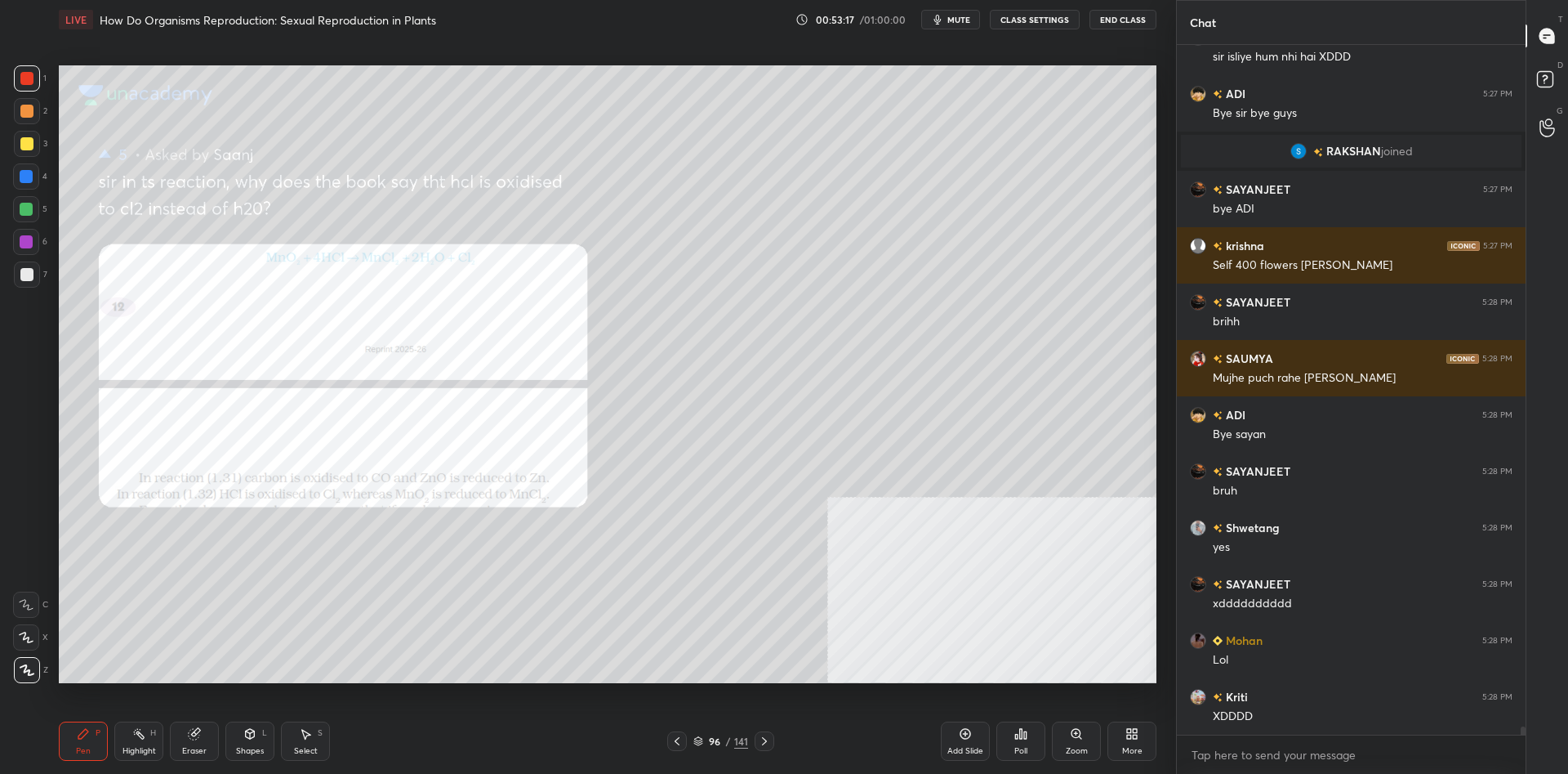
click at [1080, 747] on div "Zoom" at bounding box center [1077, 750] width 22 height 9
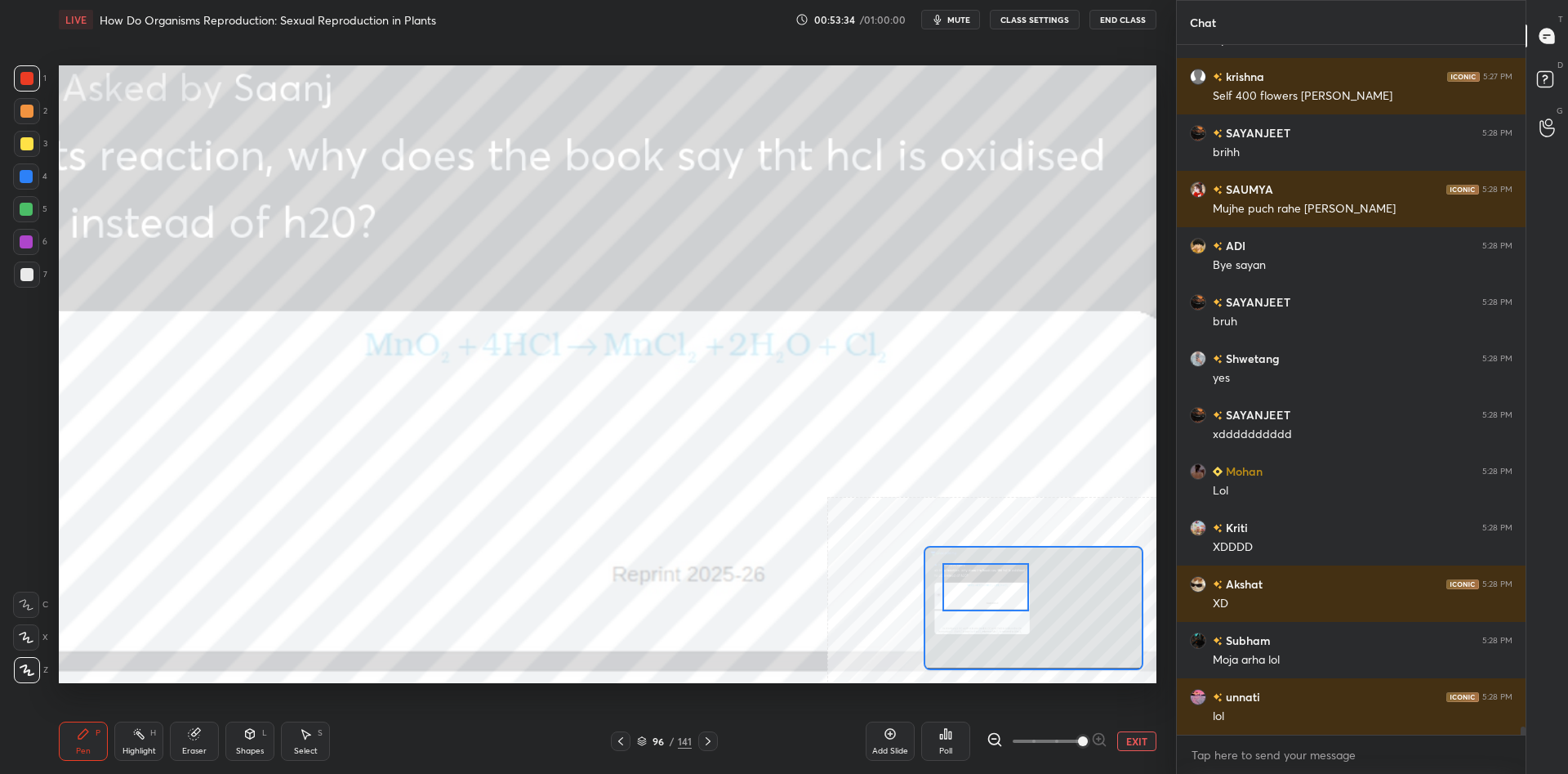
scroll to position [56007, 0]
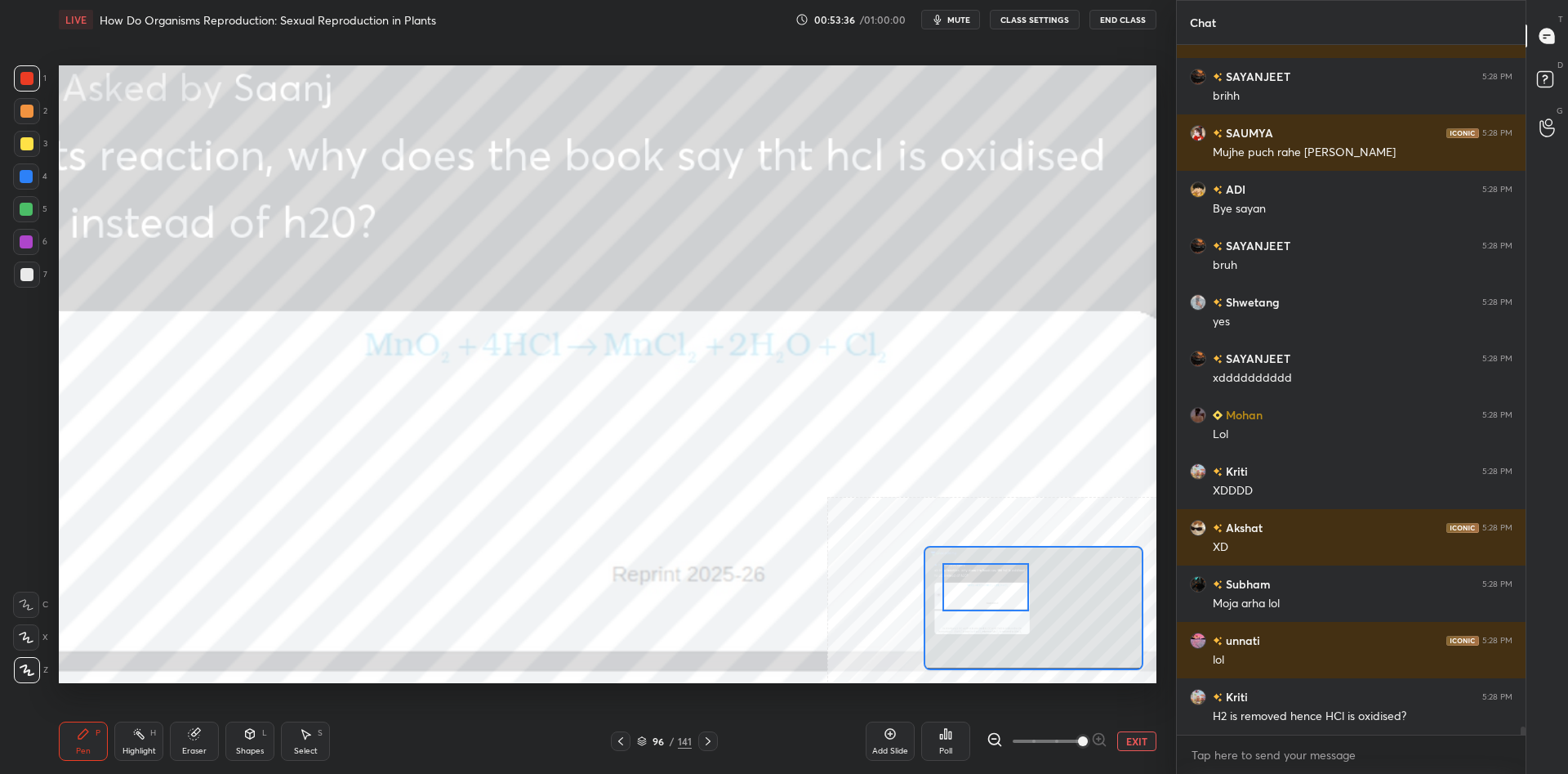
click at [1133, 740] on button "EXIT" at bounding box center [1136, 741] width 39 height 20
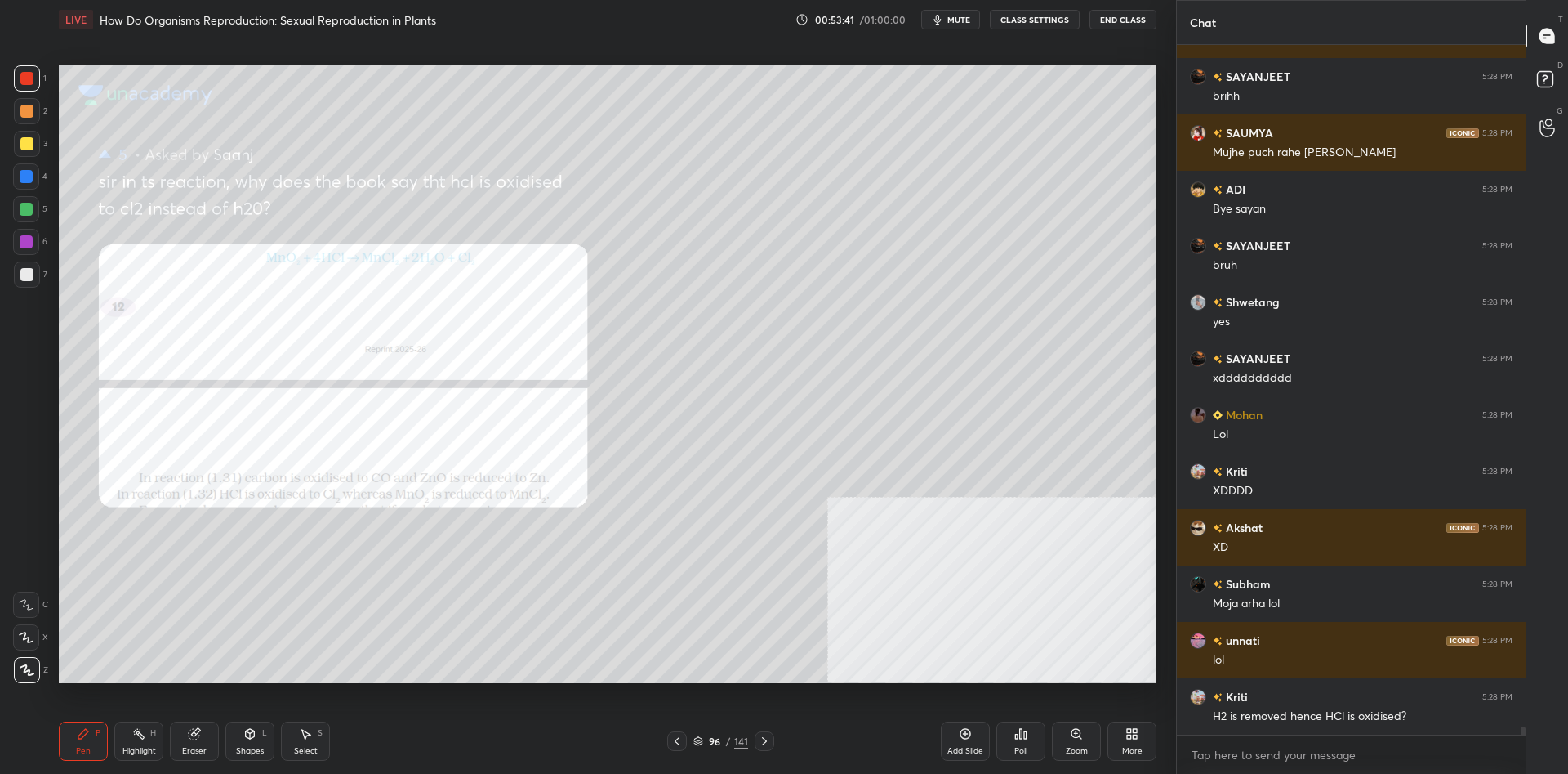
scroll to position [56023, 0]
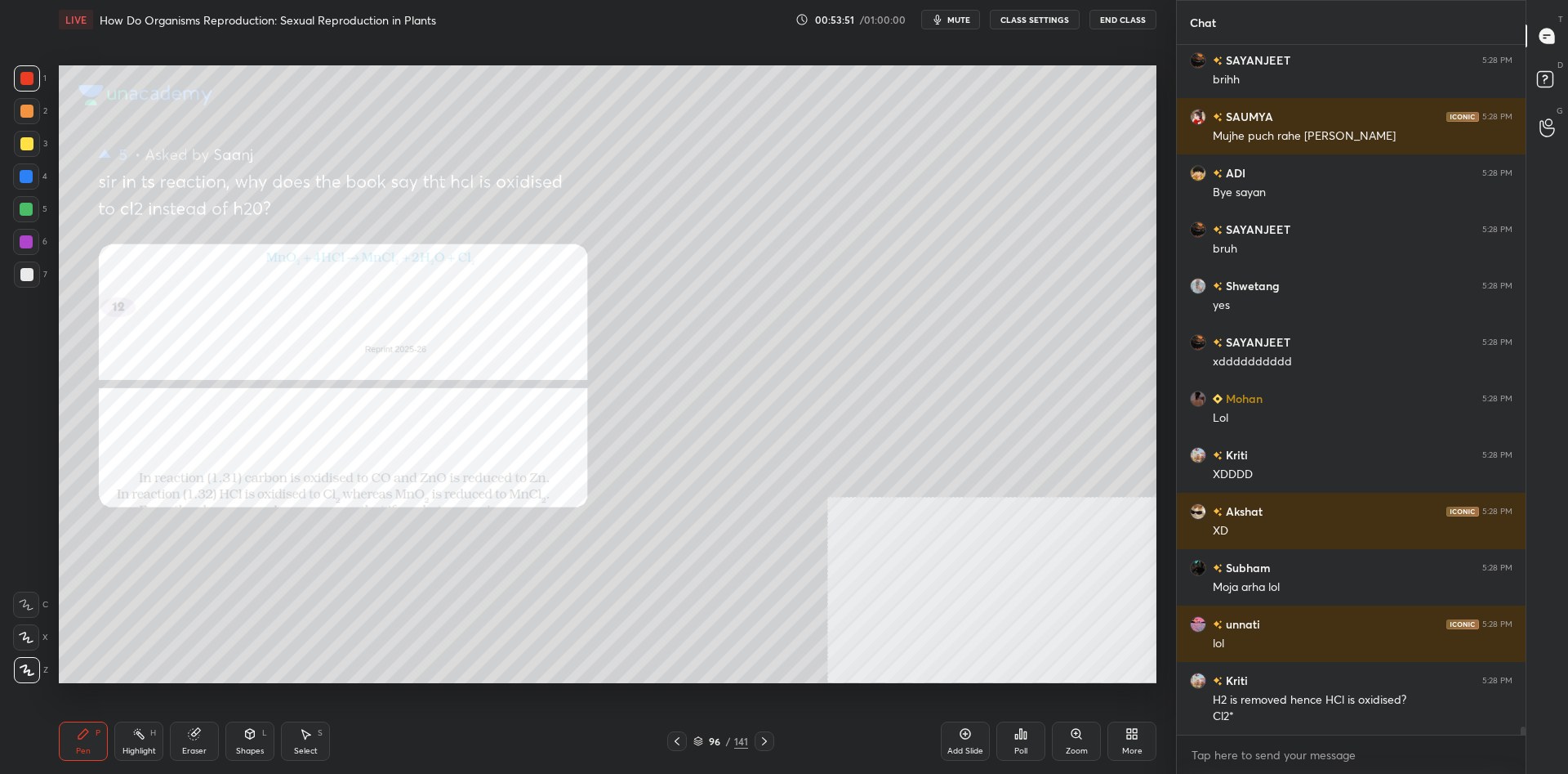
click at [27, 206] on div at bounding box center [27, 210] width 13 height 13
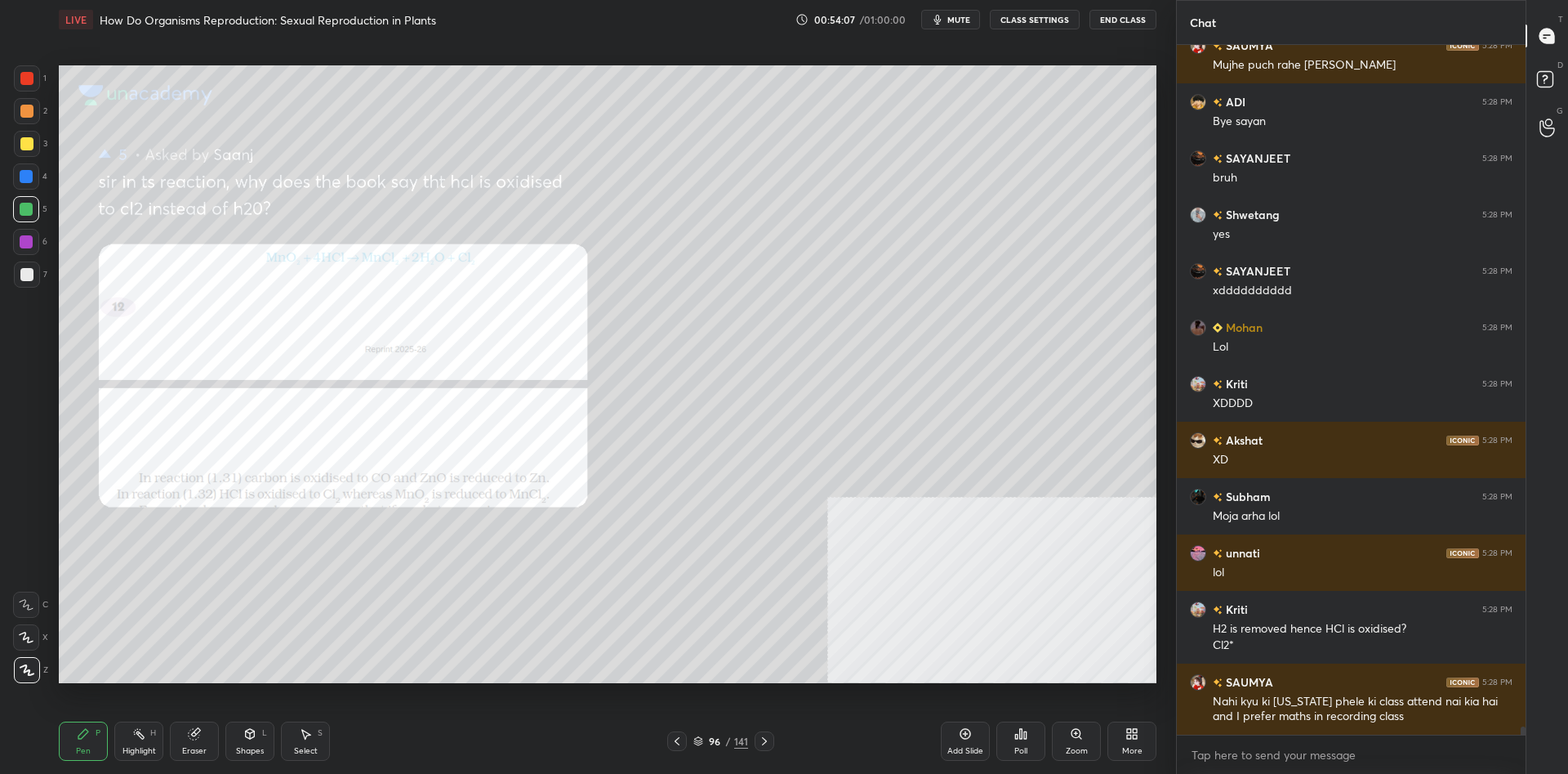
click at [1530, 74] on div "D Doubts (D)" at bounding box center [1547, 82] width 42 height 46
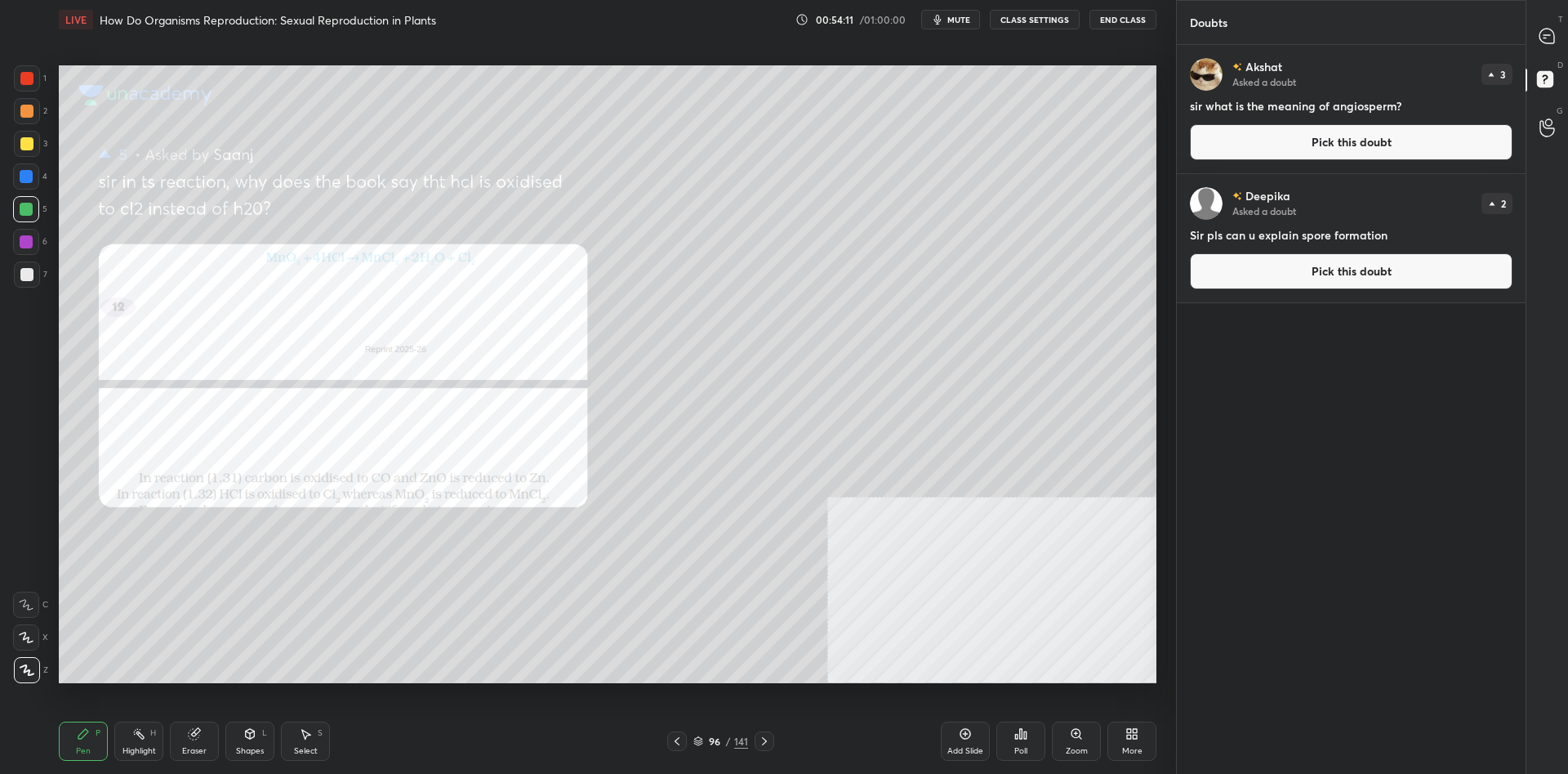
click at [1399, 156] on button "Pick this doubt" at bounding box center [1352, 142] width 323 height 36
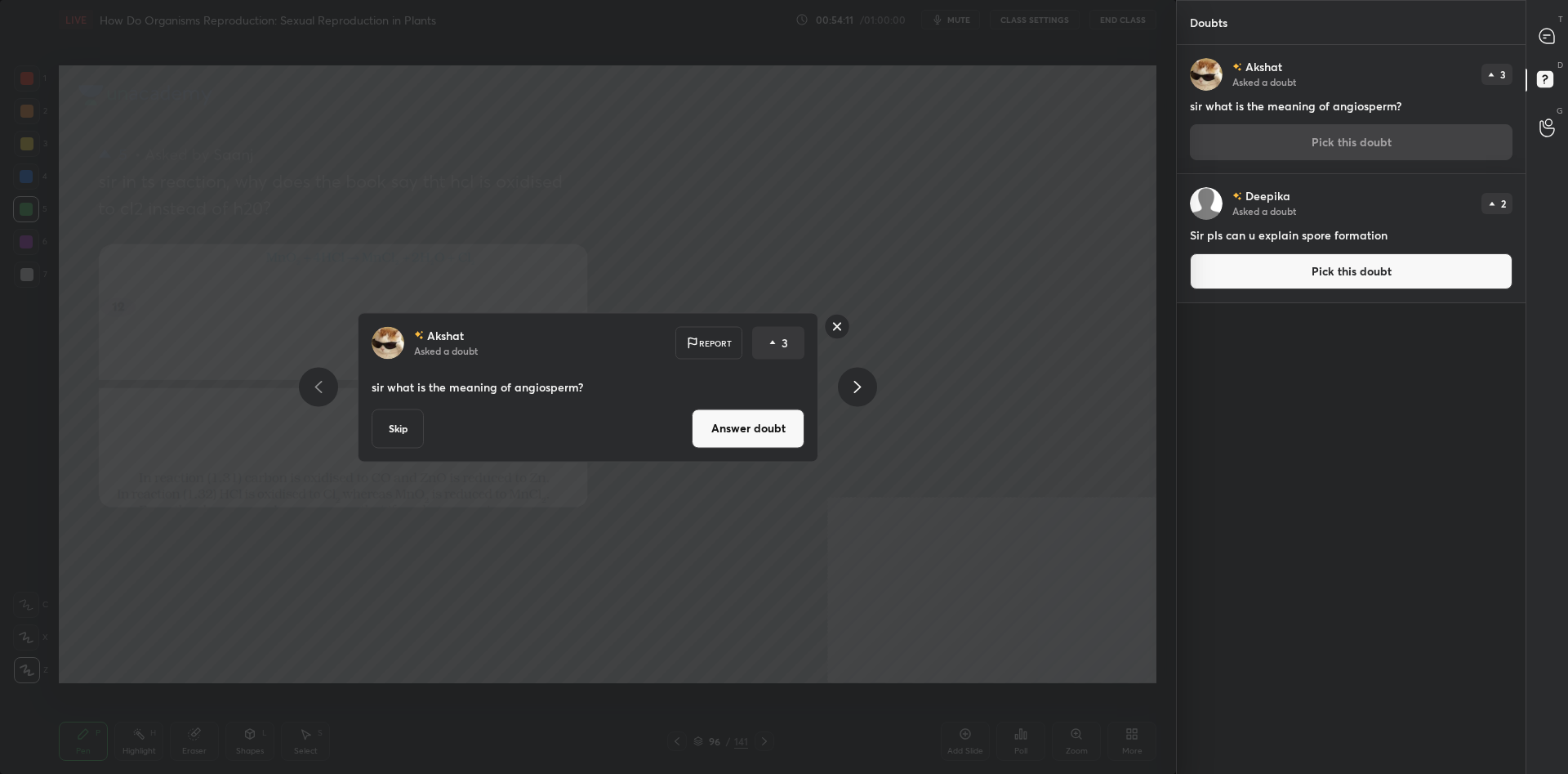
click at [761, 427] on button "Answer doubt" at bounding box center [747, 428] width 113 height 39
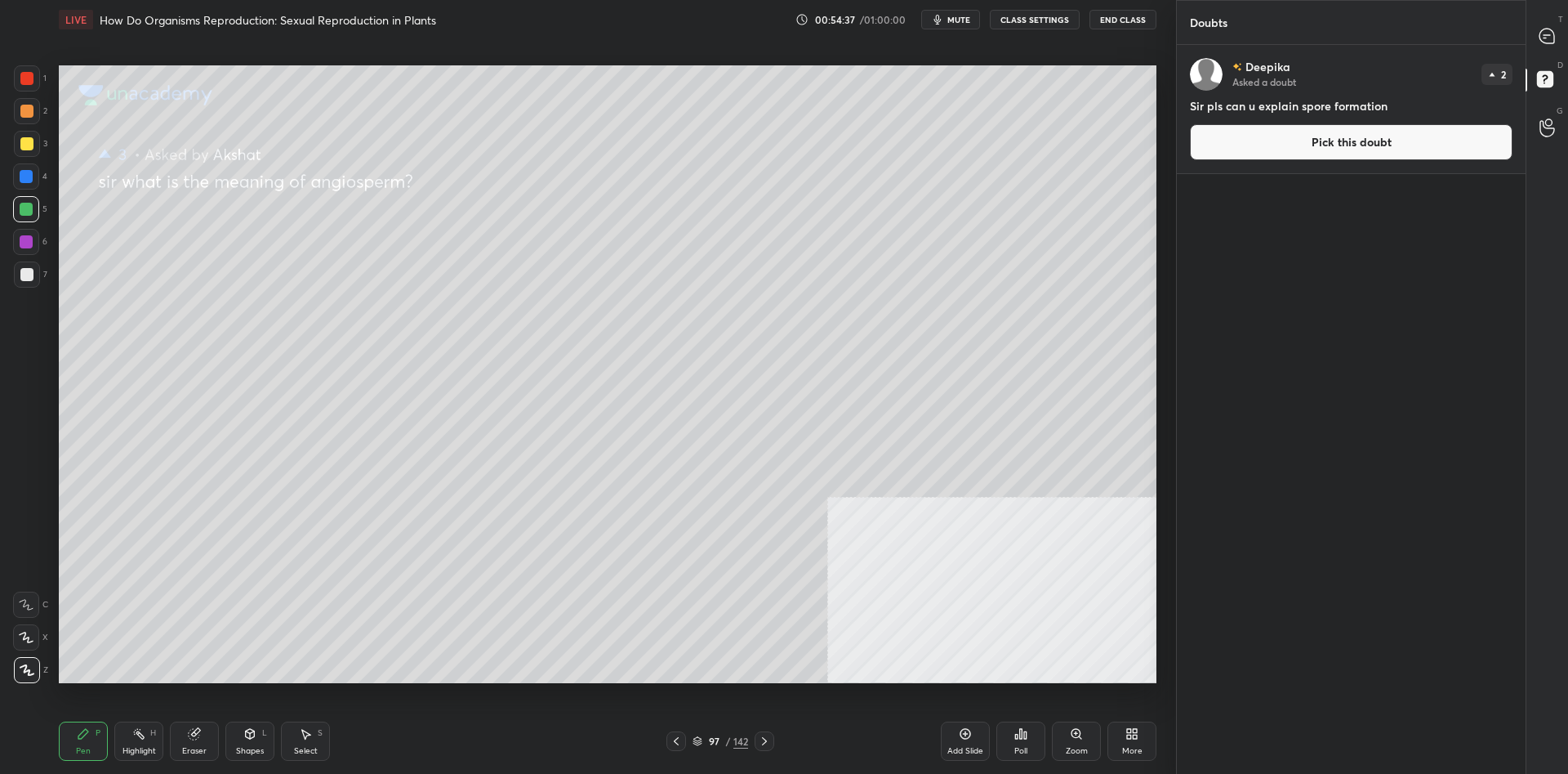
click at [36, 150] on div at bounding box center [28, 144] width 27 height 27
click at [33, 145] on div at bounding box center [28, 144] width 27 height 27
click at [1301, 144] on button "Pick this doubt" at bounding box center [1352, 142] width 323 height 36
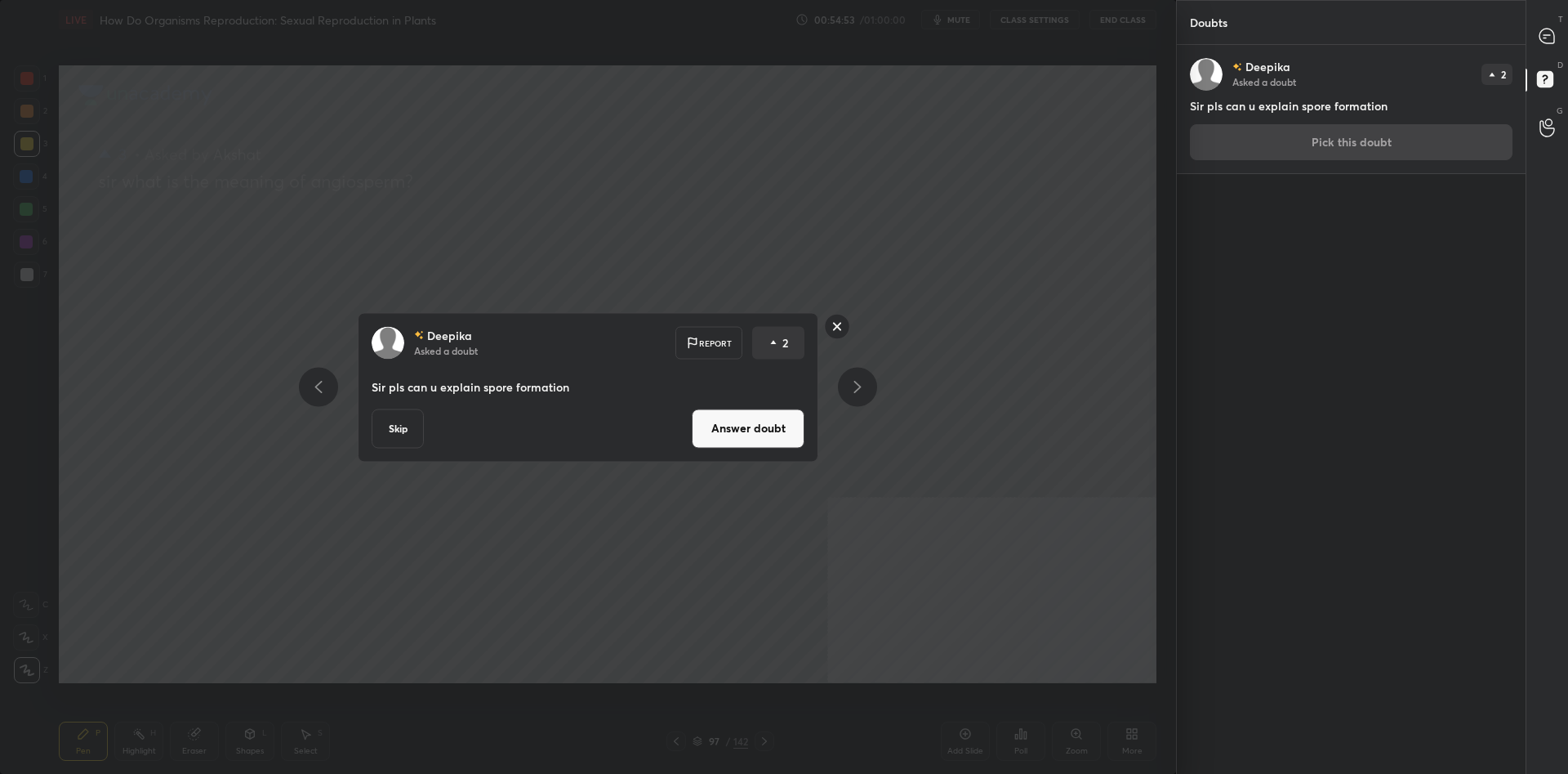
click at [738, 436] on button "Answer doubt" at bounding box center [747, 428] width 113 height 39
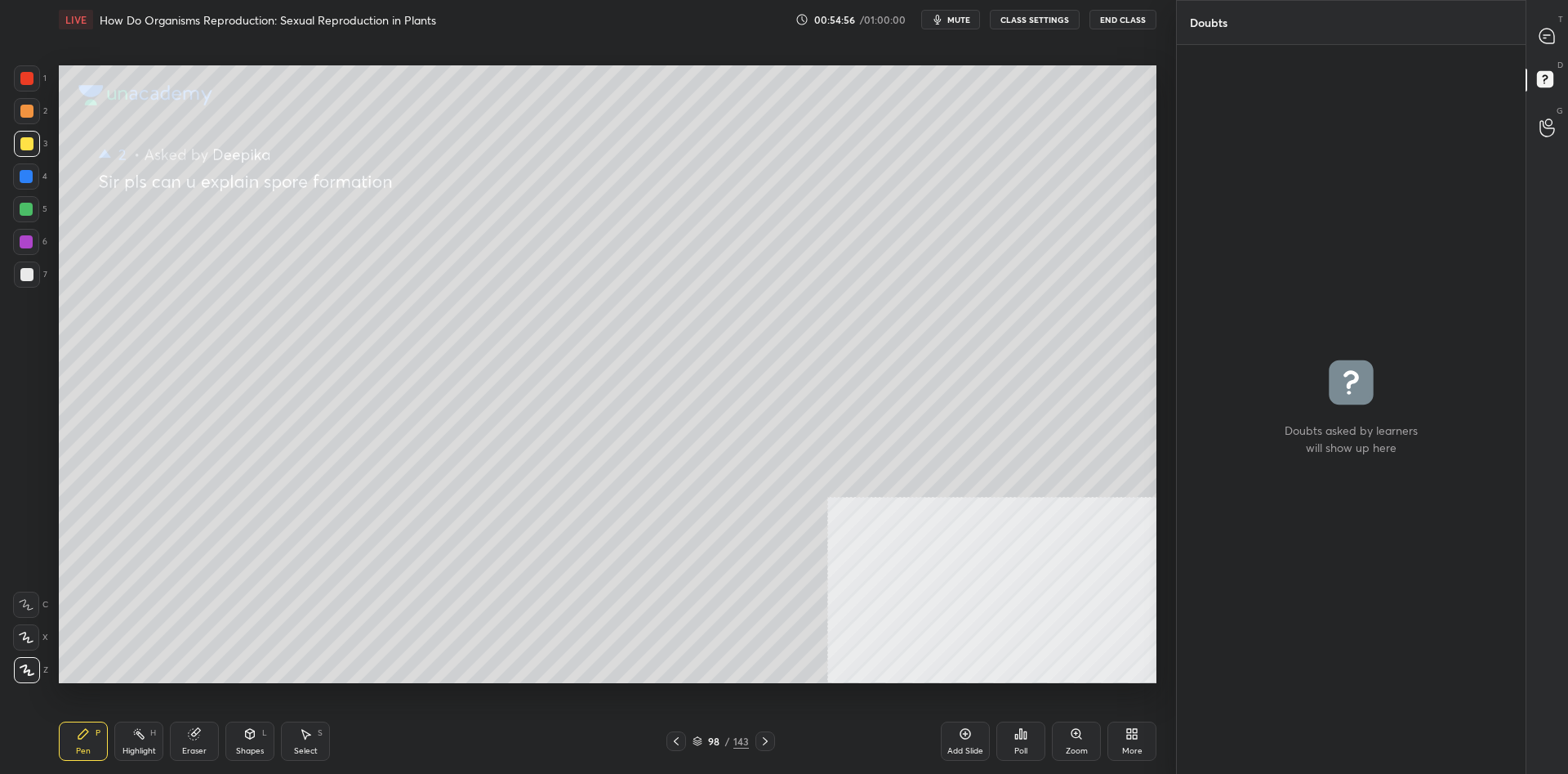
click at [42, 144] on div "3" at bounding box center [30, 144] width 33 height 27
click at [21, 143] on div at bounding box center [28, 144] width 13 height 13
click at [20, 143] on div at bounding box center [28, 144] width 27 height 27
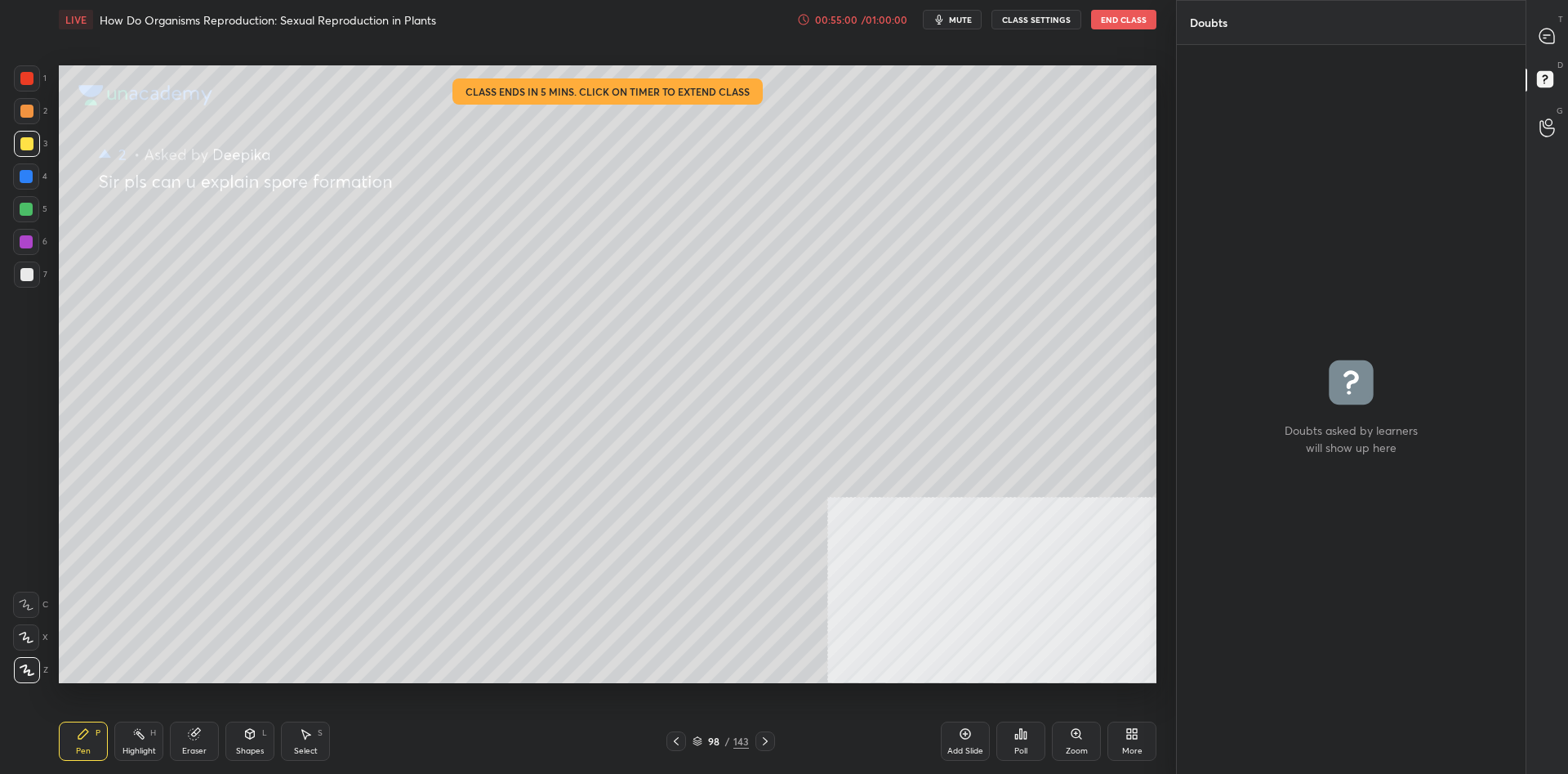
click at [14, 274] on div at bounding box center [28, 275] width 27 height 27
click at [17, 272] on div at bounding box center [28, 275] width 27 height 27
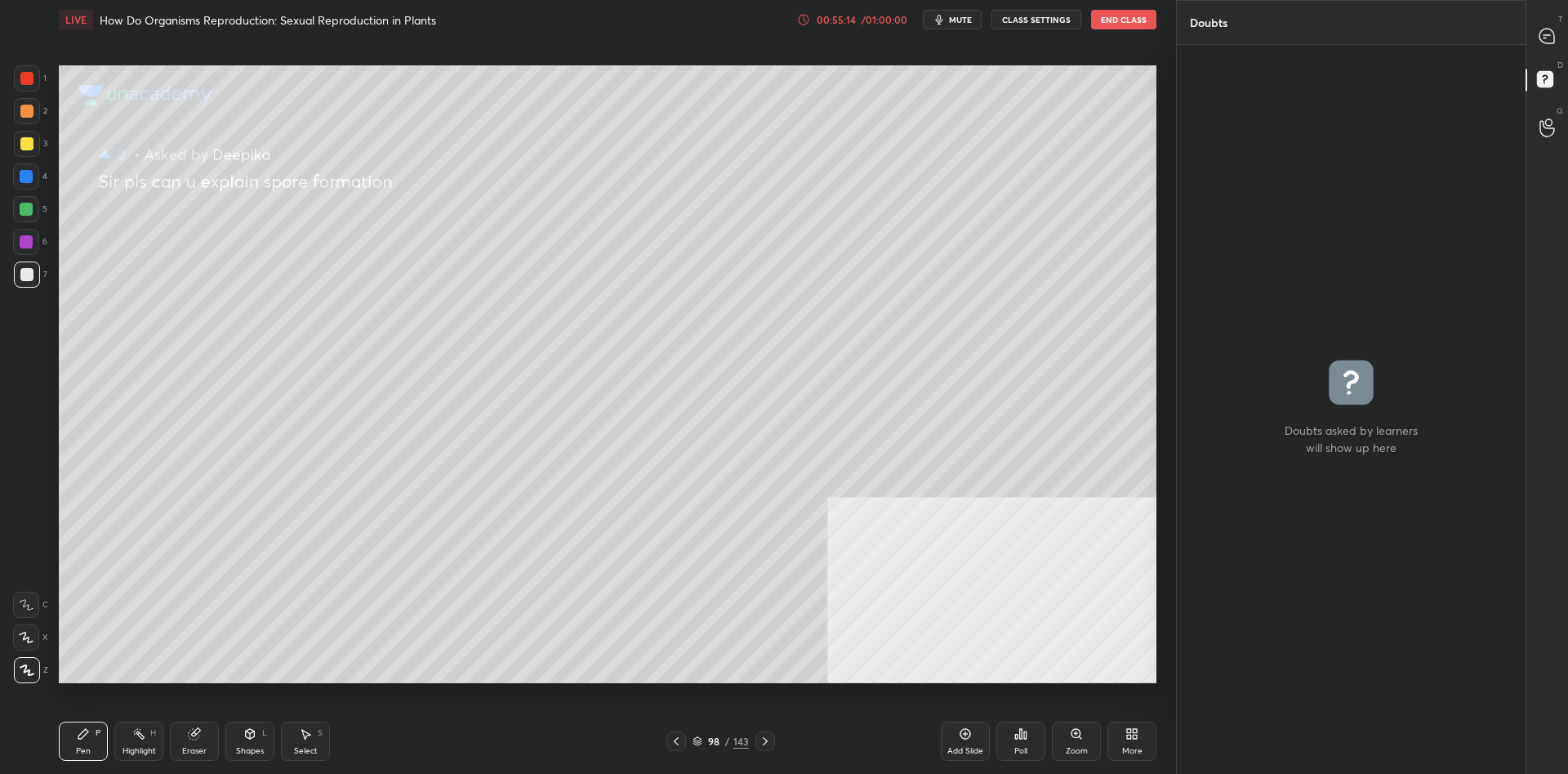
click at [34, 138] on div at bounding box center [28, 144] width 27 height 27
click at [24, 110] on div at bounding box center [28, 111] width 13 height 13
click at [30, 83] on div at bounding box center [28, 79] width 13 height 13
click at [14, 124] on div "2" at bounding box center [30, 114] width 33 height 32
click at [17, 112] on div at bounding box center [28, 111] width 27 height 27
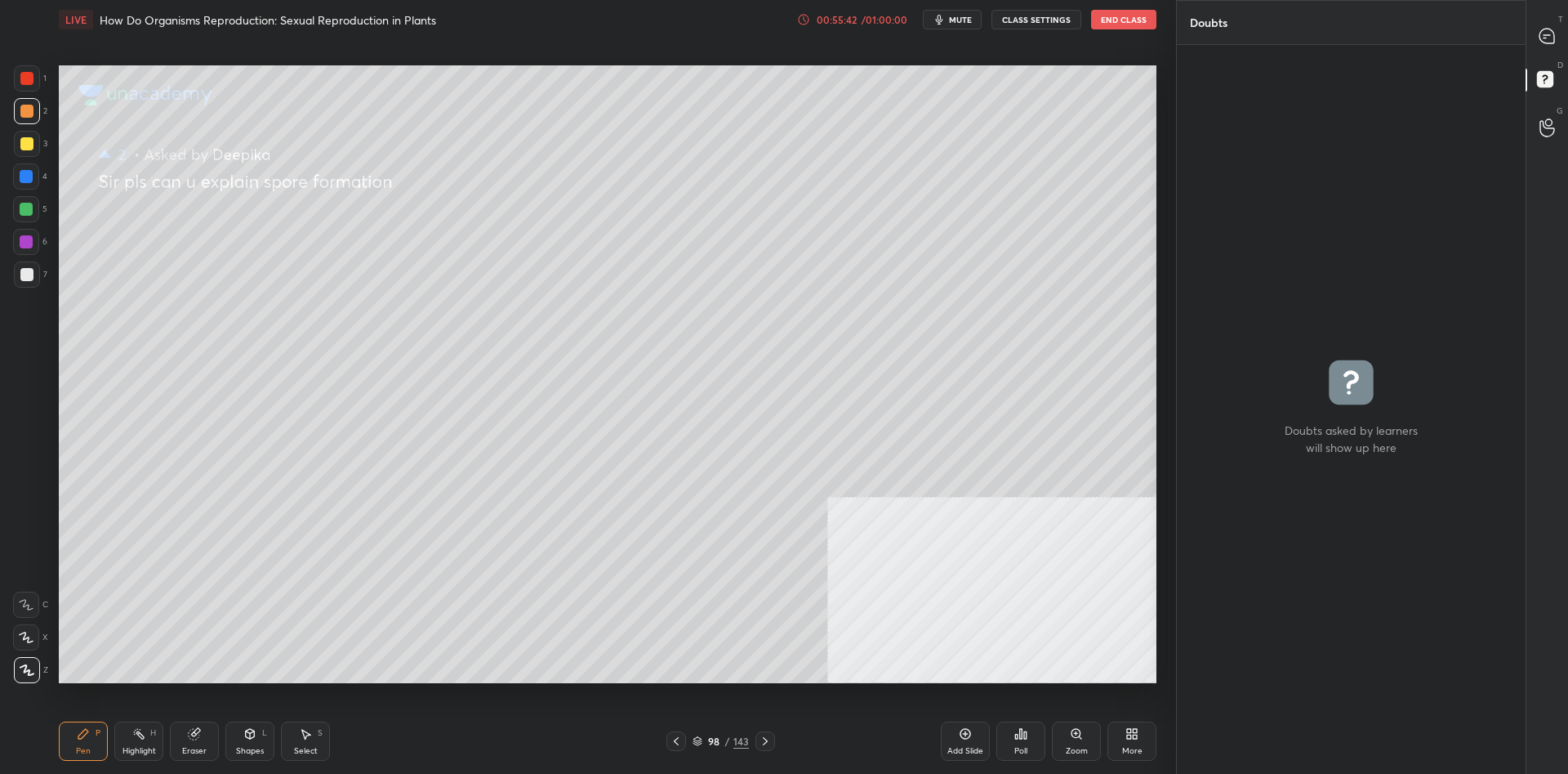
click at [38, 274] on div at bounding box center [28, 275] width 27 height 27
click at [8, 84] on div "1 2 3 4 5 6 7 C X Z C X Z E E Erase all H H" at bounding box center [26, 374] width 52 height 617
click at [25, 85] on div at bounding box center [28, 79] width 27 height 27
click at [27, 84] on div at bounding box center [28, 79] width 13 height 13
click at [204, 738] on div "Eraser" at bounding box center [194, 740] width 49 height 39
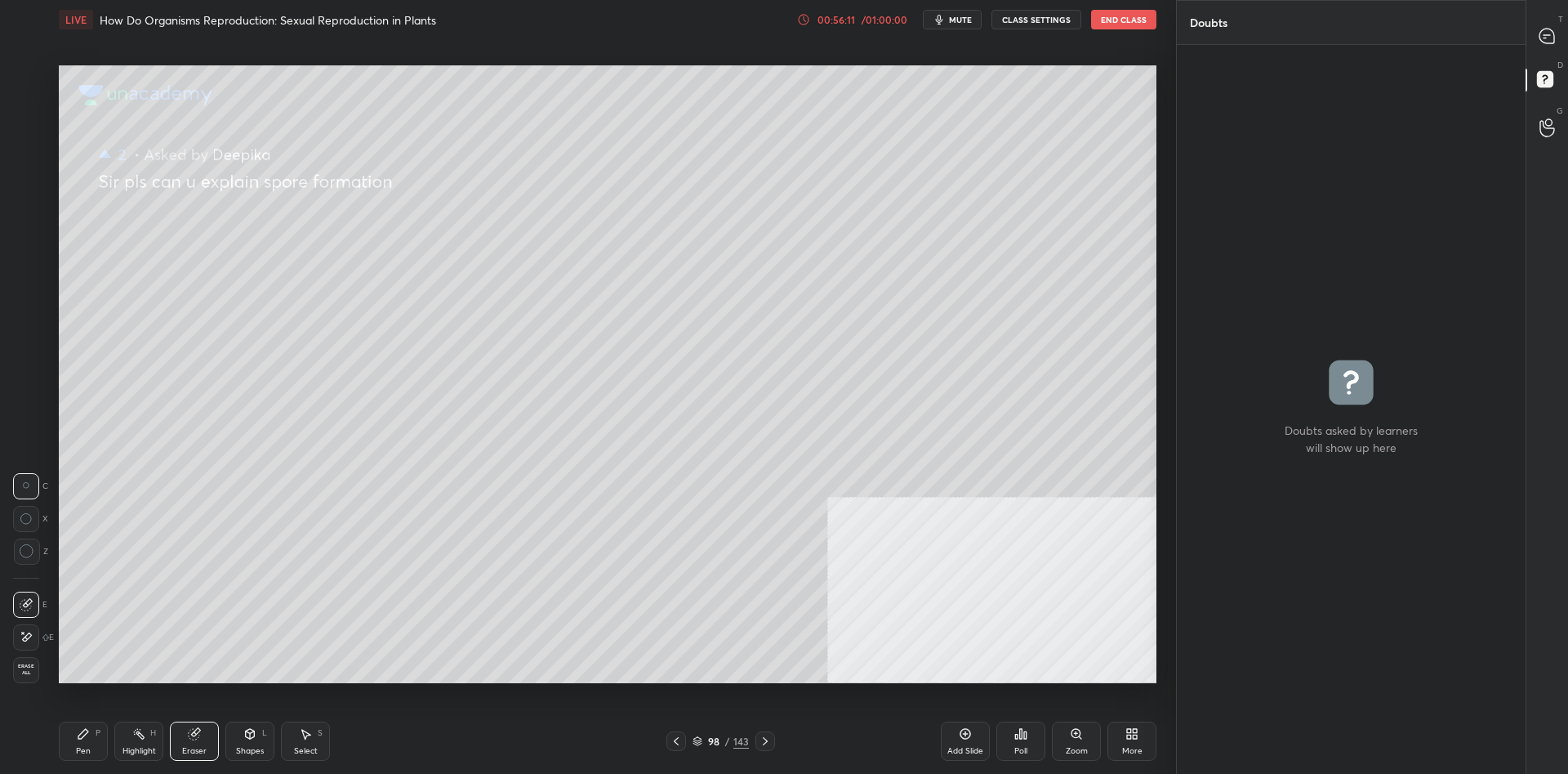
click at [85, 732] on icon at bounding box center [83, 733] width 9 height 9
click at [24, 113] on div at bounding box center [28, 111] width 13 height 13
click at [27, 273] on div at bounding box center [28, 274] width 13 height 13
click at [31, 270] on div at bounding box center [28, 274] width 13 height 13
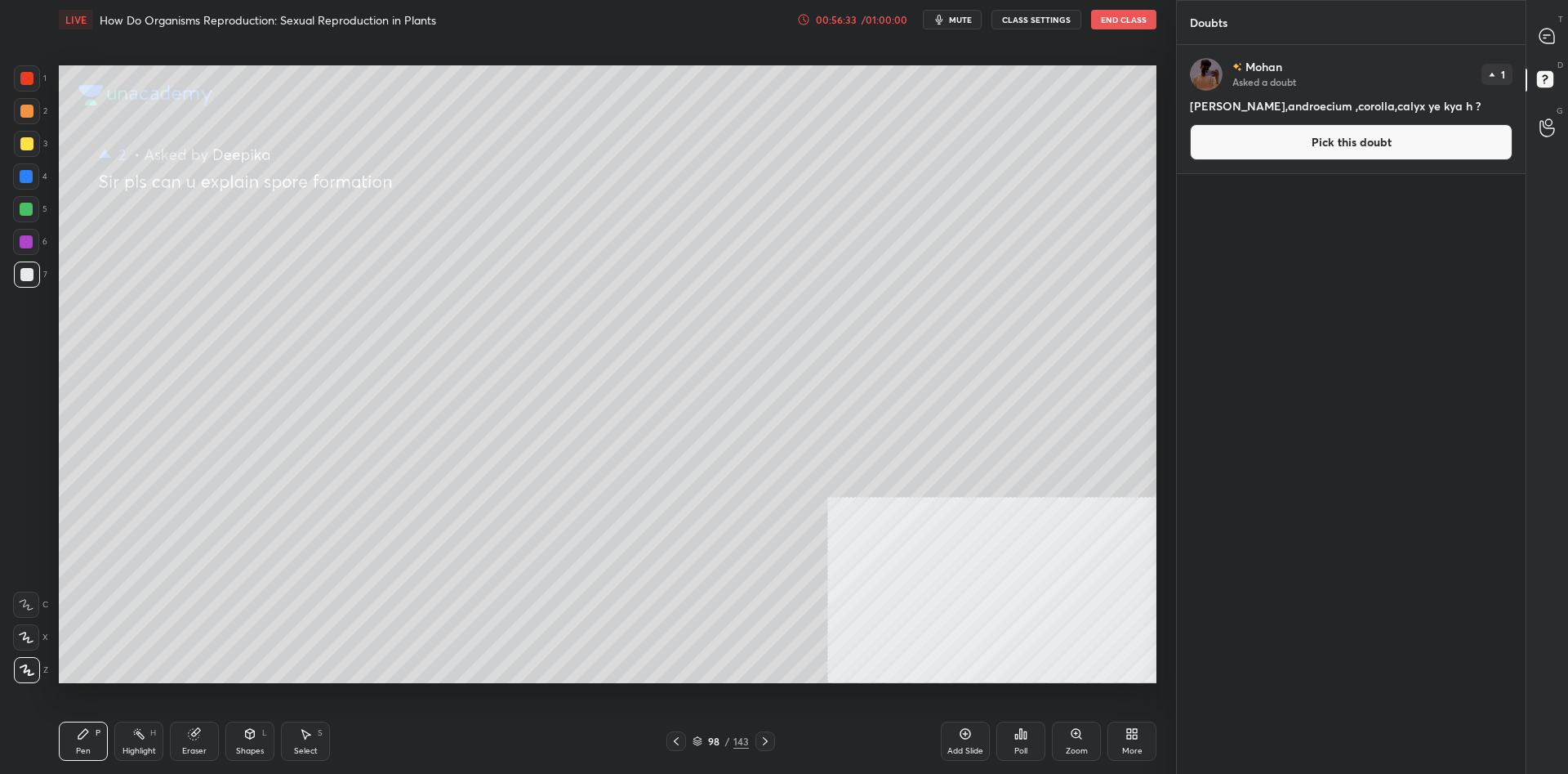
click at [29, 174] on div at bounding box center [27, 176] width 13 height 13
click at [28, 175] on div at bounding box center [27, 176] width 13 height 13
click at [27, 238] on div at bounding box center [27, 242] width 13 height 13
click at [34, 244] on div at bounding box center [27, 242] width 27 height 27
click at [34, 178] on div at bounding box center [27, 176] width 27 height 27
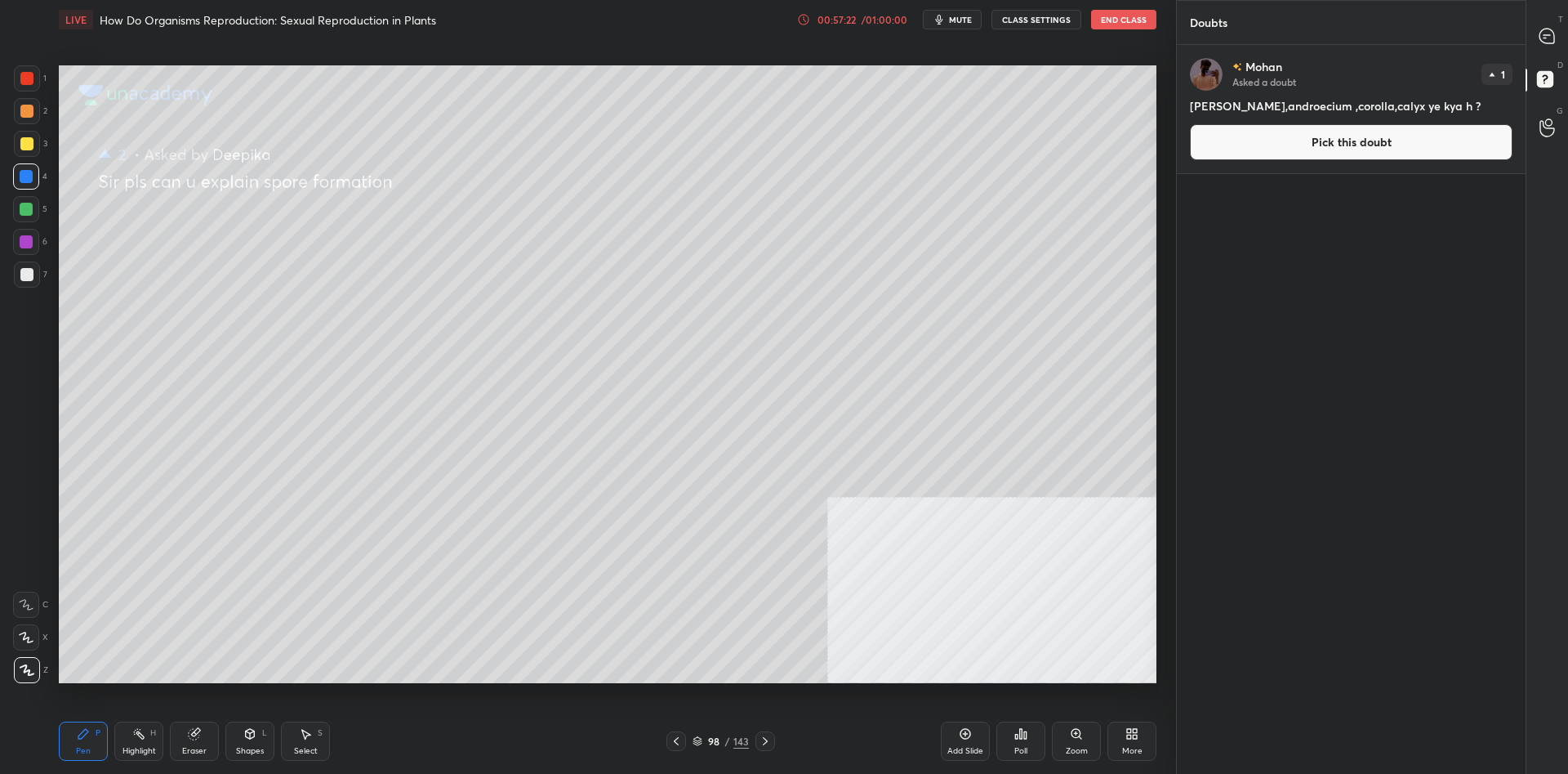
click at [31, 242] on div at bounding box center [27, 242] width 13 height 13
drag, startPoint x: 1476, startPoint y: 109, endPoint x: 1186, endPoint y: 111, distance: 290.0
click at [1186, 111] on div "[PERSON_NAME] Asked a doubt 1 [PERSON_NAME],androecium ,corolla,calyx ye kya h …" at bounding box center [1352, 108] width 349 height 128
copy h4 "[PERSON_NAME],androecium ,corolla,calyx ye kya h ?"
click at [1398, 134] on button "Pick this doubt" at bounding box center [1352, 142] width 323 height 36
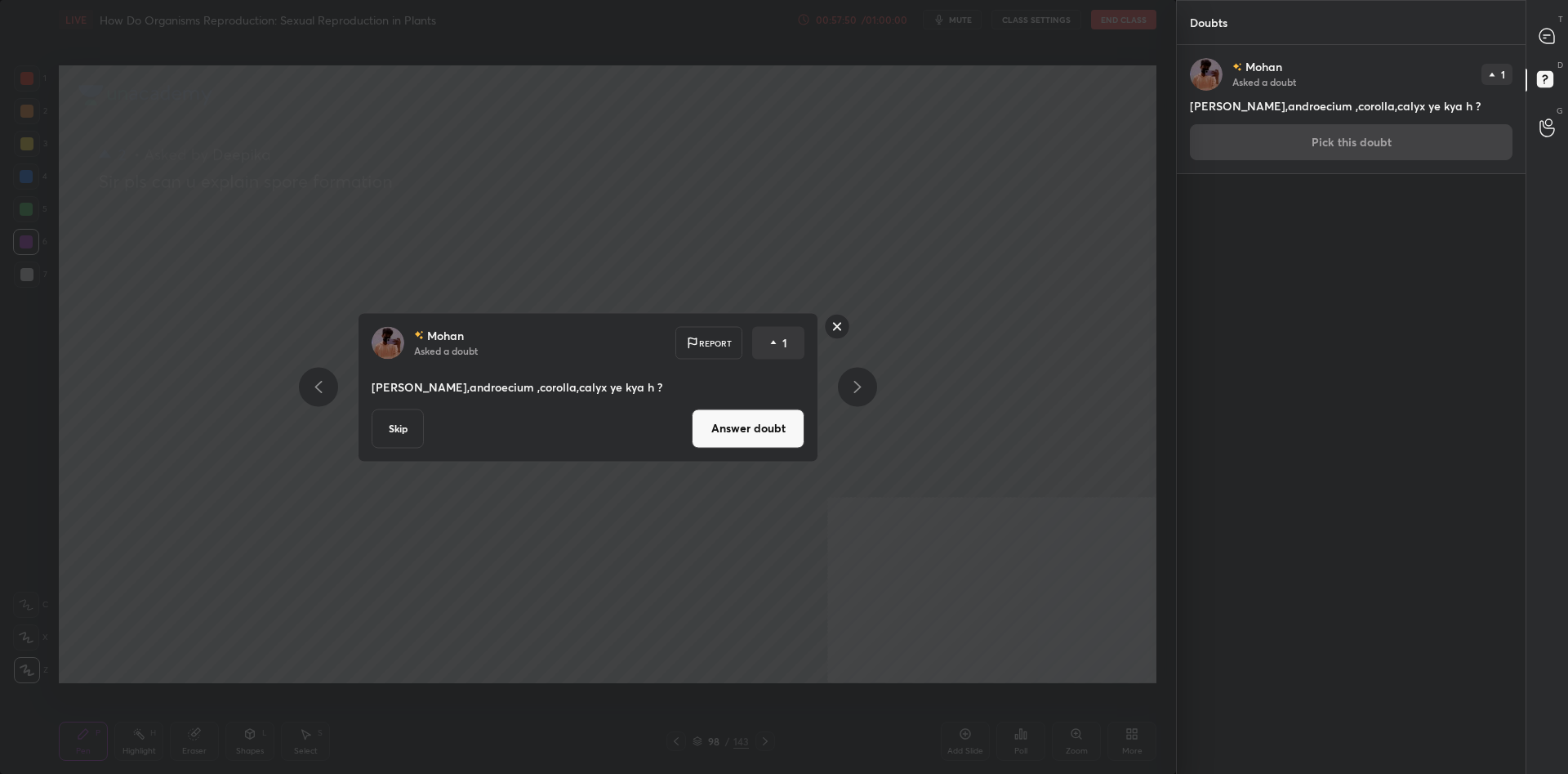
click at [710, 431] on button "Answer doubt" at bounding box center [747, 428] width 113 height 39
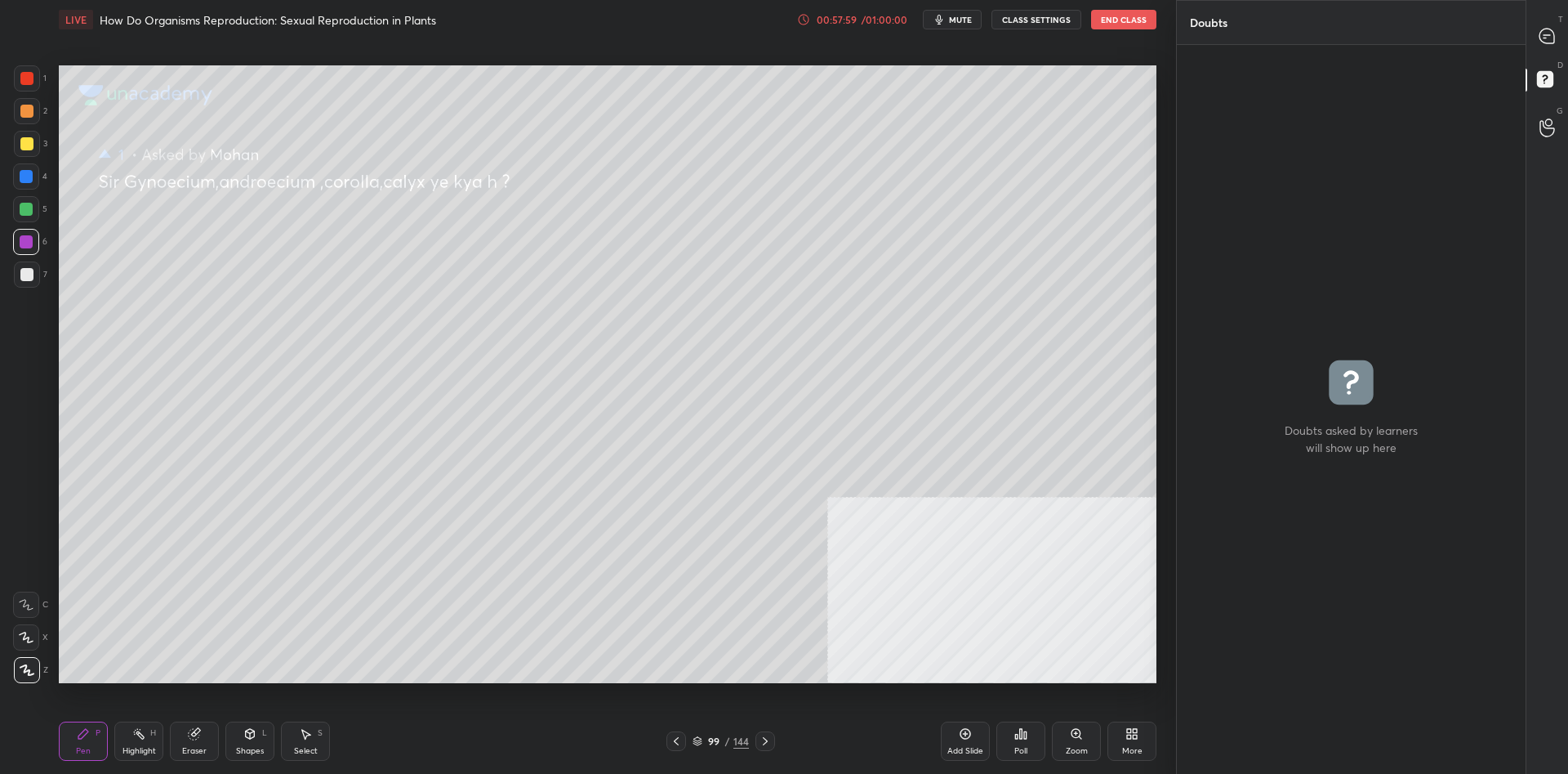
click at [32, 135] on div at bounding box center [28, 144] width 27 height 27
click at [33, 142] on div at bounding box center [28, 144] width 27 height 27
click at [38, 215] on div at bounding box center [27, 210] width 27 height 27
click at [32, 212] on div at bounding box center [27, 210] width 13 height 13
click at [31, 234] on div at bounding box center [27, 242] width 27 height 27
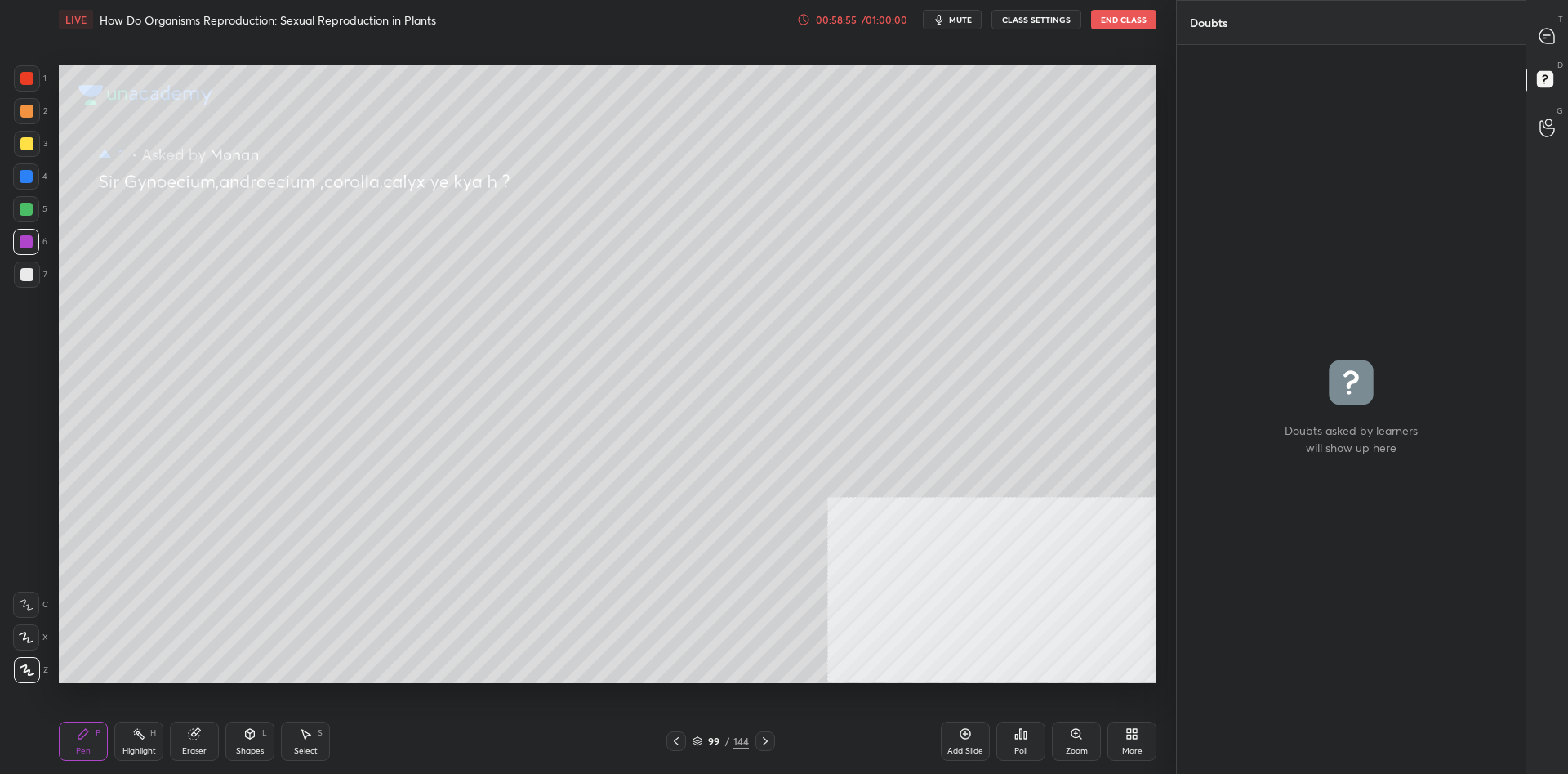
click at [1556, 16] on div "T Messages (T)" at bounding box center [1547, 36] width 42 height 46
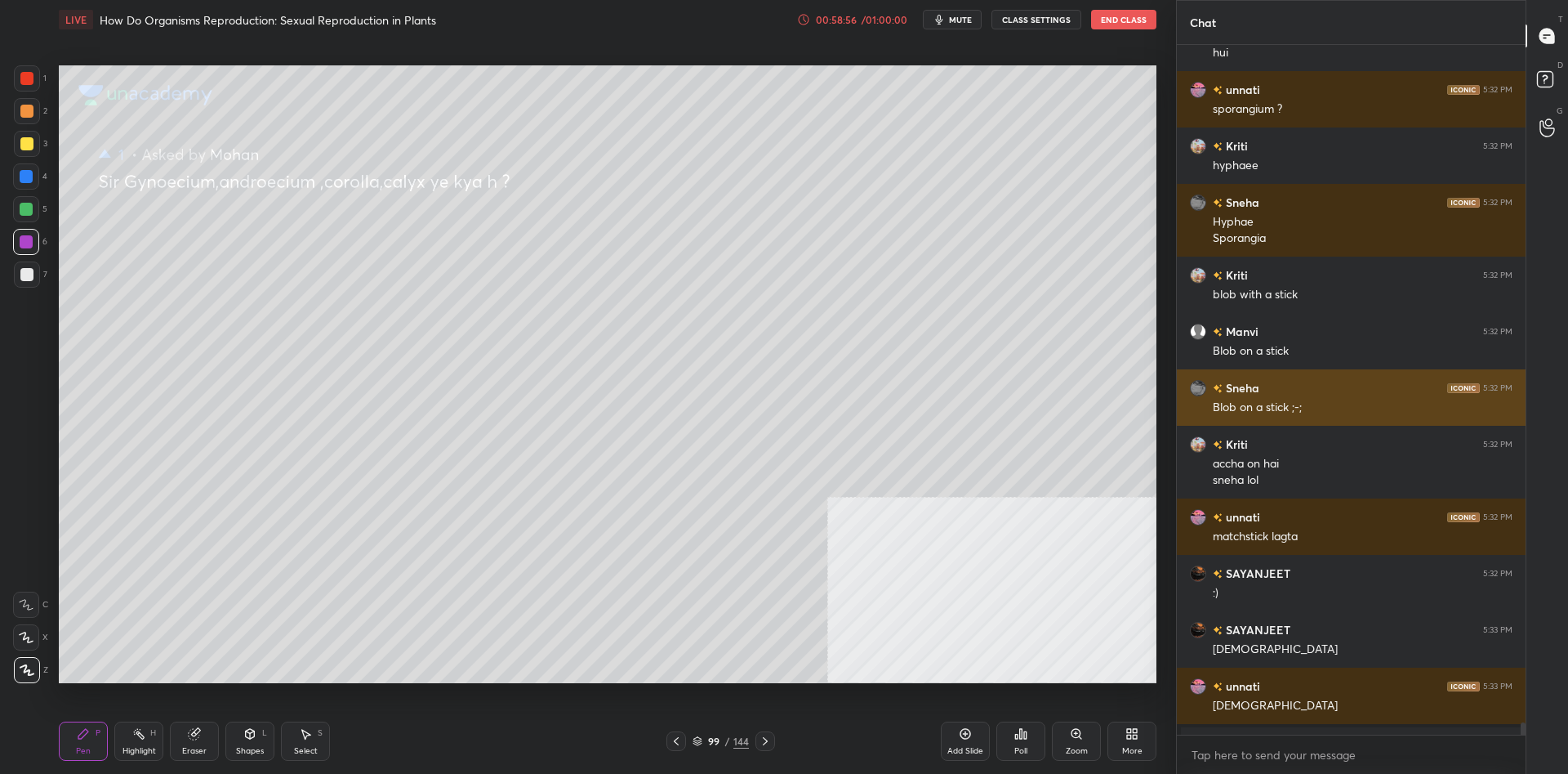
scroll to position [59053, 0]
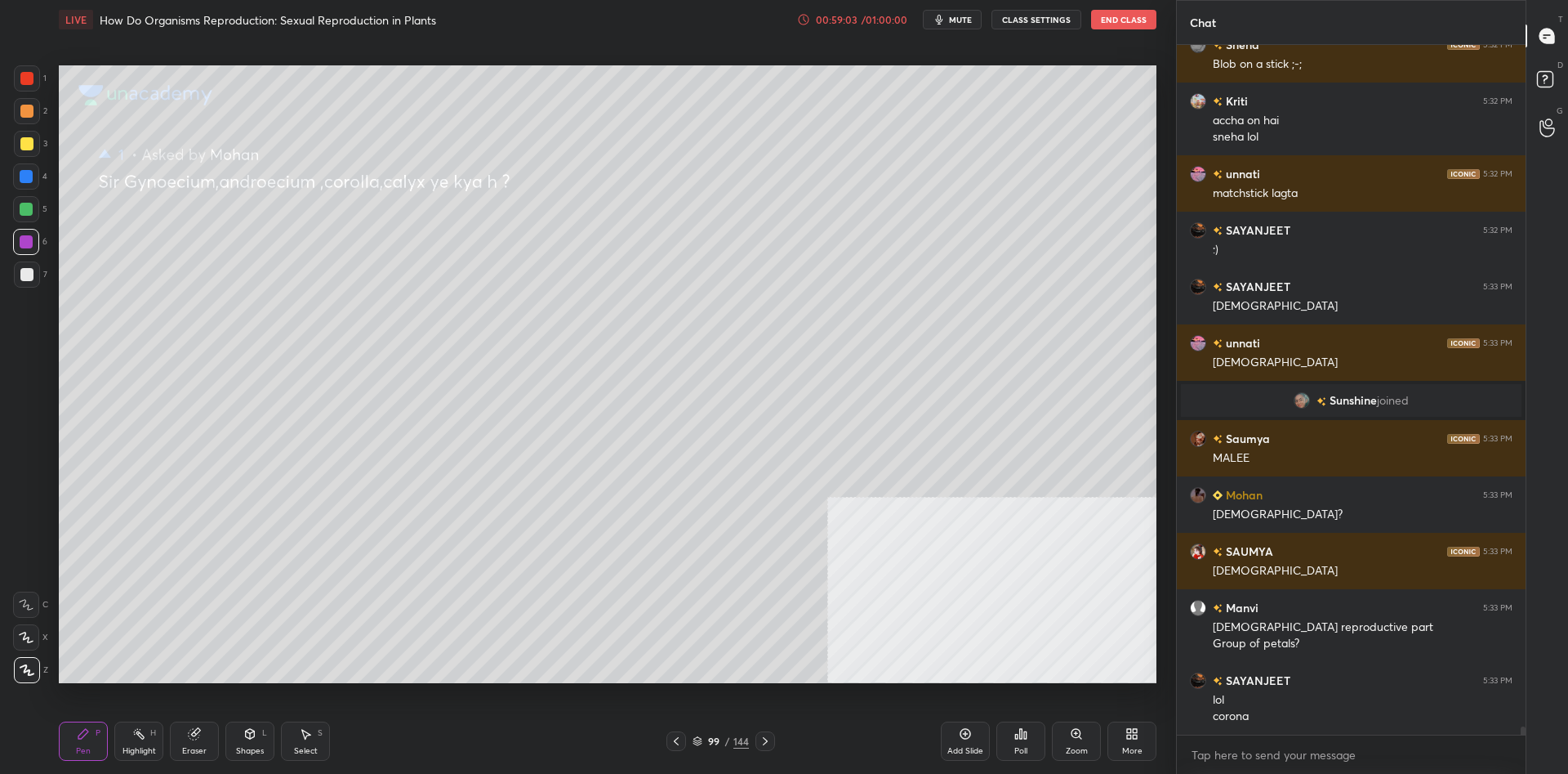
click at [19, 212] on div at bounding box center [27, 210] width 27 height 27
click at [23, 213] on div at bounding box center [27, 210] width 13 height 13
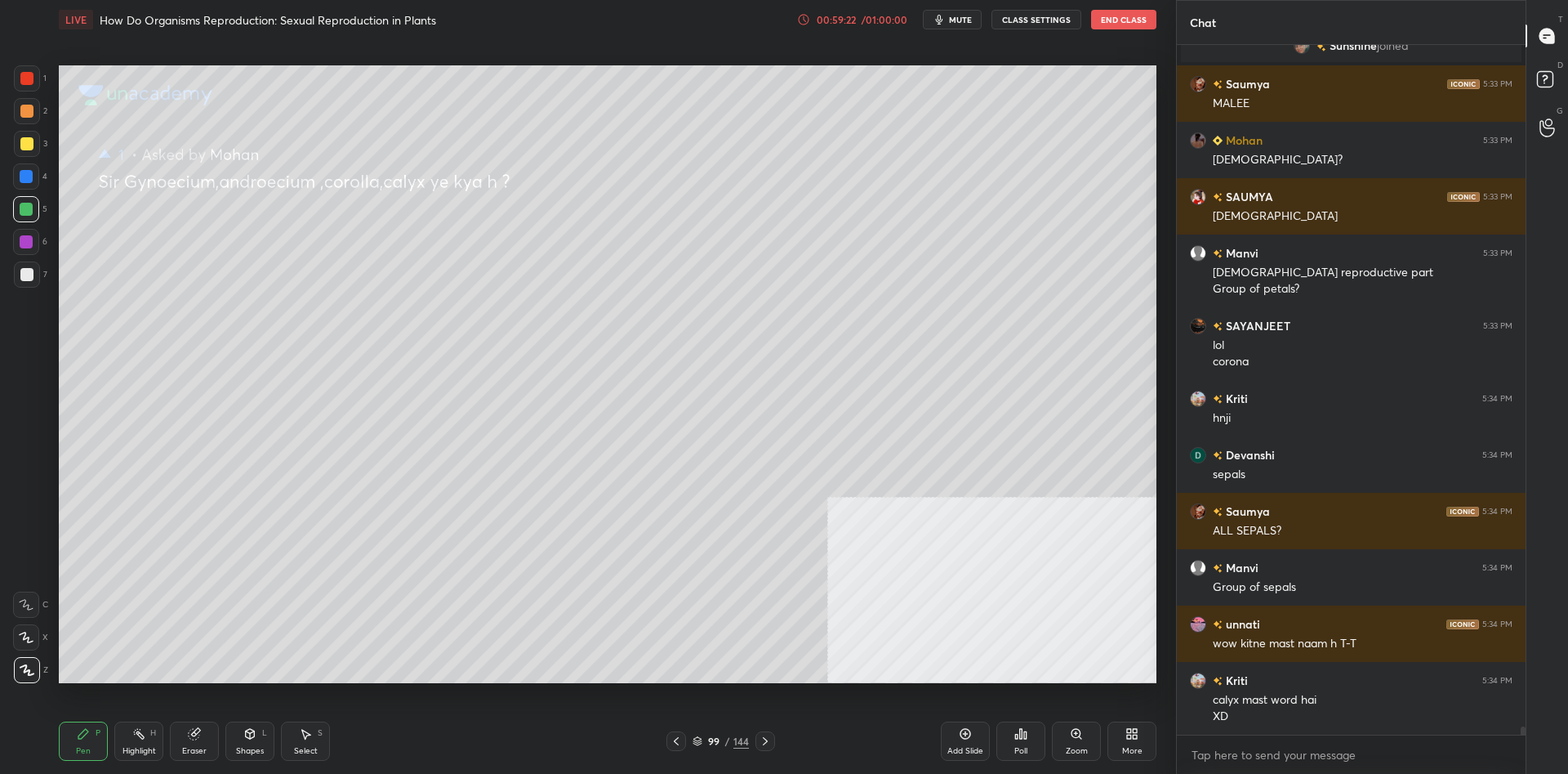
scroll to position [59463, 0]
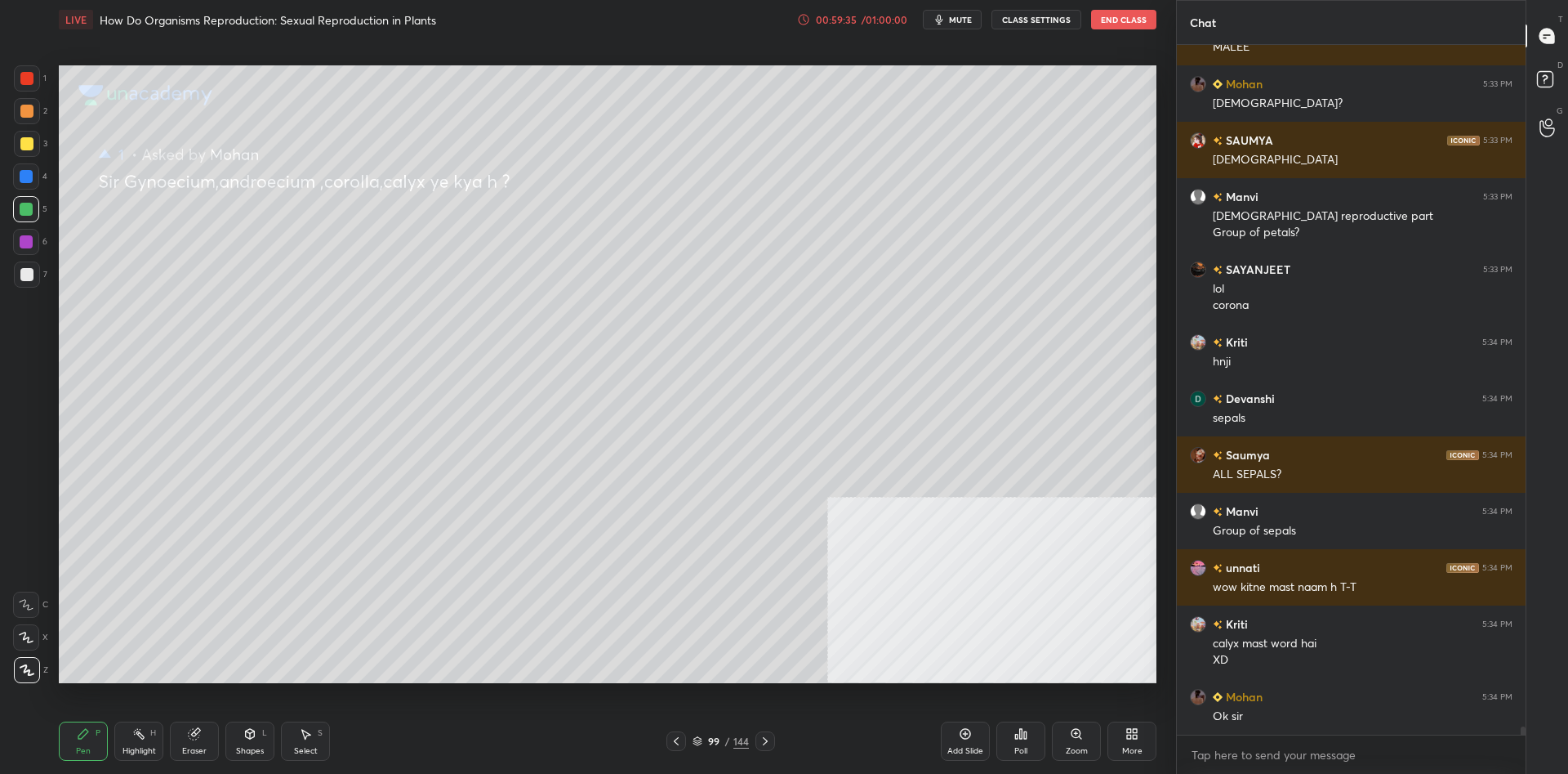
click at [724, 745] on div "99 / 144" at bounding box center [720, 741] width 56 height 15
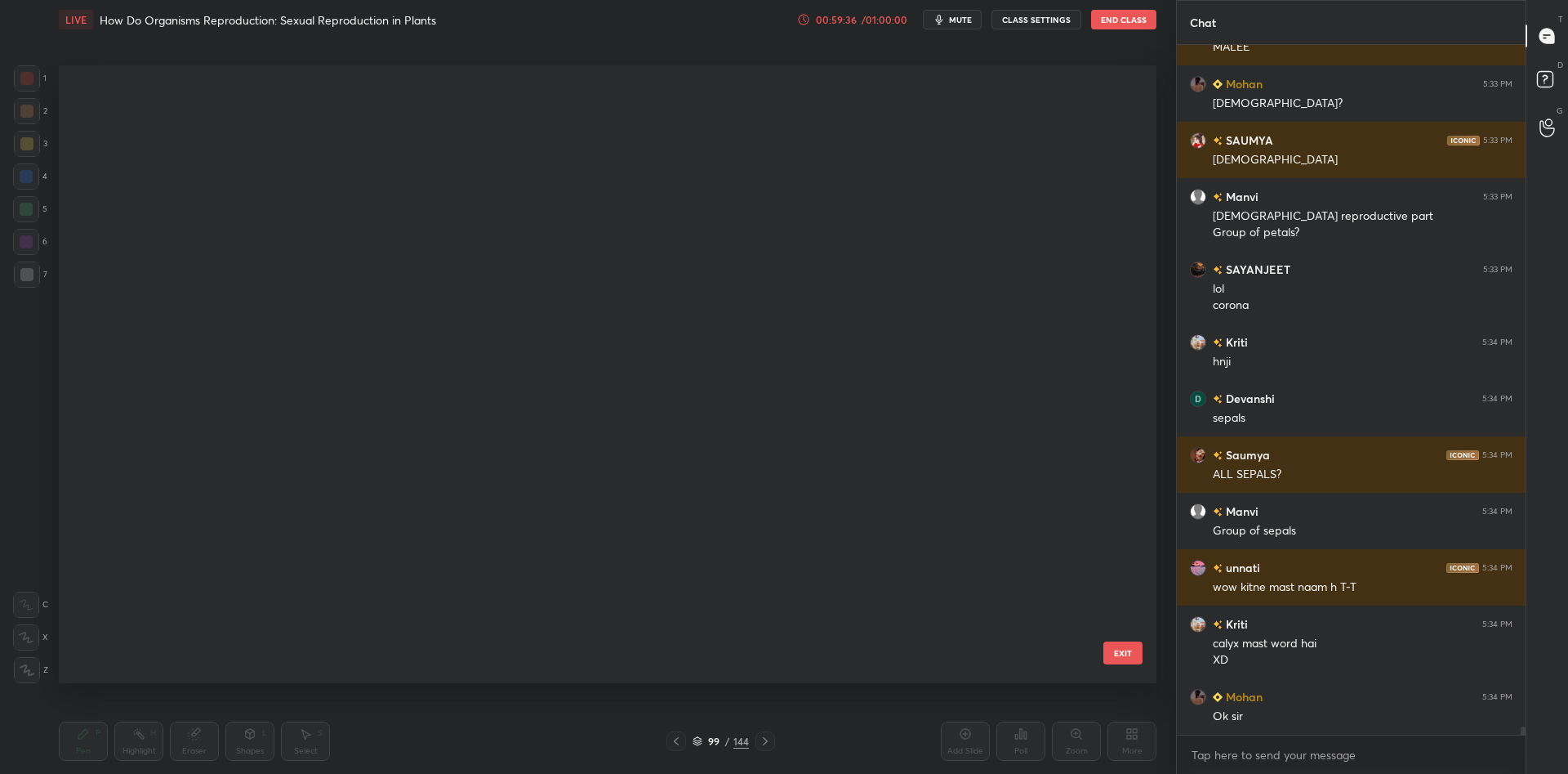
scroll to position [617, 1098]
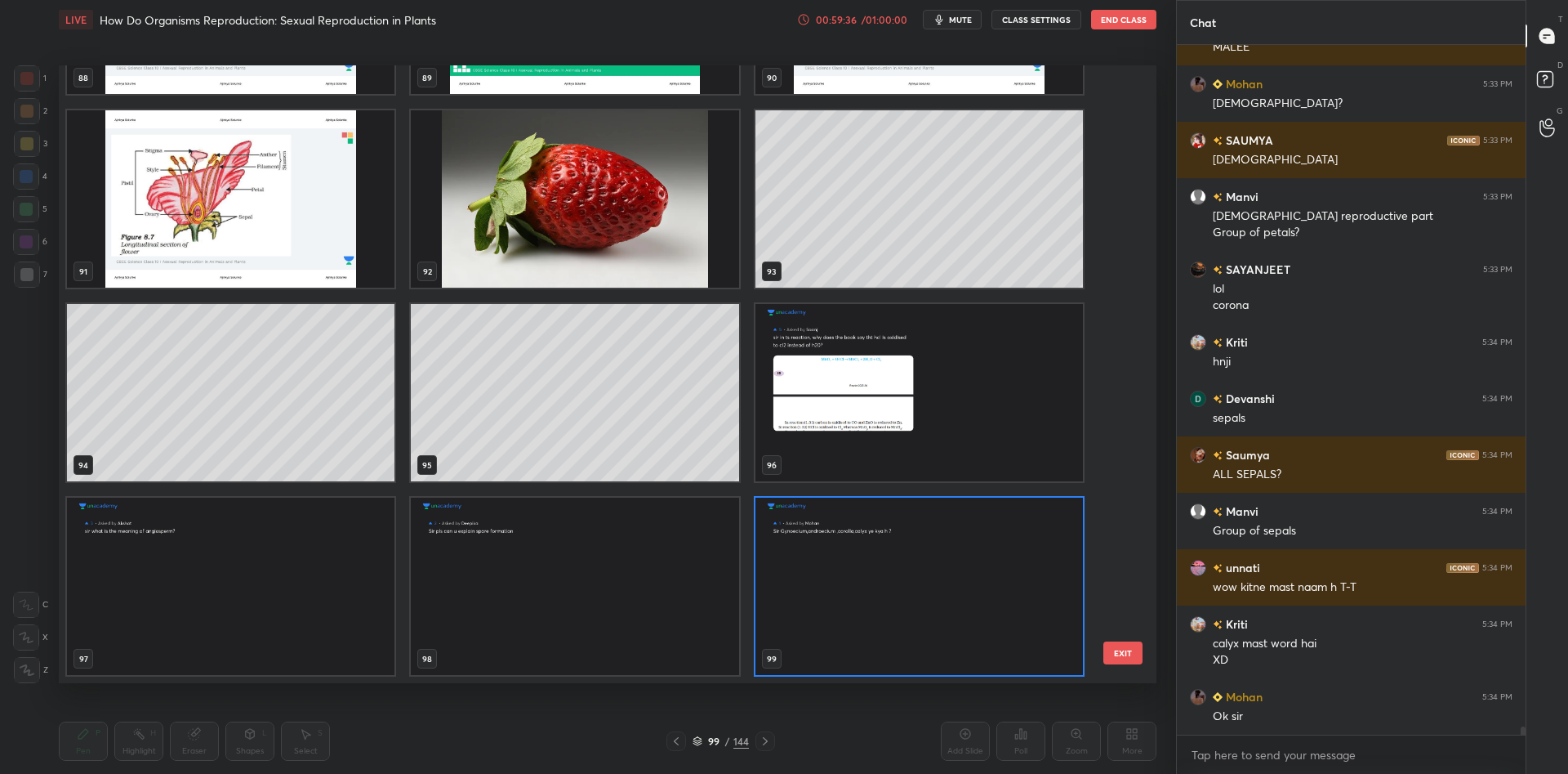
click at [842, 569] on img "grid" at bounding box center [919, 585] width 327 height 177
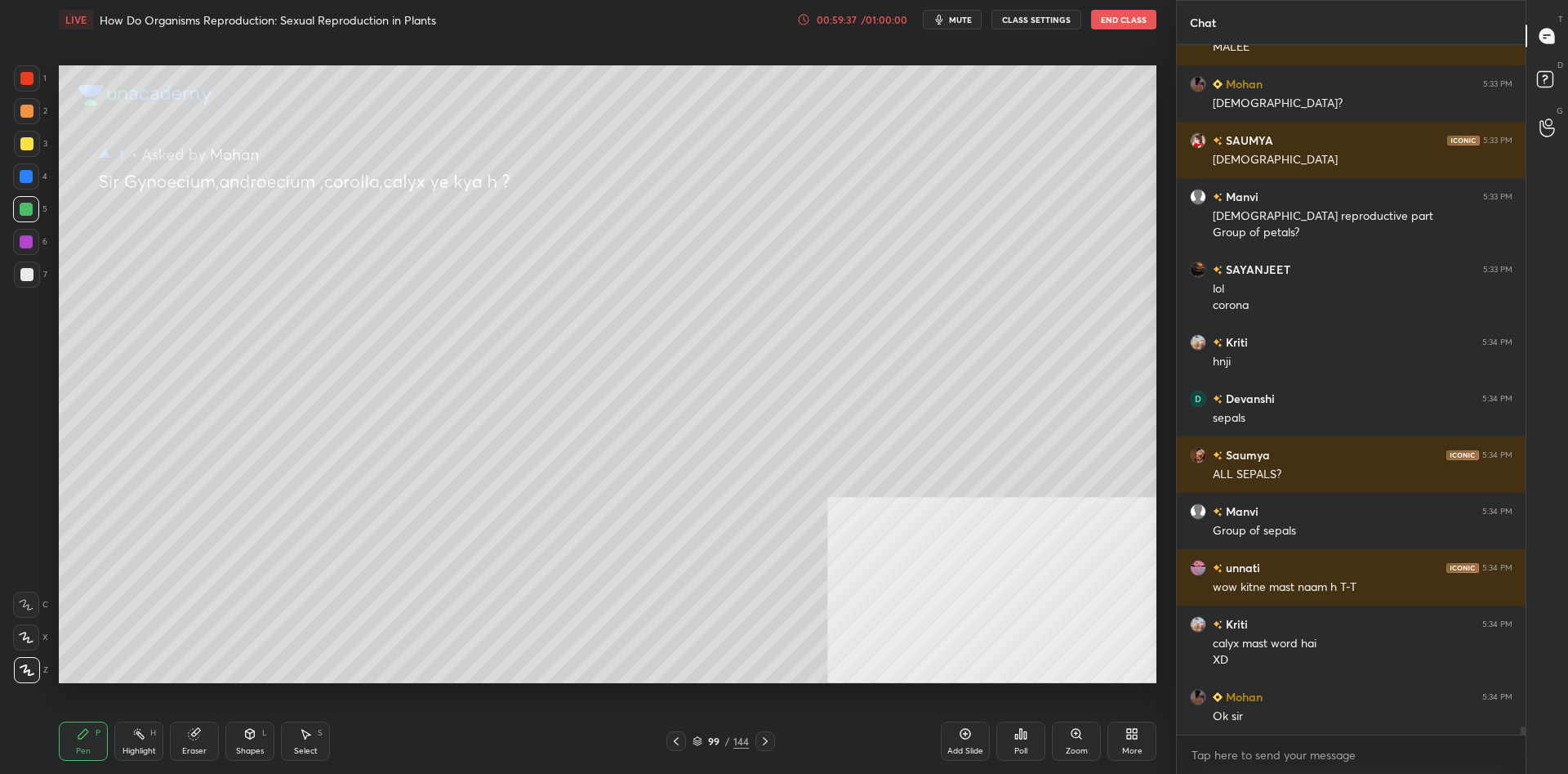
click at [978, 729] on div "Add Slide" at bounding box center [966, 740] width 49 height 39
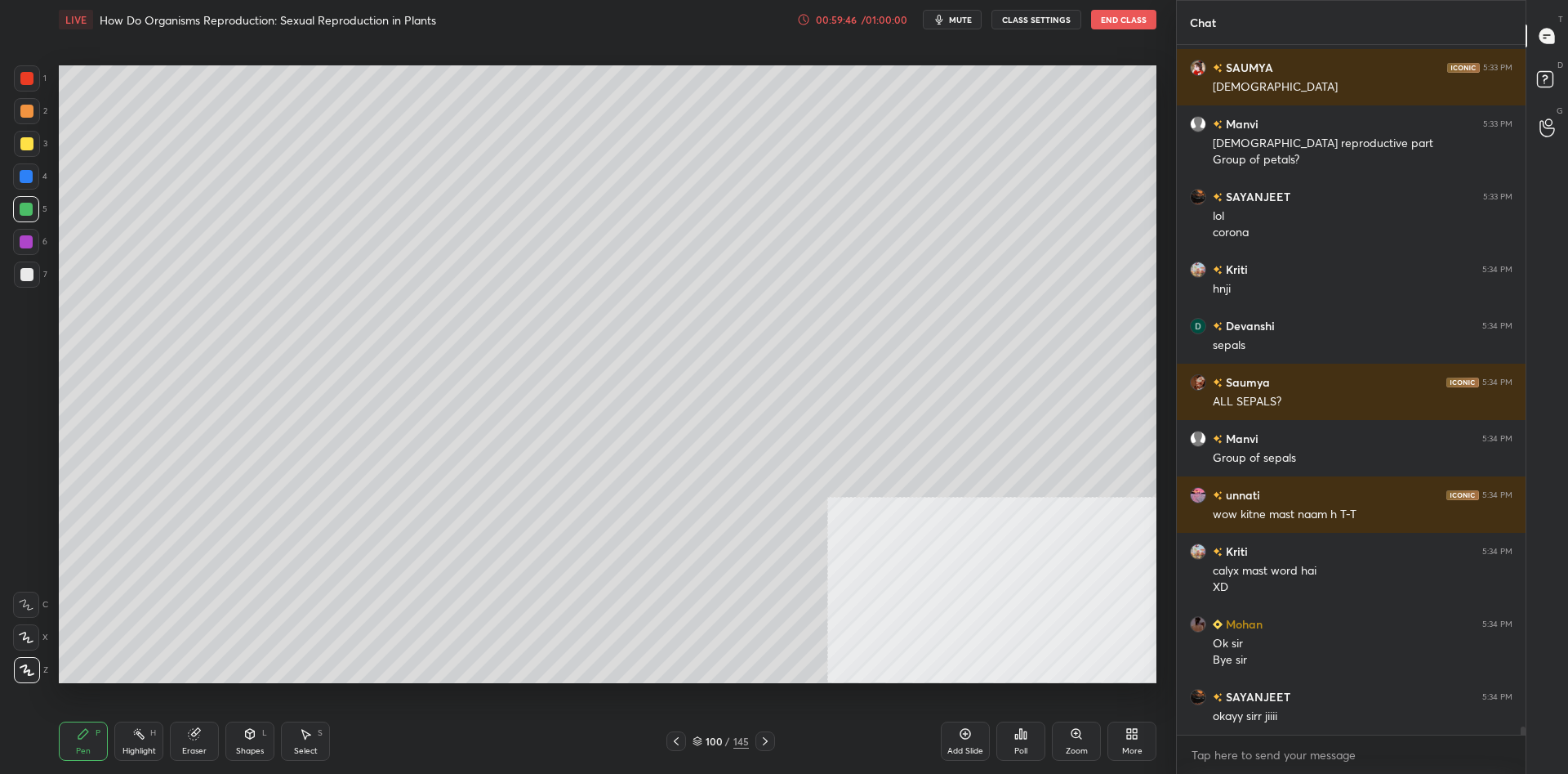
scroll to position [59592, 0]
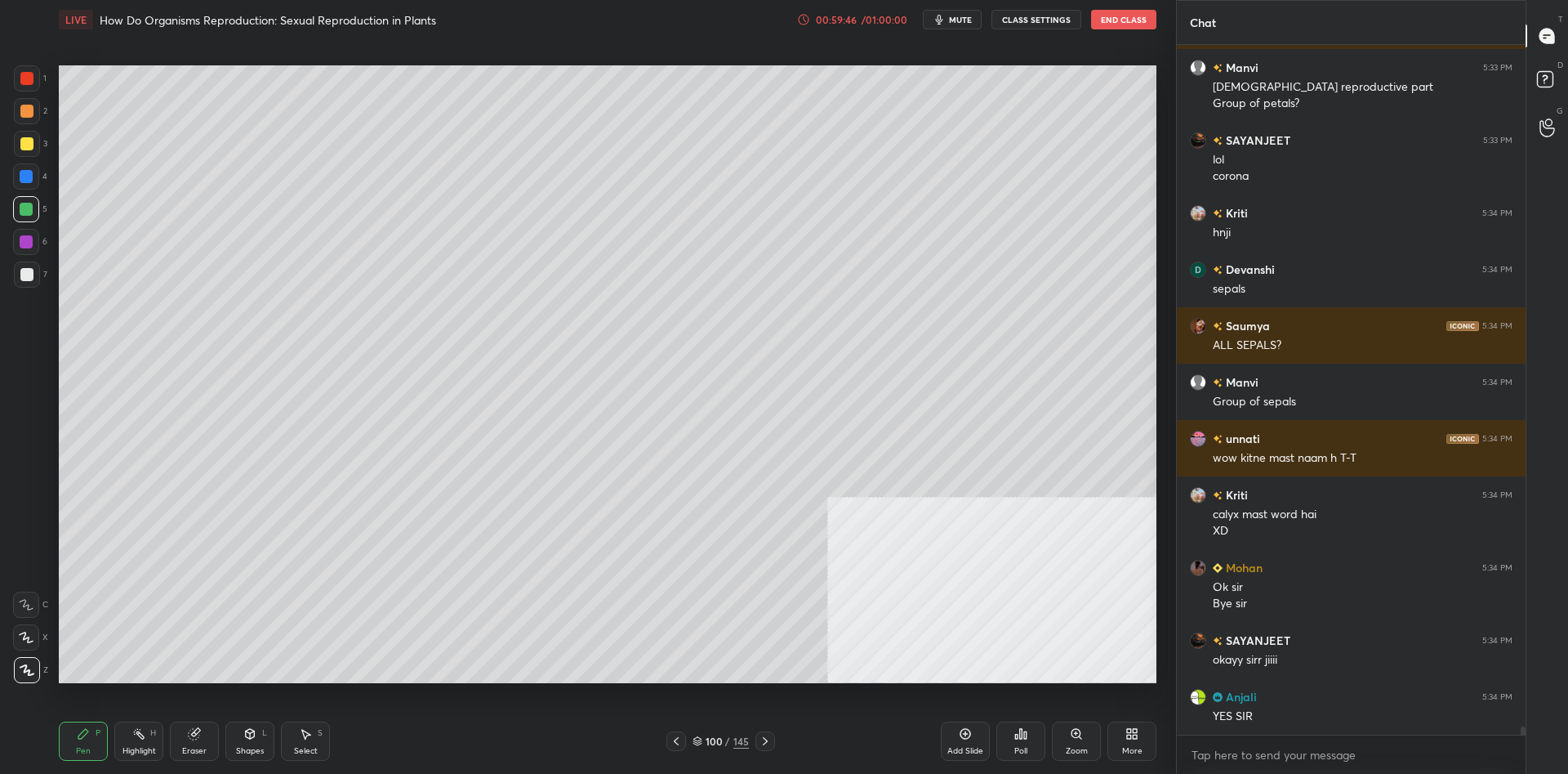
click at [22, 140] on div at bounding box center [28, 144] width 13 height 13
click at [27, 144] on div at bounding box center [28, 144] width 13 height 13
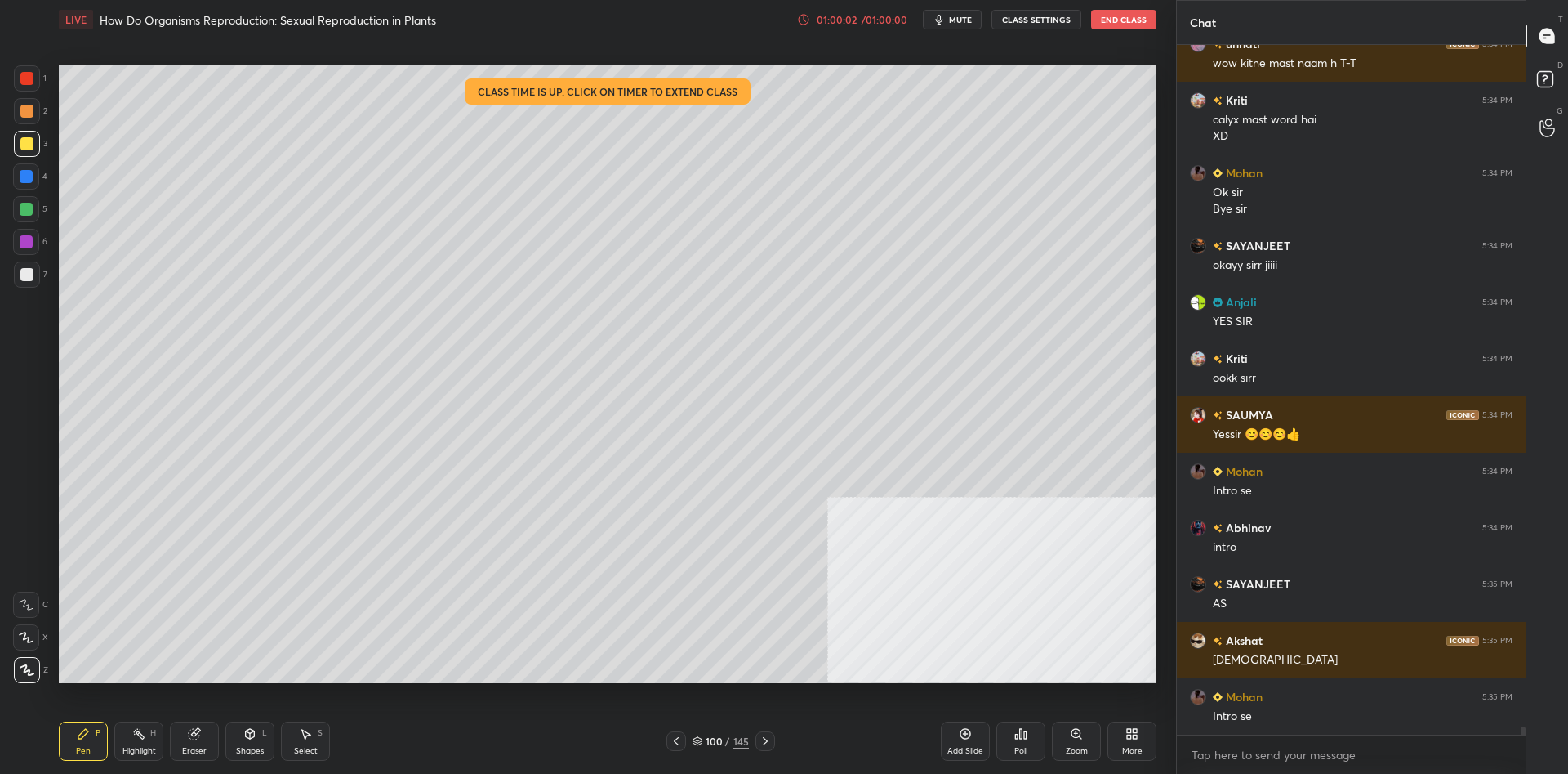
scroll to position [60156, 0]
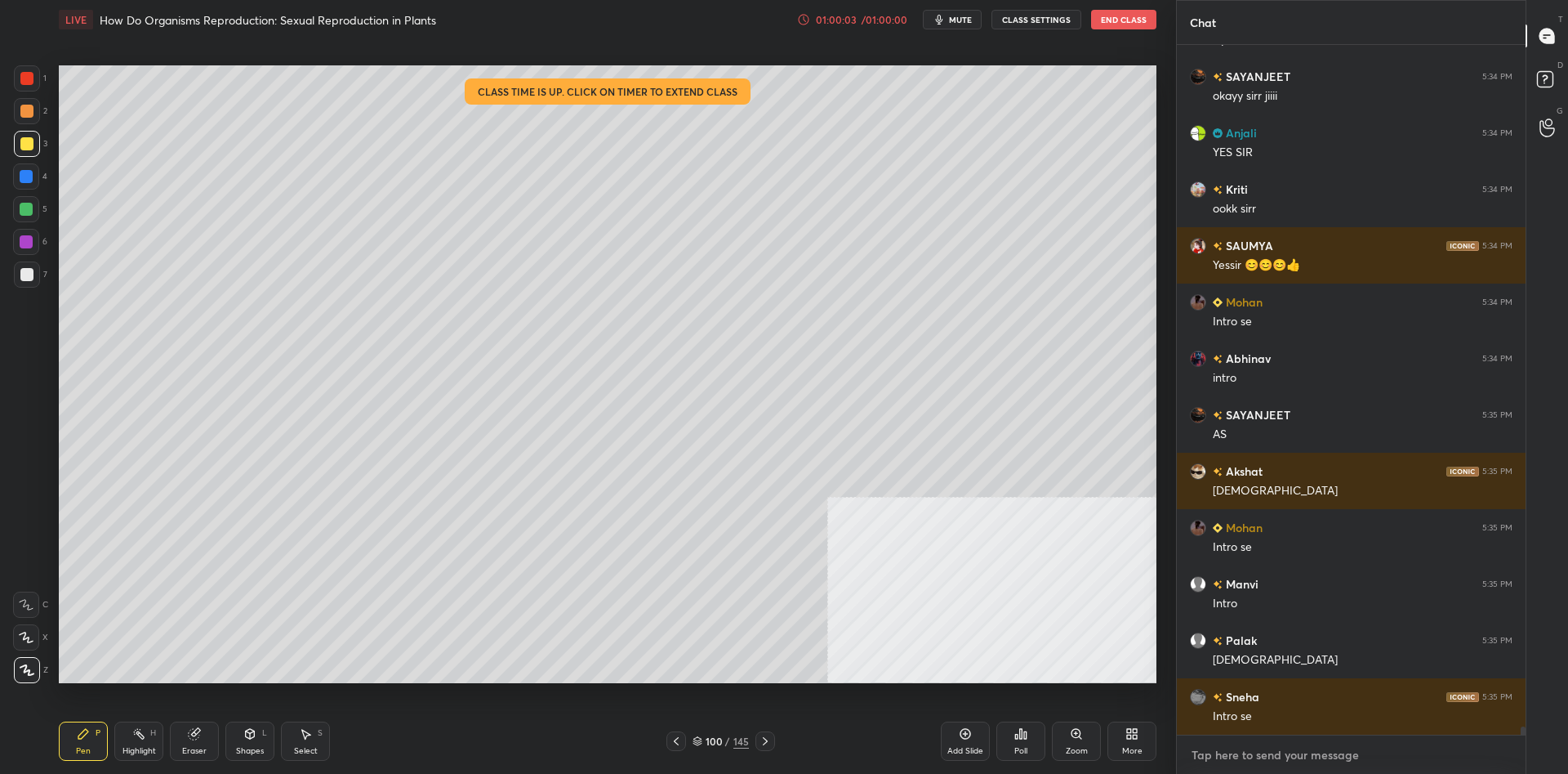
type textarea "x"
click at [1227, 763] on textarea at bounding box center [1352, 755] width 323 height 27
click at [1245, 752] on textarea at bounding box center [1352, 755] width 323 height 27
paste textarea "[URL][DOMAIN_NAME]"
type textarea "[URL][DOMAIN_NAME]"
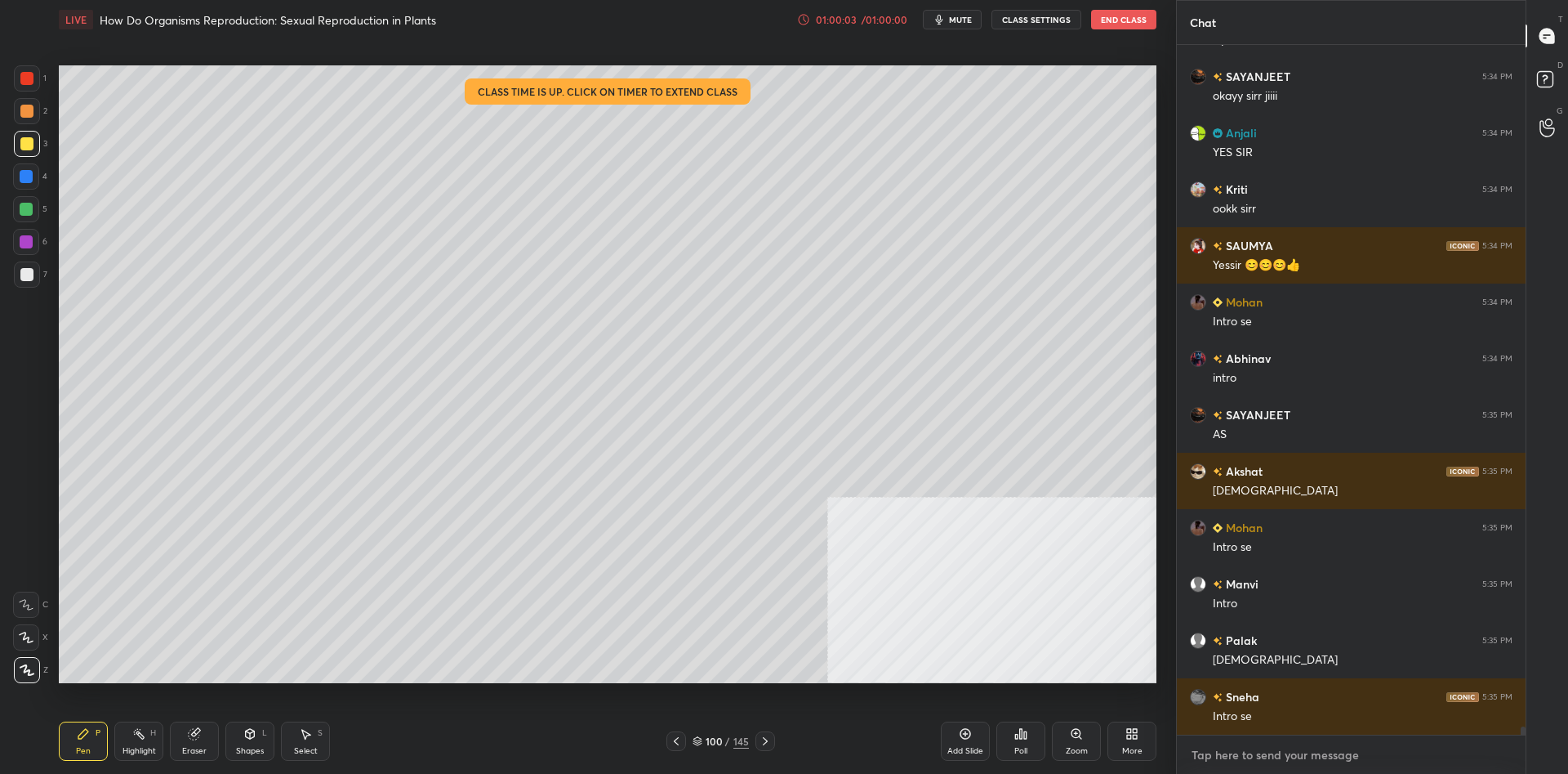
type textarea "x"
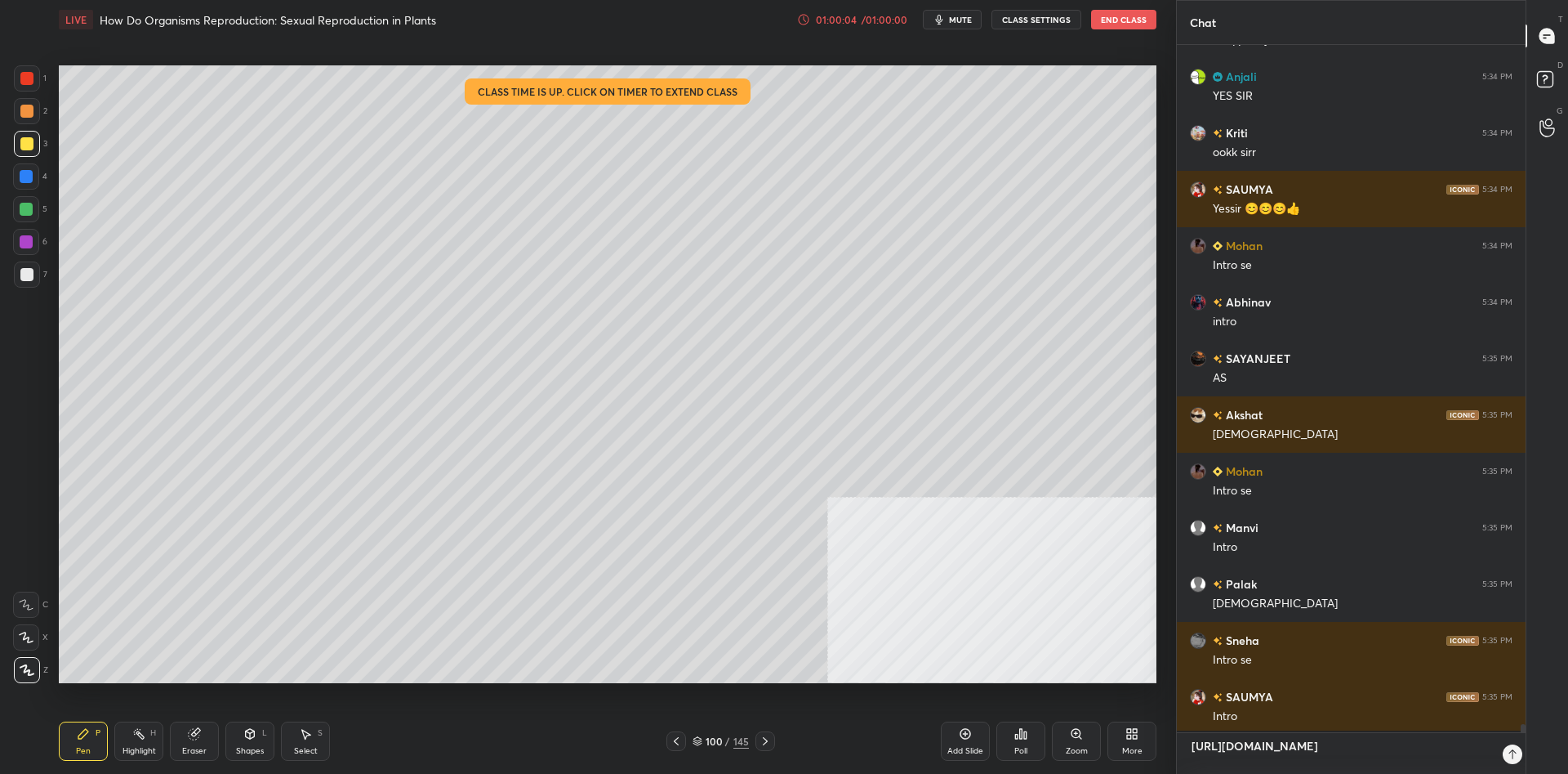
scroll to position [686, 349]
type textarea "[URL][DOMAIN_NAME]"
type textarea "x"
click at [1503, 754] on icon at bounding box center [1500, 754] width 13 height 13
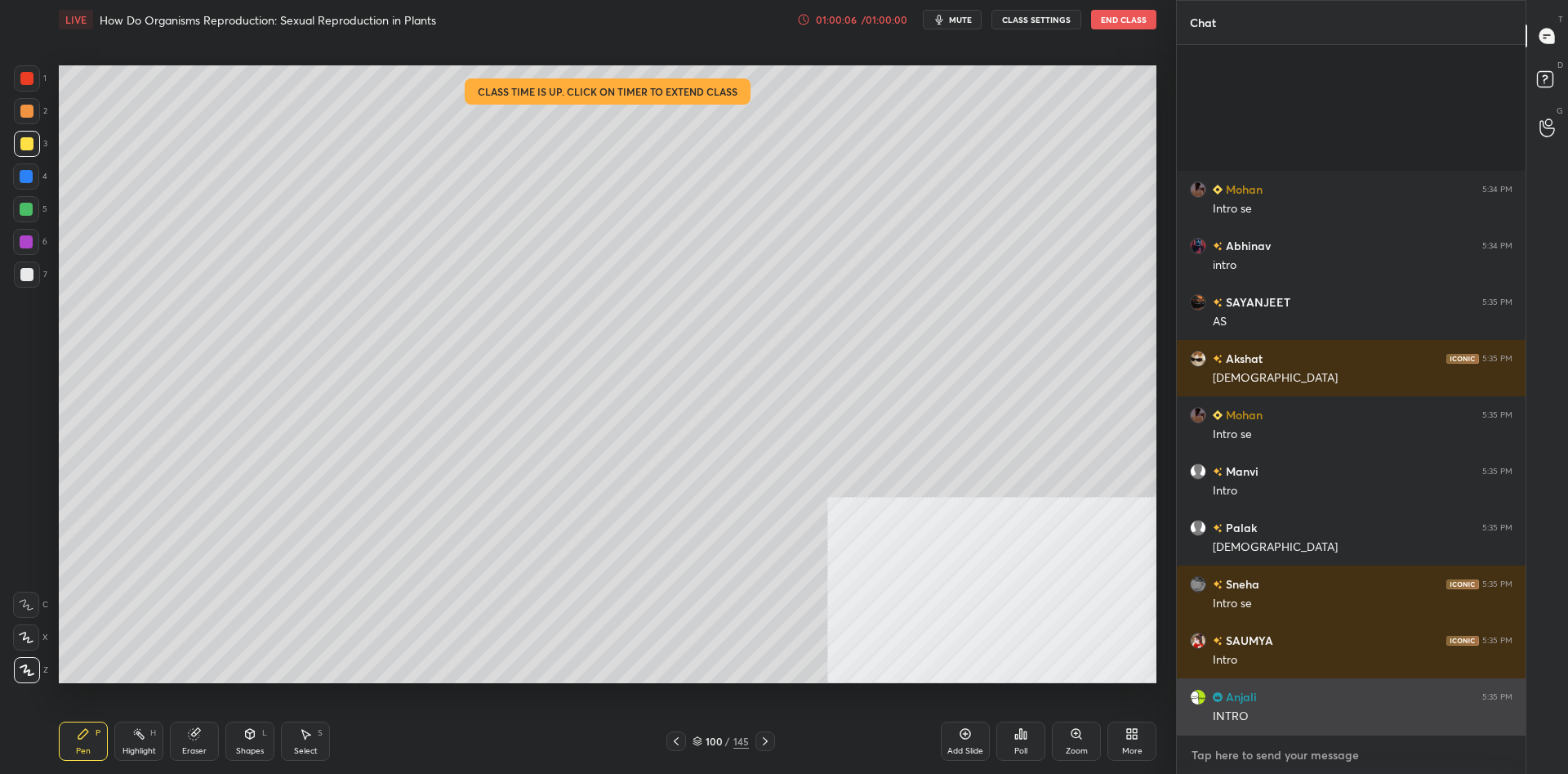
scroll to position [60488, 0]
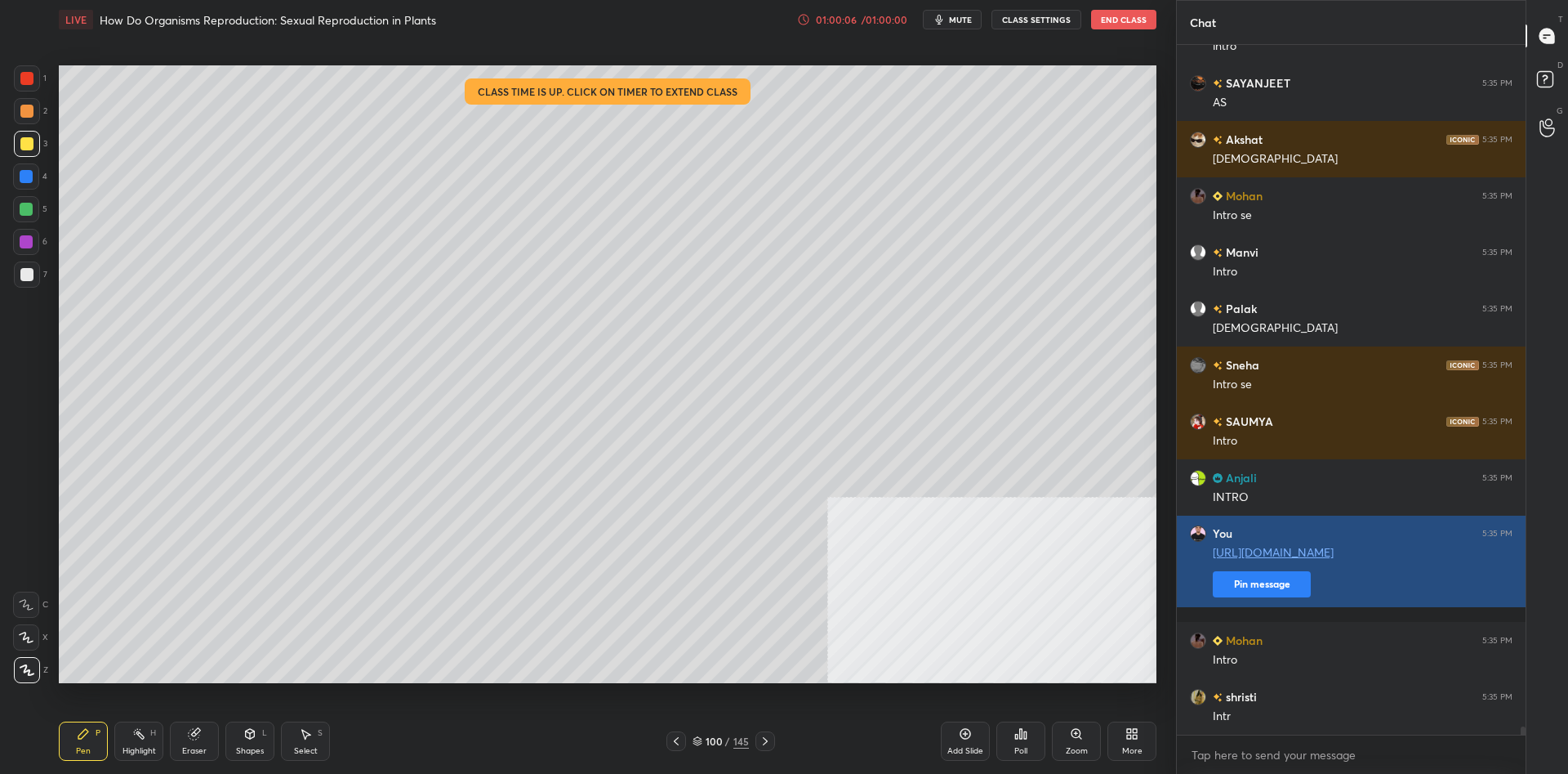
type textarea "x"
click at [1263, 598] on button "Pin message" at bounding box center [1262, 584] width 98 height 27
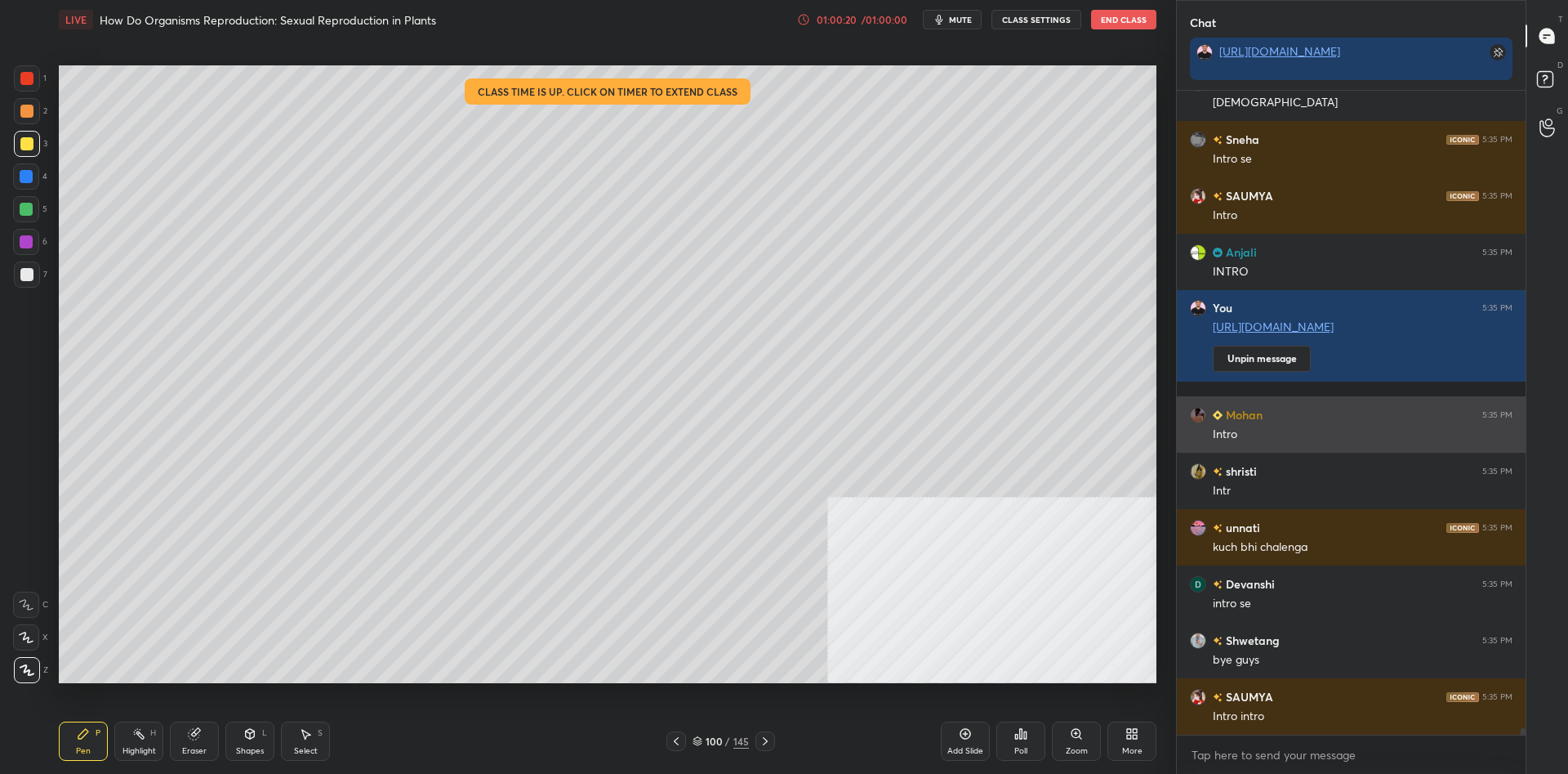
scroll to position [60815, 0]
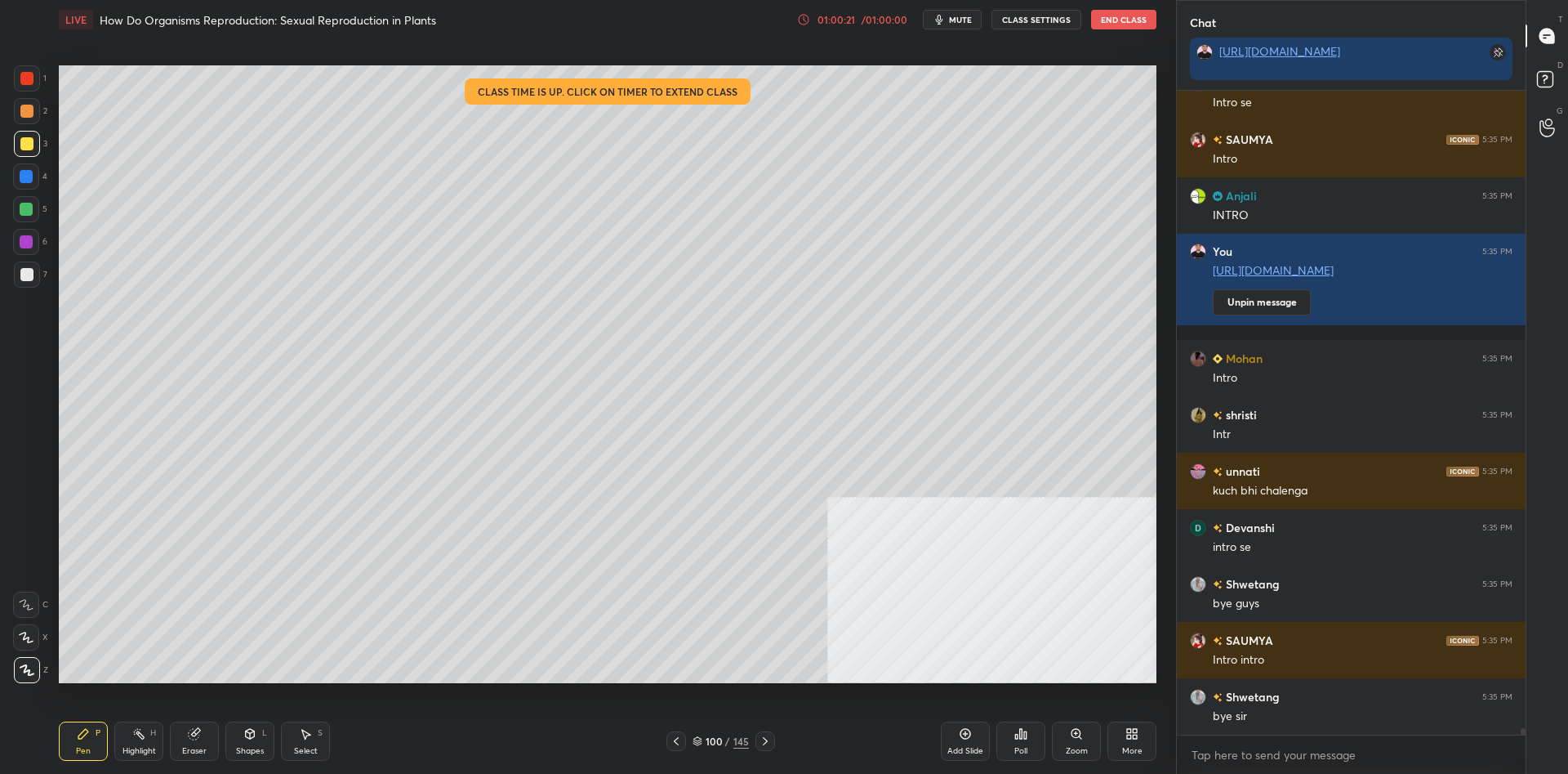
click at [1031, 742] on div "Poll" at bounding box center [1022, 740] width 49 height 39
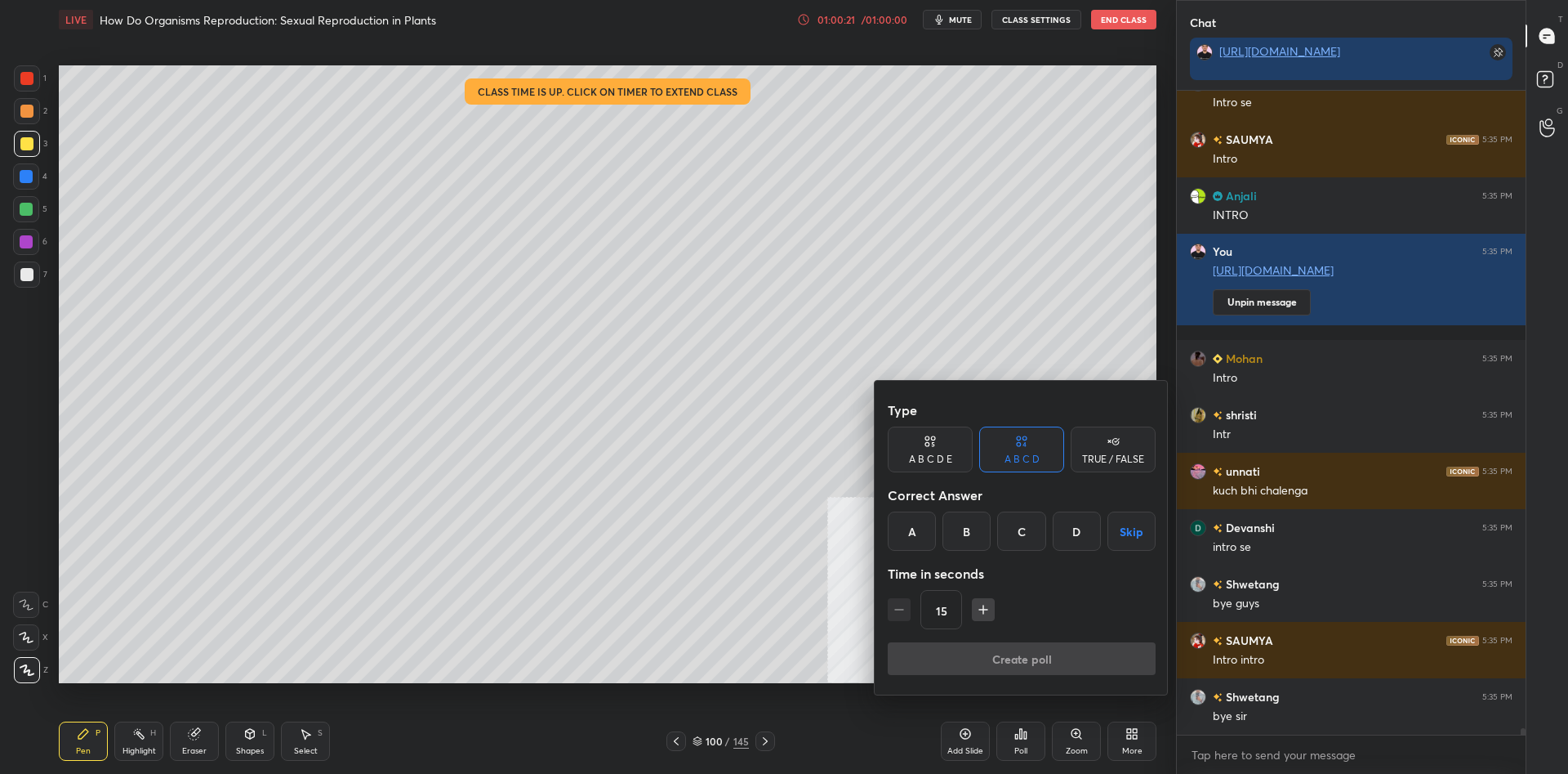
click at [1032, 686] on div "Type A B C D E A B C D TRUE / FALSE Correct Answer A B C D Skip Time in seconds…" at bounding box center [1022, 537] width 294 height 314
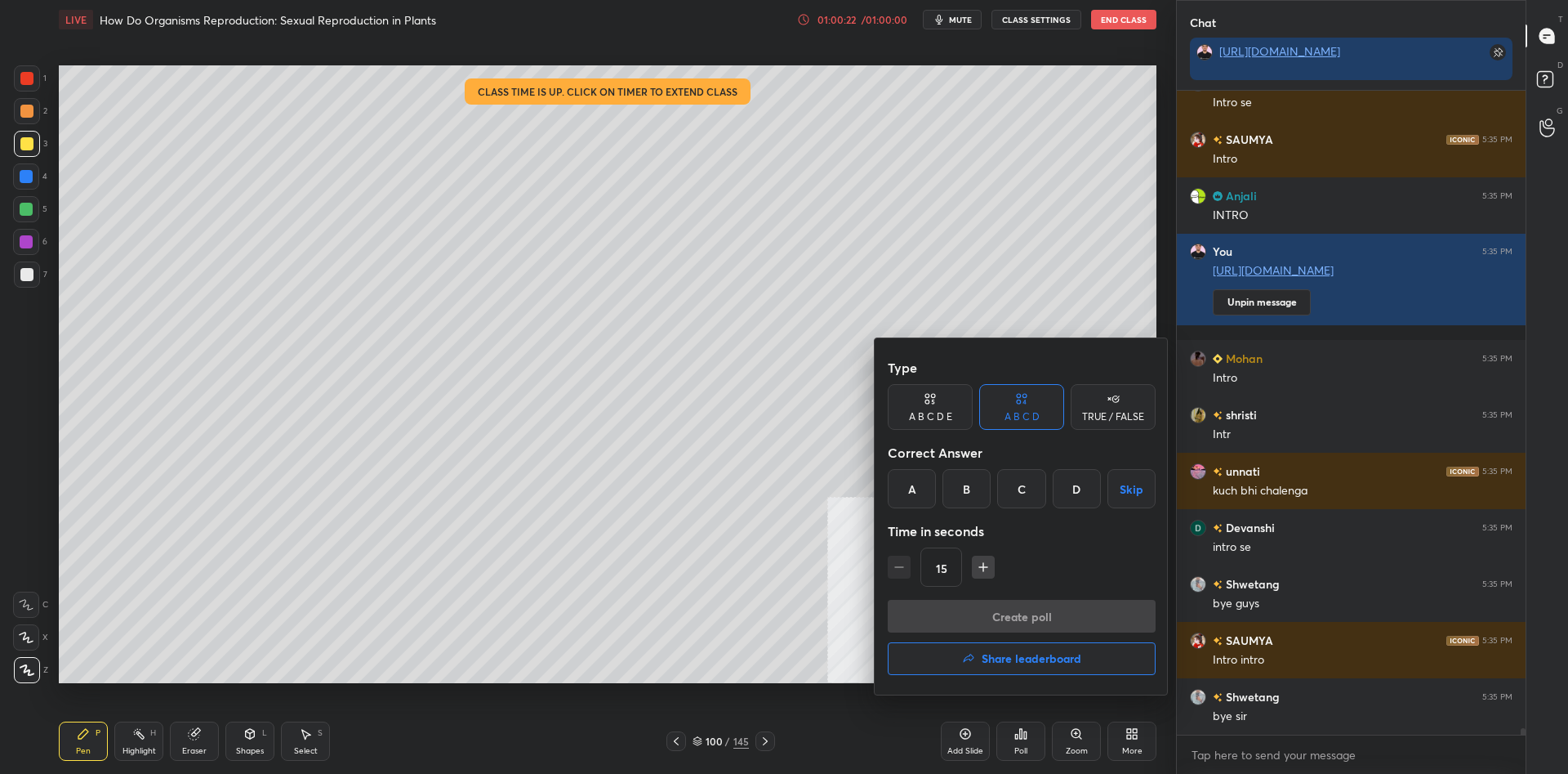
click at [1041, 662] on h4 "Share leaderboard" at bounding box center [1031, 658] width 100 height 11
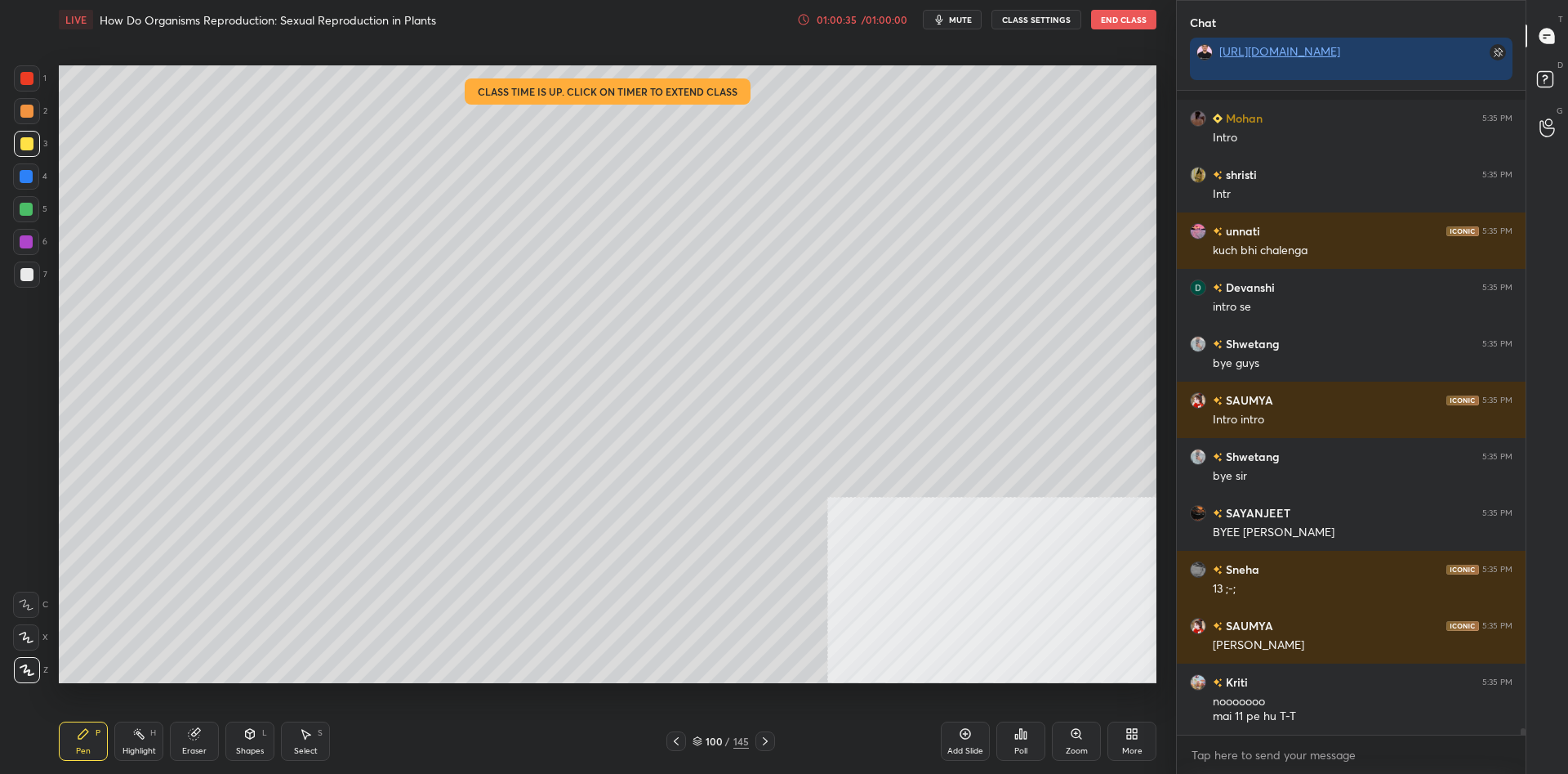
scroll to position [61112, 0]
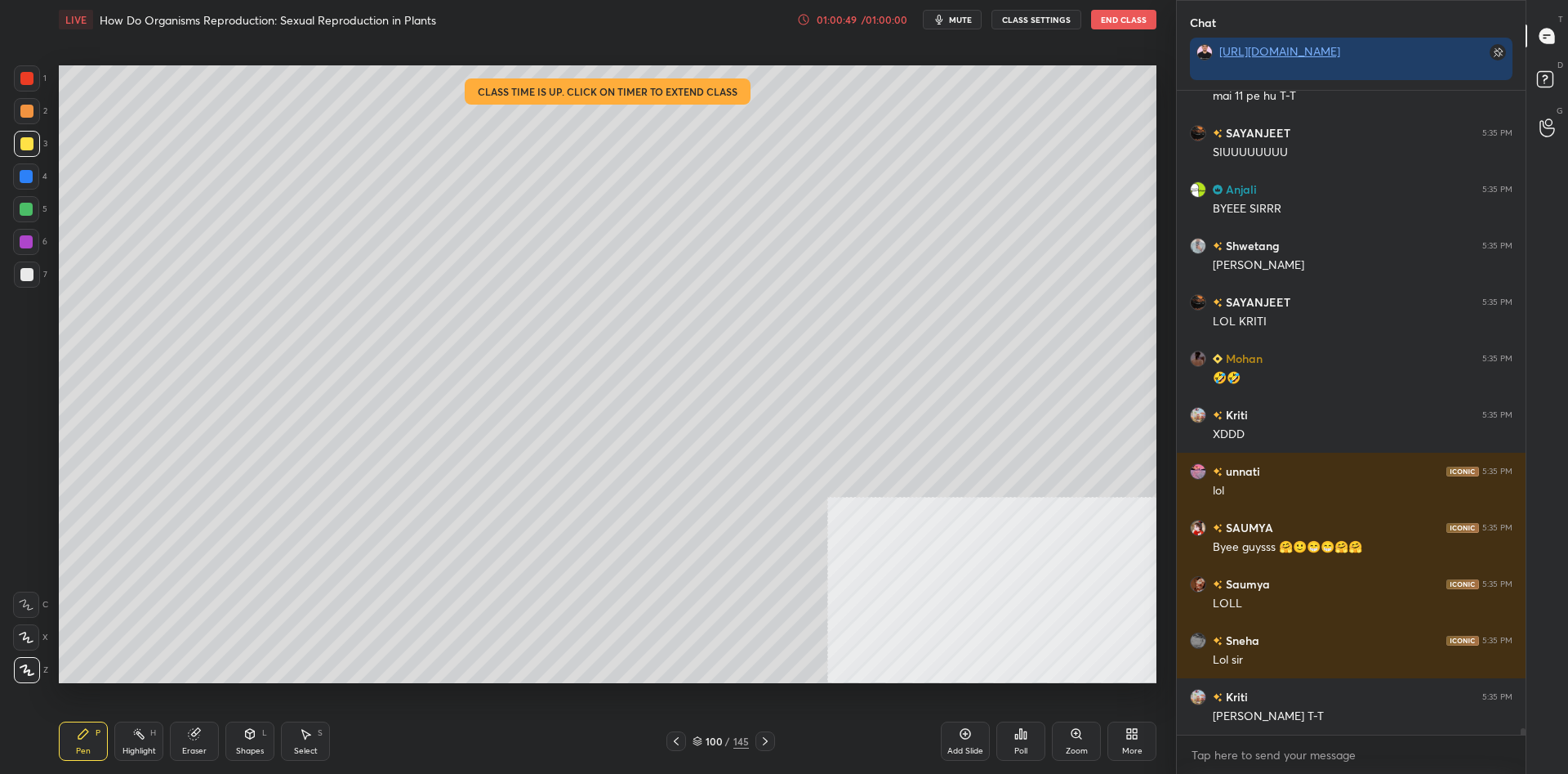
click at [712, 728] on div "Pen P Highlight H Eraser Shapes L Select S 100 / 145 Add Slide Poll Zoom More" at bounding box center [607, 741] width 1098 height 65
click at [712, 737] on div "100" at bounding box center [713, 741] width 16 height 9
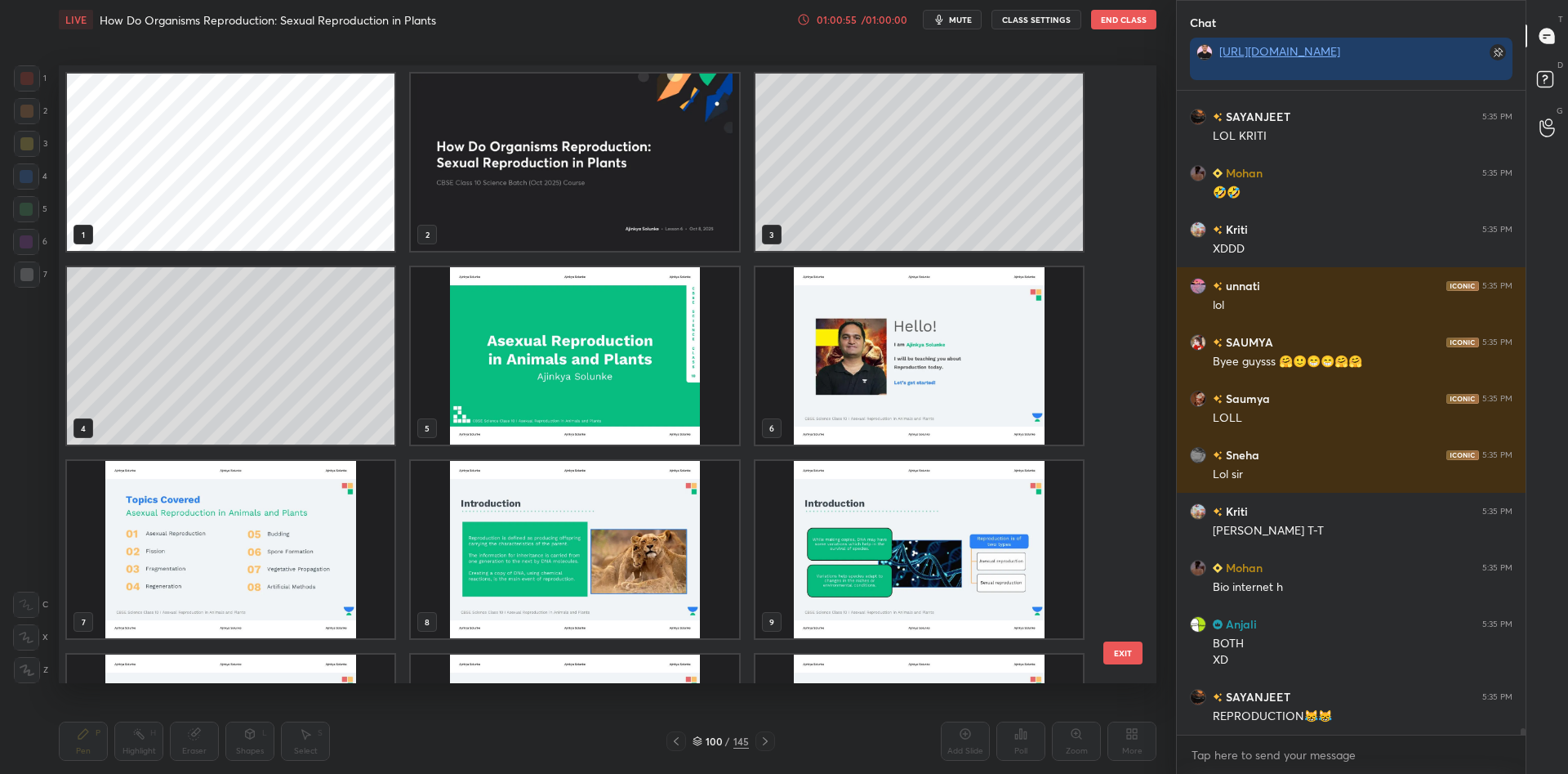
click at [572, 166] on img "grid" at bounding box center [574, 162] width 327 height 177
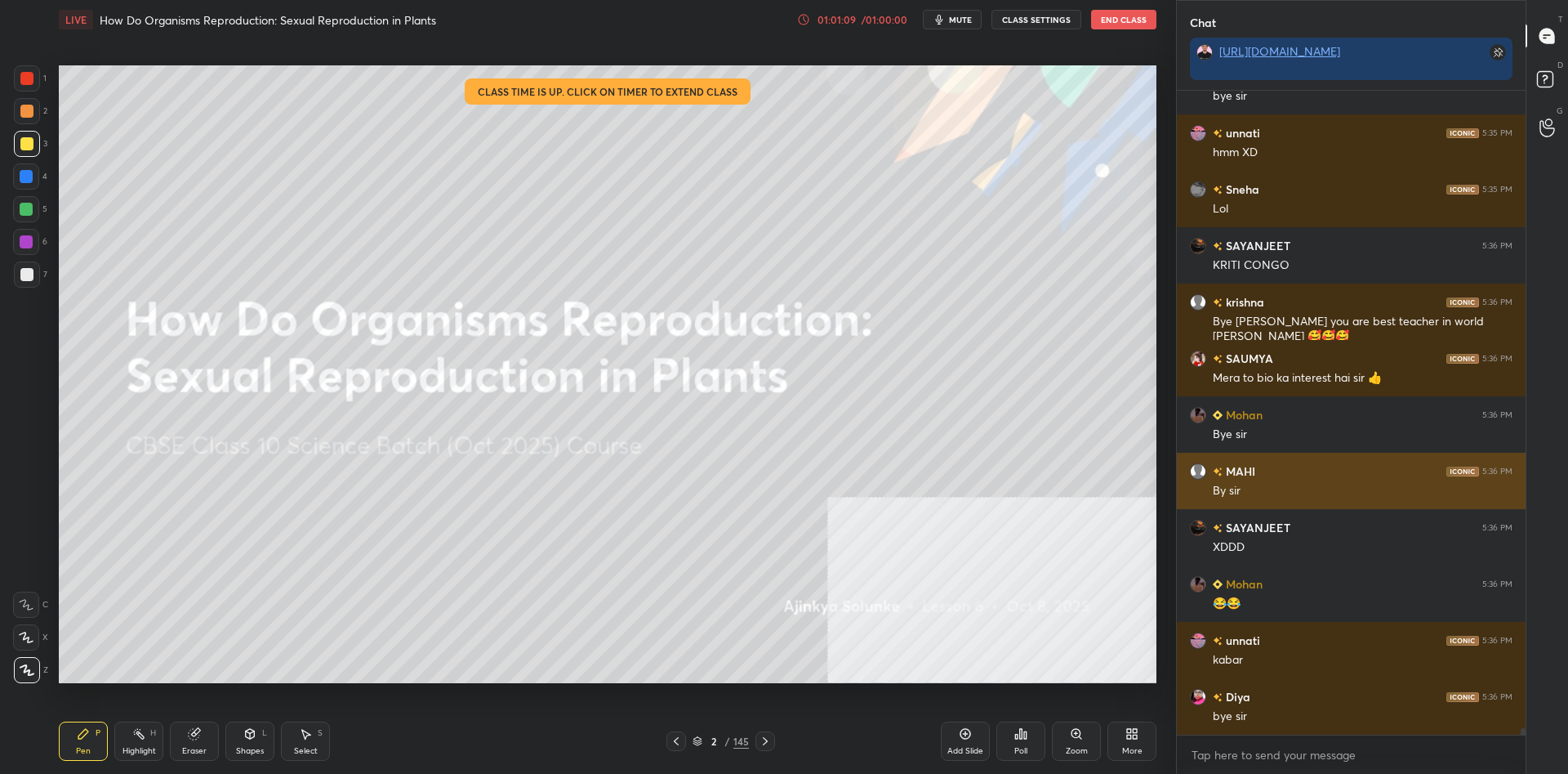
click at [1177, 491] on div "1 2 3 4 5 6 7 C X Z C X Z E E Erase all H H LIVE How Do Organisms Reproduction:…" at bounding box center [784, 387] width 1568 height 774
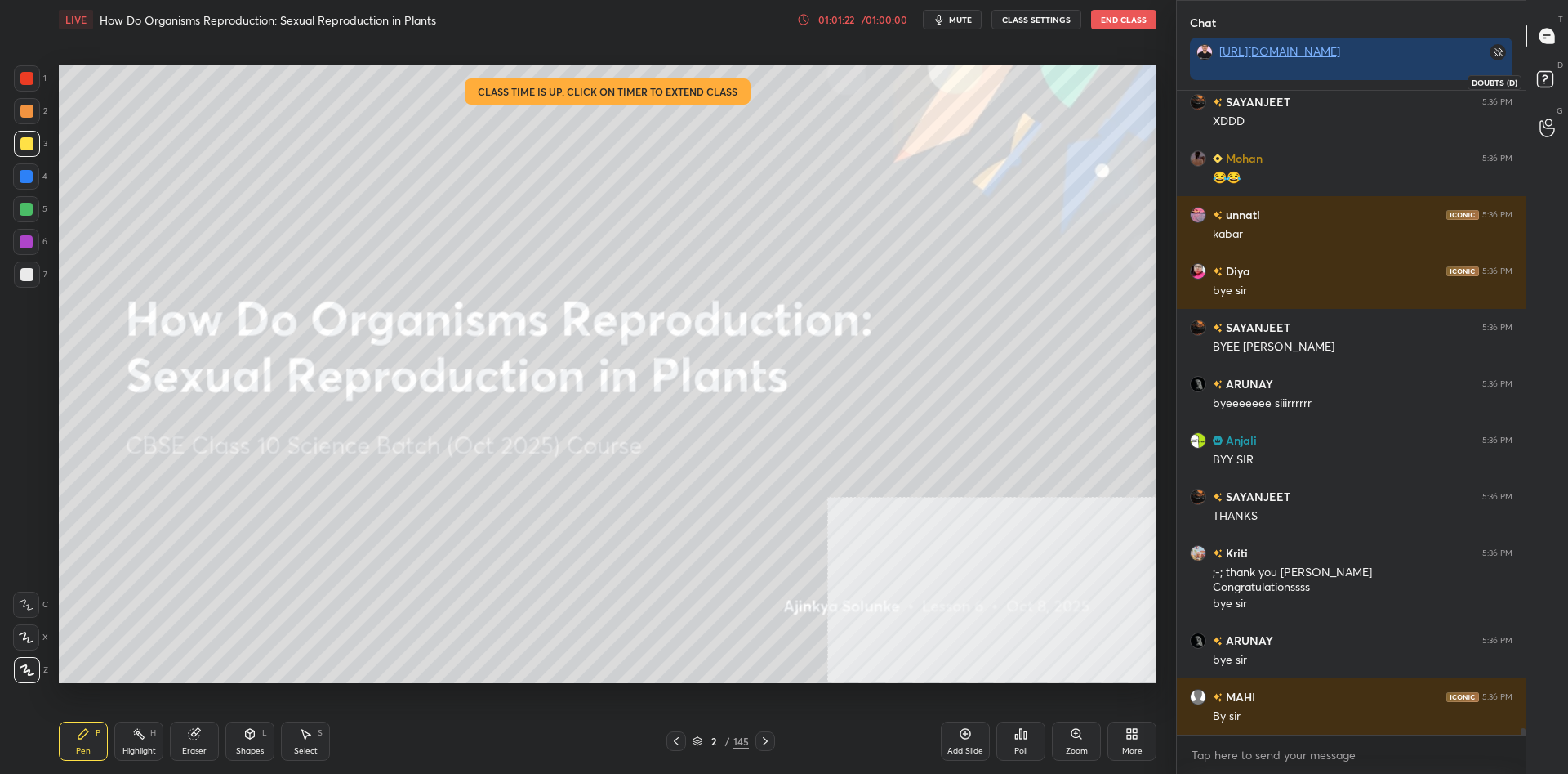
click at [1541, 73] on rect at bounding box center [1545, 80] width 15 height 15
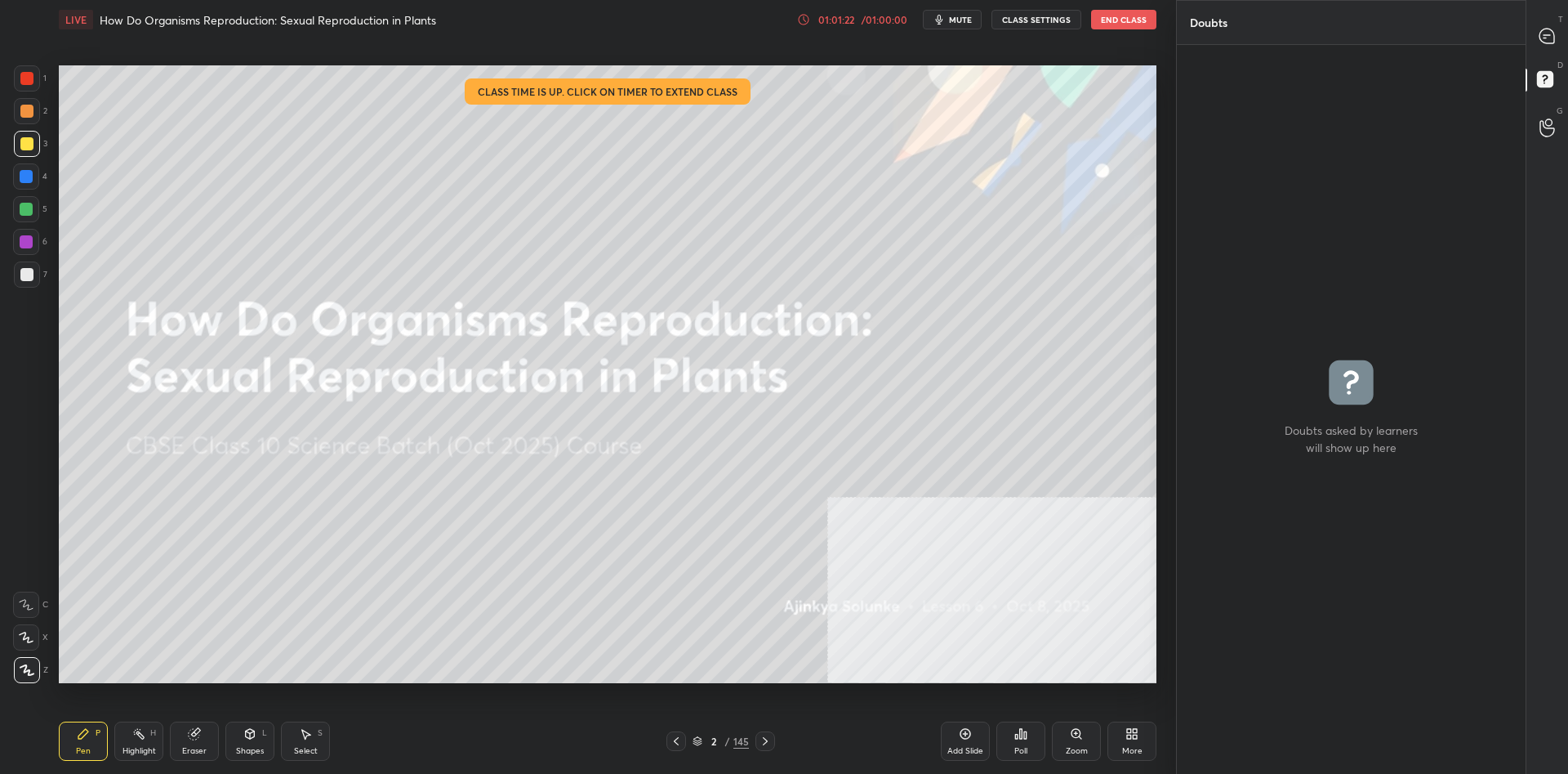
click at [1134, 13] on button "End Class" at bounding box center [1124, 19] width 65 height 20
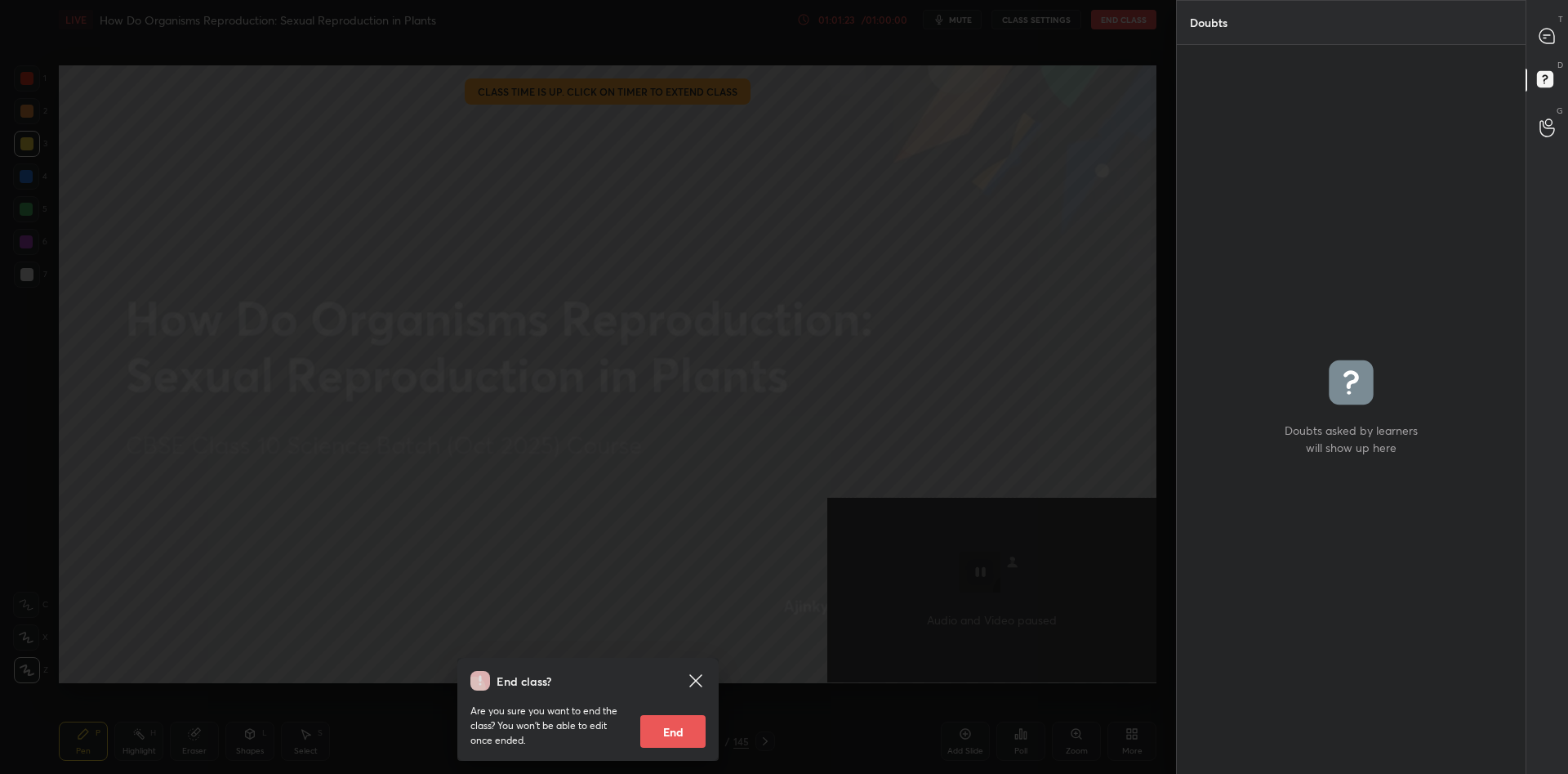
click at [679, 740] on button "End" at bounding box center [673, 731] width 65 height 32
